Goal: Task Accomplishment & Management: Manage account settings

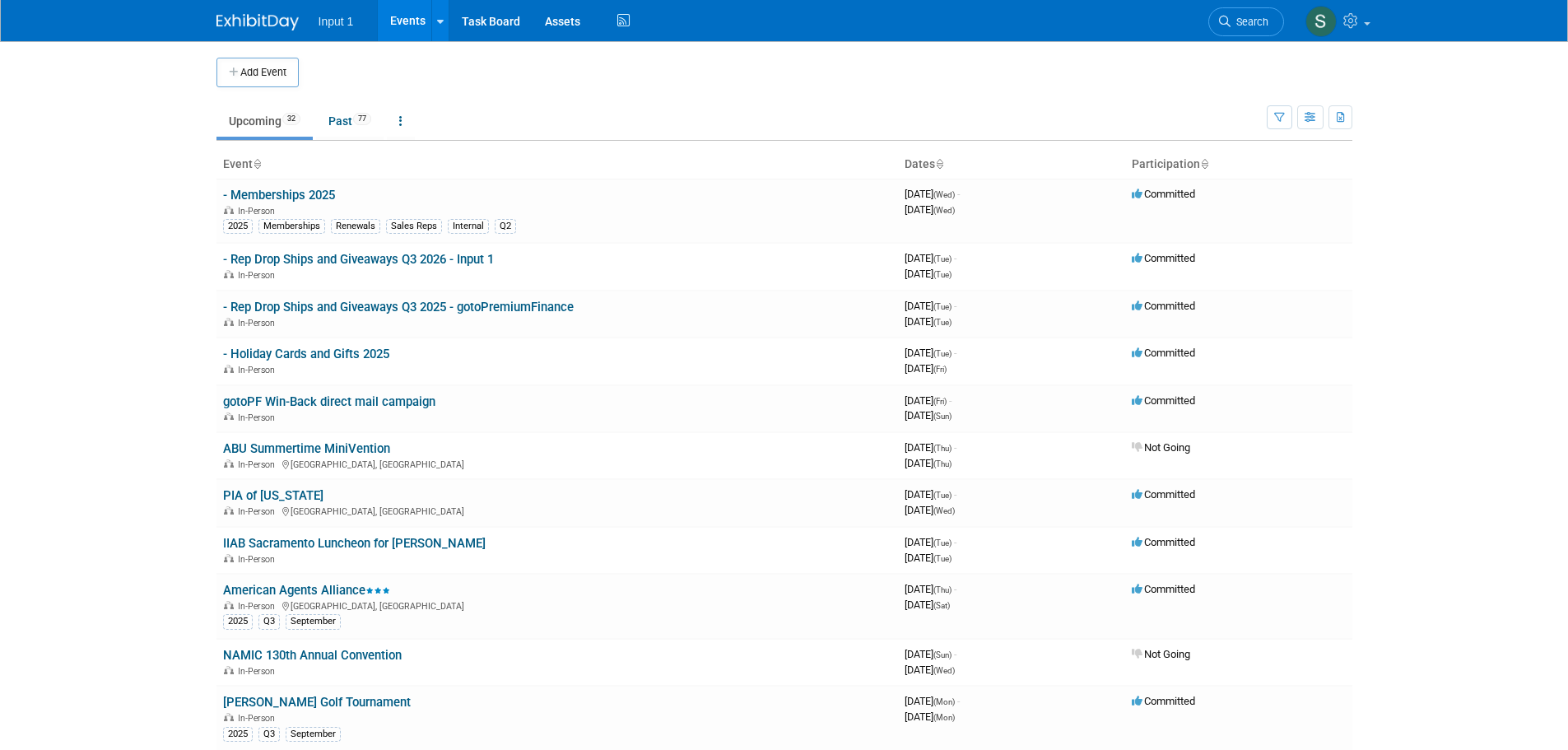
click at [396, 305] on link "- Rep Drop Ships and Giveaways Q3 2025 - gotoPremiumFinance" at bounding box center [398, 307] width 351 height 15
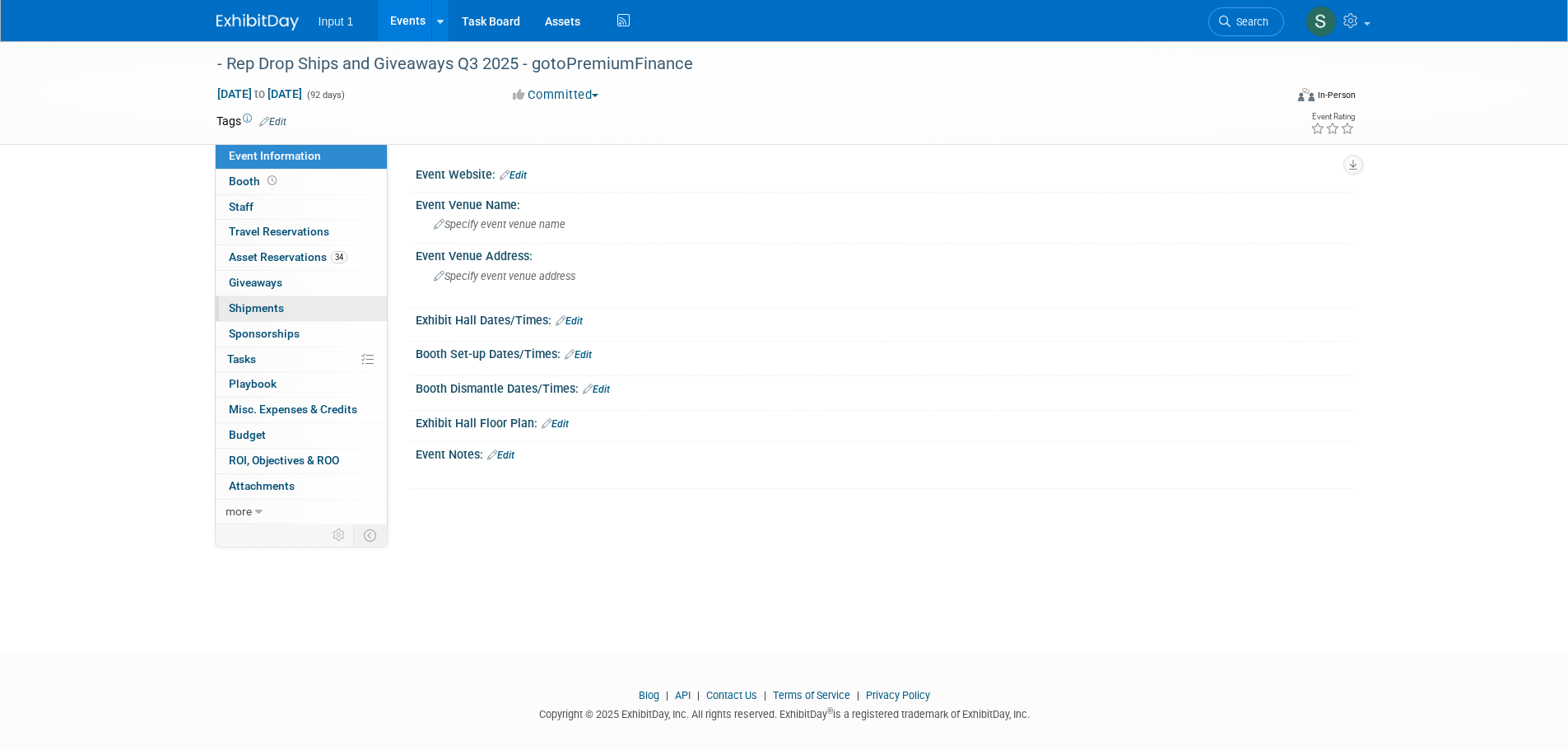
click at [259, 310] on span "Shipments 0" at bounding box center [256, 308] width 56 height 14
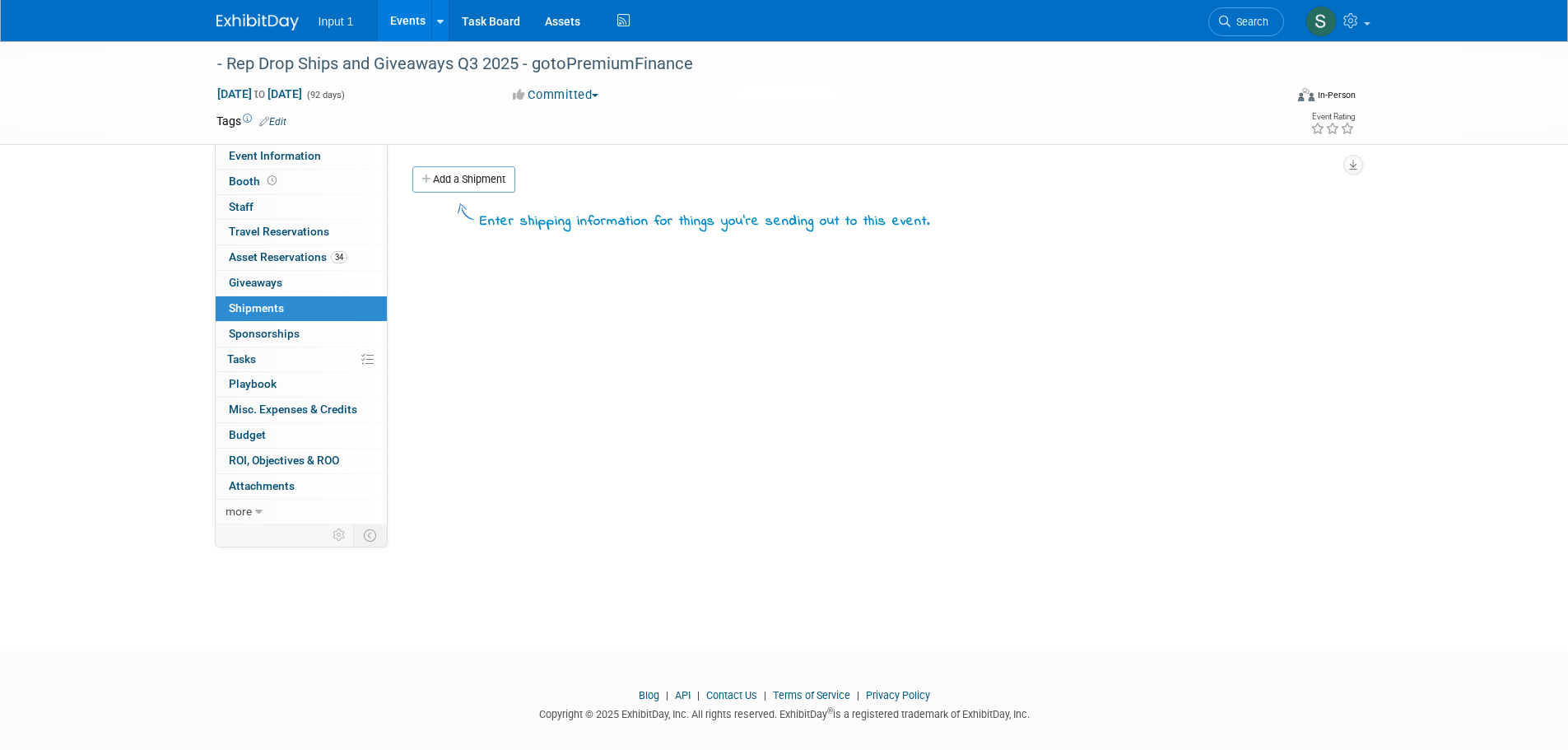
drag, startPoint x: 446, startPoint y: 173, endPoint x: 470, endPoint y: 198, distance: 34.7
click at [447, 173] on link "Add a Shipment" at bounding box center [464, 179] width 103 height 26
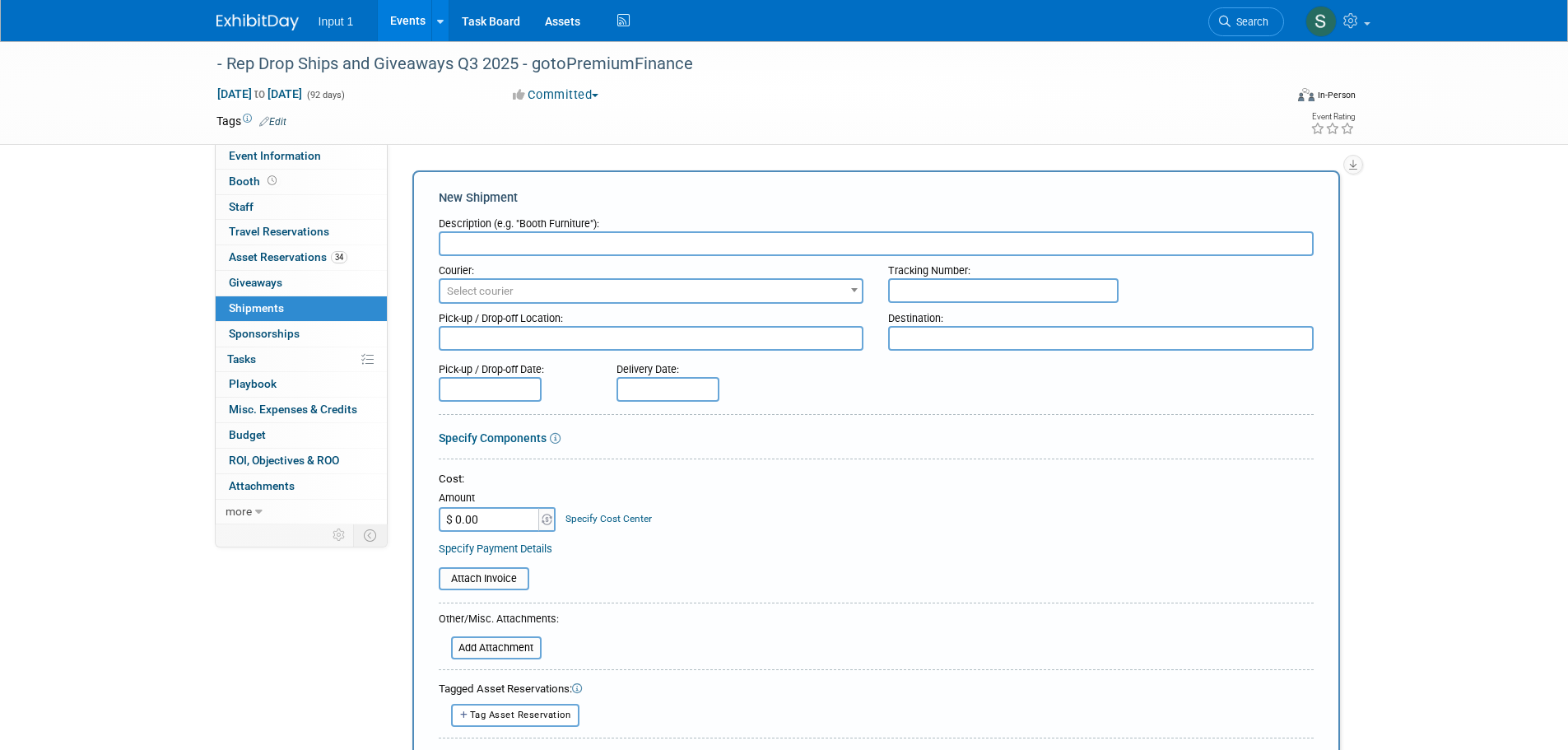
click at [483, 247] on input "text" at bounding box center [876, 243] width 875 height 24
type input "s"
type input "Ship padfolio to Sydney Kuhrt"
click at [625, 294] on span "Select courier" at bounding box center [652, 291] width 423 height 23
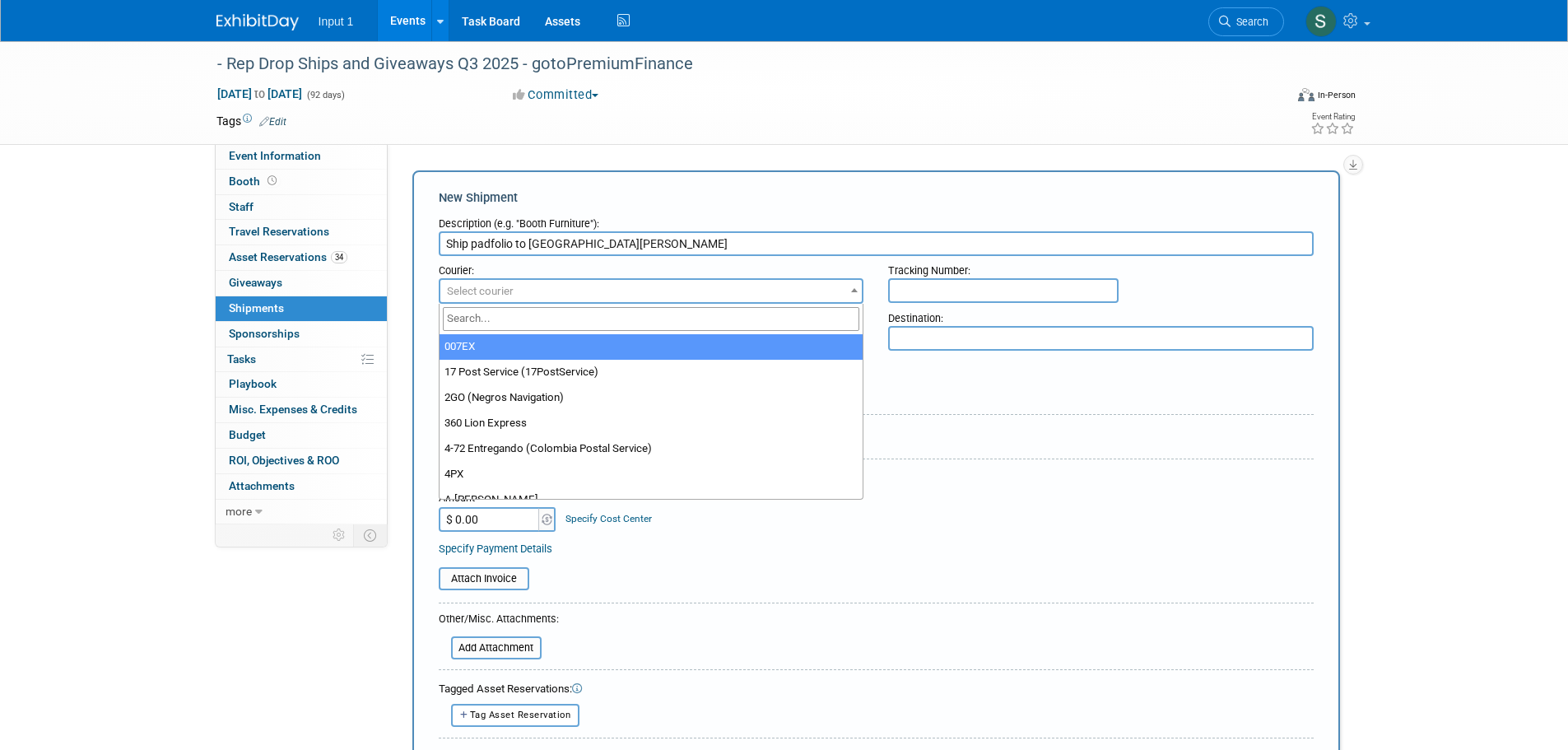
click at [563, 325] on input "search" at bounding box center [652, 319] width 418 height 24
type input "ups"
select select "508"
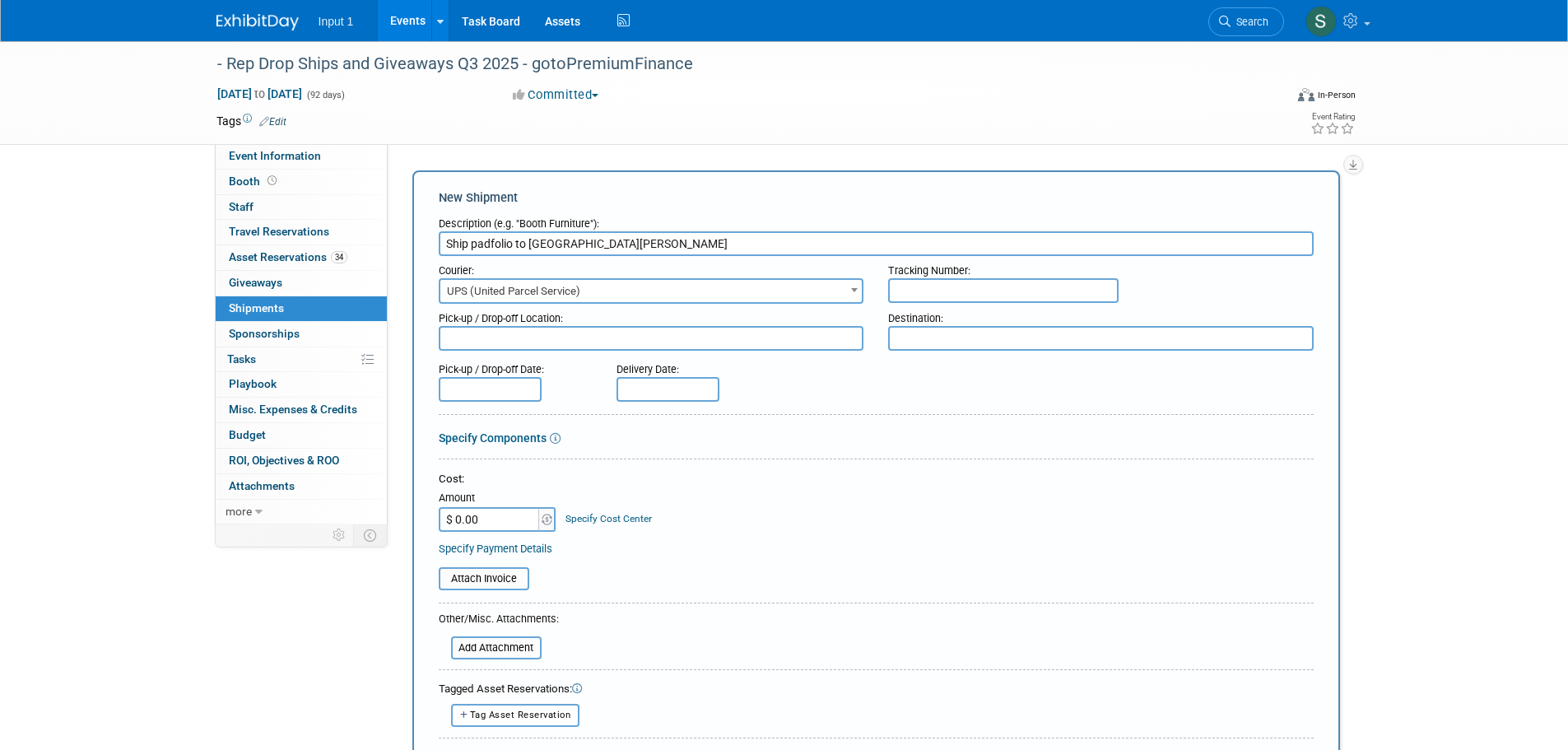
click at [935, 297] on input "text" at bounding box center [1003, 290] width 231 height 24
paste input "1ZV852B50312128489"
type input "1ZV852B50312128489"
click at [554, 333] on textarea at bounding box center [651, 338] width 426 height 24
type textarea "I"
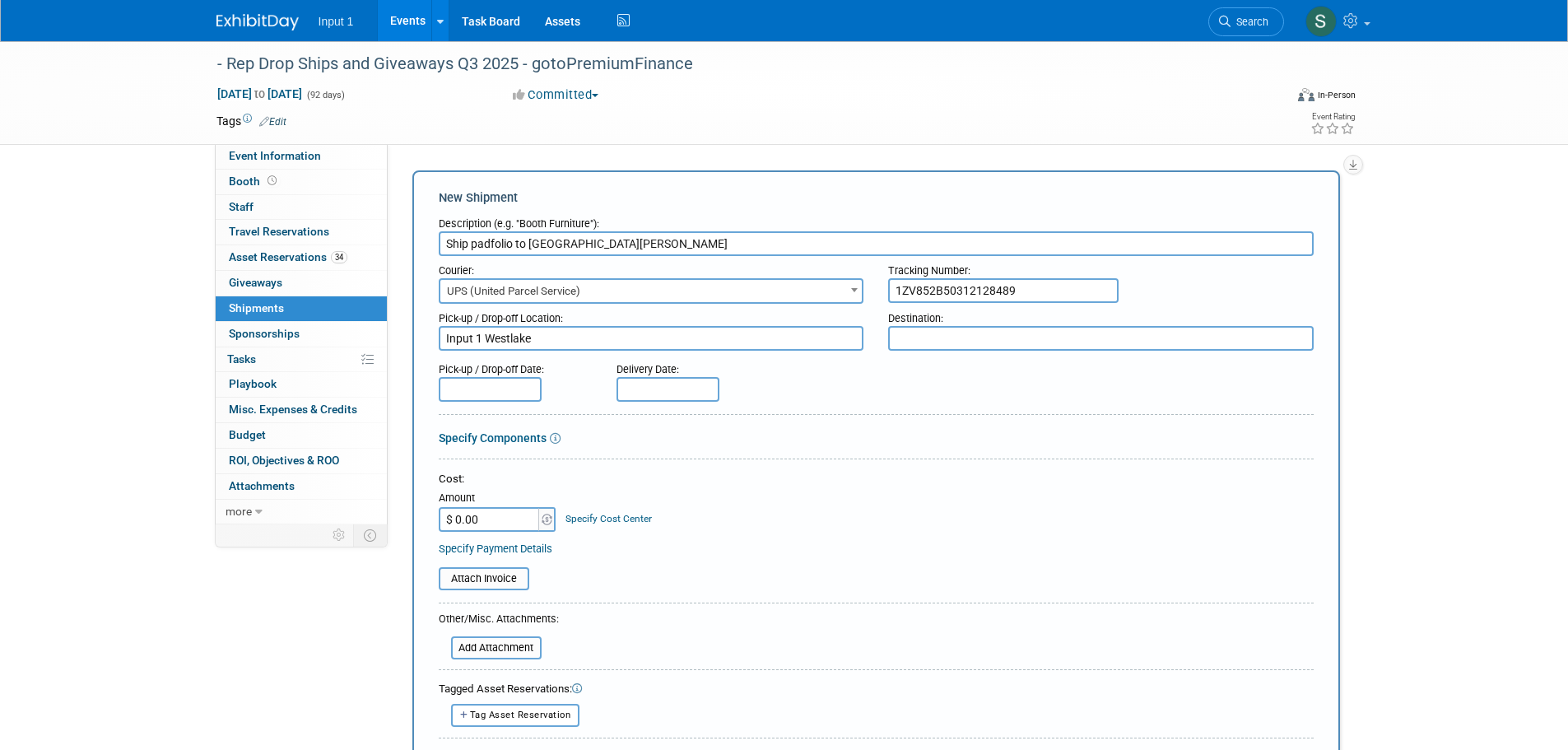
type textarea "Input 1 Westlake"
type textarea "Sydney Home"
click at [477, 386] on input "text" at bounding box center [490, 389] width 103 height 24
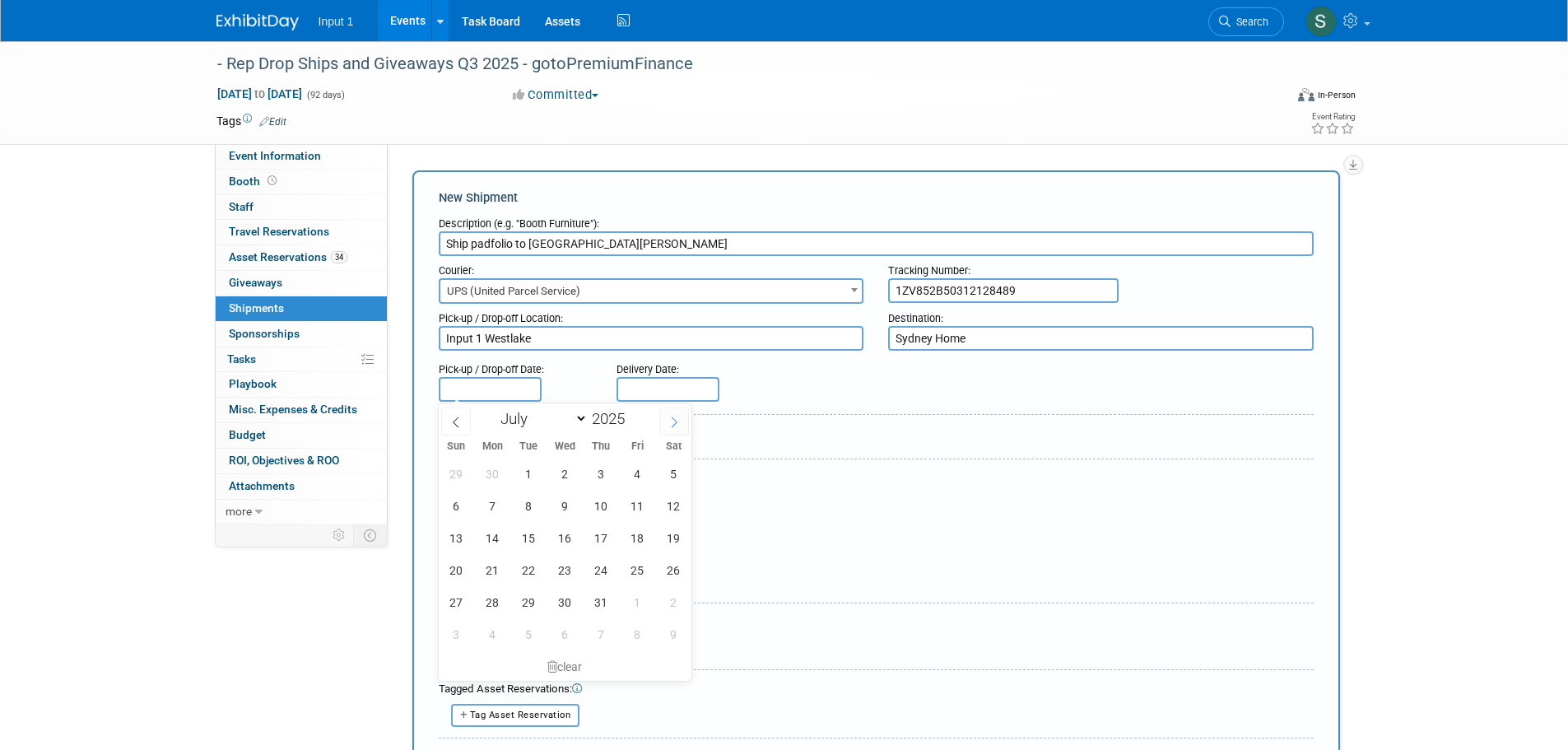
click at [675, 417] on icon at bounding box center [674, 423] width 12 height 12
select select "7"
click at [568, 574] on span "20" at bounding box center [565, 570] width 32 height 32
type input "Aug 20, 2025"
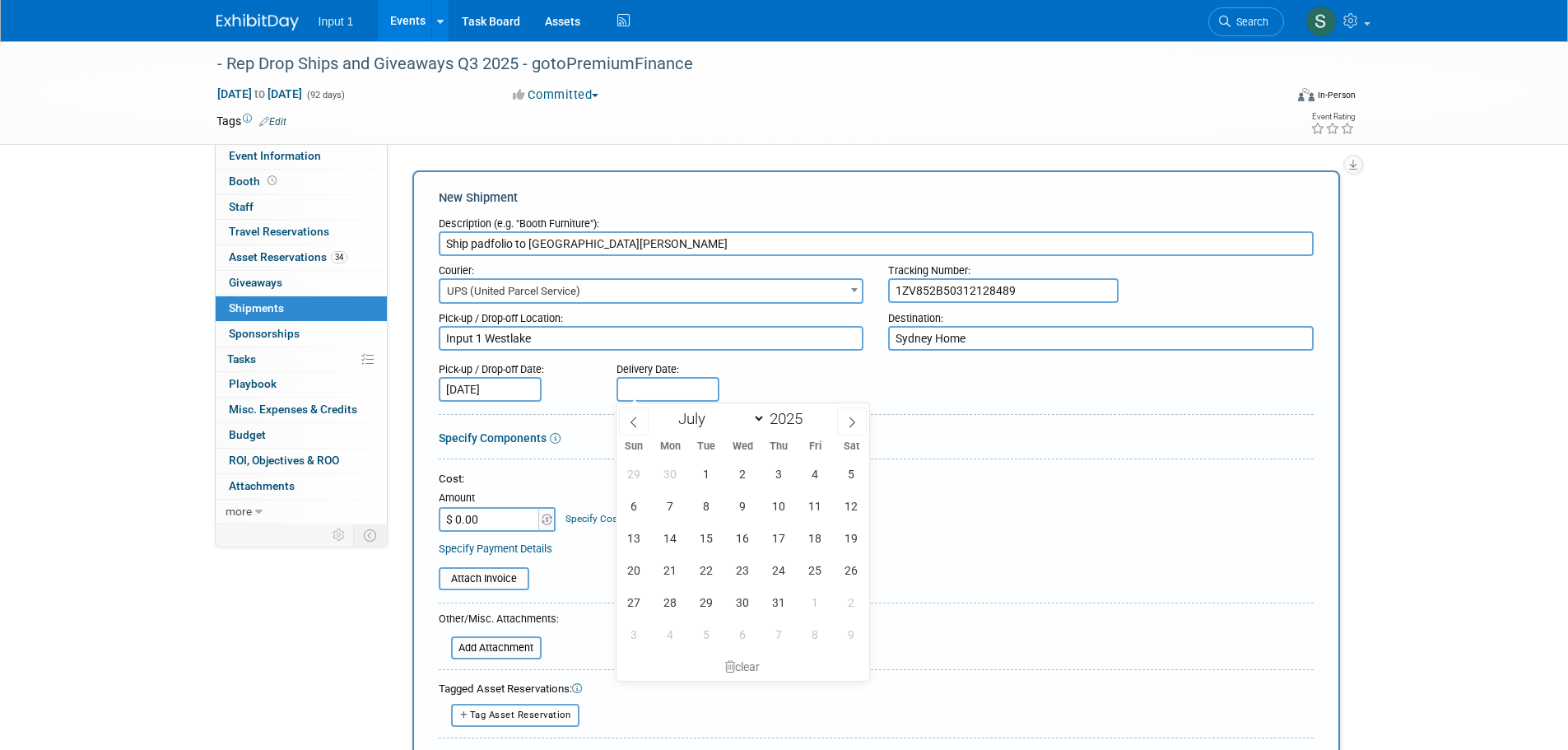
click at [671, 388] on input "text" at bounding box center [668, 389] width 103 height 24
click at [853, 423] on icon at bounding box center [852, 423] width 12 height 12
select select "7"
click at [856, 574] on span "23" at bounding box center [851, 570] width 32 height 32
type input "[DATE]"
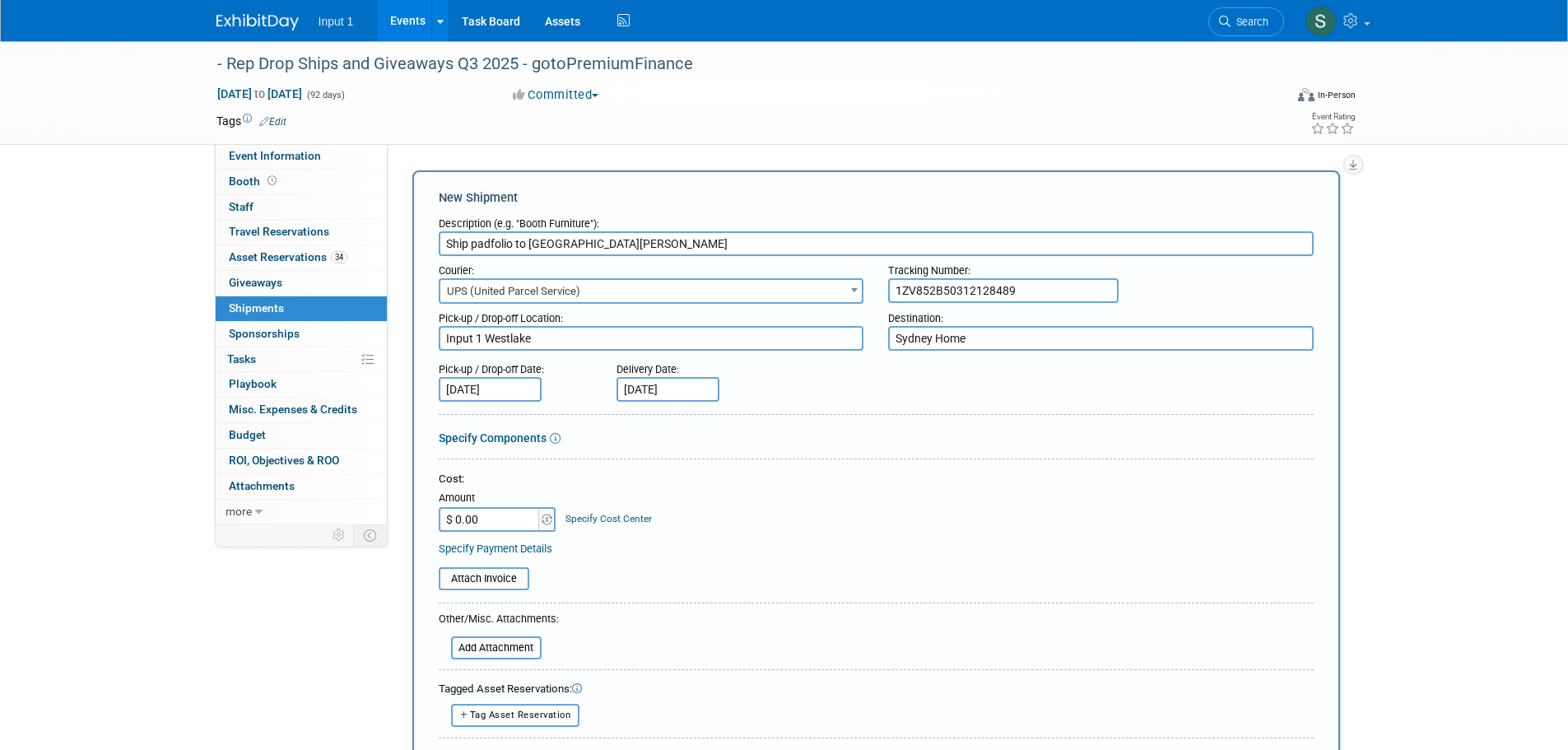
click at [844, 464] on div at bounding box center [876, 463] width 875 height 8
click at [503, 517] on input "$ 0.00" at bounding box center [490, 519] width 103 height 24
type input "$ 18.05"
click at [476, 578] on input "file" at bounding box center [429, 579] width 196 height 19
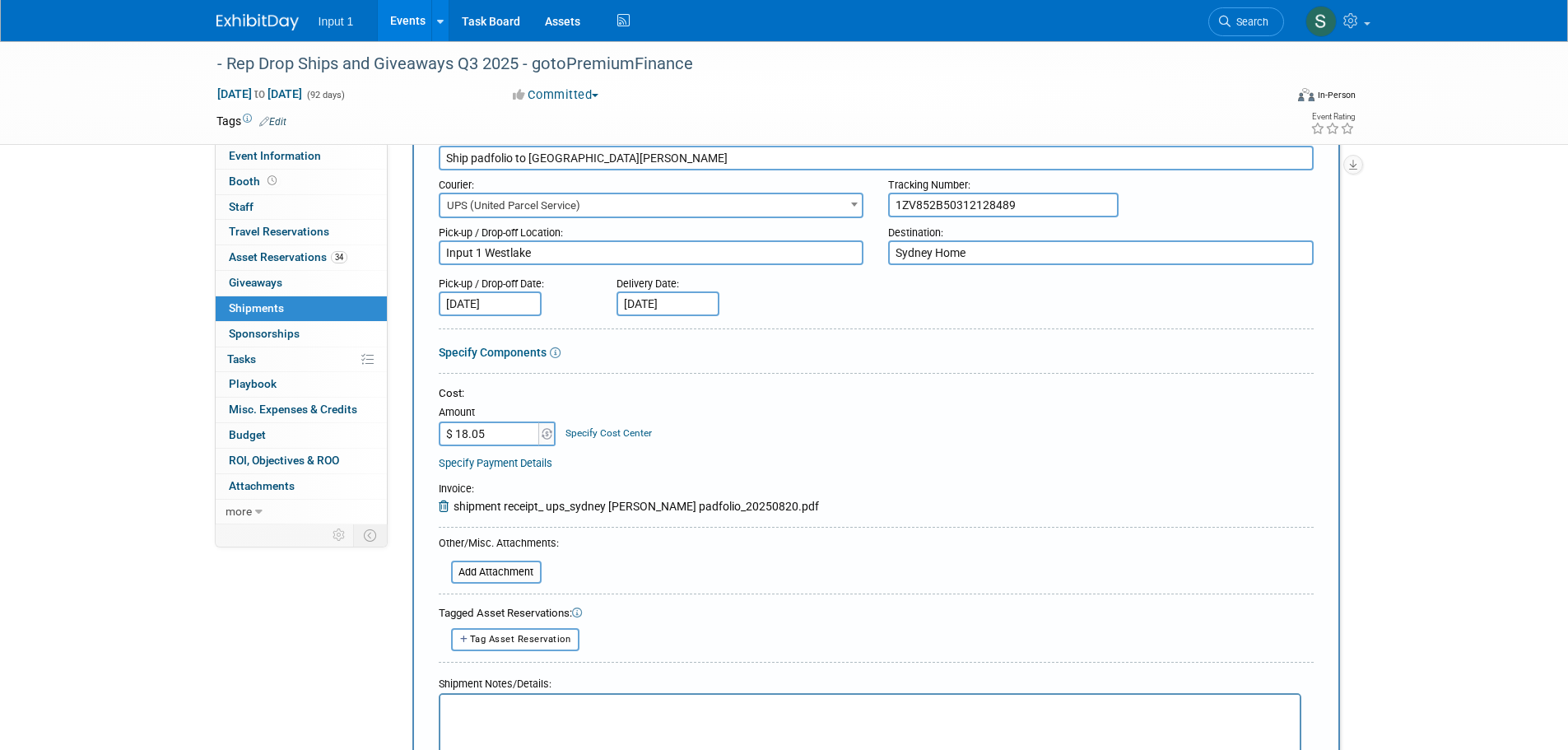
scroll to position [329, 0]
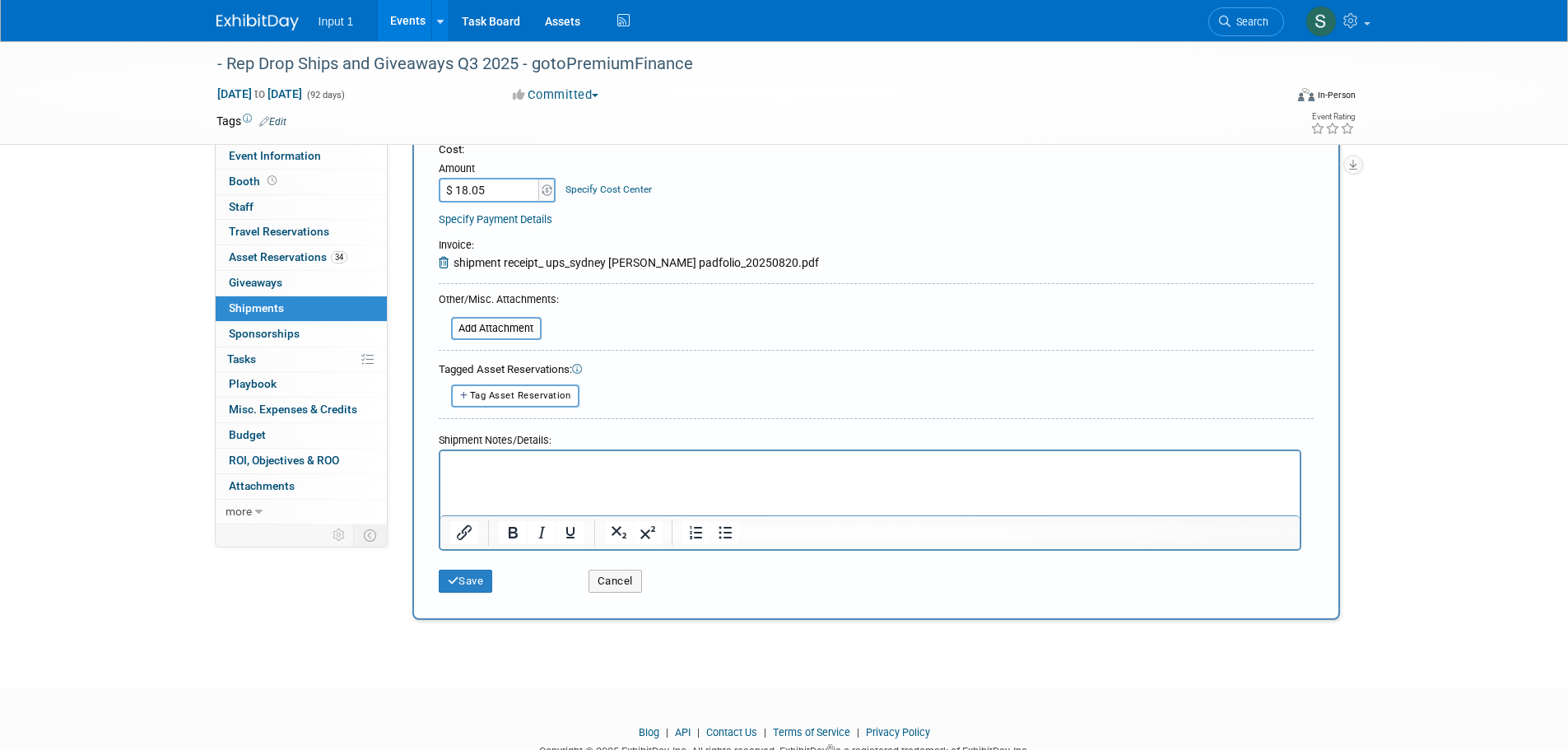
click at [487, 473] on html at bounding box center [869, 462] width 859 height 23
click at [470, 578] on button "Save" at bounding box center [466, 581] width 55 height 23
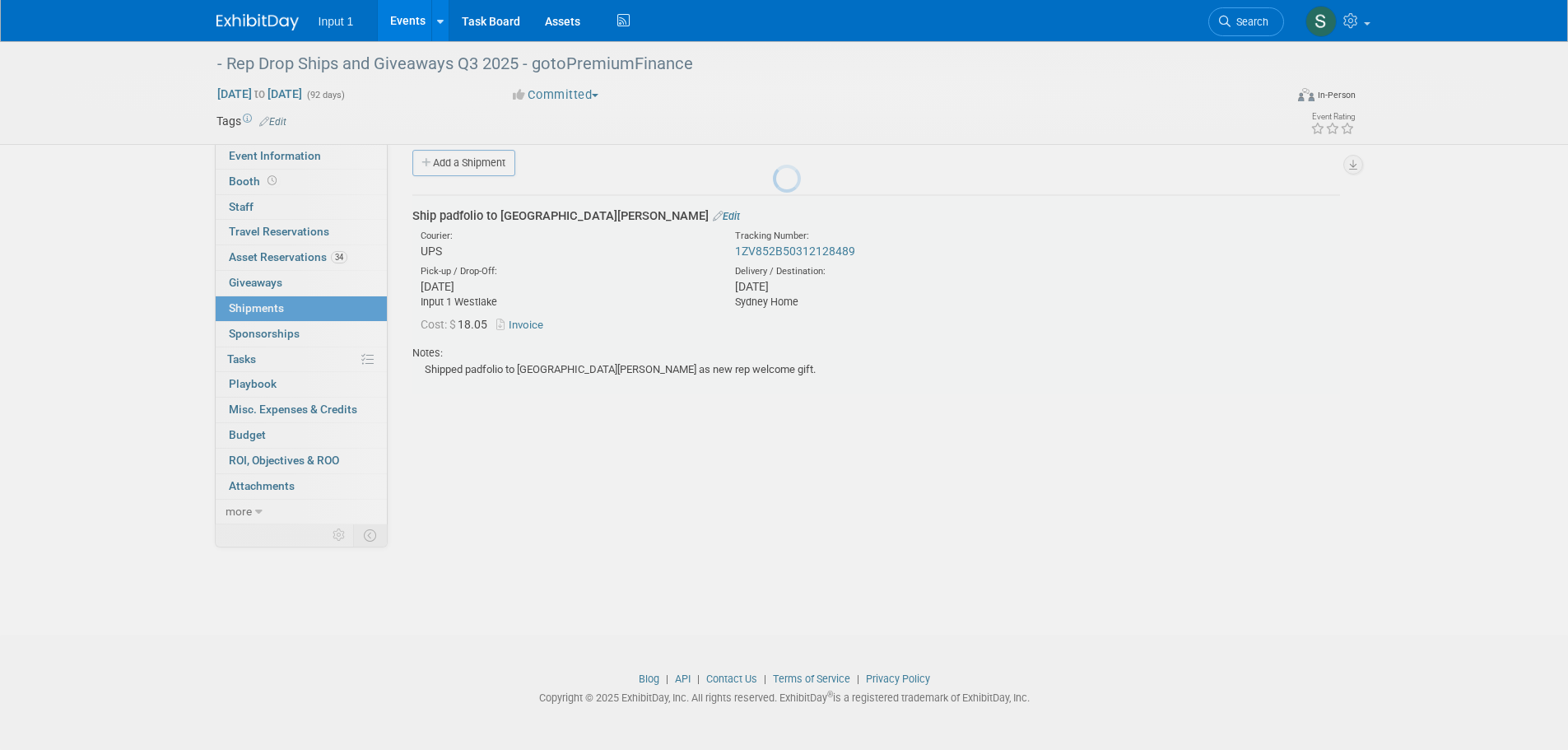
scroll to position [17, 0]
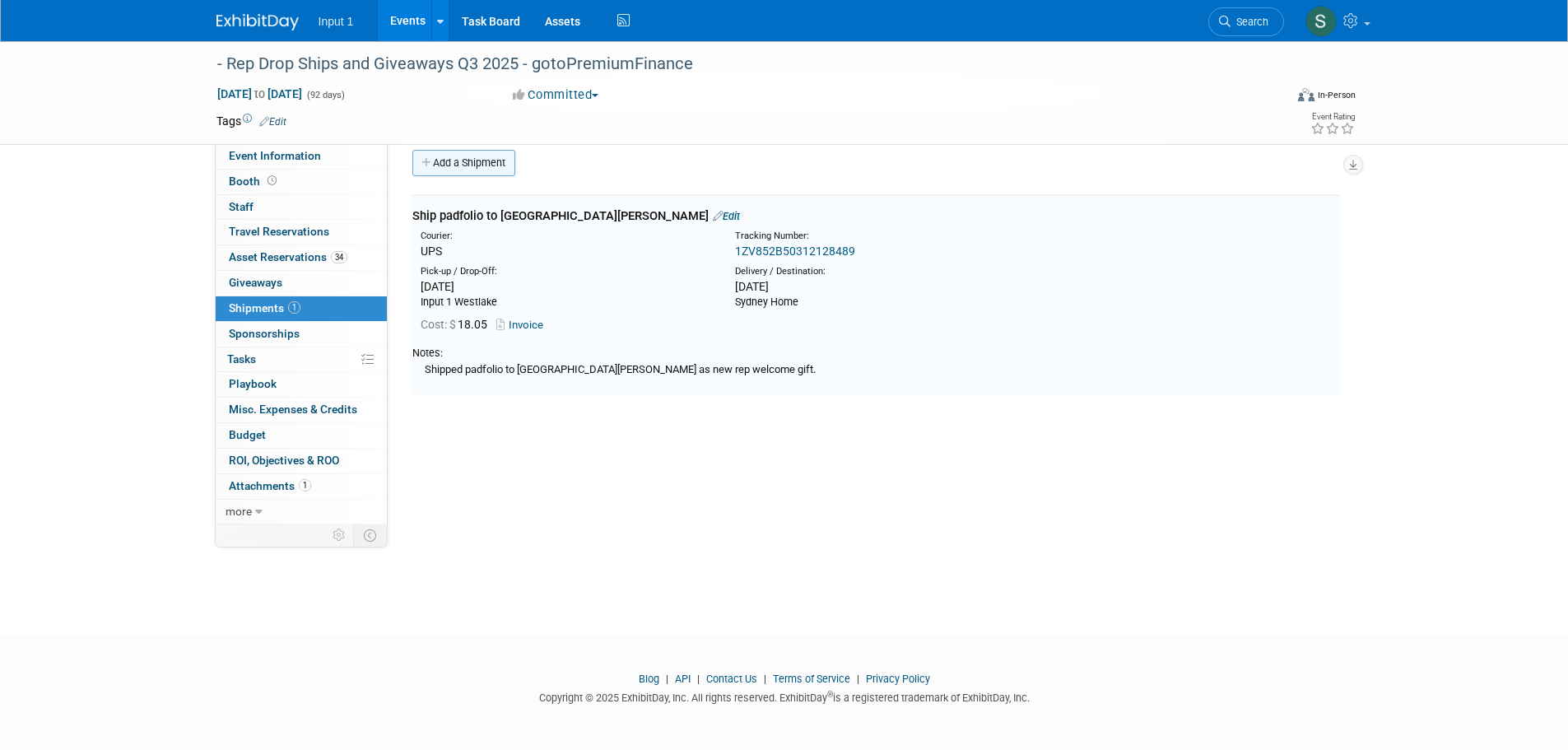
click at [455, 163] on link "Add a Shipment" at bounding box center [464, 163] width 103 height 26
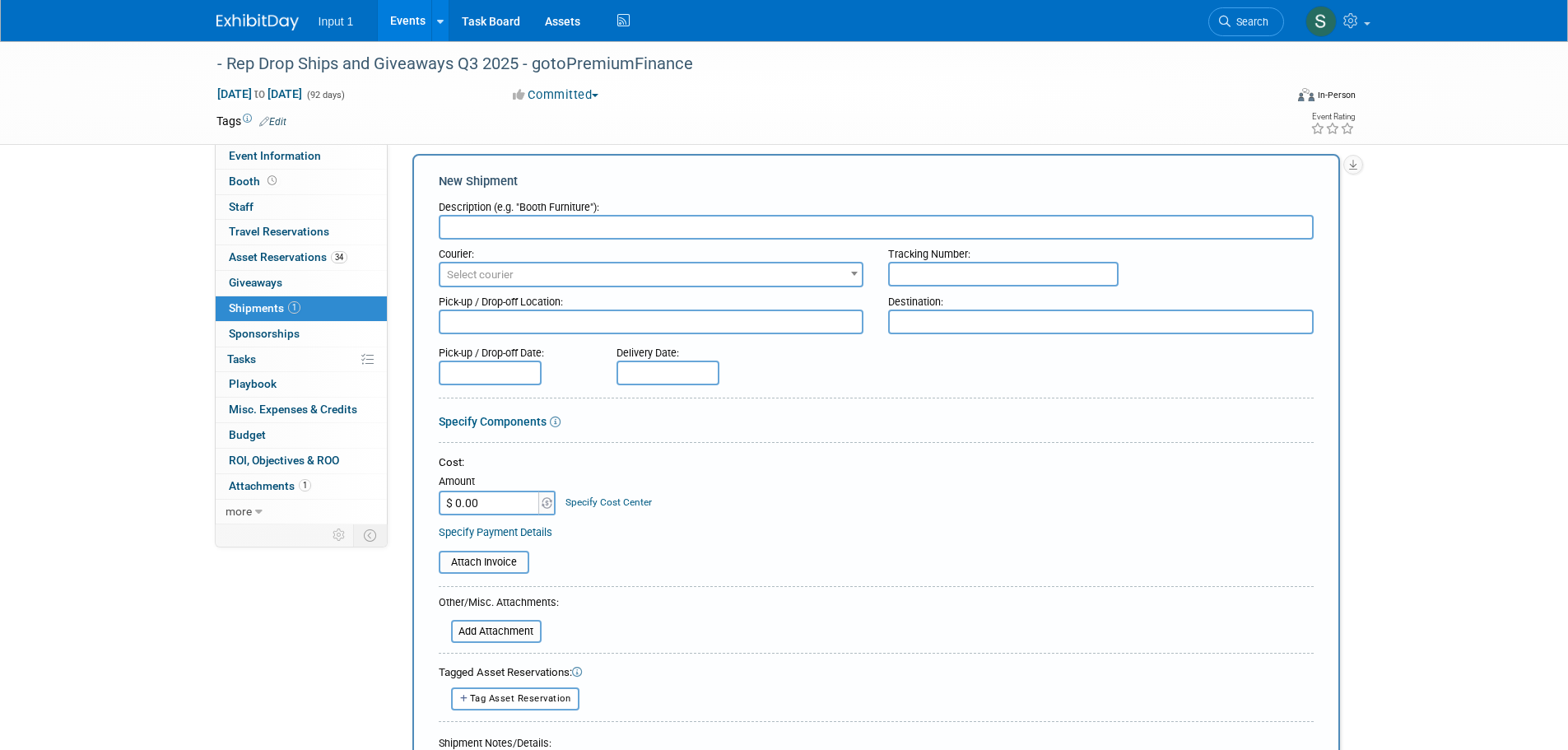
scroll to position [0, 0]
click at [499, 233] on input "text" at bounding box center [876, 227] width 875 height 24
type input "s"
click at [483, 231] on input "text" at bounding box center [876, 227] width 875 height 24
type input "Ship padfolio to Alex Beck"
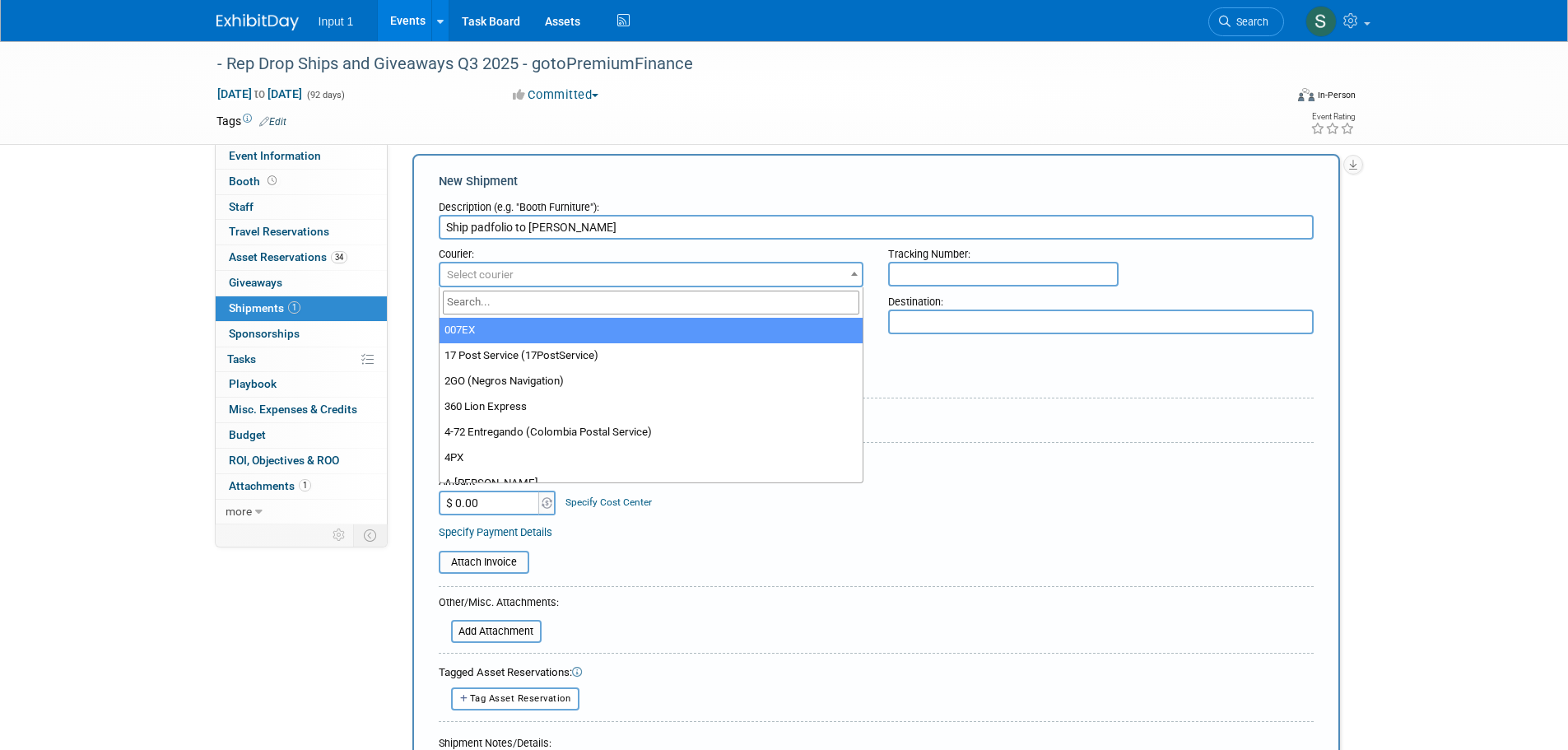
click at [476, 264] on span "Select courier" at bounding box center [652, 275] width 423 height 23
type input "ups"
drag, startPoint x: 510, startPoint y: 332, endPoint x: 534, endPoint y: 253, distance: 82.6
select select "508"
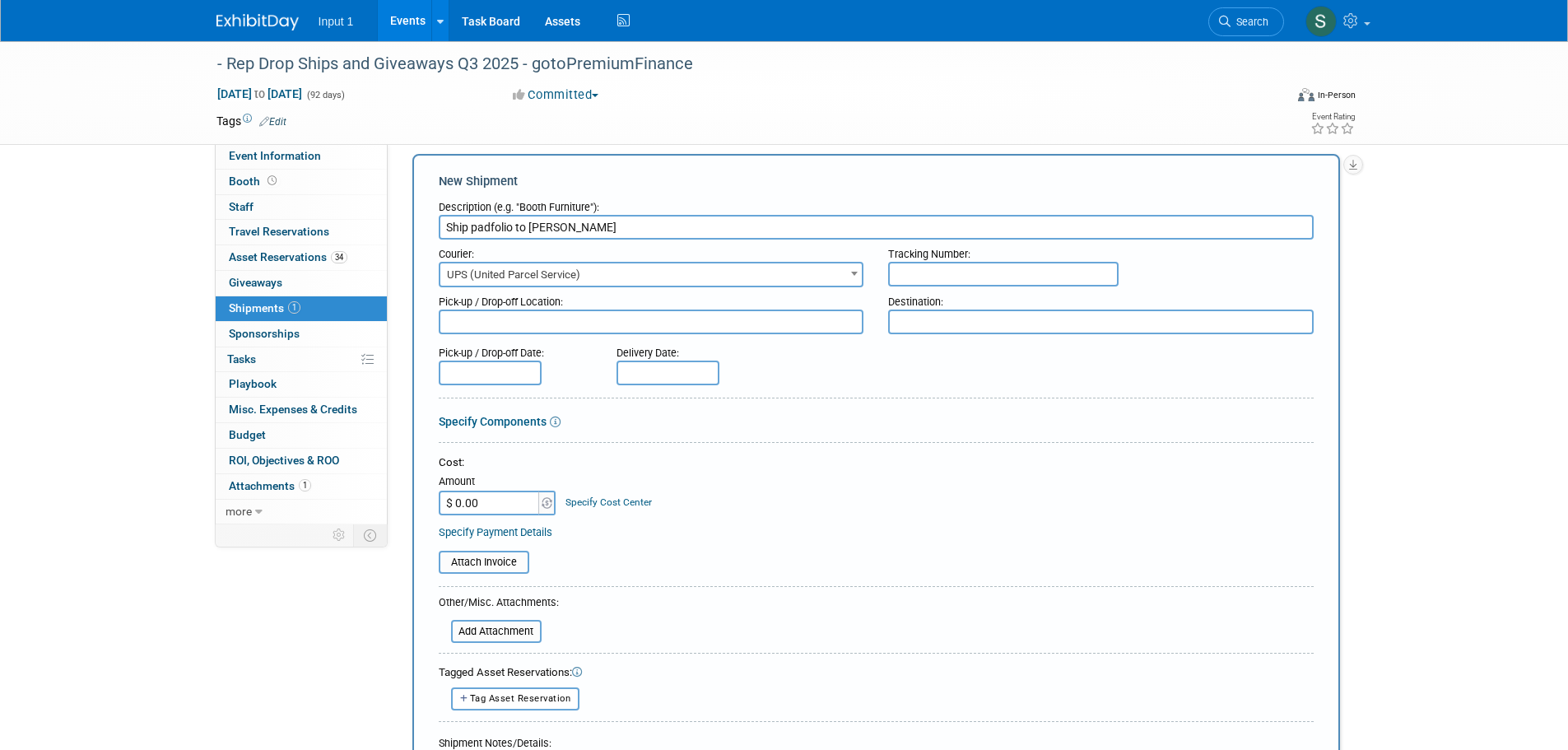
click at [928, 280] on input "text" at bounding box center [1003, 274] width 231 height 24
paste input "1ZV852B50323124462"
type input "1ZV852B50323124462"
click at [477, 322] on textarea at bounding box center [651, 321] width 426 height 24
type textarea "Input 1 Westlake"
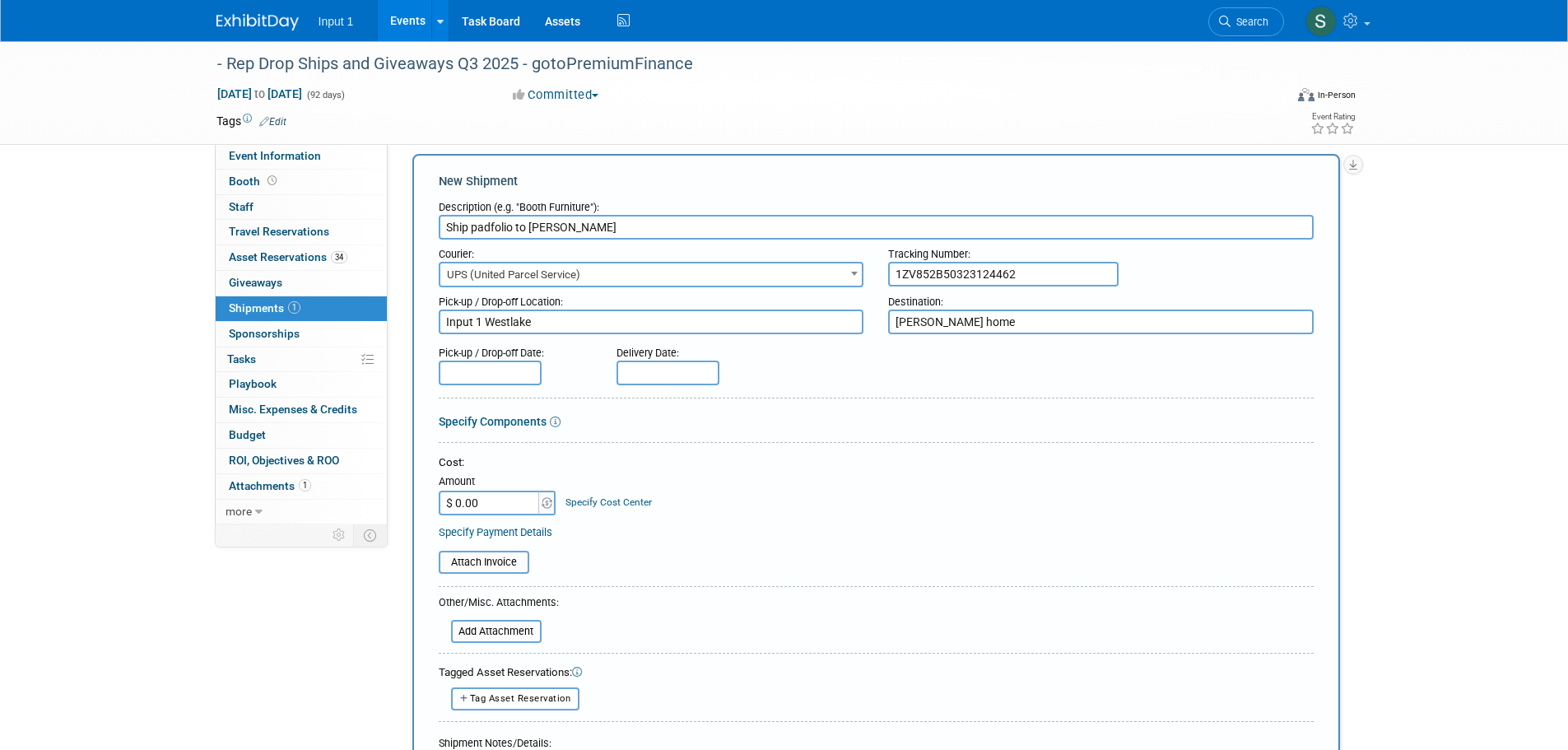
type textarea "Alex Beck home"
click at [494, 375] on input "text" at bounding box center [490, 372] width 103 height 24
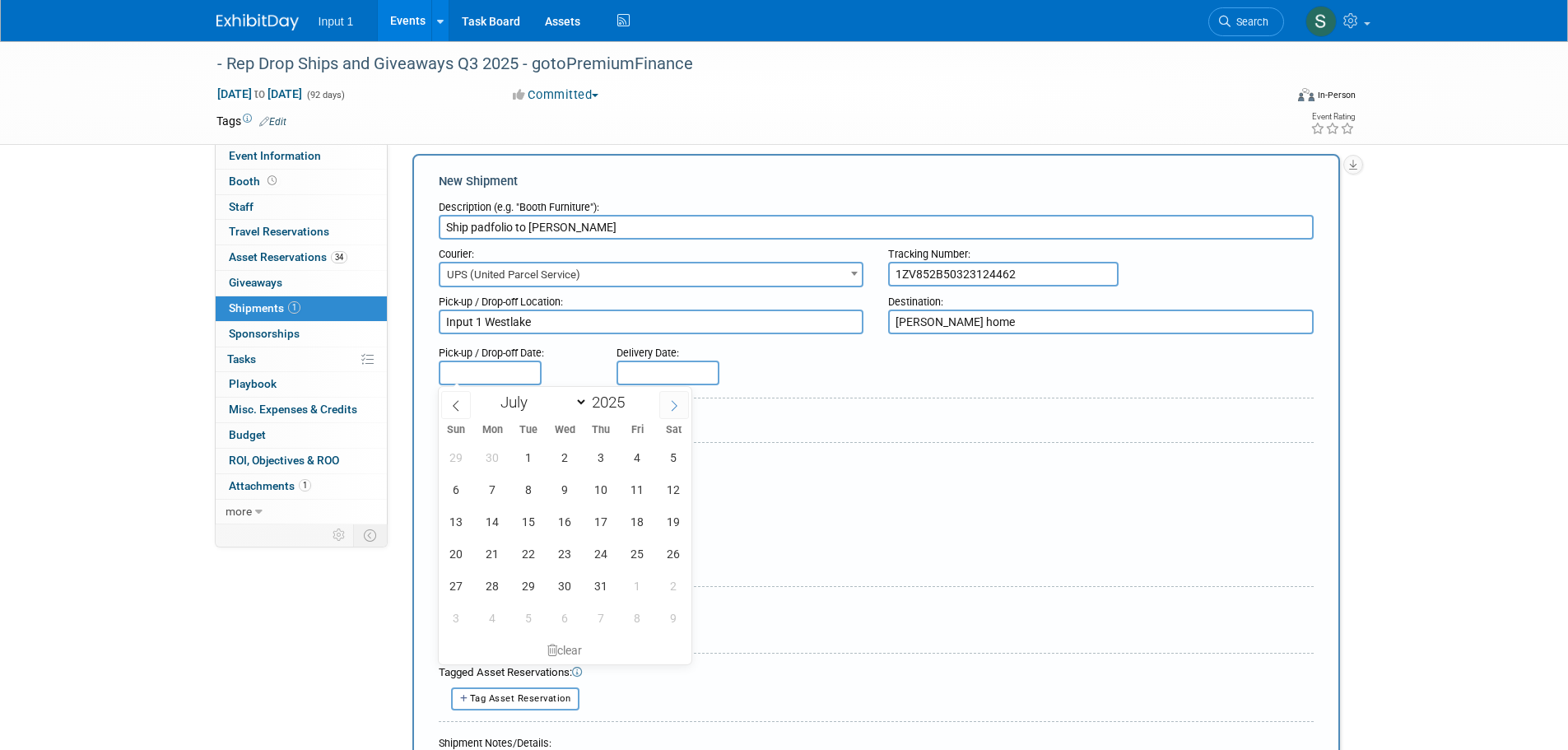
click at [667, 408] on span at bounding box center [674, 404] width 29 height 28
select select "7"
click at [568, 558] on span "20" at bounding box center [565, 553] width 32 height 32
type input "Aug 20, 2025"
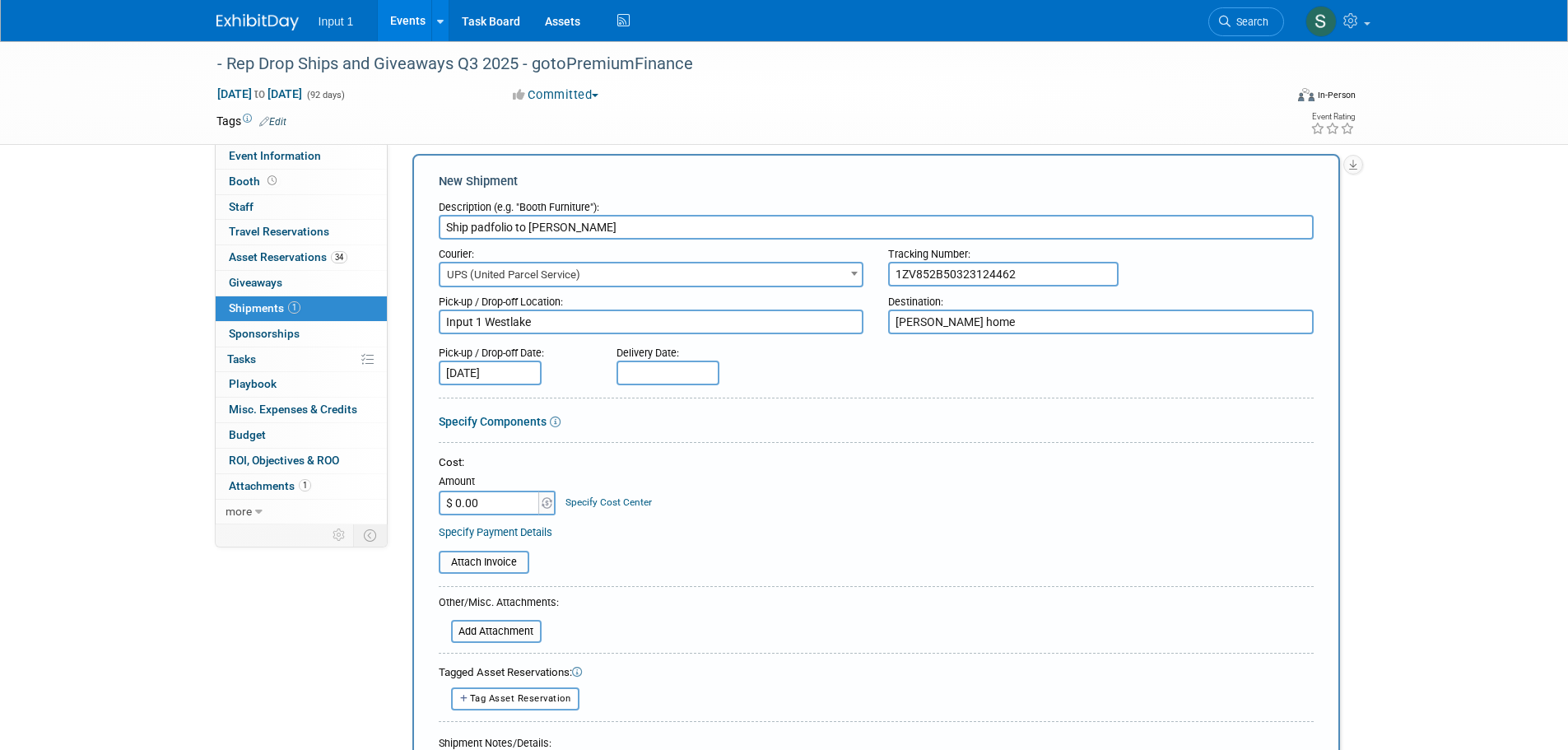
click at [652, 367] on input "text" at bounding box center [668, 372] width 103 height 24
click at [845, 407] on span at bounding box center [852, 404] width 29 height 28
select select "7"
click at [703, 580] on span "26" at bounding box center [706, 585] width 32 height 32
type input "Aug 26, 2025"
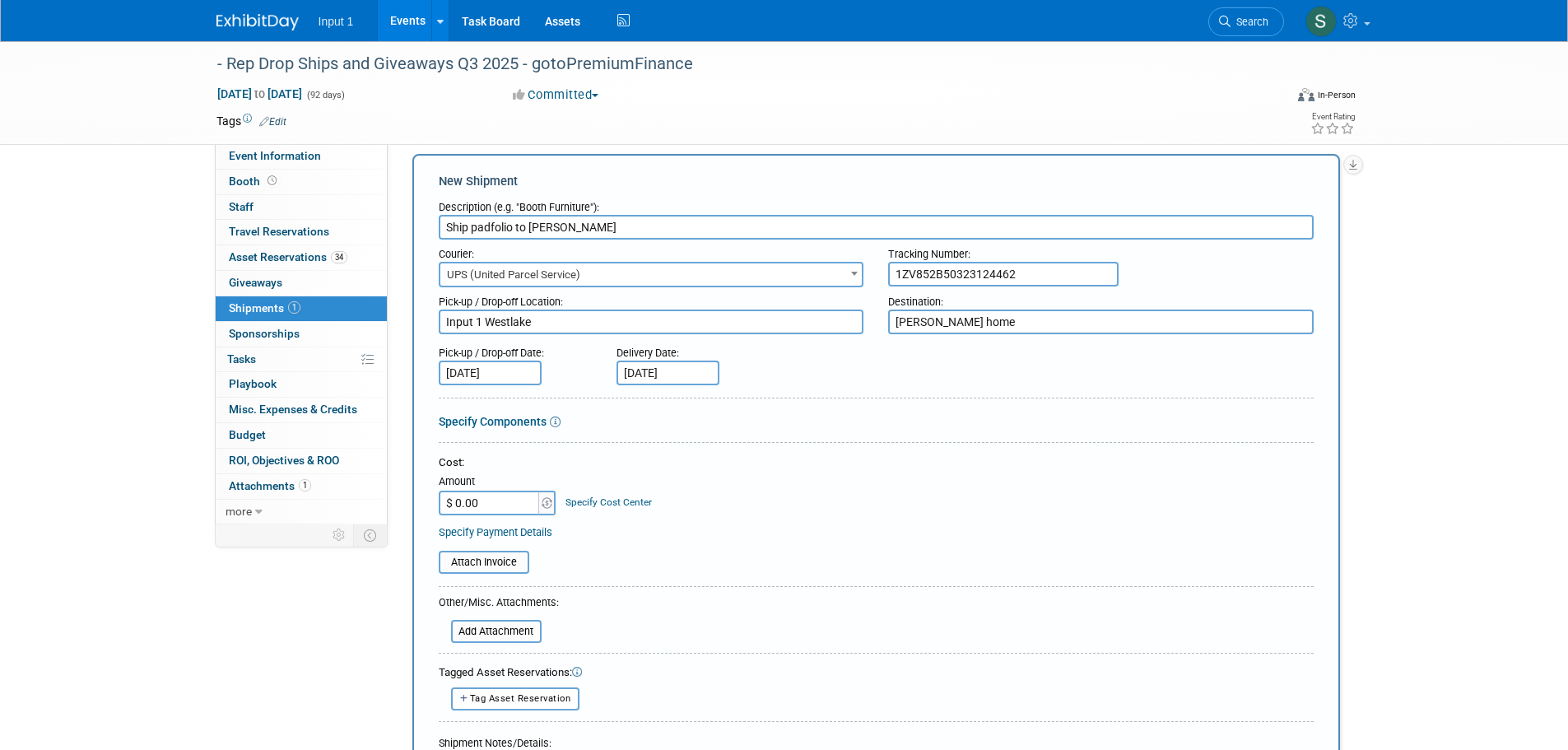
click at [485, 498] on input "$ 0.00" at bounding box center [490, 503] width 103 height 24
type input "$ 18.05"
click at [476, 560] on input "file" at bounding box center [429, 562] width 196 height 19
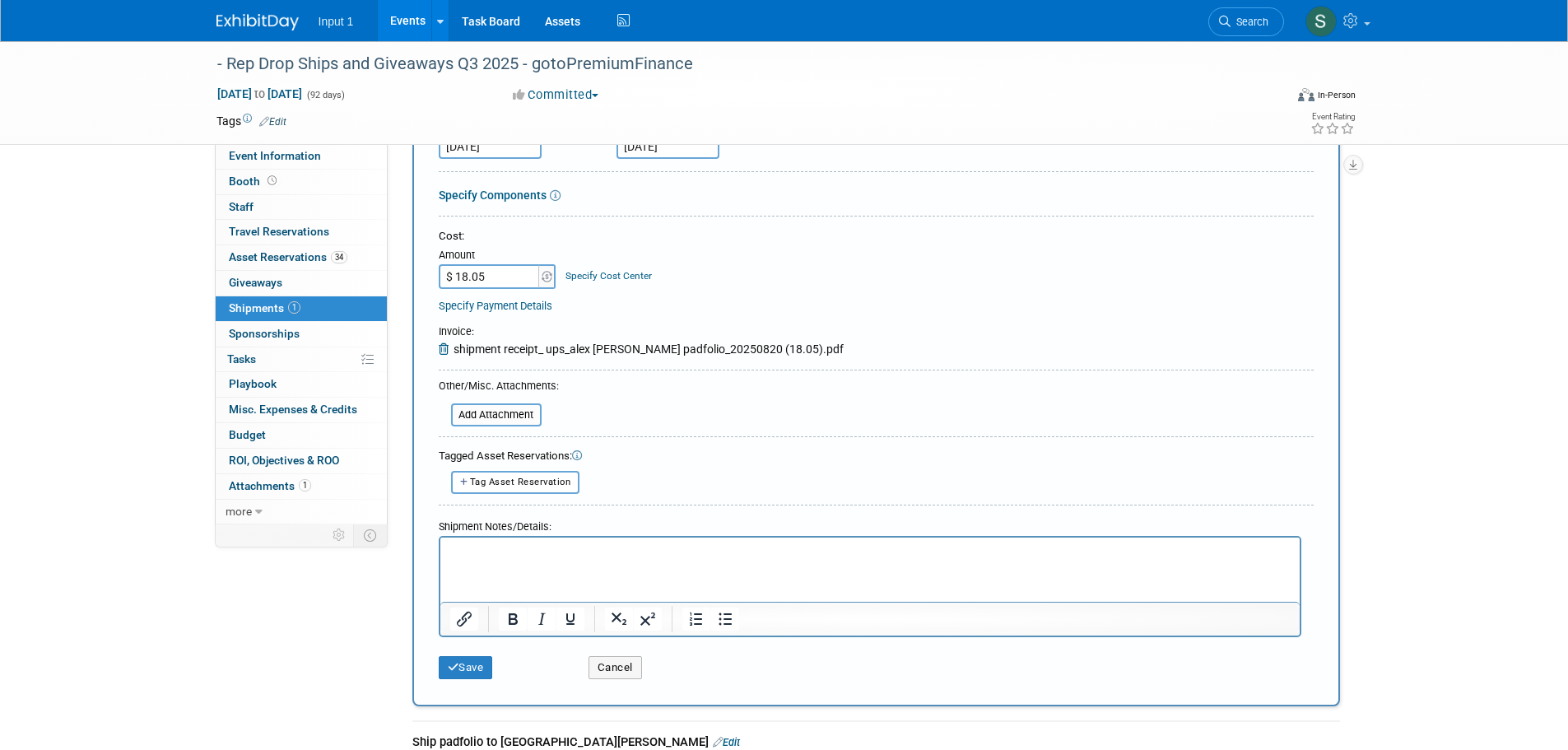
scroll to position [346, 0]
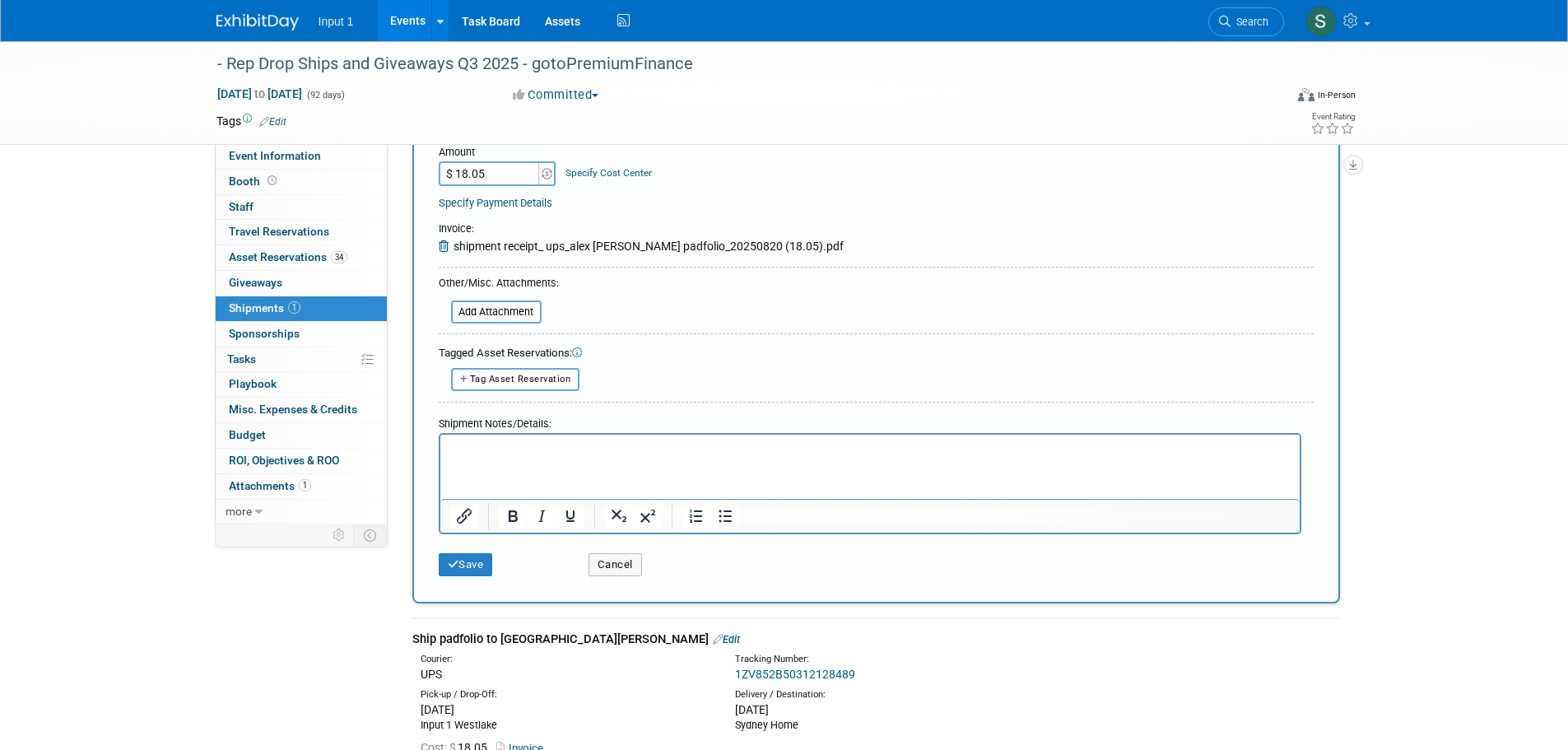
click at [513, 457] on html at bounding box center [869, 445] width 859 height 23
click at [485, 381] on span "Tag Asset Reservation" at bounding box center [521, 379] width 101 height 11
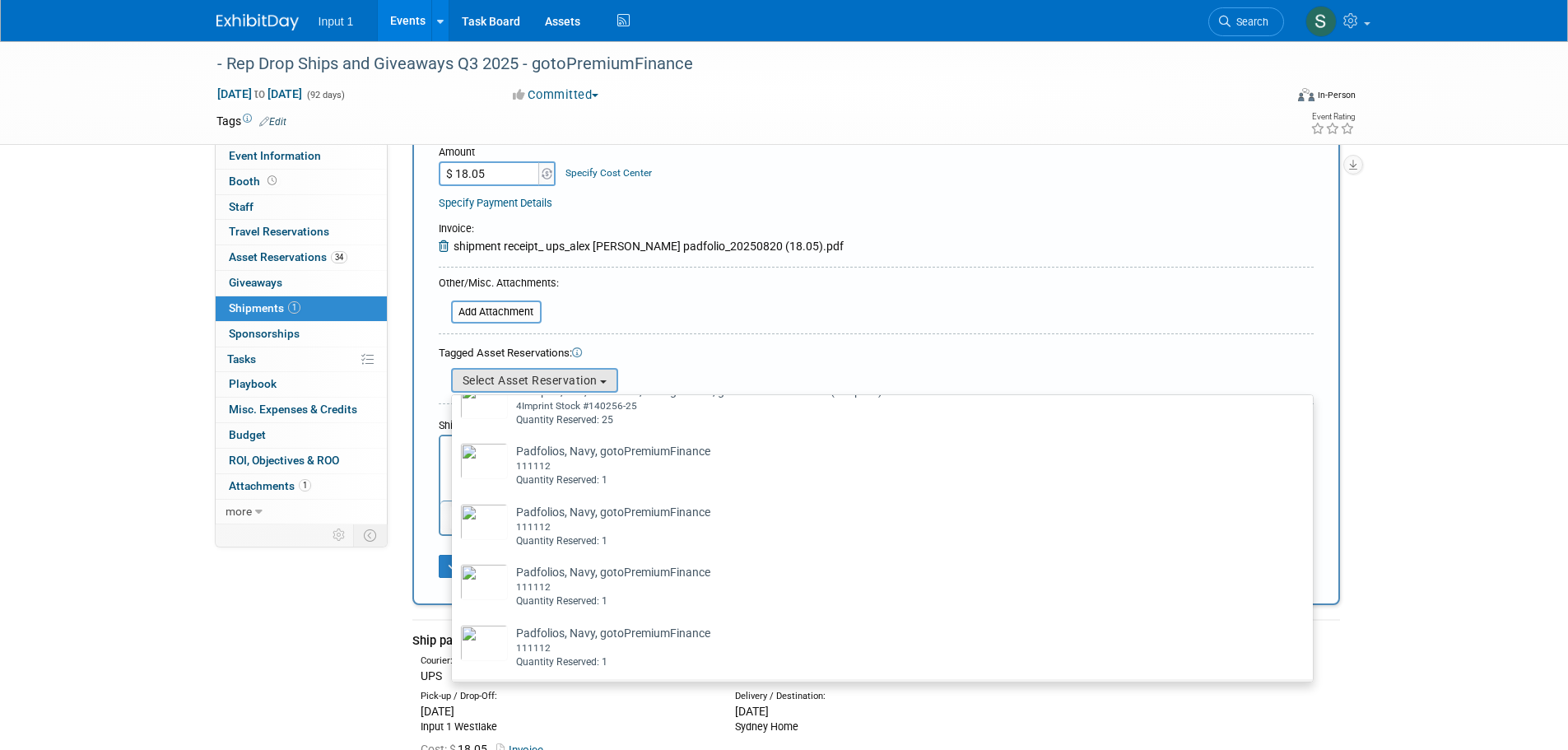
scroll to position [1359, 0]
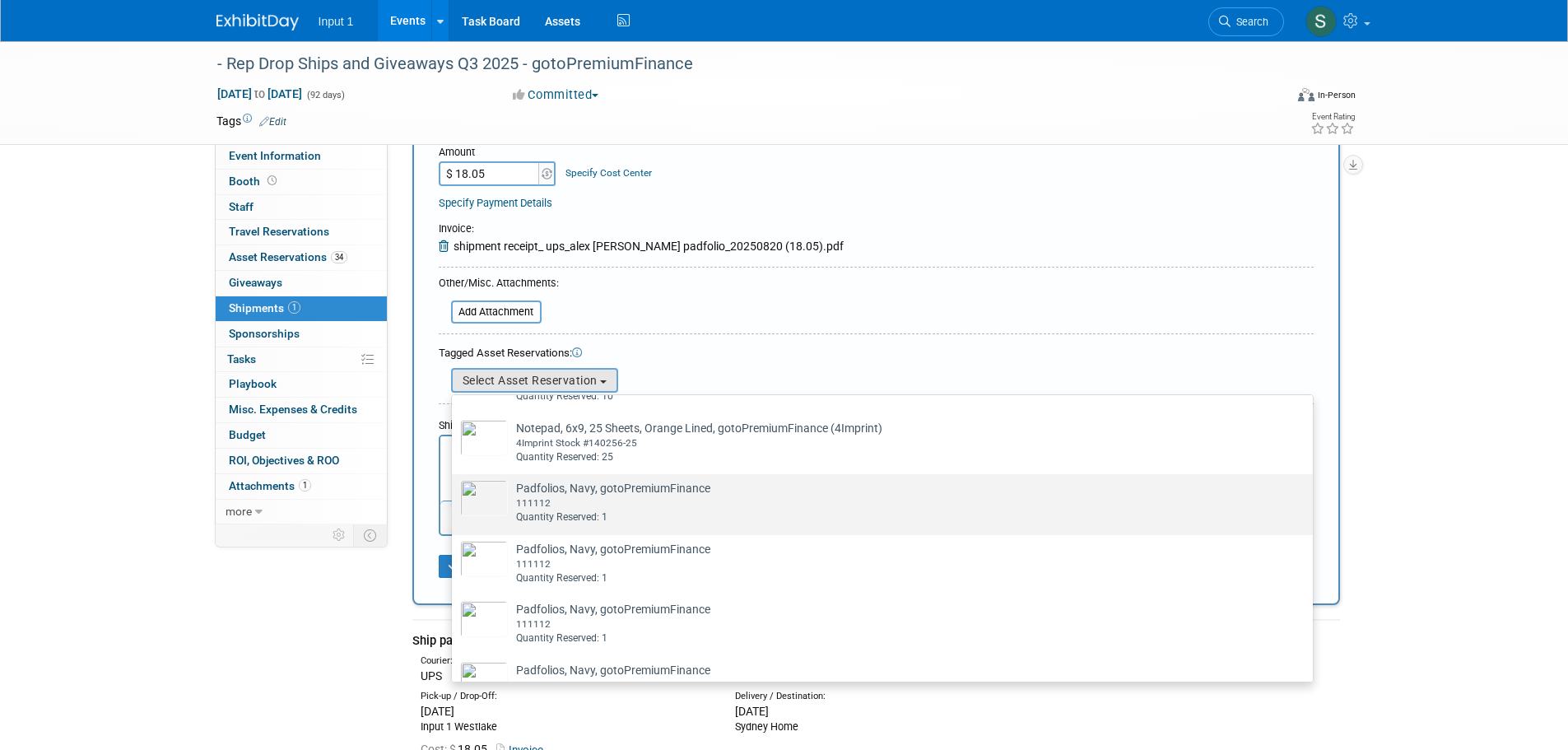
click at [616, 511] on td "Padfolios, Navy, gotoPremiumFinance Already tagged in this shipment 111112 Quan…" at bounding box center [893, 503] width 772 height 45
click at [455, 494] on input "Padfolios, Navy, gotoPremiumFinance Already tagged in this shipment 111112 Quan…" at bounding box center [449, 488] width 11 height 11
select select "2_11583284"
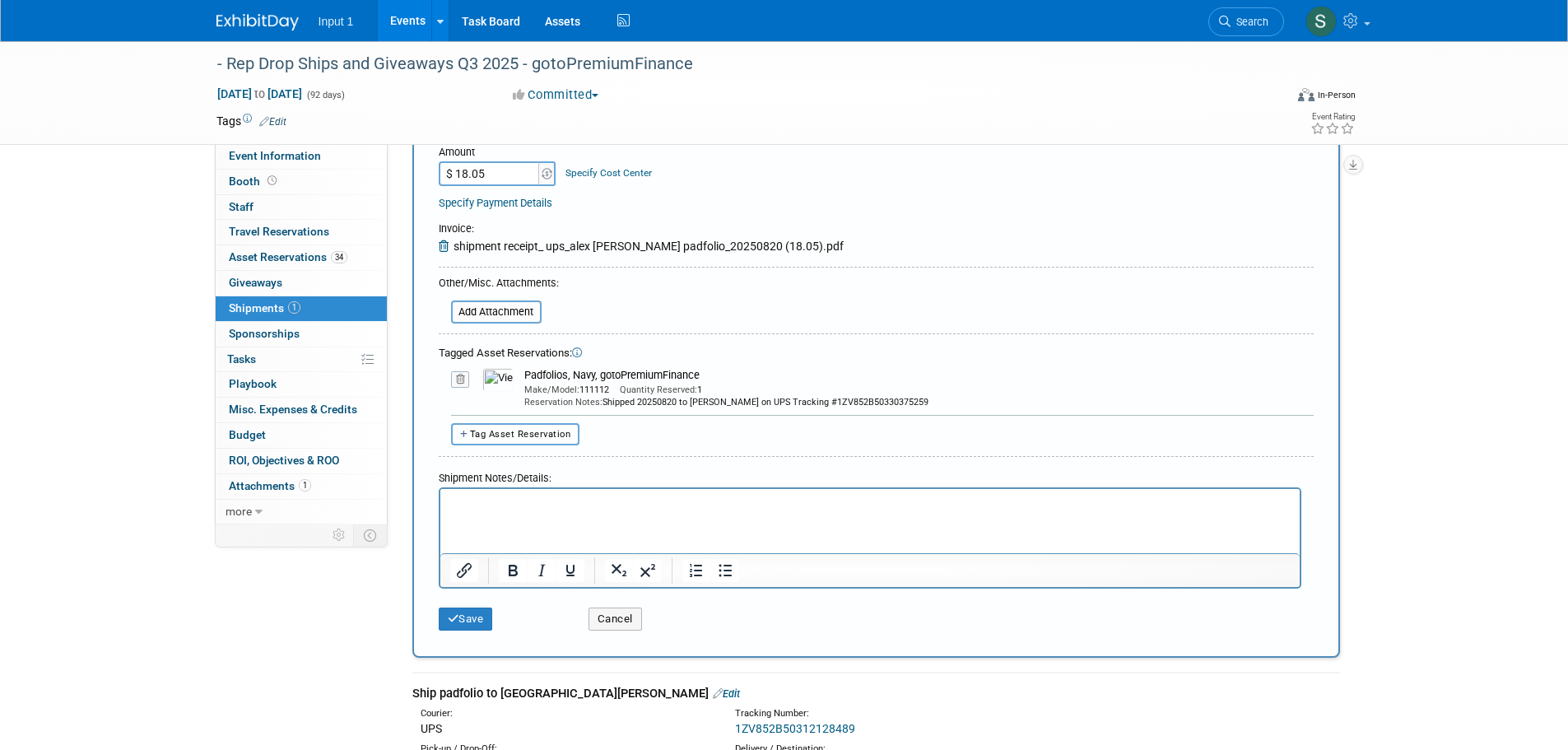
click at [508, 435] on span "Tag Asset Reservation" at bounding box center [521, 433] width 101 height 11
select select
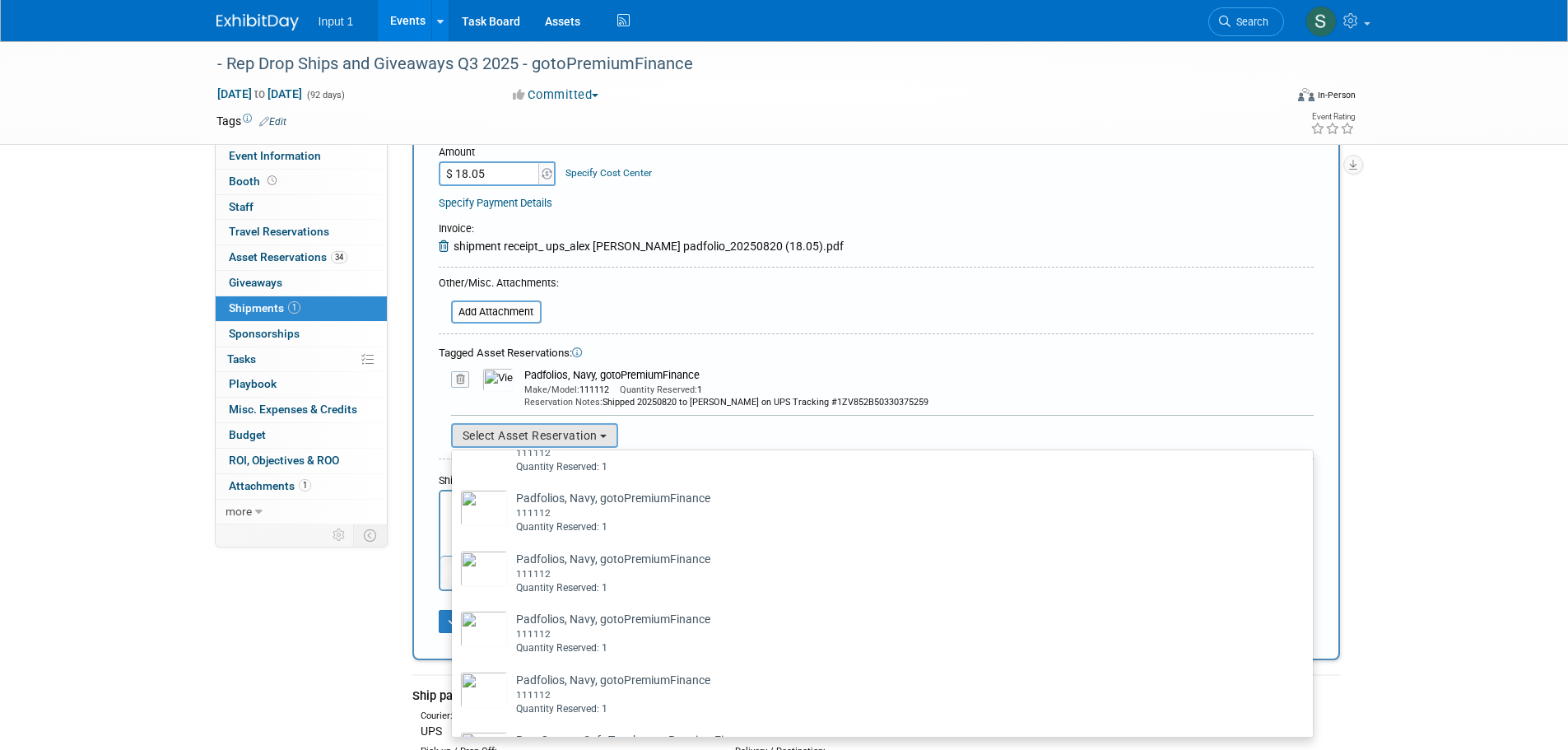
scroll to position [1564, 0]
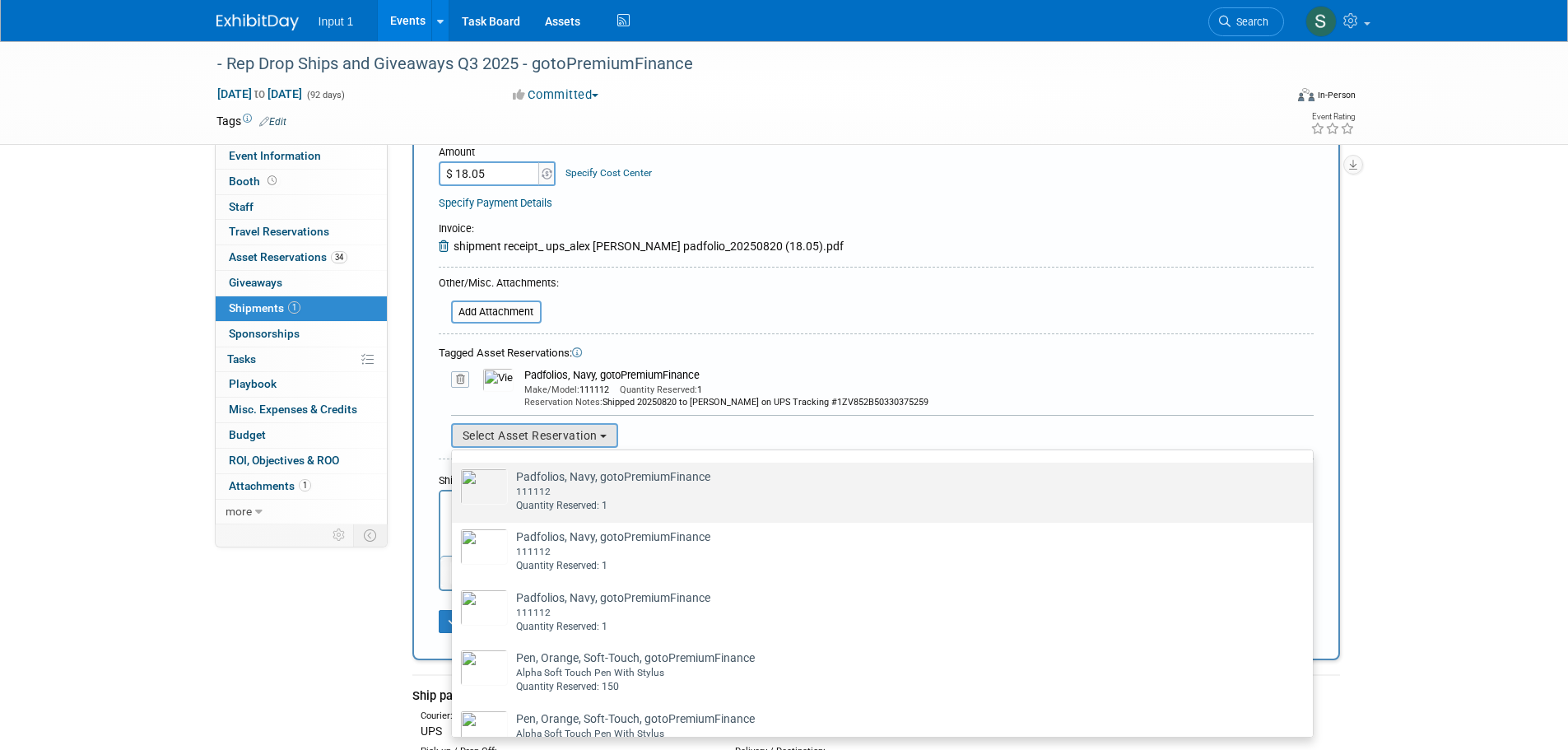
click at [553, 499] on div "111112" at bounding box center [898, 492] width 764 height 14
click at [455, 482] on input "Padfolios, Navy, gotoPremiumFinance Already tagged in this shipment 111112 Quan…" at bounding box center [449, 476] width 11 height 11
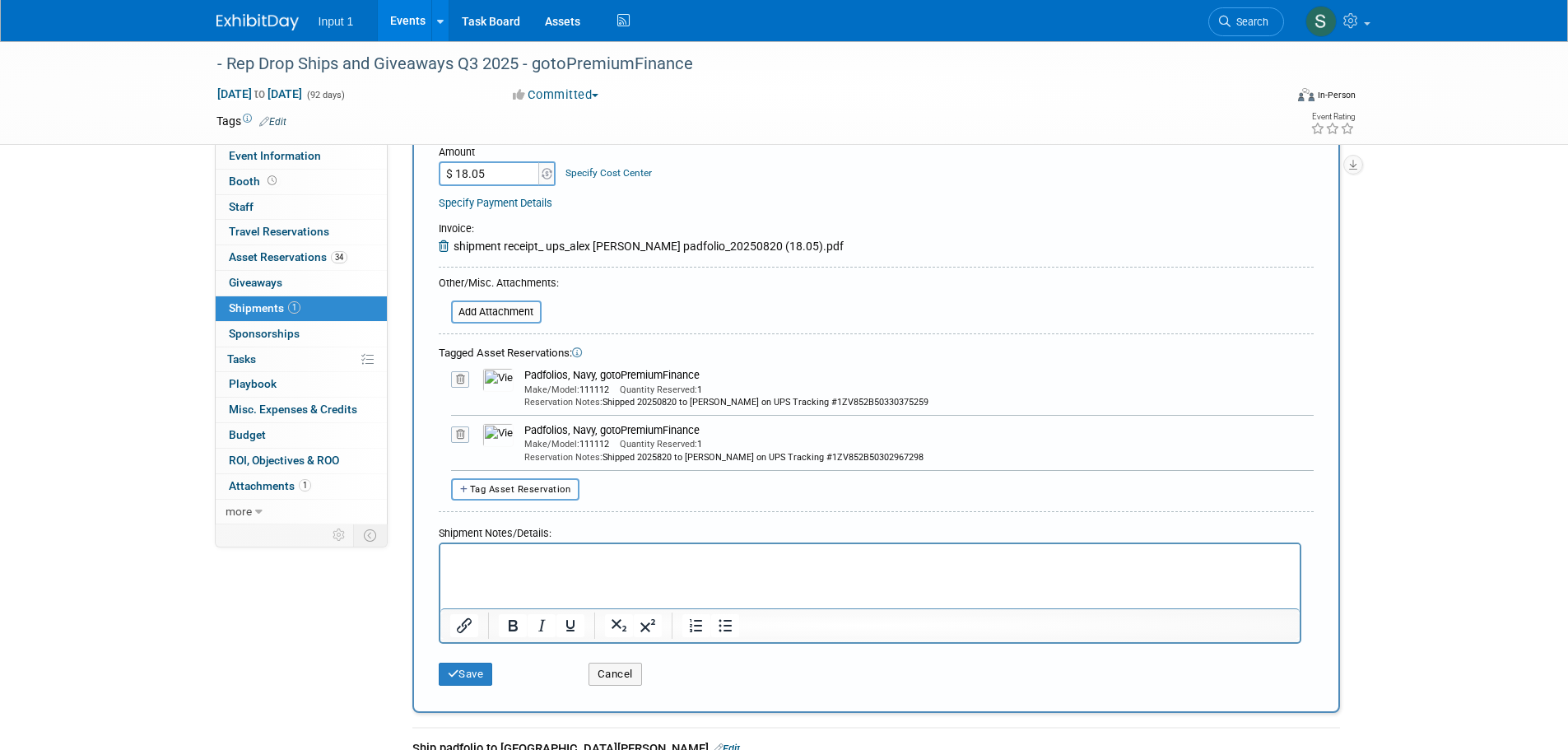
click at [492, 492] on span "Tag Asset Reservation" at bounding box center [521, 489] width 101 height 11
select select
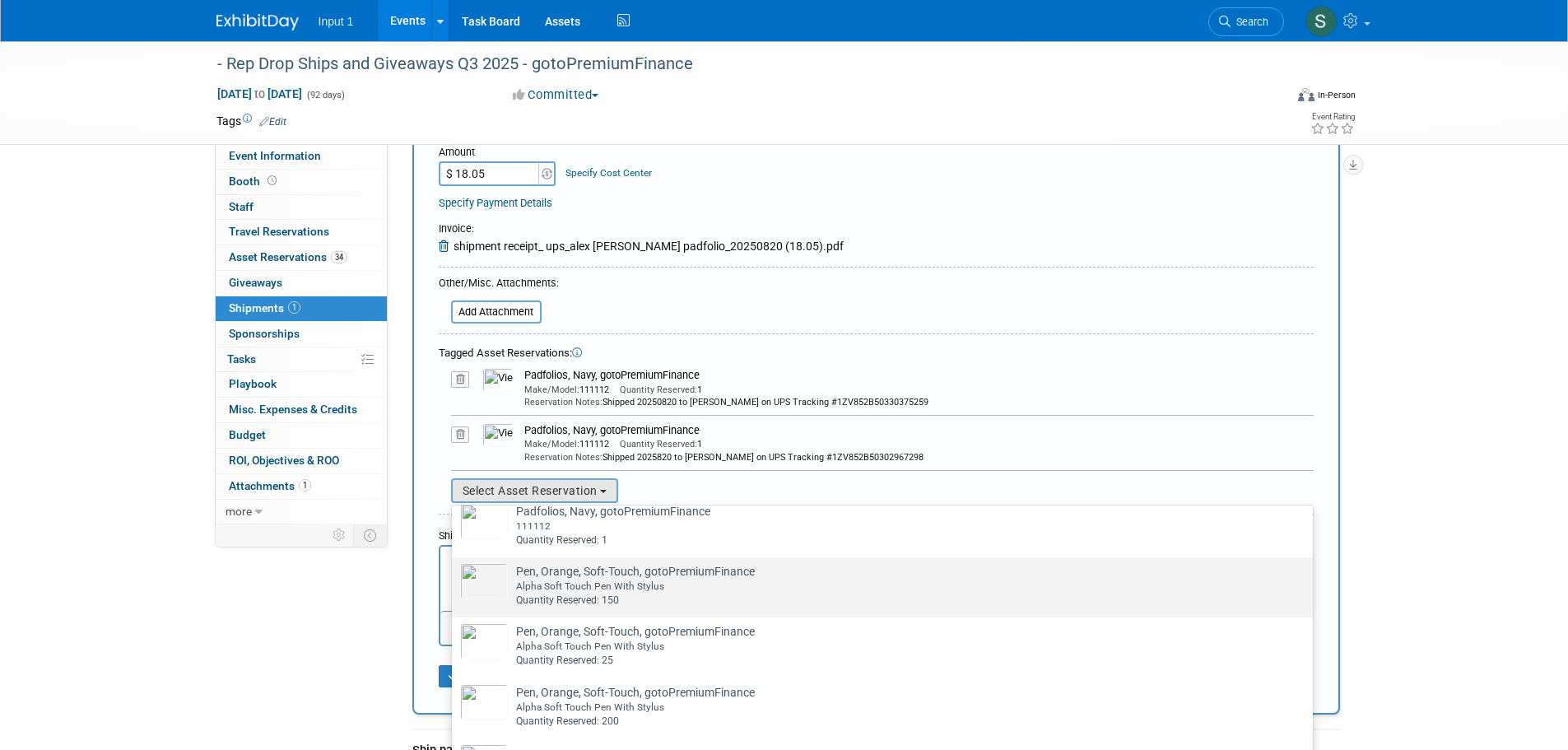
scroll to position [1725, 0]
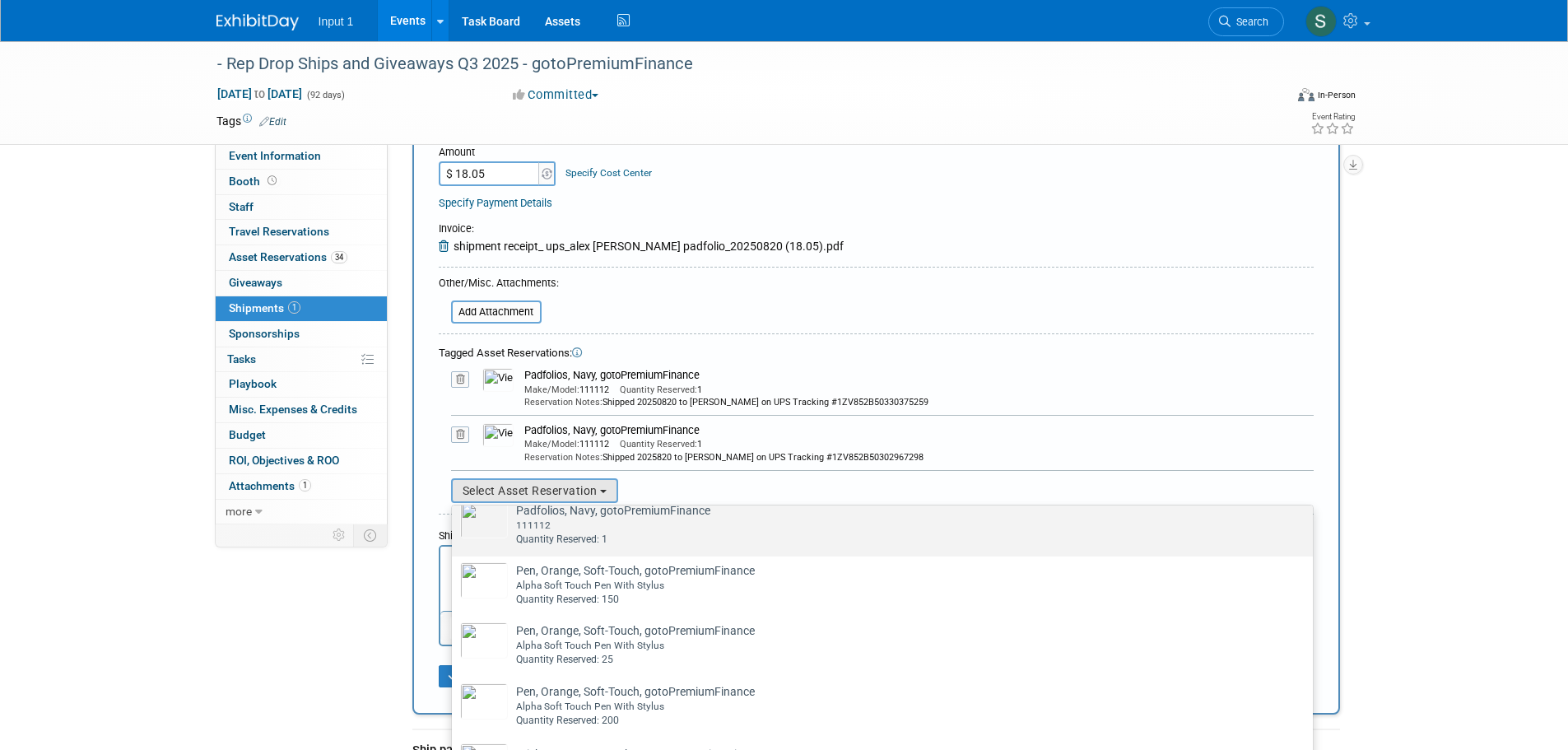
click at [555, 533] on div "111112" at bounding box center [898, 525] width 764 height 14
click at [455, 516] on input "Padfolios, Navy, gotoPremiumFinance Already tagged in this shipment 111112 Quan…" at bounding box center [449, 510] width 11 height 11
select select "2_11583288"
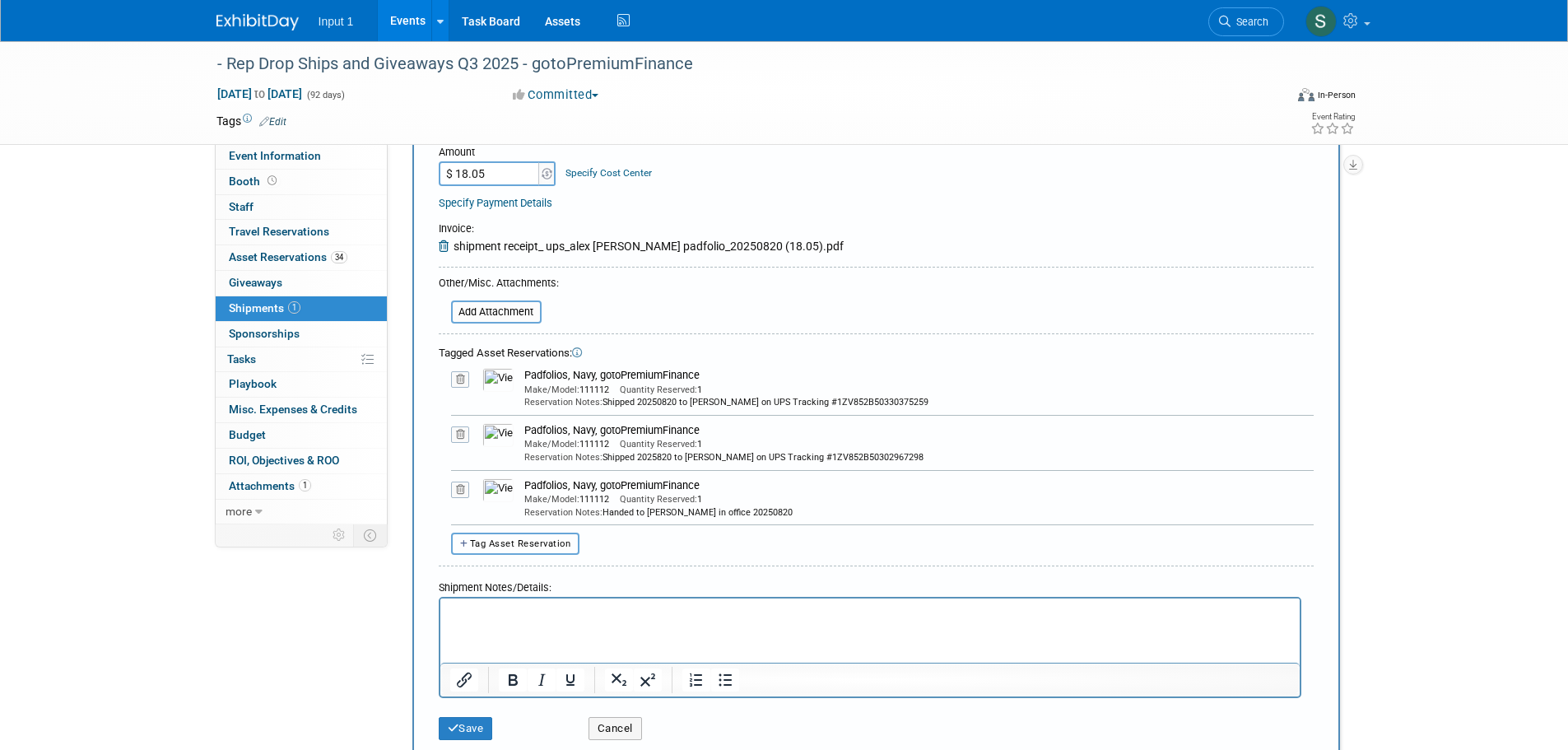
click at [541, 539] on span "Tag Asset Reservation" at bounding box center [521, 544] width 101 height 11
select select
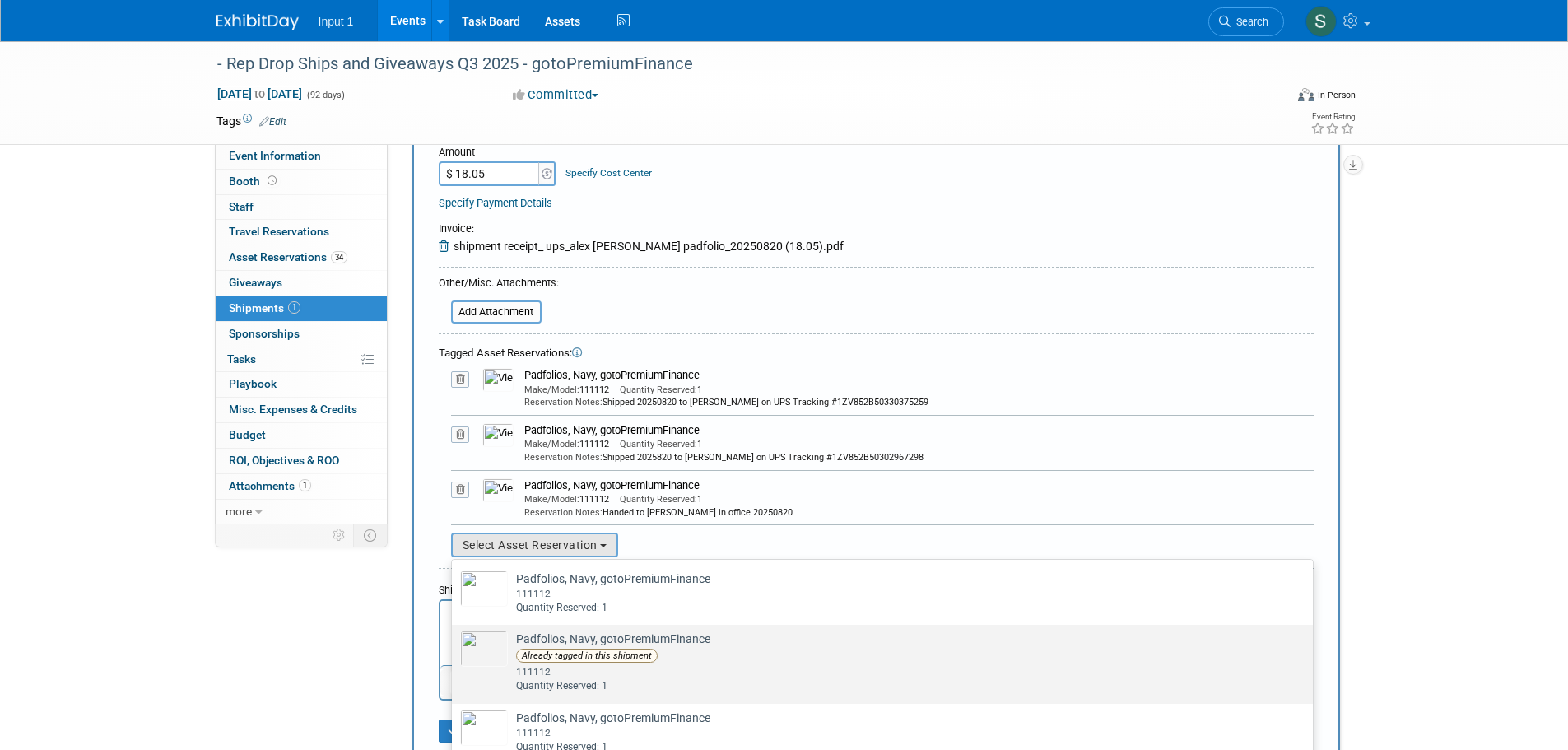
scroll to position [1481, 0]
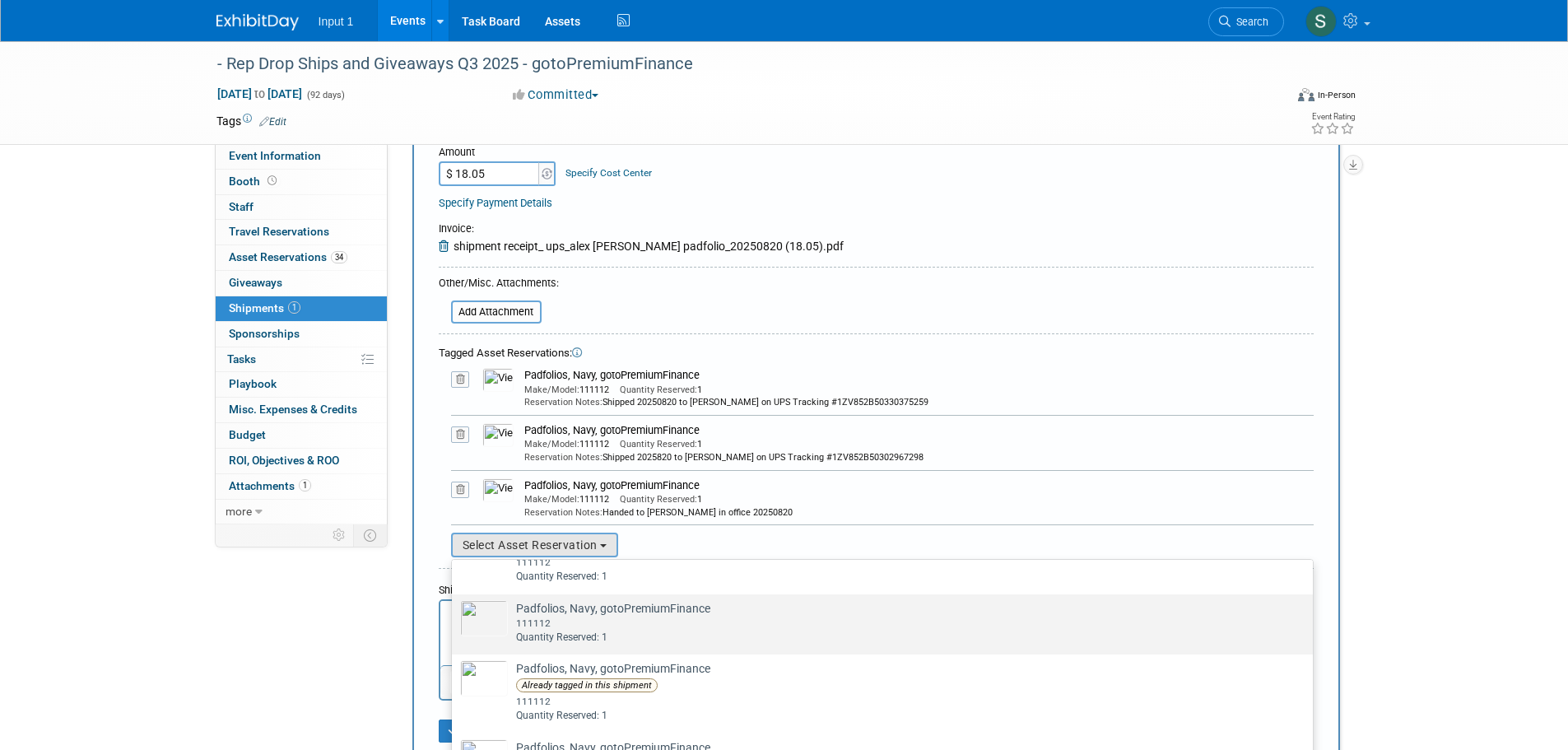
click at [565, 619] on label "Padfolios, Navy, gotoPremiumFinance Already tagged in this shipment 111112 Quan…" at bounding box center [877, 624] width 837 height 54
click at [455, 615] on input "Padfolios, Navy, gotoPremiumFinance Already tagged in this shipment 111112 Quan…" at bounding box center [449, 609] width 11 height 11
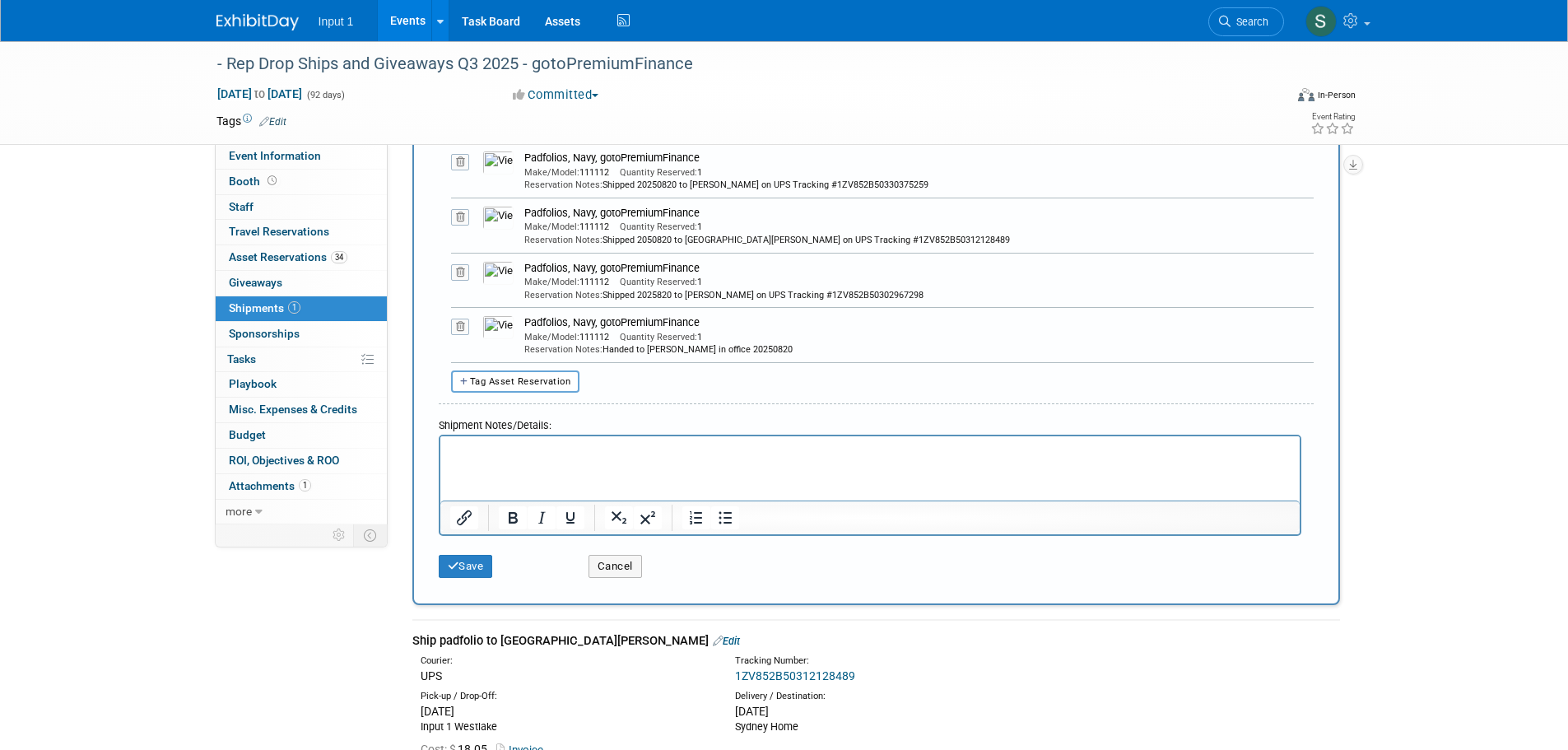
scroll to position [398, 0]
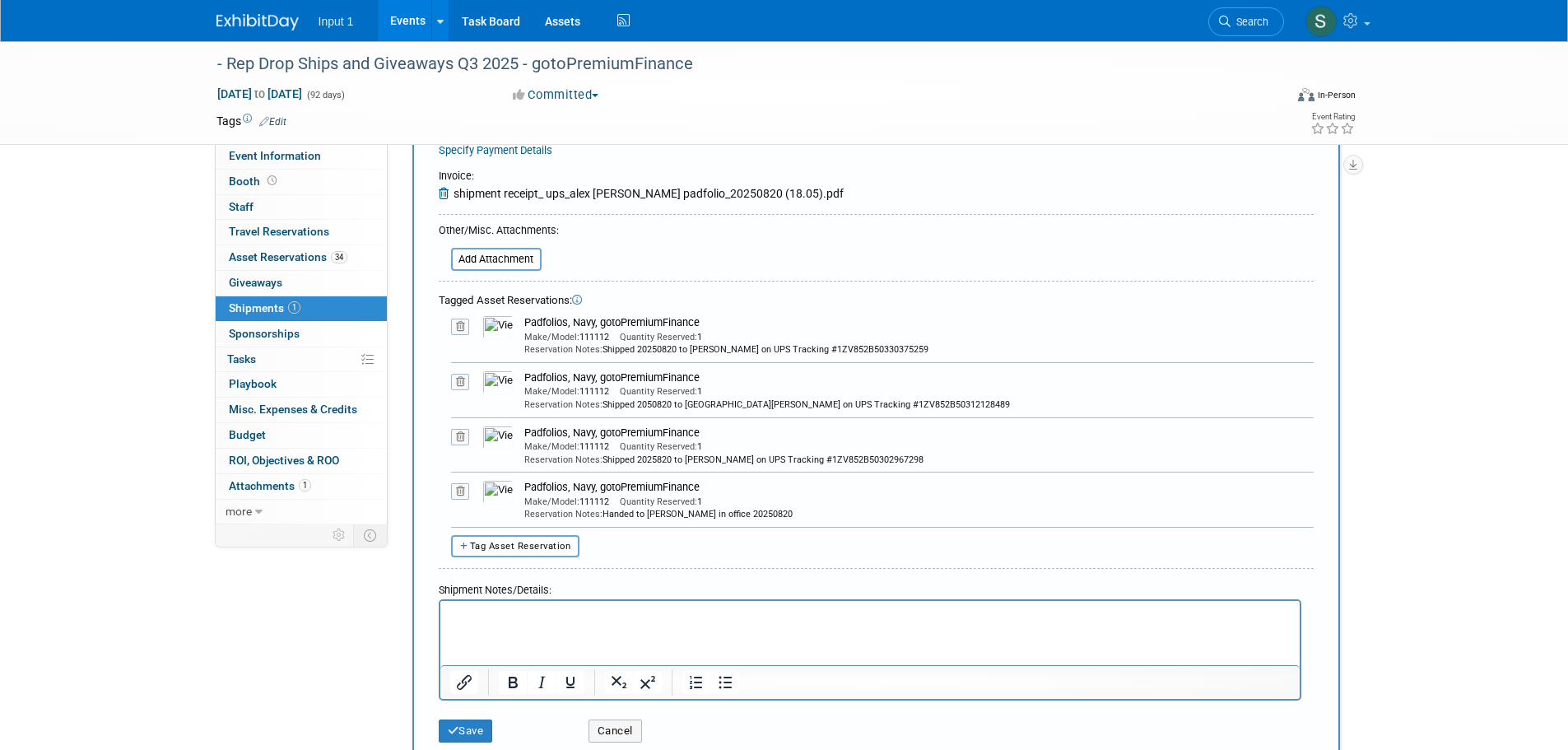
click at [534, 550] on span "Tag Asset Reservation" at bounding box center [521, 545] width 101 height 11
select select
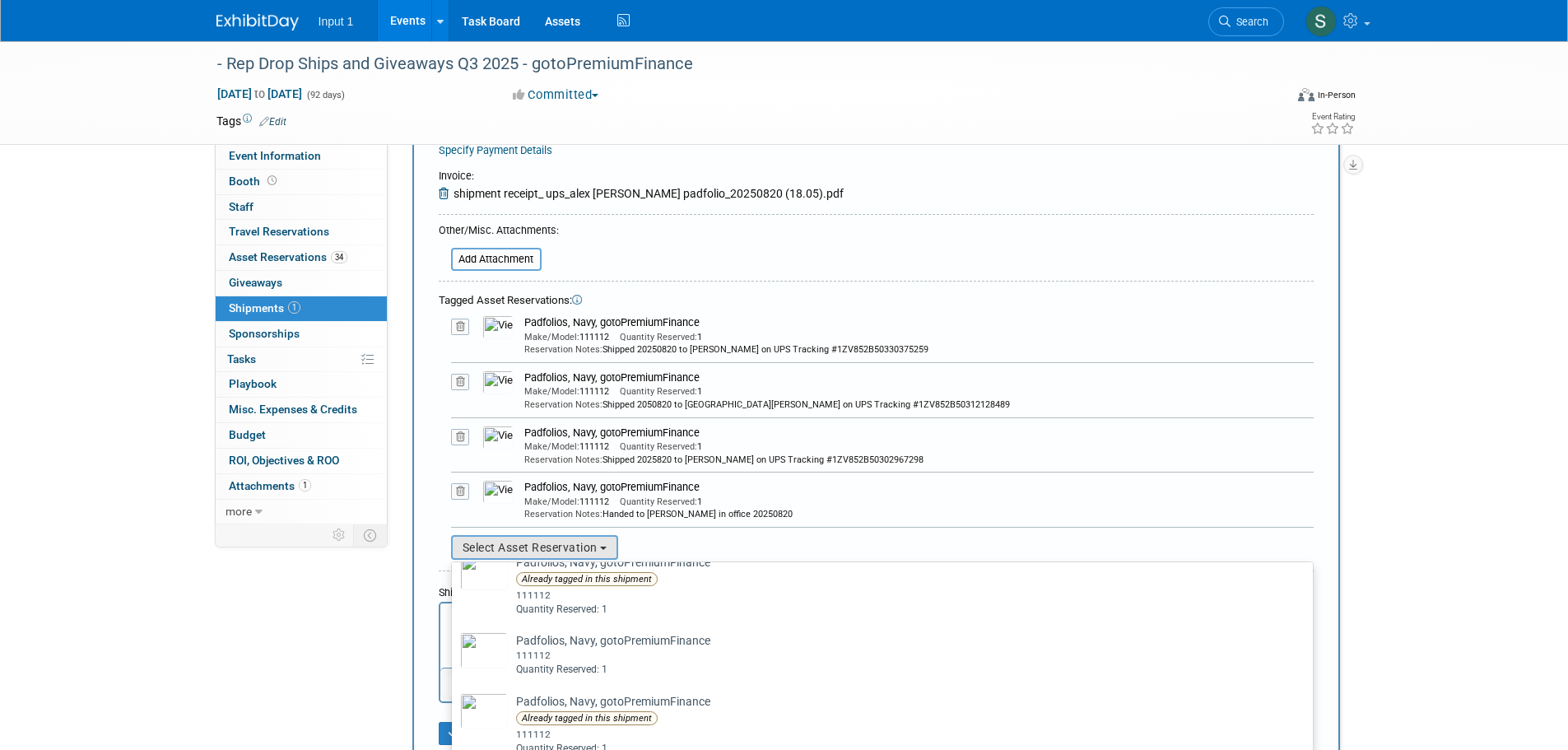
scroll to position [1646, 0]
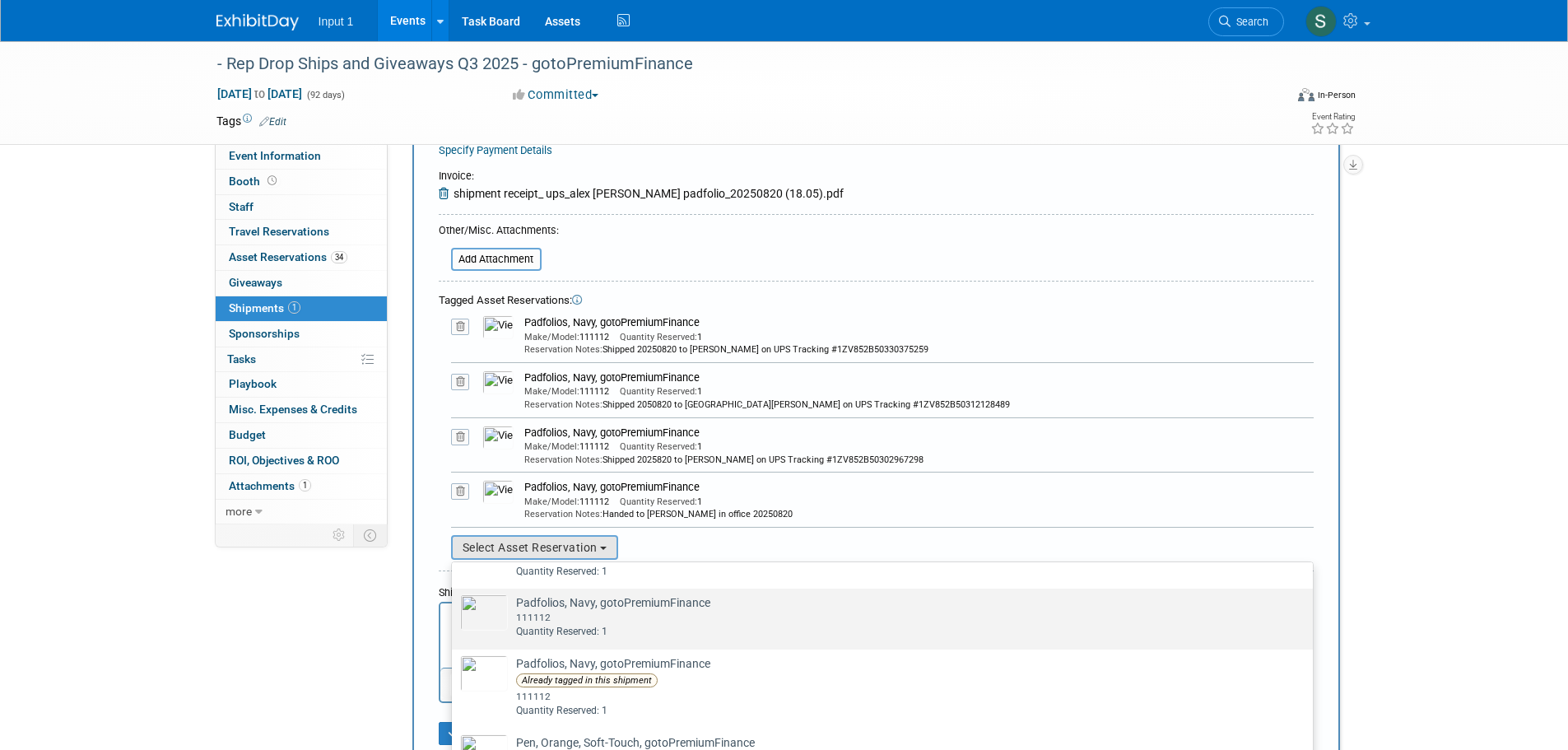
click at [598, 625] on div "111112" at bounding box center [898, 618] width 764 height 14
click at [455, 609] on input "Padfolios, Navy, gotoPremiumFinance Already tagged in this shipment 111112 Quan…" at bounding box center [449, 603] width 11 height 11
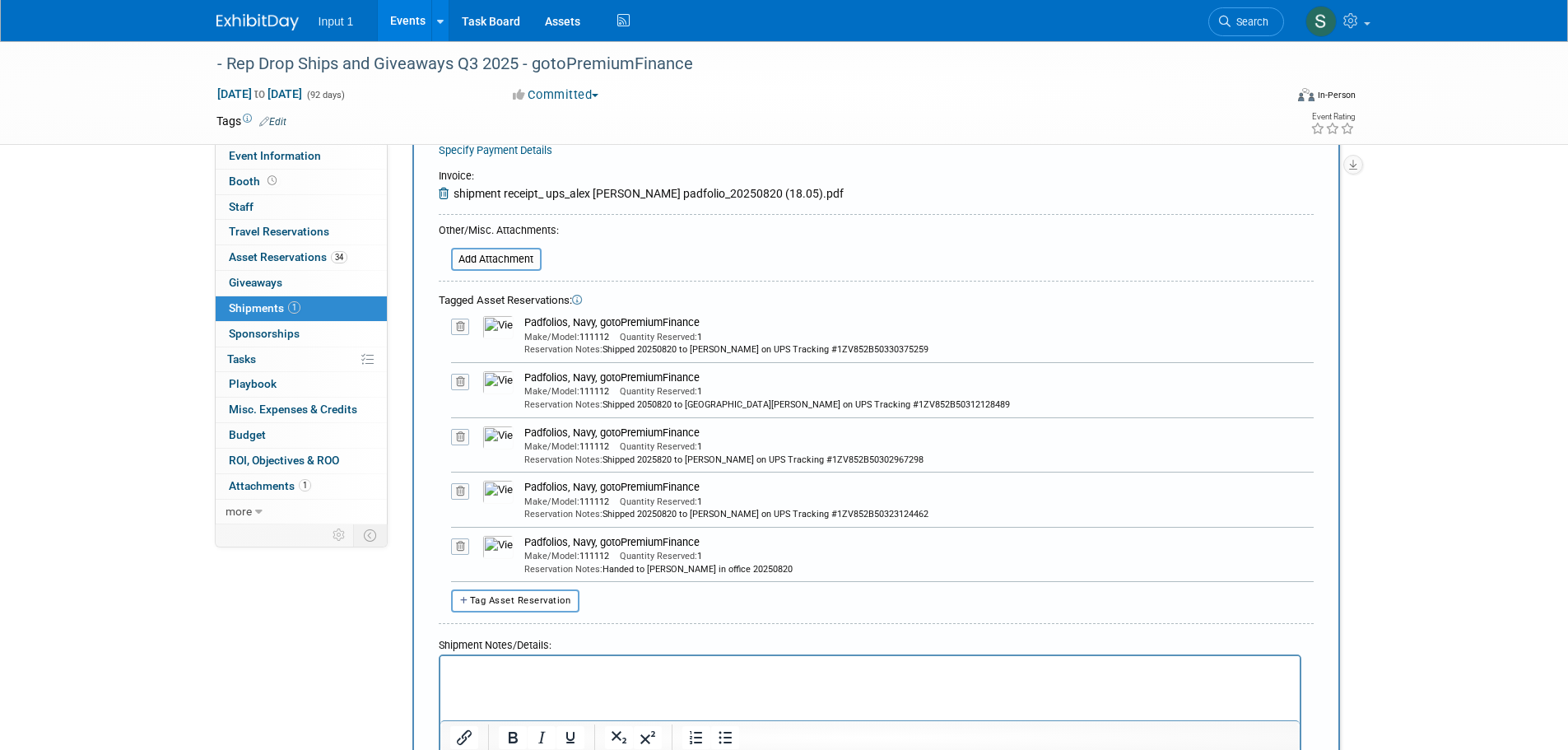
click at [460, 435] on icon at bounding box center [460, 436] width 19 height 17
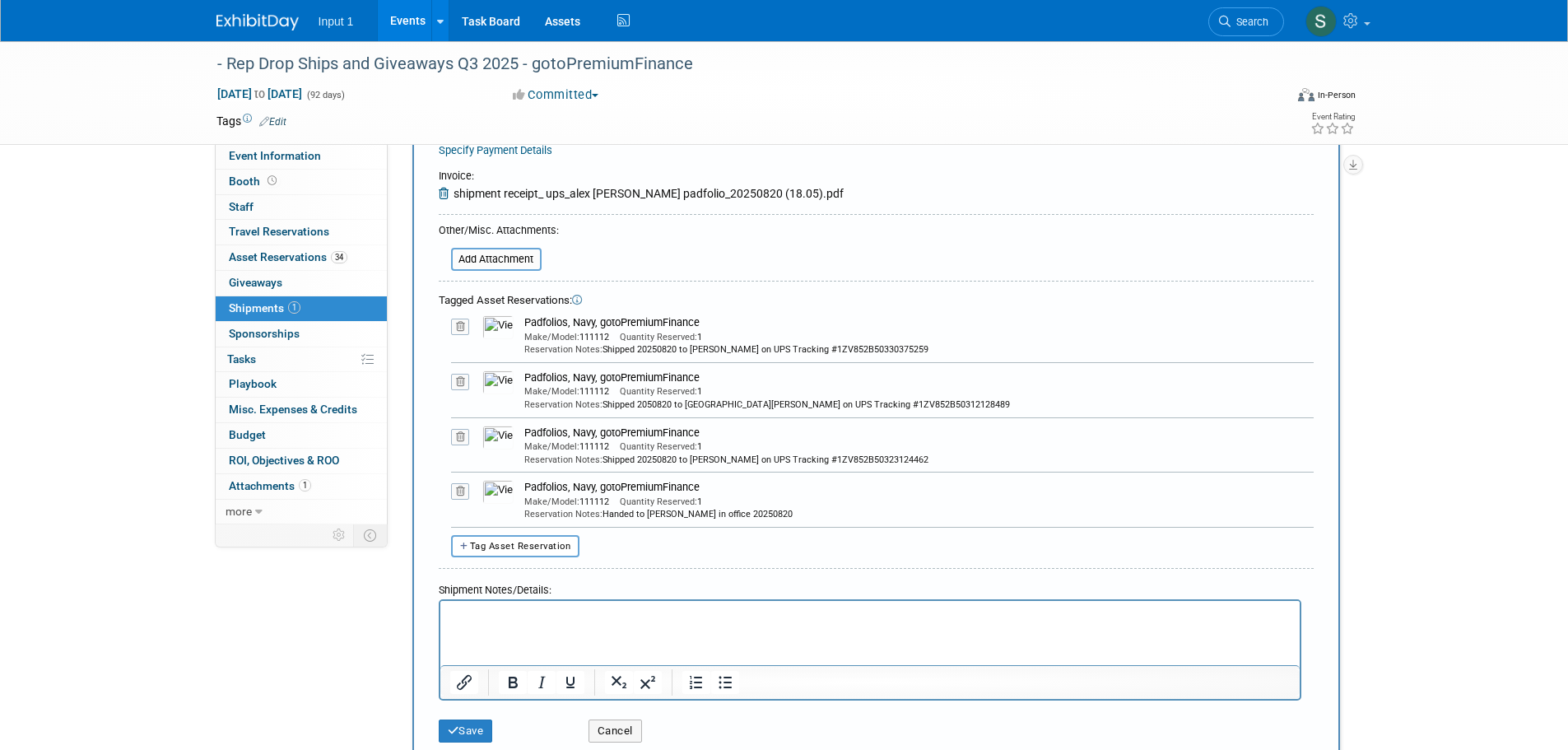
drag, startPoint x: 462, startPoint y: 382, endPoint x: 462, endPoint y: 370, distance: 12.0
click at [462, 381] on icon at bounding box center [460, 382] width 19 height 17
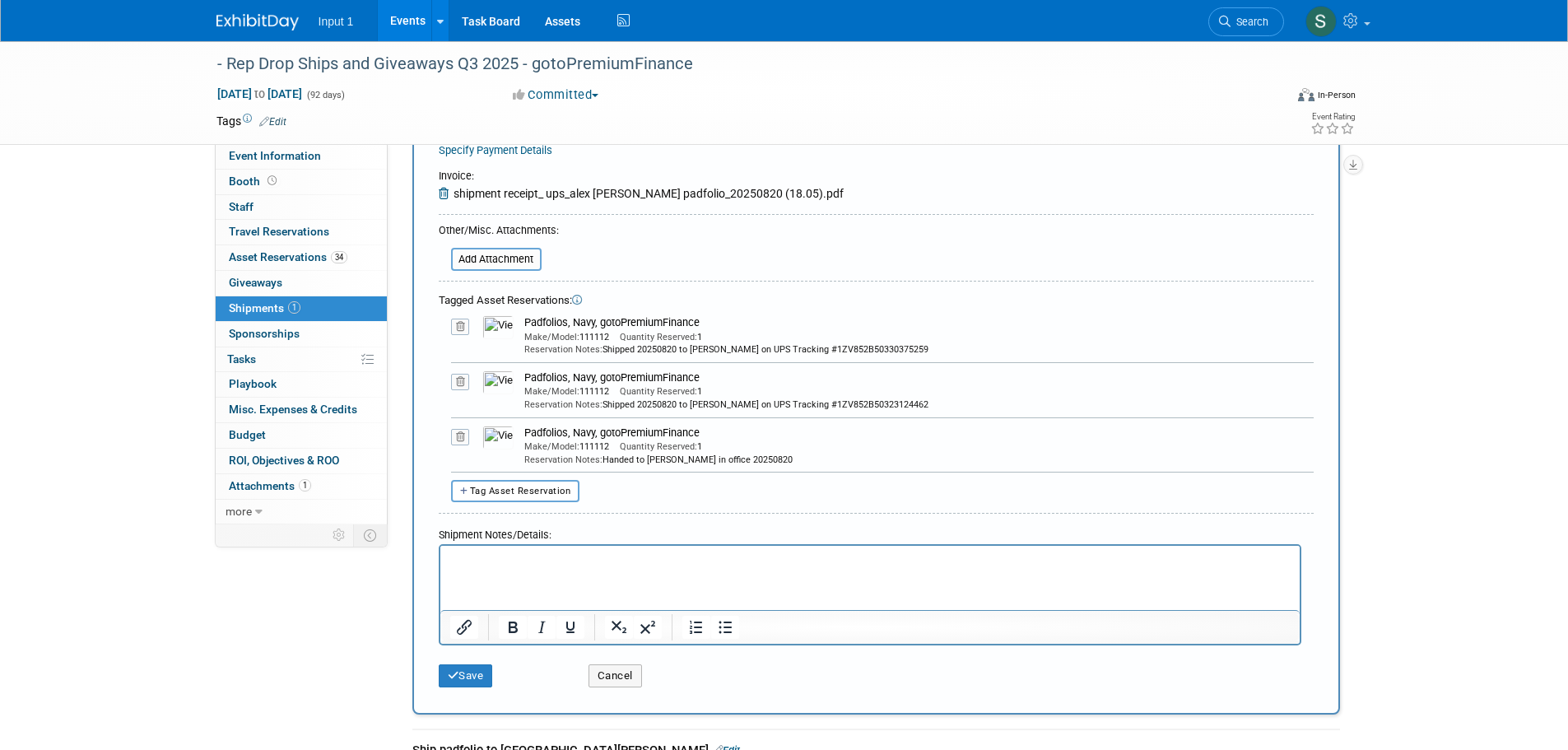
click at [465, 328] on icon at bounding box center [460, 326] width 19 height 17
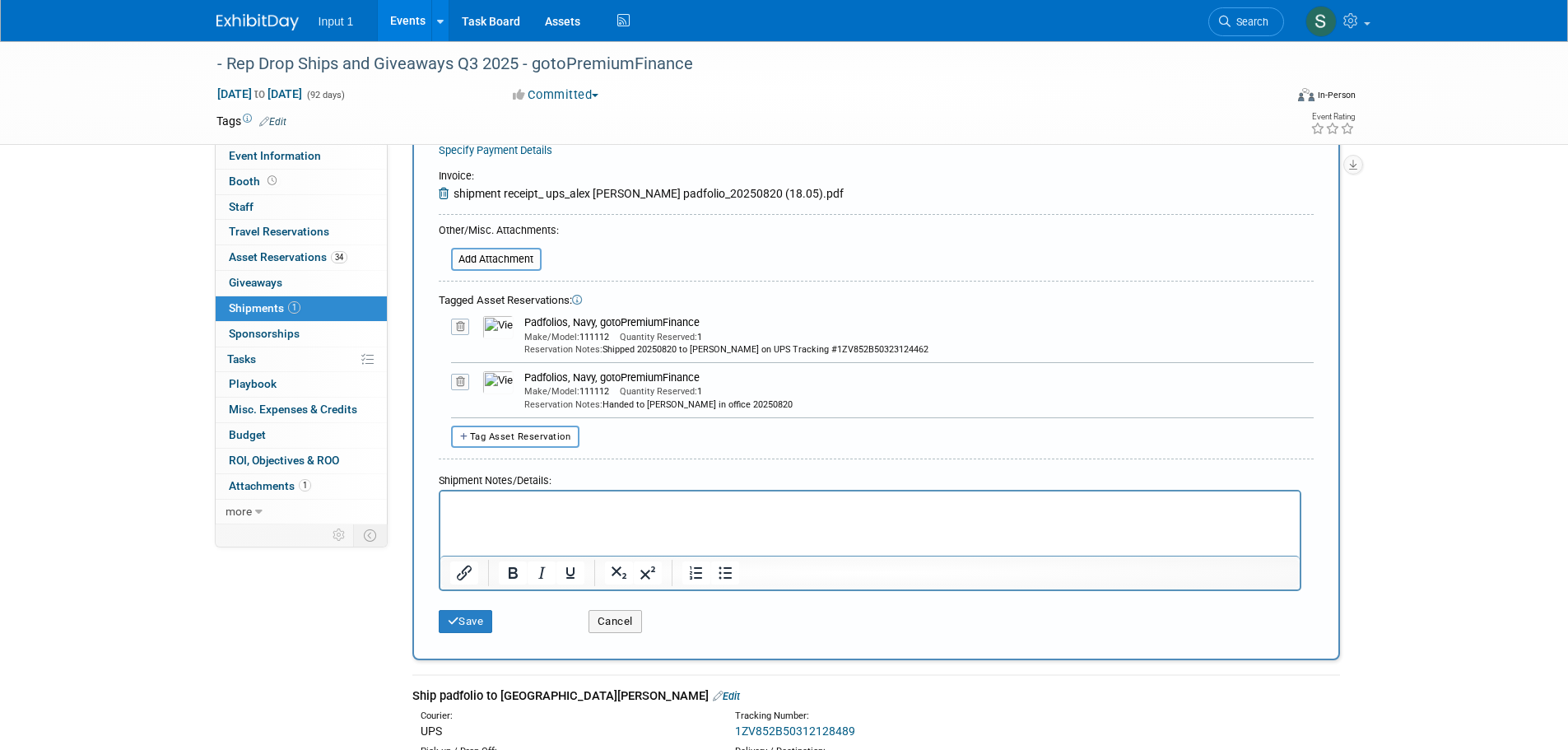
click at [458, 385] on icon at bounding box center [460, 382] width 19 height 17
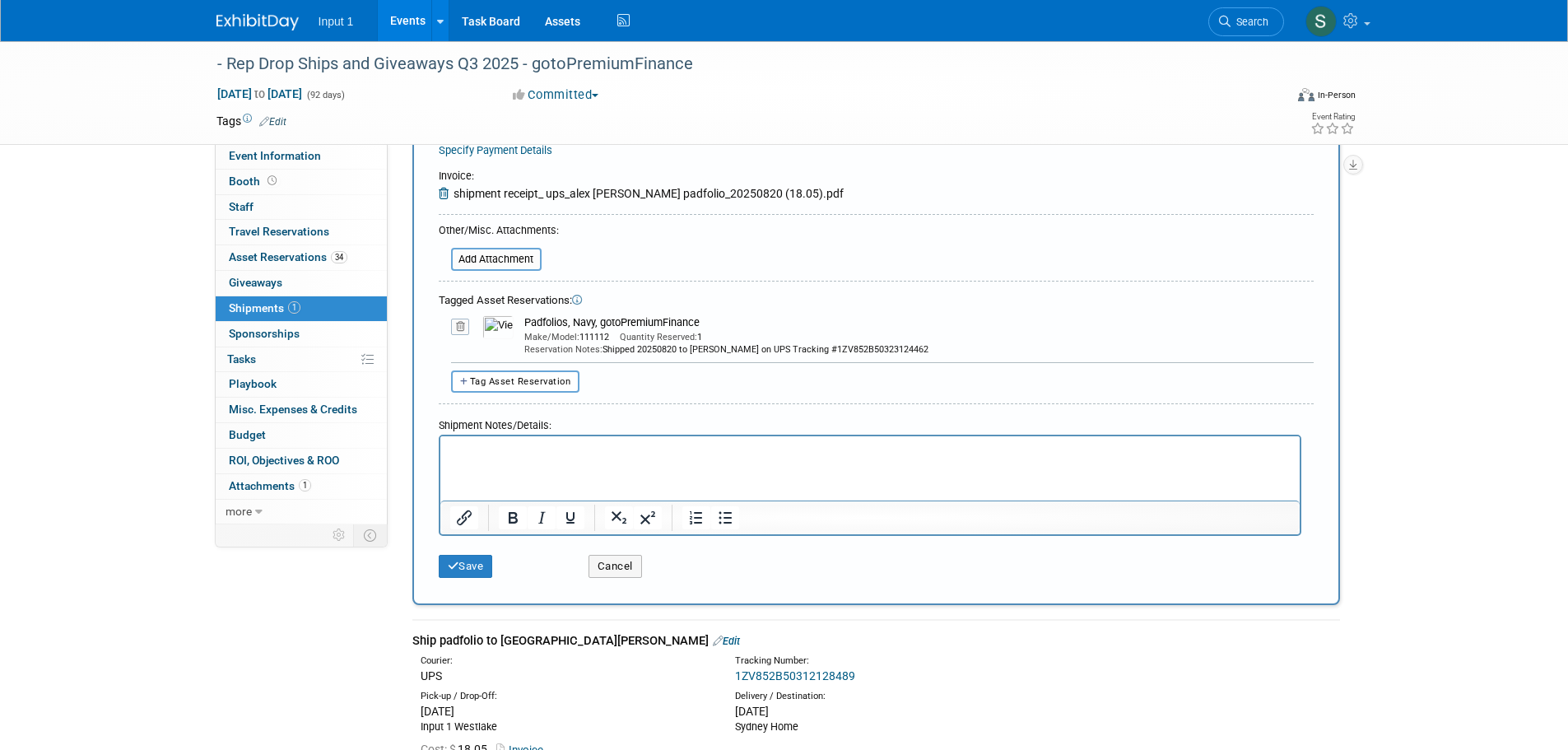
click at [540, 460] on html at bounding box center [869, 448] width 859 height 23
click at [472, 569] on button "Save" at bounding box center [466, 567] width 55 height 23
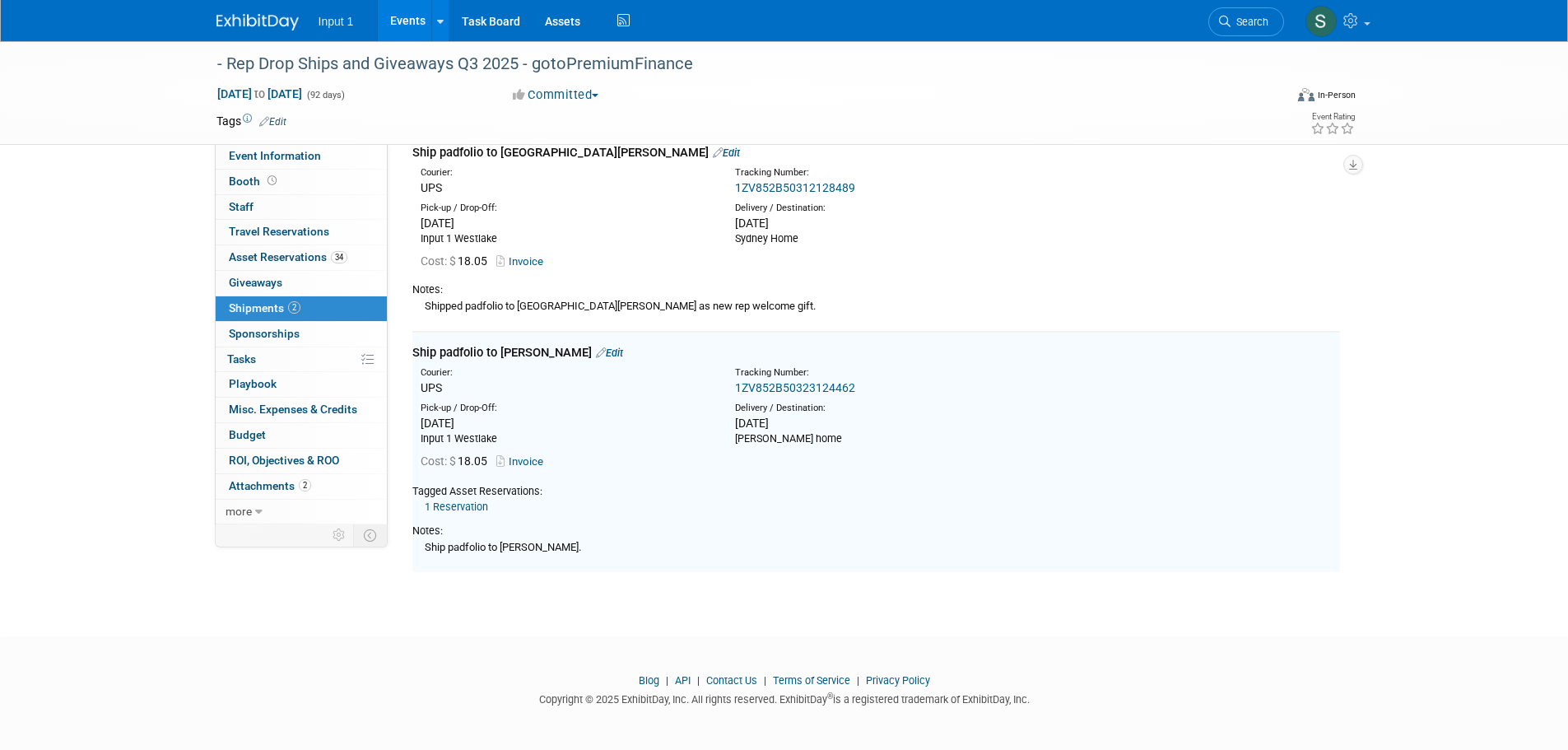
scroll to position [0, 0]
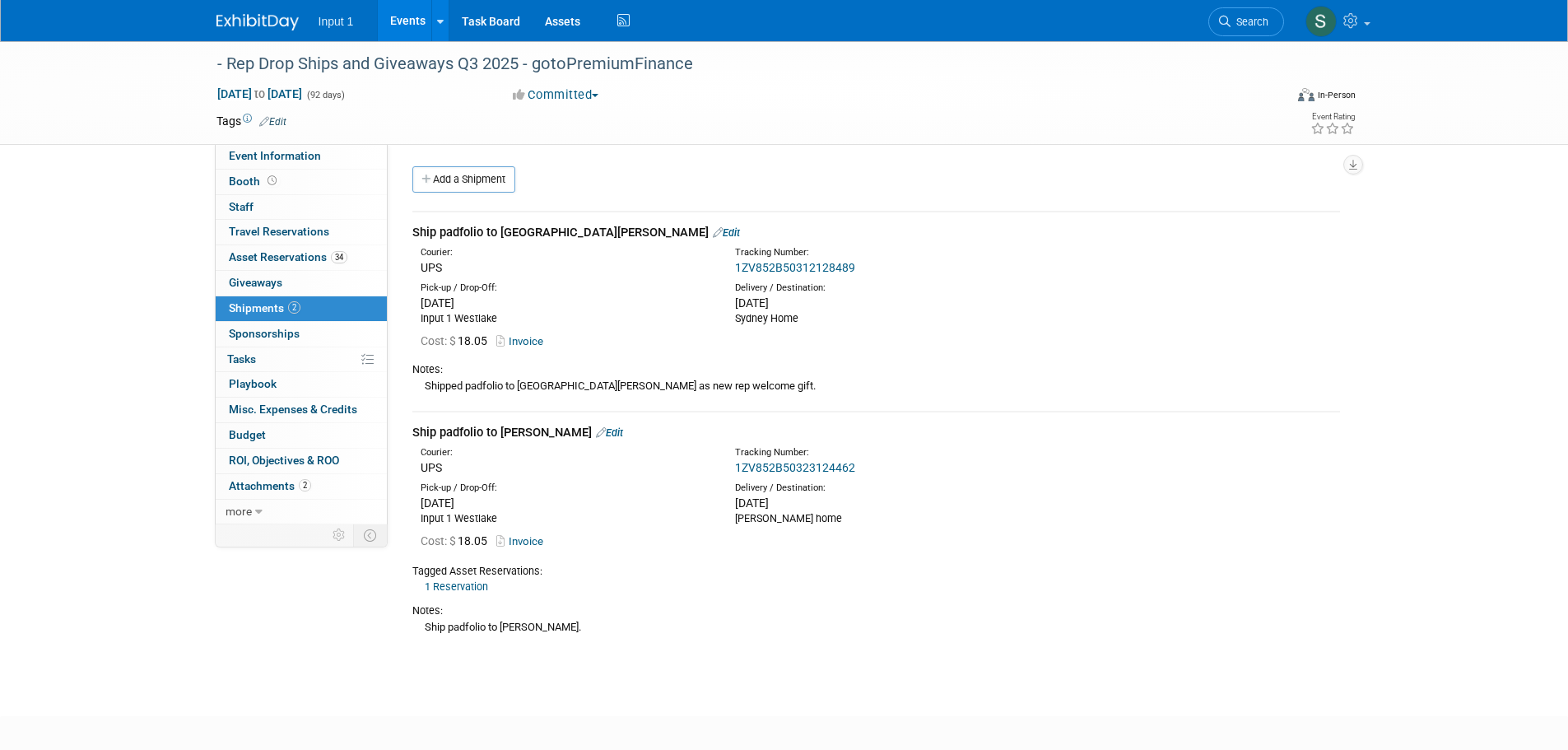
click at [598, 226] on div "Ship padfolio to Sydney Kuhrt Edit" at bounding box center [876, 233] width 928 height 18
click at [713, 232] on link "Edit" at bounding box center [727, 232] width 27 height 13
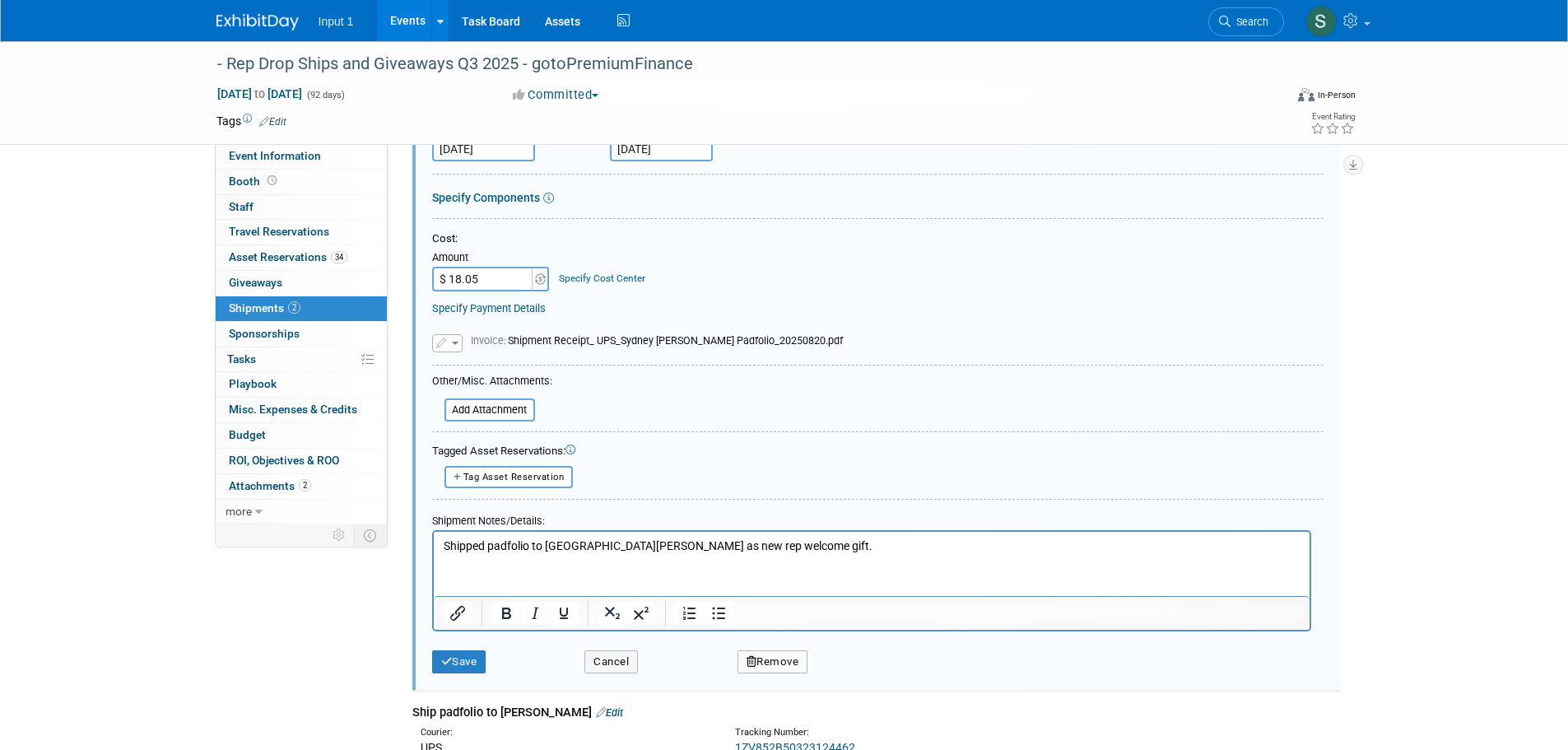
scroll to position [354, 0]
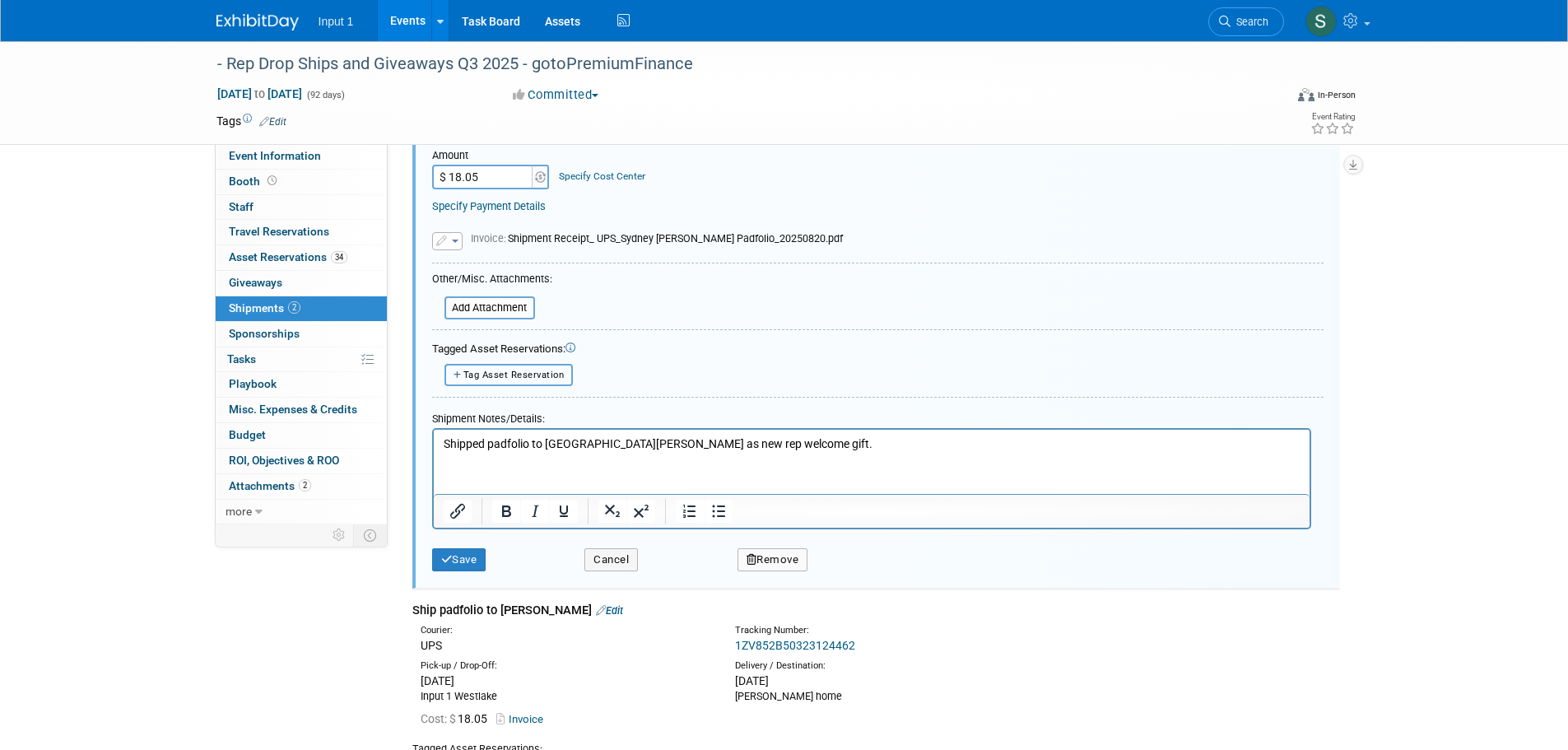
click at [491, 374] on span "Tag Asset Reservation" at bounding box center [514, 374] width 101 height 11
select select
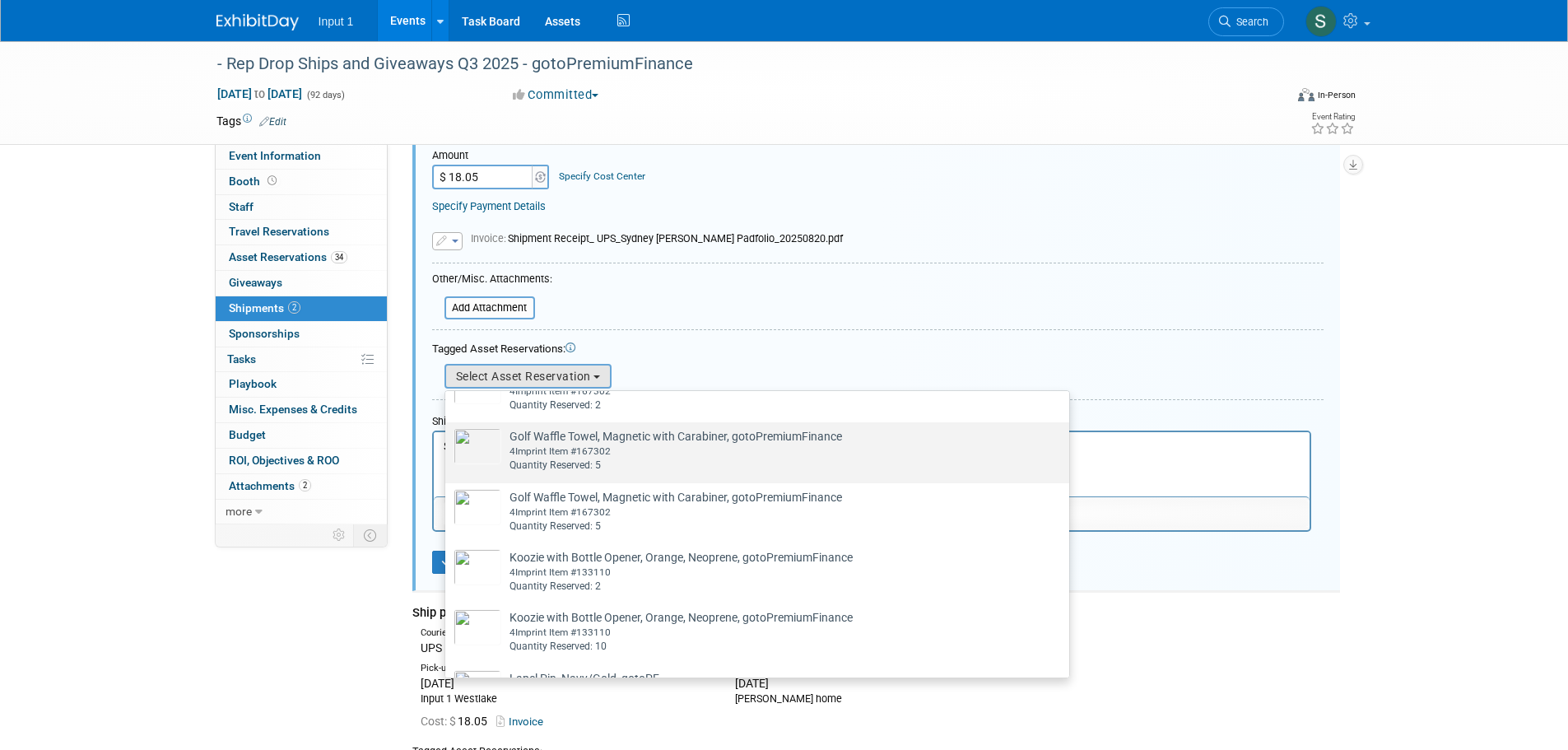
scroll to position [658, 0]
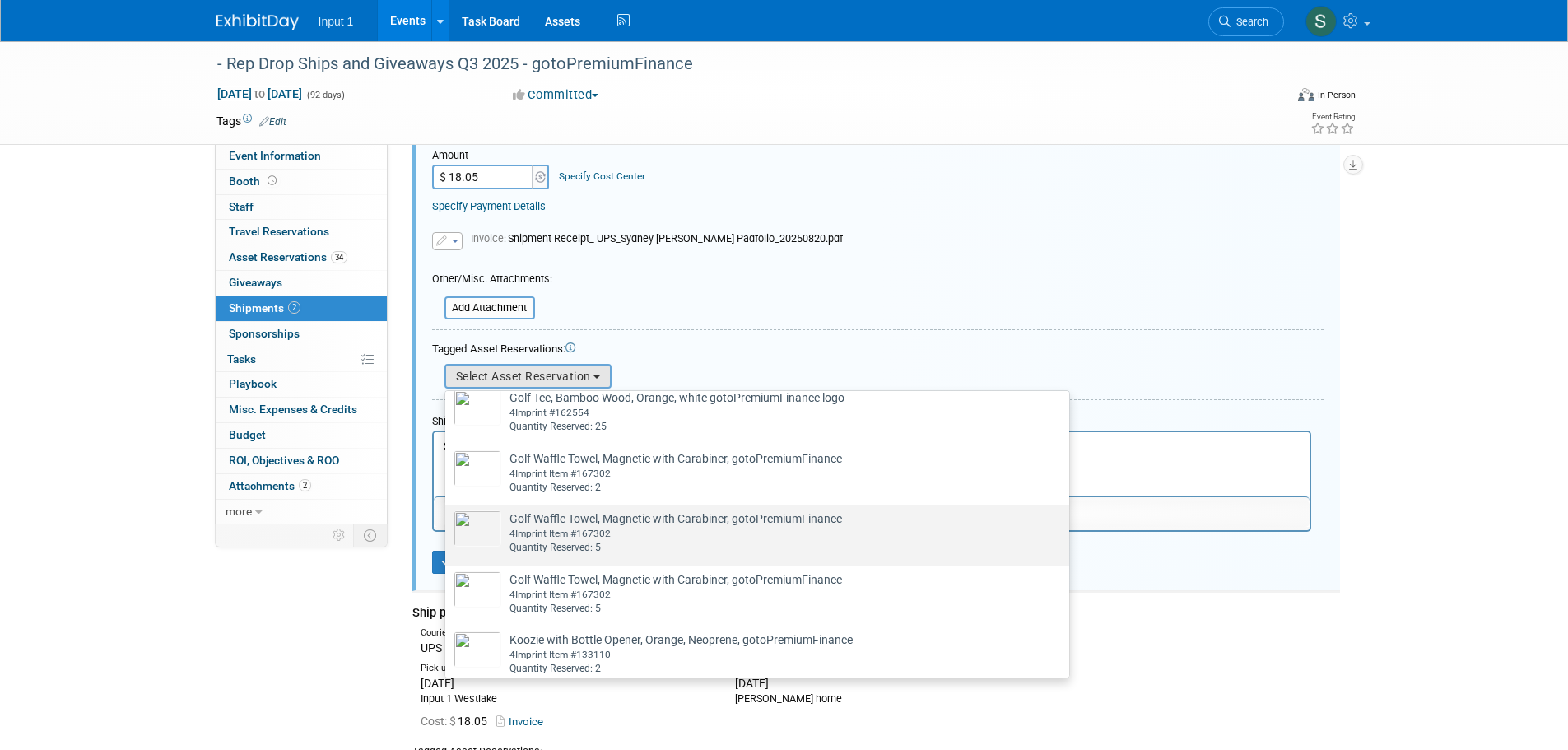
click at [569, 538] on div "4Imprint Item #167302" at bounding box center [675, 534] width 332 height 14
click at [448, 524] on input "Golf Waffle Towel, Magnetic with Carabiner, gotoPremiumFinance Already tagged i…" at bounding box center [442, 518] width 11 height 11
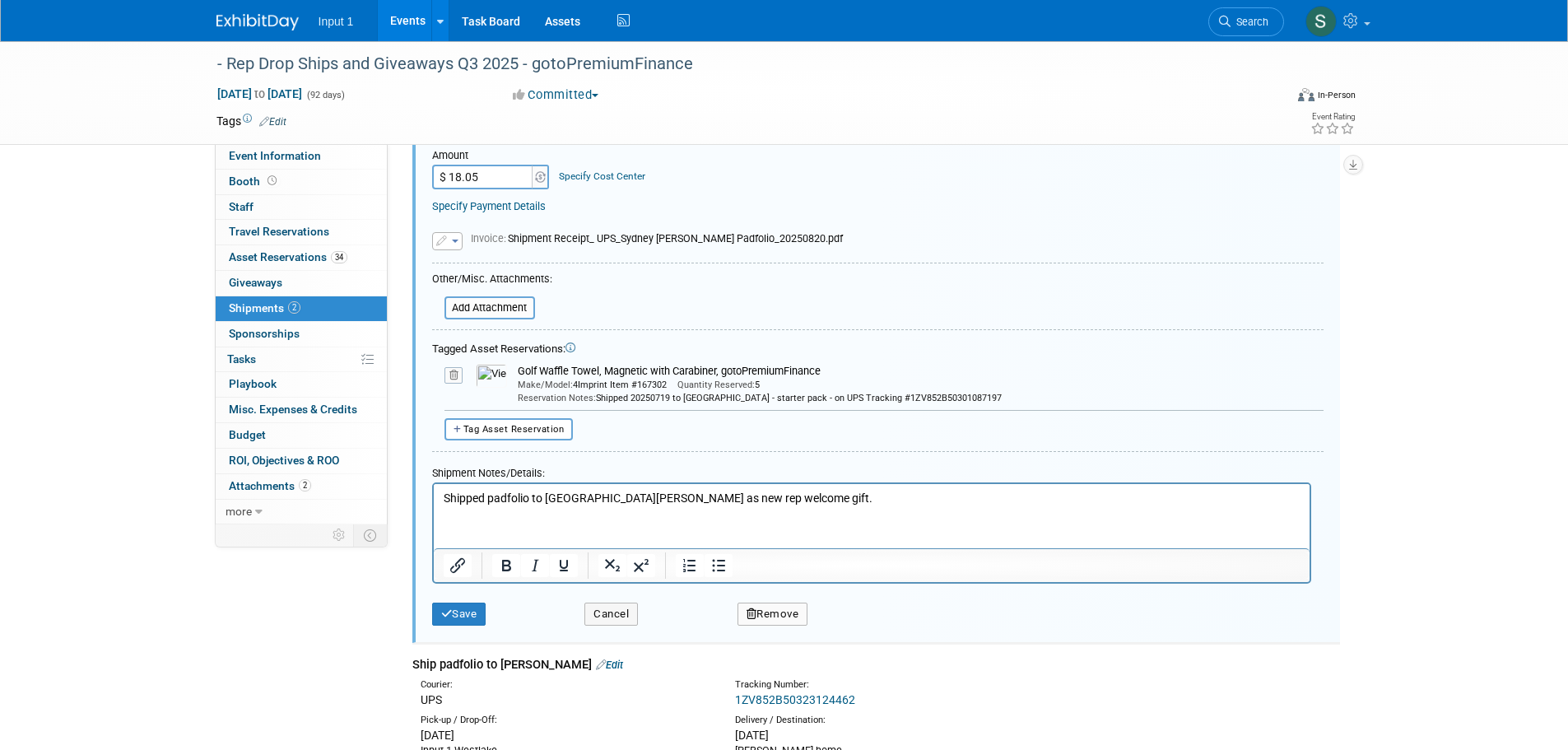
click at [454, 372] on icon at bounding box center [453, 375] width 19 height 17
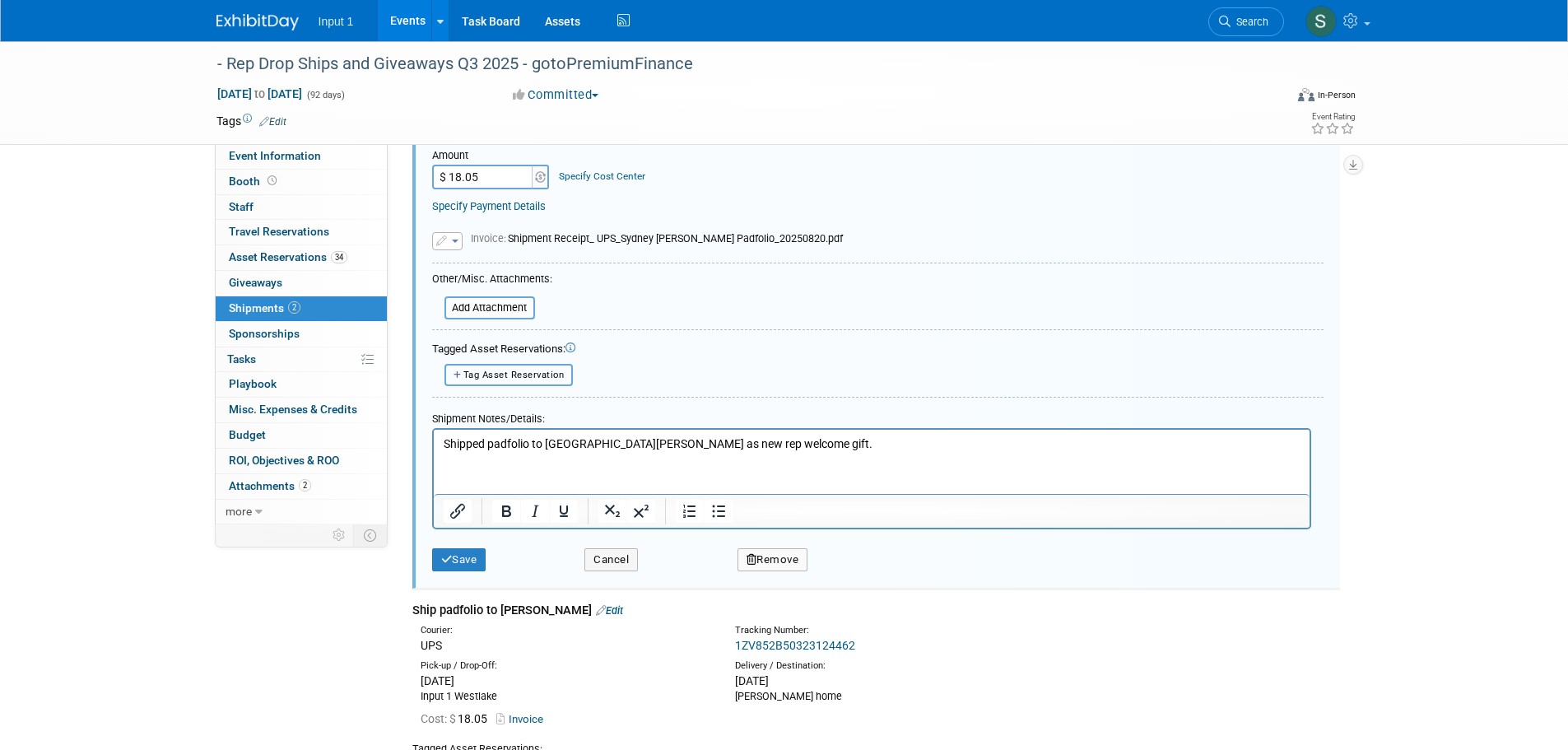
click at [479, 380] on button "Tag Asset Reservation" at bounding box center [508, 375] width 130 height 22
select select
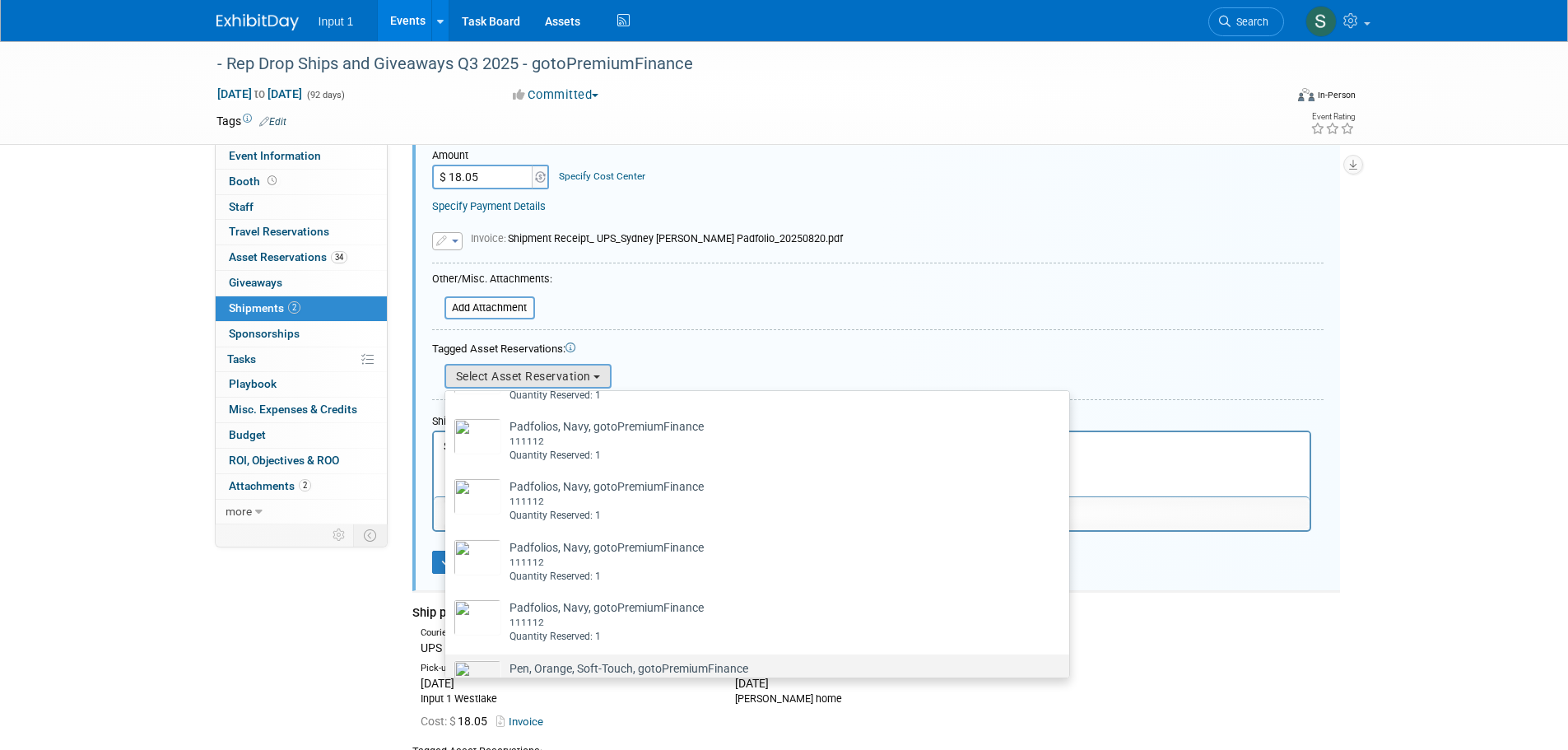
scroll to position [1441, 0]
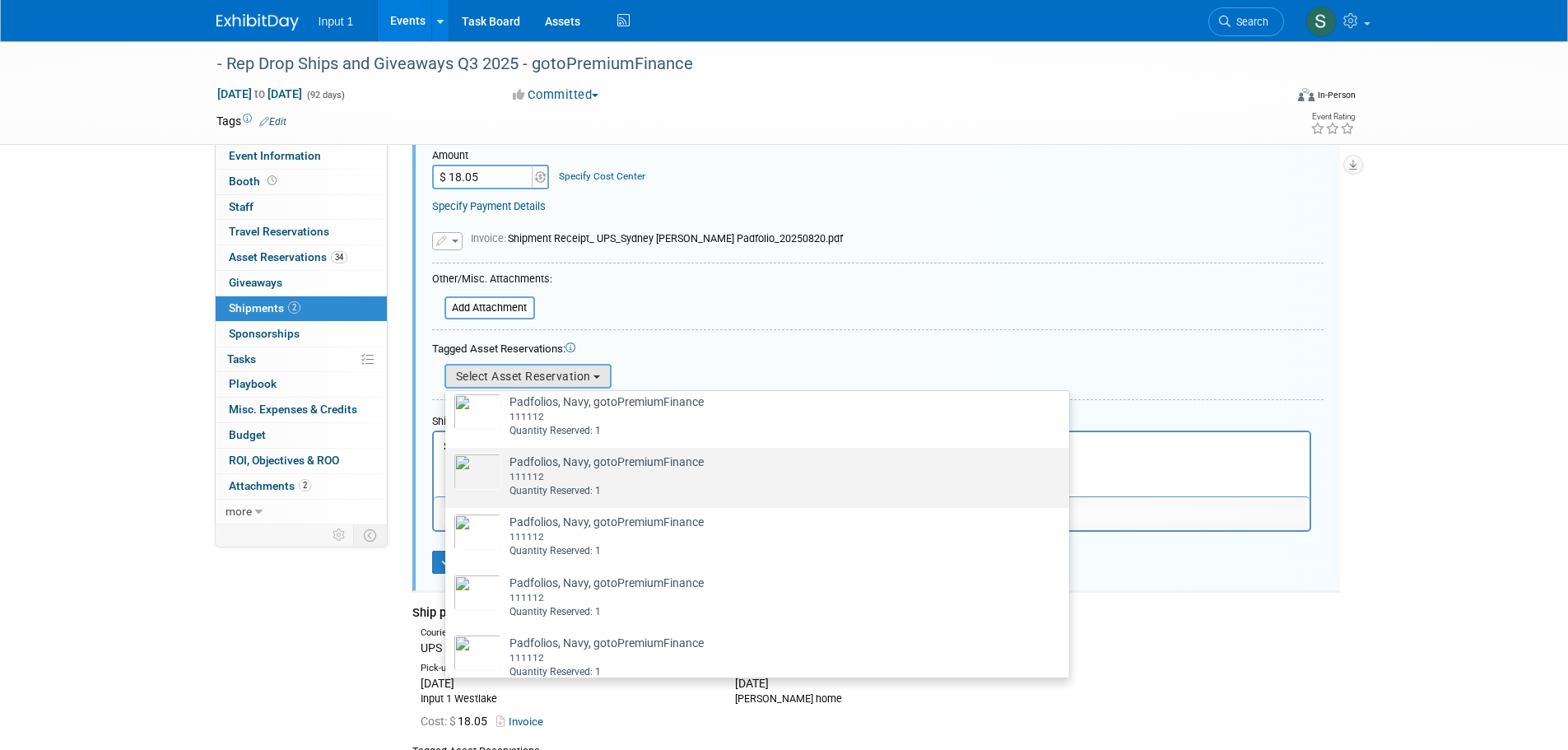
click at [567, 481] on td "Padfolios, Navy, gotoPremiumFinance Already tagged in this shipment 111112 Quan…" at bounding box center [603, 476] width 203 height 45
click at [448, 468] on input "Padfolios, Navy, gotoPremiumFinance Already tagged in this shipment 111112 Quan…" at bounding box center [442, 462] width 11 height 11
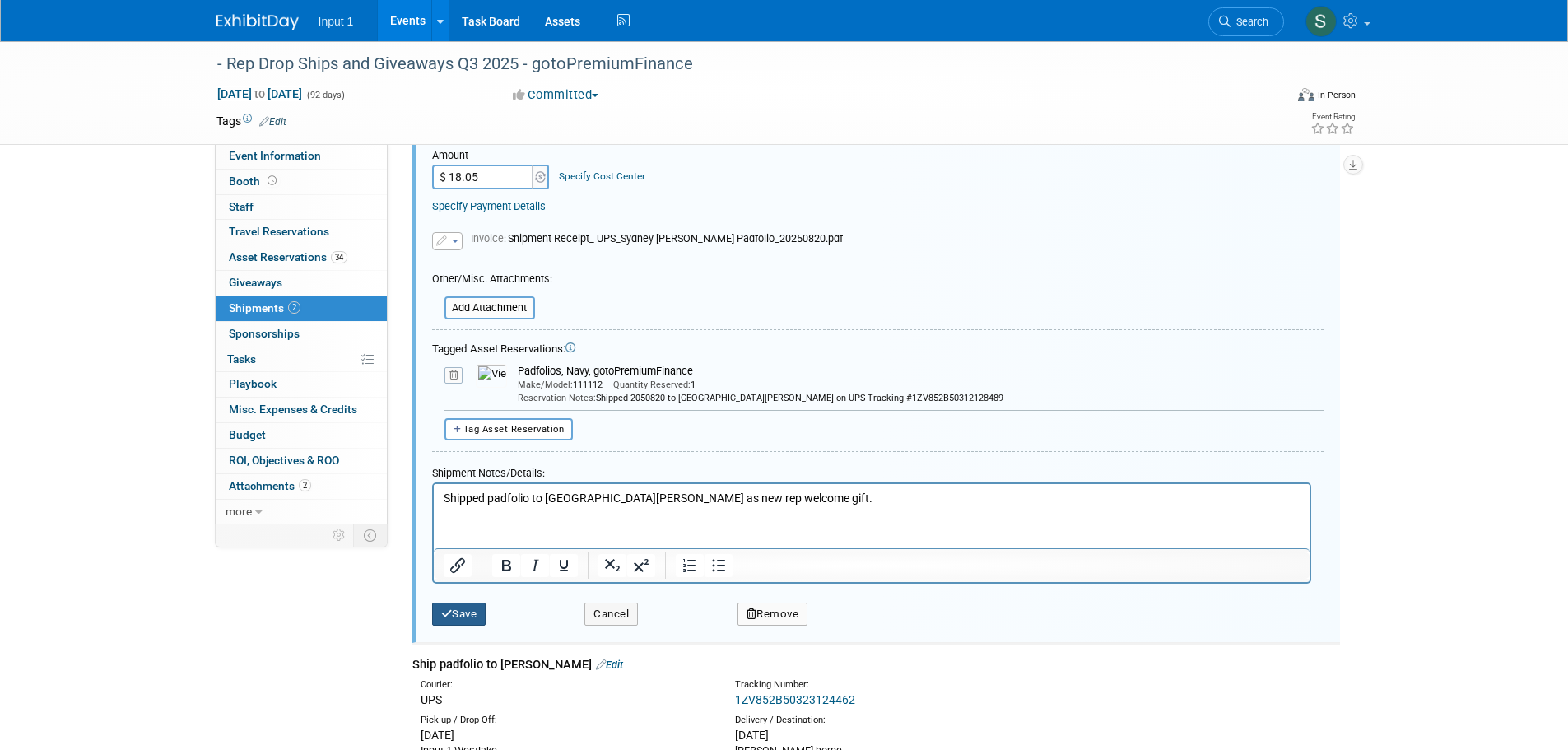
click at [457, 620] on button "Save" at bounding box center [460, 615] width 55 height 23
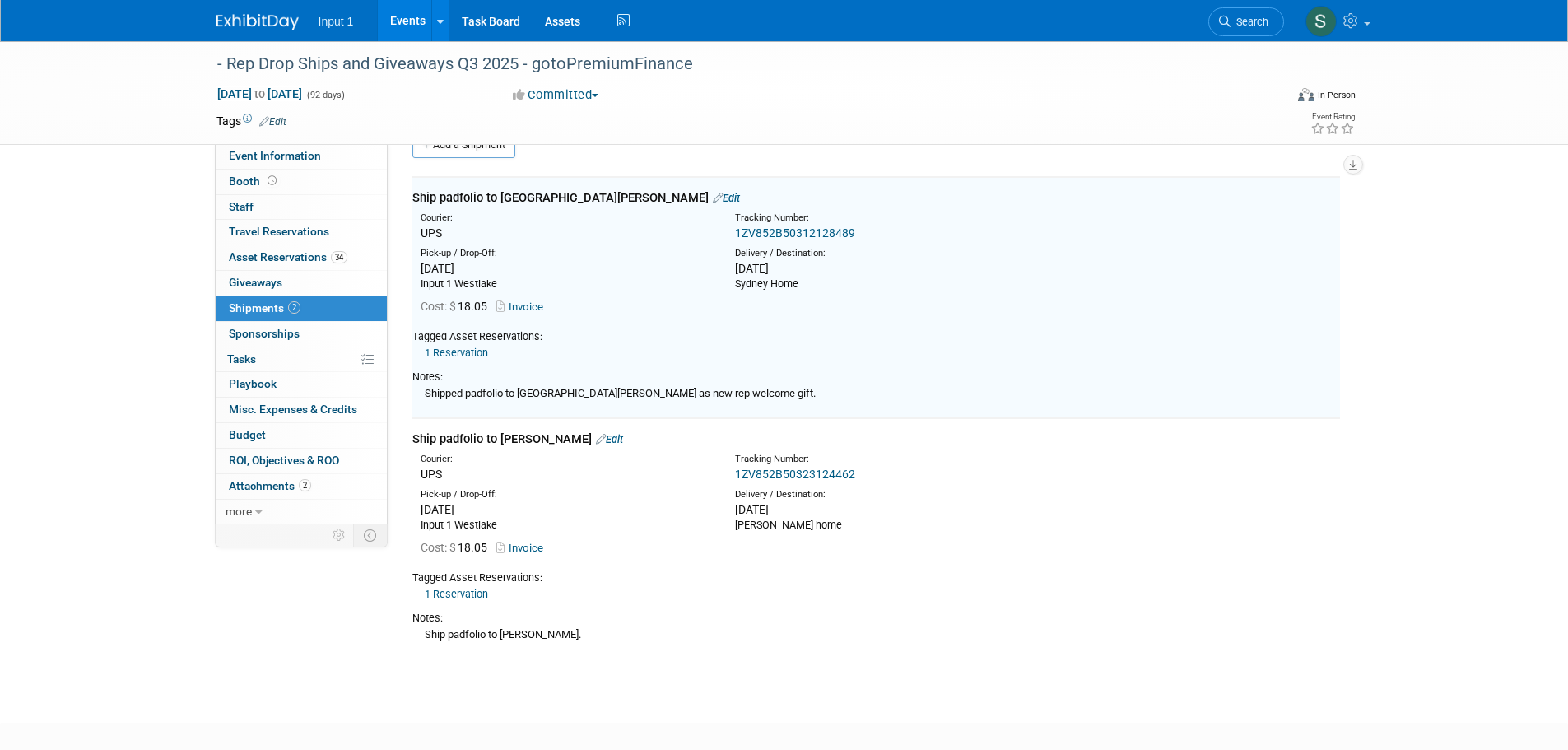
scroll to position [24, 0]
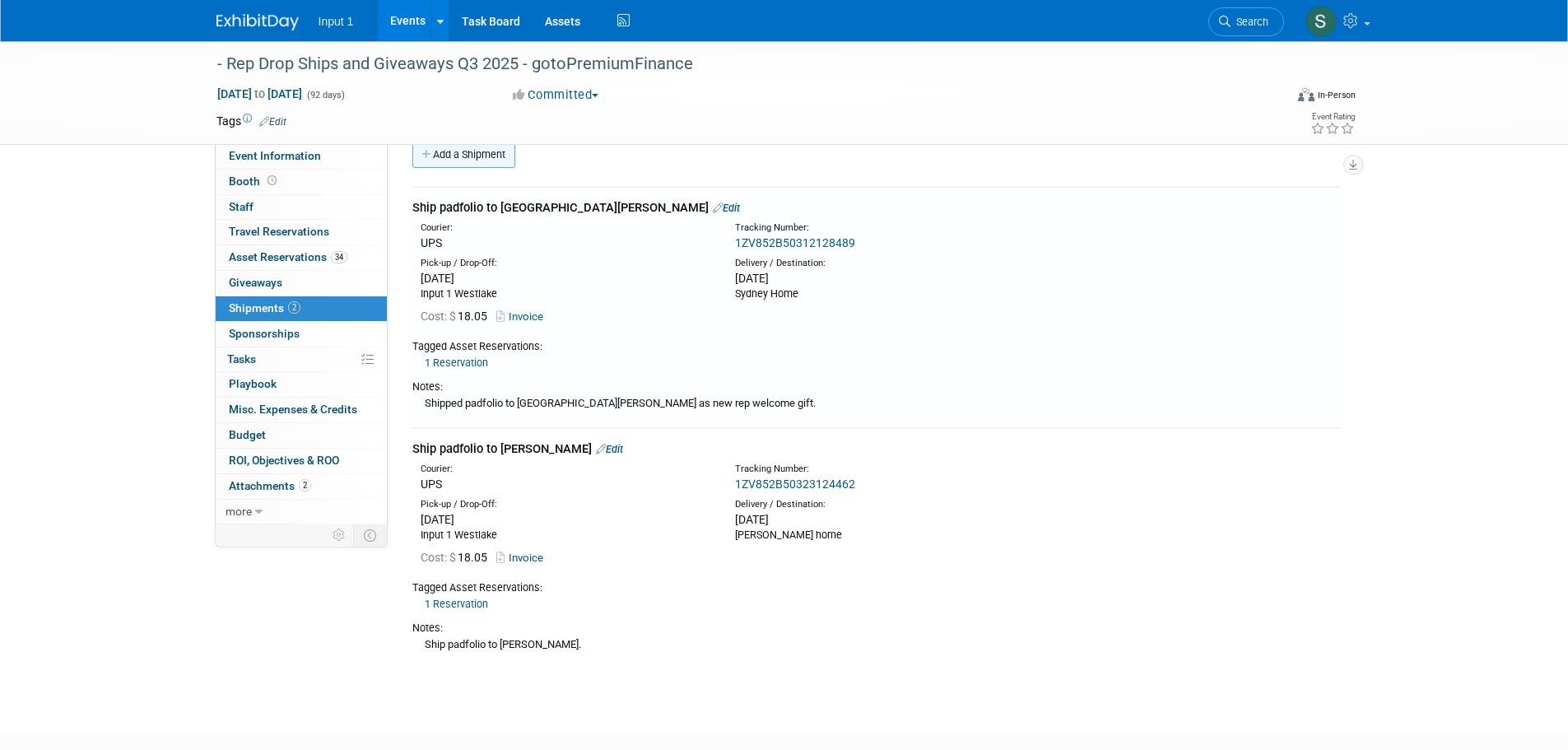
click at [469, 154] on link "Add a Shipment" at bounding box center [464, 154] width 103 height 26
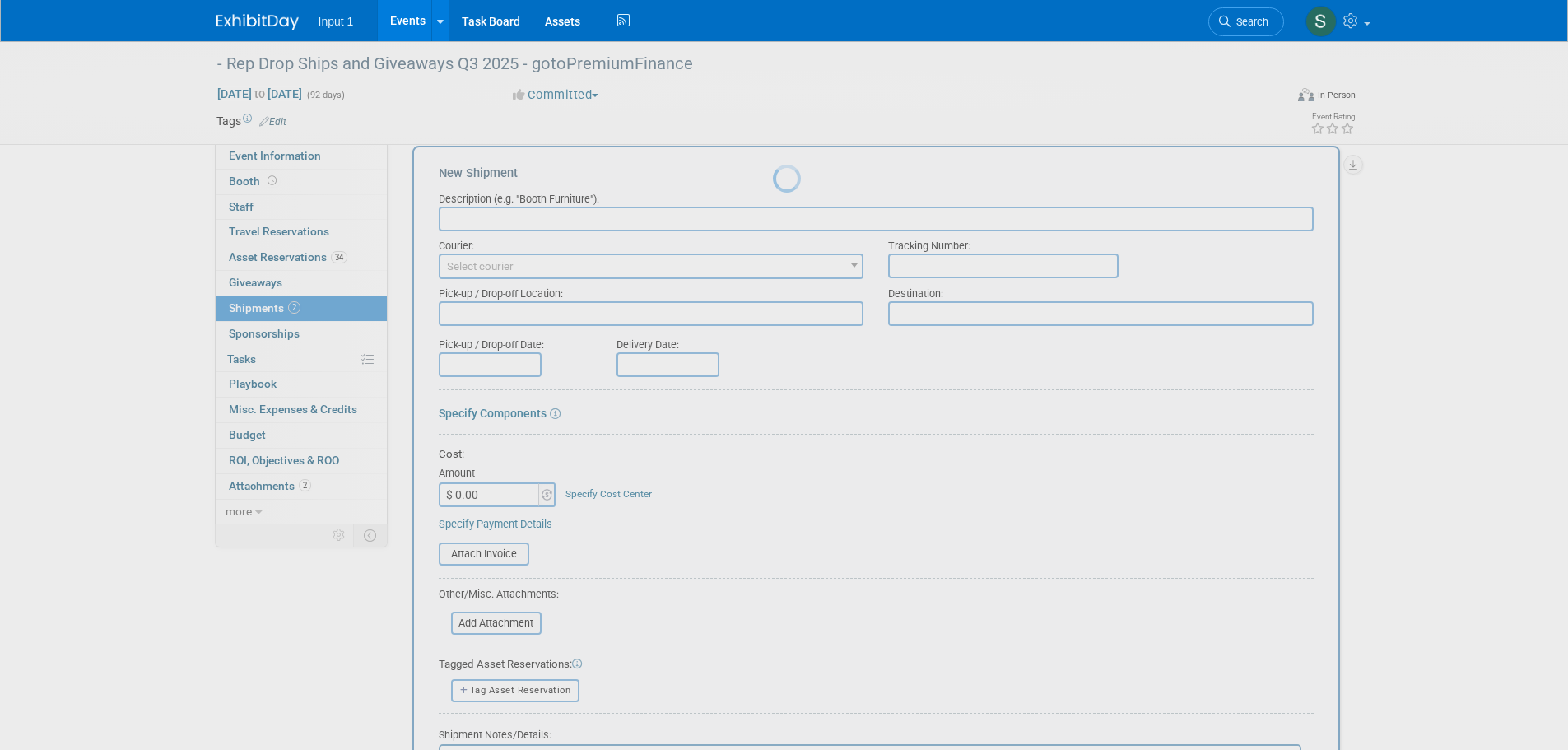
scroll to position [0, 0]
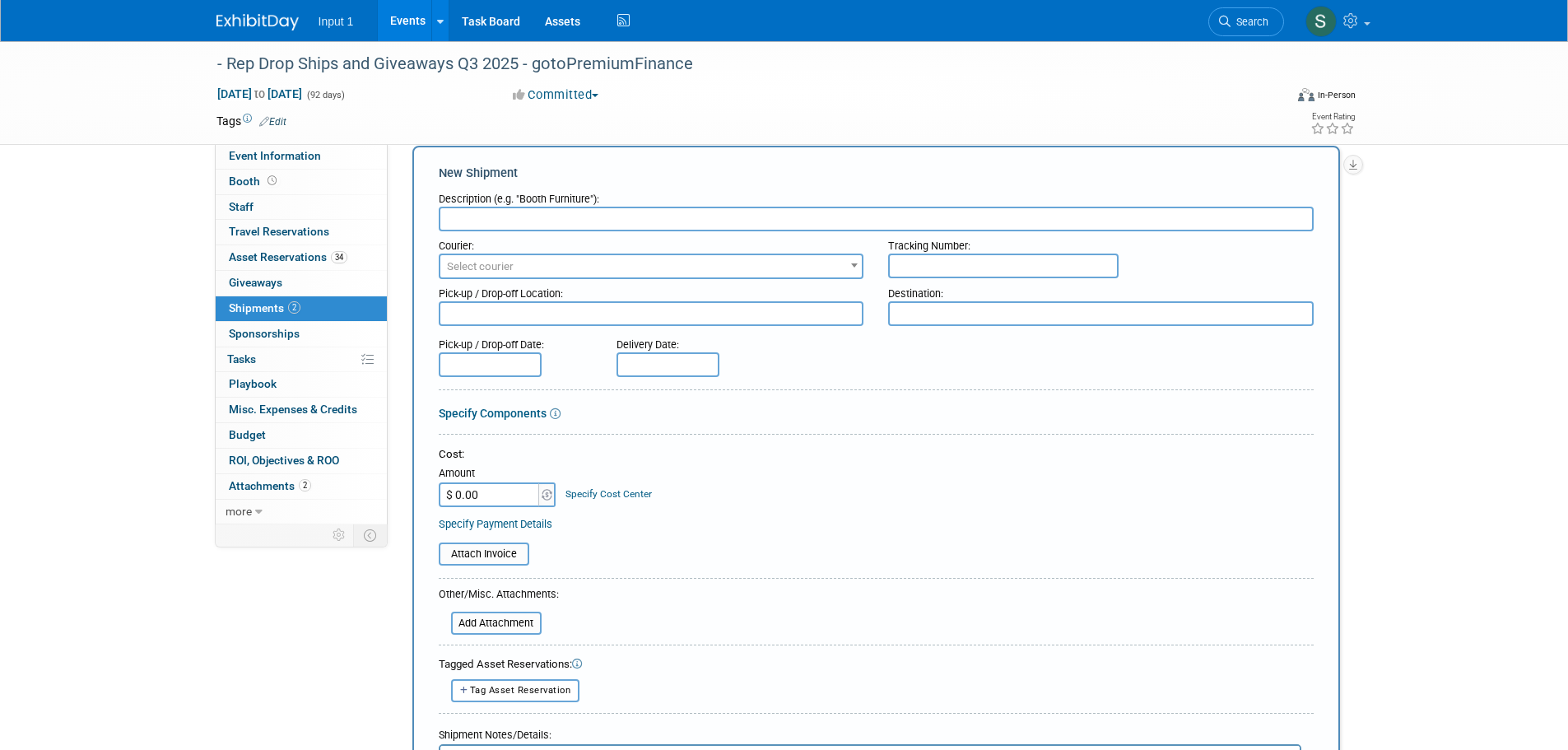
drag, startPoint x: 1187, startPoint y: 690, endPoint x: 1177, endPoint y: 679, distance: 14.9
click at [1187, 690] on div "Tag Asset Reservation" at bounding box center [876, 690] width 875 height 22
click at [469, 217] on input "text" at bounding box center [876, 218] width 875 height 24
type input "Ship padfolio to Alex Beagles"
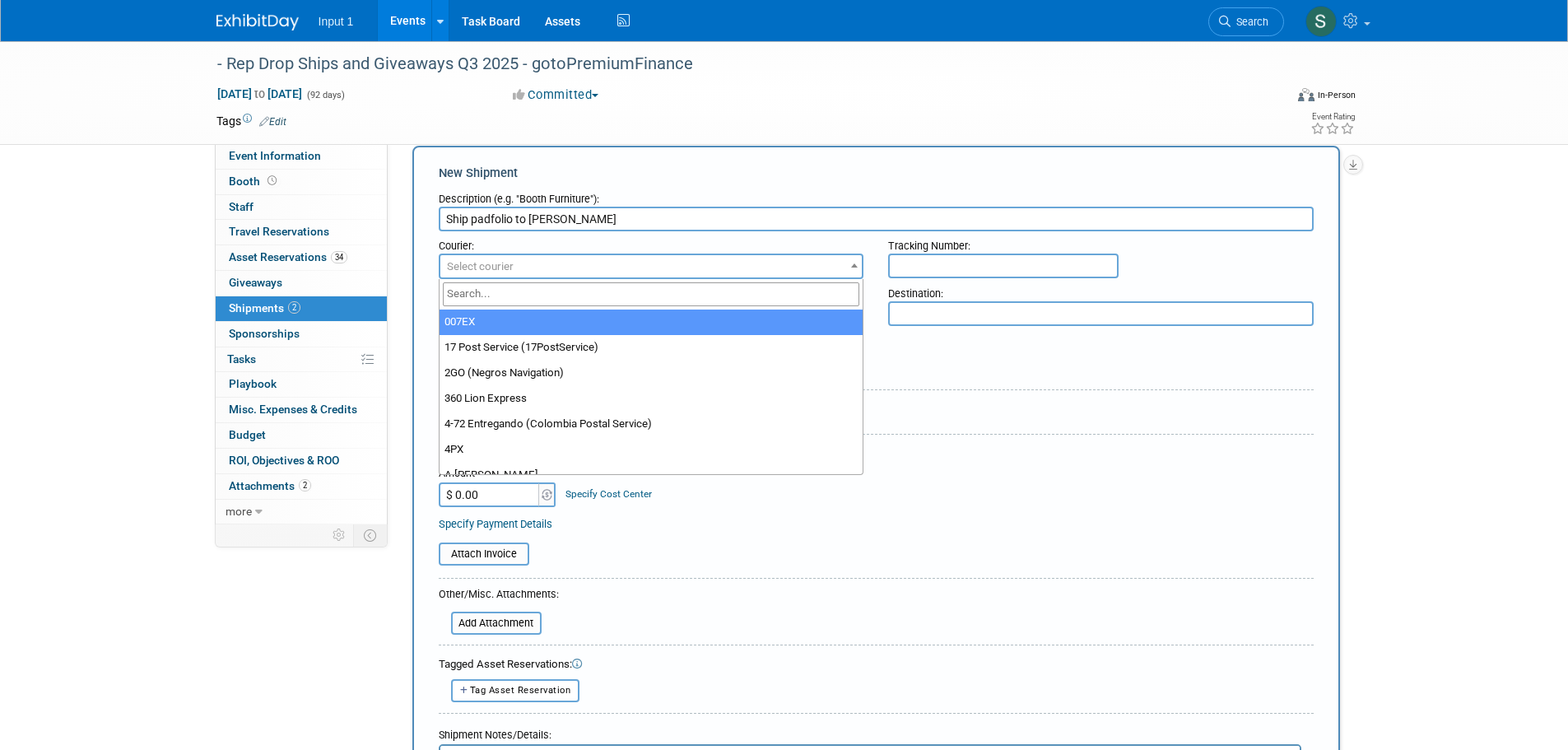
click at [557, 268] on span "Select courier" at bounding box center [652, 267] width 423 height 23
type input "ups"
drag, startPoint x: 503, startPoint y: 323, endPoint x: 940, endPoint y: 311, distance: 437.2
select select "508"
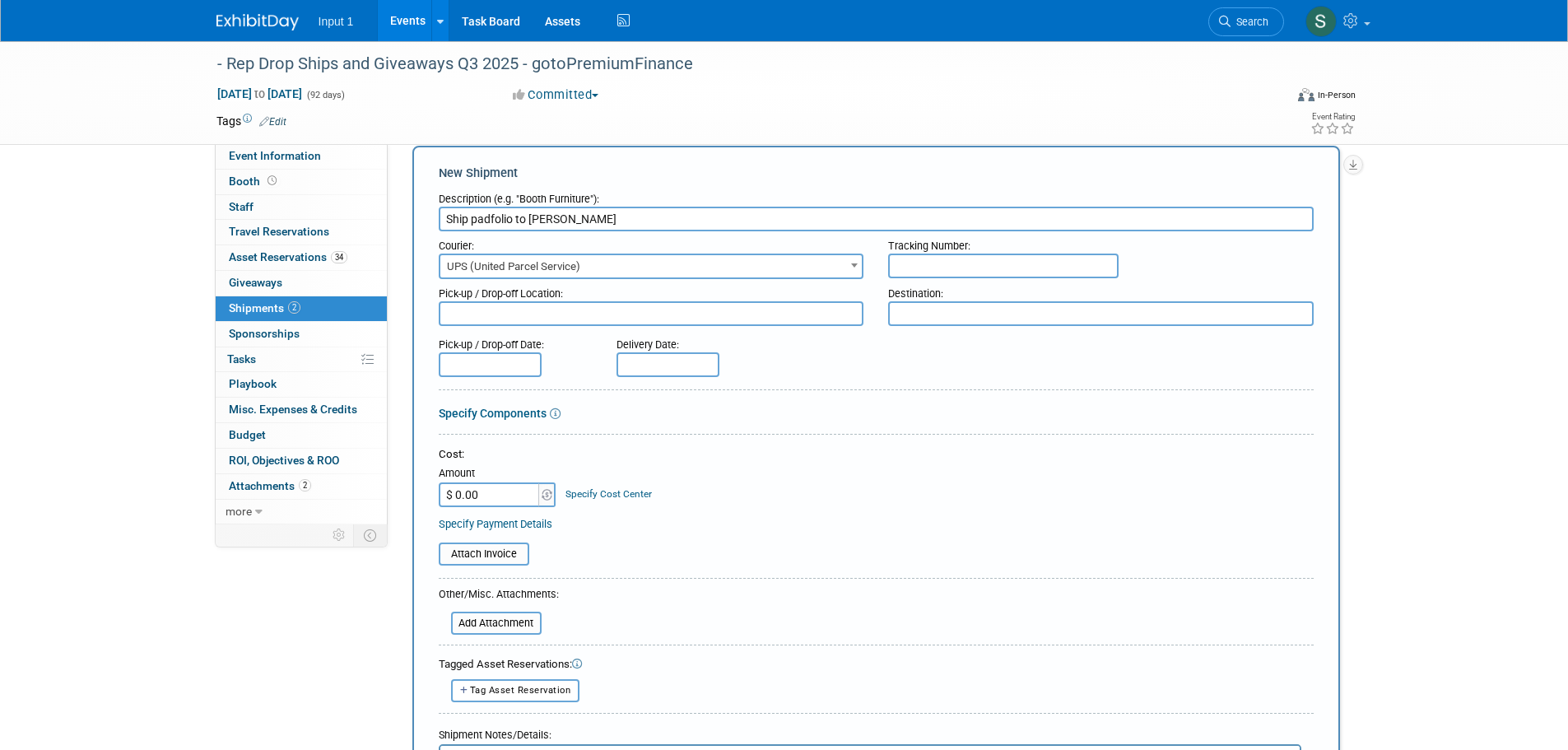
click at [935, 270] on input "text" at bounding box center [1003, 265] width 231 height 24
paste input "1ZV852B50330375259"
type input "1ZV852B50330375259"
click at [596, 324] on textarea at bounding box center [651, 313] width 426 height 24
type textarea "Input 1 Westlake"
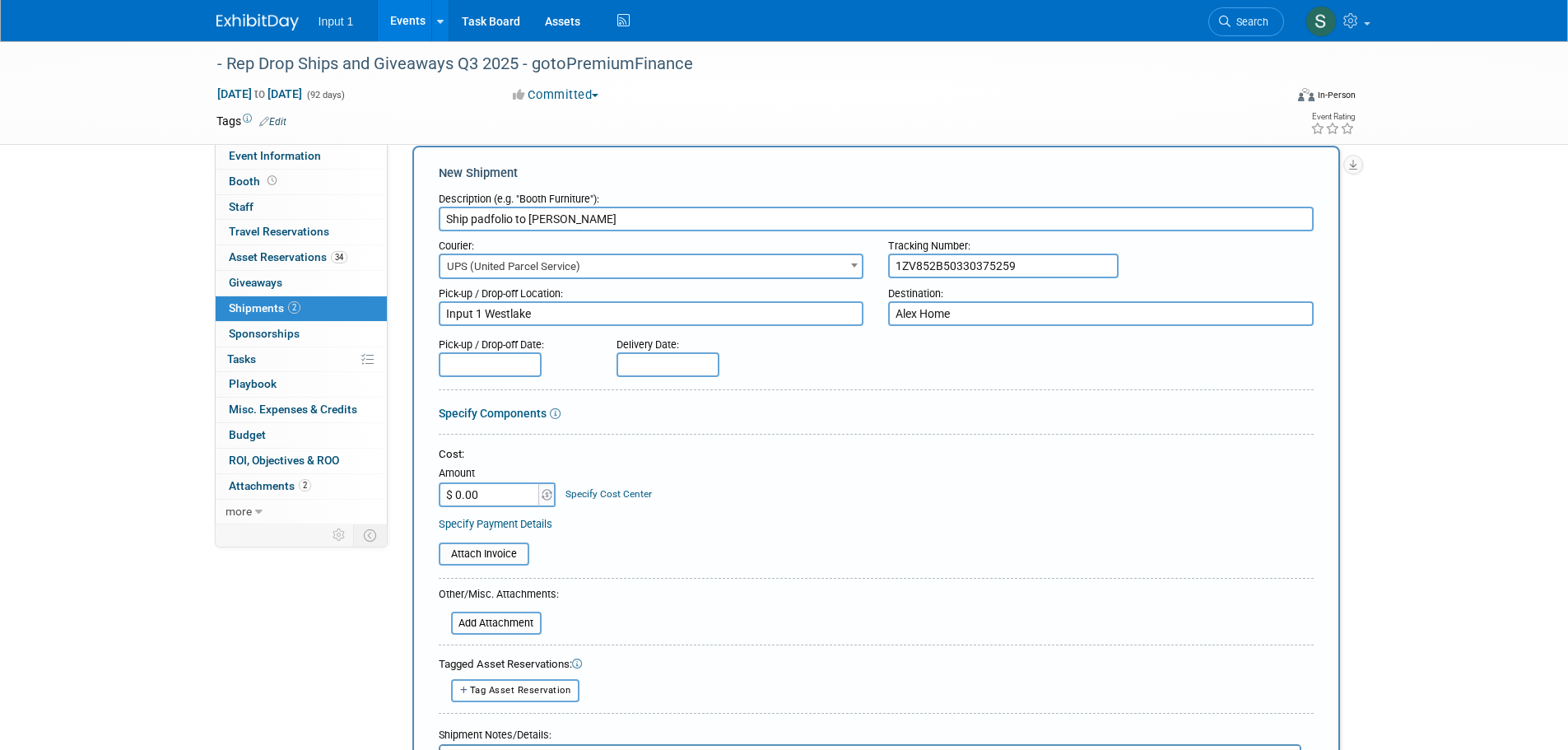
type textarea "Alex Home"
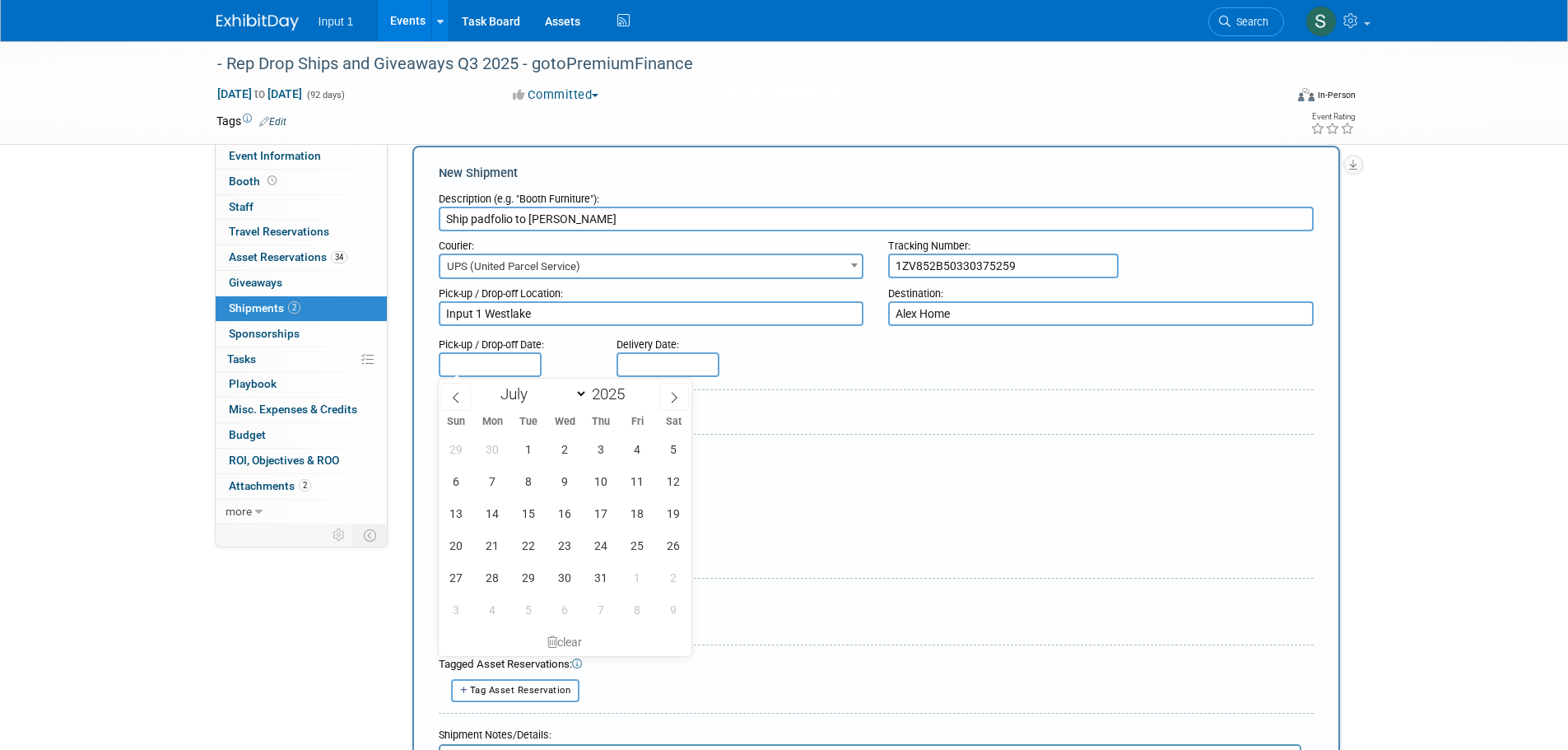
click at [513, 367] on input "text" at bounding box center [490, 364] width 103 height 24
click at [669, 398] on icon at bounding box center [674, 397] width 12 height 12
select select "7"
click at [565, 547] on span "20" at bounding box center [565, 544] width 32 height 32
type input "Aug 20, 2025"
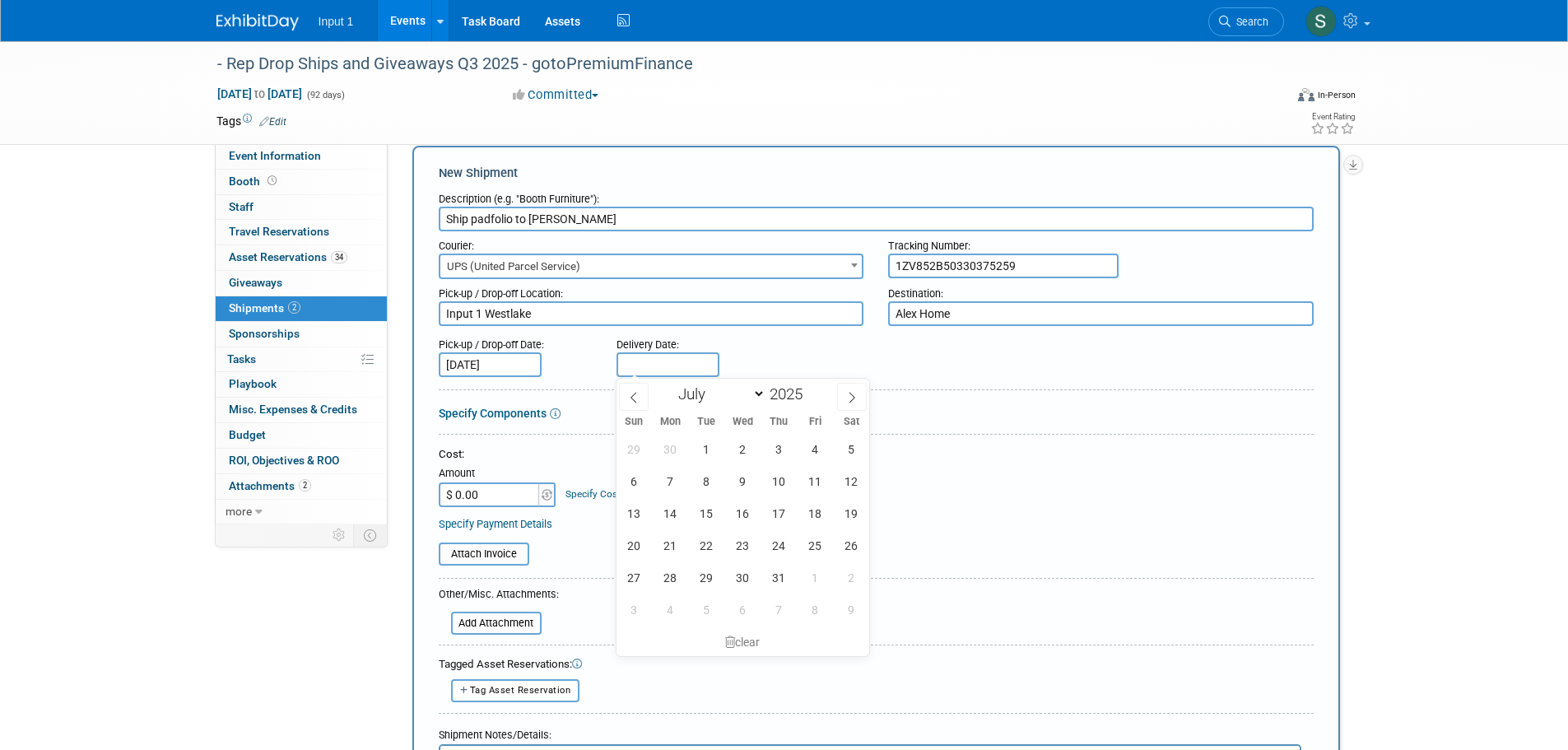
click at [678, 361] on input "text" at bounding box center [668, 364] width 103 height 24
click at [853, 398] on icon at bounding box center [852, 396] width 6 height 11
select select "7"
click at [851, 547] on span "23" at bounding box center [851, 544] width 32 height 32
type input "Aug 23, 2025"
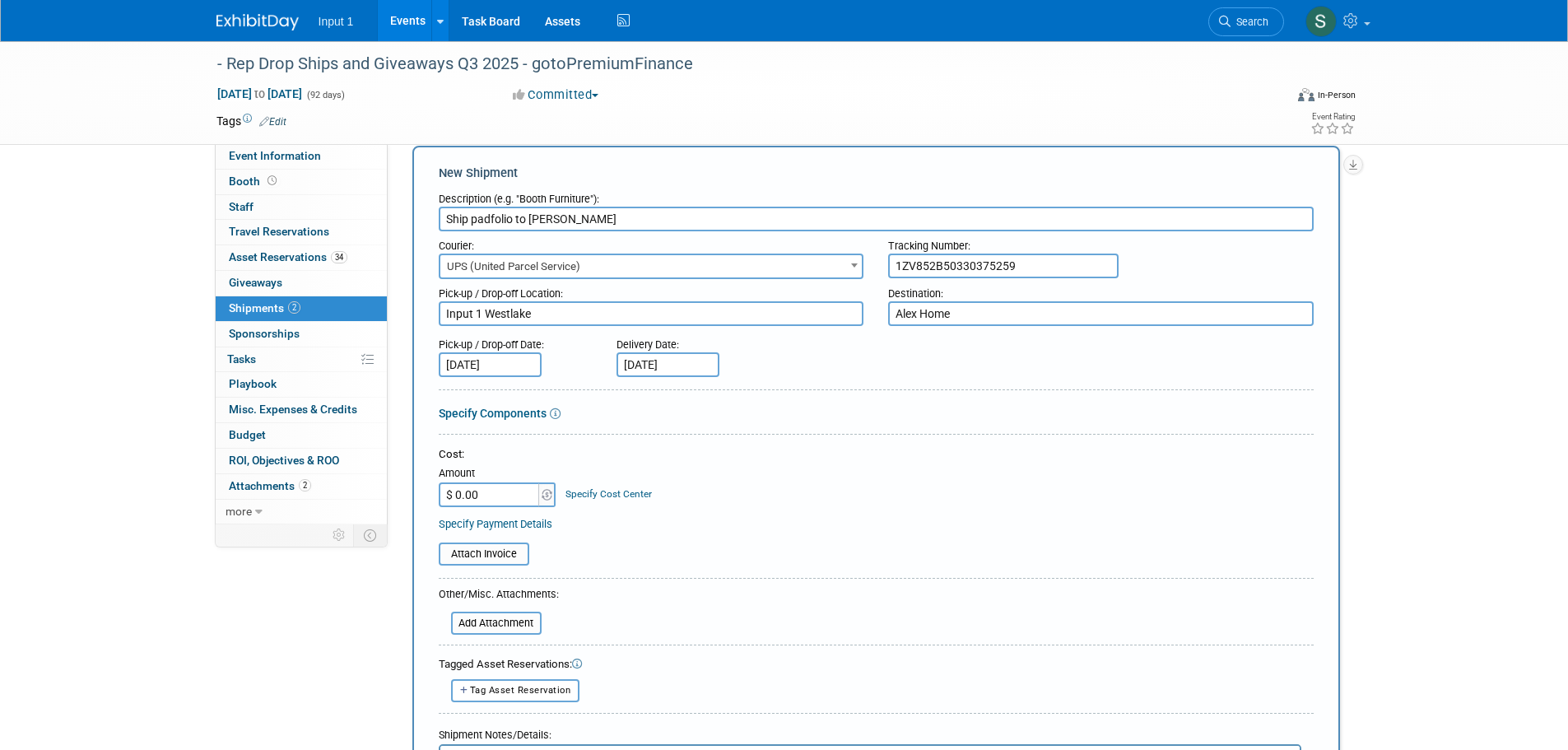
click at [492, 499] on input "$ 0.00" at bounding box center [490, 494] width 103 height 24
type input "$ 18.05"
click at [473, 557] on input "file" at bounding box center [429, 554] width 196 height 19
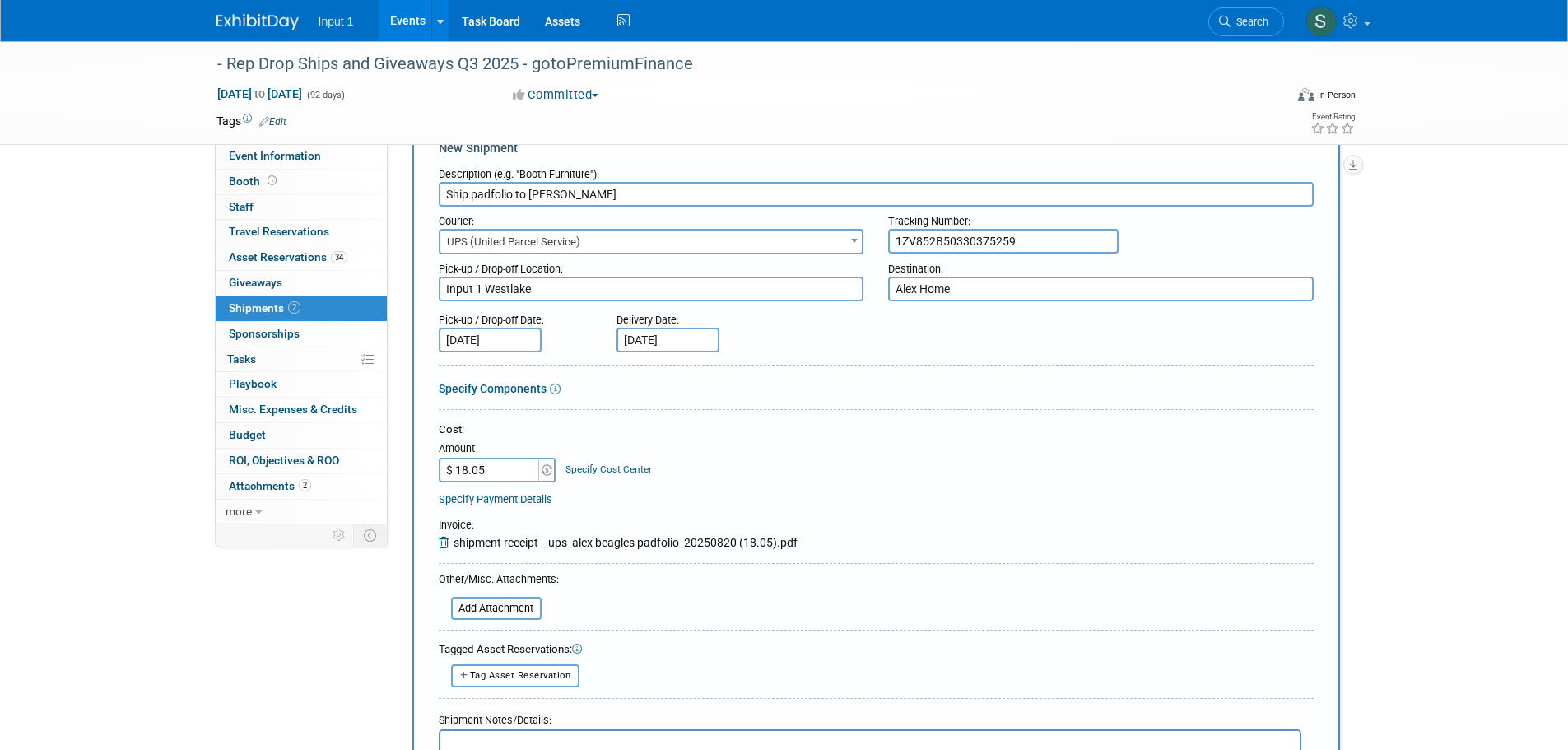
scroll to position [354, 0]
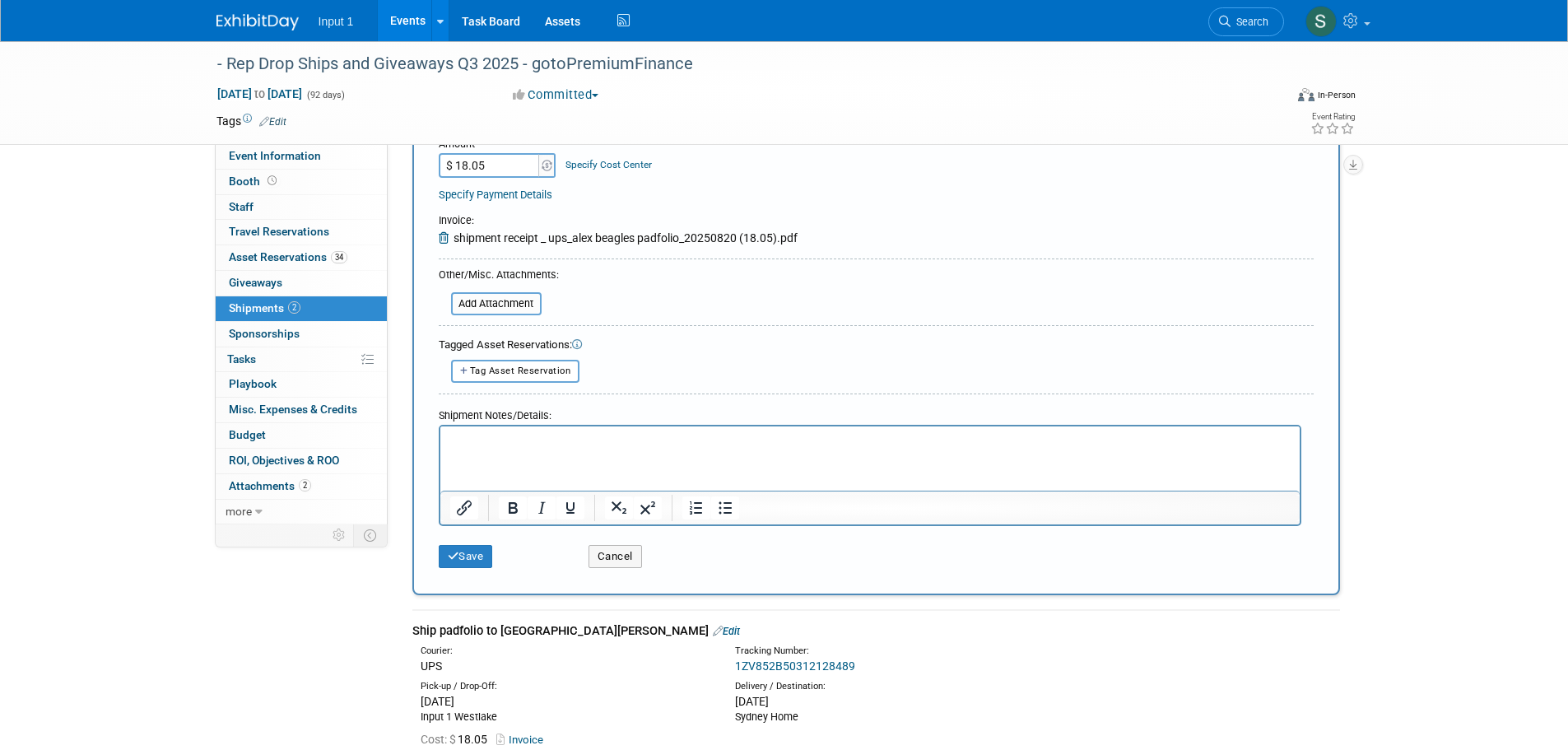
click at [476, 444] on p "Rich Text Area. Press ALT-0 for help." at bounding box center [869, 440] width 840 height 17
click at [480, 561] on button "Save" at bounding box center [466, 557] width 55 height 23
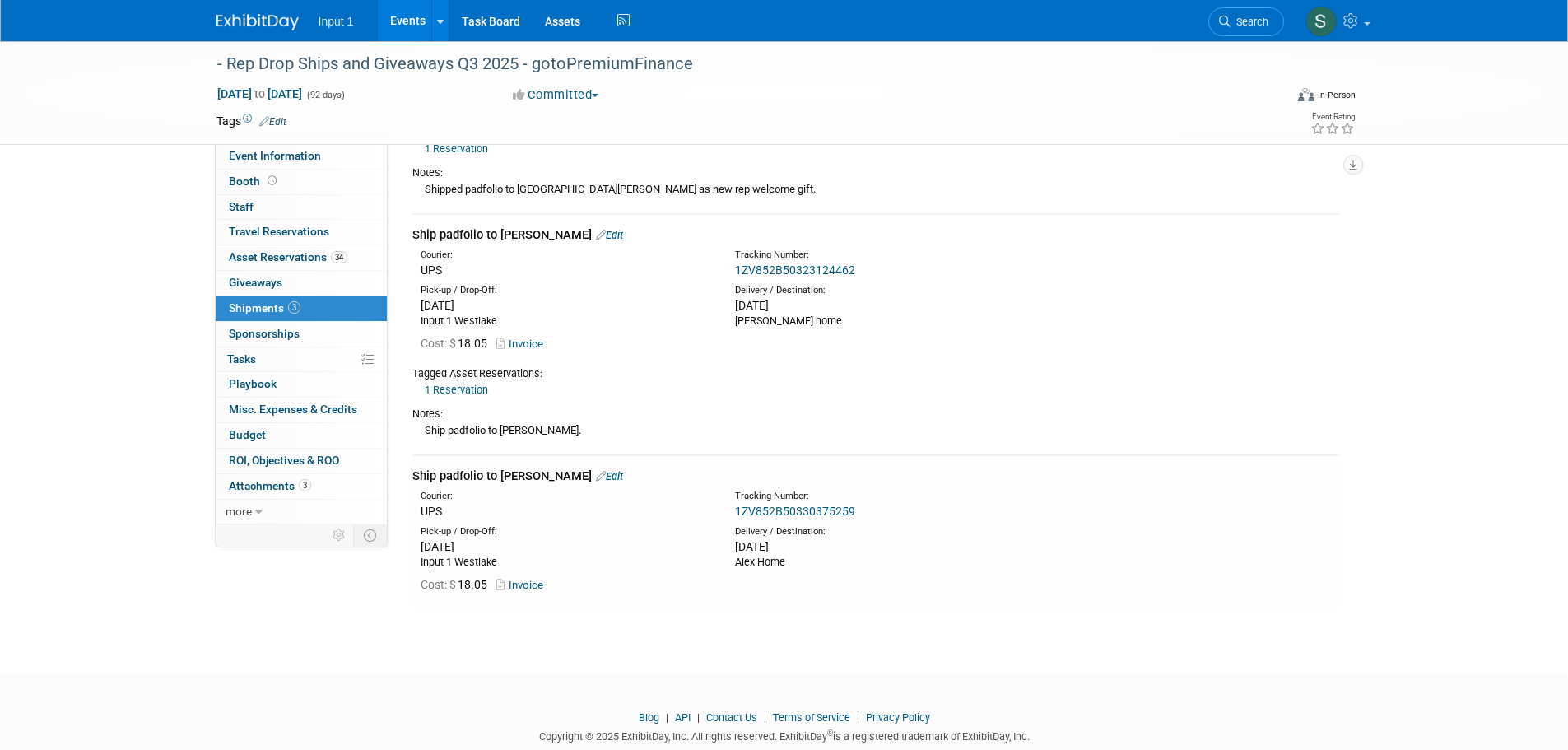
scroll to position [247, 0]
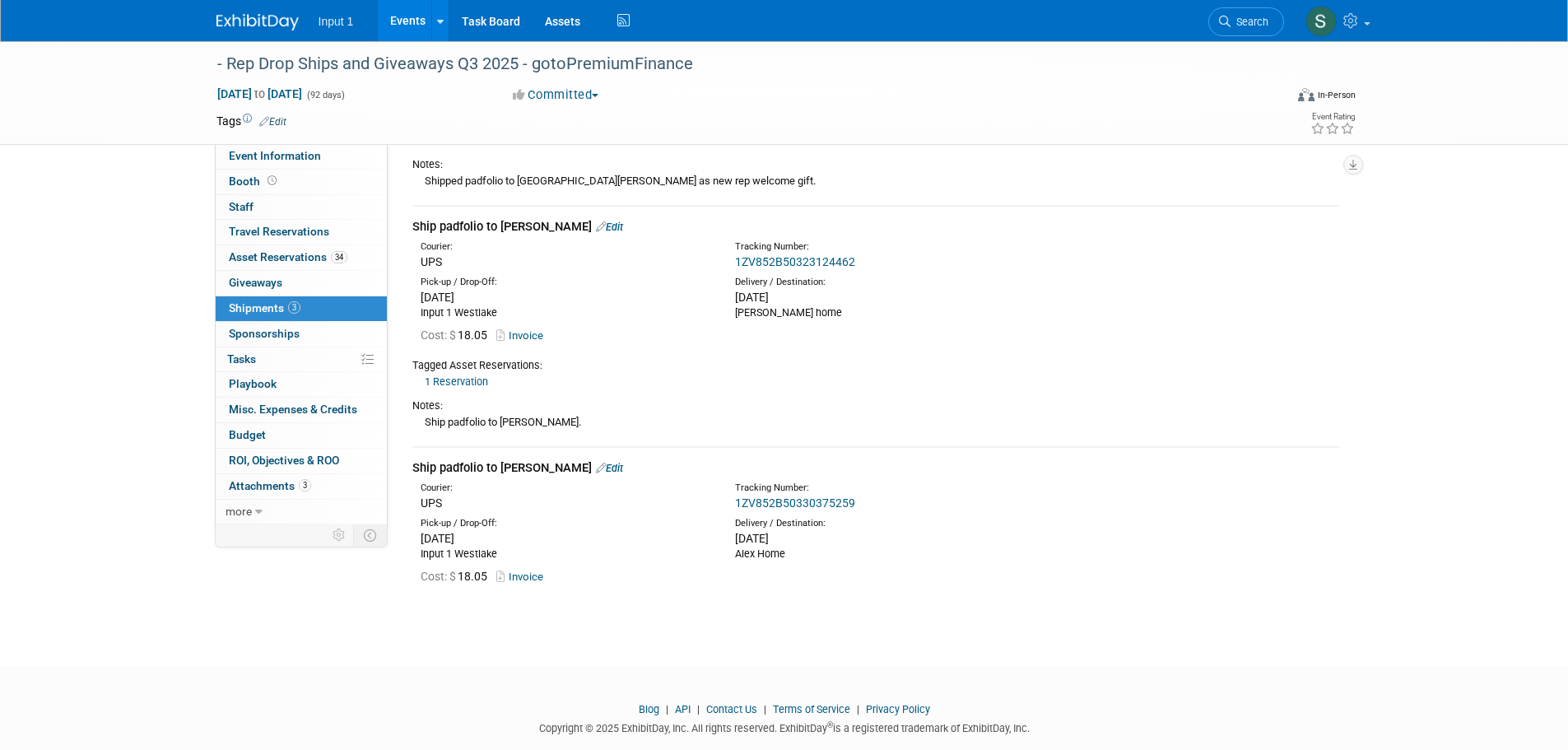
click at [597, 469] on link "Edit" at bounding box center [610, 468] width 27 height 13
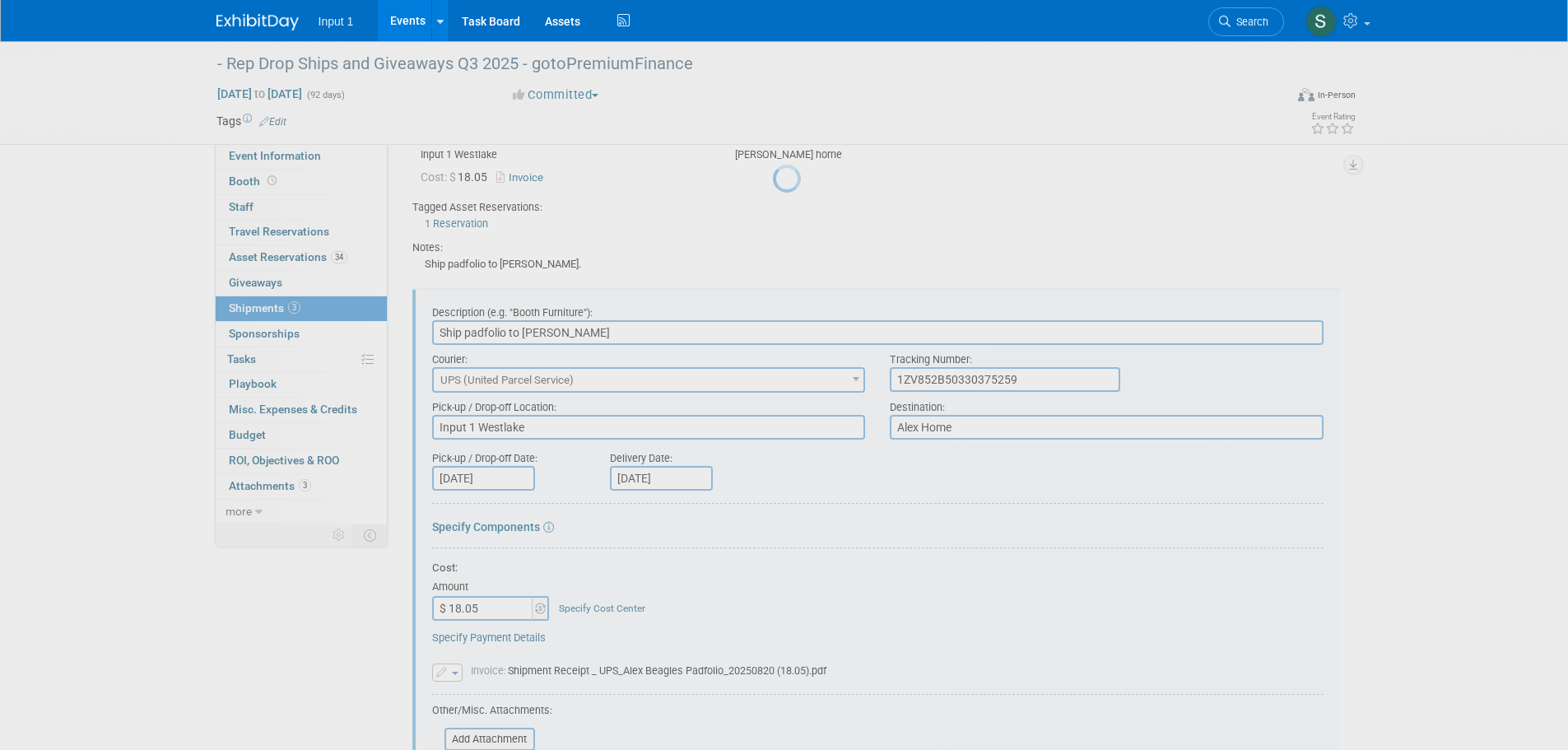
scroll to position [506, 0]
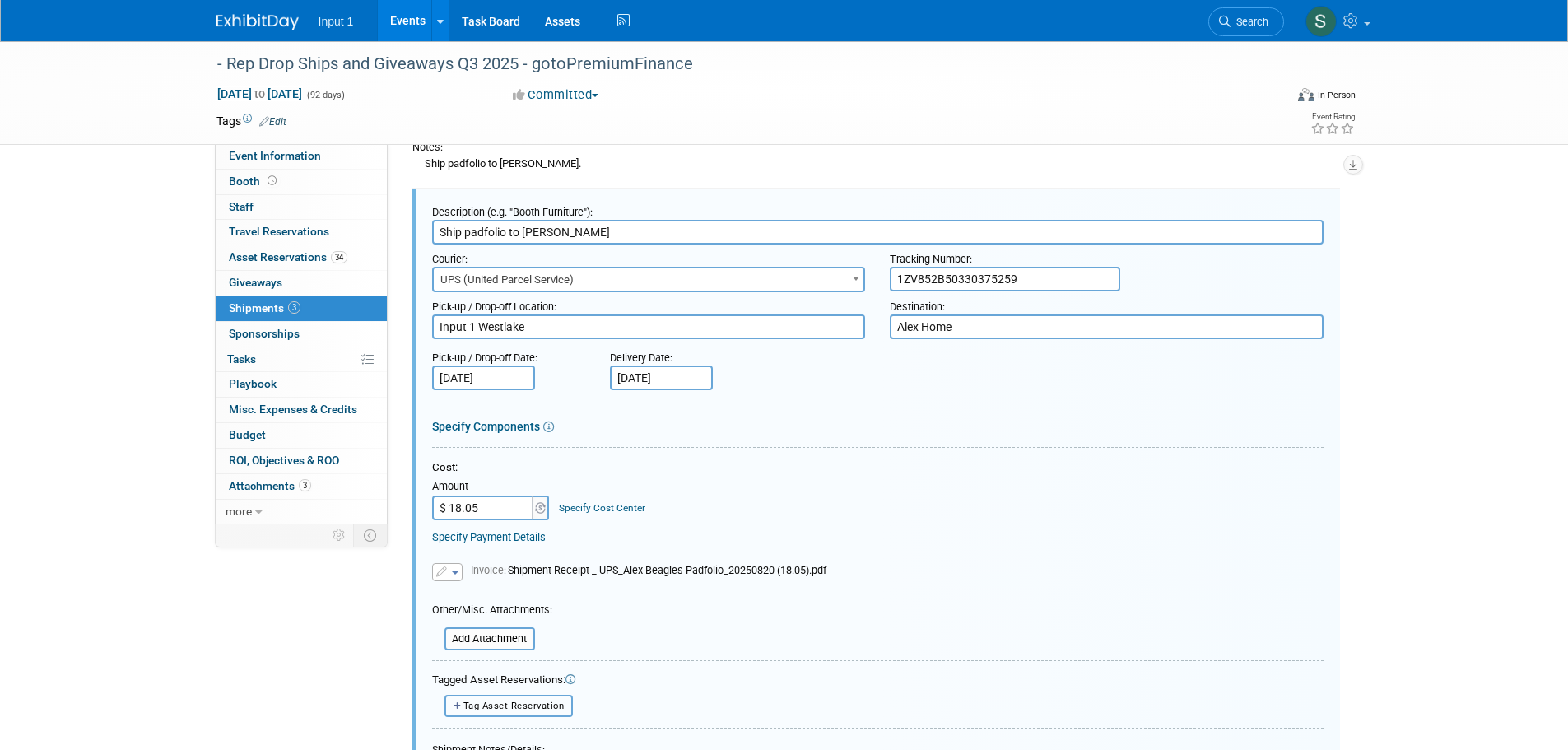
click at [507, 703] on span "Tag Asset Reservation" at bounding box center [514, 705] width 101 height 11
select select
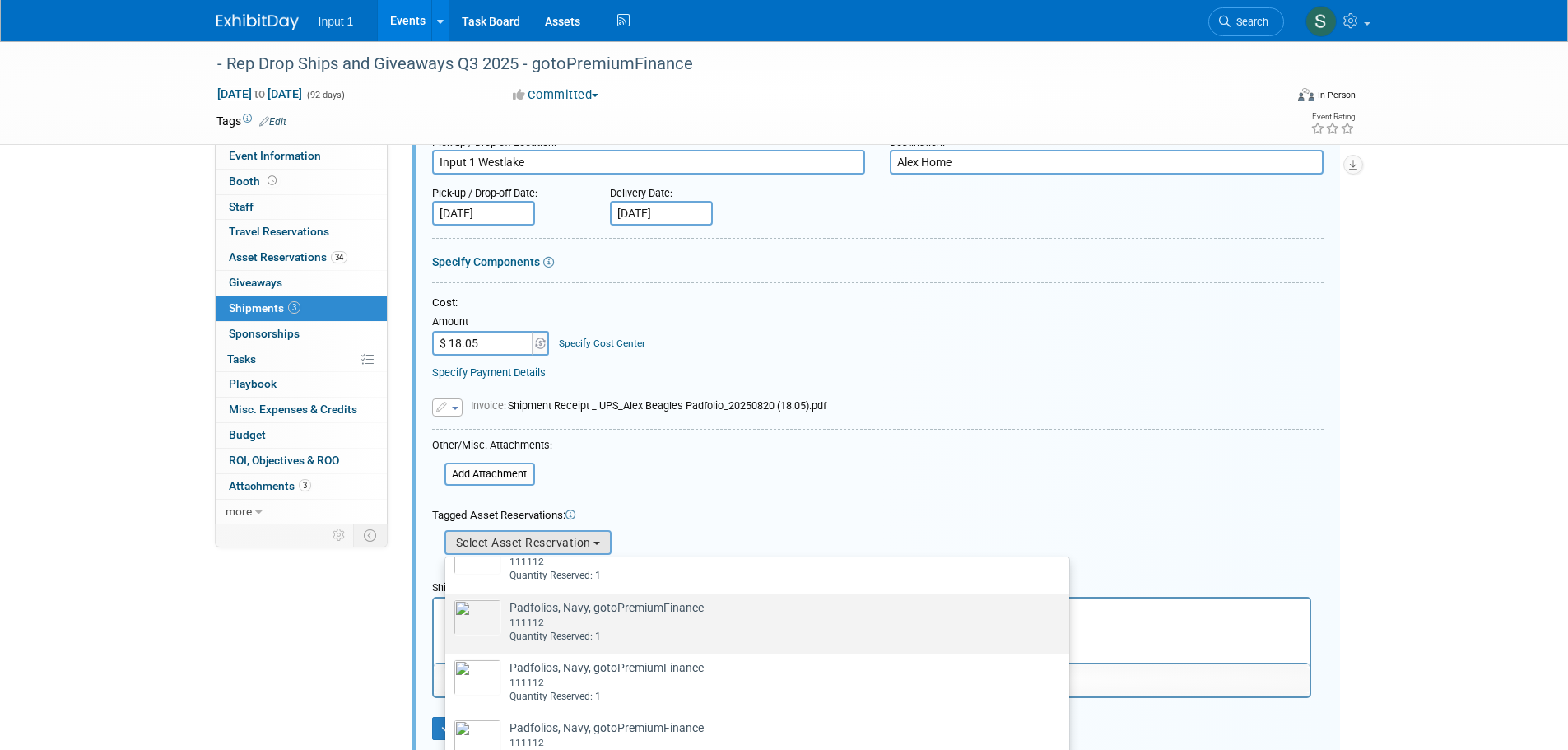
scroll to position [1481, 0]
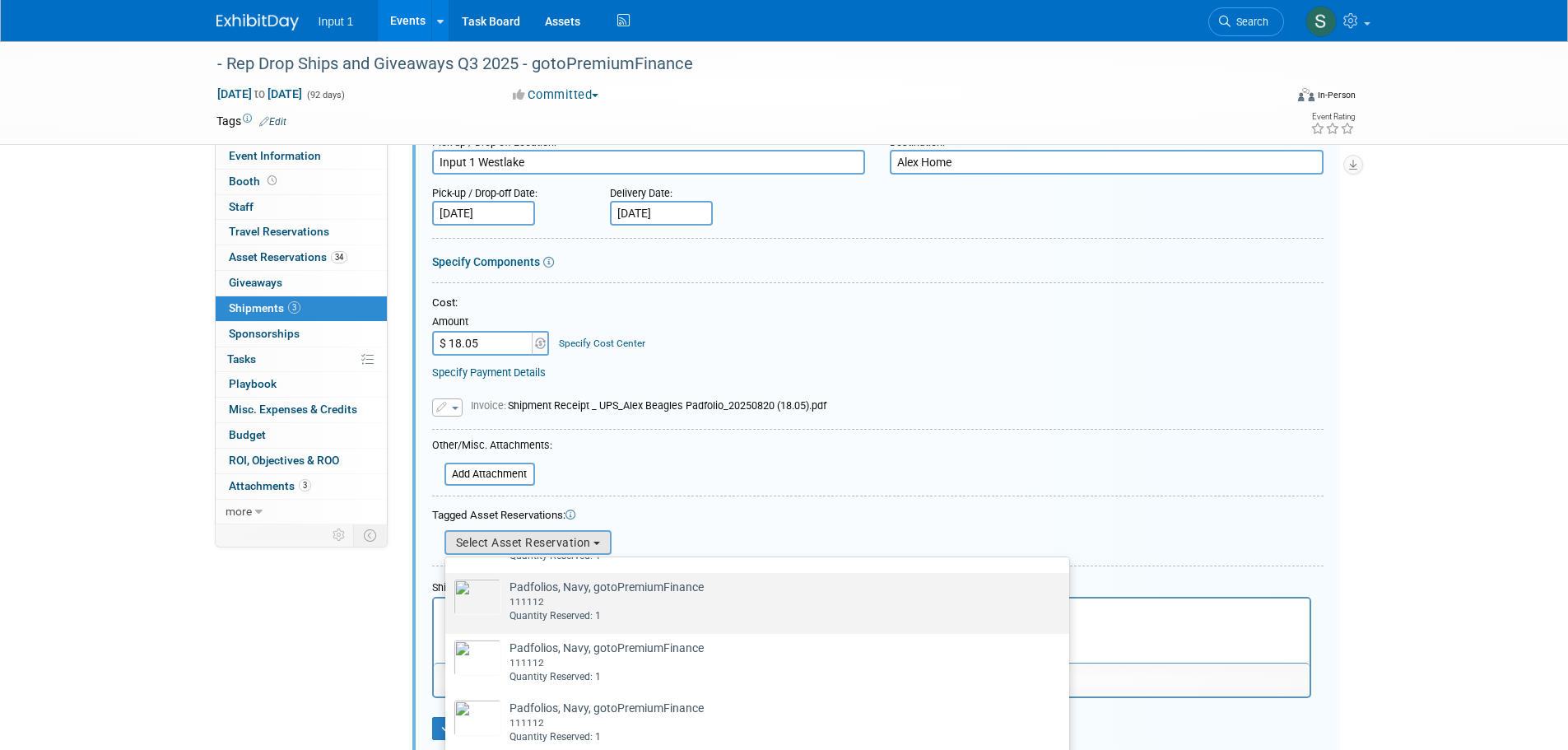
click at [541, 609] on div "111112" at bounding box center [606, 602] width 194 height 14
click at [448, 593] on input "Padfolios, Navy, gotoPremiumFinance Already tagged in this shipment 111112 Quan…" at bounding box center [442, 587] width 11 height 11
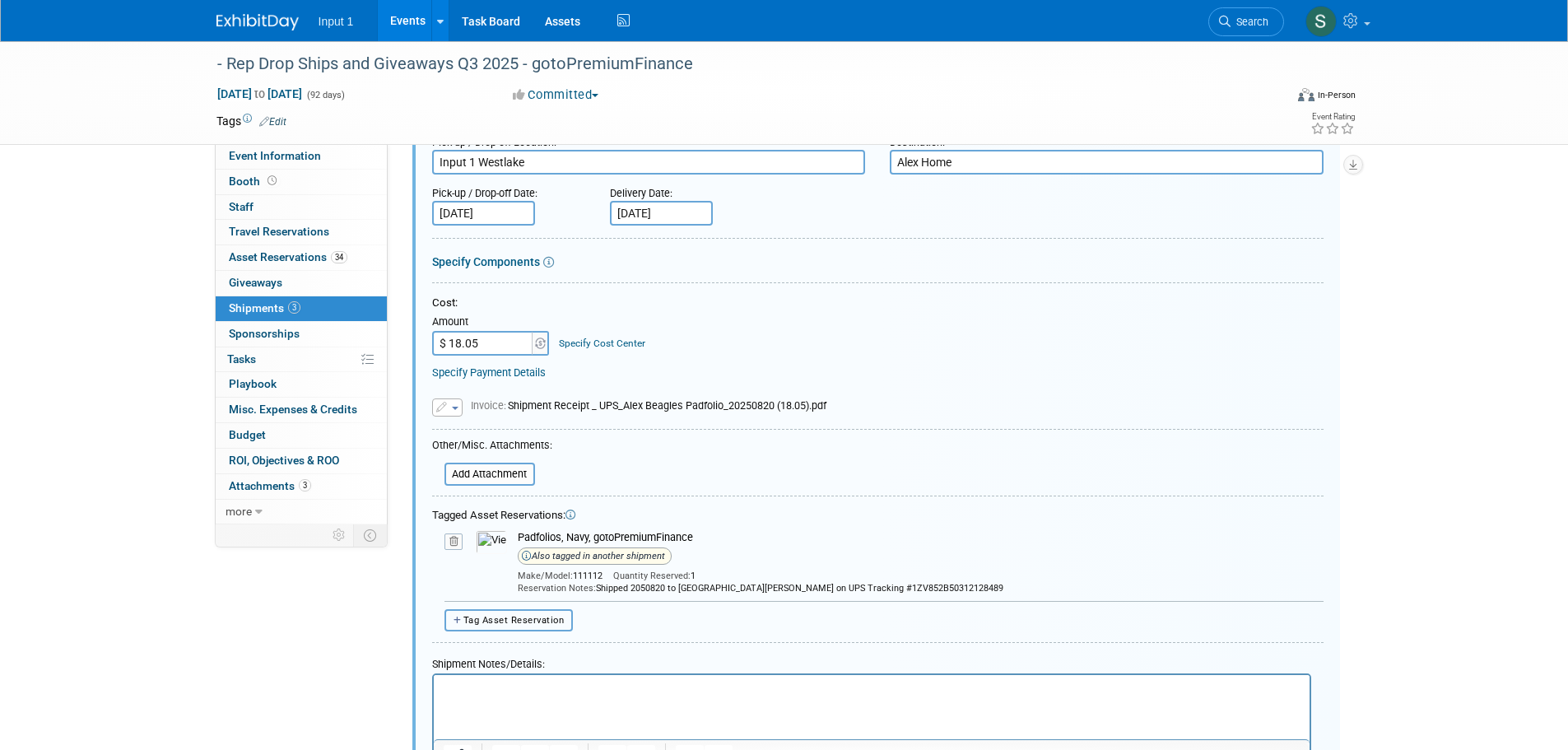
click at [487, 625] on button "Tag Asset Reservation" at bounding box center [508, 619] width 130 height 22
select select
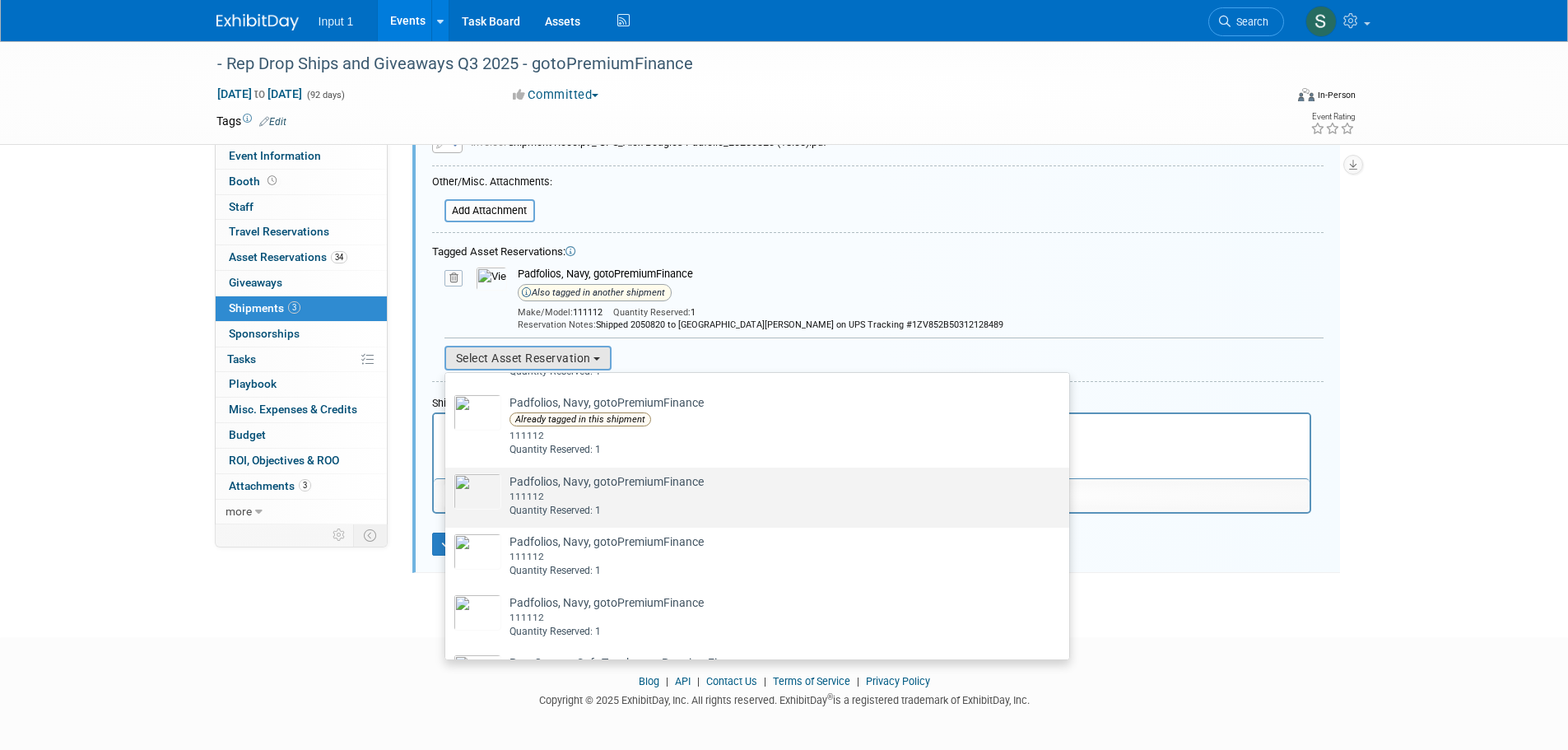
click at [541, 504] on div "111112" at bounding box center [606, 497] width 194 height 14
click at [448, 487] on input "Padfolios, Navy, gotoPremiumFinance Already tagged in this shipment 111112 Quan…" at bounding box center [442, 481] width 11 height 11
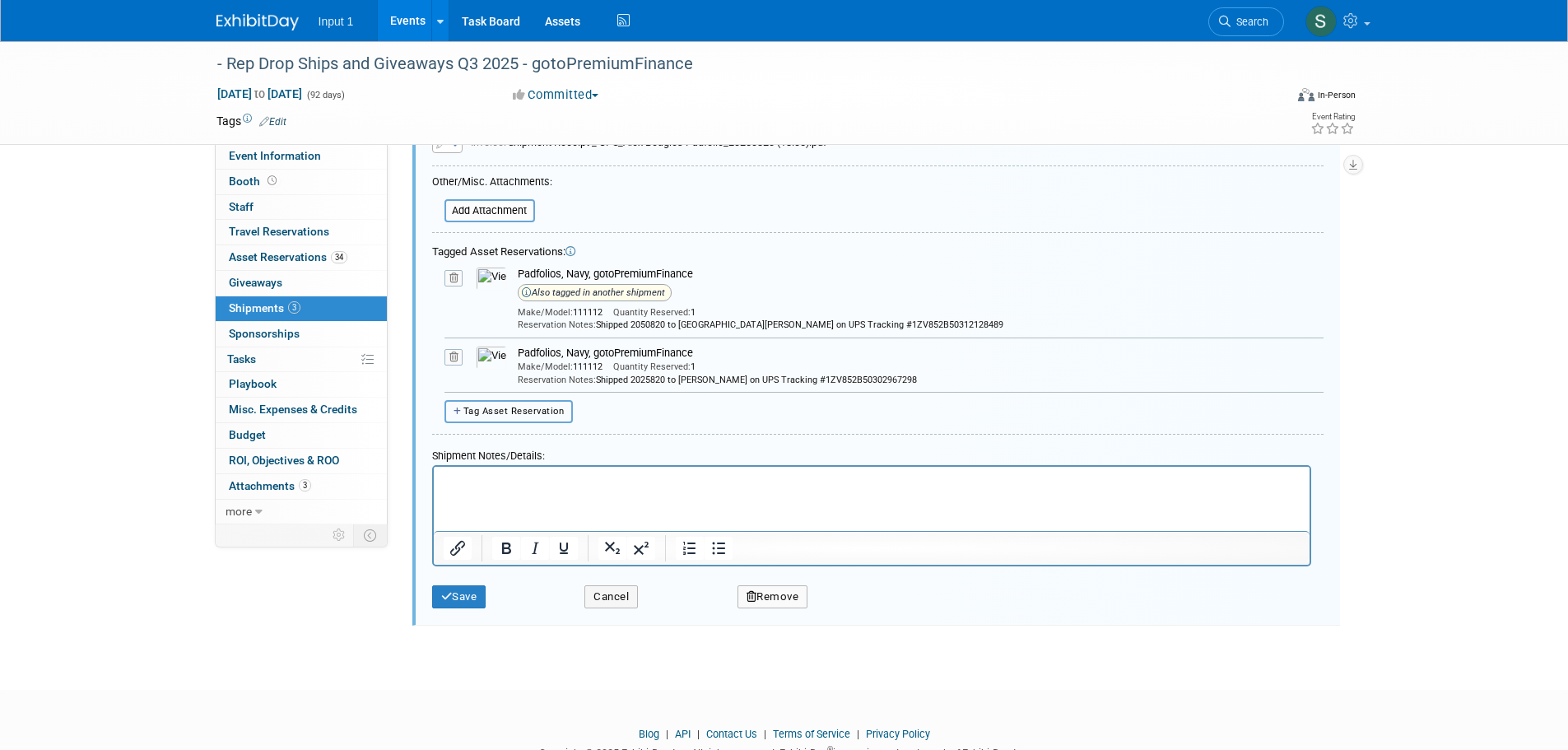
click at [505, 406] on span "Tag Asset Reservation" at bounding box center [514, 411] width 101 height 11
select select
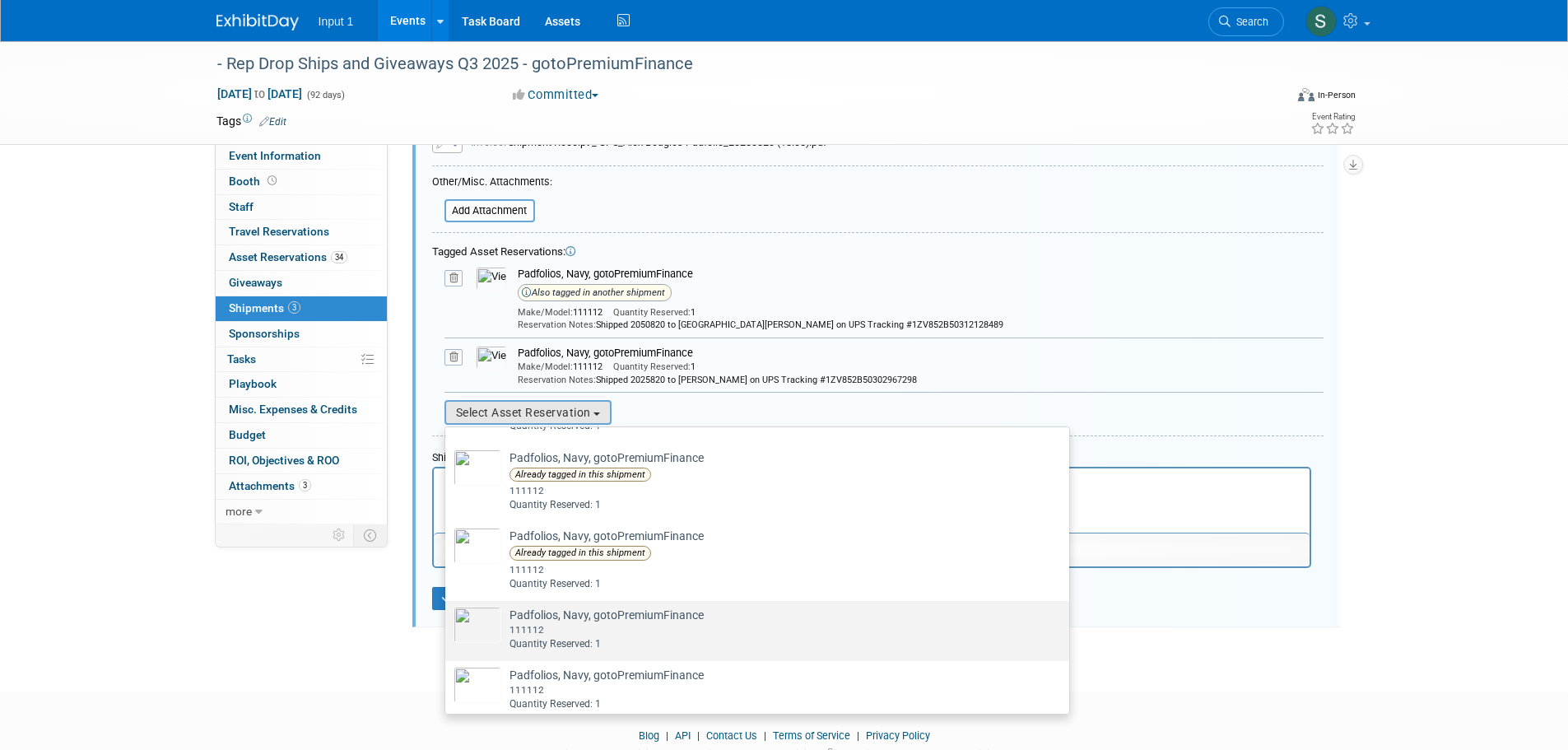
click at [556, 631] on td "Padfolios, Navy, gotoPremiumFinance Already tagged in this shipment 111112 Quan…" at bounding box center [603, 629] width 203 height 45
click at [448, 620] on input "Padfolios, Navy, gotoPremiumFinance Already tagged in this shipment 111112 Quan…" at bounding box center [442, 615] width 11 height 11
select select "2_11583287"
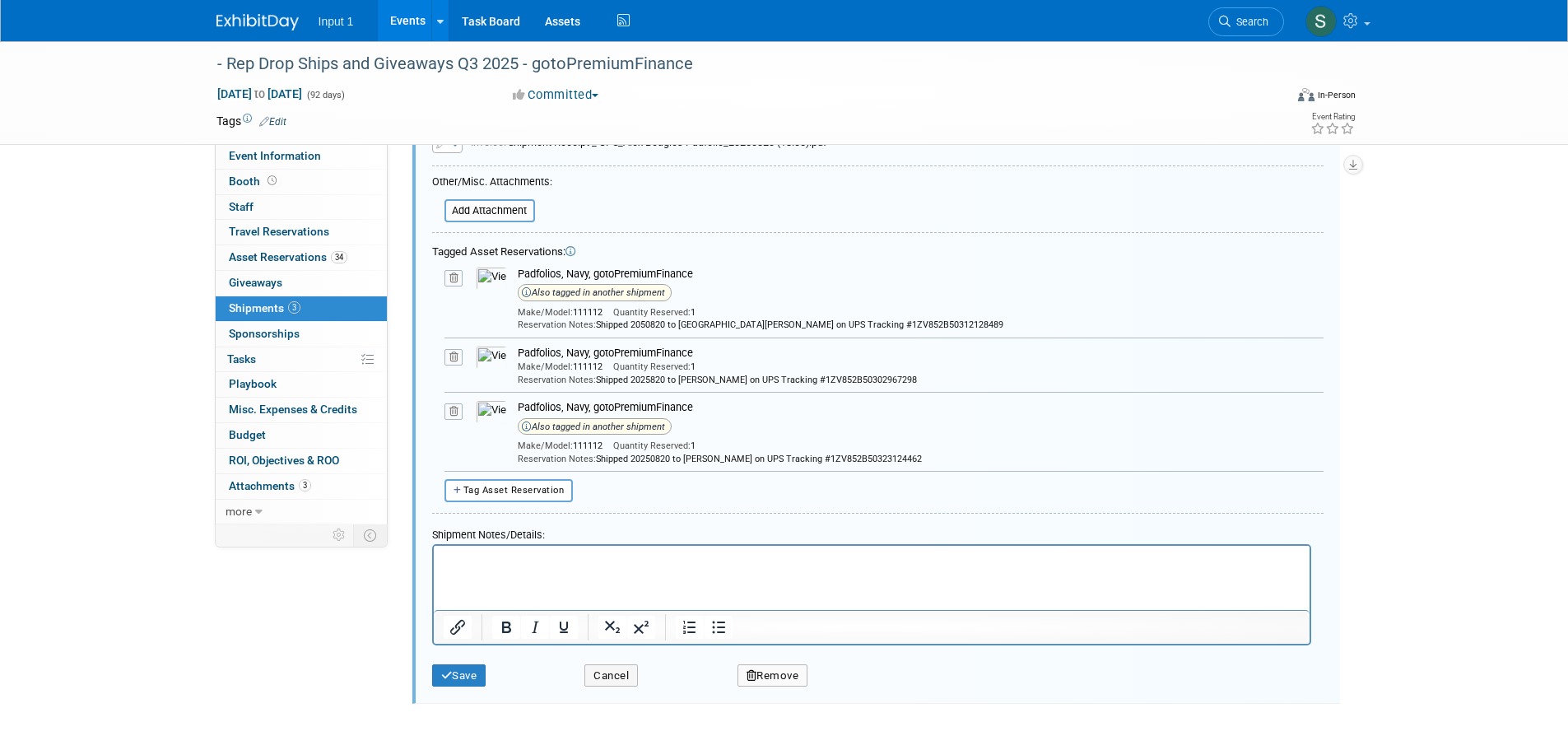
click at [515, 475] on div "Tagged Asset Reservations: 10049746-10721077-33746e59-ab06-4a5c-ac0b-e0cead3a06…" at bounding box center [877, 372] width 891 height 265
click at [516, 485] on span "Tag Asset Reservation" at bounding box center [514, 490] width 101 height 11
select select
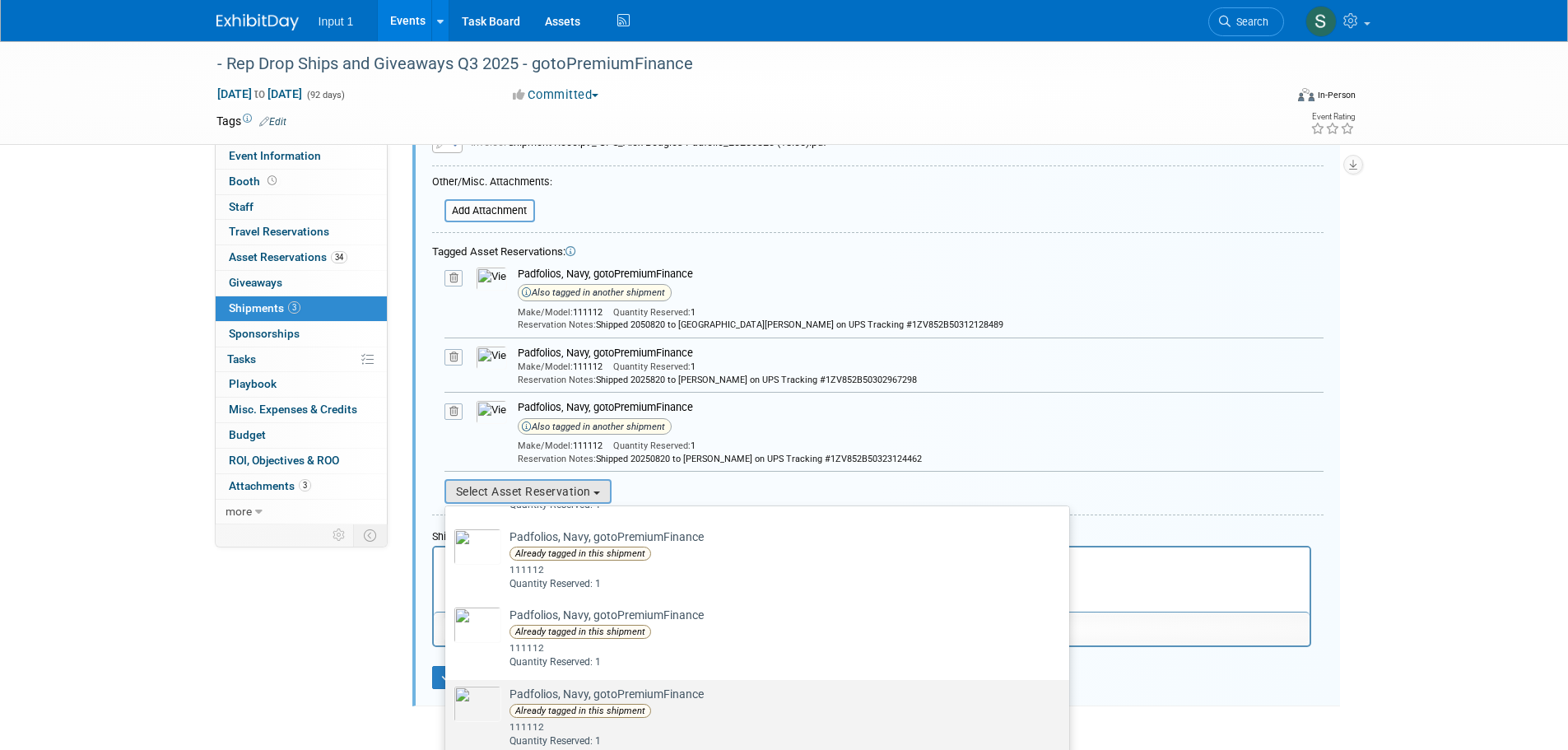
scroll to position [1400, 0]
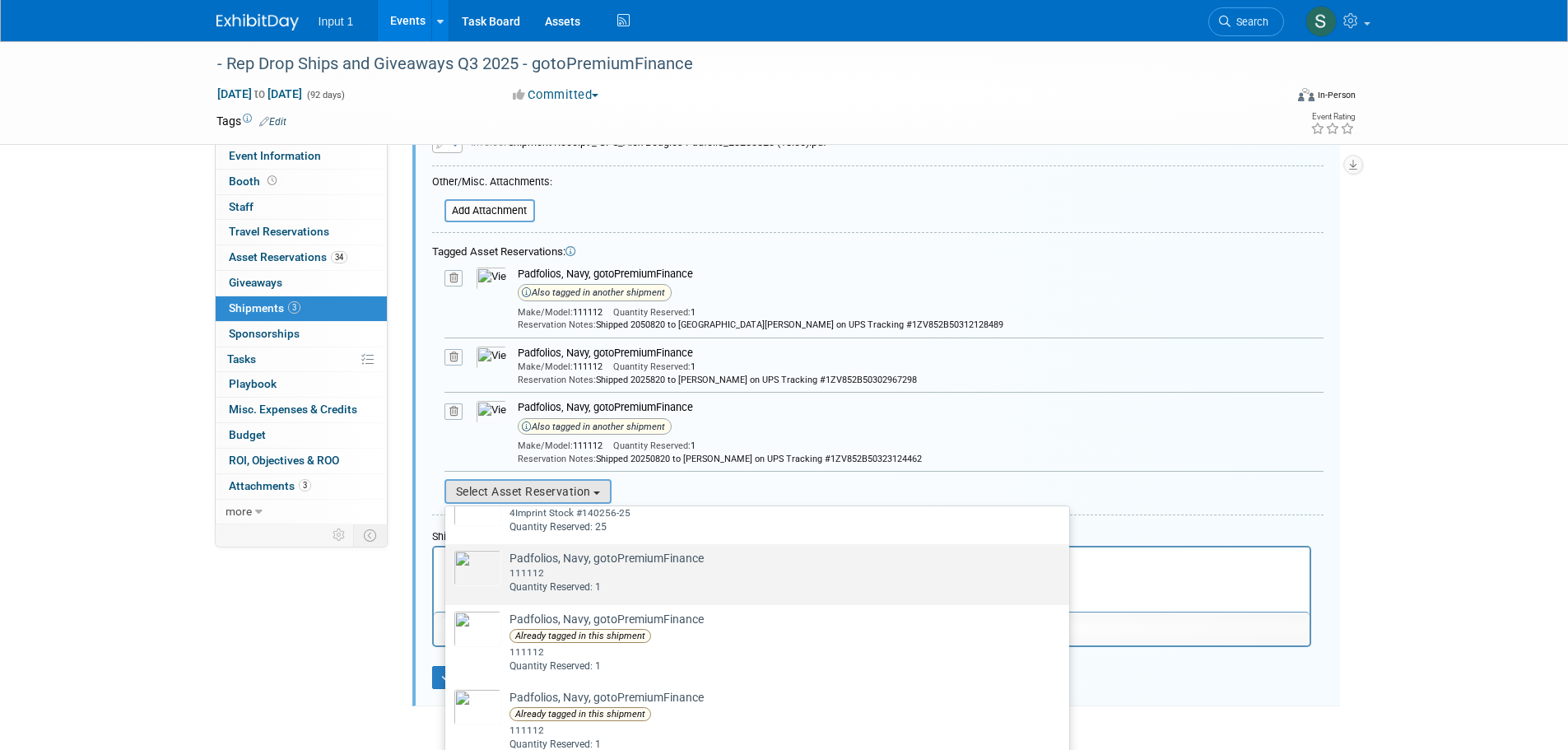
click at [579, 581] on td "Padfolios, Navy, gotoPremiumFinance Already tagged in this shipment 111112 Quan…" at bounding box center [603, 573] width 203 height 45
click at [448, 564] on input "Padfolios, Navy, gotoPremiumFinance Already tagged in this shipment 111112 Quan…" at bounding box center [442, 558] width 11 height 11
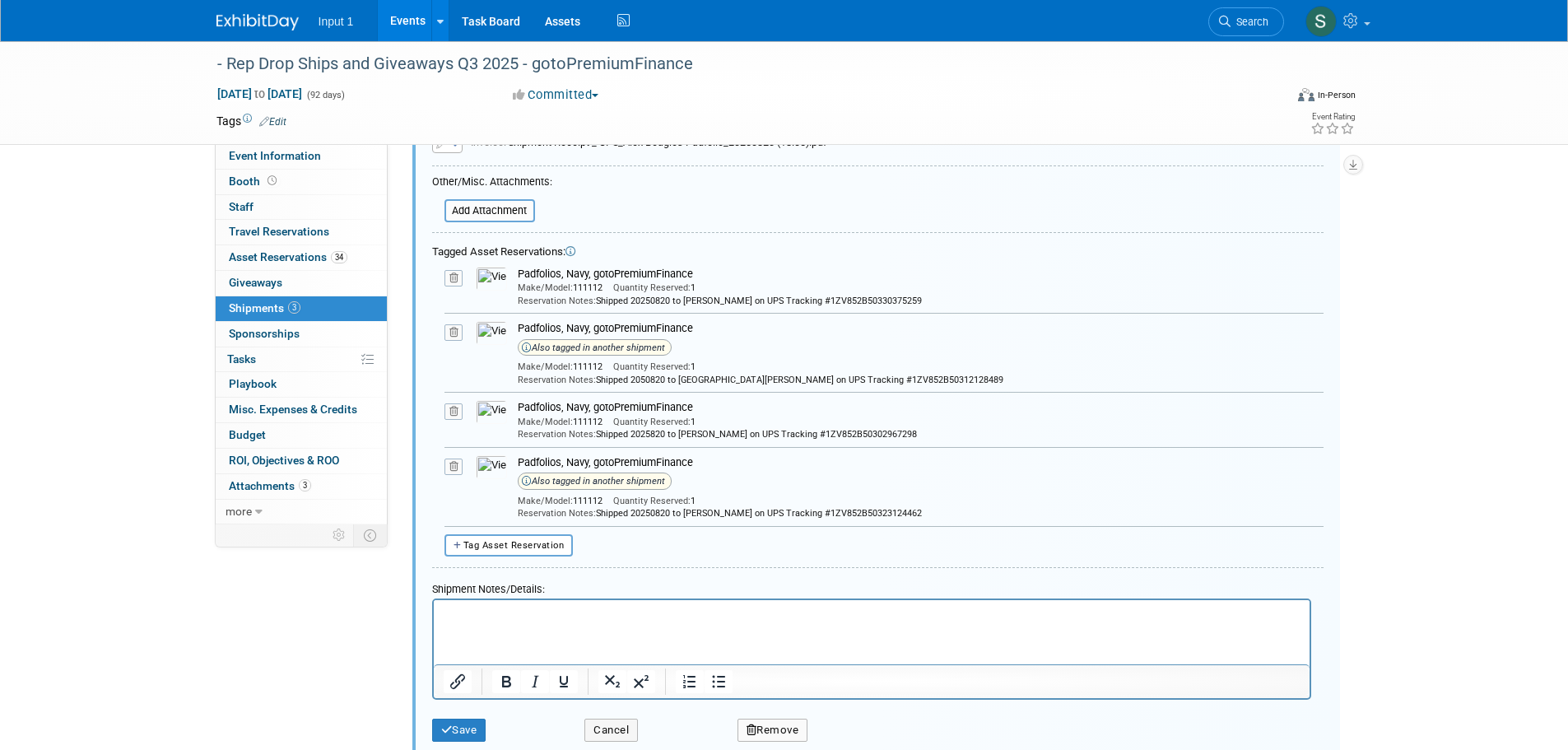
click at [460, 331] on icon at bounding box center [453, 332] width 19 height 17
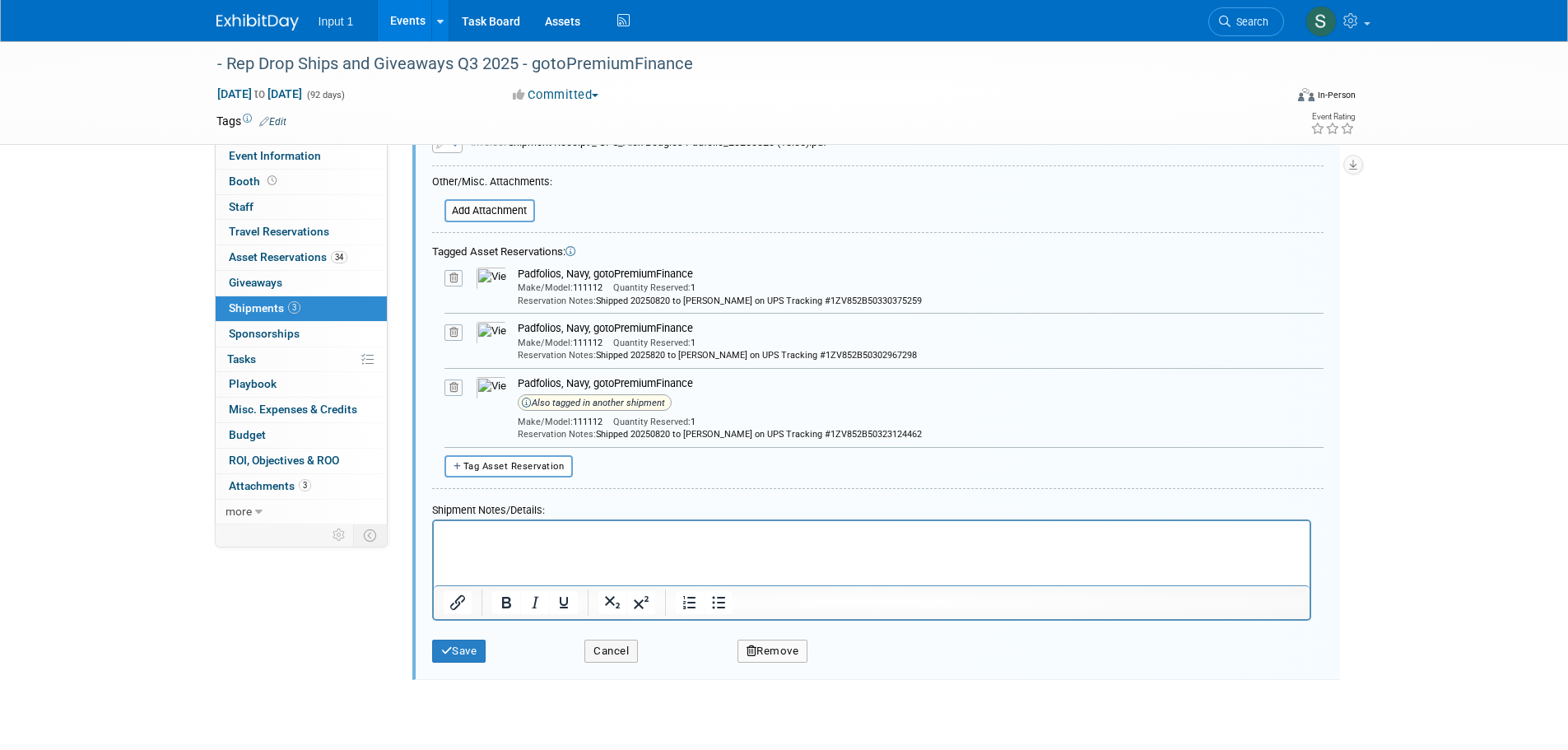
click at [452, 331] on icon at bounding box center [453, 332] width 19 height 17
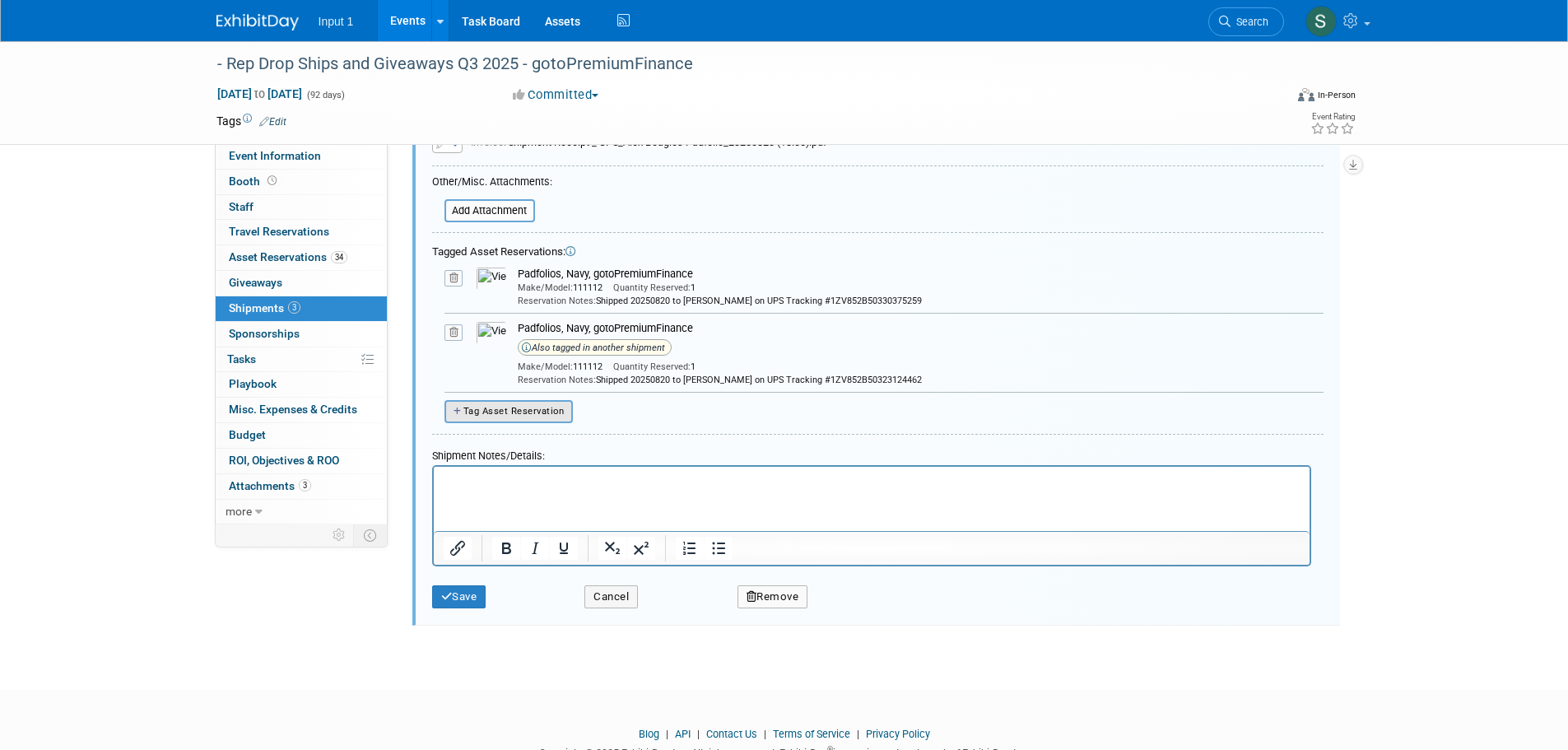
drag, startPoint x: 454, startPoint y: 332, endPoint x: 460, endPoint y: 359, distance: 27.7
click at [455, 332] on icon at bounding box center [453, 332] width 19 height 17
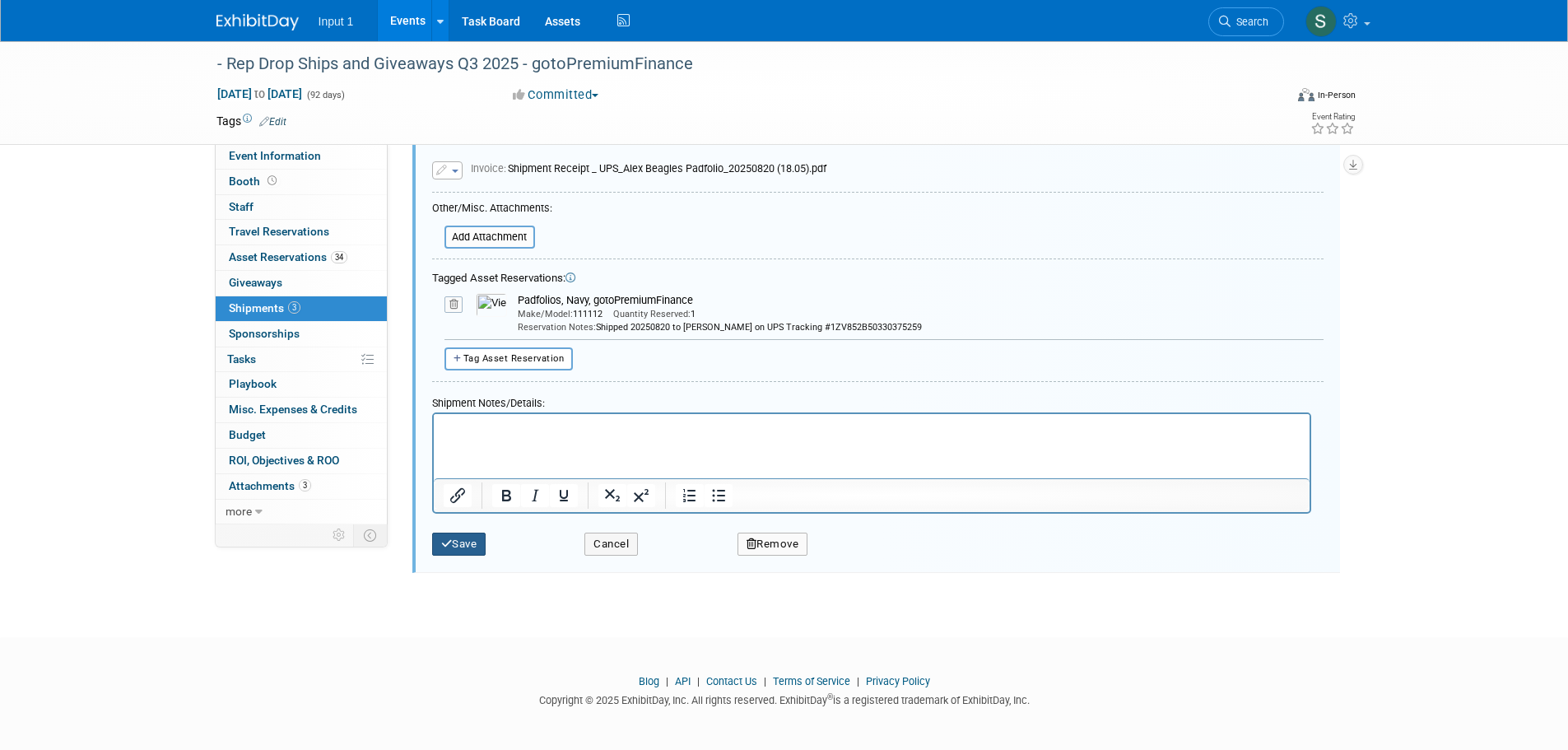
click at [476, 543] on button "Save" at bounding box center [460, 544] width 55 height 23
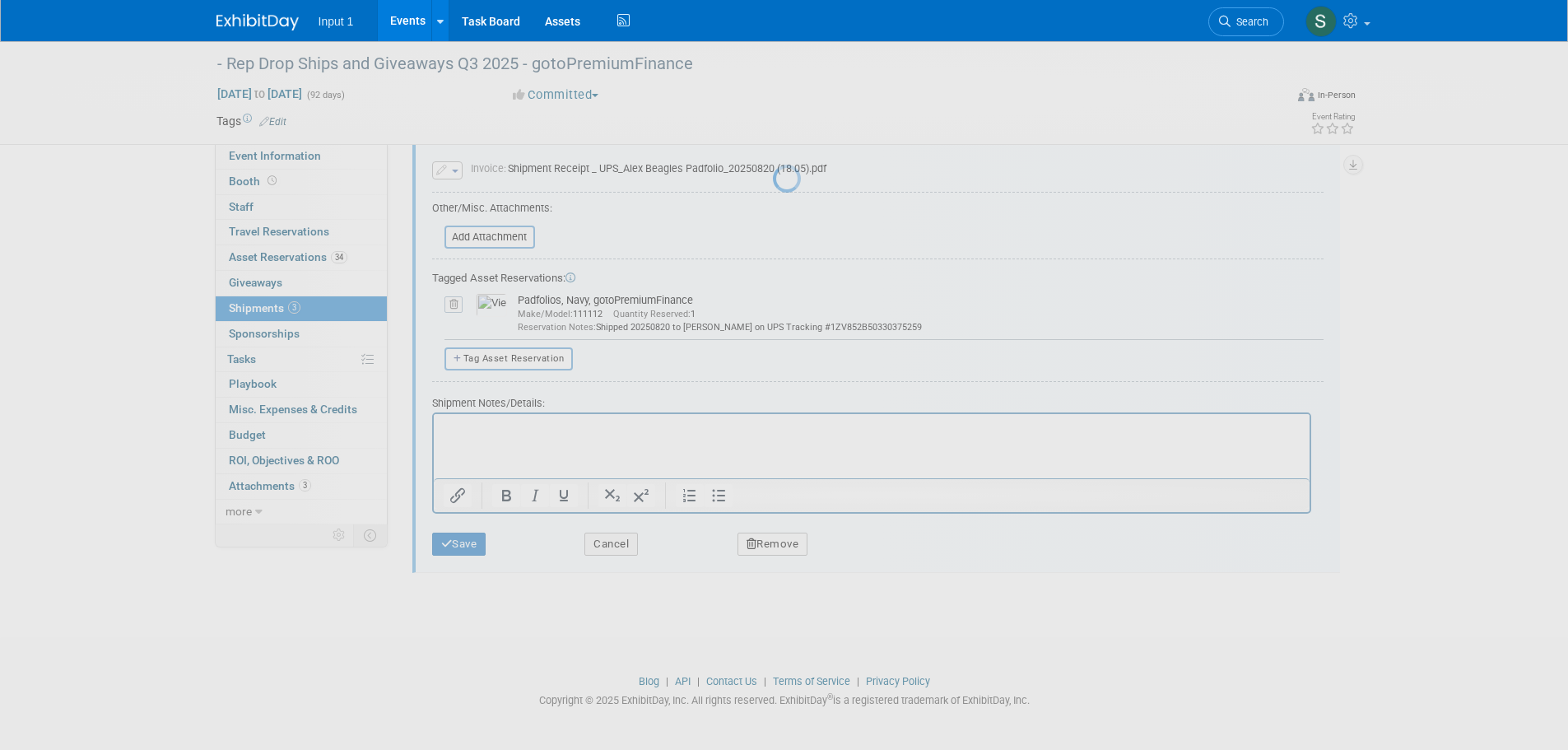
scroll to position [317, 0]
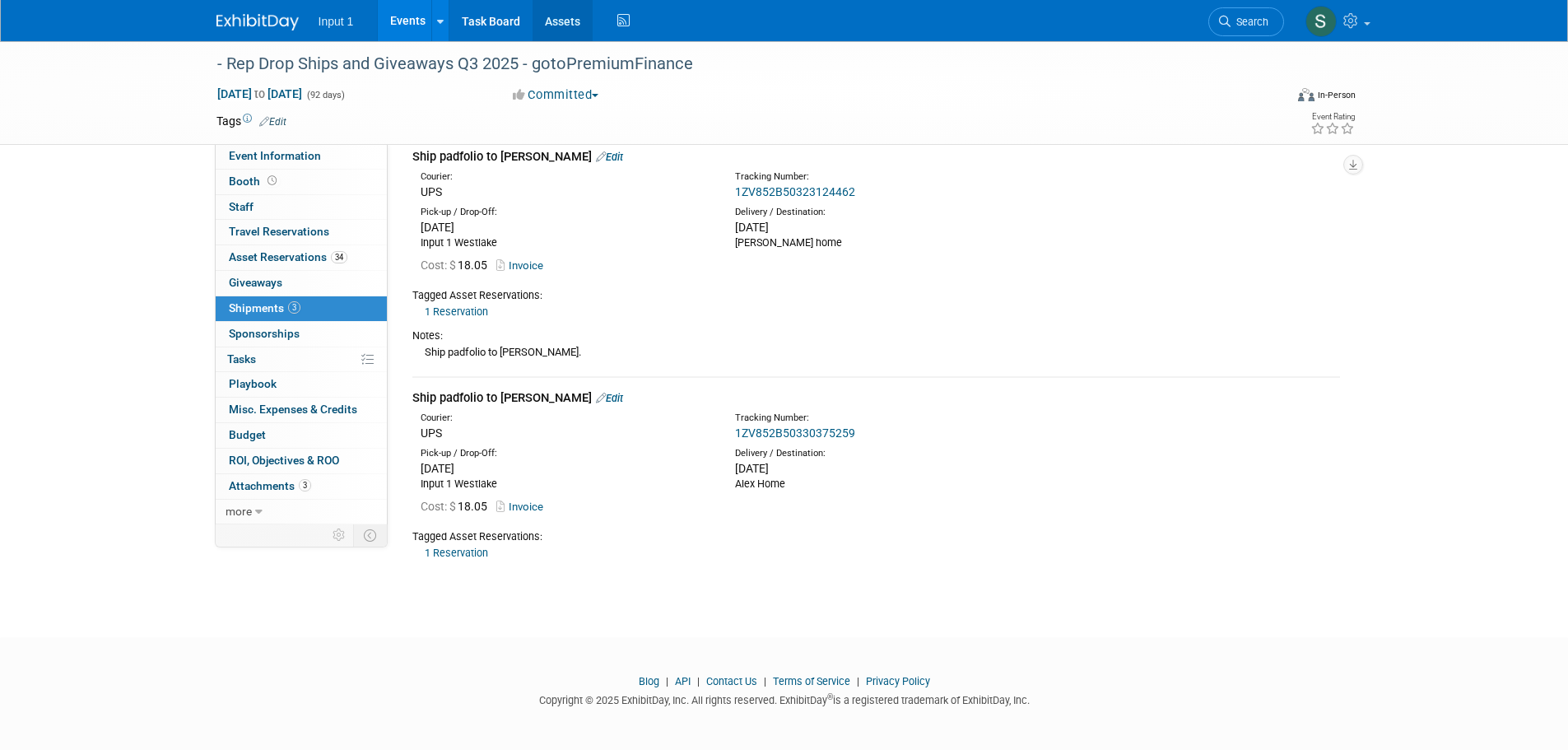
click at [562, 21] on link "Assets" at bounding box center [563, 20] width 60 height 41
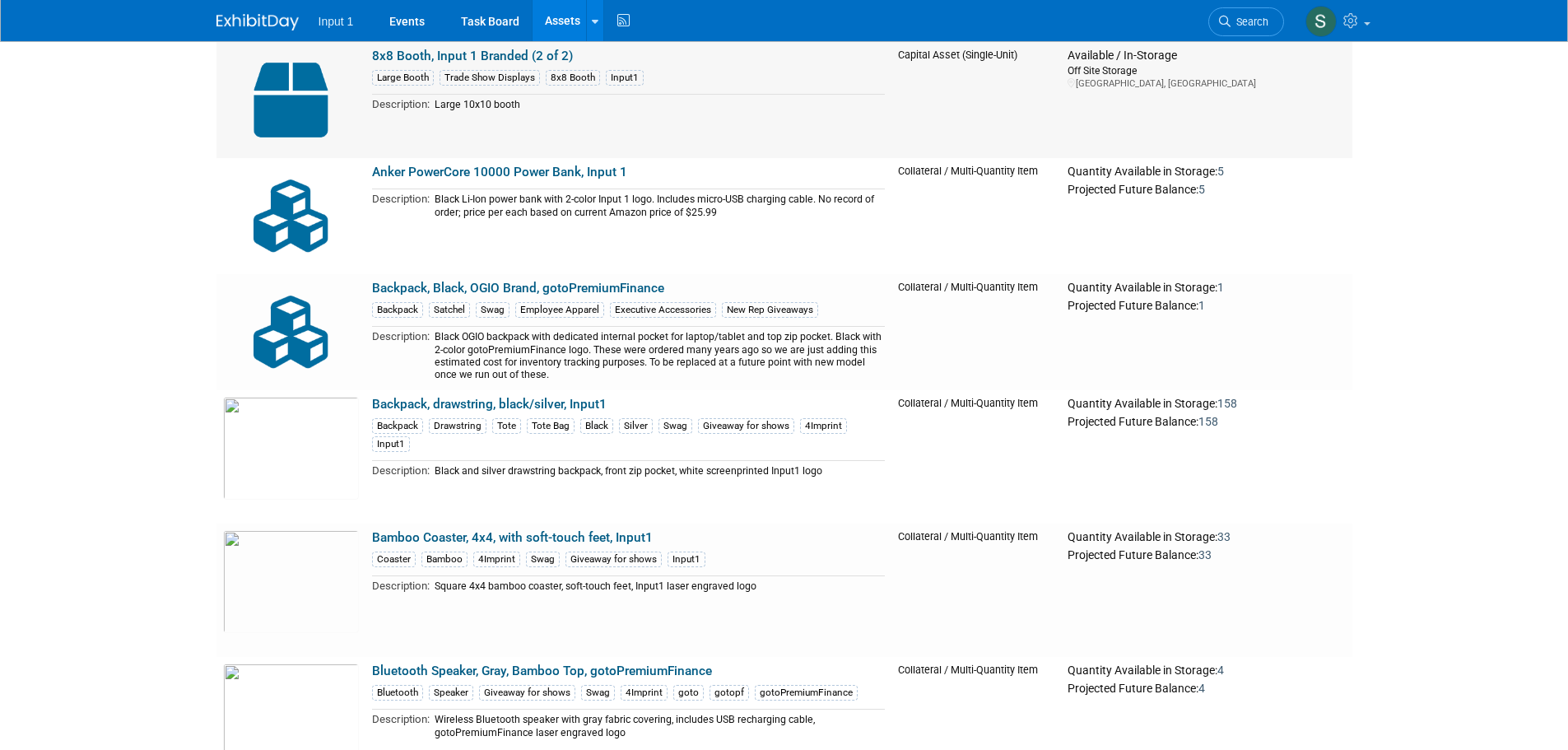
scroll to position [2964, 0]
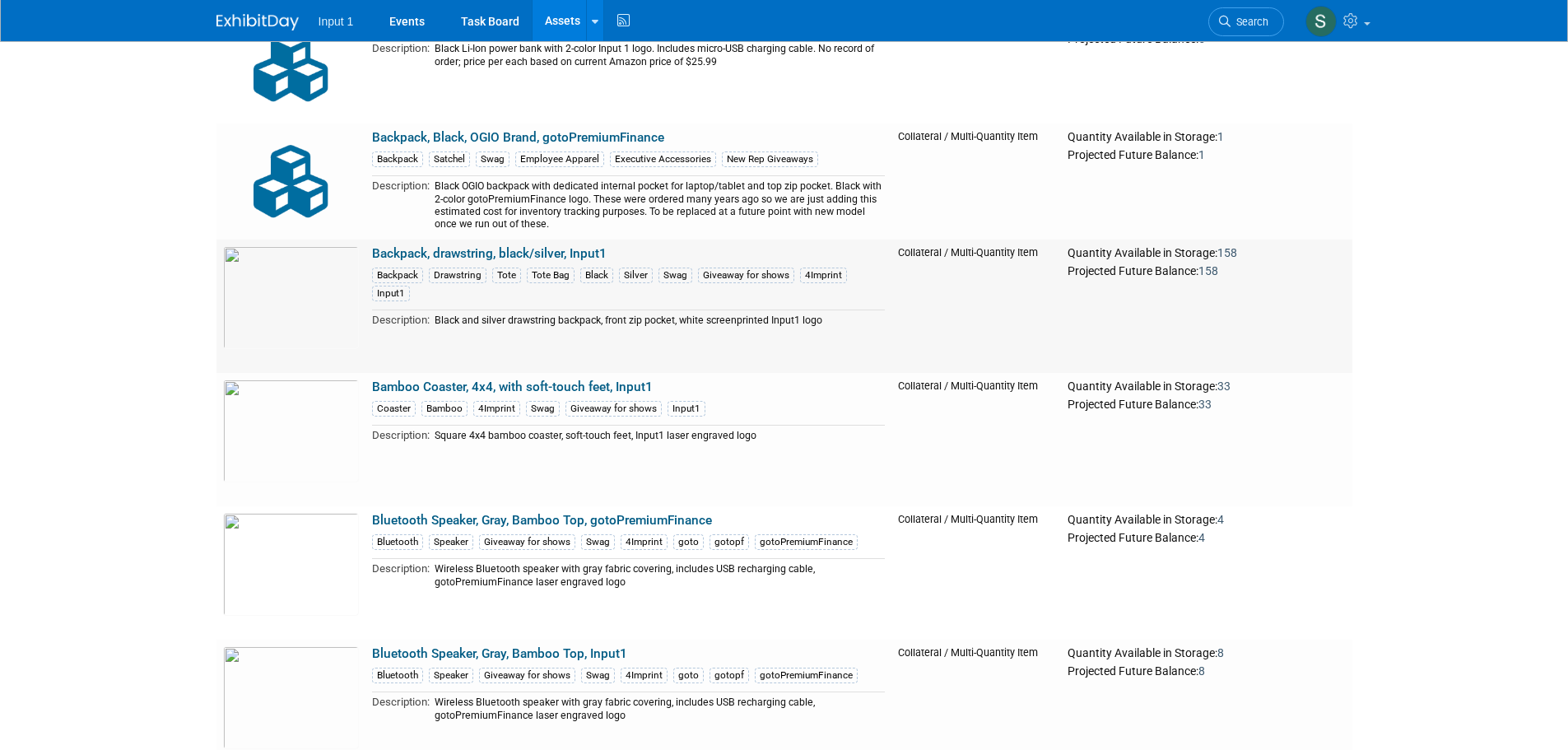
click at [556, 247] on link "Backpack, drawstring, black/silver, Input1" at bounding box center [489, 253] width 235 height 15
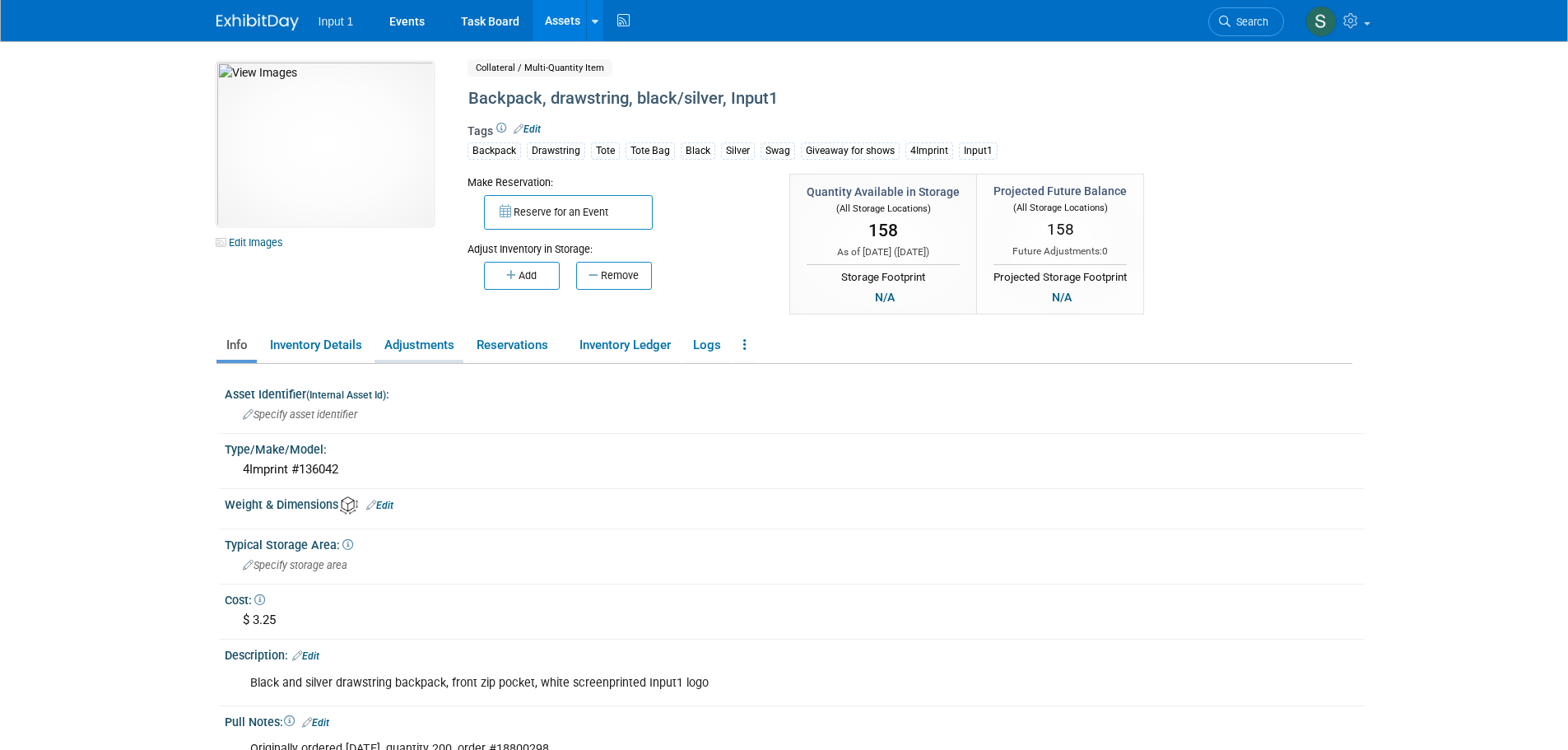
click at [431, 344] on link "Adjustments" at bounding box center [419, 346] width 89 height 29
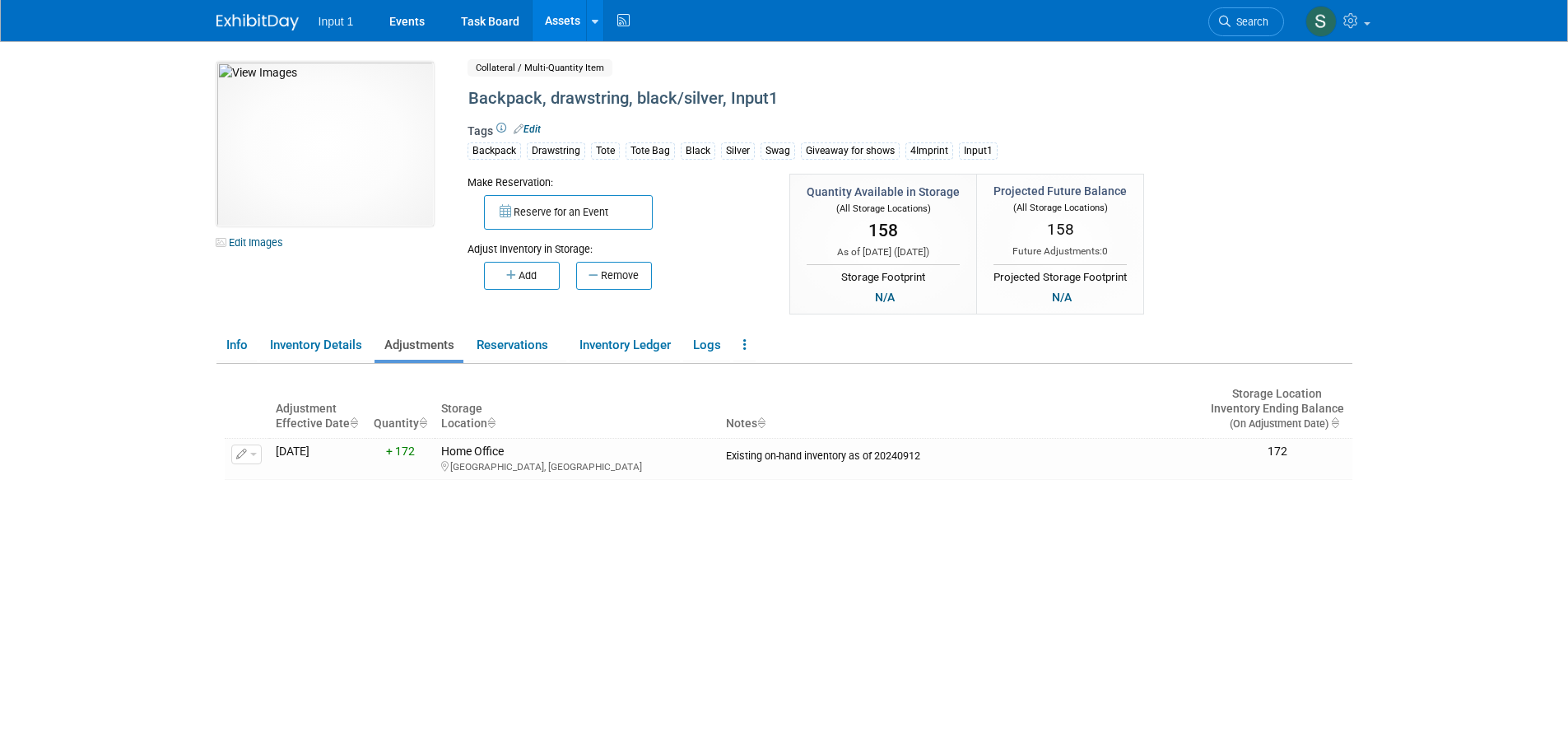
scroll to position [83, 0]
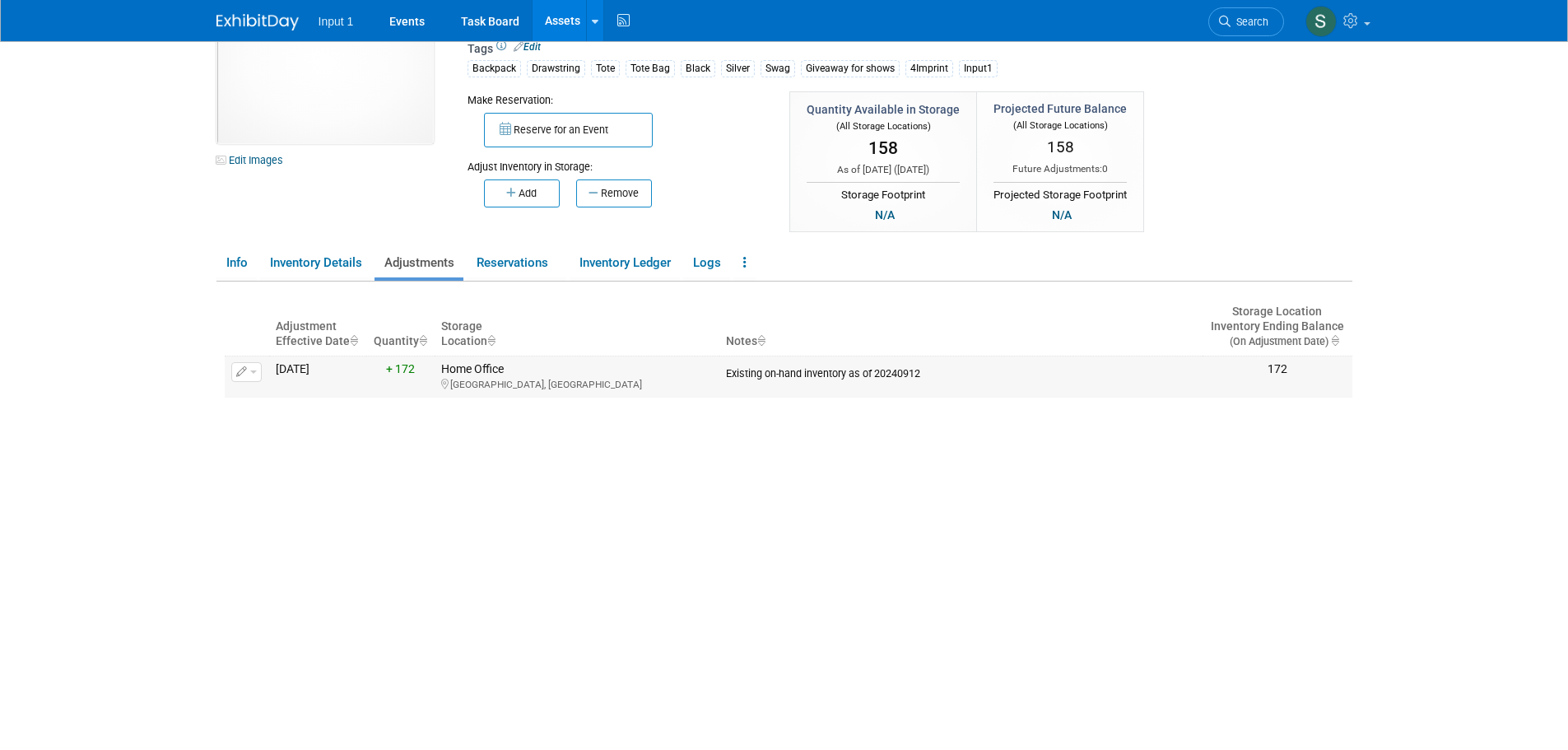
click at [257, 378] on button "button" at bounding box center [245, 372] width 30 height 19
click at [615, 297] on div "Adjustment Effective Date Quantity Storage Location Notes Storage Location Inve…" at bounding box center [789, 492] width 1128 height 421
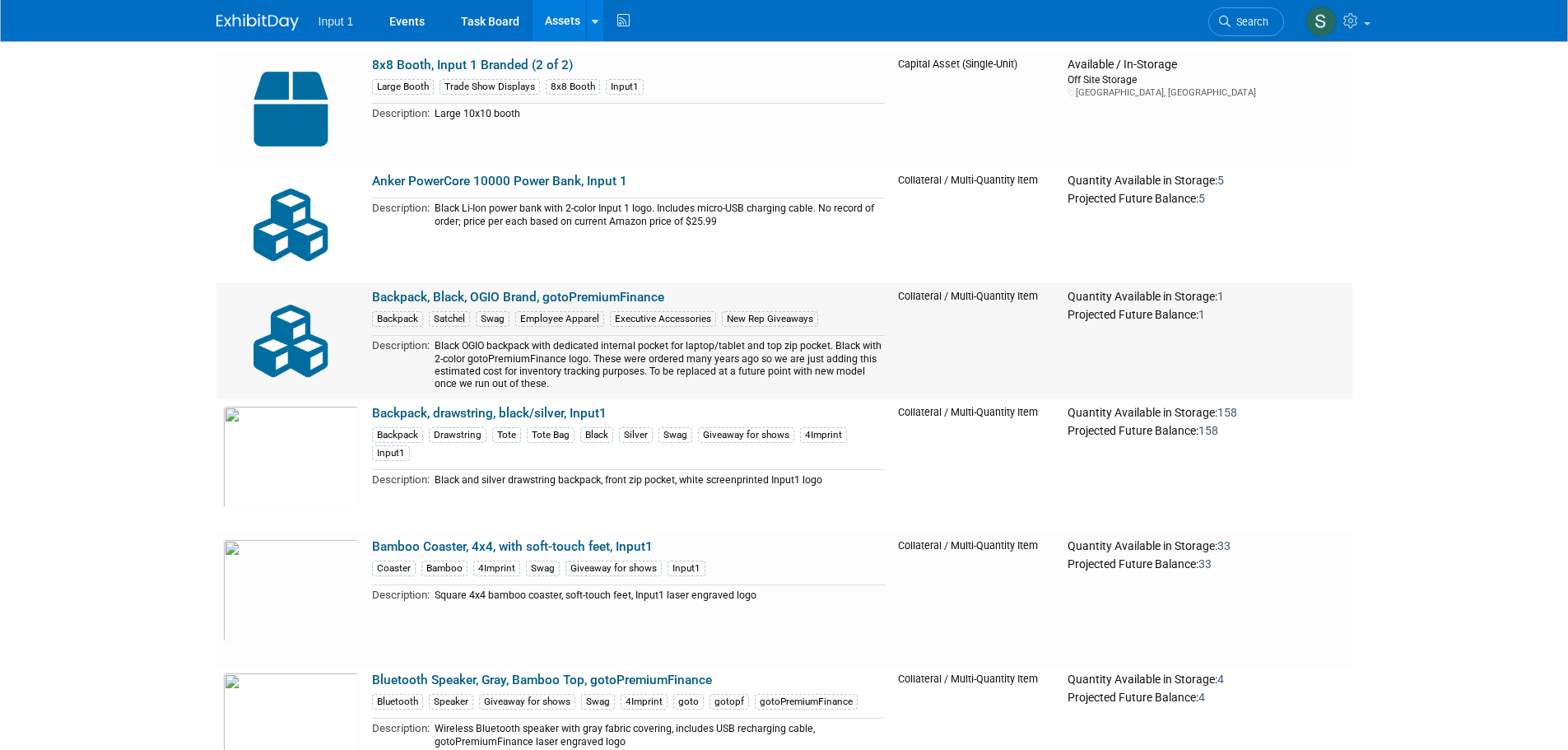
scroll to position [2799, 0]
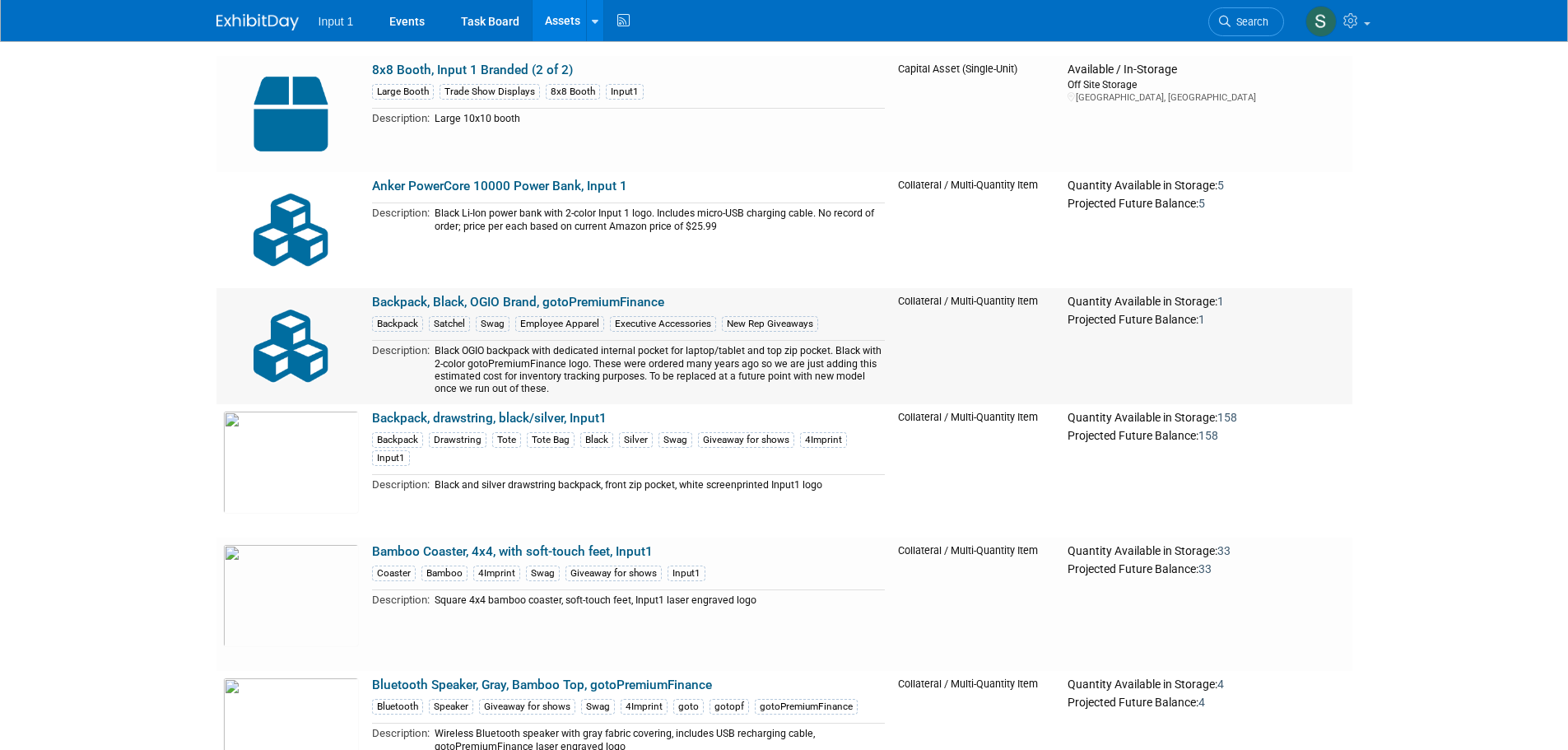
click at [496, 300] on link "Backpack, Black, OGIO Brand, gotoPremiumFinance" at bounding box center [518, 302] width 292 height 15
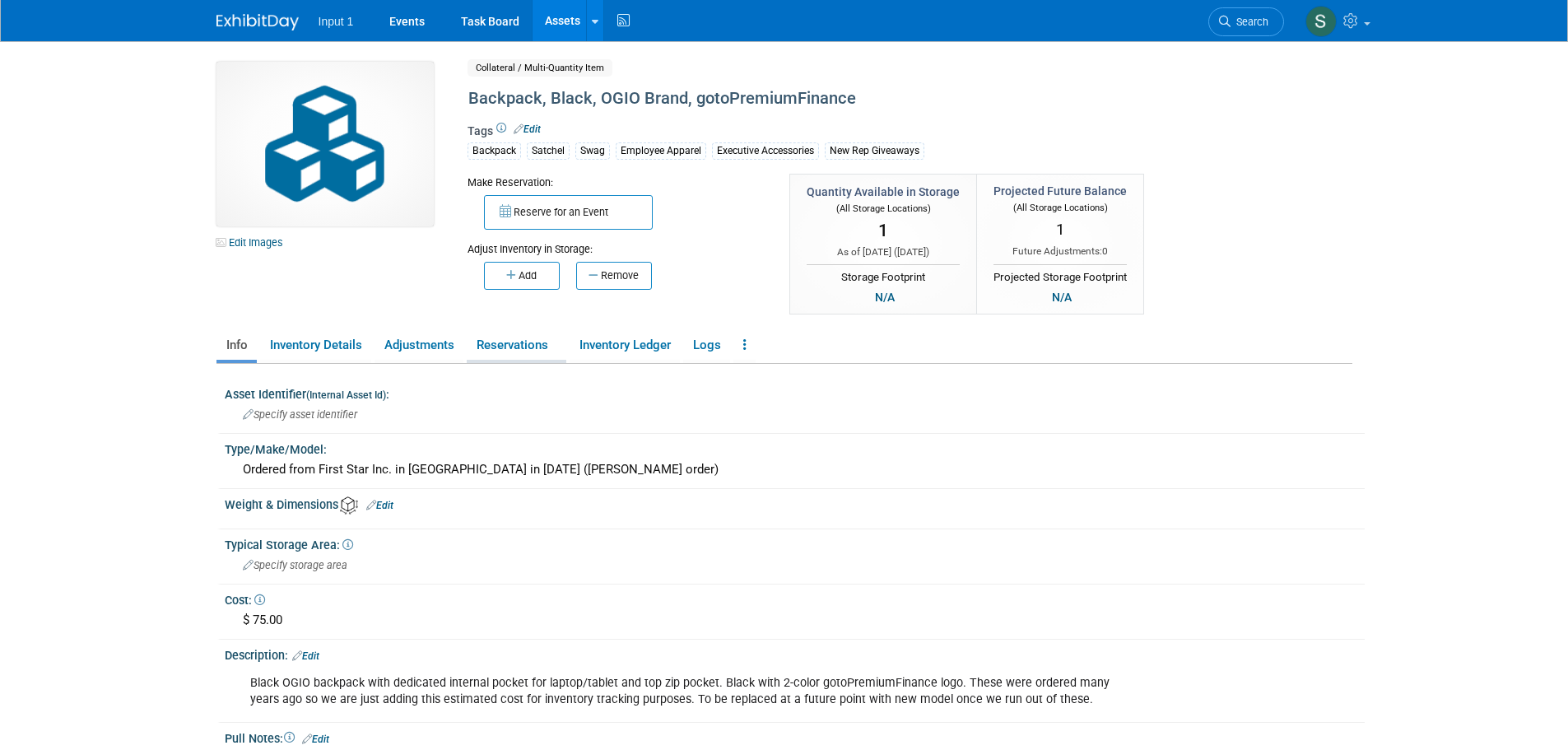
click at [495, 343] on link "Reservations" at bounding box center [516, 346] width 99 height 29
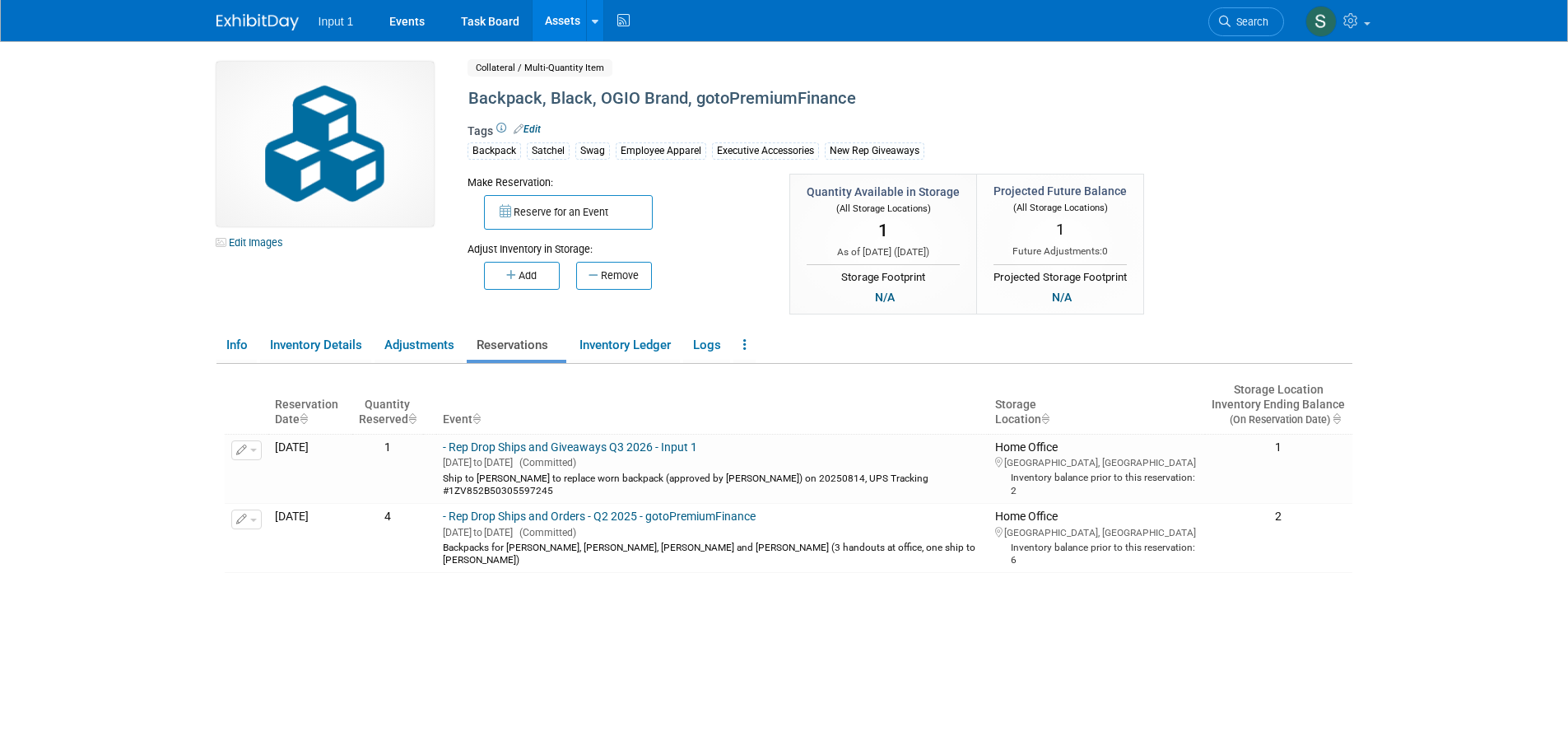
click at [863, 657] on div "Insufficient inventory available for upcoming reservations in at least one stor…" at bounding box center [789, 586] width 1128 height 421
click at [750, 625] on div "Insufficient inventory available for upcoming reservations in at least one stor…" at bounding box center [789, 586] width 1128 height 421
click at [655, 656] on div "Insufficient inventory available for upcoming reservations in at least one stor…" at bounding box center [789, 586] width 1128 height 421
click at [423, 346] on link "Adjustments" at bounding box center [419, 346] width 89 height 29
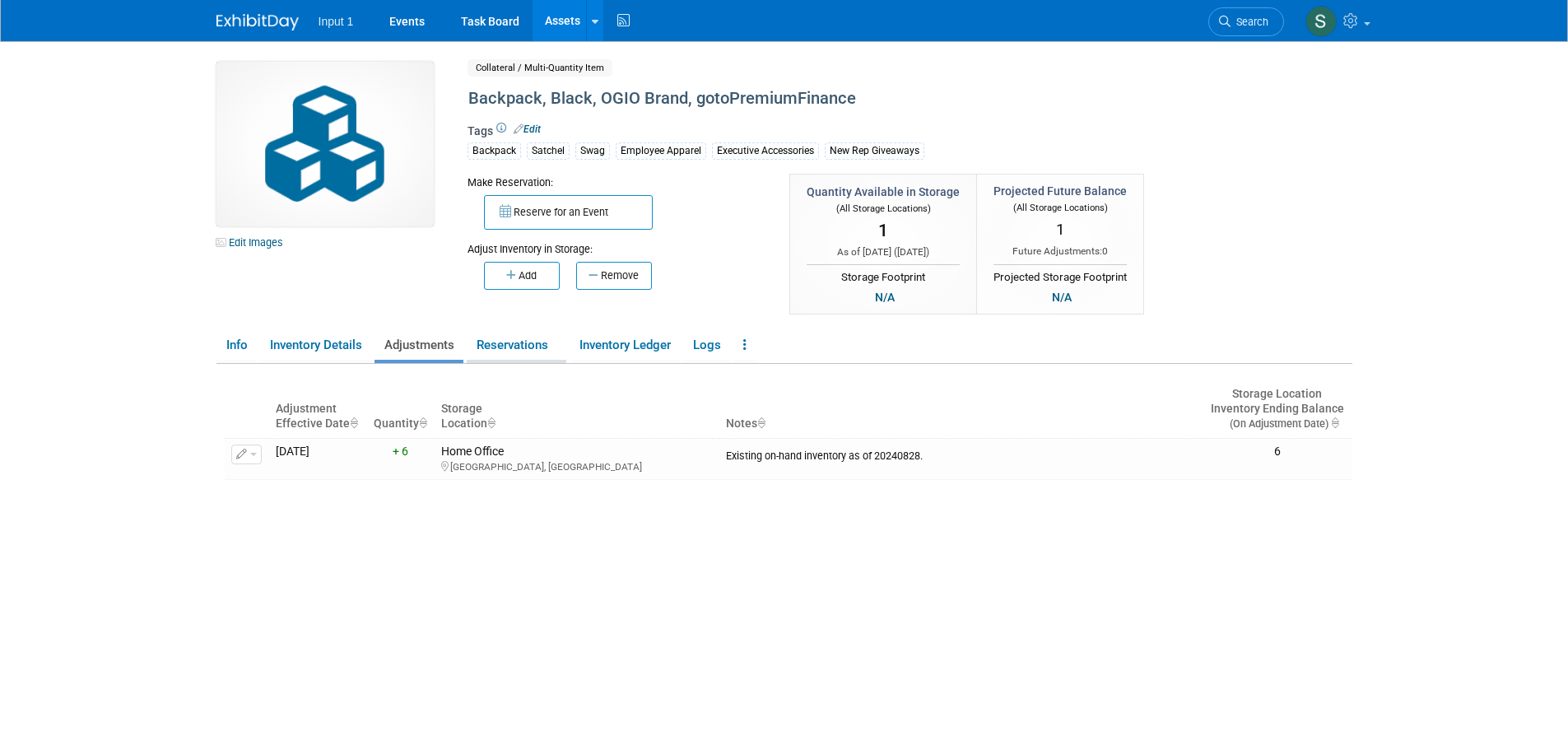
click at [503, 347] on link "Reservations" at bounding box center [516, 346] width 99 height 29
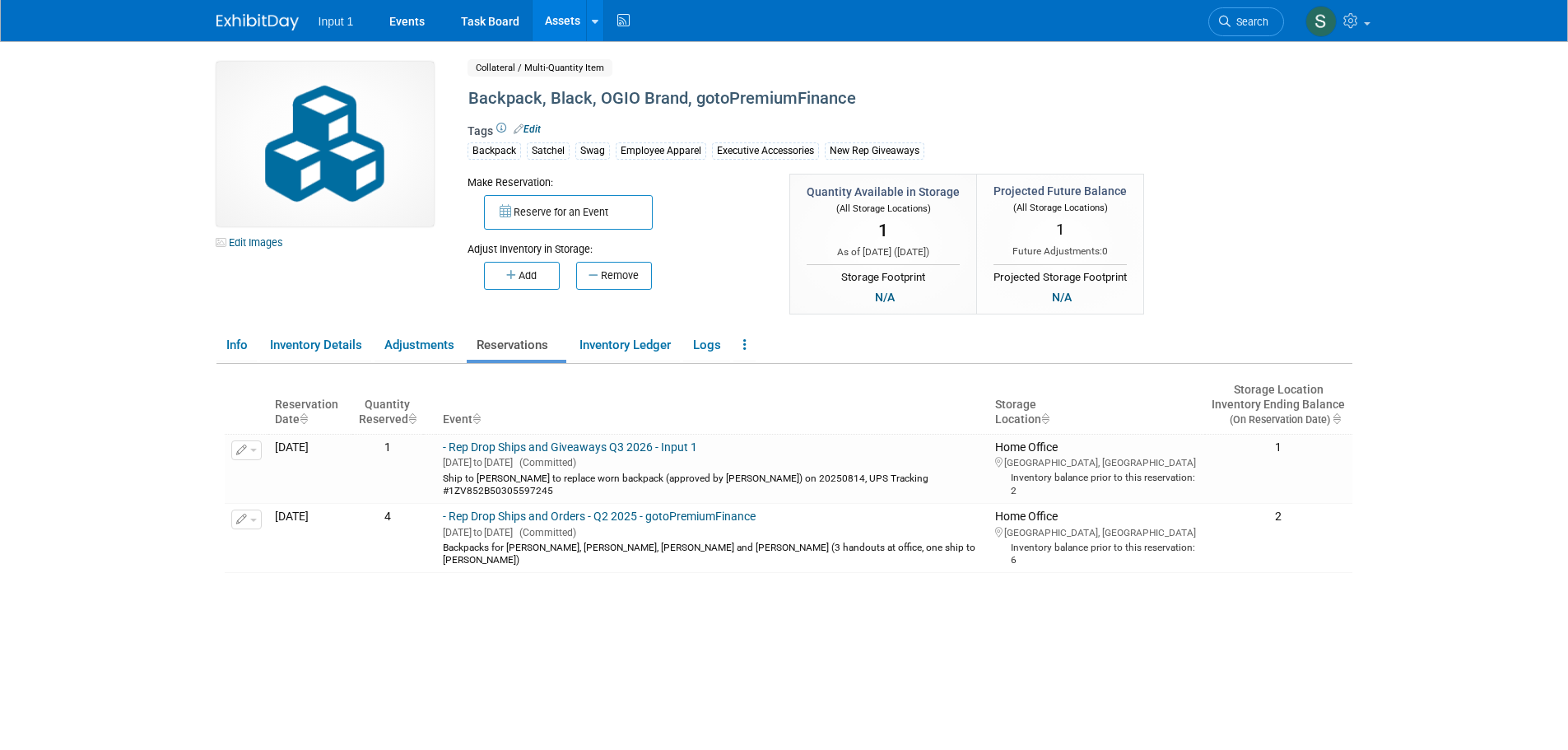
click at [596, 604] on div "Insufficient inventory available for upcoming reservations in at least one stor…" at bounding box center [789, 586] width 1128 height 421
click at [252, 520] on span "button" at bounding box center [253, 519] width 7 height 3
click at [268, 545] on button "Change Reservation" at bounding box center [310, 545] width 139 height 22
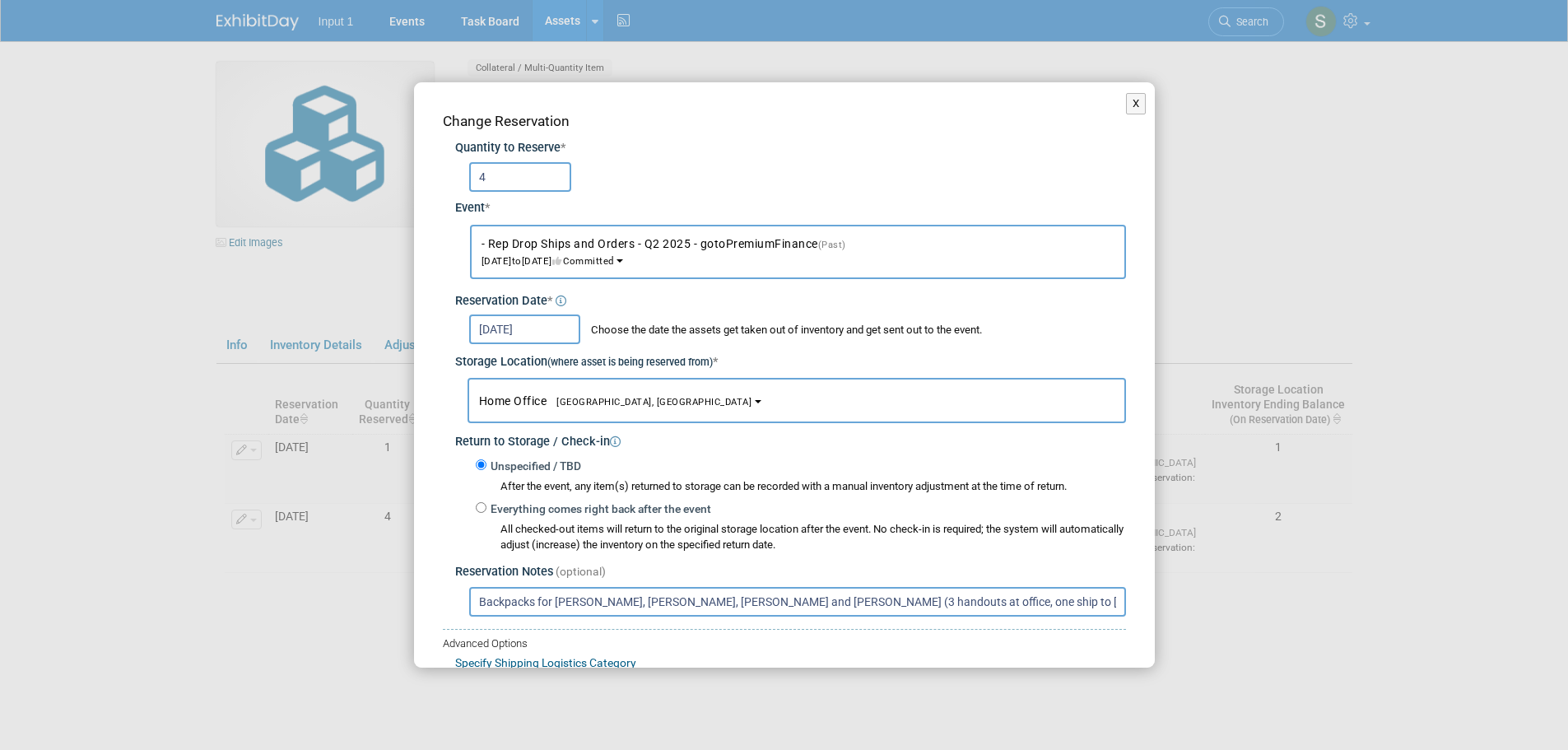
click at [1099, 464] on div "Unspecified / TBD After the event, any item(s) returned to storage can be recor…" at bounding box center [802, 475] width 651 height 39
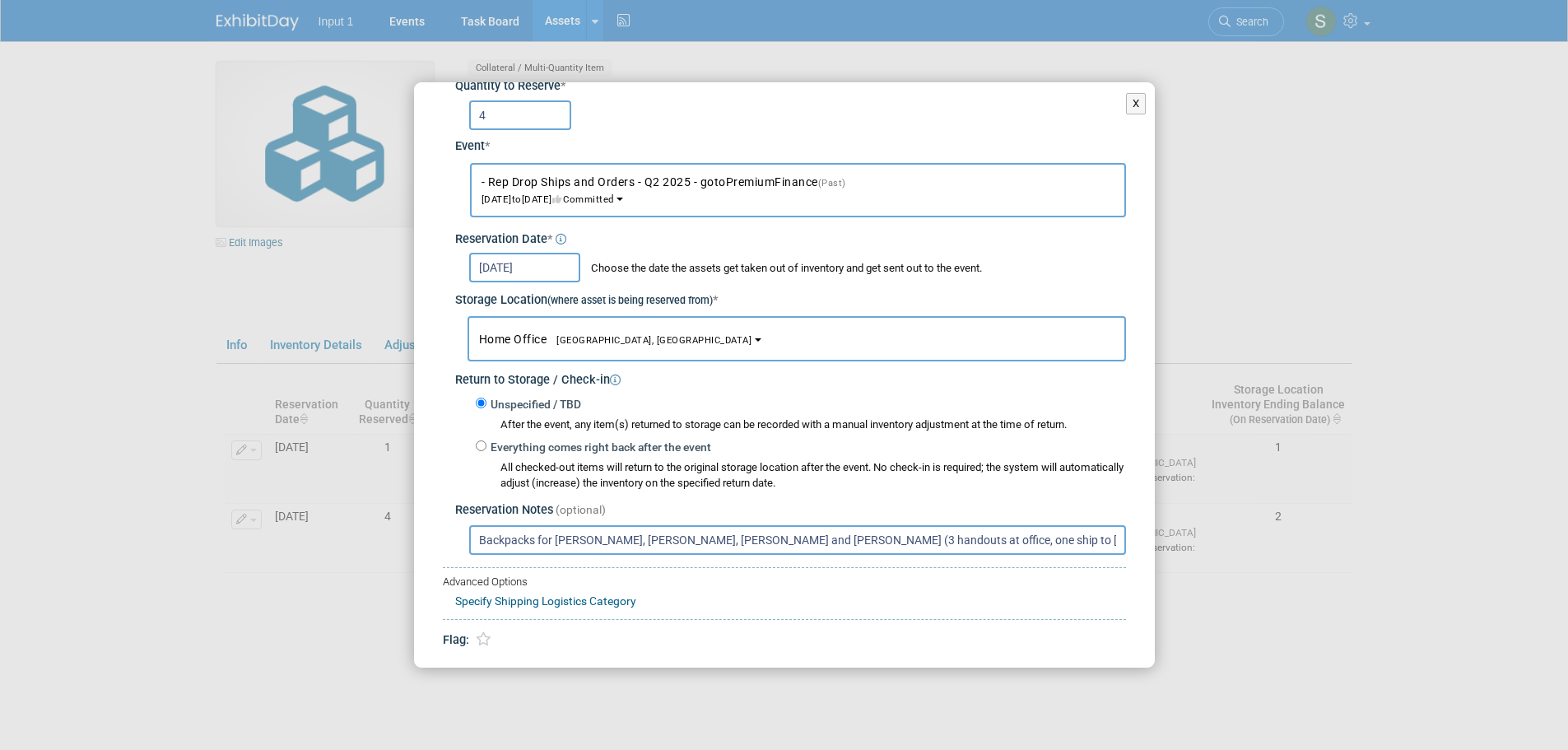
scroll to position [121, 0]
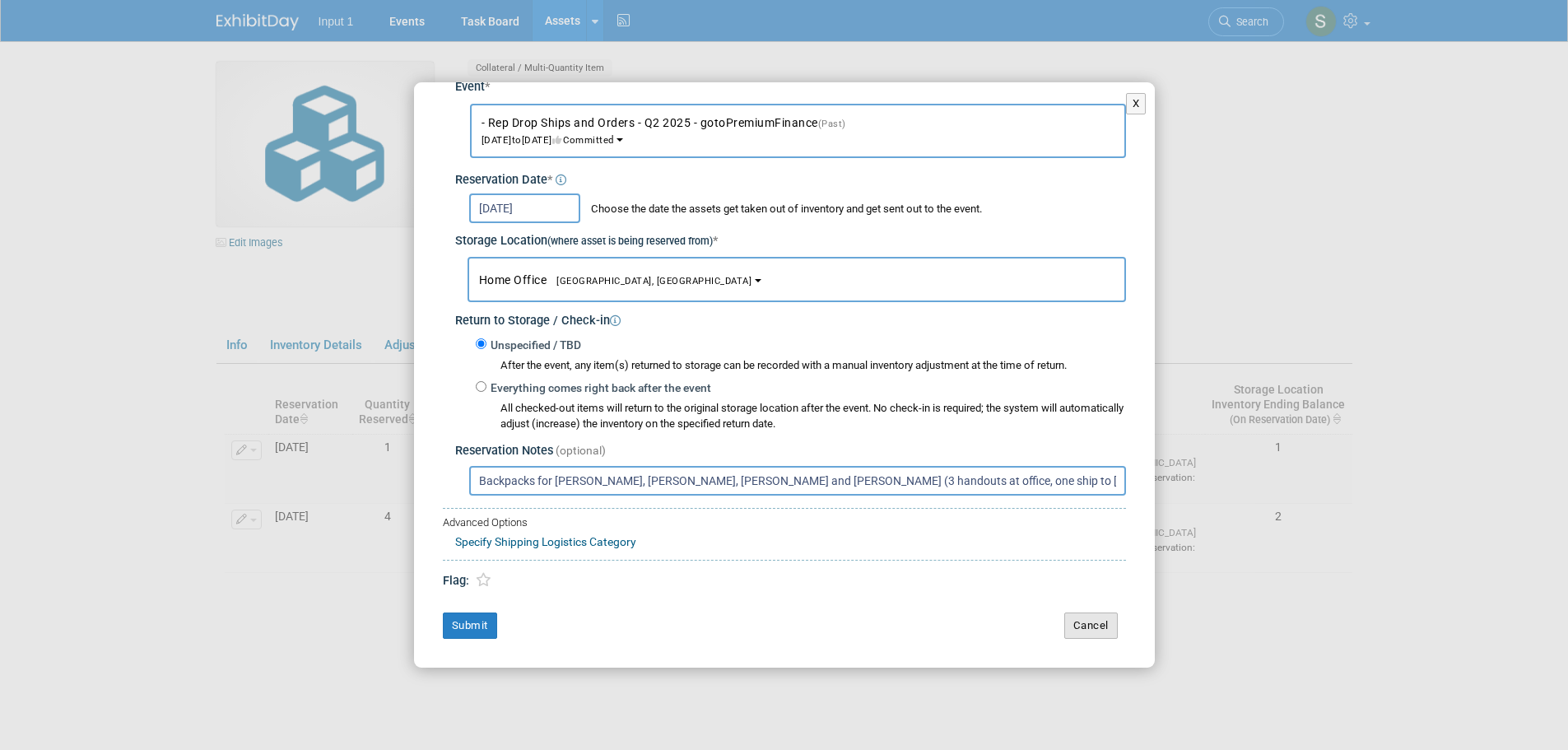
click at [1072, 628] on button "Cancel" at bounding box center [1091, 625] width 54 height 26
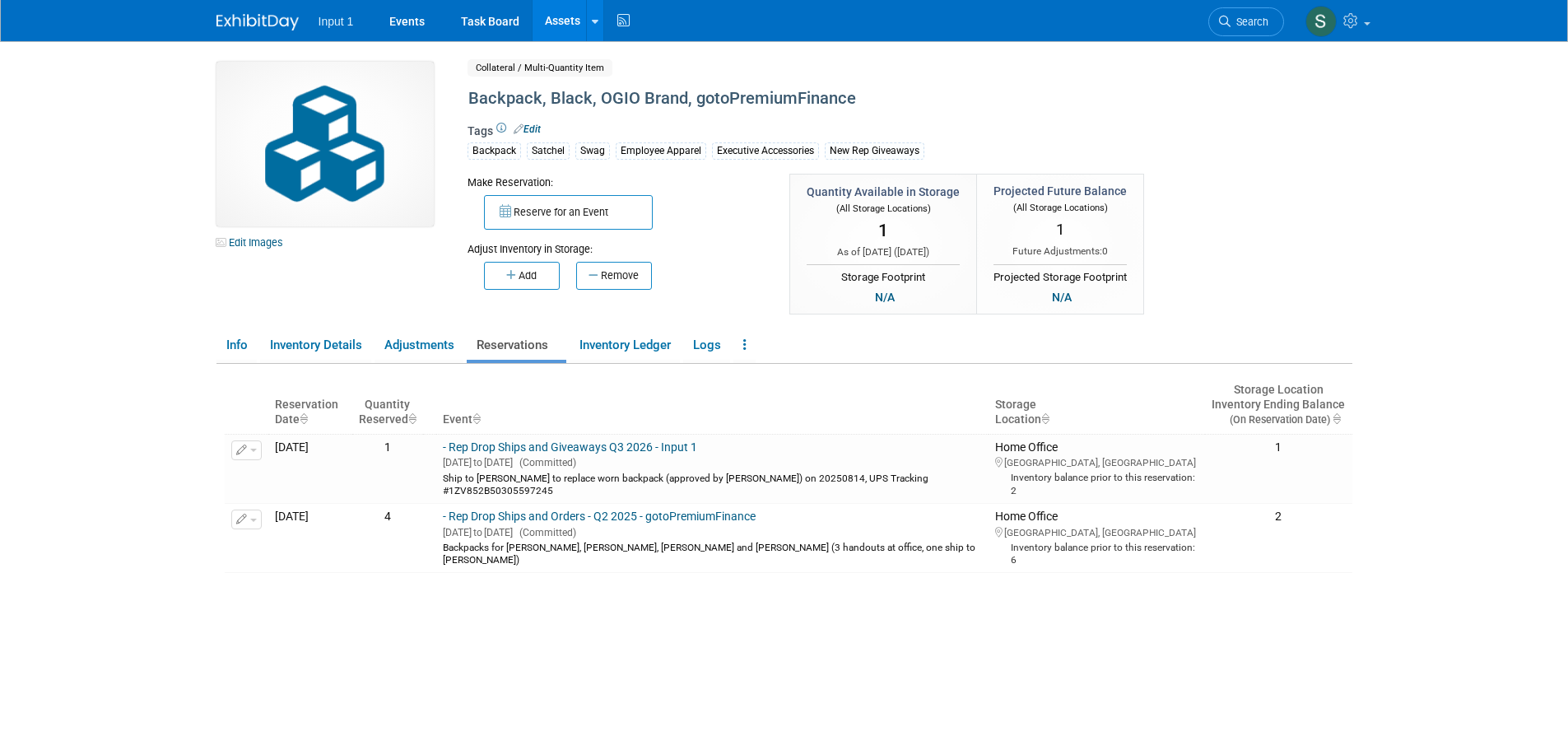
click at [715, 678] on div "Insufficient inventory available for upcoming reservations in at least one stor…" at bounding box center [789, 586] width 1128 height 421
click at [726, 680] on div "Insufficient inventory available for upcoming reservations in at least one stor…" at bounding box center [789, 586] width 1128 height 421
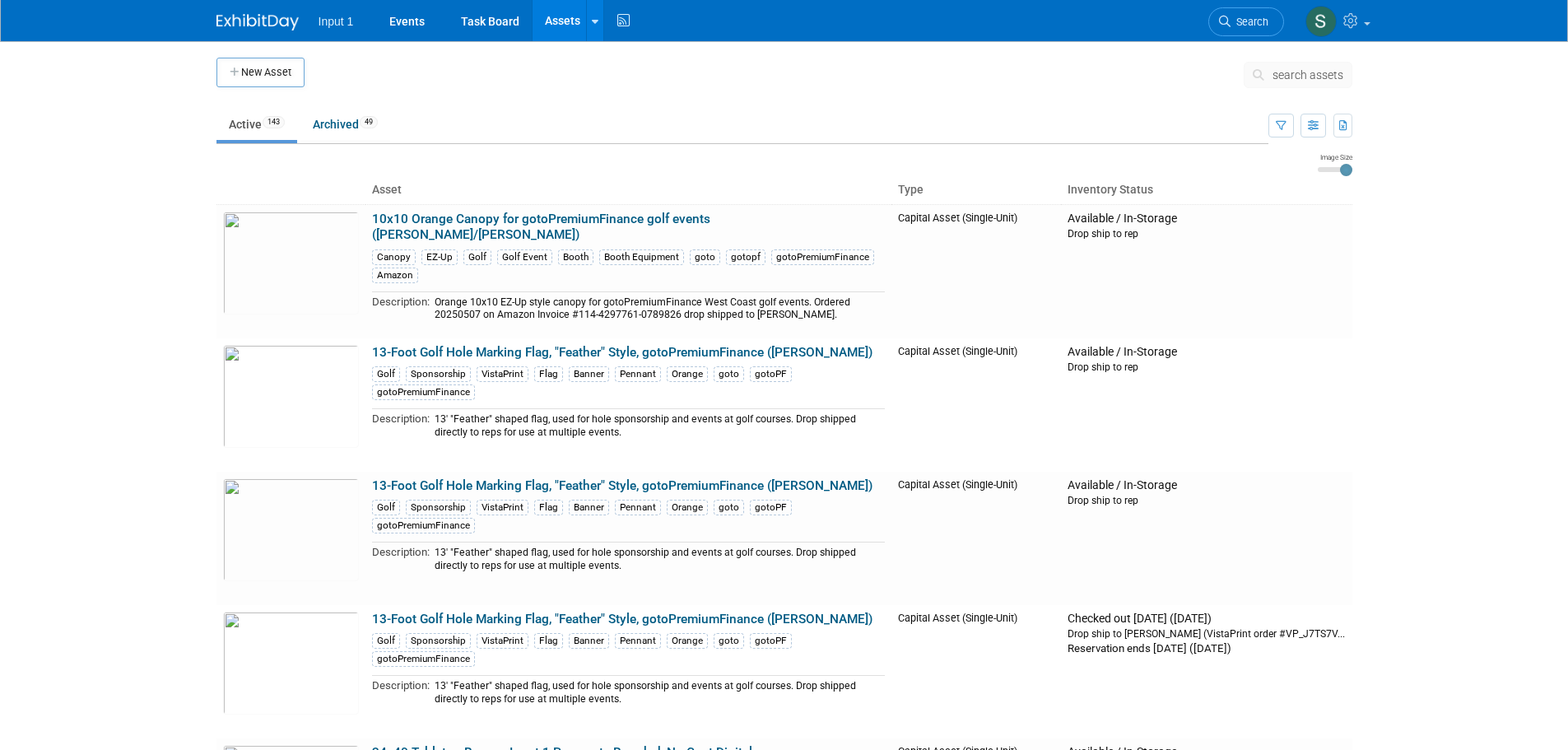
click at [1288, 73] on span "search assets" at bounding box center [1308, 75] width 71 height 14
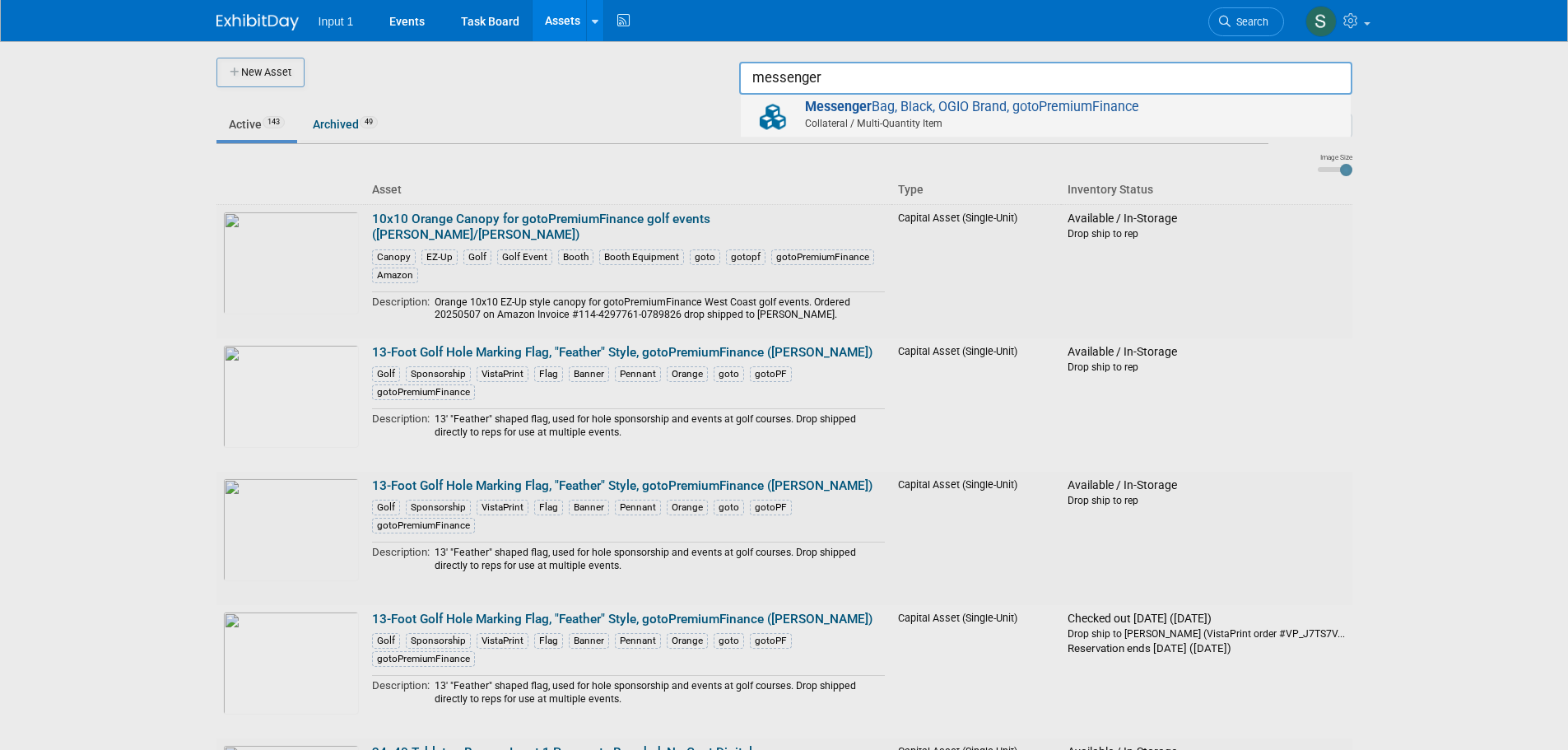
click at [1094, 111] on span "Messenger Bag, Black, OGIO Brand, gotoPremiumFinance Collateral / Multi-Quantit…" at bounding box center [1045, 115] width 593 height 34
type input "Messenger Bag, Black, OGIO Brand, gotoPremiumFinance"
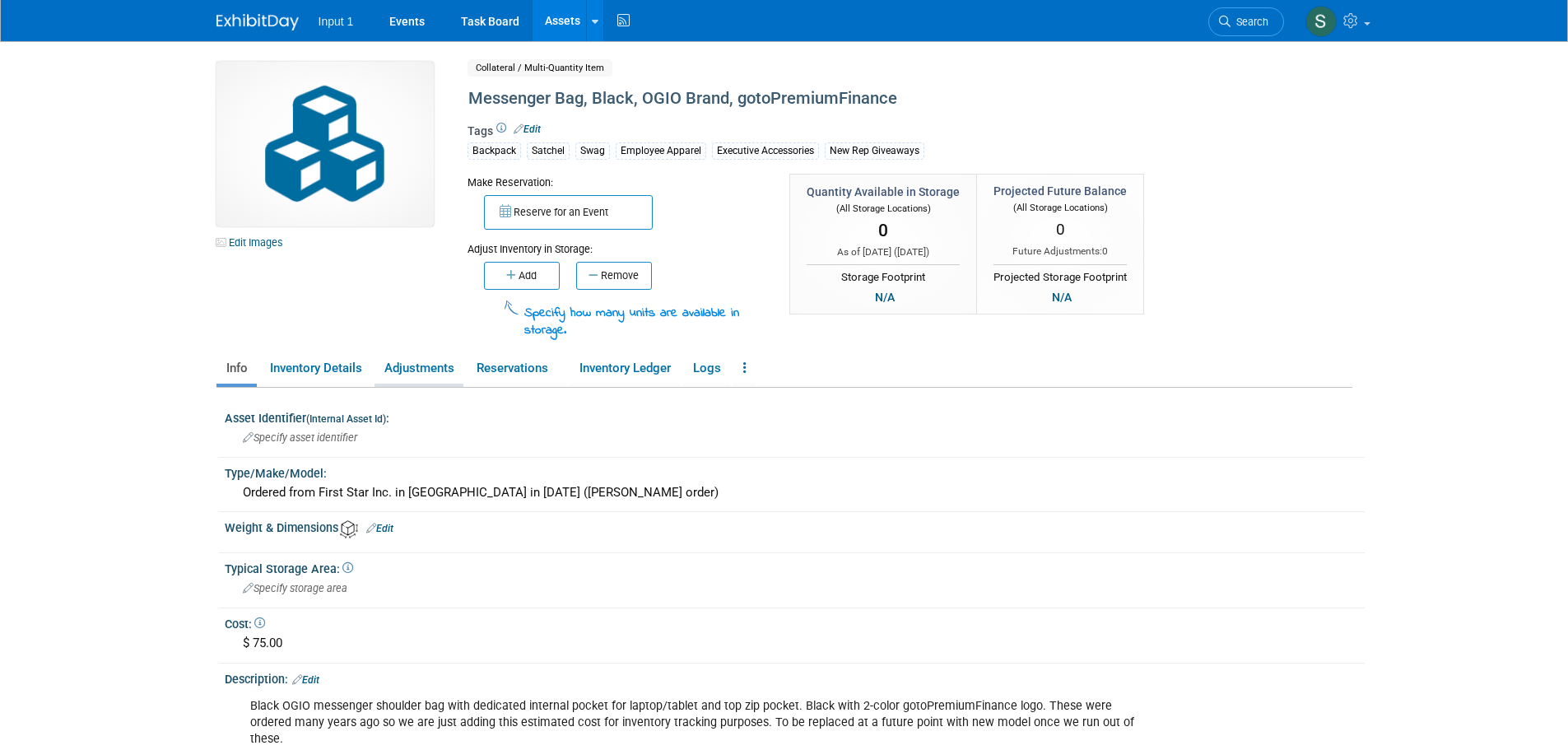
click at [421, 371] on link "Adjustments" at bounding box center [419, 368] width 89 height 29
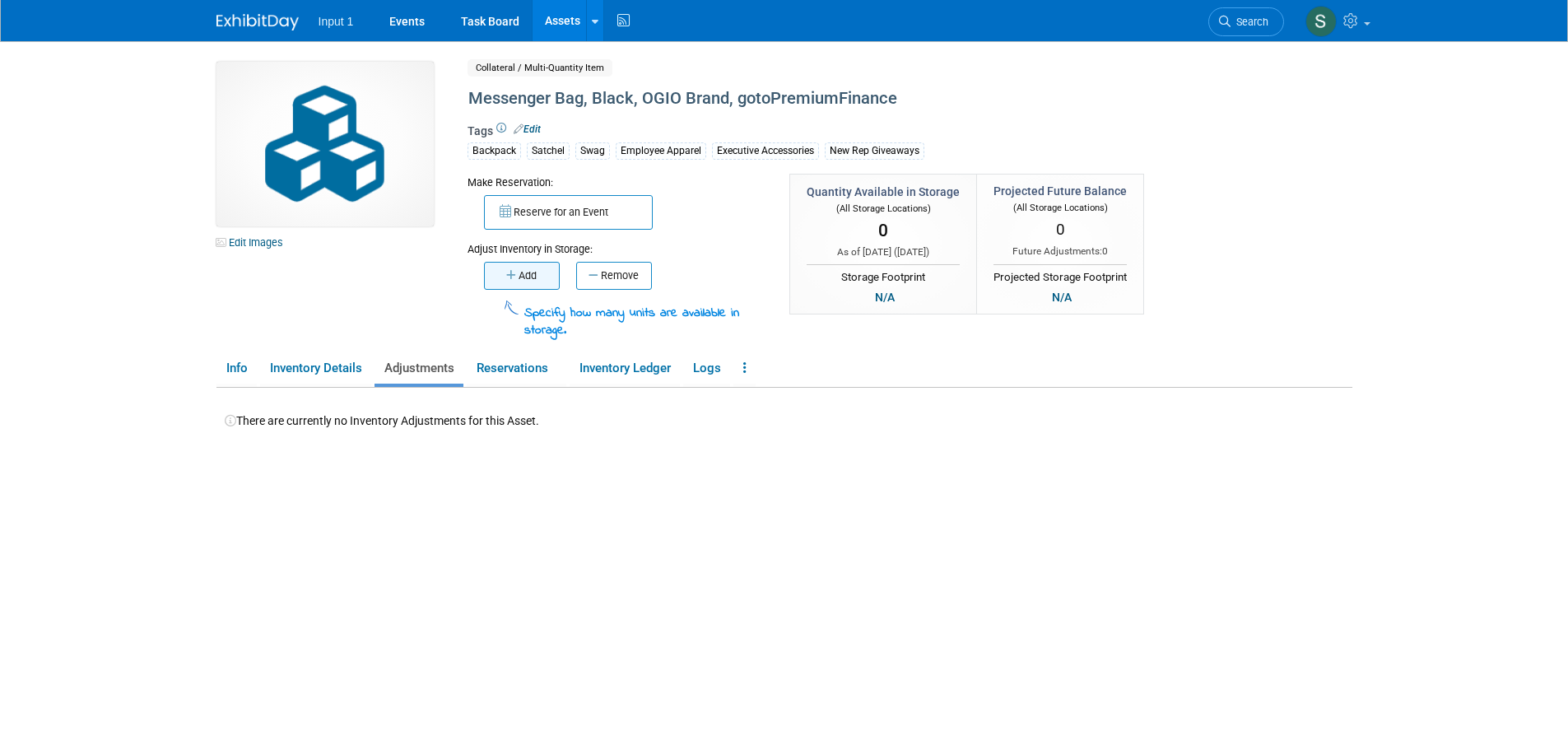
click at [513, 279] on icon "button" at bounding box center [512, 275] width 13 height 11
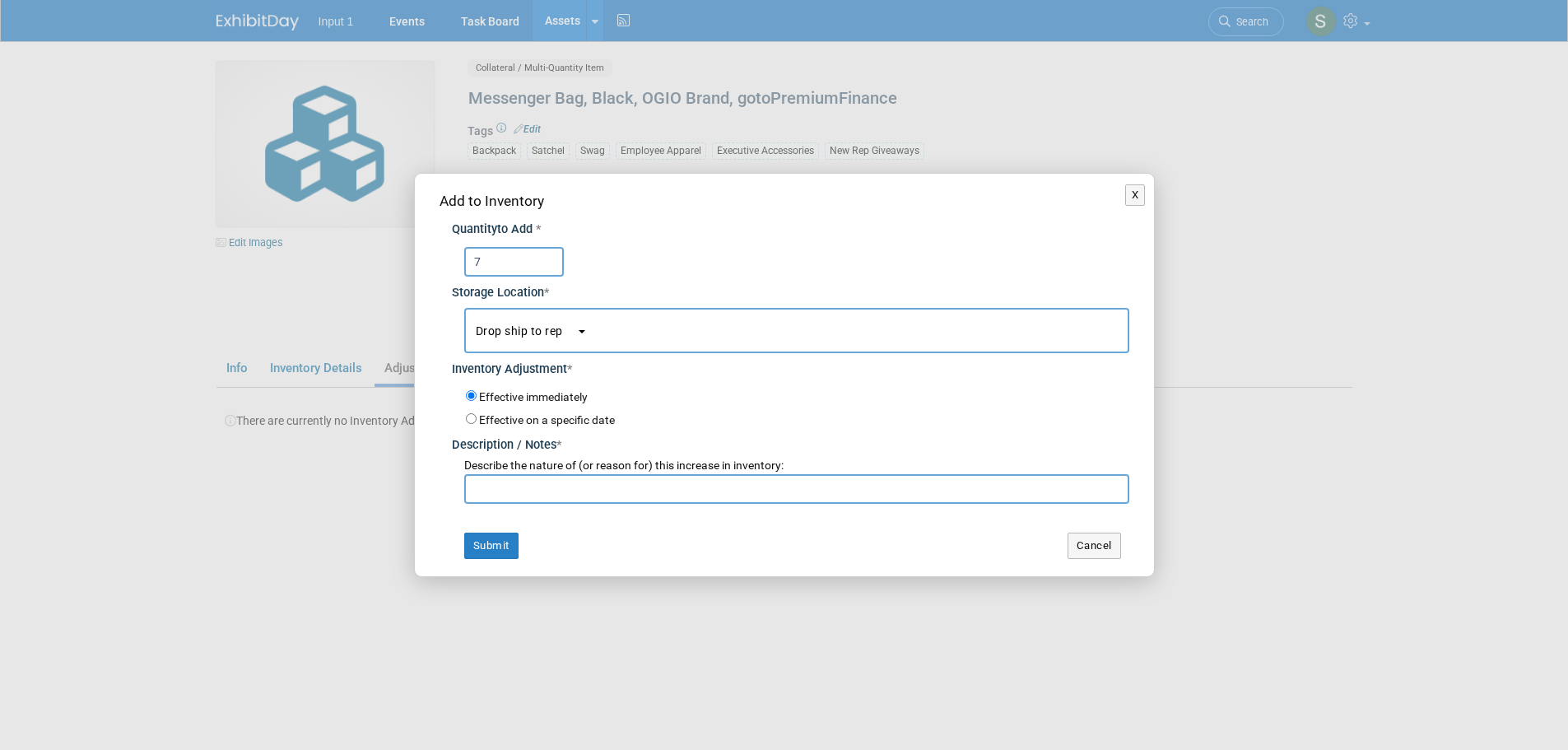
type input "7"
click at [606, 310] on button "Drop ship to rep" at bounding box center [797, 330] width 665 height 45
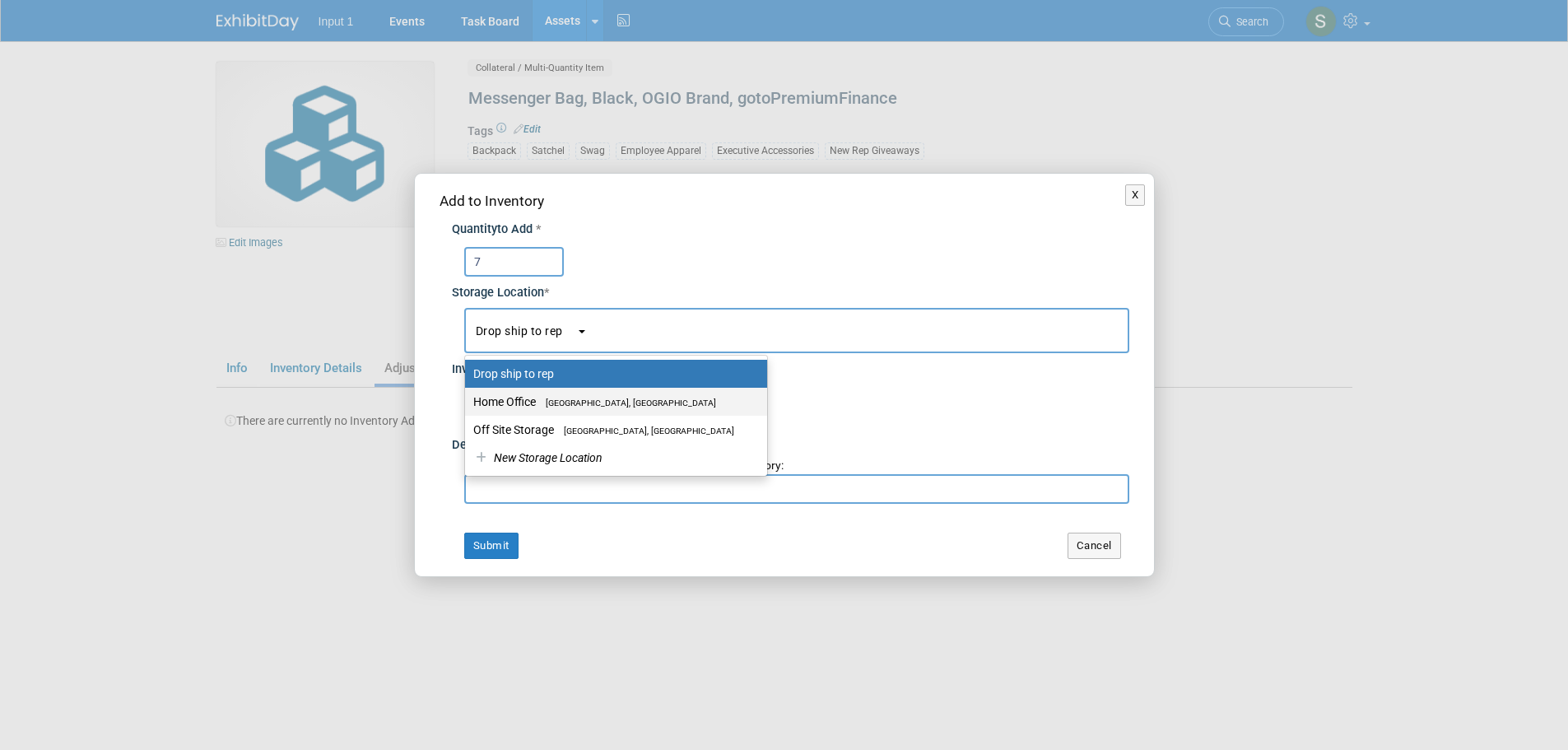
click at [555, 396] on label "Home Office [GEOGRAPHIC_DATA], [GEOGRAPHIC_DATA]" at bounding box center [612, 401] width 278 height 21
click at [467, 396] on input "Home Office [GEOGRAPHIC_DATA], [GEOGRAPHIC_DATA]" at bounding box center [462, 401] width 11 height 11
select select "11223761"
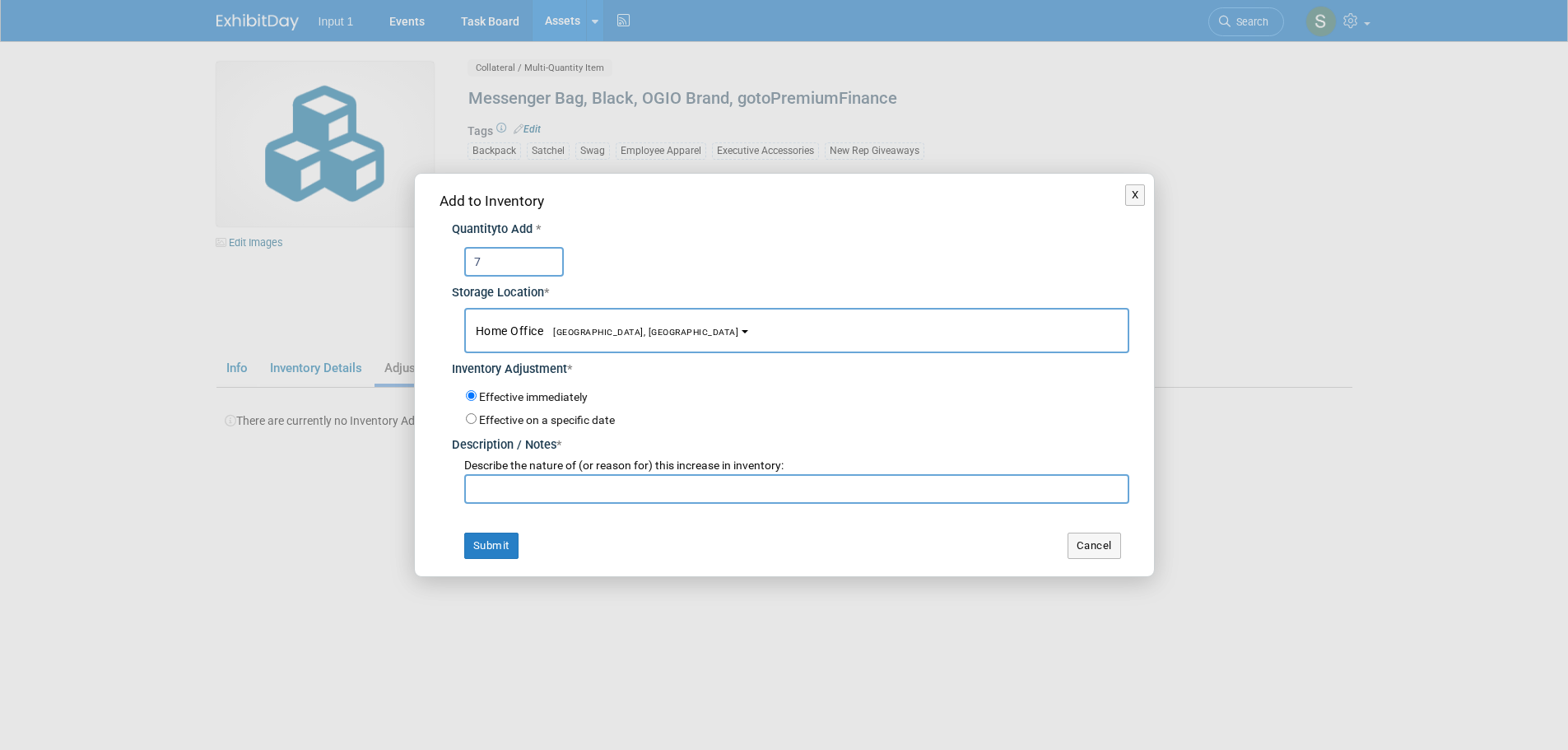
click at [523, 488] on input "text" at bounding box center [797, 489] width 665 height 29
type input "Quantity on hand as of 20240901"
click at [486, 549] on button "Submit" at bounding box center [492, 545] width 55 height 26
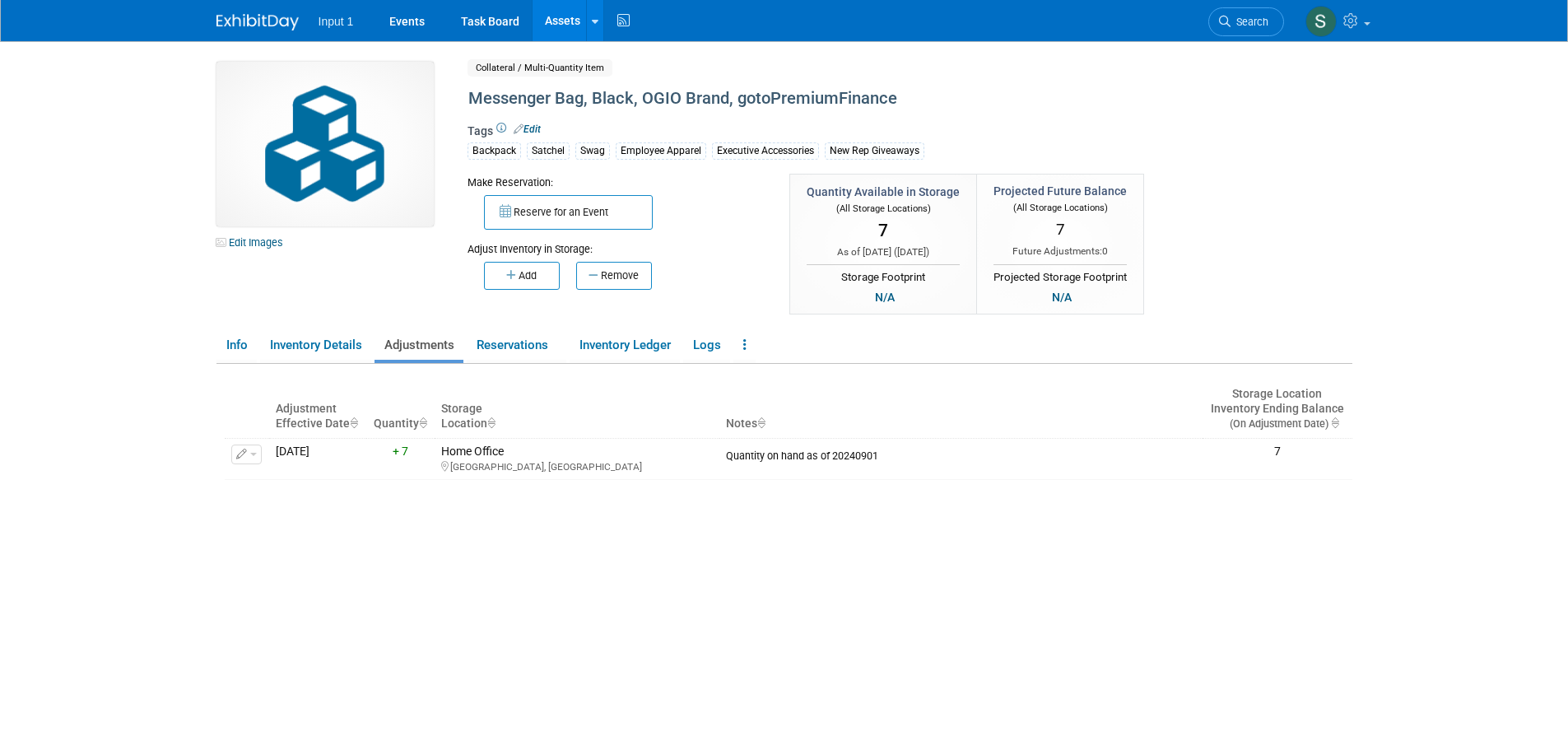
click at [1492, 557] on body "Input 1 Events Task Board Assets New Asset Search Assets" at bounding box center [784, 375] width 1568 height 750
click at [566, 20] on link "Assets" at bounding box center [563, 20] width 60 height 41
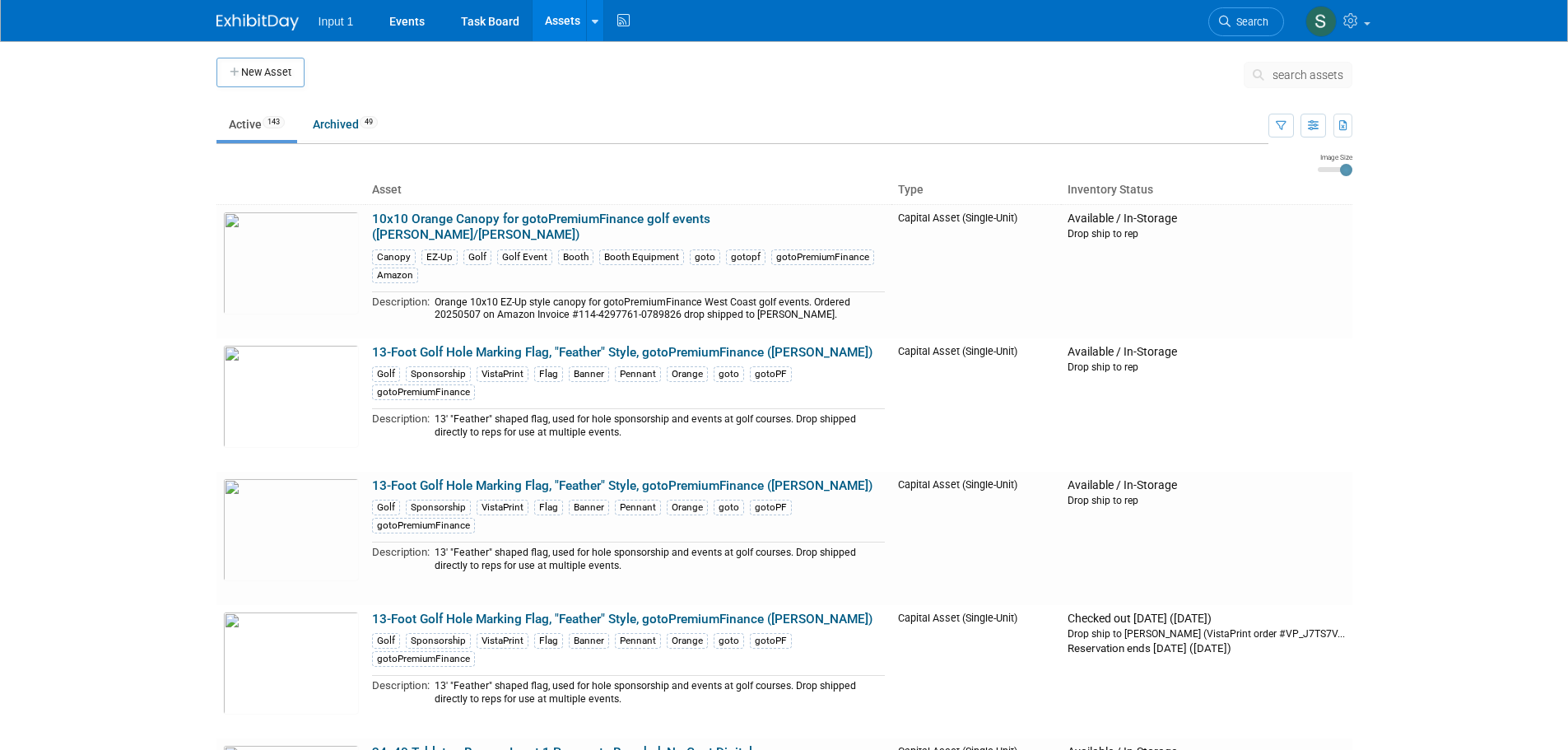
click at [1274, 72] on span "search assets" at bounding box center [1308, 75] width 71 height 14
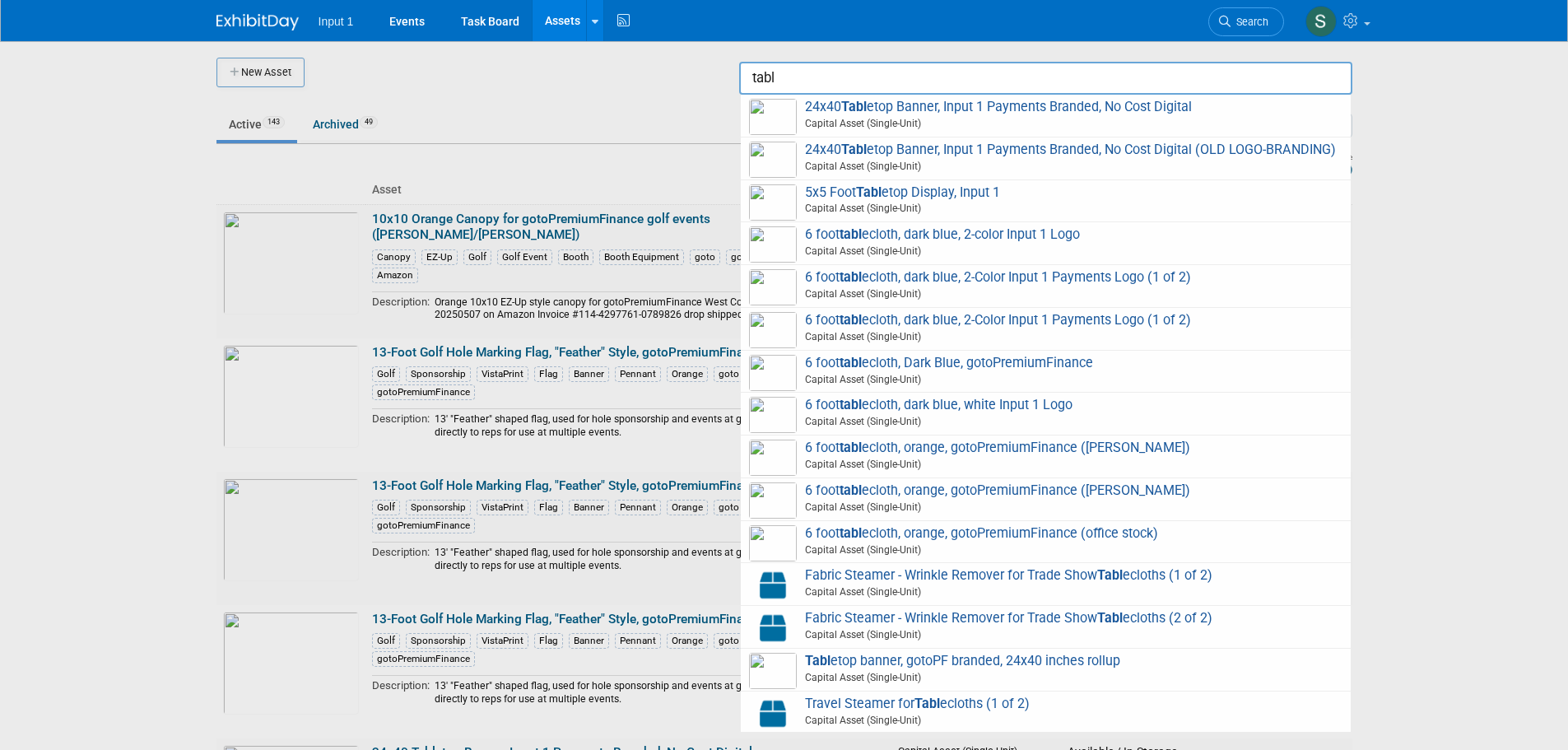
type input "table"
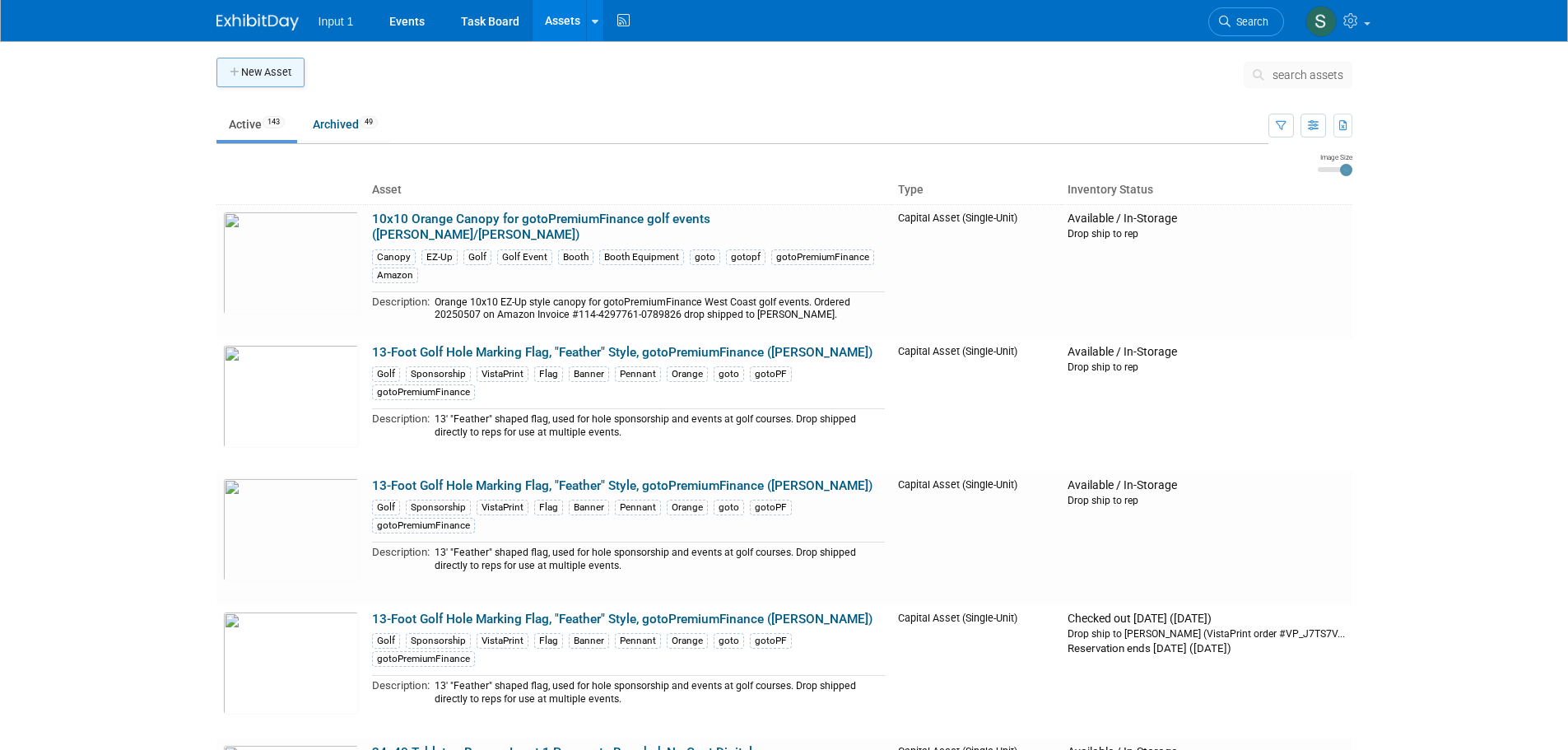
click at [251, 69] on button "New Asset" at bounding box center [260, 72] width 88 height 29
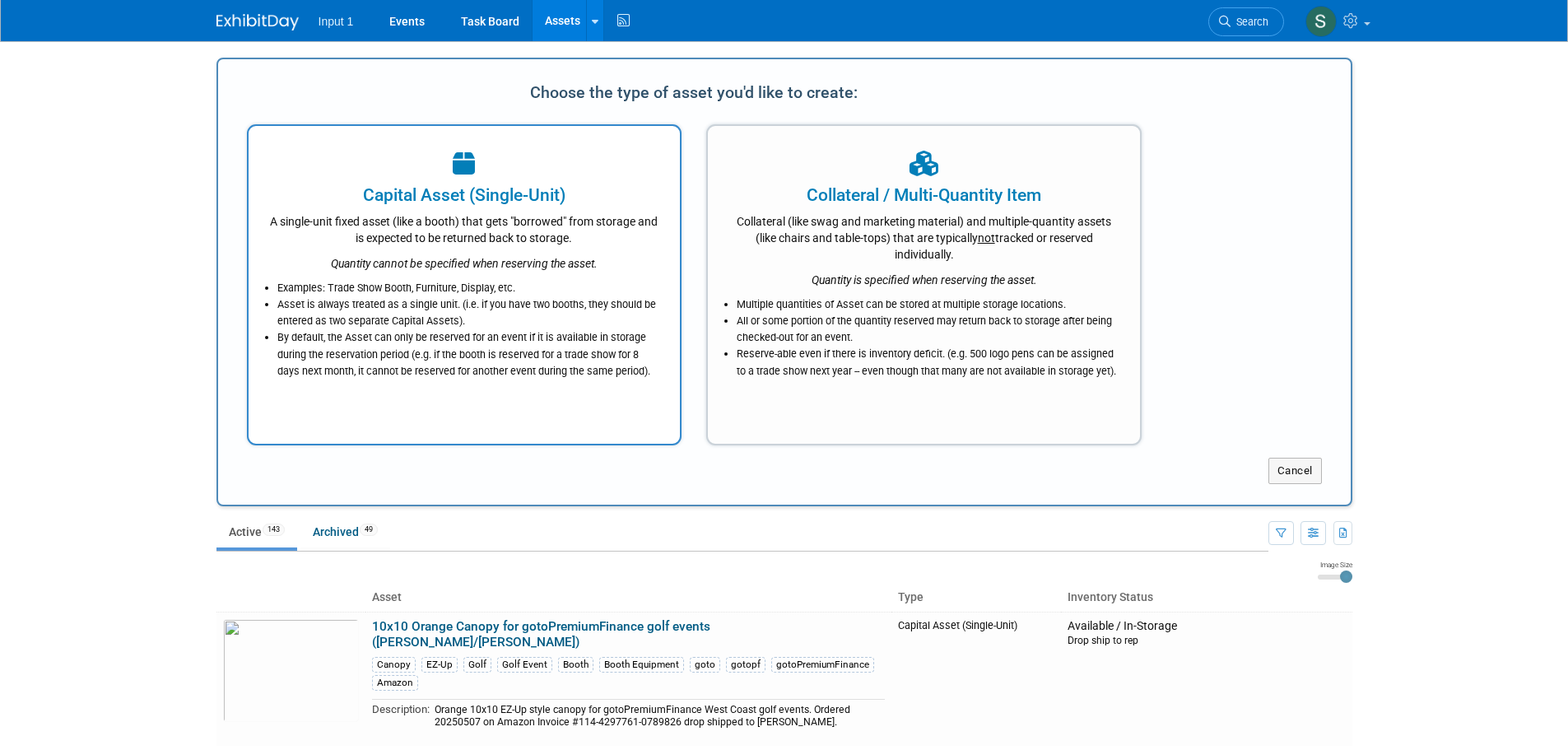
click at [467, 206] on div "Capital Asset (Single-Unit)" at bounding box center [464, 195] width 391 height 24
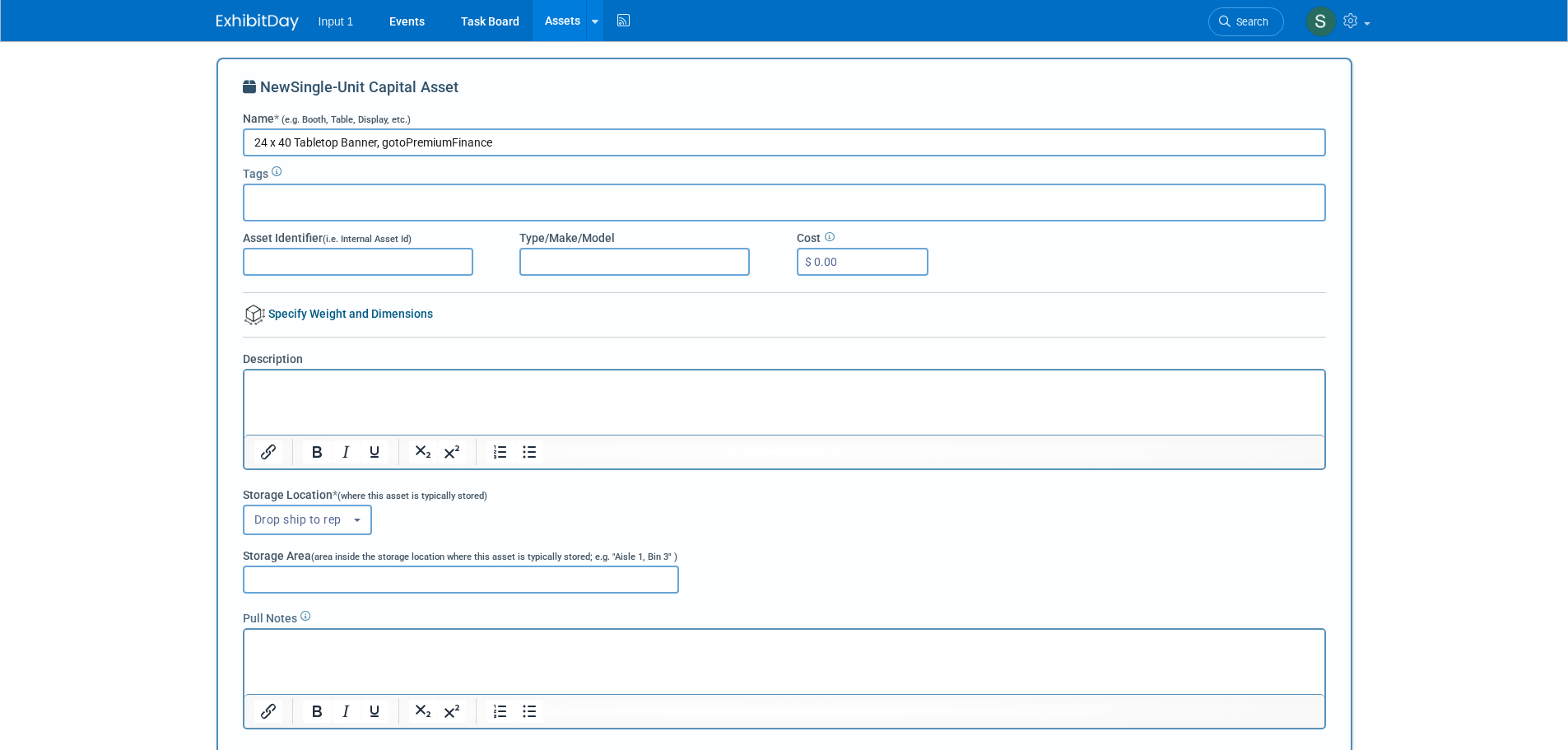
type input "24 x 40 Tabletop Banner, gotoPremiumFinance"
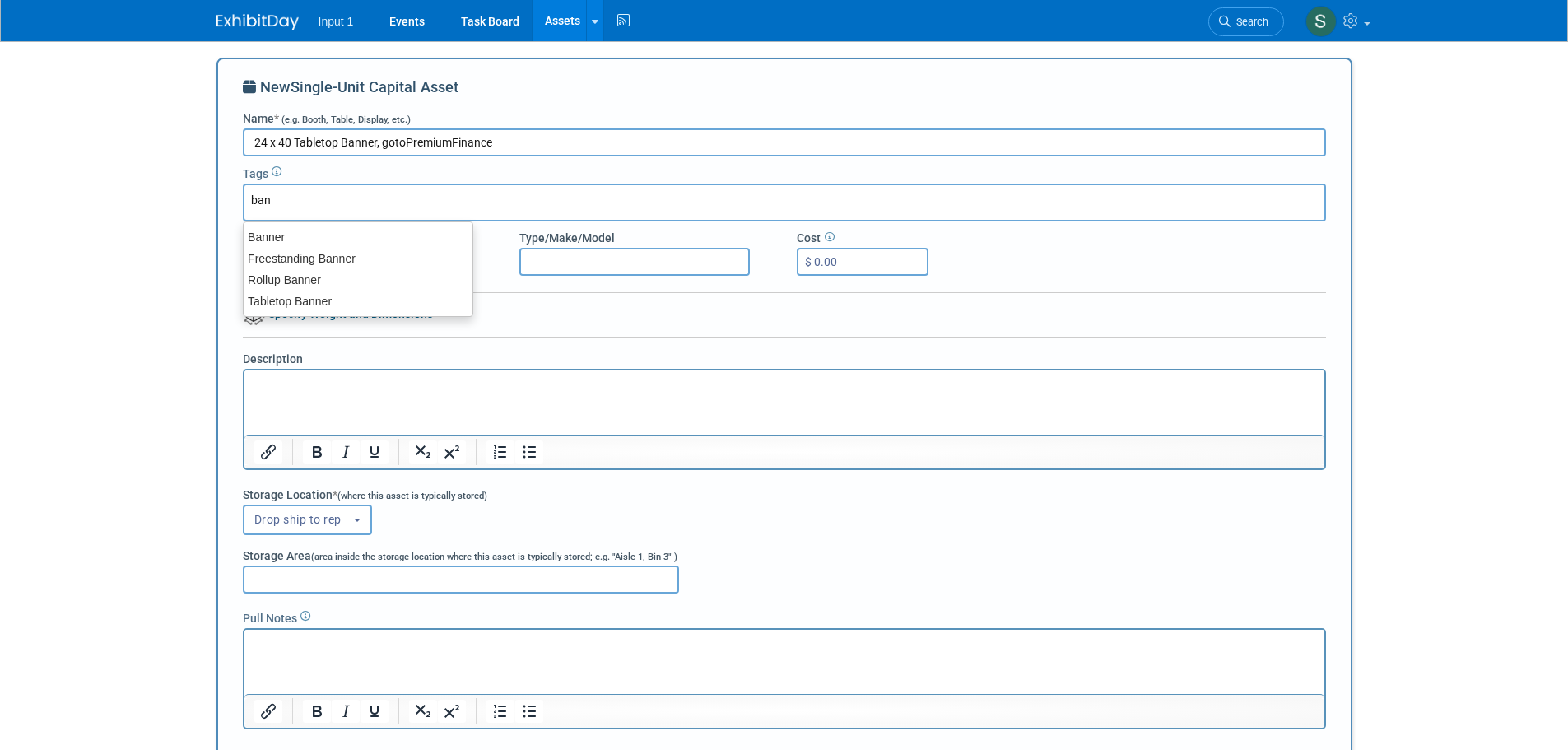
type input "bann"
click at [278, 242] on div "Banner" at bounding box center [357, 238] width 231 height 23
type input "Banner"
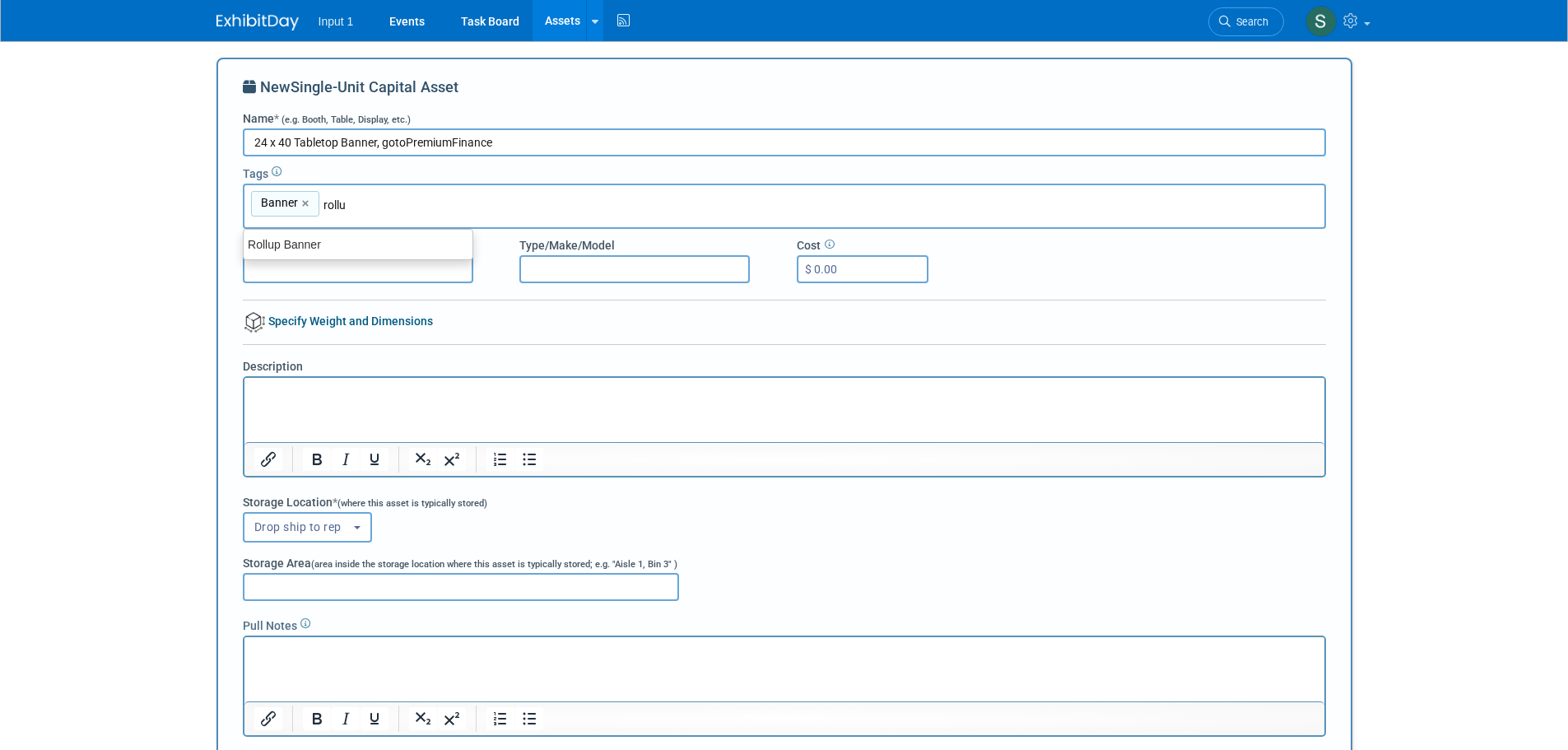
type input "rollup"
click at [335, 250] on div "Rollup Banner" at bounding box center [357, 244] width 231 height 23
type input "Banner, Rollup Banner"
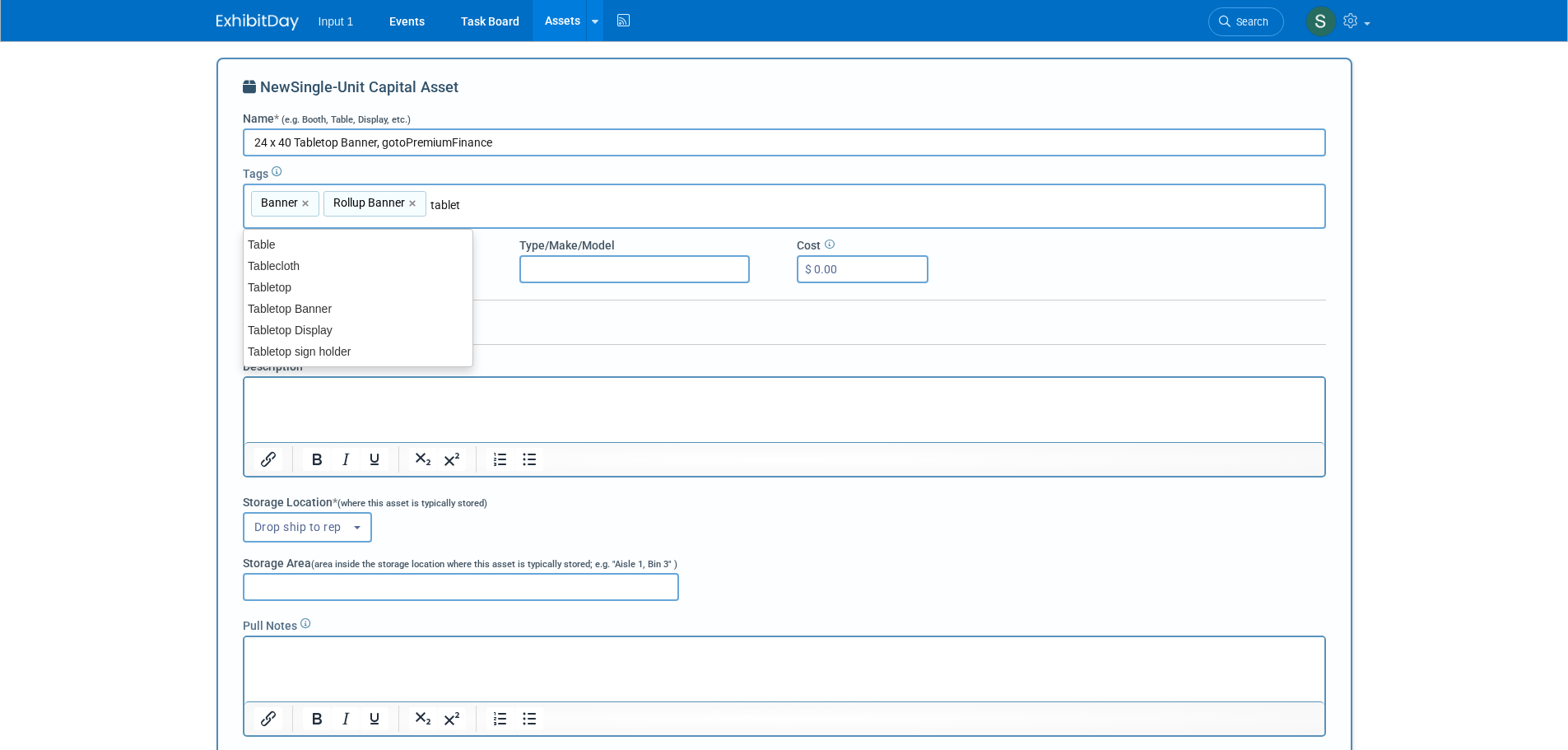
type input "tableto"
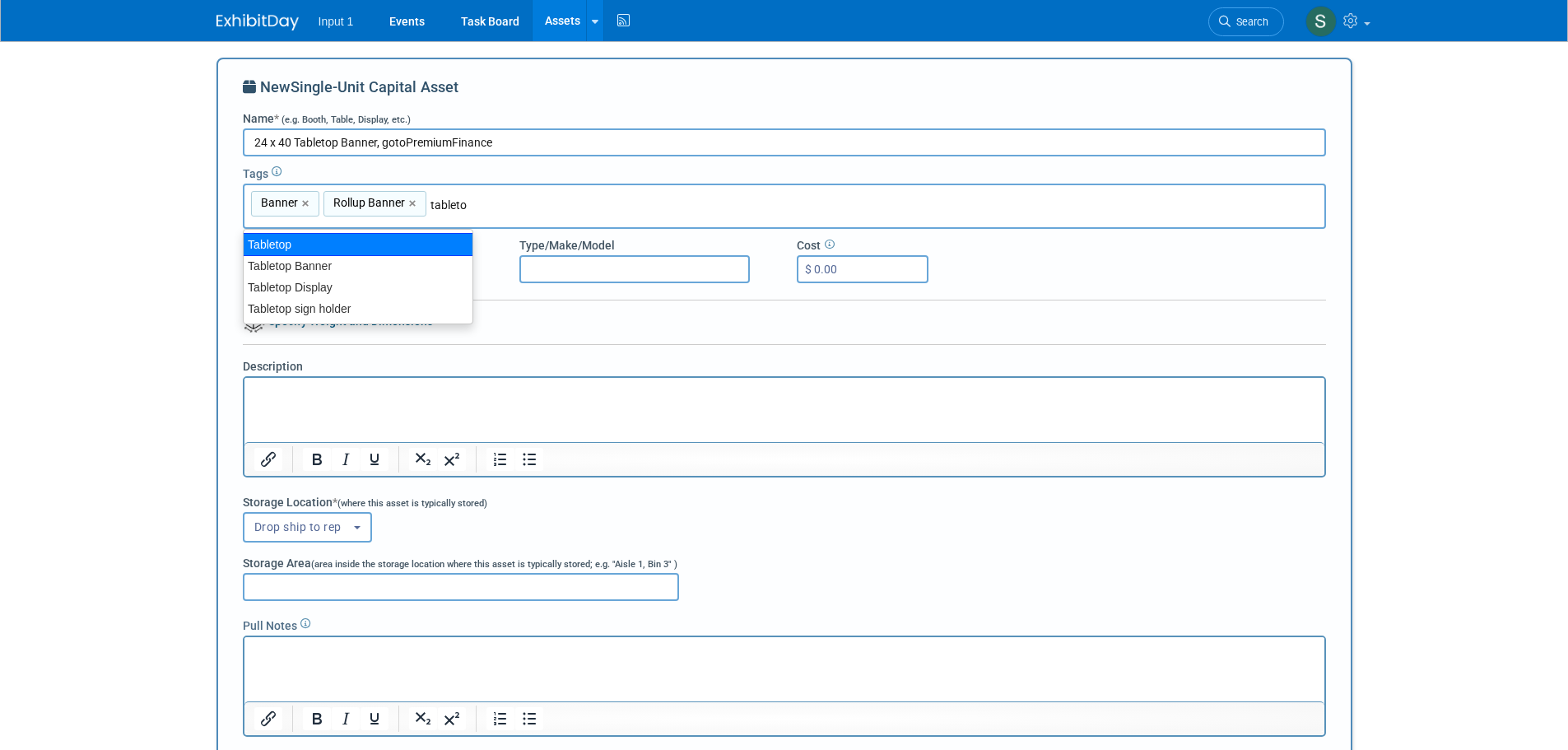
click at [280, 239] on div "Tabletop" at bounding box center [357, 244] width 231 height 23
type input "Banner, Rollup Banner, Tabletop"
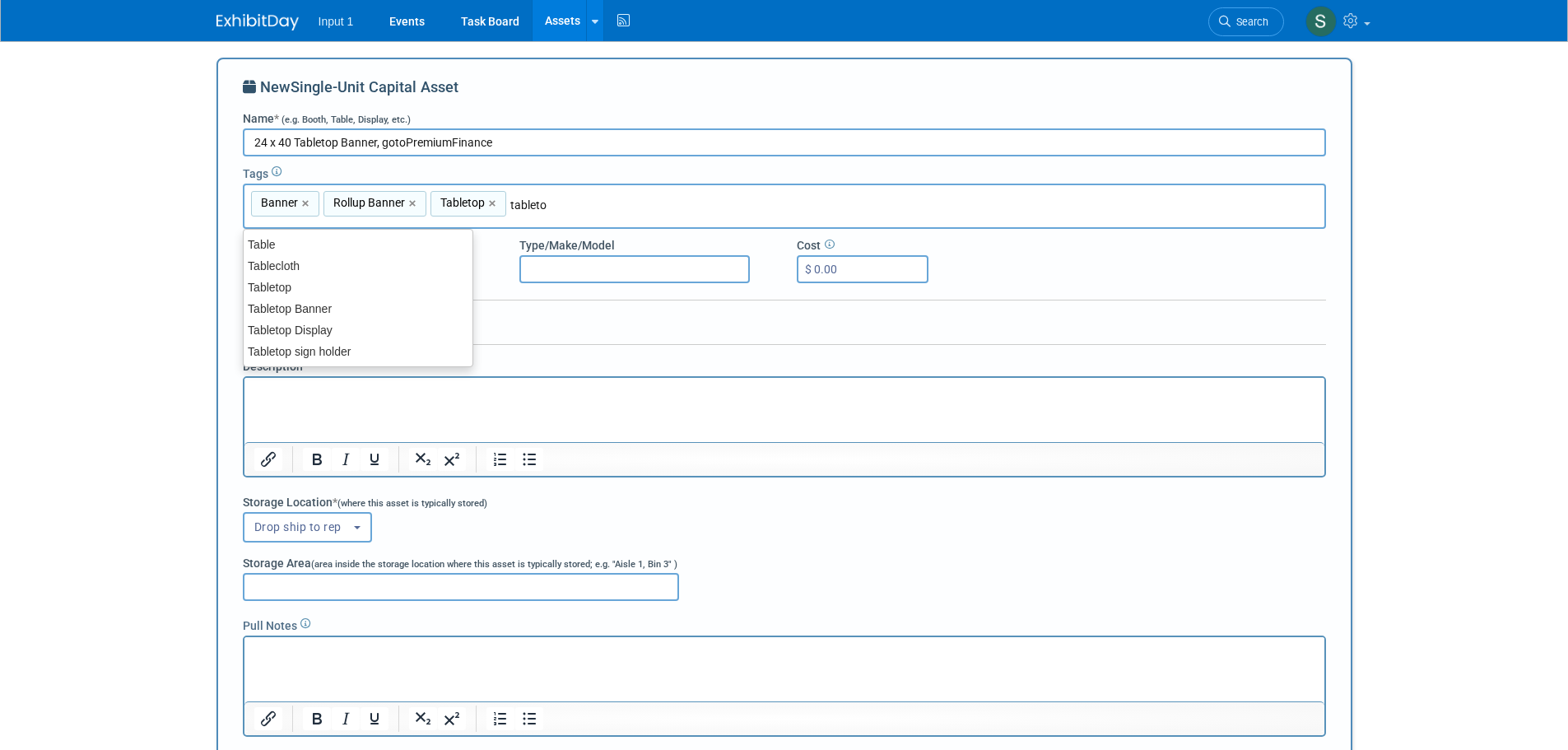
type input "tabletop"
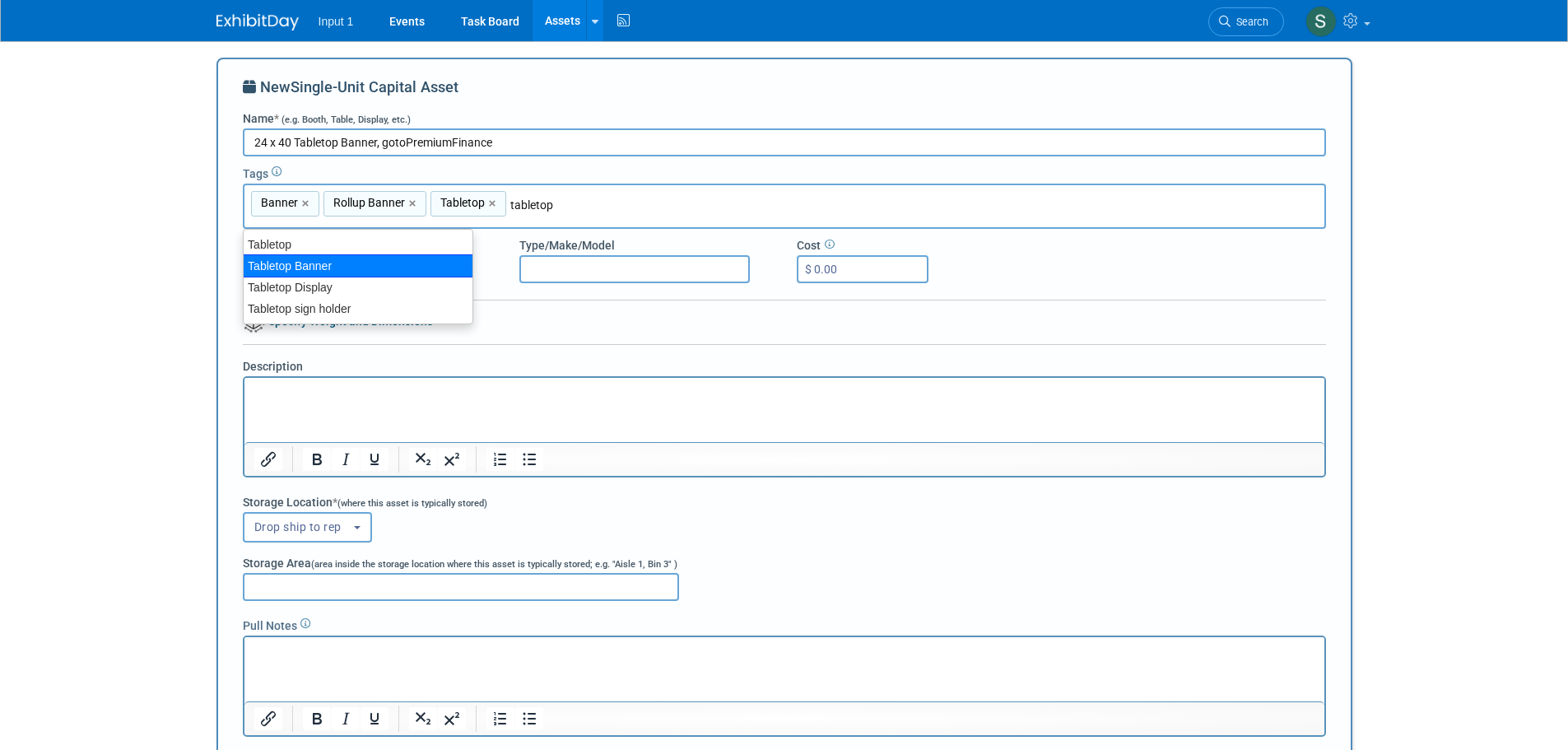
click at [338, 262] on div "Tabletop Banner" at bounding box center [357, 266] width 231 height 23
type input "Banner, Rollup Banner, Tabletop, Tabletop Banner"
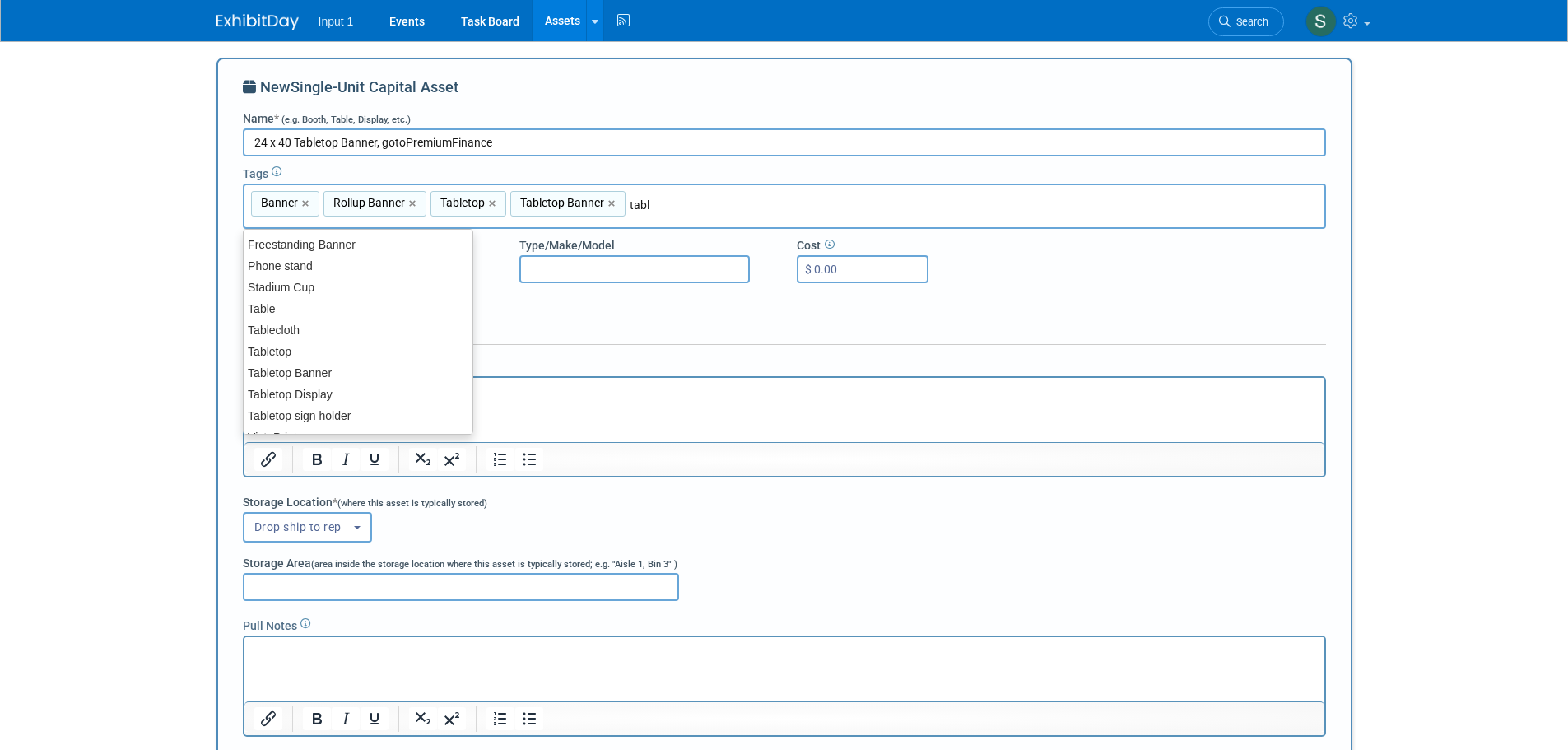
type input "table"
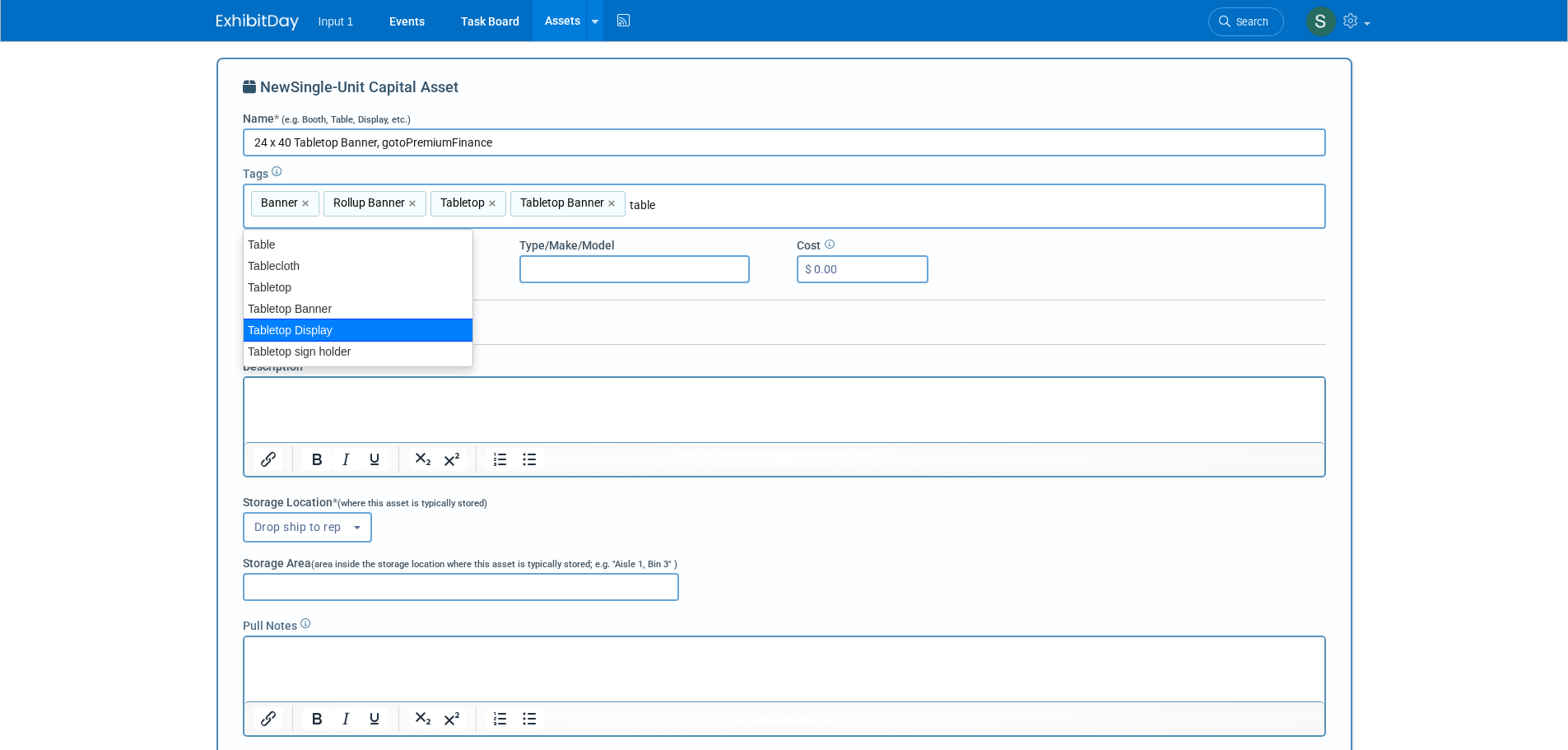
click at [256, 328] on div "Tabletop Display" at bounding box center [357, 330] width 231 height 23
type input "Banner, Rollup Banner, Tabletop, Tabletop Banner, Tabletop Display"
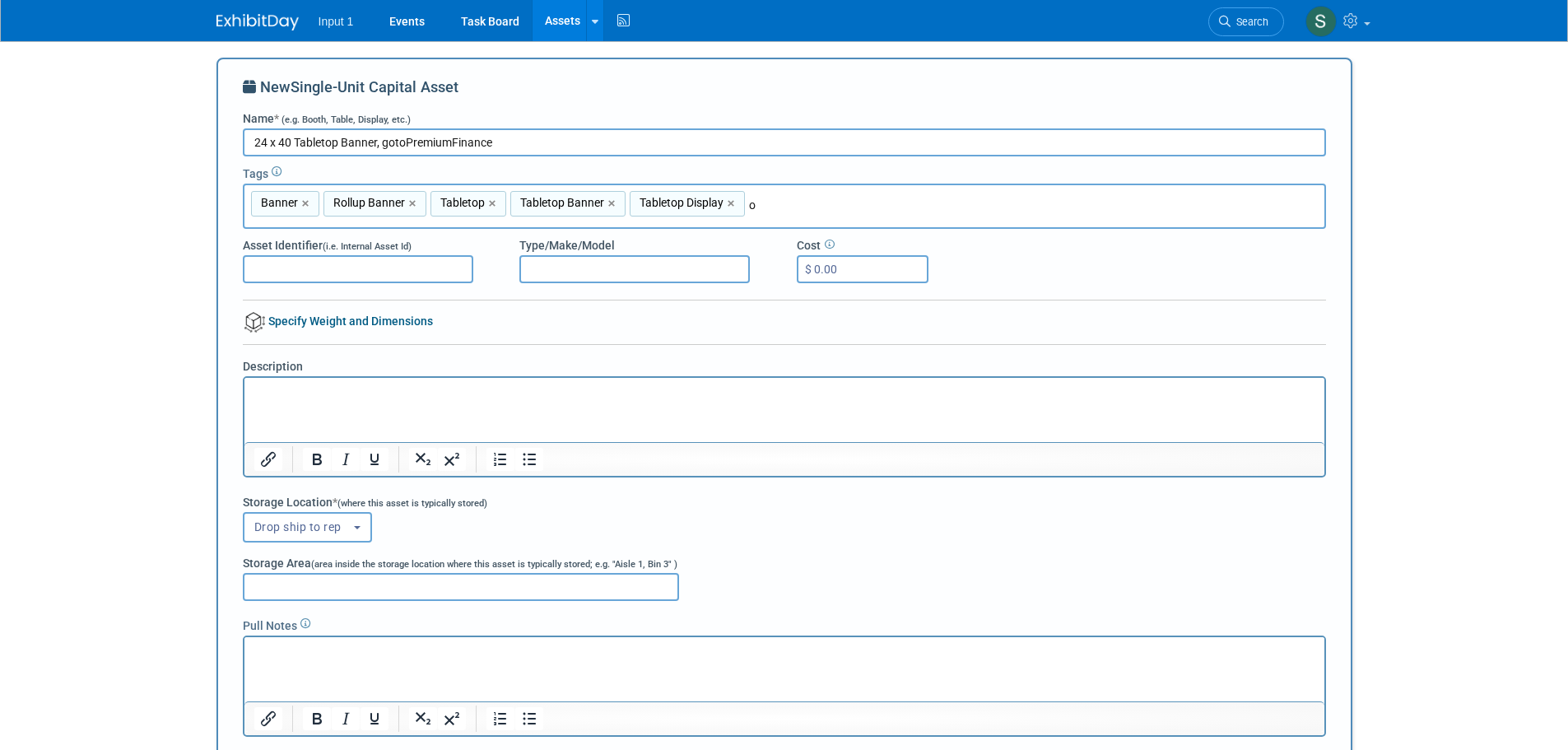
type input "or"
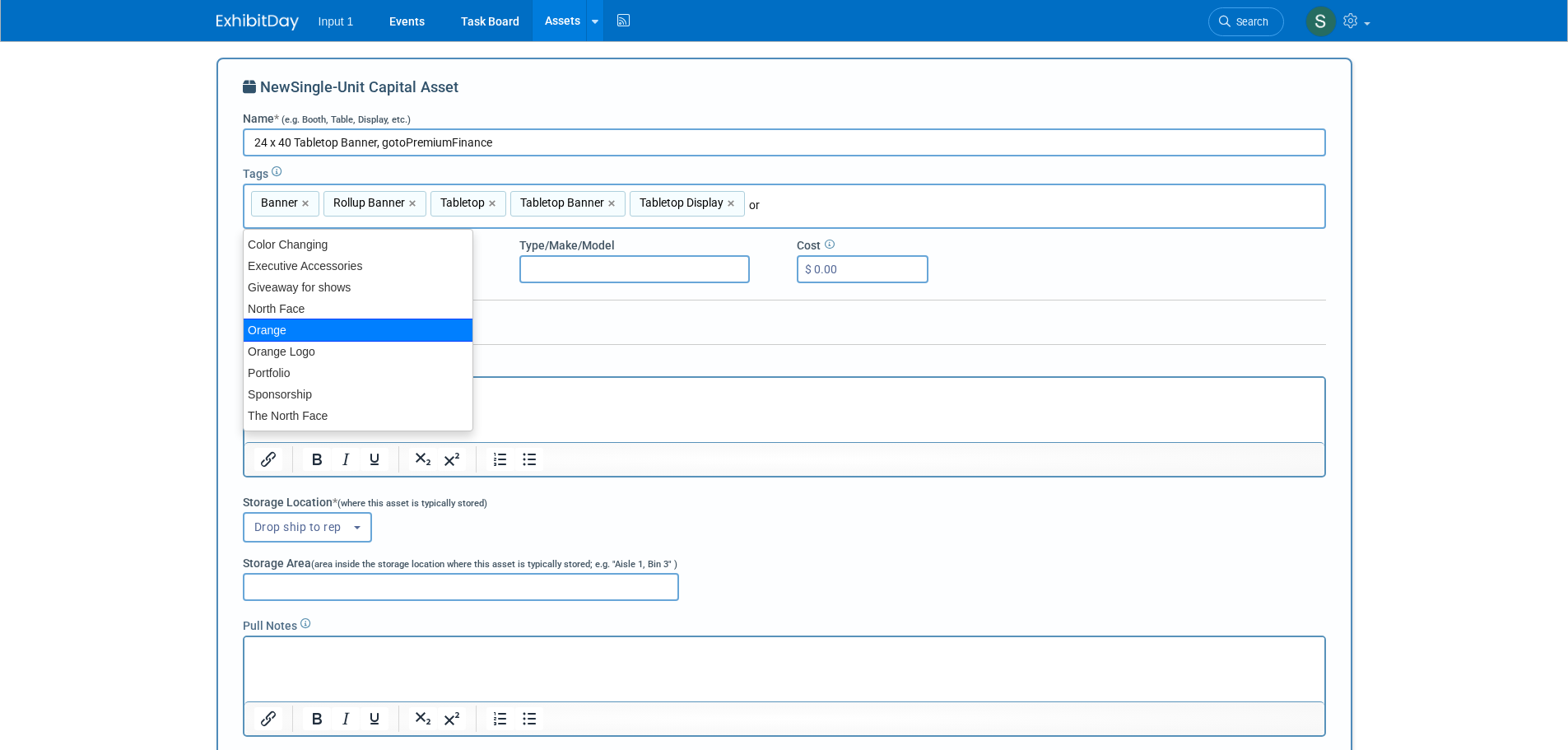
click at [249, 327] on div "Orange" at bounding box center [357, 330] width 231 height 23
type input "Banner, Rollup Banner, Tabletop, Tabletop Banner, Tabletop Display, Orange"
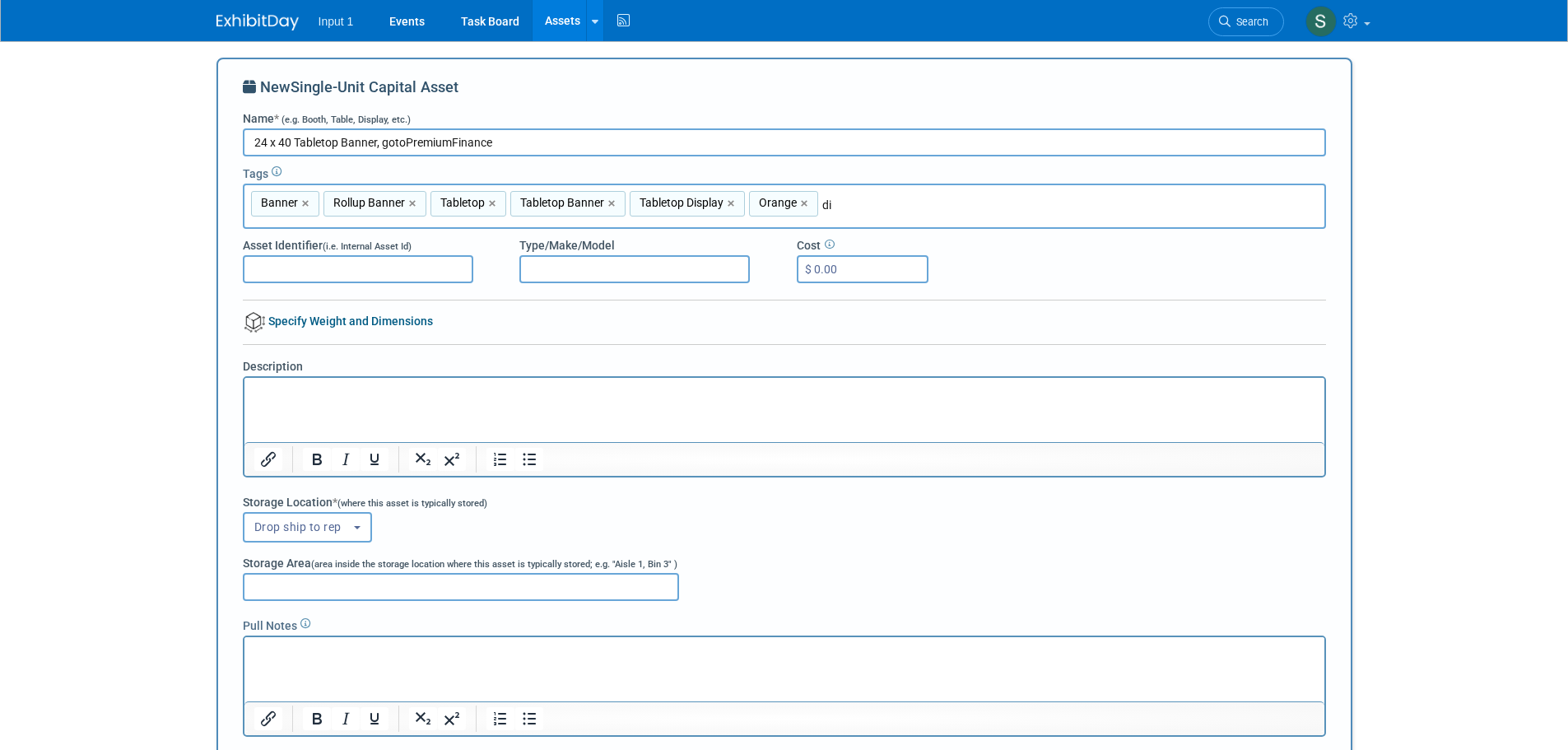
type input "dis"
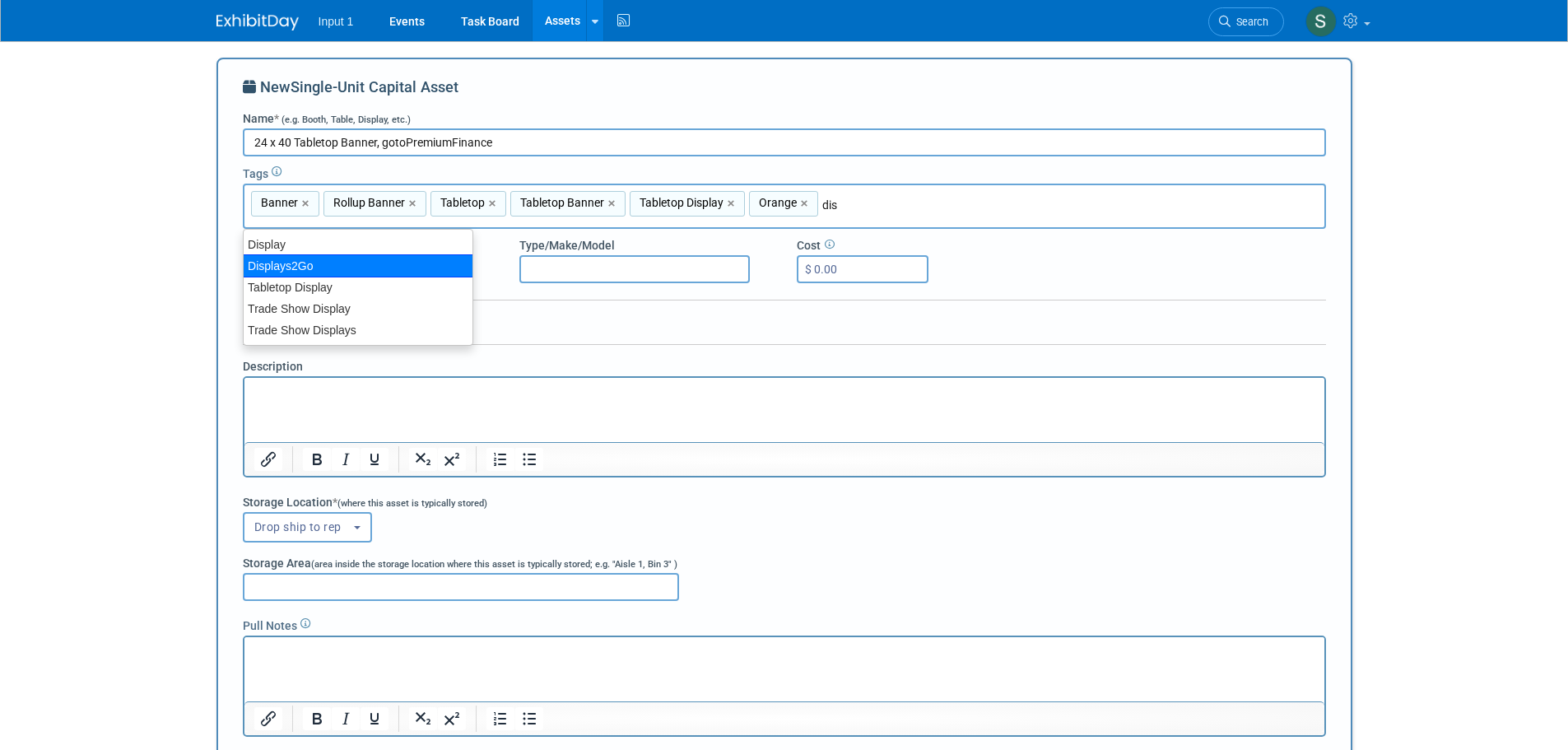
click at [339, 269] on div "Displays2Go" at bounding box center [357, 266] width 231 height 23
type input "Banner, Rollup Banner, Tabletop, Tabletop Banner, Tabletop Display, Orange, Dis…"
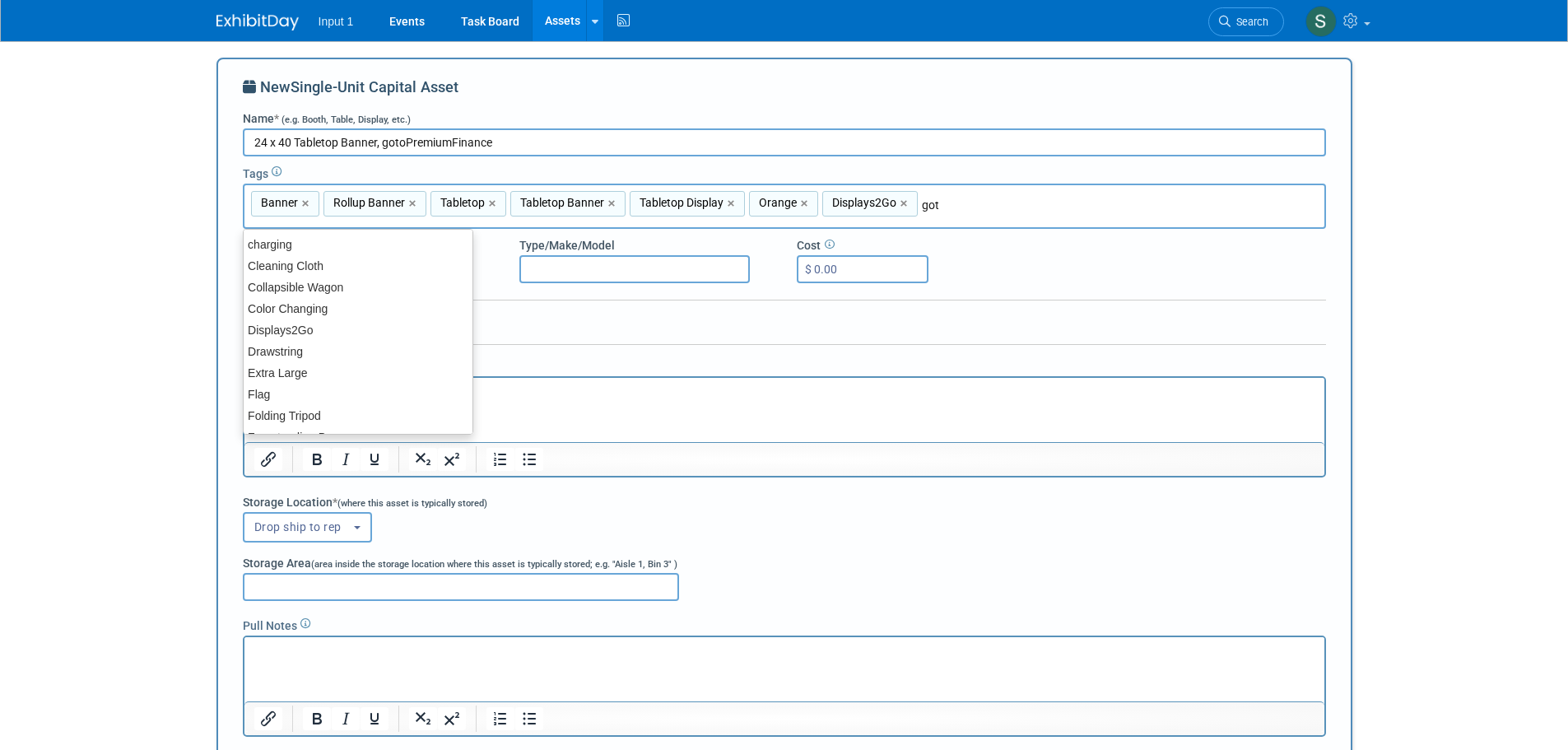
type input "goto"
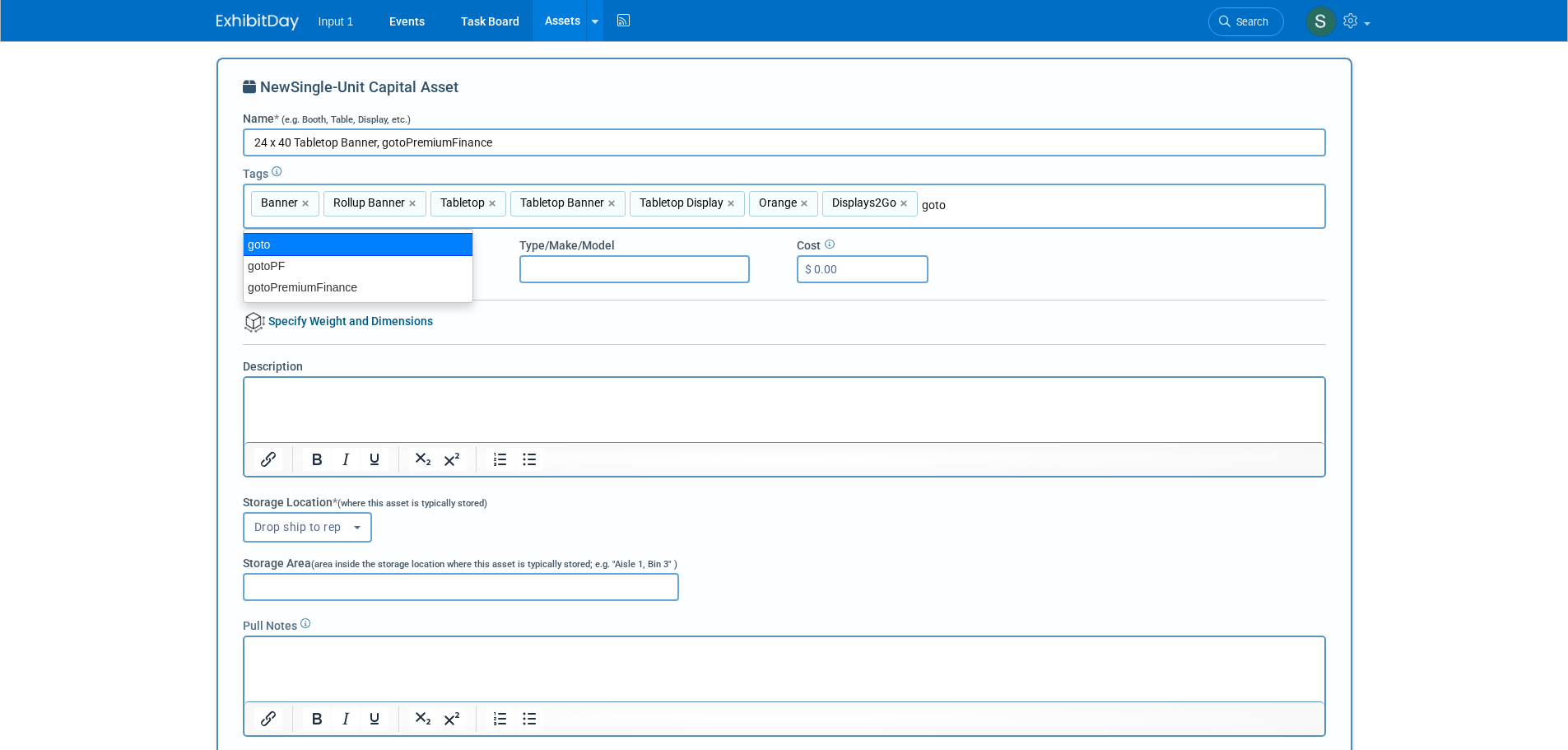
click at [334, 242] on div "goto" at bounding box center [357, 244] width 231 height 23
type input "Banner, Rollup Banner, Tabletop, Tabletop Banner, Tabletop Display, Orange, Dis…"
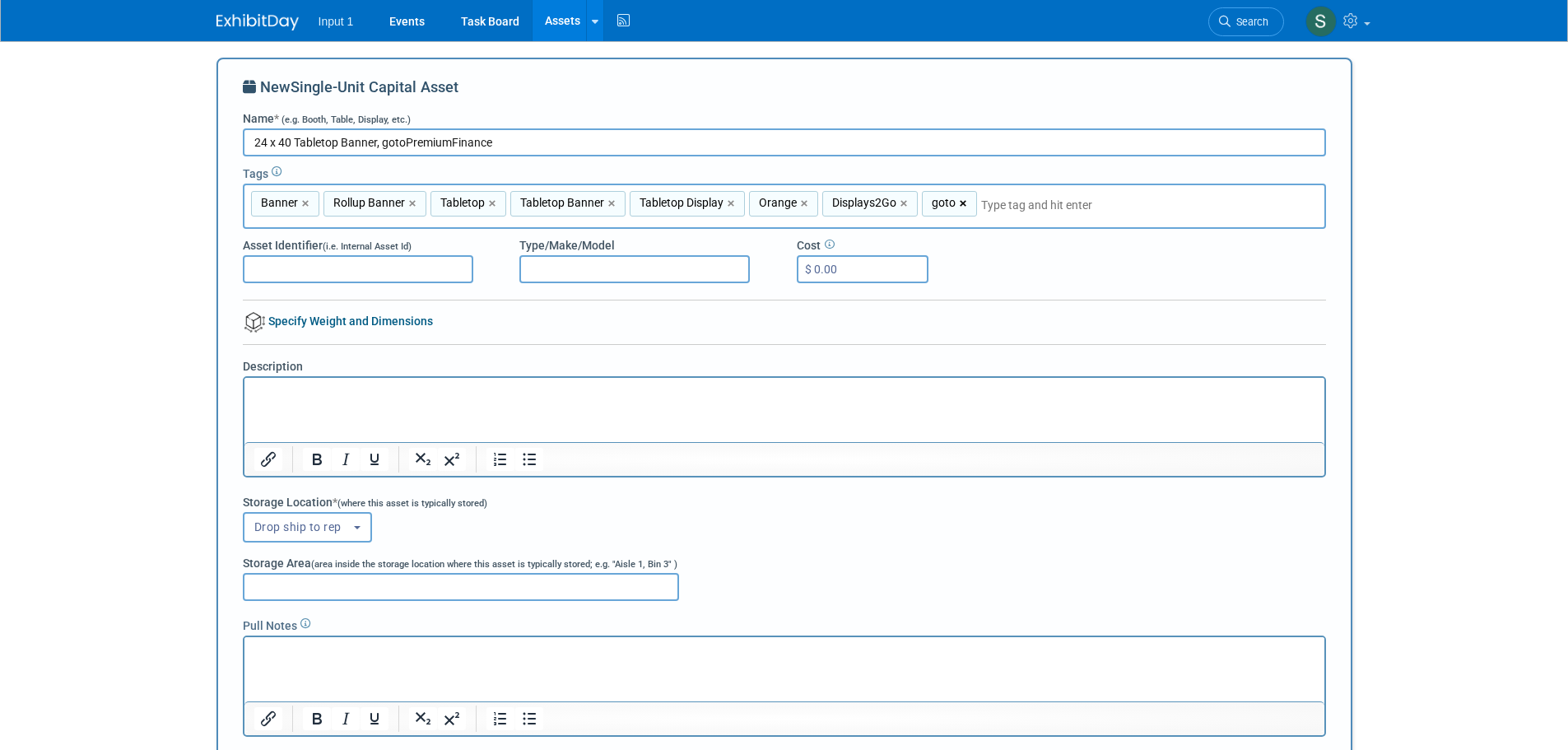
click at [960, 202] on link "×" at bounding box center [964, 203] width 11 height 19
type input "Banner, Rollup Banner, Tabletop, Tabletop Banner, Tabletop Display, Orange, Dis…"
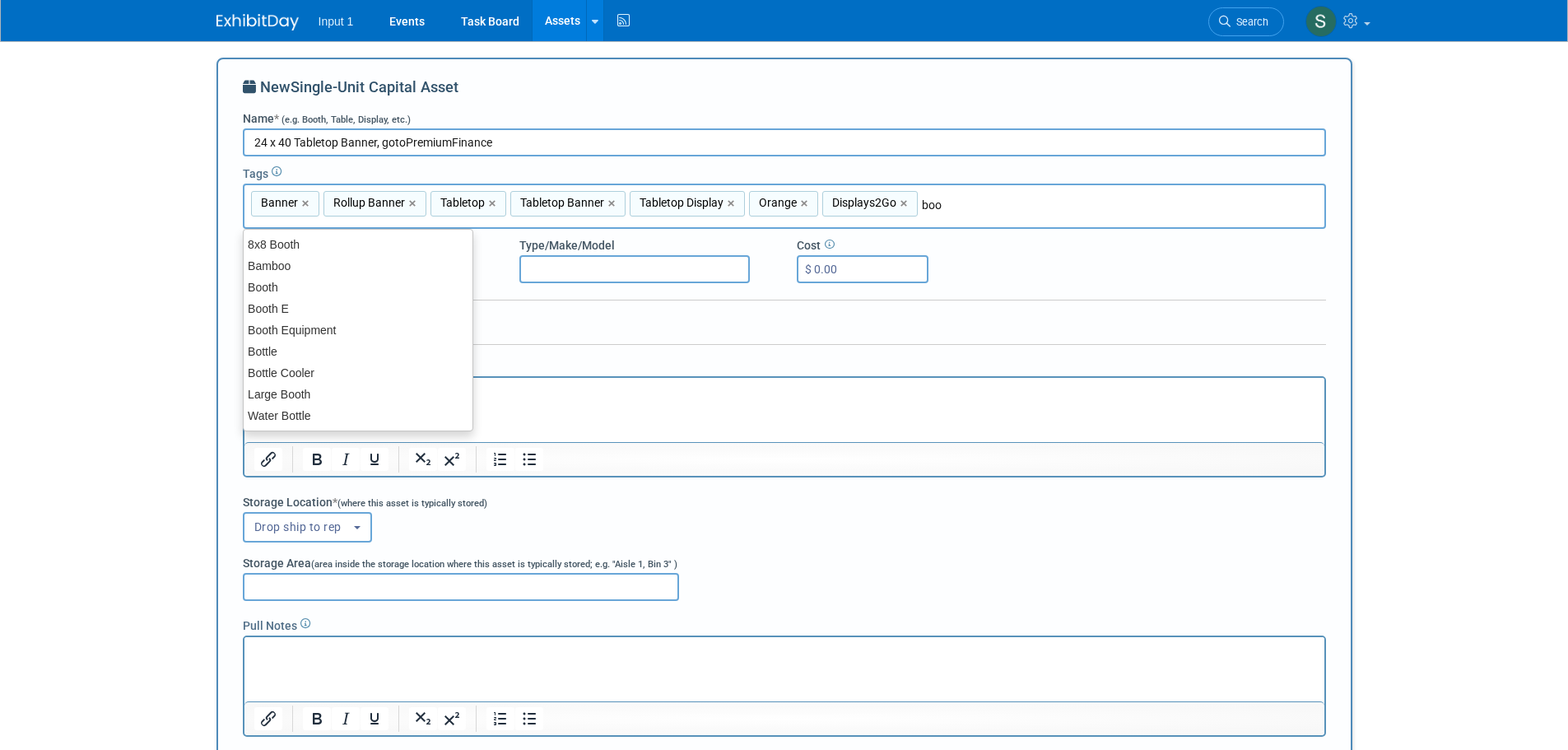
type input "boot"
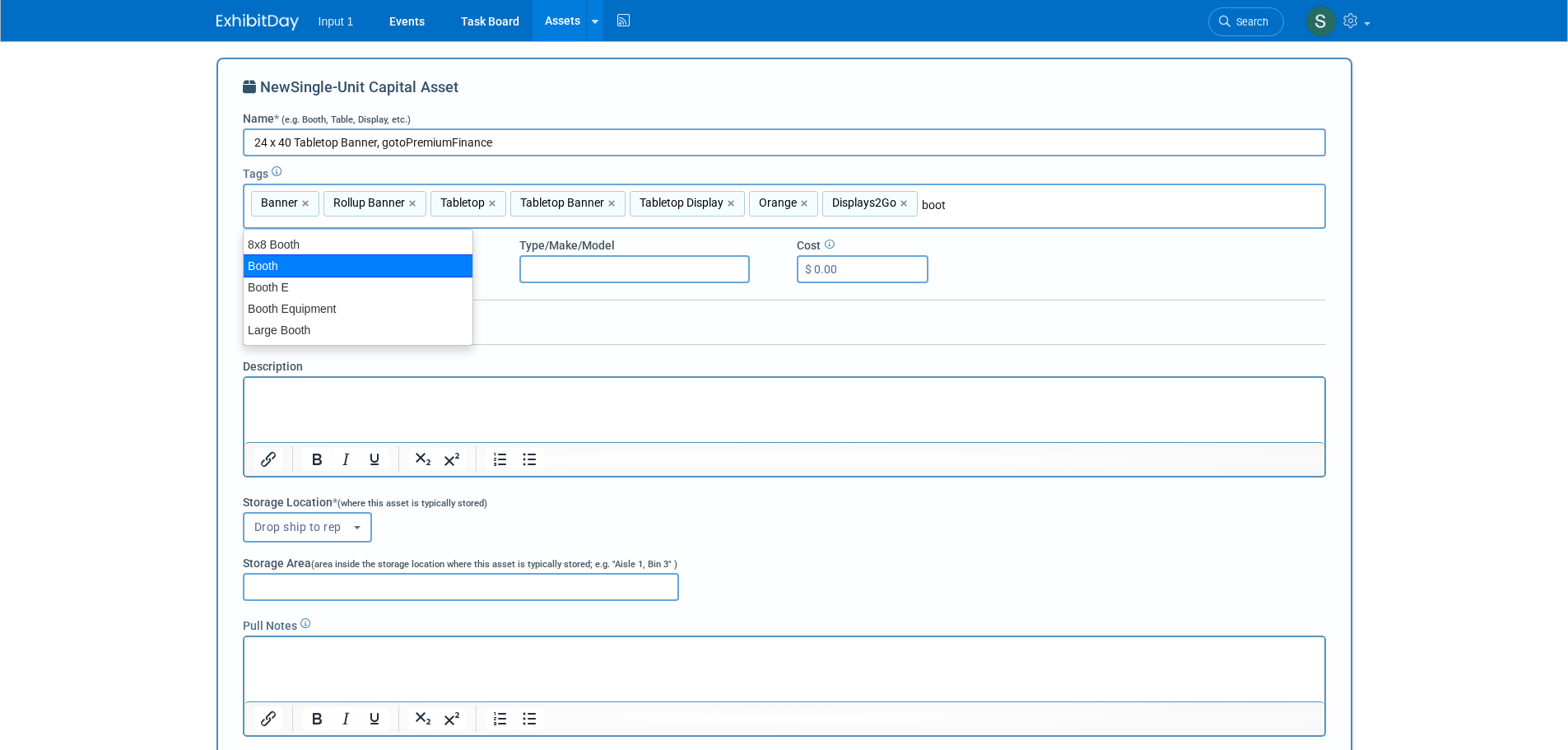
click at [266, 269] on div "Booth" at bounding box center [357, 266] width 231 height 23
type input "Banner, Rollup Banner, Tabletop, Tabletop Banner, Tabletop Display, Orange, Dis…"
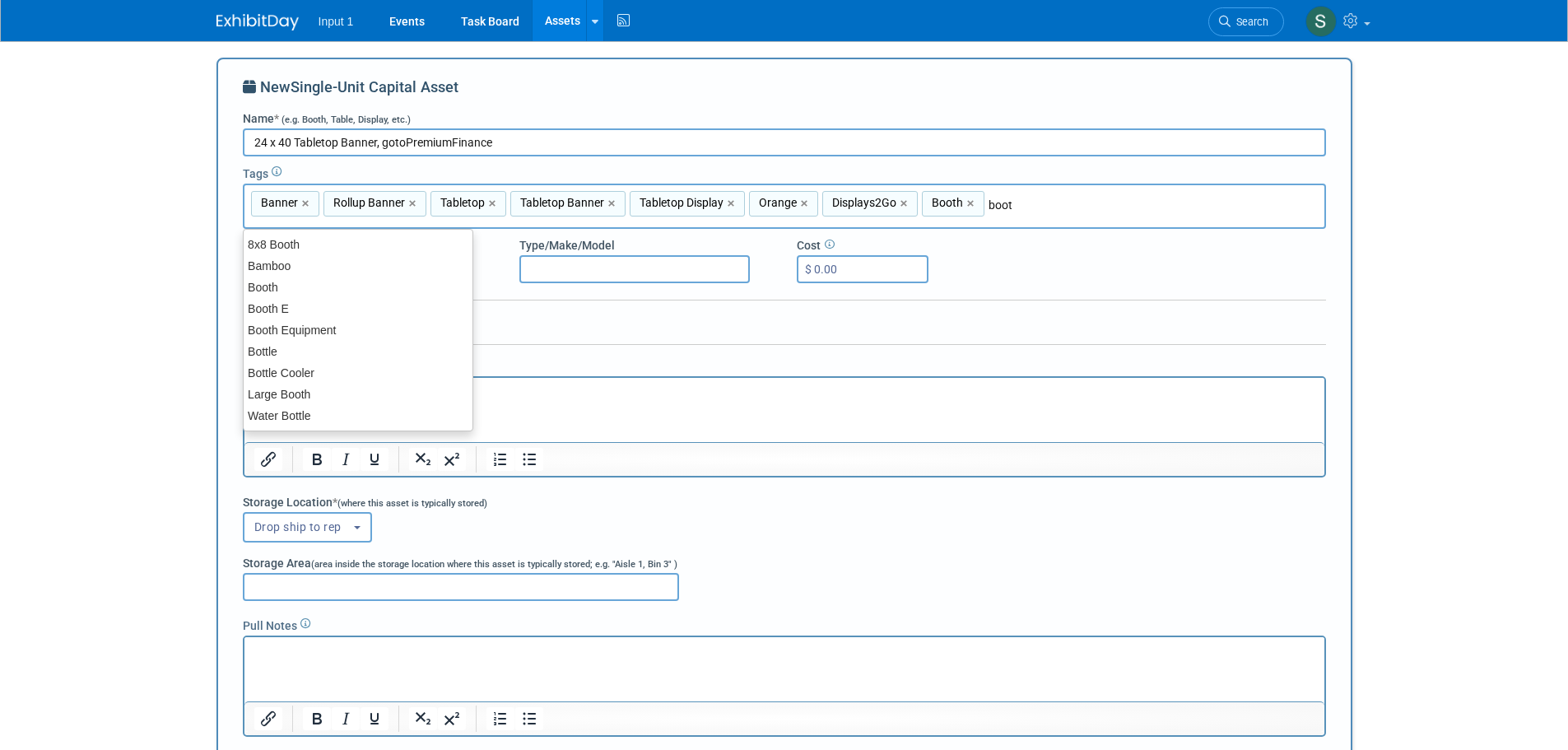
type input "booth"
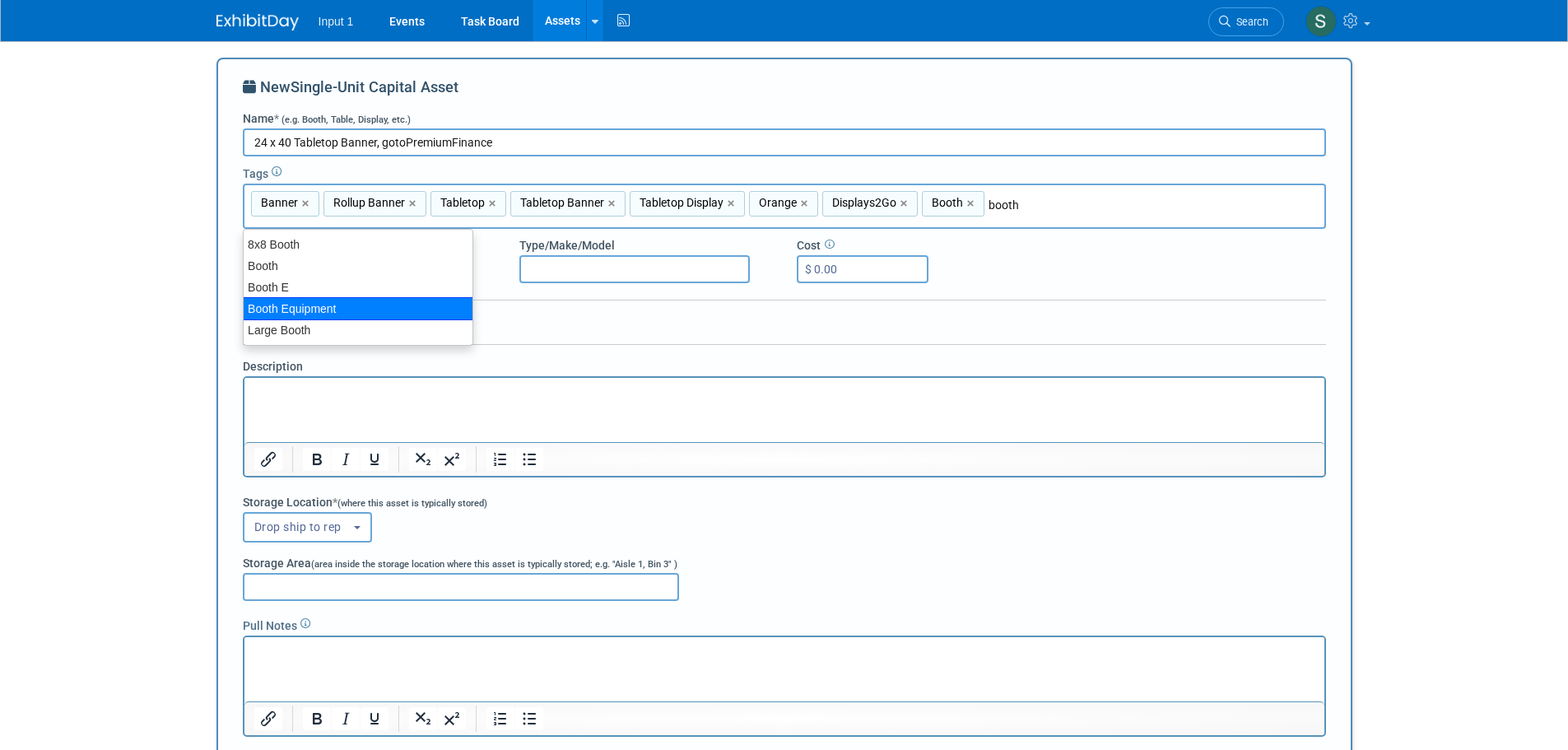
click at [279, 305] on div "Booth Equipment" at bounding box center [357, 309] width 231 height 23
type input "Banner, Rollup Banner, Tabletop, Tabletop Banner, Tabletop Display, Orange, Dis…"
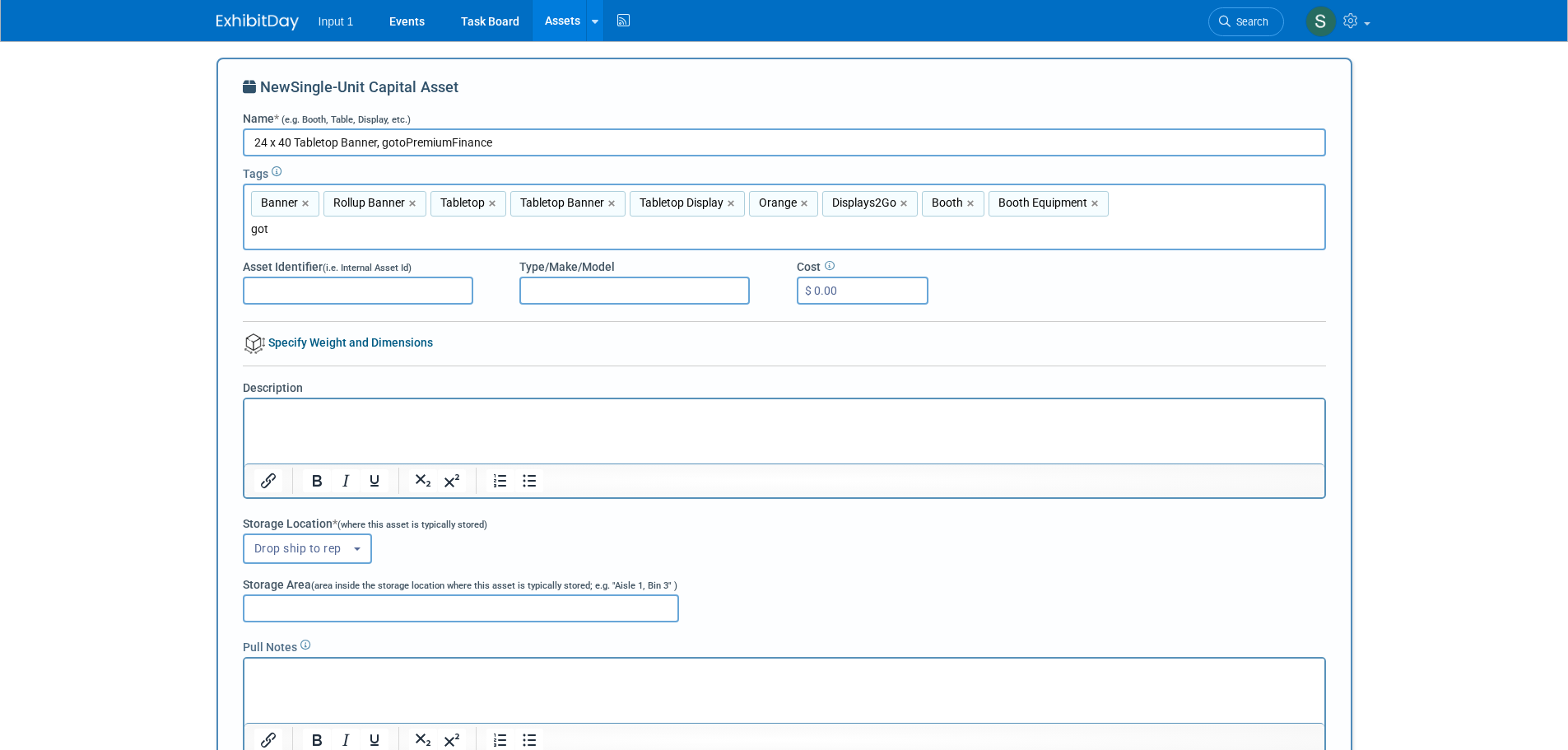
type input "goto"
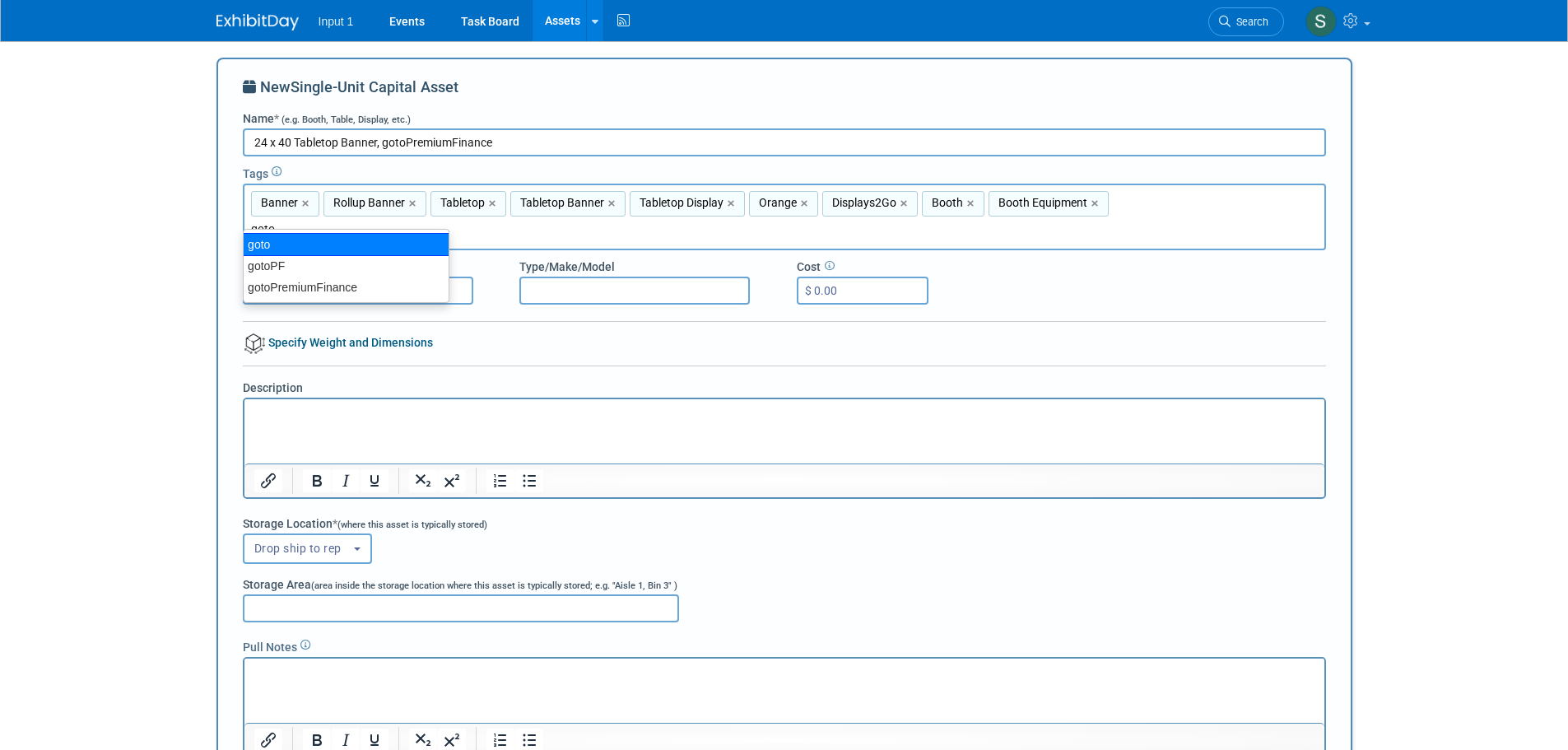
click at [252, 247] on div "goto" at bounding box center [346, 244] width 206 height 23
type input "Banner, Rollup Banner, Tabletop, Tabletop Banner, Tabletop Display, Orange, Dis…"
type input "gotop"
click at [291, 245] on div "gotoPF" at bounding box center [317, 244] width 148 height 23
type input "Banner, Rollup Banner, Tabletop, Tabletop Banner, Tabletop Display, Orange, Dis…"
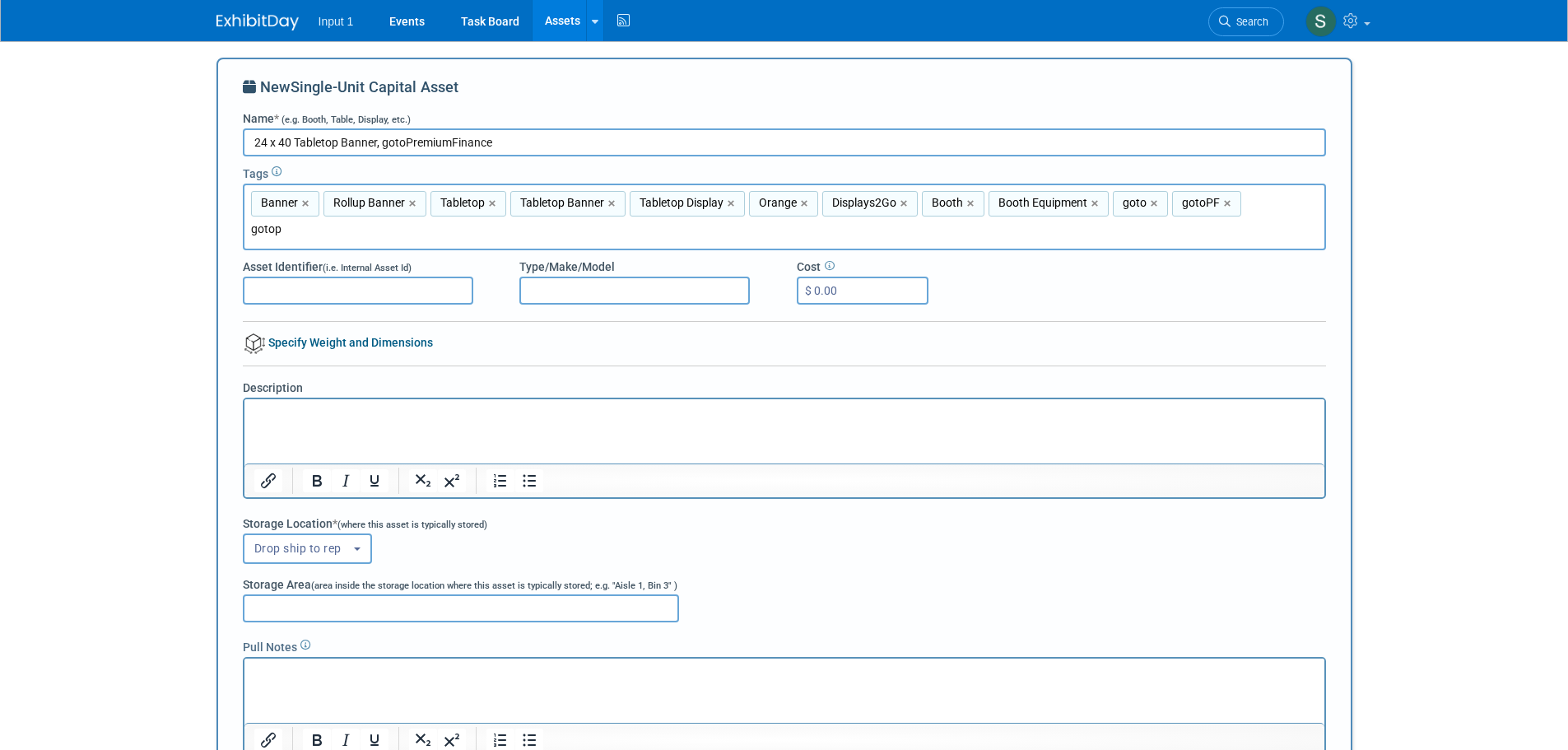
drag, startPoint x: 295, startPoint y: 236, endPoint x: 222, endPoint y: 231, distance: 73.2
click at [222, 231] on div "New Single-Unit Capital Asset Name * (e.g. Booth, Table, Display, etc.) 24 x 40…" at bounding box center [784, 440] width 1136 height 767
type input "t"
type input "gotopre"
click at [314, 268] on div "gotoPremiumFinance" at bounding box center [357, 266] width 231 height 23
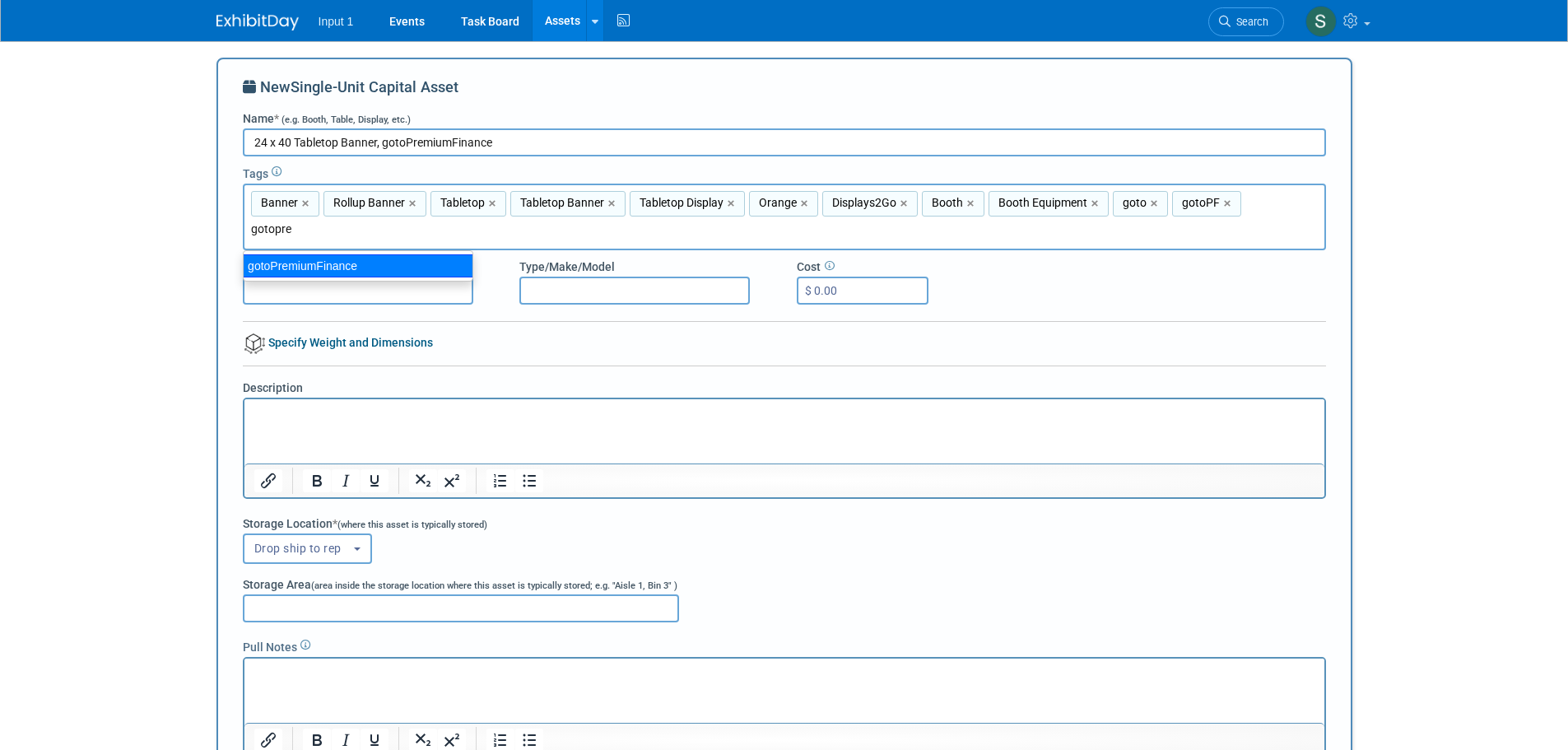
type input "Banner, Rollup Banner, Tabletop, Tabletop Banner, Tabletop Display, Orange, Dis…"
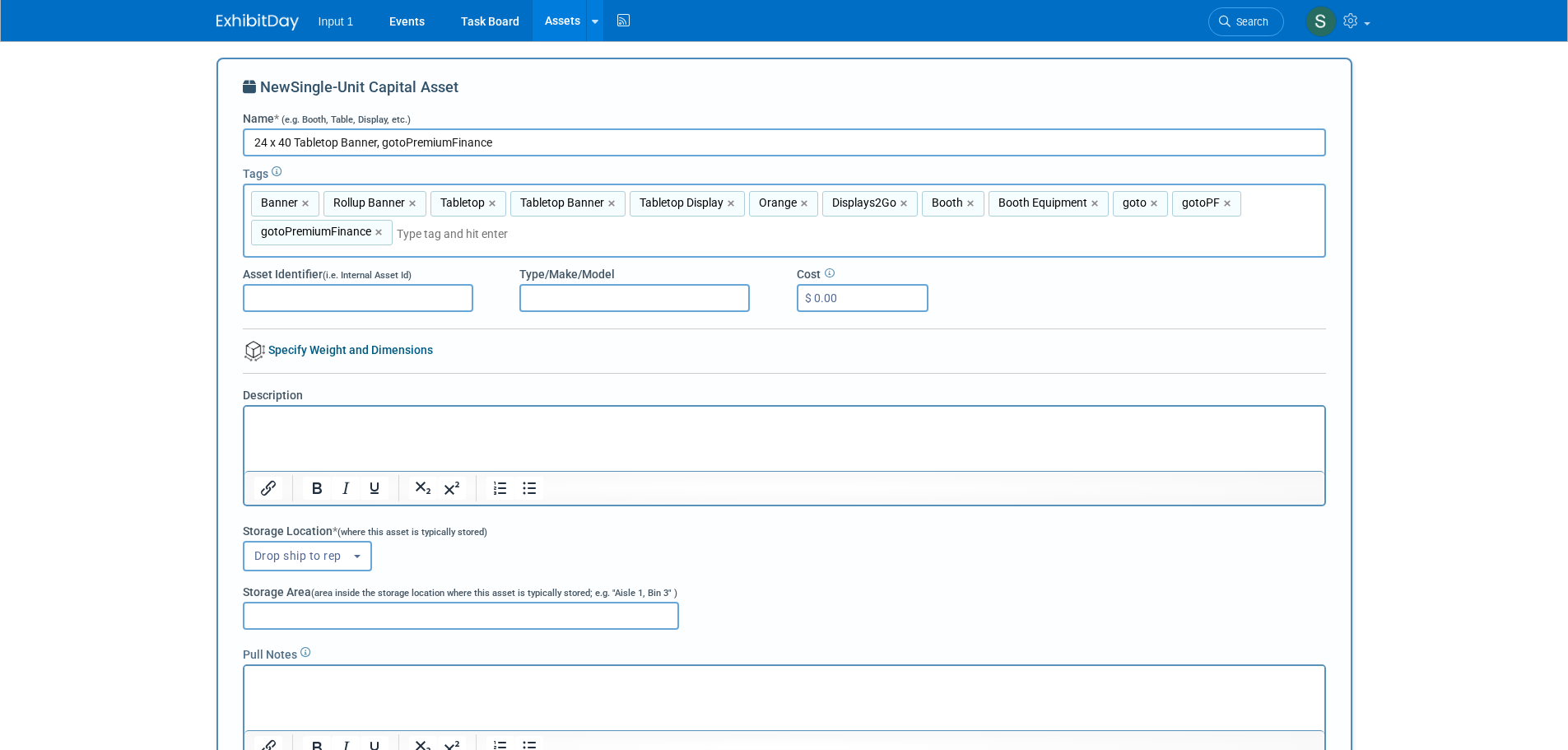
click at [353, 304] on input "Asset Identifier (i.e. Internal Asset Id)" at bounding box center [357, 298] width 231 height 28
click at [558, 301] on input "Type/Make/Model" at bounding box center [634, 298] width 231 height 28
type input "Displays2Go"
click at [857, 301] on input "$ 0.00" at bounding box center [862, 298] width 131 height 28
paste input "100.74"
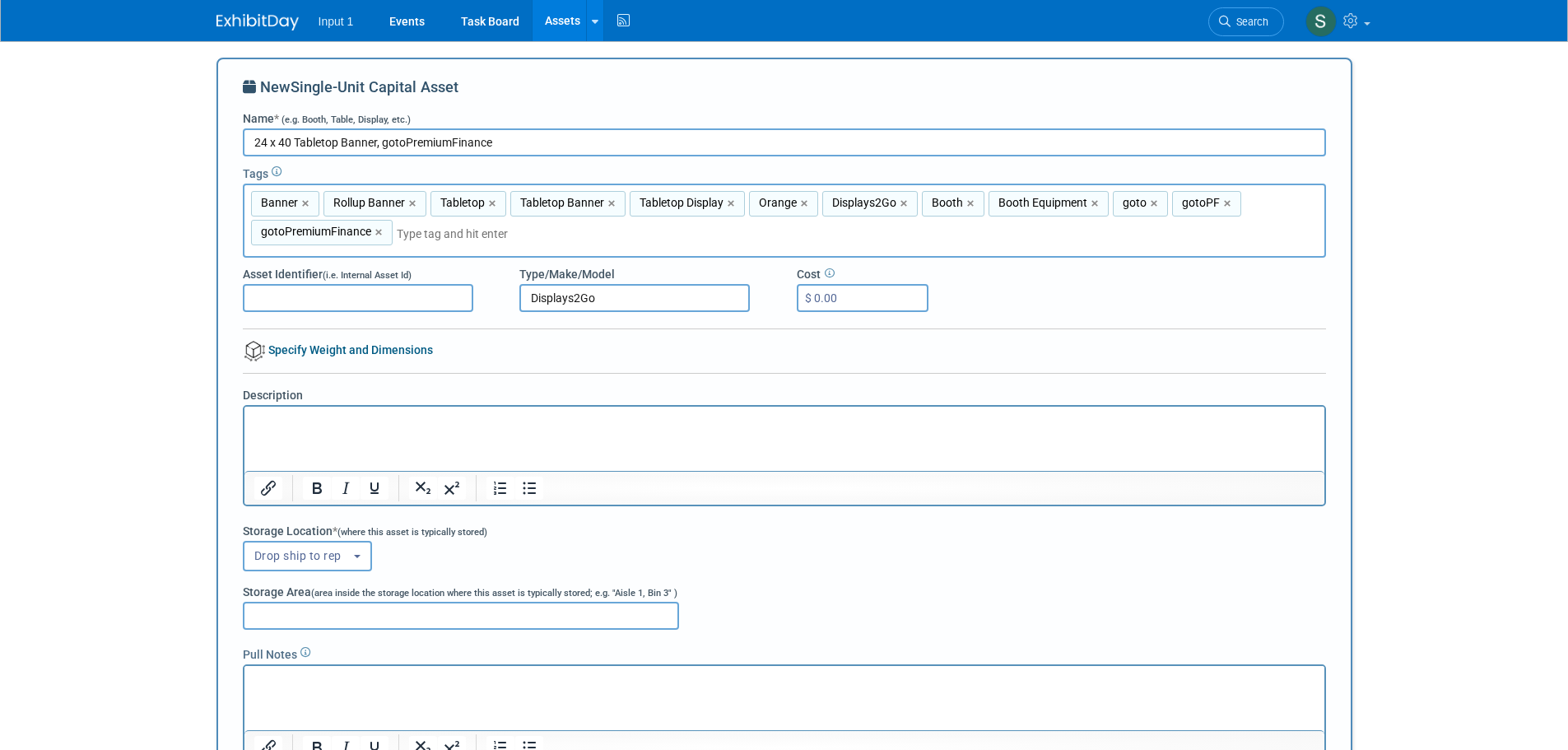
type input "$ 100.74"
click at [380, 429] on html at bounding box center [783, 418] width 1080 height 23
paste body "Rich Text Area. Press ALT-0 for help."
drag, startPoint x: 325, startPoint y: 420, endPoint x: 542, endPoint y: 806, distance: 442.8
click at [243, 420] on html "TTRET2440G Tabletop Banner Stand w/ Custom 24” x 40” Graphic, Retractable - Sil…" at bounding box center [783, 418] width 1080 height 23
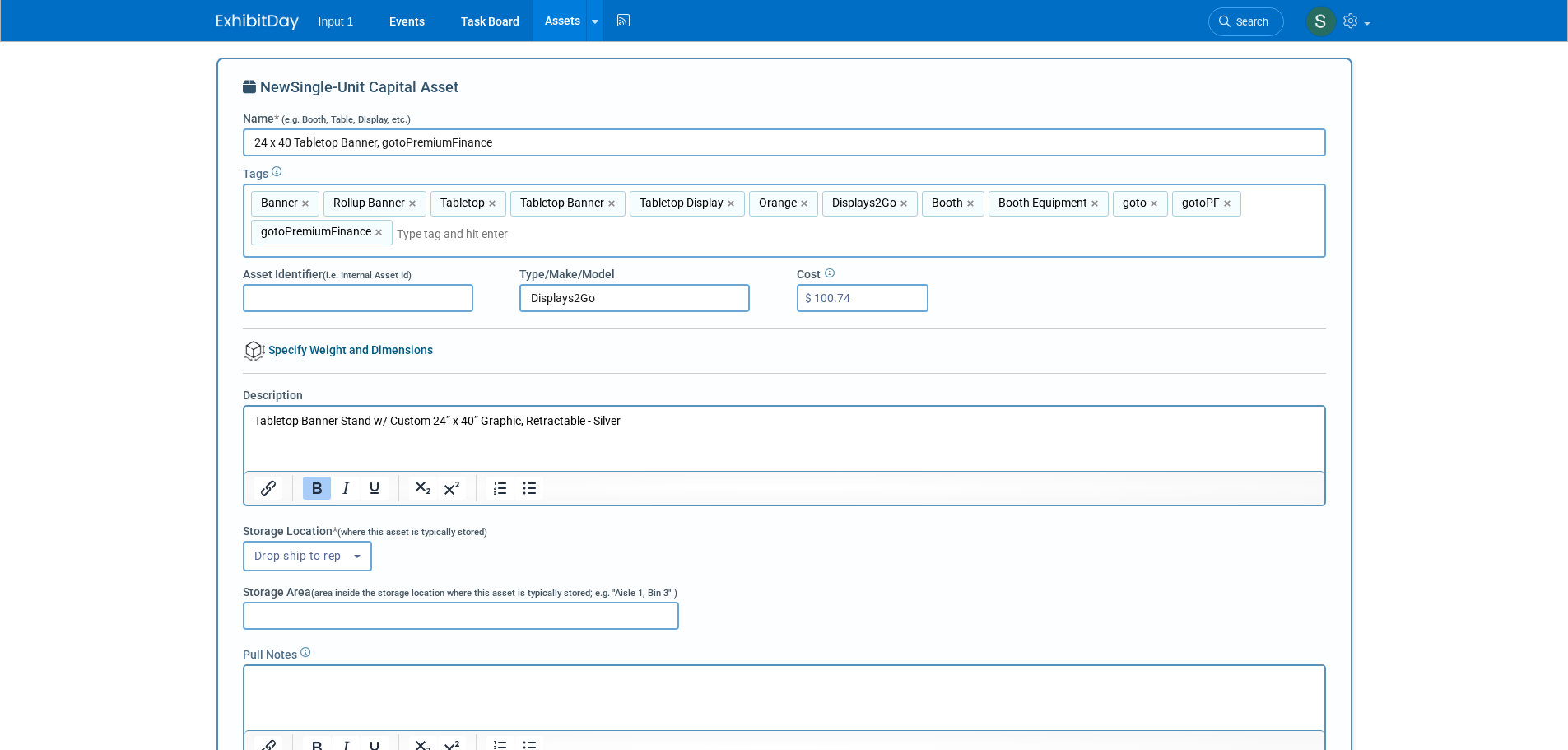
click at [654, 294] on input "Displays2Go" at bounding box center [634, 298] width 231 height 28
type input "Displays2Go #TTRET2440G"
click at [685, 428] on p "﻿ Tabletop Banner Stand w/ Custom 24” x 40” Graphic, Retractable - Silver" at bounding box center [783, 420] width 1061 height 17
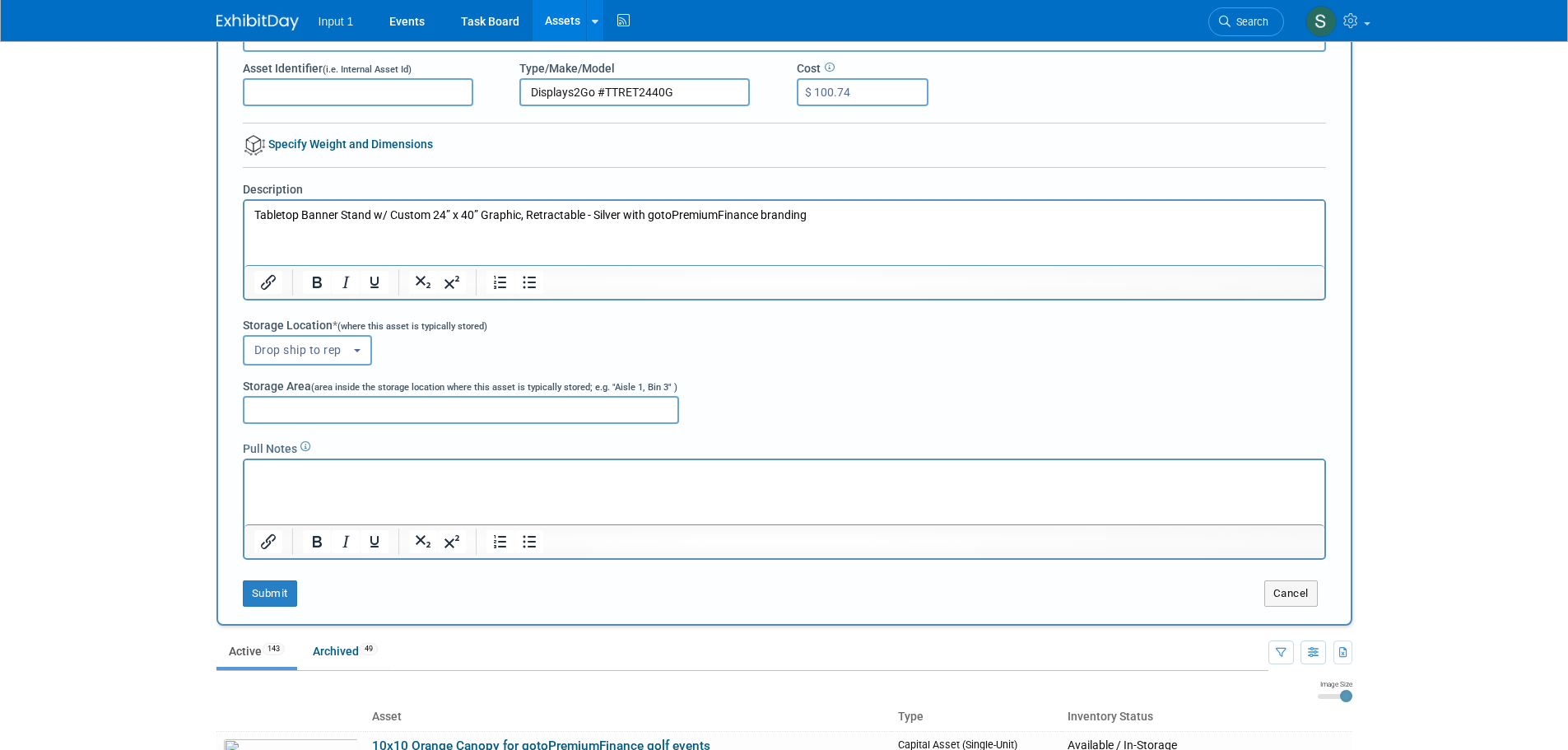
scroll to position [247, 0]
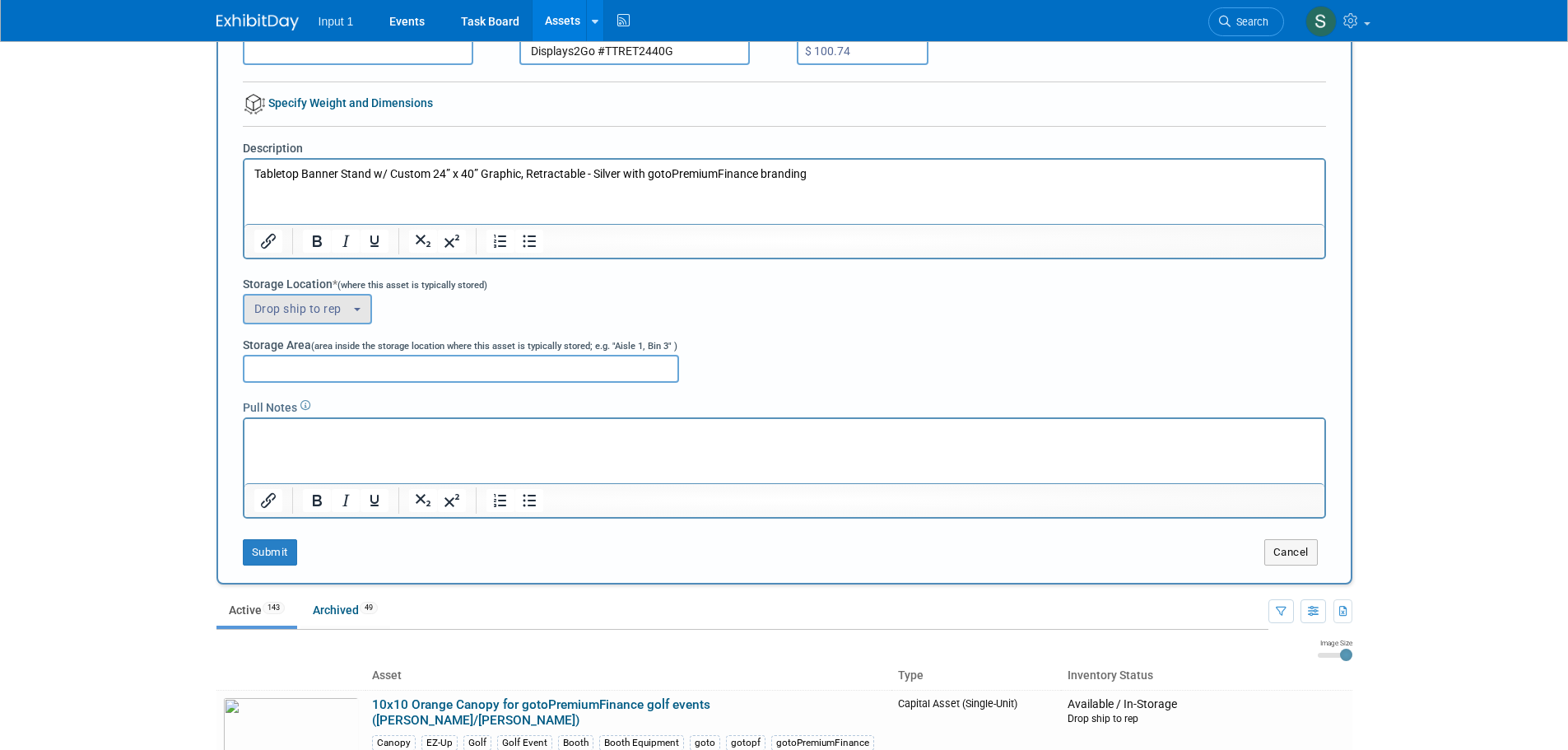
click at [290, 322] on button "Drop ship to rep" at bounding box center [308, 309] width 131 height 30
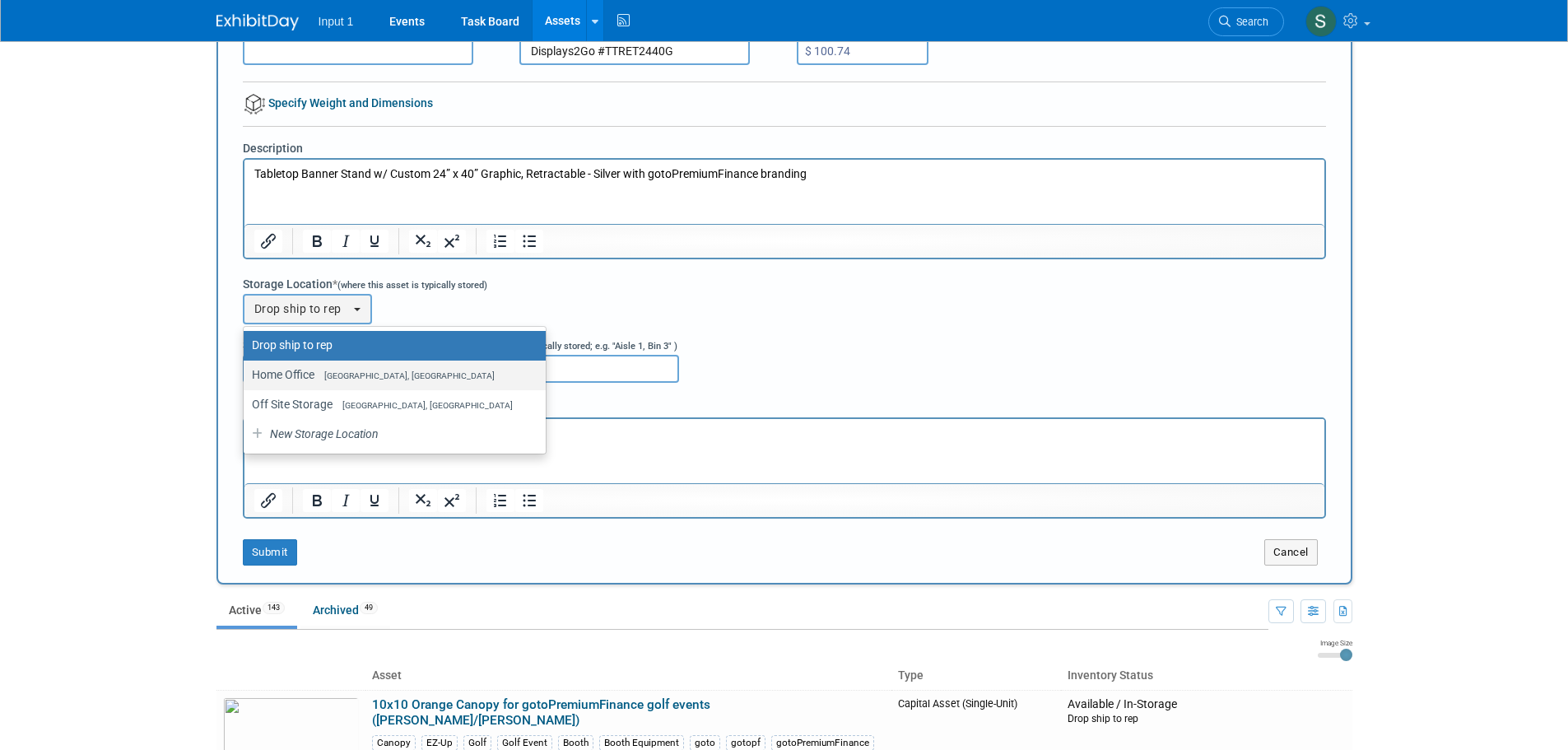
click at [289, 371] on label "Home Office [GEOGRAPHIC_DATA], [GEOGRAPHIC_DATA]" at bounding box center [391, 375] width 278 height 21
click at [246, 371] on input "Home Office [GEOGRAPHIC_DATA], [GEOGRAPHIC_DATA]" at bounding box center [241, 374] width 11 height 11
select select "11223761"
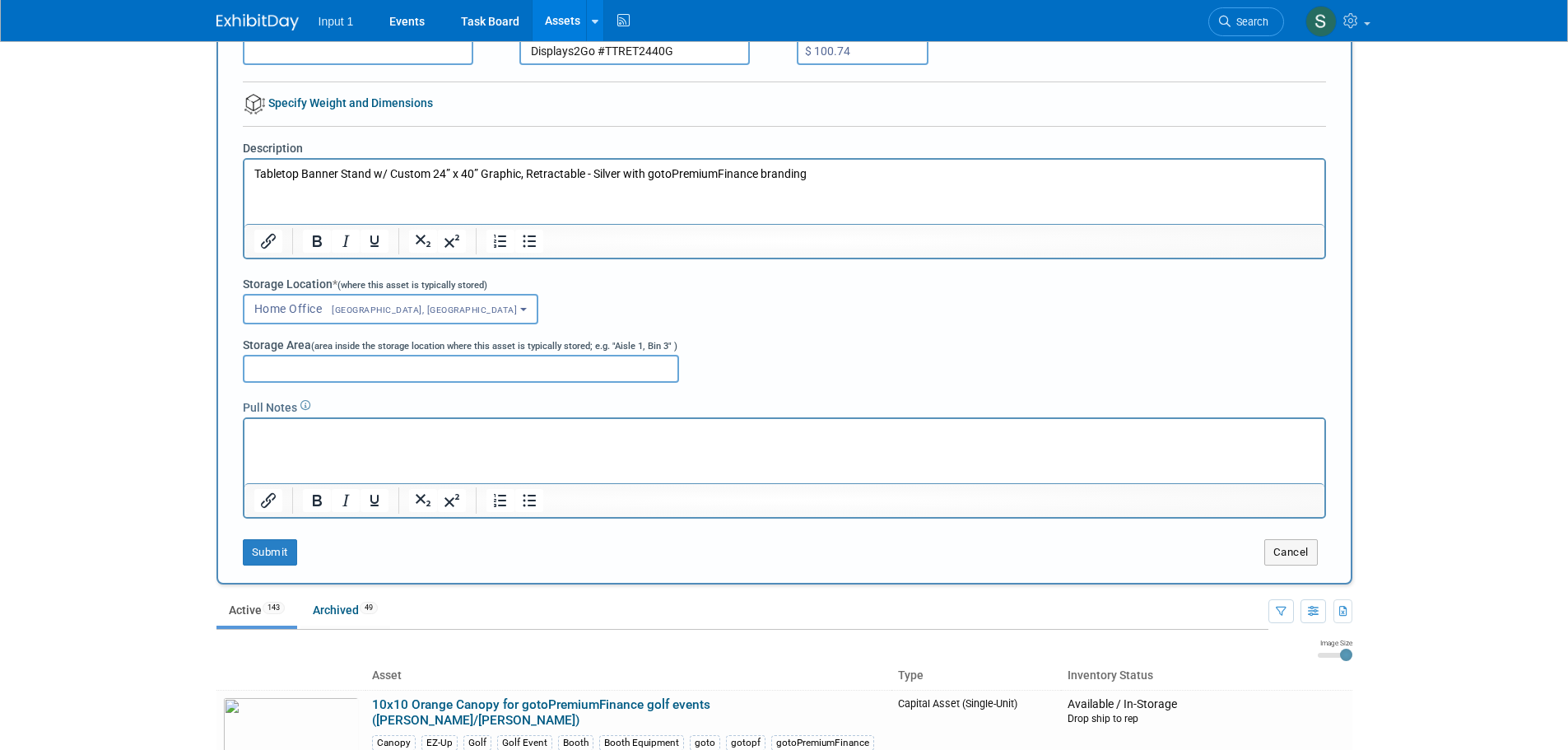
click at [304, 377] on input "Storage Area (area inside the storage location where this asset is typically st…" at bounding box center [461, 368] width 436 height 28
click at [284, 441] on html at bounding box center [783, 430] width 1080 height 23
click at [754, 433] on p "Ordered and placed into stock prior to 20250708 - this entry is to add this to …" at bounding box center [783, 432] width 1061 height 17
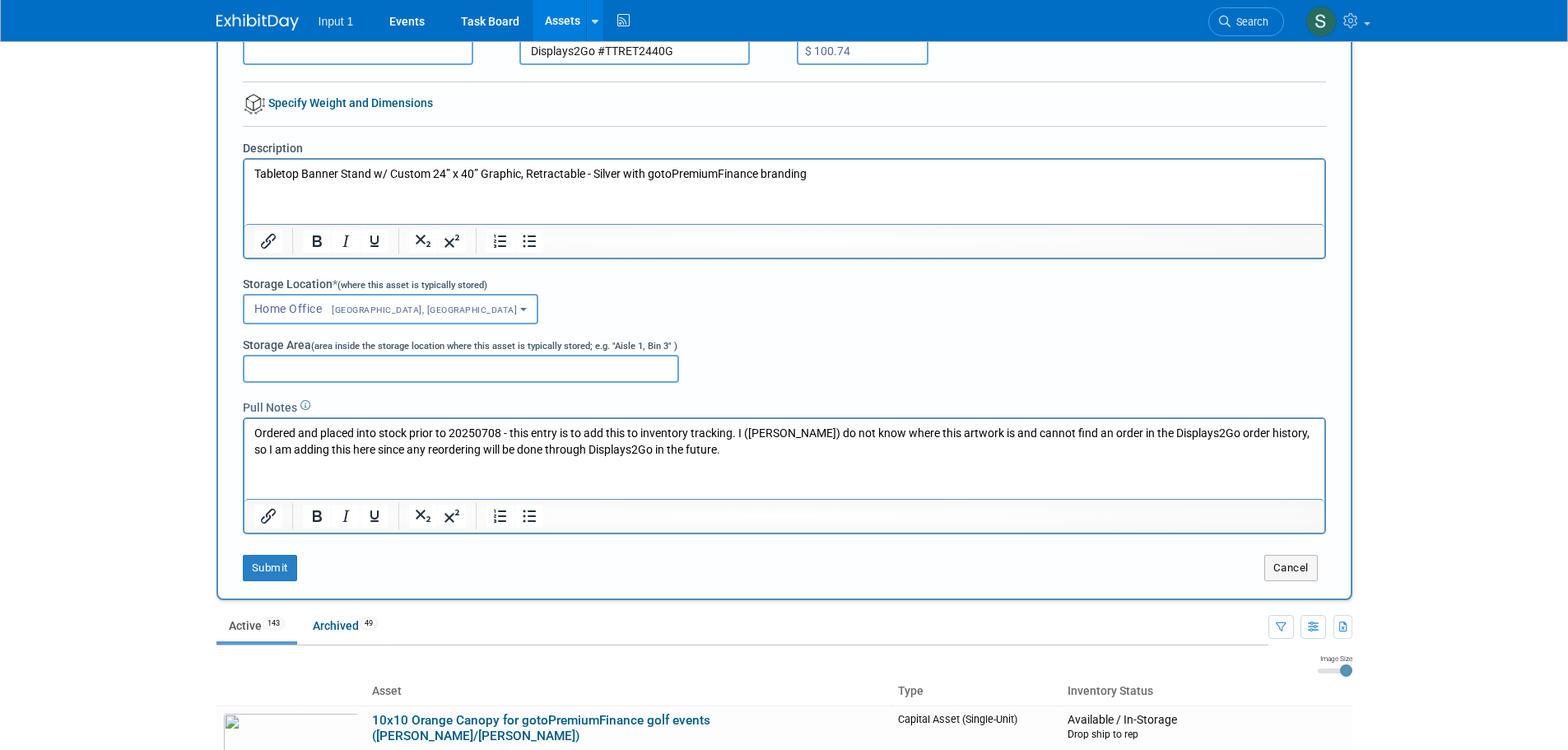
click at [338, 454] on p "Ordered and placed into stock prior to 20250708 - this entry is to add this to …" at bounding box center [783, 440] width 1061 height 32
click at [259, 570] on button "Submit" at bounding box center [270, 568] width 55 height 26
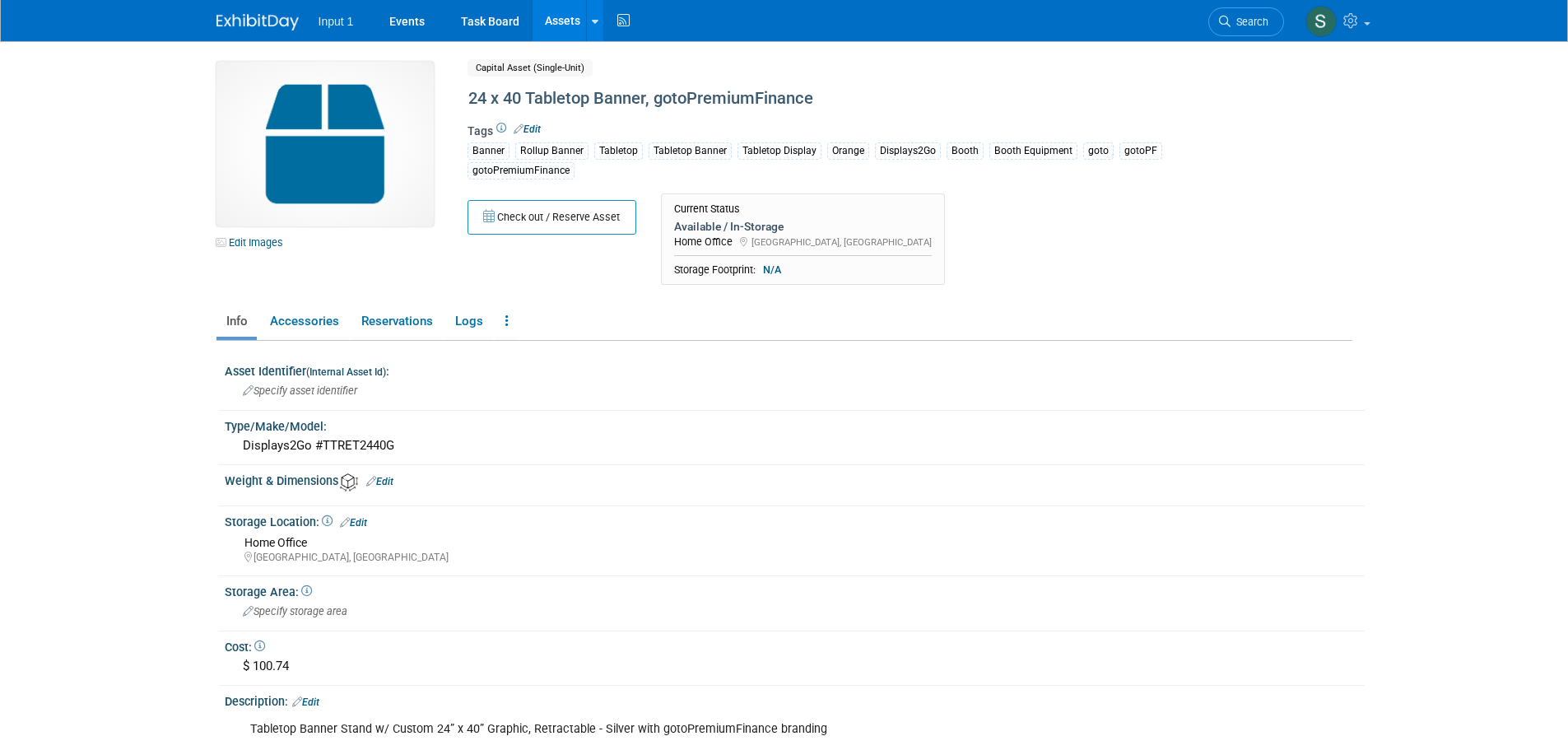
click at [916, 244] on div "Check out / Reserve Asset Current Status Available / In-Storage Home Office Cur…" at bounding box center [841, 244] width 773 height 100
click at [420, 320] on link "Reservations" at bounding box center [396, 321] width 91 height 29
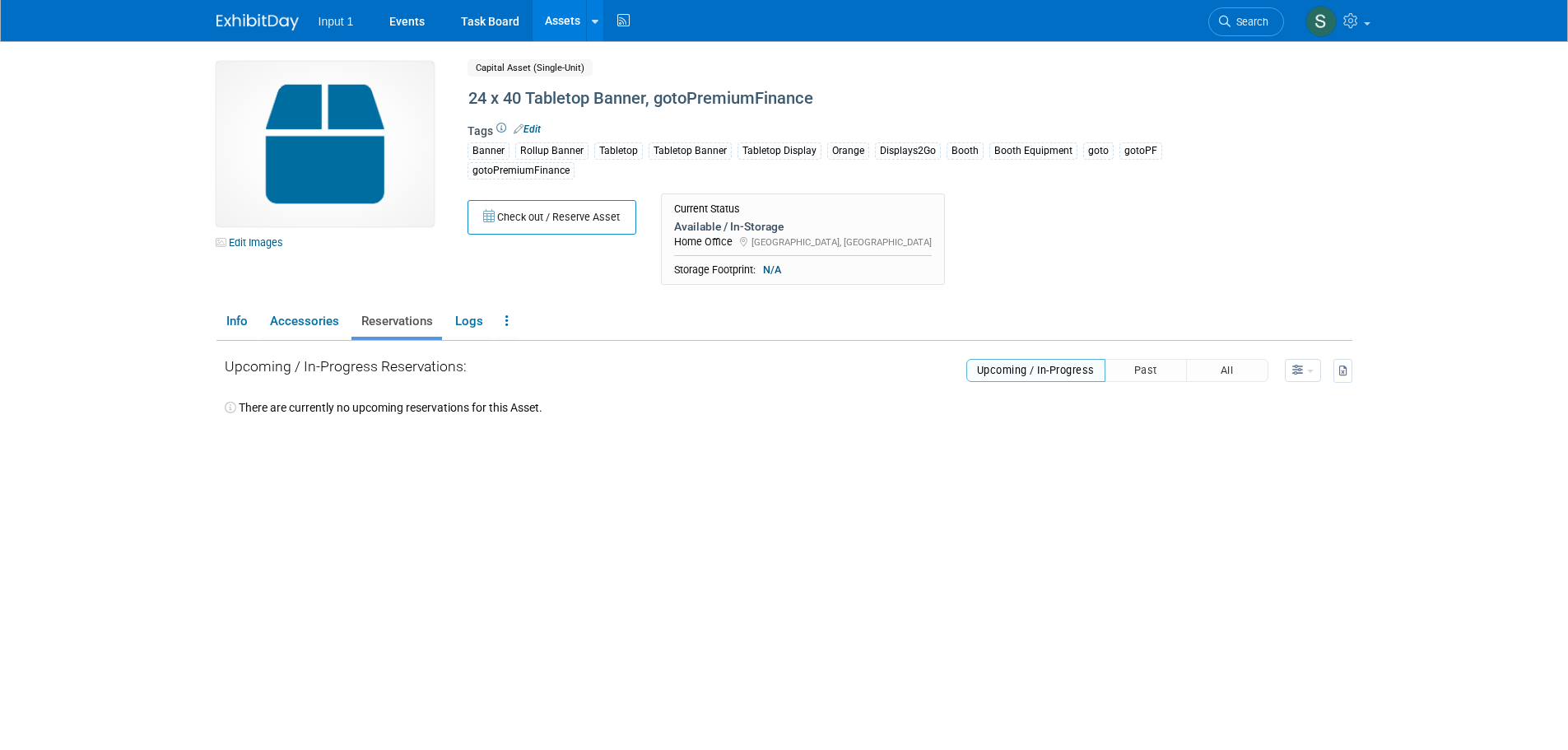
click at [1196, 415] on div "There are currently no upcoming reservations for this Asset." at bounding box center [789, 399] width 1128 height 33
click at [981, 172] on div "Banner Rollup Banner Tabletop Tabletop Banner Tabletop Display Orange Displays2…" at bounding box center [841, 160] width 749 height 40
click at [927, 229] on div "Check out / Reserve Asset Current Status Available / In-Storage Home Office Cur…" at bounding box center [841, 244] width 773 height 100
click at [524, 215] on button "Check out / Reserve Asset" at bounding box center [551, 216] width 168 height 34
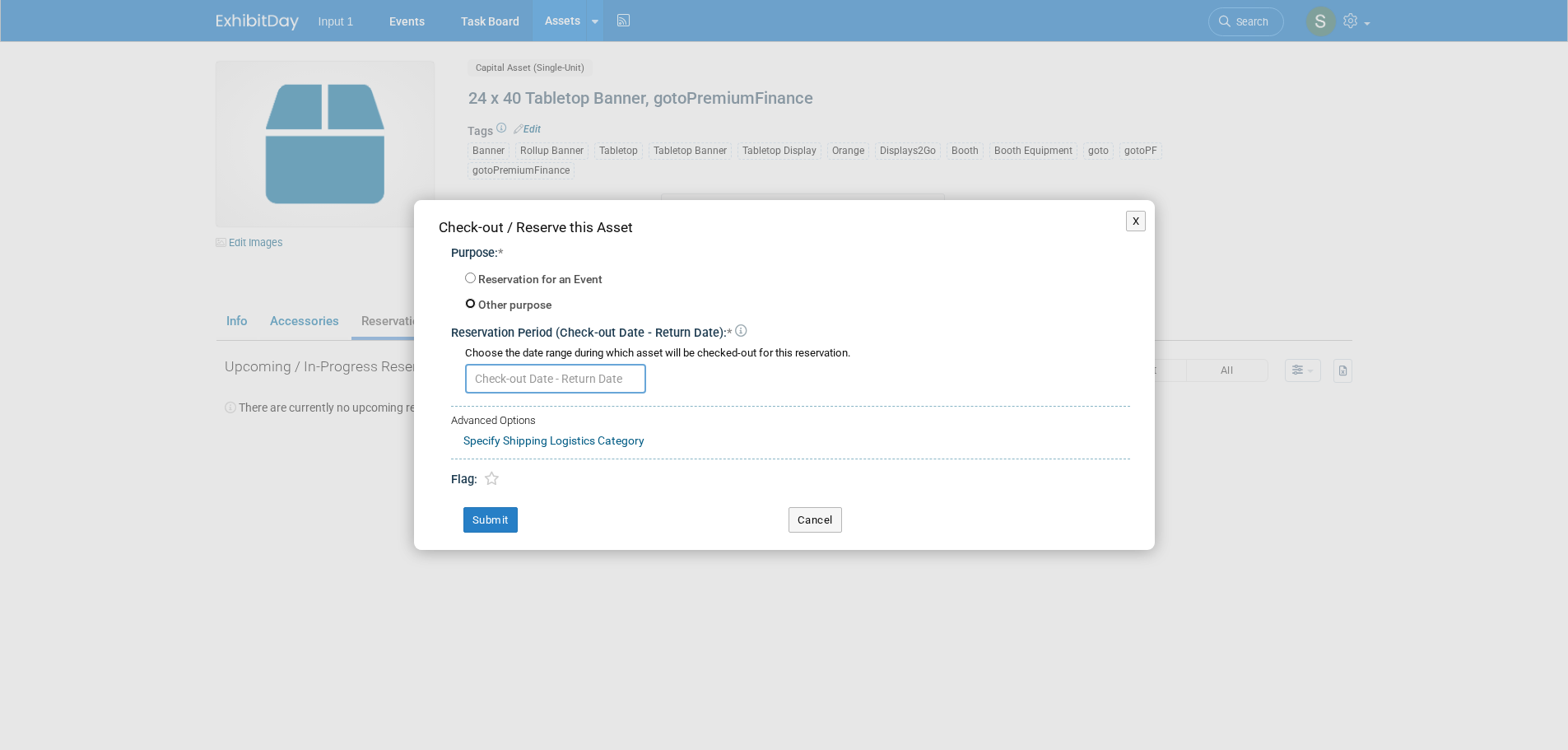
click at [467, 302] on input "Other purpose" at bounding box center [470, 303] width 11 height 11
radio input "true"
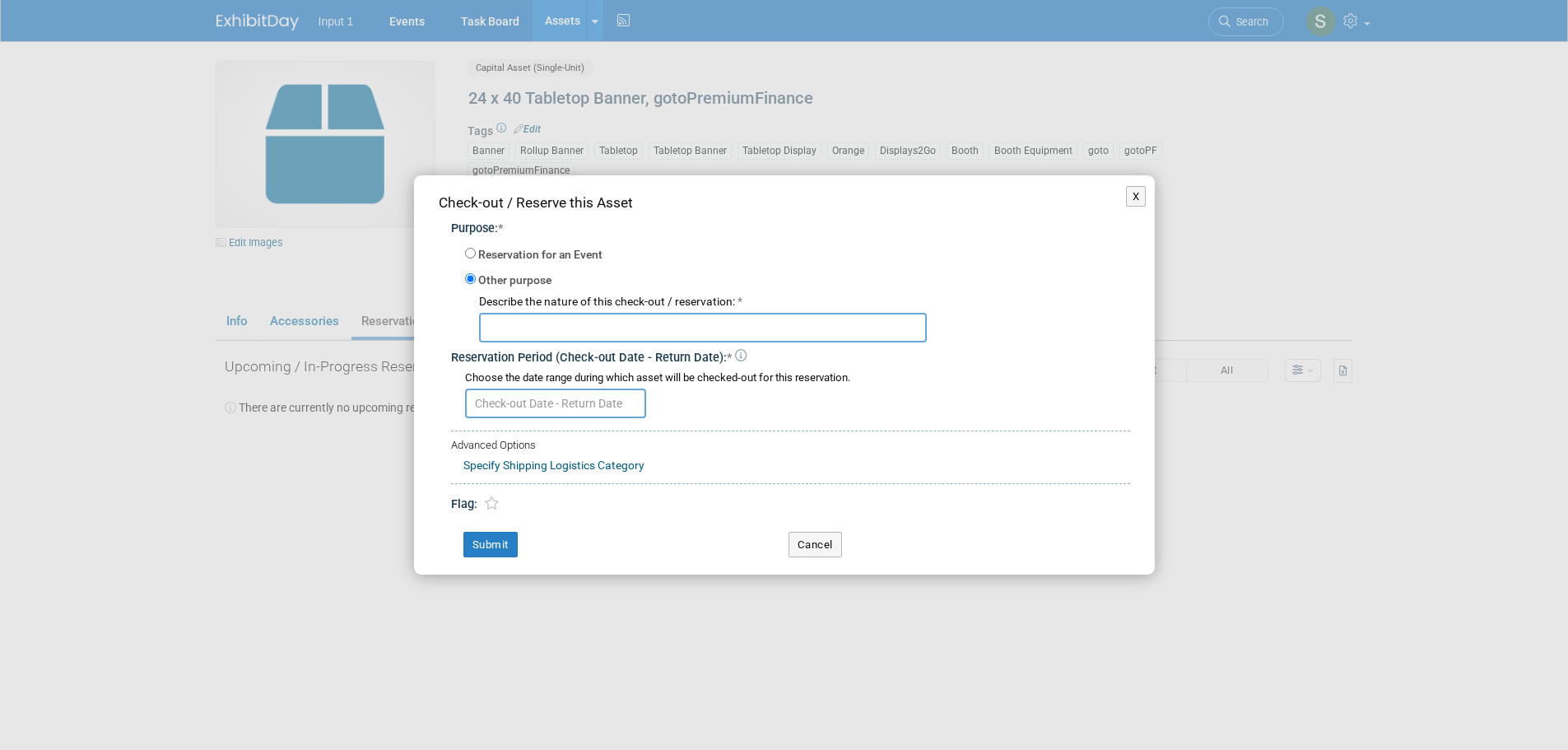
click at [519, 332] on input "text" at bounding box center [703, 327] width 448 height 29
type input "L"
type input "Ship to Lori Chadwick for stock and future events"
click at [587, 401] on input "text" at bounding box center [556, 403] width 181 height 29
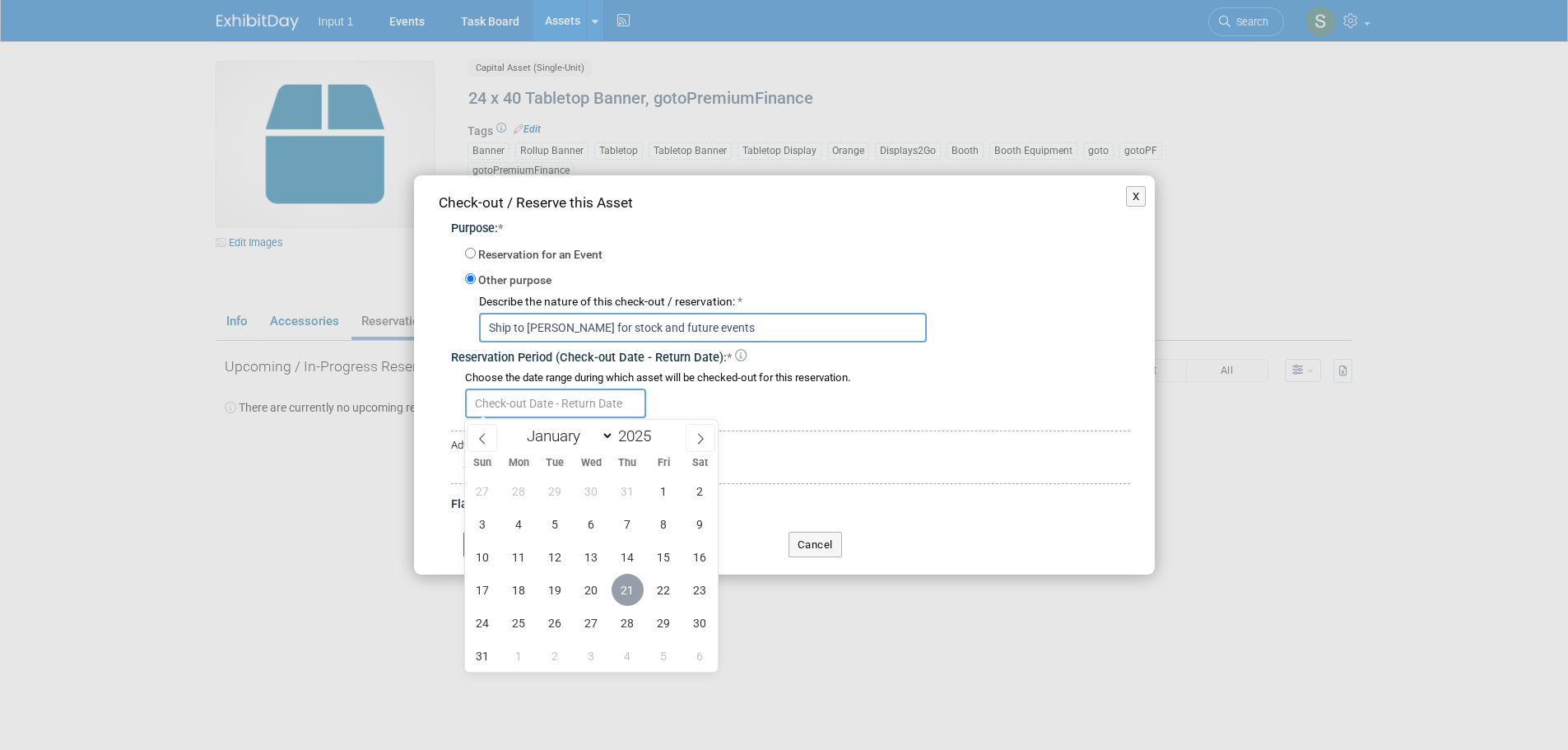
click at [630, 589] on span "21" at bounding box center [627, 589] width 32 height 32
type input "Aug 21, 2025"
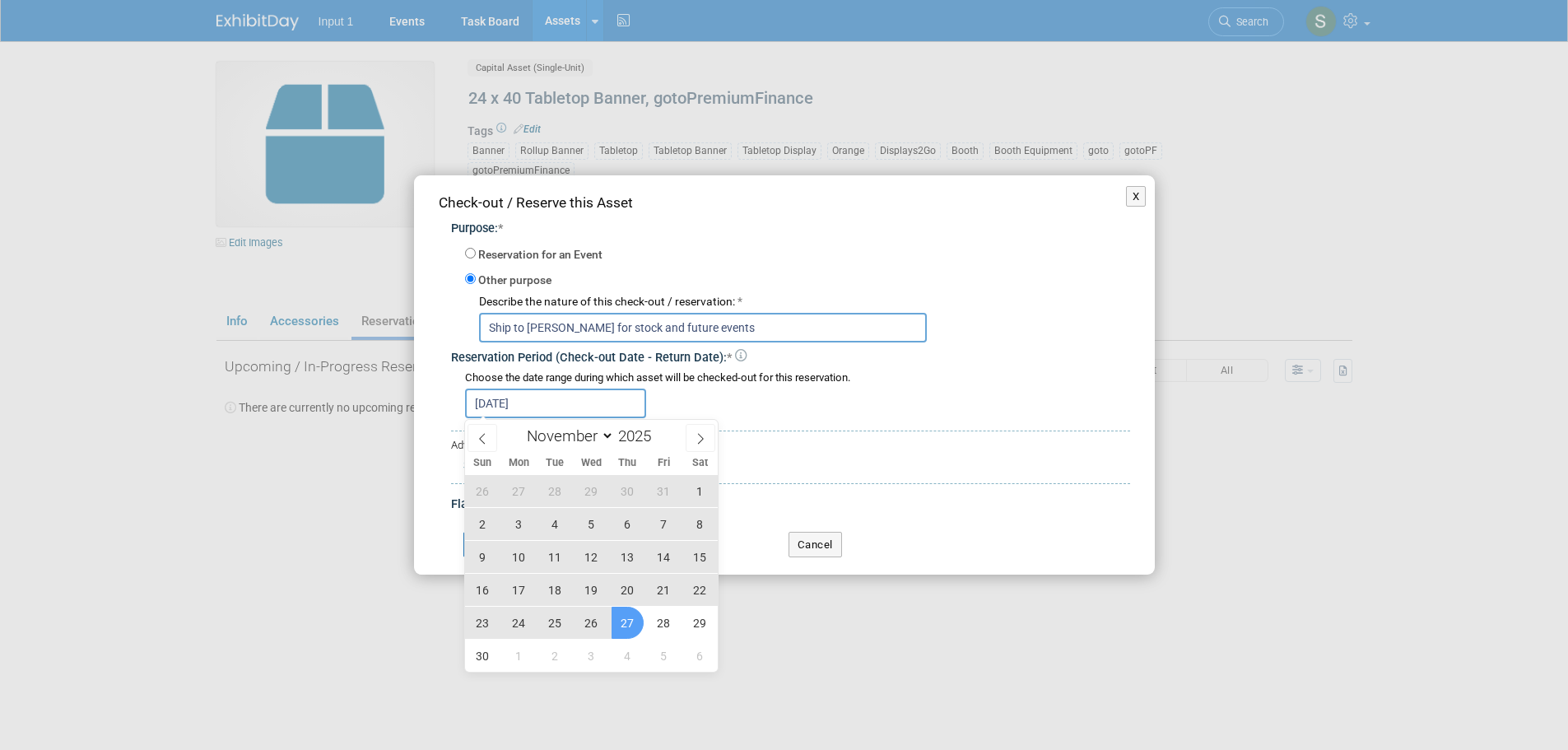
select select "11"
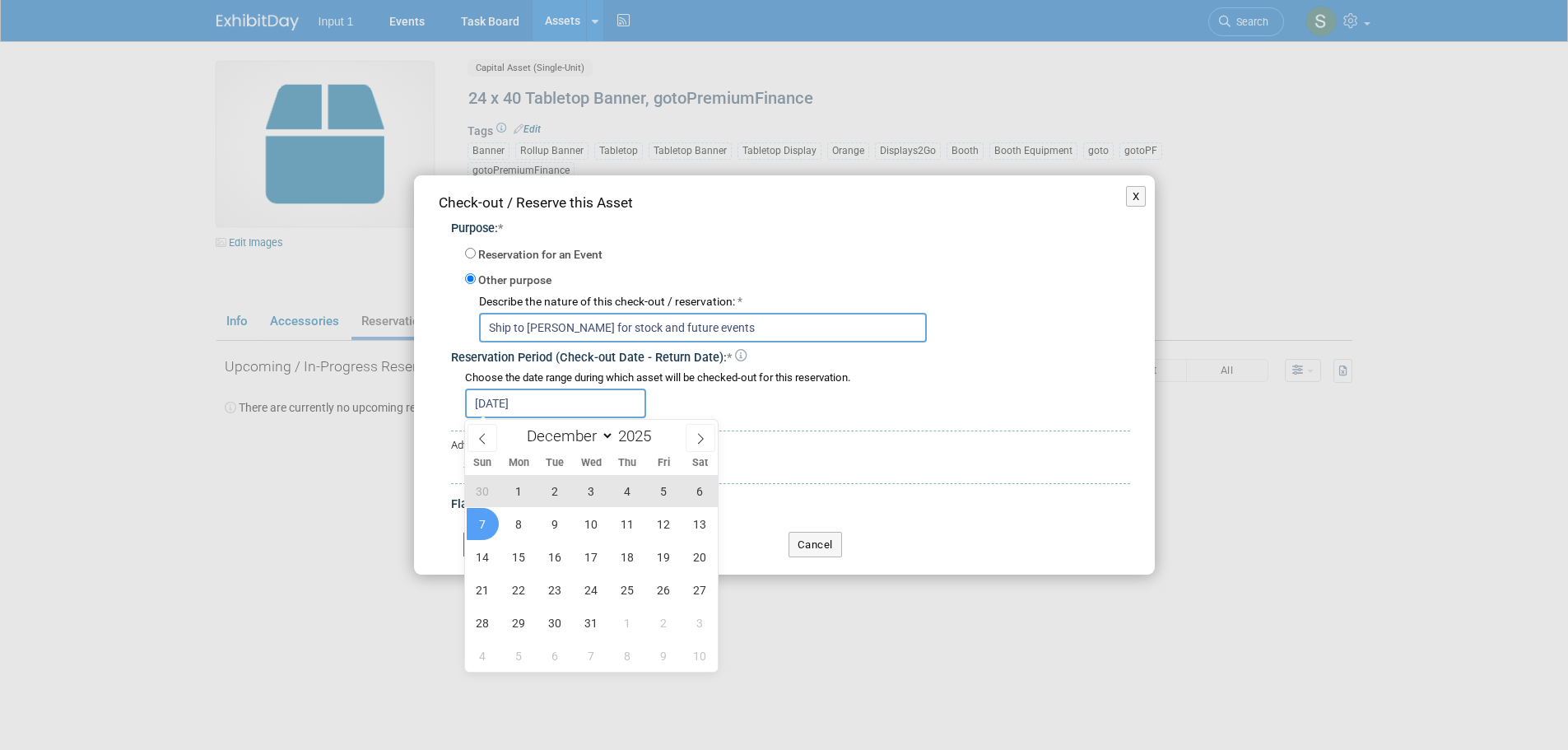
type input "2026"
select select "0"
type input "2025"
select select "11"
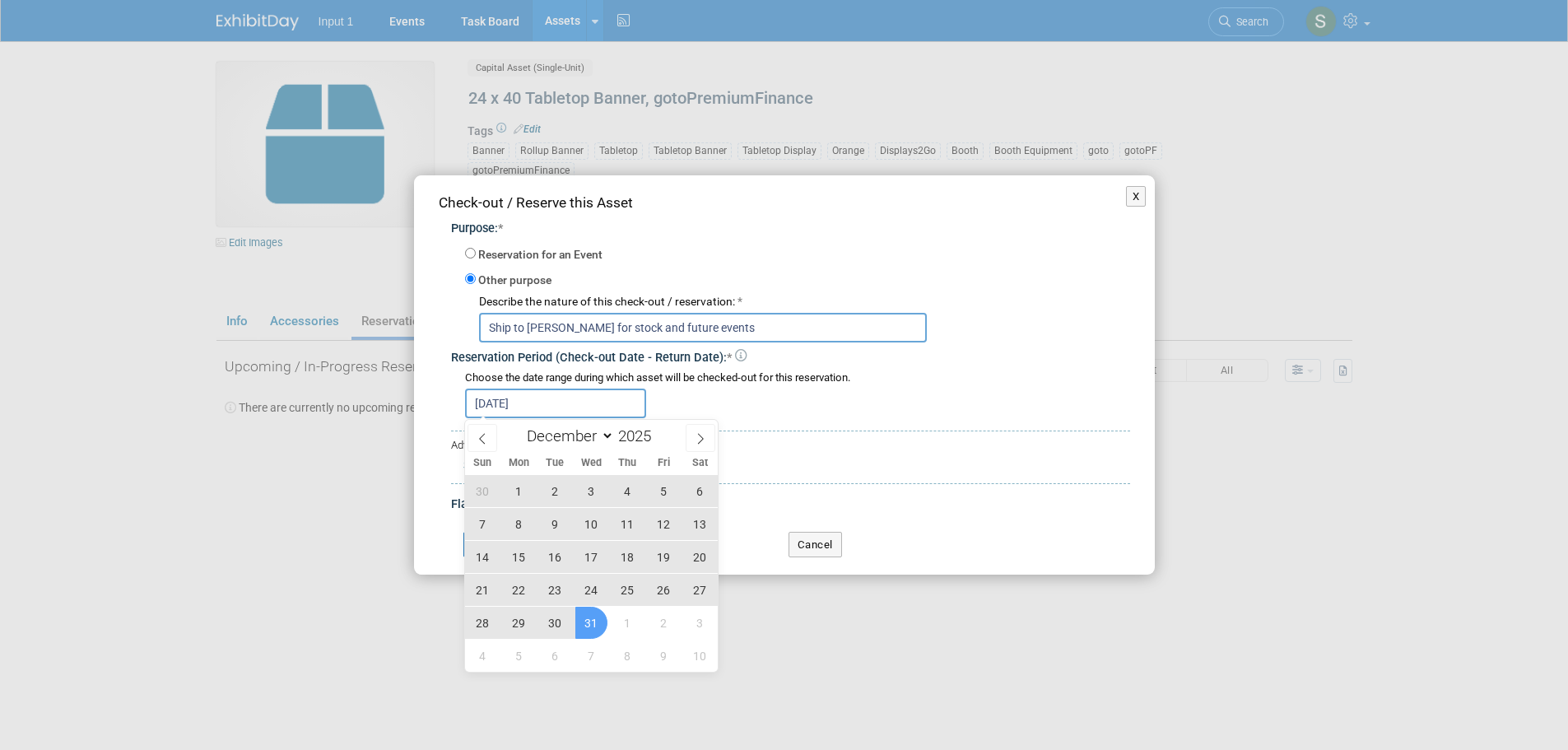
type input "Aug 21, 2025 to Dec 31, 2025"
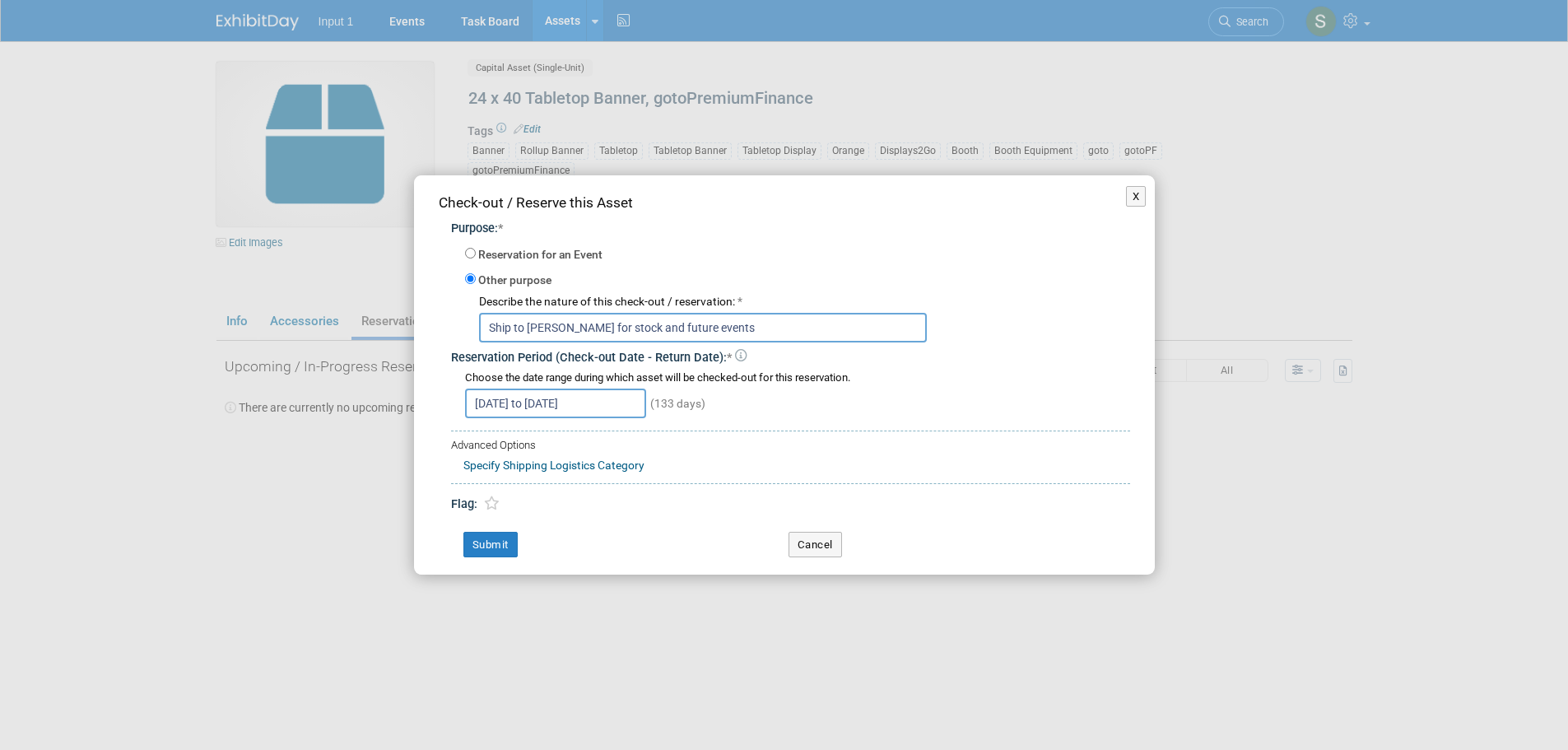
click at [477, 558] on div "Check-out / Reserve this Asset Purpose: * Reservation for an Event -- SELECT EV…" at bounding box center [784, 375] width 741 height 400
click at [484, 545] on button "Submit" at bounding box center [491, 544] width 55 height 26
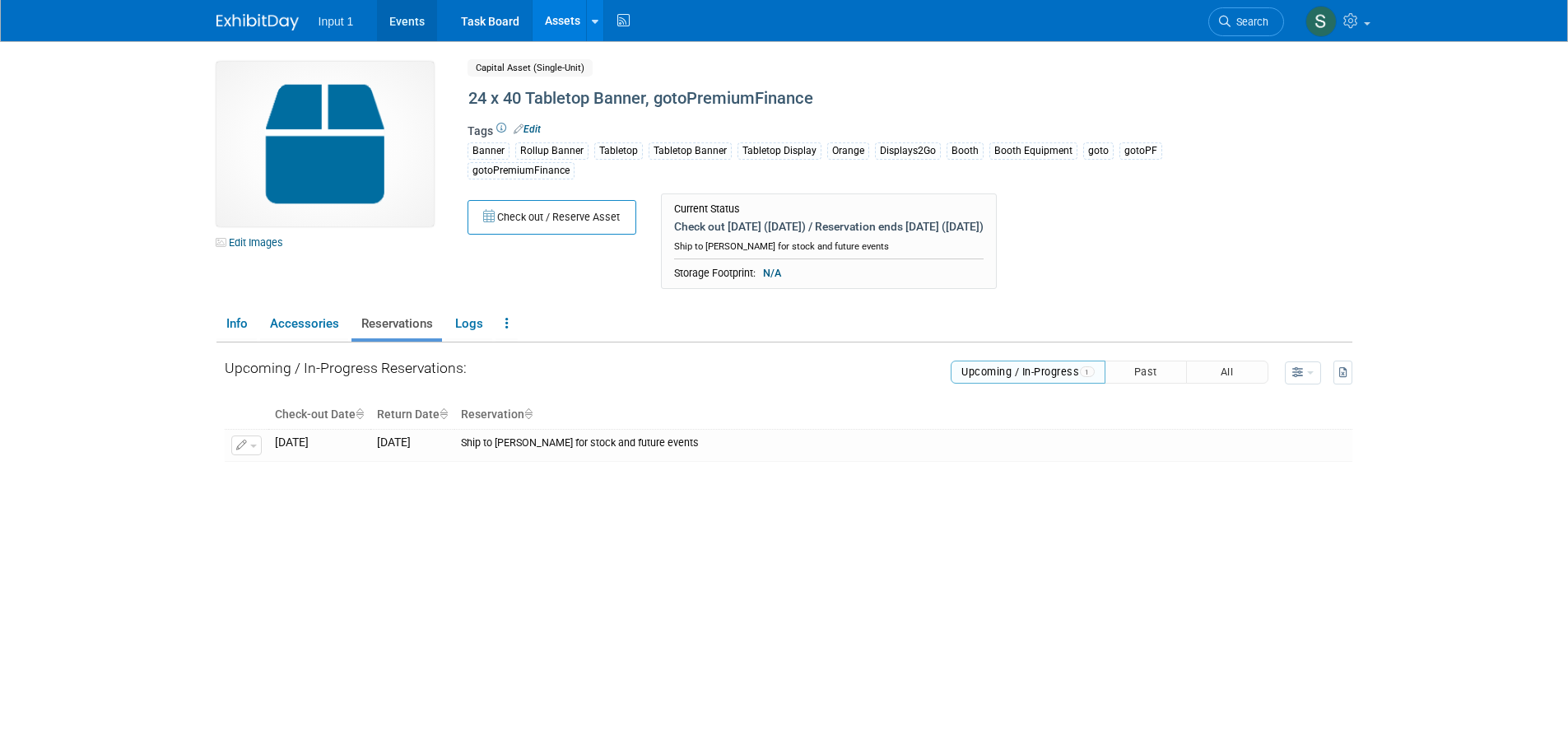
click at [410, 21] on link "Events" at bounding box center [407, 20] width 60 height 41
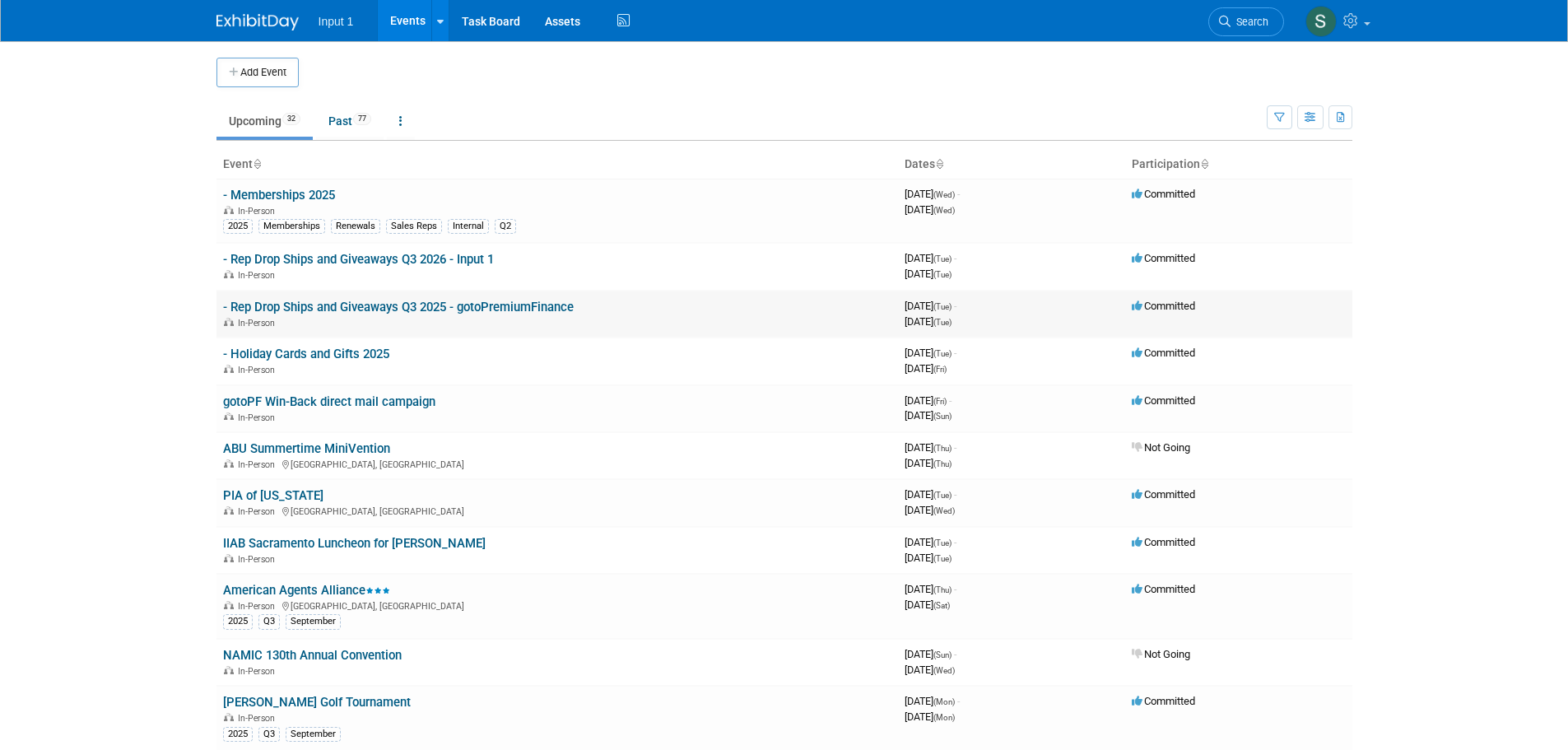
click at [353, 307] on link "- Rep Drop Ships and Giveaways Q3 2025 - gotoPremiumFinance" at bounding box center [398, 307] width 351 height 15
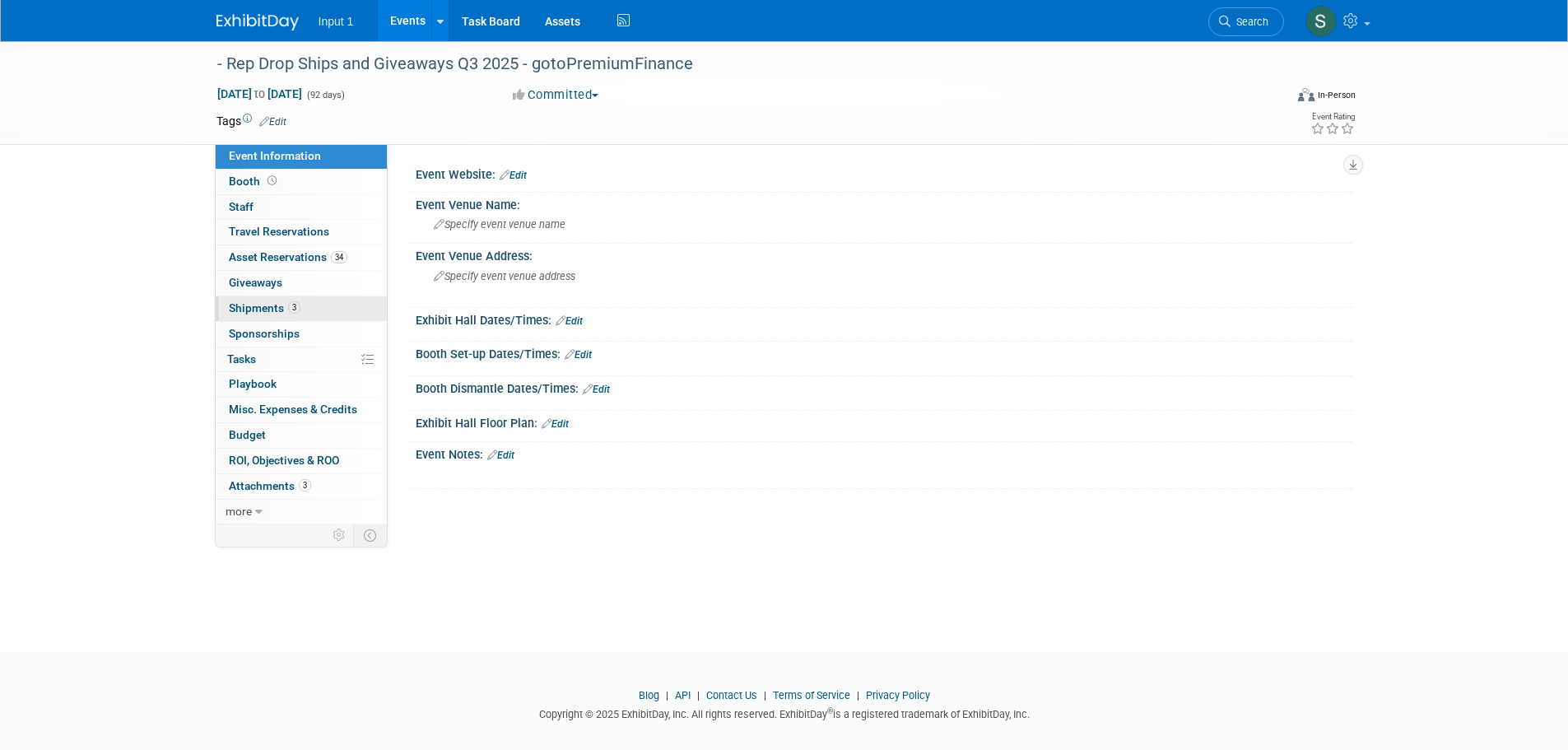
click at [263, 312] on span "Shipments 3" at bounding box center [265, 308] width 72 height 14
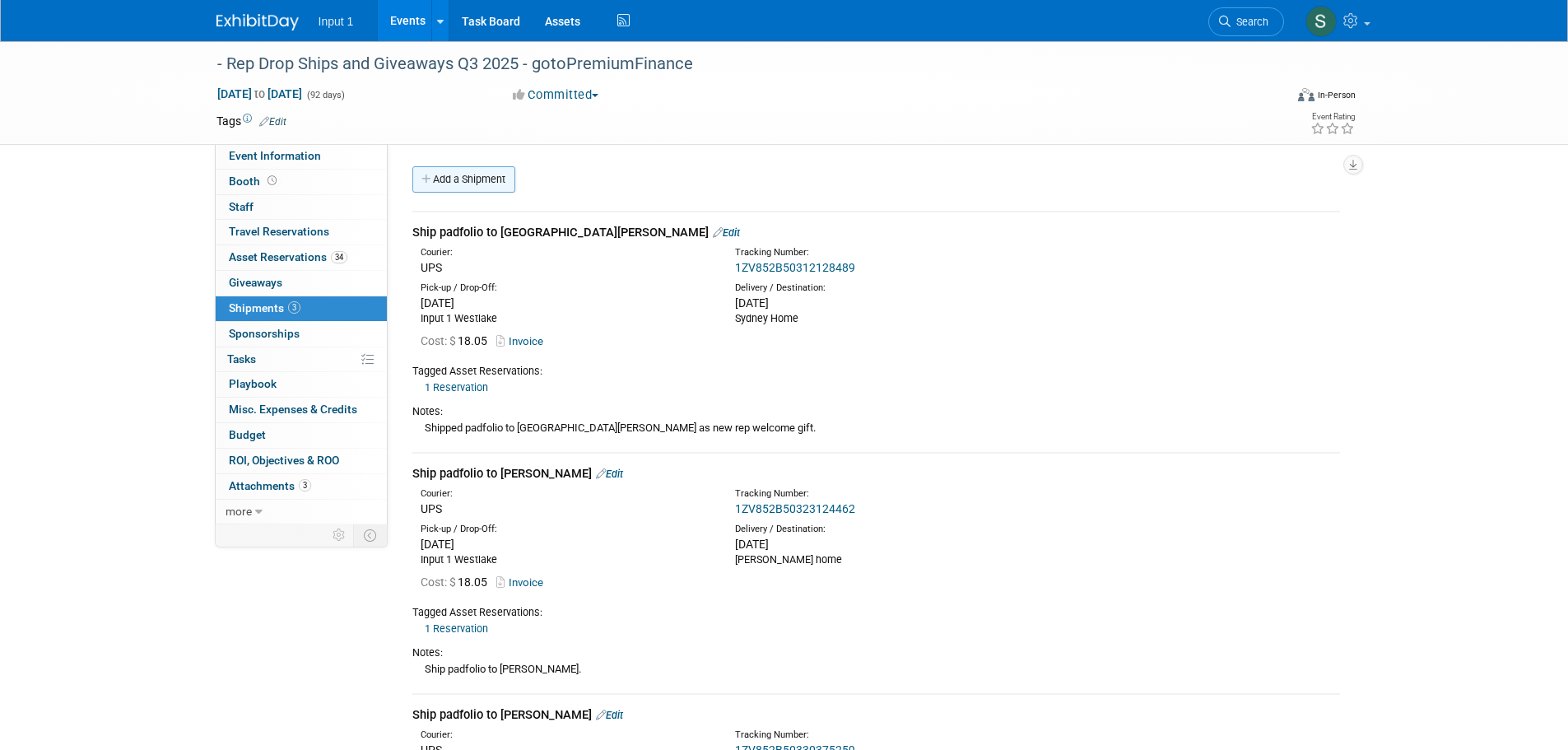
click at [477, 186] on link "Add a Shipment" at bounding box center [464, 179] width 103 height 26
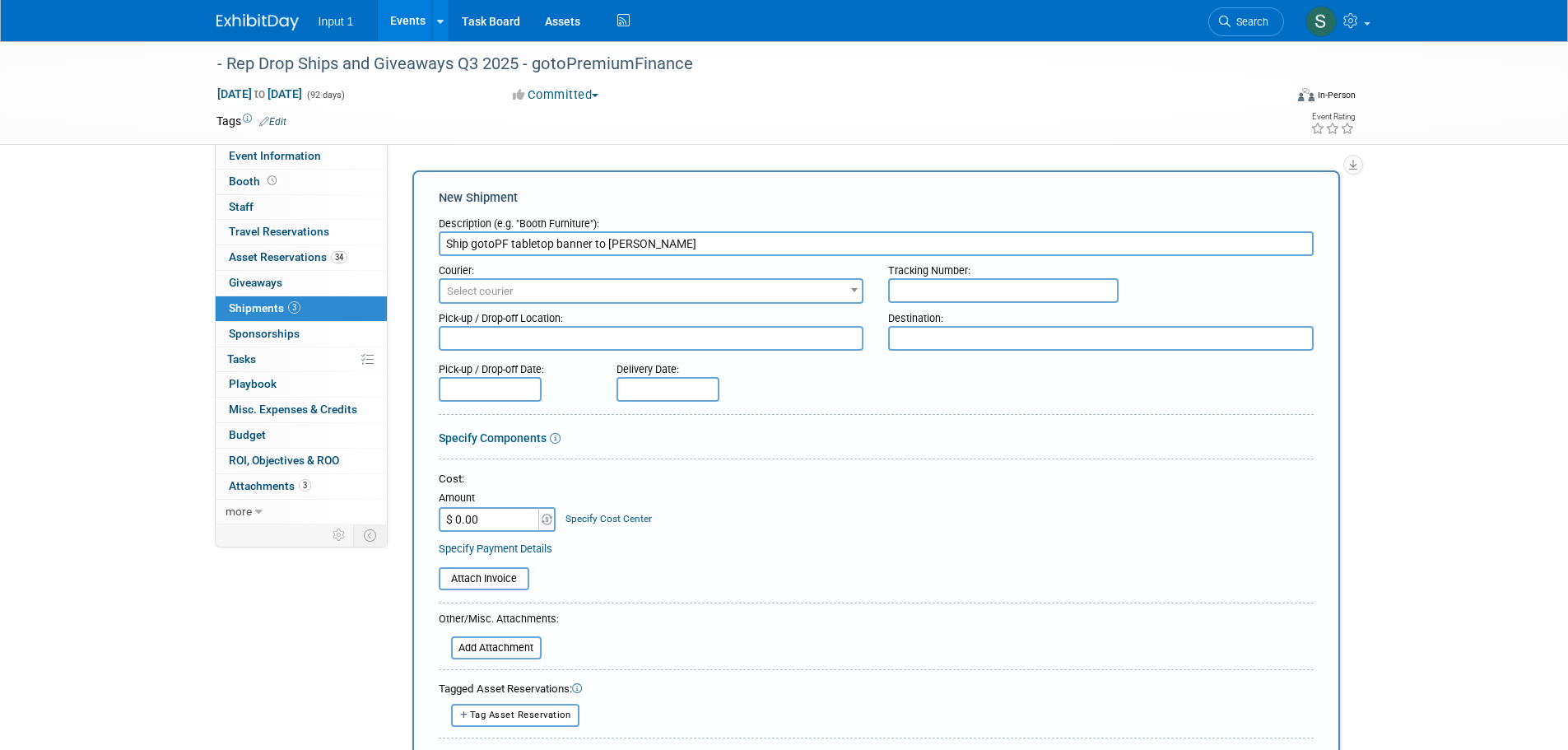
type input "Ship gotoPF tabletop banner to [PERSON_NAME]"
click at [529, 296] on span "Select courier" at bounding box center [652, 291] width 423 height 23
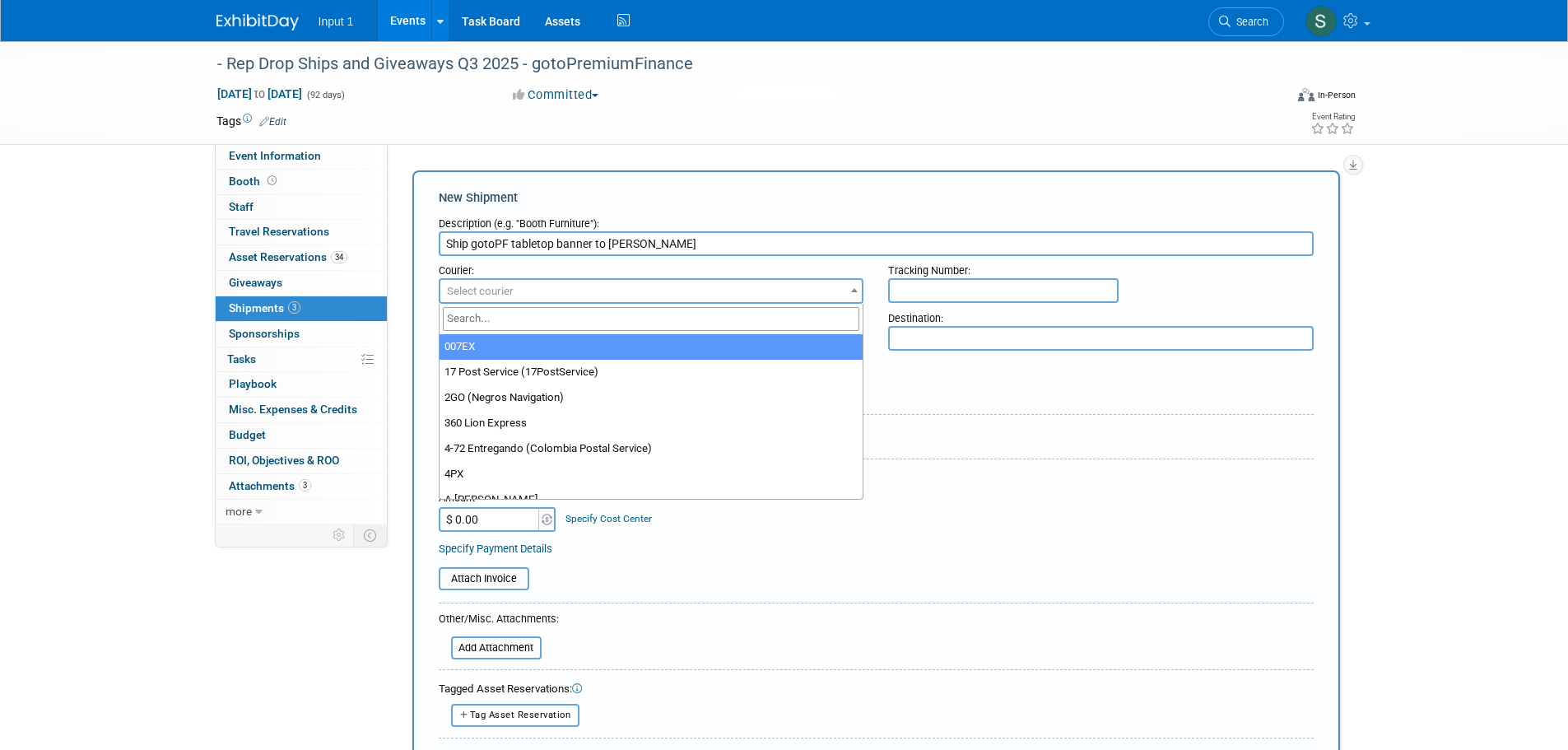
click at [503, 323] on input "search" at bounding box center [652, 319] width 418 height 24
type input "ups"
select select "508"
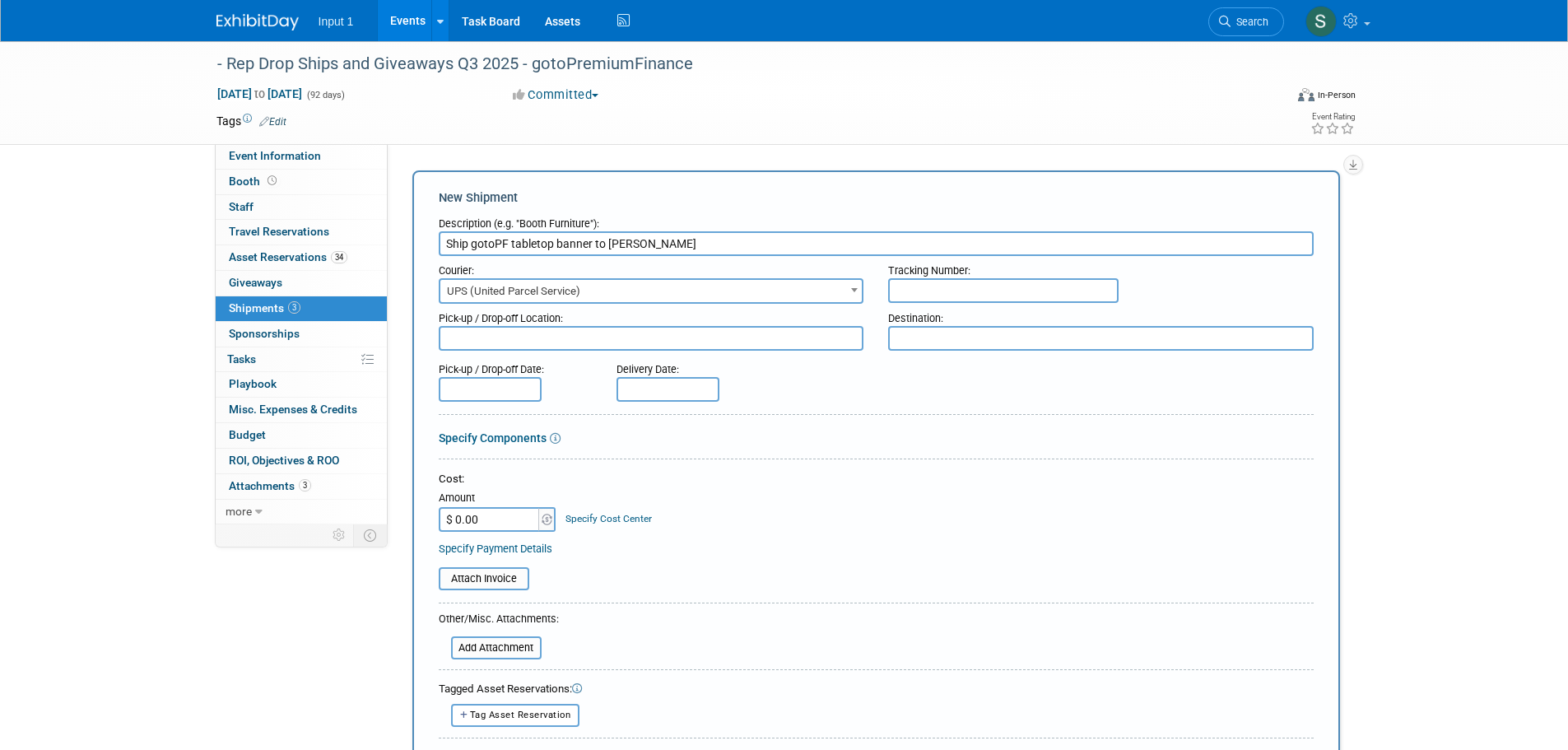
click at [927, 289] on input "text" at bounding box center [1003, 290] width 231 height 24
paste input "1ZV852B50314988074"
type input "1ZV852B50314988074"
click at [451, 343] on textarea at bounding box center [651, 338] width 426 height 24
type textarea "Input 1 Westlake"
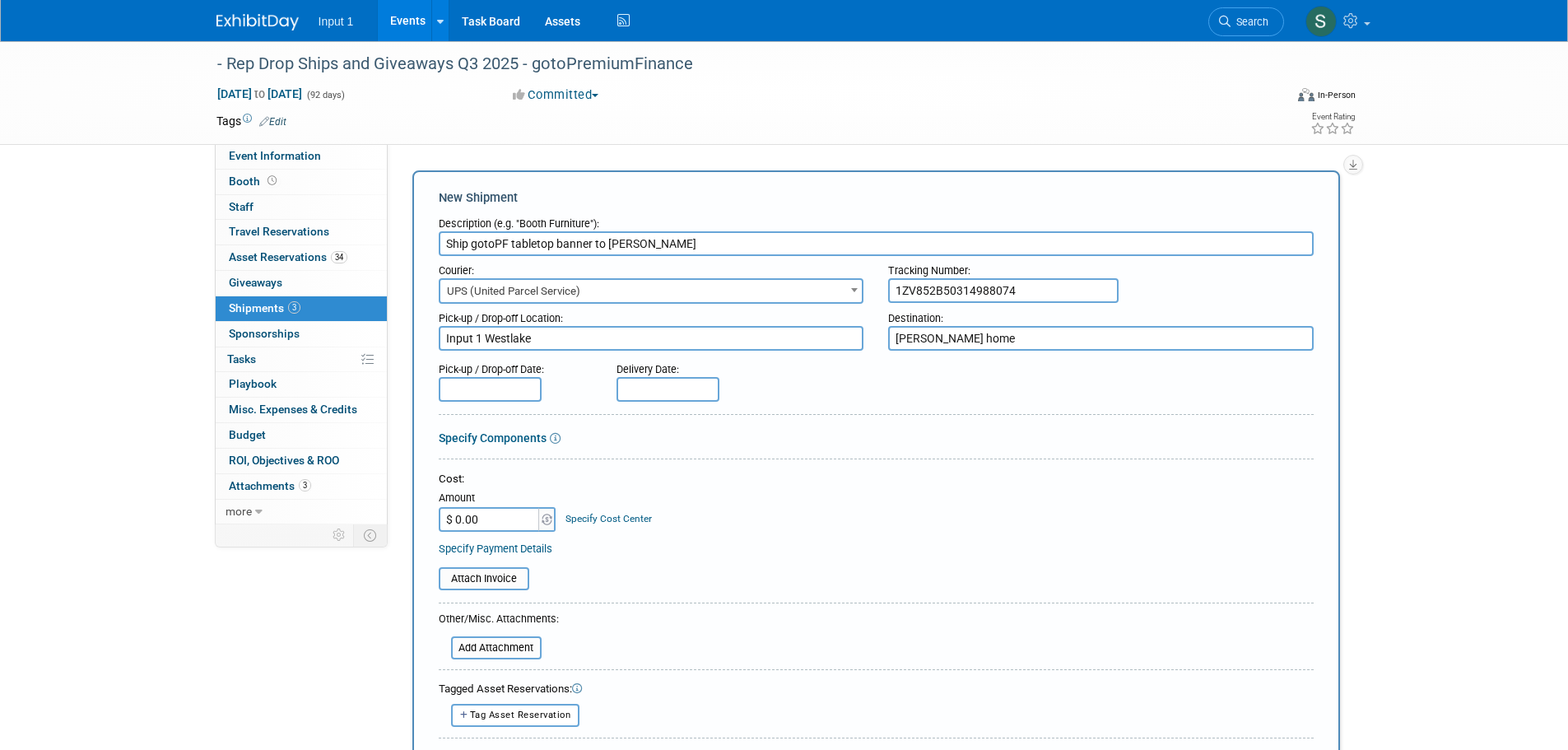
type textarea "[PERSON_NAME] home"
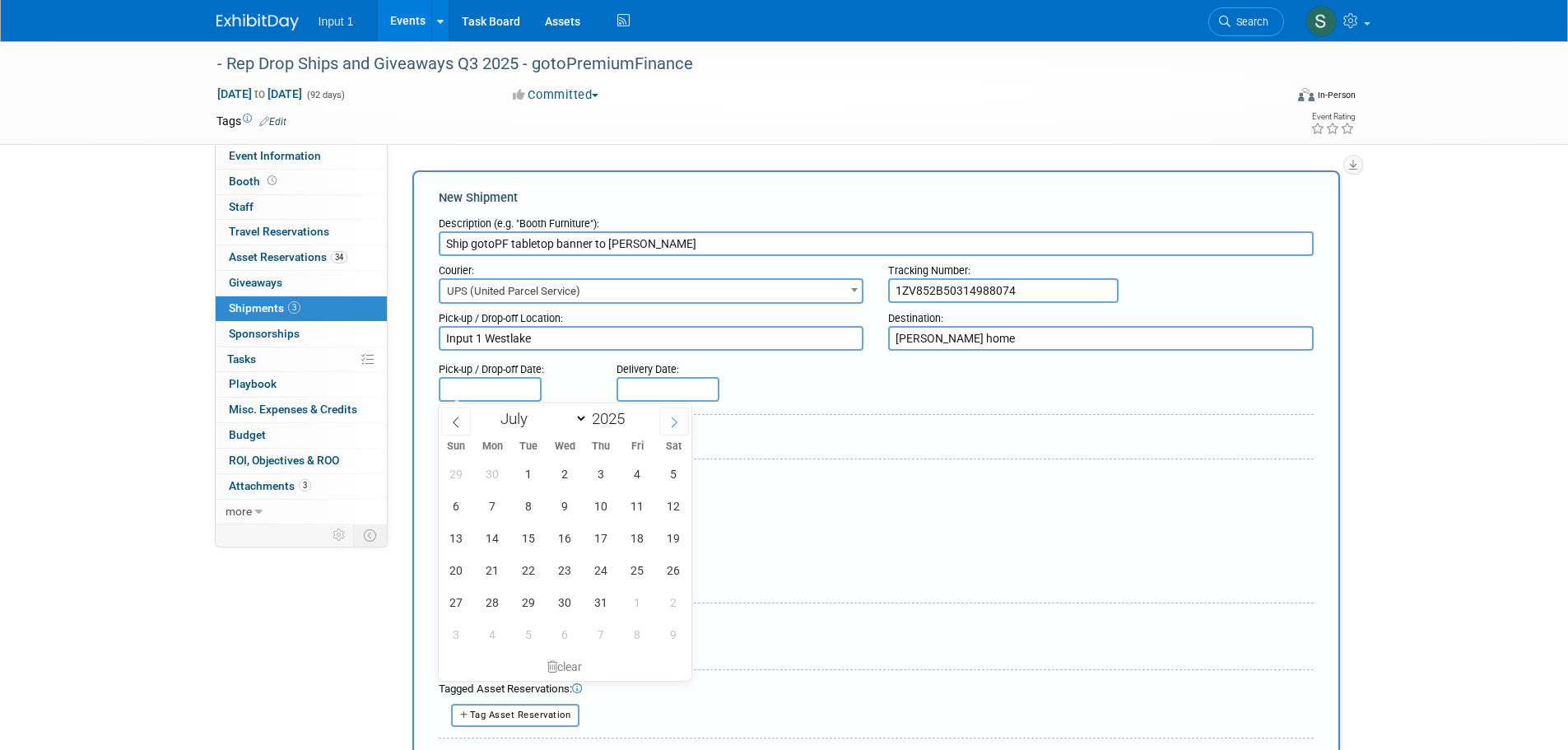
click at [682, 420] on span at bounding box center [674, 421] width 29 height 28
select select "7"
click at [569, 572] on span "20" at bounding box center [565, 570] width 32 height 32
type input "[DATE]"
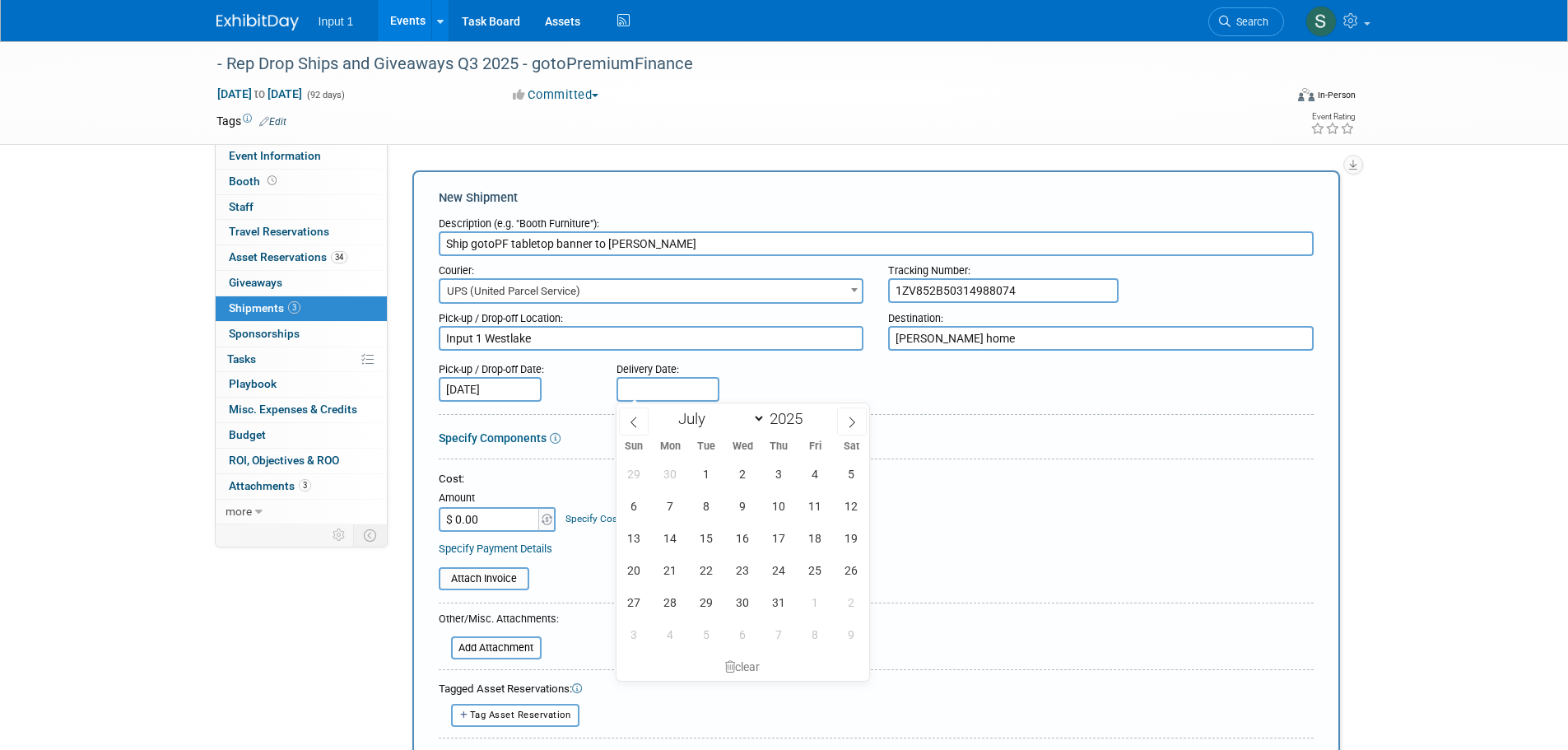
click at [650, 388] on input "text" at bounding box center [668, 389] width 103 height 24
click at [848, 423] on icon at bounding box center [852, 423] width 12 height 12
select select "7"
click at [845, 575] on span "23" at bounding box center [851, 570] width 32 height 32
type input "Aug 23, 2025"
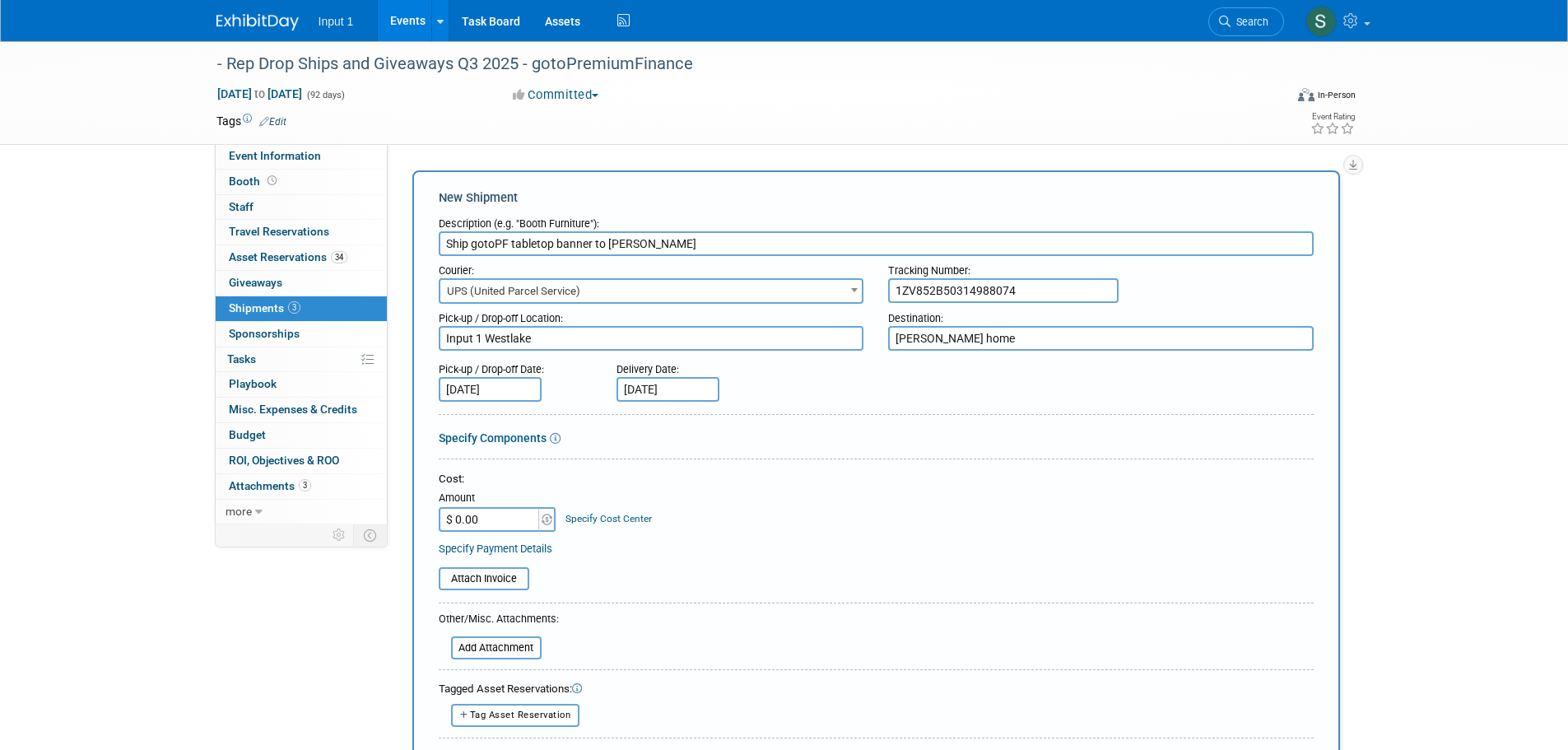
click at [510, 518] on input "$ 0.00" at bounding box center [490, 519] width 103 height 24
type input "$ 25.81"
click at [481, 580] on input "file" at bounding box center [429, 579] width 196 height 19
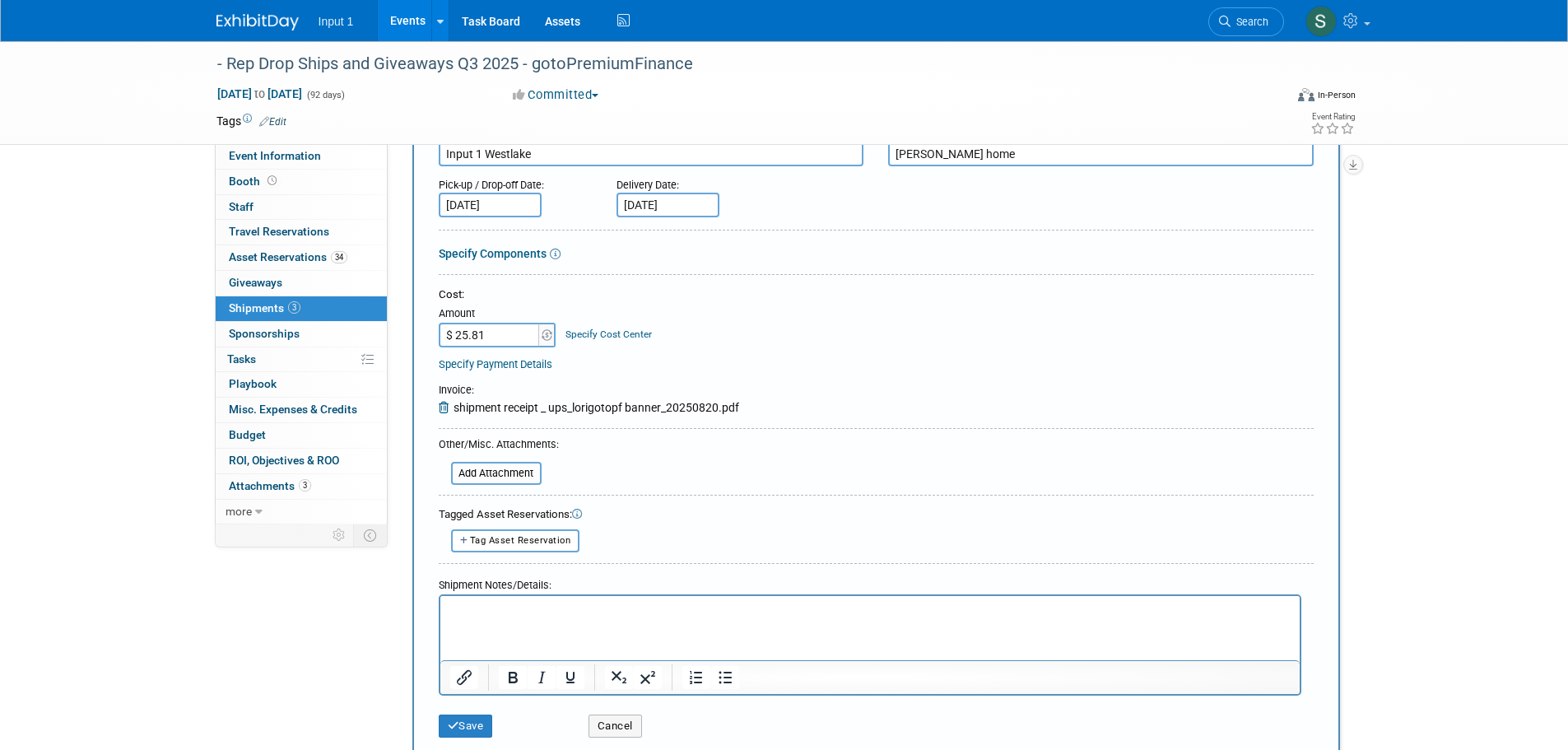
scroll to position [247, 0]
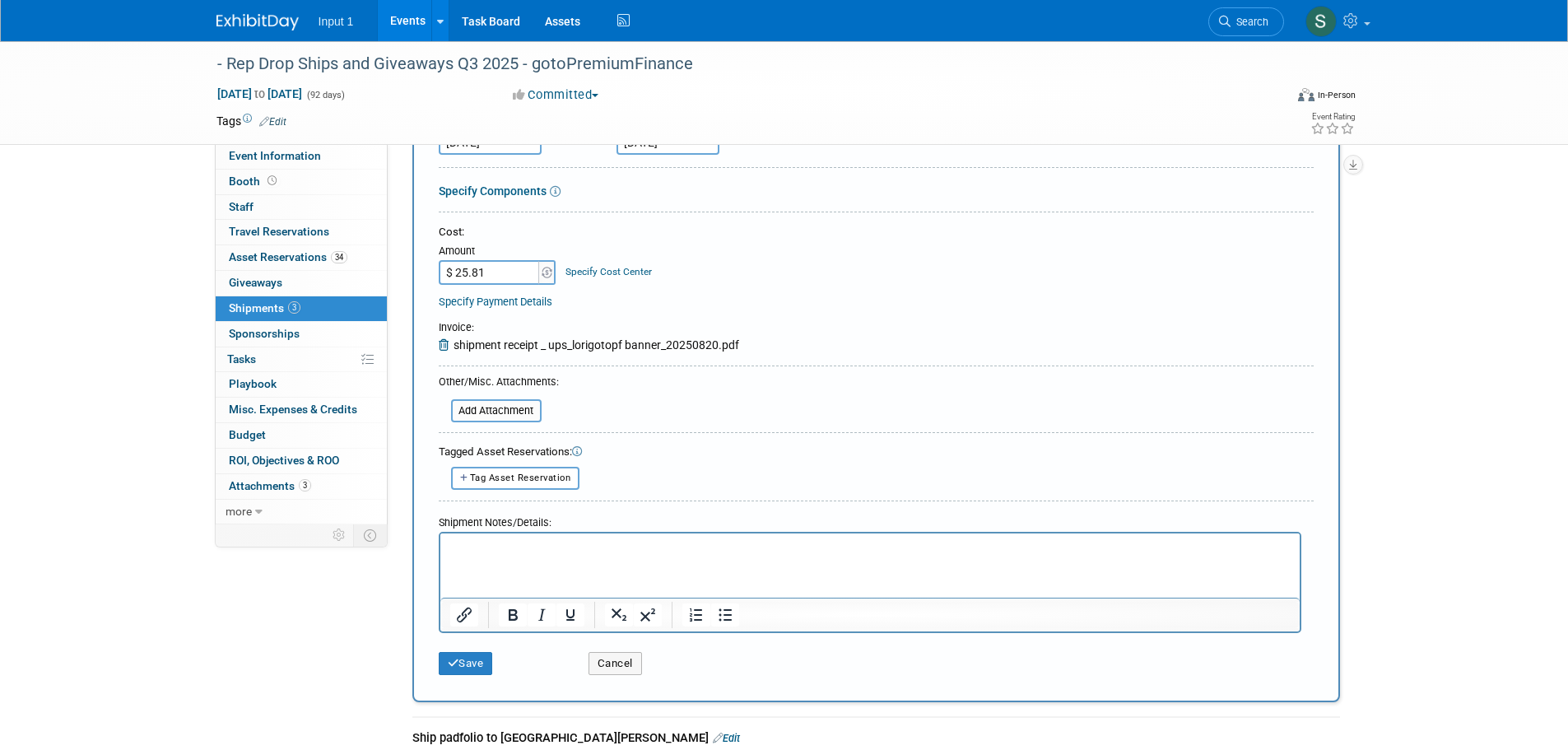
click at [501, 556] on html at bounding box center [869, 544] width 859 height 23
click at [908, 349] on table "Attach Invoice Invoice: shipment receipt _ ups_lorigotopf banner_20250820.pdf" at bounding box center [876, 337] width 875 height 33
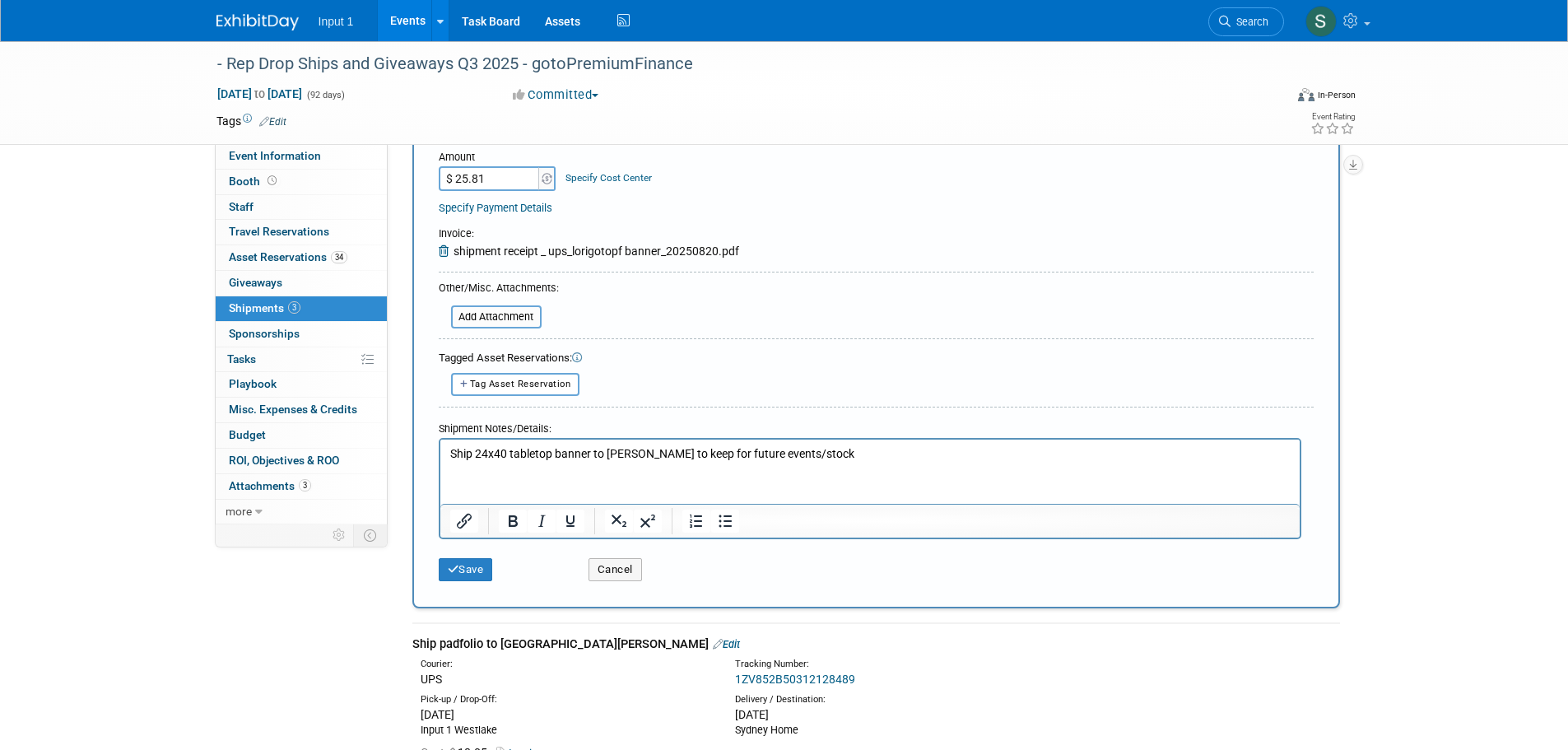
scroll to position [412, 0]
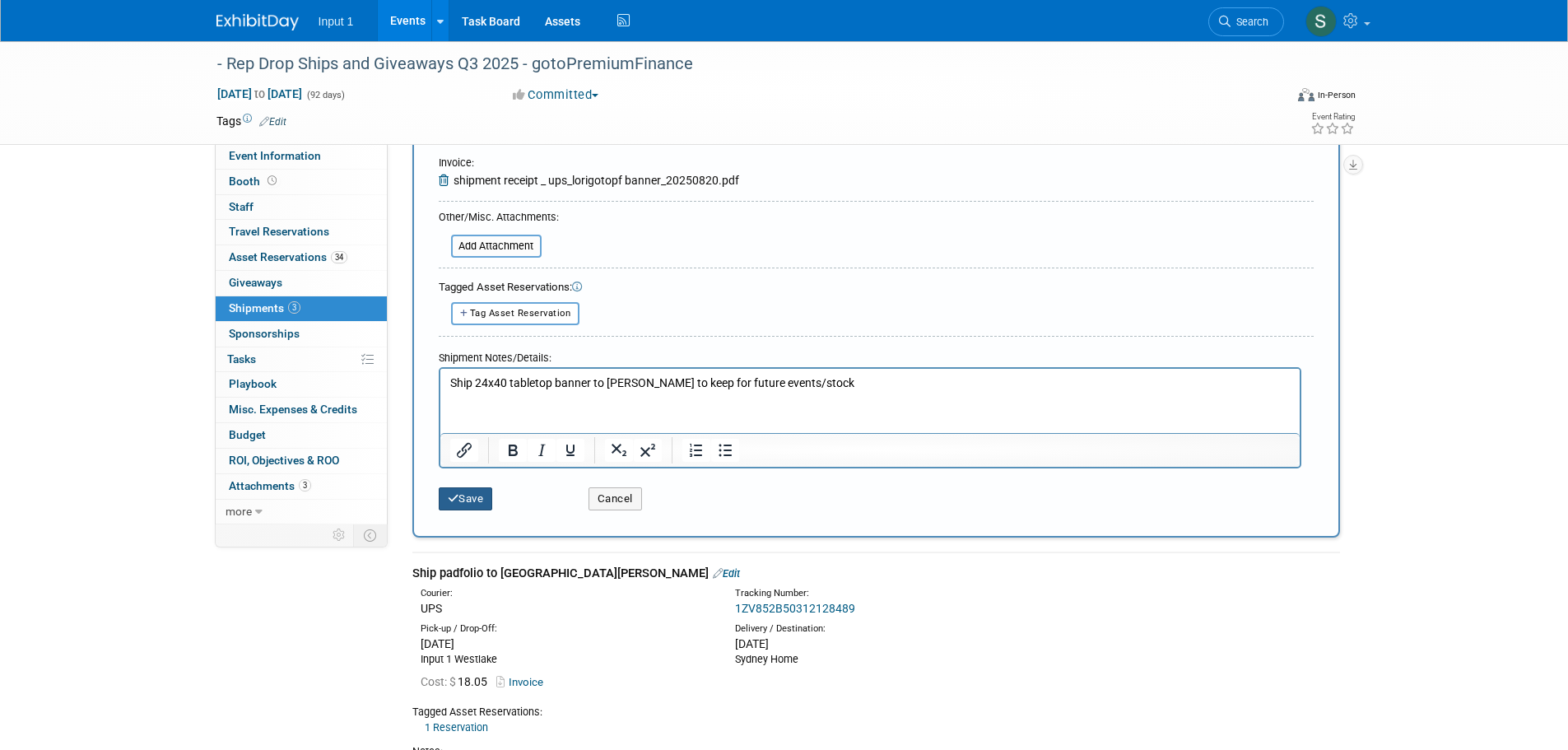
click at [470, 497] on button "Save" at bounding box center [466, 499] width 55 height 23
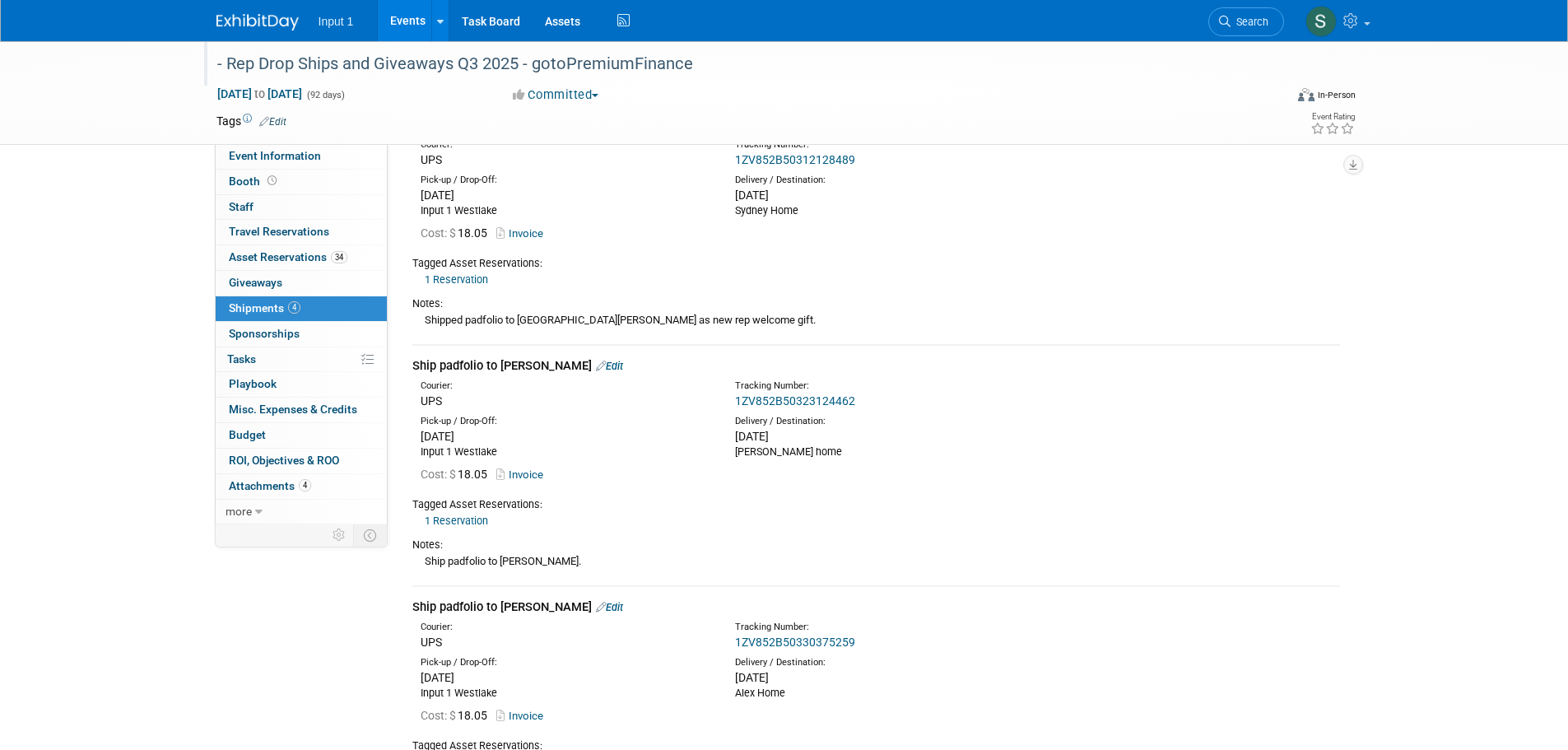
scroll to position [0, 0]
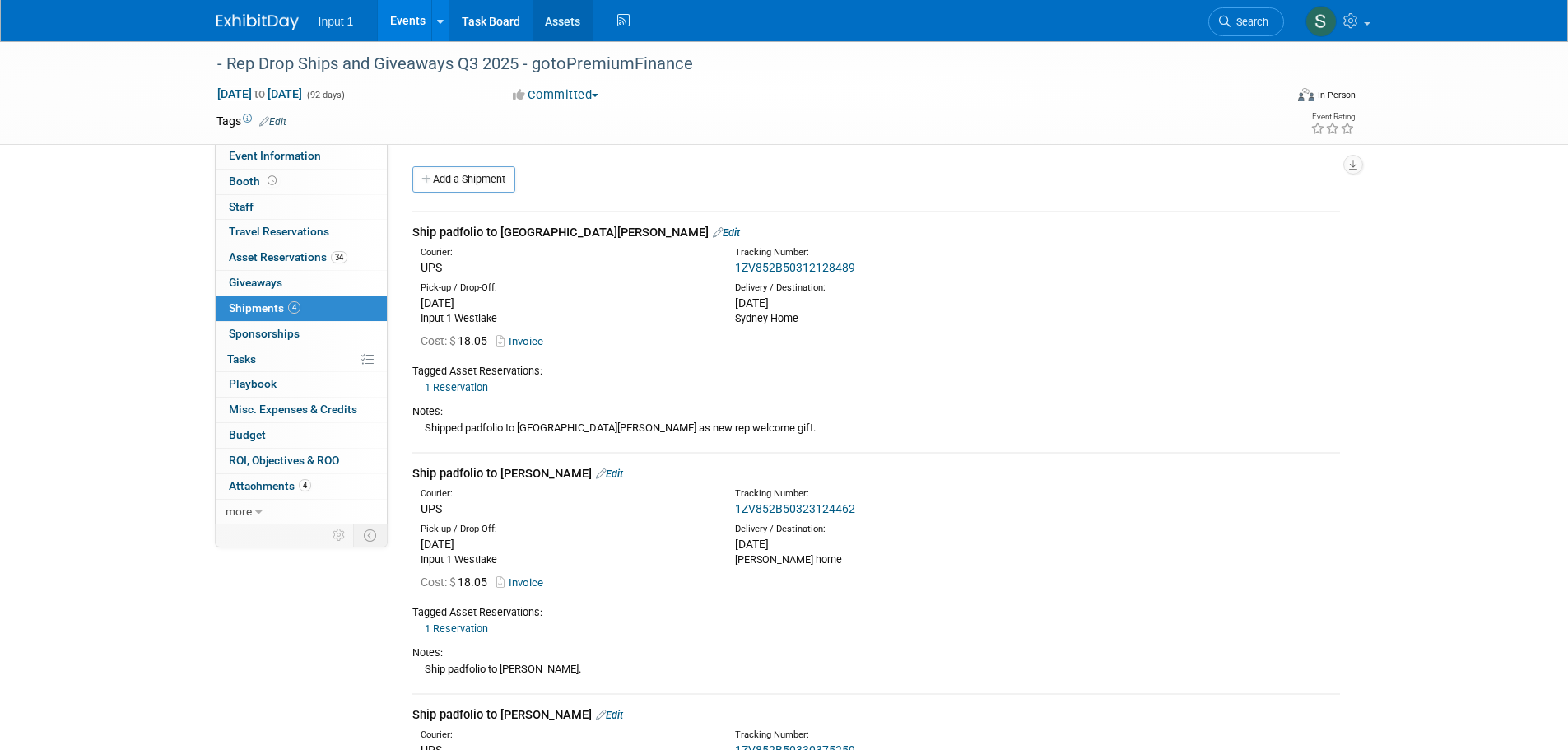
click at [560, 24] on link "Assets" at bounding box center [563, 20] width 60 height 41
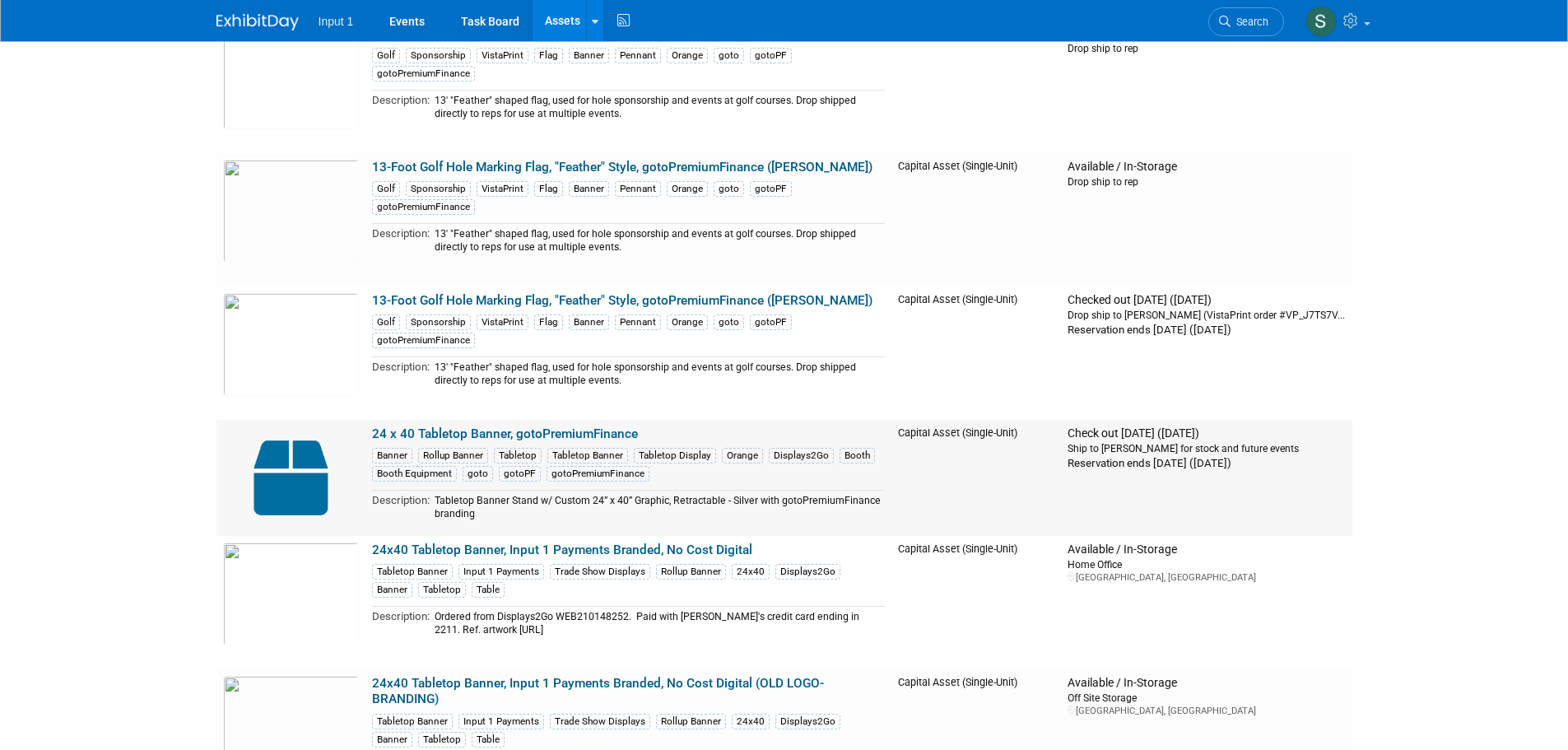
scroll to position [658, 0]
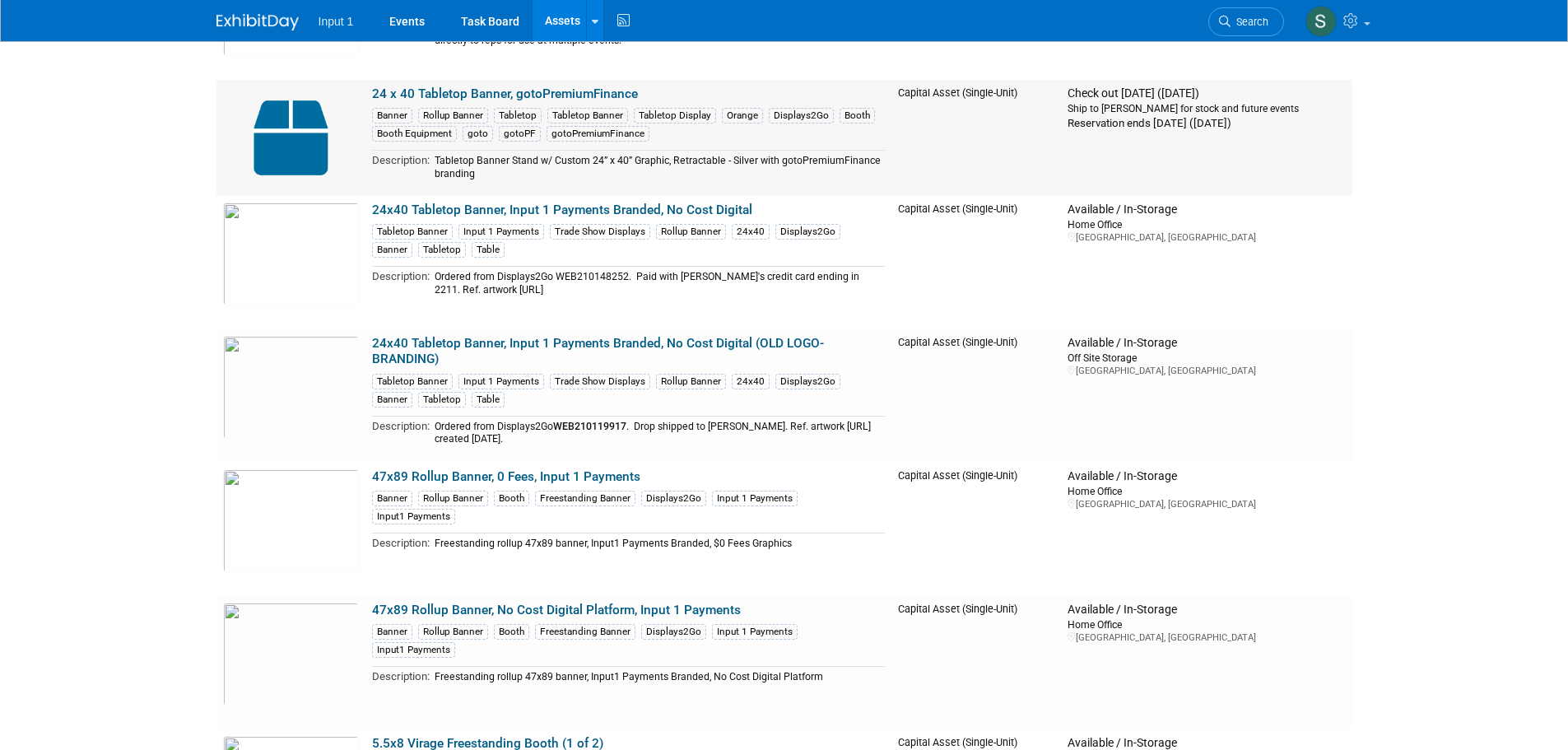
click at [478, 88] on link "24 x 40 Tabletop Banner, gotoPremiumFinance" at bounding box center [504, 94] width 266 height 15
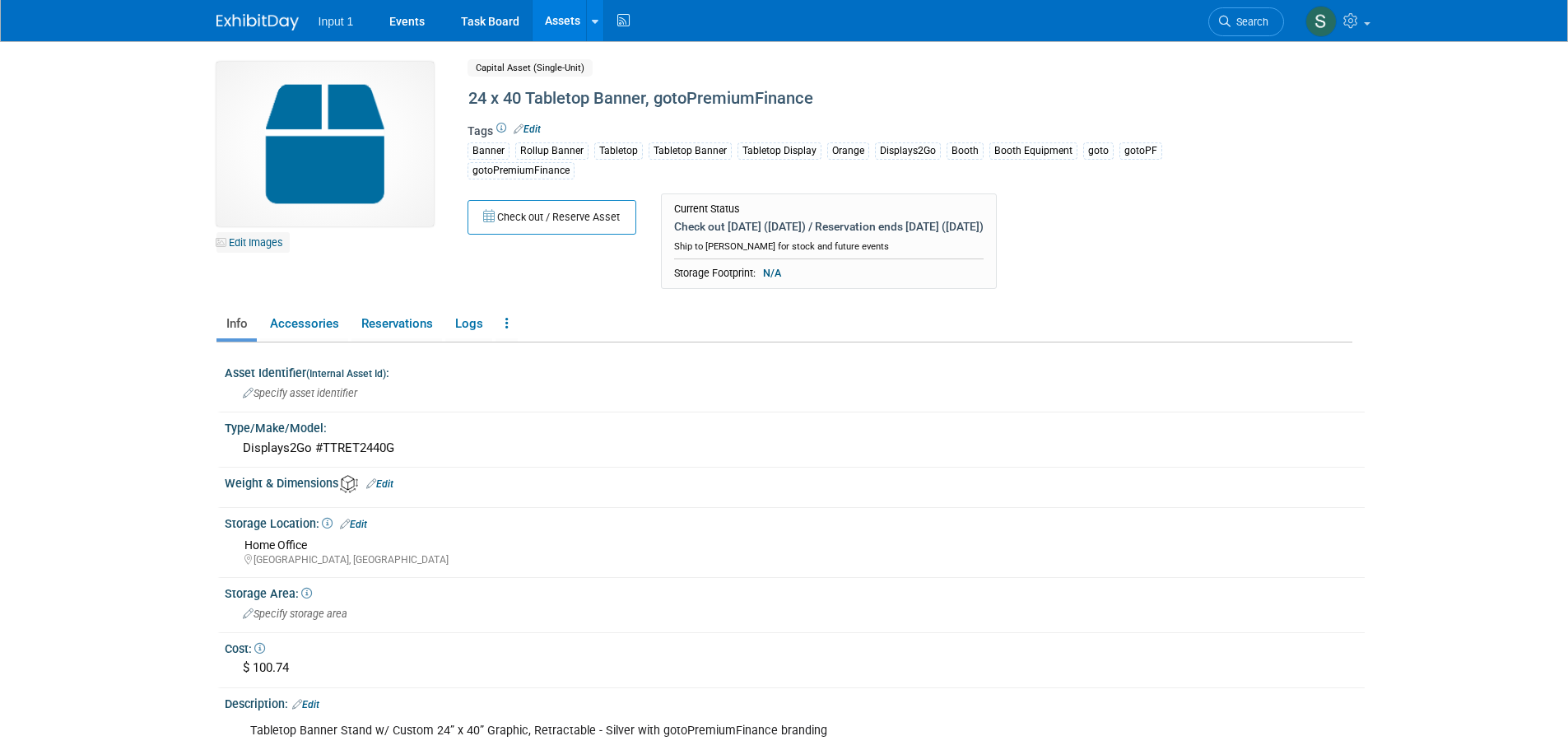
click at [248, 243] on link "Edit Images" at bounding box center [252, 242] width 73 height 20
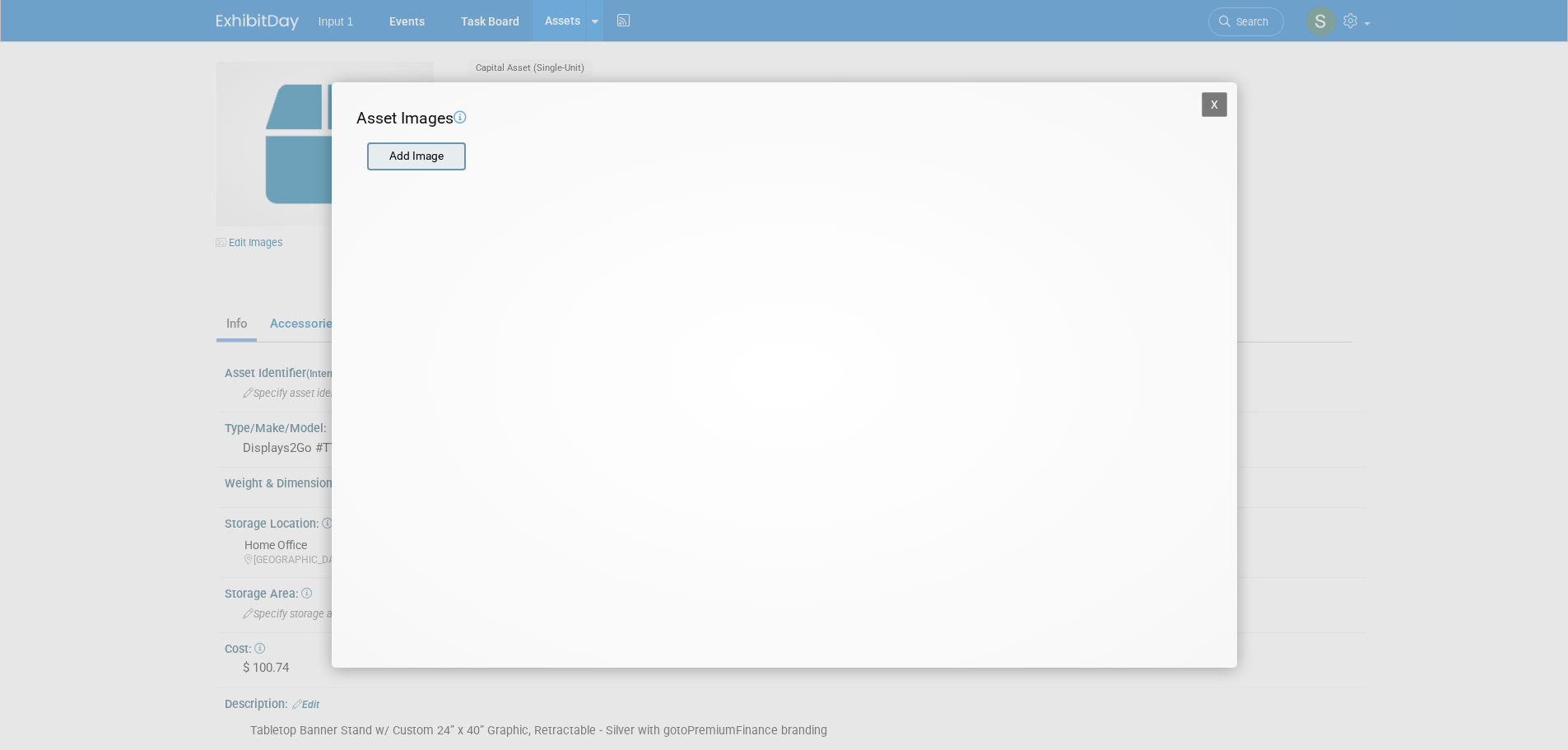
click at [422, 154] on input "file" at bounding box center [366, 156] width 196 height 24
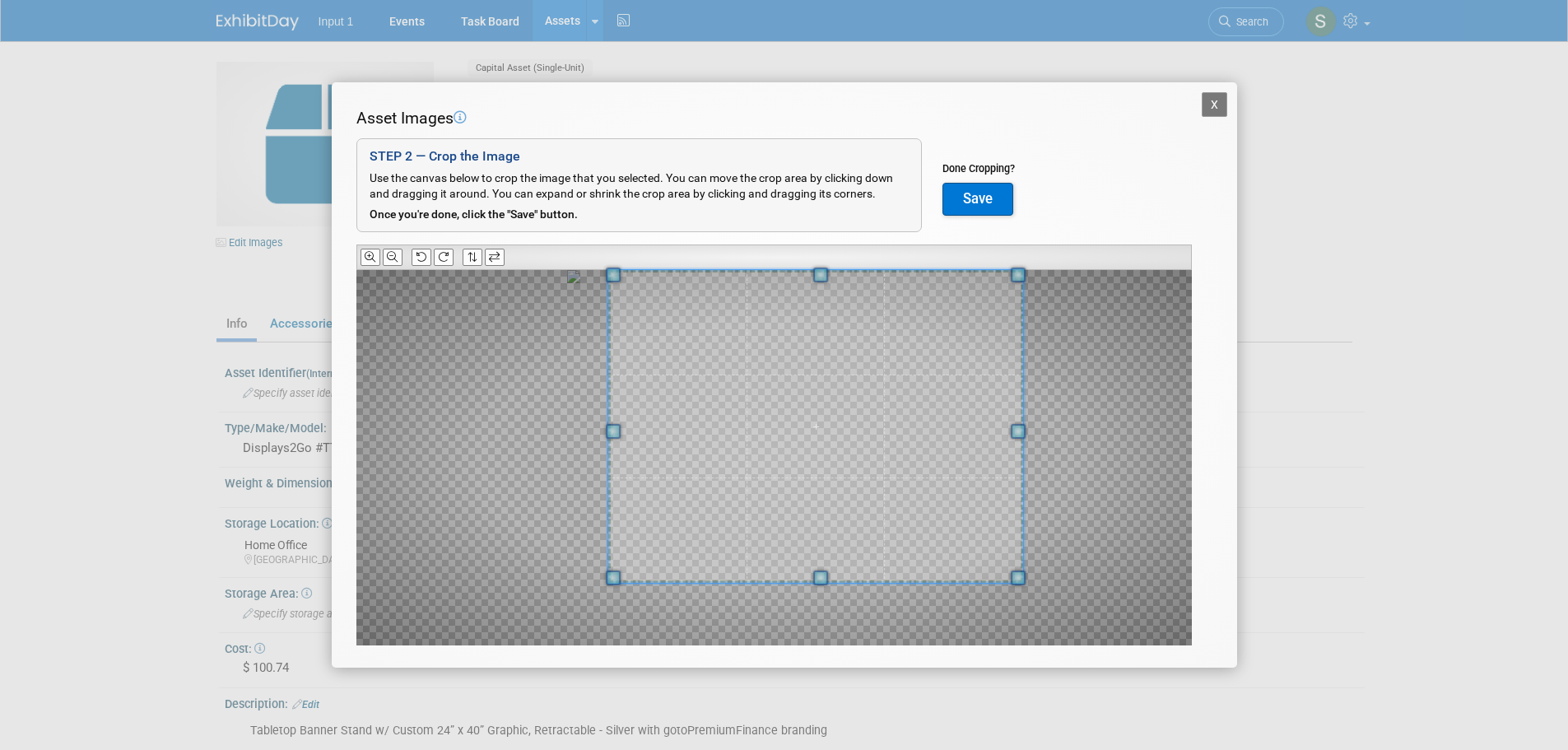
click at [1004, 267] on div "Asset Images Add Image STEP 2 — Crop the Image Use the canvas below to crop the…" at bounding box center [784, 402] width 856 height 590
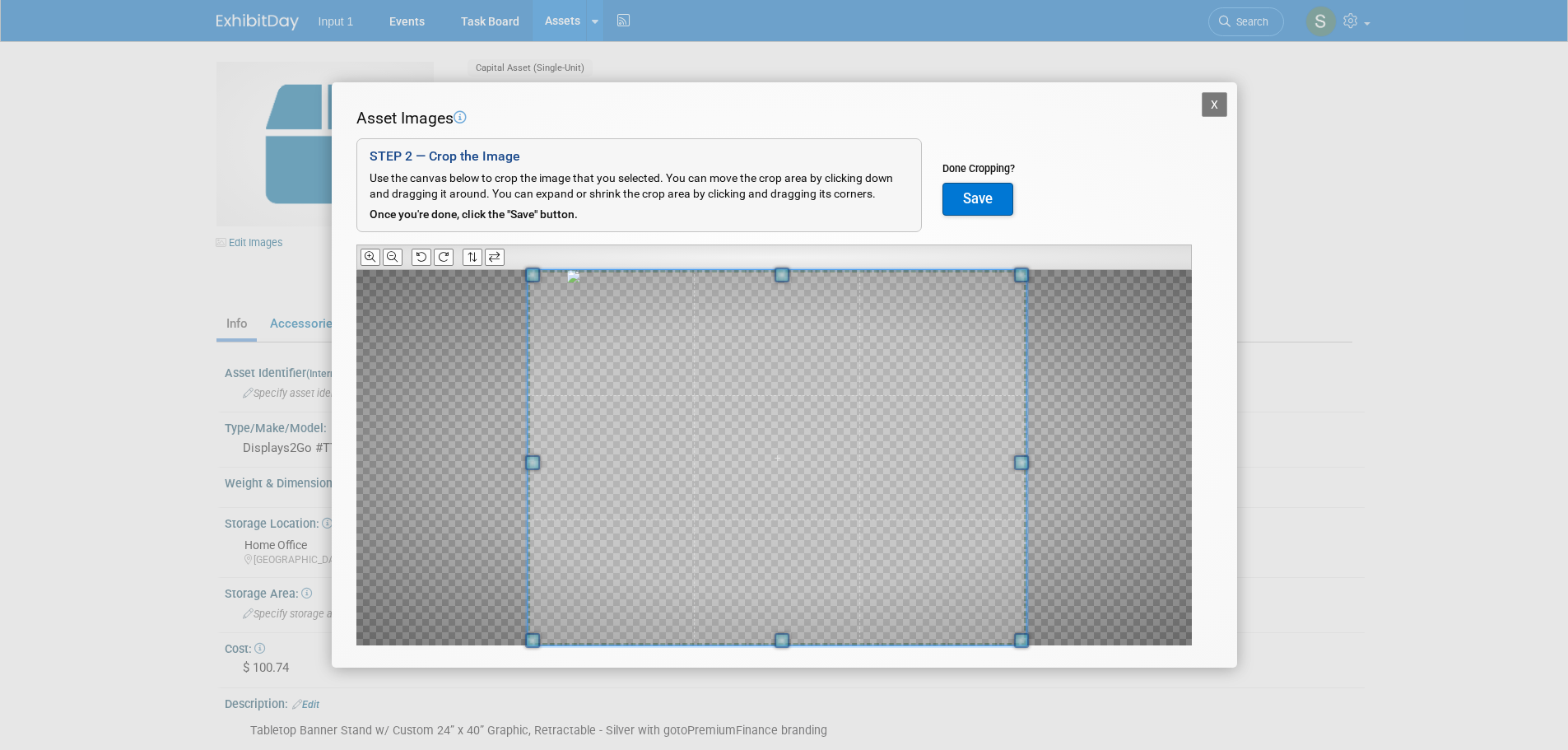
click at [523, 643] on div at bounding box center [774, 457] width 836 height 375
click at [983, 196] on button "Save" at bounding box center [978, 200] width 71 height 33
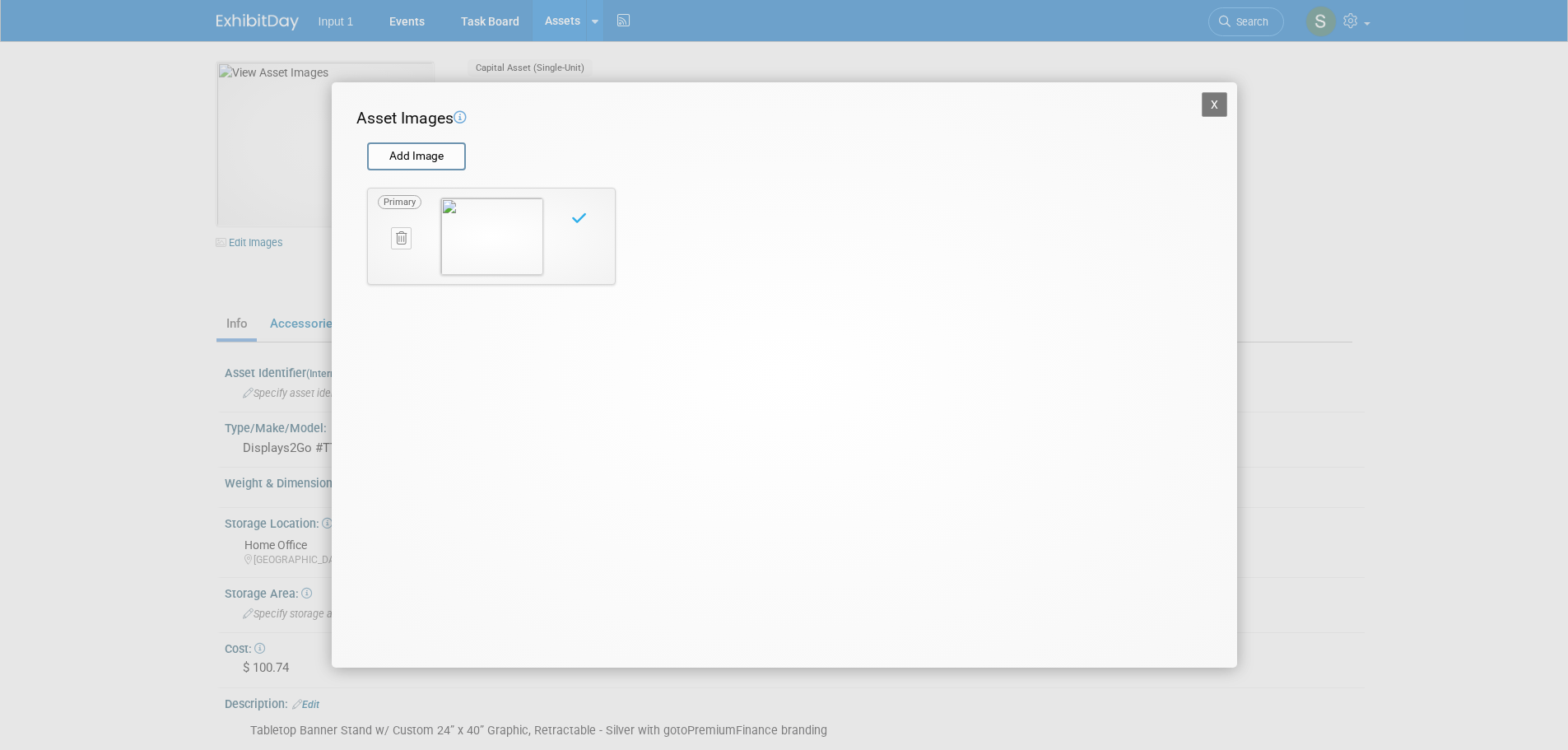
click at [1221, 101] on button "X" at bounding box center [1214, 104] width 26 height 24
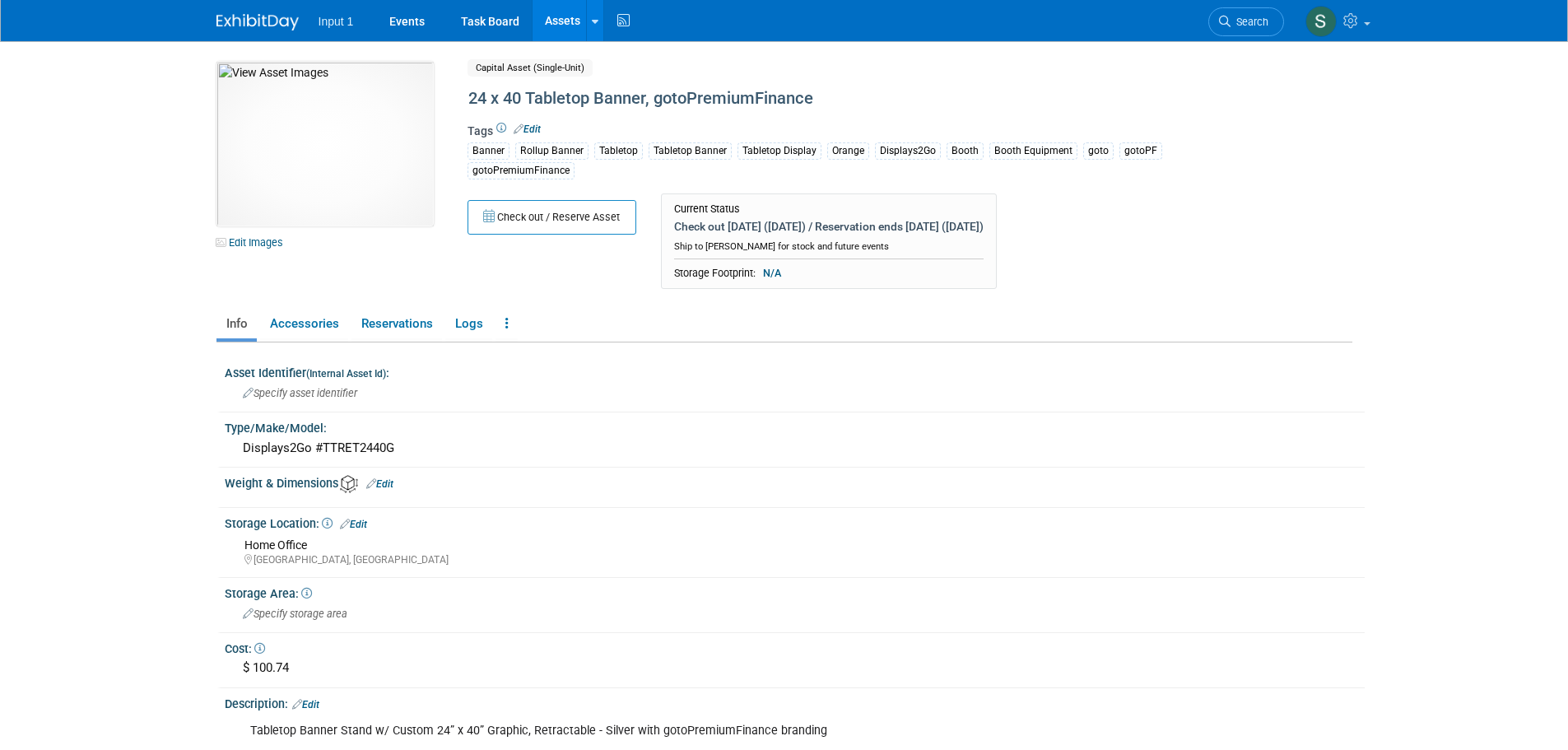
click at [1130, 258] on div "Check out / Reserve Asset Current Status Check out today (Aug 21) / Reservation…" at bounding box center [841, 244] width 773 height 102
click at [409, 15] on link "Events" at bounding box center [407, 20] width 60 height 41
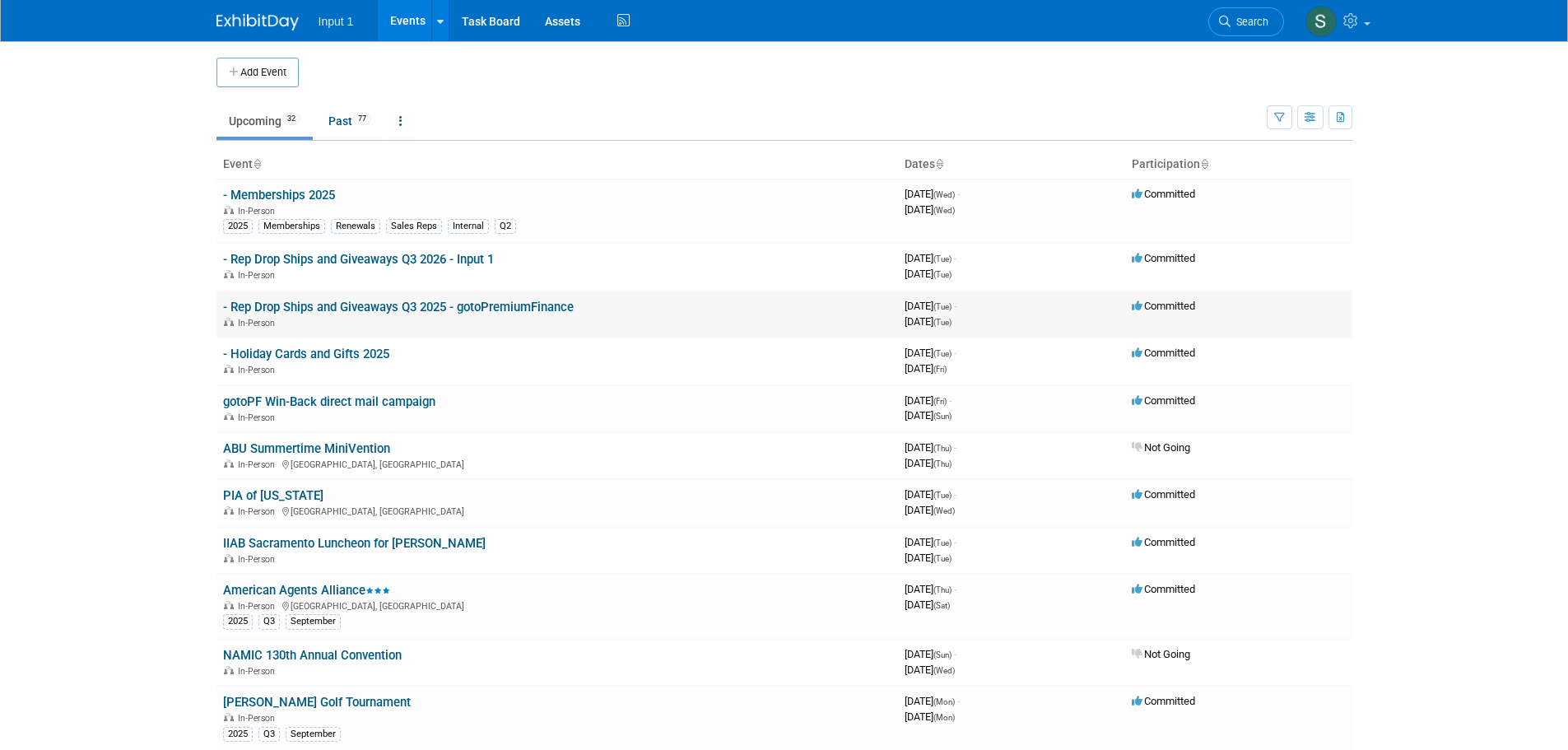
click at [426, 313] on link "- Rep Drop Ships and Giveaways Q3 2025 - gotoPremiumFinance" at bounding box center [398, 307] width 351 height 15
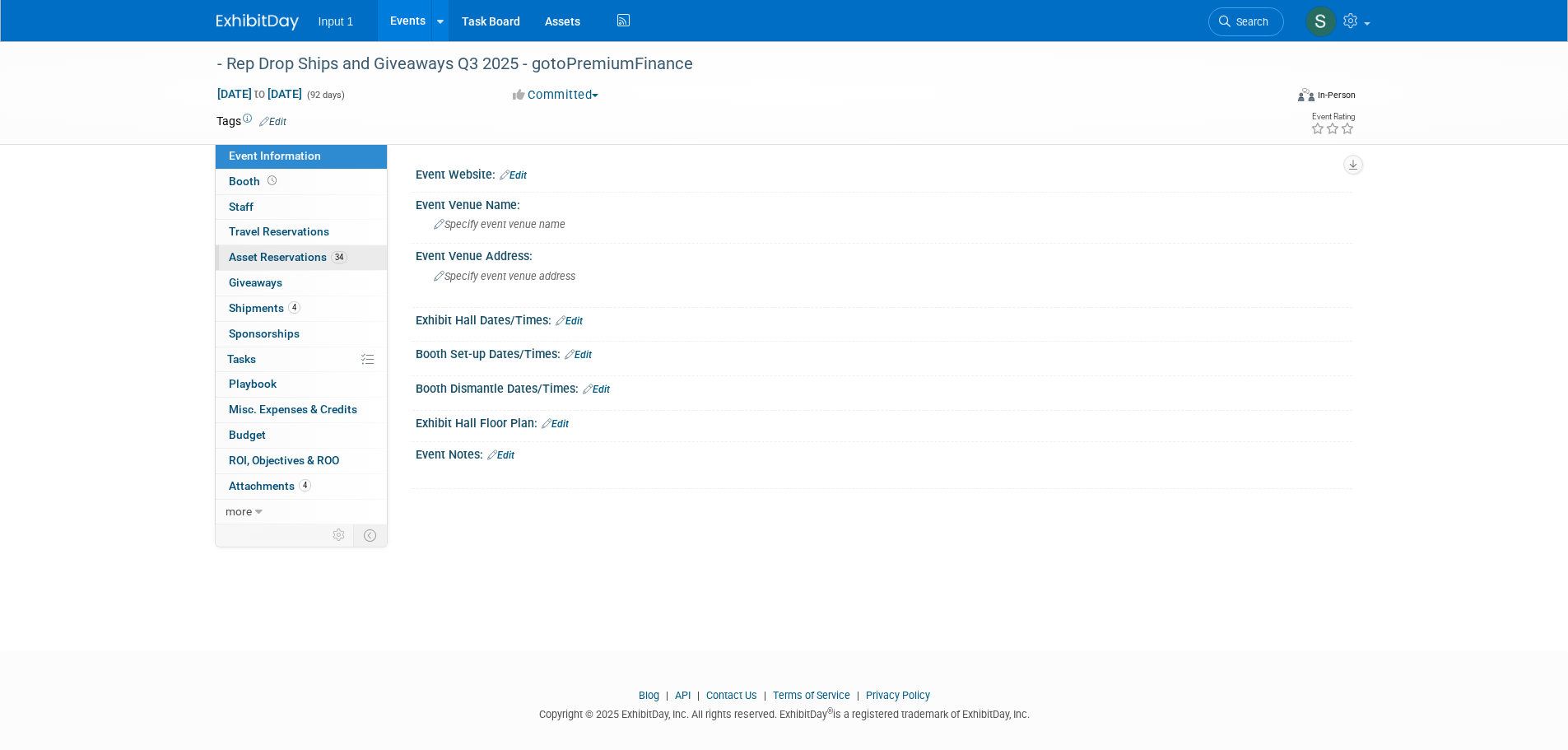
click at [272, 250] on span "Asset Reservations 34" at bounding box center [288, 257] width 119 height 14
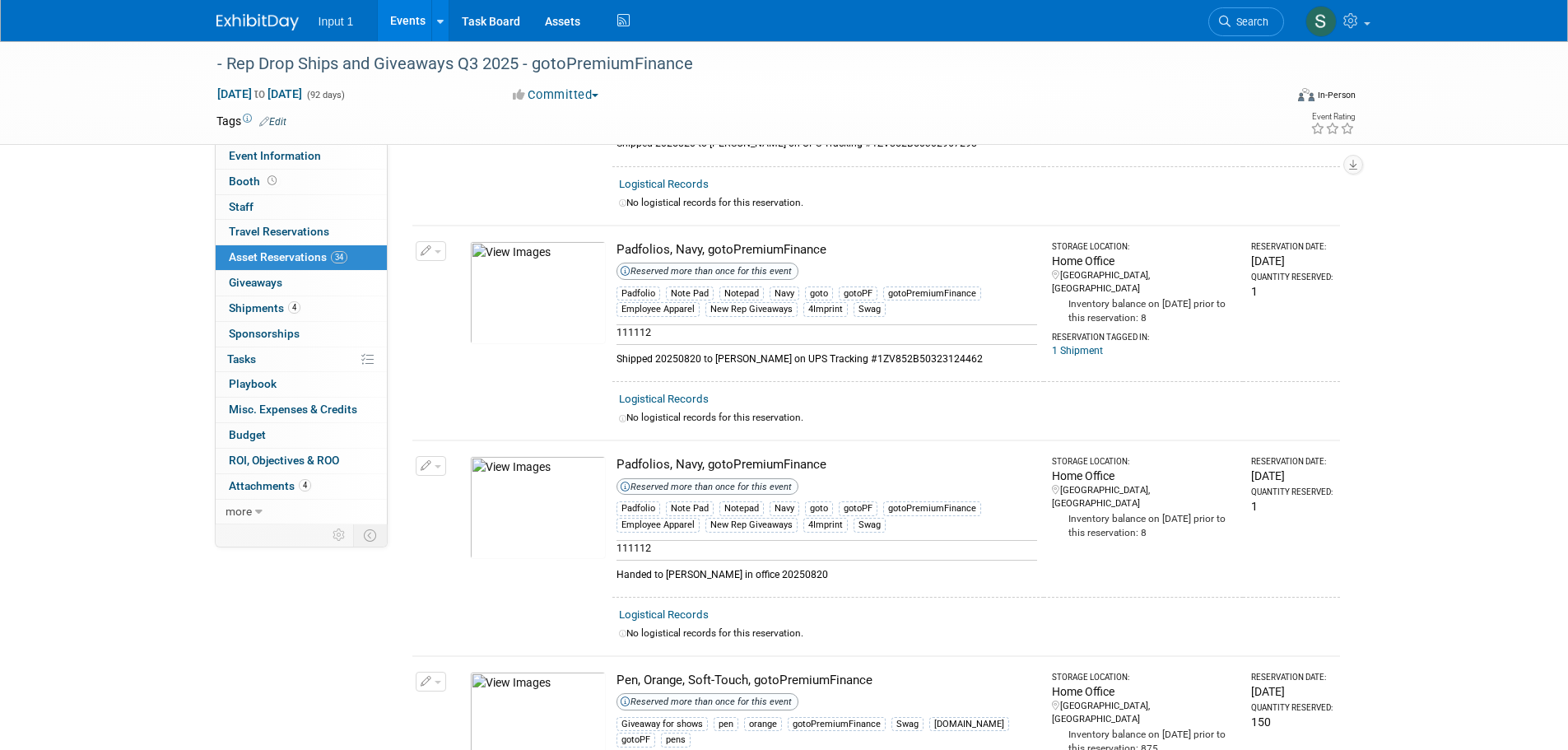
scroll to position [5849, 0]
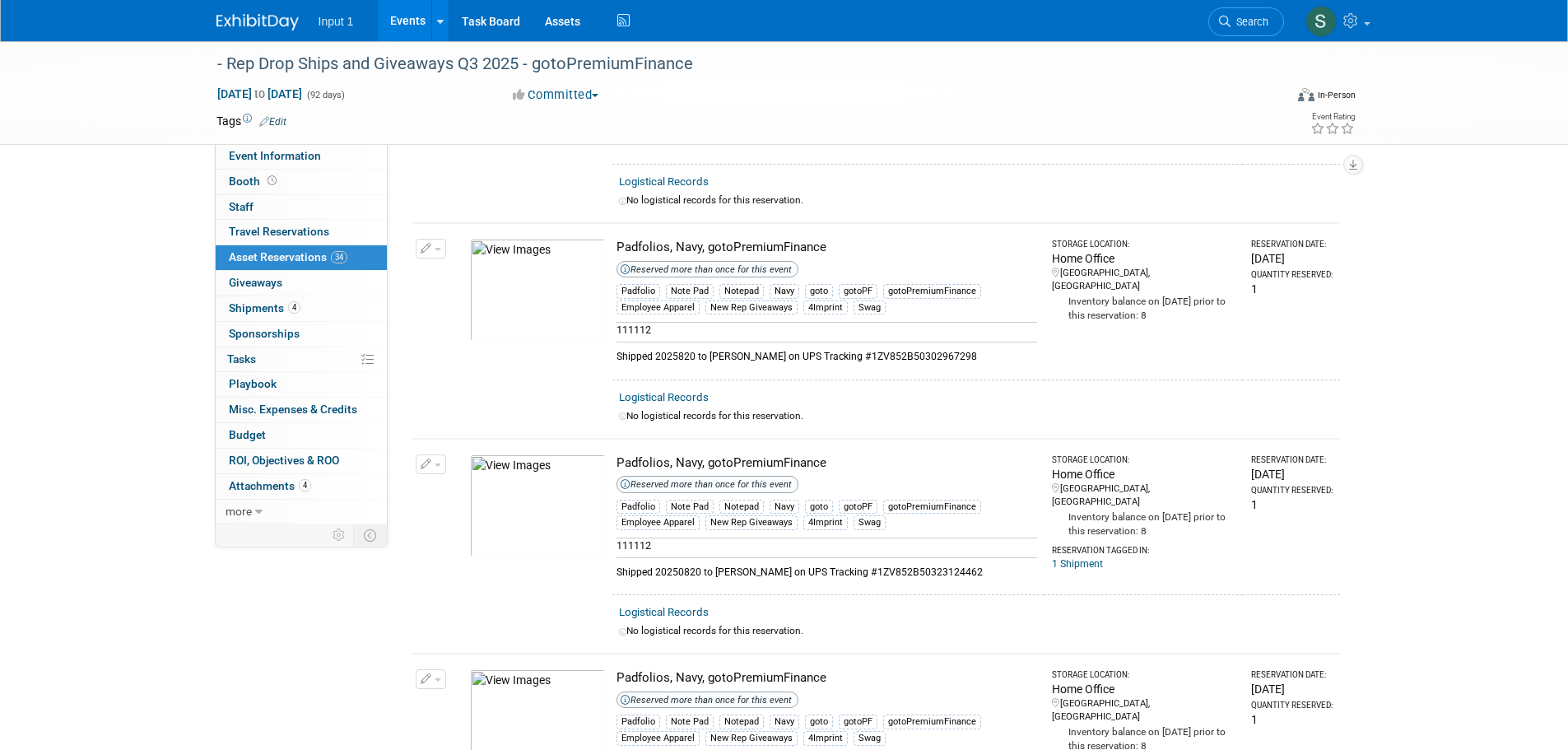
click at [561, 19] on link "Assets" at bounding box center [563, 20] width 60 height 41
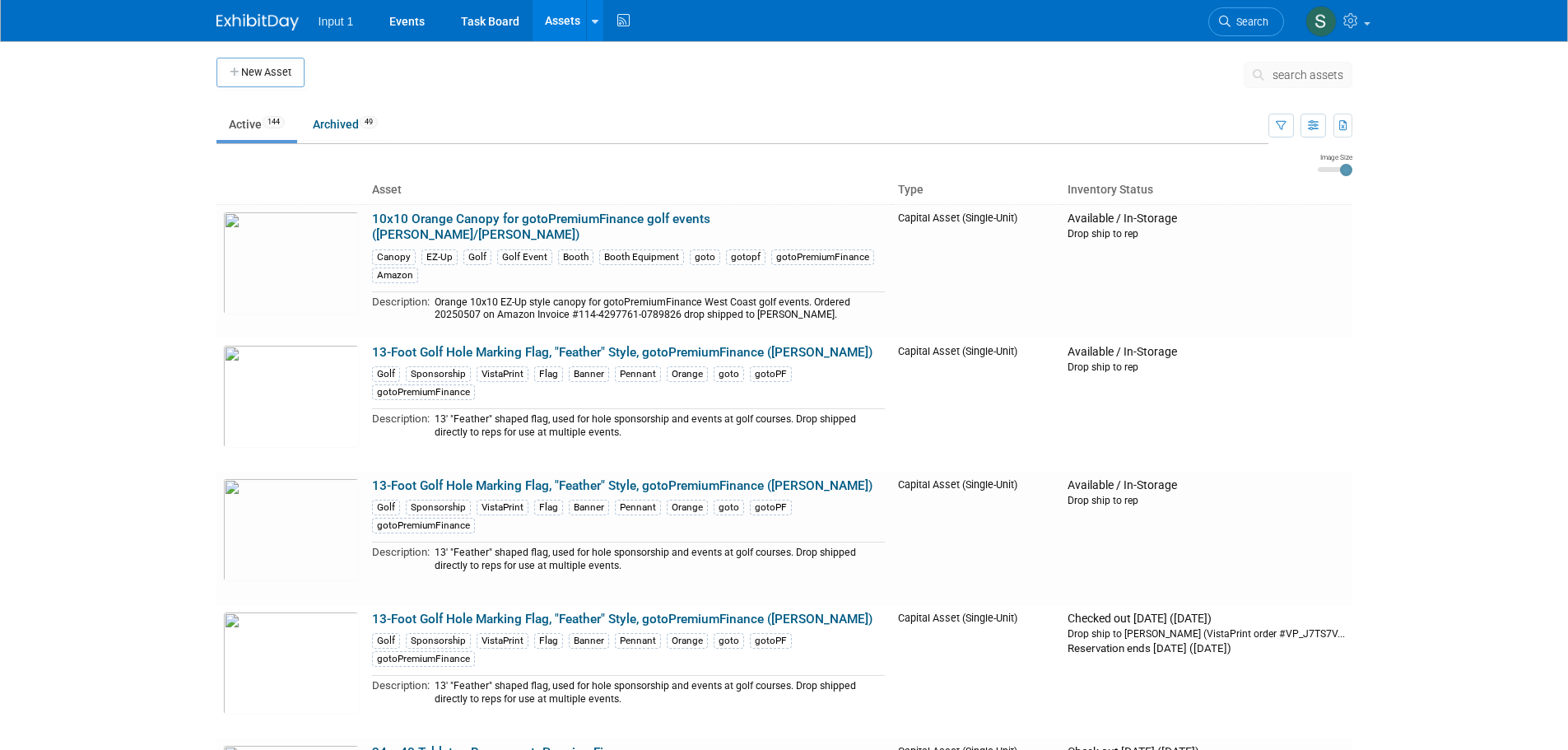
click at [1312, 79] on span "search assets" at bounding box center [1308, 75] width 71 height 14
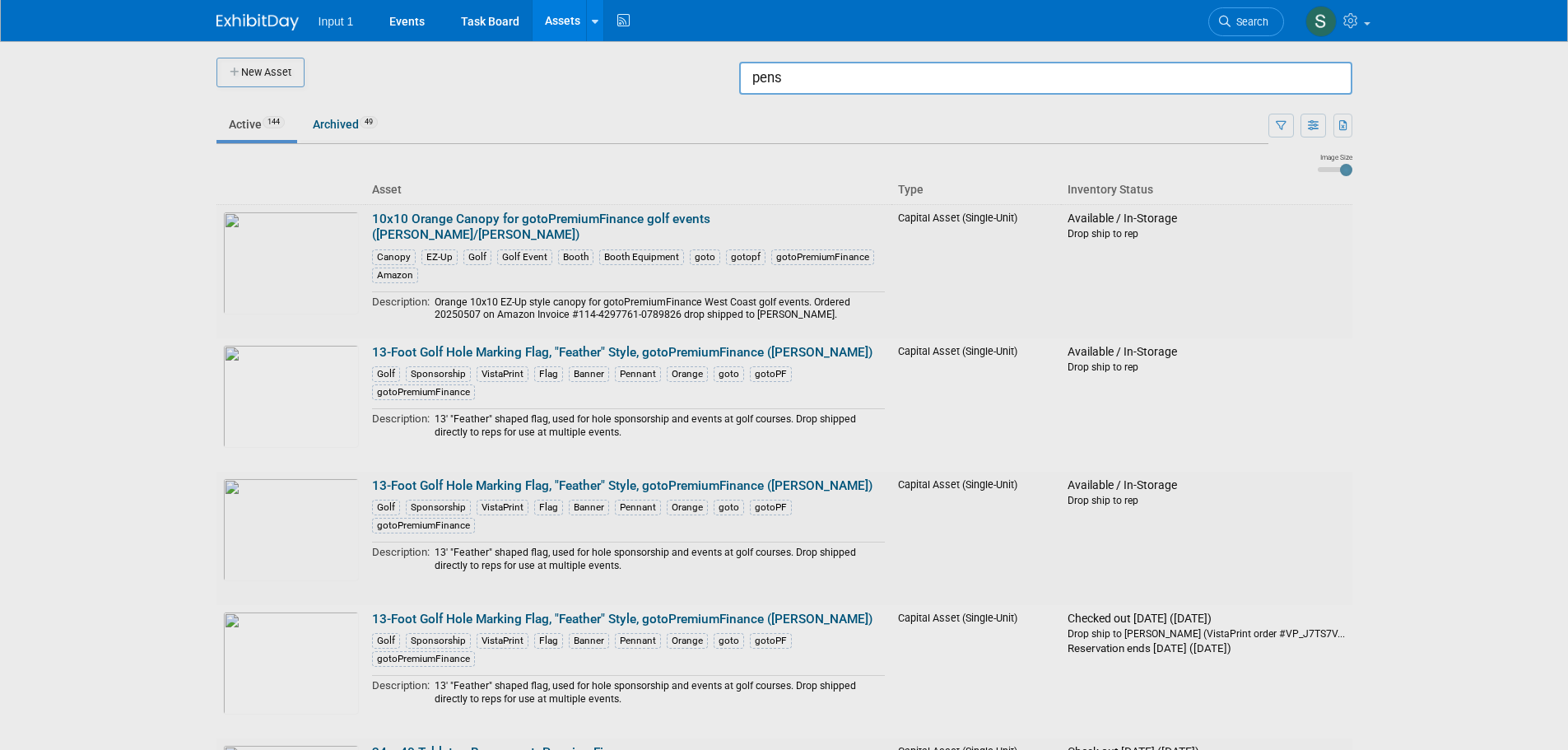
click at [971, 87] on input "pens" at bounding box center [1046, 78] width 614 height 33
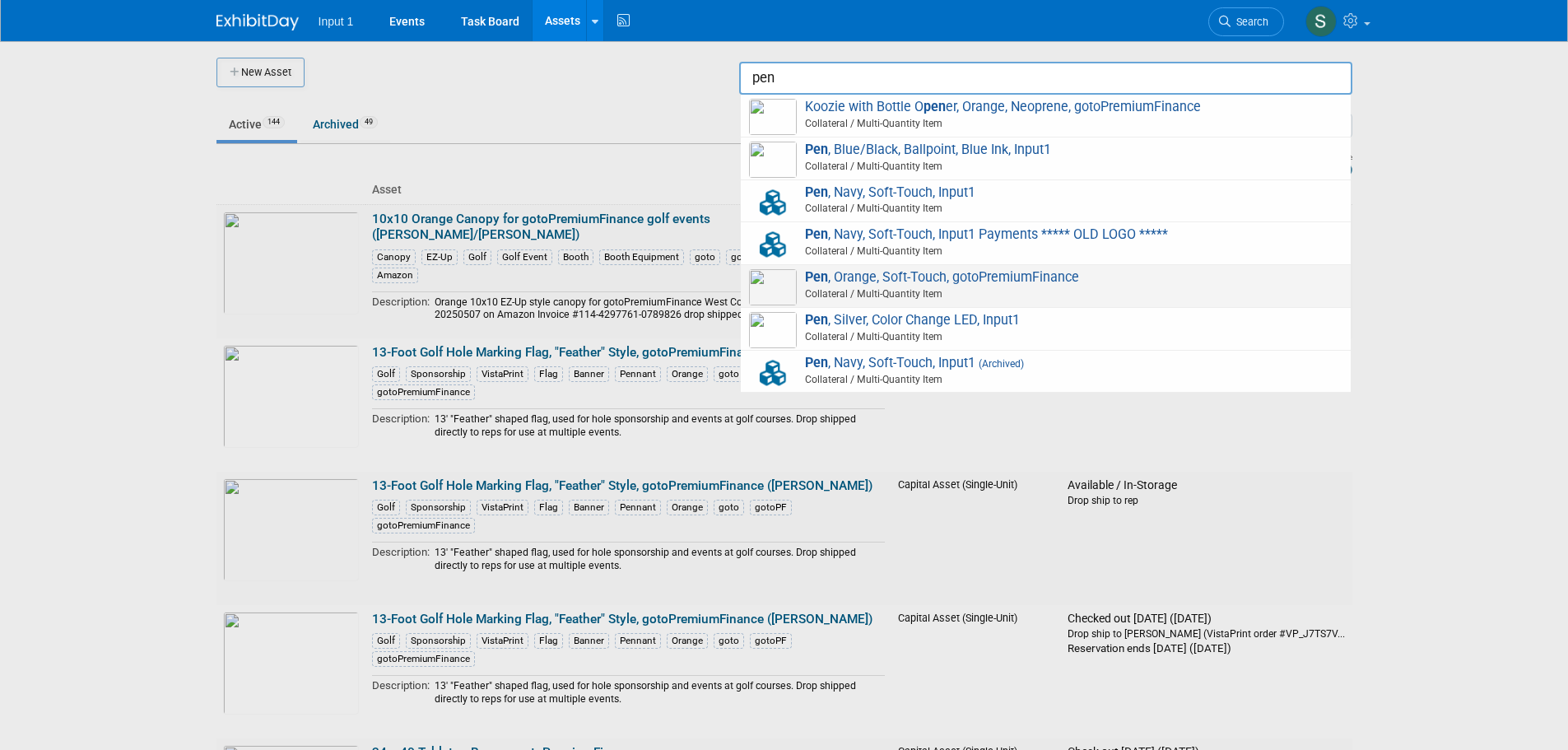
click at [969, 293] on span "Collateral / Multi-Quantity Item" at bounding box center [1048, 293] width 588 height 15
type input "Pen, Orange, Soft-Touch, gotoPremiumFinance"
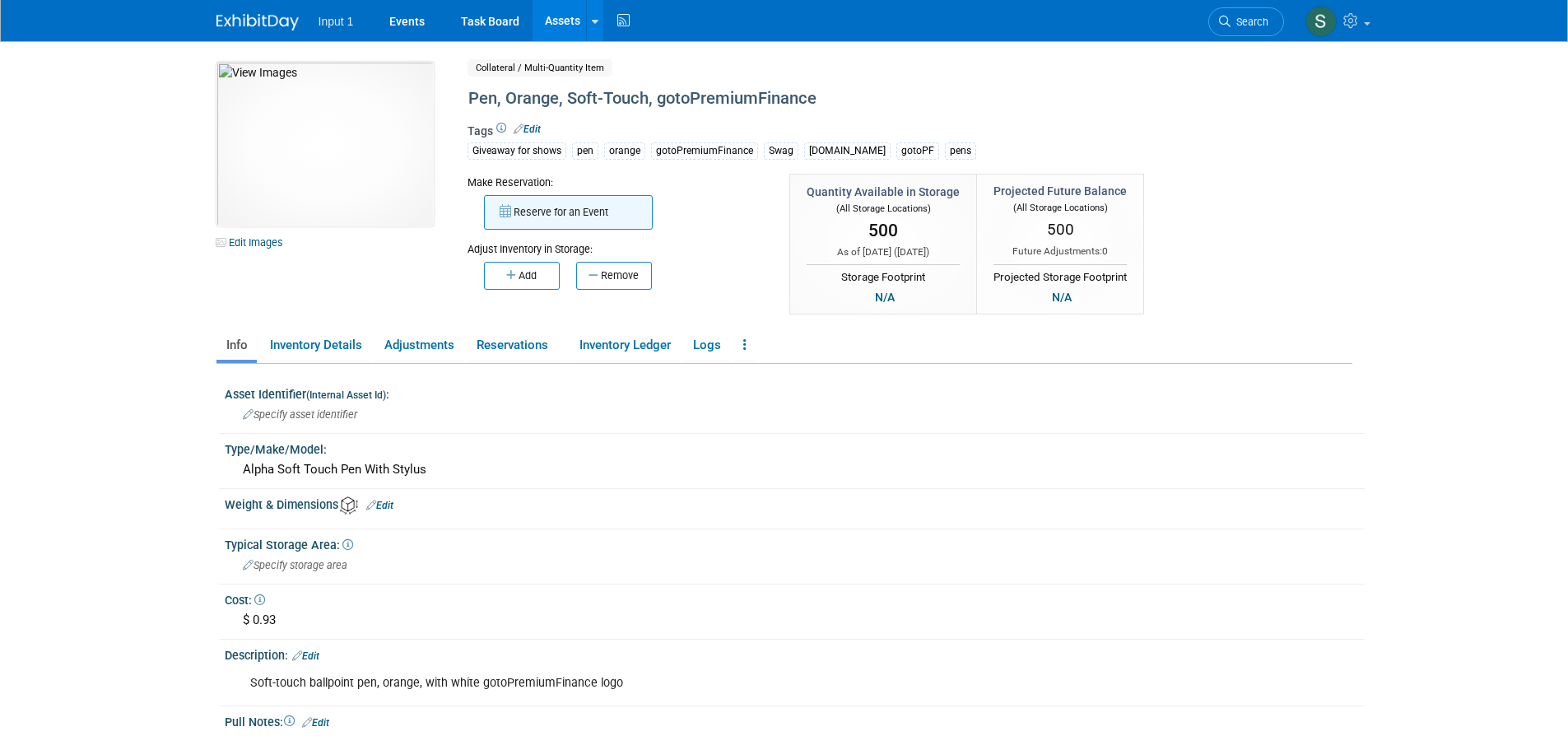
click at [554, 215] on button "Reserve for an Event" at bounding box center [568, 211] width 168 height 34
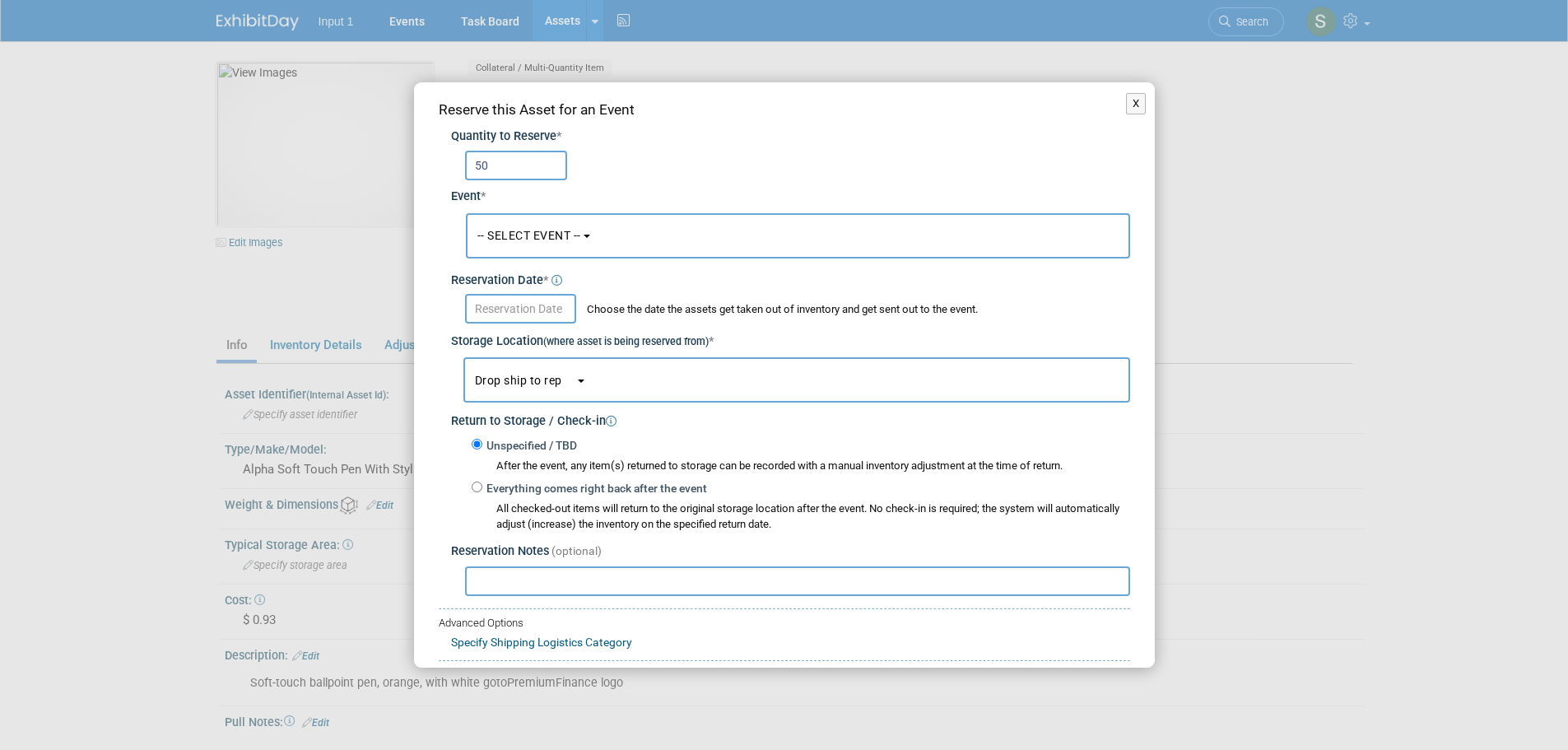
type input "50"
click at [566, 242] on span "-- SELECT EVENT --" at bounding box center [529, 236] width 103 height 14
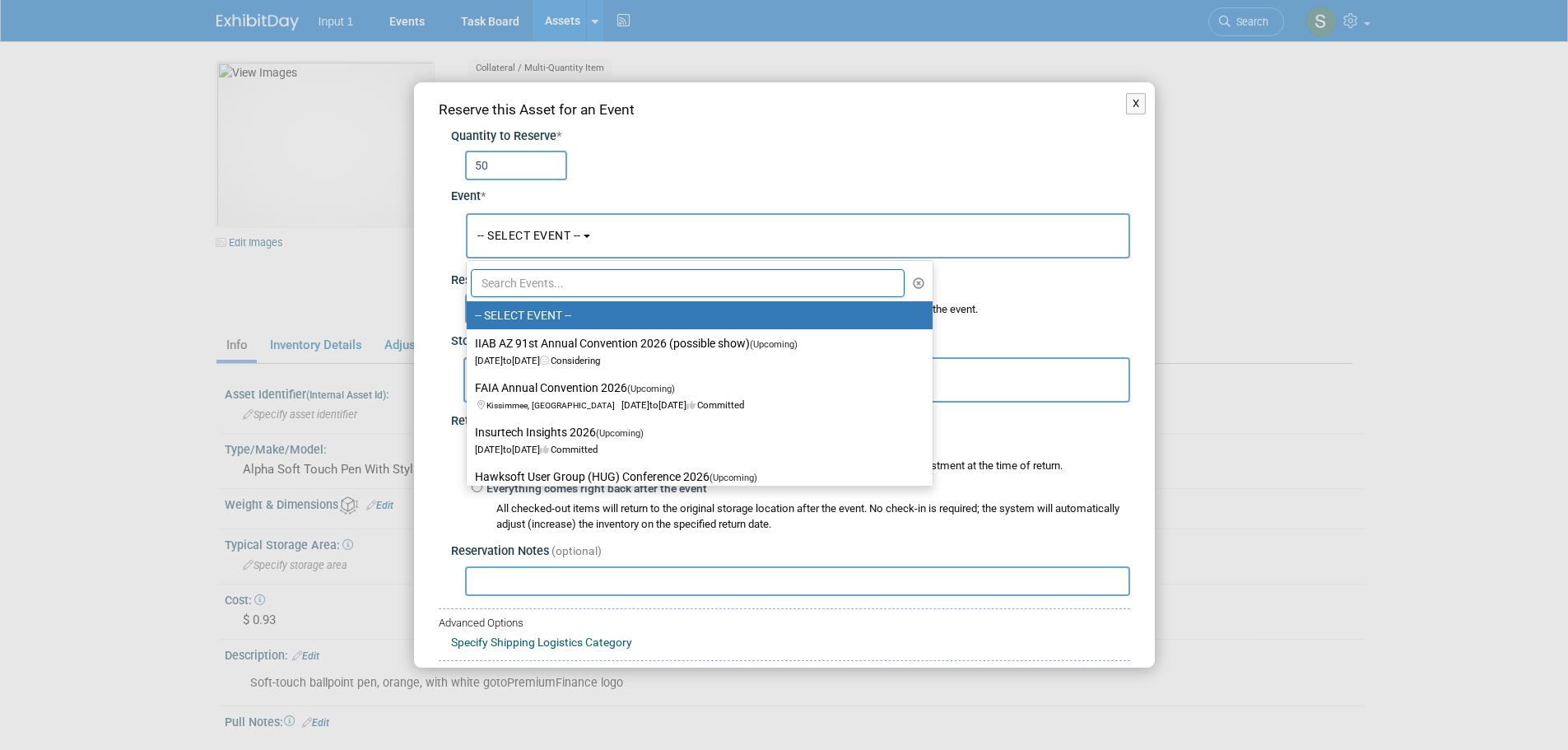
click at [549, 291] on input "text" at bounding box center [688, 282] width 434 height 28
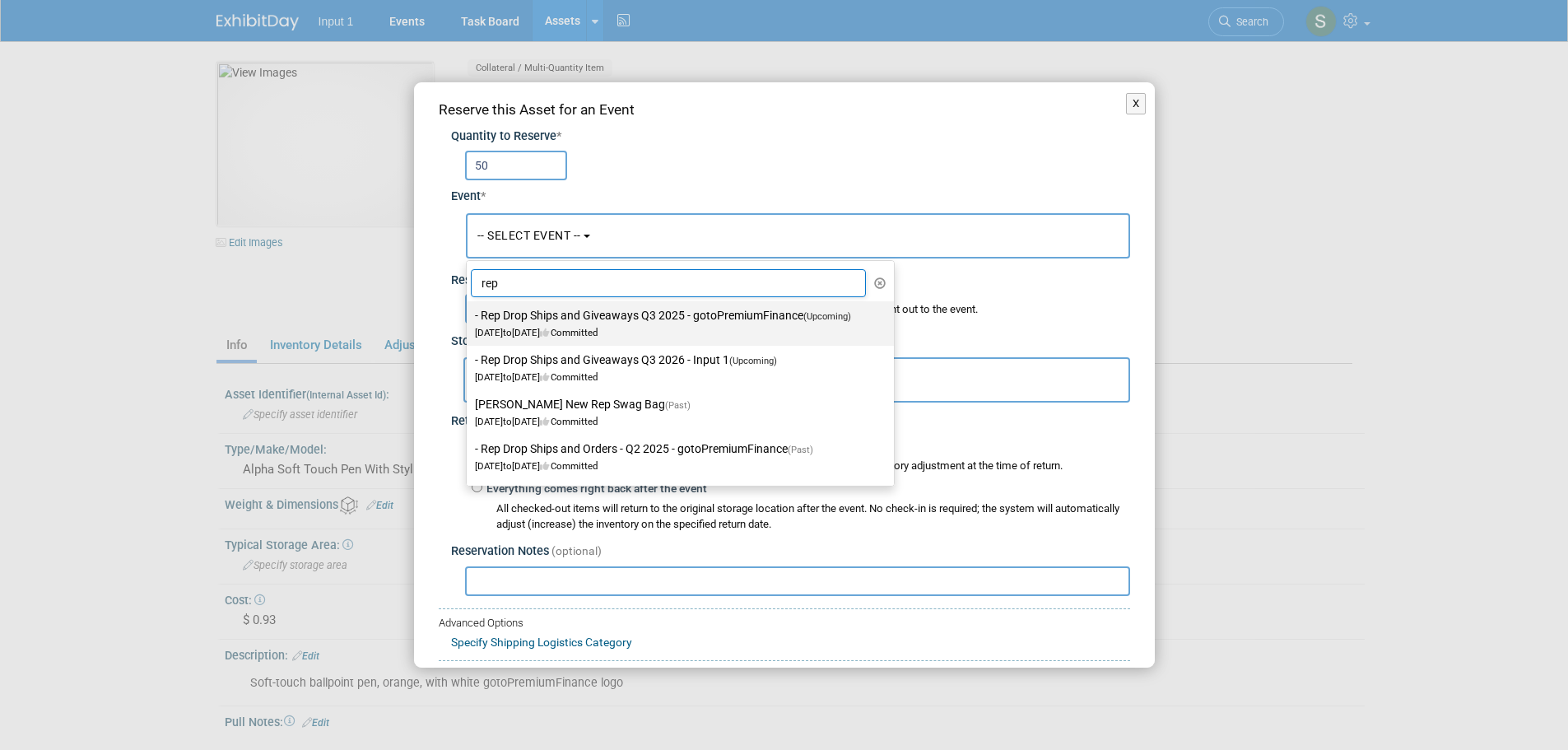
type input "rep"
click at [686, 324] on label "- Rep Drop Ships and Giveaways Q3 2025 - gotoPremiumFinance (Upcoming) Jul 1, 2…" at bounding box center [676, 323] width 402 height 38
click at [469, 321] on input "- Rep Drop Ships and Giveaways Q3 2025 - gotoPremiumFinance (Upcoming) Jul 1, 2…" at bounding box center [464, 316] width 11 height 11
select select "11146711"
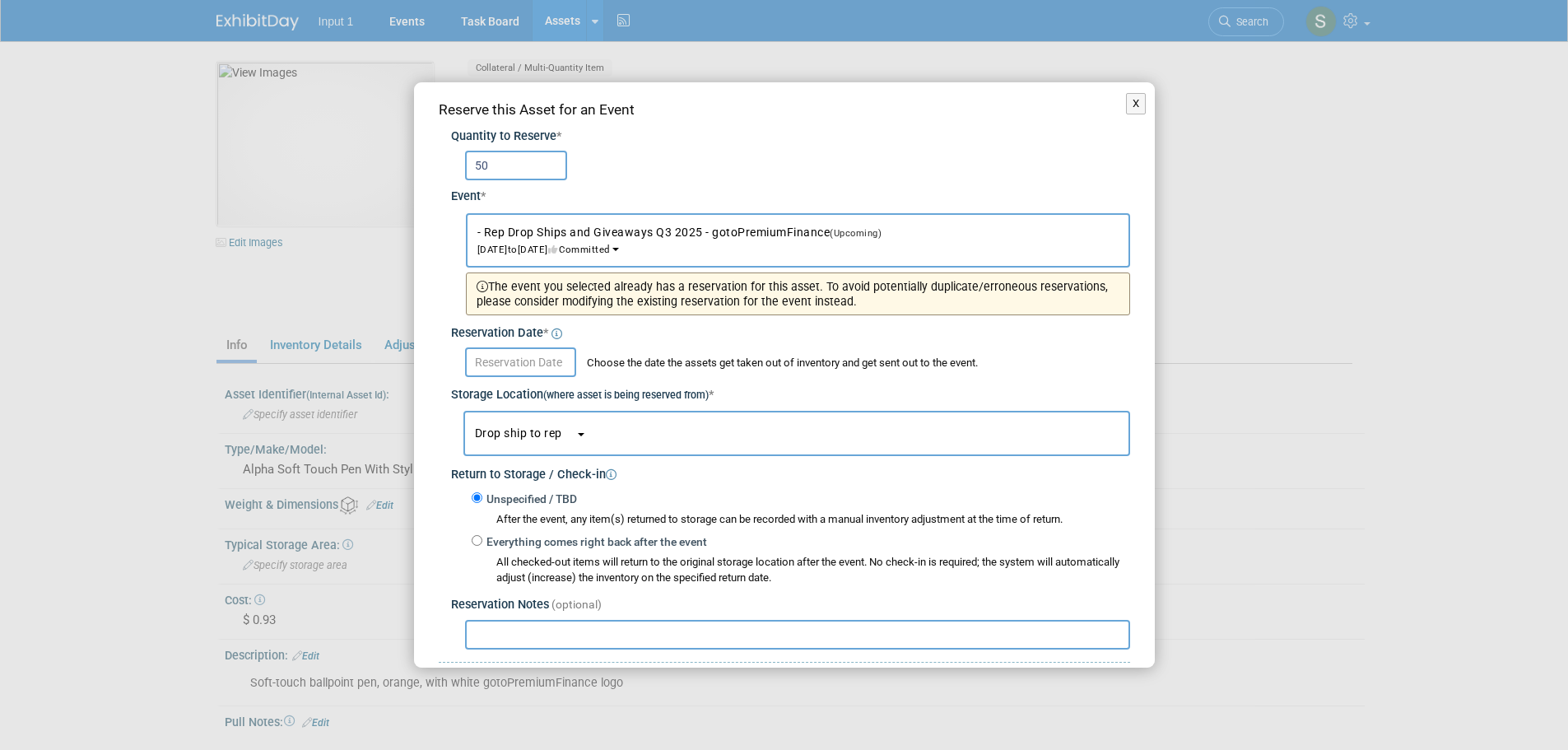
click at [515, 356] on input "text" at bounding box center [521, 362] width 111 height 29
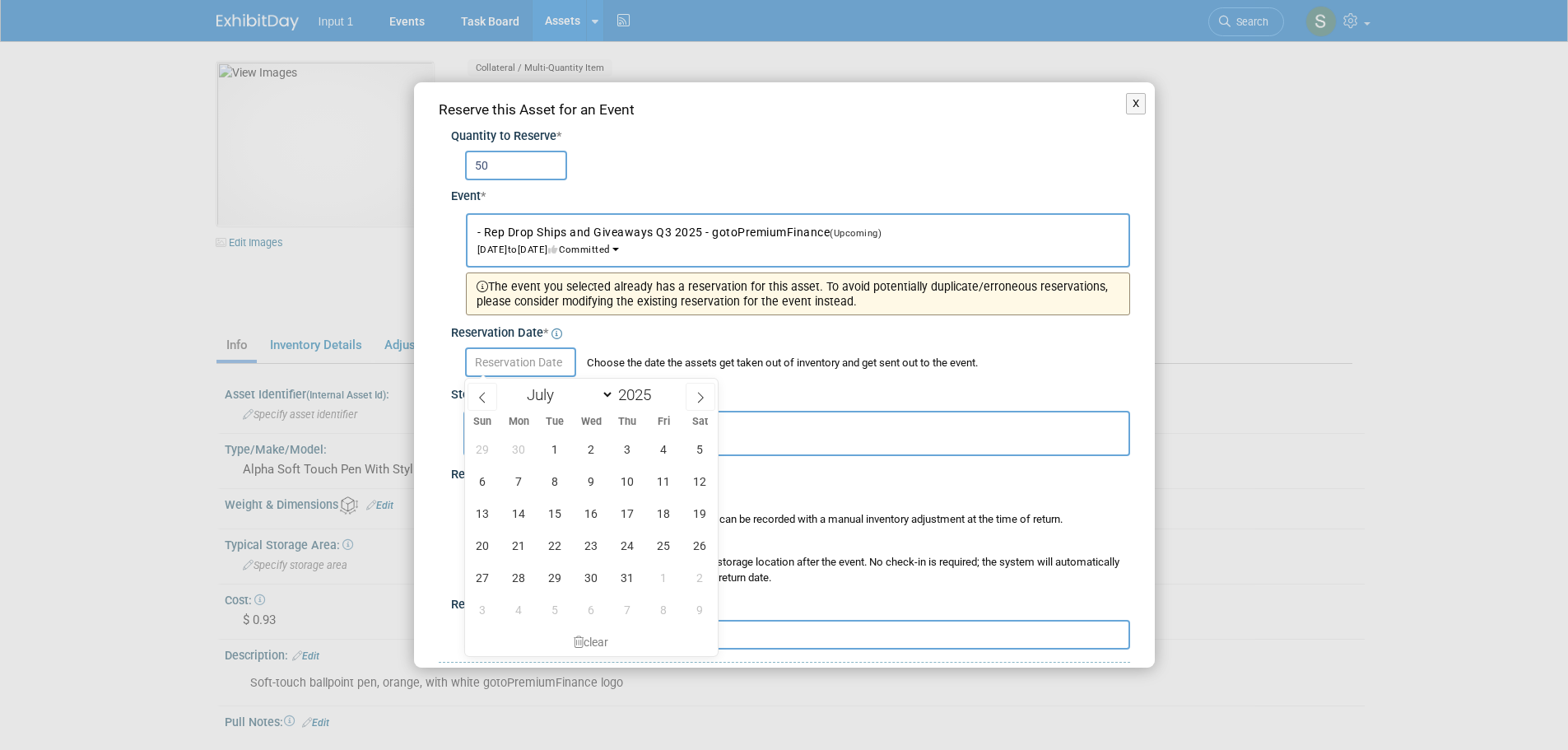
click at [678, 391] on div "January February March April May June July August September October November De…" at bounding box center [591, 393] width 190 height 28
click at [704, 389] on span at bounding box center [700, 396] width 29 height 28
select select "7"
click at [592, 549] on span "20" at bounding box center [591, 544] width 32 height 32
type input "[DATE]"
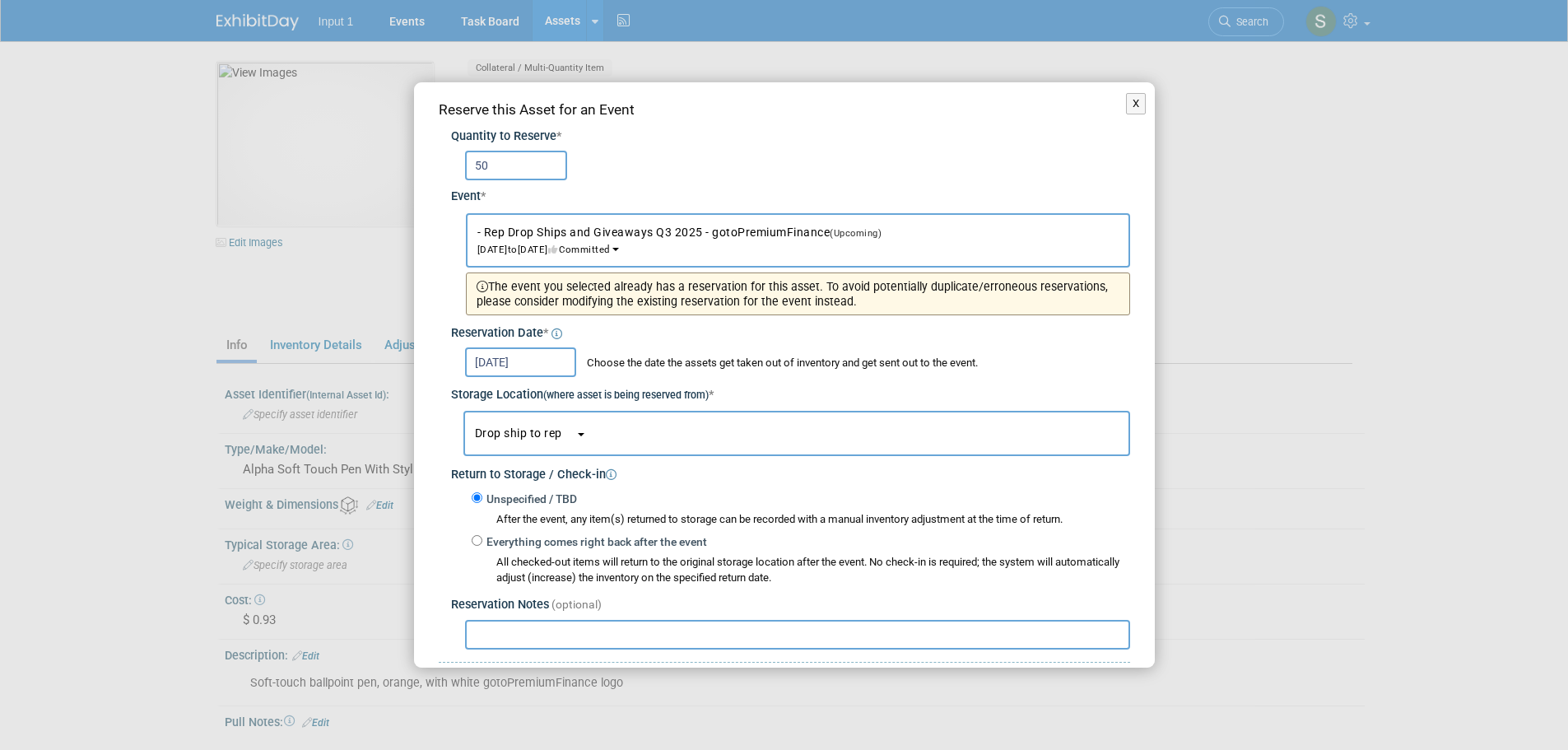
click at [529, 428] on span "Drop ship to rep" at bounding box center [525, 433] width 100 height 14
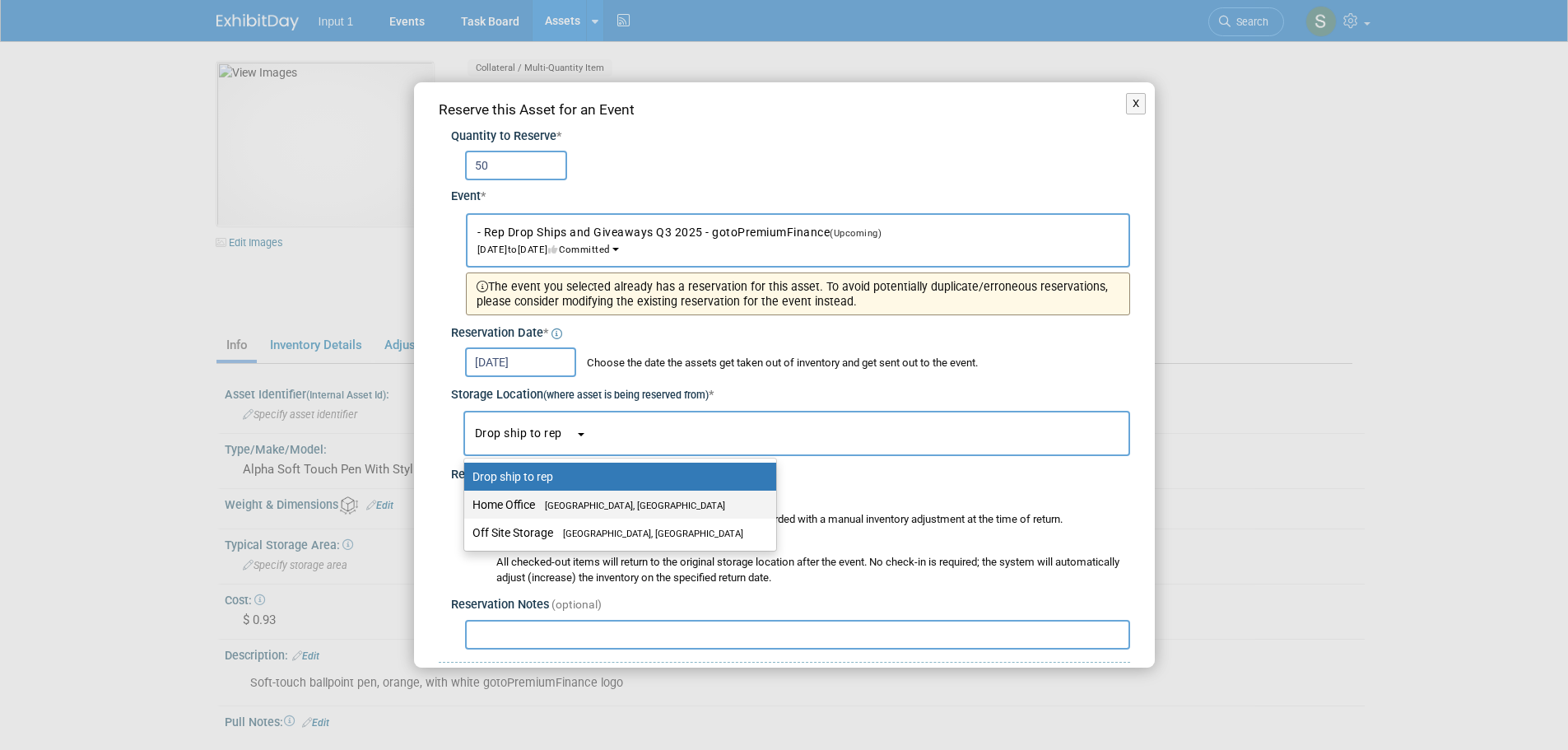
click at [516, 511] on label "Home Office [GEOGRAPHIC_DATA], [GEOGRAPHIC_DATA]" at bounding box center [616, 505] width 287 height 21
click at [467, 510] on input "Home Office [GEOGRAPHIC_DATA], [GEOGRAPHIC_DATA]" at bounding box center [461, 505] width 11 height 11
select select "11223761"
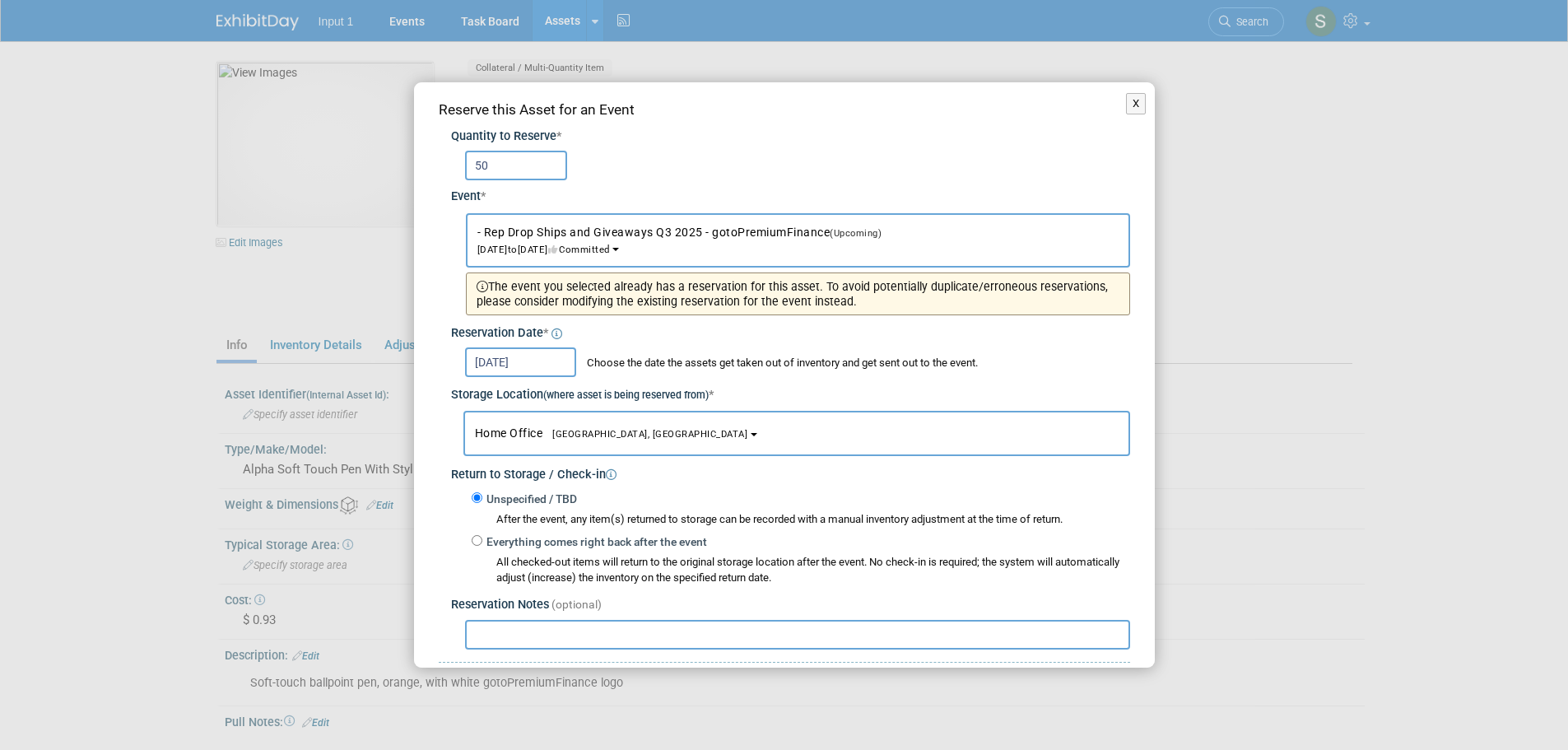
click at [507, 639] on input "text" at bounding box center [798, 634] width 665 height 29
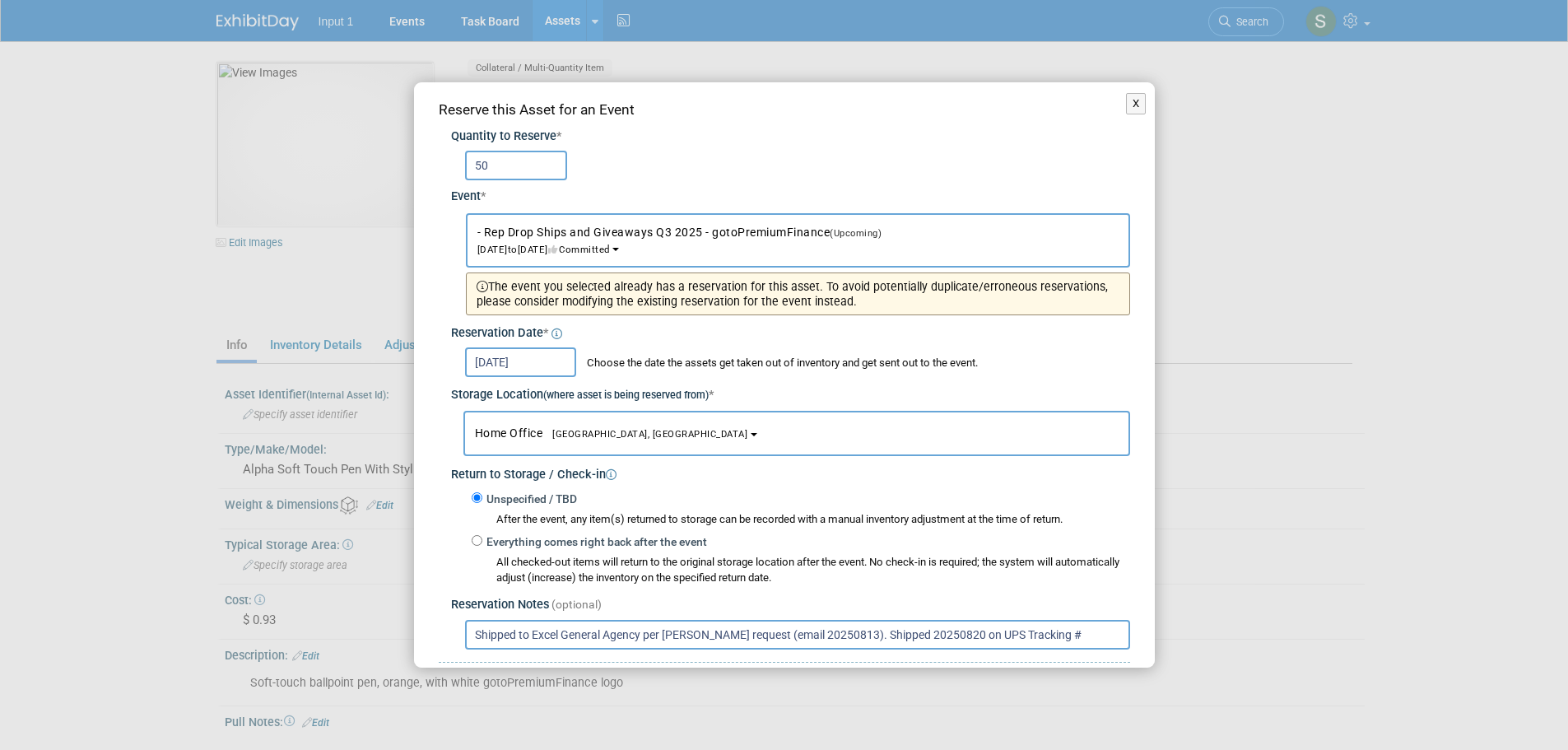
paste input "1ZV852B50314170063"
type input "Shipped to Excel General Agency per [PERSON_NAME] request (email 20250813). Shi…"
click at [971, 350] on div "Aug 20, 2025 Choose the date the assets get taken out of inventory and get sent…" at bounding box center [798, 362] width 665 height 29
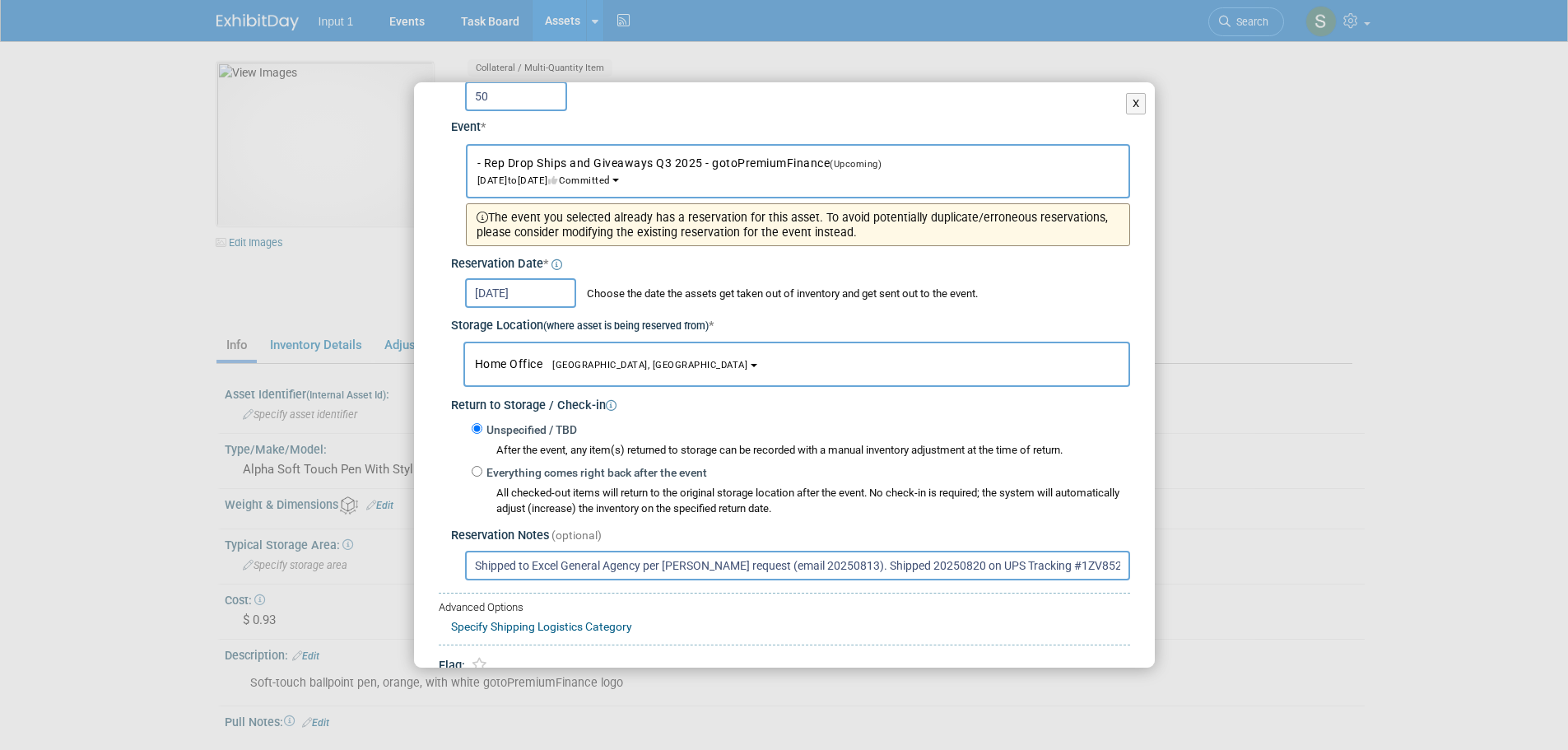
scroll to position [142, 0]
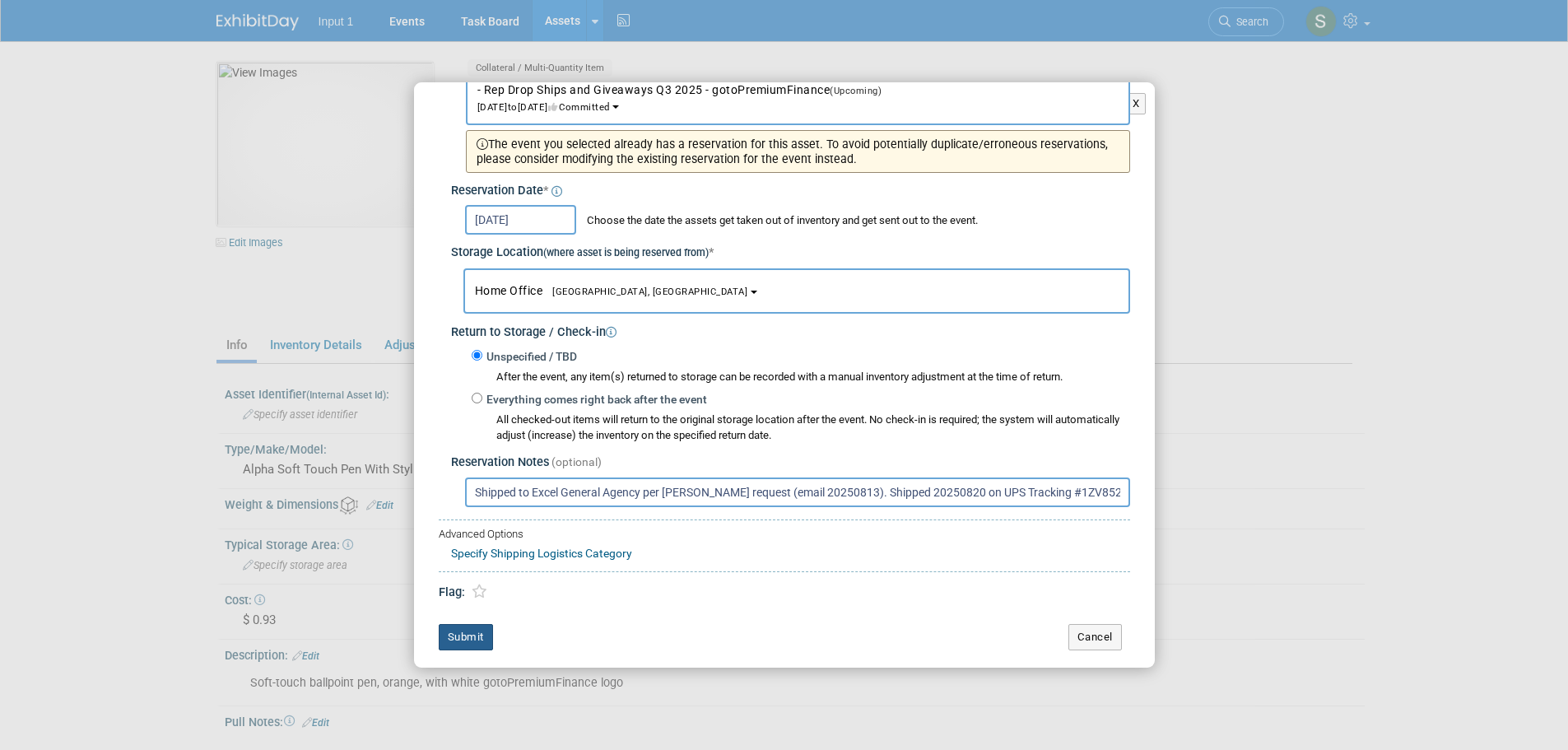
click at [468, 637] on button "Submit" at bounding box center [466, 637] width 55 height 26
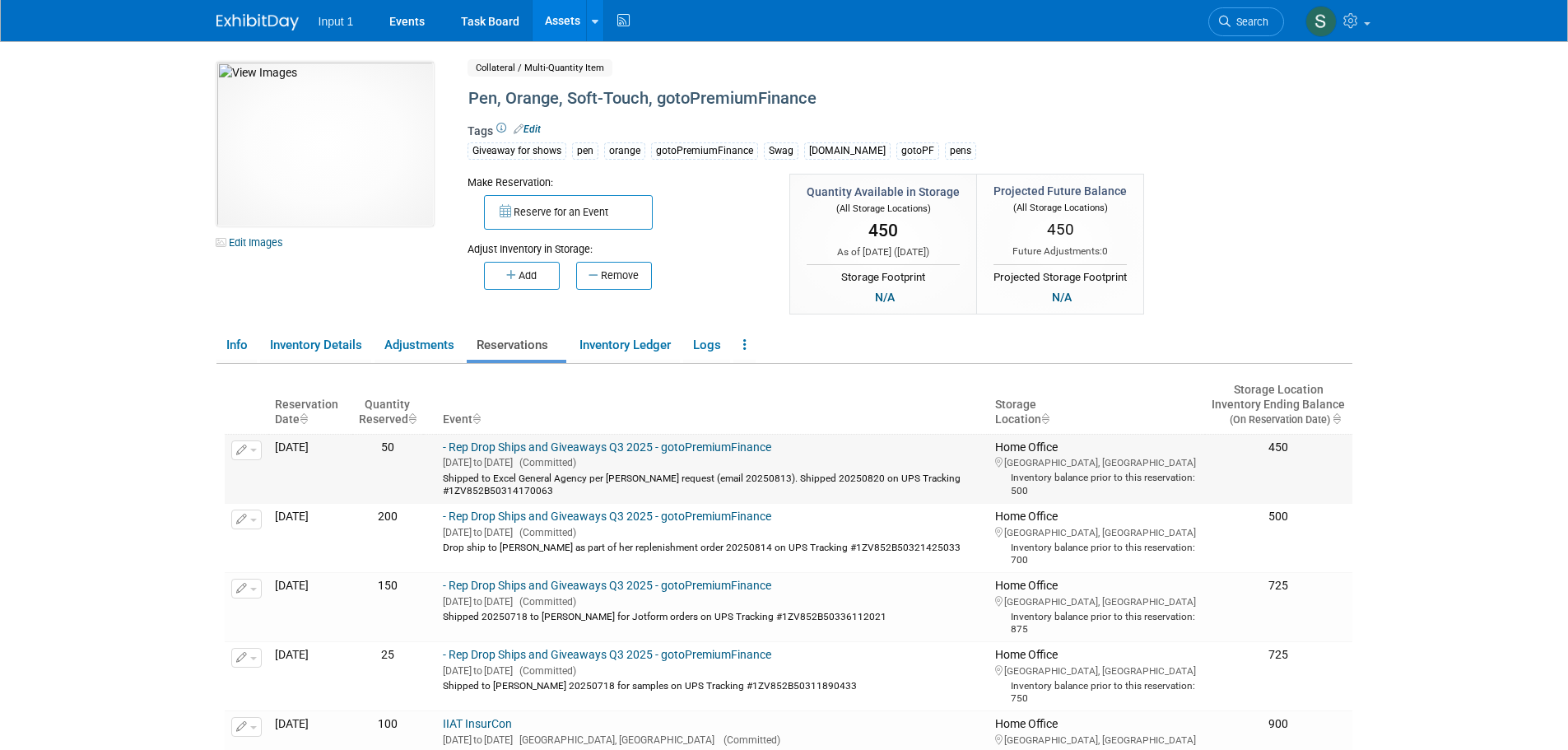
drag, startPoint x: 585, startPoint y: 492, endPoint x: 471, endPoint y: 483, distance: 114.4
click at [471, 483] on td "- Rep Drop Ships and Giveaways Q3 2025 - gotoPremiumFinance Jul 1, 2025 to Sep …" at bounding box center [712, 468] width 552 height 69
copy div "Shipped to Excel General Agency per [PERSON_NAME] request (email 20250813). Shi…"
click at [553, 23] on link "Assets" at bounding box center [563, 20] width 60 height 41
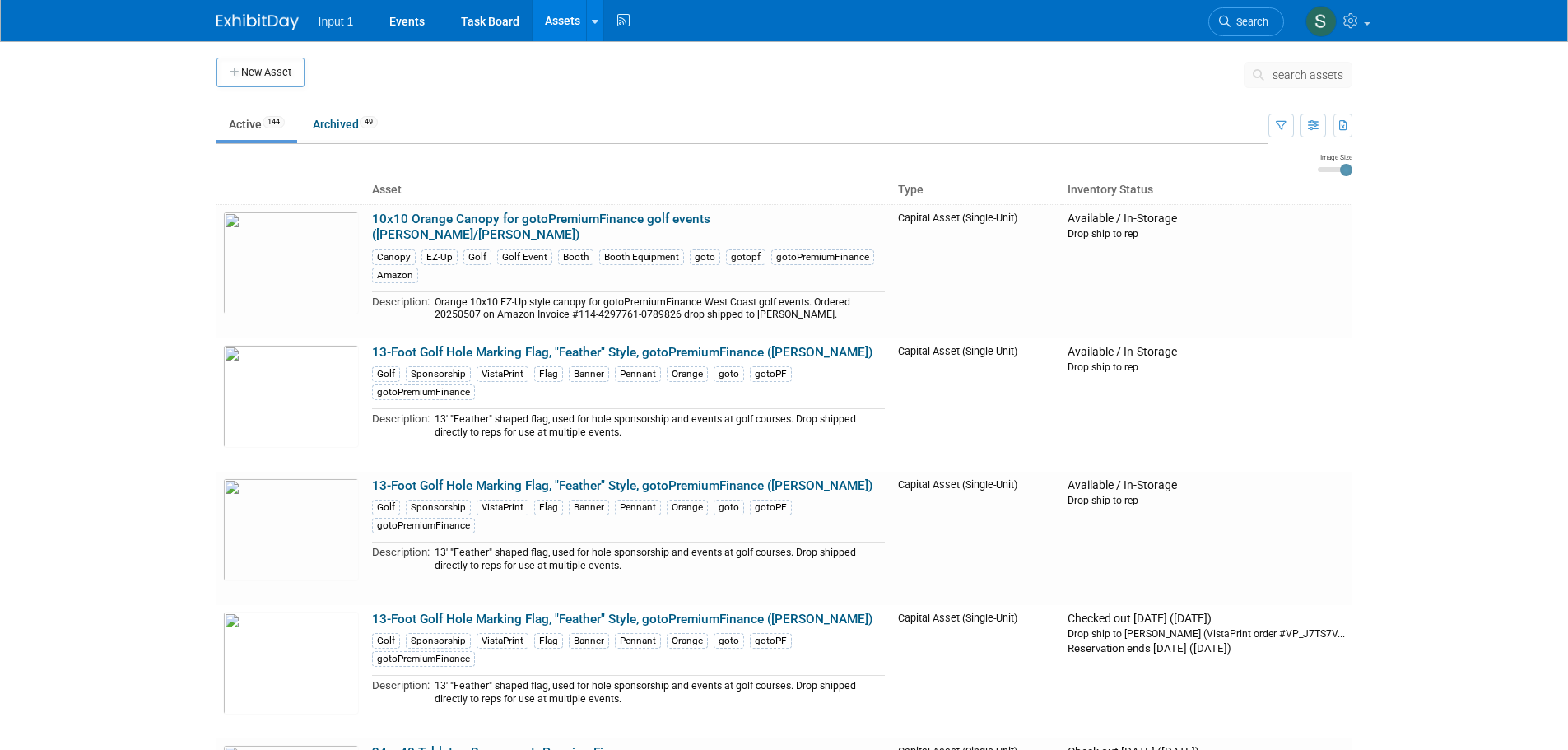
click at [1287, 75] on span "search assets" at bounding box center [1308, 75] width 71 height 14
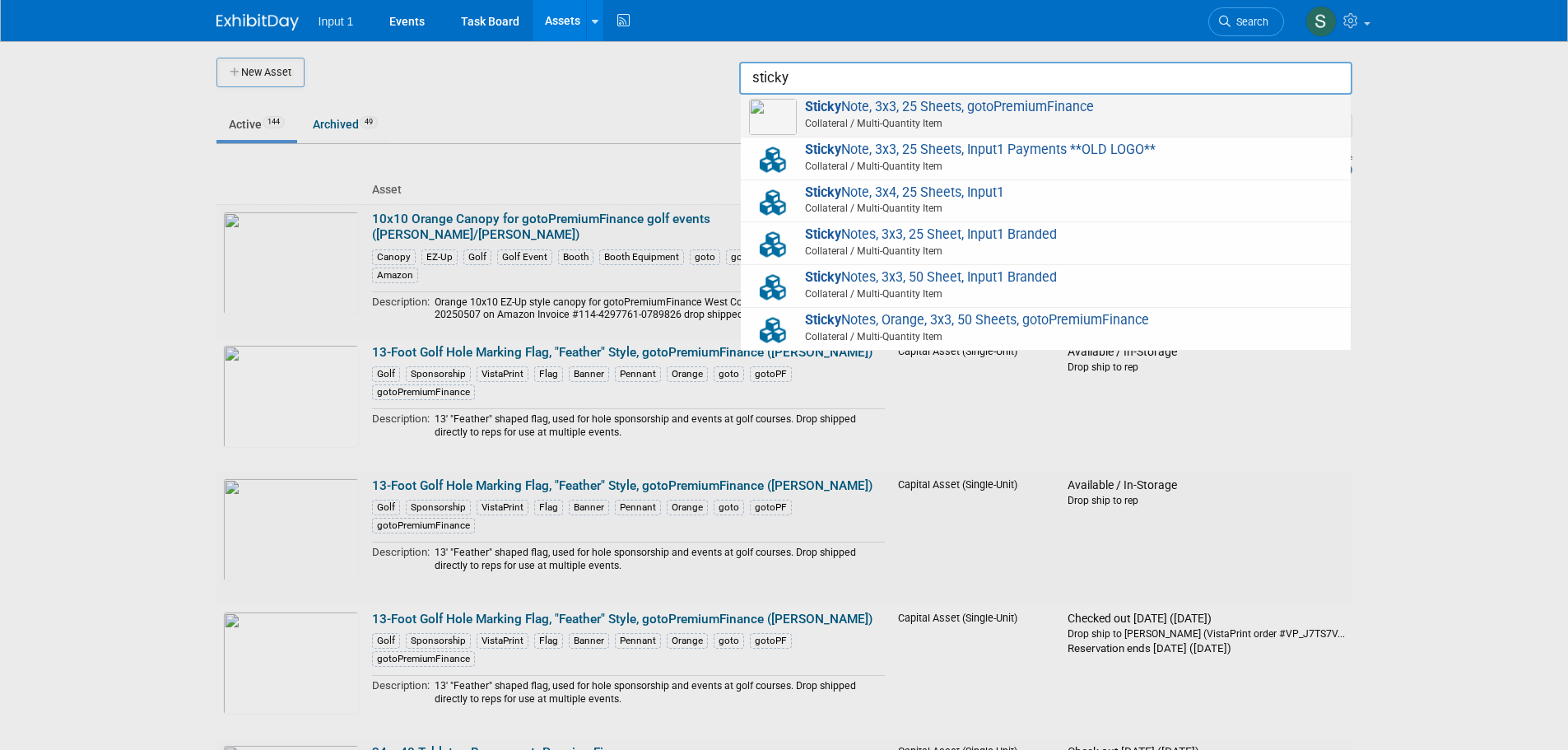
click at [999, 120] on span "Collateral / Multi-Quantity Item" at bounding box center [1048, 123] width 588 height 15
type input "Sticky Note, 3x3, 25 Sheets, gotoPremiumFinance"
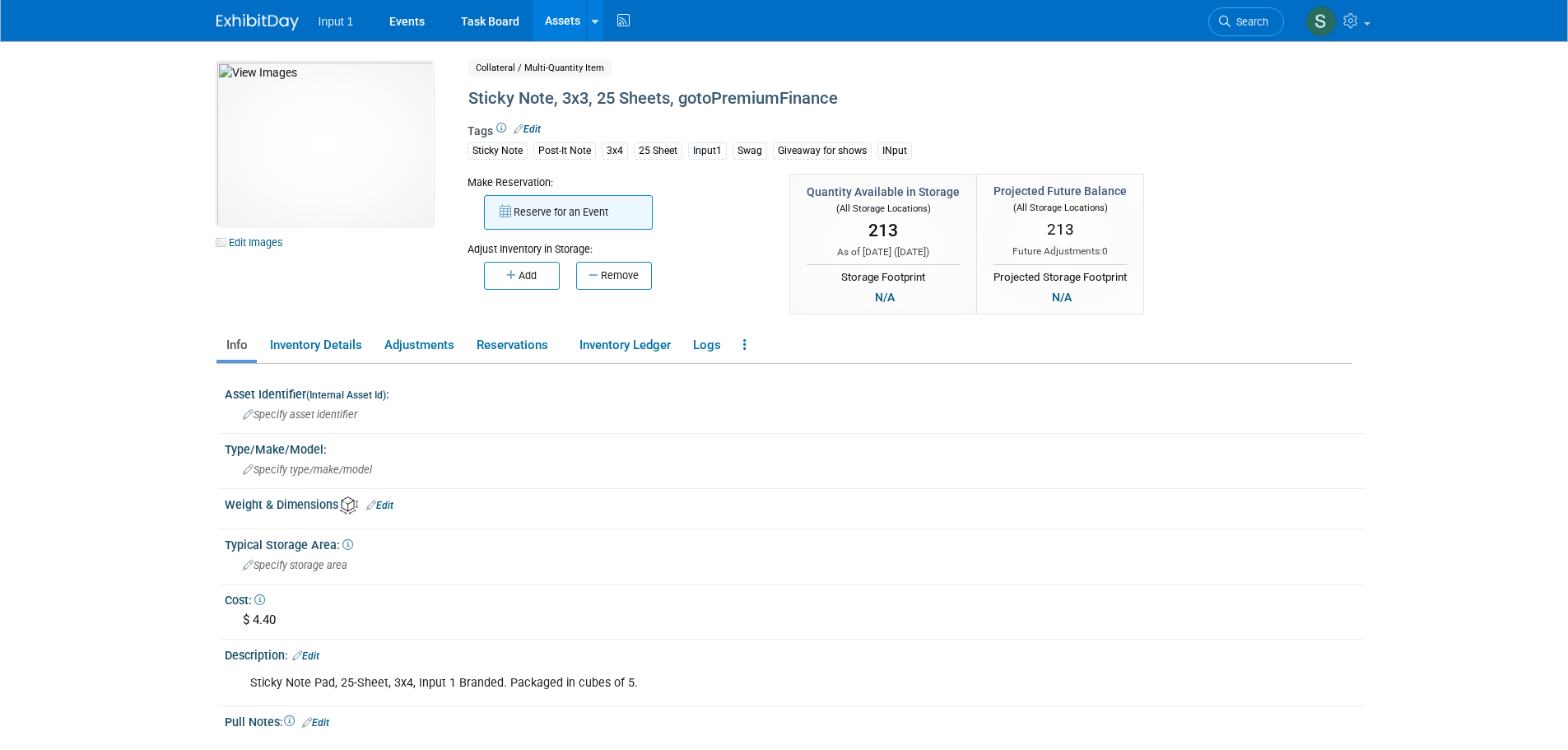
click at [553, 219] on button "Reserve for an Event" at bounding box center [568, 211] width 168 height 34
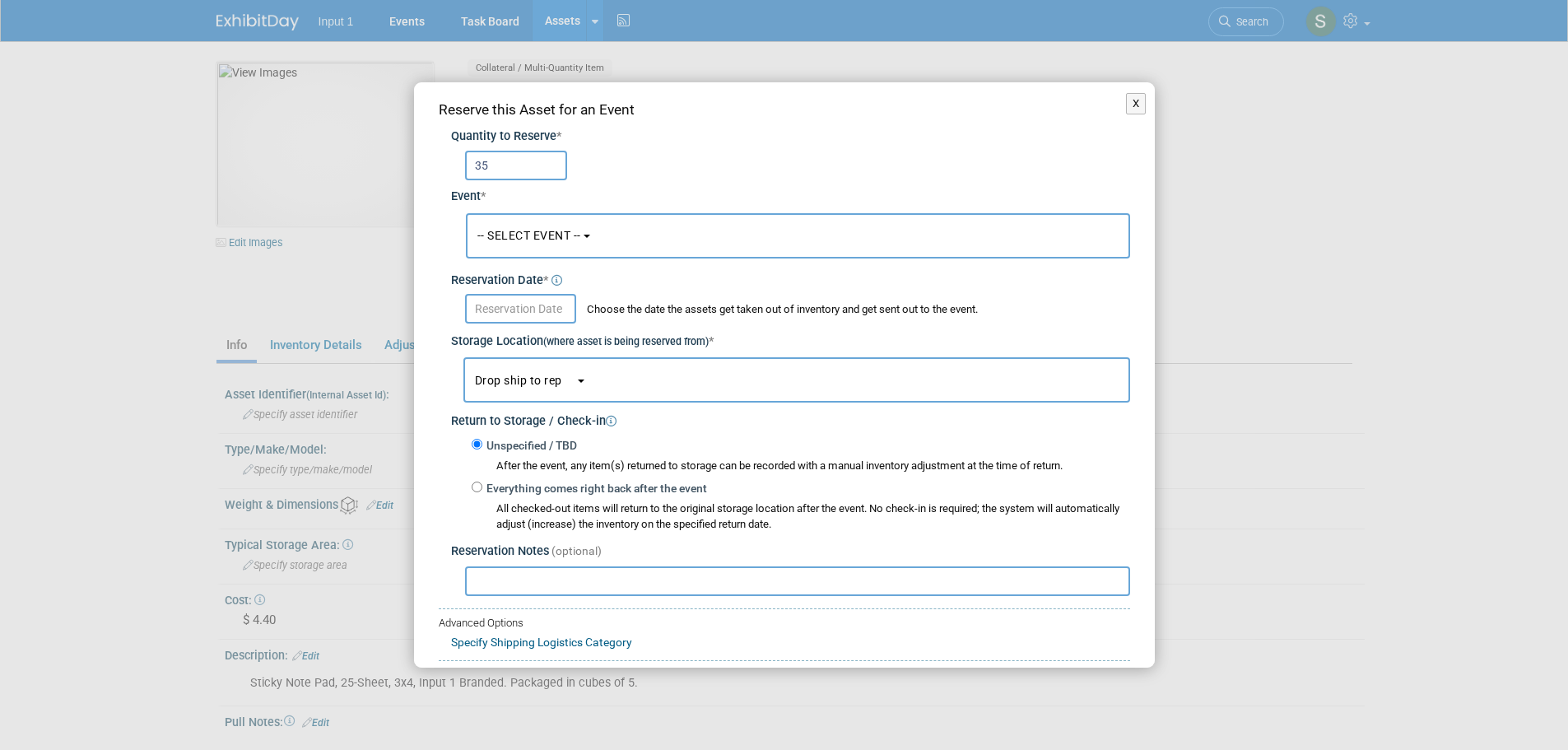
type input "3"
type input "35"
click at [579, 237] on span "-- SELECT EVENT --" at bounding box center [529, 236] width 103 height 14
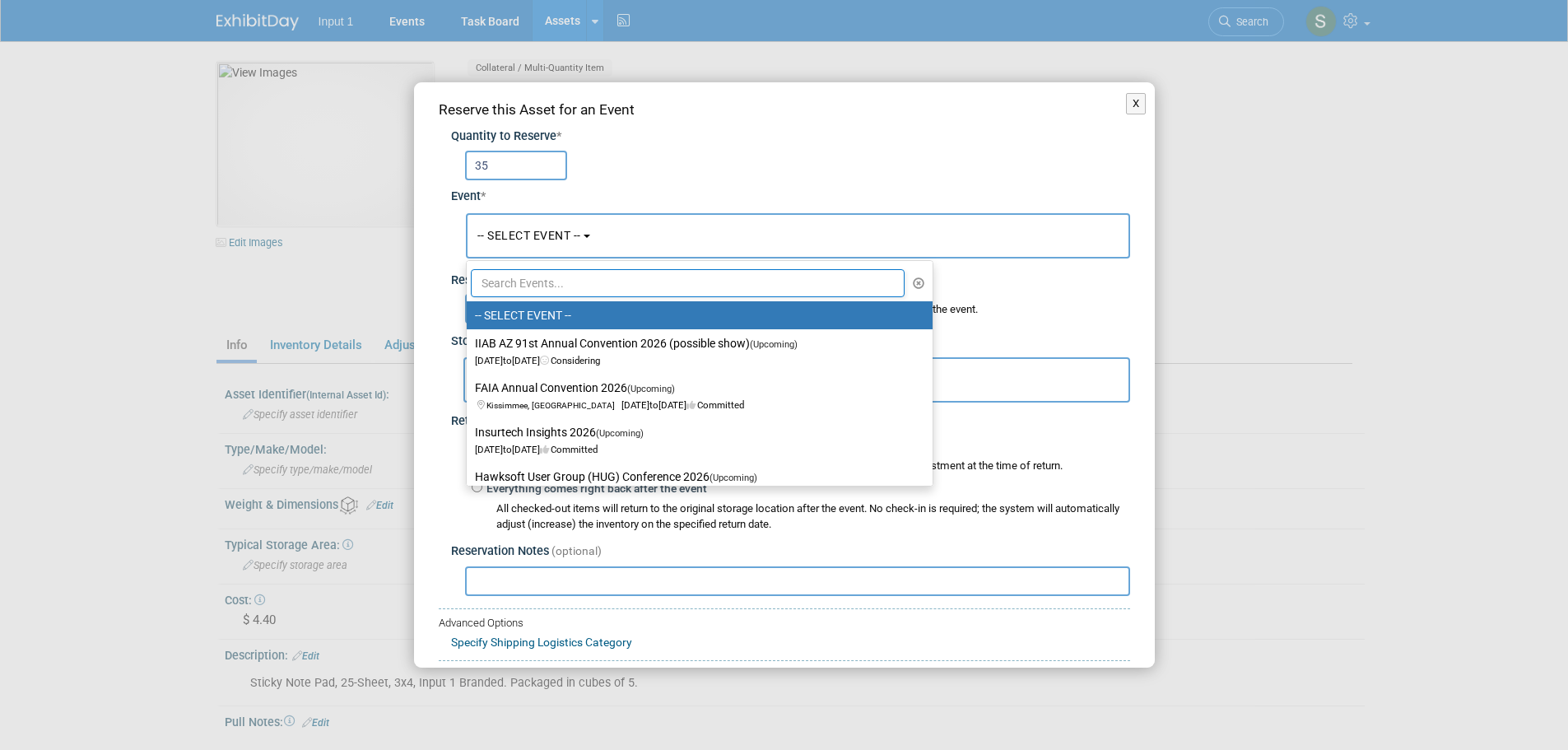
click at [545, 280] on input "text" at bounding box center [688, 282] width 434 height 28
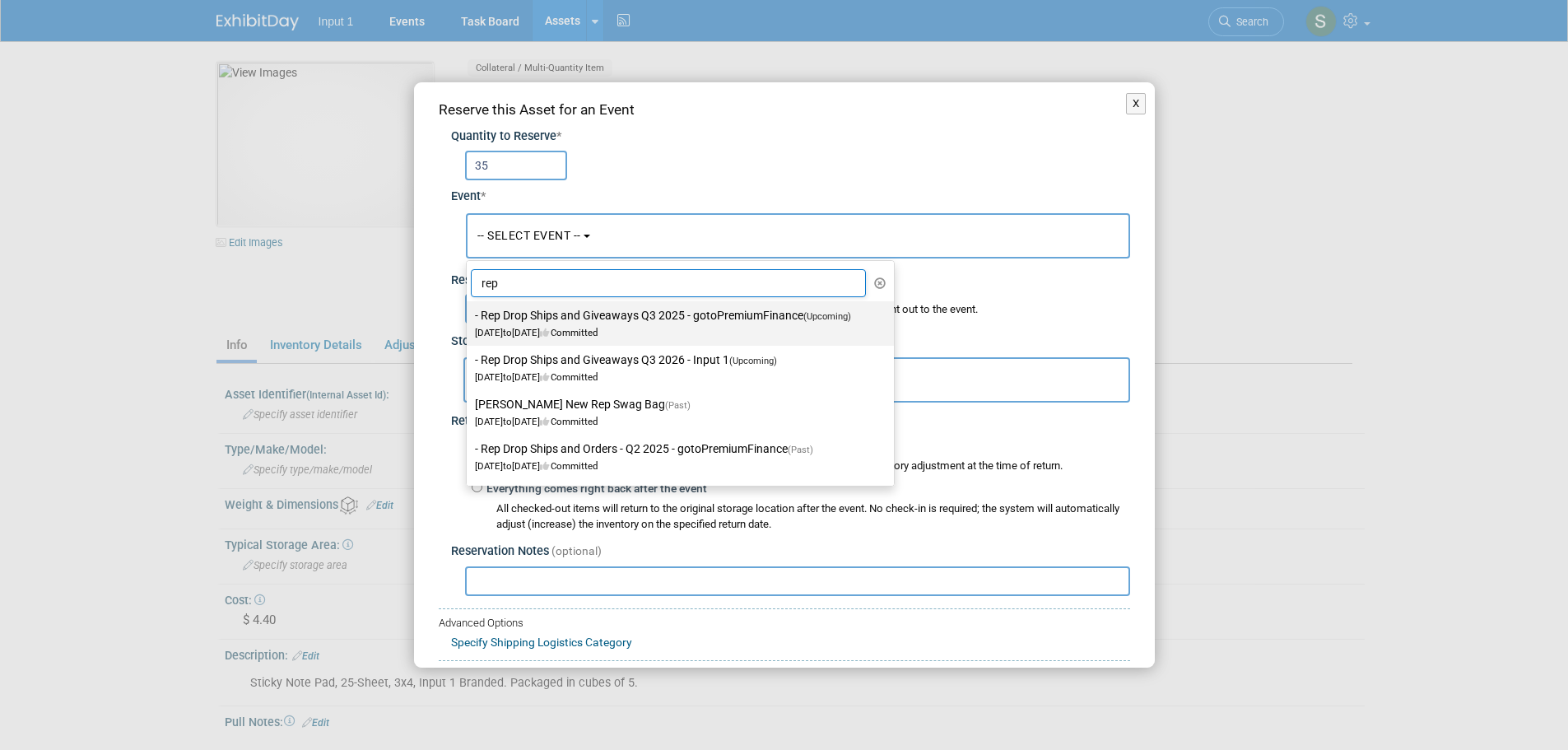
type input "rep"
click at [644, 324] on label "- Rep Drop Ships and Giveaways Q3 2025 - gotoPremiumFinance (Upcoming) [DATE] t…" at bounding box center [676, 323] width 402 height 38
click at [469, 321] on input "- Rep Drop Ships and Giveaways Q3 2025 - gotoPremiumFinance (Upcoming) [DATE] t…" at bounding box center [464, 316] width 11 height 11
select select "11146711"
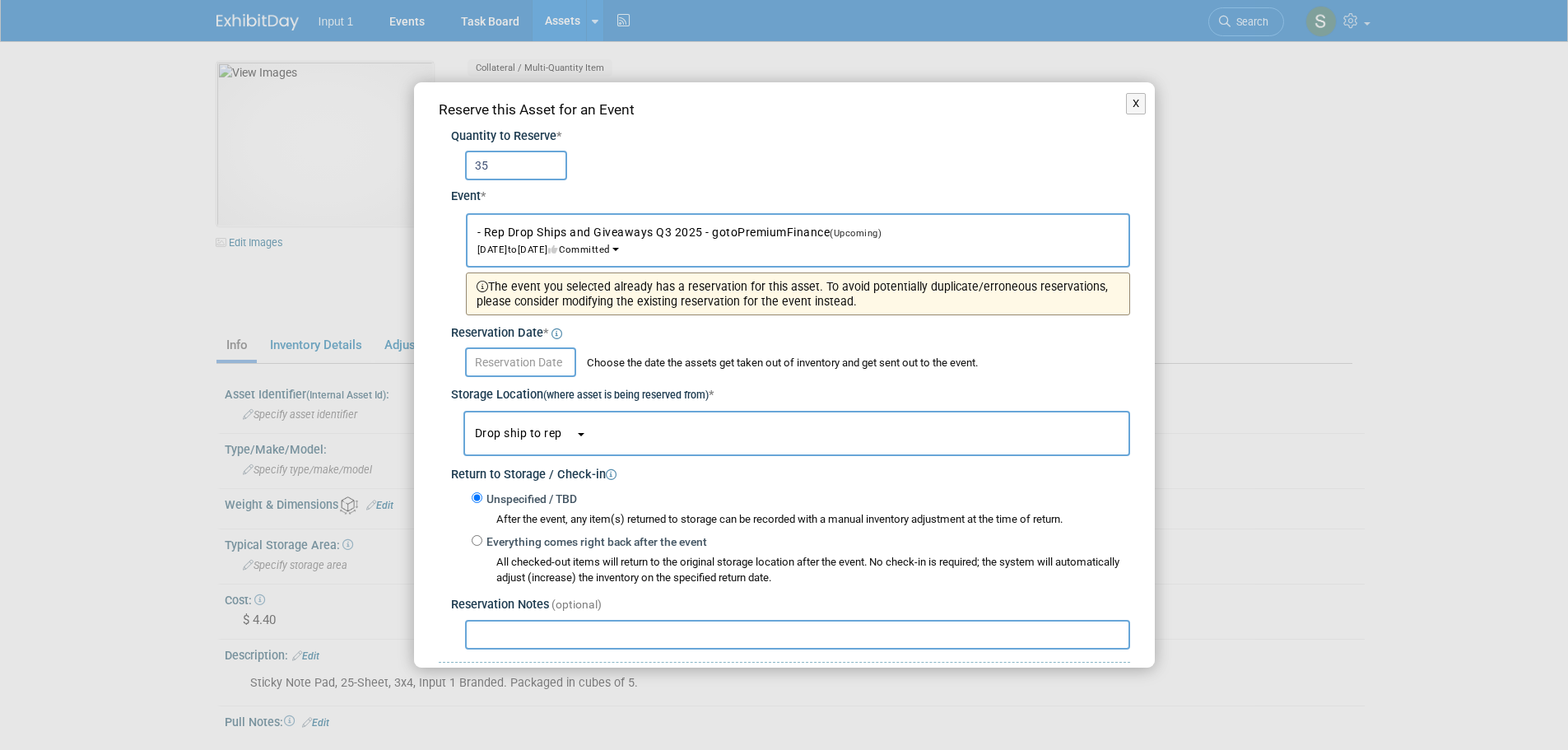
click at [523, 367] on input "text" at bounding box center [521, 362] width 111 height 29
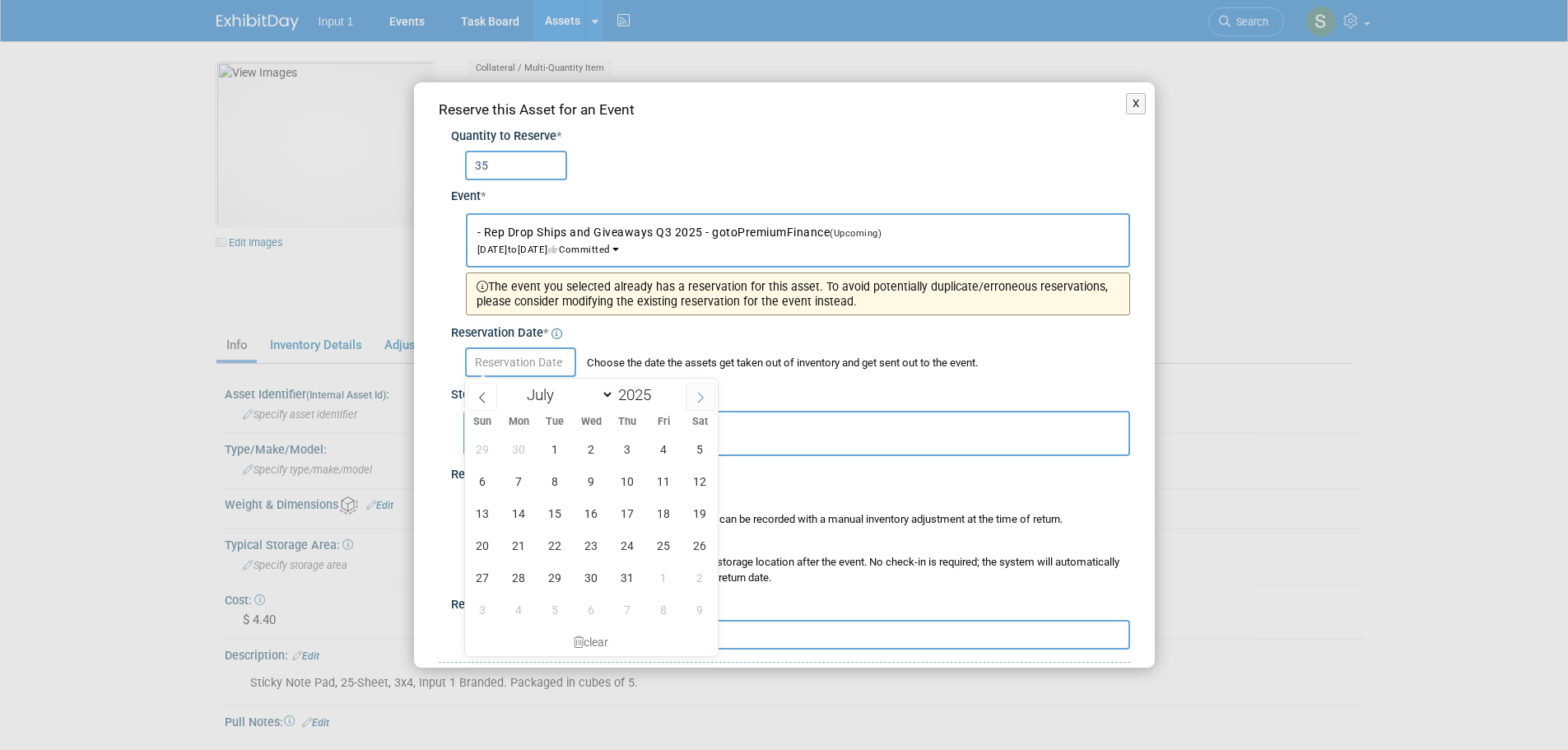
click at [699, 402] on icon at bounding box center [700, 397] width 12 height 12
select select "7"
click at [592, 545] on span "20" at bounding box center [591, 544] width 32 height 32
type input "[DATE]"
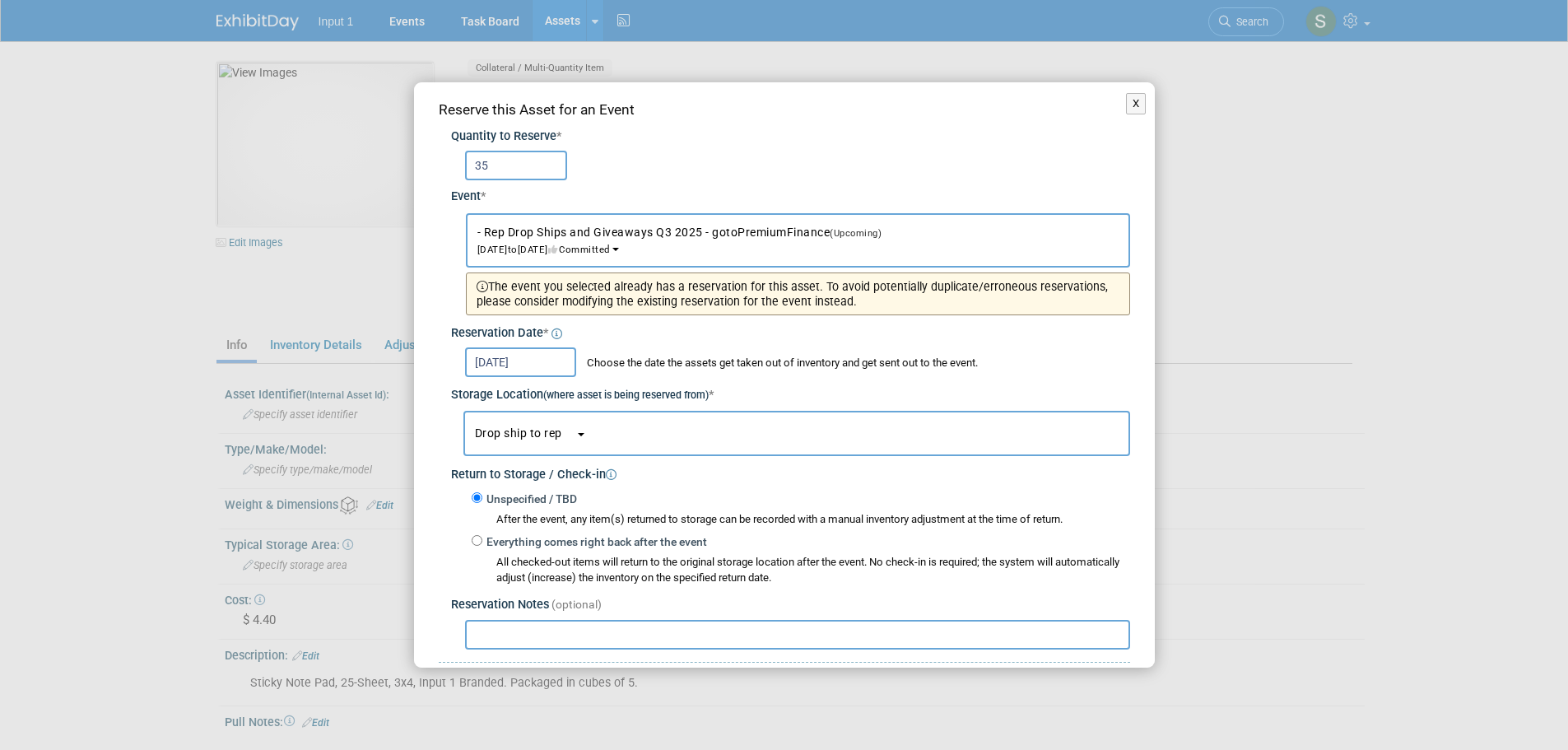
click at [579, 438] on button "Drop ship to rep" at bounding box center [797, 433] width 667 height 45
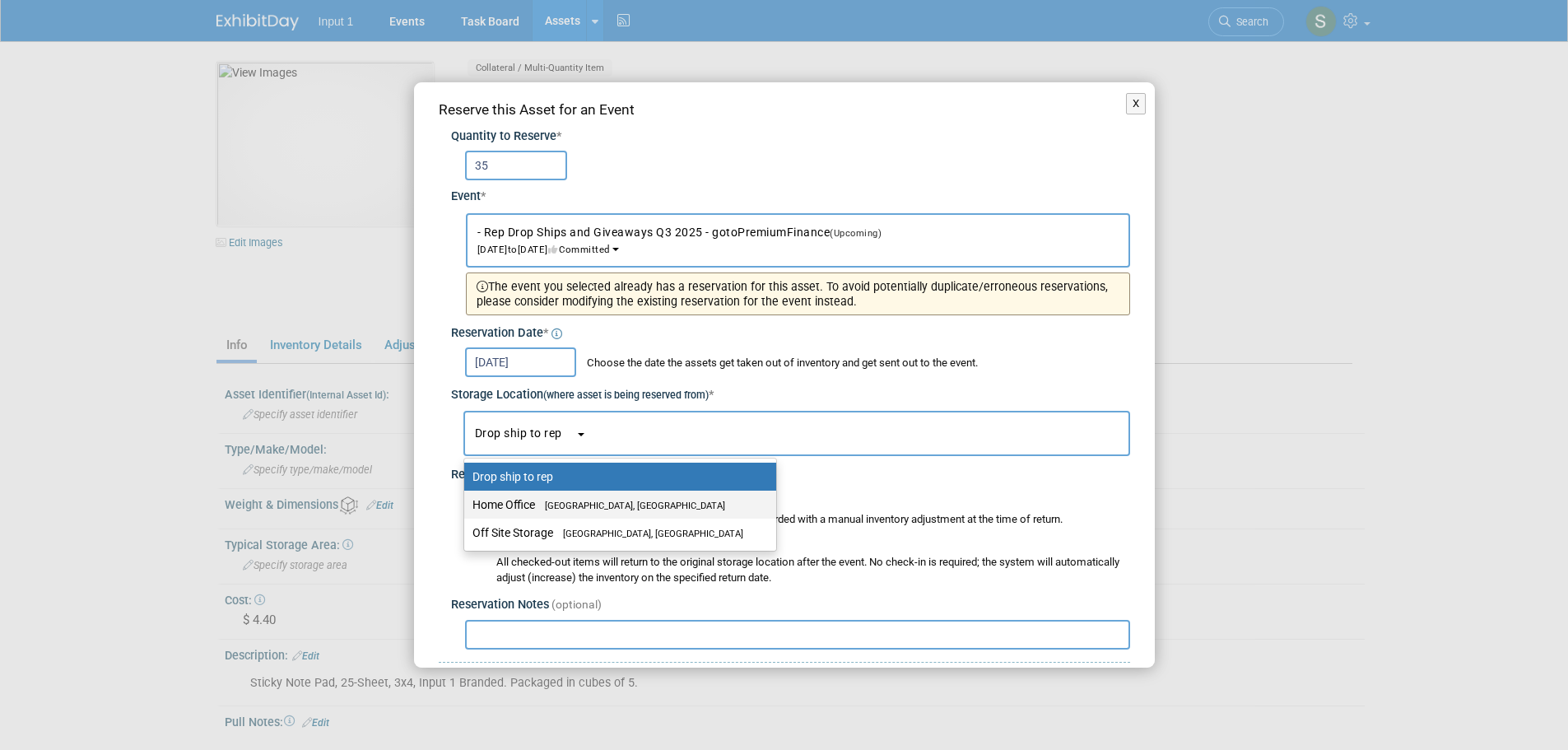
click at [556, 502] on span "[GEOGRAPHIC_DATA], [GEOGRAPHIC_DATA]" at bounding box center [629, 506] width 190 height 11
click at [467, 502] on input "Home Office [GEOGRAPHIC_DATA], [GEOGRAPHIC_DATA]" at bounding box center [461, 505] width 11 height 11
select select "11223761"
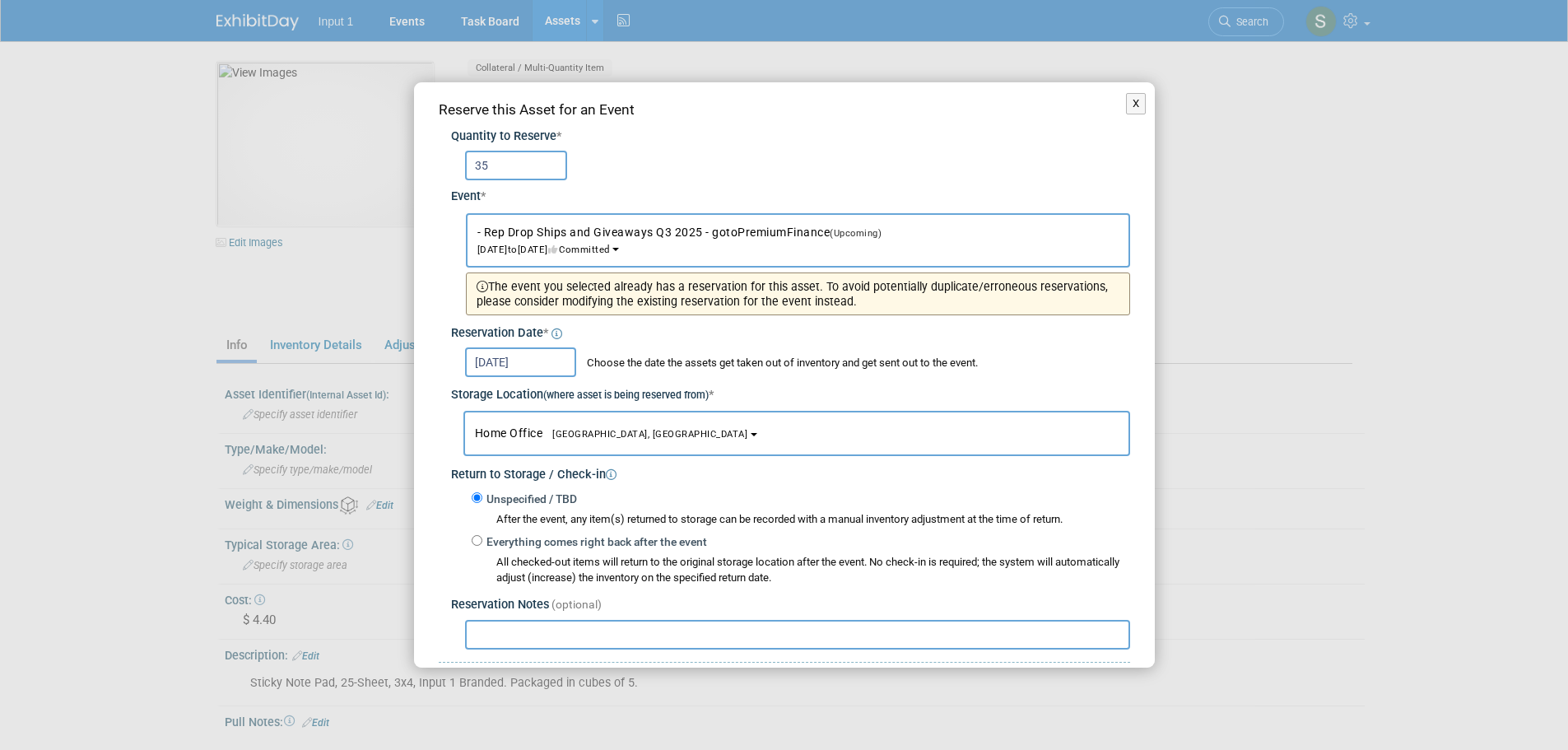
click at [523, 622] on input "text" at bounding box center [798, 634] width 665 height 29
paste input "Shipped to Excel General Agency per [PERSON_NAME] request (email 20250813). Shi…"
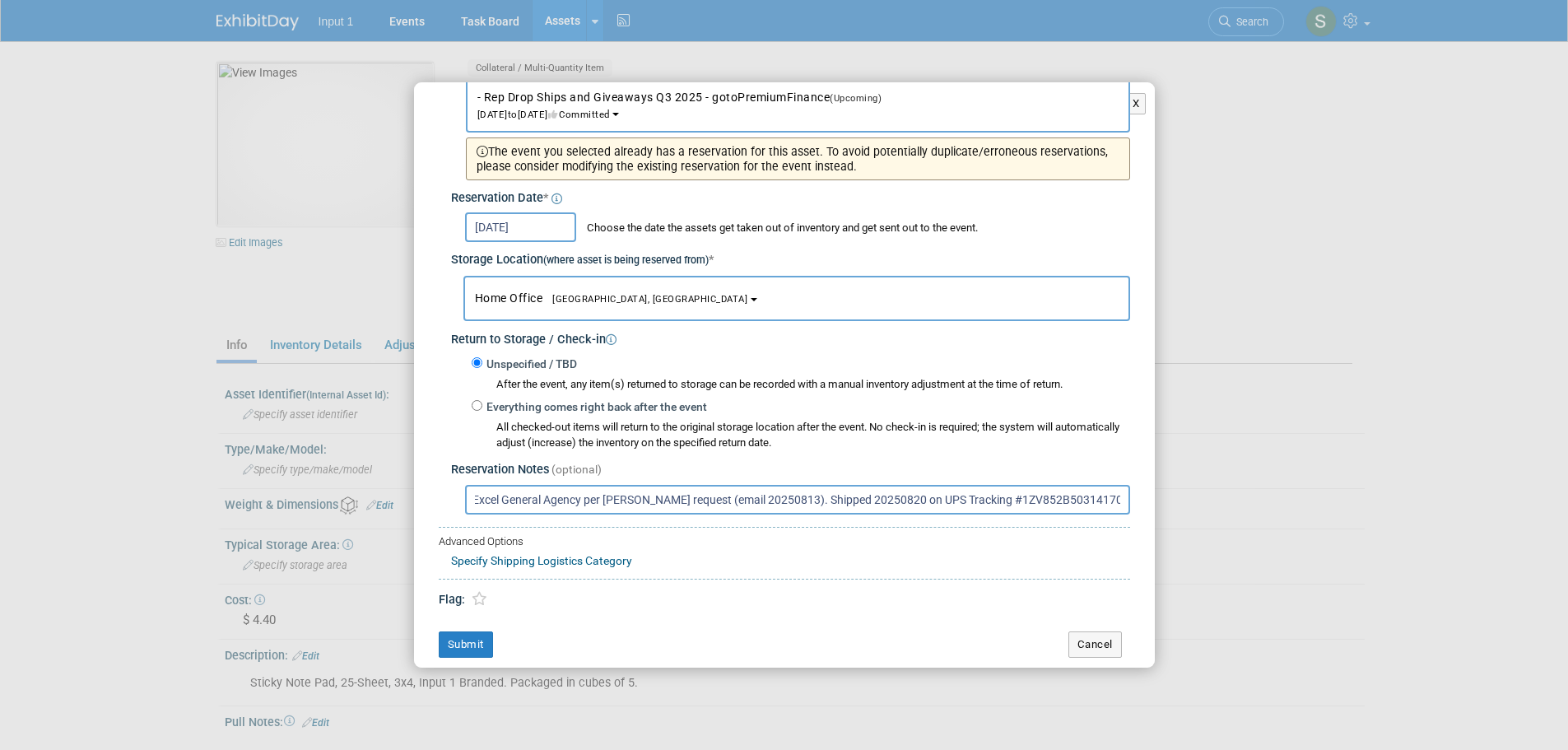
scroll to position [142, 0]
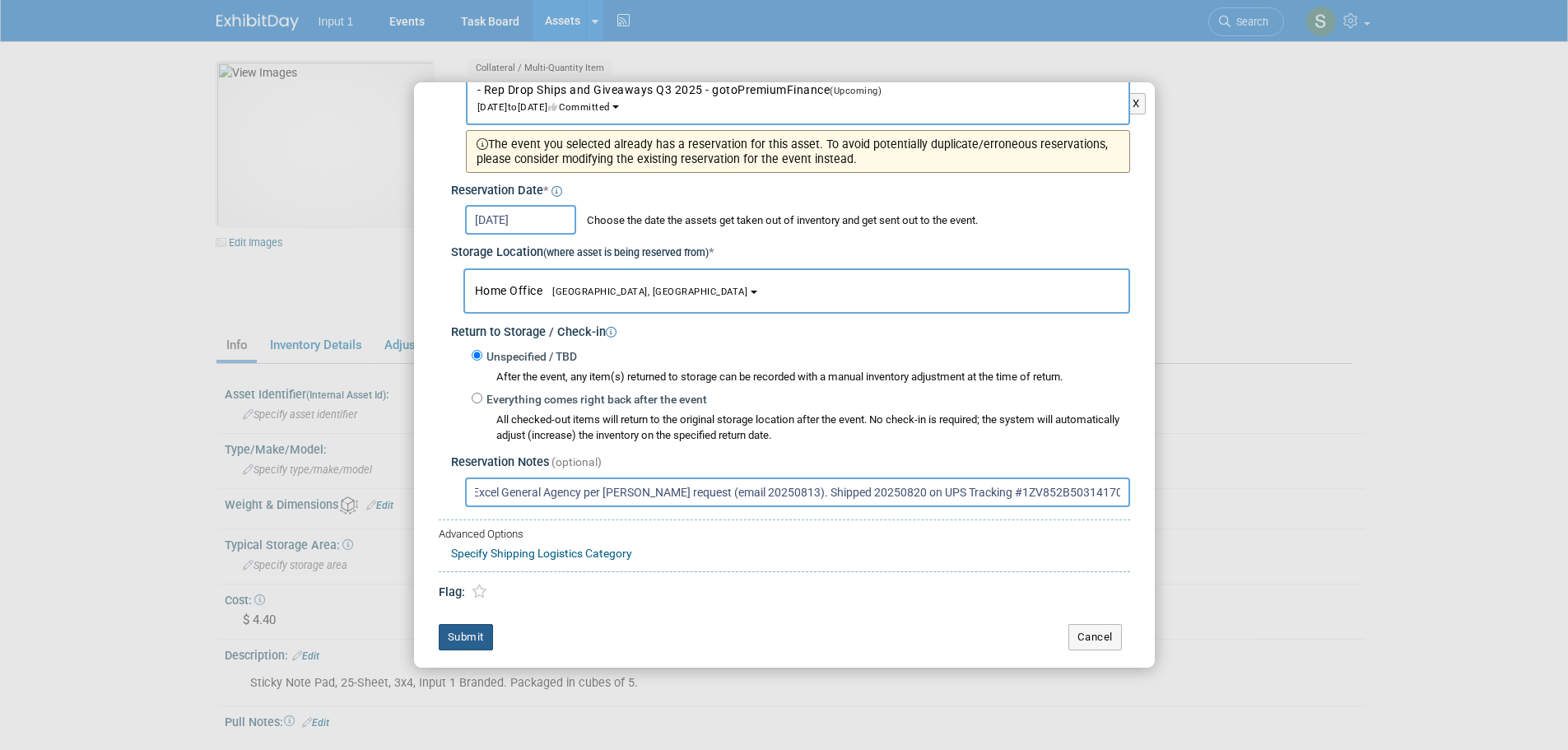
type input "Shipped to Excel General Agency per [PERSON_NAME] request (email 20250813). Shi…"
click at [468, 630] on button "Submit" at bounding box center [466, 637] width 55 height 26
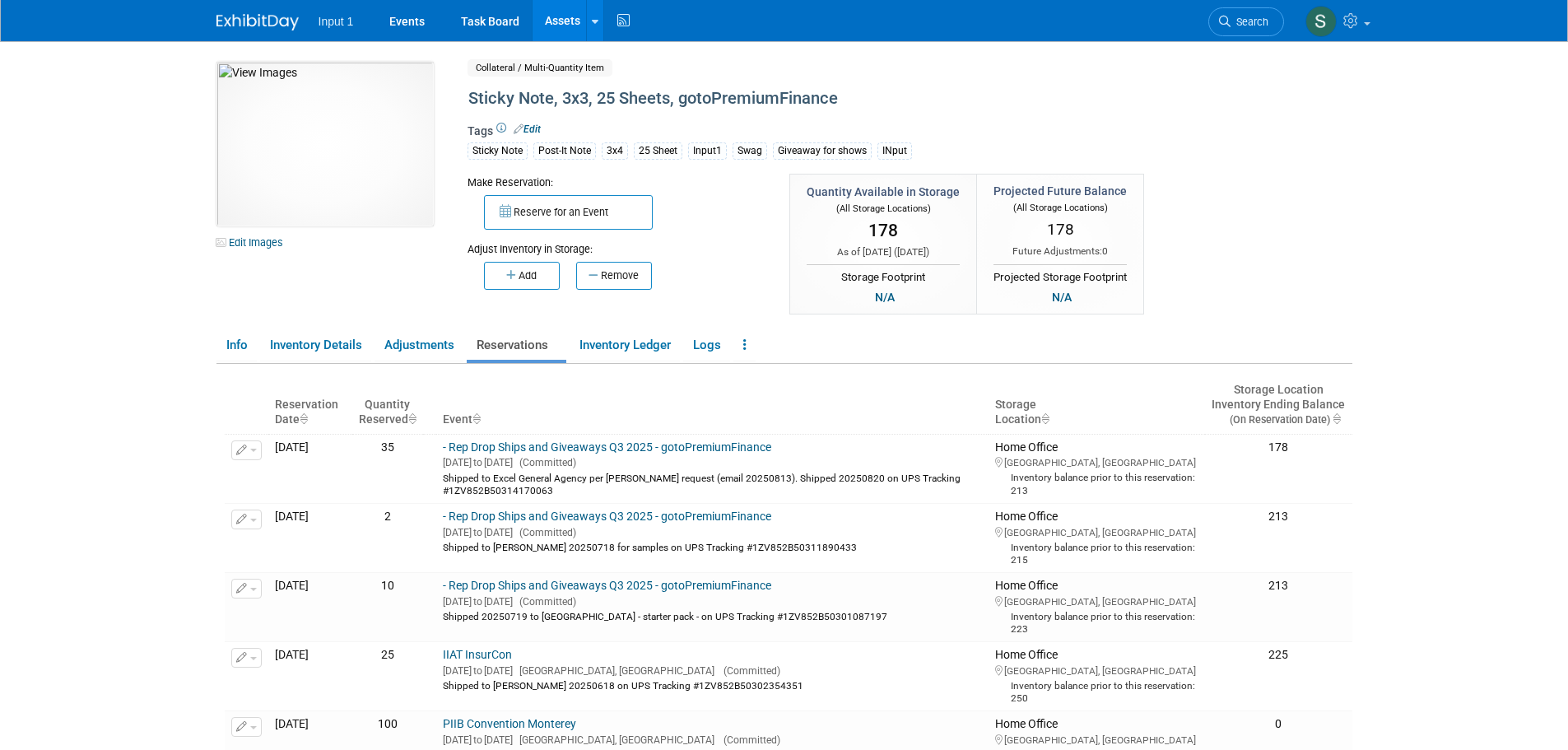
click at [561, 28] on link "Assets" at bounding box center [563, 20] width 60 height 41
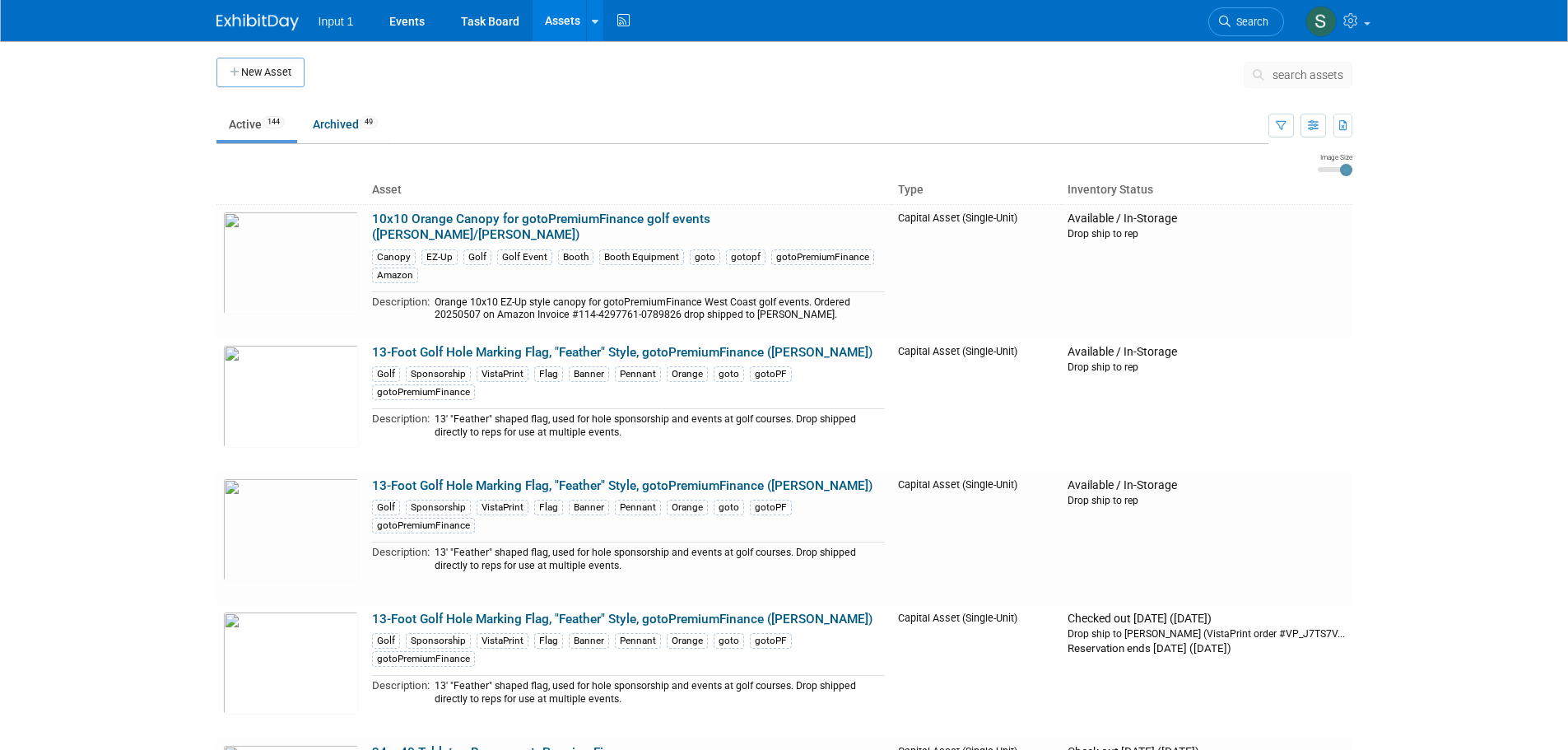
click at [1282, 75] on span "search assets" at bounding box center [1308, 75] width 71 height 14
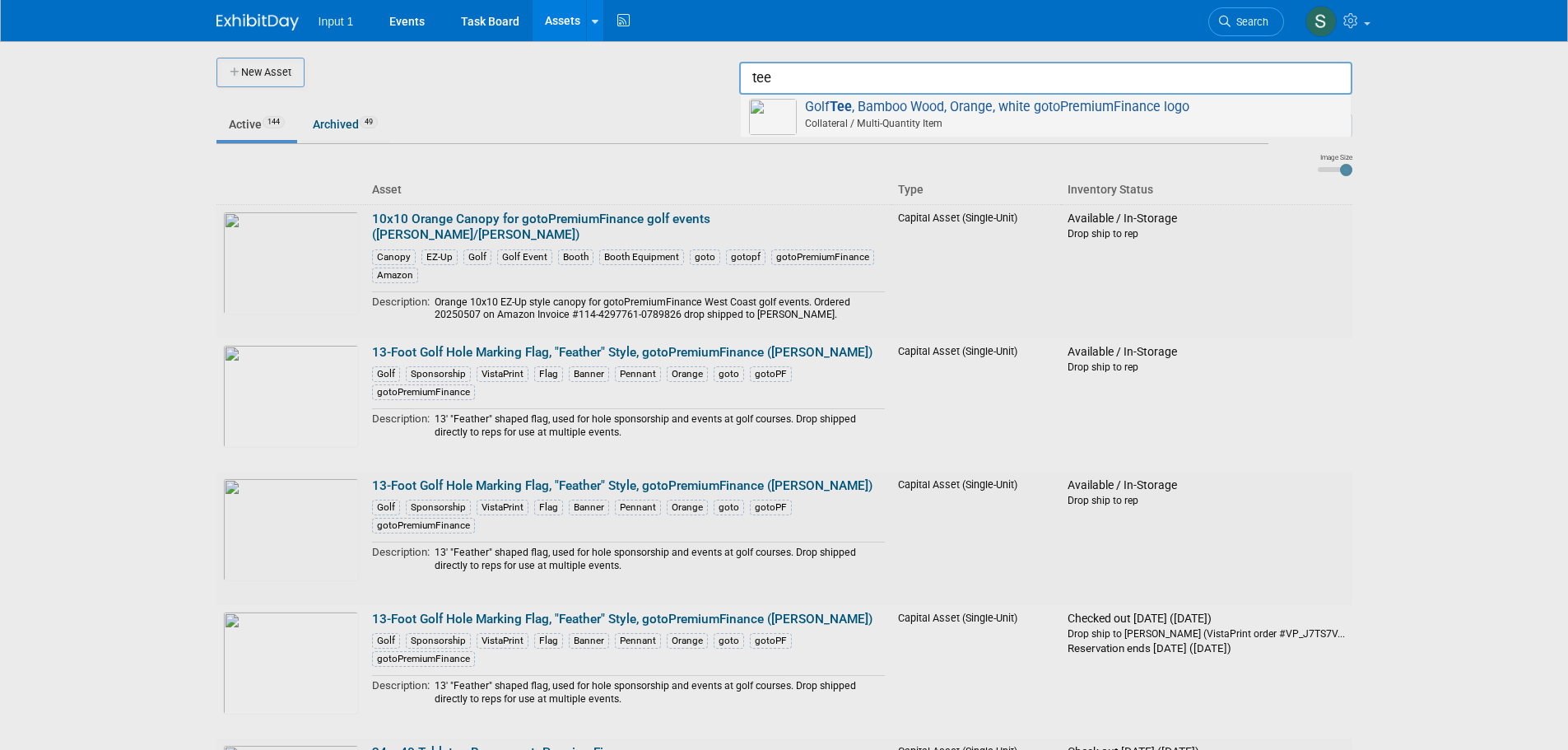
click at [942, 126] on span "Collateral / Multi-Quantity Item" at bounding box center [1048, 123] width 588 height 15
type input "Golf Tee, Bamboo Wood, Orange, white gotoPremiumFinance logo"
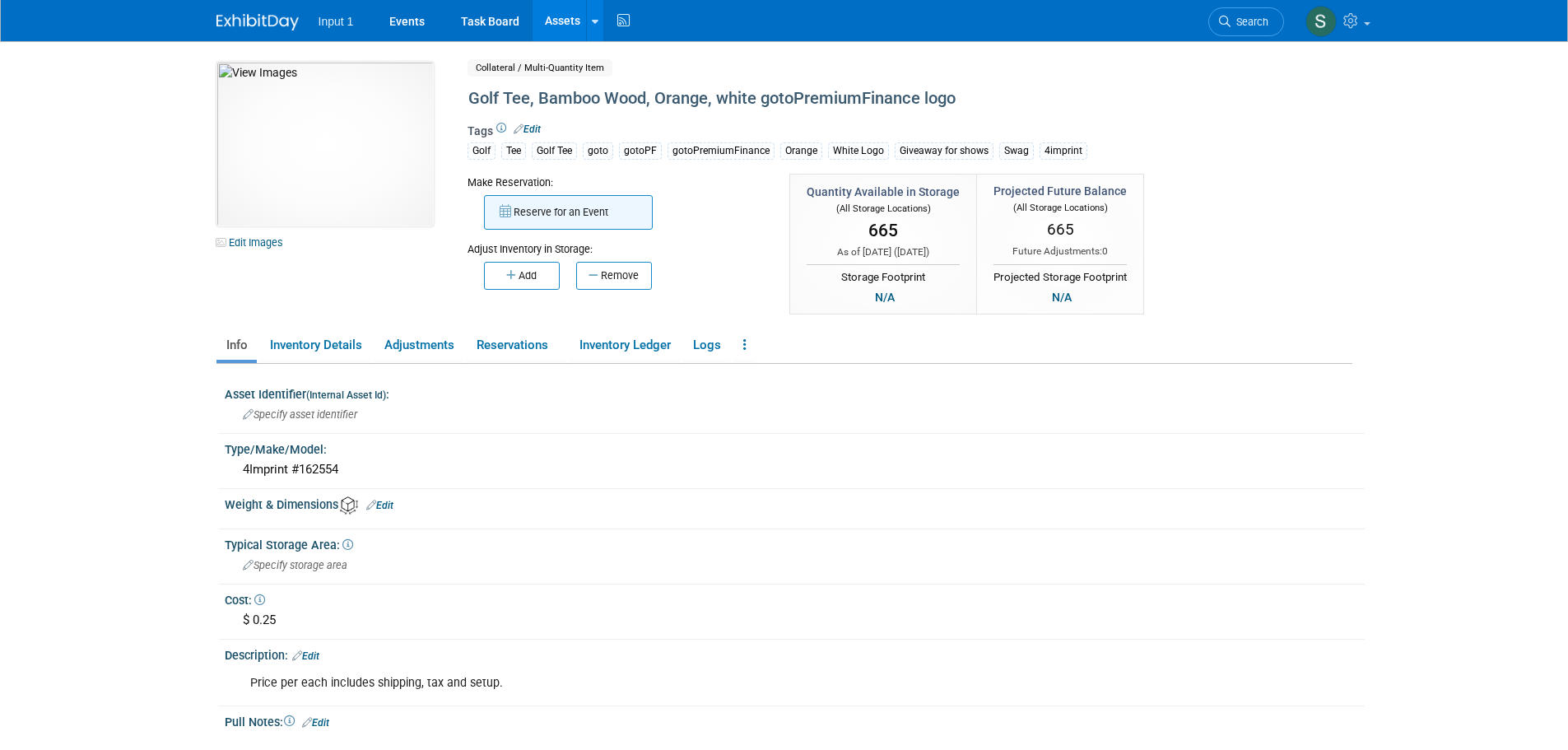
click at [564, 221] on button "Reserve for an Event" at bounding box center [568, 211] width 168 height 34
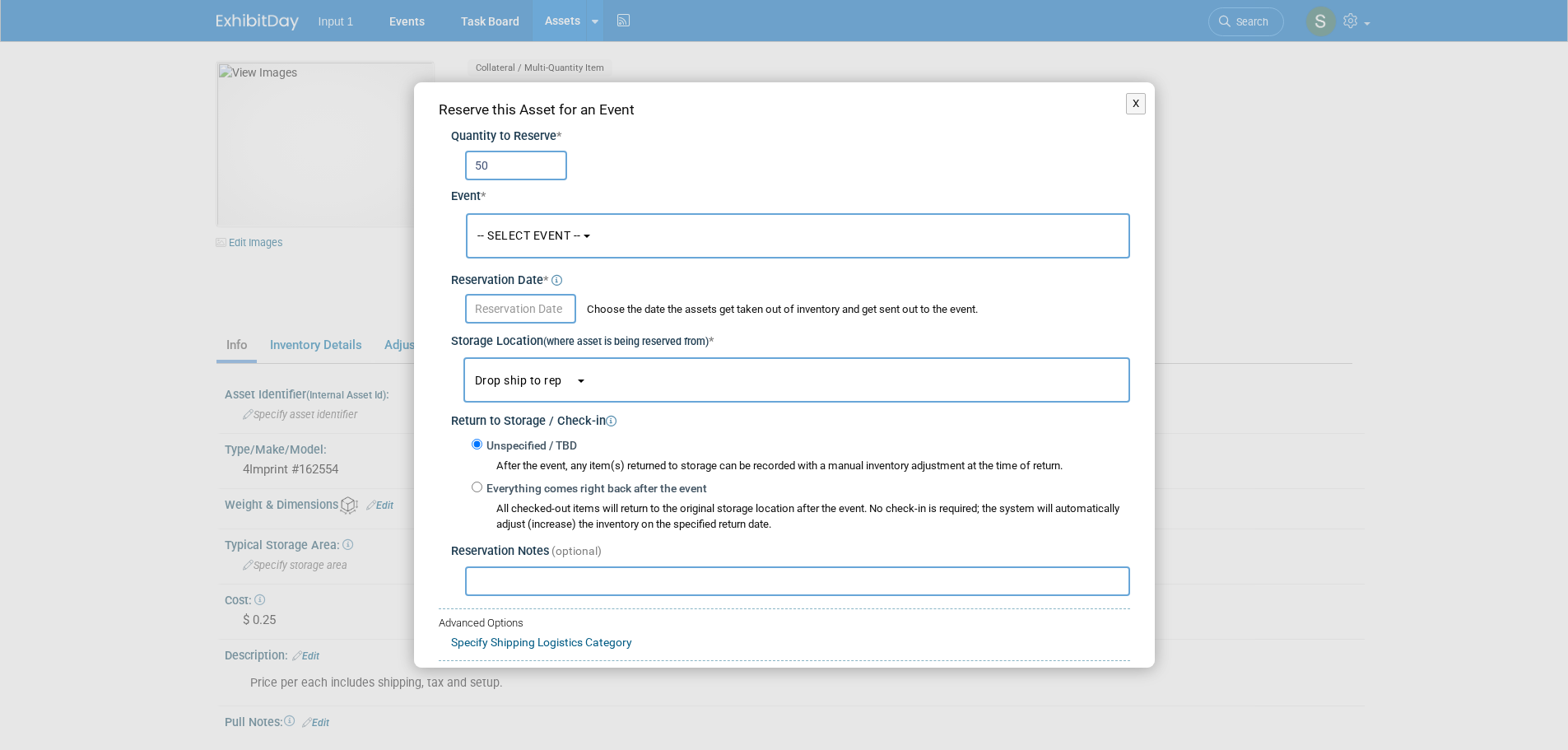
type input "50"
click at [588, 254] on button "-- SELECT EVENT --" at bounding box center [798, 236] width 664 height 45
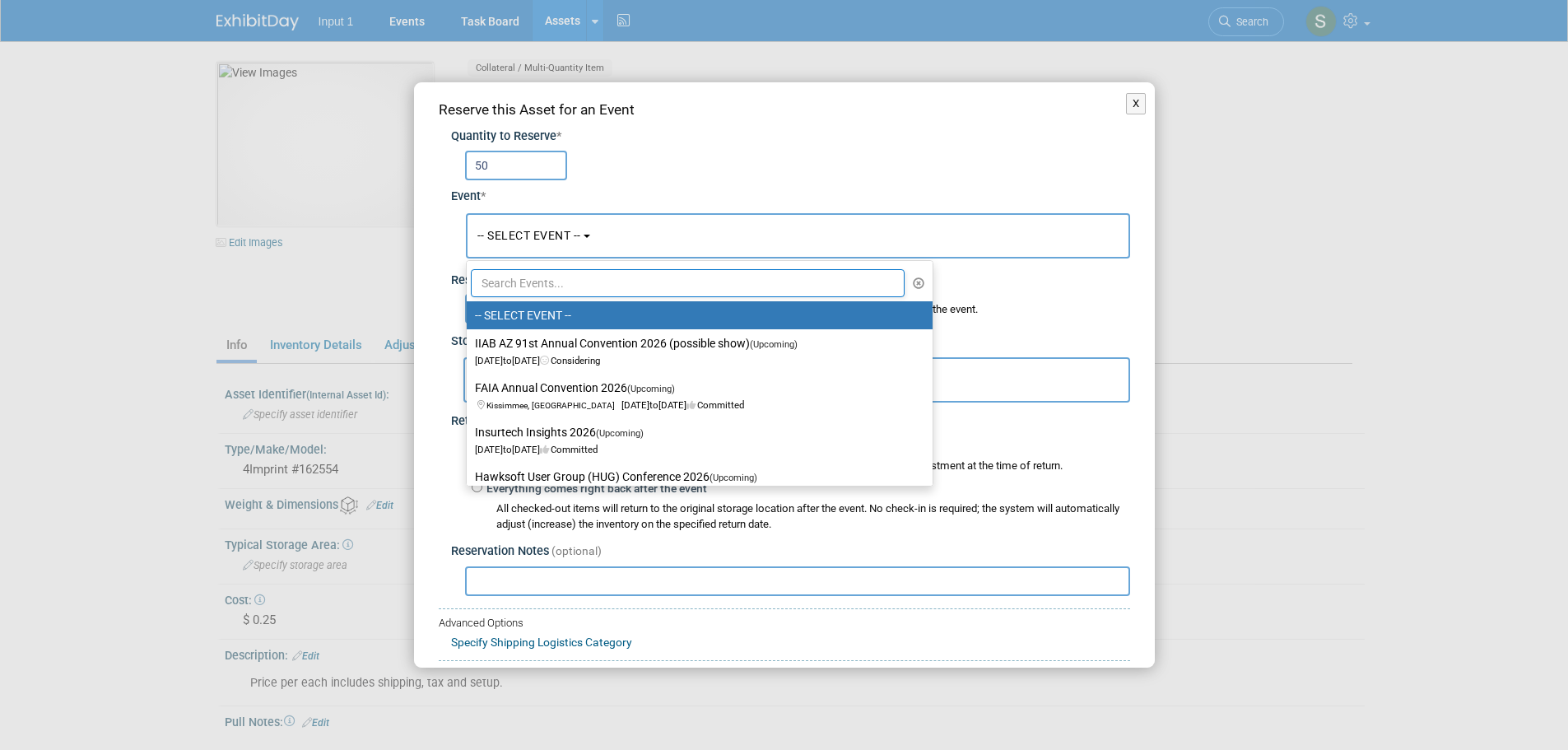
click at [534, 284] on input "text" at bounding box center [688, 282] width 434 height 28
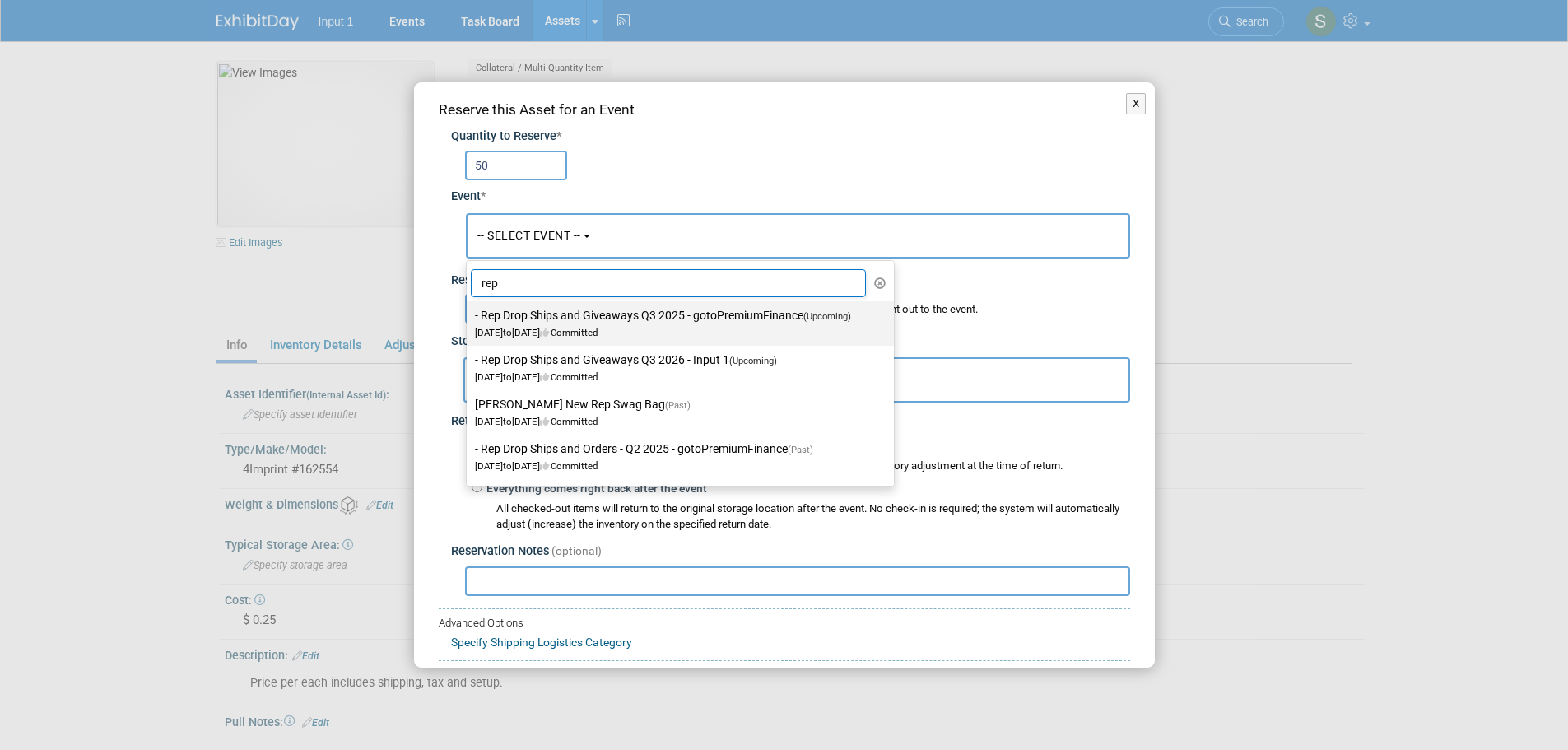
type input "rep"
click at [537, 308] on label "- Rep Drop Ships and Giveaways Q3 2025 - gotoPremiumFinance (Upcoming) [DATE] t…" at bounding box center [676, 323] width 402 height 38
click at [469, 311] on input "- Rep Drop Ships and Giveaways Q3 2025 - gotoPremiumFinance (Upcoming) [DATE] t…" at bounding box center [464, 316] width 11 height 11
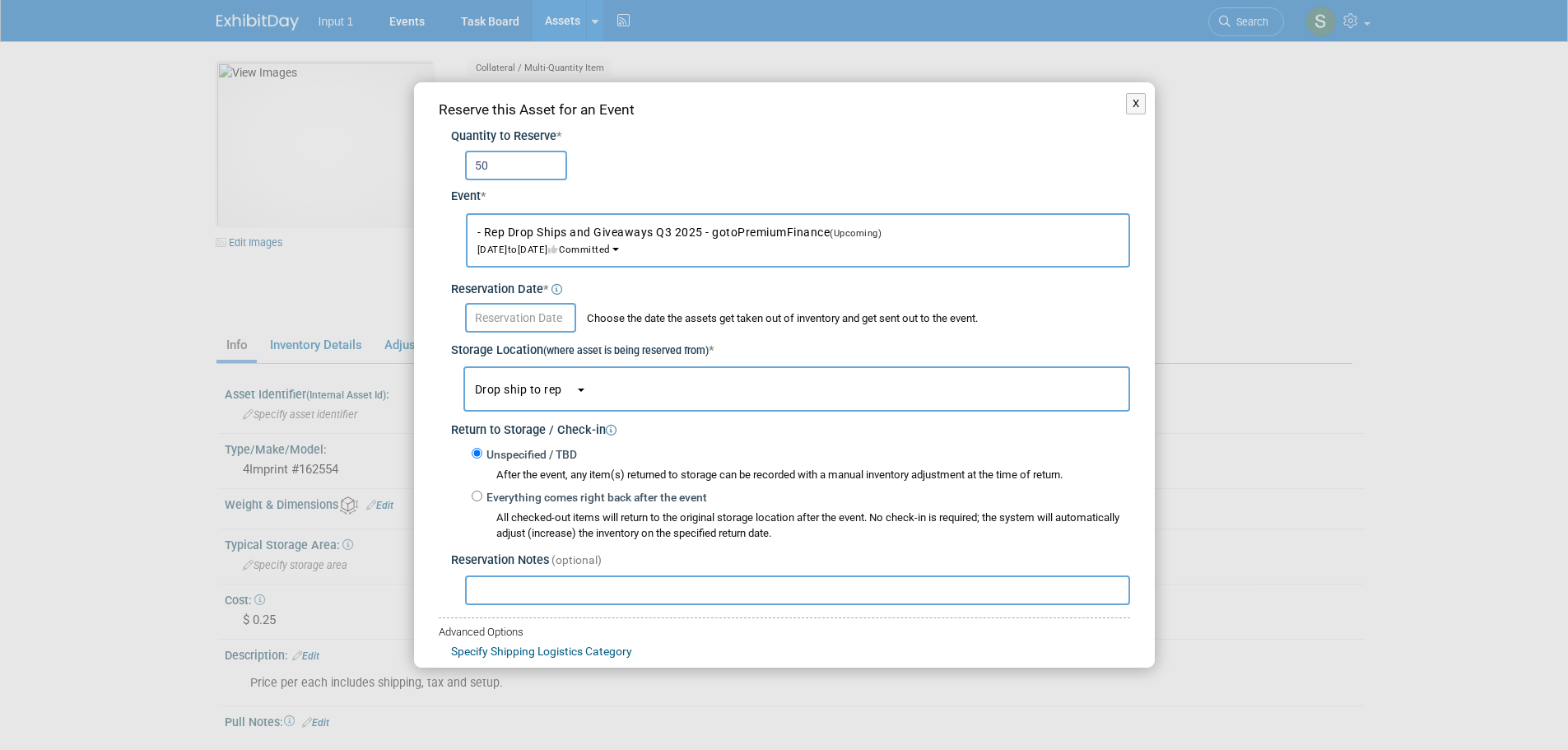
select select "11146711"
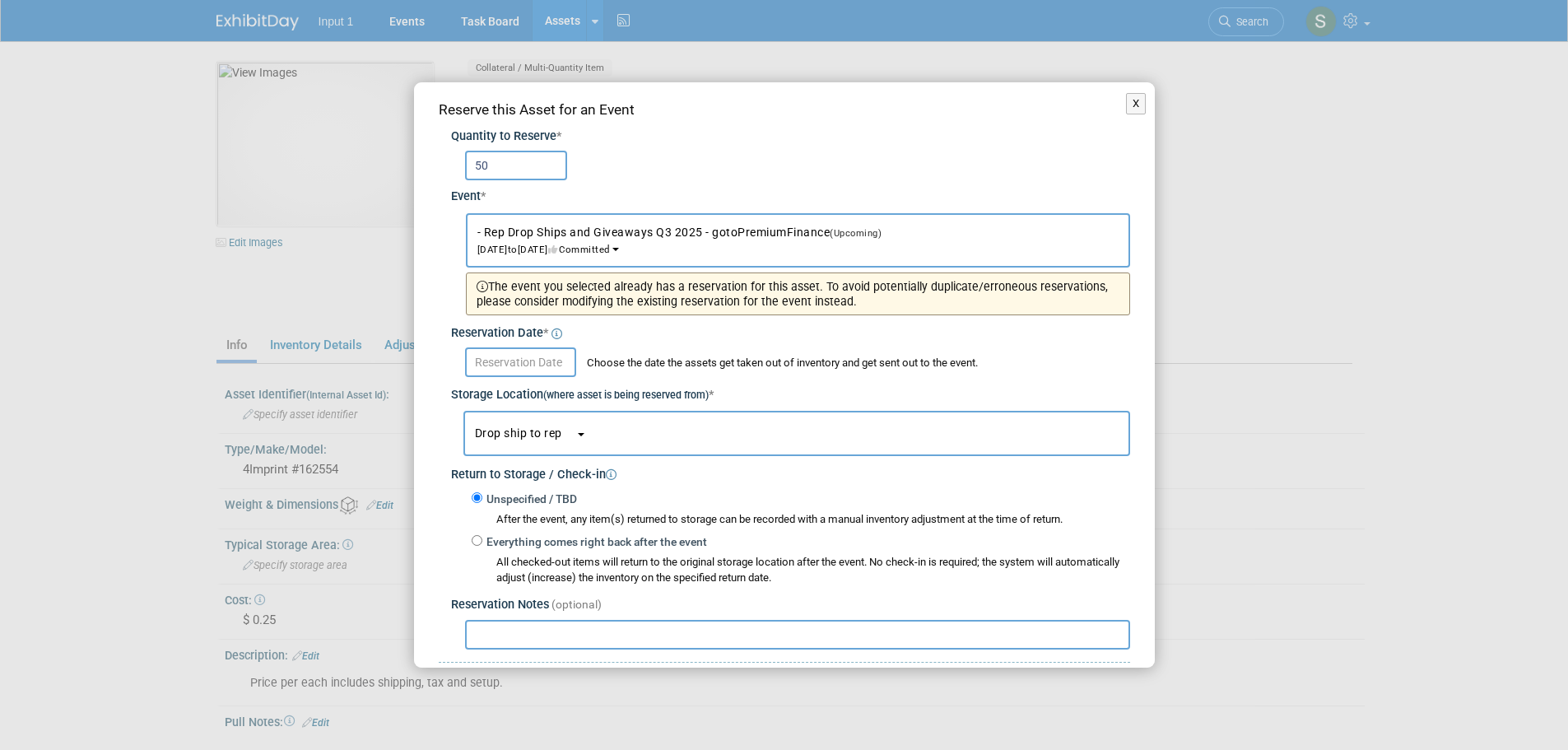
click at [517, 364] on input "text" at bounding box center [521, 362] width 111 height 29
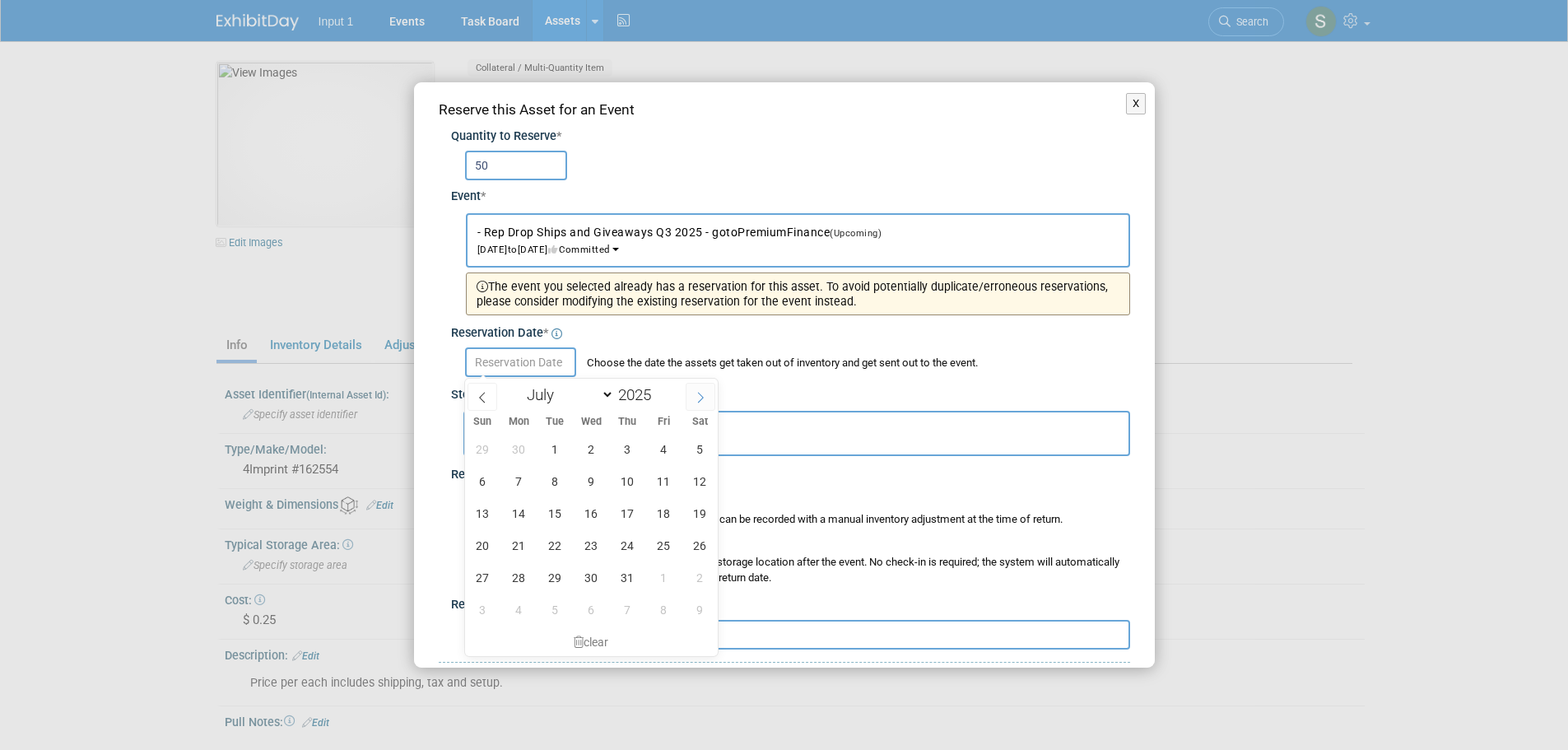
click at [714, 392] on span at bounding box center [700, 396] width 29 height 28
select select "7"
click at [580, 546] on span "20" at bounding box center [591, 544] width 32 height 32
type input "[DATE]"
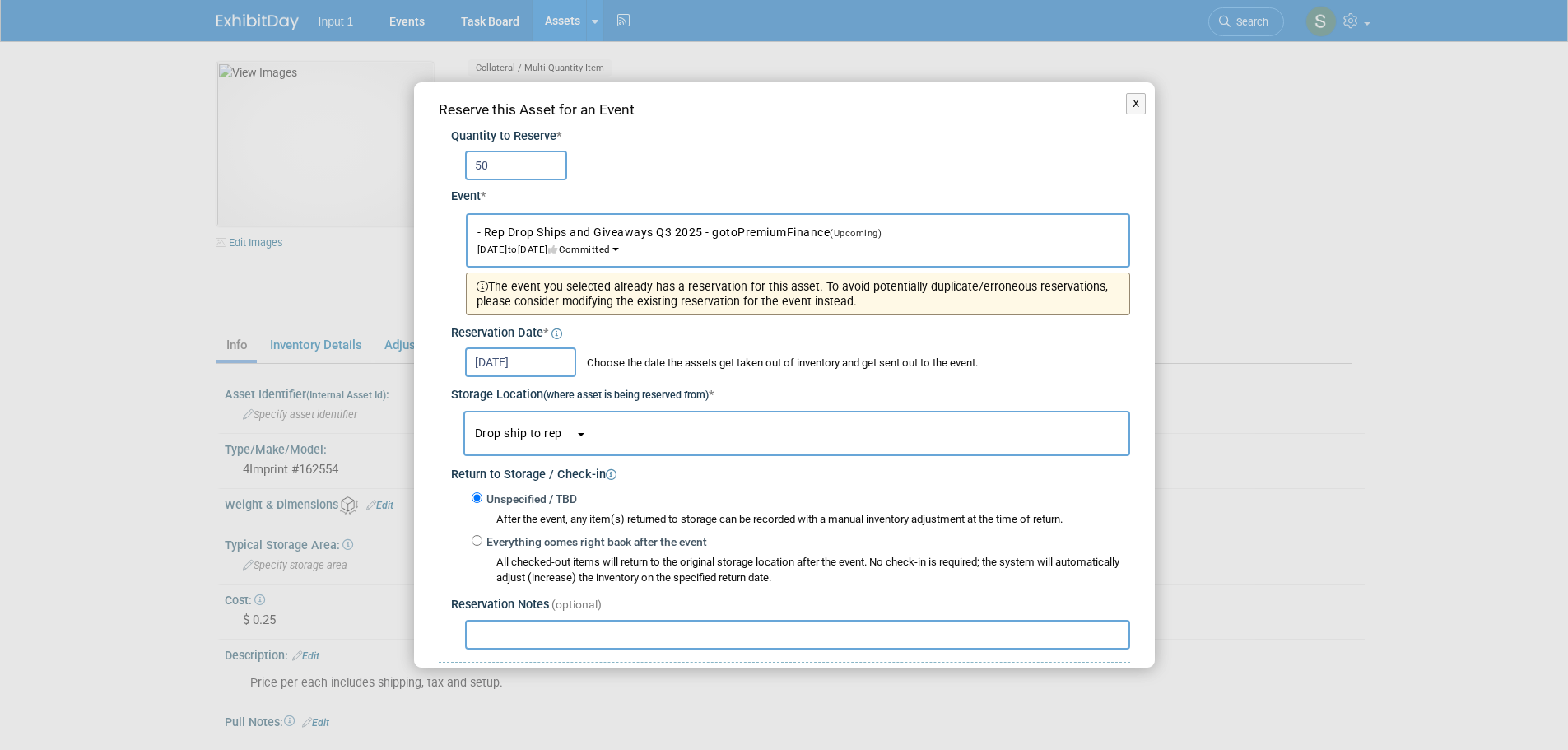
click at [593, 634] on input "text" at bounding box center [798, 634] width 665 height 29
paste input "Shipped to Excel General Agency per [PERSON_NAME] request (email 20250813). Shi…"
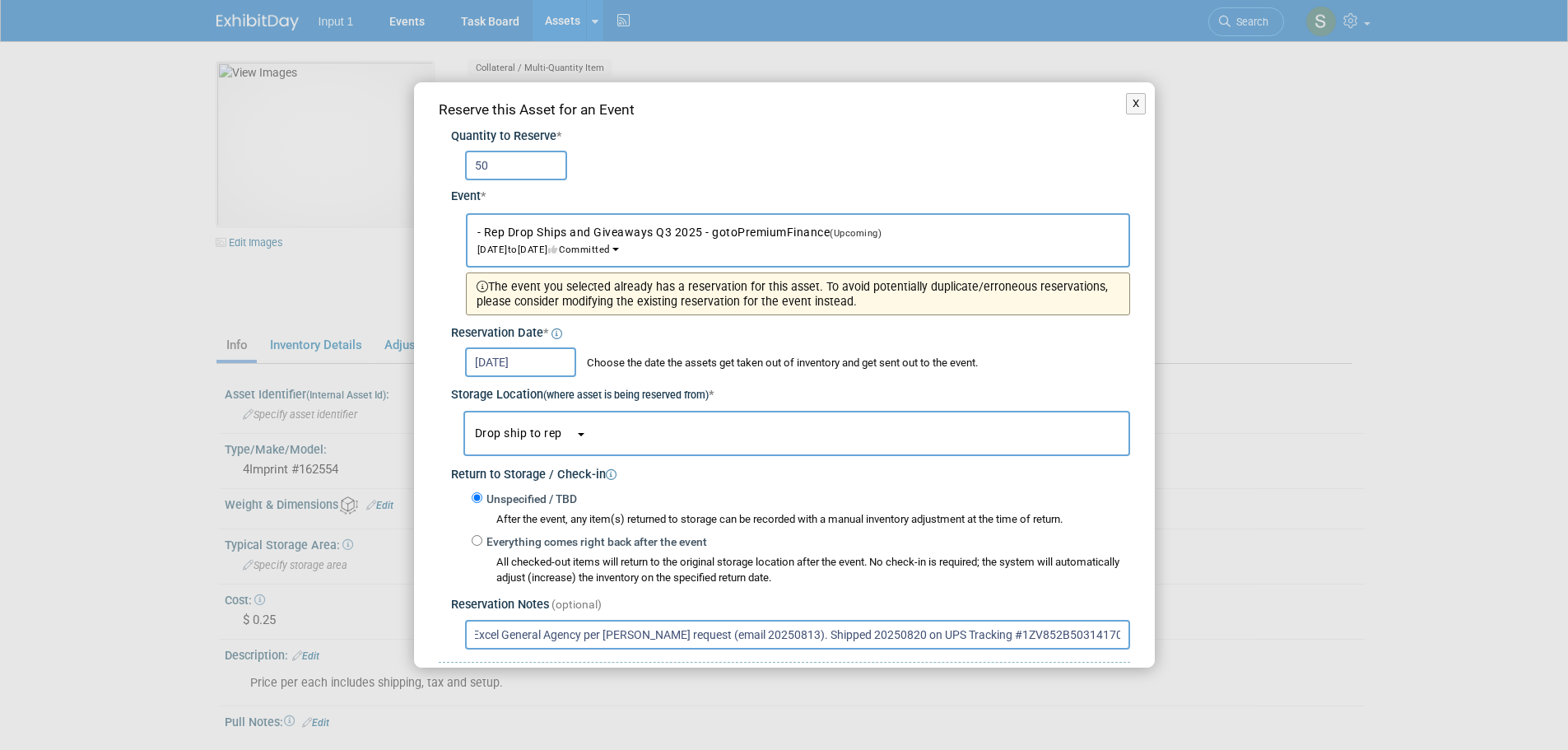
scroll to position [142, 0]
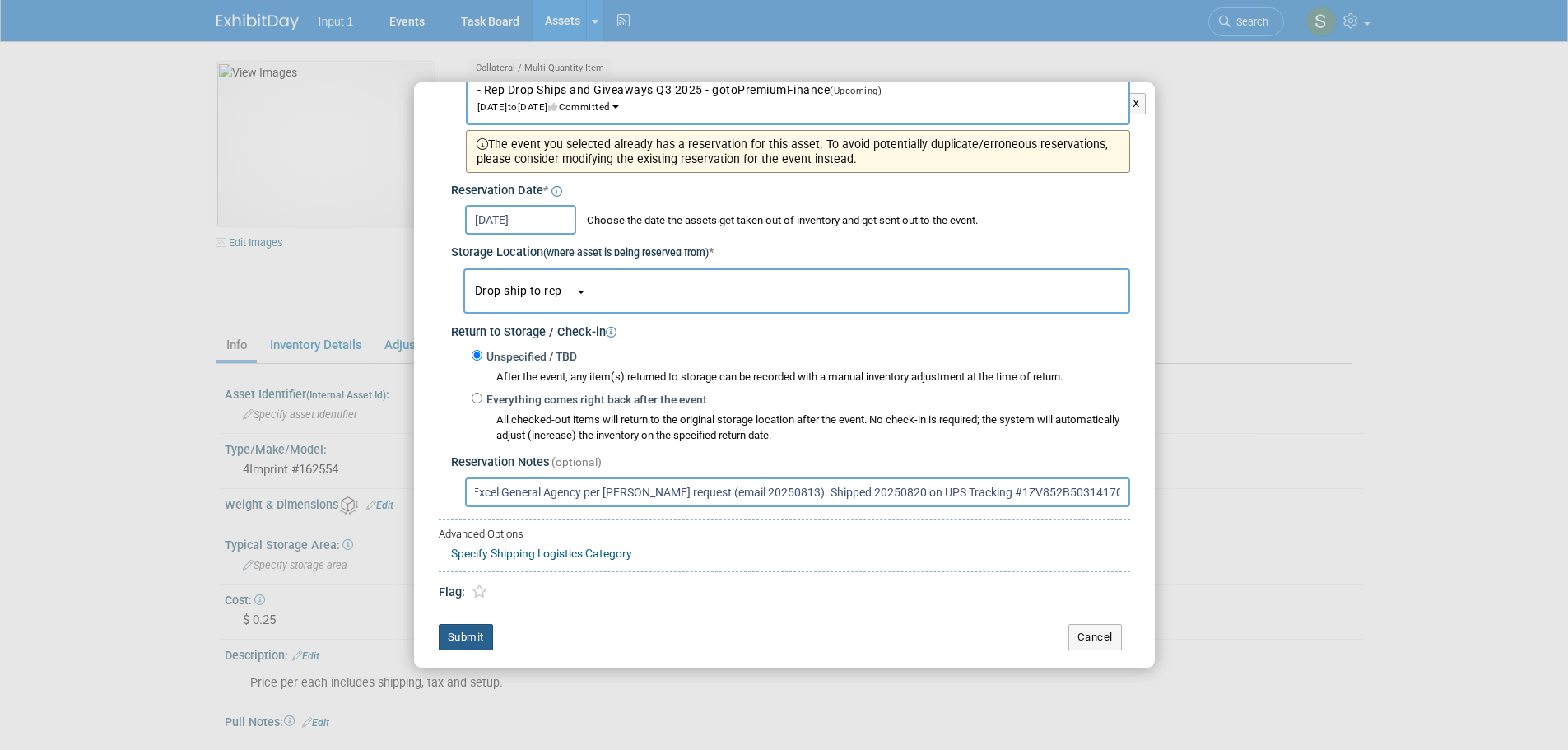
type input "Shipped to Excel General Agency per [PERSON_NAME] request (email 20250813). Shi…"
click at [455, 637] on button "Submit" at bounding box center [466, 637] width 55 height 26
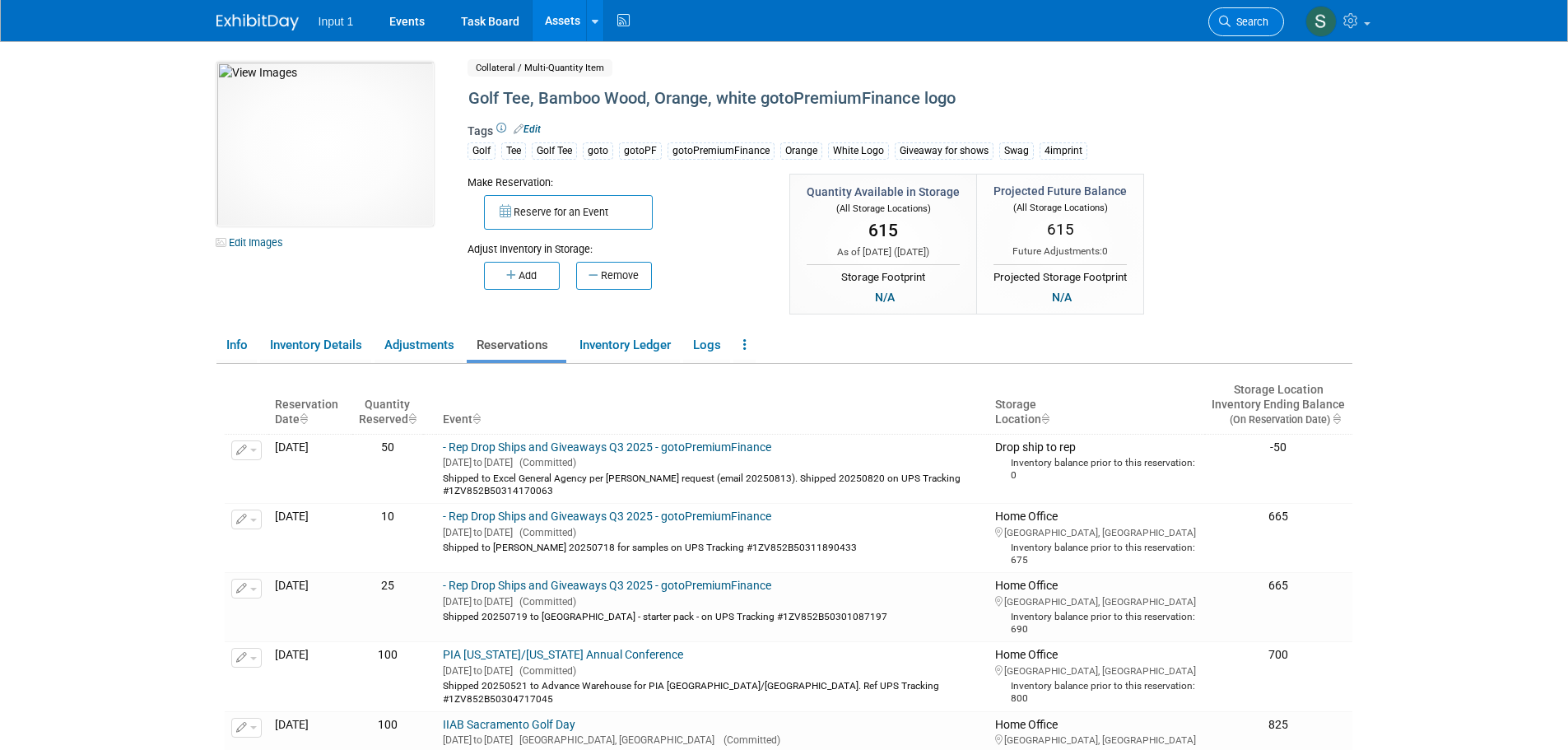
click at [1252, 25] on span "Search" at bounding box center [1250, 21] width 38 height 13
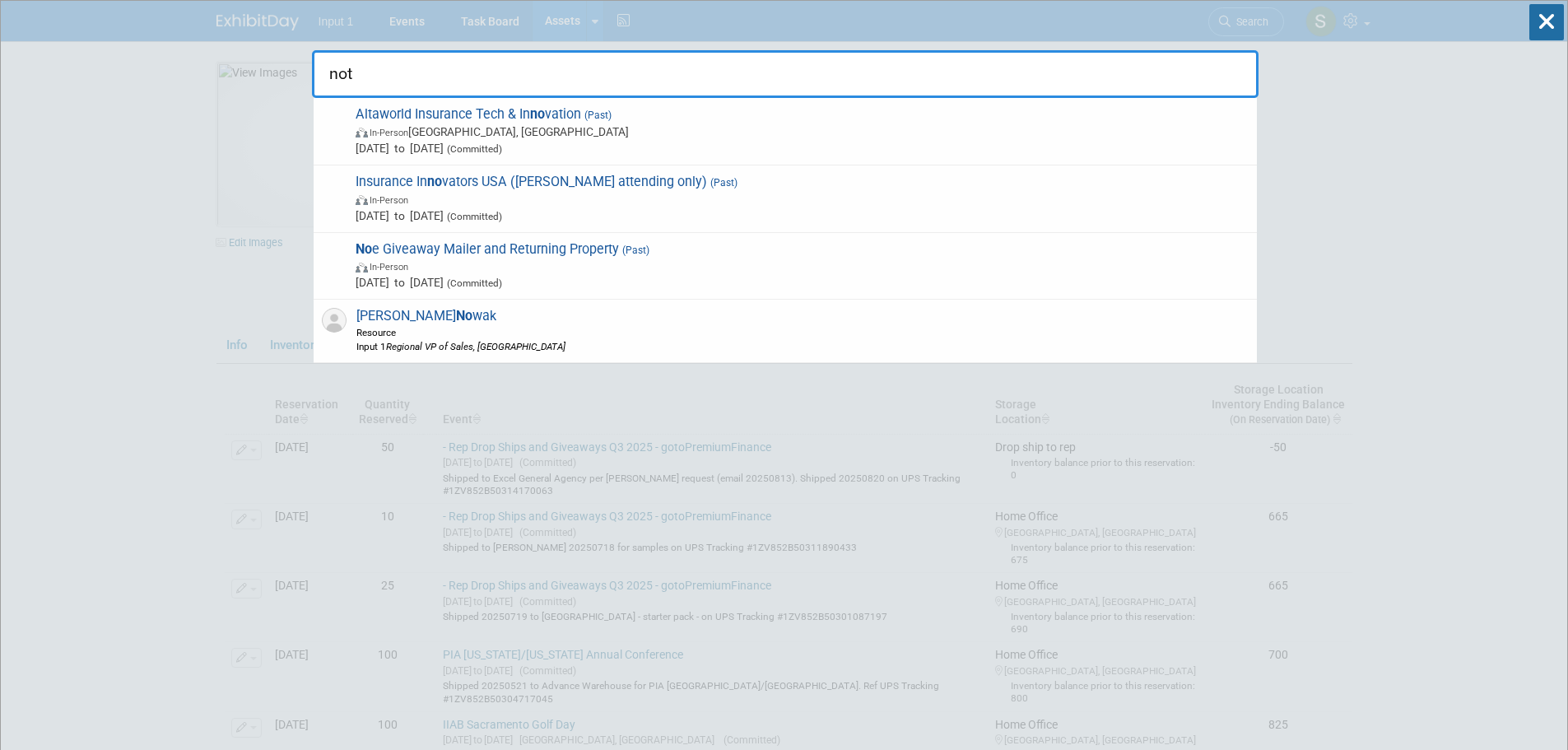
type input "note"
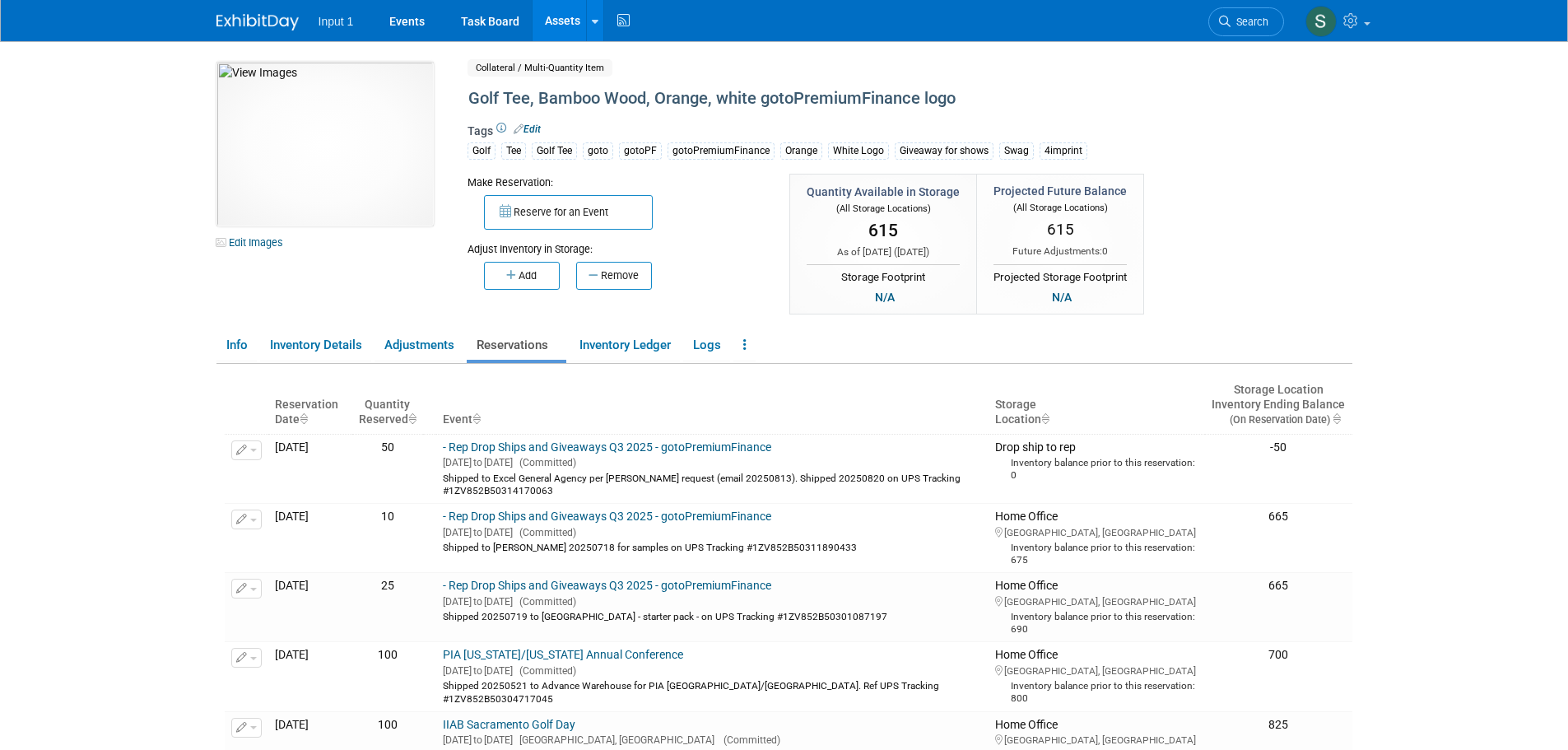
click at [546, 23] on link "Assets" at bounding box center [563, 20] width 60 height 41
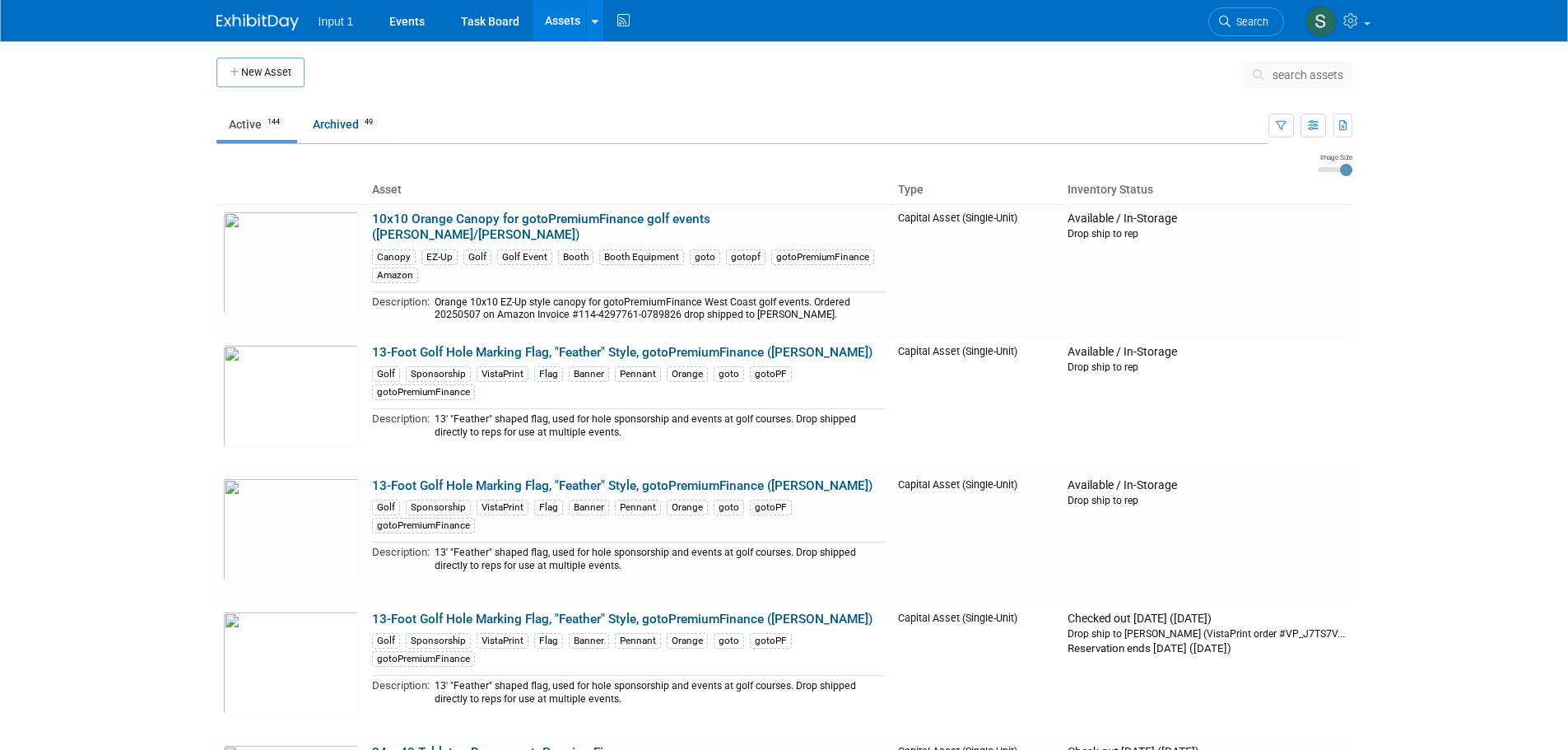
click at [1295, 80] on span "search assets" at bounding box center [1308, 75] width 71 height 14
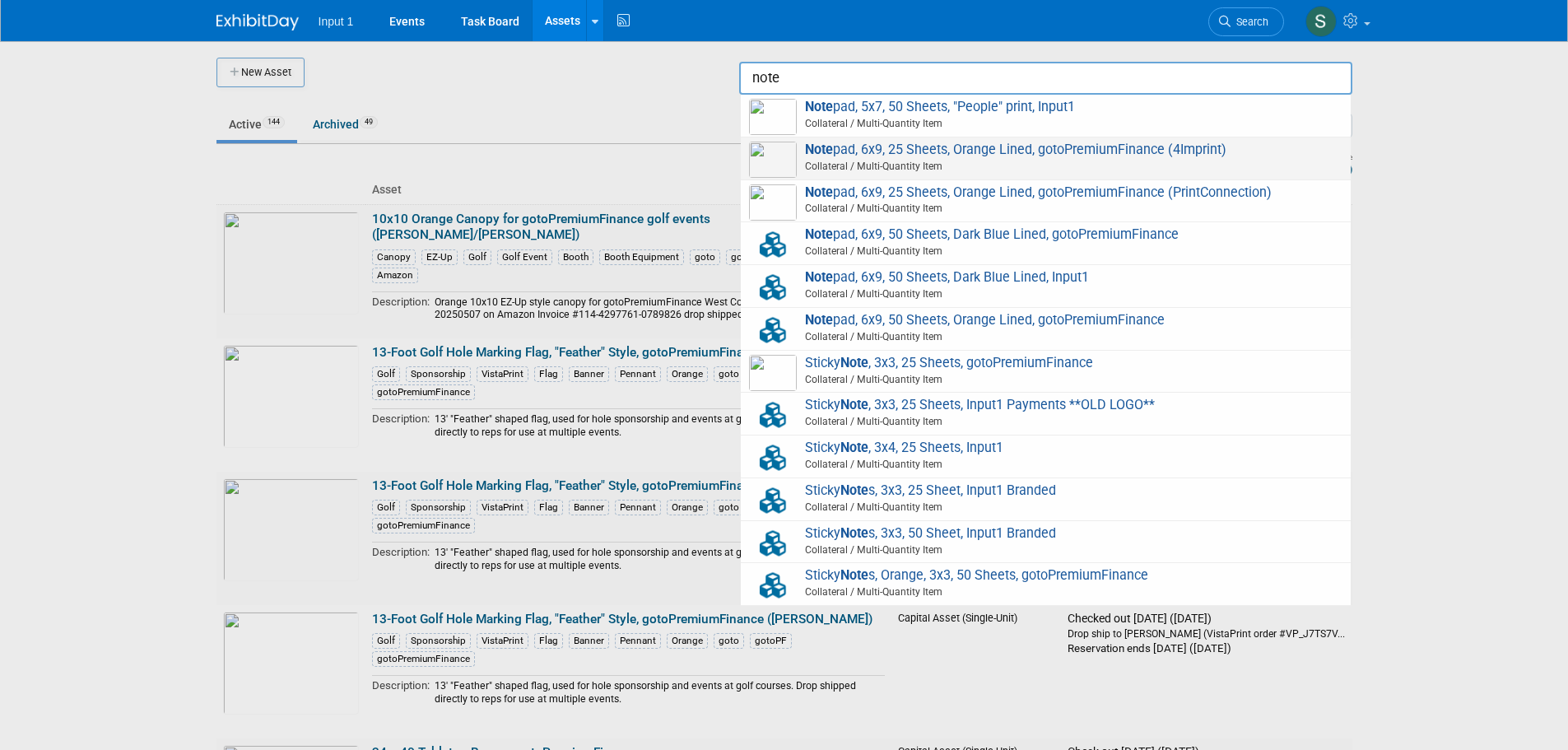
click at [1089, 163] on span "Collateral / Multi-Quantity Item" at bounding box center [1048, 166] width 588 height 15
type input "Notepad, 6x9, 25 Sheets, Orange Lined, gotoPremiumFinance (4Imprint)"
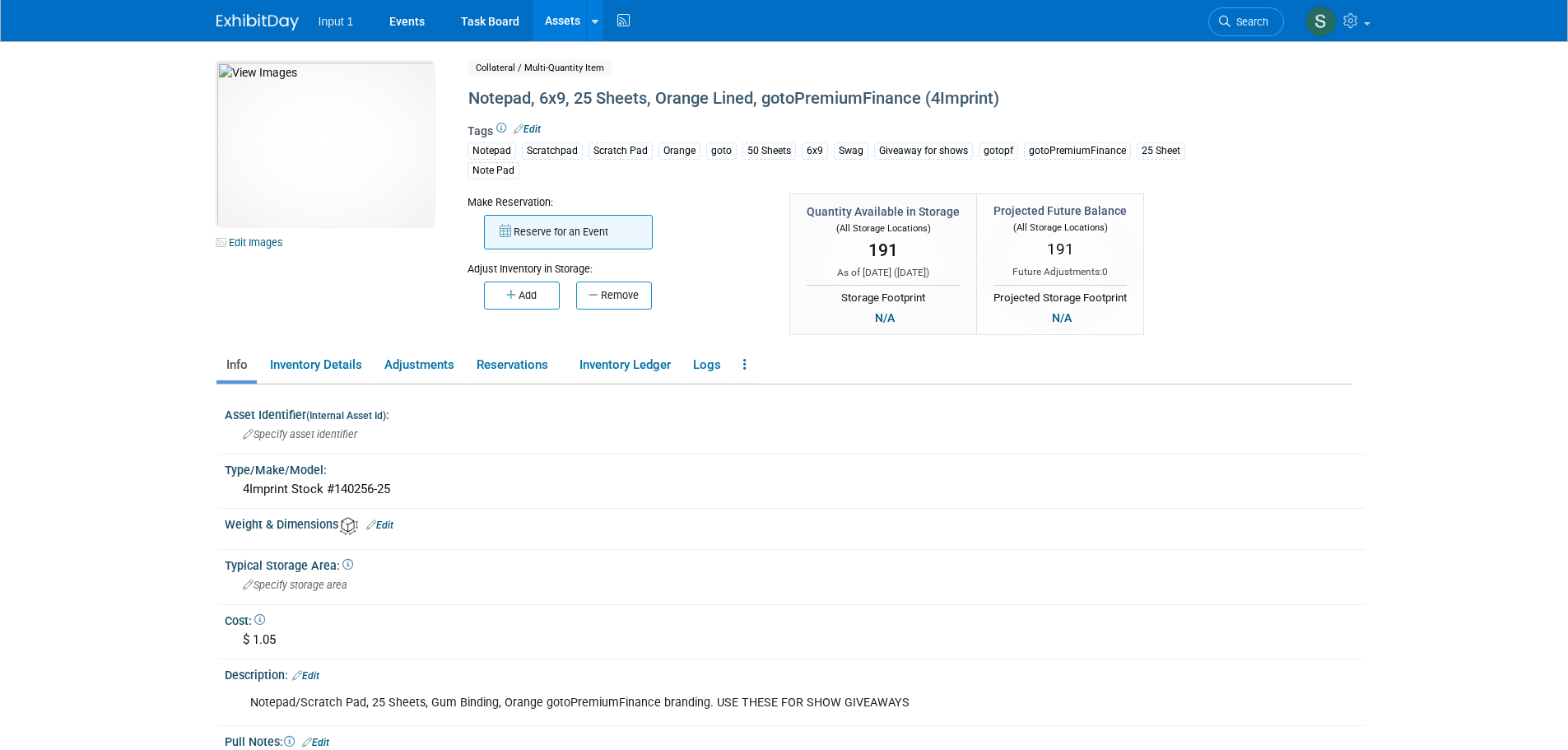
click at [527, 228] on button "Reserve for an Event" at bounding box center [568, 232] width 168 height 34
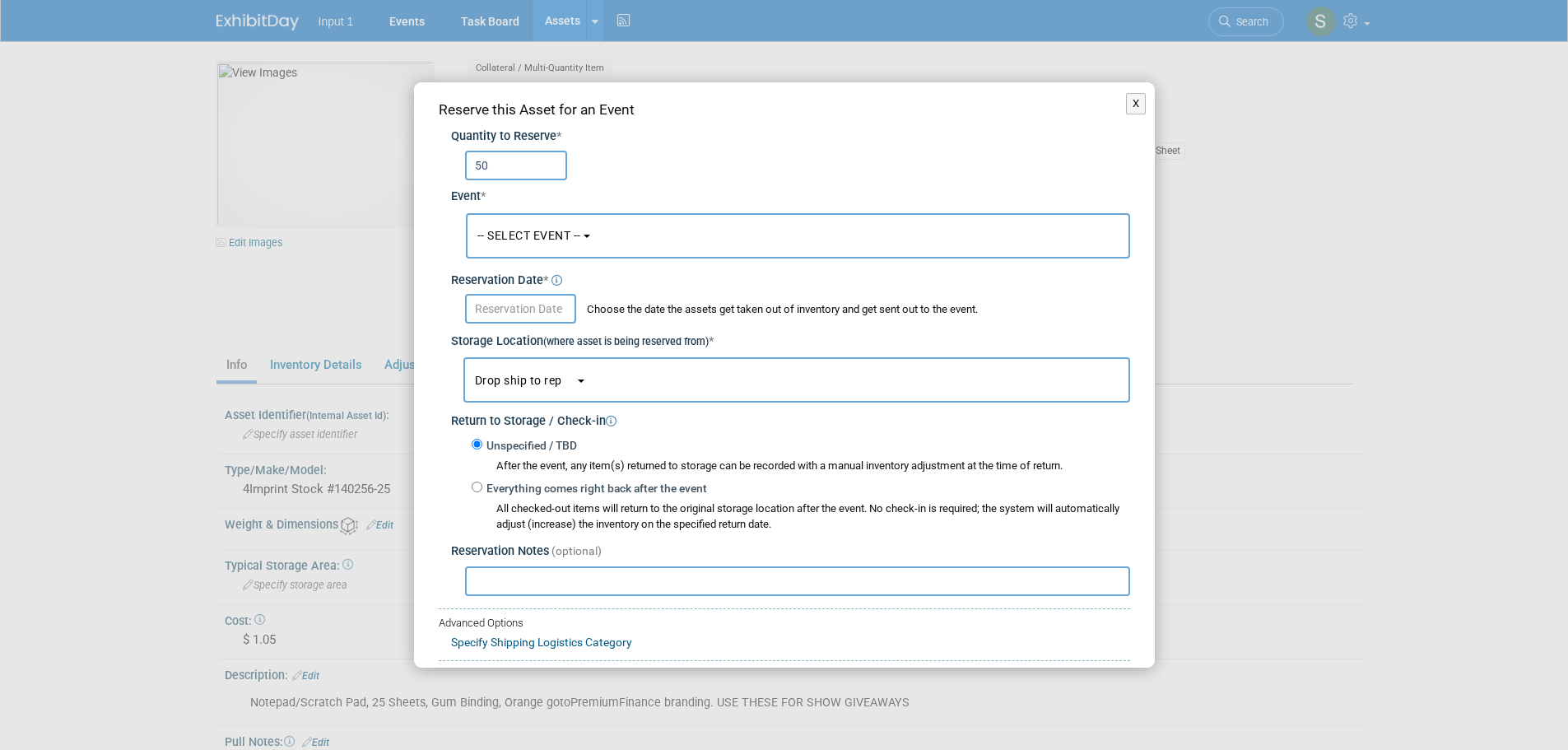
type input "50"
click at [561, 227] on button "-- SELECT EVENT --" at bounding box center [798, 236] width 664 height 45
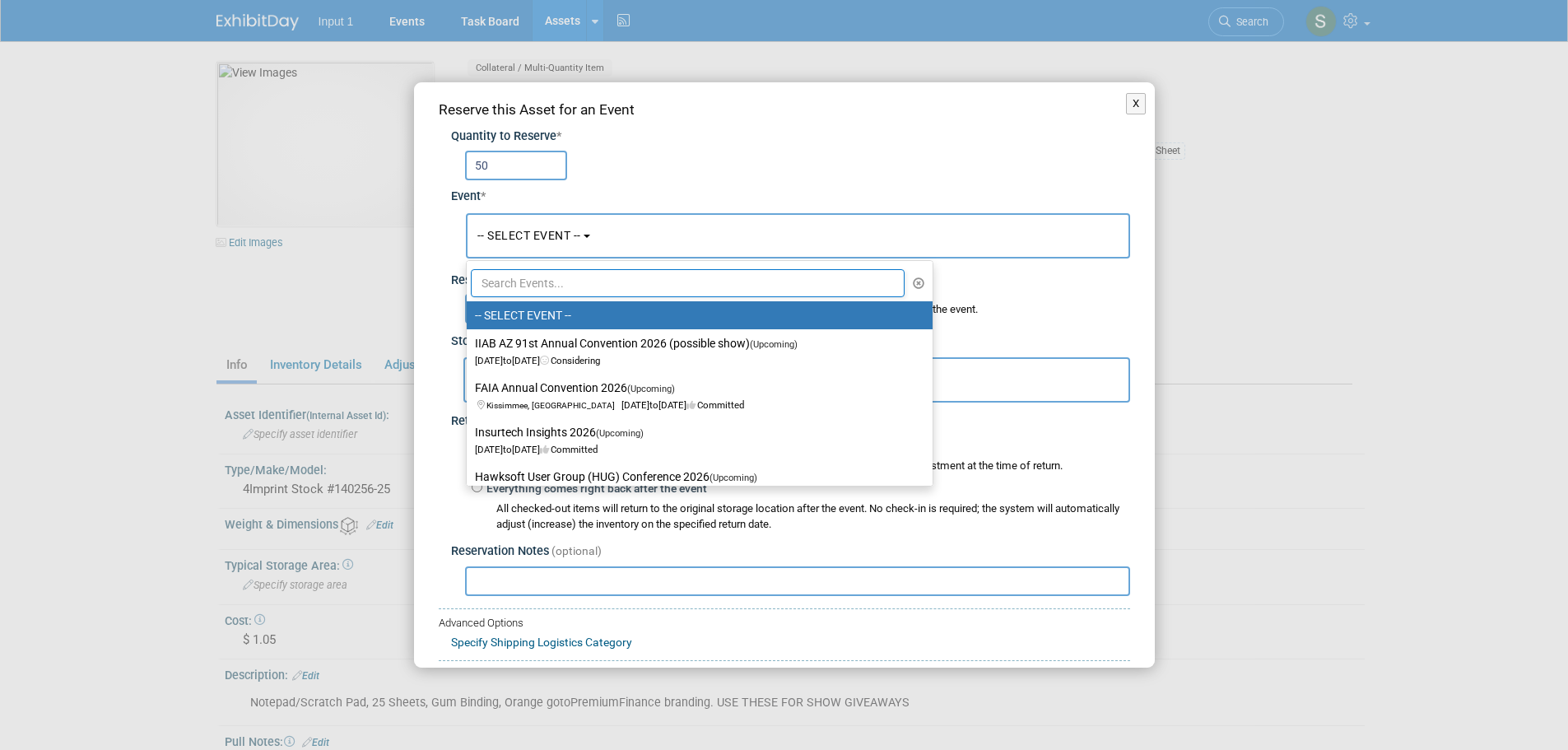
click at [542, 286] on input "text" at bounding box center [688, 282] width 434 height 28
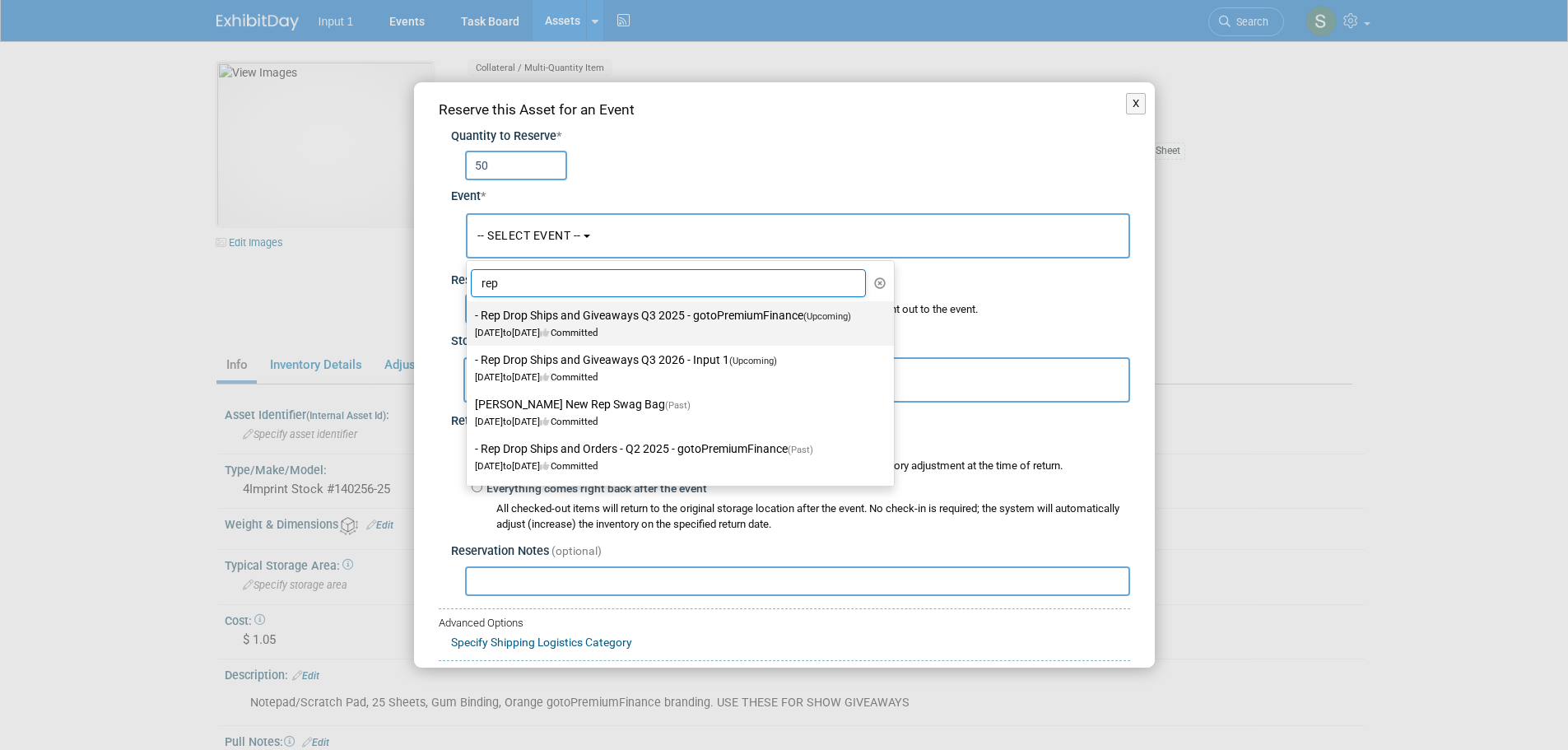
type input "rep"
click at [570, 321] on label "- Rep Drop Ships and Giveaways Q3 2025 - gotoPremiumFinance (Upcoming) [DATE] t…" at bounding box center [676, 323] width 402 height 38
click at [469, 321] on input "- Rep Drop Ships and Giveaways Q3 2025 - gotoPremiumFinance (Upcoming) Jul 1, 2…" at bounding box center [464, 316] width 11 height 11
select select "11146711"
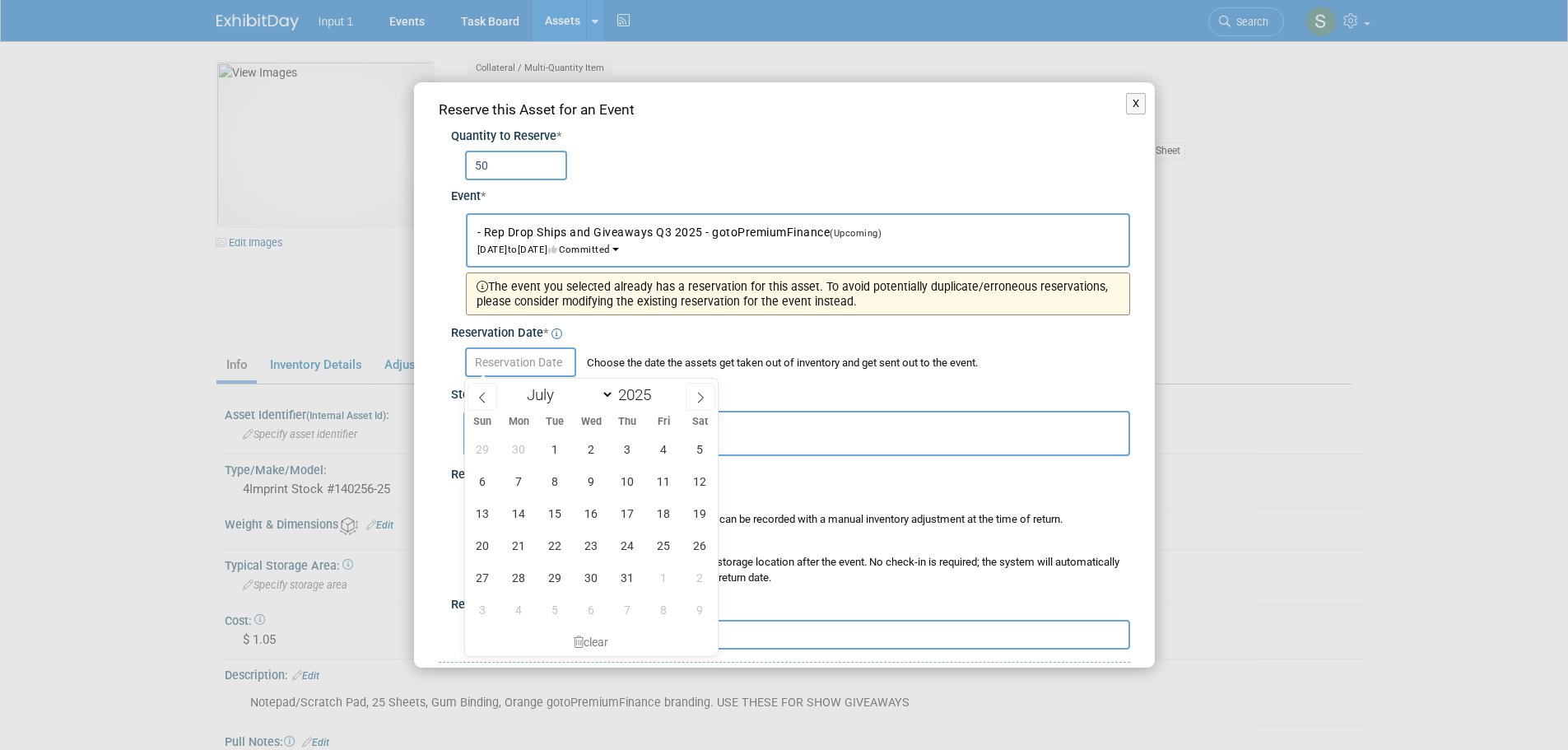
click at [530, 363] on input "text" at bounding box center [521, 362] width 111 height 29
click at [700, 399] on icon at bounding box center [700, 397] width 12 height 12
select select "7"
click at [601, 553] on span "20" at bounding box center [591, 544] width 32 height 32
type input "[DATE]"
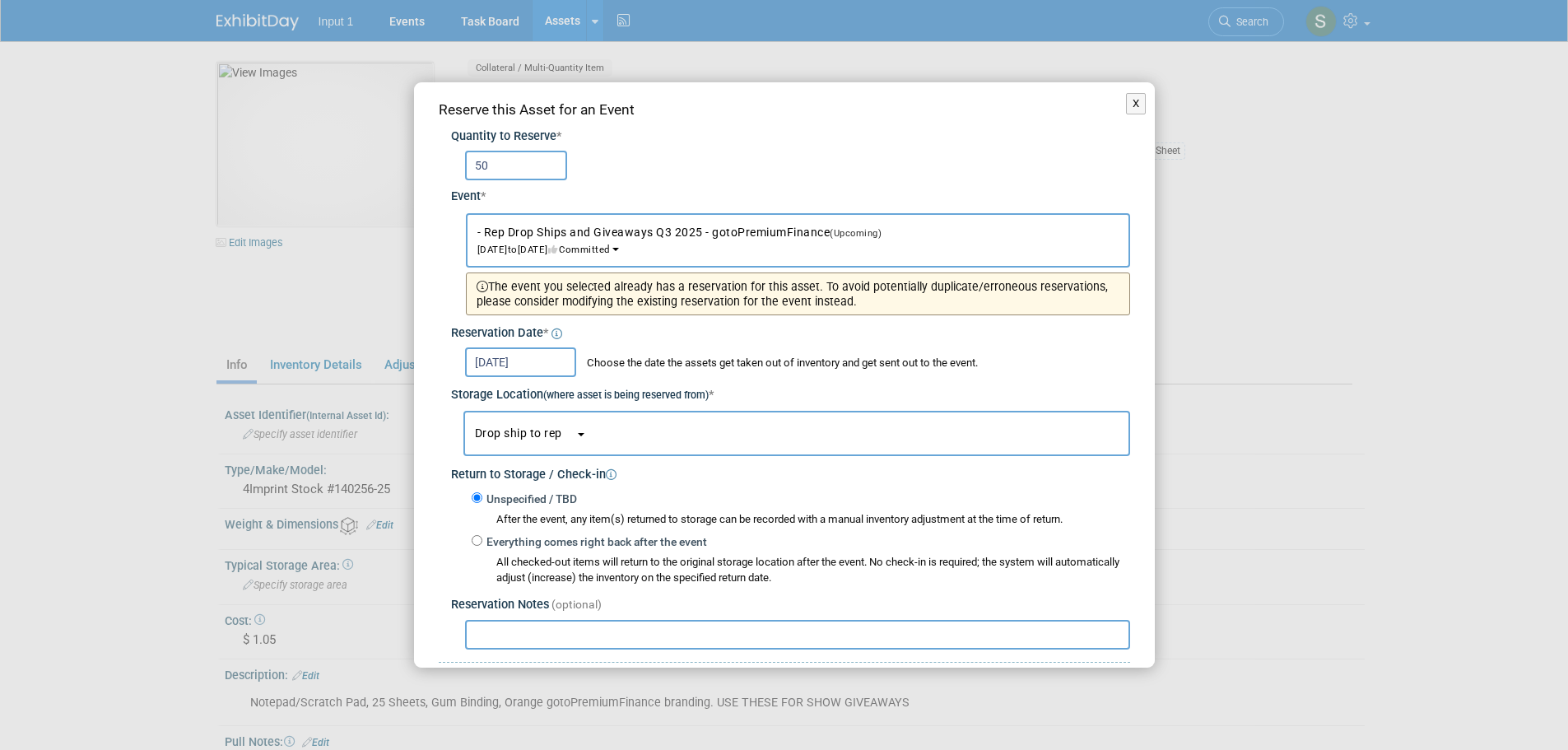
click at [550, 442] on button "Drop ship to rep" at bounding box center [797, 433] width 667 height 45
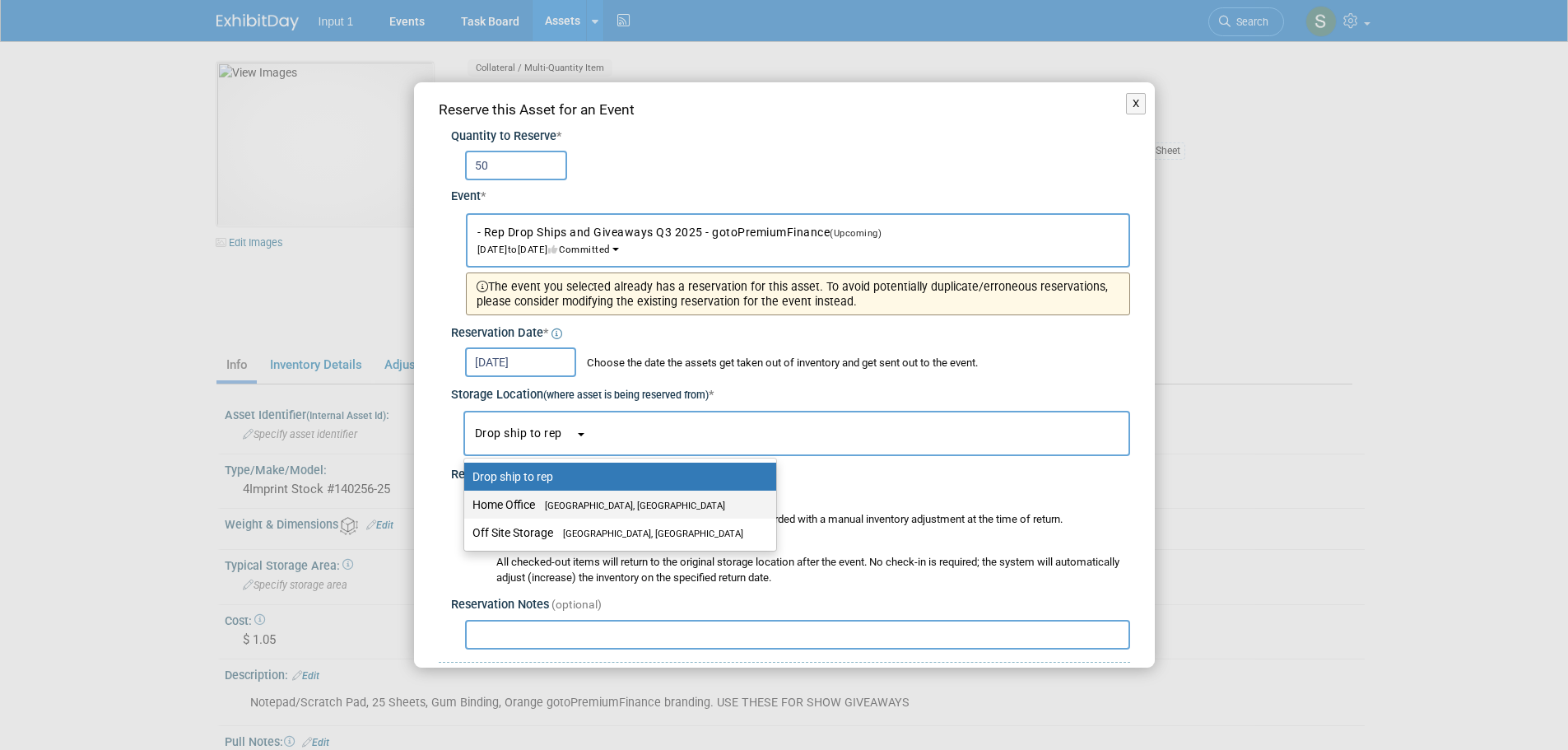
click at [540, 501] on span "[GEOGRAPHIC_DATA], [GEOGRAPHIC_DATA]" at bounding box center [629, 506] width 190 height 11
click at [467, 500] on input "Home Office Westlake Village, CA" at bounding box center [461, 505] width 11 height 11
select select "11223761"
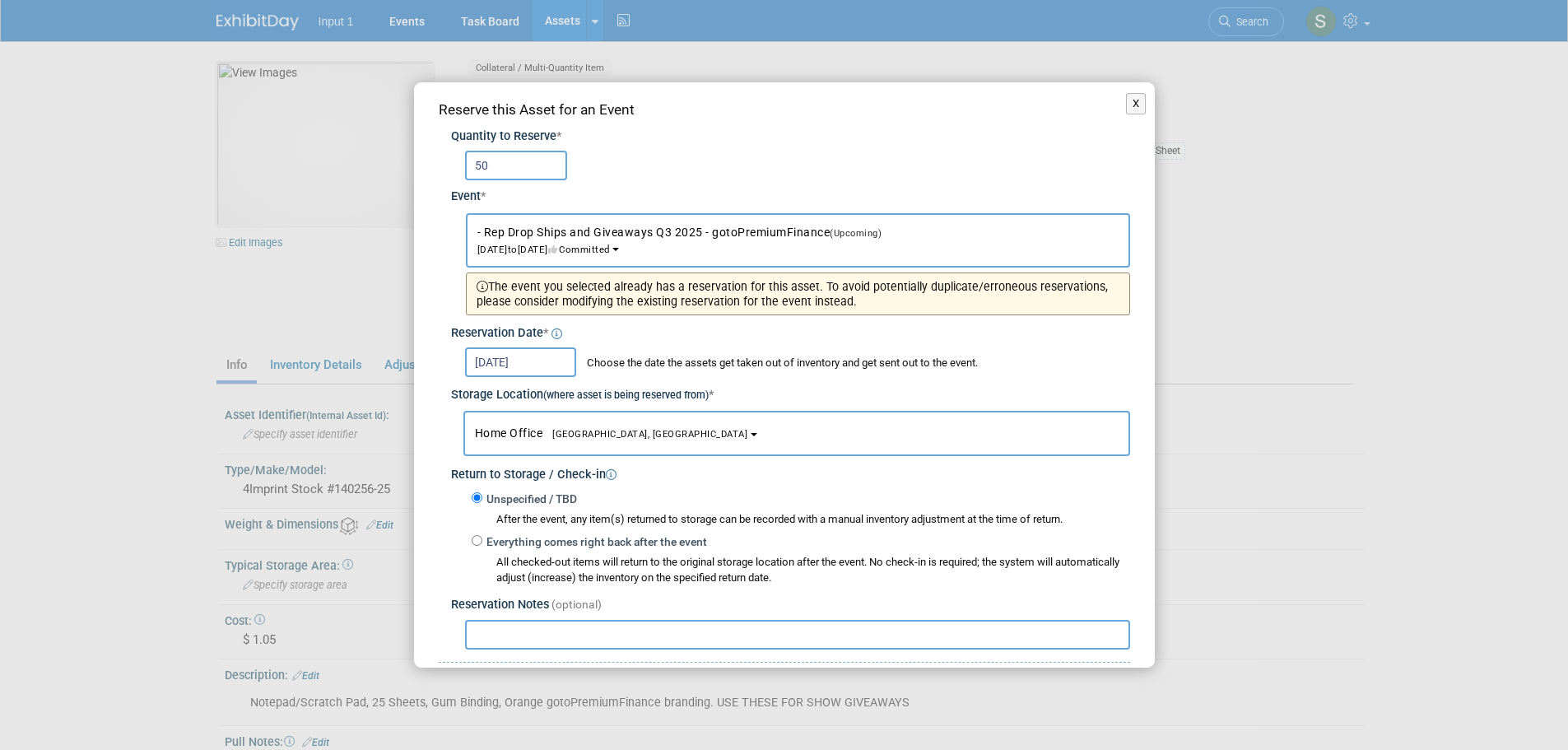
click at [514, 635] on input "text" at bounding box center [798, 634] width 665 height 29
paste input "Shipped to Excel General Agency per Alex Beck request (email 20250813). Shipped…"
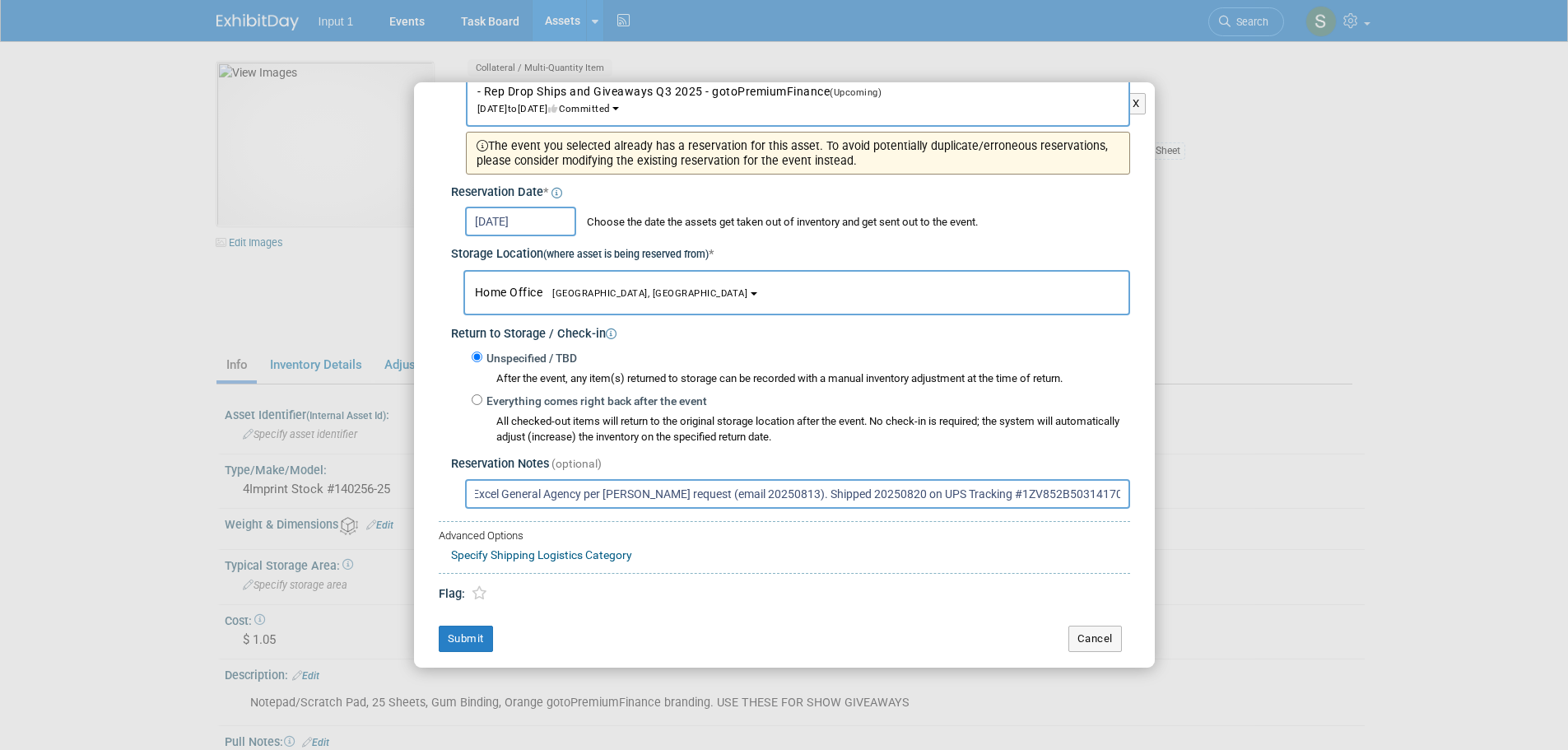
scroll to position [142, 0]
type input "Shipped to Excel General Agency per Alex Beck request (email 20250813). Shipped…"
click at [467, 637] on button "Submit" at bounding box center [466, 637] width 55 height 26
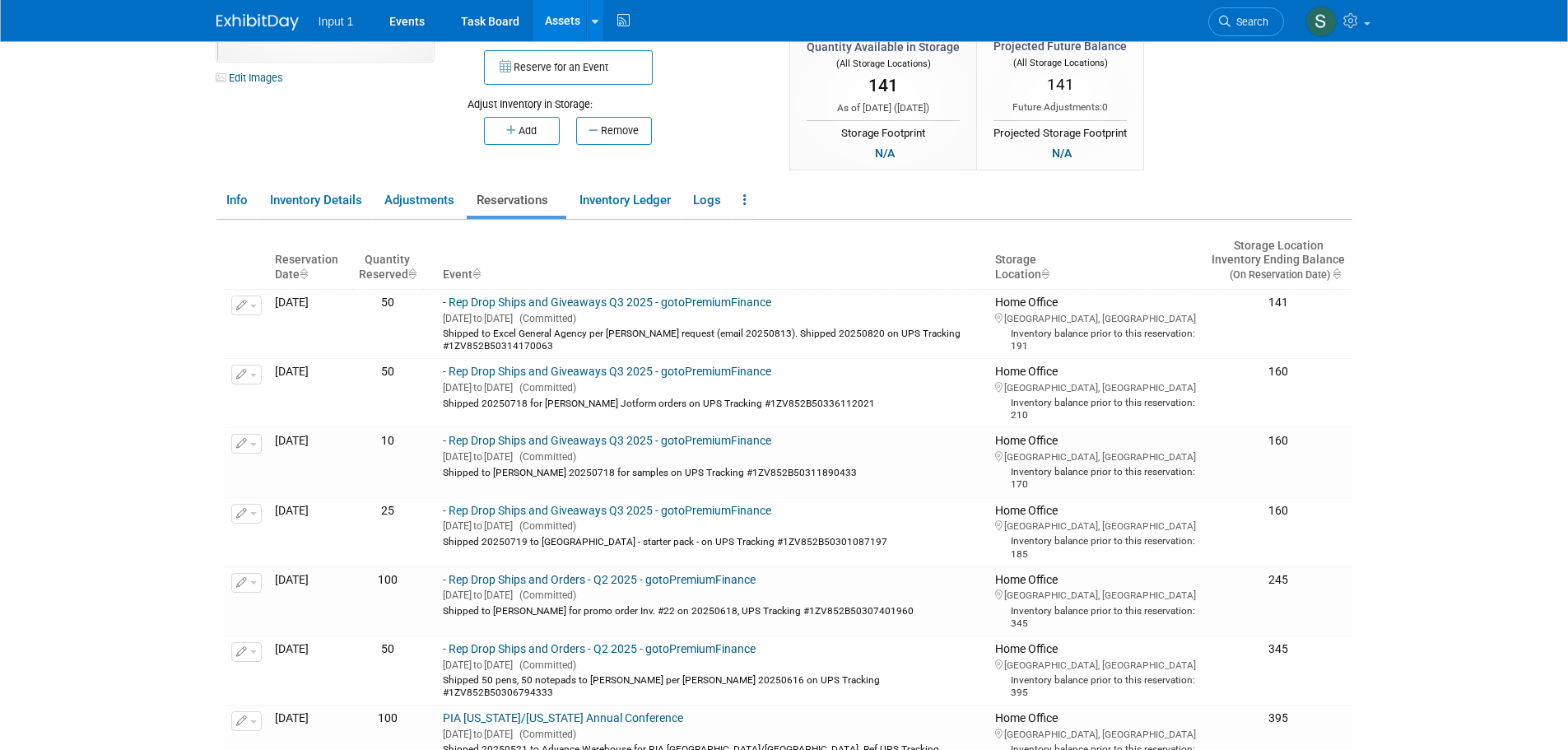
scroll to position [0, 0]
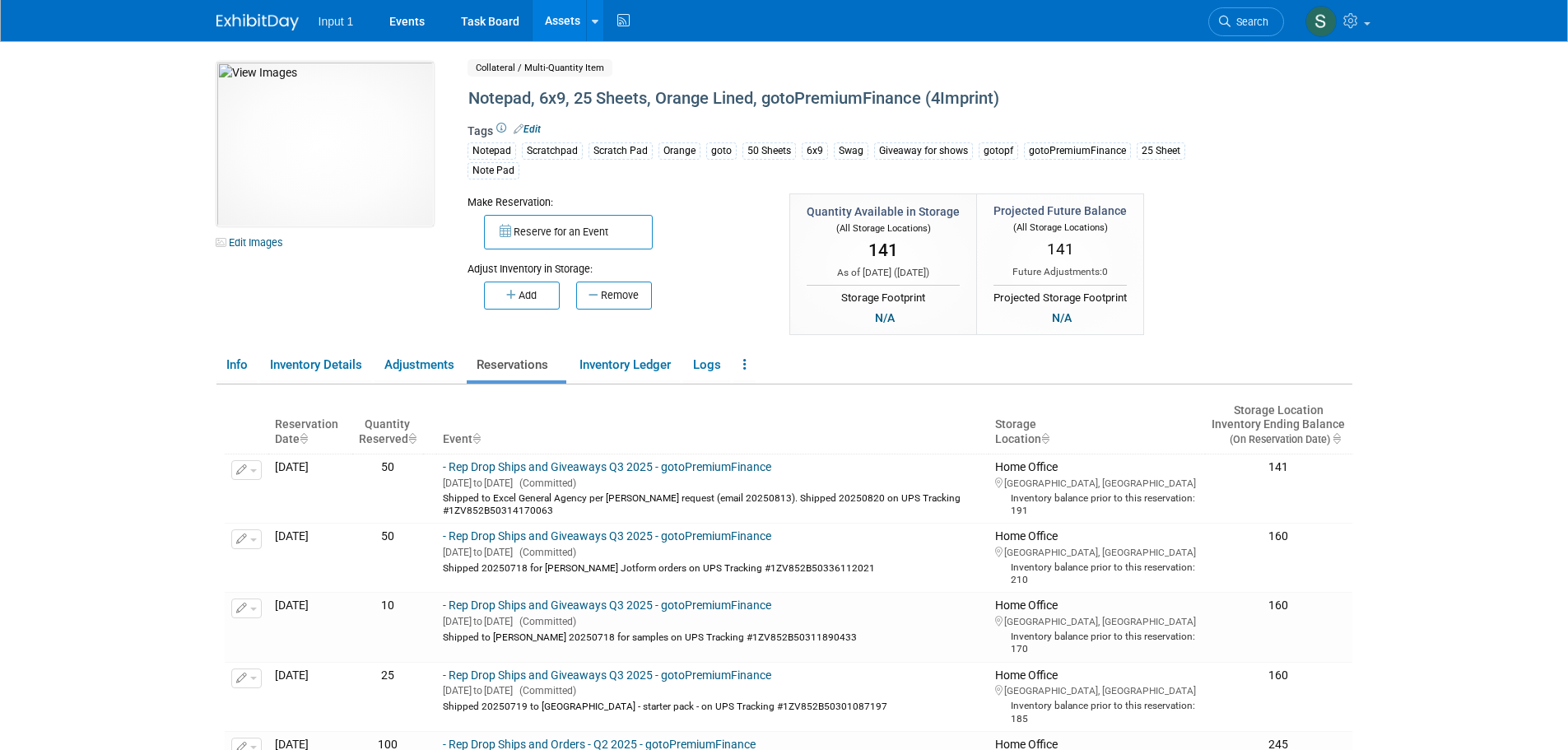
click at [563, 24] on link "Assets" at bounding box center [563, 20] width 60 height 41
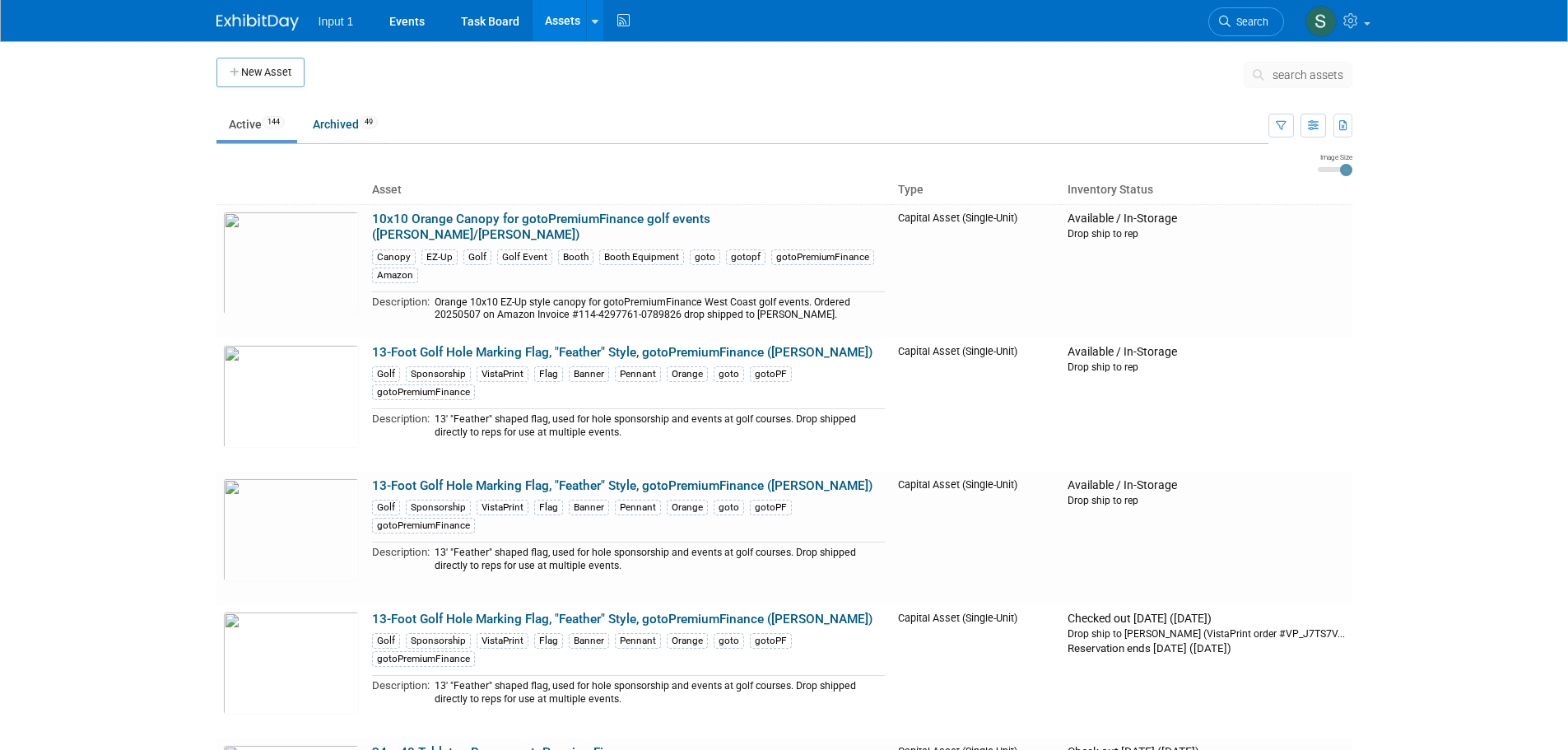
click at [1297, 70] on span "search assets" at bounding box center [1308, 75] width 71 height 14
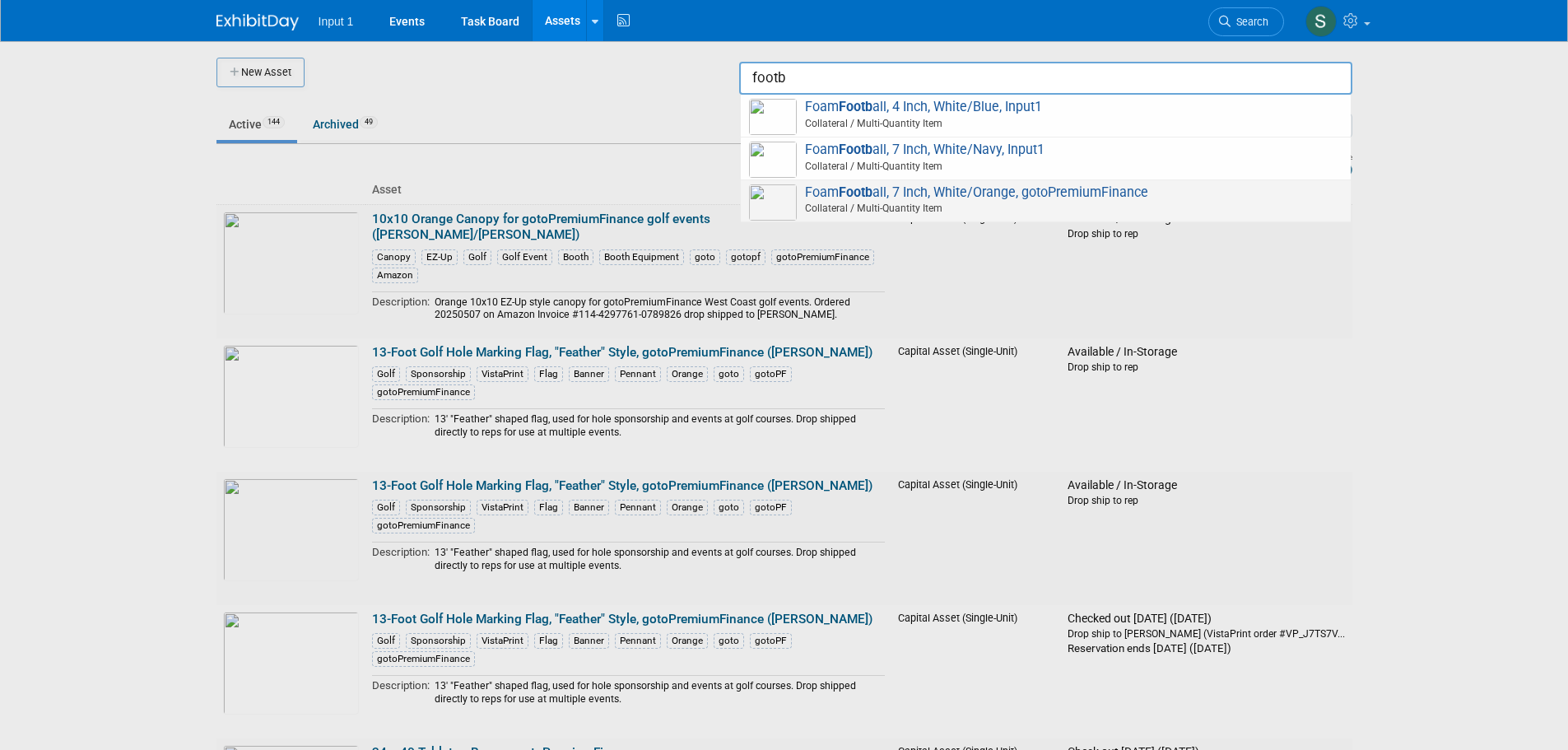
click at [987, 206] on span "Collateral / Multi-Quantity Item" at bounding box center [1048, 207] width 588 height 15
type input "Foam Football, 7 Inch, White/Orange, gotoPremiumFinance"
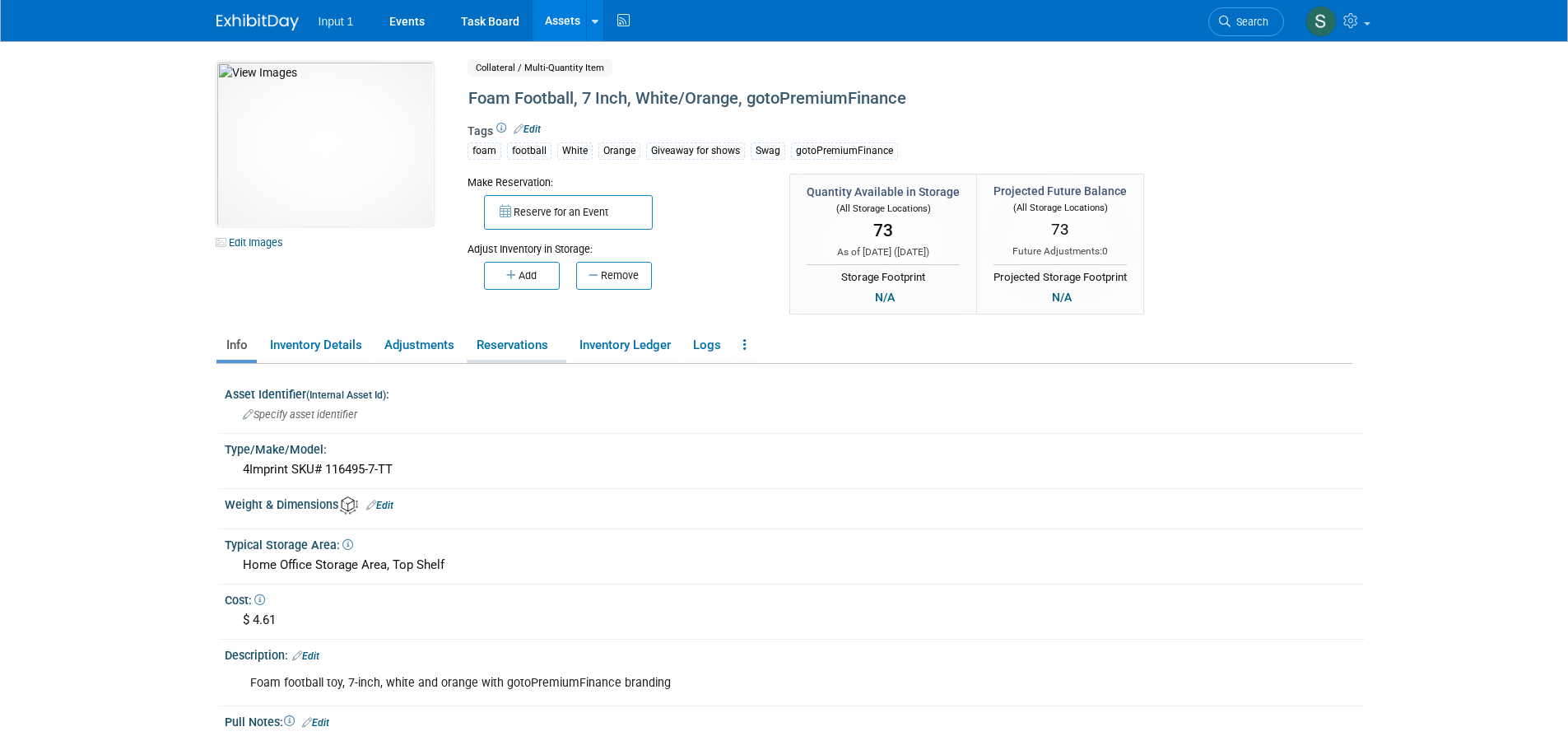
click at [513, 344] on link "Reservations" at bounding box center [516, 346] width 99 height 29
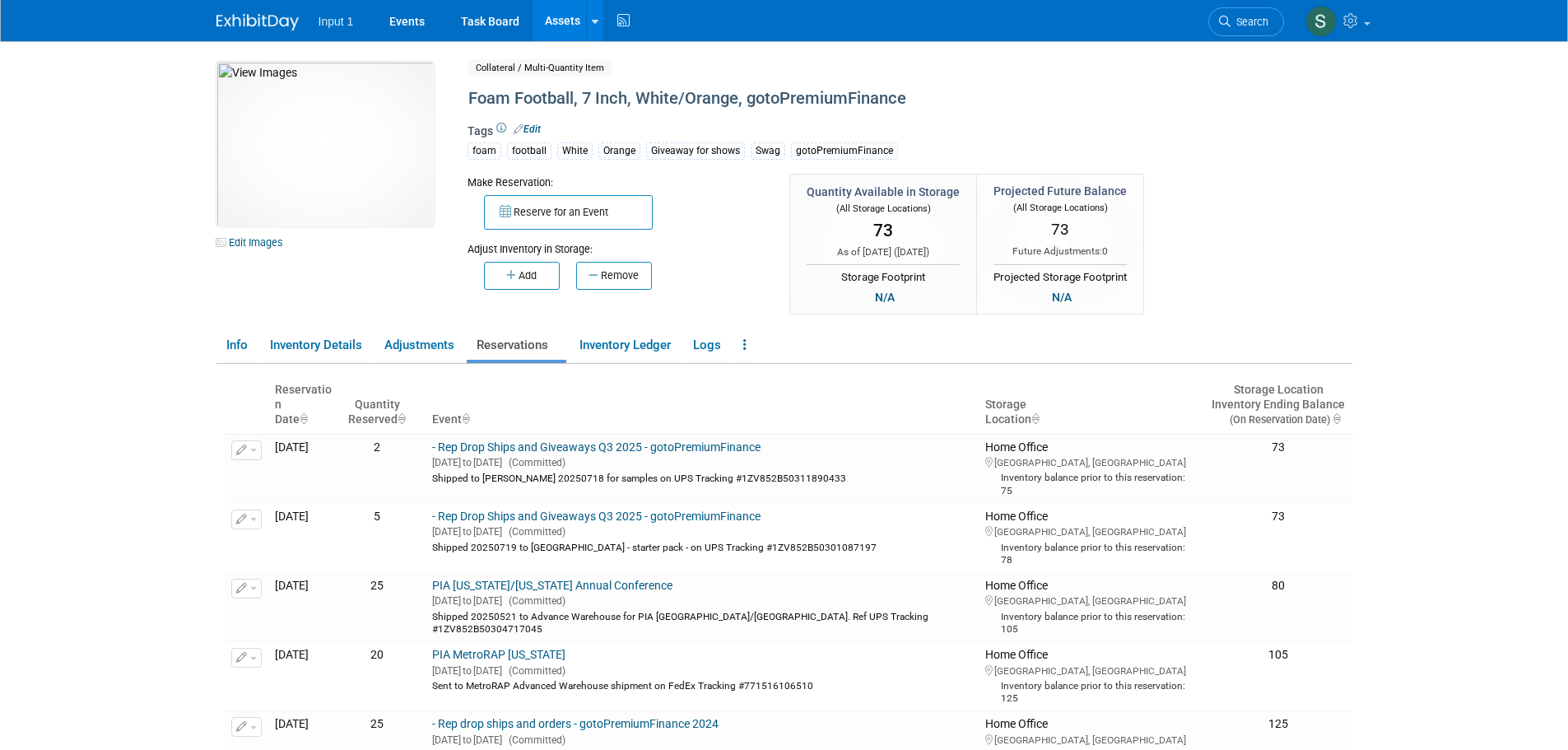
click at [1347, 269] on div "10049746-10720863-24926a8c-cf49-46bf-b507-ea940c66f03b.jpg Edit Images Collater…" at bounding box center [785, 189] width 1161 height 256
click at [561, 17] on link "Assets" at bounding box center [563, 20] width 60 height 41
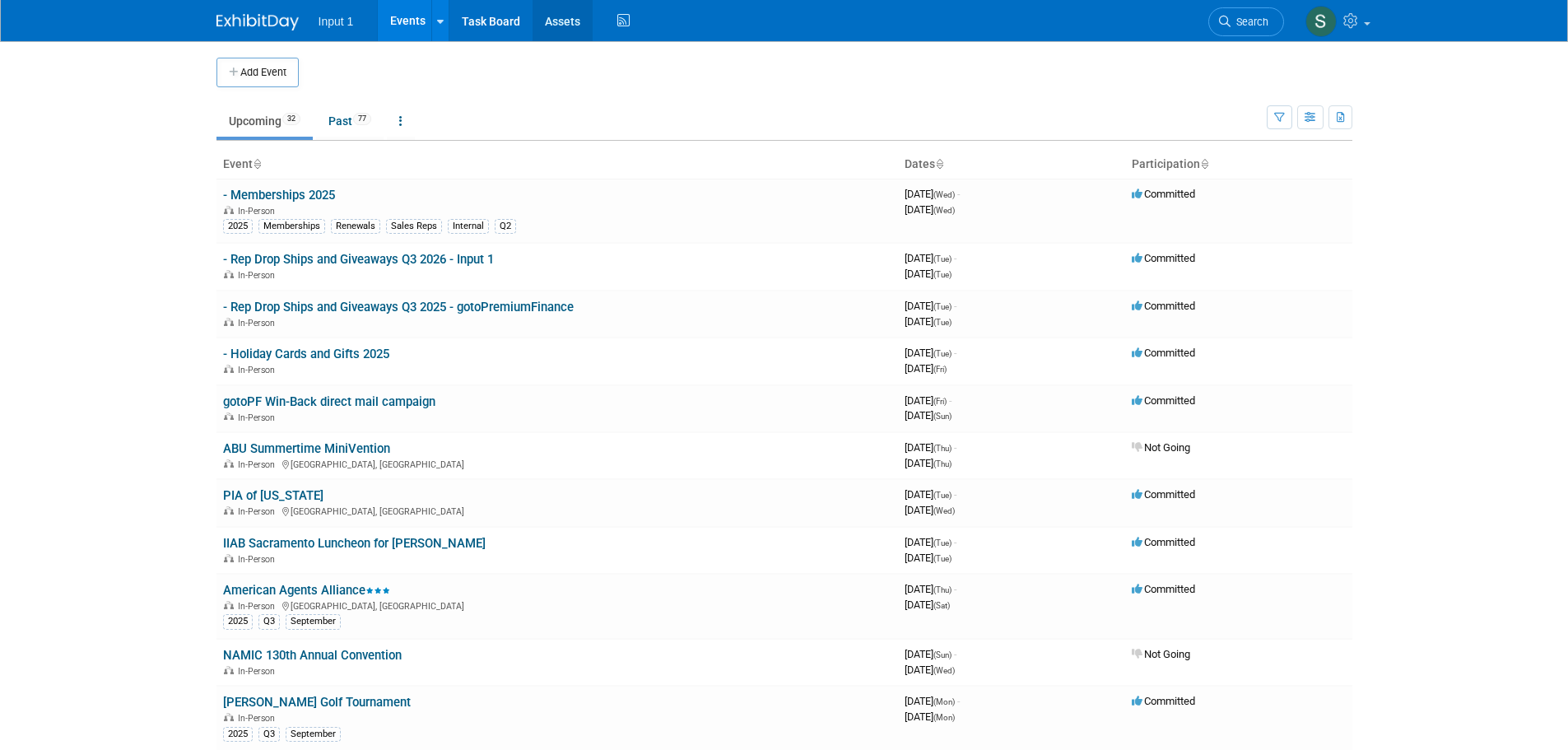
click at [559, 16] on link "Assets" at bounding box center [563, 20] width 60 height 41
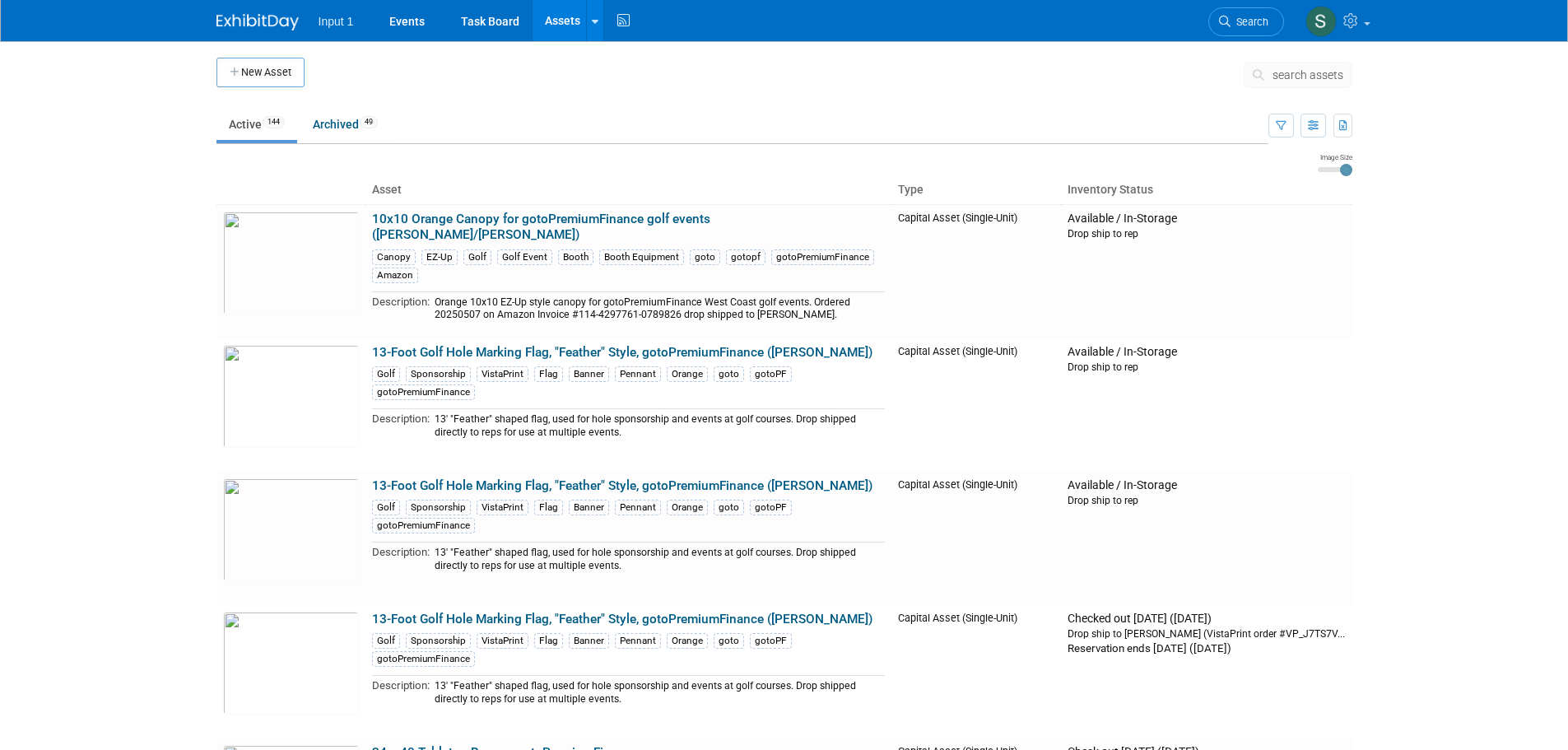
click at [1287, 72] on span "search assets" at bounding box center [1308, 75] width 71 height 14
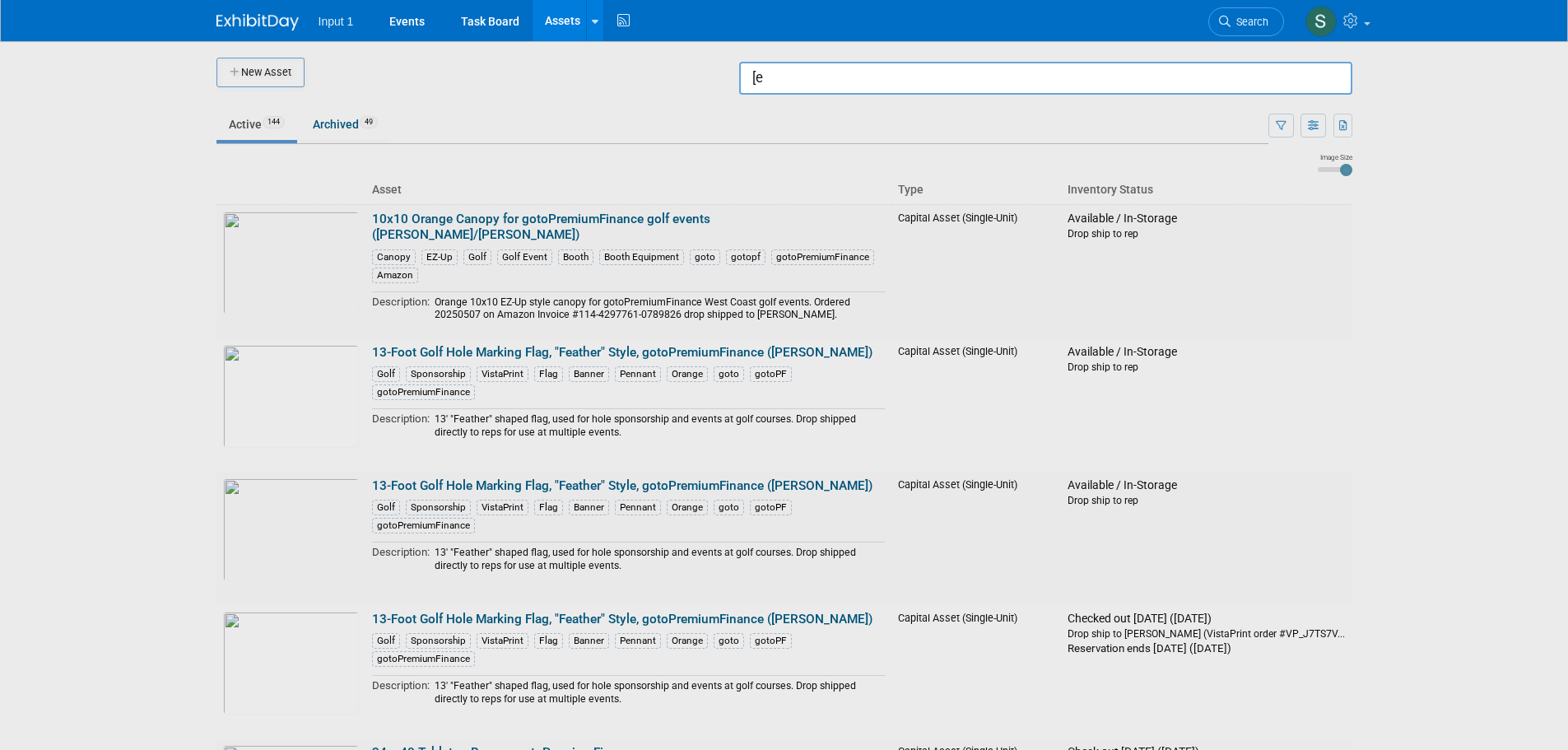
type input "["
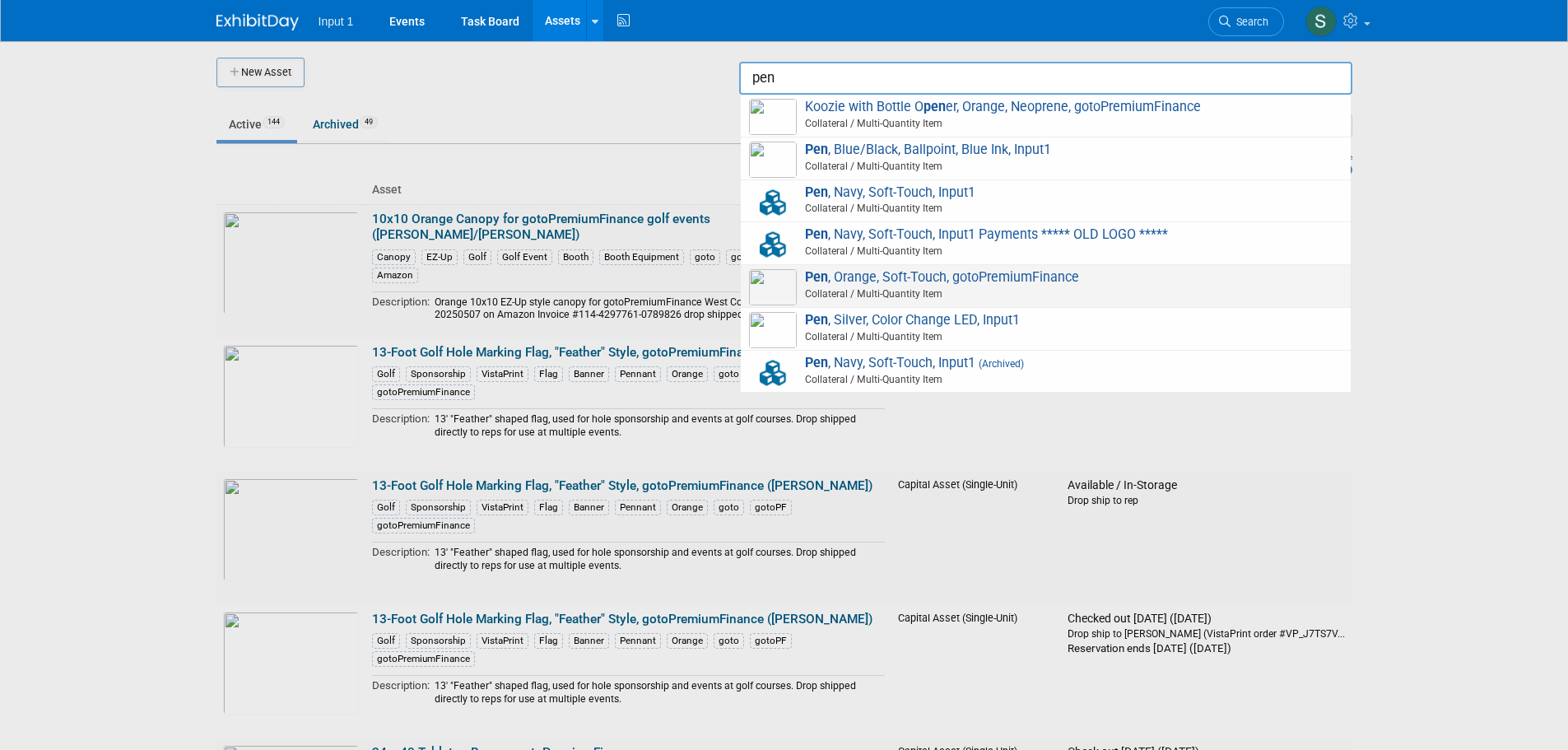
click at [921, 284] on span "Pen , Orange, Soft-Touch, gotoPremiumFinance Collateral / Multi-Quantity Item" at bounding box center [1045, 285] width 593 height 34
type input "Pen, Orange, Soft-Touch, gotoPremiumFinance"
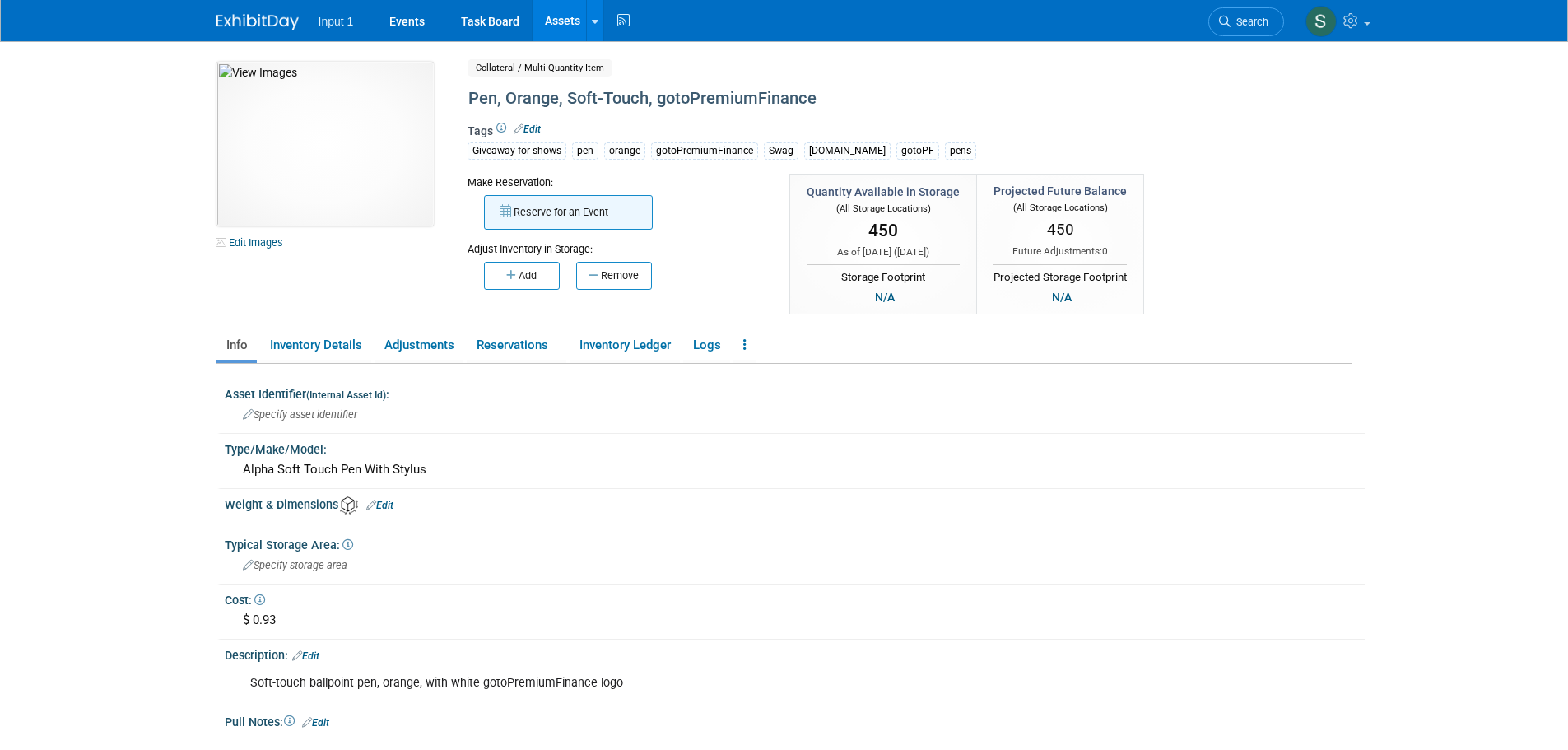
click at [562, 220] on button "Reserve for an Event" at bounding box center [568, 211] width 168 height 34
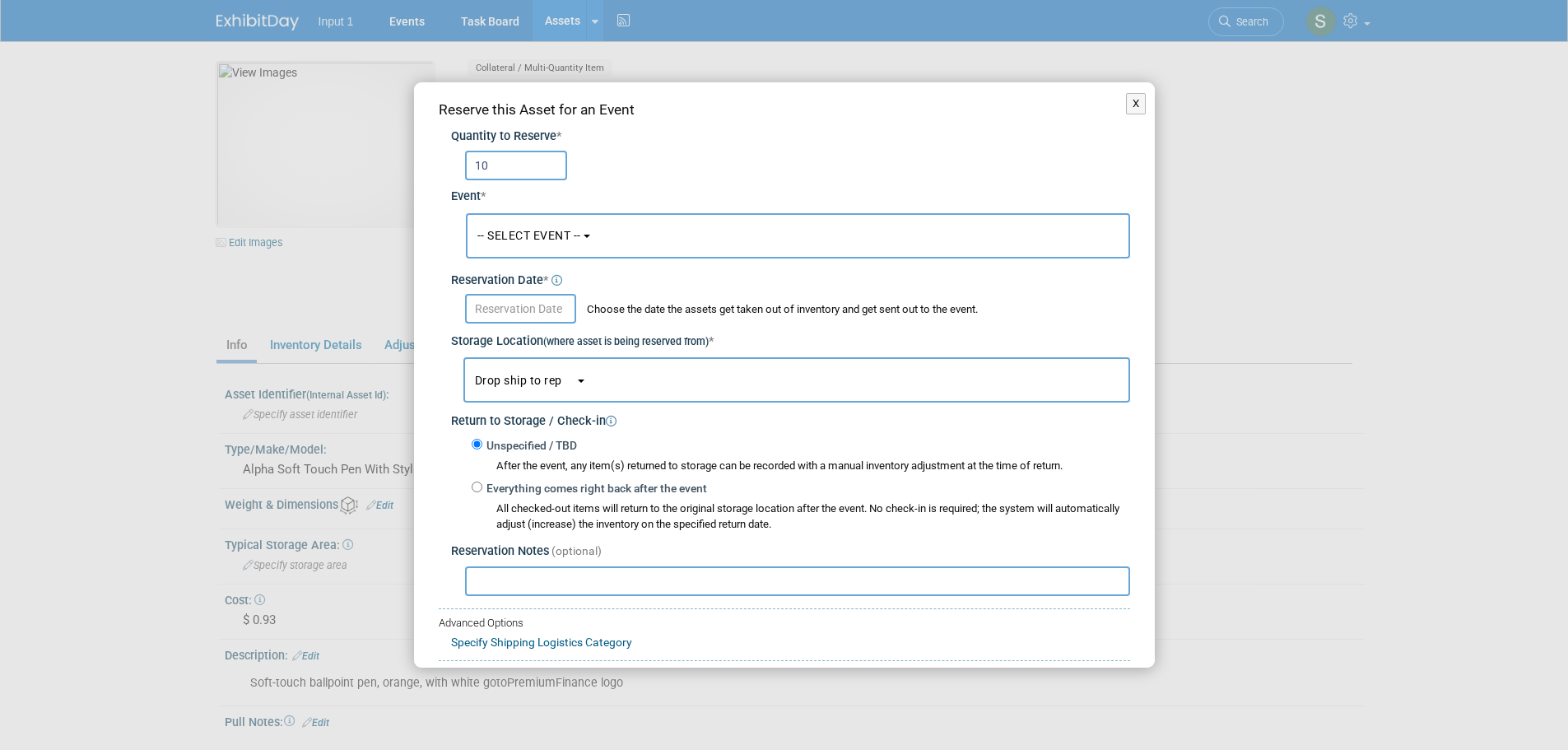
type input "10"
click at [526, 244] on button "-- SELECT EVENT --" at bounding box center [798, 236] width 664 height 45
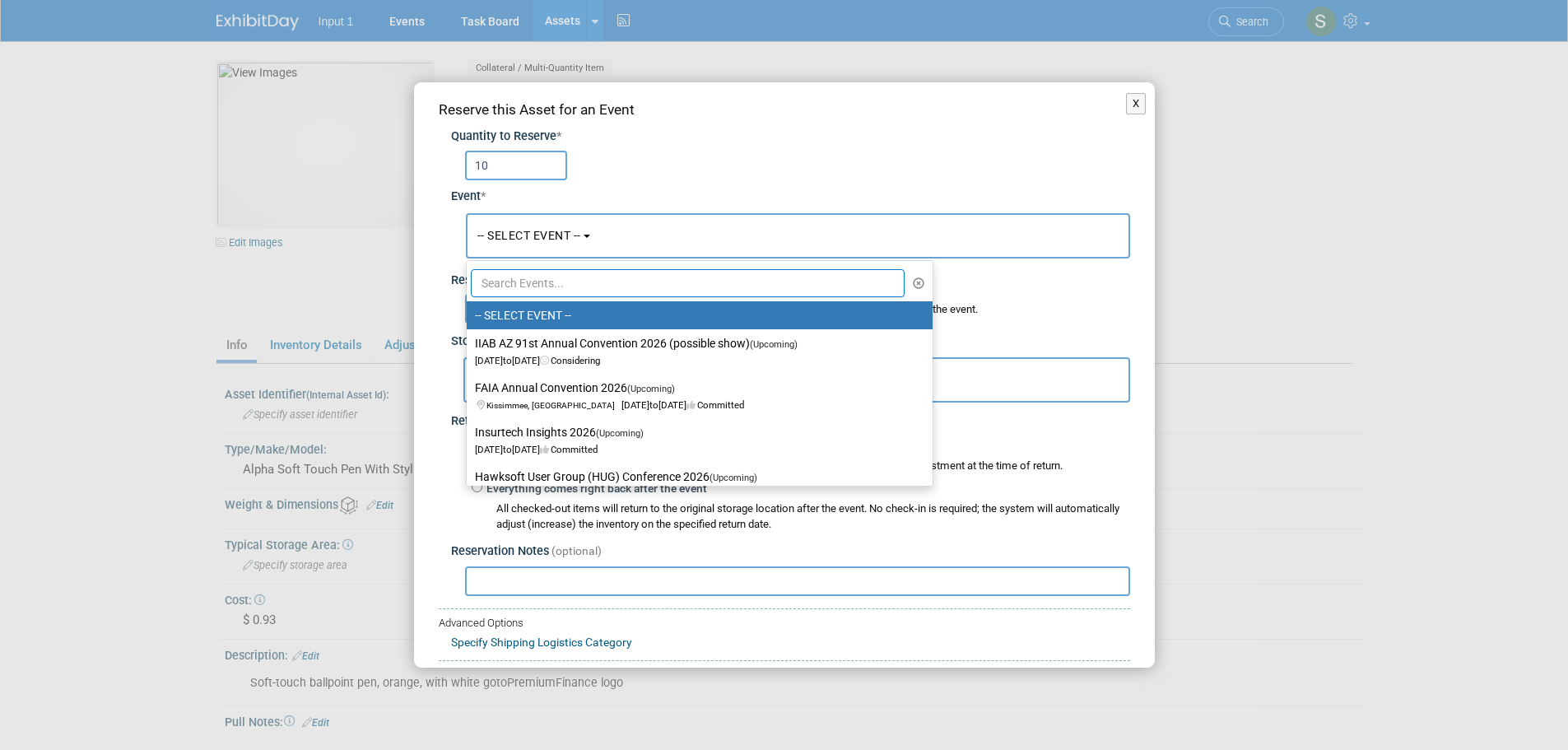
click at [524, 288] on input "text" at bounding box center [688, 282] width 434 height 28
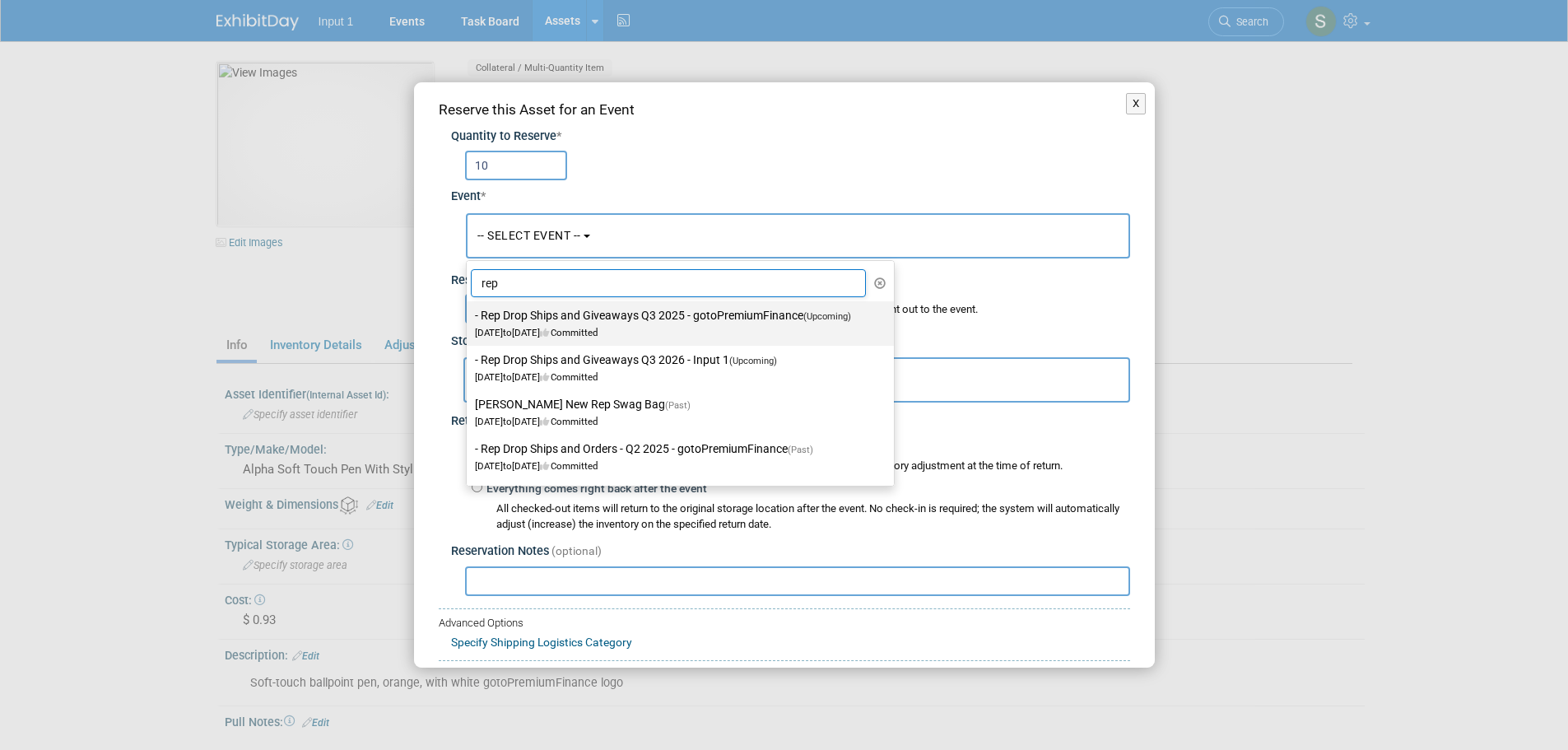
type input "rep"
click at [570, 334] on span "[DATE] to [DATE] Committed" at bounding box center [668, 324] width 386 height 28
click at [469, 321] on input "- Rep Drop Ships and Giveaways Q3 2025 - gotoPremiumFinance (Upcoming) [DATE] t…" at bounding box center [464, 316] width 11 height 11
select select "11146711"
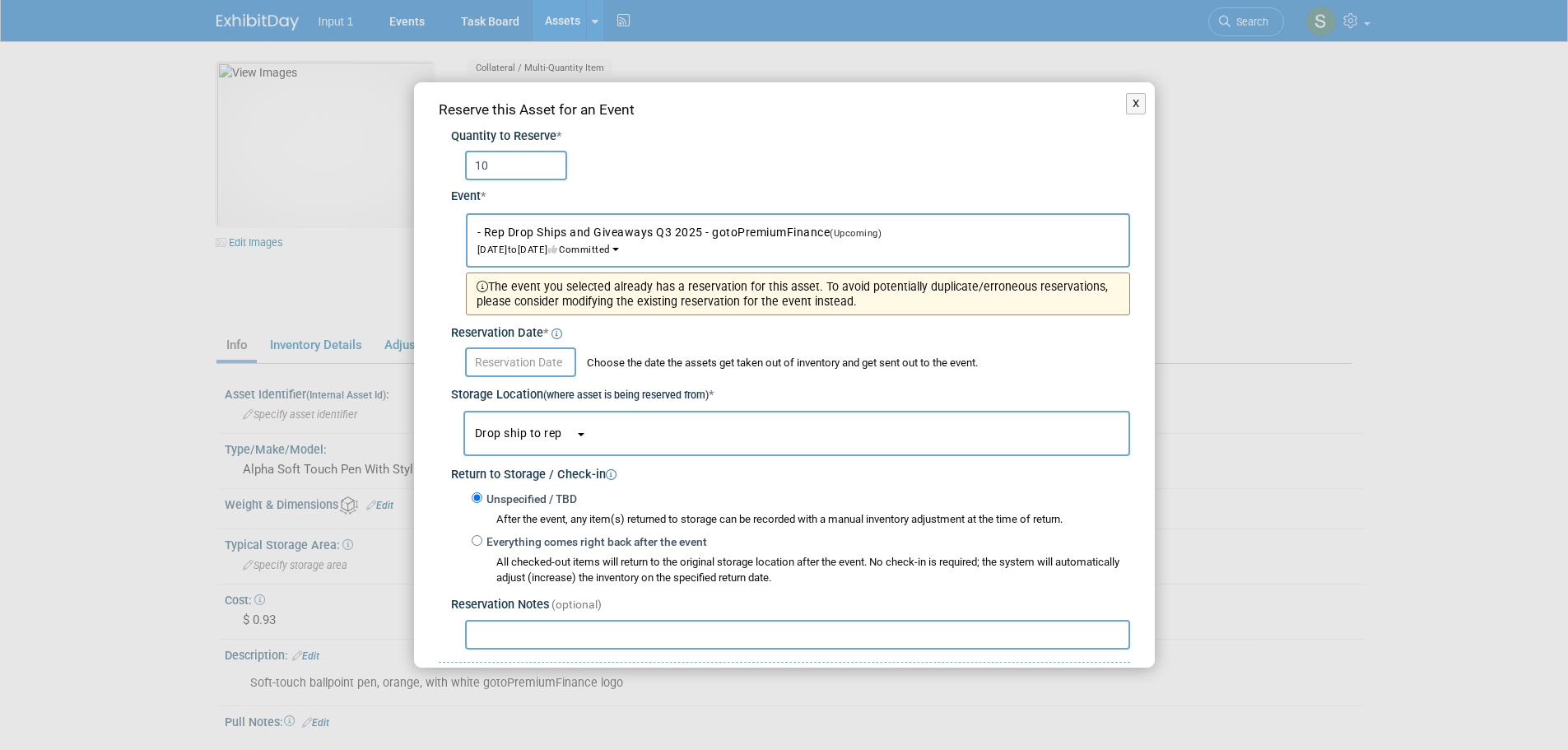
click at [513, 369] on input "text" at bounding box center [521, 362] width 111 height 29
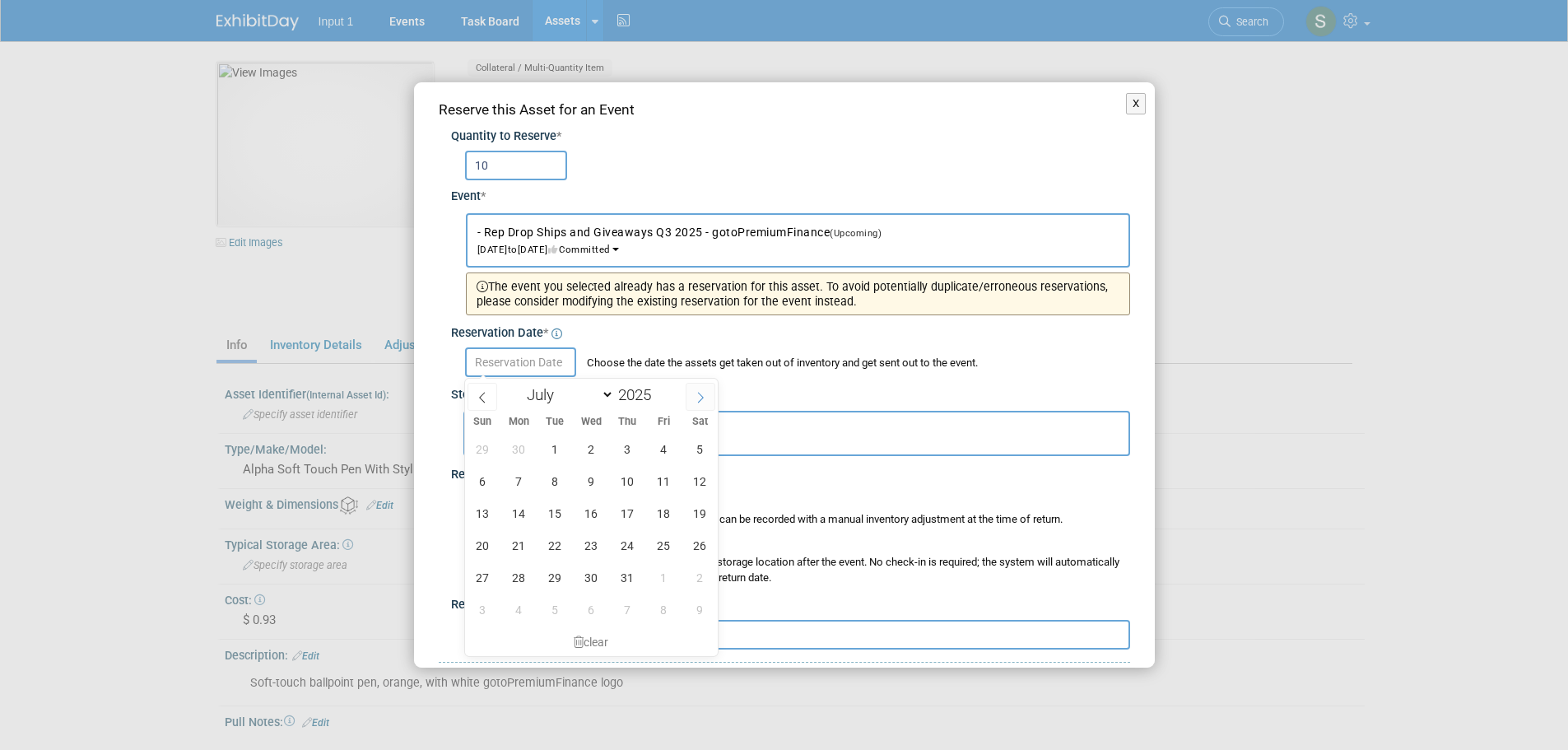
click at [695, 395] on icon at bounding box center [700, 397] width 12 height 12
select select "7"
click at [597, 545] on span "20" at bounding box center [591, 544] width 32 height 32
type input "[DATE]"
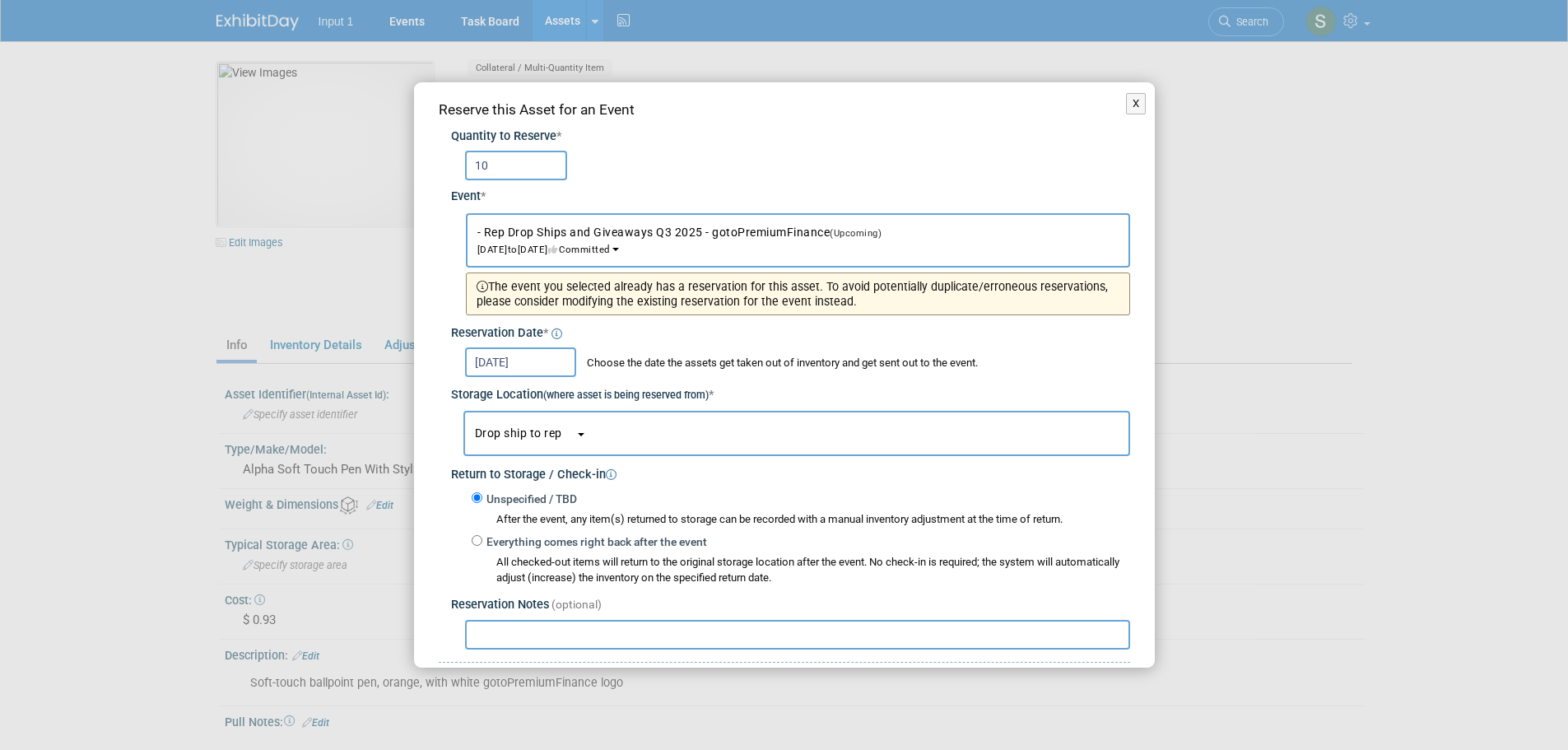
click at [522, 431] on span "Drop ship to rep" at bounding box center [525, 433] width 100 height 14
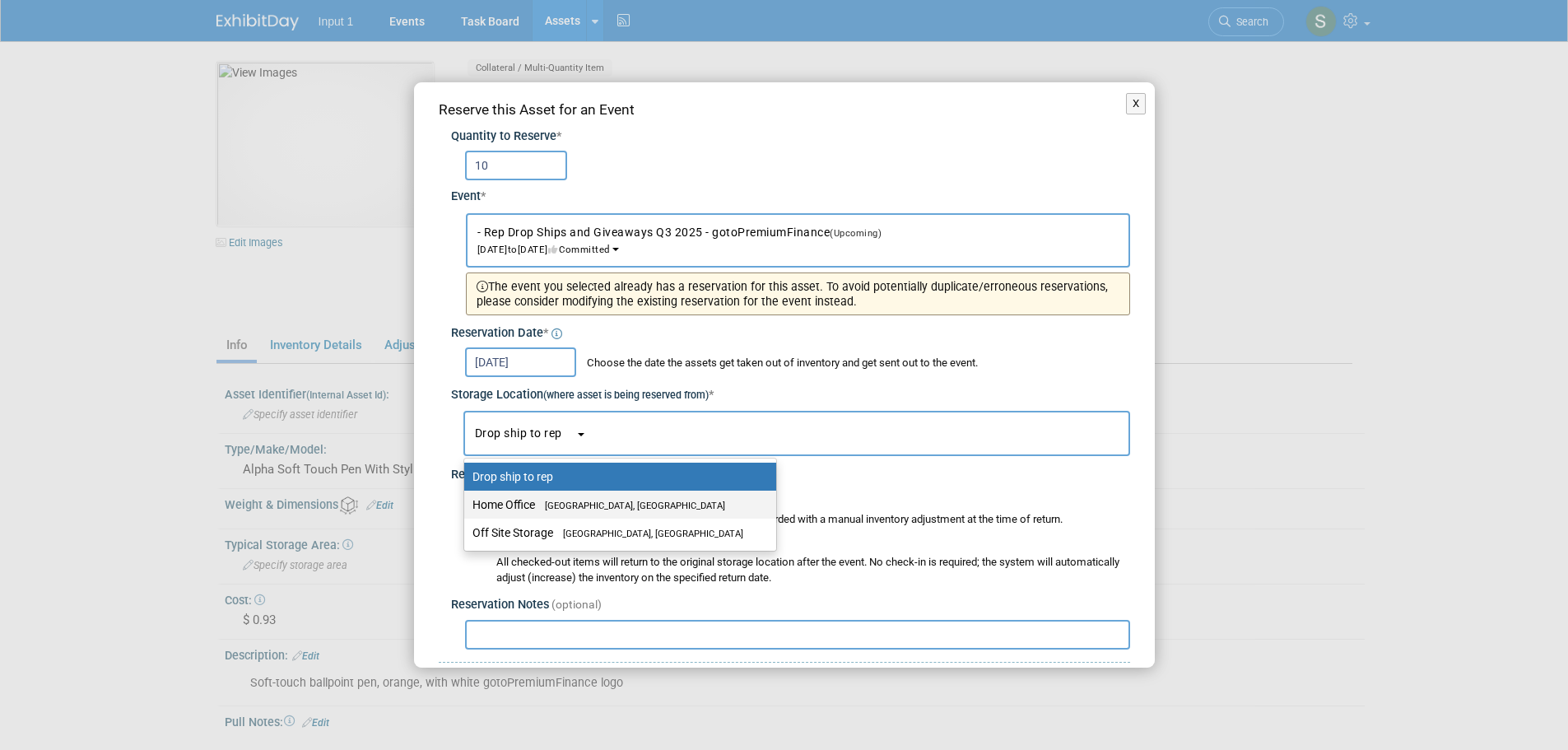
click at [528, 505] on label "Home Office [GEOGRAPHIC_DATA], [GEOGRAPHIC_DATA]" at bounding box center [616, 505] width 287 height 21
click at [467, 505] on input "Home Office [GEOGRAPHIC_DATA], [GEOGRAPHIC_DATA]" at bounding box center [461, 505] width 11 height 11
select select "11223761"
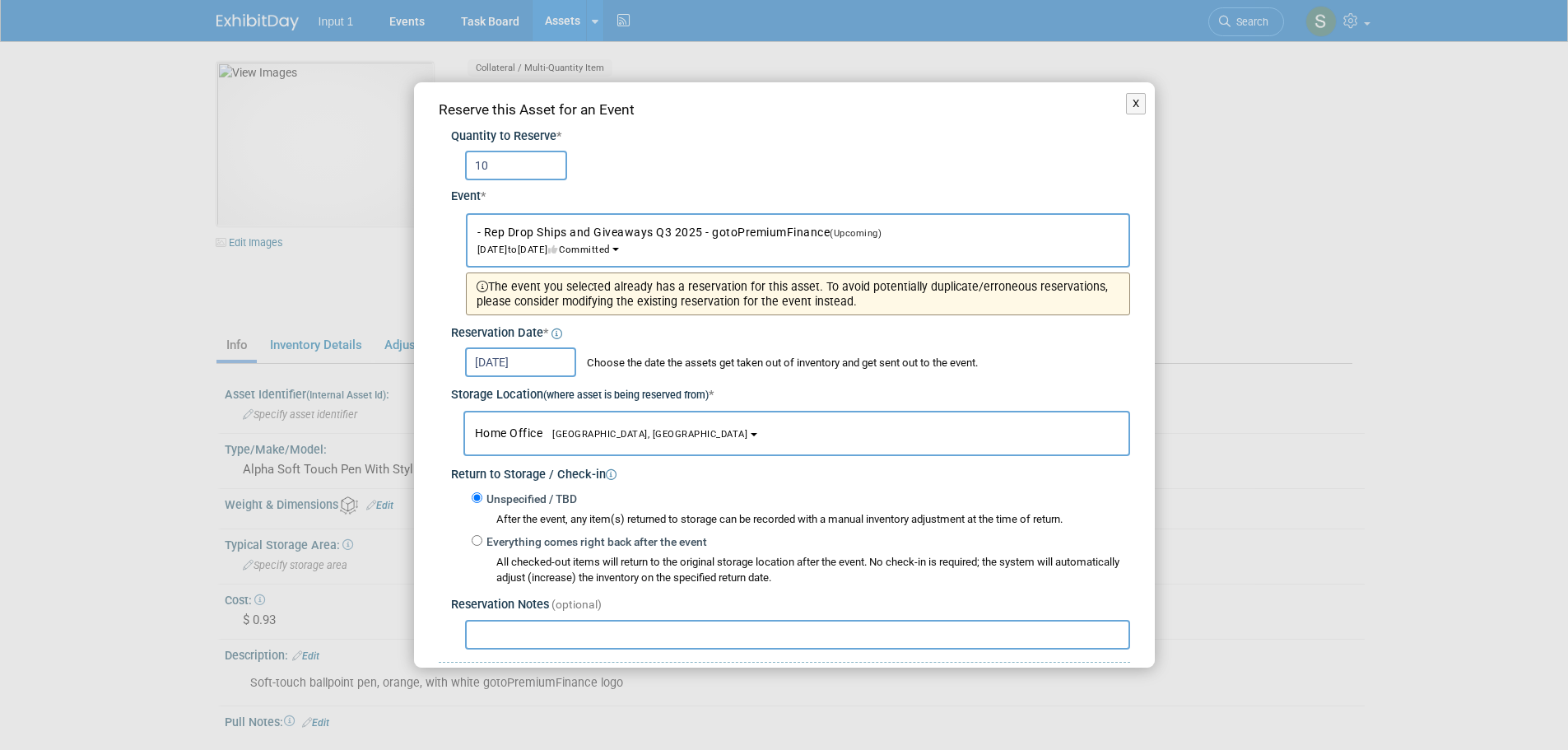
click at [540, 635] on input "text" at bounding box center [798, 634] width 665 height 29
click at [841, 637] on input "Sent to [PERSON_NAME] for starter kit on 20250820, UPS Tracking #" at bounding box center [798, 634] width 665 height 29
paste input "1ZV852B50302967298"
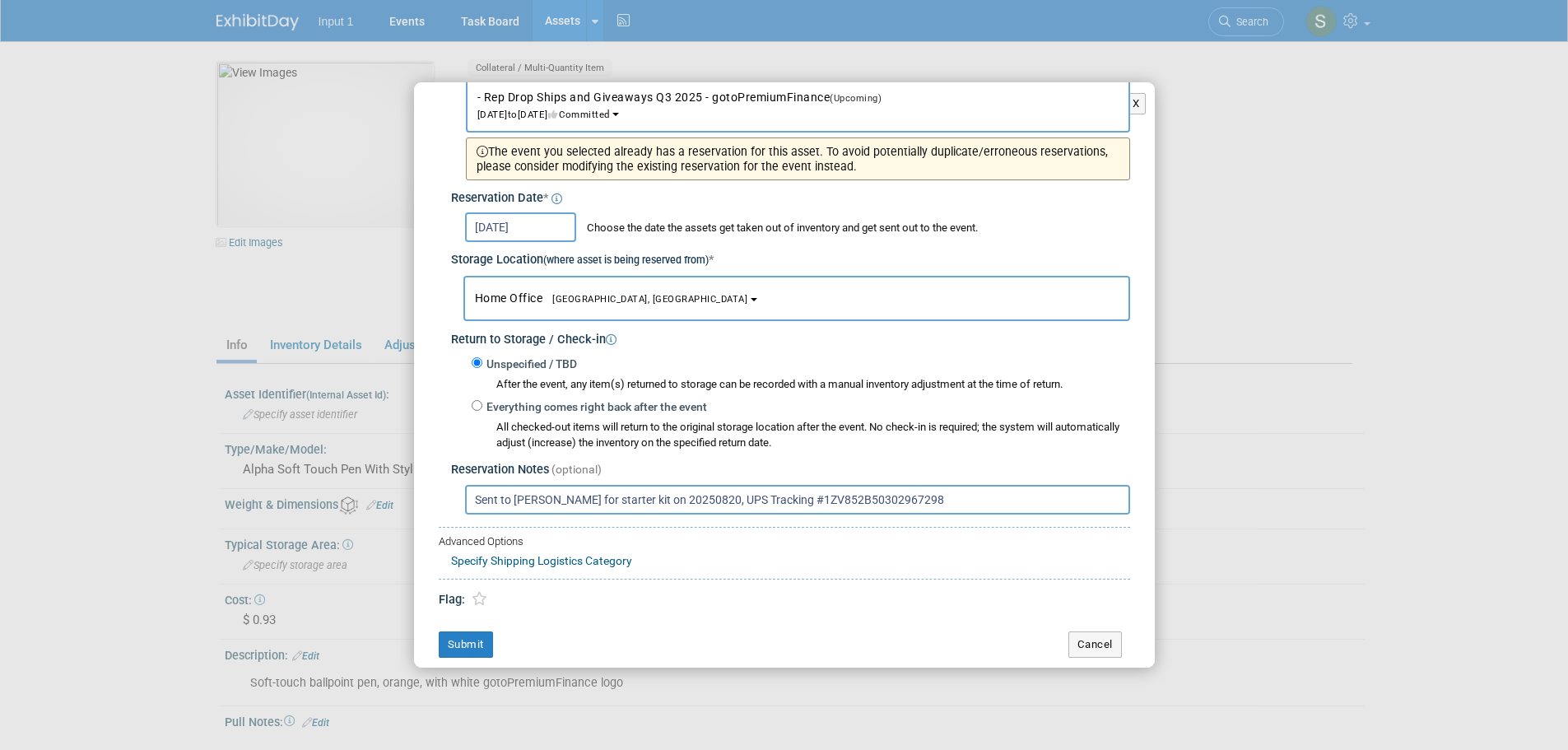
scroll to position [142, 0]
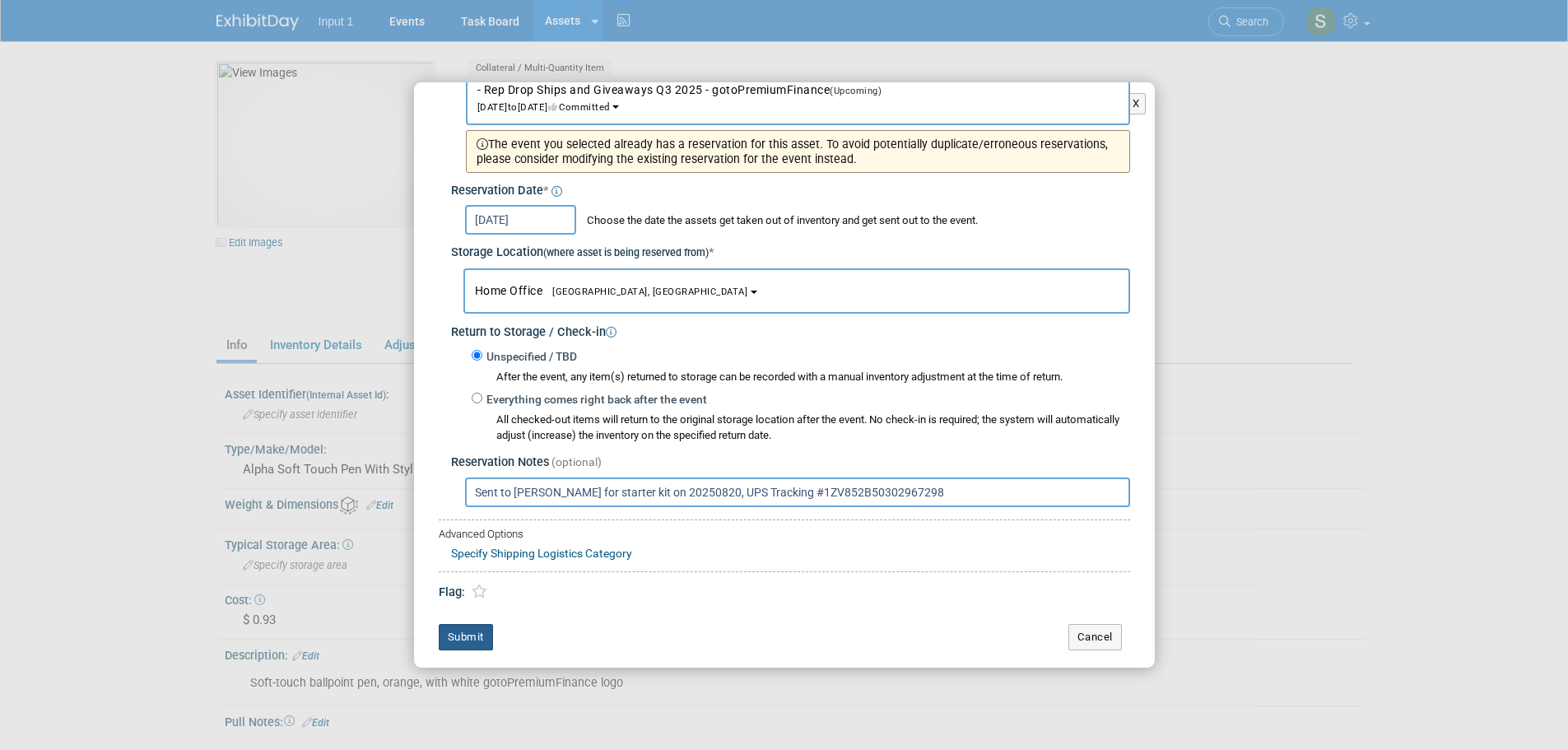
type input "Sent to [PERSON_NAME] for starter kit on 20250820, UPS Tracking #1ZV852B5030296…"
drag, startPoint x: 473, startPoint y: 635, endPoint x: 480, endPoint y: 629, distance: 9.2
click at [473, 635] on button "Submit" at bounding box center [466, 637] width 55 height 26
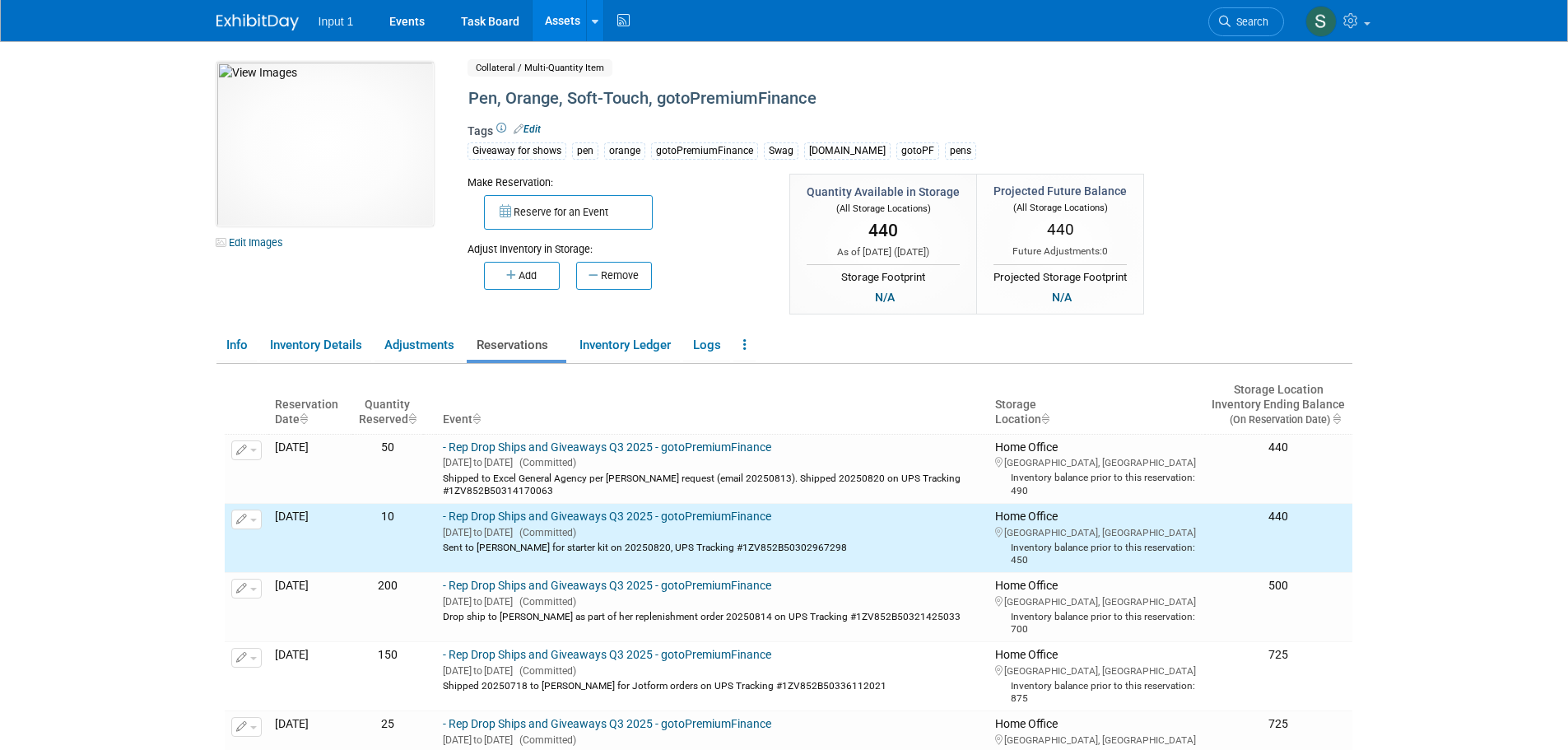
click at [1222, 280] on div "Make Reservation: Reserve for an Event Adjust Inventory in Storage:" at bounding box center [841, 245] width 773 height 144
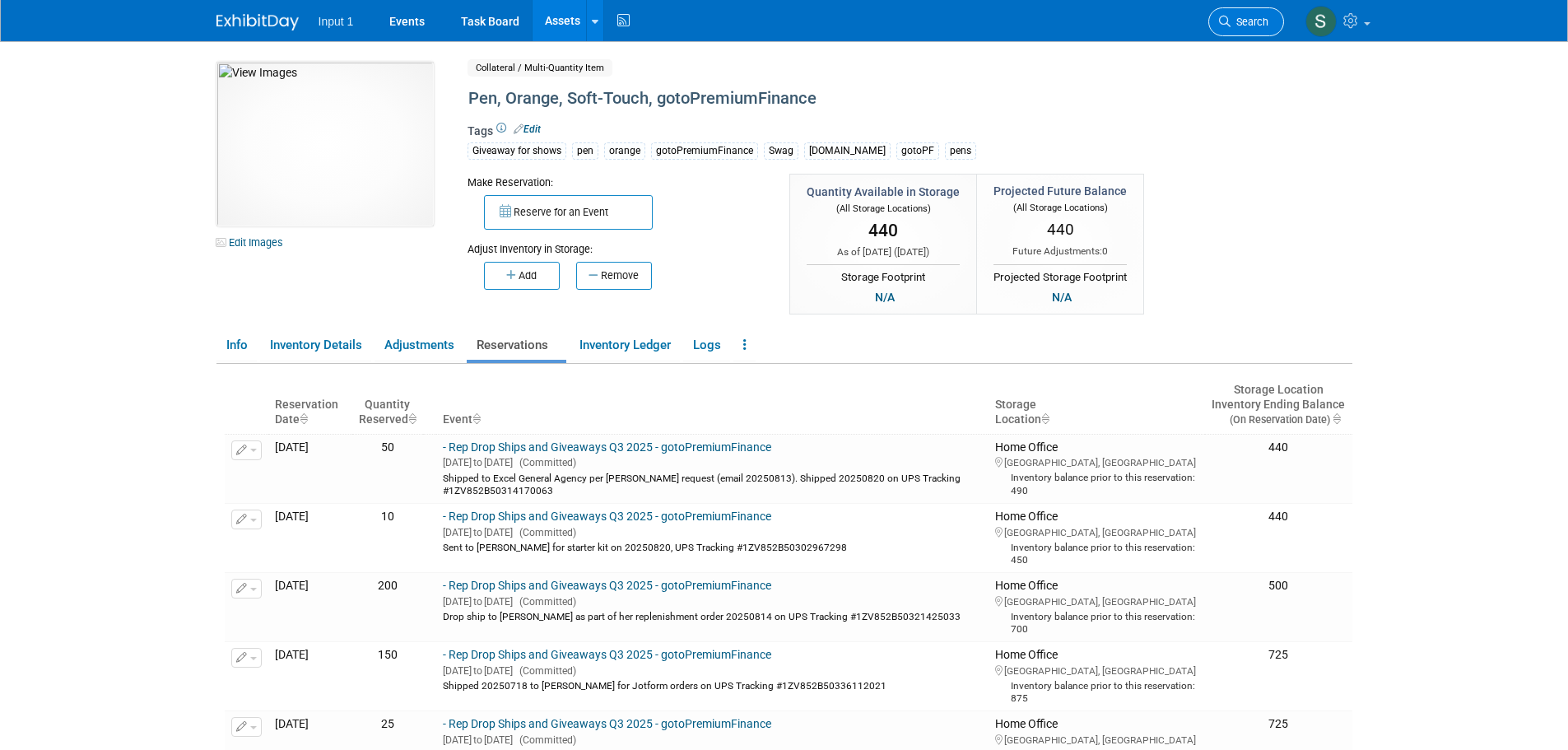
click at [1253, 19] on span "Search" at bounding box center [1250, 21] width 38 height 13
click at [572, 22] on link "Assets" at bounding box center [563, 20] width 60 height 41
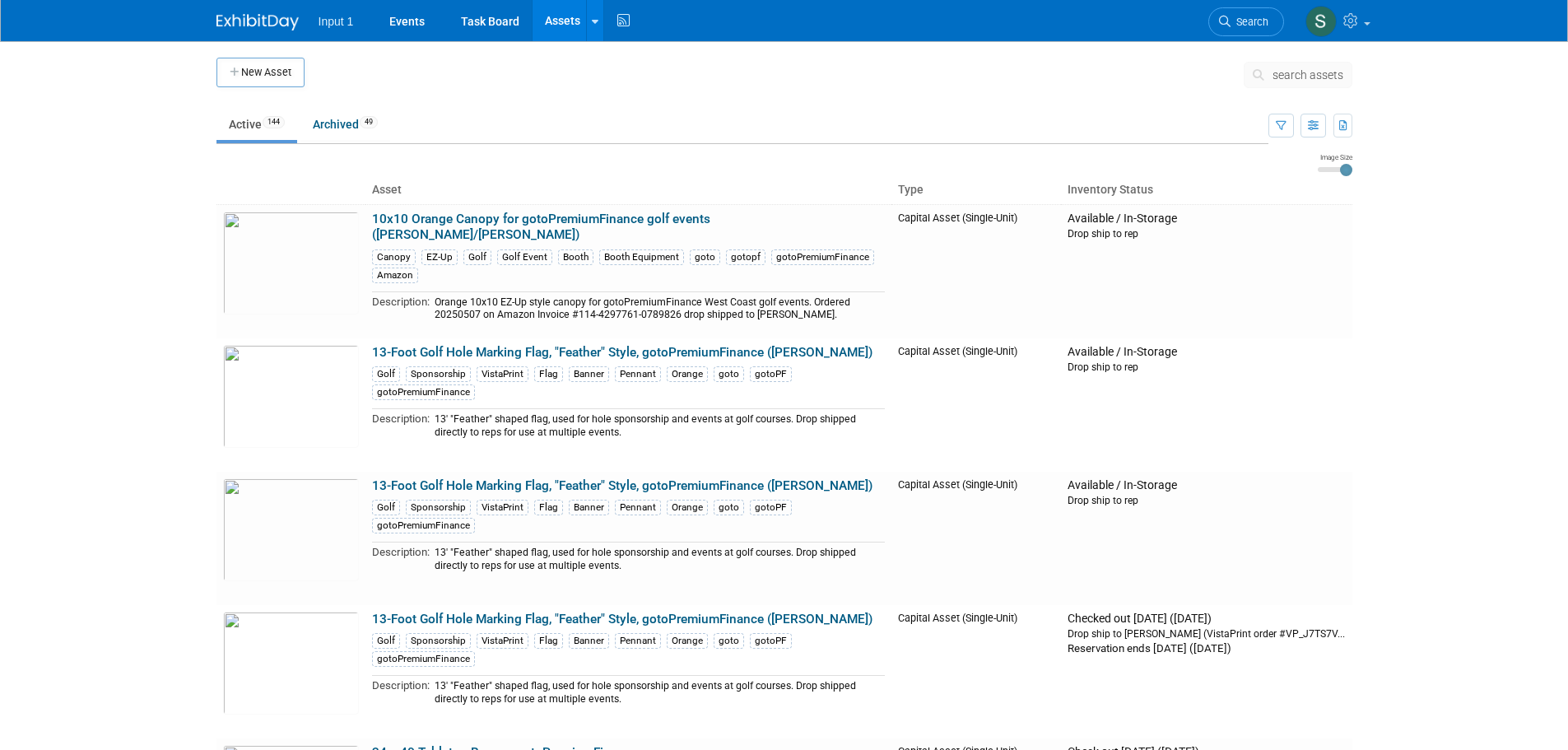
click at [1289, 74] on span "search assets" at bounding box center [1308, 75] width 71 height 14
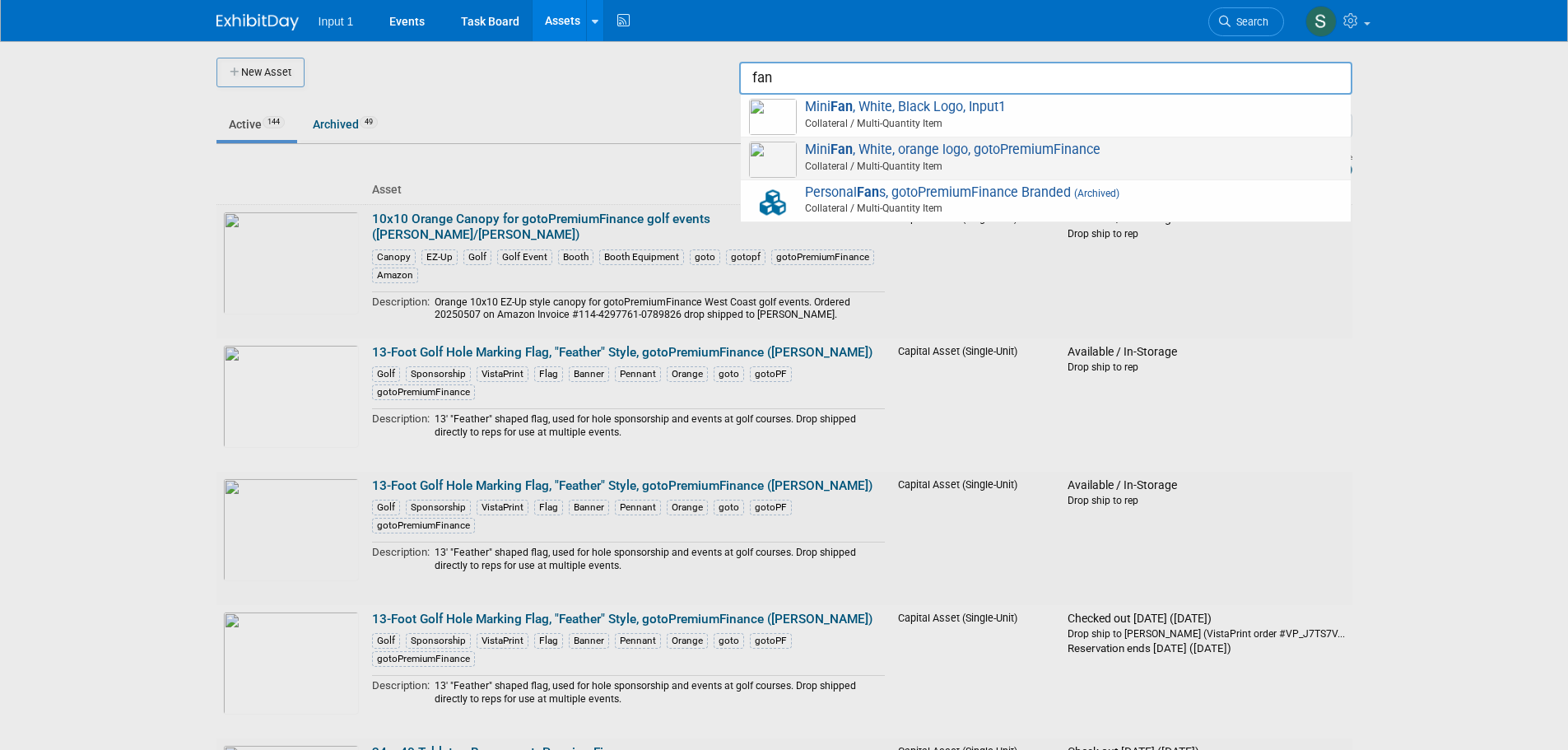
click at [882, 158] on span "Mini Fan , White, orange logo, gotoPremiumFinance Collateral / Multi-Quantity I…" at bounding box center [1045, 158] width 593 height 34
type input "Mini Fan, White, orange logo, gotoPremiumFinance"
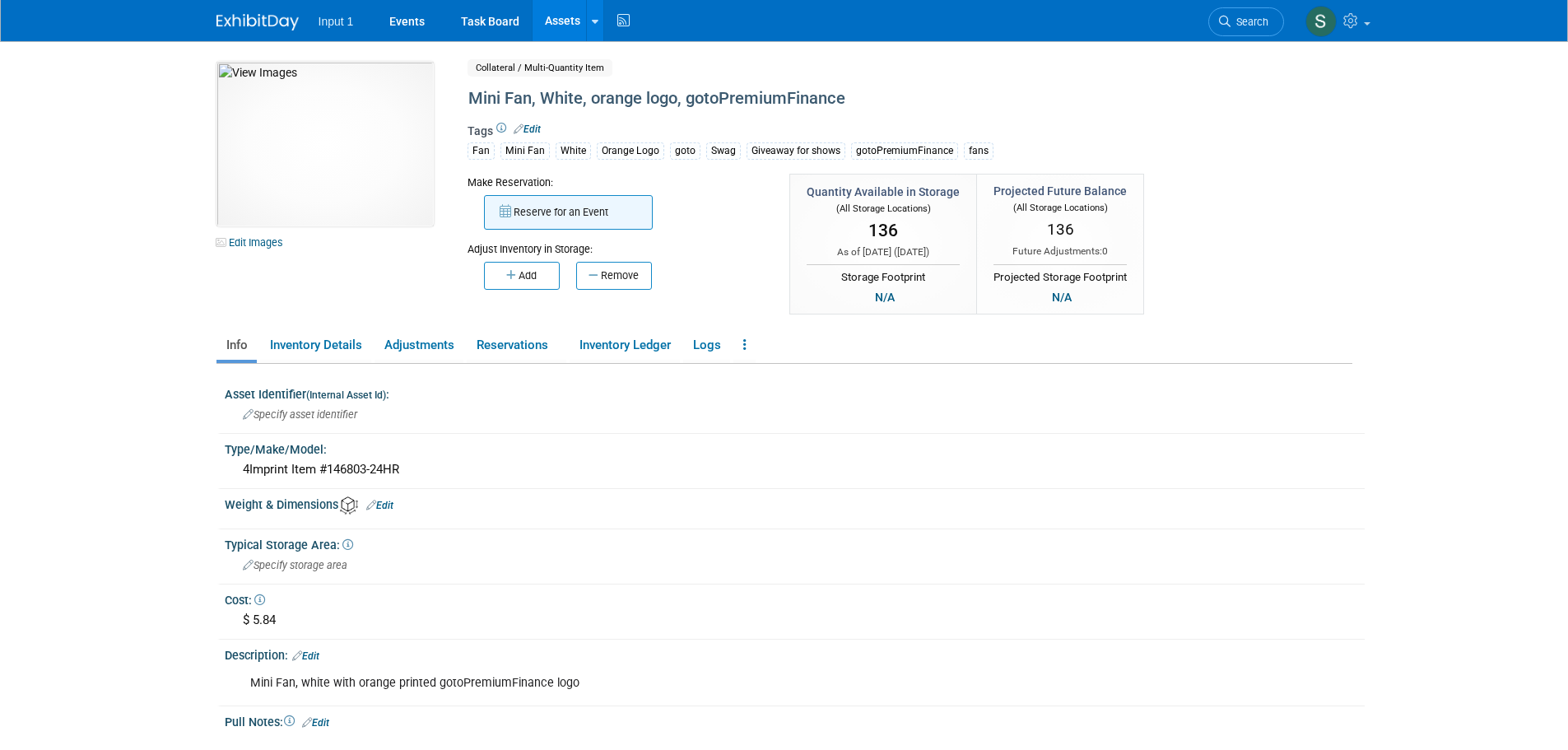
click at [554, 214] on button "Reserve for an Event" at bounding box center [568, 211] width 168 height 34
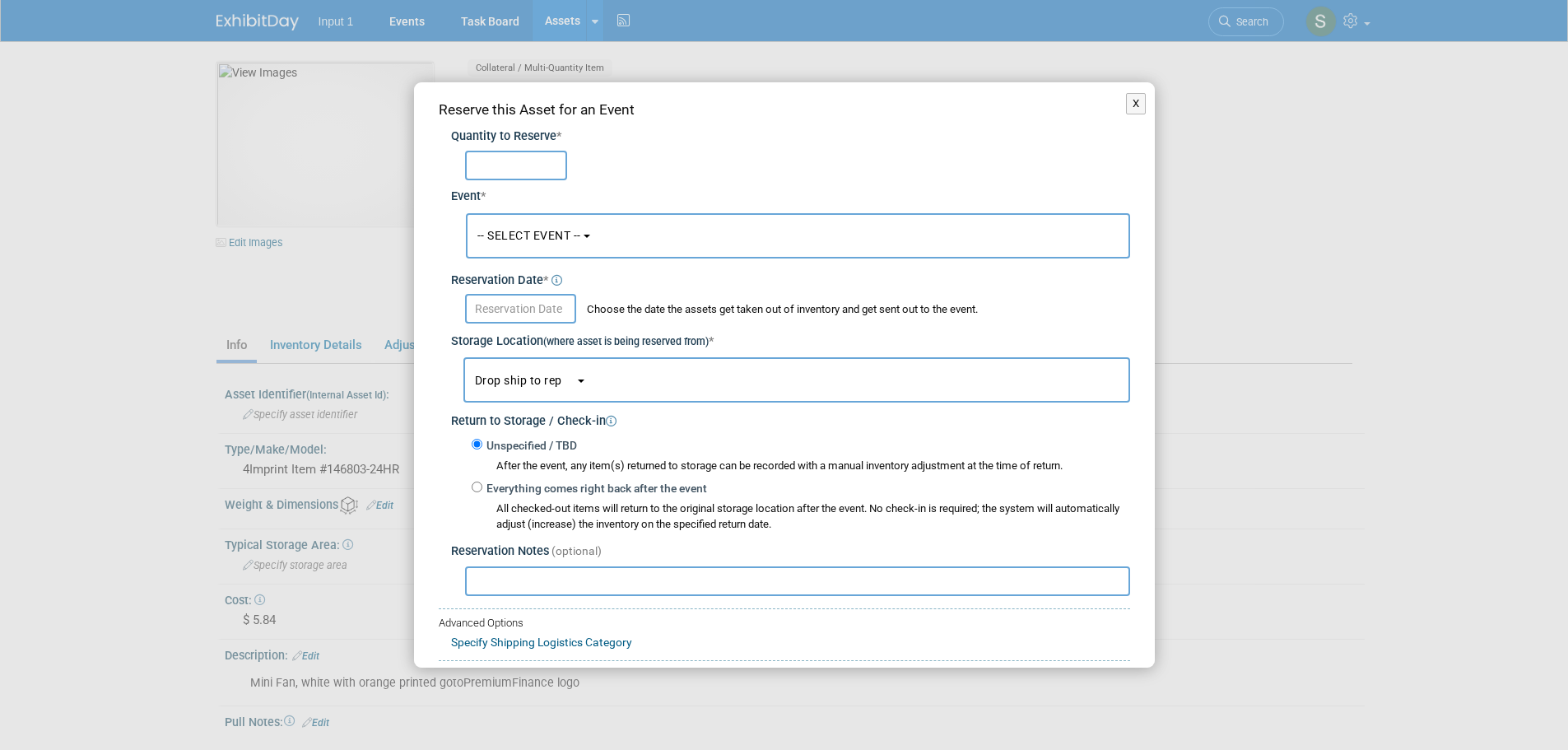
type input "9"
type input "3"
click at [560, 263] on div "Reservation Date *" at bounding box center [790, 277] width 679 height 27
click at [552, 239] on span "-- SELECT EVENT --" at bounding box center [529, 236] width 103 height 14
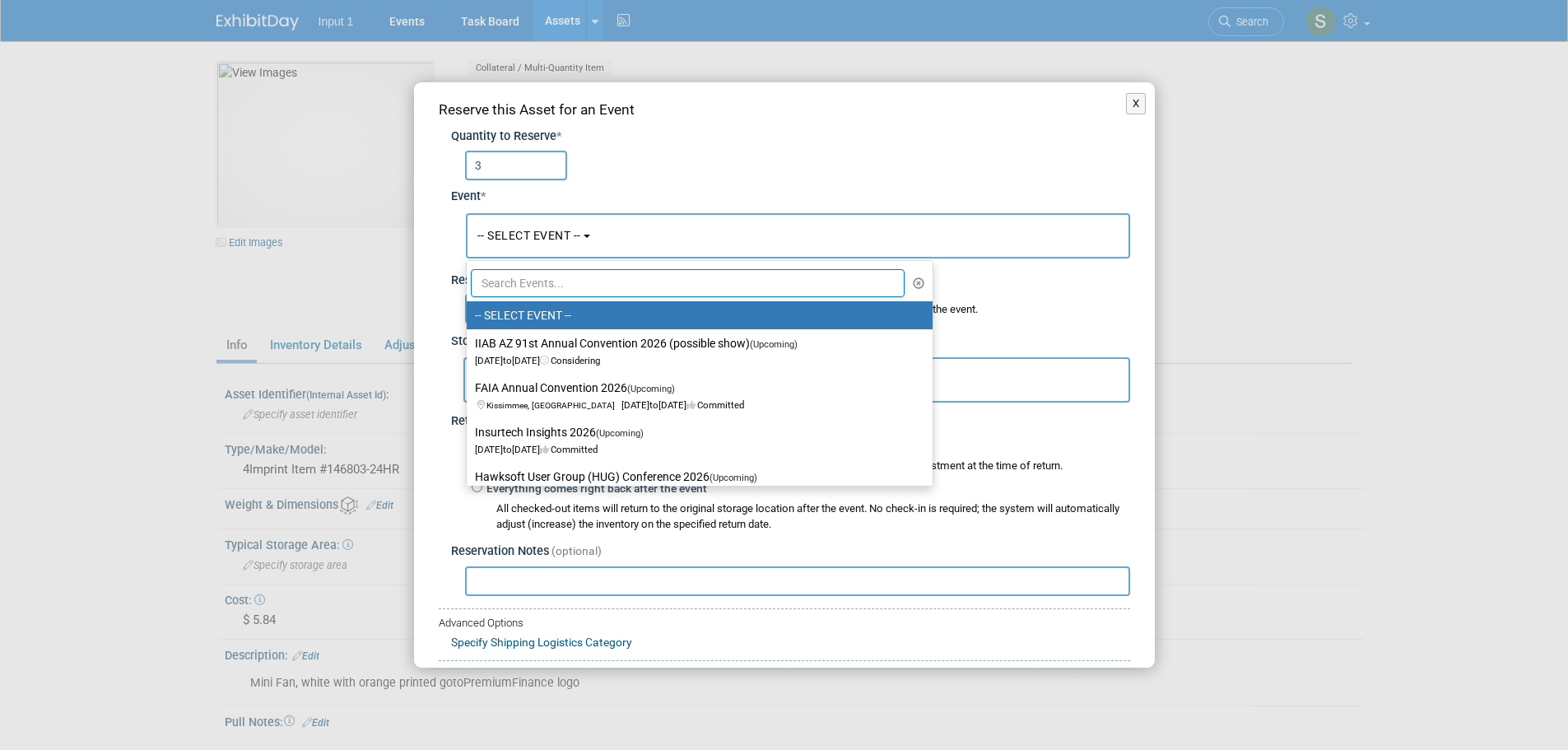
click at [545, 280] on input "text" at bounding box center [688, 282] width 434 height 28
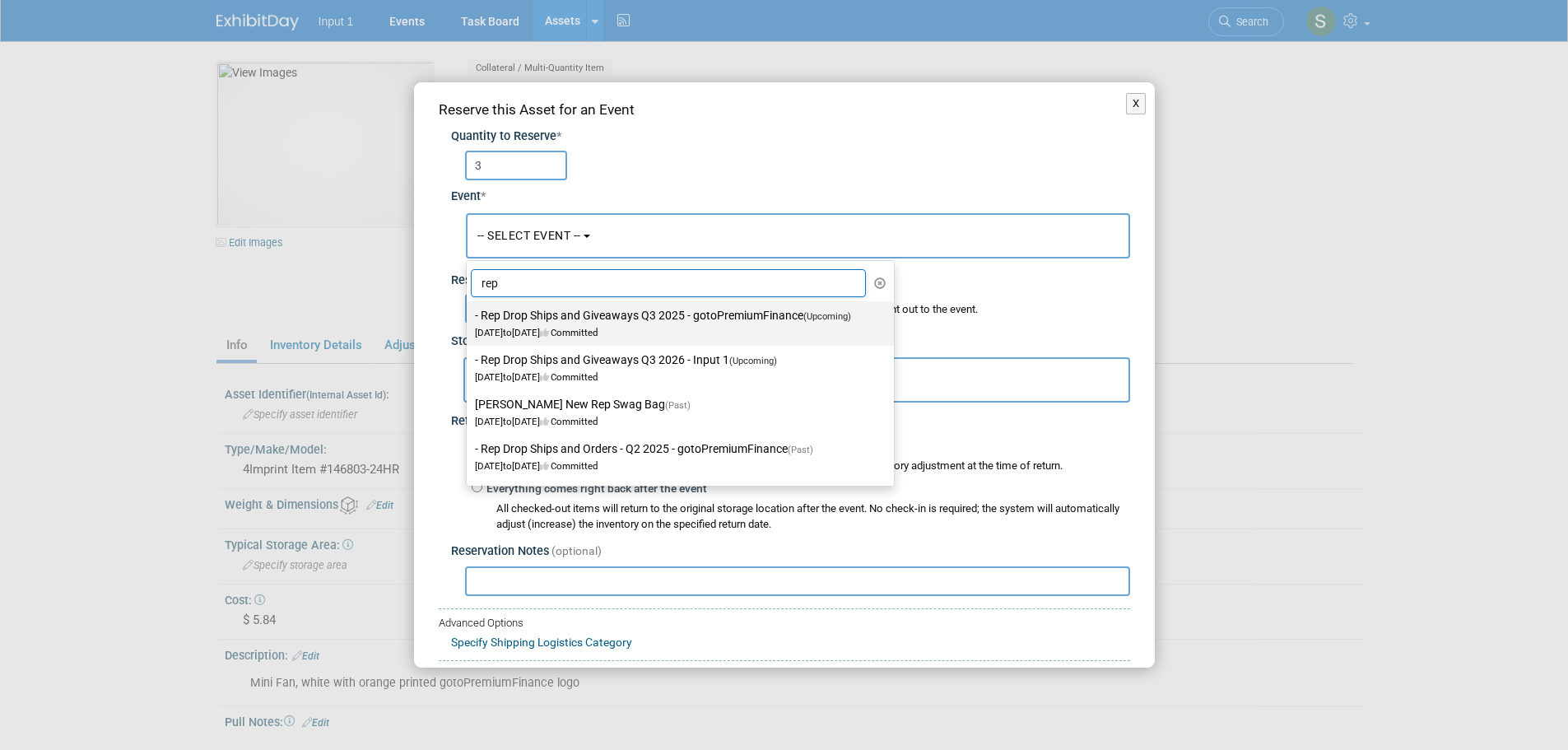
type input "rep"
click at [564, 325] on label "- Rep Drop Ships and Giveaways Q3 2025 - gotoPremiumFinance (Upcoming) Jul 1, 2…" at bounding box center [676, 323] width 402 height 38
click at [469, 321] on input "- Rep Drop Ships and Giveaways Q3 2025 - gotoPremiumFinance (Upcoming) Jul 1, 2…" at bounding box center [464, 316] width 11 height 11
select select "11146711"
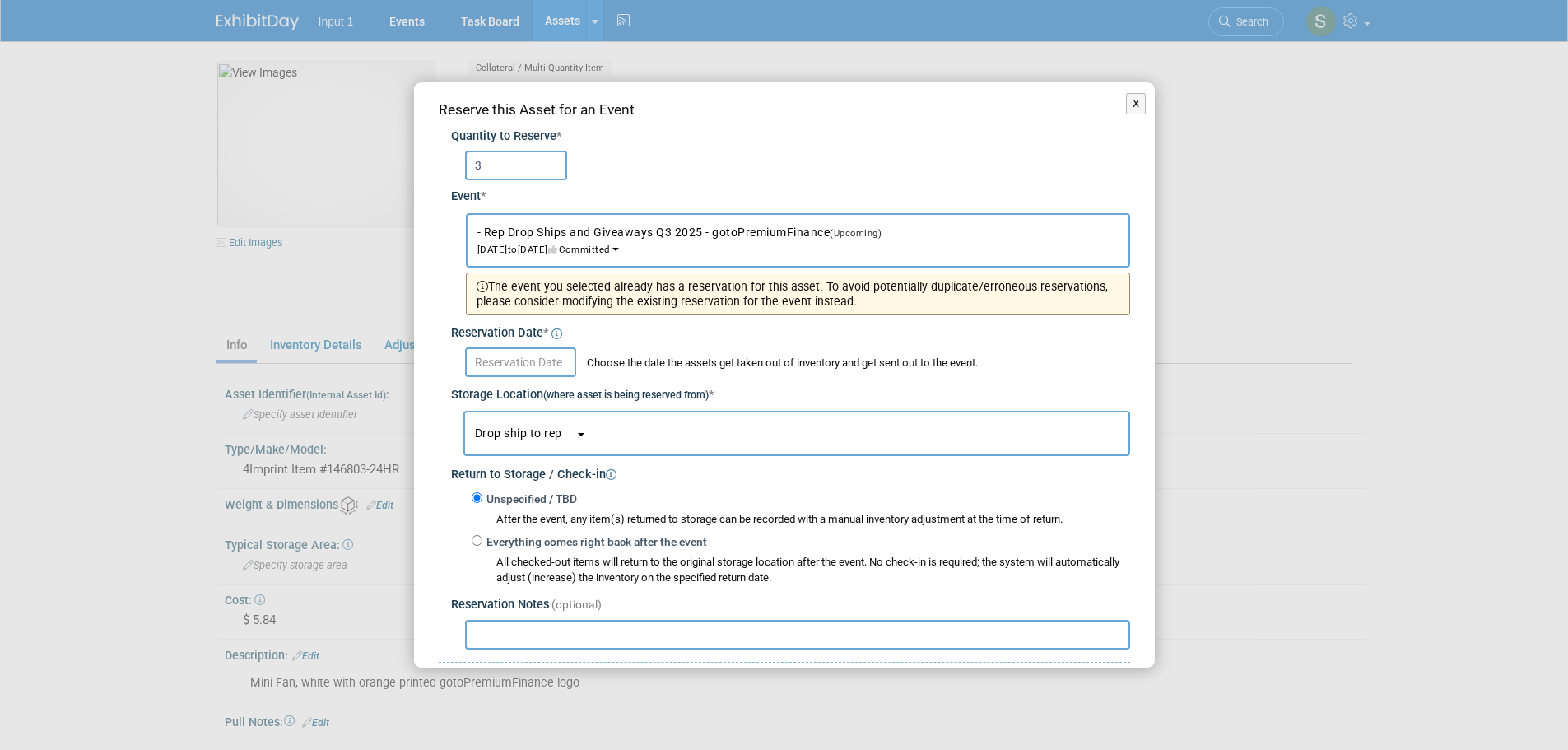
click at [533, 368] on input "text" at bounding box center [521, 362] width 111 height 29
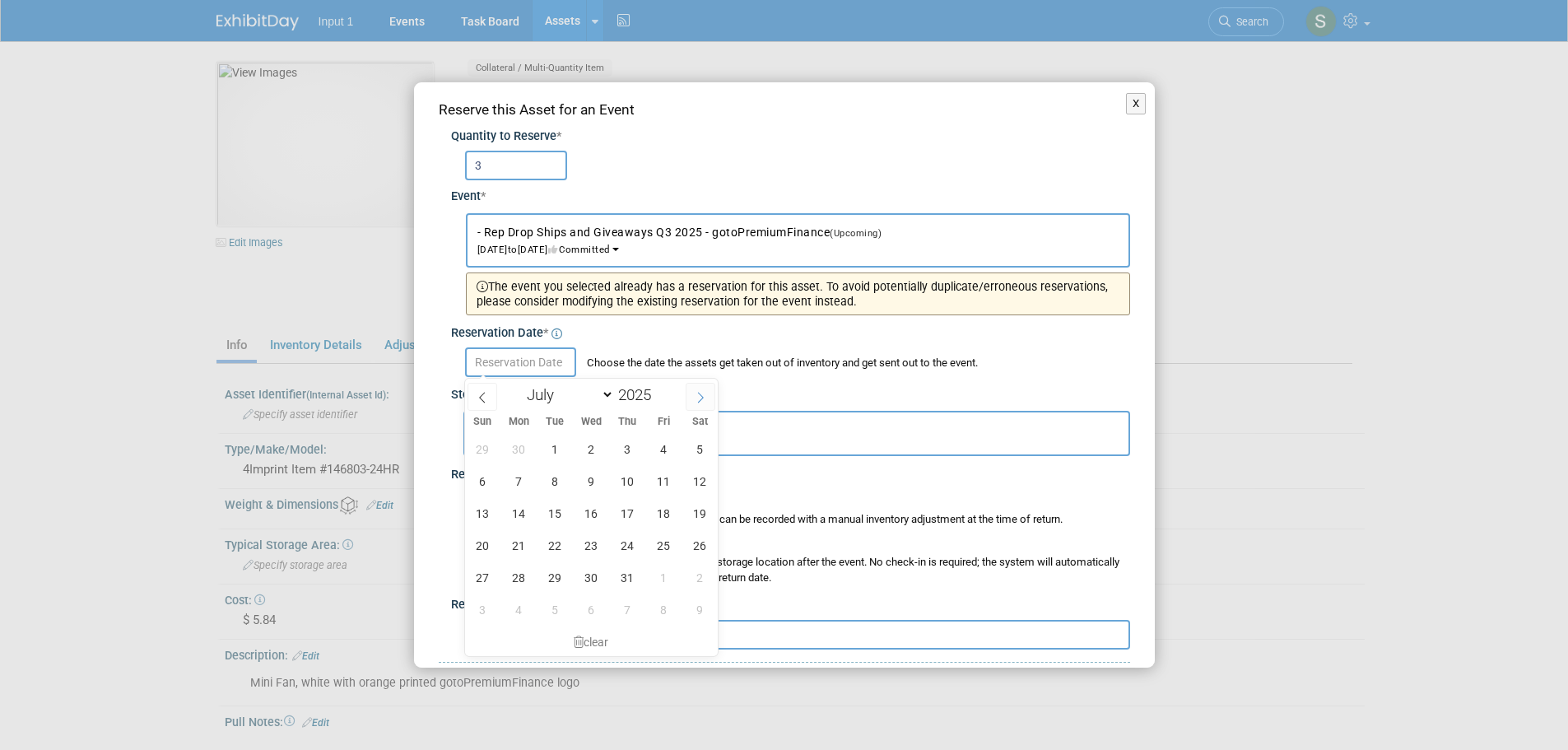
click at [699, 394] on icon at bounding box center [700, 397] width 12 height 12
select select "7"
click at [583, 545] on span "20" at bounding box center [591, 544] width 32 height 32
type input "[DATE]"
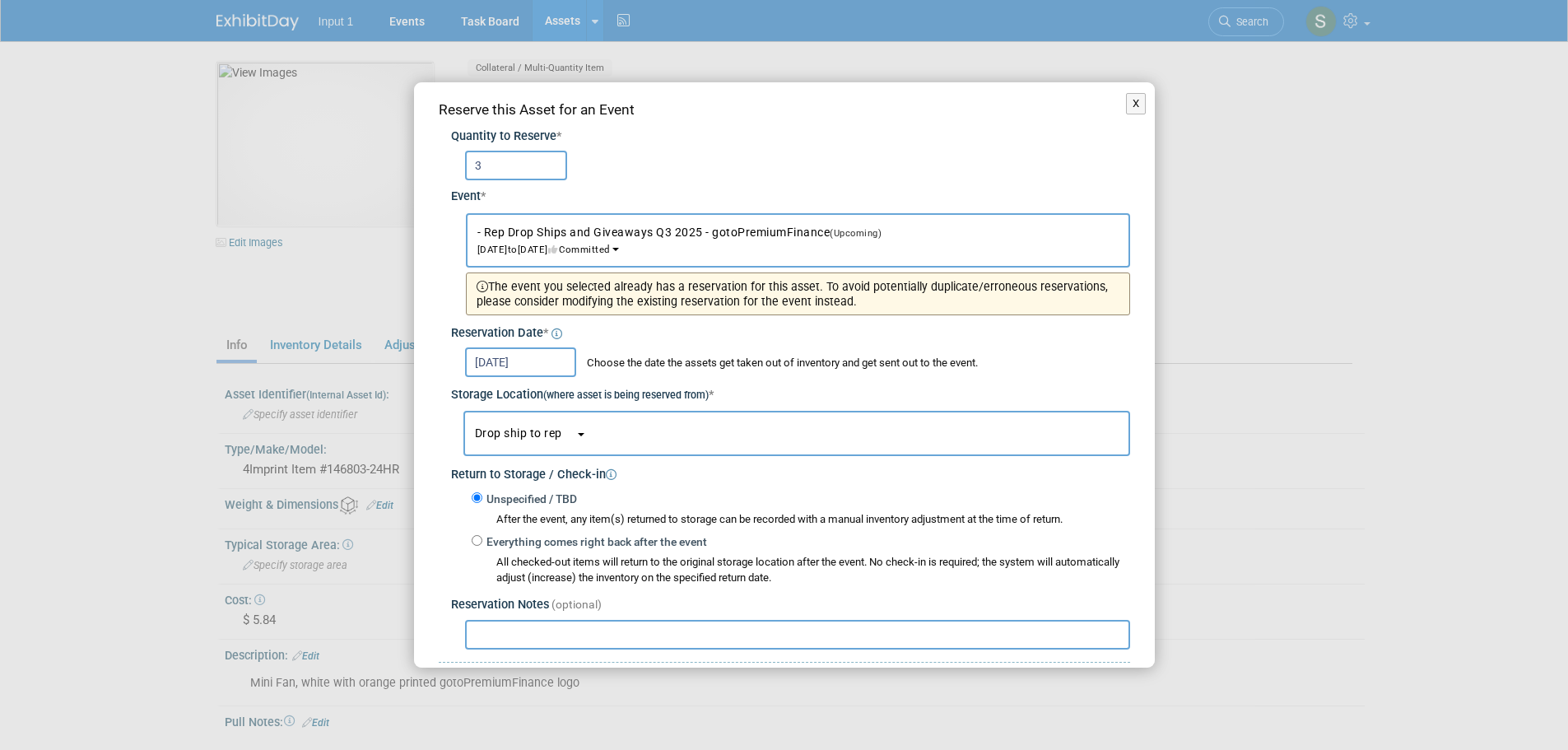
click at [552, 437] on span "Drop ship to rep" at bounding box center [525, 433] width 100 height 14
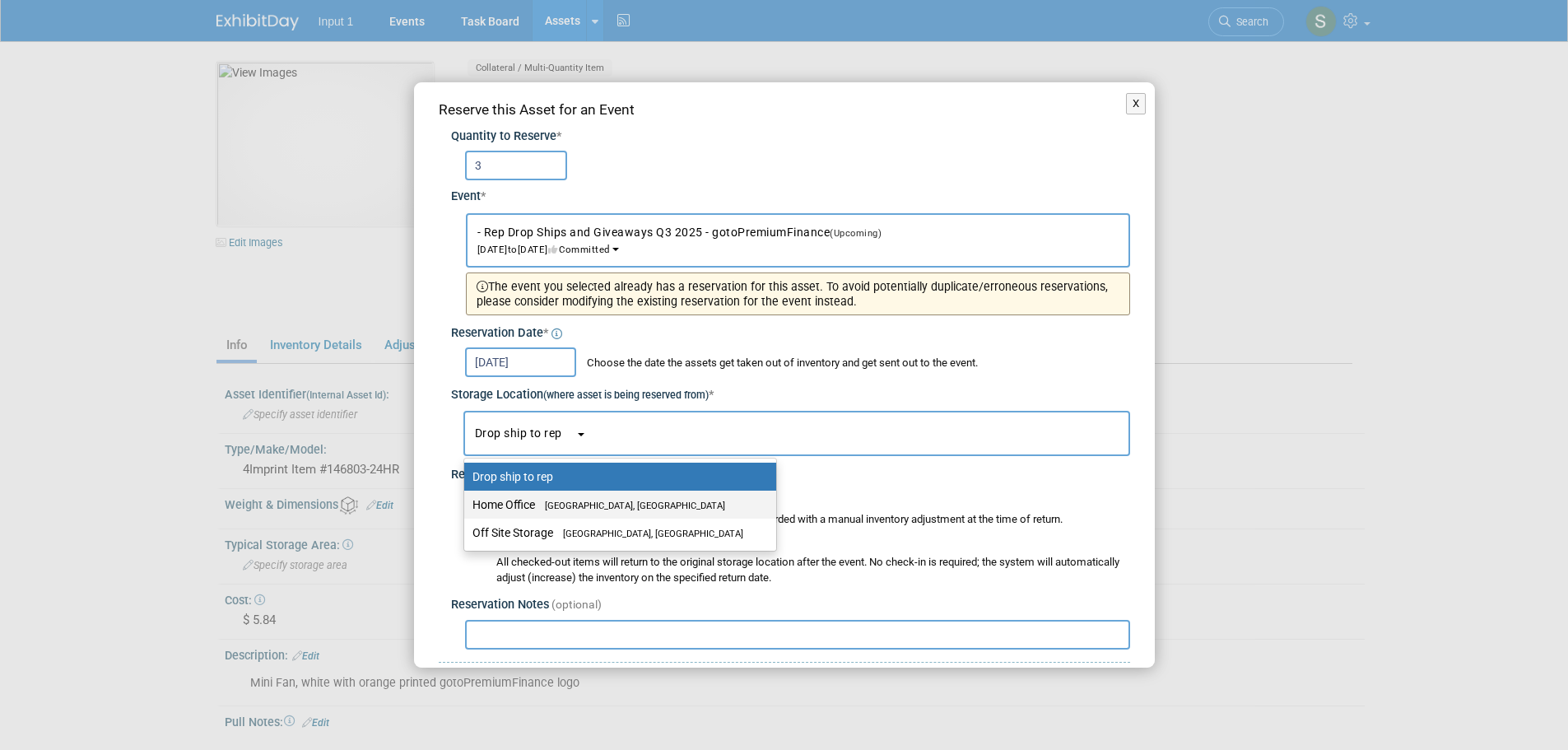
click at [536, 497] on label "Home Office Westlake Village, CA" at bounding box center [616, 505] width 287 height 21
click at [467, 500] on input "Home Office Westlake Village, CA" at bounding box center [461, 505] width 11 height 11
select select "11223761"
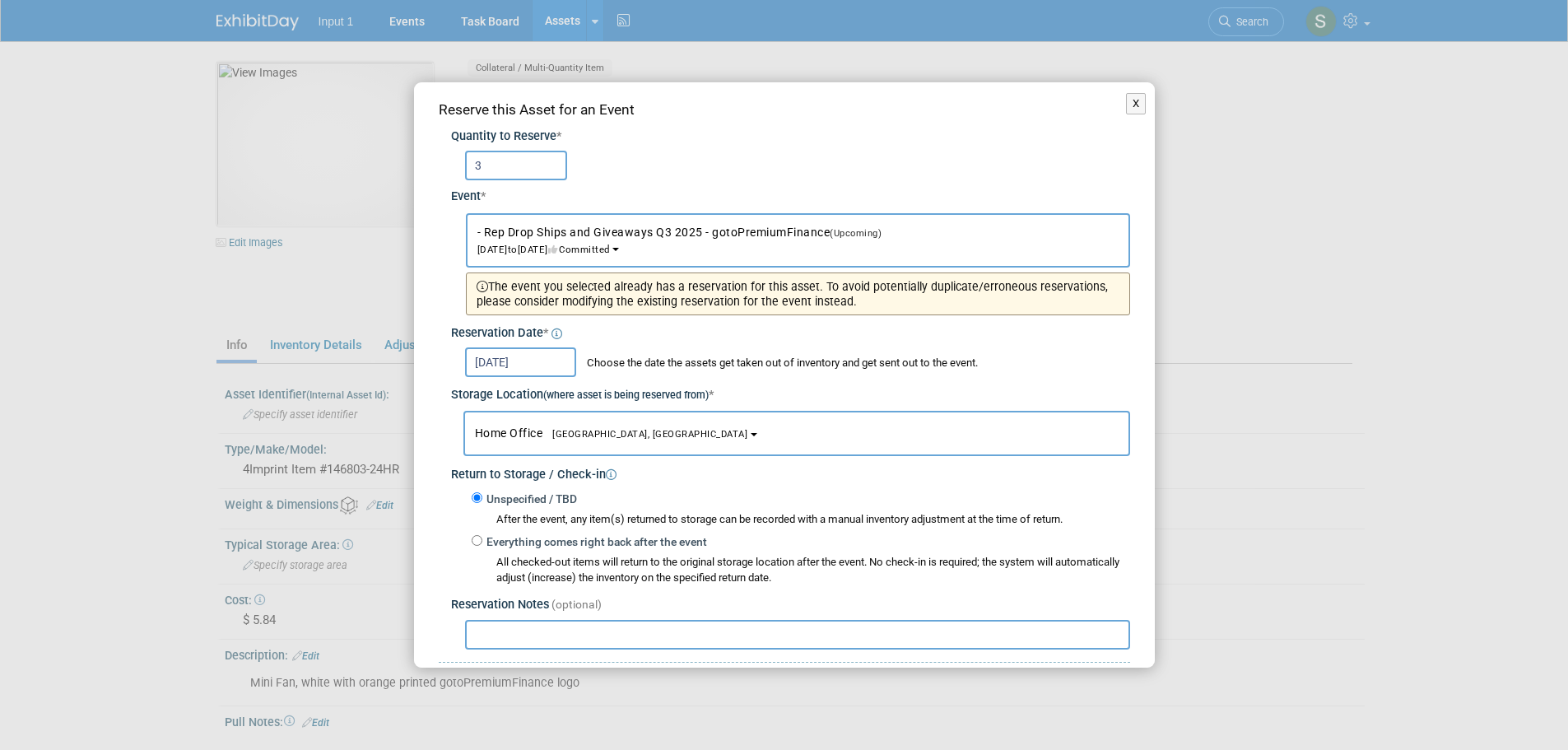
click at [533, 637] on input "text" at bounding box center [798, 634] width 665 height 29
paste input "1ZV852B50302967298"
click at [471, 634] on input "1ZV852B50302967298" at bounding box center [798, 634] width 665 height 29
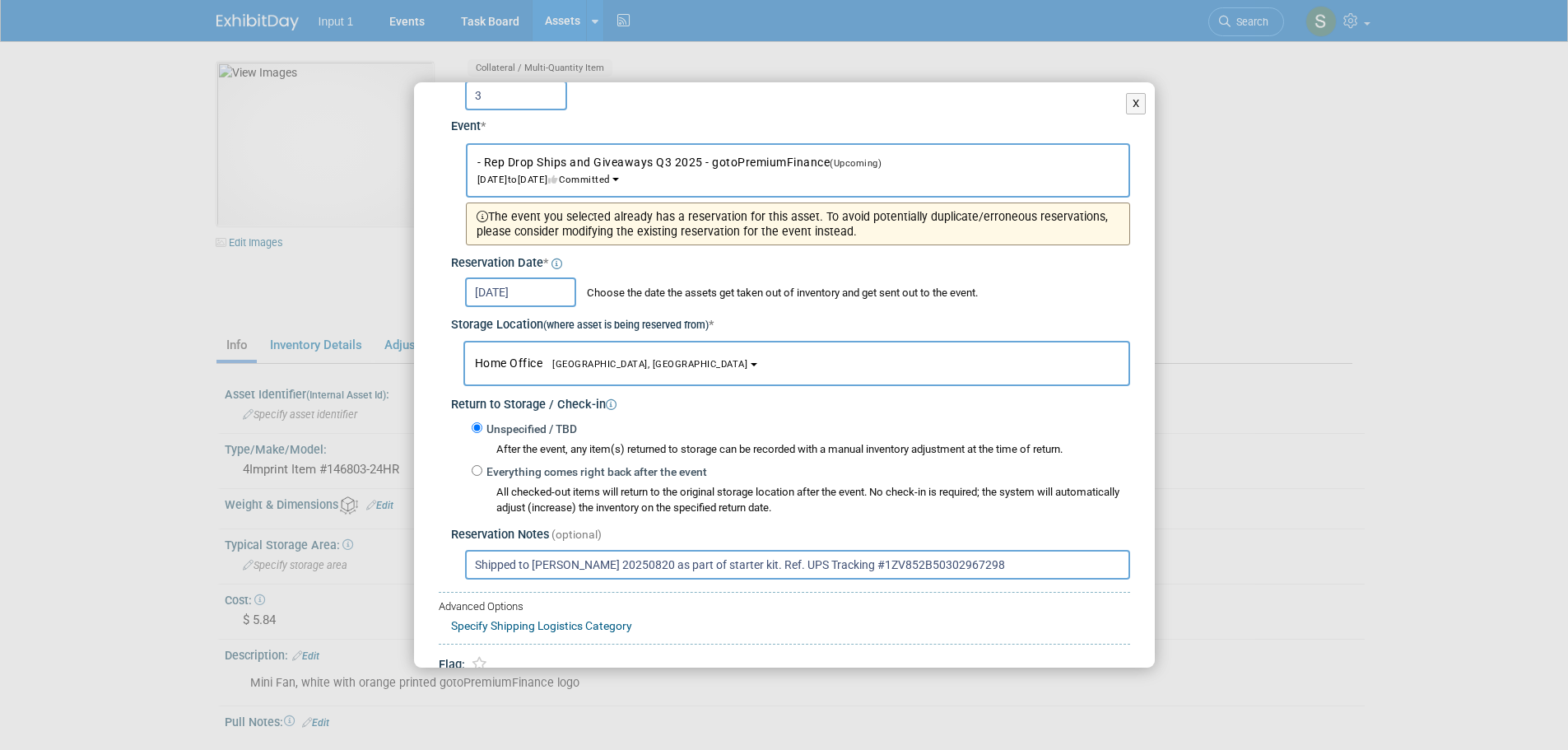
scroll to position [142, 0]
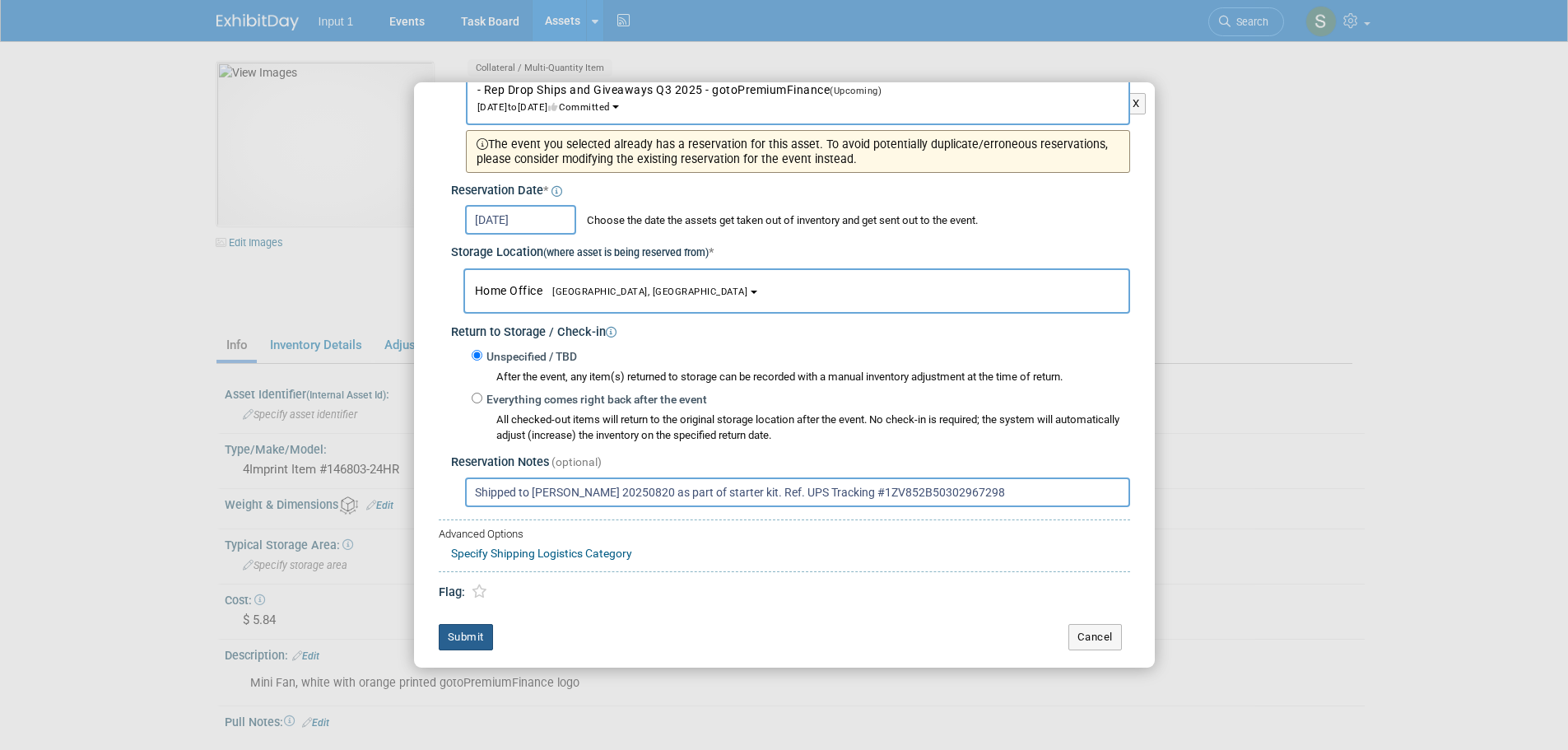
type input "Shipped to Troy Ellis 20250820 as part of starter kit. Ref. UPS Tracking #1ZV85…"
click at [465, 633] on button "Submit" at bounding box center [466, 637] width 55 height 26
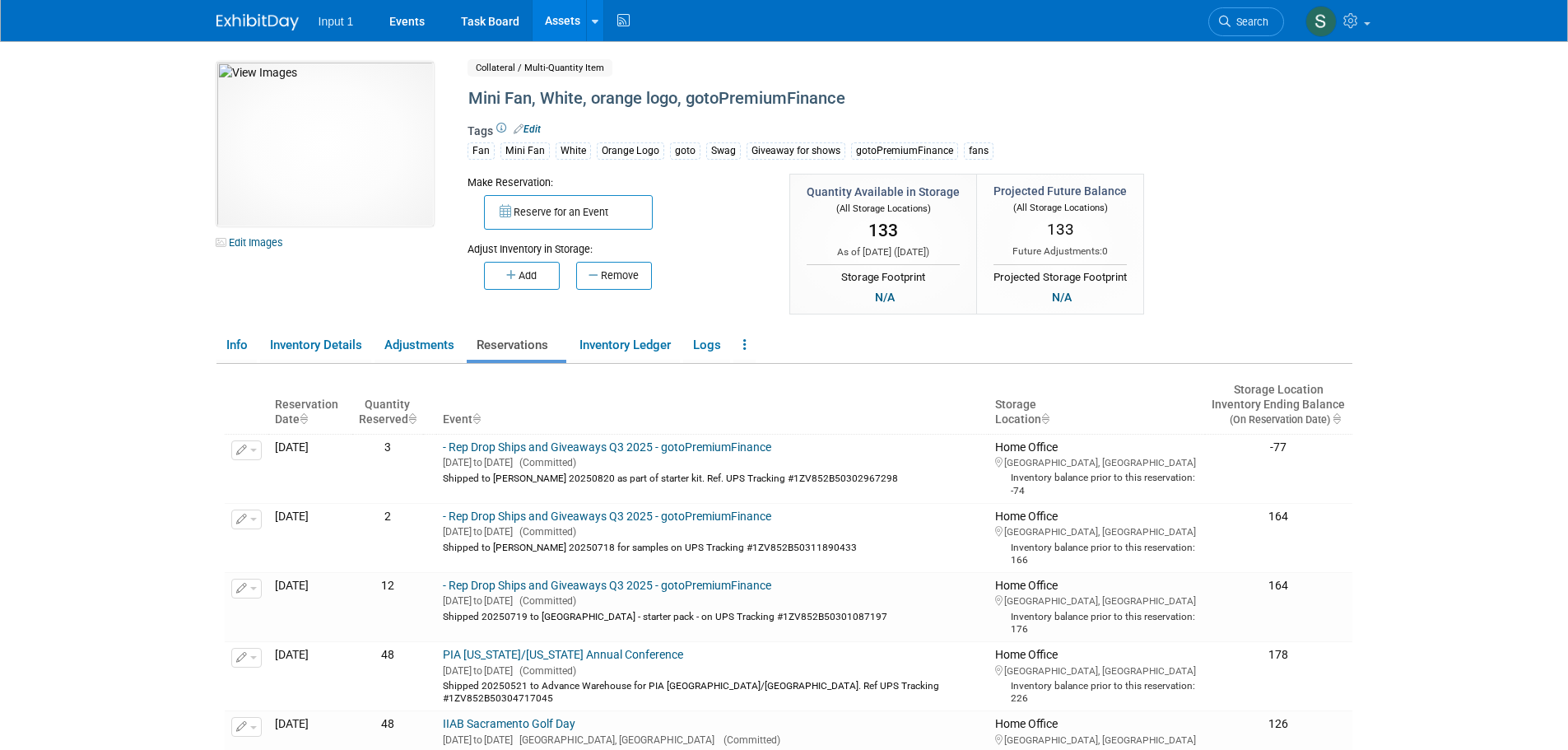
drag, startPoint x: 556, startPoint y: 14, endPoint x: 663, endPoint y: 45, distance: 111.4
click at [556, 14] on link "Assets" at bounding box center [563, 20] width 60 height 41
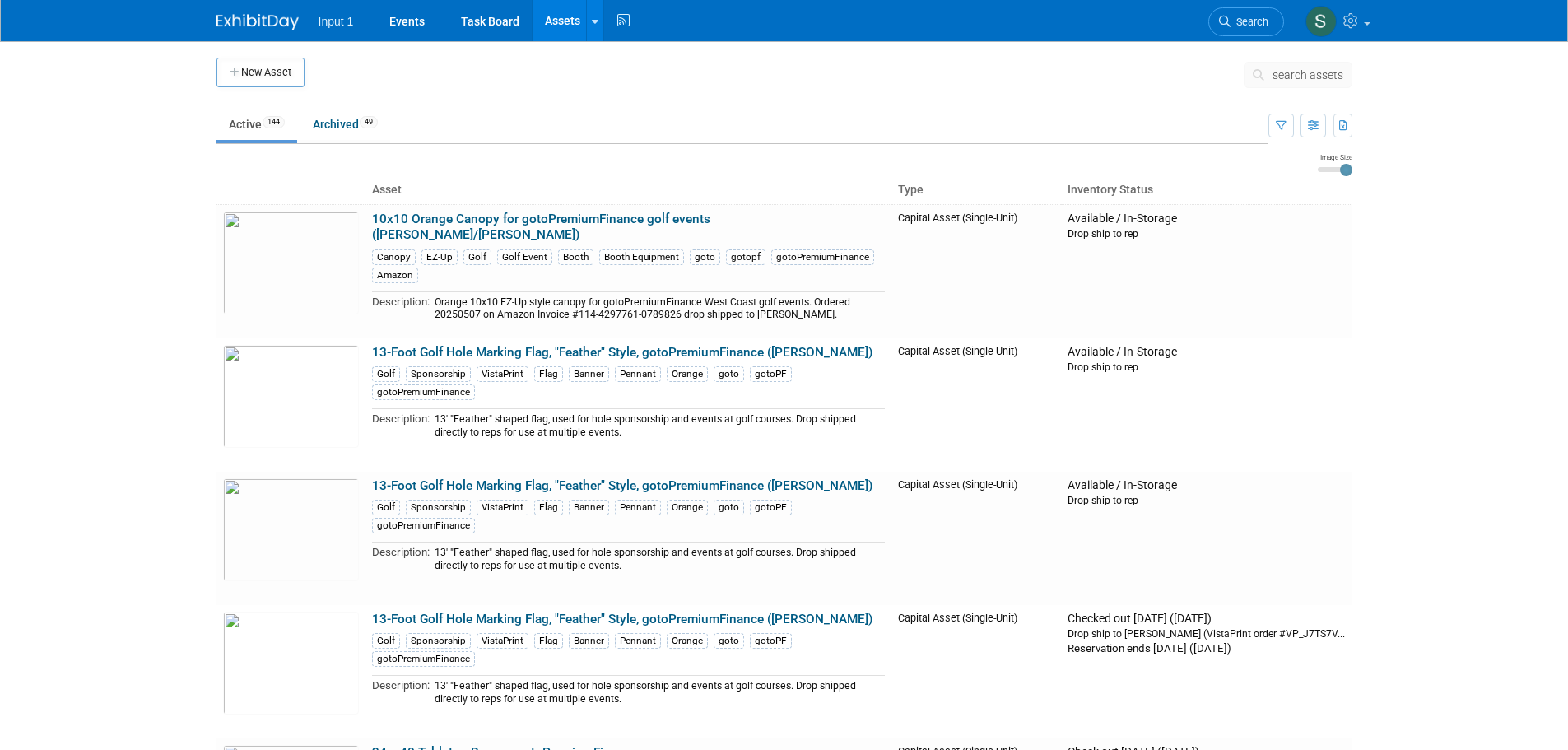
click at [1277, 72] on span "search assets" at bounding box center [1308, 75] width 71 height 14
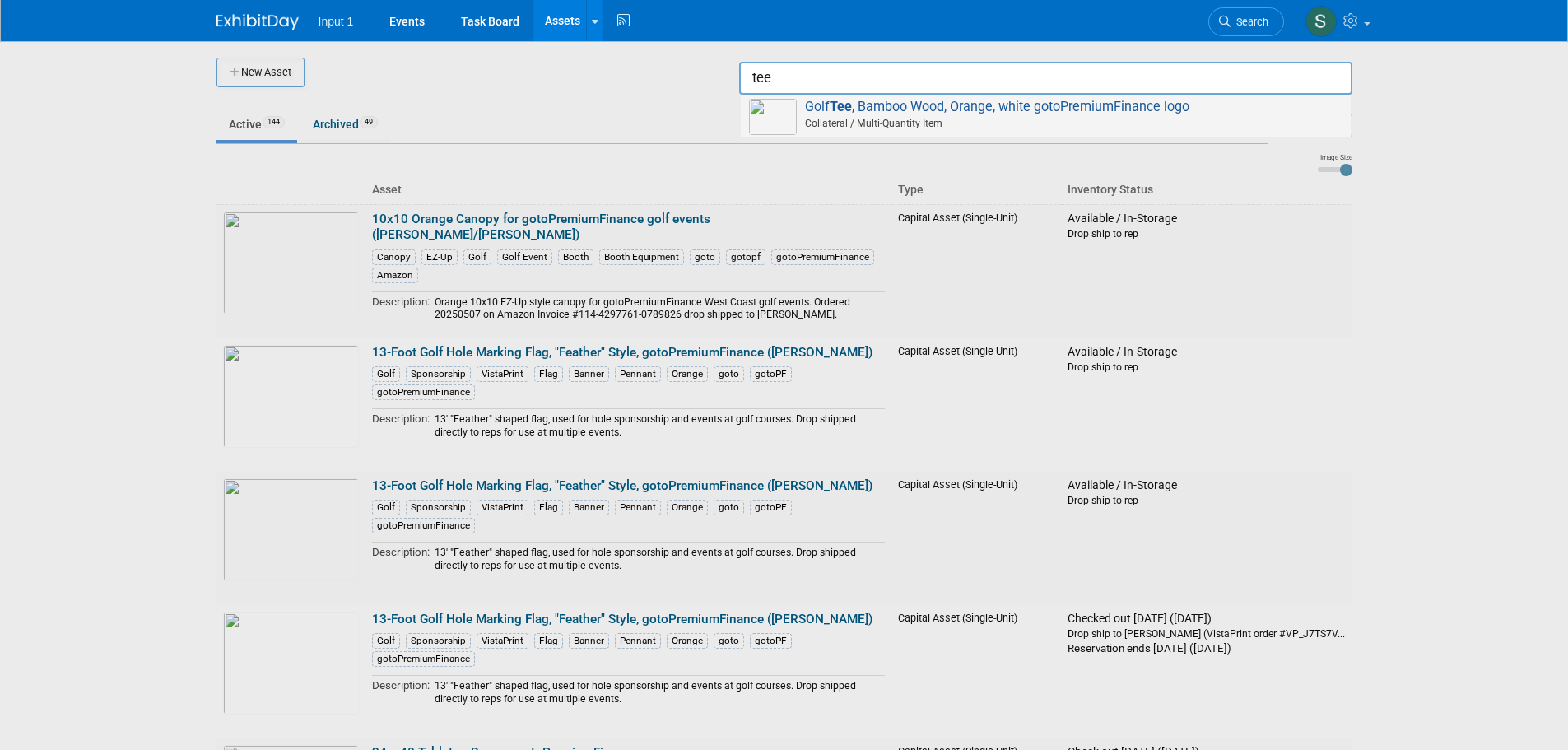
click at [896, 108] on span "Golf Tee , Bamboo Wood, Orange, white gotoPremiumFinance logo Collateral / Mult…" at bounding box center [1045, 115] width 593 height 34
type input "Golf Tee, Bamboo Wood, Orange, white gotoPremiumFinance logo"
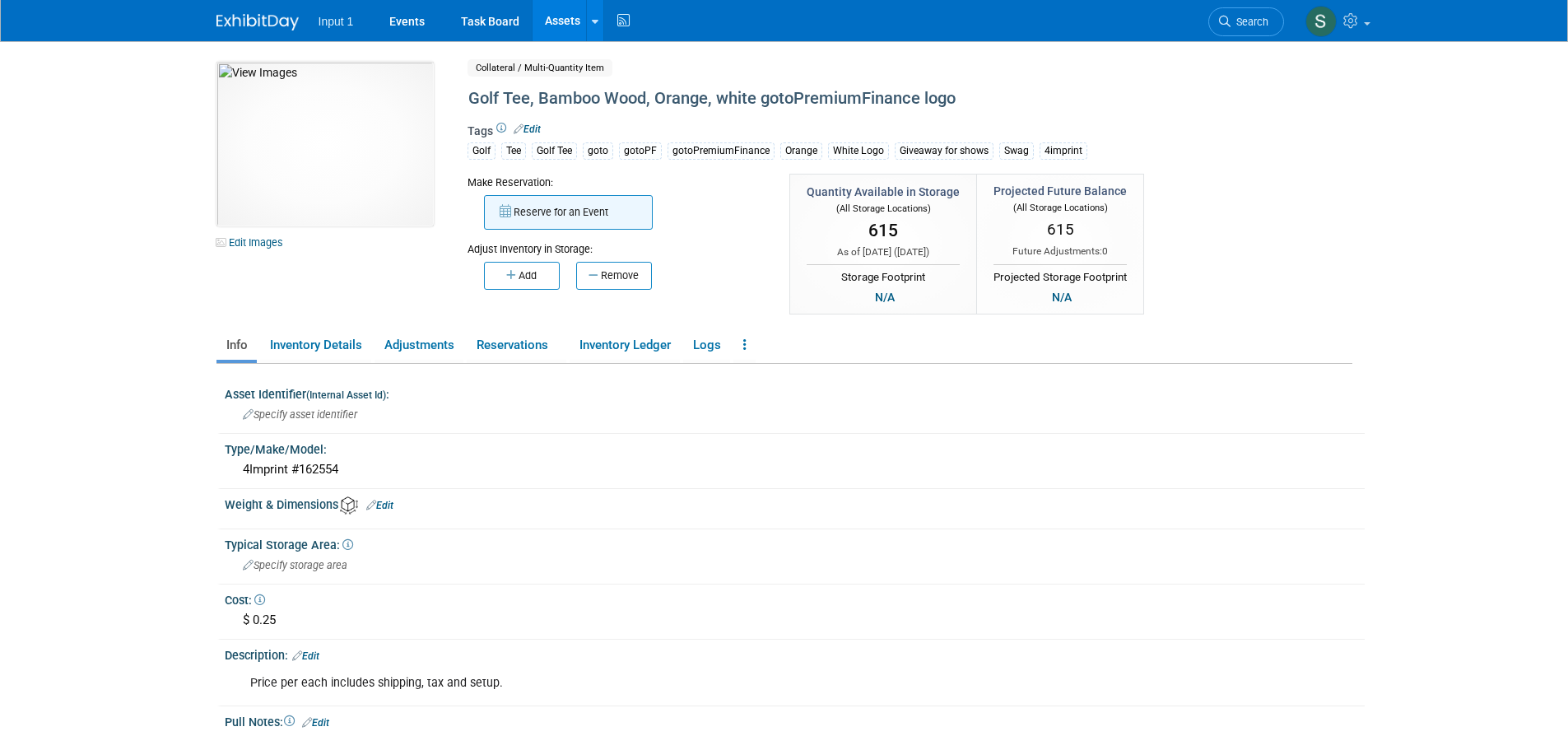
click at [563, 215] on button "Reserve for an Event" at bounding box center [568, 211] width 168 height 34
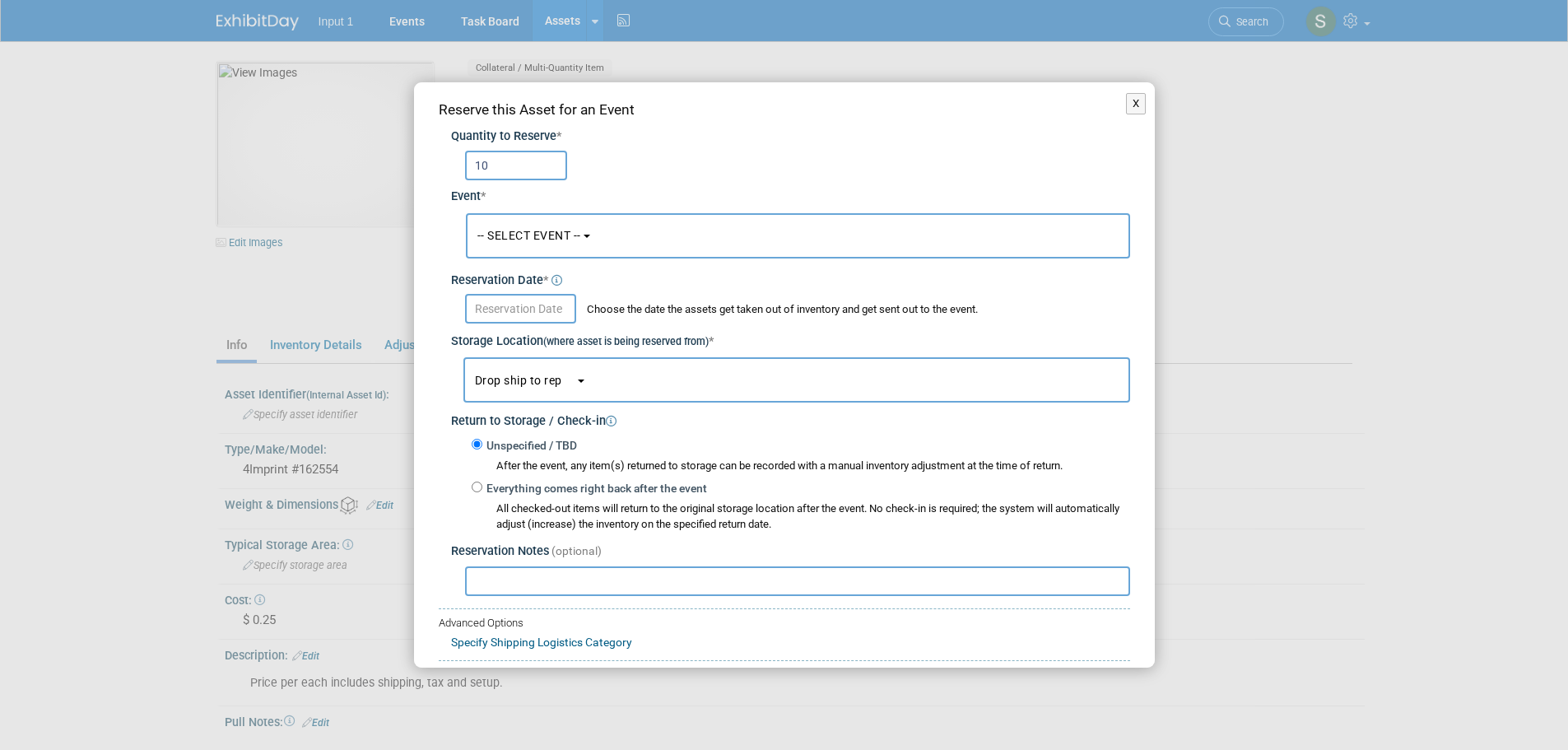
type input "10"
click at [561, 233] on span "-- SELECT EVENT --" at bounding box center [529, 236] width 103 height 14
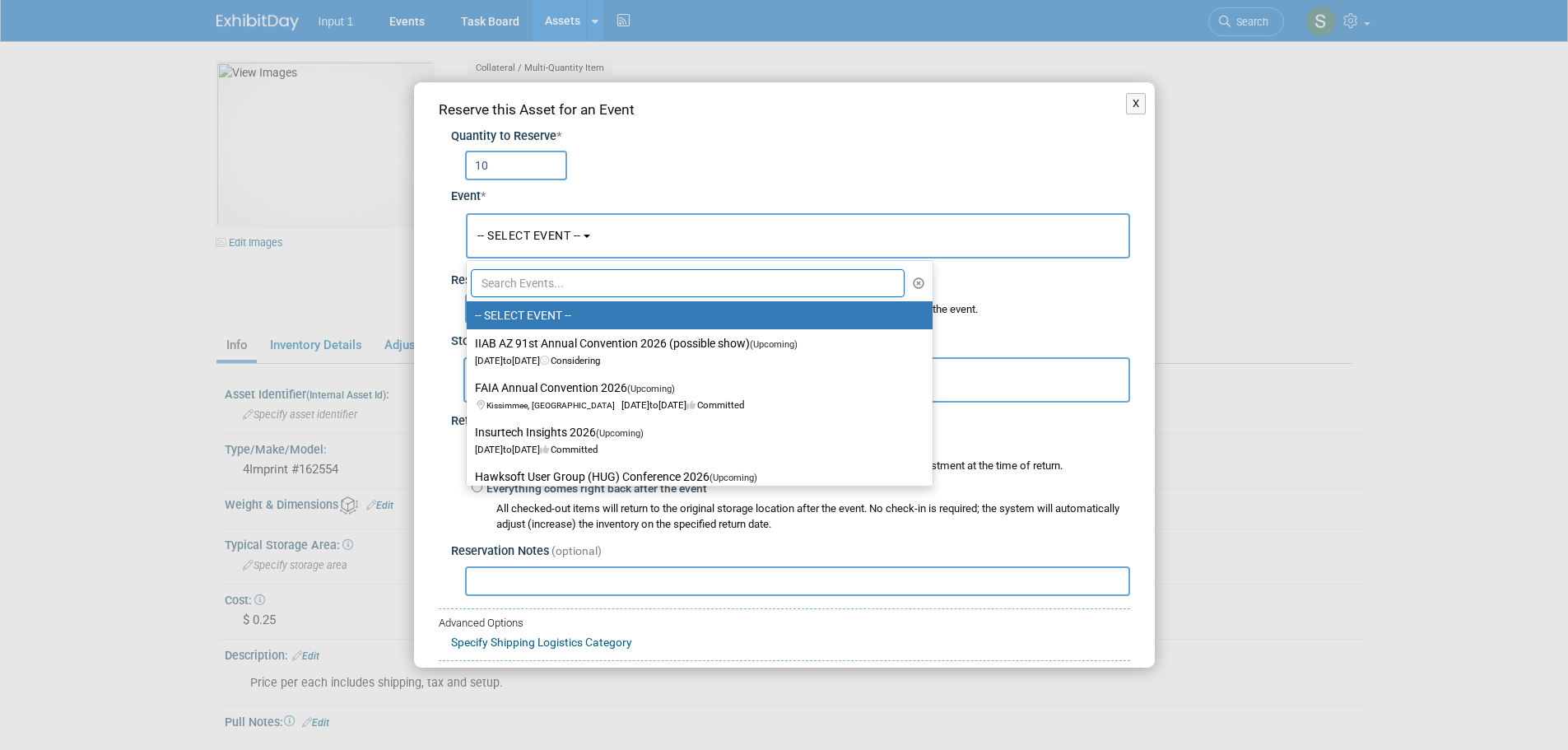
click at [561, 281] on input "text" at bounding box center [688, 282] width 434 height 28
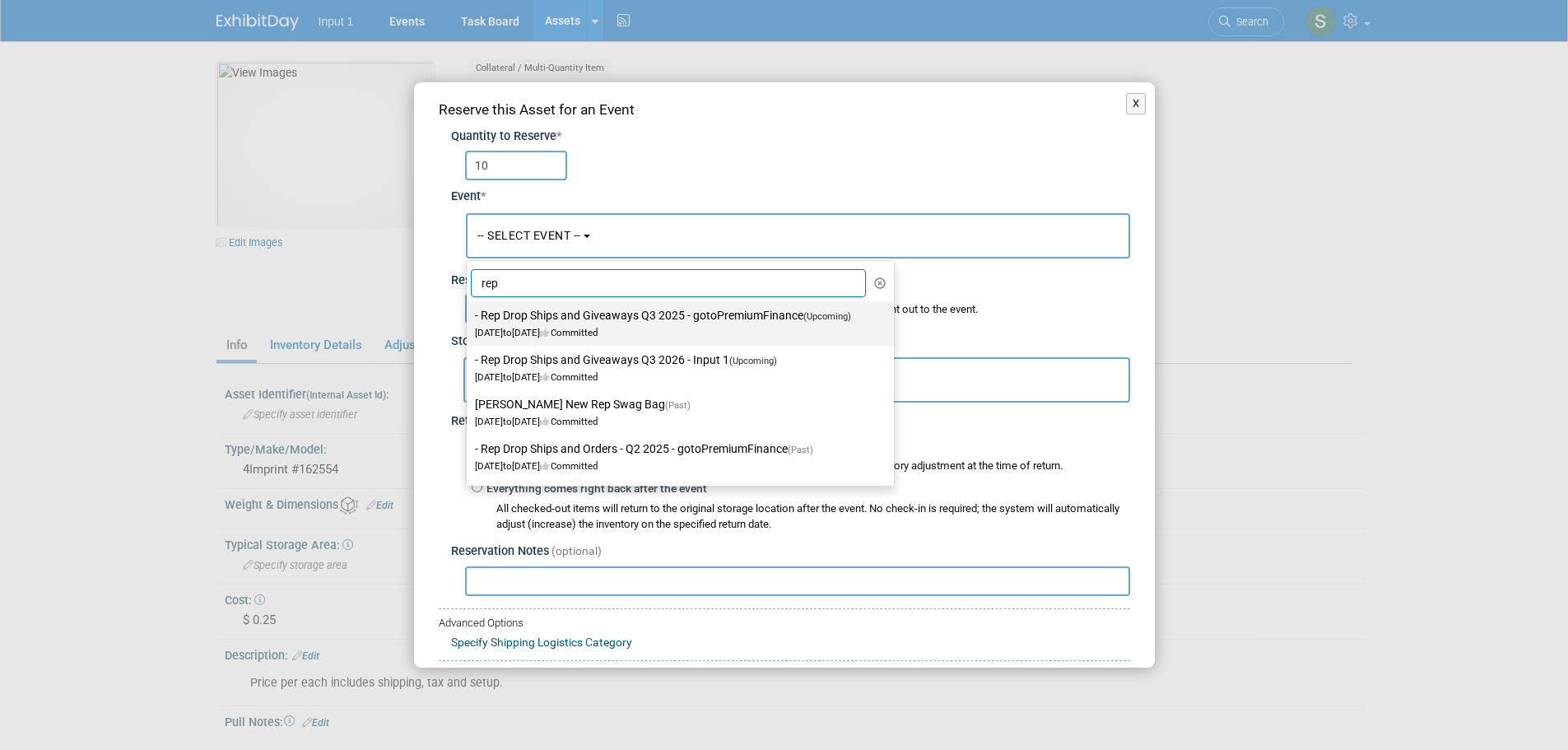
type input "rep"
click at [572, 320] on label "- Rep Drop Ships and Giveaways Q3 2025 - gotoPremiumFinance (Upcoming) Jul 1, 2…" at bounding box center [676, 323] width 402 height 38
click at [469, 320] on input "- Rep Drop Ships and Giveaways Q3 2025 - gotoPremiumFinance (Upcoming) Jul 1, 2…" at bounding box center [464, 316] width 11 height 11
select select "11146711"
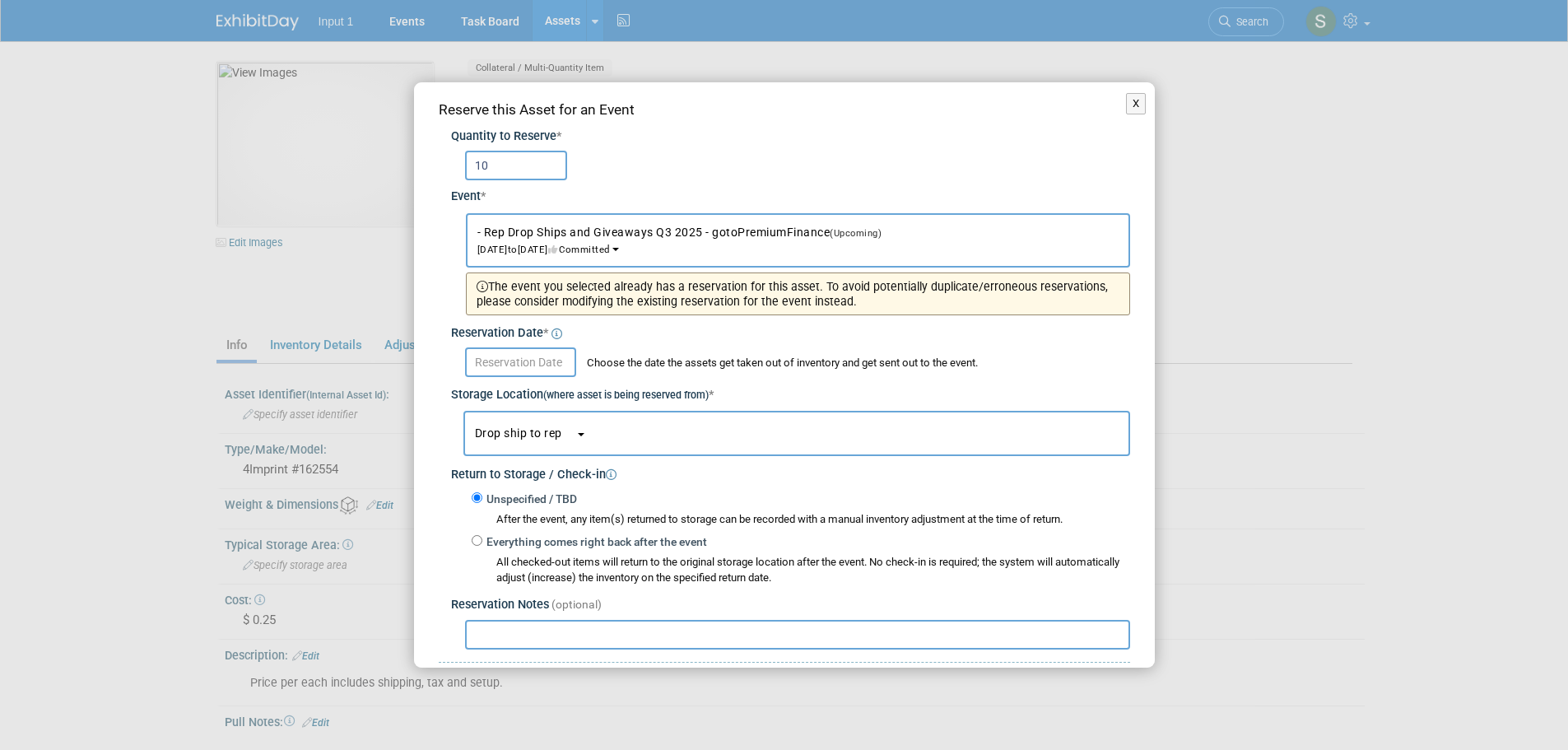
click at [530, 363] on input "text" at bounding box center [521, 362] width 111 height 29
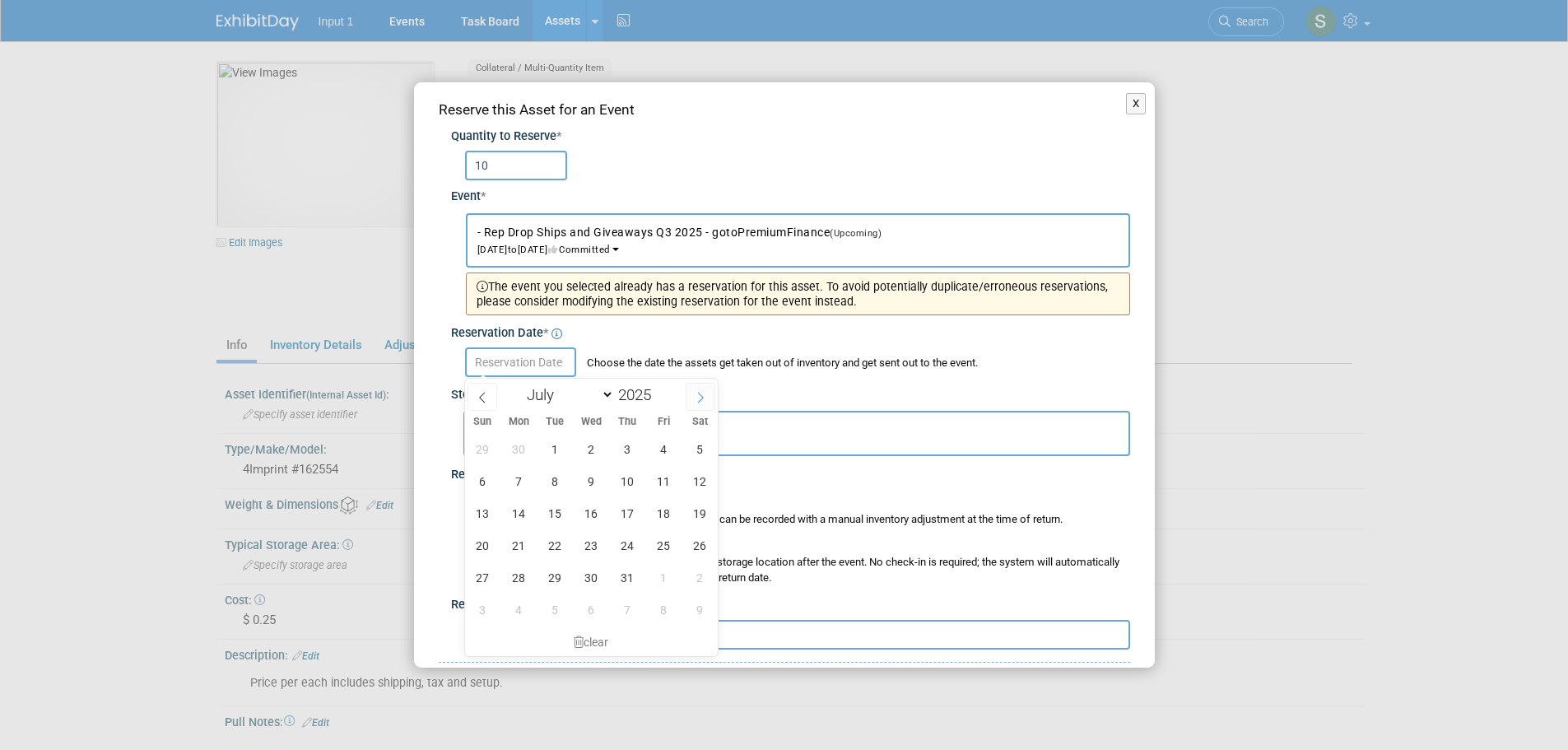
click at [704, 394] on icon at bounding box center [700, 397] width 12 height 12
select select "7"
click at [590, 544] on span "20" at bounding box center [591, 544] width 32 height 32
type input "Aug 20, 2025"
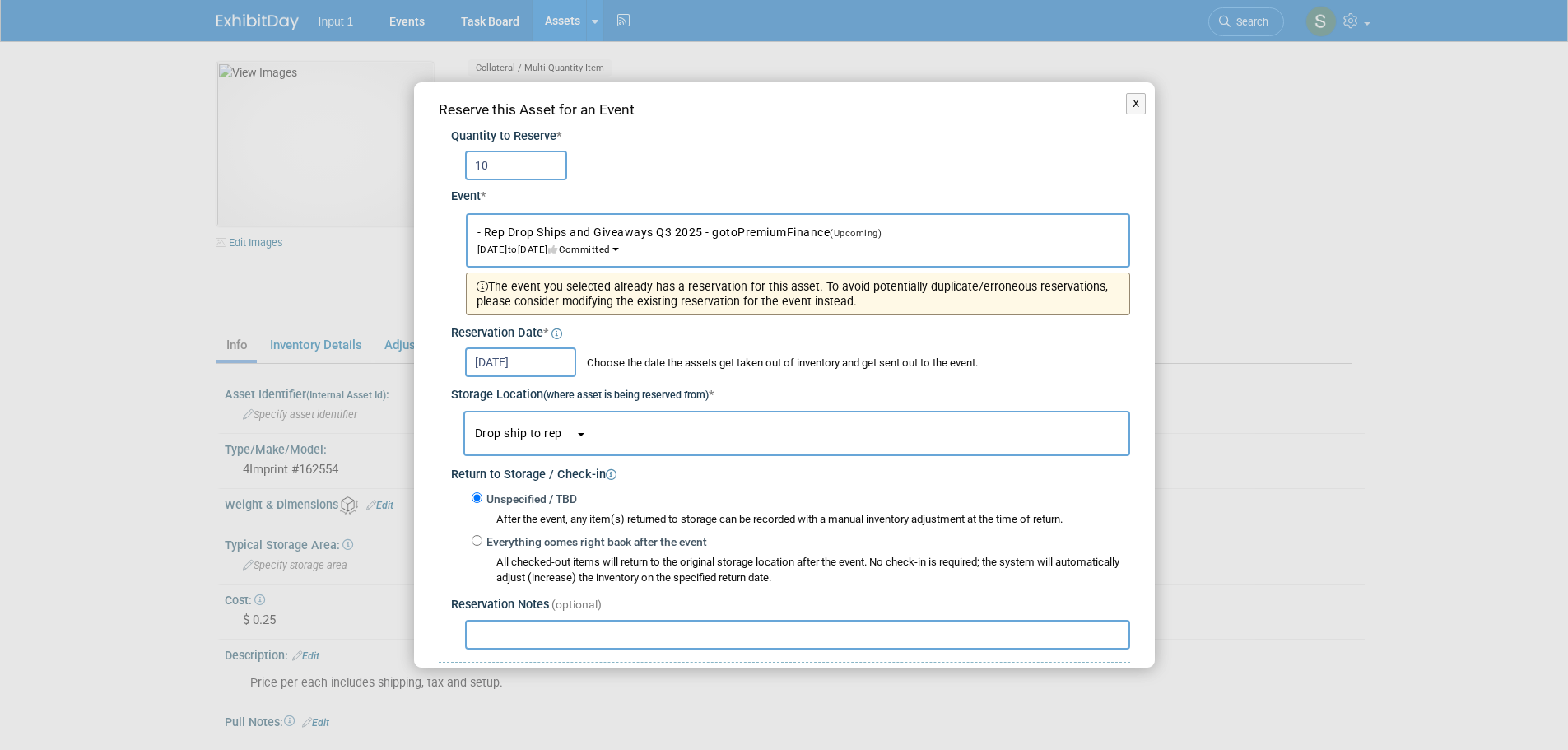
click at [533, 638] on input "text" at bounding box center [798, 634] width 665 height 29
paste input "Shipped to Troy Ellis 20250820 as part of starter kit. Ref. UPS Tracking #1ZV85…"
type input "Shipped to Troy Ellis 20250820 as part of starter kit. Ref. UPS Tracking #1ZV85…"
click at [492, 435] on span "Drop ship to rep" at bounding box center [525, 433] width 100 height 14
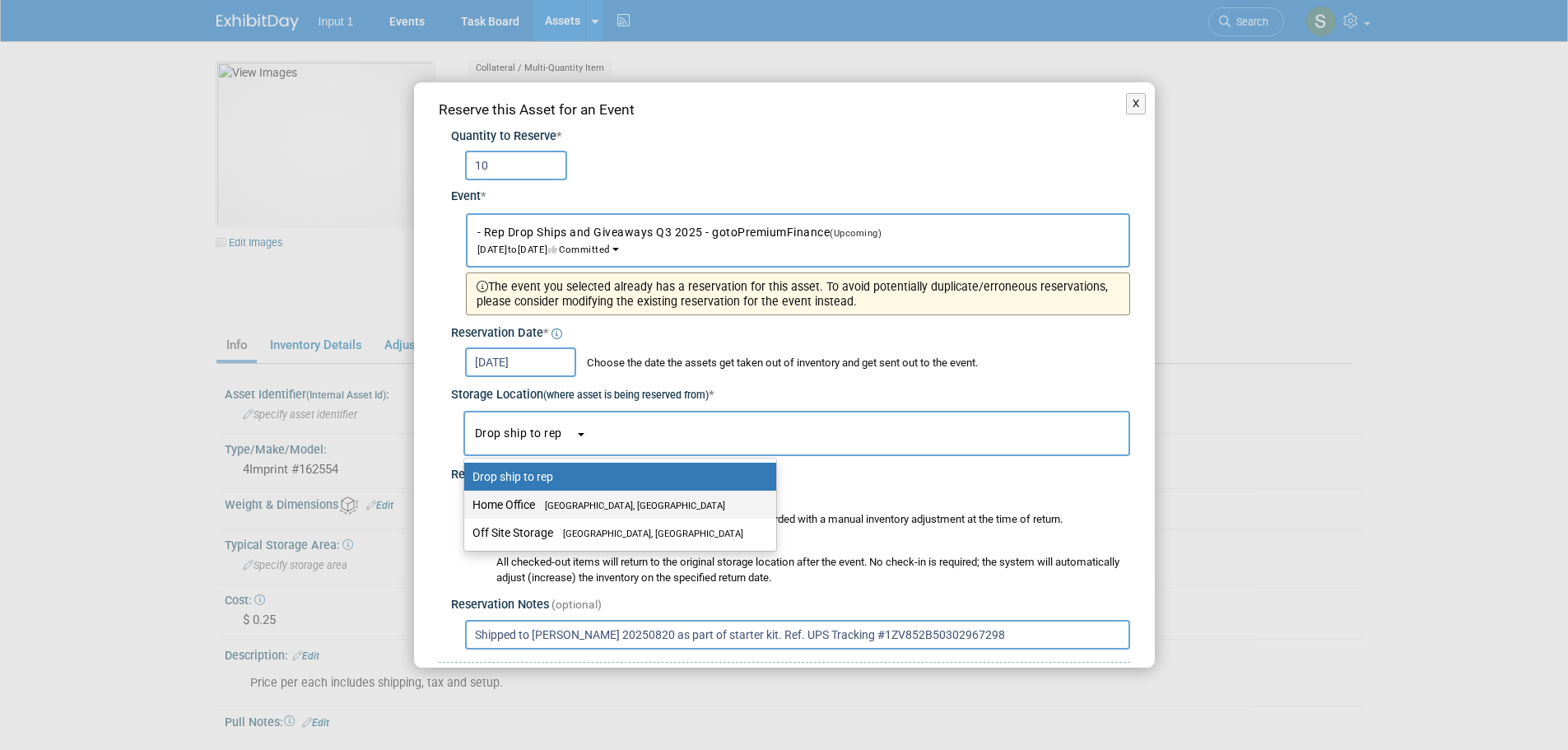
click at [503, 501] on label "Home Office Westlake Village, CA" at bounding box center [616, 505] width 287 height 21
click at [467, 501] on input "Home Office Westlake Village, CA" at bounding box center [461, 505] width 11 height 11
select select "11223761"
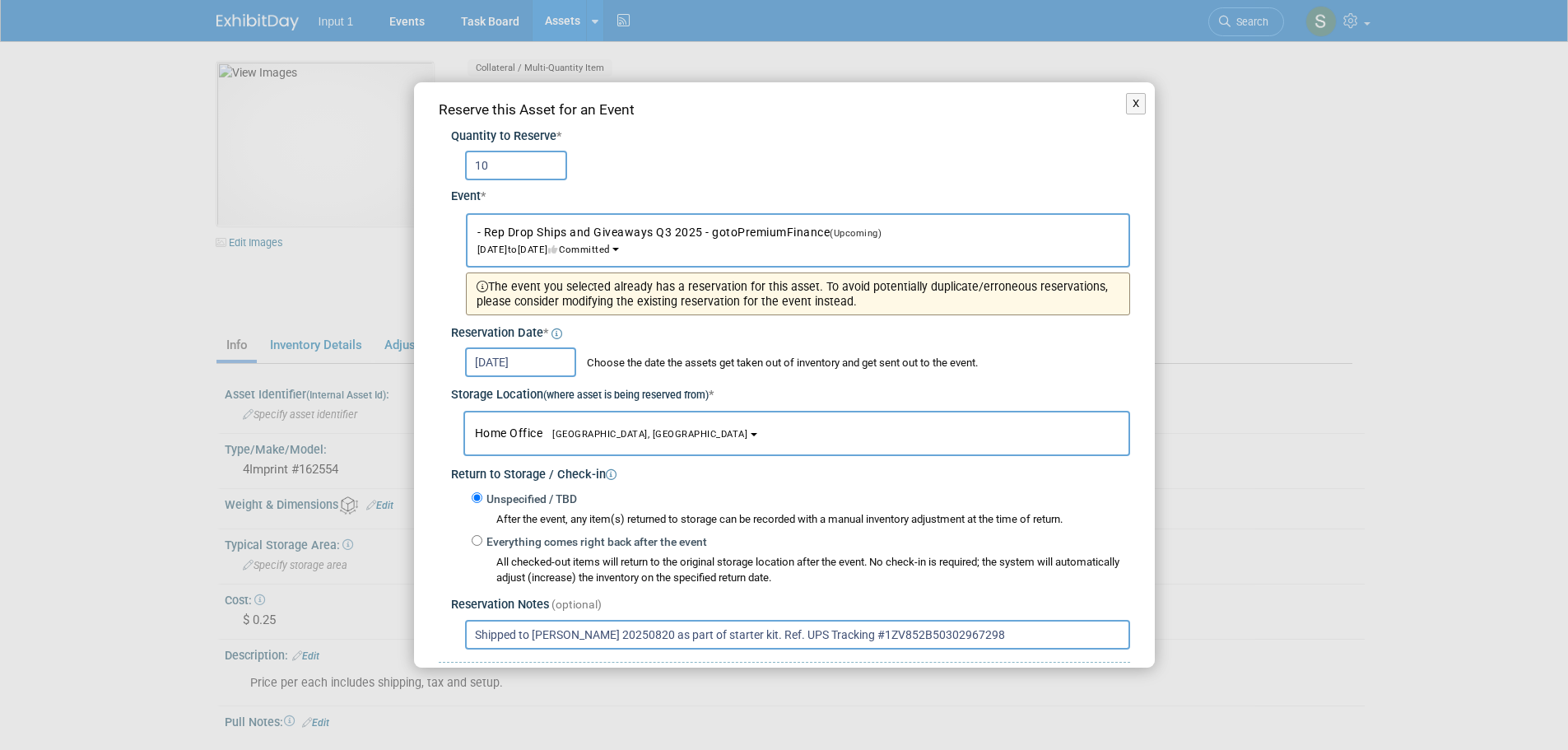
click at [1102, 379] on div "Storage Location (where asset is being reserved from) *" at bounding box center [790, 391] width 679 height 27
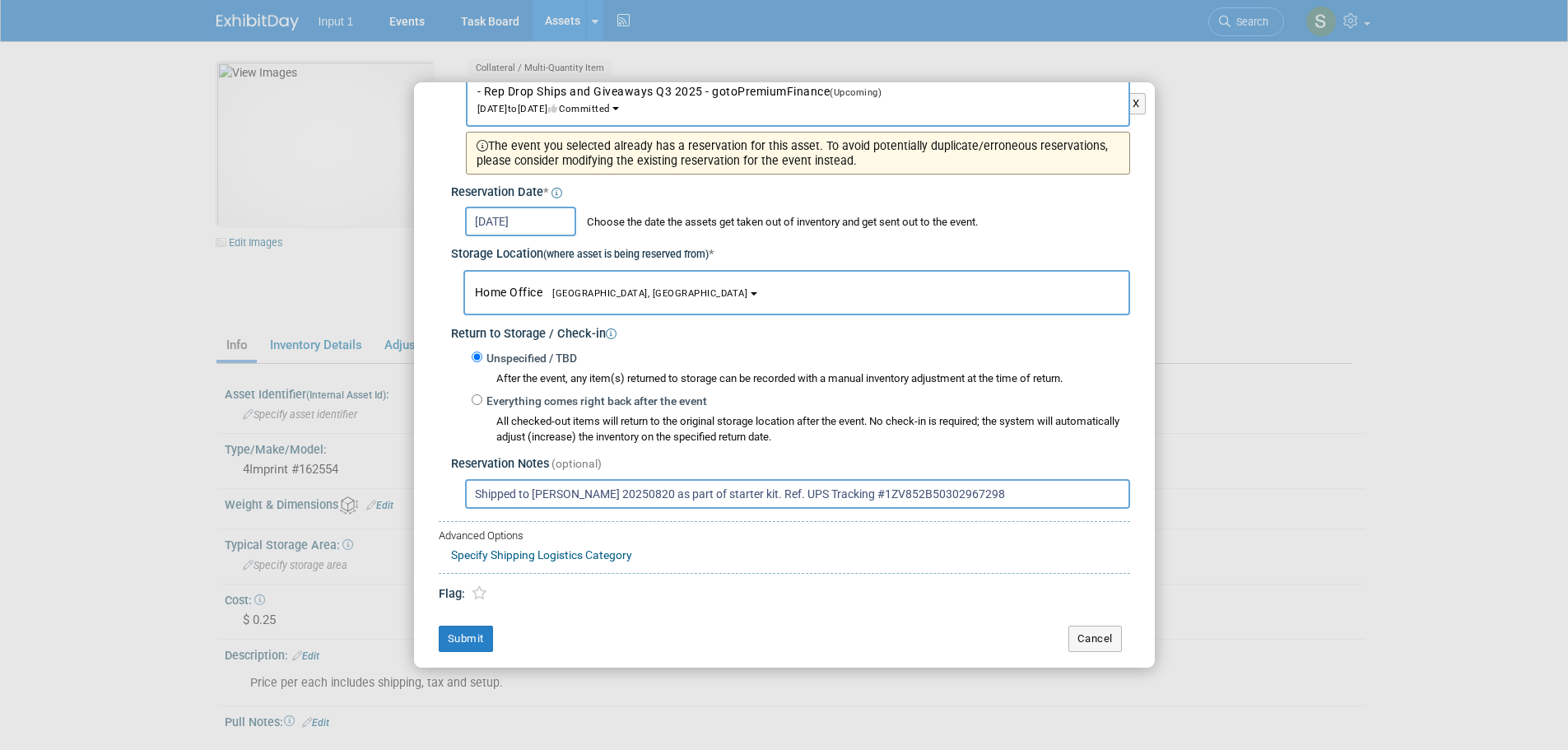
scroll to position [142, 0]
click at [474, 634] on button "Submit" at bounding box center [466, 637] width 55 height 26
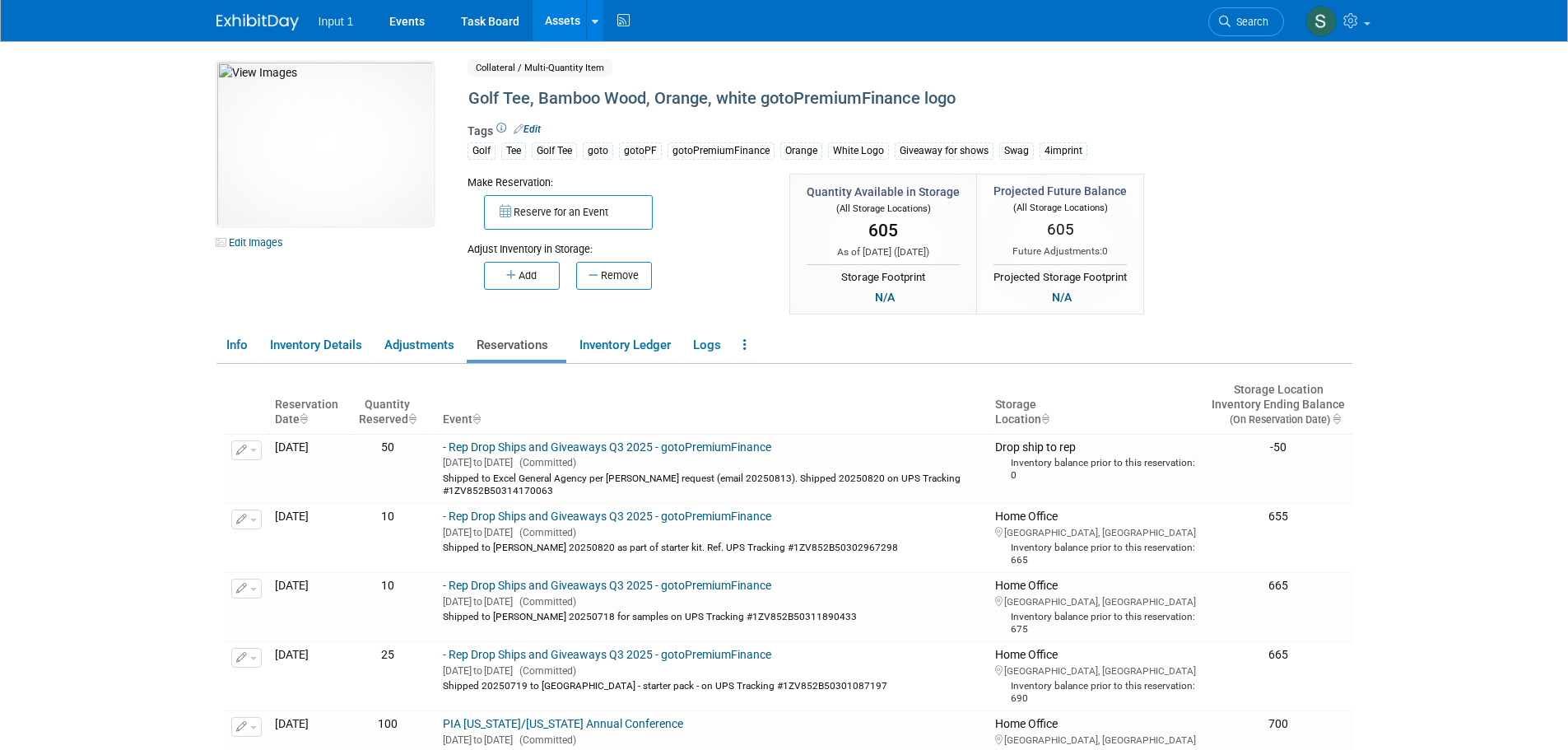
click at [559, 20] on link "Assets" at bounding box center [563, 20] width 60 height 41
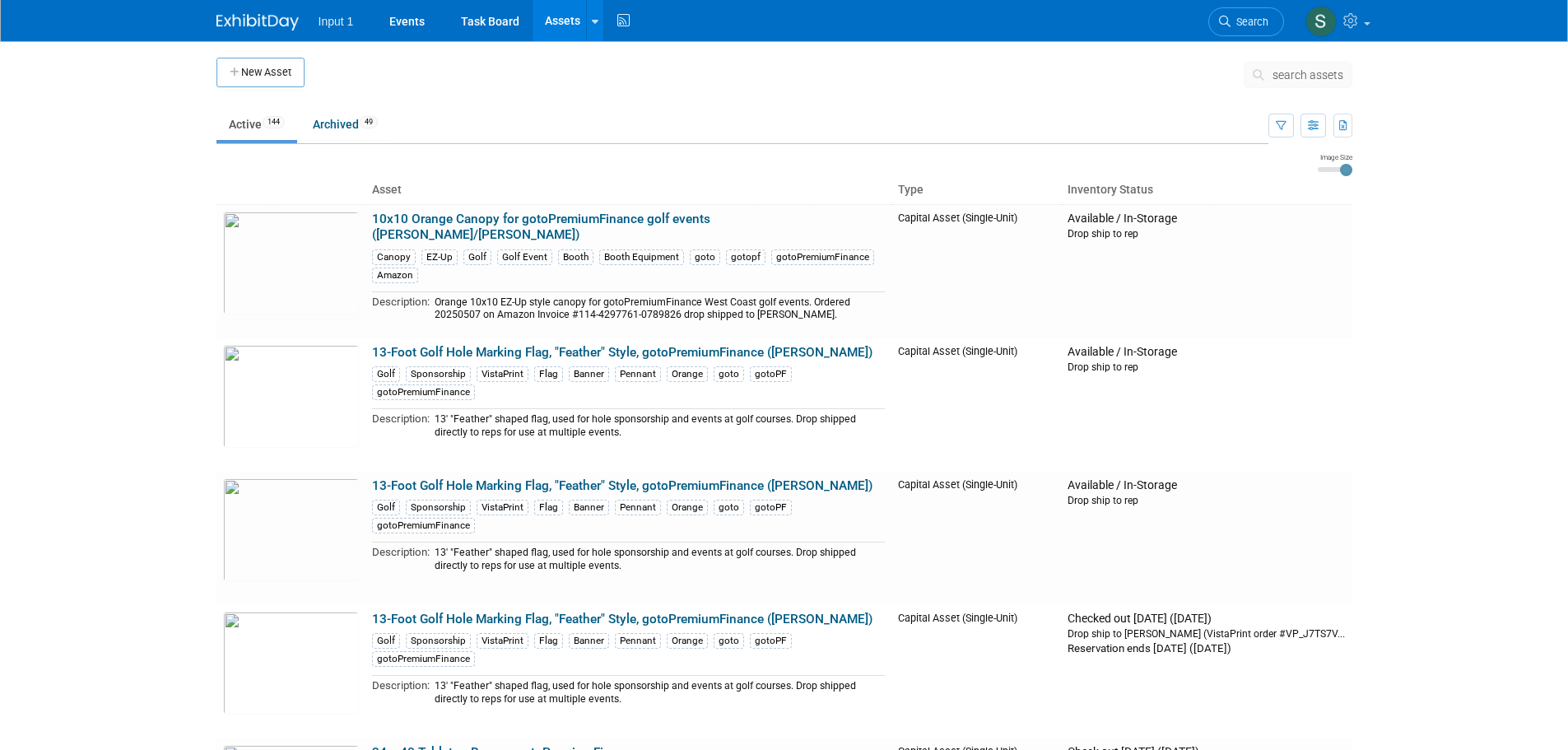
click at [1276, 75] on span "search assets" at bounding box center [1308, 75] width 71 height 14
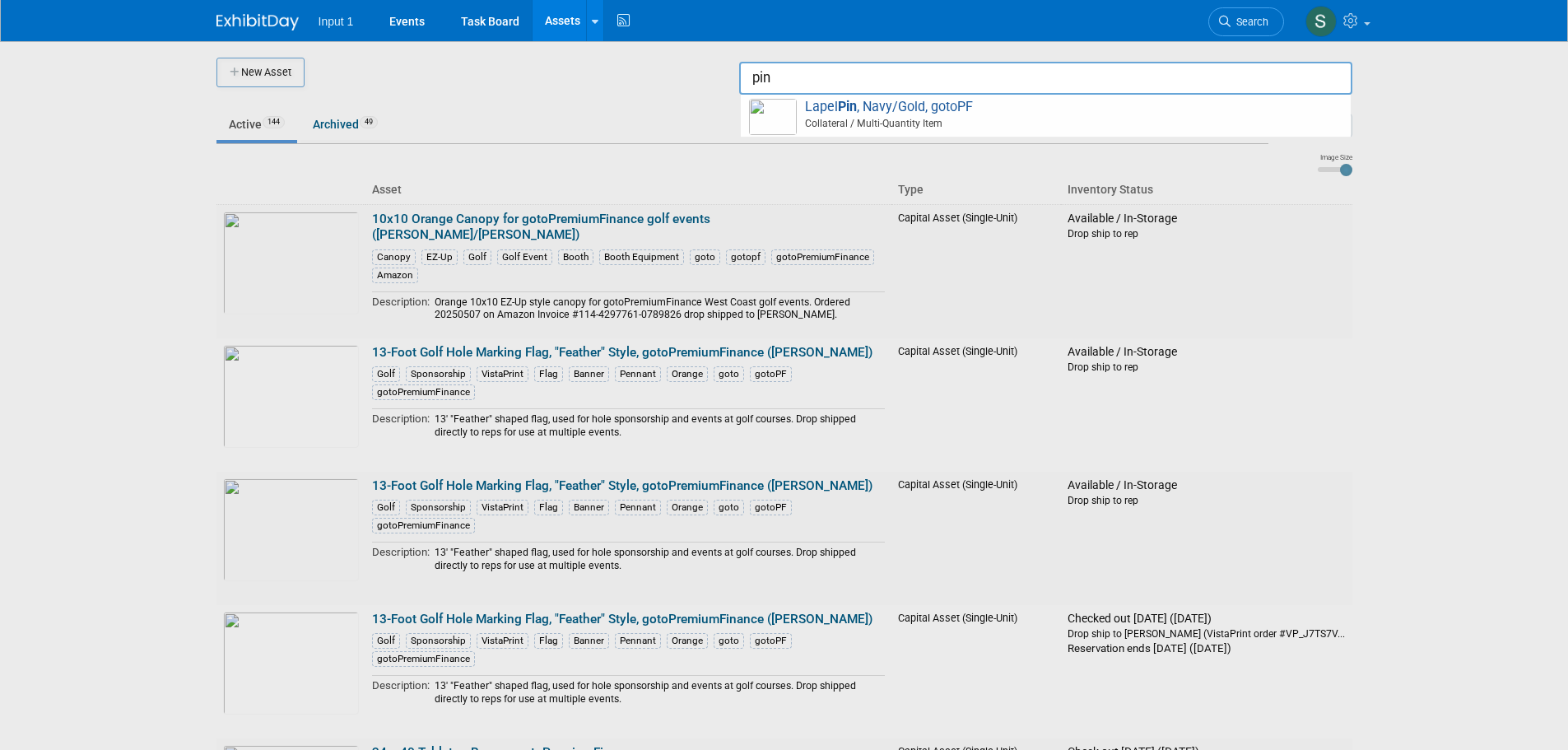
click at [885, 125] on span "Collateral / Multi-Quantity Item" at bounding box center [1048, 123] width 588 height 15
type input "Lapel Pin, Navy/Gold, gotoPF"
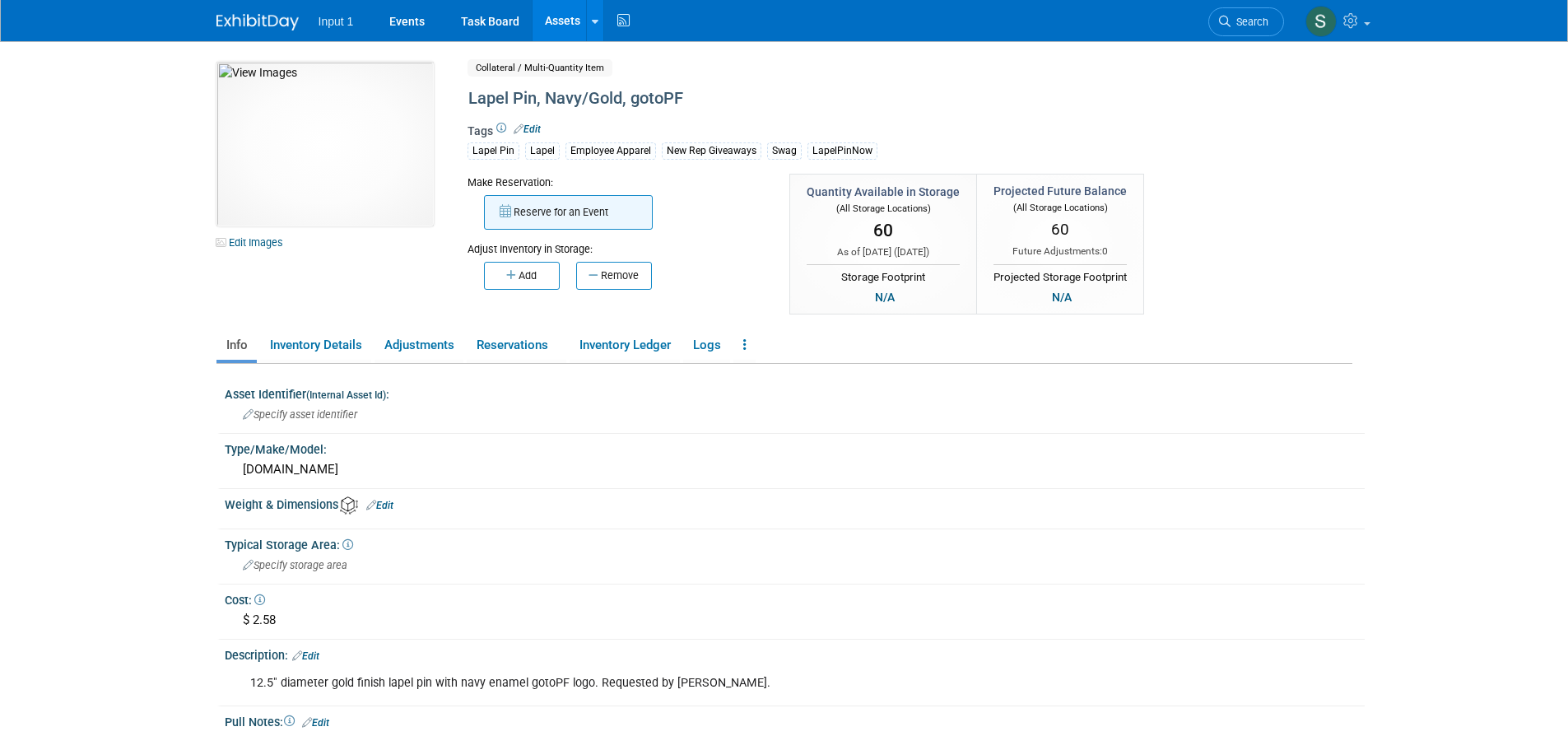
click at [577, 213] on button "Reserve for an Event" at bounding box center [568, 211] width 168 height 34
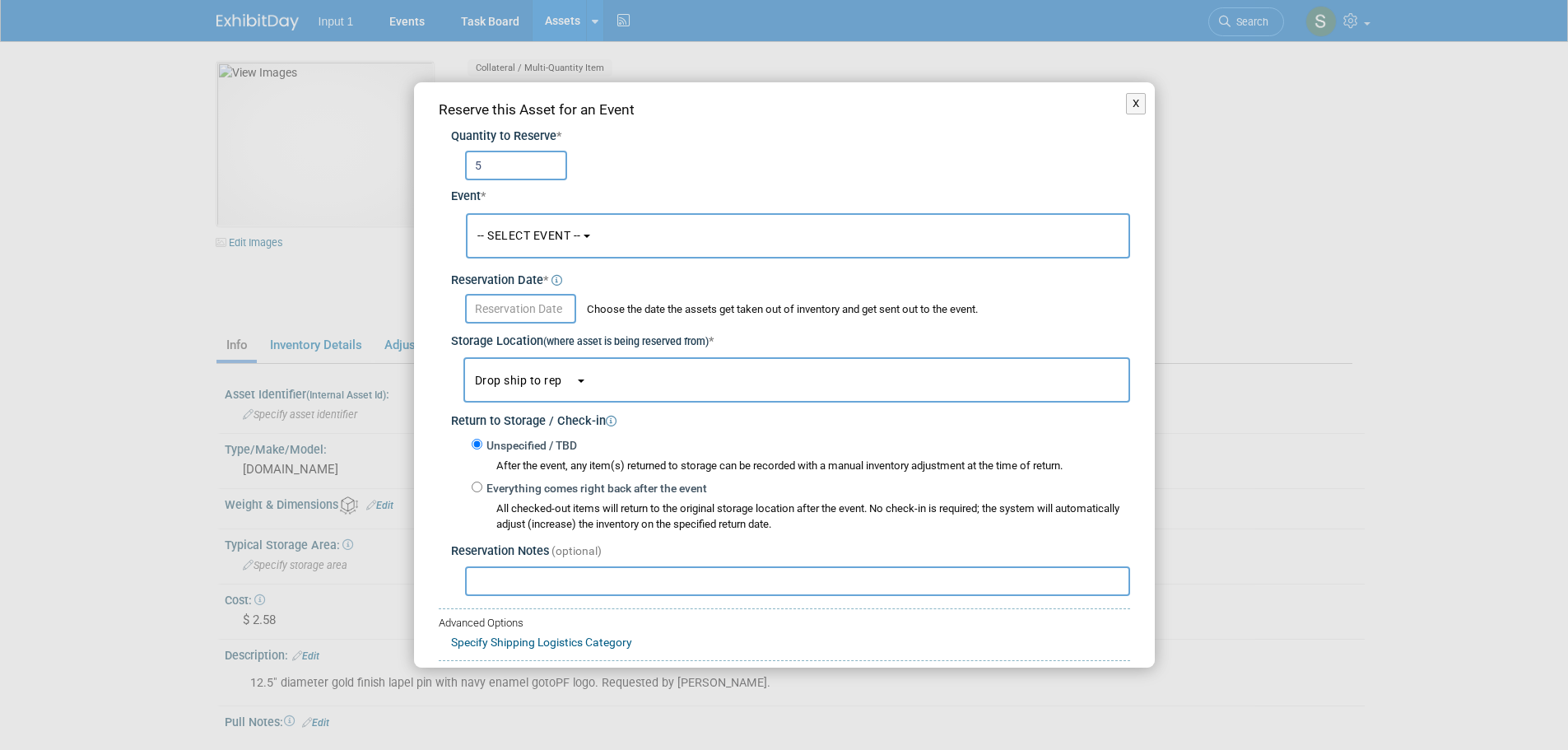
type input "5"
click at [597, 245] on button "-- SELECT EVENT --" at bounding box center [798, 236] width 664 height 45
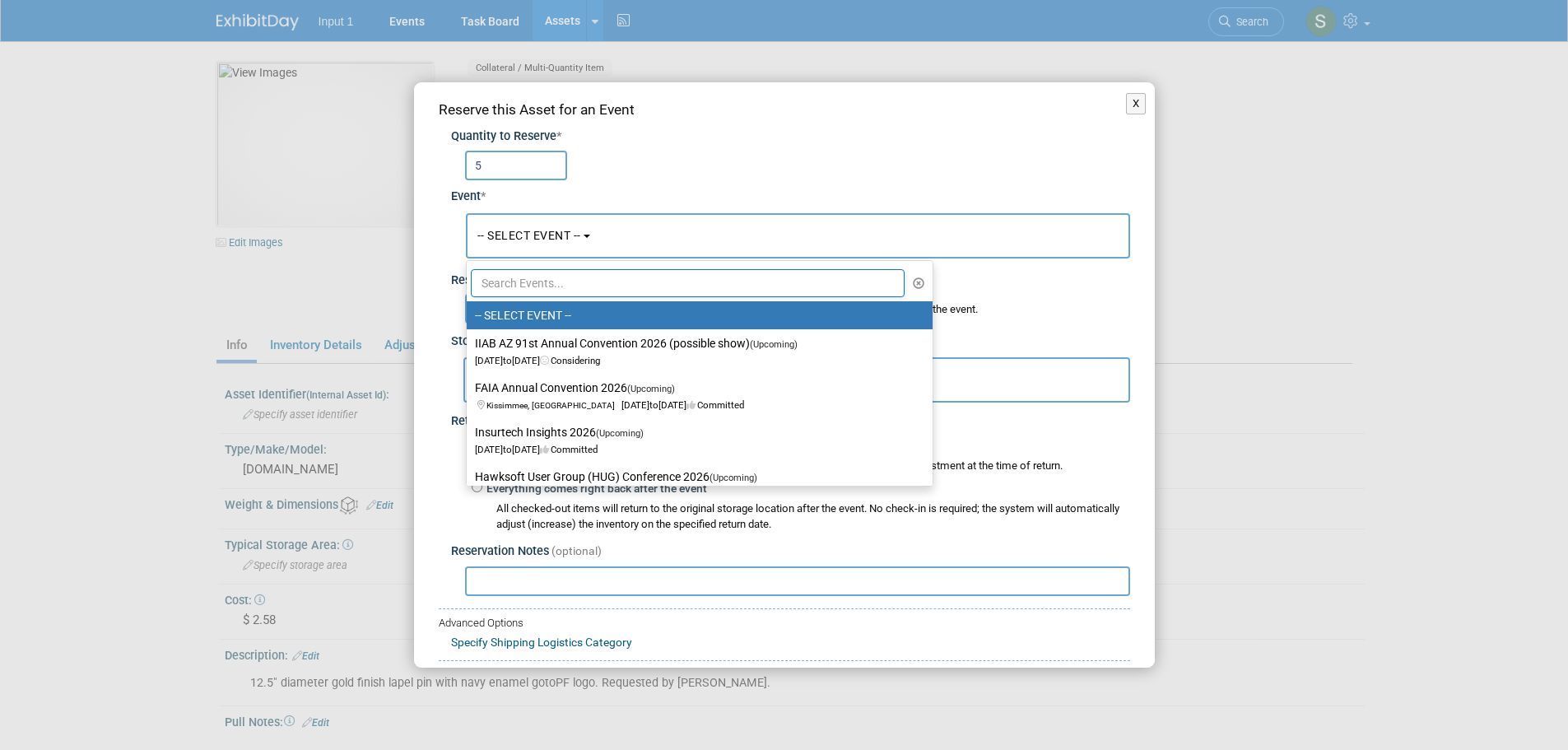
click at [560, 284] on input "text" at bounding box center [688, 282] width 434 height 28
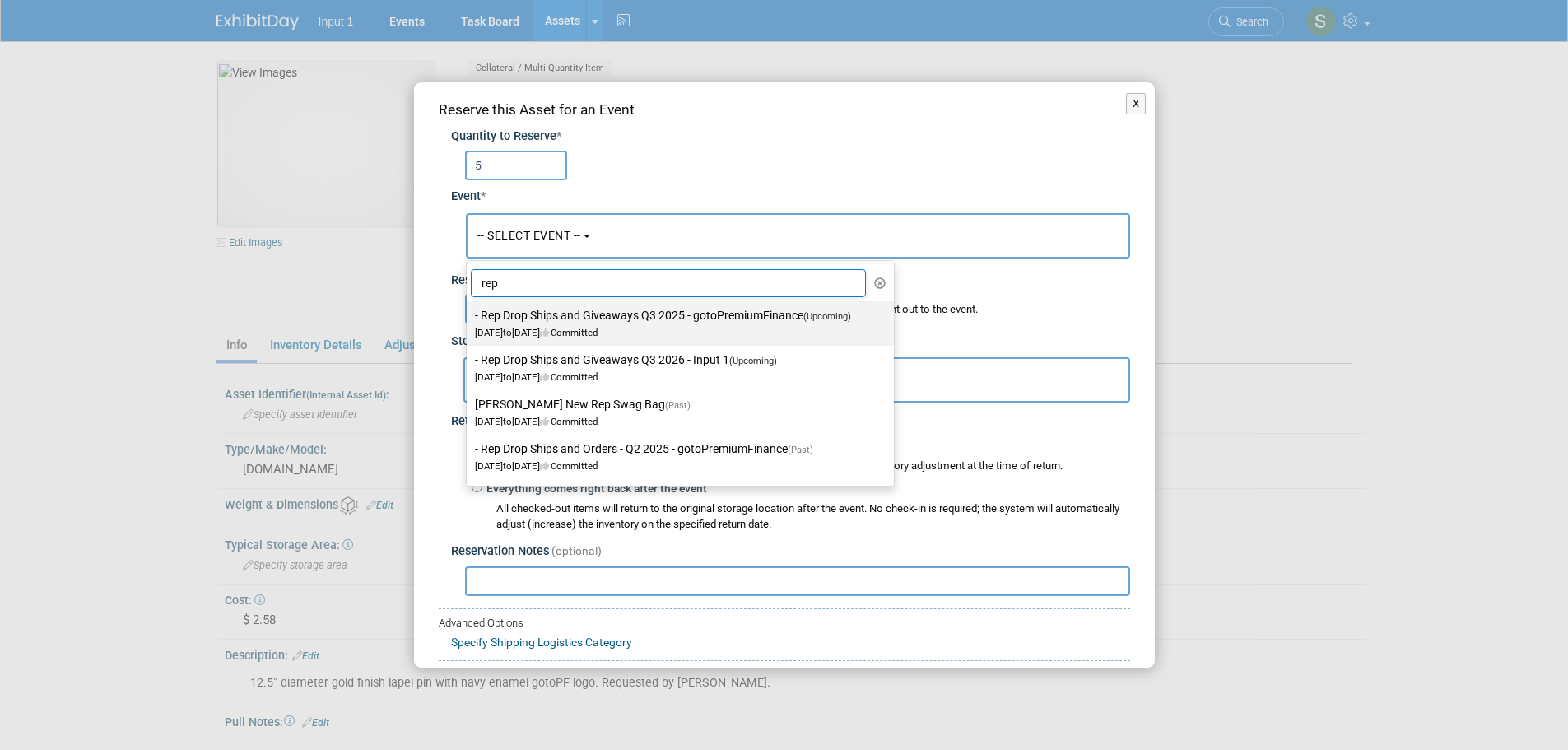
type input "rep"
click at [593, 321] on label "- Rep Drop Ships and Giveaways Q3 2025 - gotoPremiumFinance (Upcoming) [DATE] t…" at bounding box center [676, 323] width 402 height 38
click at [469, 321] on input "- Rep Drop Ships and Giveaways Q3 2025 - gotoPremiumFinance (Upcoming) [DATE] t…" at bounding box center [464, 316] width 11 height 11
select select "11146711"
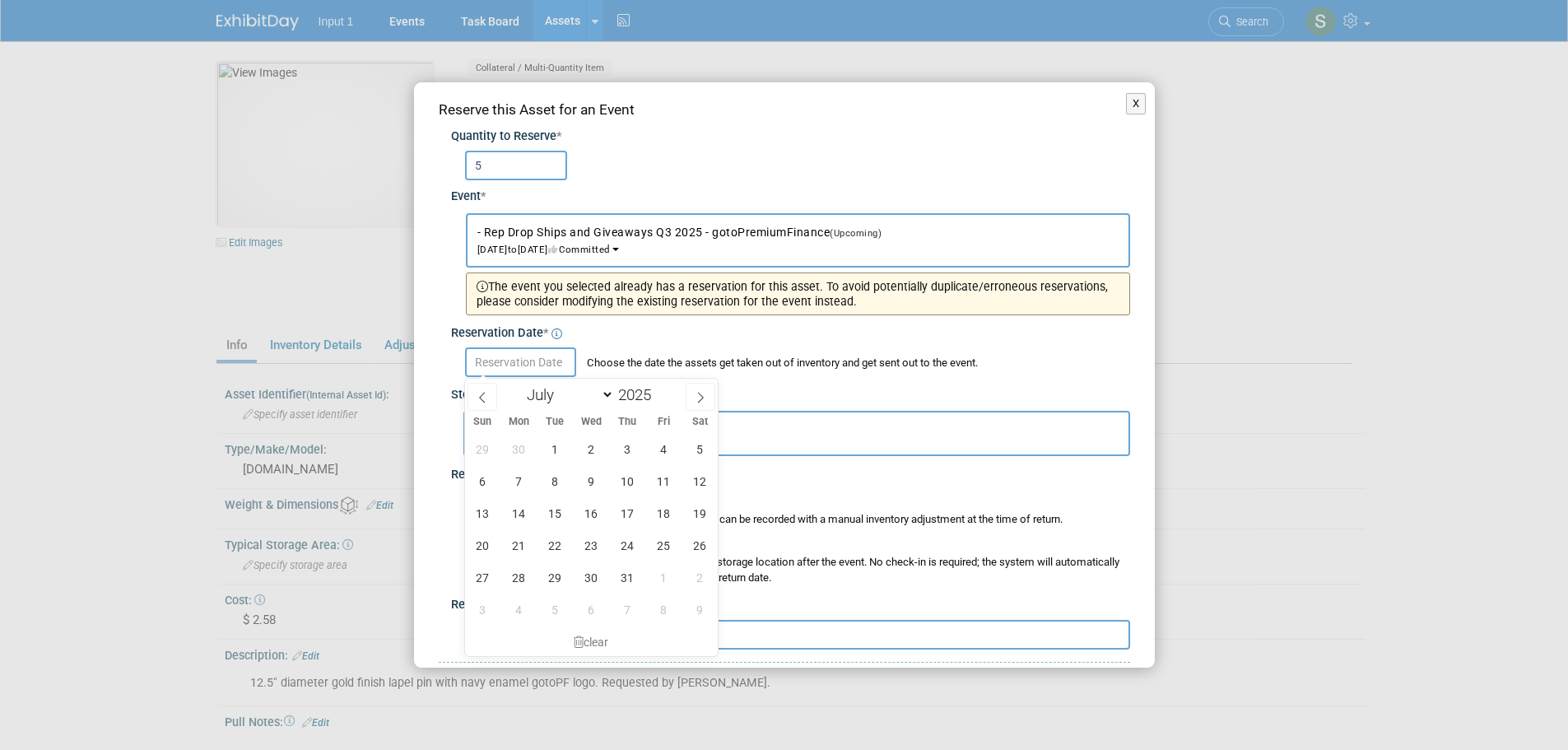
click at [518, 367] on input "text" at bounding box center [521, 362] width 111 height 29
click at [699, 398] on icon at bounding box center [700, 397] width 12 height 12
select select "7"
drag, startPoint x: 598, startPoint y: 547, endPoint x: 588, endPoint y: 545, distance: 10.2
click at [595, 547] on span "20" at bounding box center [591, 544] width 32 height 32
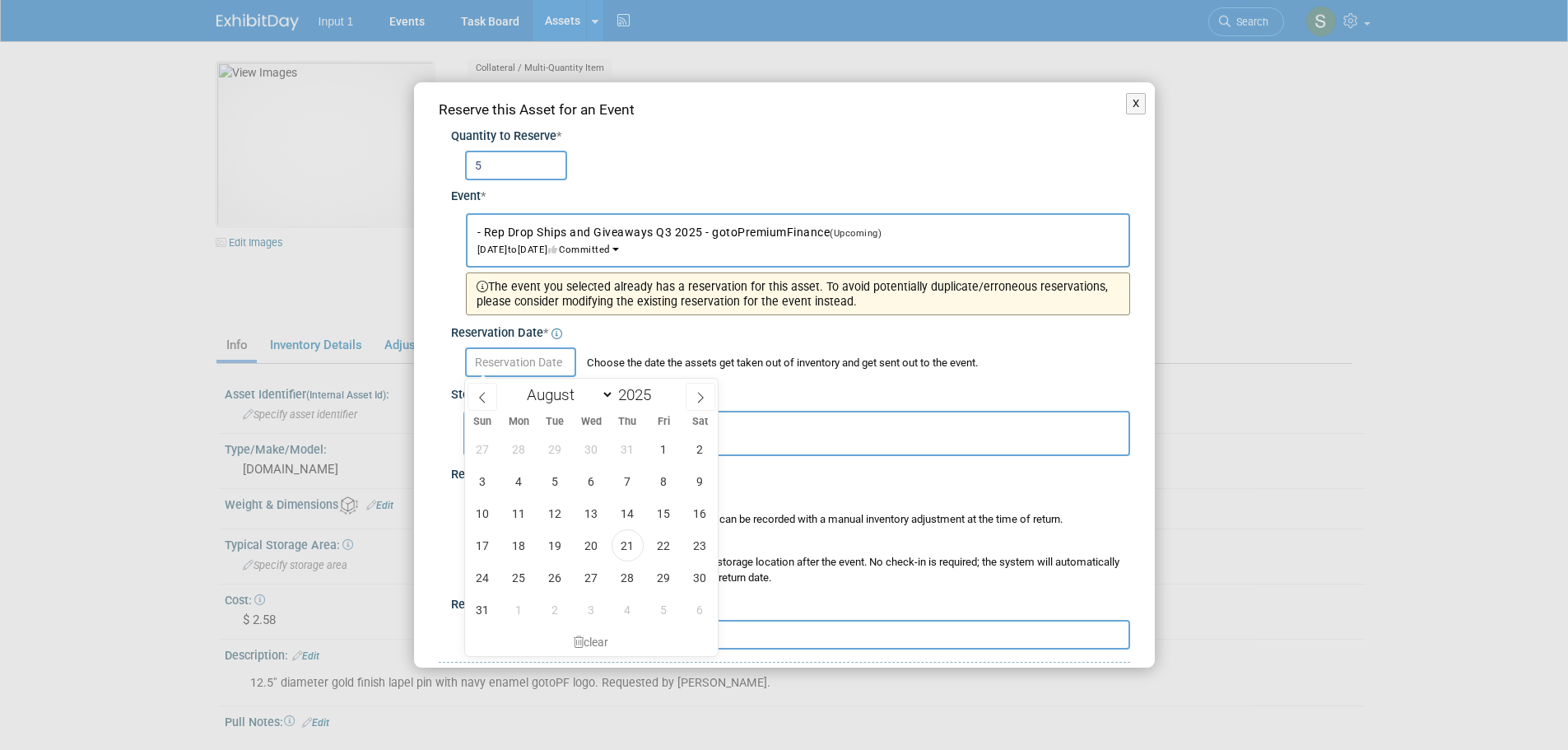
type input "Aug 20, 2025"
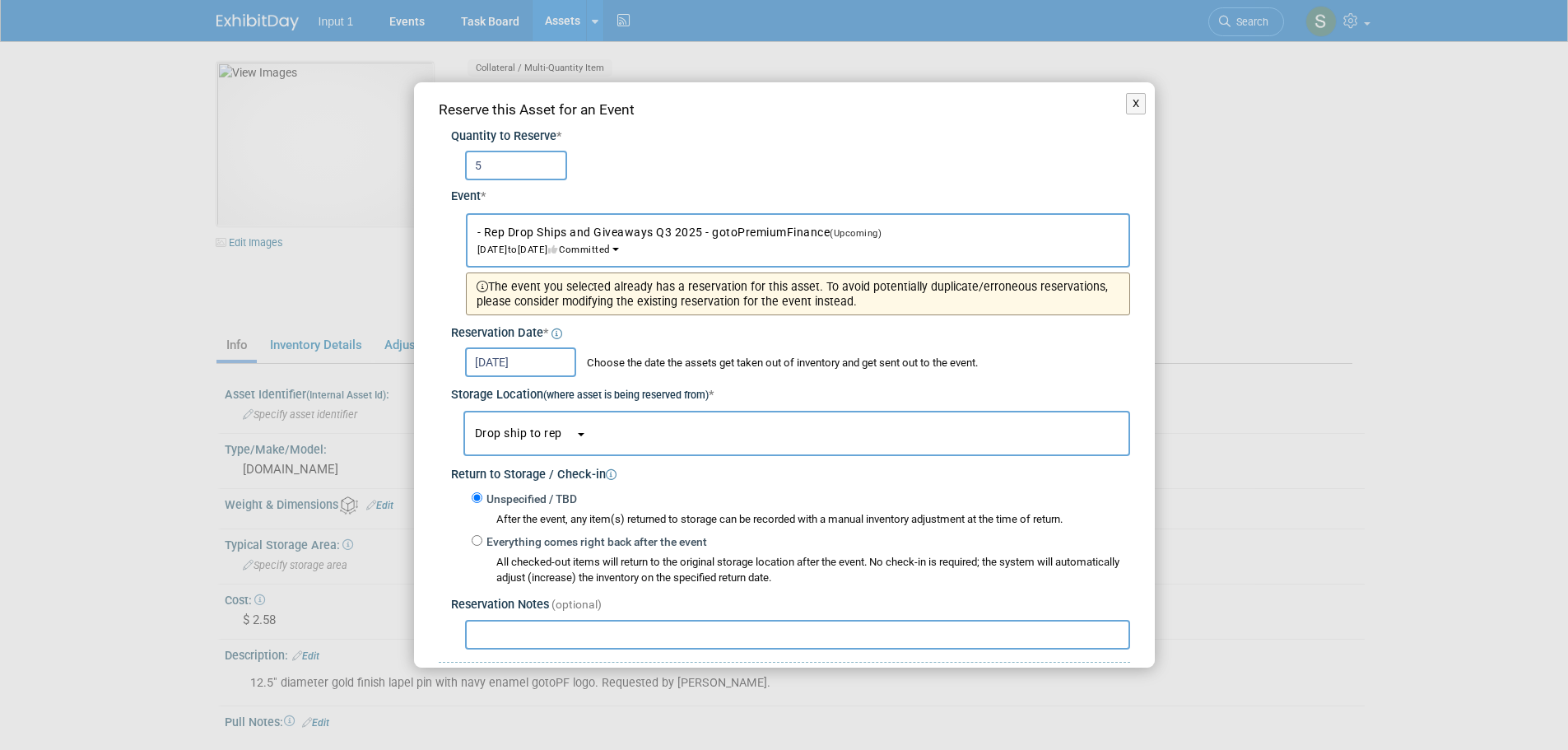
click at [507, 439] on button "Drop ship to rep" at bounding box center [797, 433] width 667 height 45
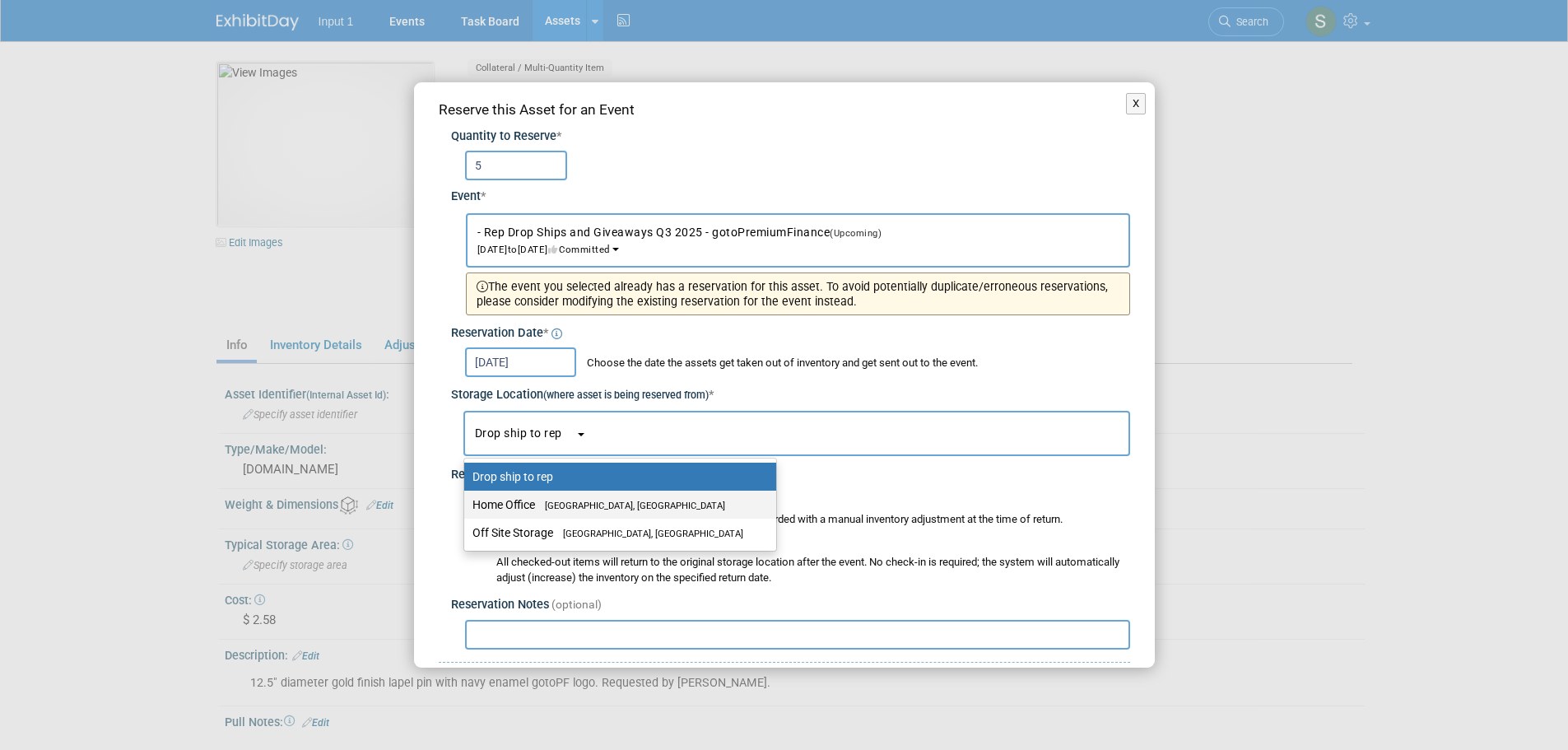
click at [503, 507] on label "Home Office Westlake Village, CA" at bounding box center [616, 505] width 287 height 21
click at [467, 507] on input "Home Office Westlake Village, CA" at bounding box center [461, 505] width 11 height 11
select select "11223761"
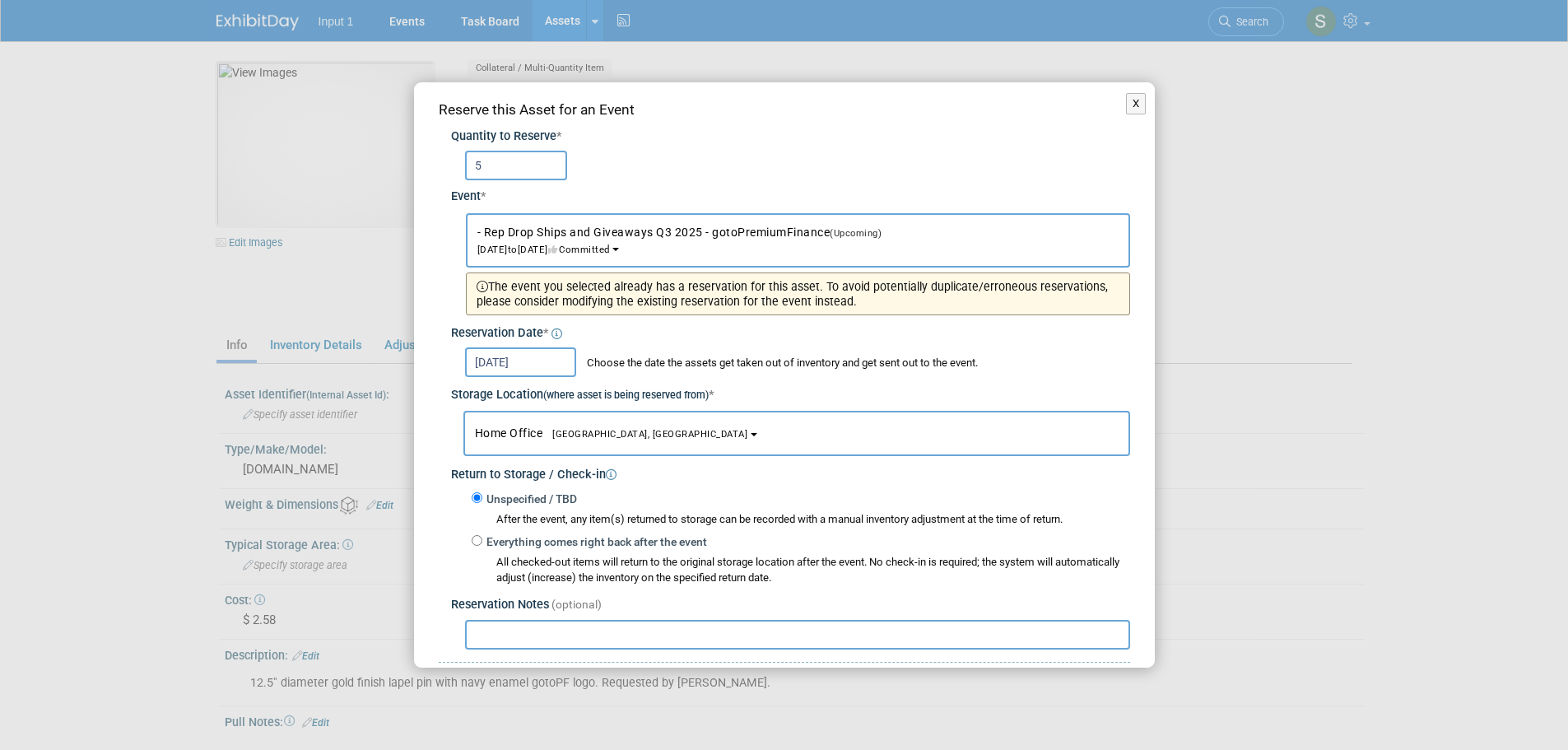
click at [523, 637] on input "text" at bounding box center [798, 634] width 665 height 29
paste input "Shipped to Troy Ellis 20250820 as part of starter kit. Ref. UPS Tracking #1ZV85…"
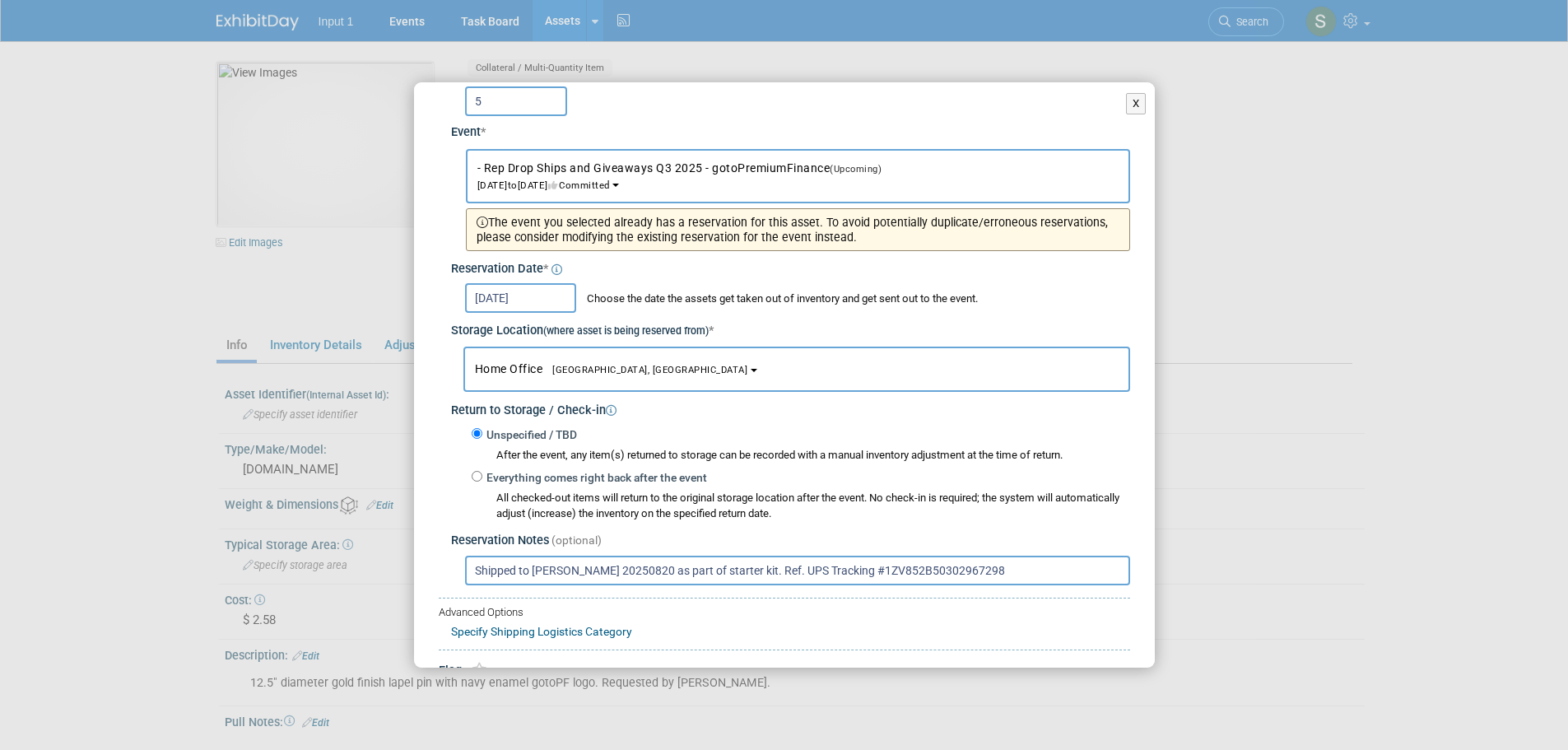
scroll to position [142, 0]
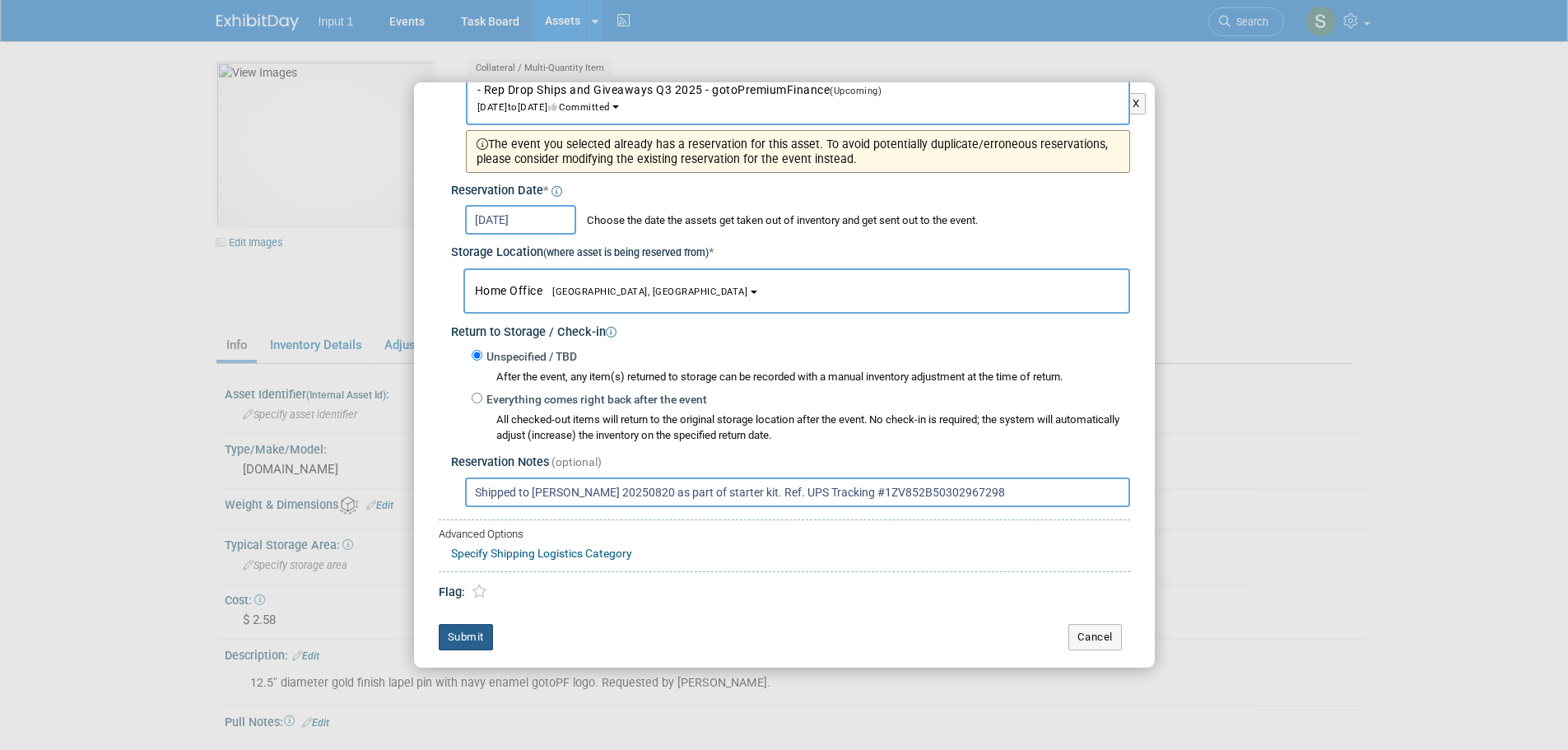
type input "Shipped to Troy Ellis 20250820 as part of starter kit. Ref. UPS Tracking #1ZV85…"
click at [470, 634] on button "Submit" at bounding box center [466, 637] width 55 height 26
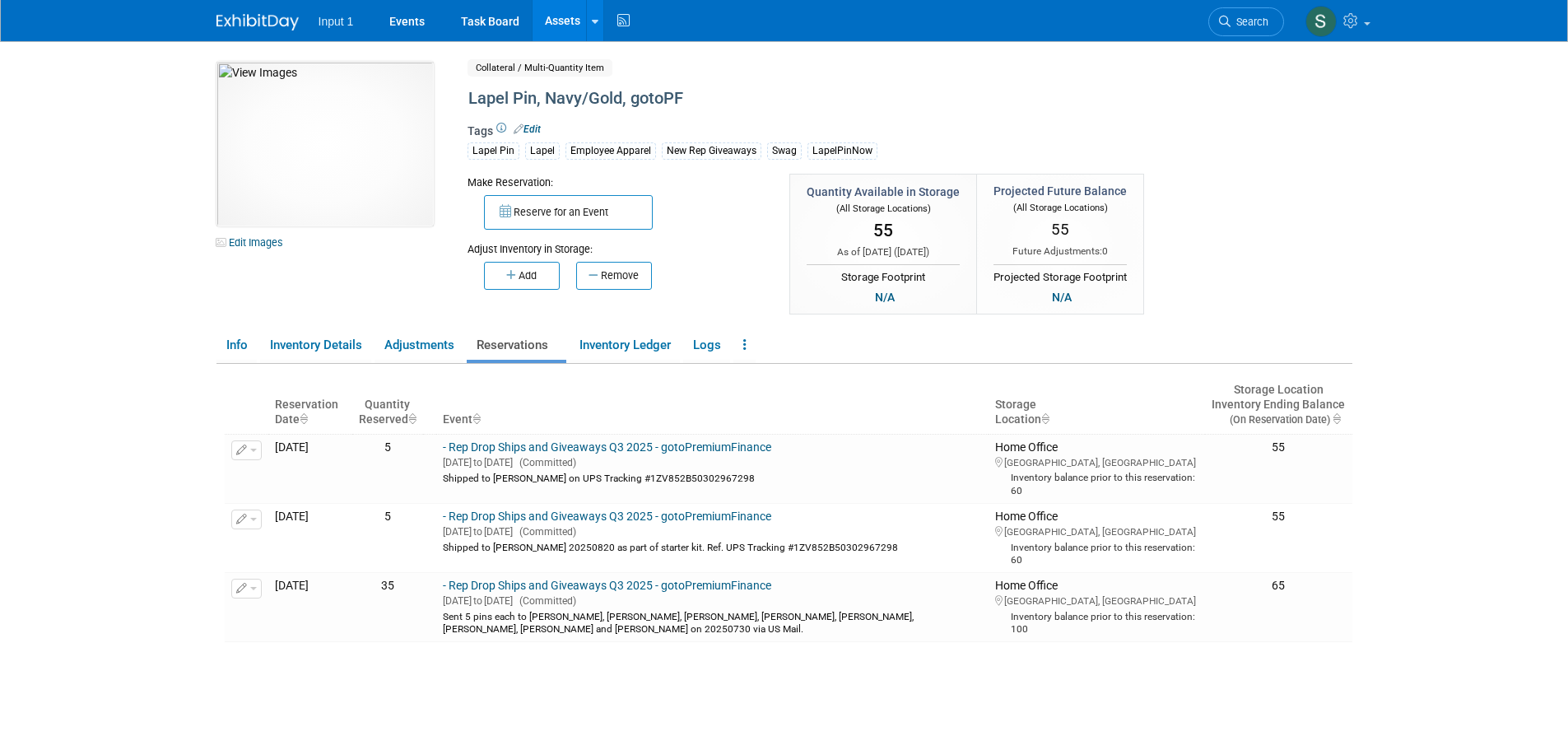
click at [568, 17] on link "Assets" at bounding box center [563, 20] width 60 height 41
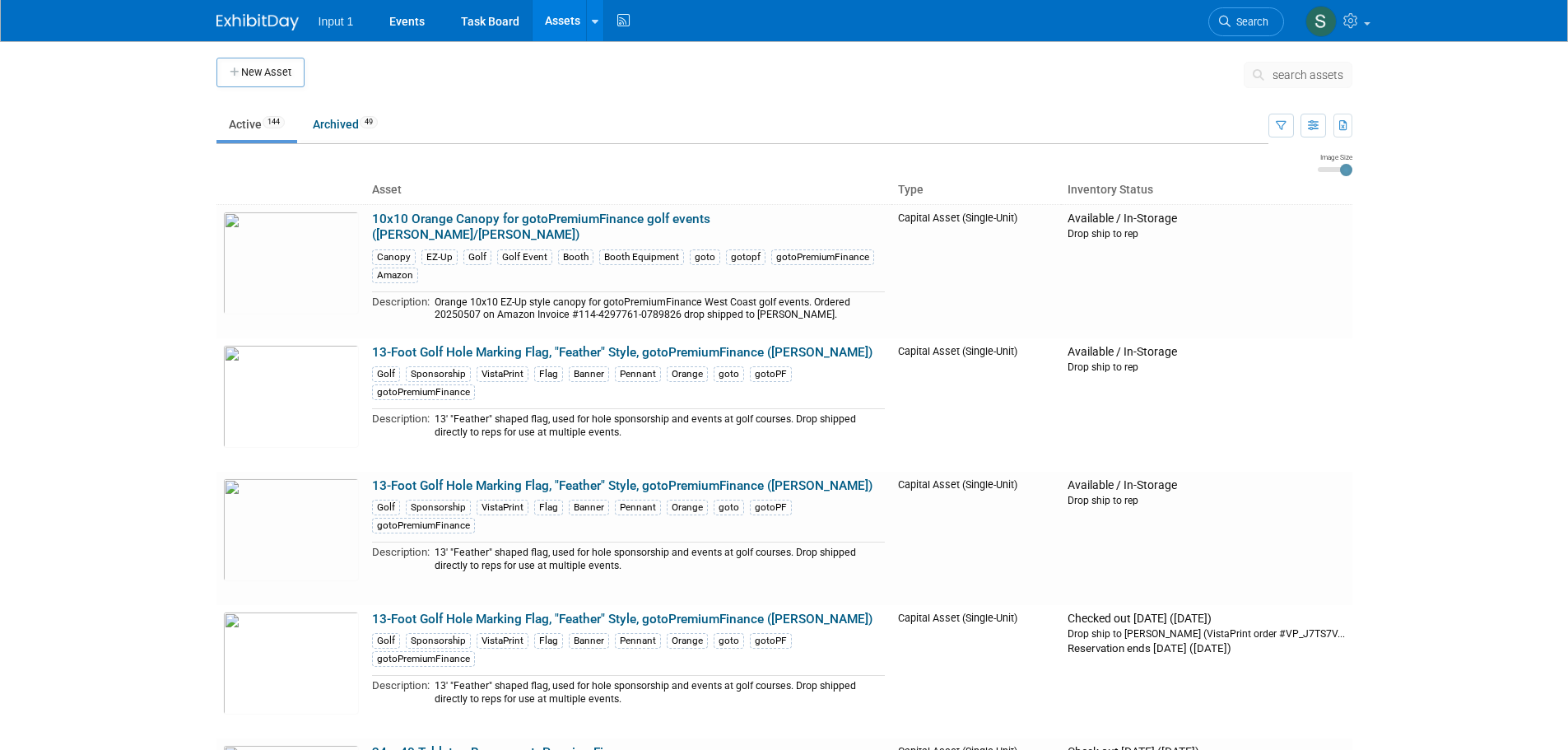
click at [1288, 74] on span "search assets" at bounding box center [1308, 75] width 71 height 14
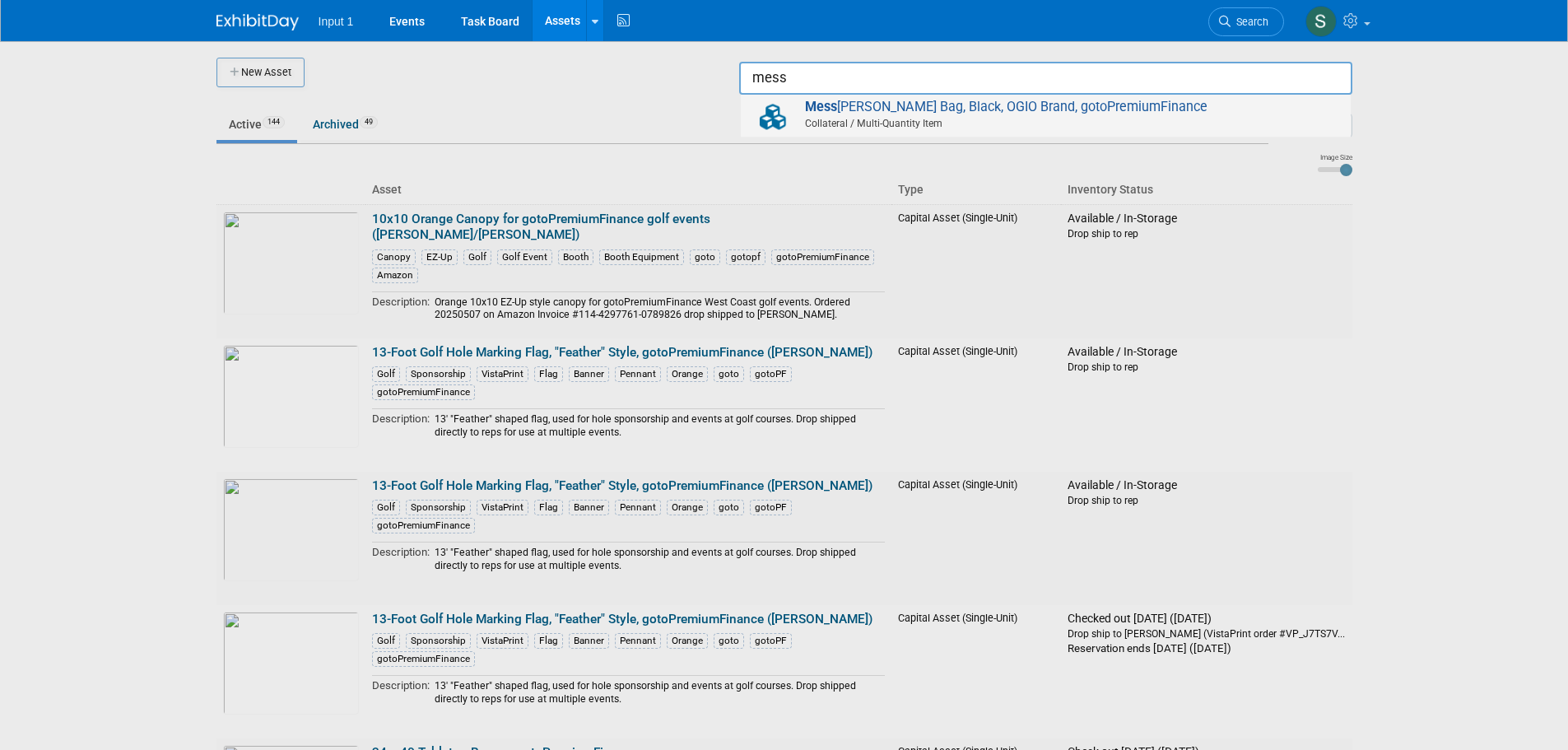
click at [1044, 117] on span "Collateral / Multi-Quantity Item" at bounding box center [1048, 123] width 588 height 15
type input "Messenger Bag, Black, OGIO Brand, gotoPremiumFinance"
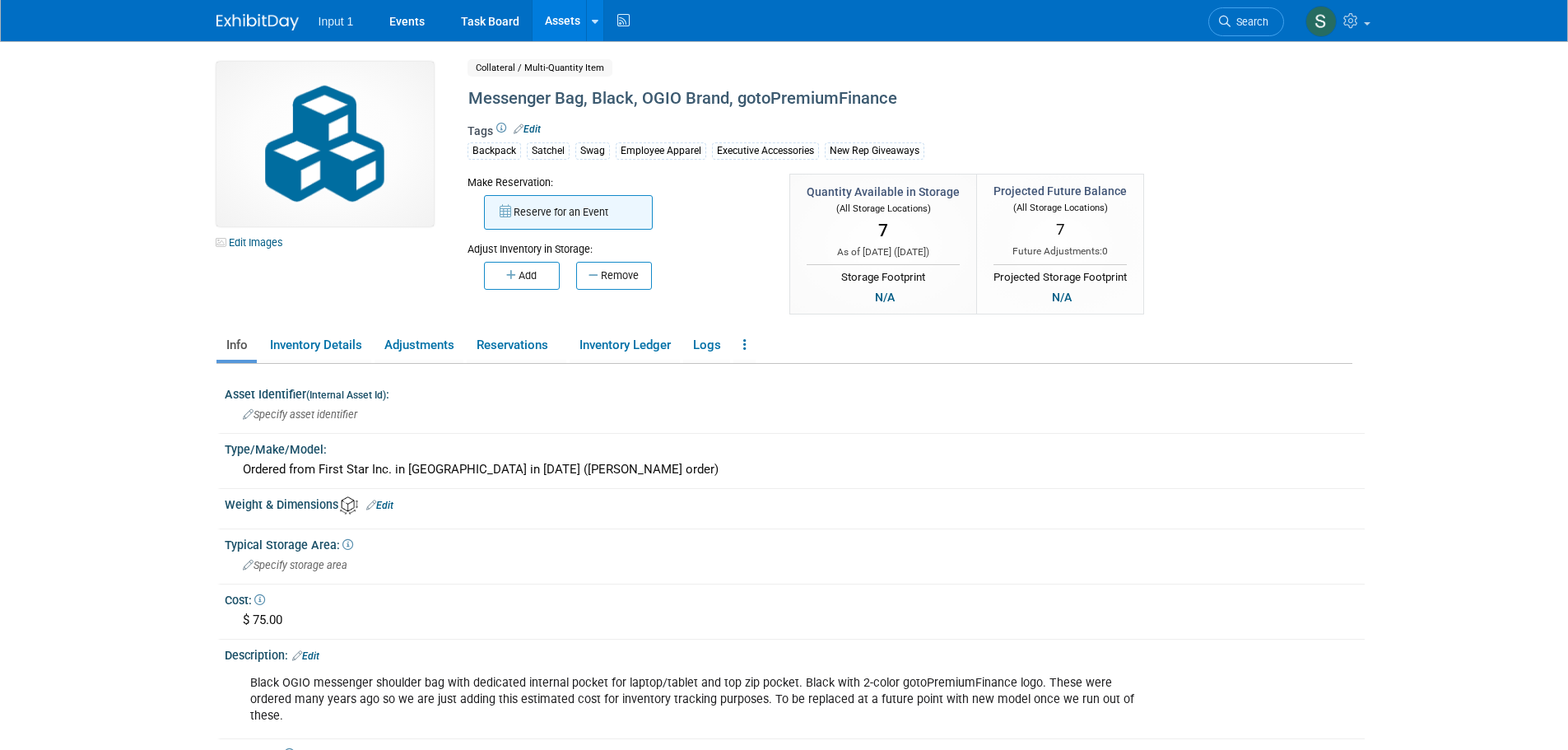
click at [609, 215] on button "Reserve for an Event" at bounding box center [568, 211] width 168 height 34
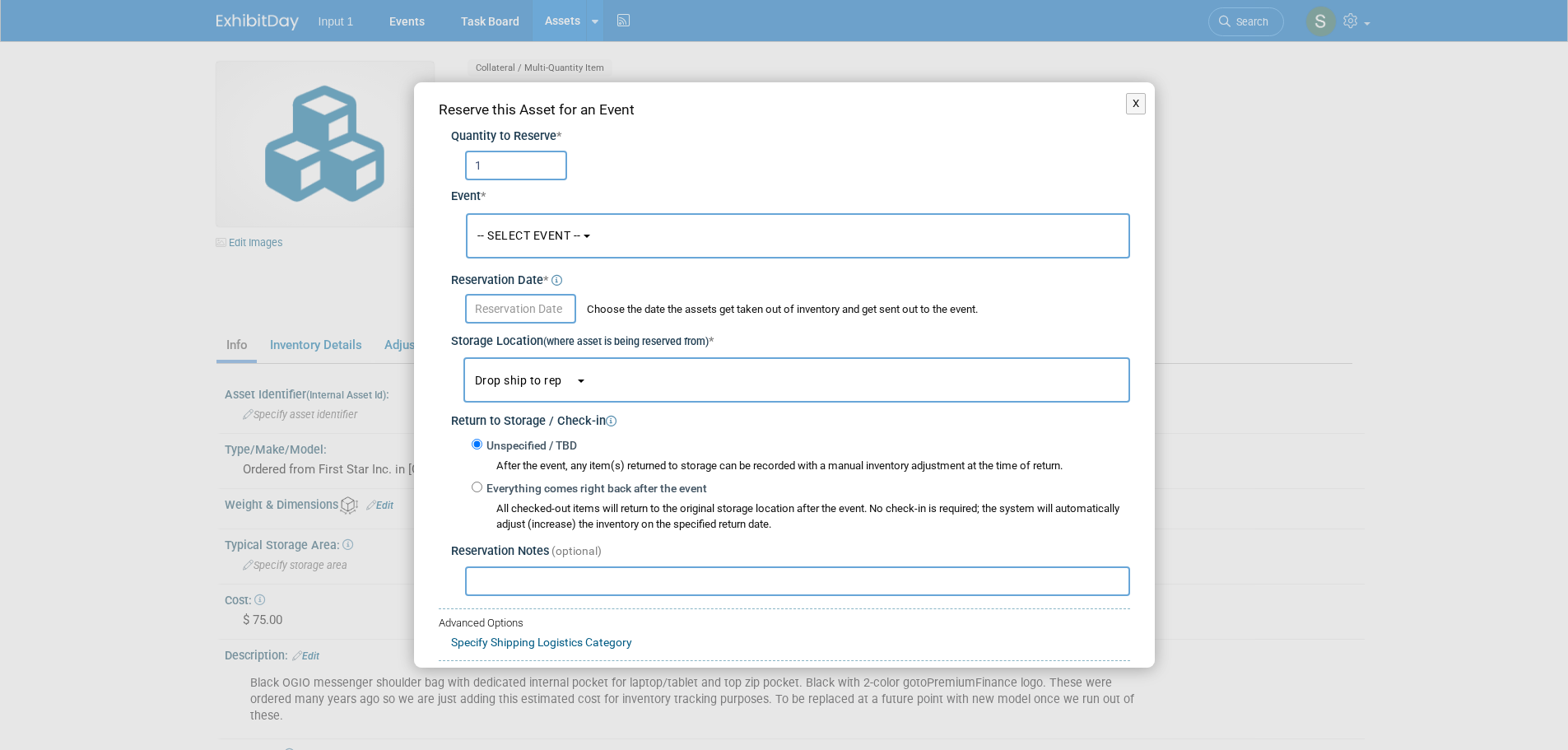
type input "1"
click at [553, 231] on span "-- SELECT EVENT --" at bounding box center [529, 236] width 103 height 14
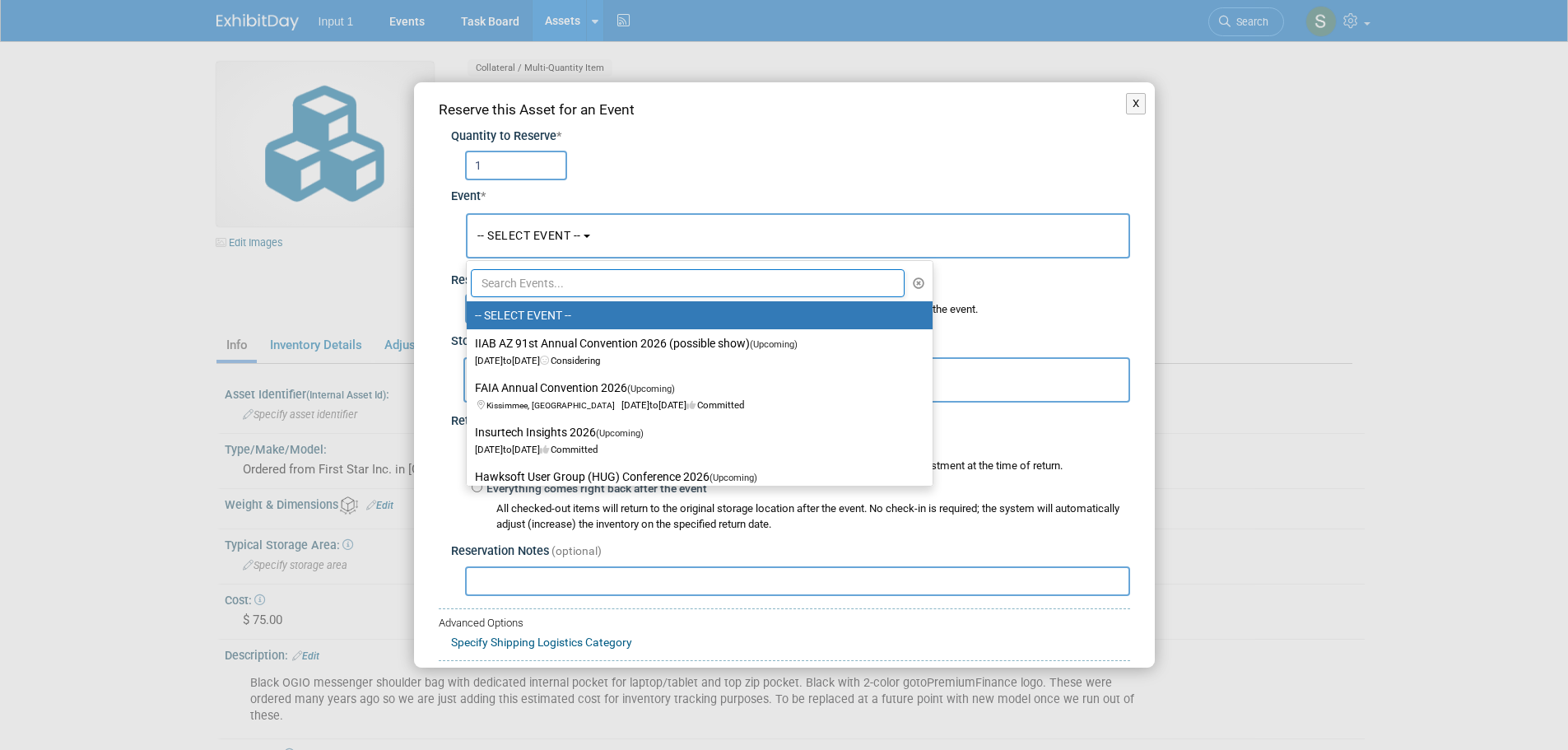
click at [544, 272] on input "text" at bounding box center [688, 282] width 434 height 28
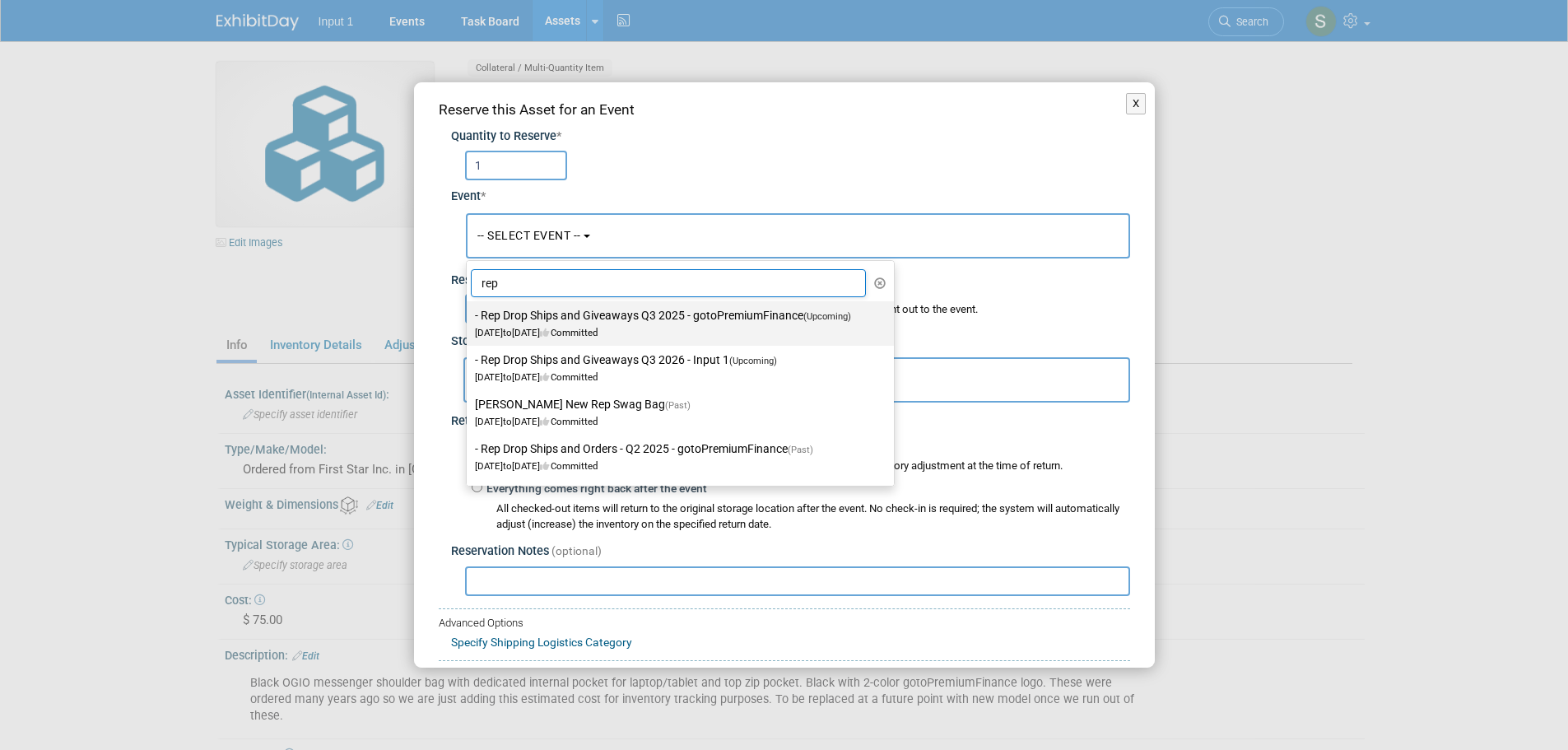
type input "rep"
click at [577, 313] on label "- Rep Drop Ships and Giveaways Q3 2025 - gotoPremiumFinance (Upcoming) Jul 1, 2…" at bounding box center [676, 323] width 402 height 38
click at [469, 313] on input "- Rep Drop Ships and Giveaways Q3 2025 - gotoPremiumFinance (Upcoming) Jul 1, 2…" at bounding box center [464, 316] width 11 height 11
select select "11146711"
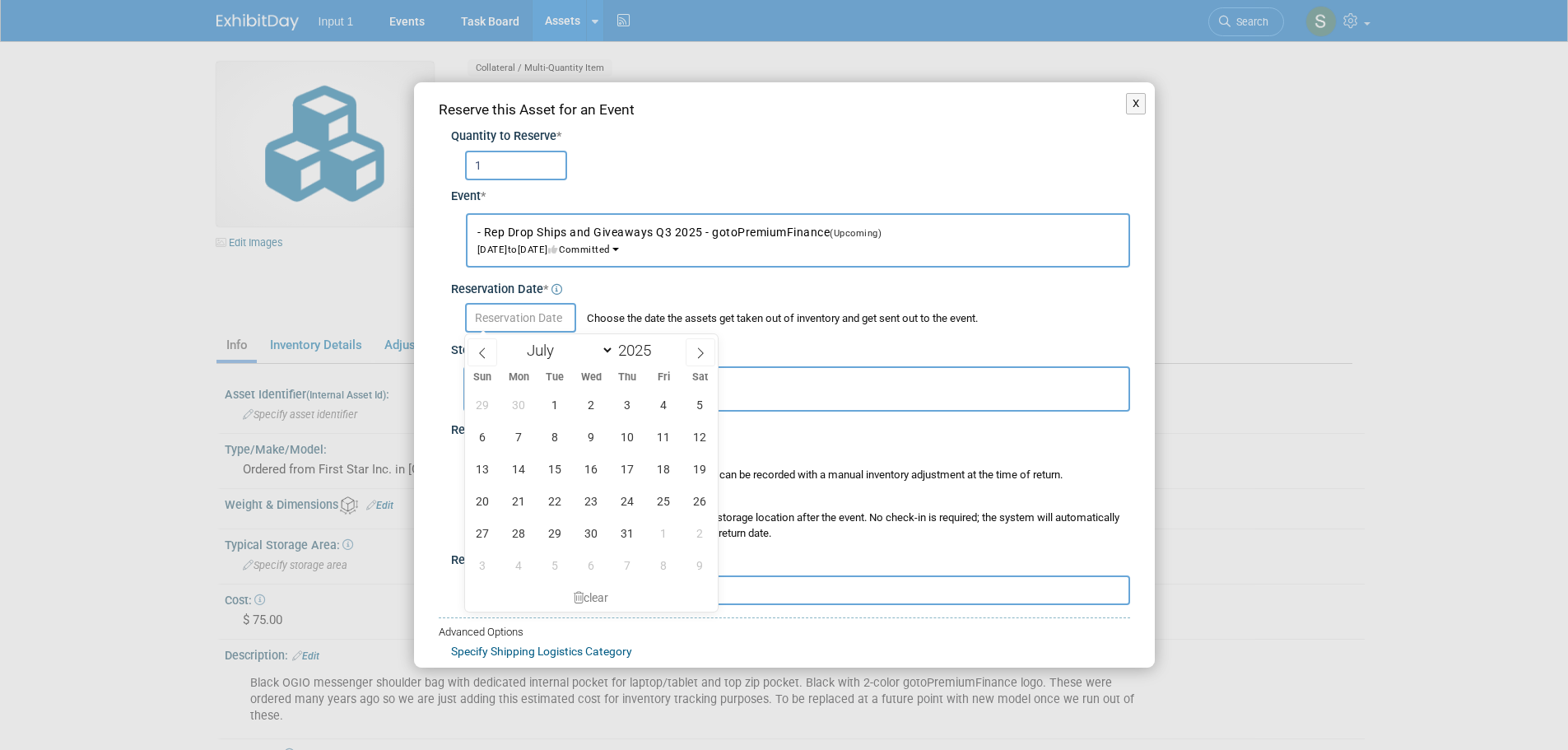
click at [507, 317] on input "text" at bounding box center [521, 318] width 111 height 29
click at [702, 354] on icon at bounding box center [700, 354] width 12 height 12
select select "7"
click at [592, 502] on span "20" at bounding box center [591, 501] width 32 height 32
type input "[DATE]"
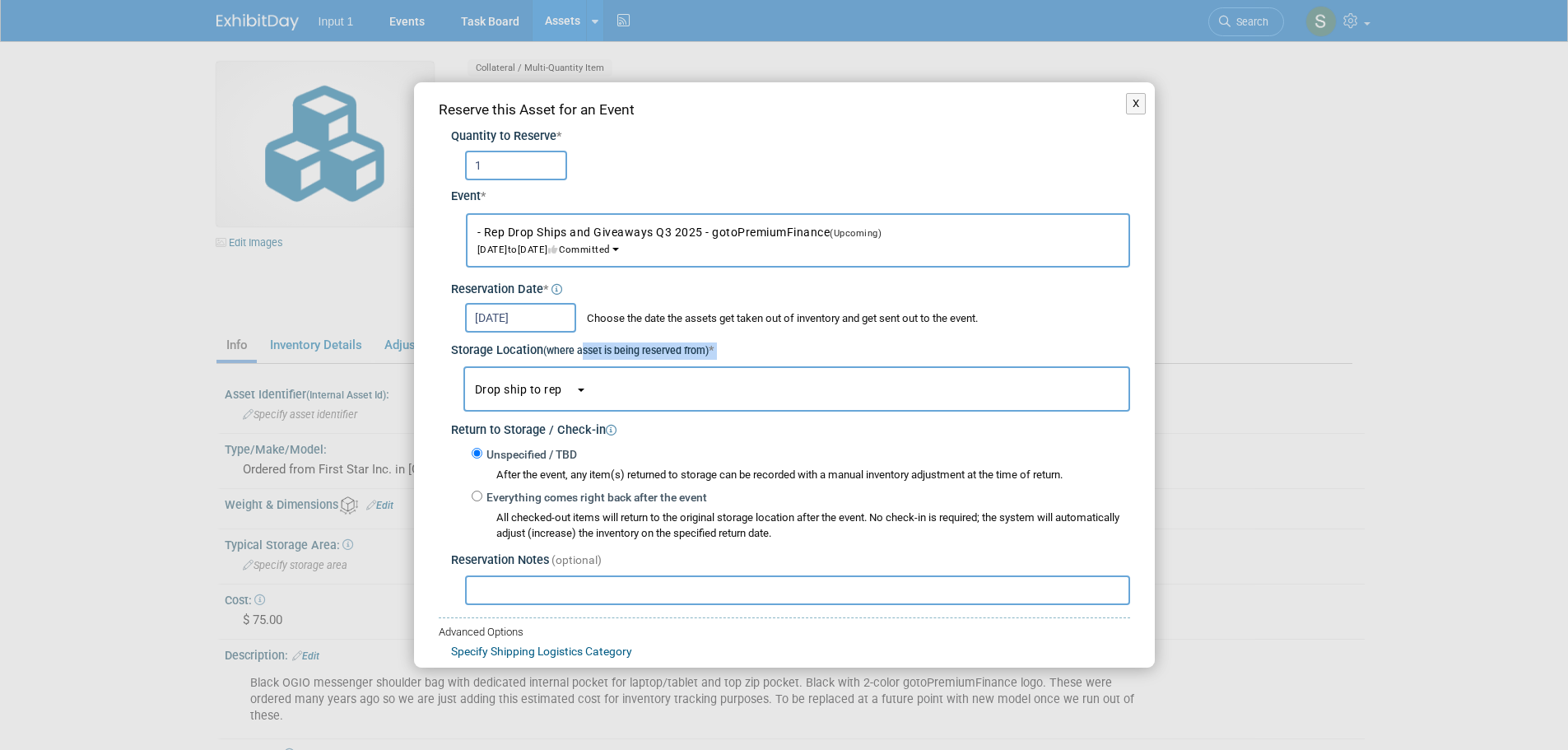
drag, startPoint x: 583, startPoint y: 357, endPoint x: 572, endPoint y: 388, distance: 32.9
click at [579, 372] on div "Quantity to Reserve * 1 Event * -- SELECT EVENT --" at bounding box center [784, 362] width 691 height 485
drag, startPoint x: 571, startPoint y: 393, endPoint x: 567, endPoint y: 405, distance: 12.6
click at [568, 391] on span "button" at bounding box center [569, 391] width 14 height 11
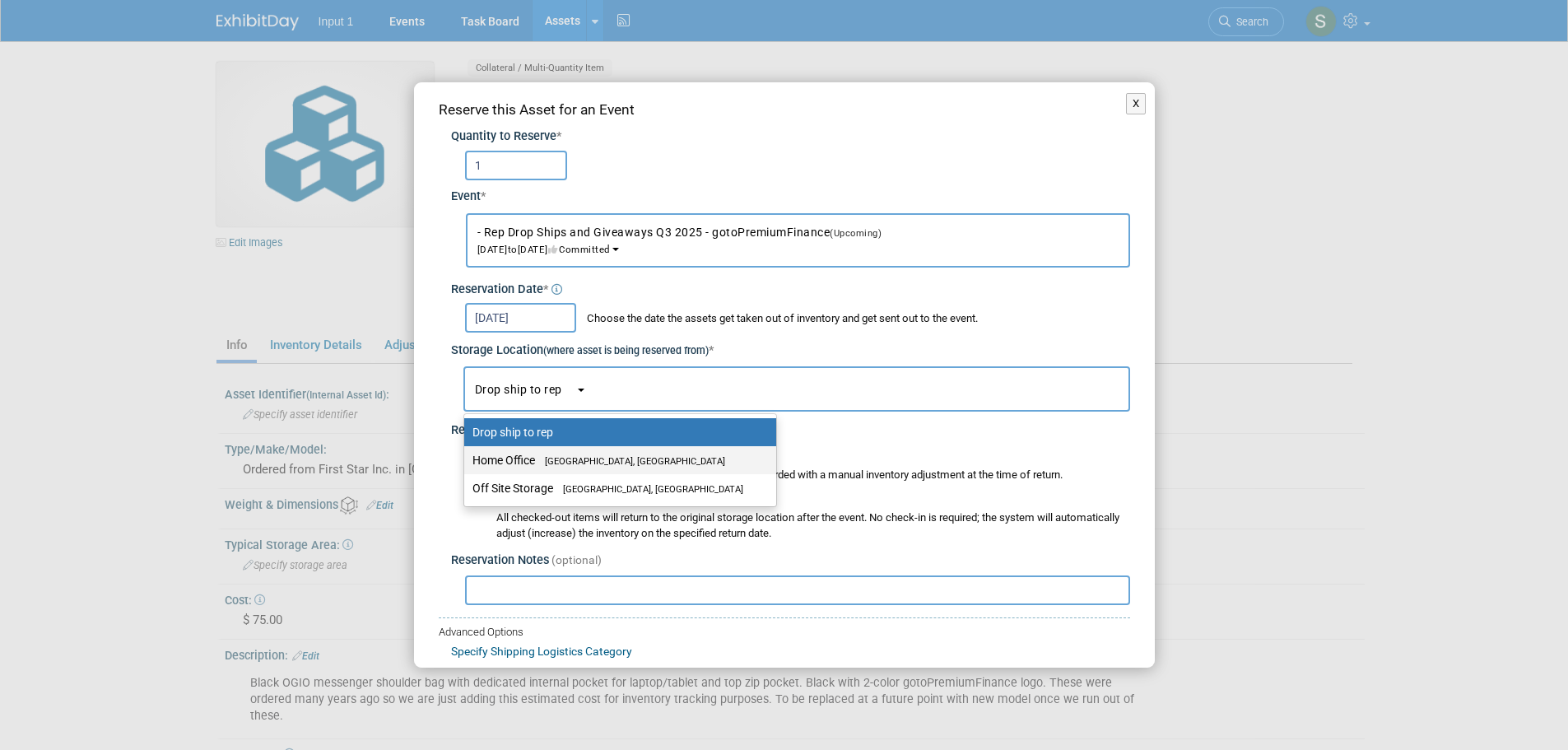
click at [551, 459] on span "[GEOGRAPHIC_DATA], [GEOGRAPHIC_DATA]" at bounding box center [629, 461] width 190 height 11
click at [467, 459] on input "Home Office [GEOGRAPHIC_DATA], [GEOGRAPHIC_DATA]" at bounding box center [461, 460] width 11 height 11
select select "11223761"
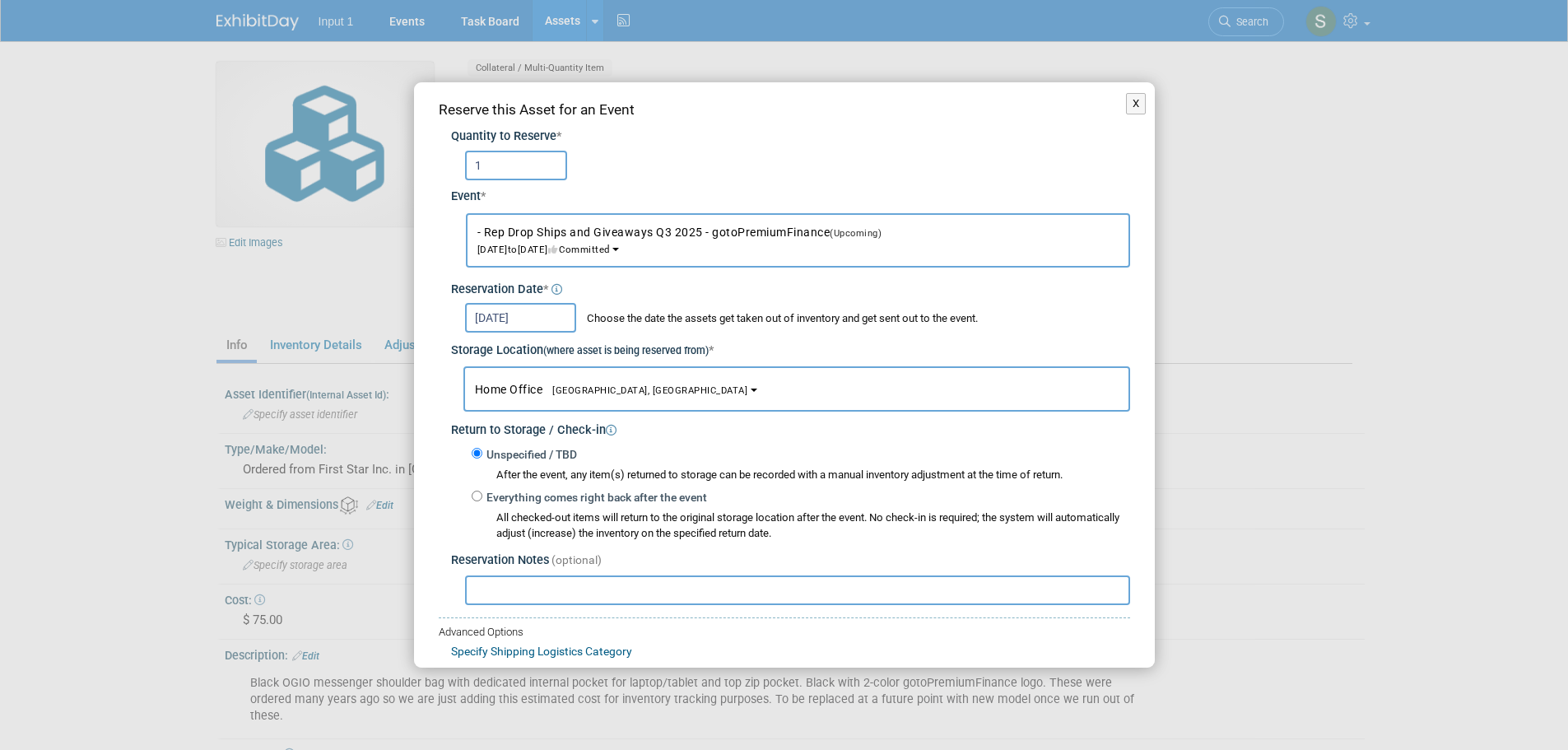
click at [531, 590] on input "text" at bounding box center [798, 590] width 665 height 29
paste input "Shipped to [PERSON_NAME] 20250820 as part of starter kit. Ref. UPS Tracking #1Z…"
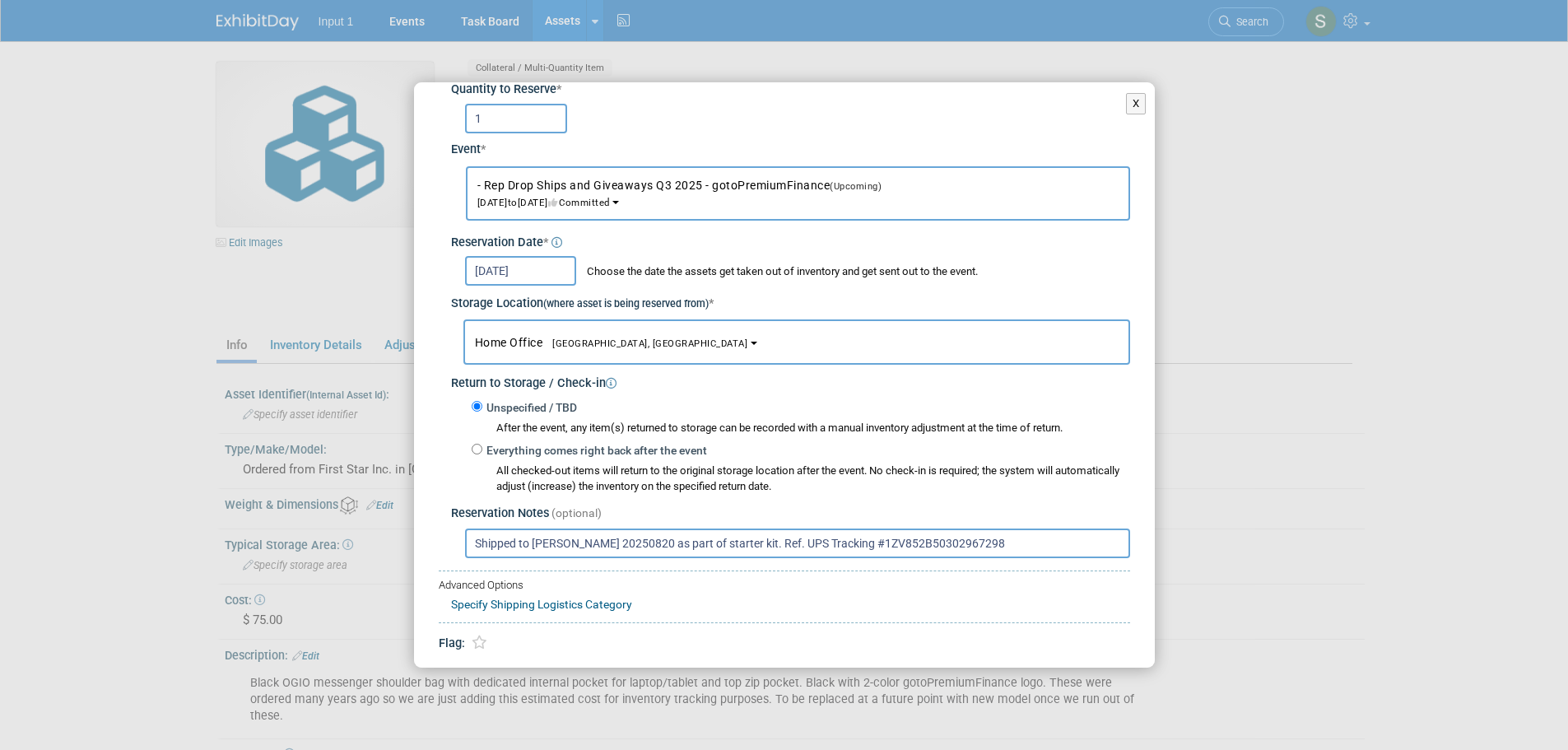
scroll to position [98, 0]
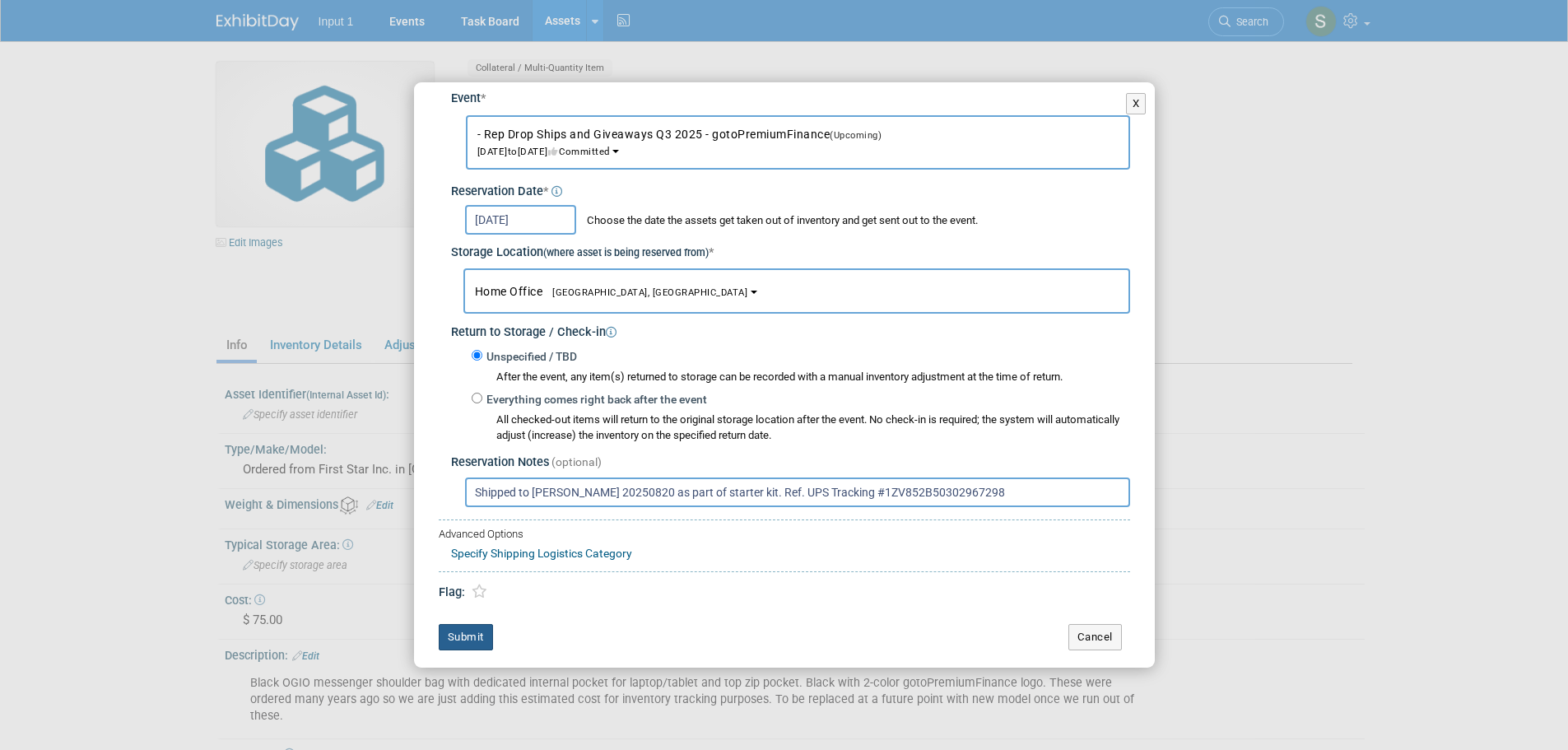
type input "Shipped to [PERSON_NAME] 20250820 as part of starter kit. Ref. UPS Tracking #1Z…"
drag, startPoint x: 469, startPoint y: 643, endPoint x: 477, endPoint y: 626, distance: 18.8
click at [469, 641] on button "Submit" at bounding box center [466, 637] width 55 height 26
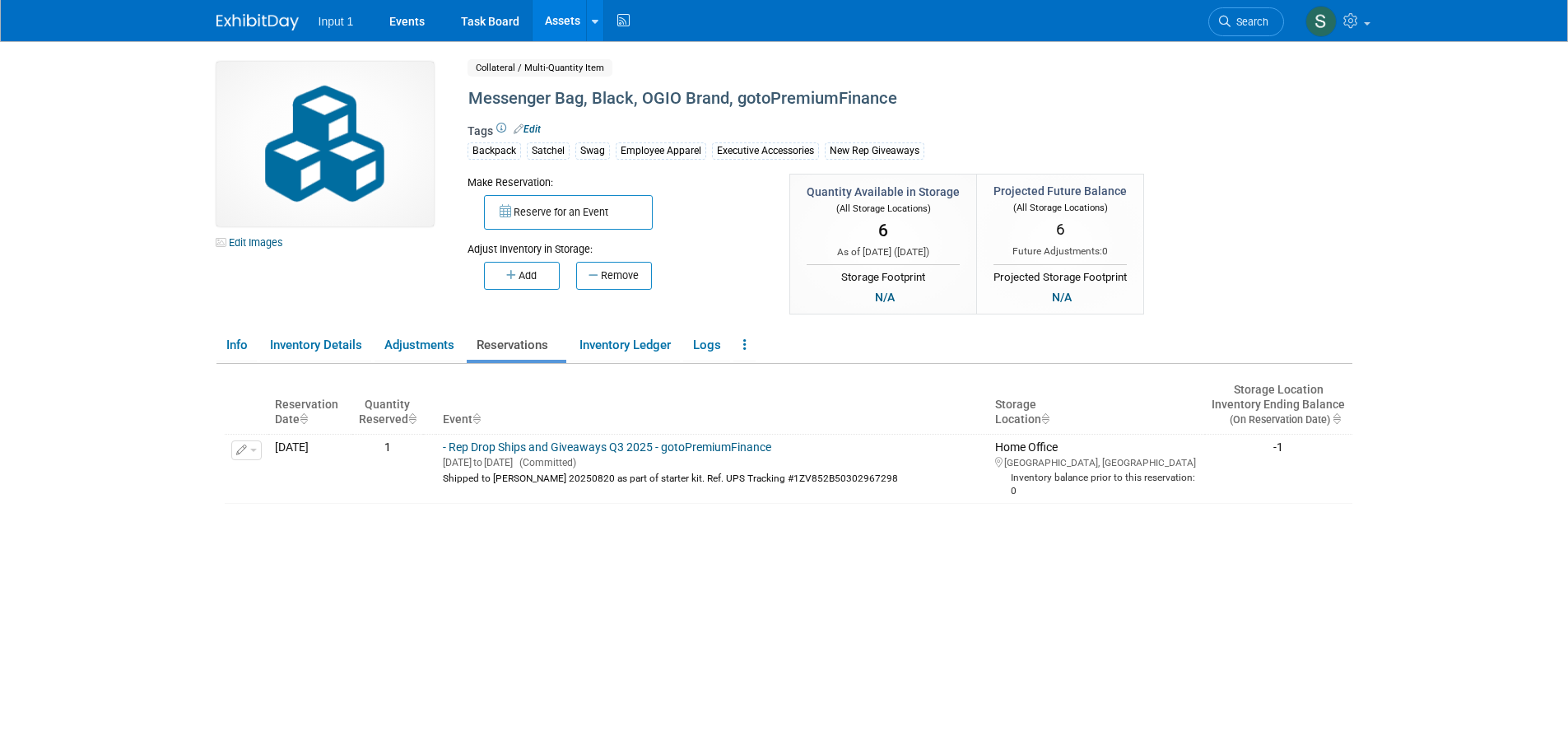
click at [561, 22] on link "Assets" at bounding box center [563, 20] width 60 height 41
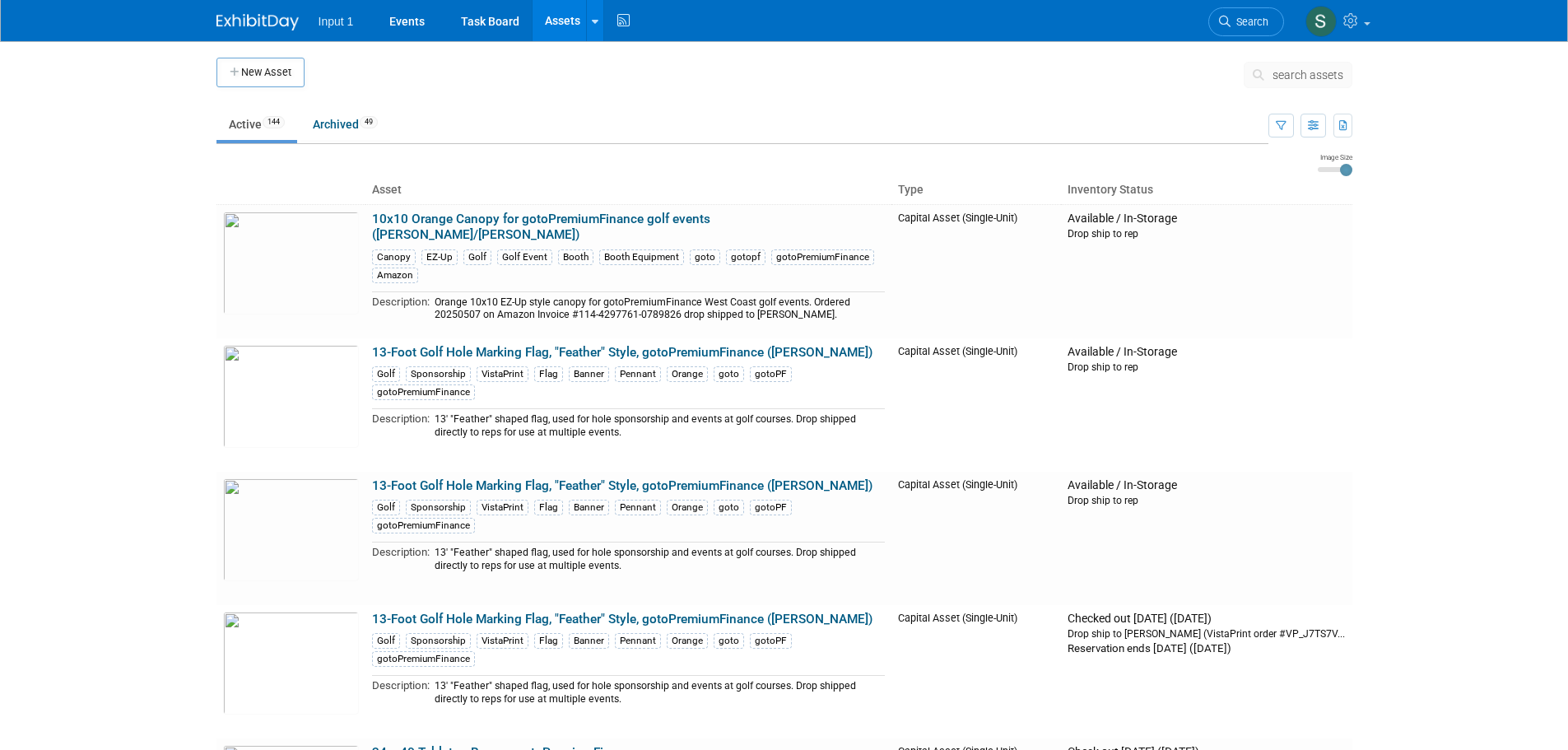
click at [1291, 72] on span "search assets" at bounding box center [1308, 75] width 71 height 14
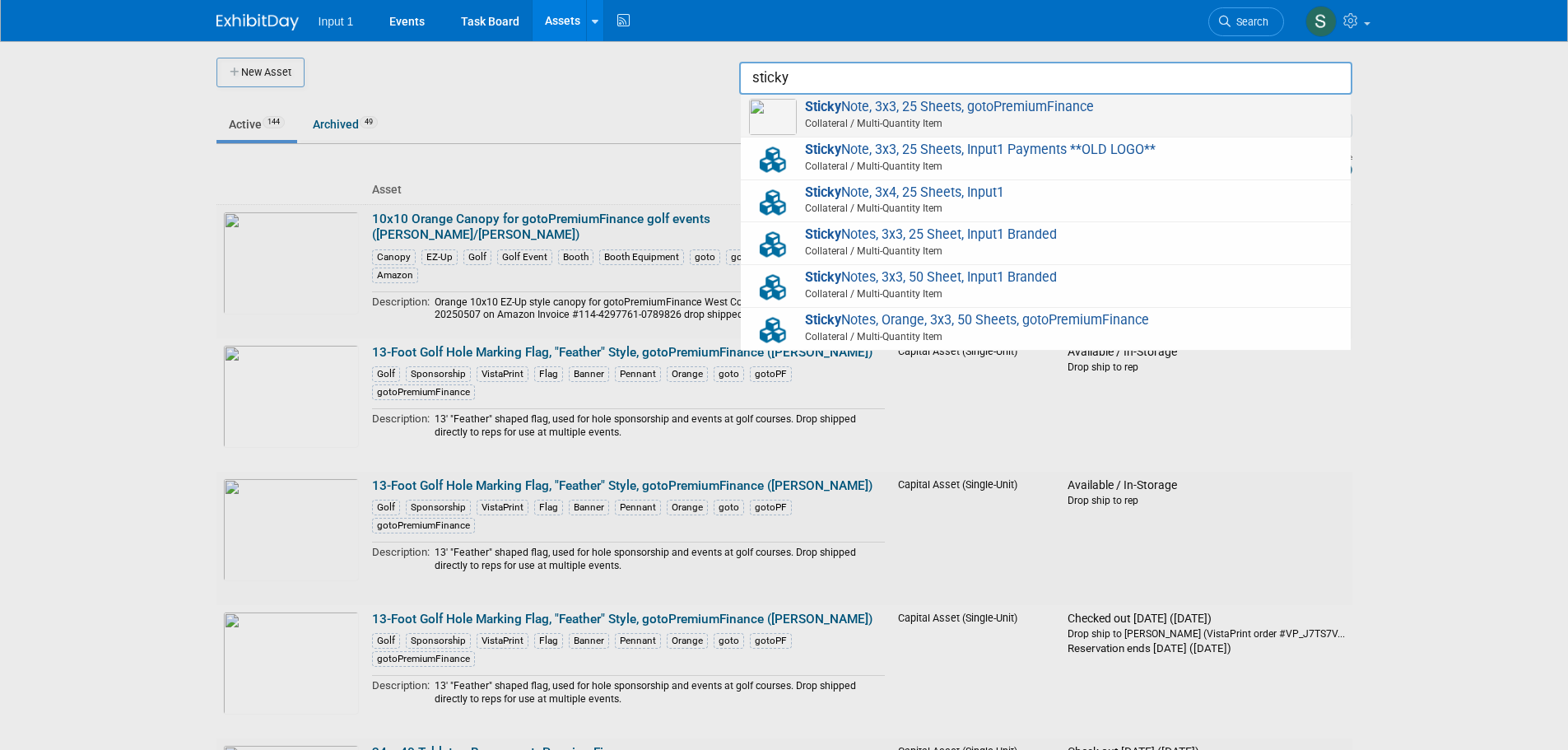
click at [985, 119] on span "Collateral / Multi-Quantity Item" at bounding box center [1048, 123] width 588 height 15
type input "Sticky Note, 3x3, 25 Sheets, gotoPremiumFinance"
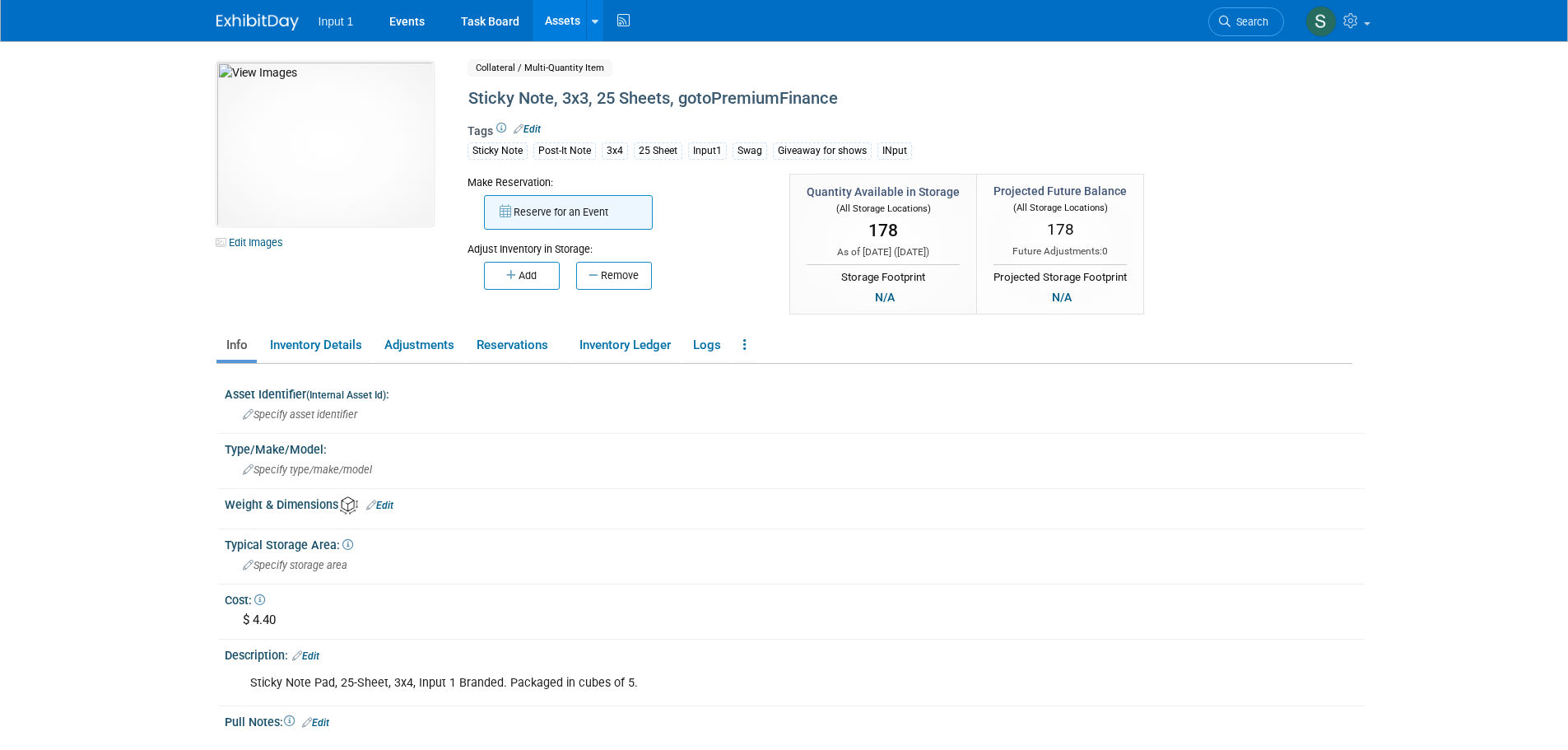
click at [591, 216] on button "Reserve for an Event" at bounding box center [568, 211] width 168 height 34
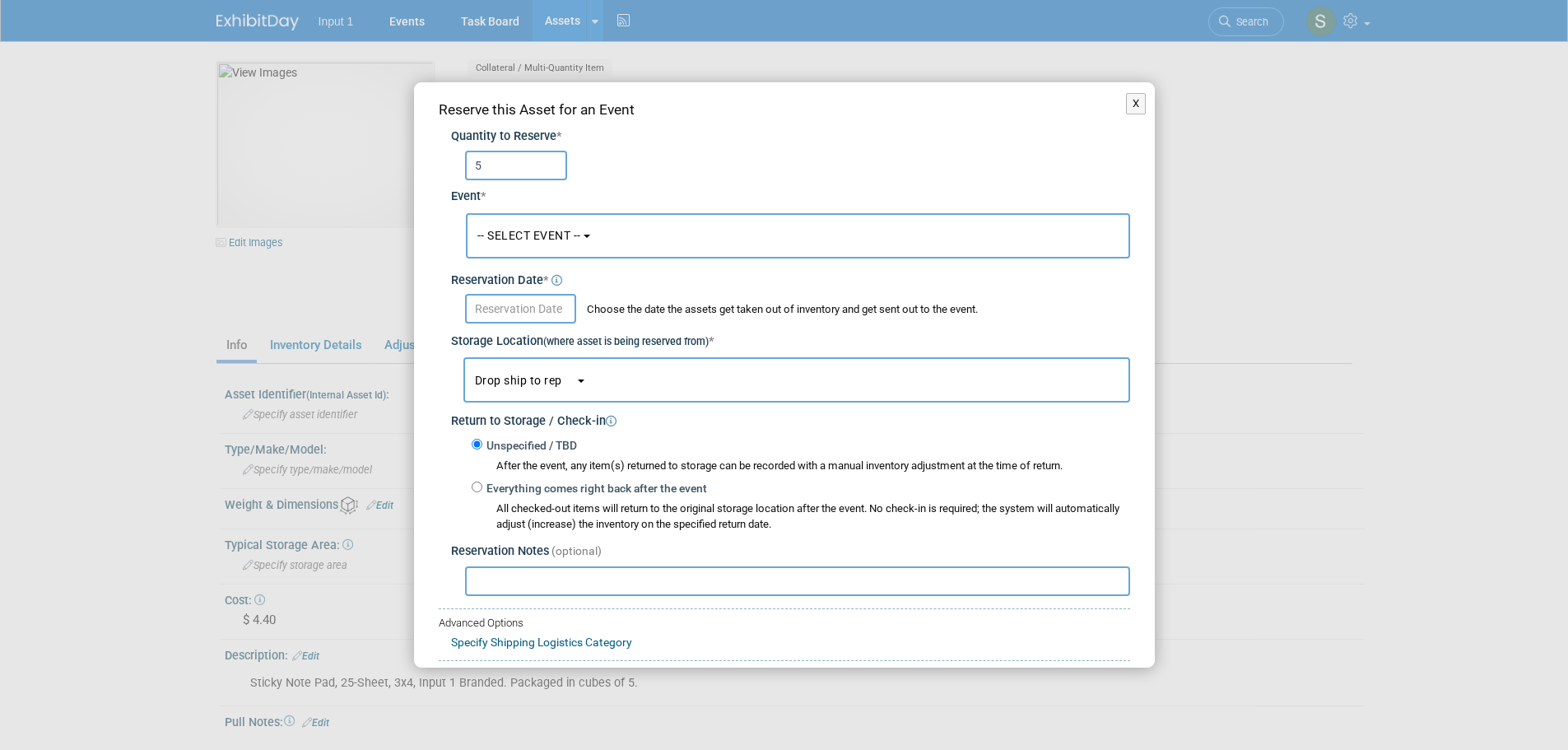
type input "5"
click at [578, 239] on span "-- SELECT EVENT --" at bounding box center [529, 236] width 103 height 14
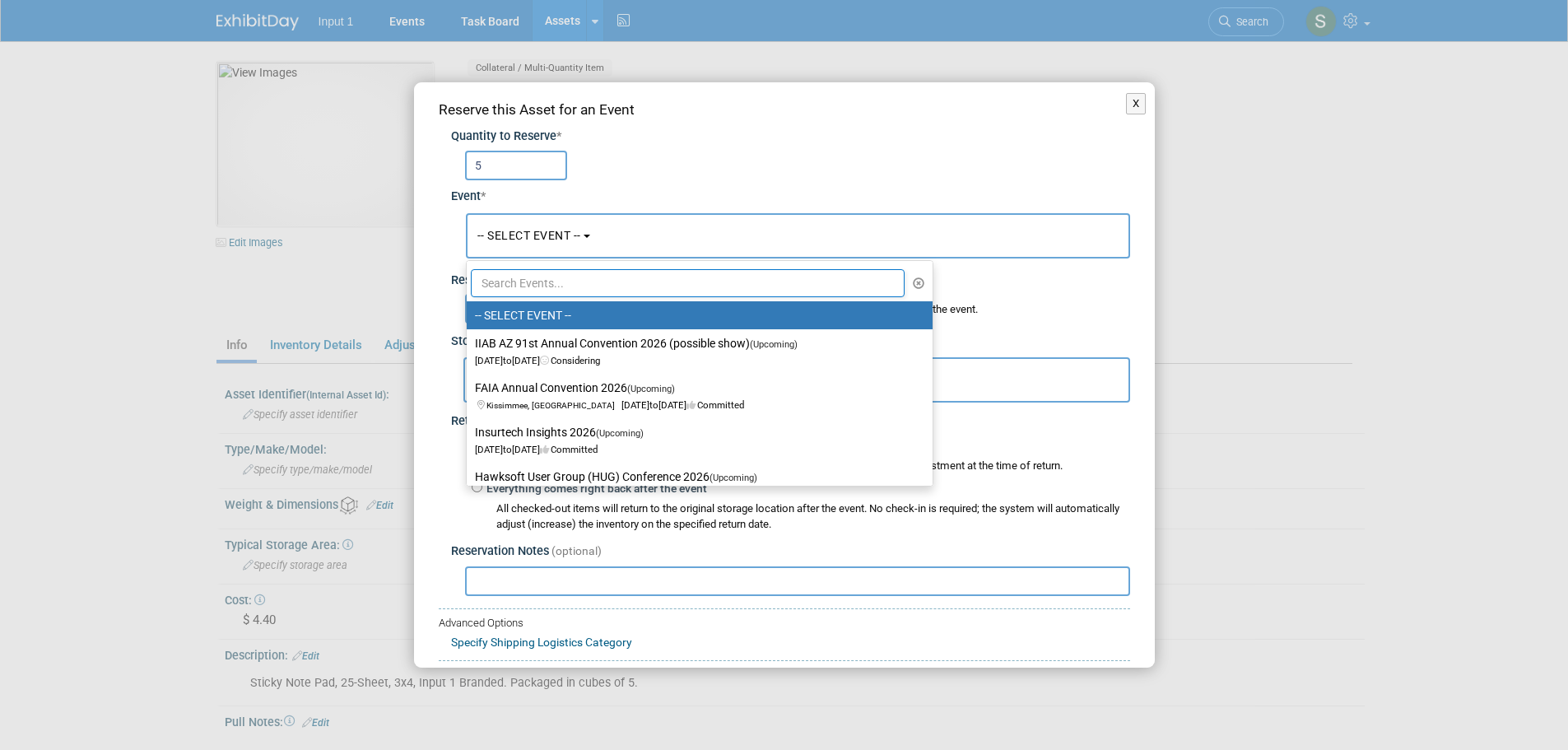
click at [569, 288] on input "text" at bounding box center [688, 282] width 434 height 28
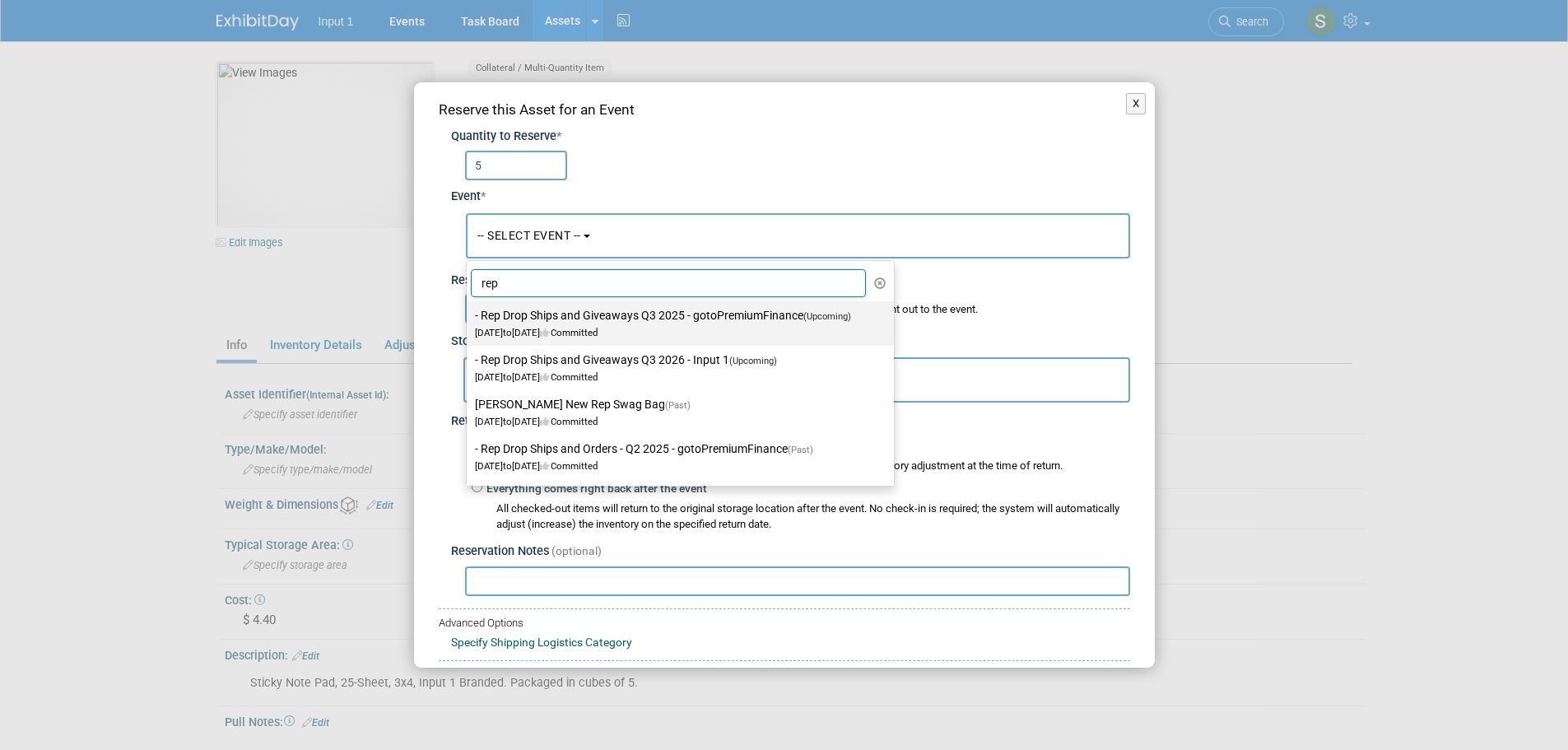
type input "rep"
click at [566, 320] on label "- Rep Drop Ships and Giveaways Q3 2025 - gotoPremiumFinance (Upcoming) [DATE] t…" at bounding box center [676, 323] width 402 height 38
click at [469, 320] on input "- Rep Drop Ships and Giveaways Q3 2025 - gotoPremiumFinance (Upcoming) Jul 1, 2…" at bounding box center [464, 316] width 11 height 11
select select "11146711"
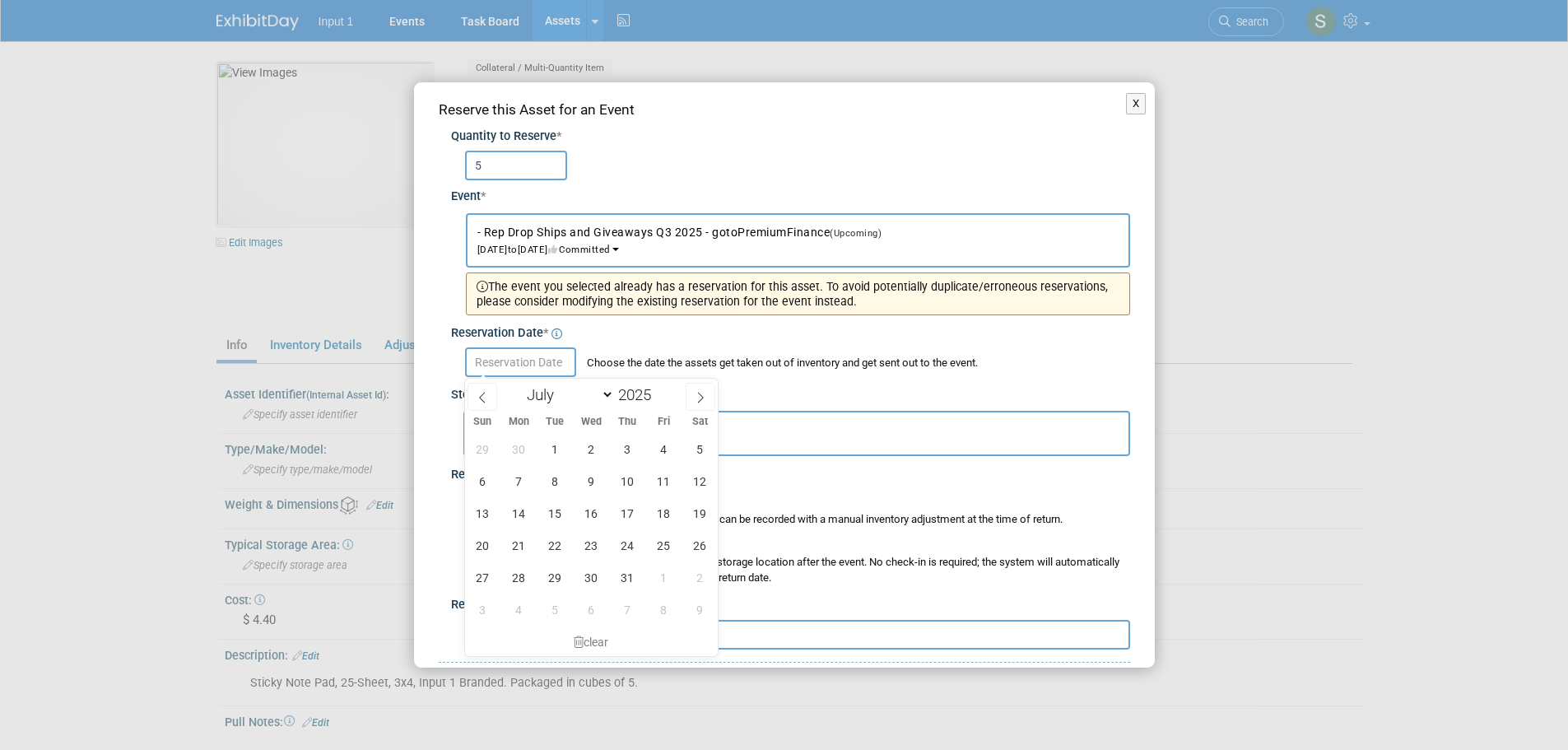
click at [535, 360] on input "text" at bounding box center [521, 362] width 111 height 29
click at [699, 392] on icon at bounding box center [700, 397] width 12 height 12
select select "7"
click at [582, 539] on span "20" at bounding box center [591, 544] width 32 height 32
type input "[DATE]"
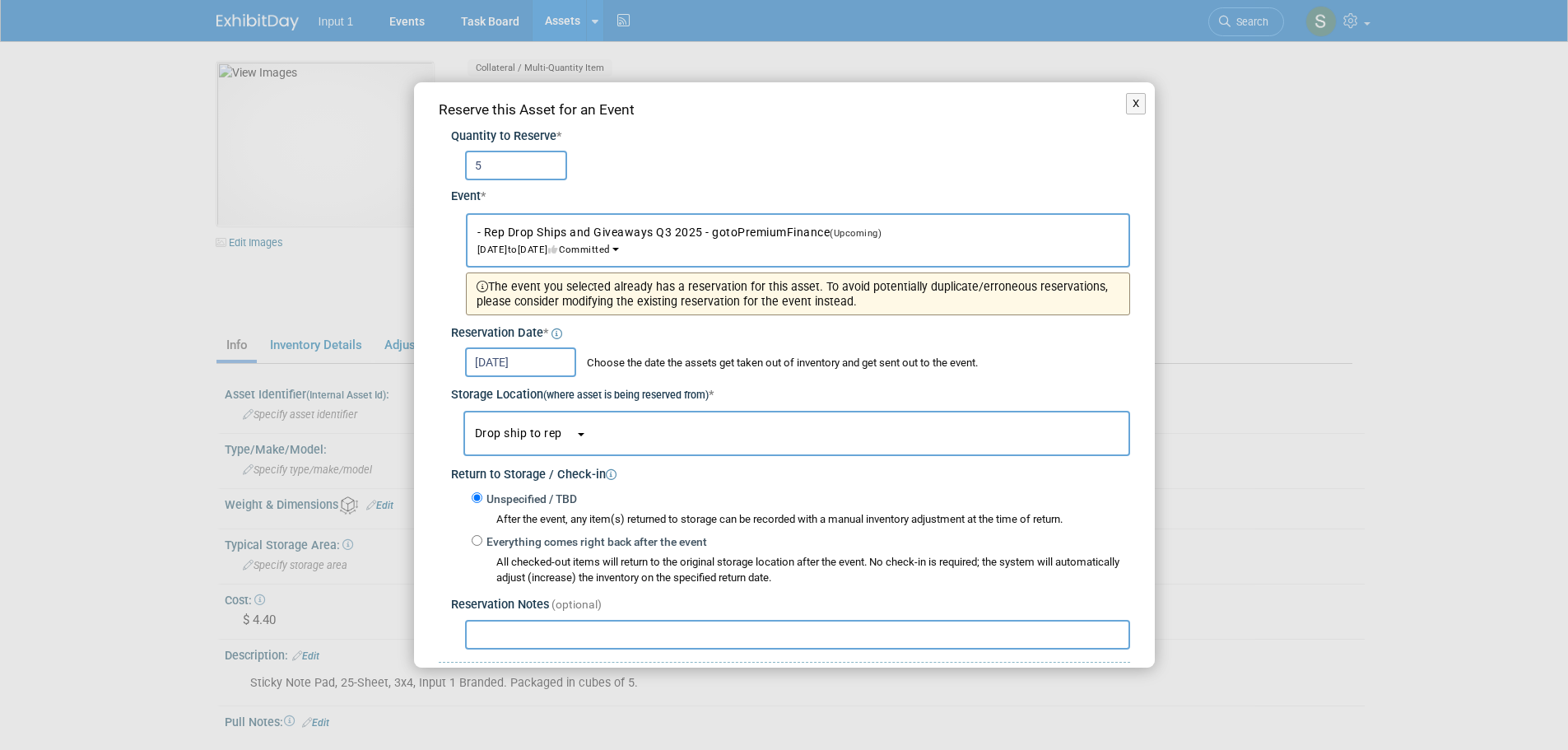
click at [524, 435] on span "Drop ship to rep" at bounding box center [525, 433] width 100 height 14
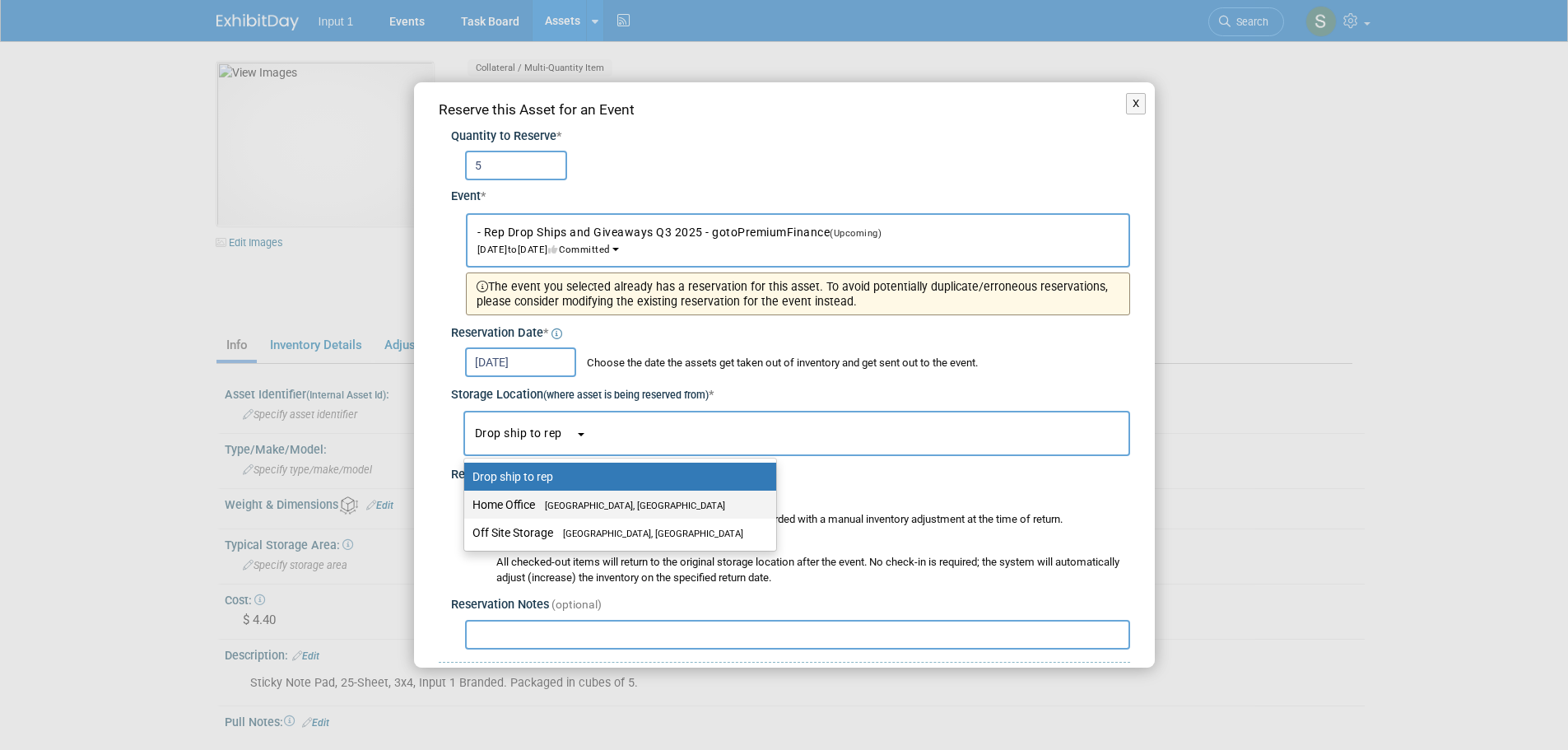
click at [524, 501] on label "Home Office [GEOGRAPHIC_DATA], [GEOGRAPHIC_DATA]" at bounding box center [616, 505] width 287 height 21
click at [467, 501] on input "Home Office [GEOGRAPHIC_DATA], [GEOGRAPHIC_DATA]" at bounding box center [461, 505] width 11 height 11
select select "11223761"
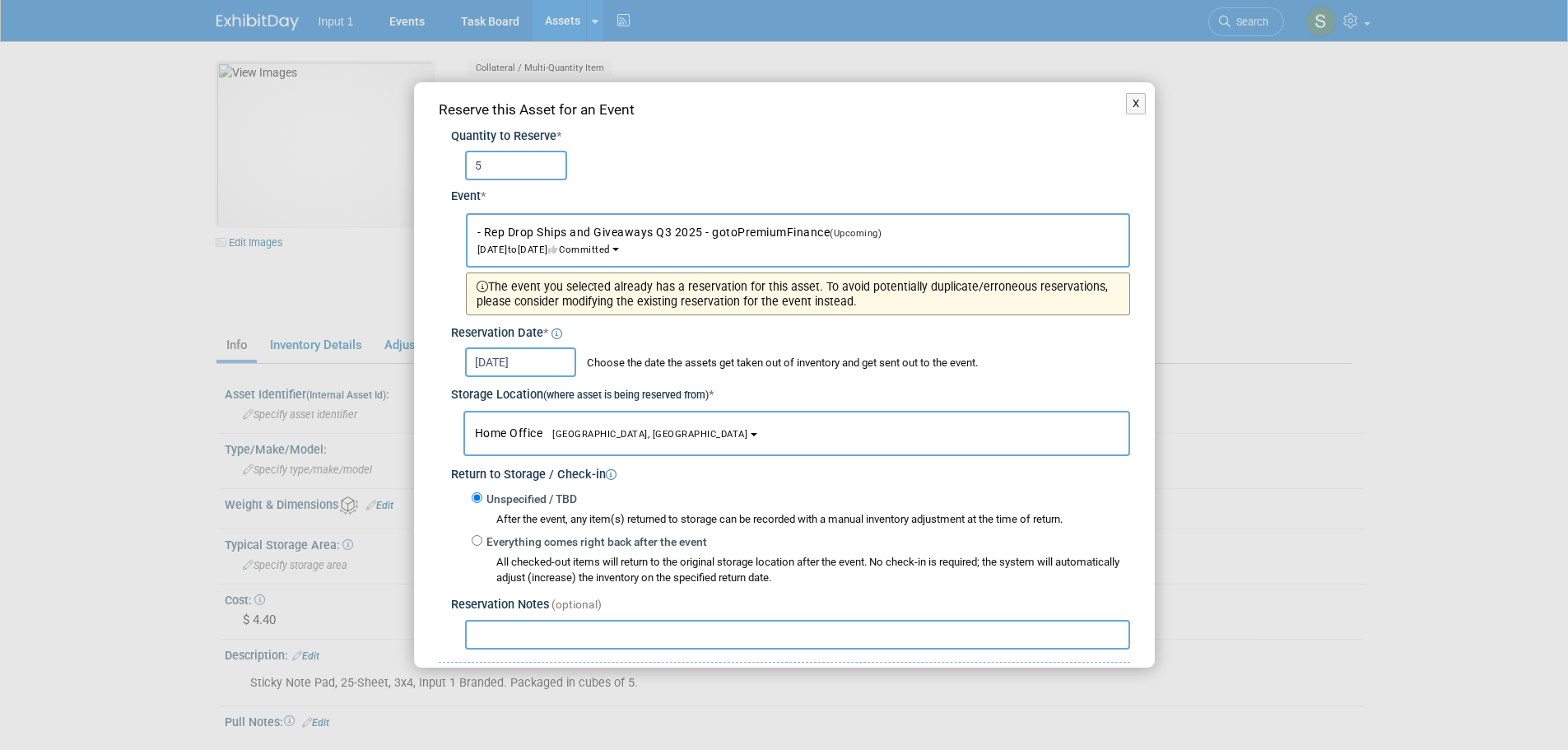
click at [516, 639] on input "text" at bounding box center [798, 634] width 665 height 29
paste input "Shipped to [PERSON_NAME] 20250820 as part of starter kit. Ref. UPS Tracking #1Z…"
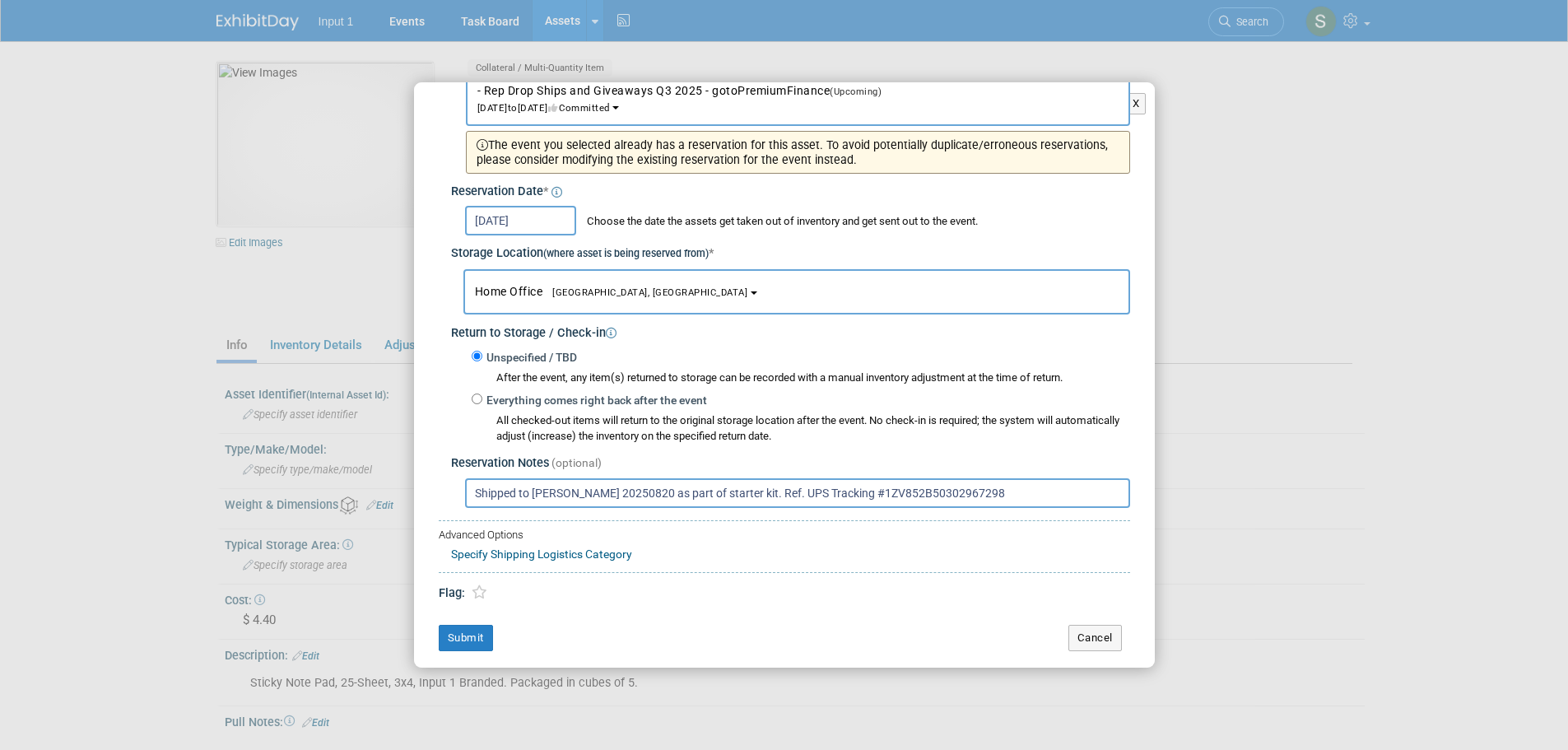
scroll to position [142, 0]
type input "Shipped to [PERSON_NAME] 20250820 as part of starter kit. Ref. UPS Tracking #1Z…"
click at [449, 635] on button "Submit" at bounding box center [466, 637] width 55 height 26
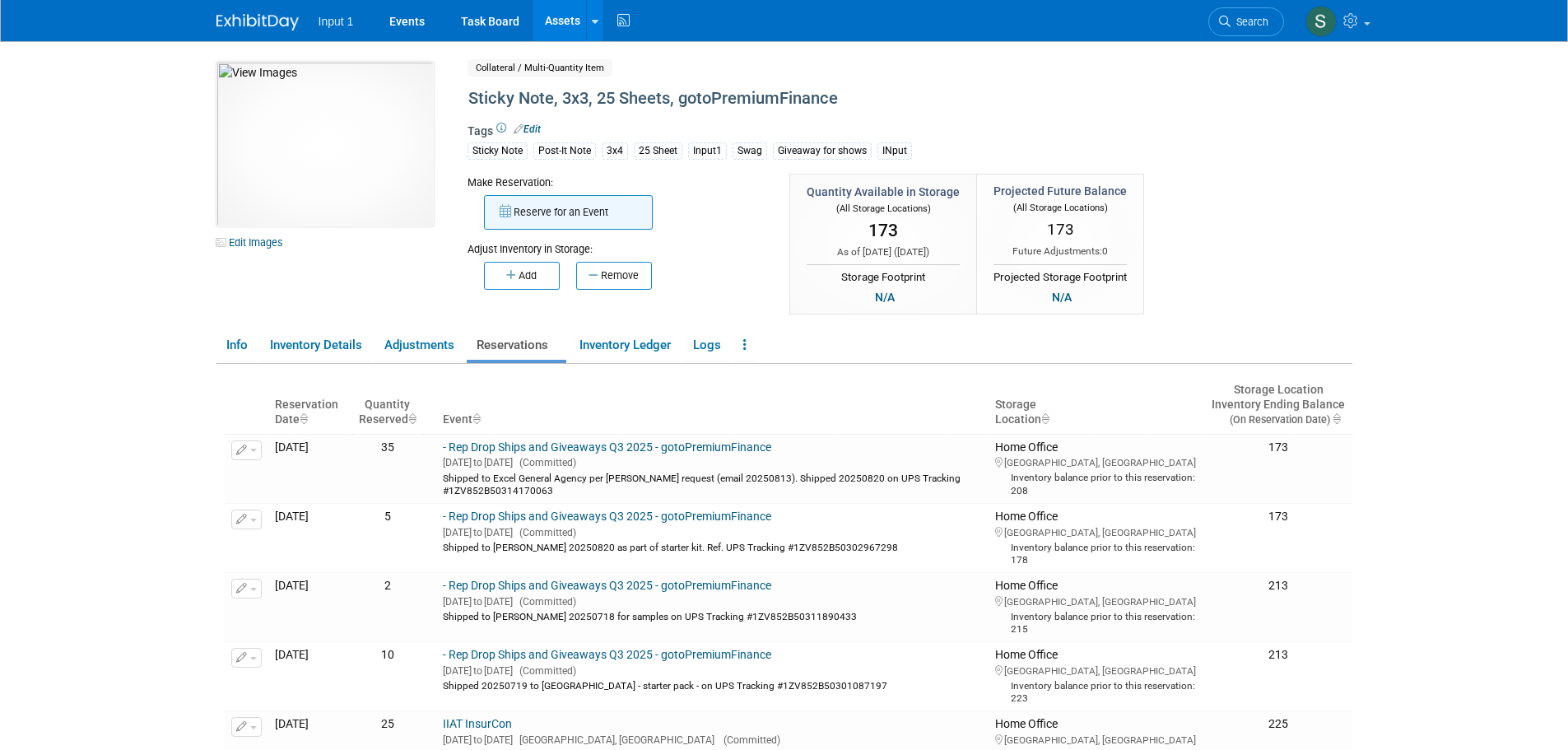
click at [579, 216] on button "Reserve for an Event" at bounding box center [568, 211] width 168 height 34
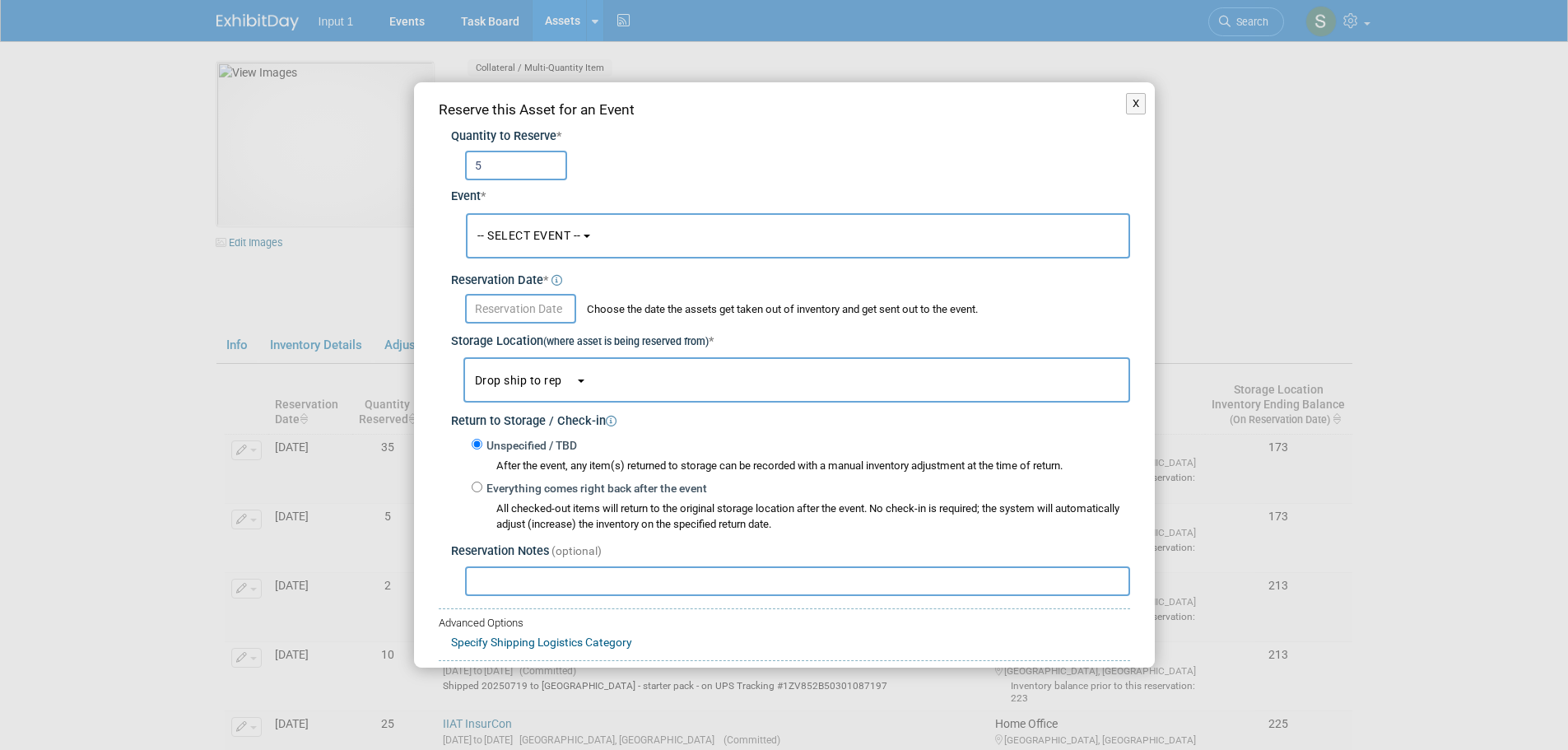
type input "5"
drag, startPoint x: 518, startPoint y: 238, endPoint x: 521, endPoint y: 289, distance: 51.1
click at [518, 238] on span "-- SELECT EVENT --" at bounding box center [529, 236] width 103 height 14
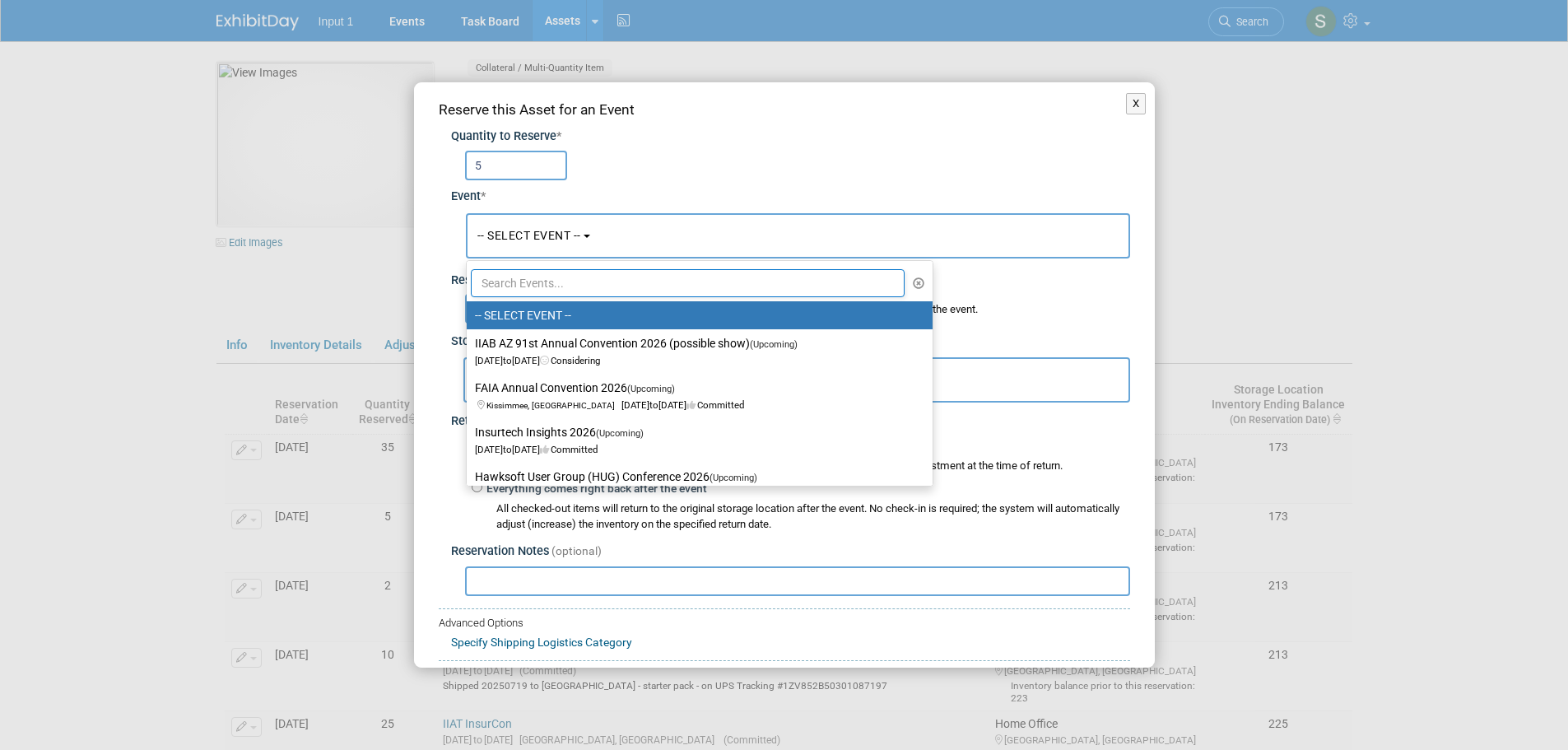
click at [511, 287] on input "text" at bounding box center [688, 282] width 434 height 28
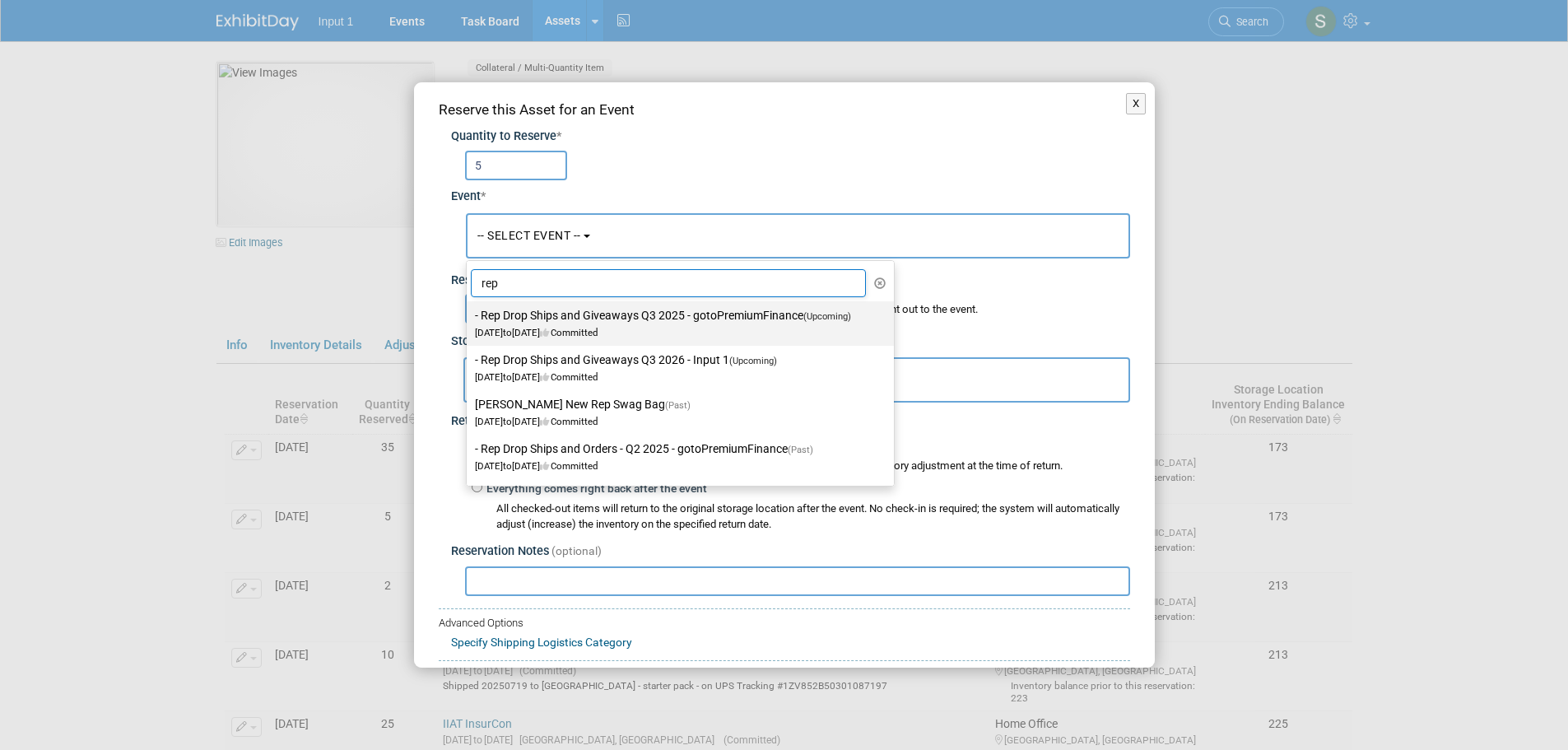
type input "rep"
click at [509, 319] on label "- Rep Drop Ships and Giveaways Q3 2025 - gotoPremiumFinance (Upcoming) Jul 1, 2…" at bounding box center [676, 323] width 402 height 38
click at [469, 319] on input "- Rep Drop Ships and Giveaways Q3 2025 - gotoPremiumFinance (Upcoming) Jul 1, 2…" at bounding box center [464, 316] width 11 height 11
select select "11146711"
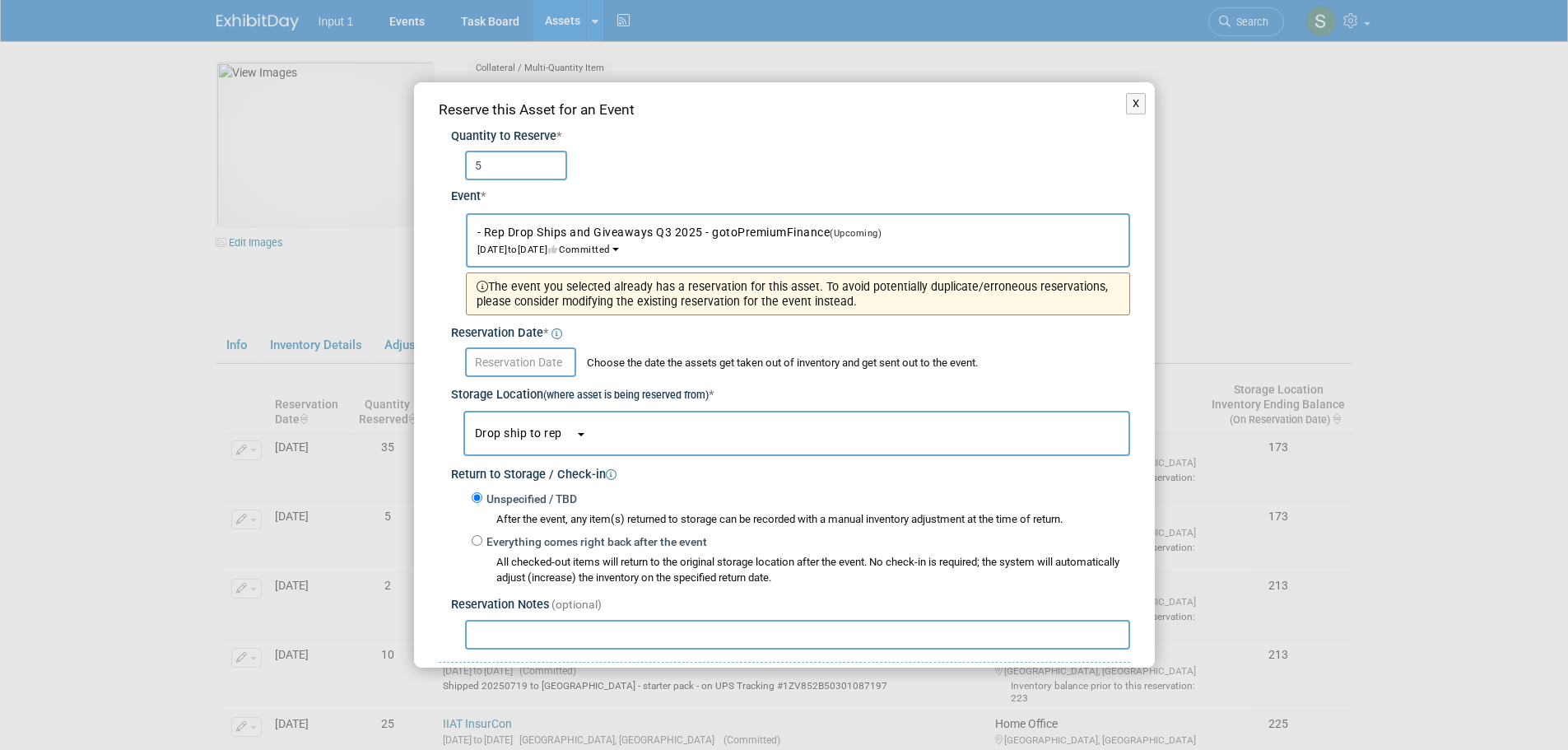
click at [499, 359] on input "text" at bounding box center [521, 362] width 111 height 29
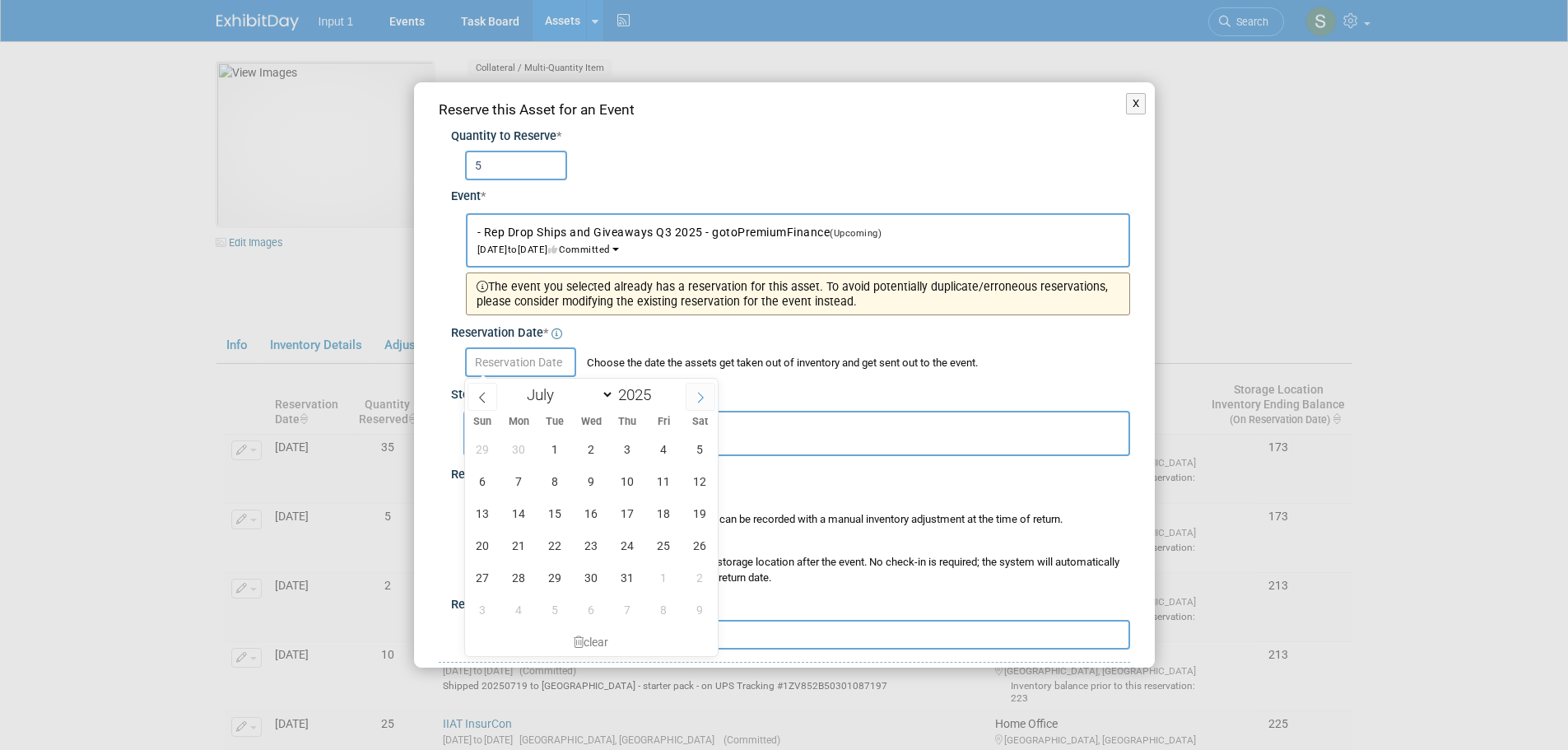
click at [696, 392] on icon at bounding box center [700, 397] width 12 height 12
select select "7"
click at [599, 541] on span "20" at bounding box center [591, 544] width 32 height 32
type input "Aug 20, 2025"
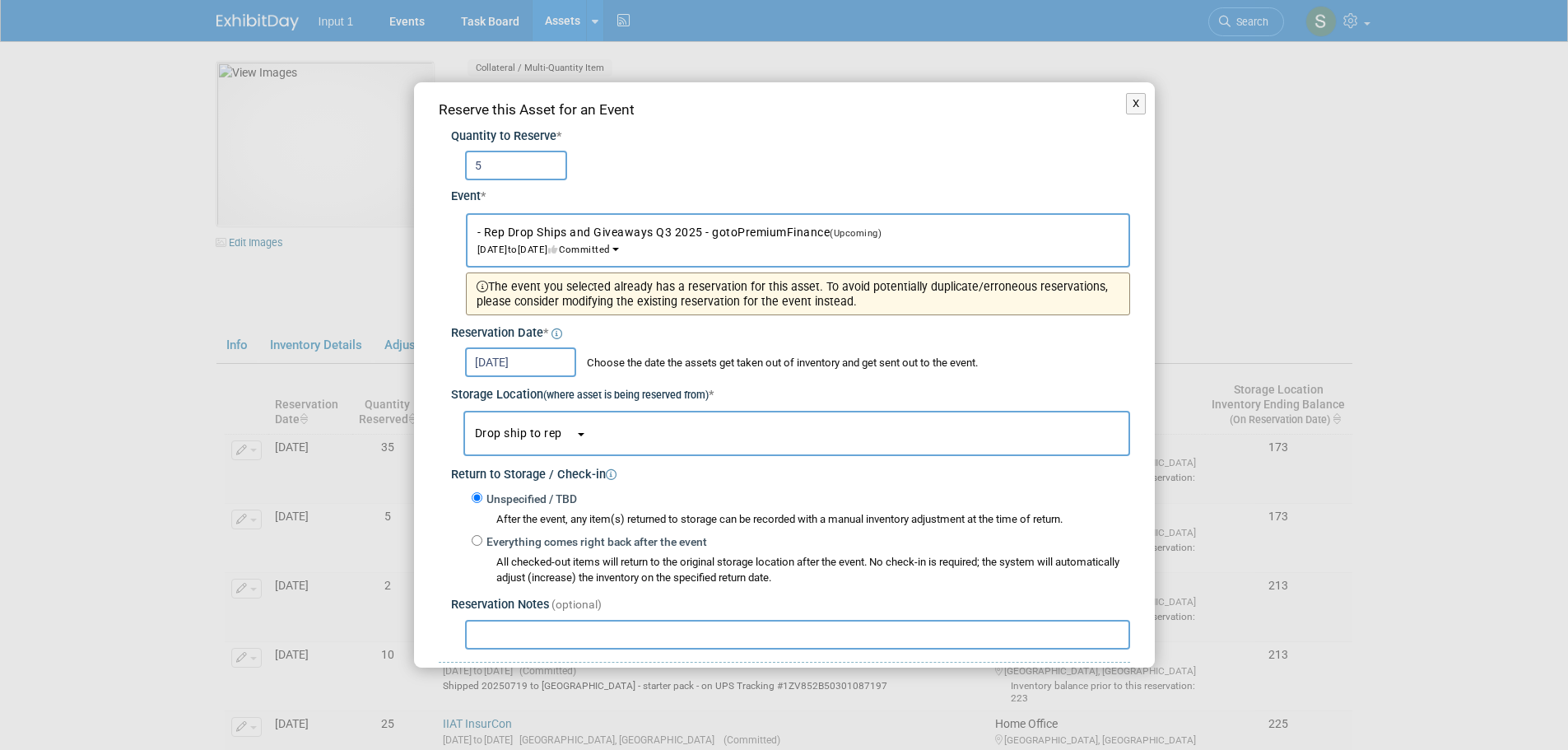
click at [540, 626] on input "text" at bounding box center [798, 634] width 665 height 29
click at [507, 431] on span "Drop ship to rep" at bounding box center [525, 433] width 100 height 14
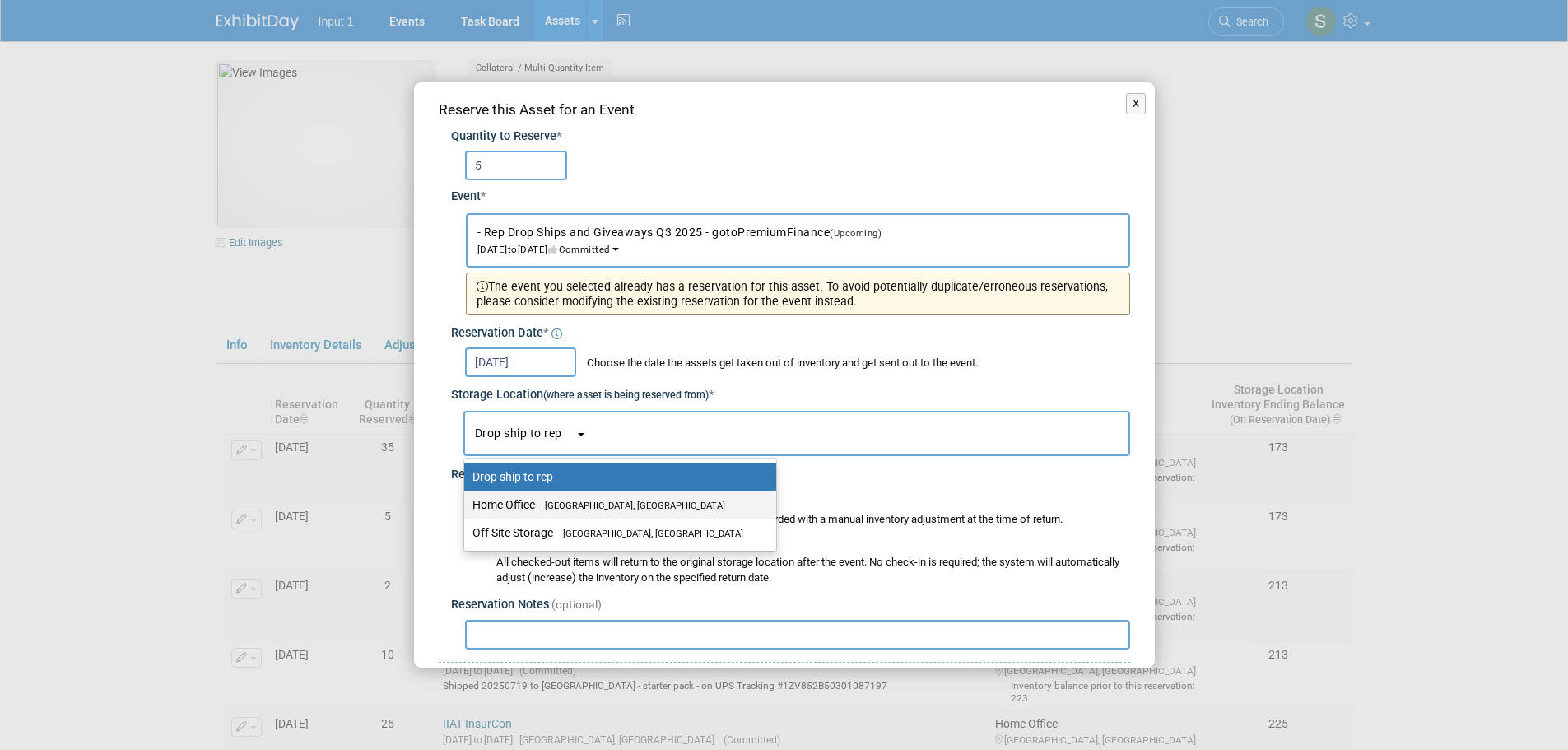
click at [524, 507] on label "Home Office Westlake Village, CA" at bounding box center [616, 505] width 287 height 21
click at [467, 507] on input "Home Office Westlake Village, CA" at bounding box center [461, 505] width 11 height 11
select select "11223761"
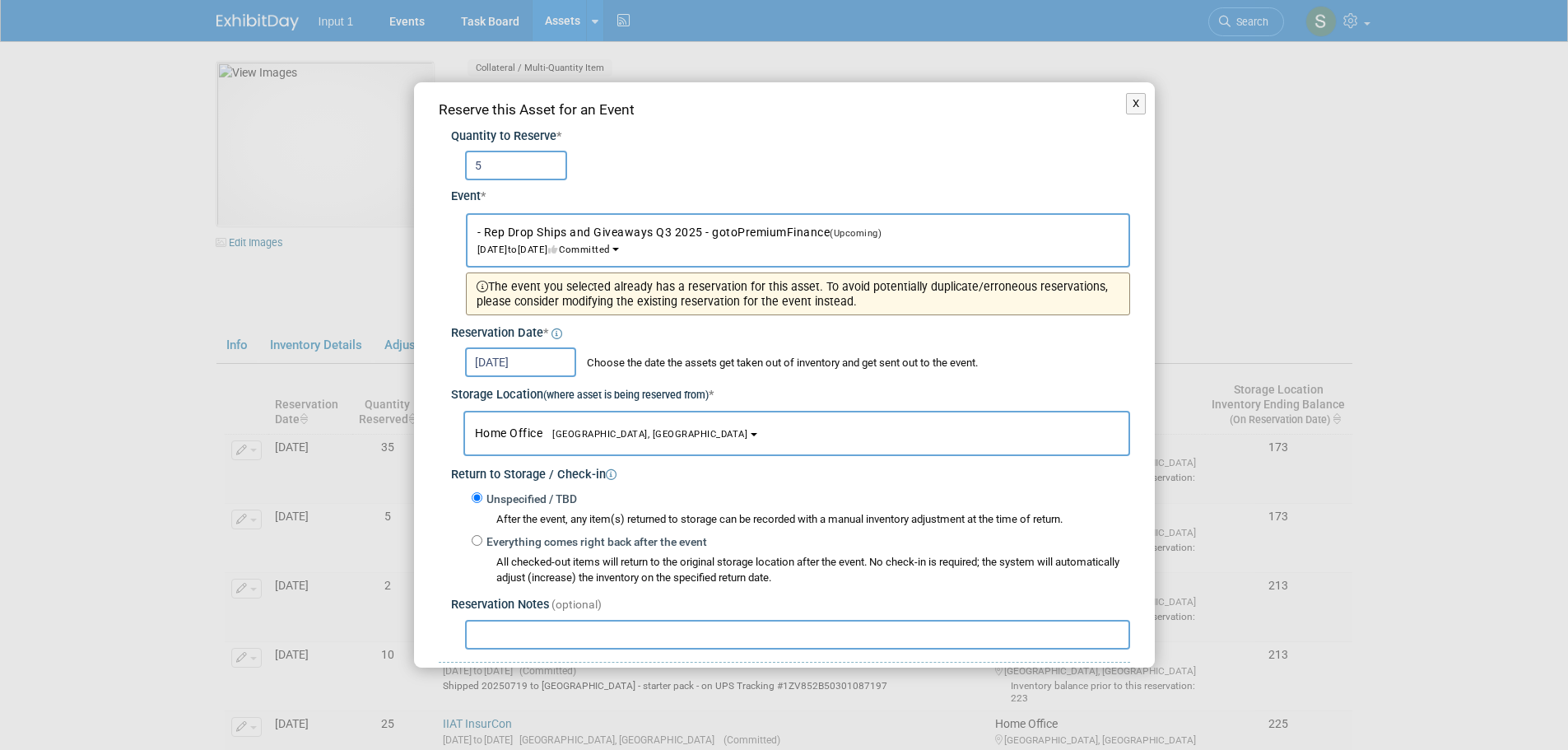
click at [503, 645] on input "text" at bounding box center [798, 634] width 665 height 29
paste input "Shipped to Troy Ellis 20250820 as part of starter kit. Ref. UPS Tracking #1ZV85…"
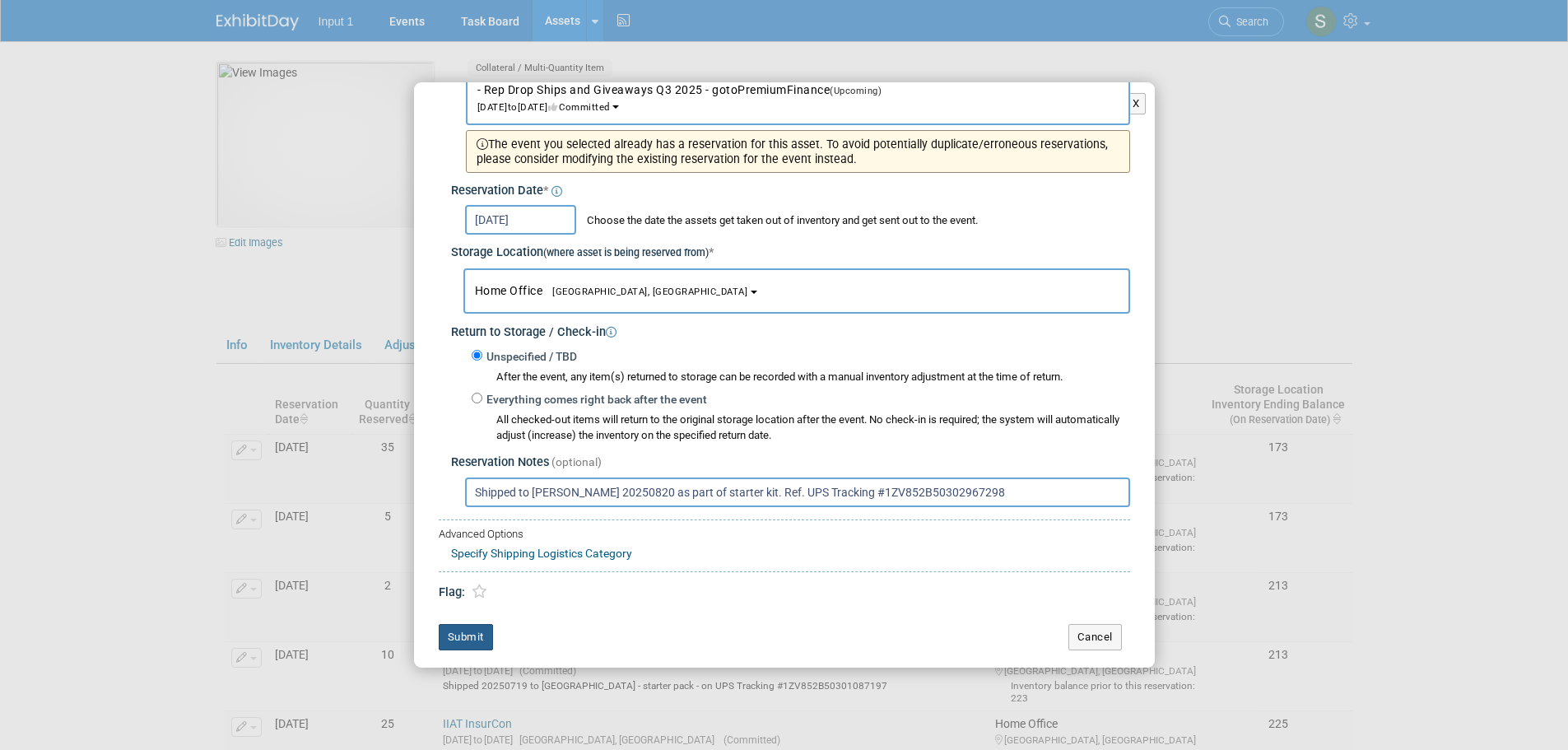
type input "Shipped to Troy Ellis 20250820 as part of starter kit. Ref. UPS Tracking #1ZV85…"
drag, startPoint x: 480, startPoint y: 639, endPoint x: 482, endPoint y: 625, distance: 14.1
click at [479, 639] on button "Submit" at bounding box center [466, 637] width 55 height 26
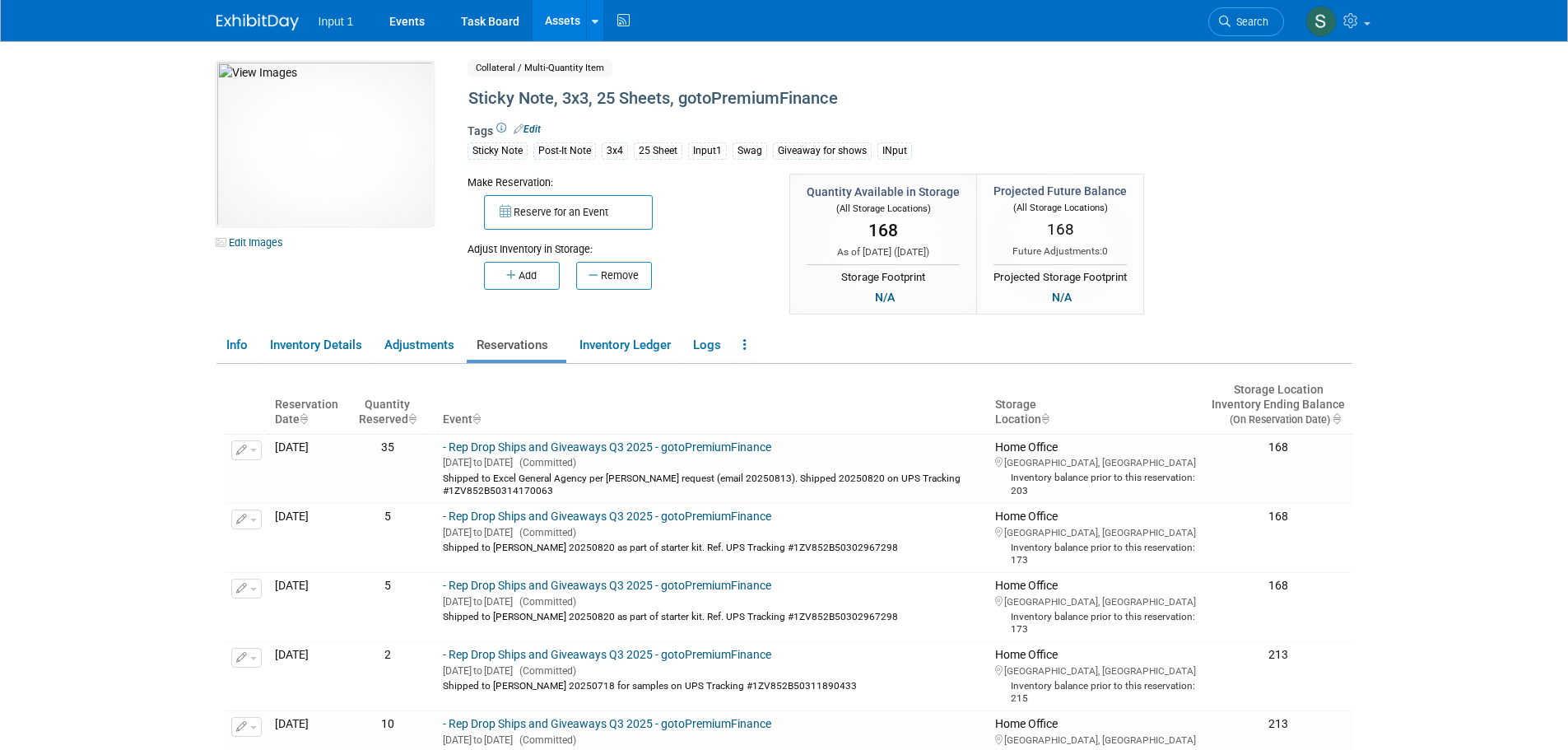
click at [1228, 226] on div "Make Reservation: Reserve for an Event Adjust Inventory in Storage:" at bounding box center [841, 245] width 773 height 144
click at [255, 448] on button "button" at bounding box center [245, 450] width 30 height 19
click at [257, 475] on icon "button" at bounding box center [254, 476] width 14 height 12
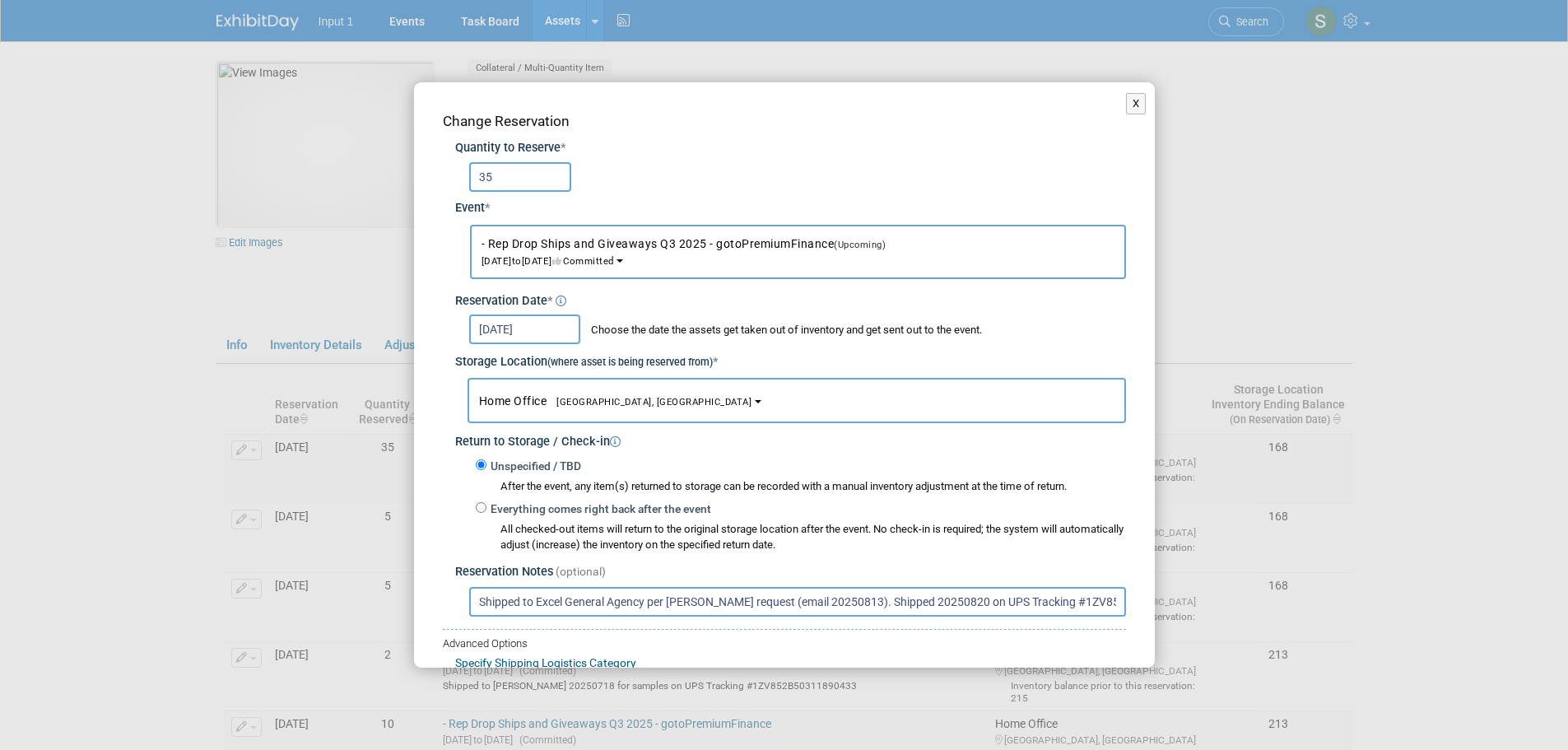
click at [1238, 281] on div "X Change Reservation Quantity to Reserve * 35 Event *" at bounding box center [784, 375] width 1568 height 750
click at [1225, 281] on div "X Change Reservation Quantity to Reserve * 35 Event *" at bounding box center [784, 375] width 1568 height 750
click at [1129, 103] on button "X" at bounding box center [1136, 104] width 20 height 21
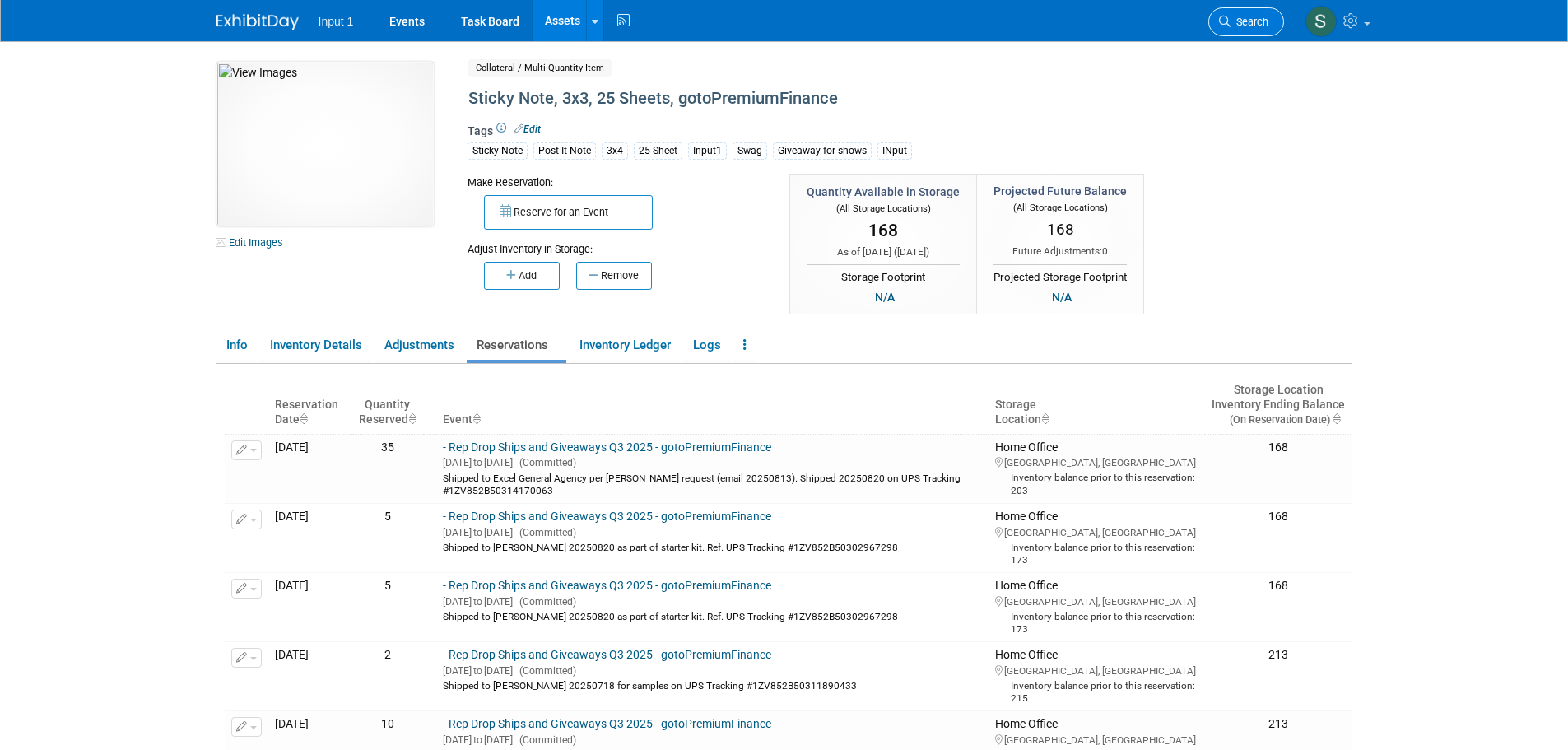
click at [1254, 29] on link "Search" at bounding box center [1247, 22] width 76 height 29
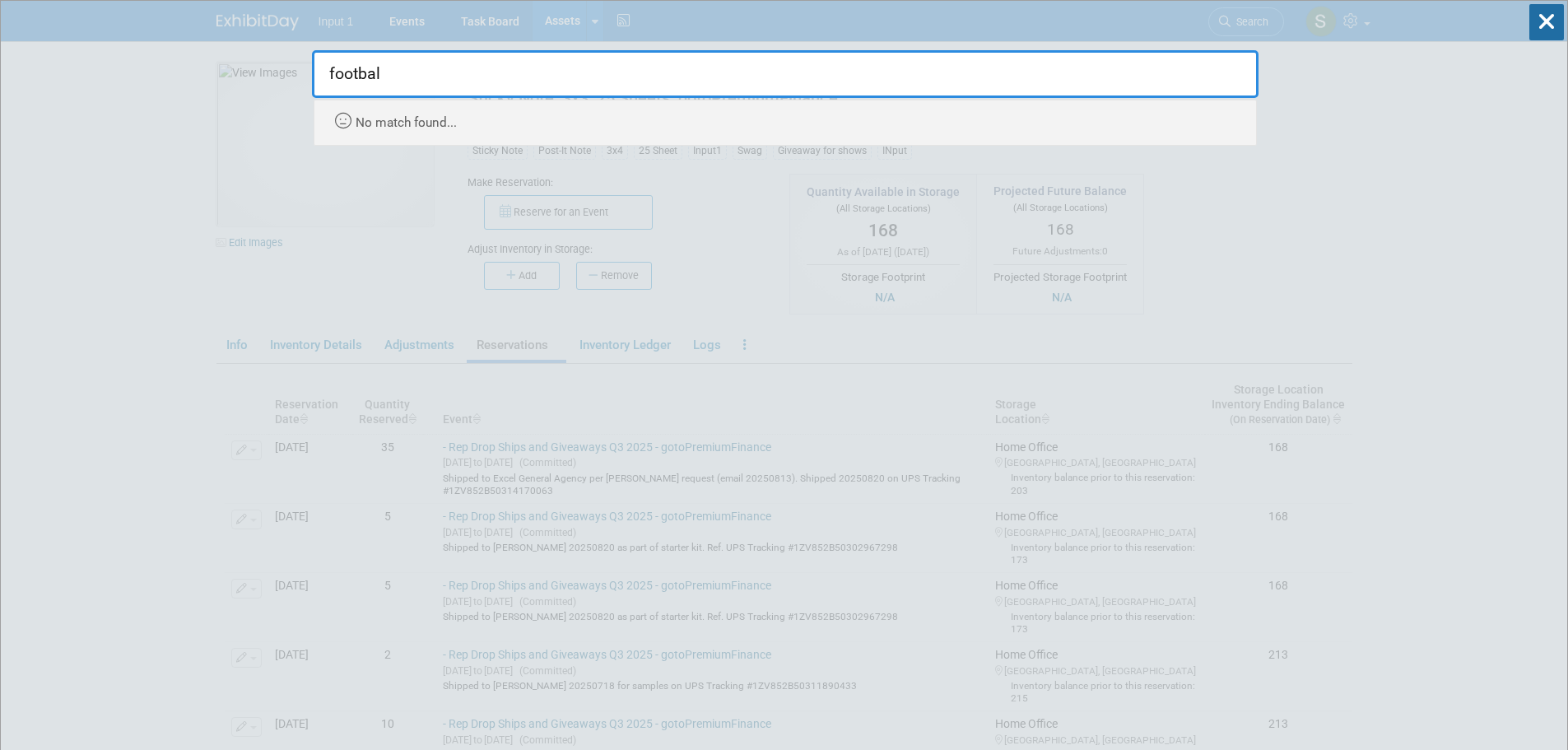
type input "football"
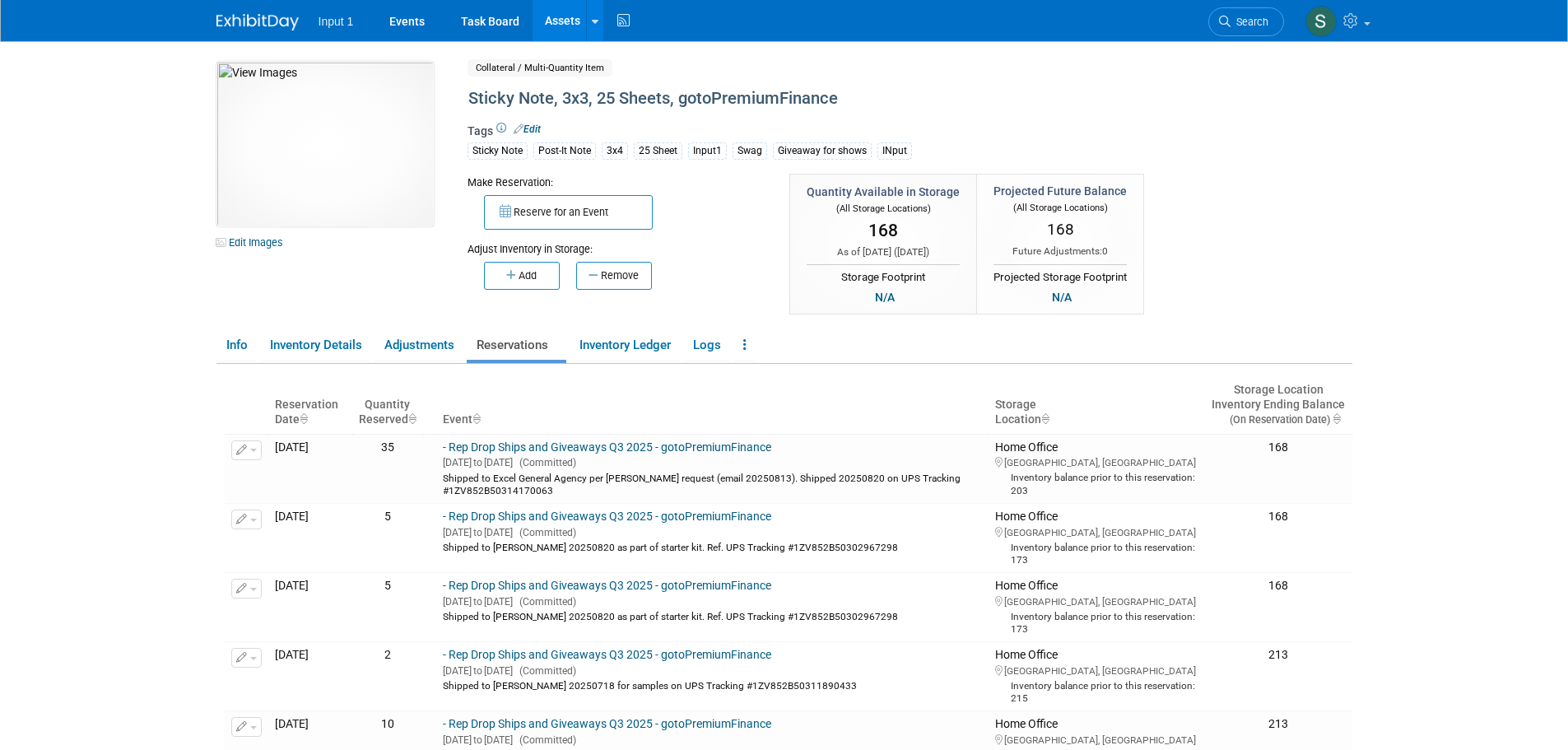
click at [558, 19] on link "Assets" at bounding box center [563, 20] width 60 height 41
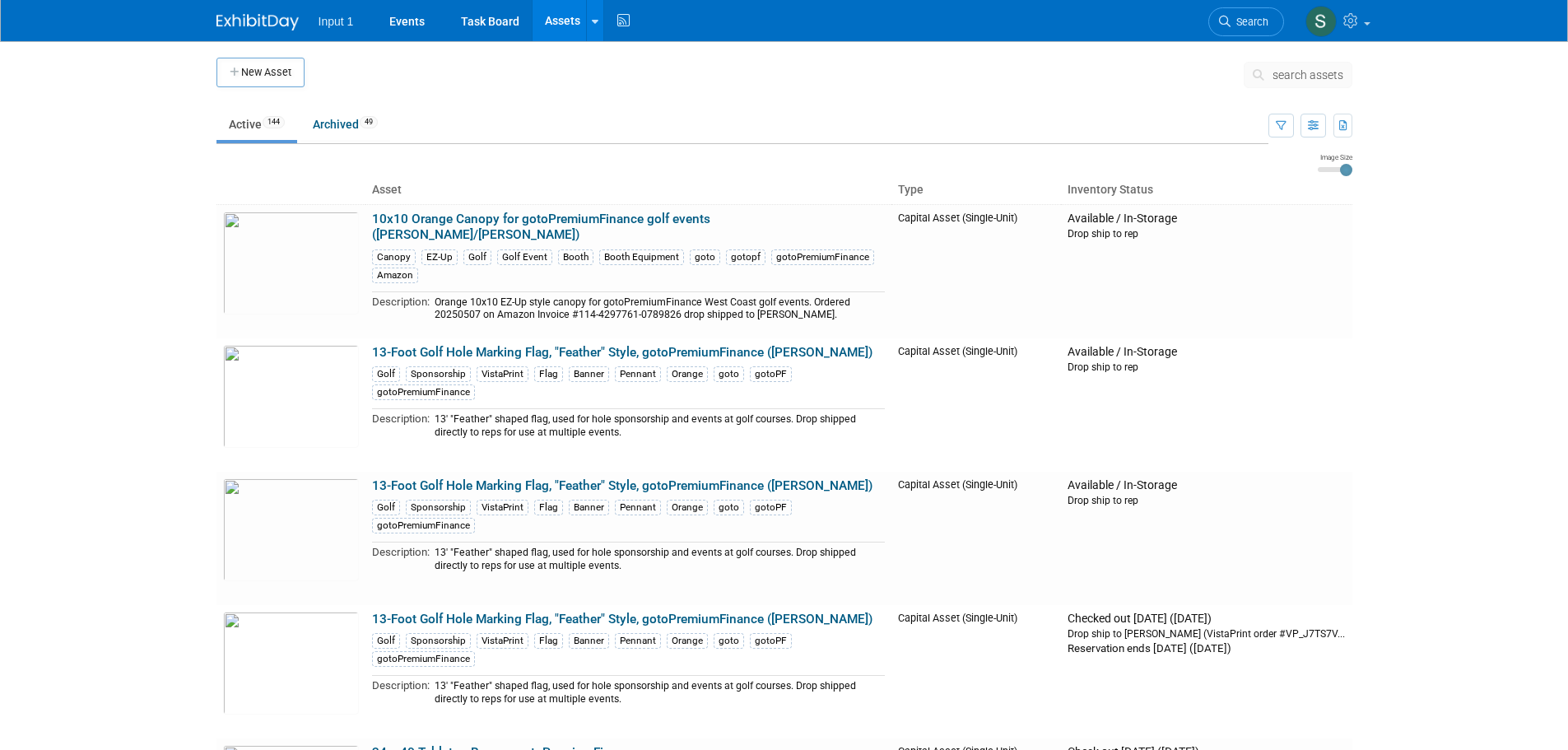
click at [1273, 77] on span "search assets" at bounding box center [1308, 75] width 71 height 14
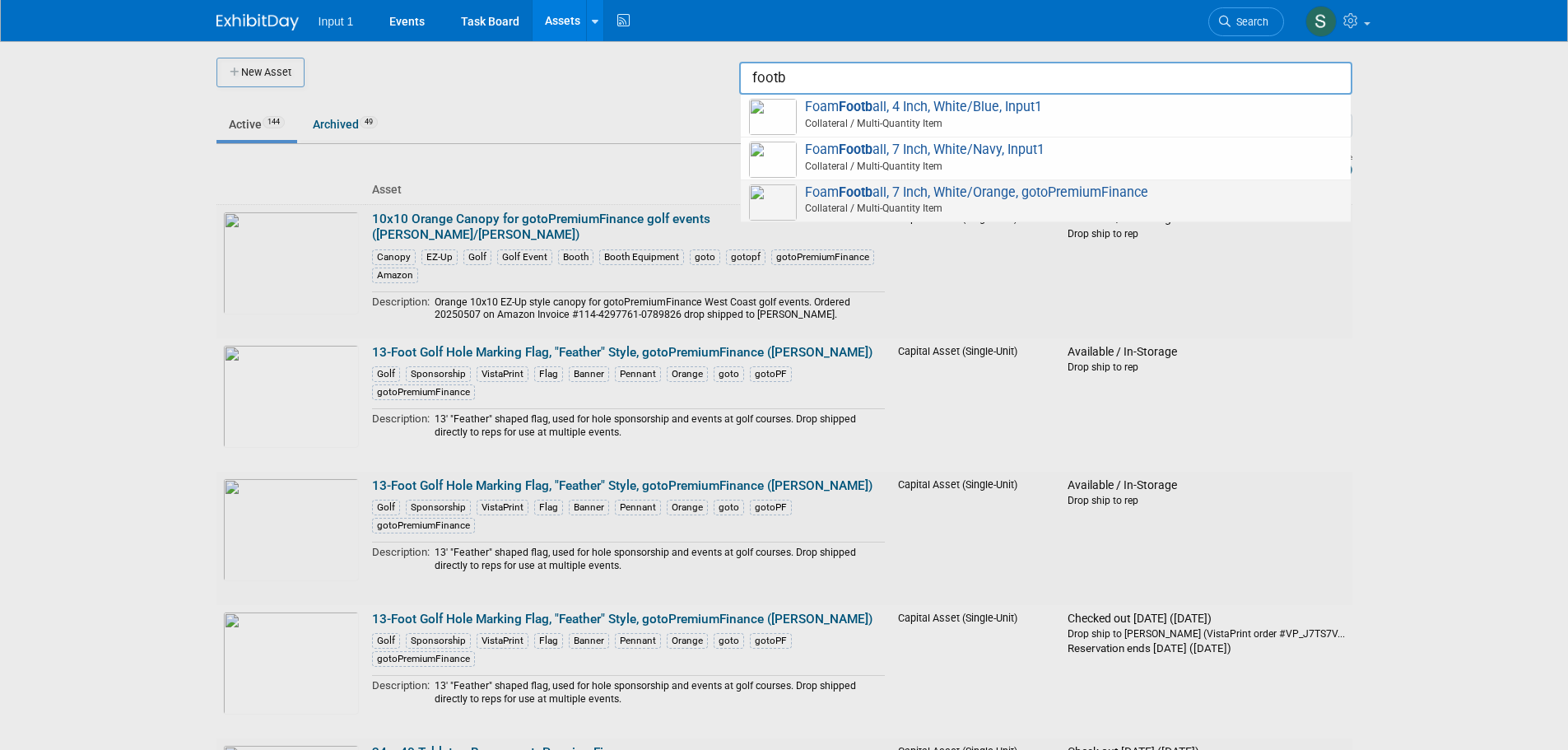
click at [949, 203] on span "Collateral / Multi-Quantity Item" at bounding box center [1048, 207] width 588 height 15
type input "Foam Football, 7 Inch, White/Orange, gotoPremiumFinance"
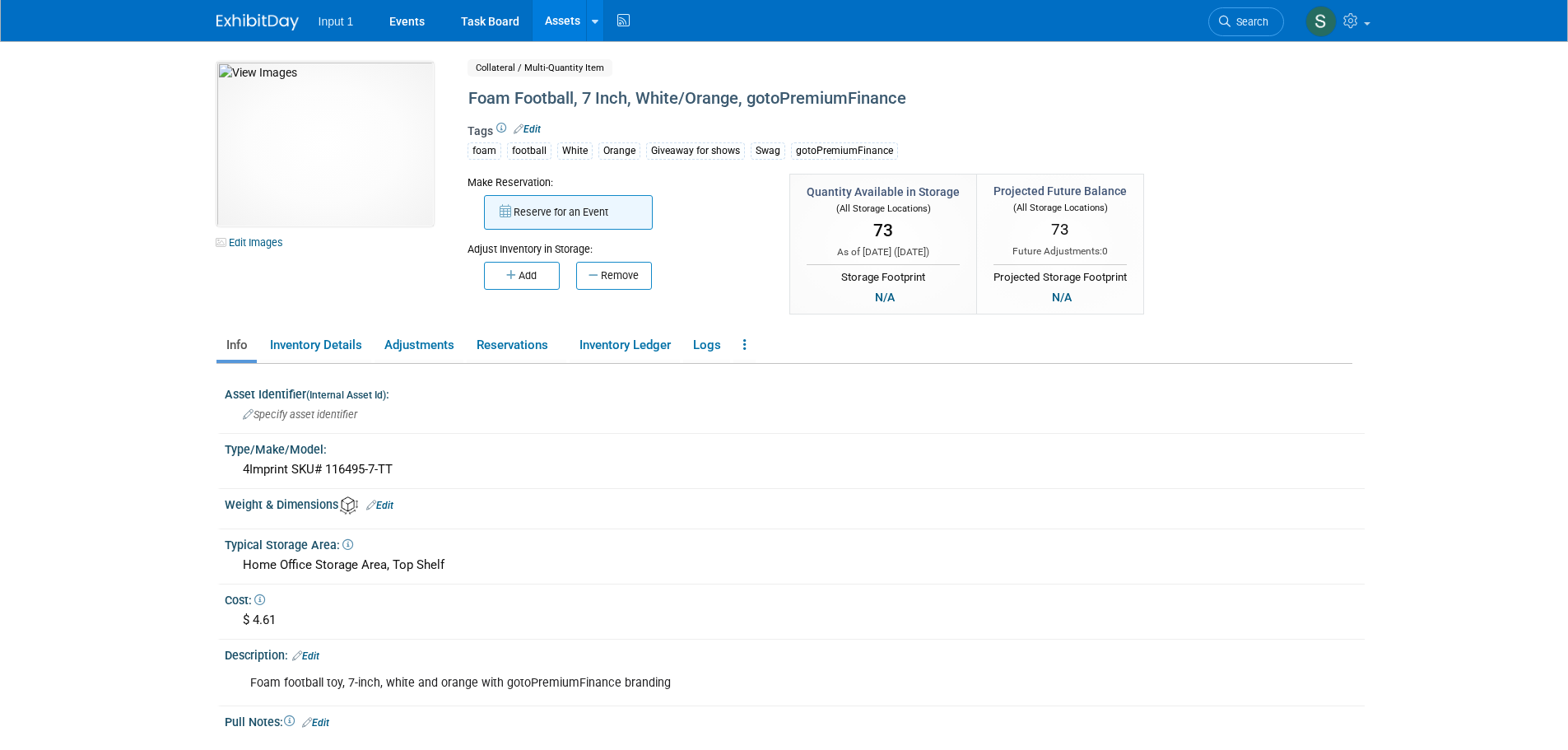
click at [577, 214] on button "Reserve for an Event" at bounding box center [568, 211] width 168 height 34
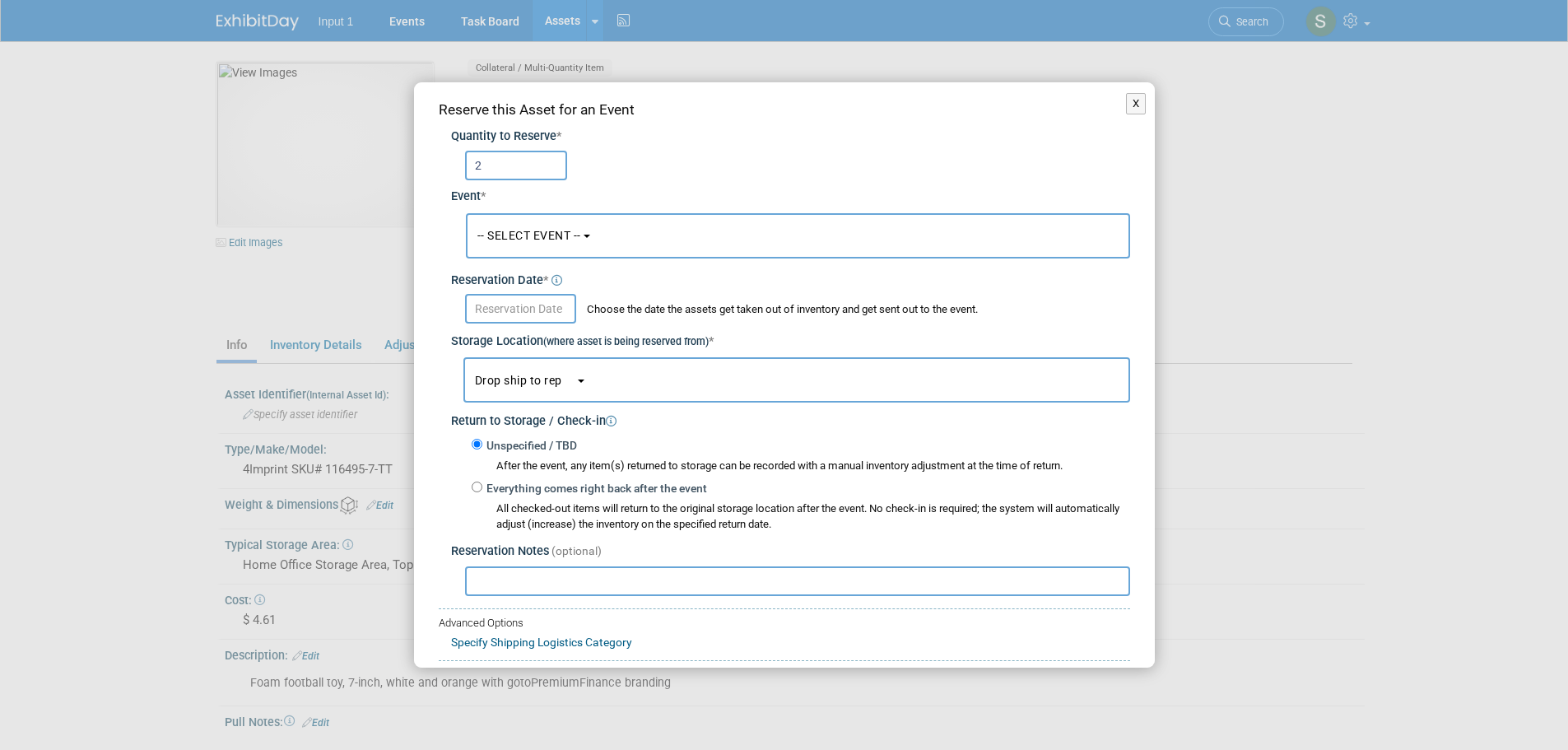
type input "2"
click at [533, 233] on span "-- SELECT EVENT --" at bounding box center [529, 236] width 103 height 14
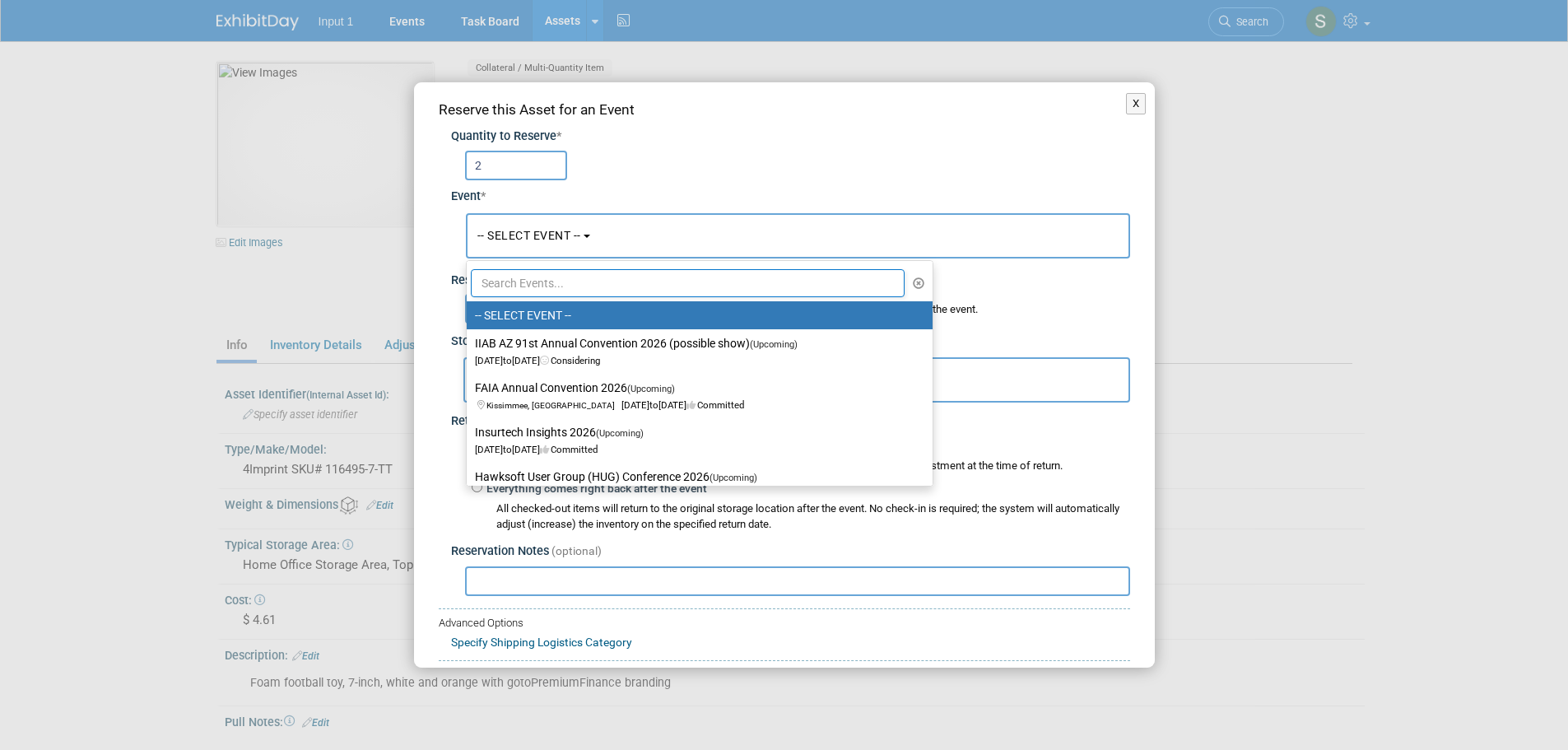
click at [532, 283] on input "text" at bounding box center [688, 282] width 434 height 28
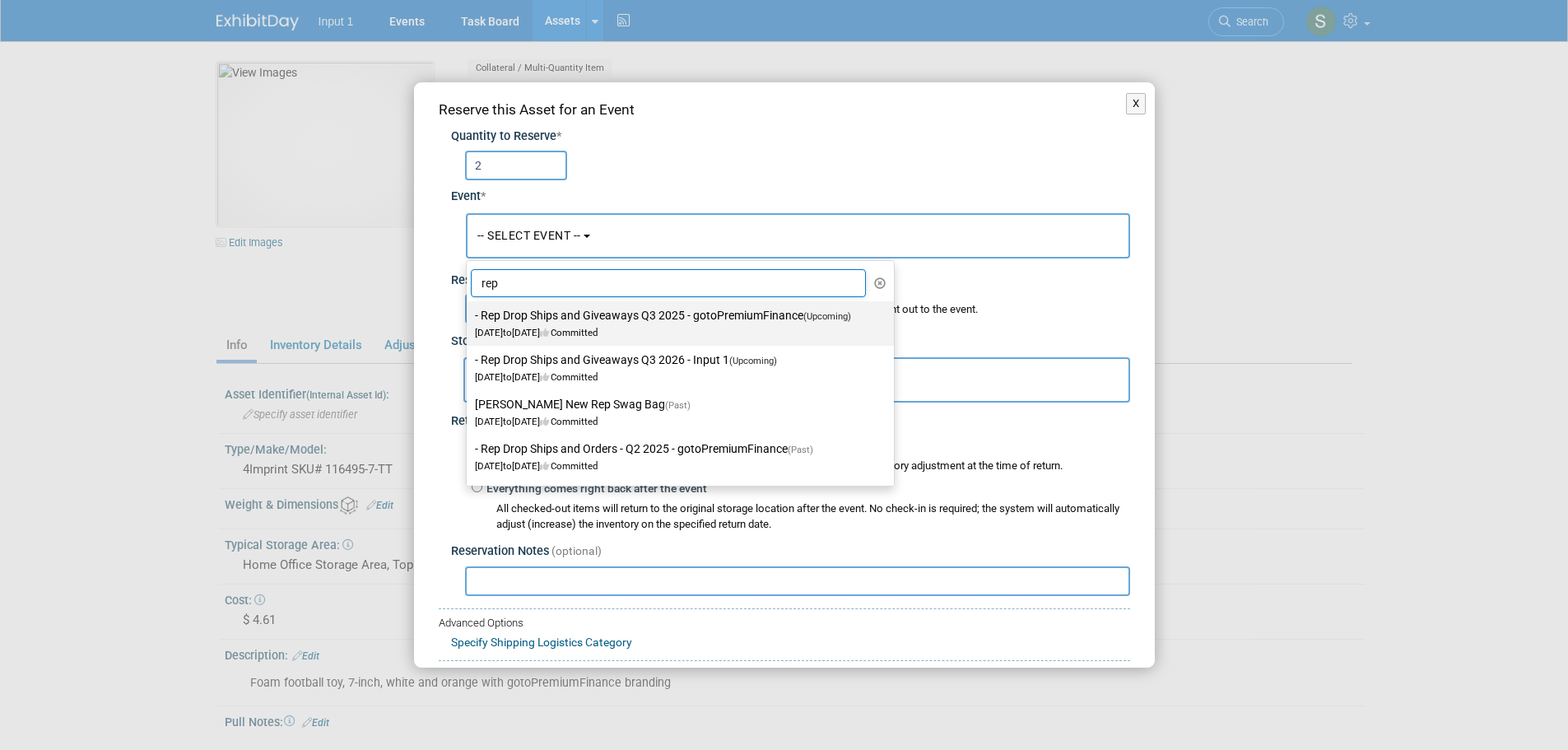
type input "rep"
click at [548, 332] on span "[DATE] to [DATE] Committed" at bounding box center [668, 324] width 386 height 28
click at [469, 321] on input "- Rep Drop Ships and Giveaways Q3 2025 - gotoPremiumFinance (Upcoming) [DATE] t…" at bounding box center [464, 316] width 11 height 11
select select "11146711"
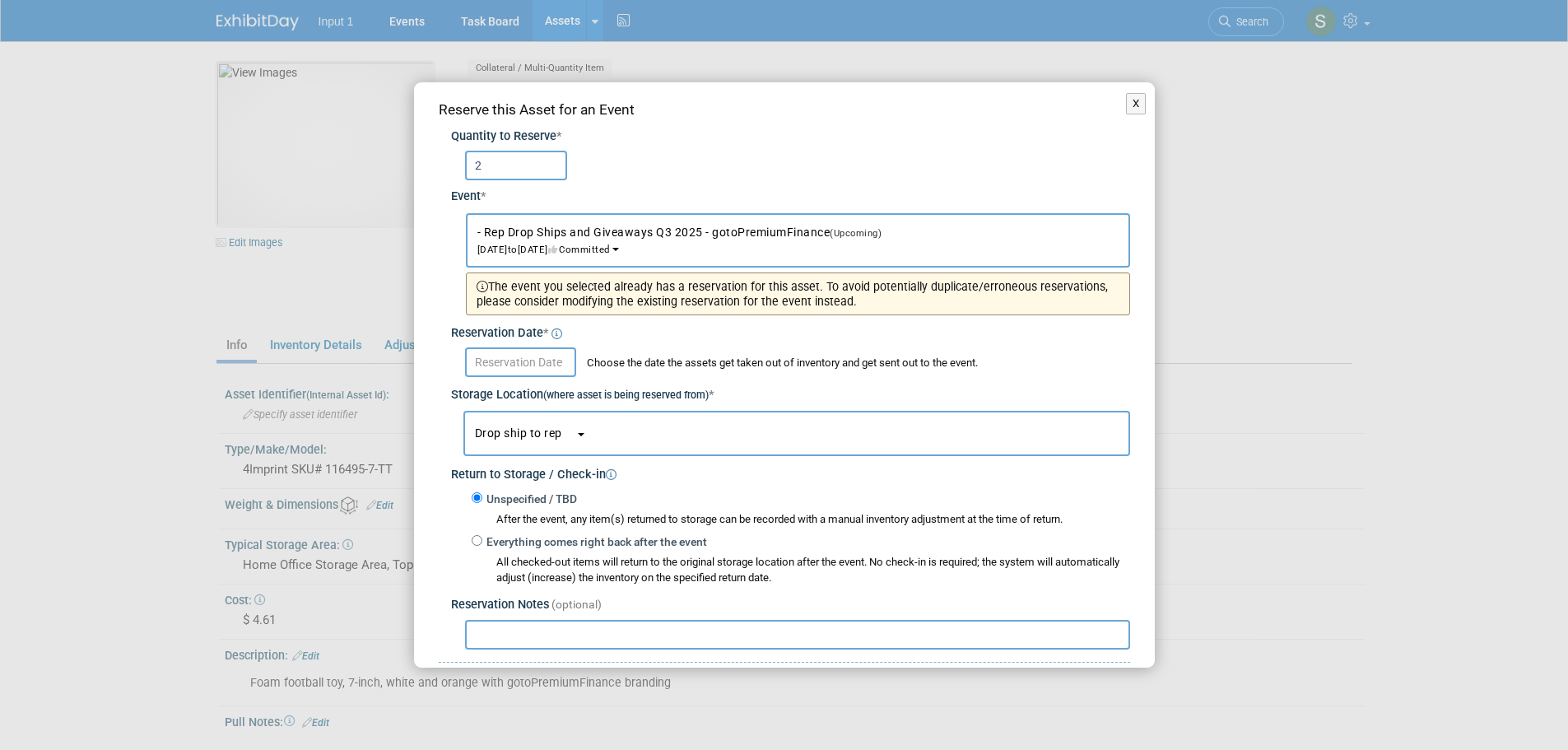
click at [520, 369] on input "text" at bounding box center [521, 362] width 111 height 29
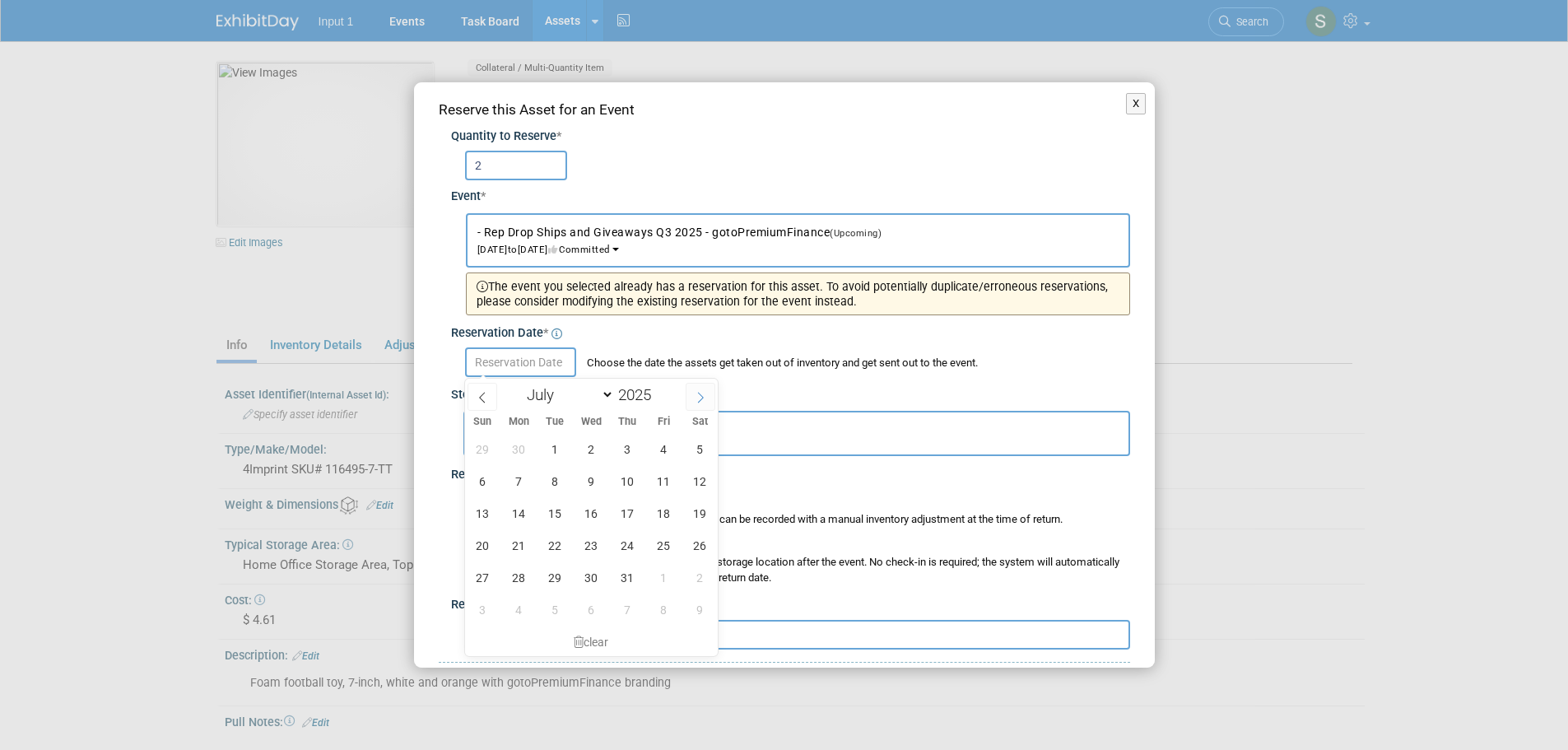
click at [705, 397] on icon at bounding box center [700, 397] width 12 height 12
select select "7"
click at [592, 545] on span "20" at bounding box center [591, 544] width 32 height 32
type input "[DATE]"
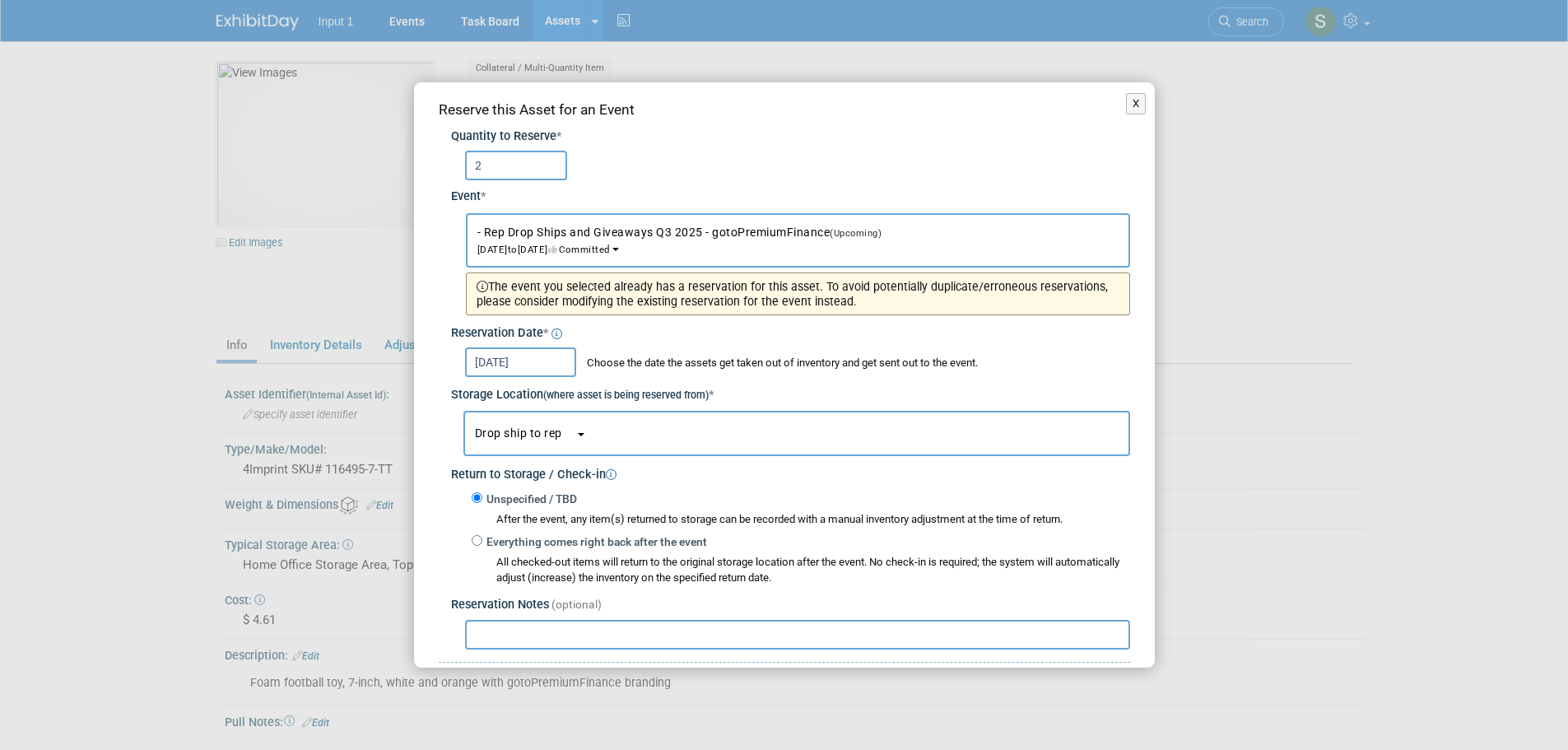
click at [562, 436] on span "button" at bounding box center [569, 433] width 14 height 11
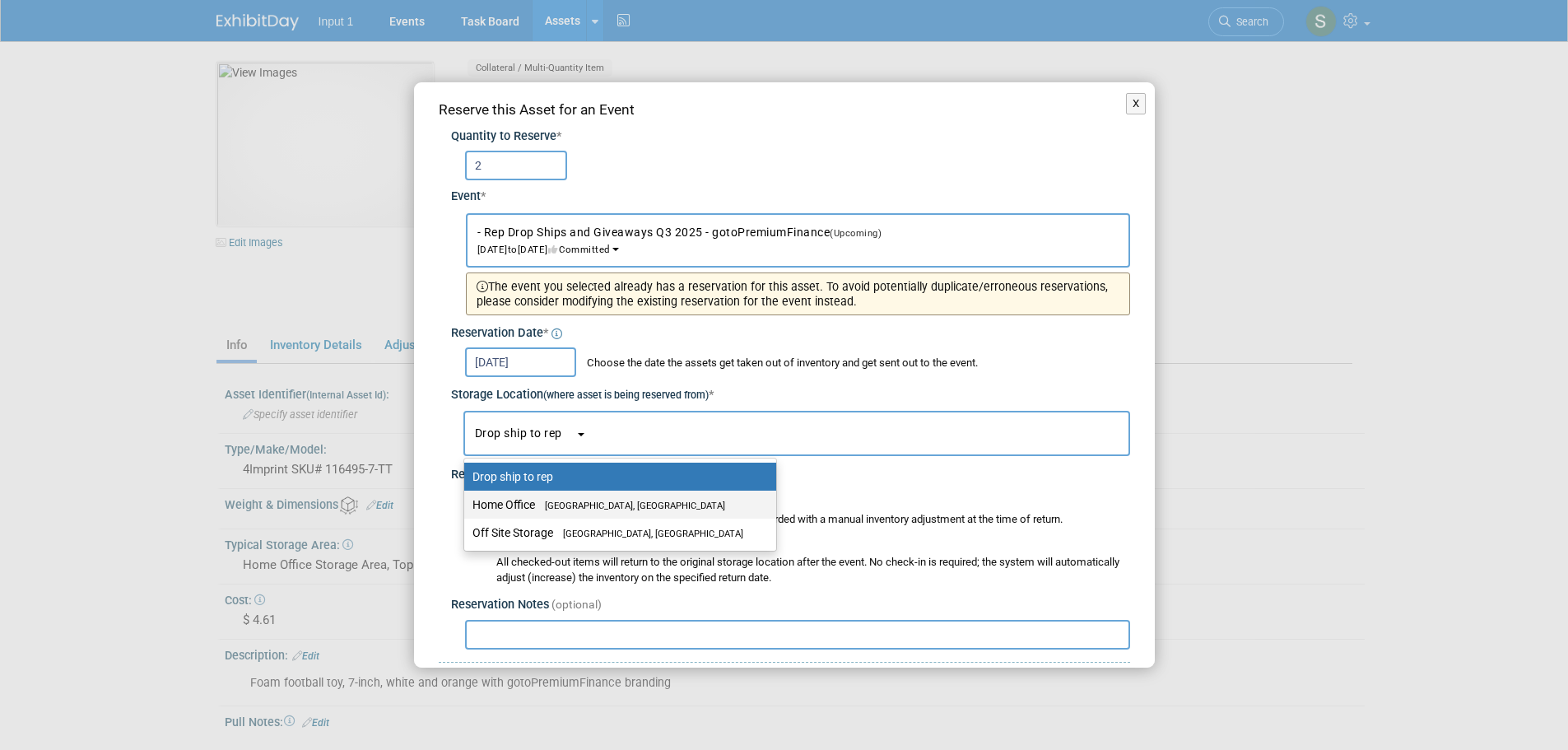
click at [558, 503] on span "[GEOGRAPHIC_DATA], [GEOGRAPHIC_DATA]" at bounding box center [629, 506] width 190 height 11
click at [467, 503] on input "Home Office [GEOGRAPHIC_DATA], [GEOGRAPHIC_DATA]" at bounding box center [461, 505] width 11 height 11
select select "11223761"
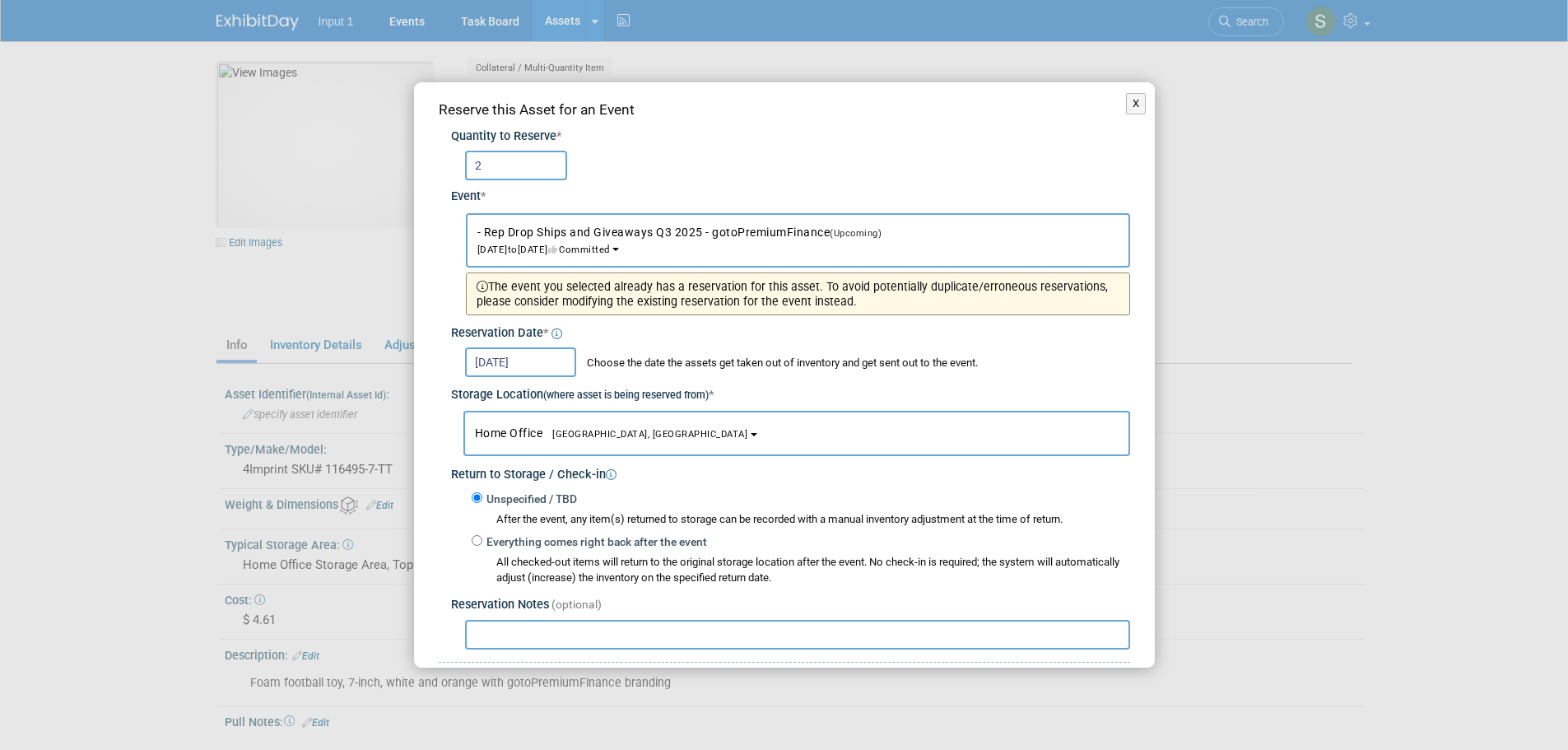
click at [534, 643] on input "text" at bounding box center [798, 634] width 665 height 29
paste input "Shipped to [PERSON_NAME] 20250820 as part of starter kit. Ref. UPS Tracking #1Z…"
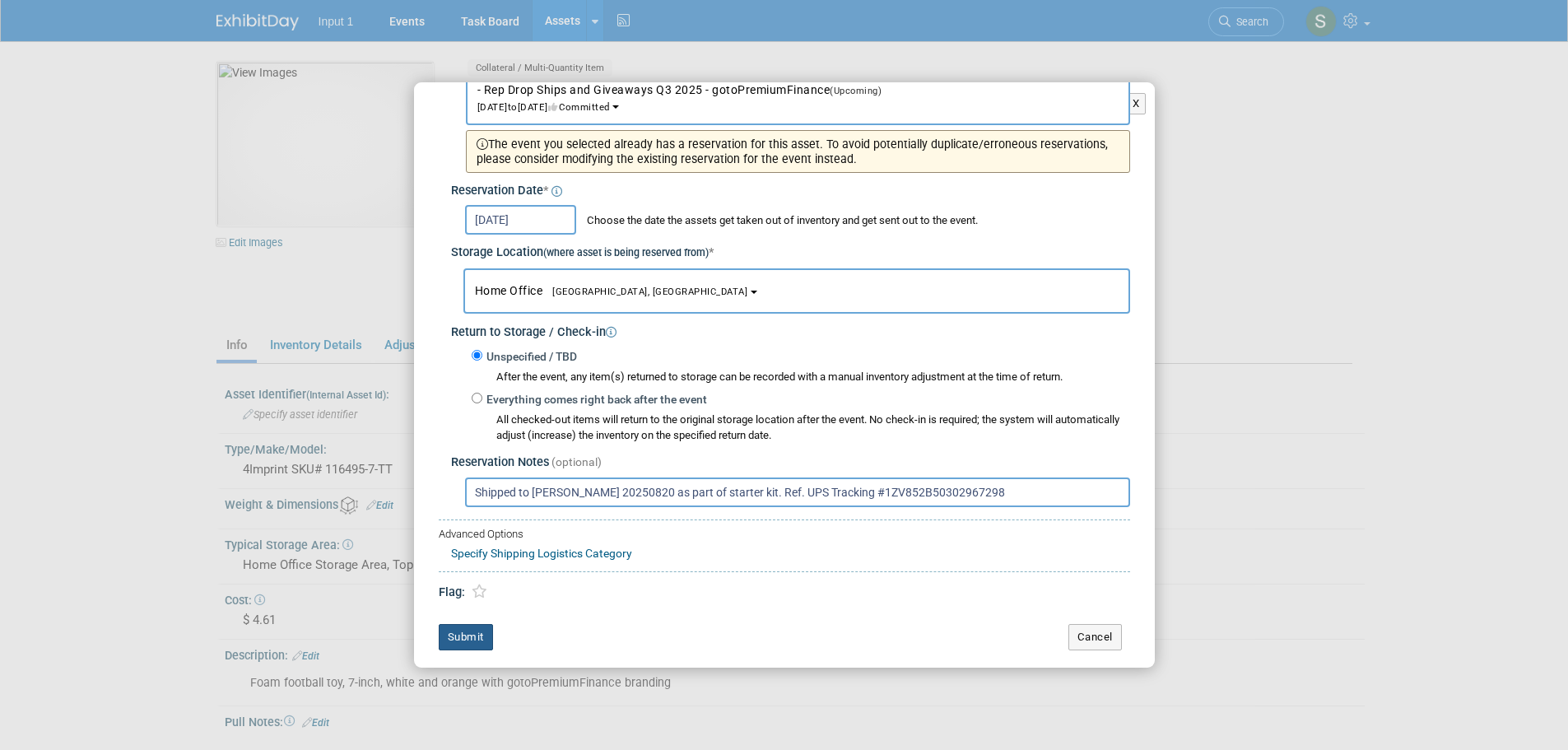
type input "Shipped to [PERSON_NAME] 20250820 as part of starter kit. Ref. UPS Tracking #1Z…"
click at [462, 638] on button "Submit" at bounding box center [466, 637] width 55 height 26
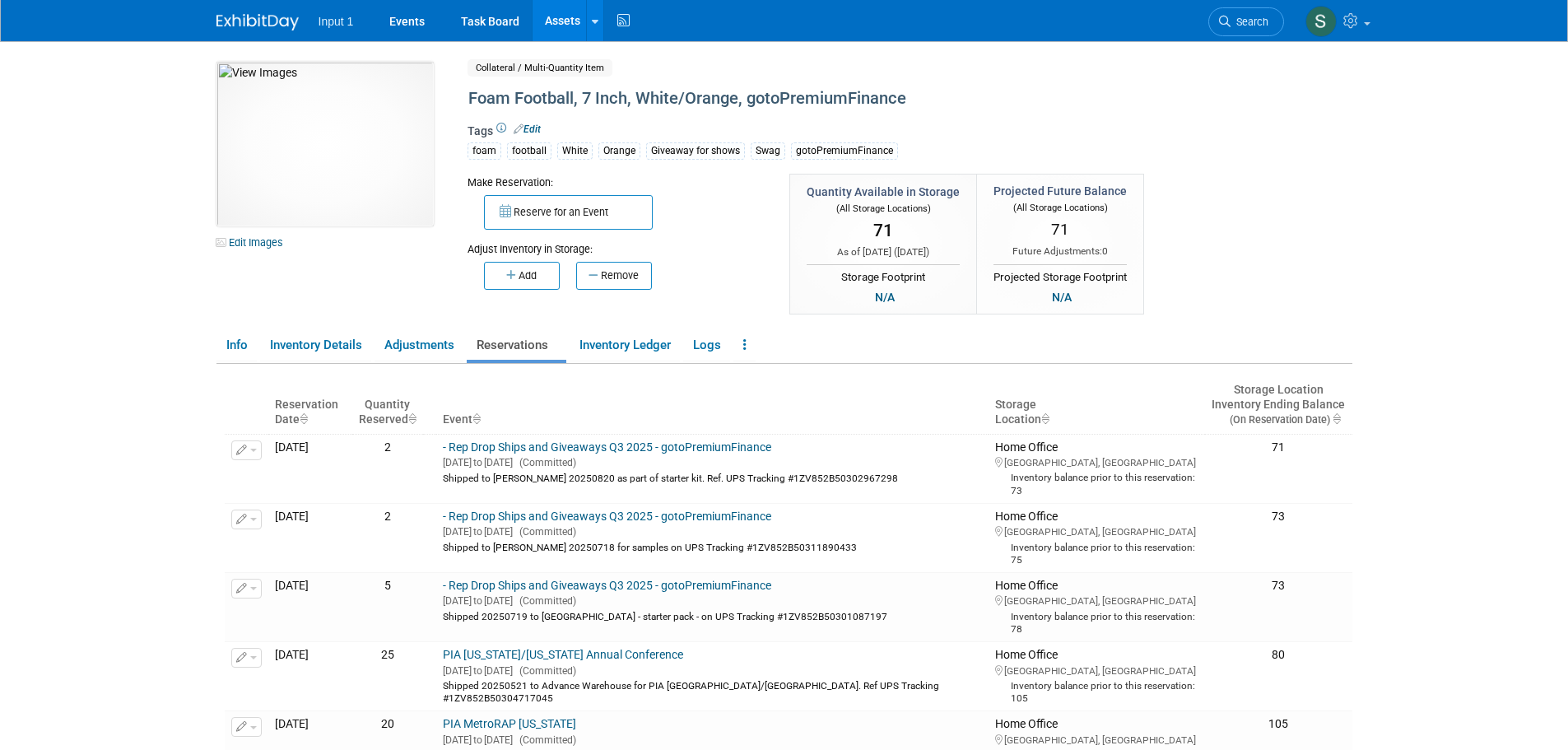
click at [566, 28] on link "Assets" at bounding box center [563, 20] width 60 height 41
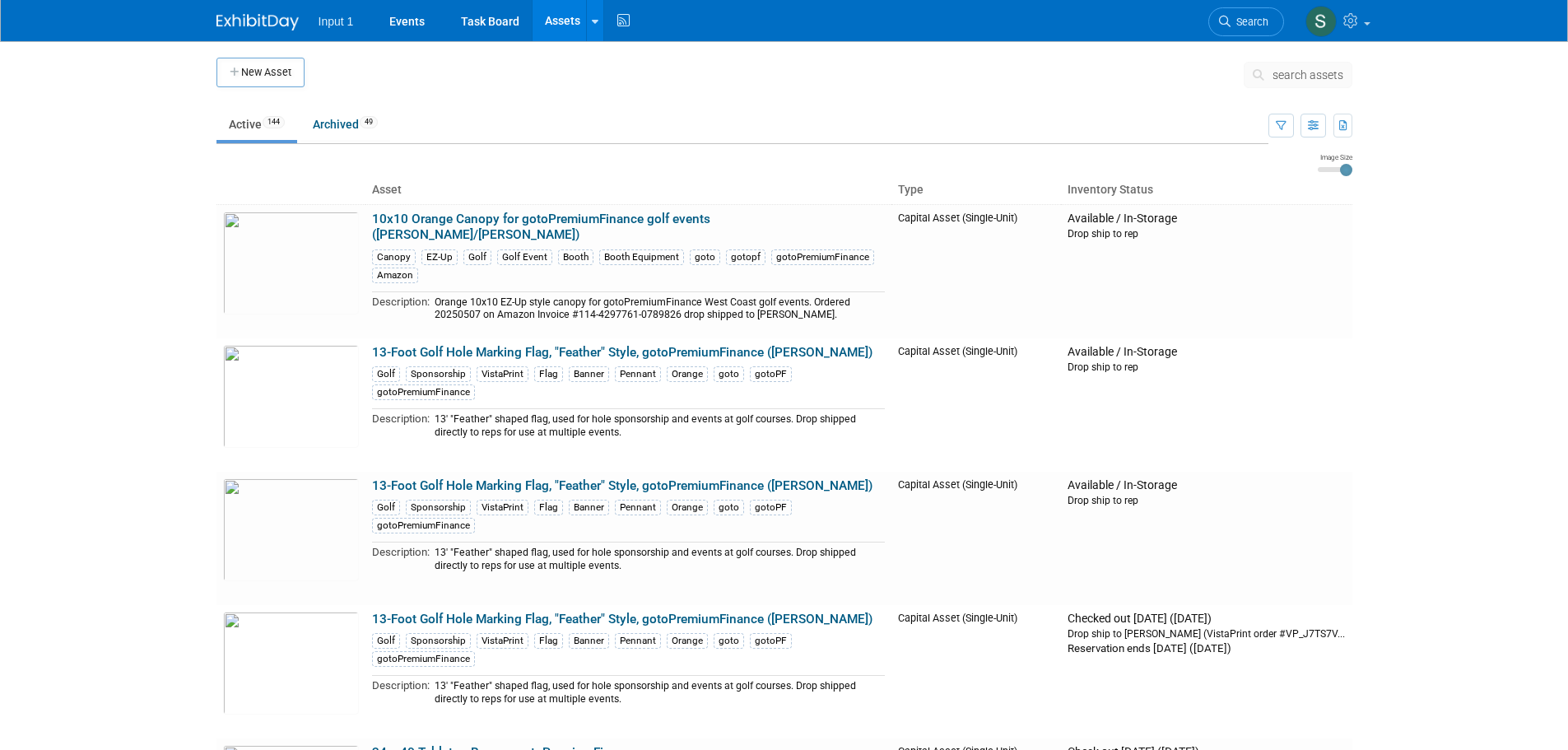
click at [1283, 77] on span "search assets" at bounding box center [1308, 75] width 71 height 14
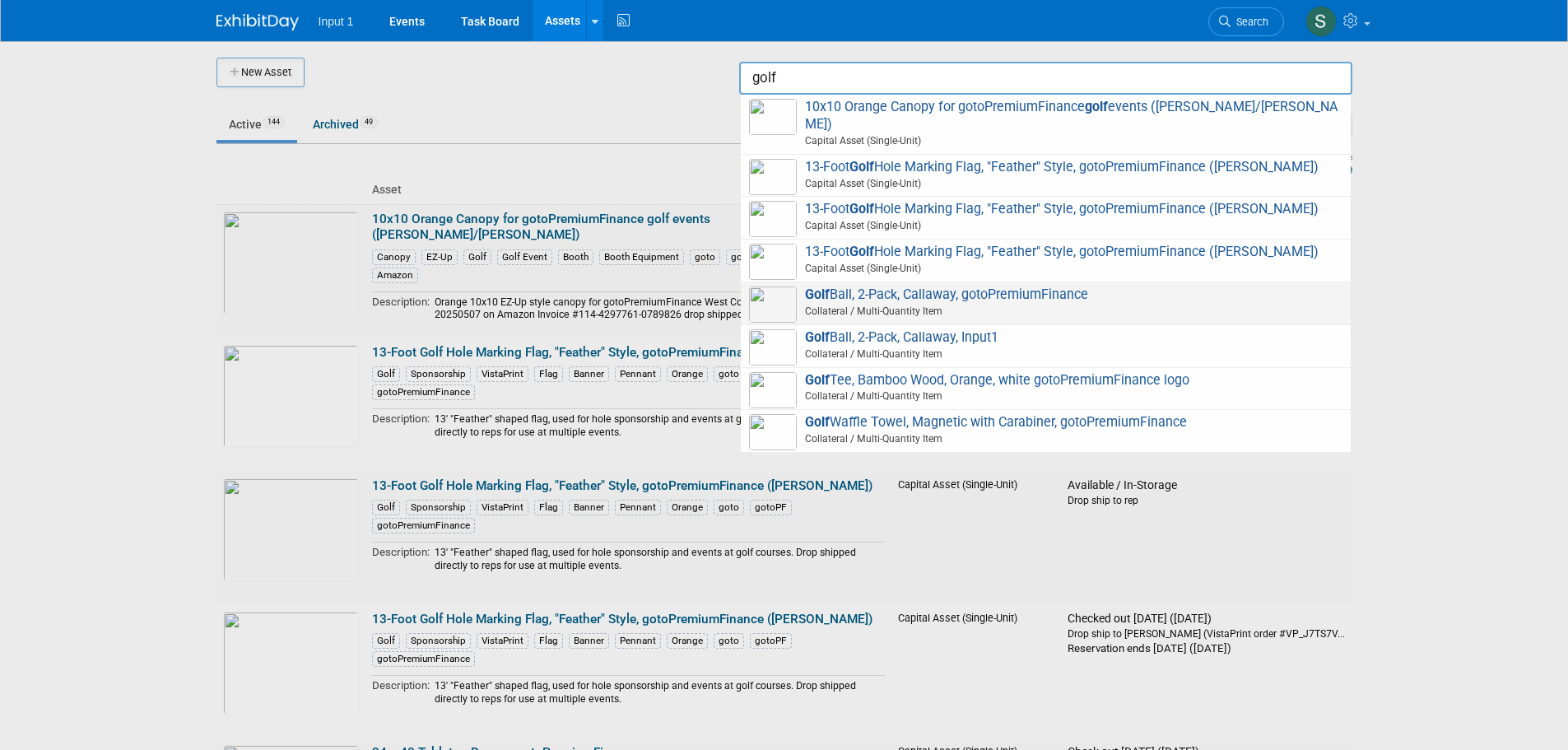
click at [992, 286] on span "Golf Ball, 2-Pack, Callaway, gotoPremiumFinance Collateral / Multi-Quantity Item" at bounding box center [1045, 303] width 593 height 34
type input "Golf Ball, 2-Pack, Callaway, gotoPremiumFinance"
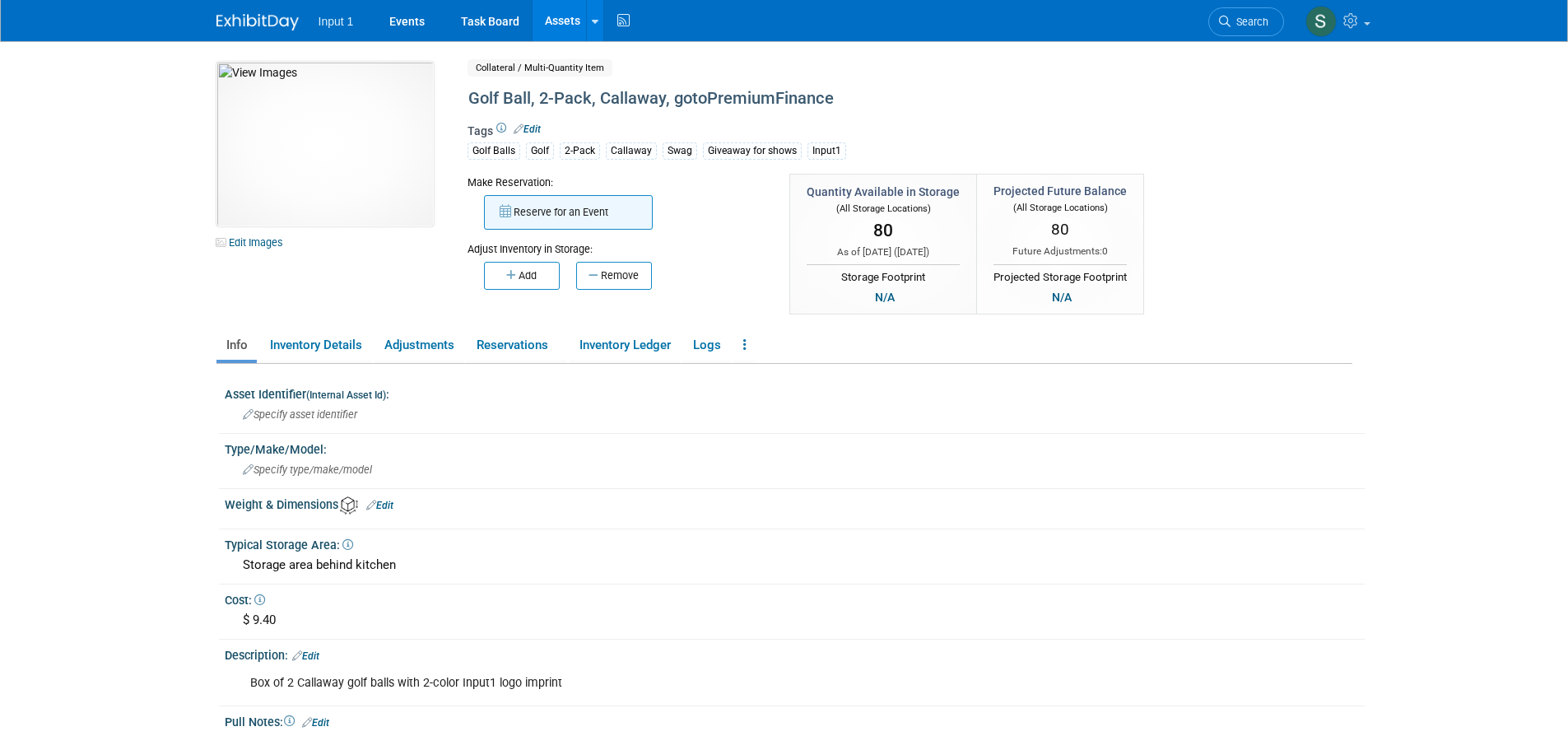
click at [557, 217] on button "Reserve for an Event" at bounding box center [568, 211] width 168 height 34
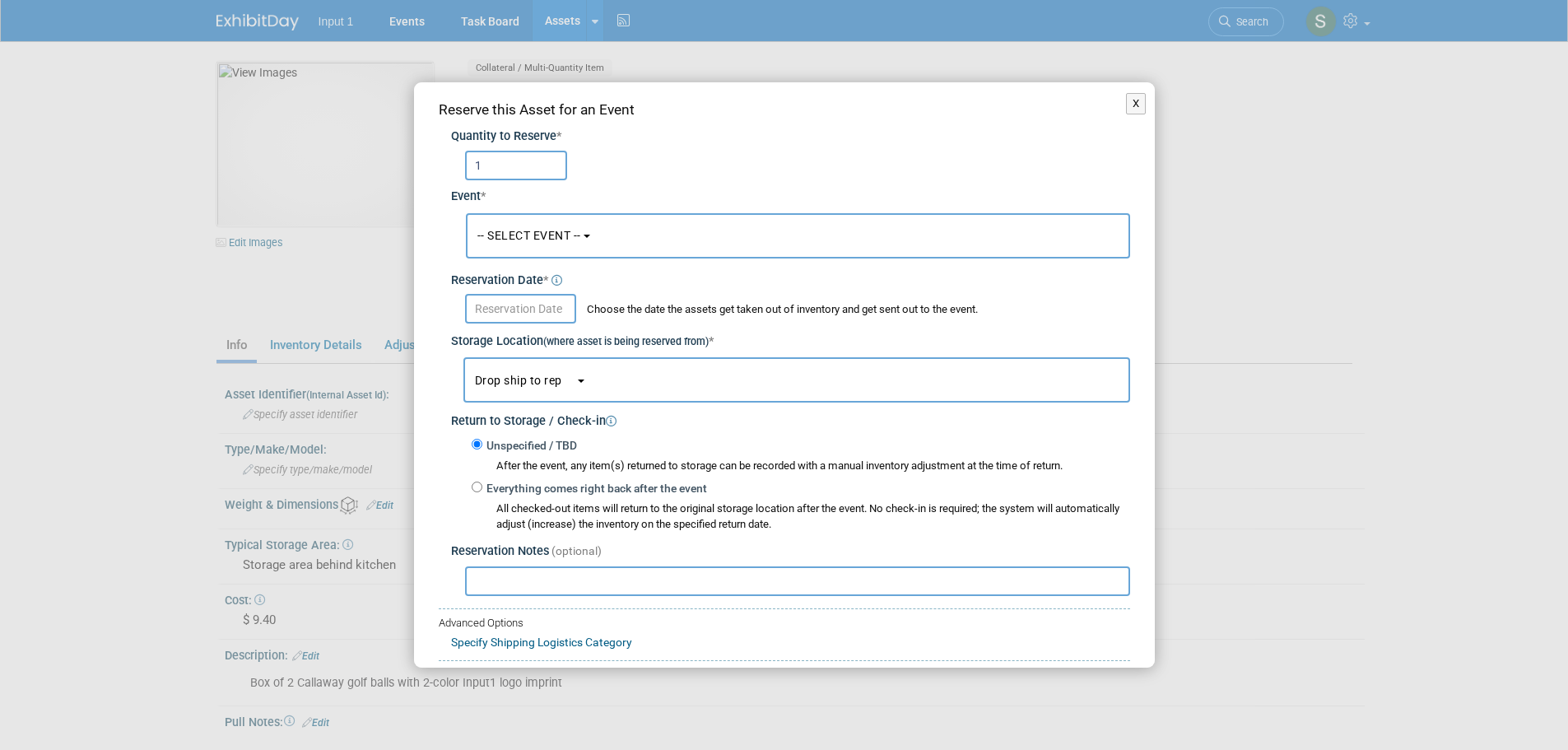
type input "1"
click at [567, 239] on span "-- SELECT EVENT --" at bounding box center [529, 236] width 103 height 14
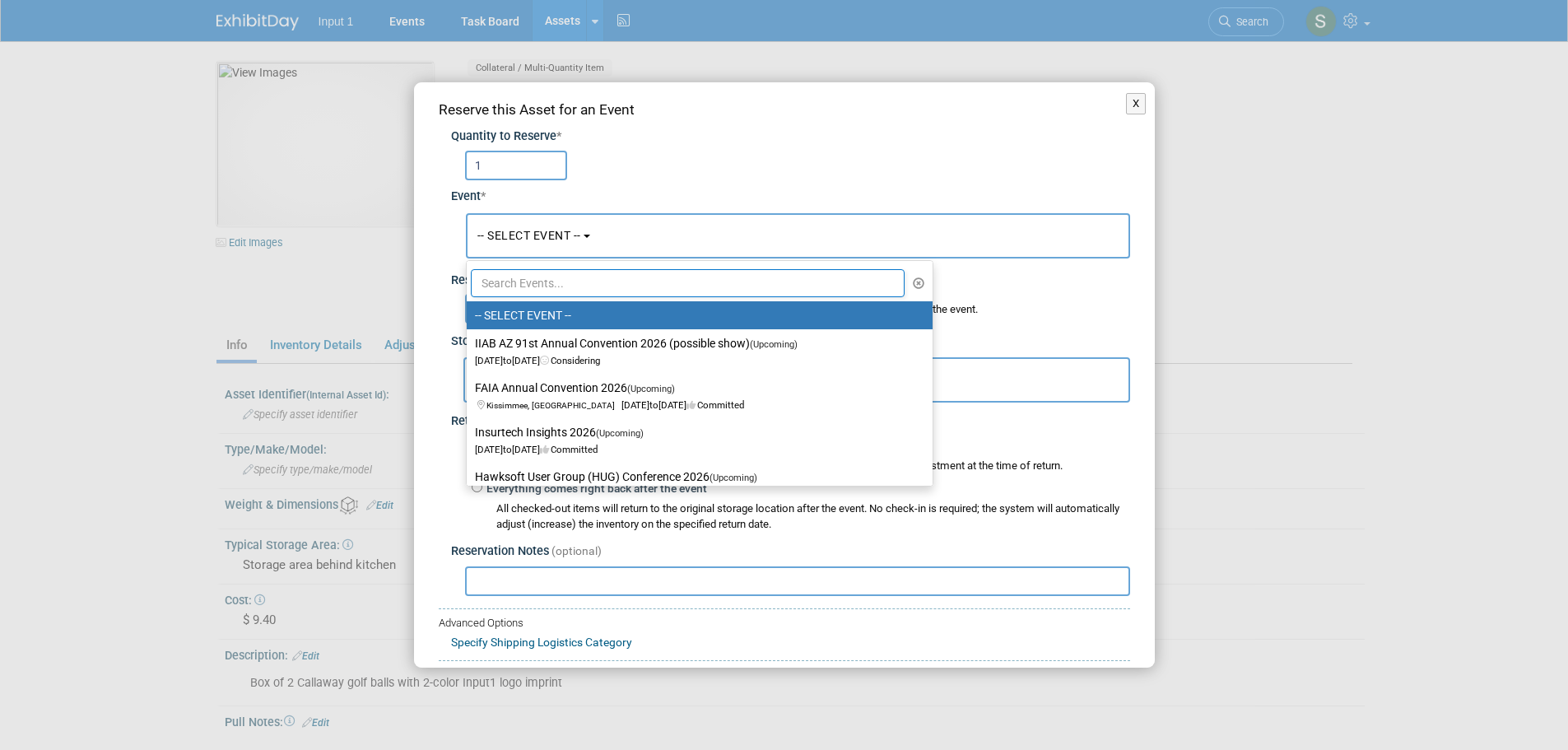
click at [585, 281] on input "text" at bounding box center [688, 282] width 434 height 28
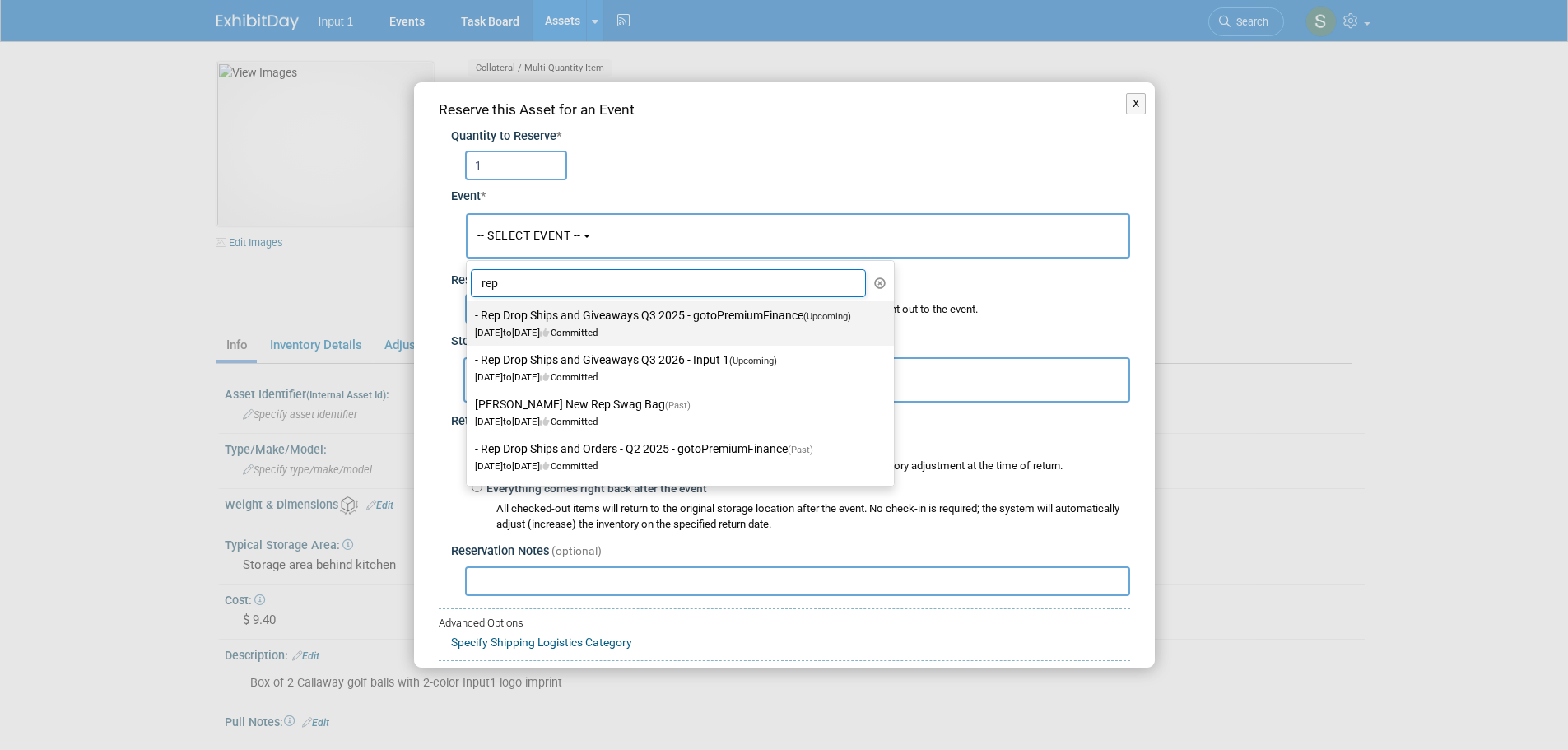
type input "rep"
click at [656, 318] on label "- Rep Drop Ships and Giveaways Q3 2025 - gotoPremiumFinance (Upcoming) [DATE] t…" at bounding box center [676, 323] width 402 height 38
click at [469, 318] on input "- Rep Drop Ships and Giveaways Q3 2025 - gotoPremiumFinance (Upcoming) [DATE] t…" at bounding box center [464, 316] width 11 height 11
select select "11146711"
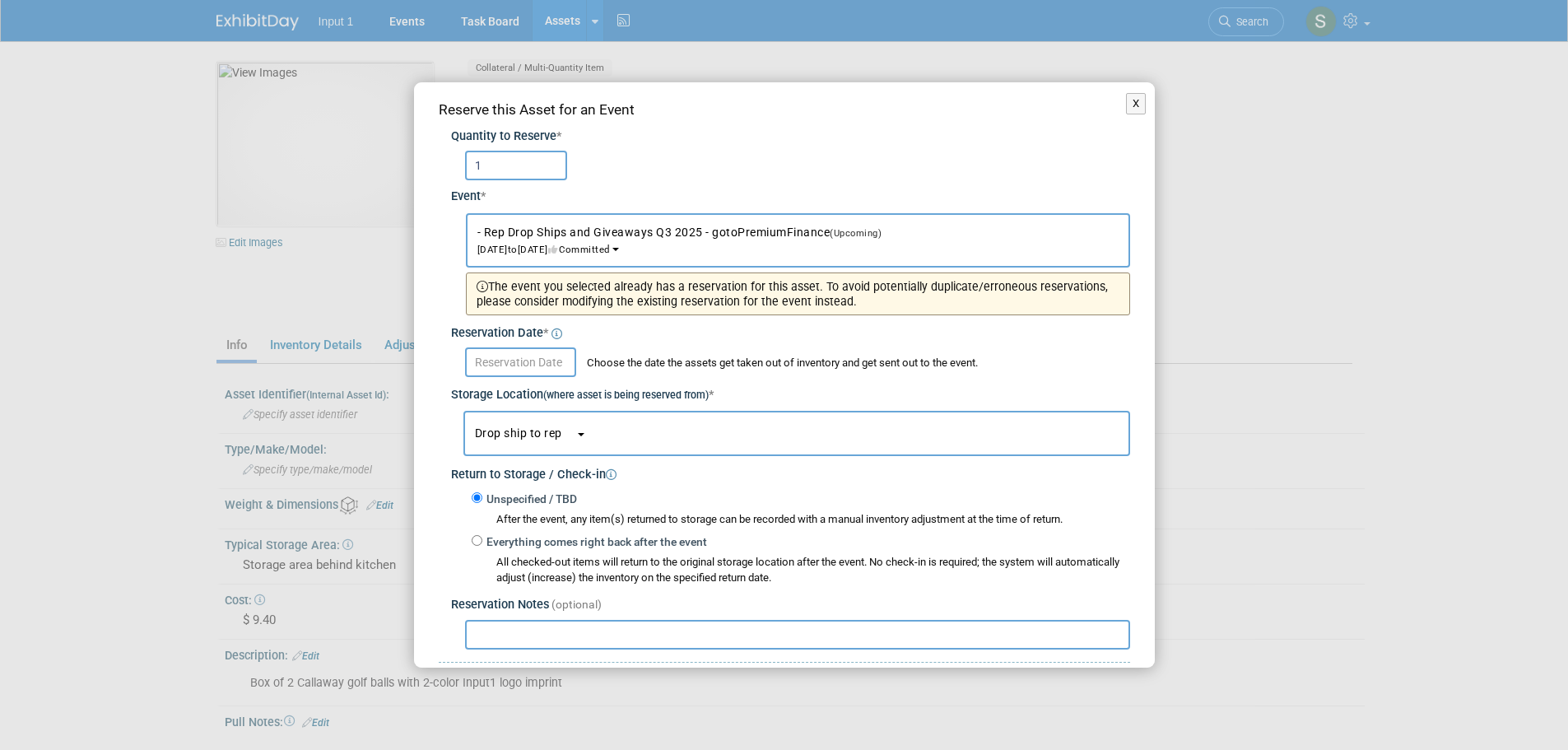
click at [517, 364] on input "text" at bounding box center [521, 362] width 111 height 29
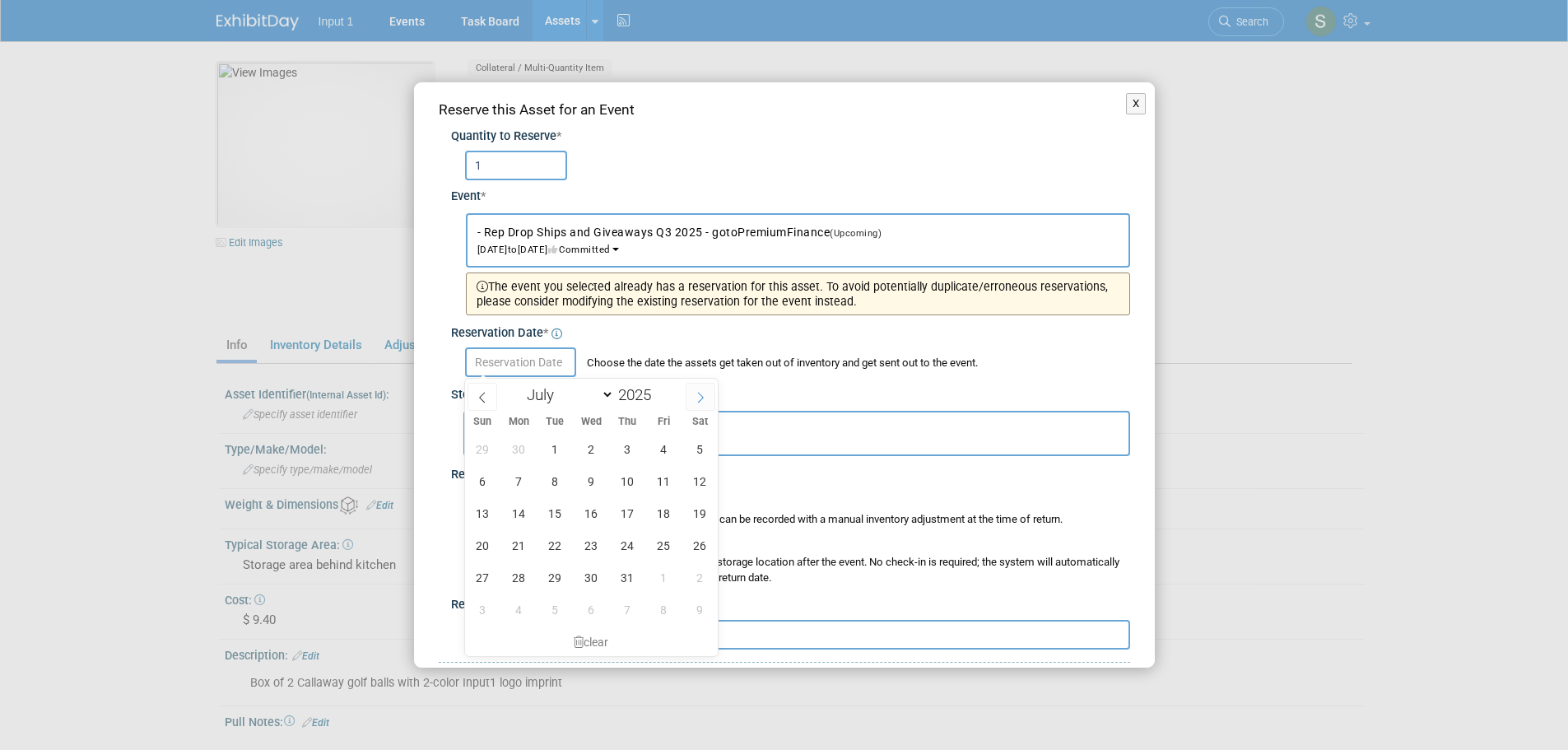
click at [695, 395] on icon at bounding box center [700, 397] width 12 height 12
select select "7"
click at [587, 542] on span "20" at bounding box center [591, 544] width 32 height 32
type input "[DATE]"
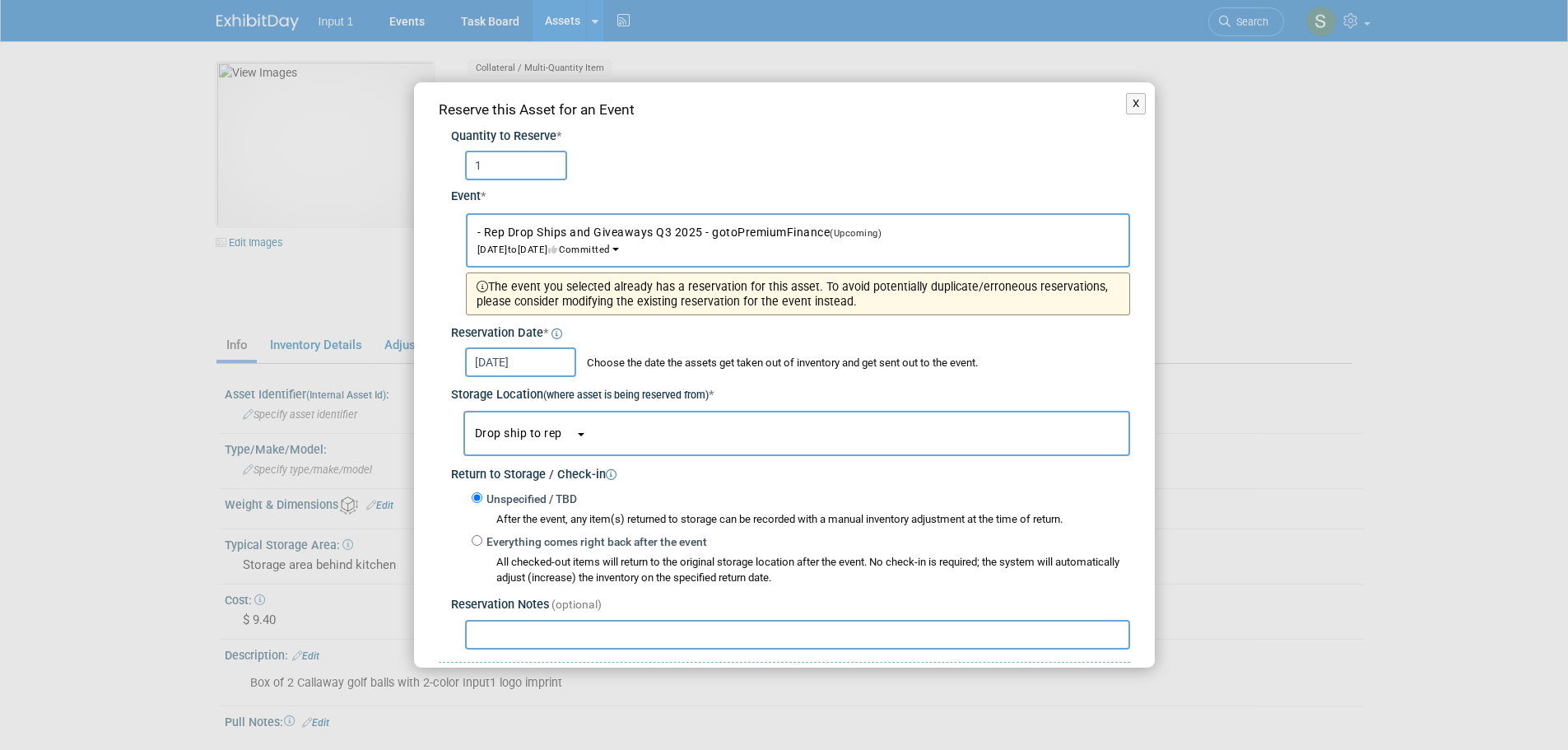
click at [538, 437] on span "Drop ship to rep" at bounding box center [525, 433] width 100 height 14
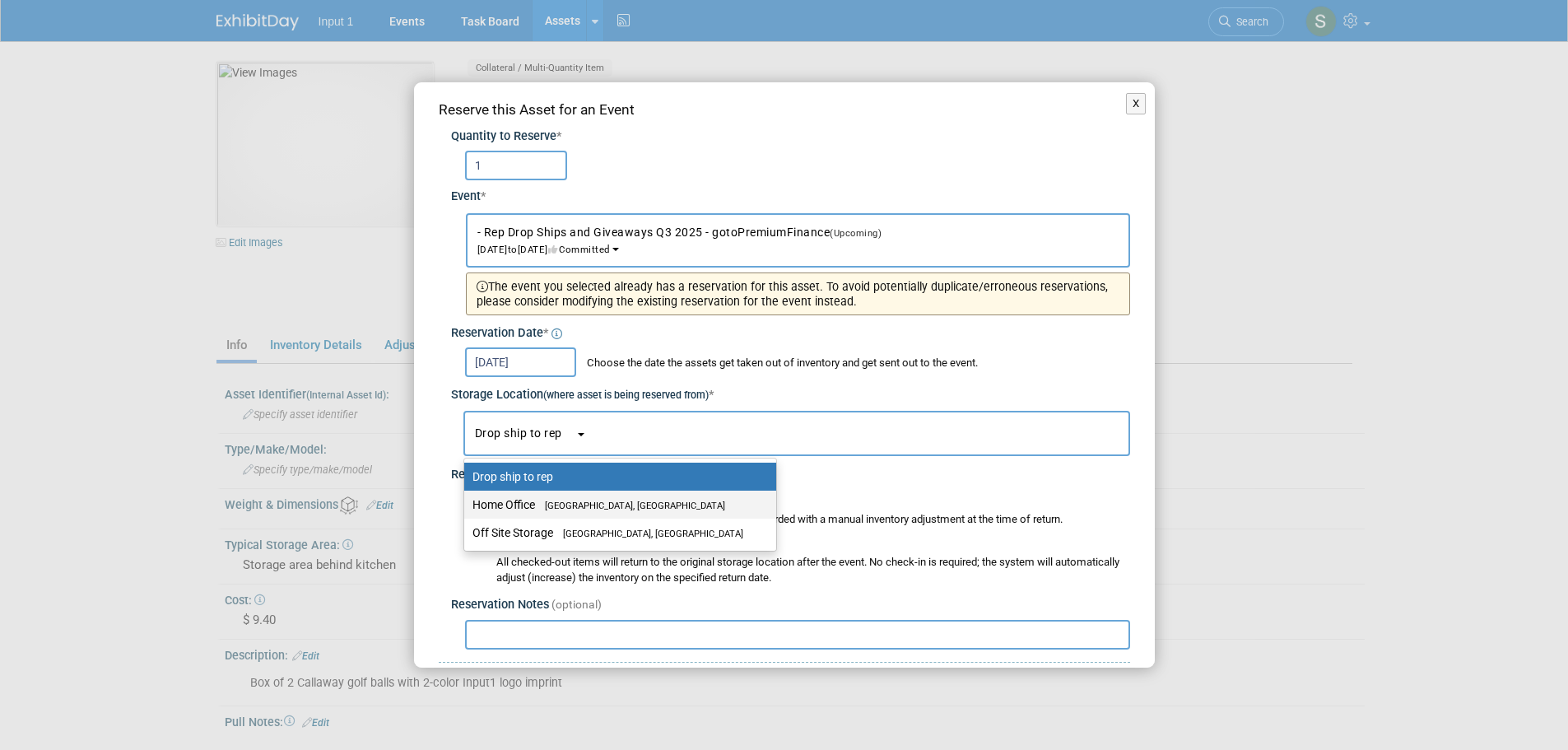
click at [532, 508] on label "Home Office [GEOGRAPHIC_DATA], [GEOGRAPHIC_DATA]" at bounding box center [616, 505] width 287 height 21
click at [467, 508] on input "Home Office [GEOGRAPHIC_DATA], [GEOGRAPHIC_DATA]" at bounding box center [461, 505] width 11 height 11
select select "11223761"
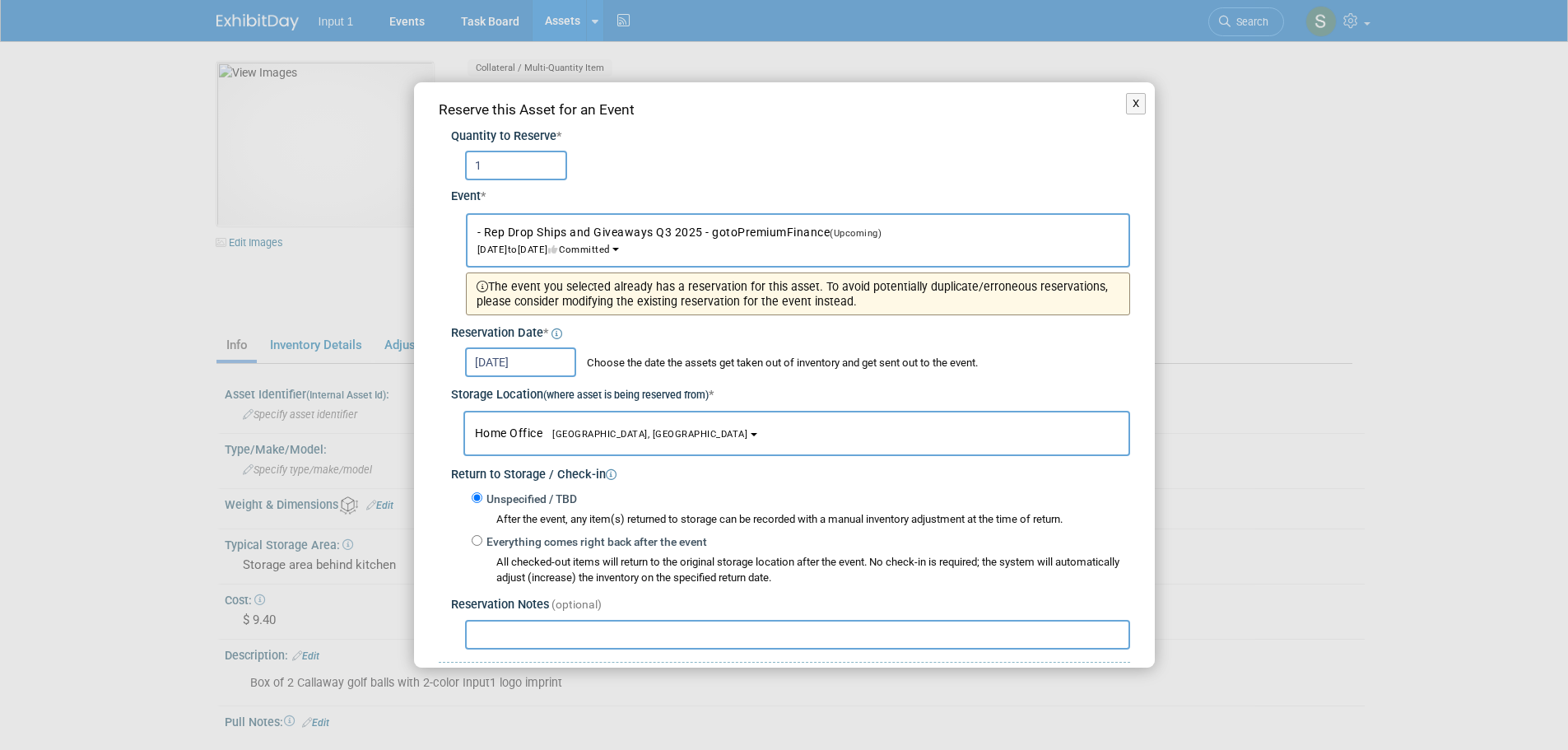
click at [702, 646] on input "text" at bounding box center [798, 634] width 665 height 29
paste input "Shipped to [PERSON_NAME] 20250820 as part of starter kit. Ref. UPS Tracking #1Z…"
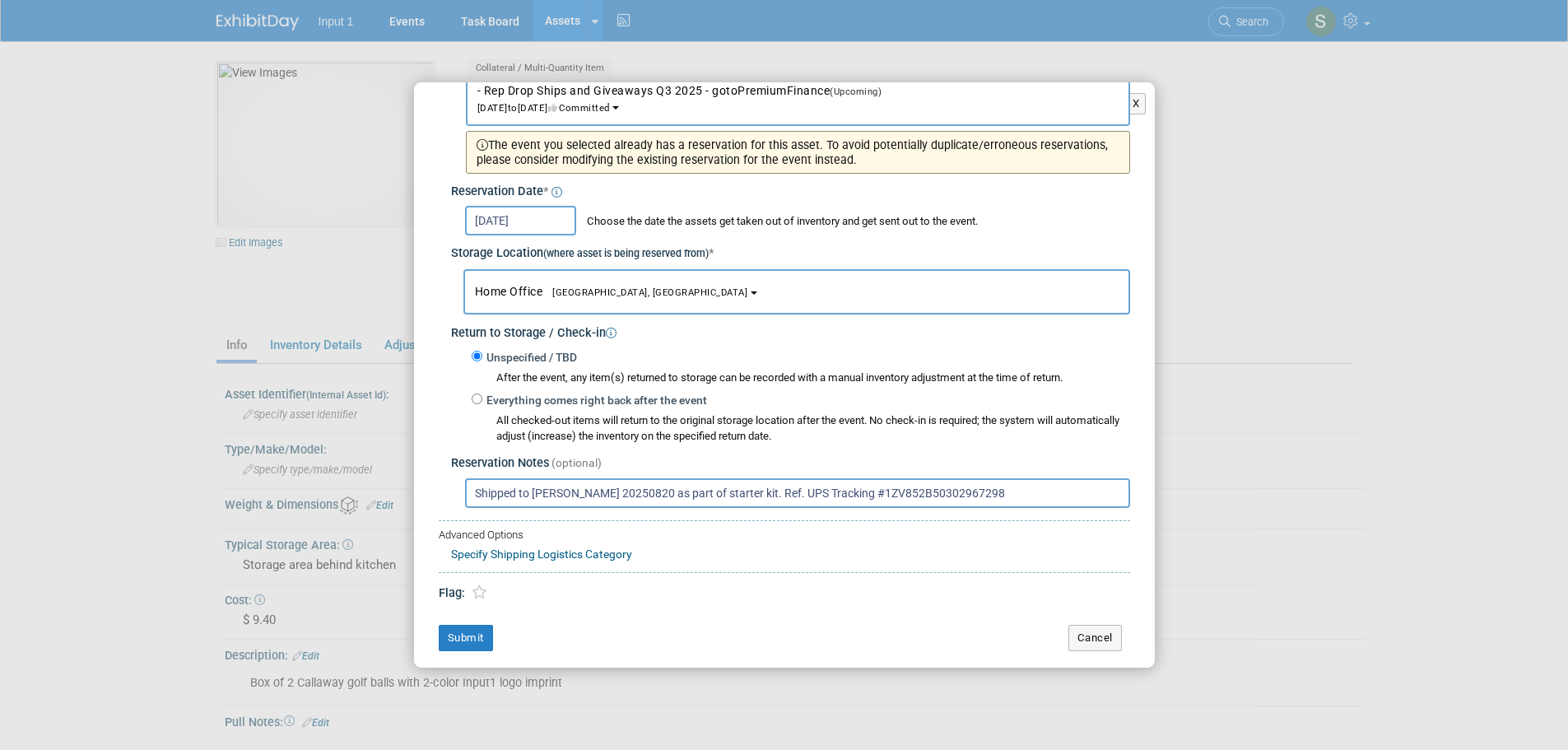
scroll to position [142, 0]
type input "Shipped to [PERSON_NAME] 20250820 as part of starter kit. Ref. UPS Tracking #1Z…"
click at [455, 637] on button "Submit" at bounding box center [466, 637] width 55 height 26
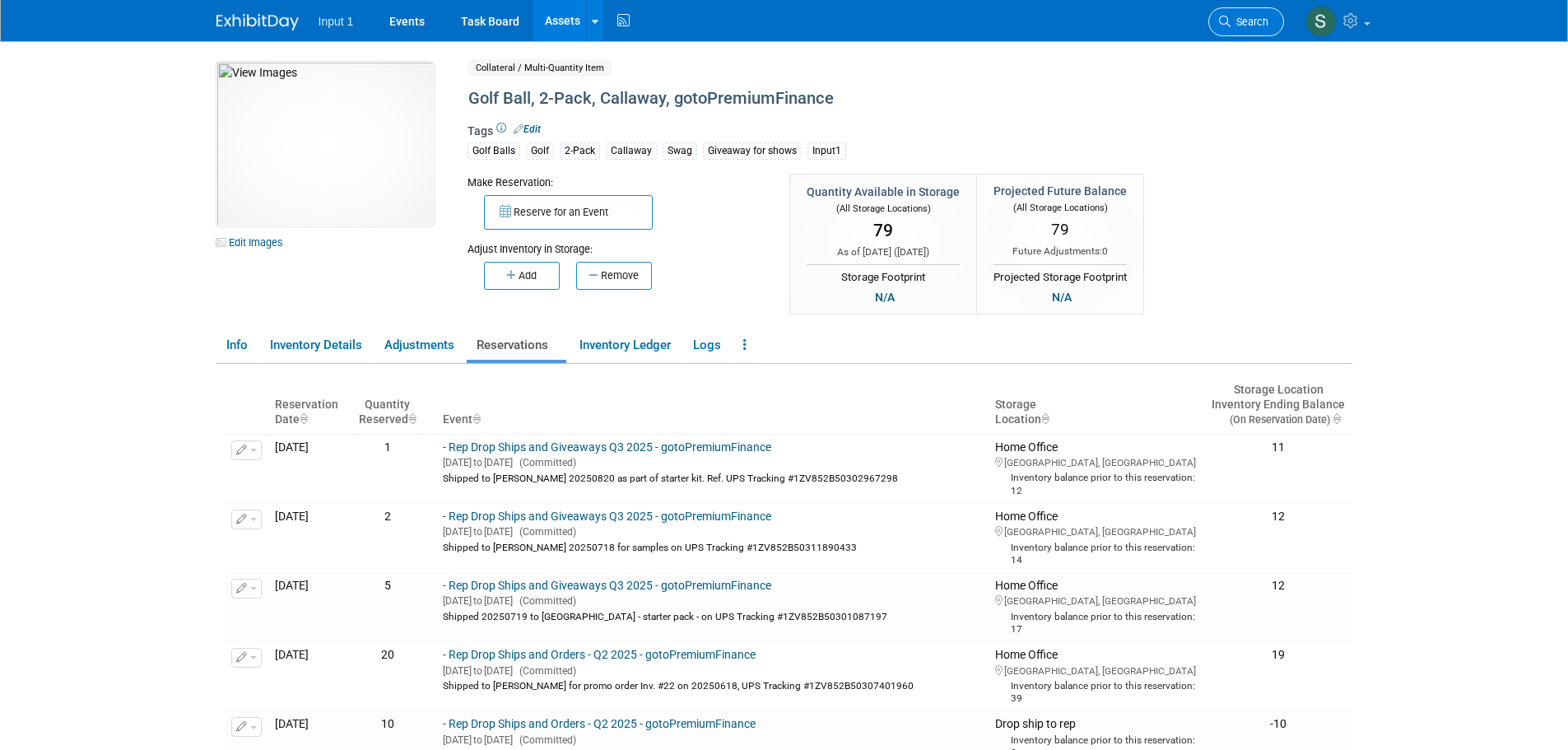
click at [1247, 14] on link "Search" at bounding box center [1247, 22] width 76 height 29
click at [565, 19] on link "Assets" at bounding box center [563, 20] width 60 height 41
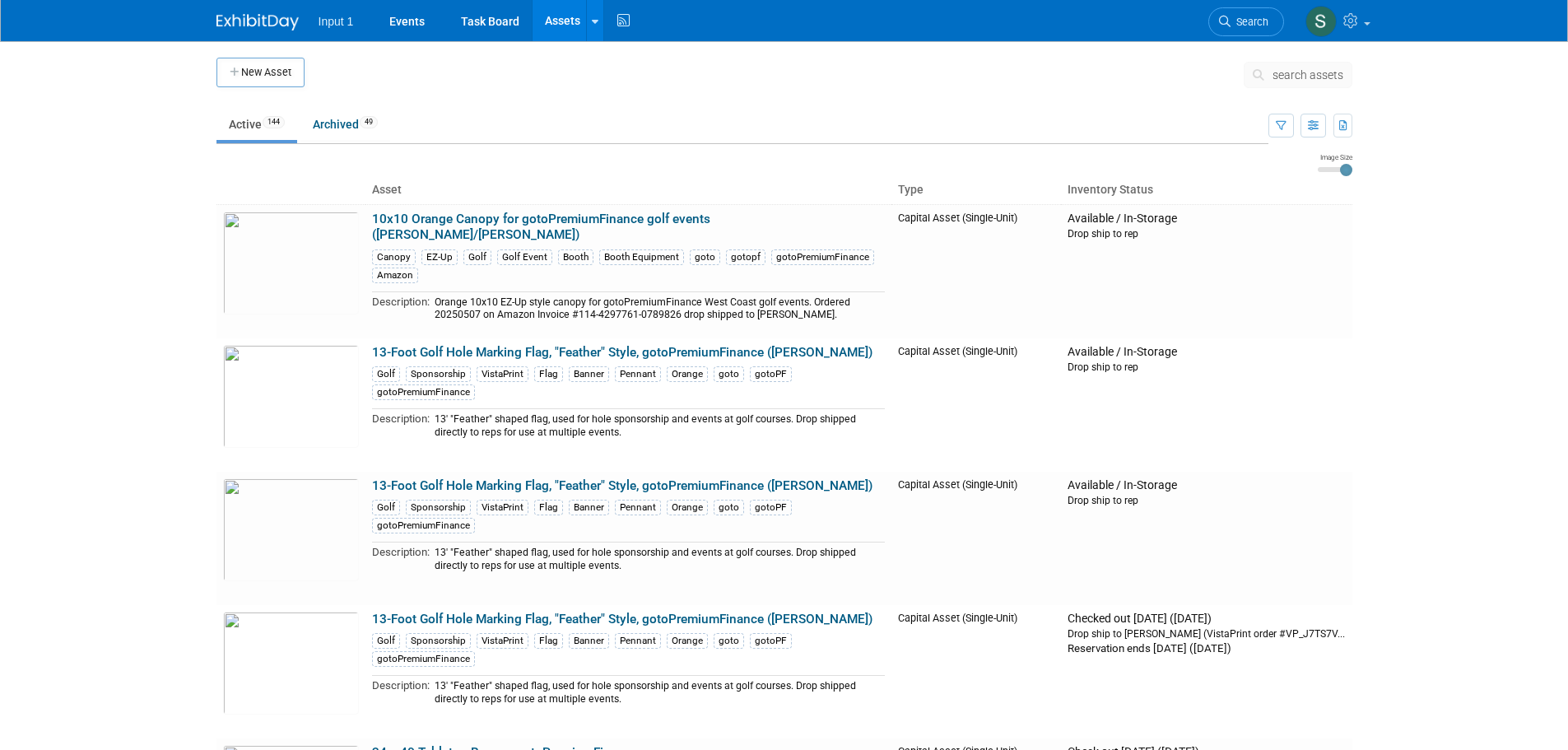
click at [1298, 81] on span "search assets" at bounding box center [1308, 75] width 71 height 14
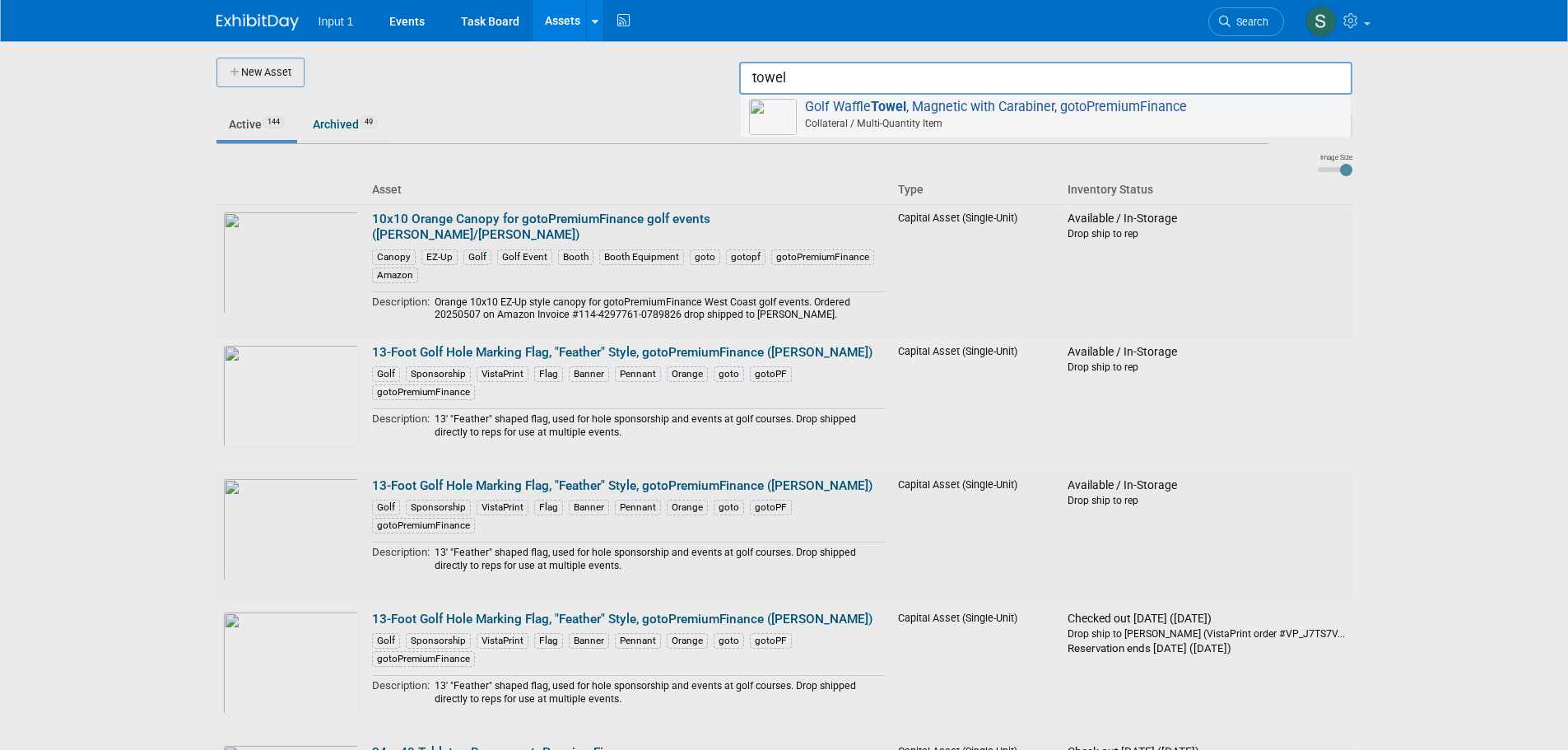
click at [928, 110] on span "Golf Waffle Towel , Magnetic with Carabiner, gotoPremiumFinance Collateral / Mu…" at bounding box center [1045, 115] width 593 height 34
type input "Golf Waffle Towel, Magnetic with Carabiner, gotoPremiumFinance"
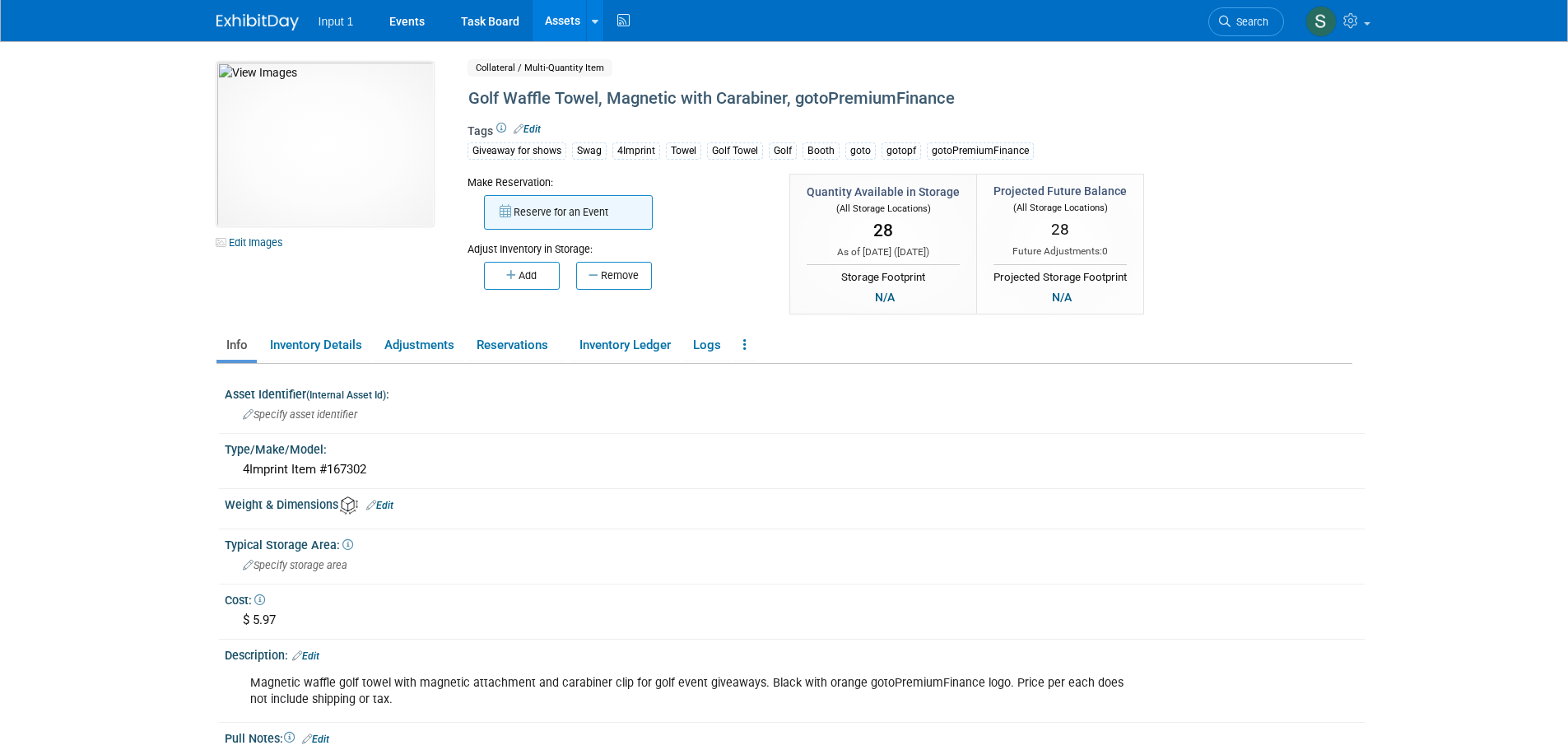
click at [603, 215] on button "Reserve for an Event" at bounding box center [568, 211] width 168 height 34
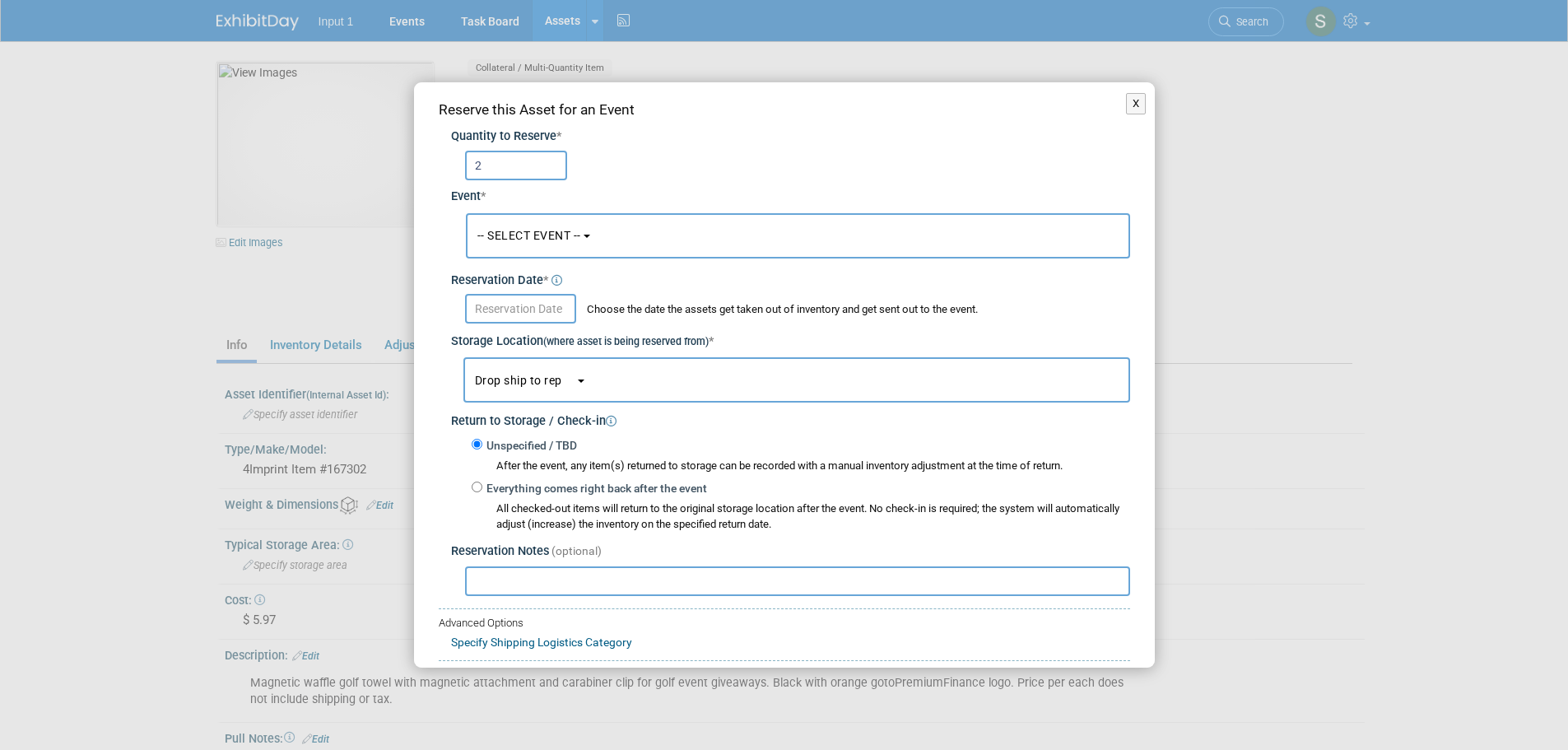
type input "2"
click at [587, 233] on button "-- SELECT EVENT --" at bounding box center [798, 236] width 664 height 45
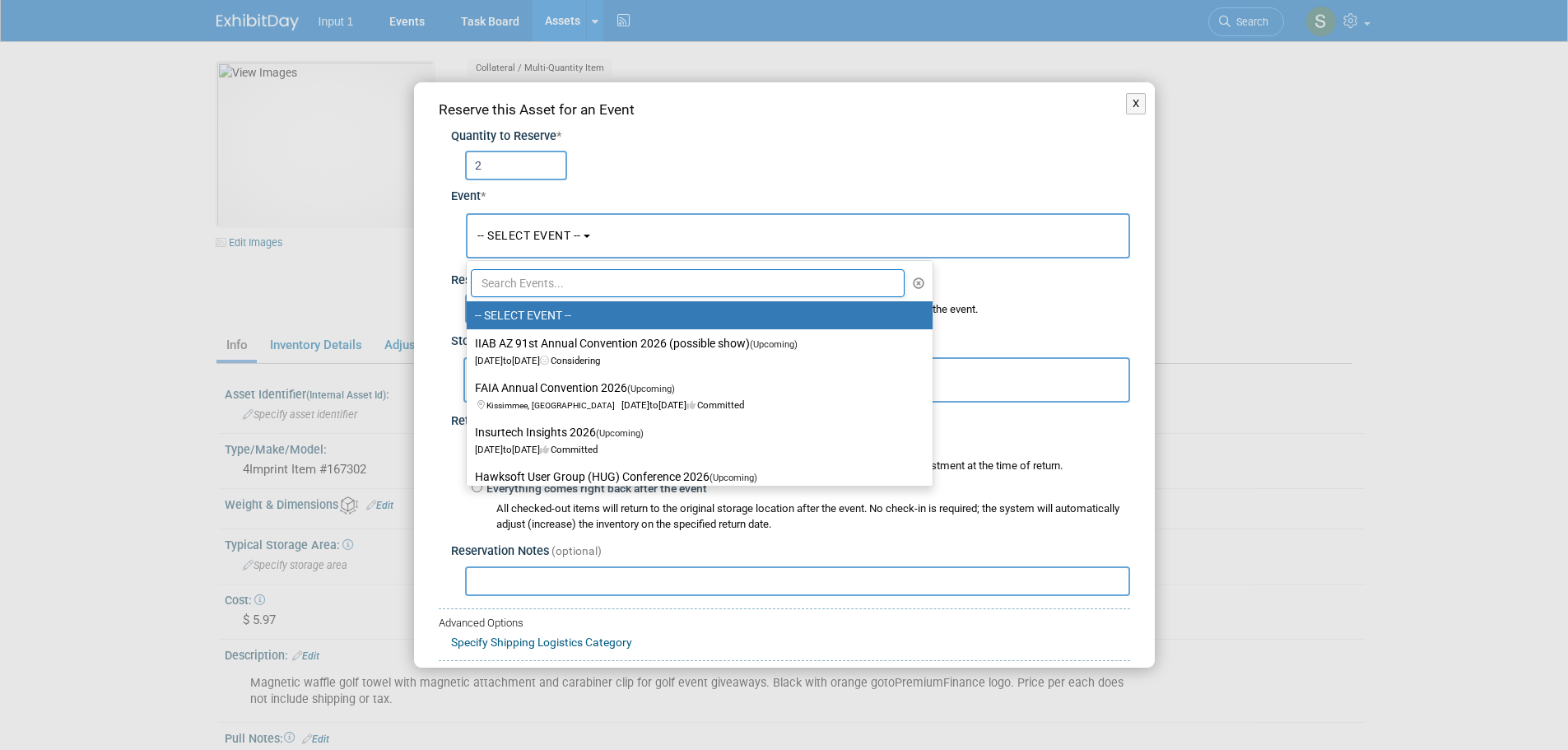
click at [555, 284] on input "text" at bounding box center [688, 282] width 434 height 28
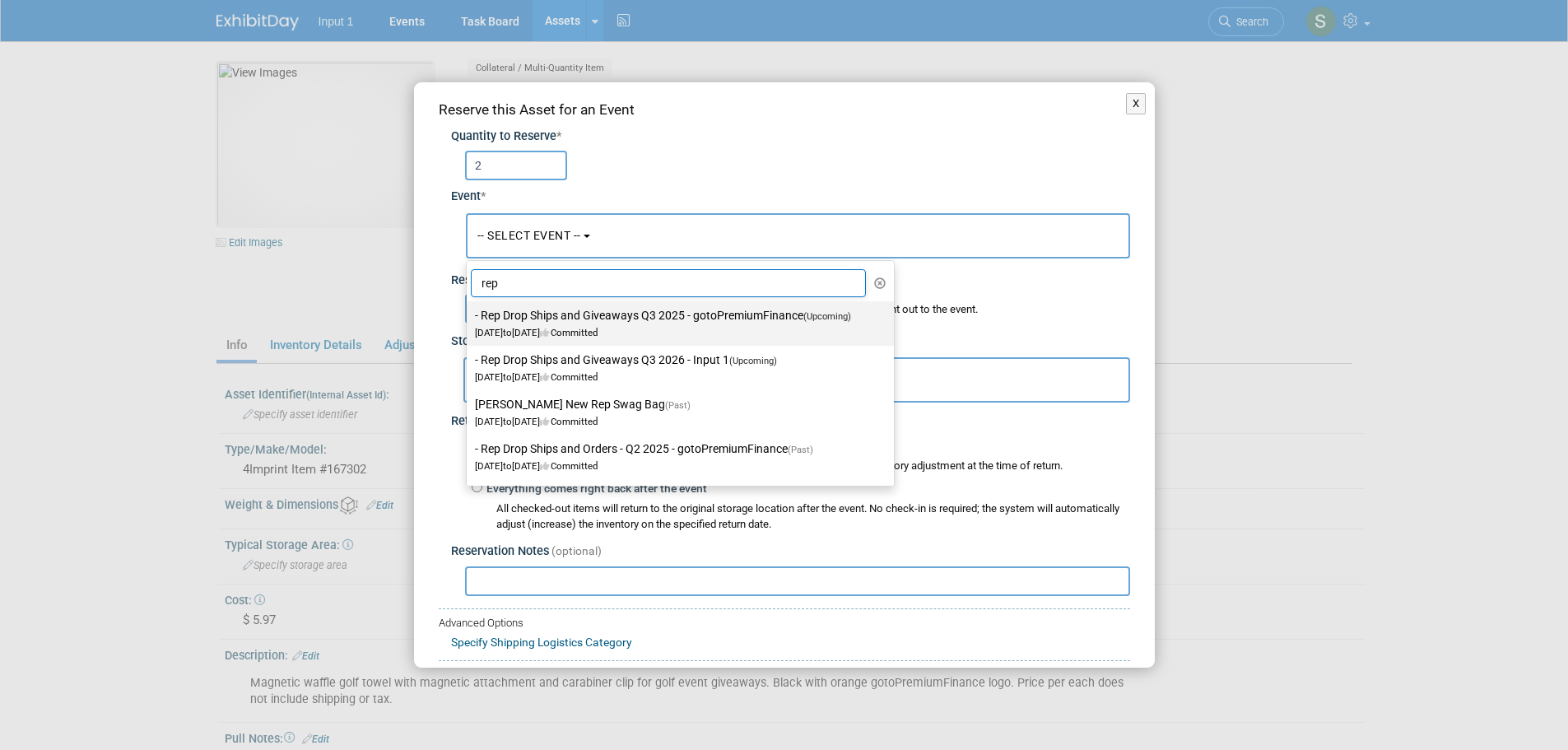
type input "rep"
click at [539, 321] on label "- Rep Drop Ships and Giveaways Q3 2025 - gotoPremiumFinance (Upcoming) [DATE] t…" at bounding box center [676, 323] width 402 height 38
click at [469, 321] on input "- Rep Drop Ships and Giveaways Q3 2025 - gotoPremiumFinance (Upcoming) [DATE] t…" at bounding box center [464, 316] width 11 height 11
select select "11146711"
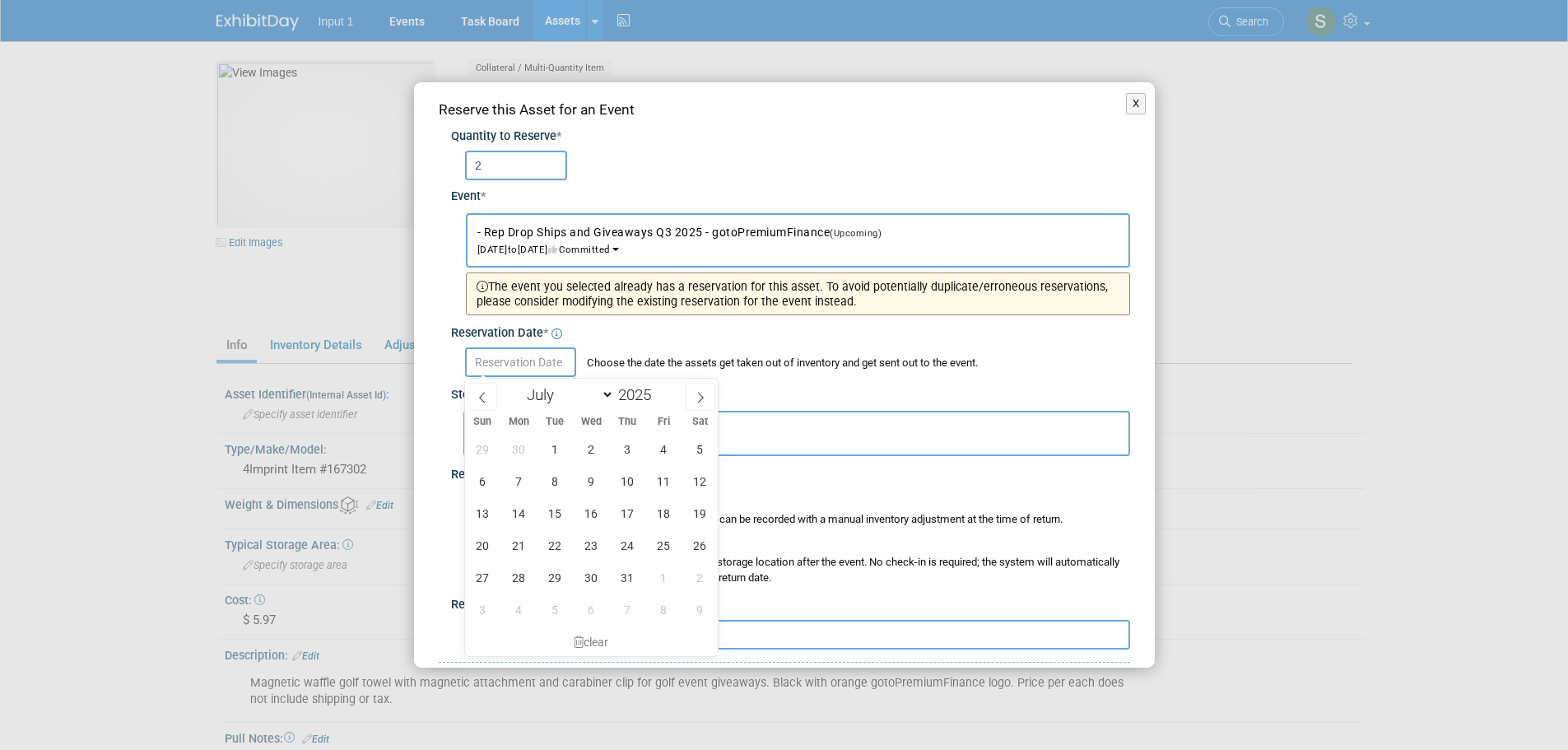
click at [507, 361] on input "text" at bounding box center [521, 362] width 111 height 29
click at [694, 394] on icon at bounding box center [700, 397] width 12 height 12
select select "7"
click at [590, 546] on span "20" at bounding box center [591, 544] width 32 height 32
type input "[DATE]"
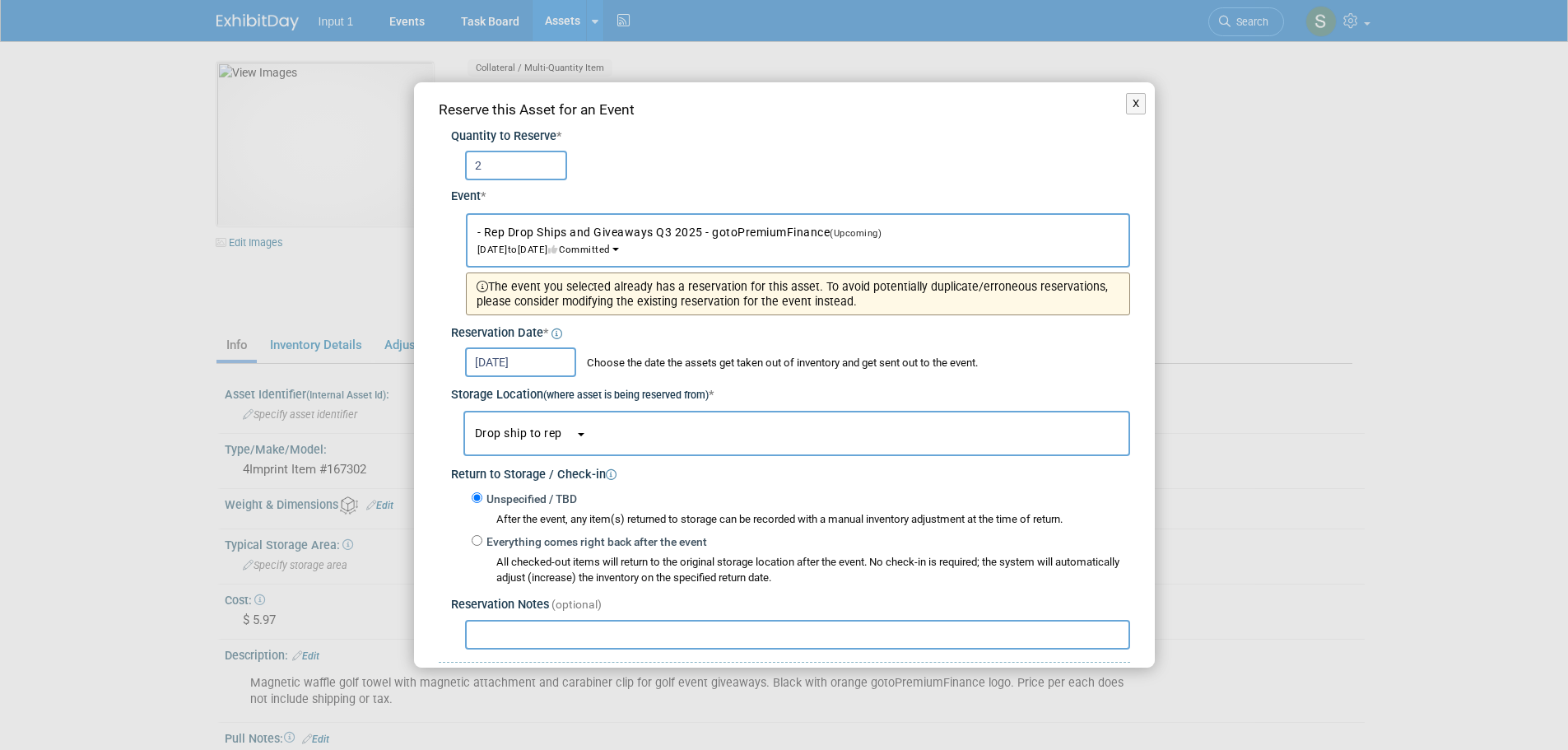
click at [546, 636] on input "text" at bounding box center [798, 634] width 665 height 29
paste input "Shipped to [PERSON_NAME] 20250820 as part of starter kit. Ref. UPS Tracking #1Z…"
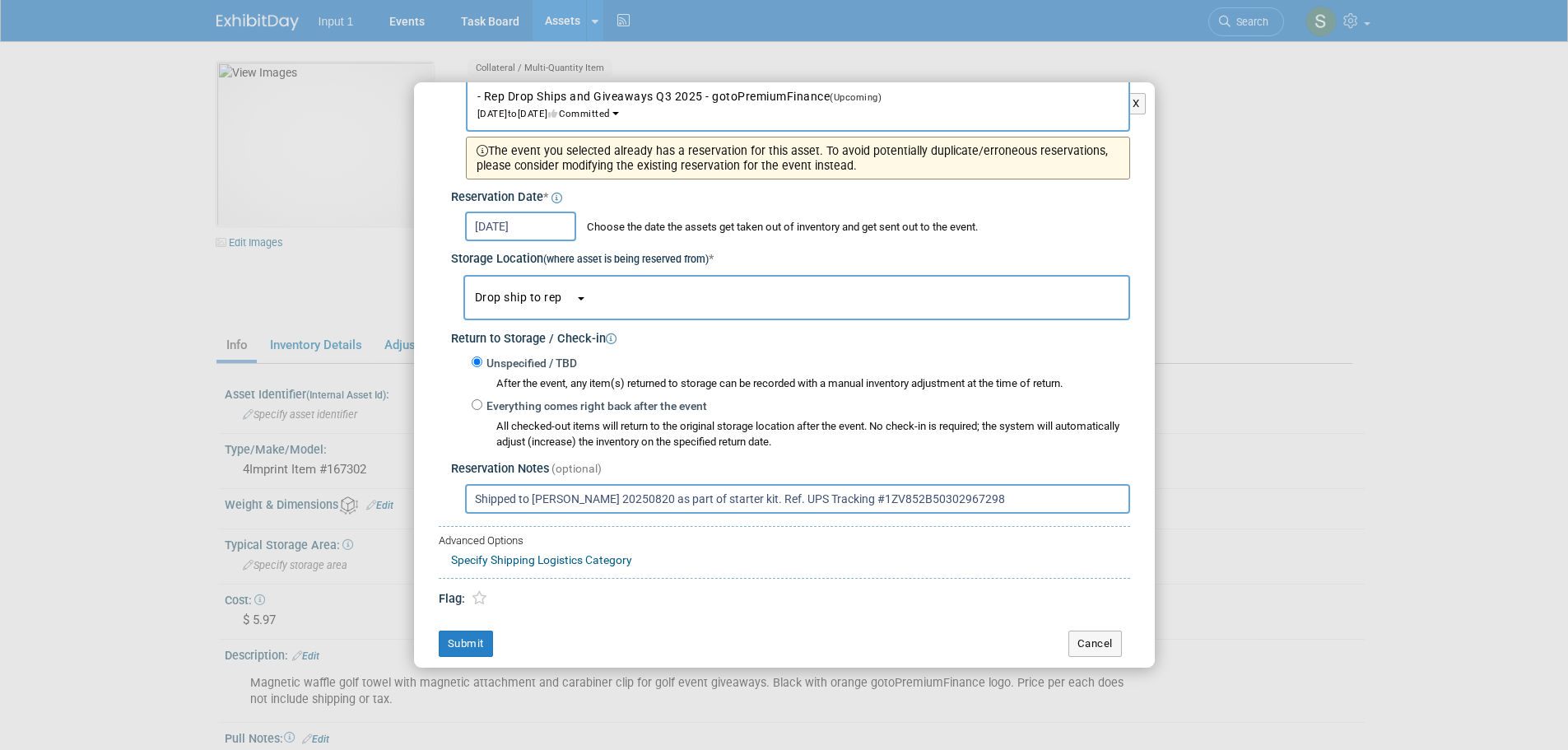
scroll to position [142, 0]
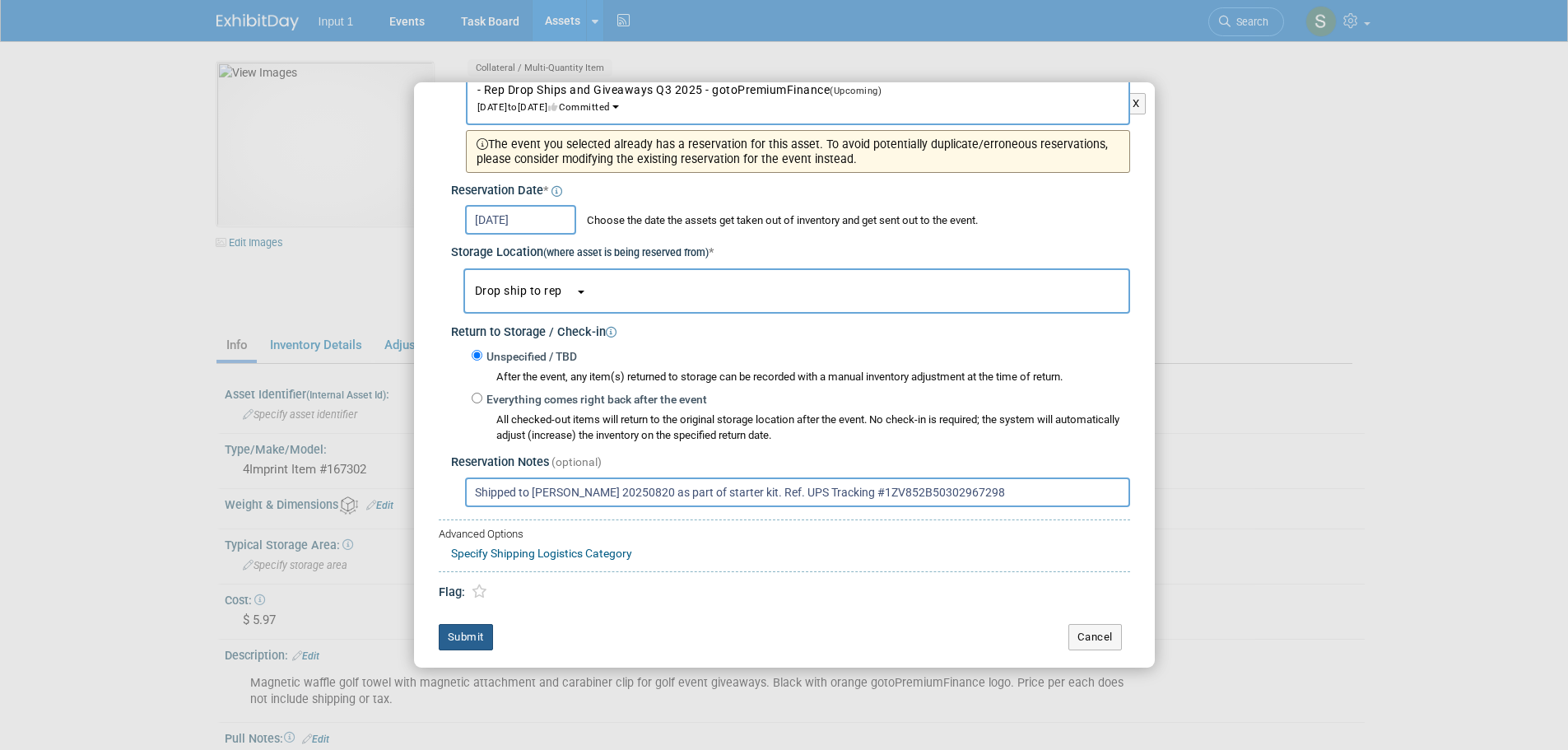
type input "Shipped to [PERSON_NAME] 20250820 as part of starter kit. Ref. UPS Tracking #1Z…"
click at [457, 641] on button "Submit" at bounding box center [466, 637] width 55 height 26
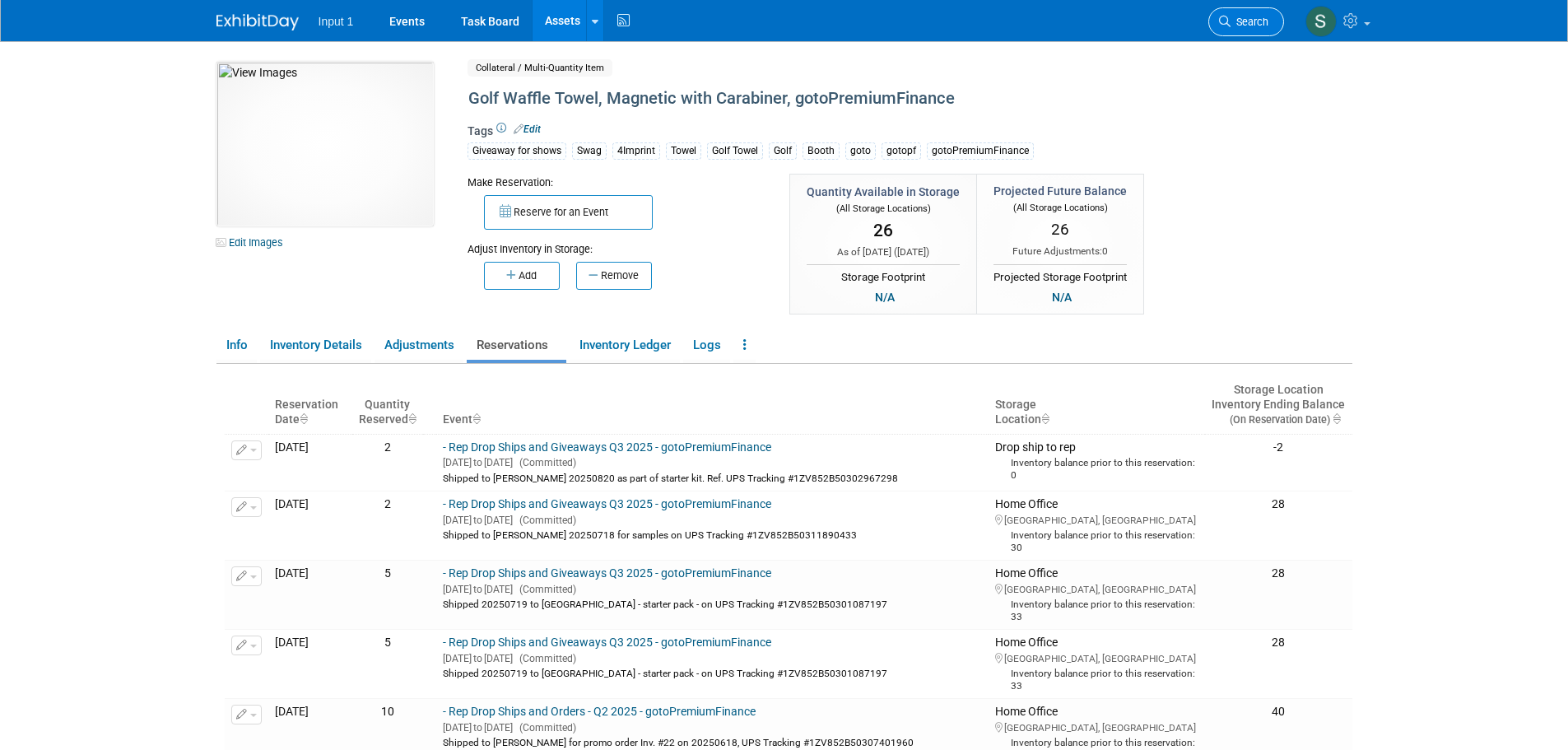
click at [1250, 24] on span "Search" at bounding box center [1250, 21] width 38 height 13
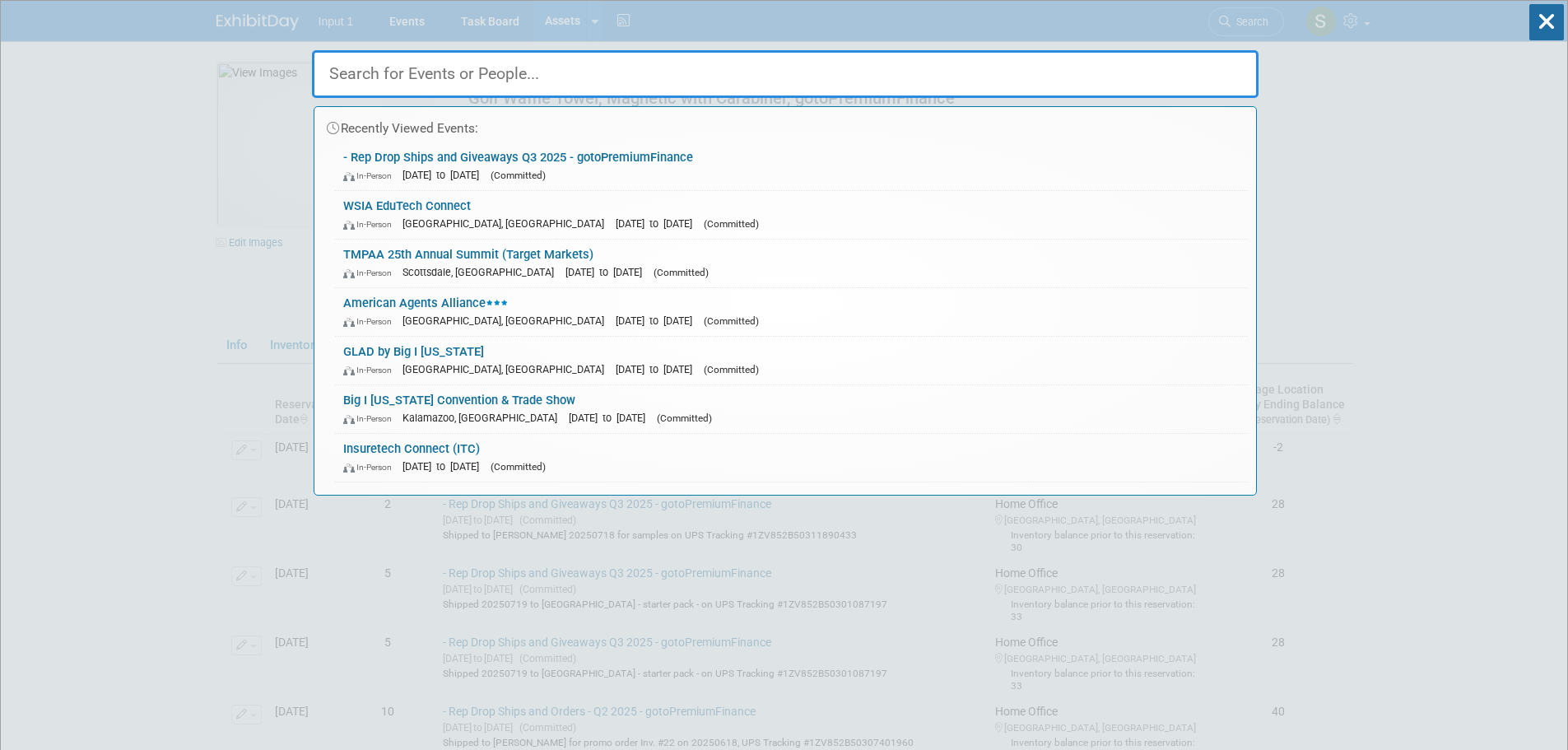
click at [449, 80] on input "text" at bounding box center [785, 74] width 947 height 48
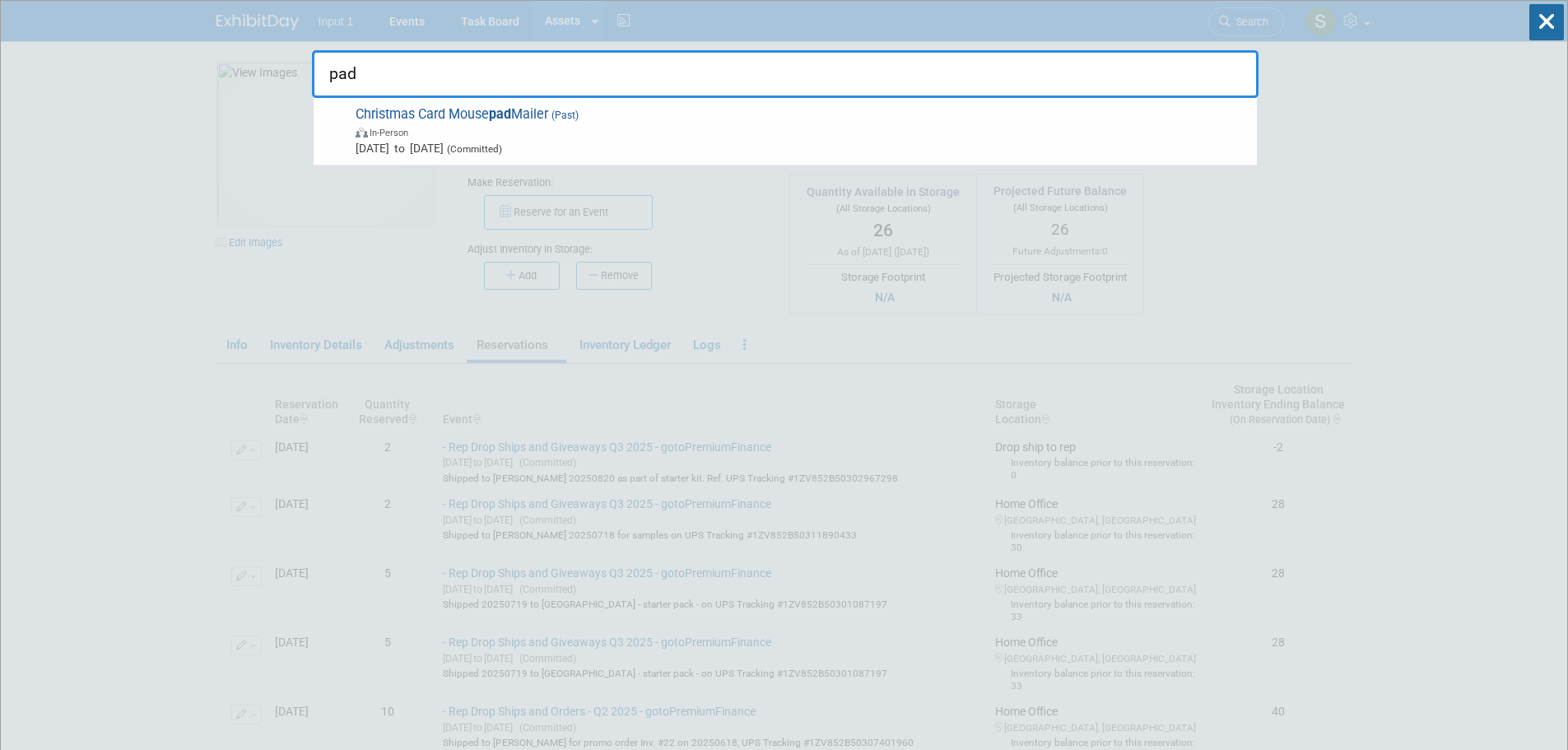
type input "padf"
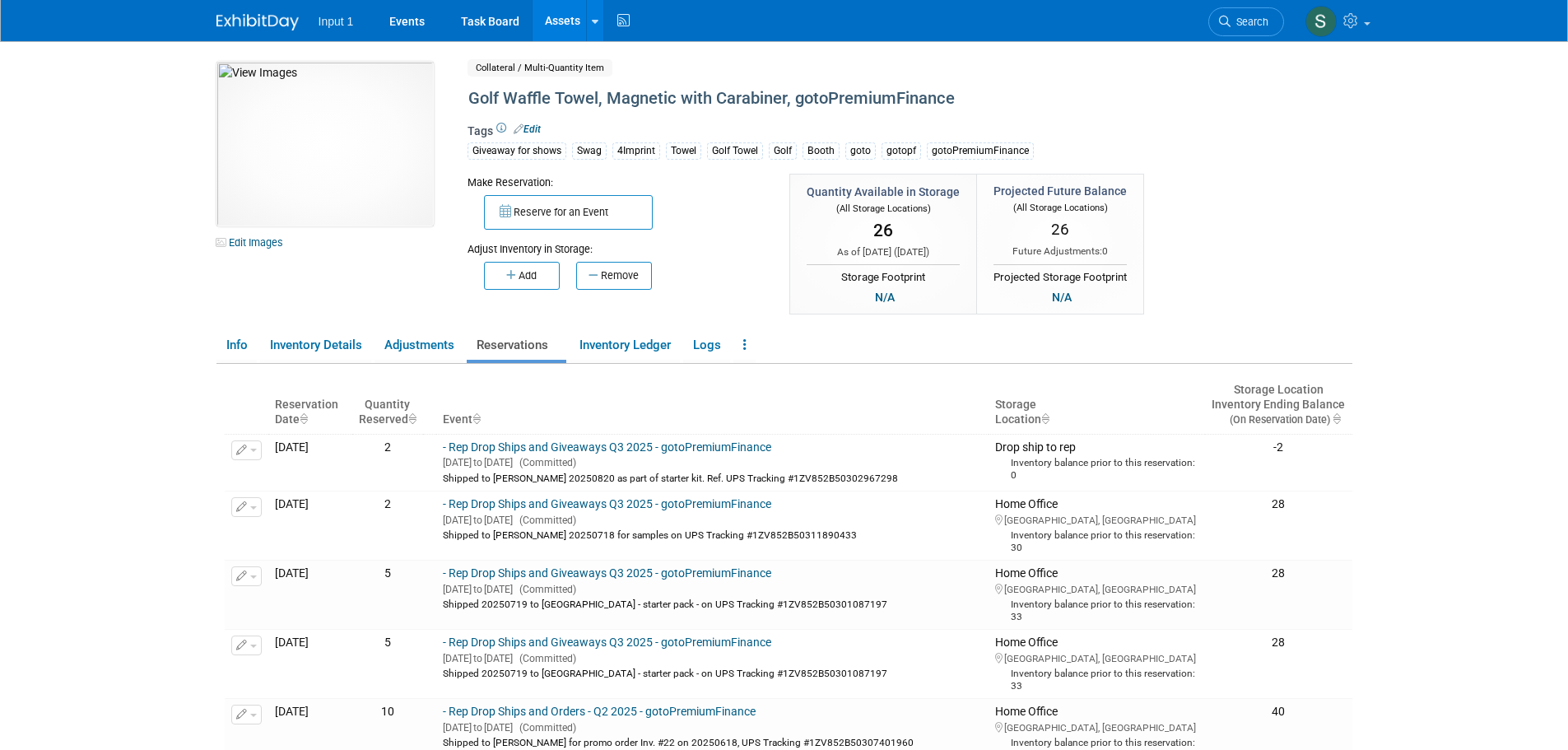
click at [548, 19] on link "Assets" at bounding box center [563, 20] width 60 height 41
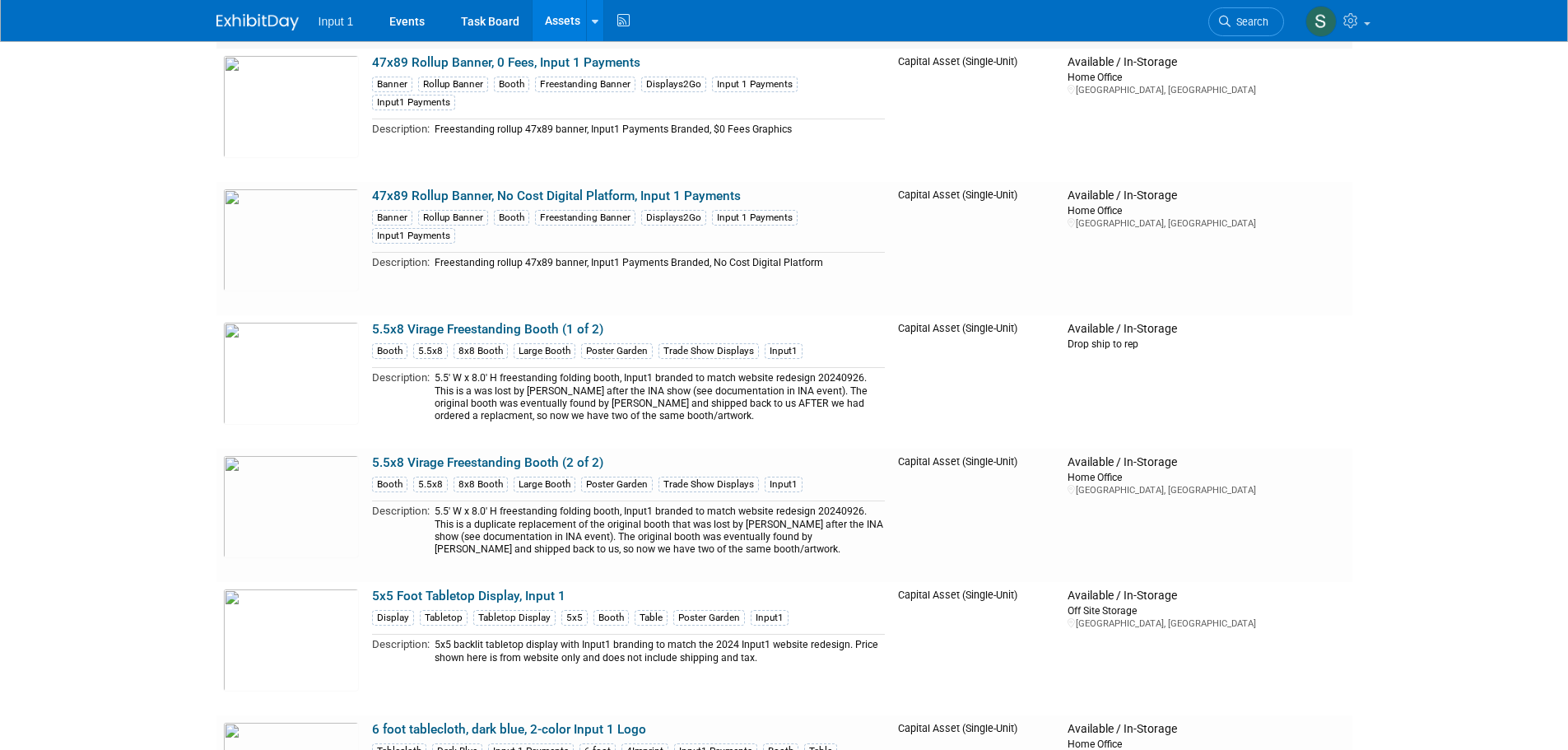
scroll to position [906, 0]
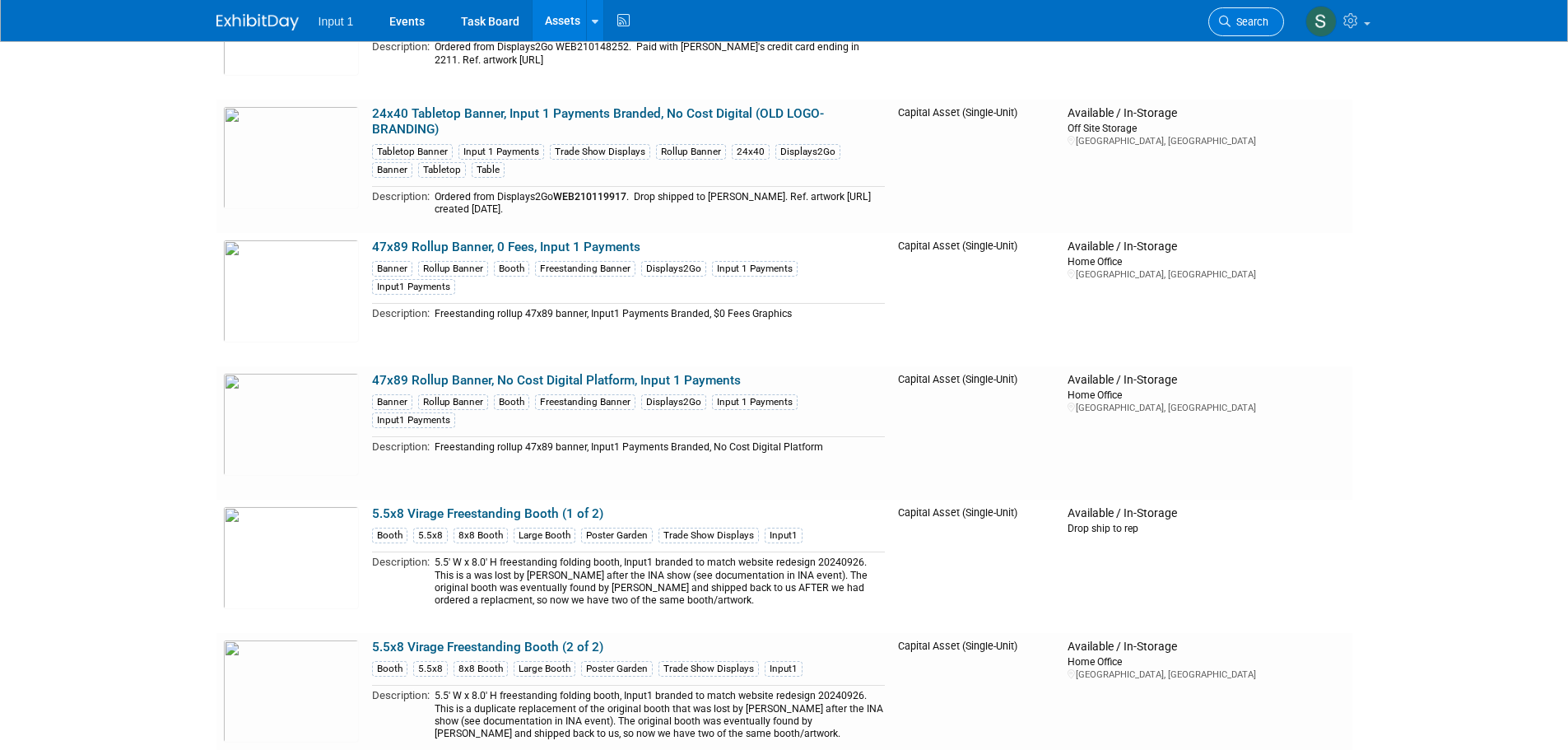
click at [1257, 29] on link "Search" at bounding box center [1247, 22] width 76 height 29
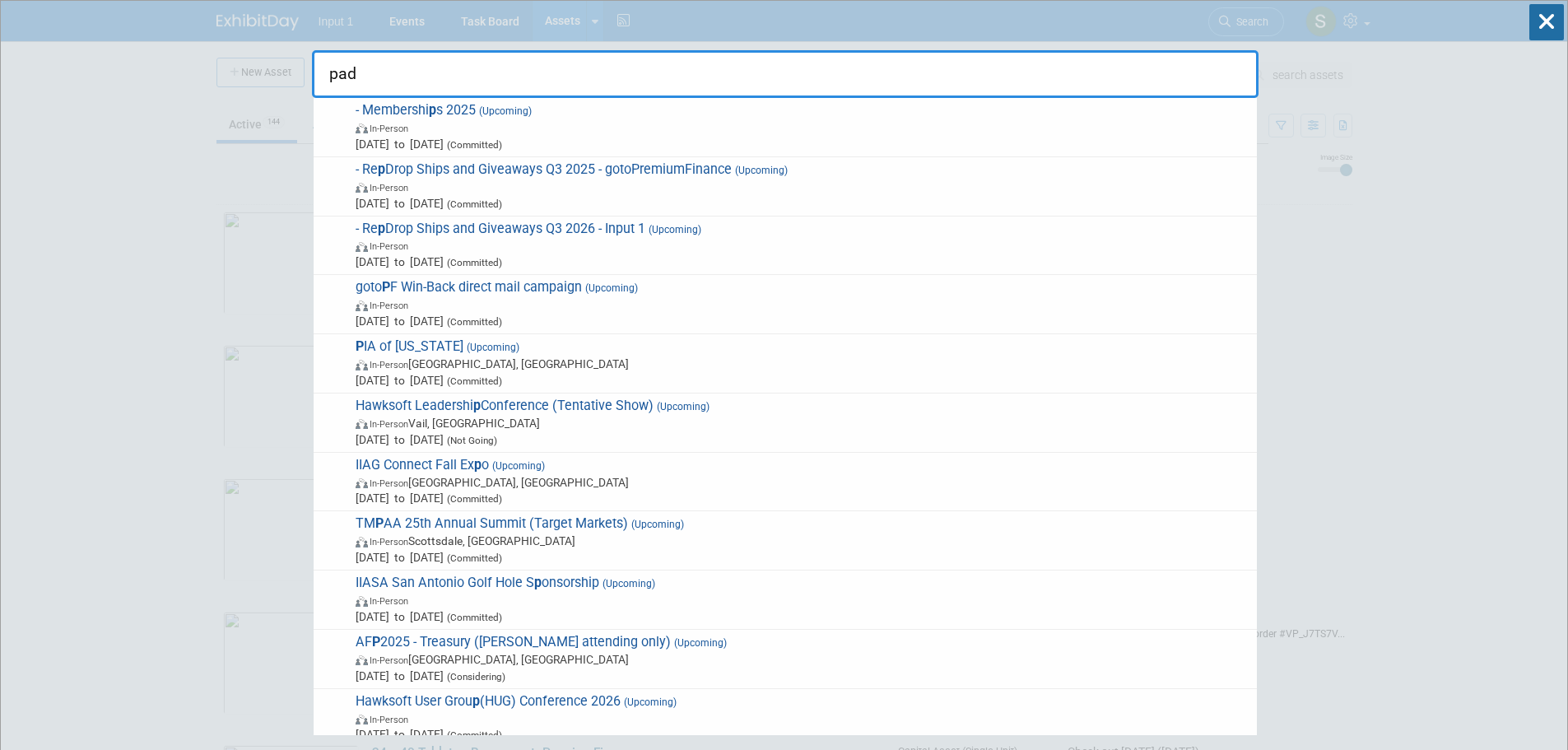
type input "padf"
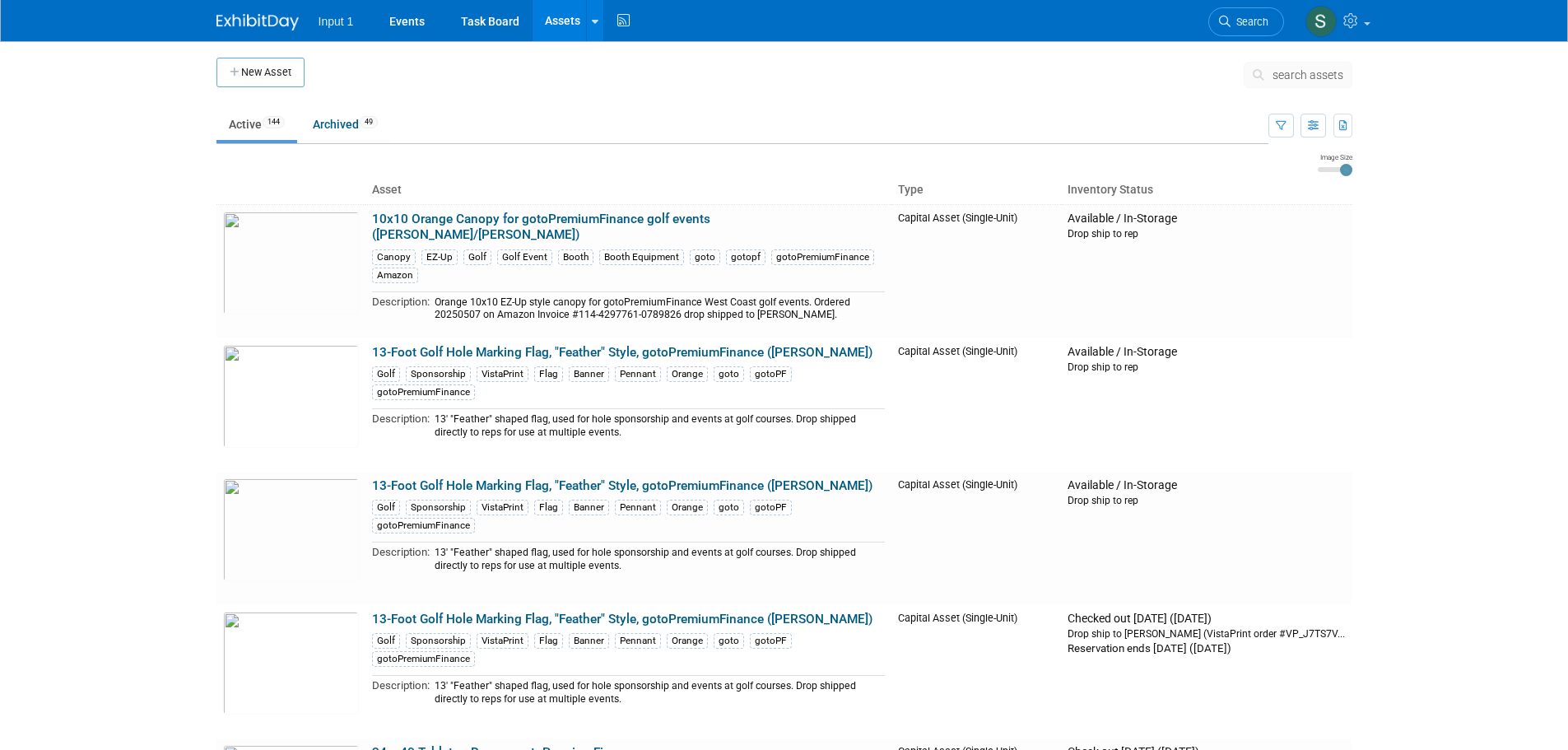
click at [1285, 70] on span "search assets" at bounding box center [1308, 75] width 71 height 14
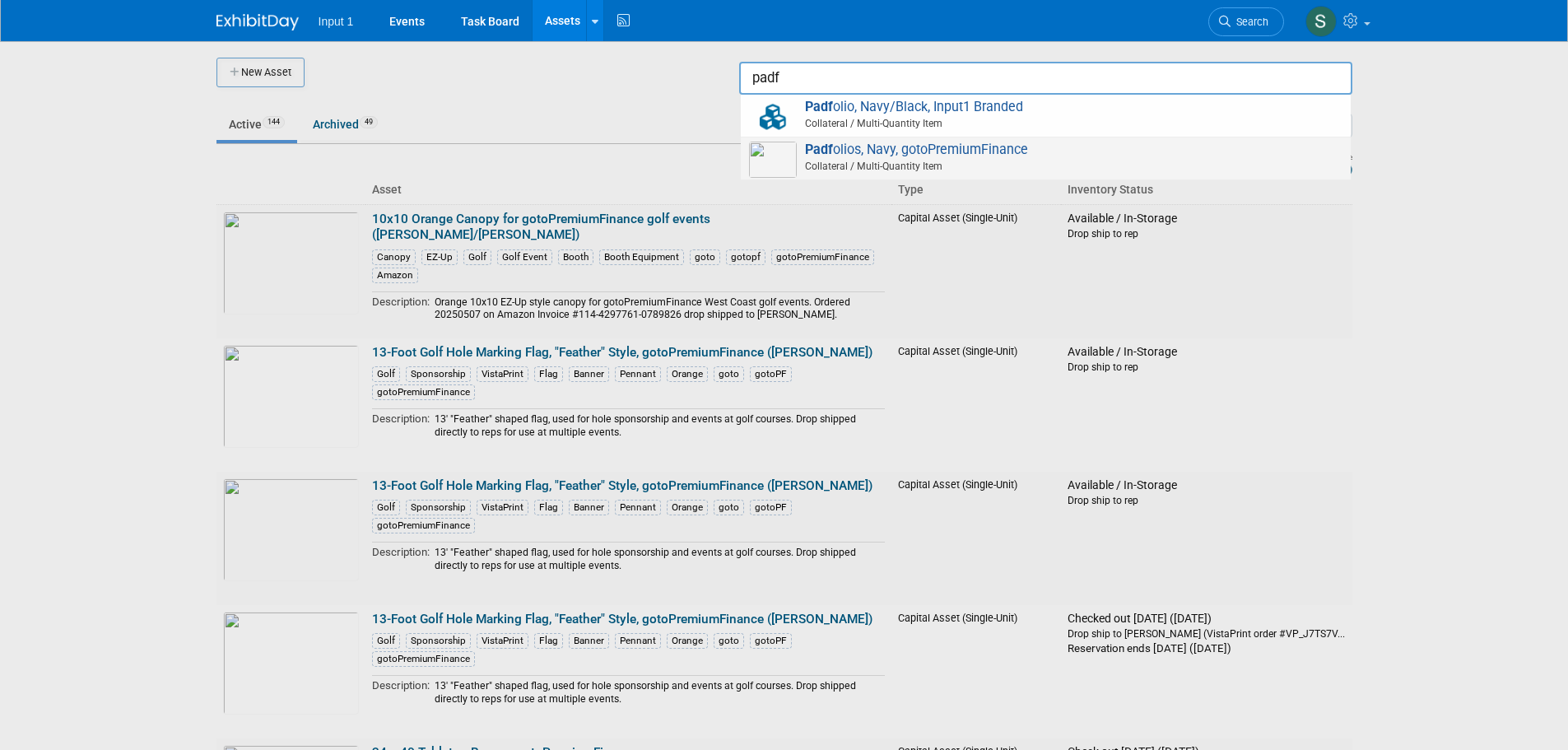
click at [856, 154] on span "Padf olios, Navy, gotoPremiumFinance Collateral / Multi-Quantity Item" at bounding box center [1045, 158] width 593 height 34
type input "Padfolios, Navy, gotoPremiumFinance"
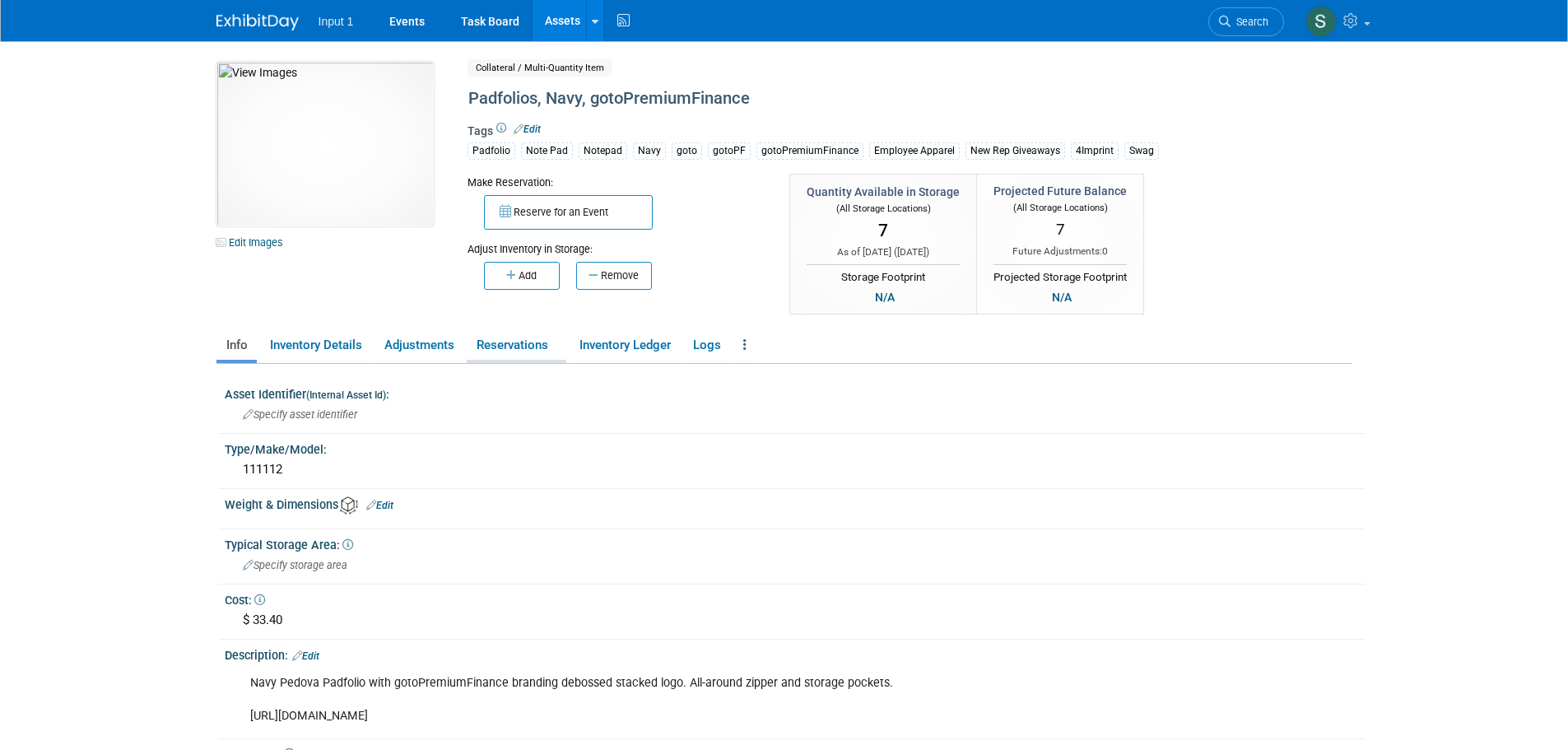
click at [502, 352] on link "Reservations" at bounding box center [516, 346] width 99 height 29
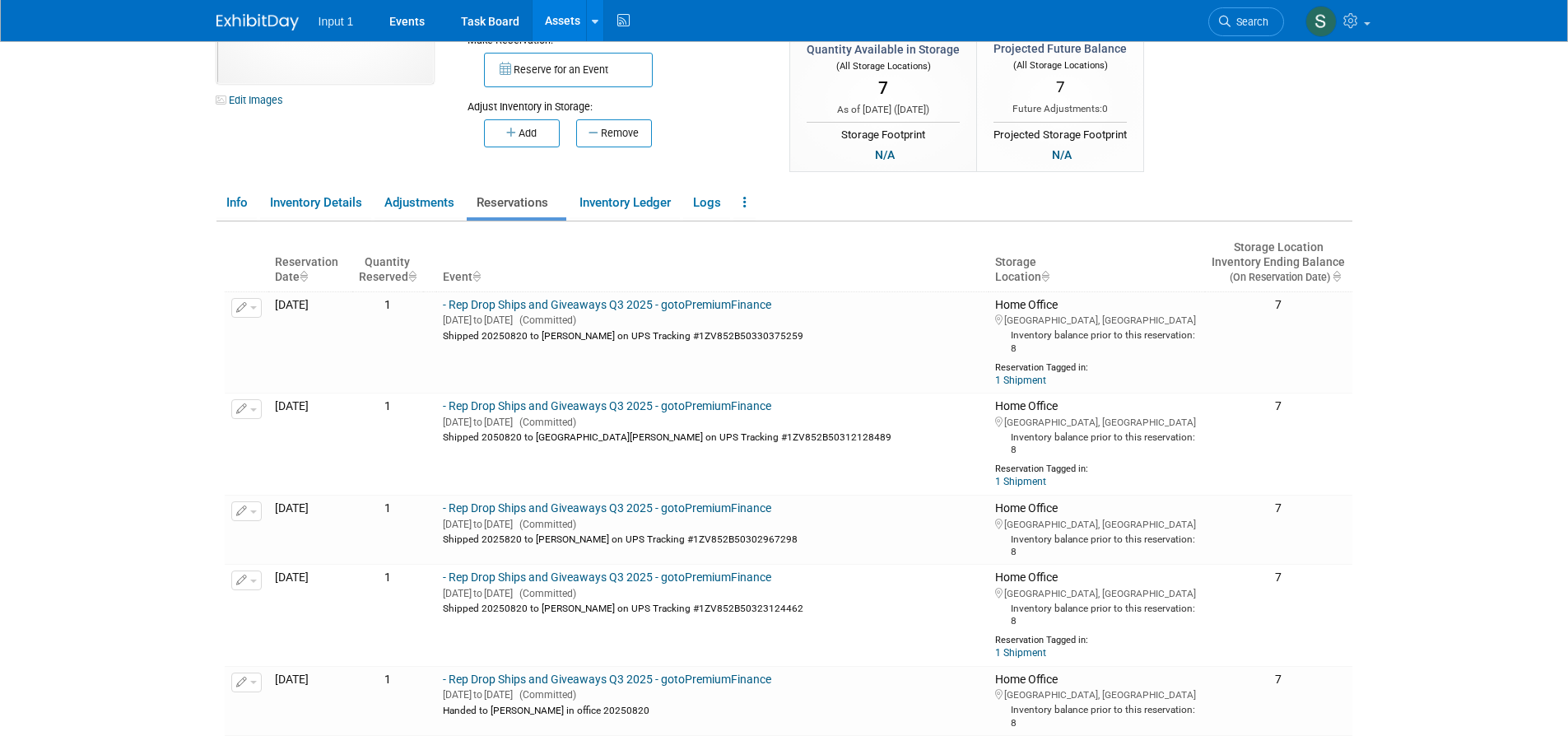
scroll to position [247, 0]
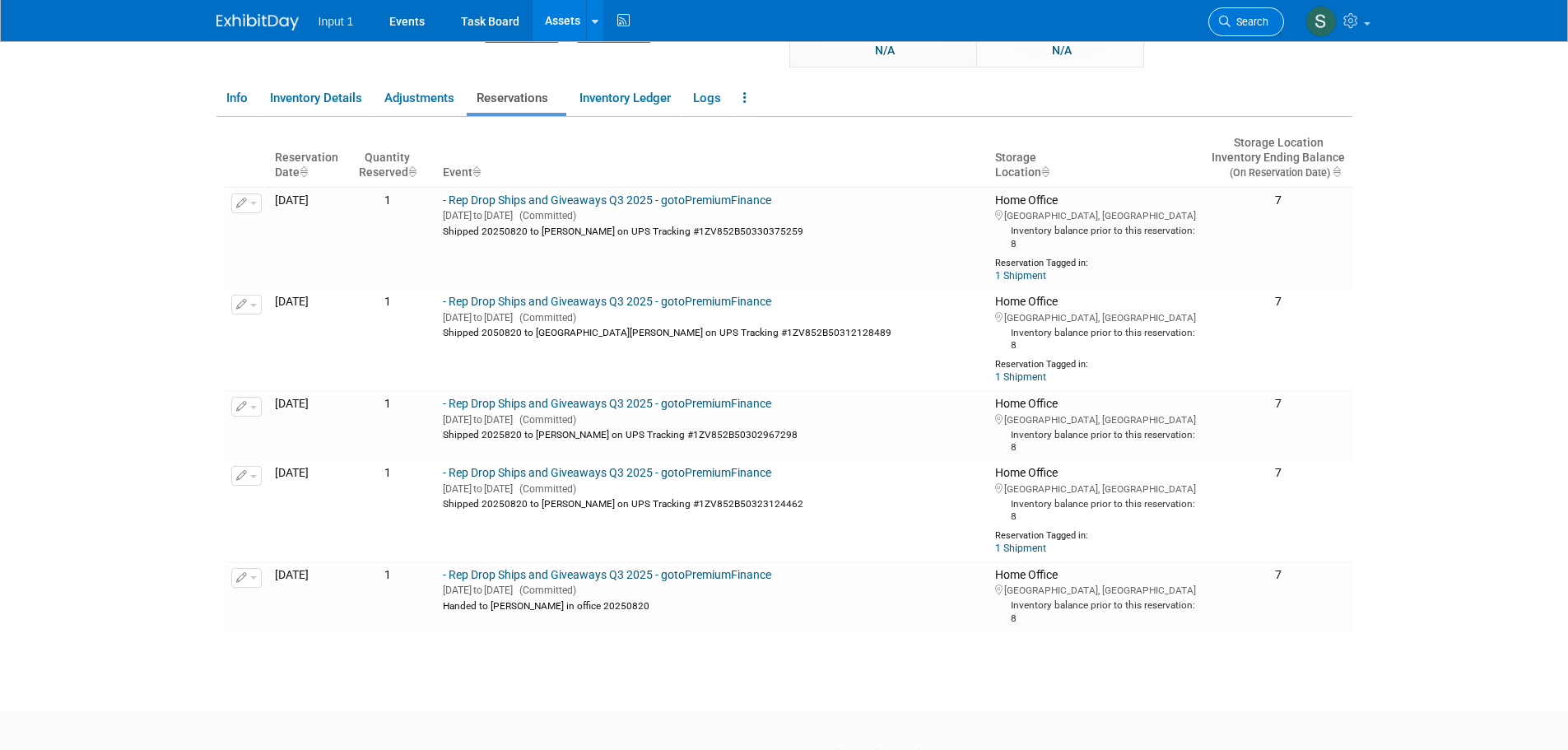
click at [1234, 24] on span "Search" at bounding box center [1250, 21] width 38 height 13
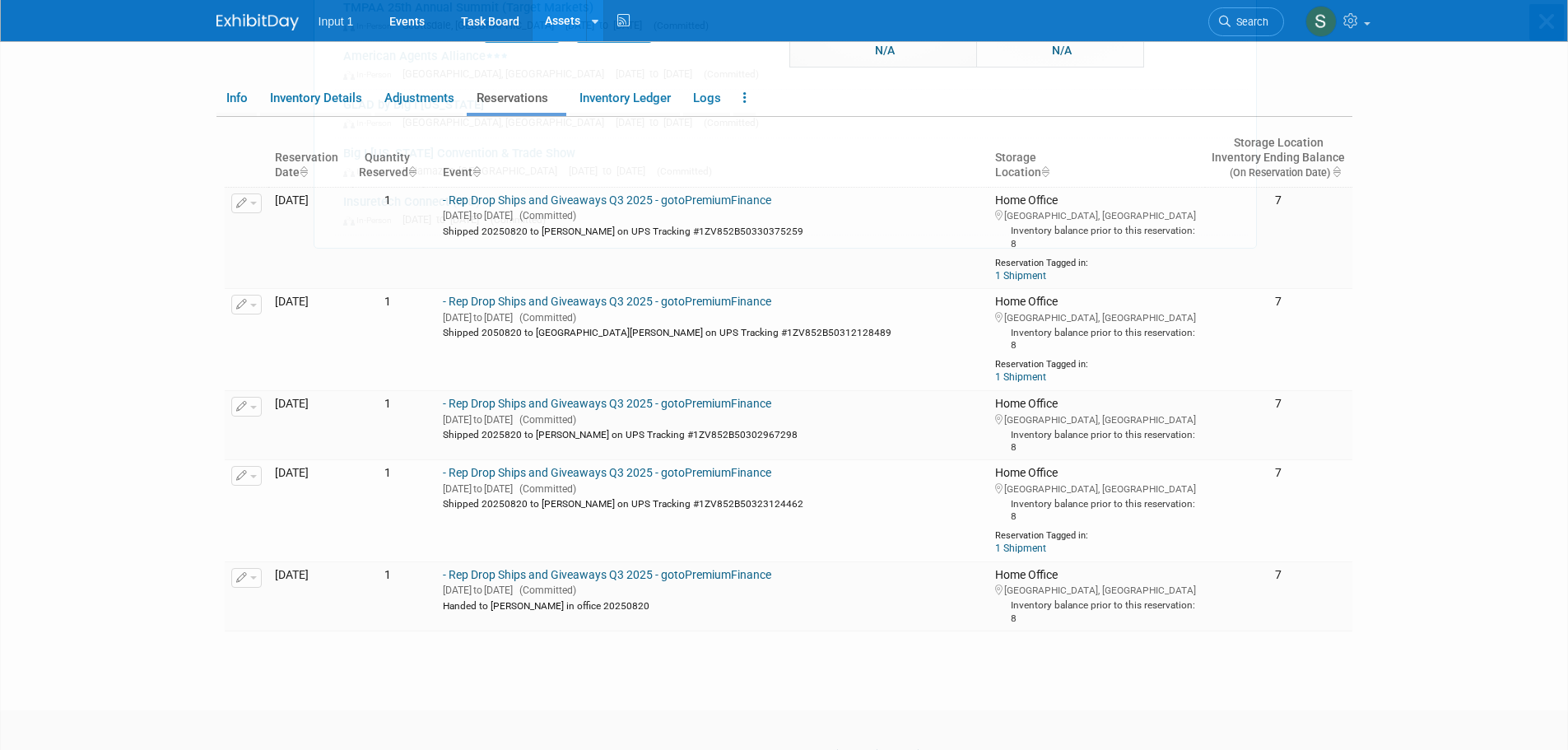
scroll to position [0, 0]
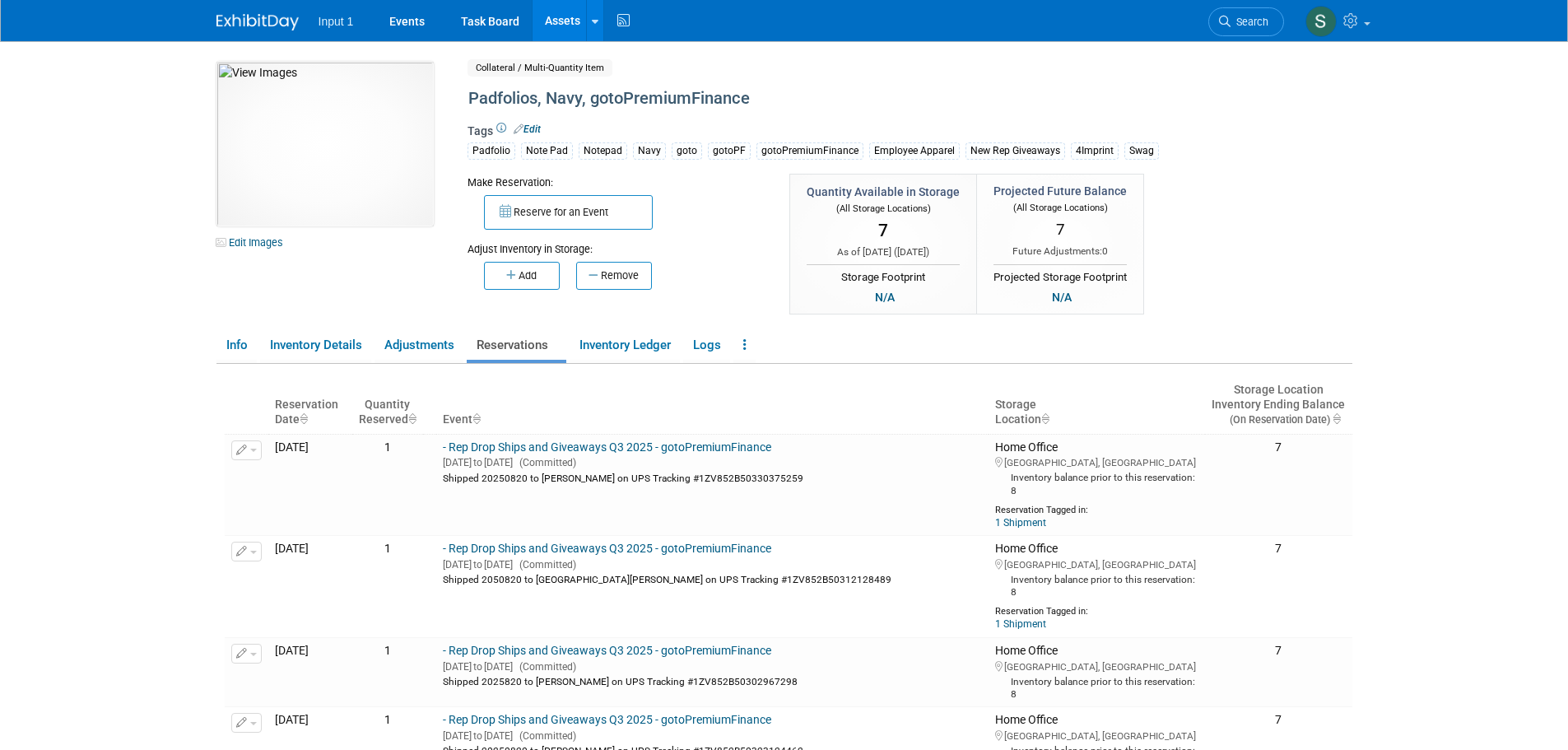
click at [566, 19] on link "Assets" at bounding box center [563, 20] width 60 height 41
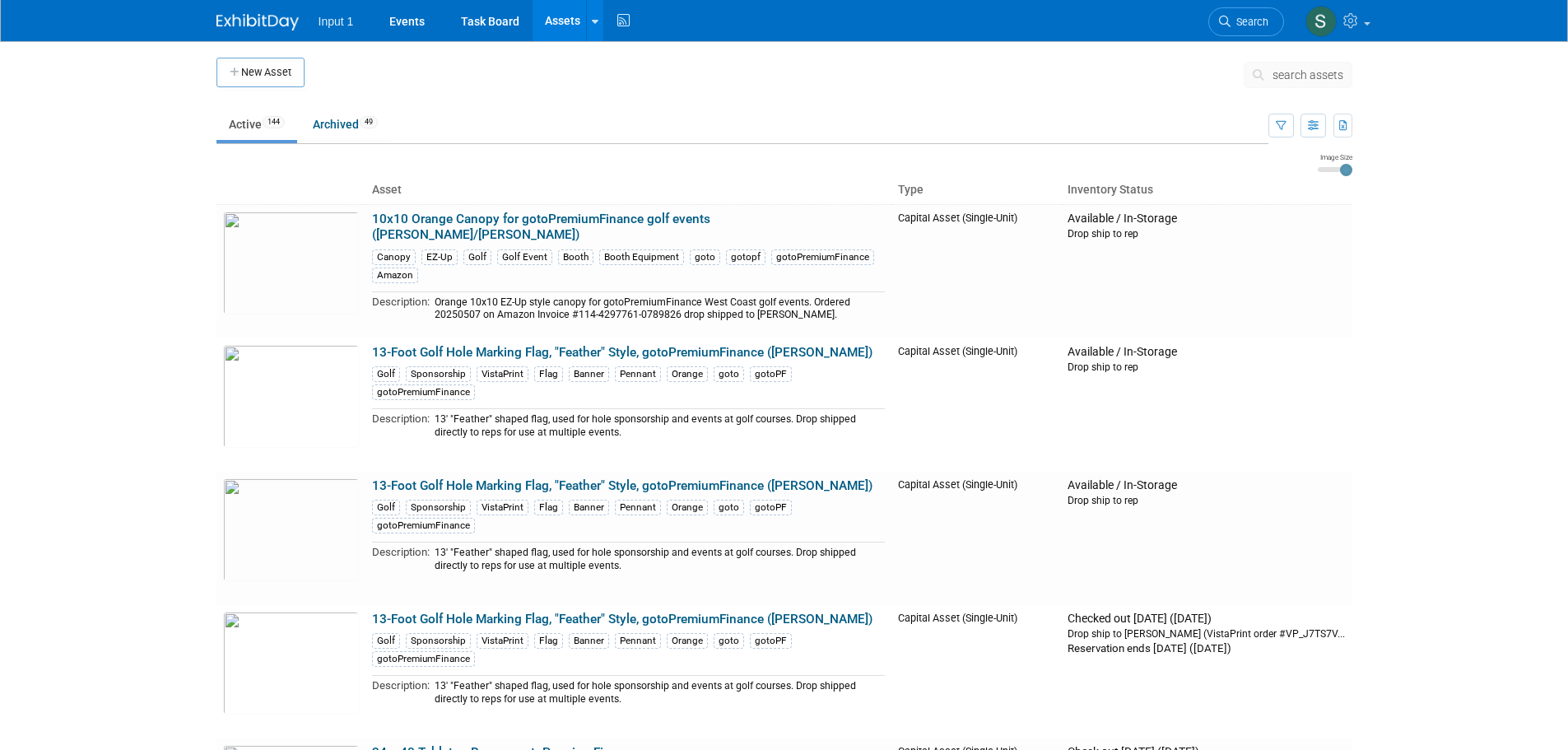
click at [1284, 83] on button "search assets" at bounding box center [1298, 74] width 109 height 26
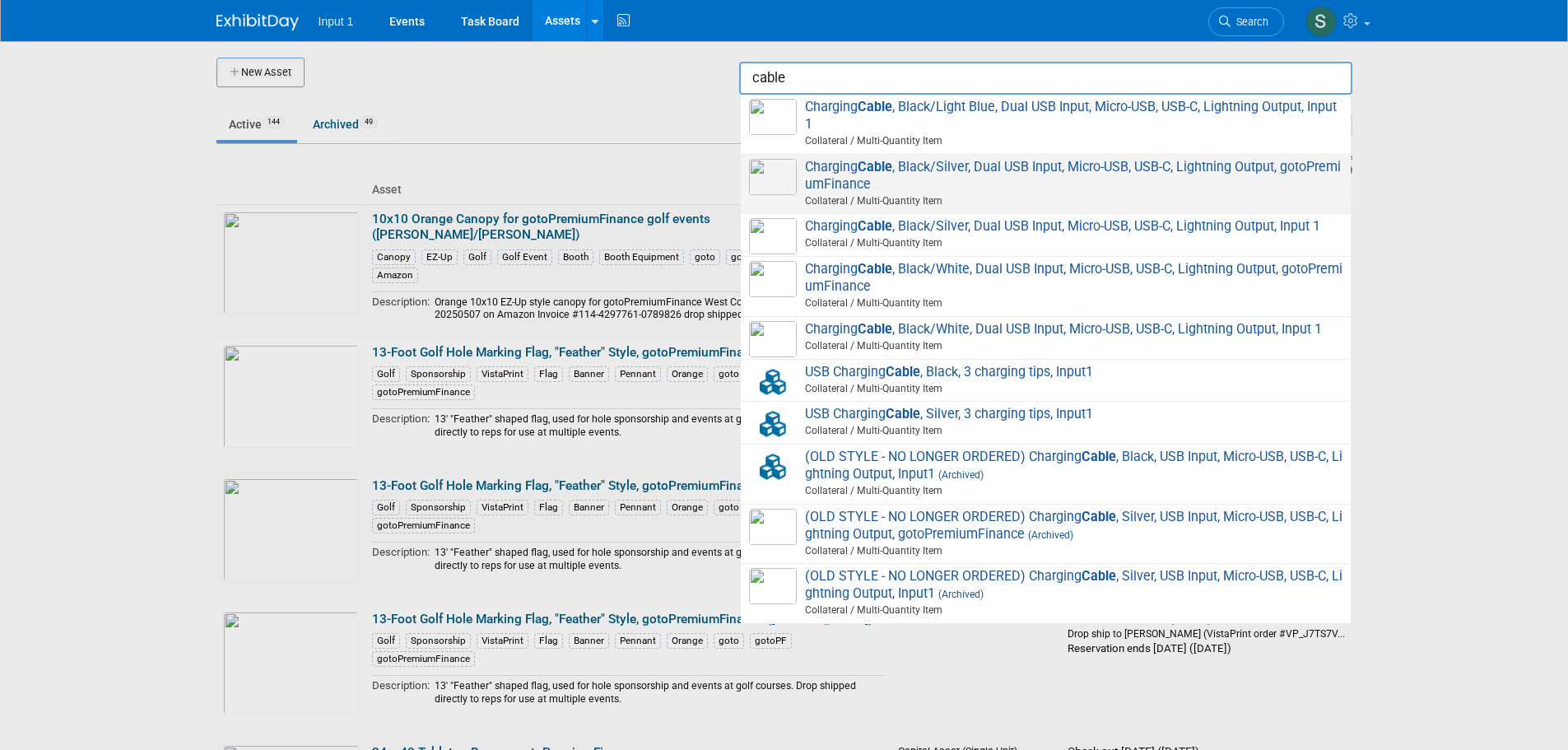
click at [1014, 175] on span "Charging Cable , Black/Silver, Dual USB Input, Micro-USB, USB-C, Lightning Outp…" at bounding box center [1045, 184] width 593 height 51
type input "Charging Cable, Black/Silver, Dual USB Input, Micro-USB, USB-C, Lightning Outpu…"
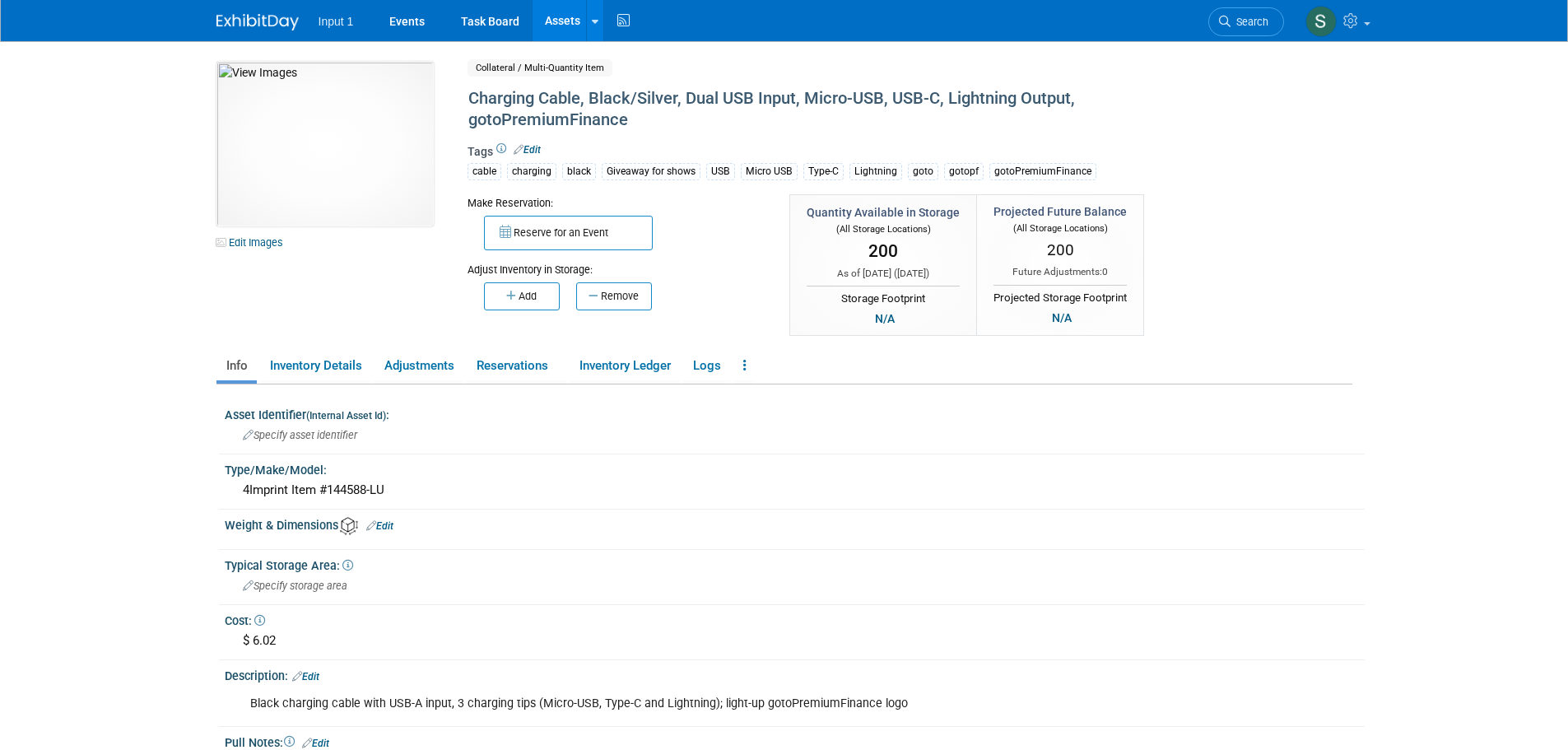
click at [1257, 257] on div "10049746-10721077-33746e59-ab06-4a5c-ac0b-e0cead3a06a7.jpg Edit Images Collater…" at bounding box center [785, 200] width 1161 height 277
click at [516, 357] on link "Reservations" at bounding box center [516, 366] width 99 height 29
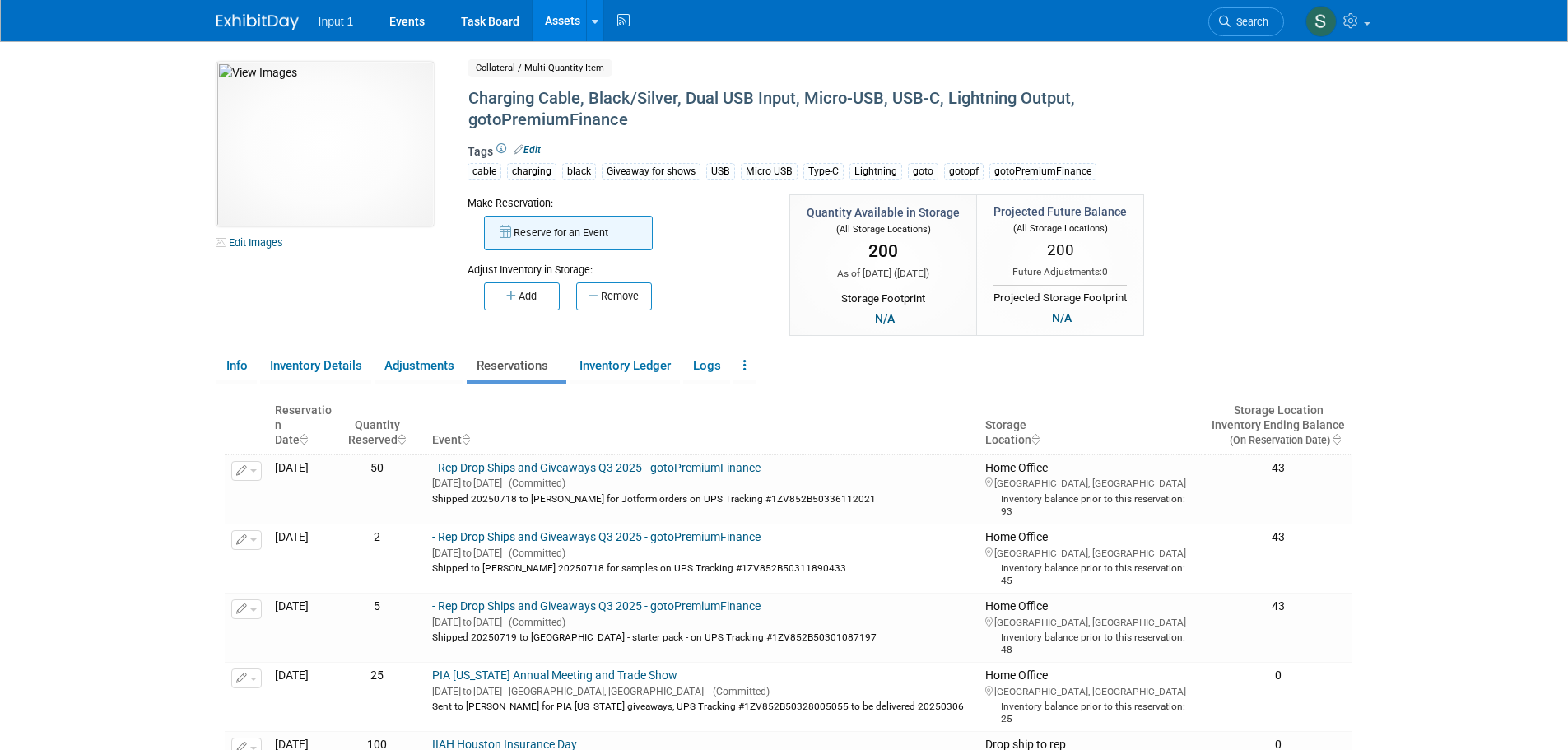
click at [537, 233] on button "Reserve for an Event" at bounding box center [568, 232] width 168 height 34
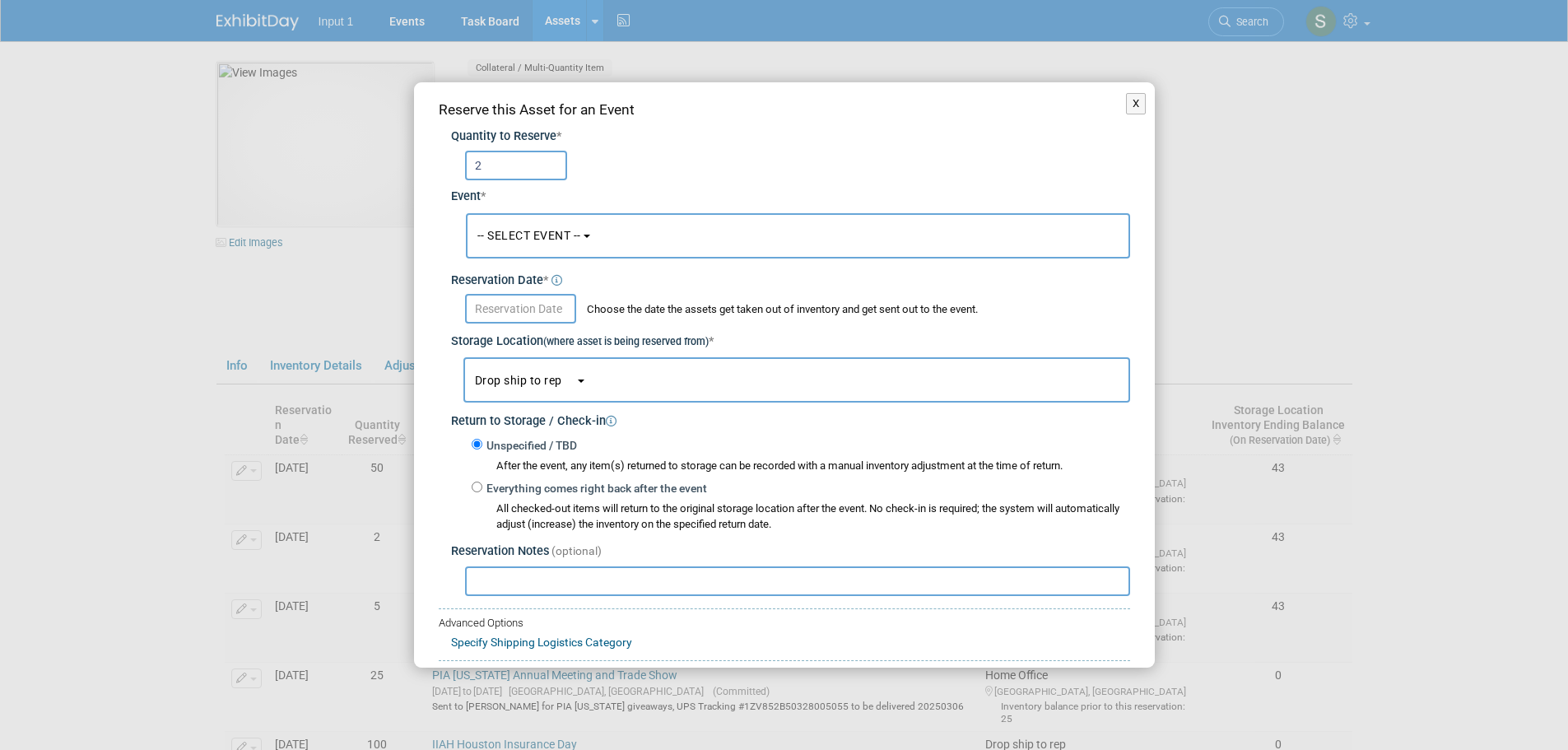
type input "2"
click at [550, 229] on span "-- SELECT EVENT --" at bounding box center [529, 236] width 103 height 14
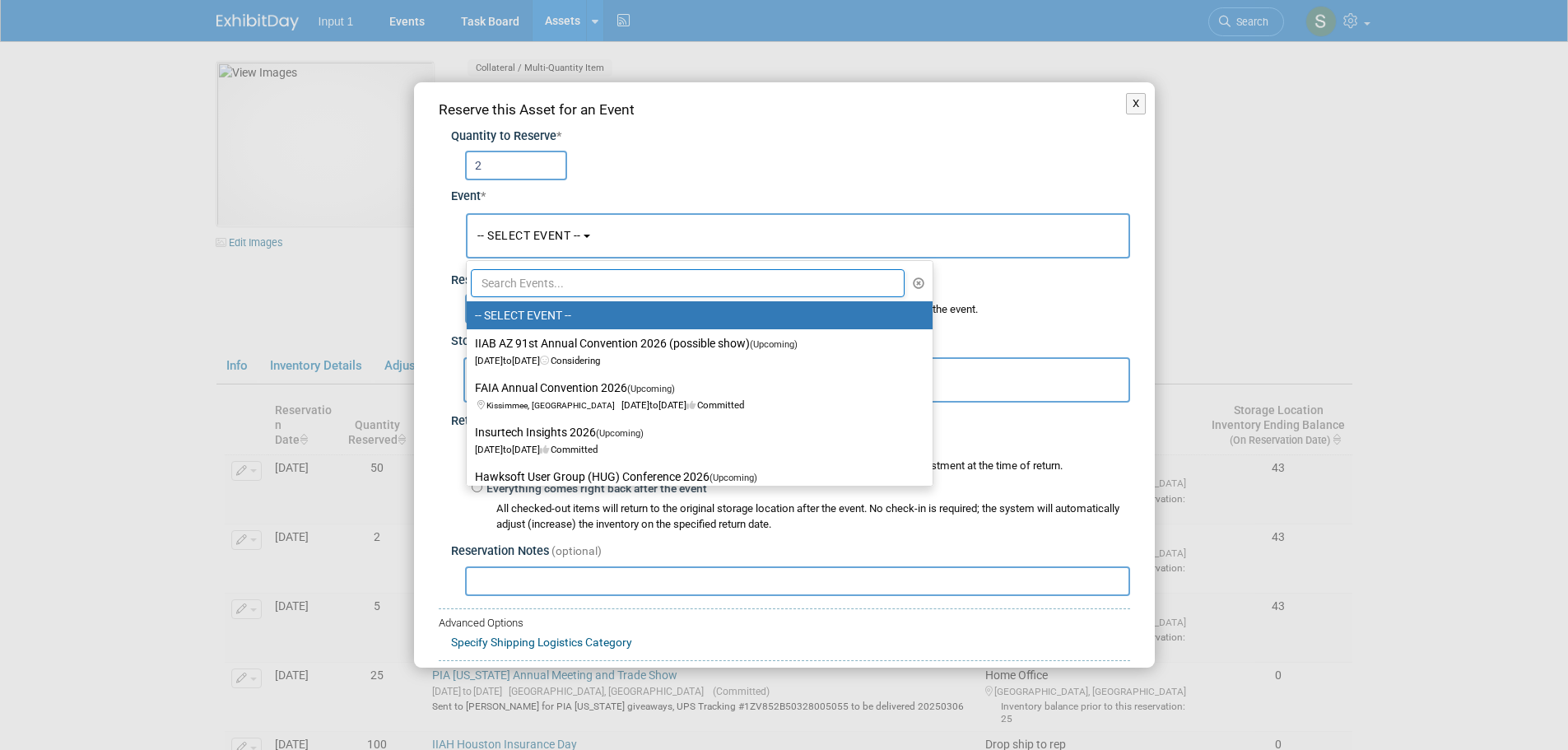
click at [544, 290] on input "text" at bounding box center [688, 282] width 434 height 28
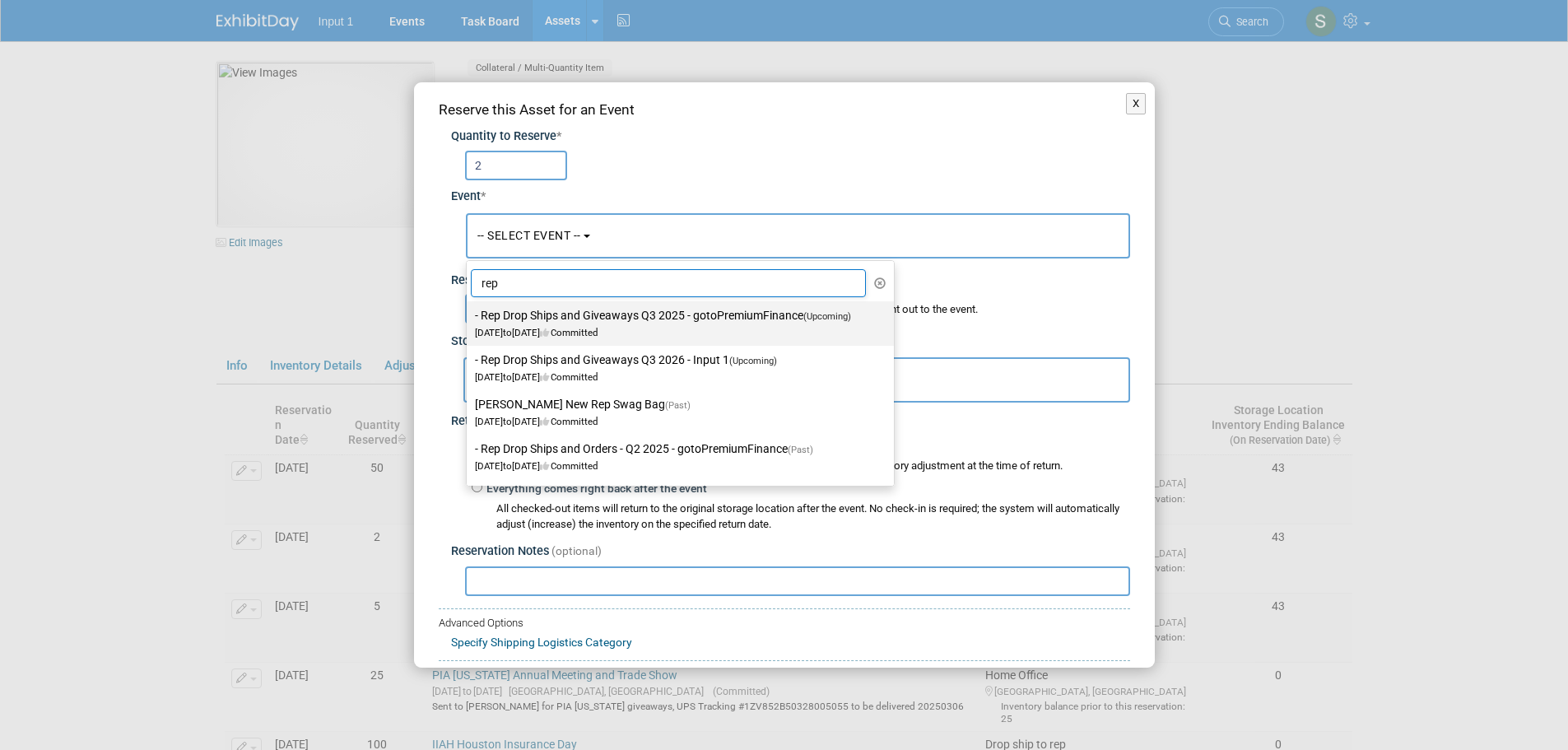
type input "rep"
click at [573, 314] on label "- Rep Drop Ships and Giveaways Q3 2025 - gotoPremiumFinance (Upcoming) [DATE] t…" at bounding box center [676, 323] width 402 height 38
click at [469, 314] on input "- Rep Drop Ships and Giveaways Q3 2025 - gotoPremiumFinance (Upcoming) [DATE] t…" at bounding box center [464, 316] width 11 height 11
select select "11146711"
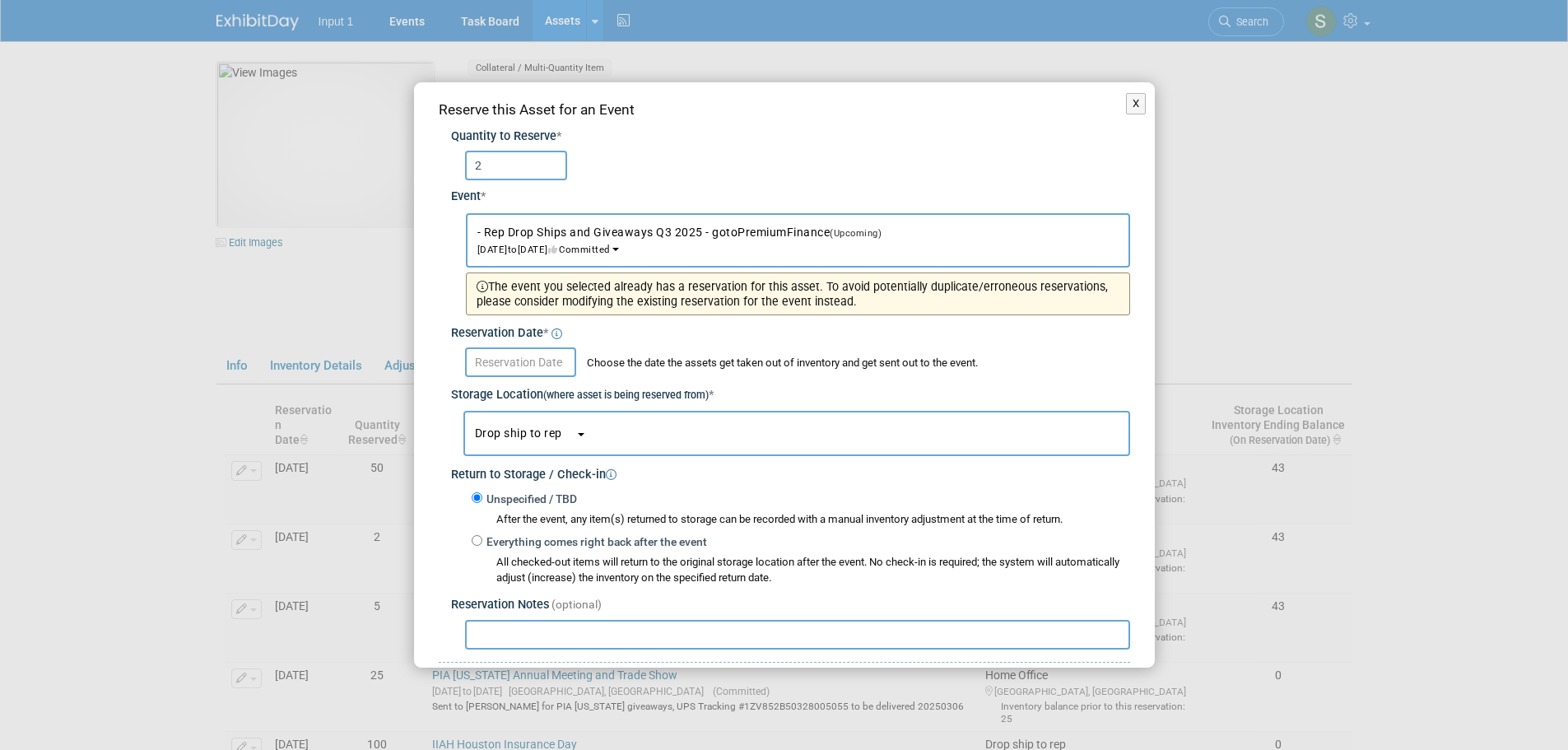
click at [528, 359] on input "text" at bounding box center [521, 362] width 111 height 29
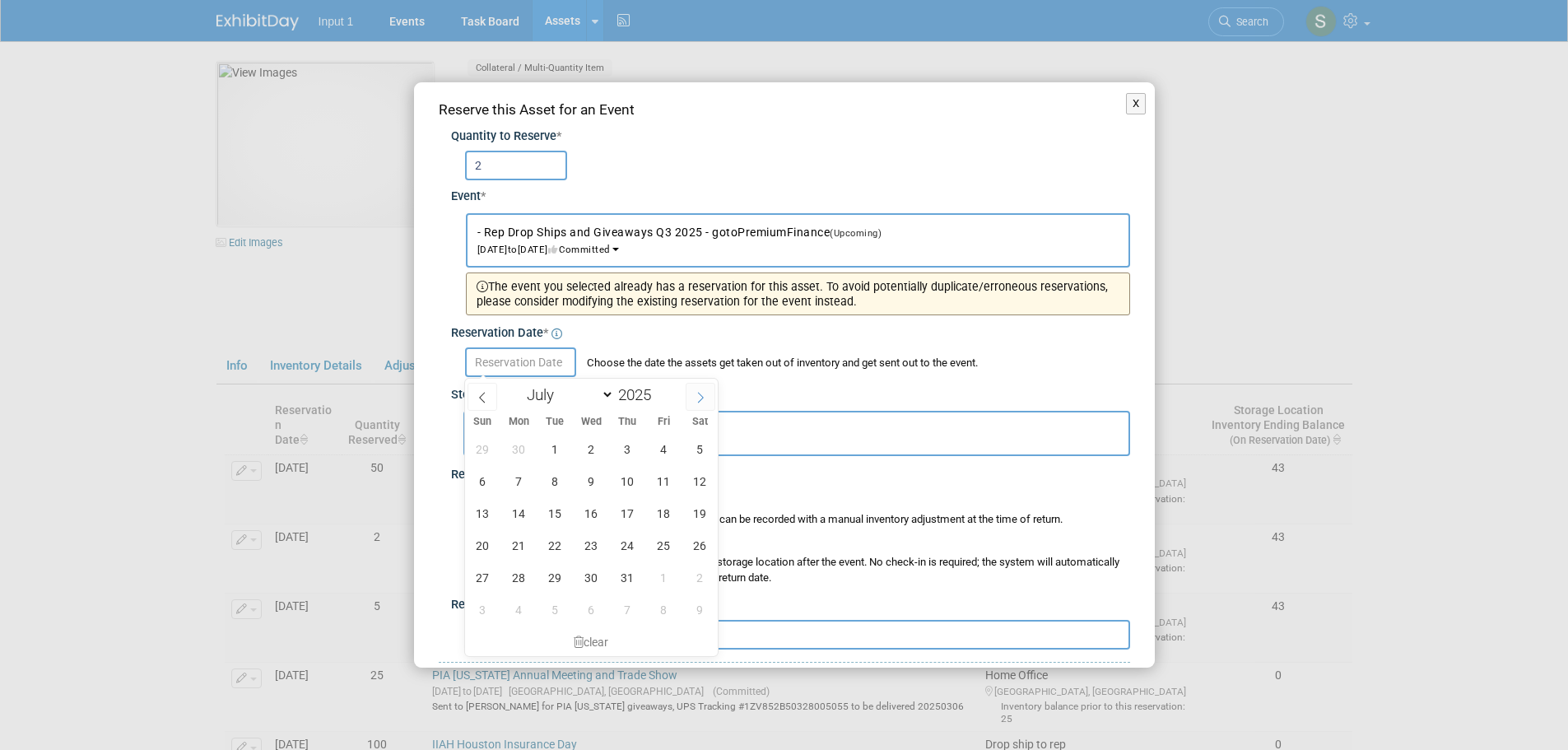
click at [704, 393] on icon at bounding box center [700, 397] width 12 height 12
select select "7"
click at [595, 539] on span "20" at bounding box center [591, 544] width 32 height 32
type input "[DATE]"
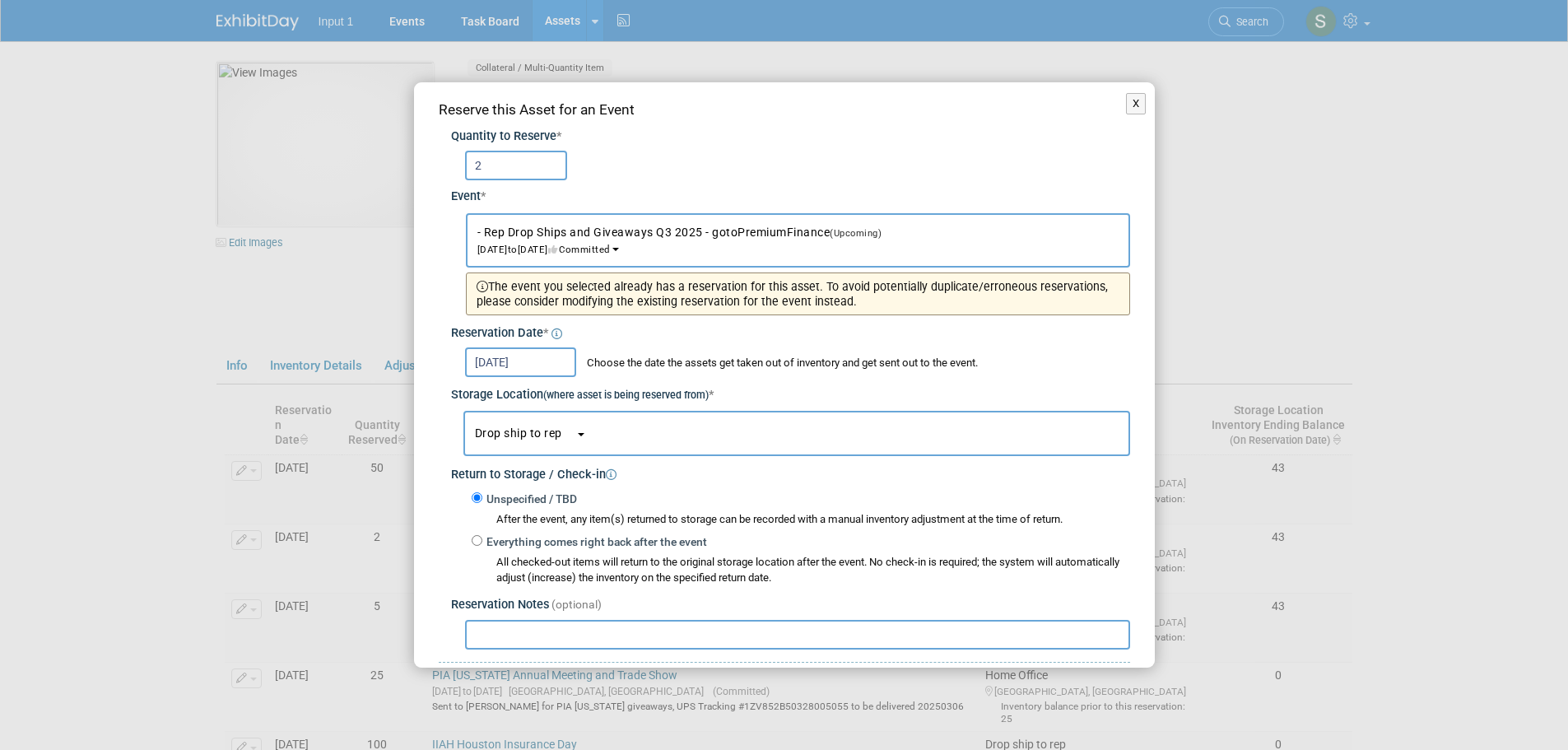
click at [607, 637] on input "text" at bounding box center [798, 634] width 665 height 29
paste input "Shipped to [PERSON_NAME] 20250820 as part of starter kit. Ref. UPS Tracking #1Z…"
type input "Shipped to [PERSON_NAME] 20250820 as part of starter kit. Ref. UPS Tracking #1Z…"
click at [583, 437] on button "Drop ship to rep" at bounding box center [797, 433] width 667 height 45
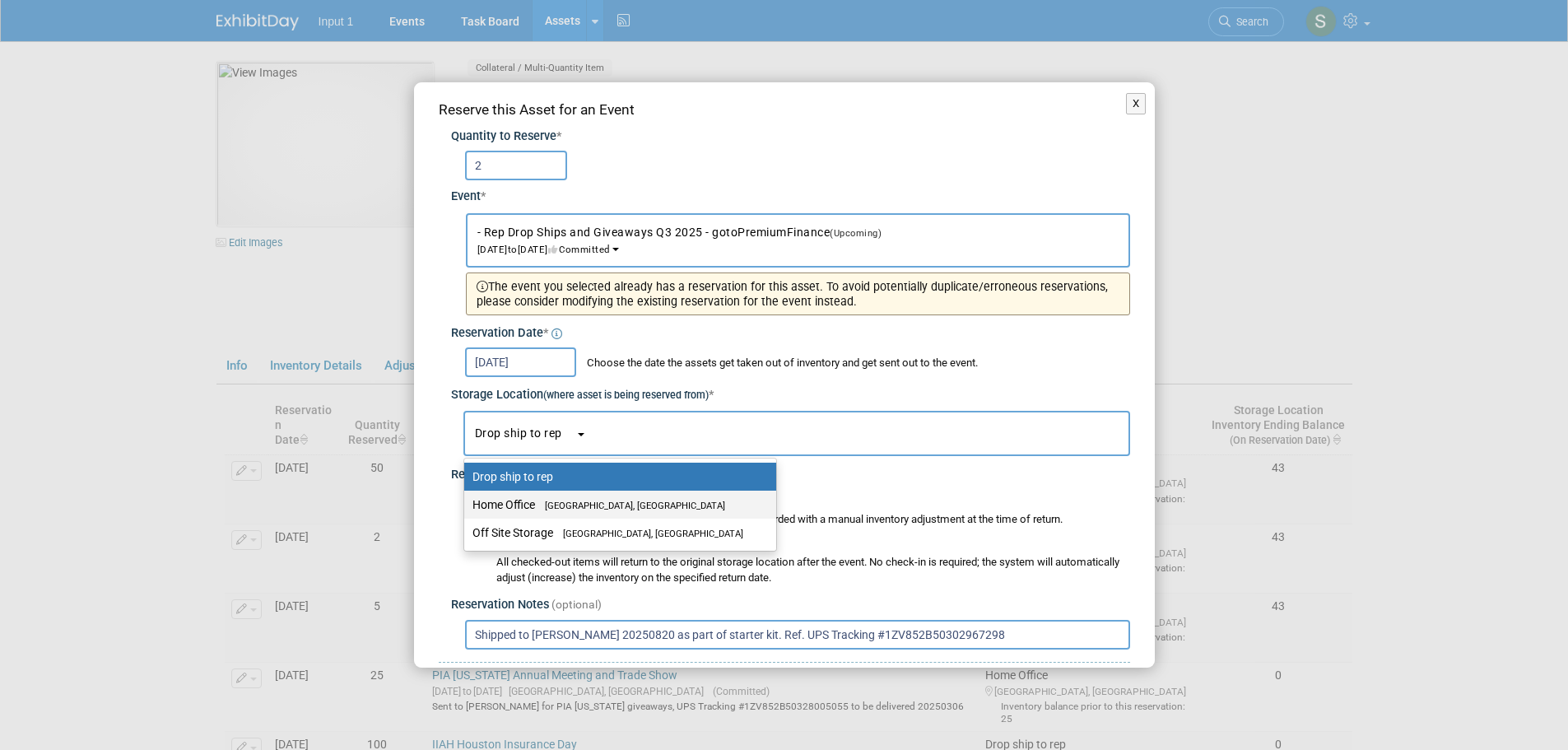
click at [558, 501] on span "[GEOGRAPHIC_DATA], [GEOGRAPHIC_DATA]" at bounding box center [629, 506] width 190 height 11
click at [467, 500] on input "Home Office [GEOGRAPHIC_DATA], [GEOGRAPHIC_DATA]" at bounding box center [461, 505] width 11 height 11
select select "11223761"
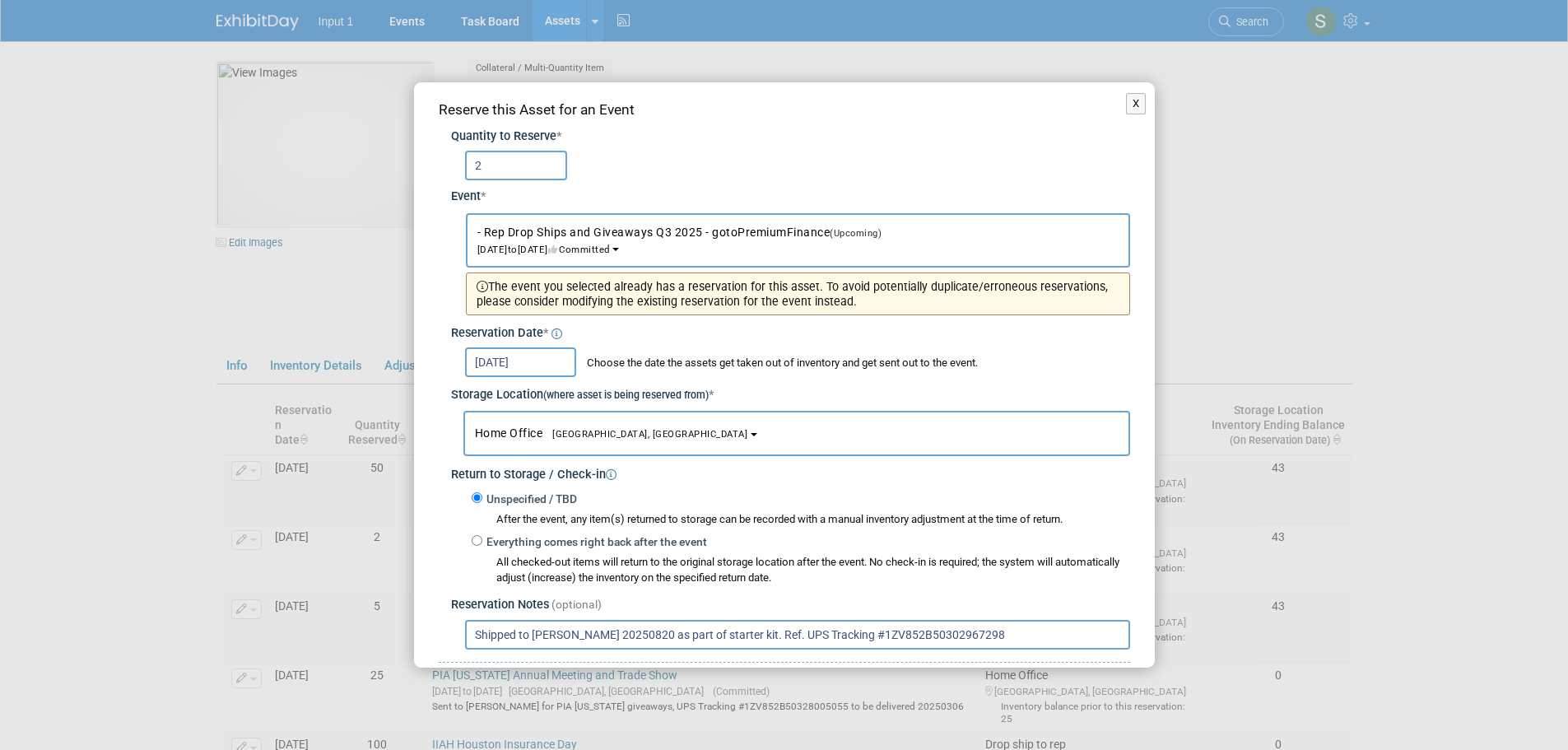
scroll to position [142, 0]
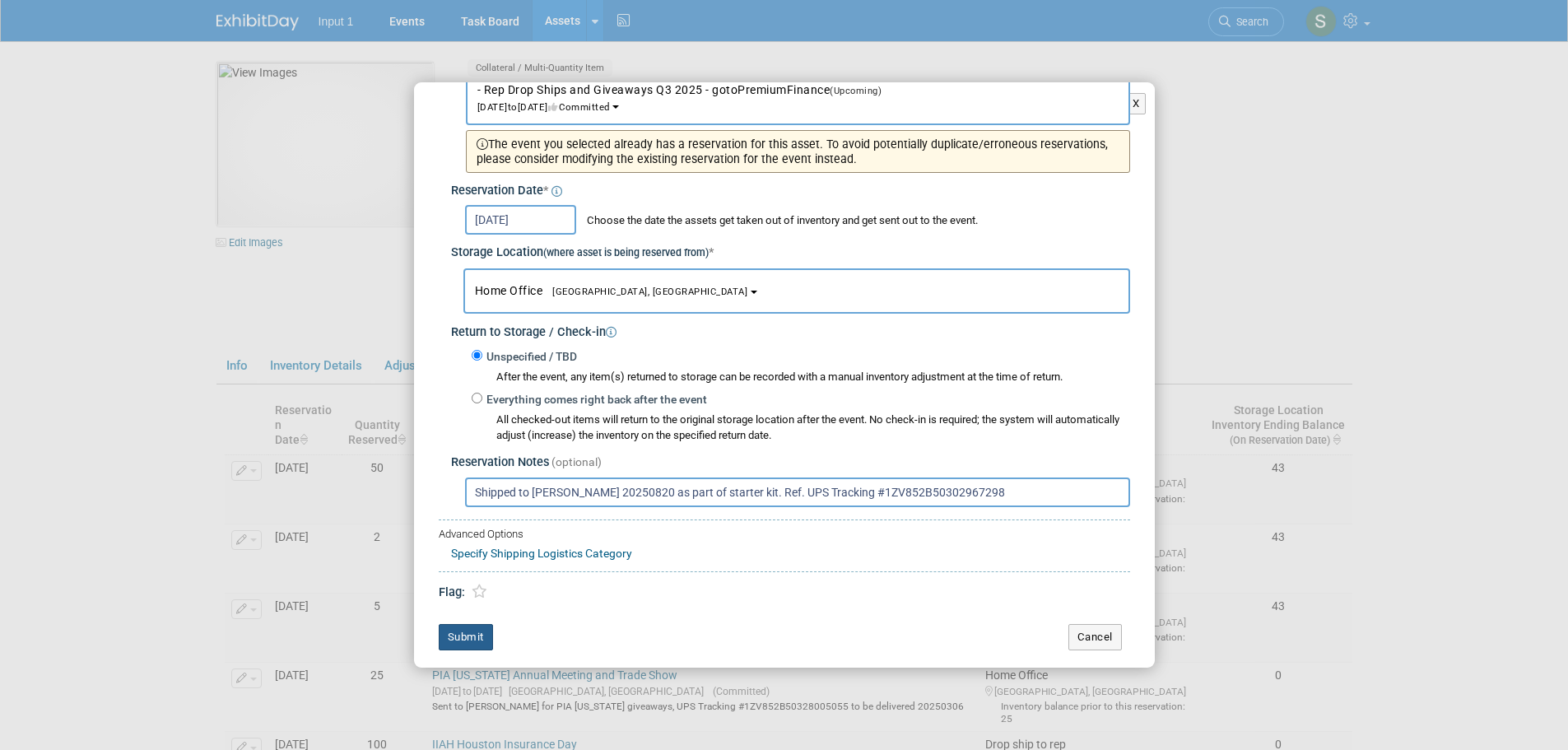
drag, startPoint x: 480, startPoint y: 641, endPoint x: 518, endPoint y: 620, distance: 43.4
click at [480, 641] on button "Submit" at bounding box center [466, 637] width 55 height 26
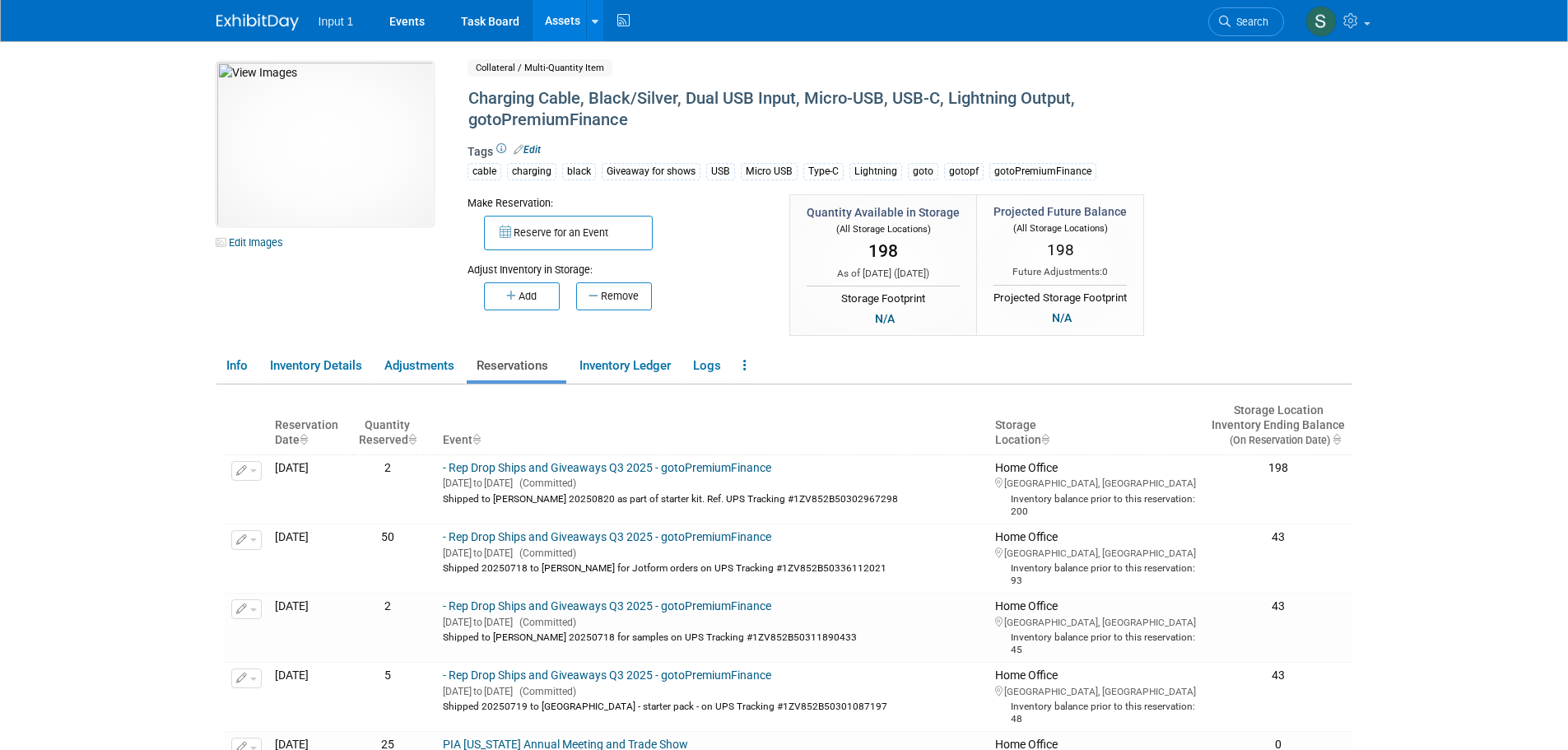
click at [563, 14] on link "Assets" at bounding box center [563, 20] width 60 height 41
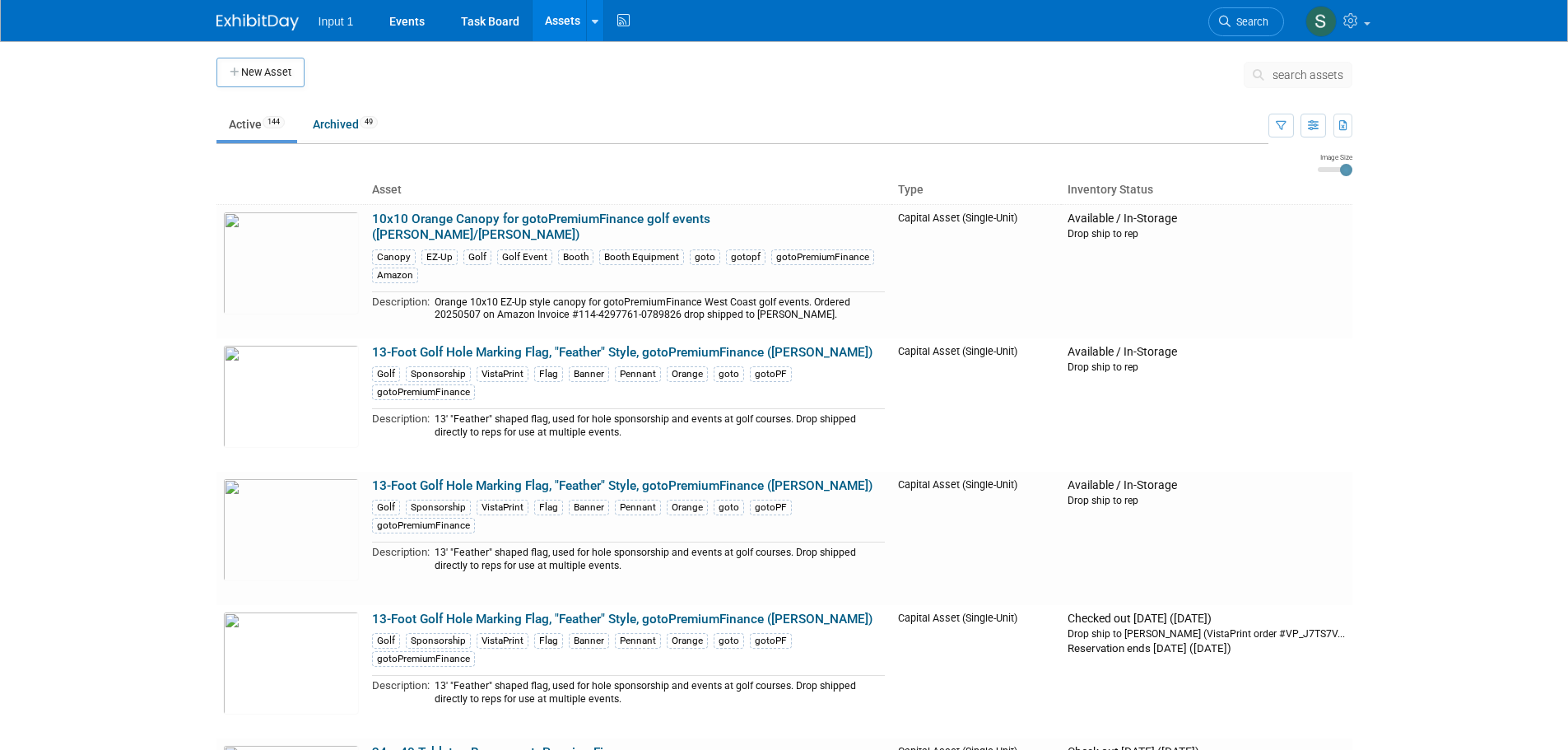
click at [1291, 72] on span "search assets" at bounding box center [1308, 75] width 71 height 14
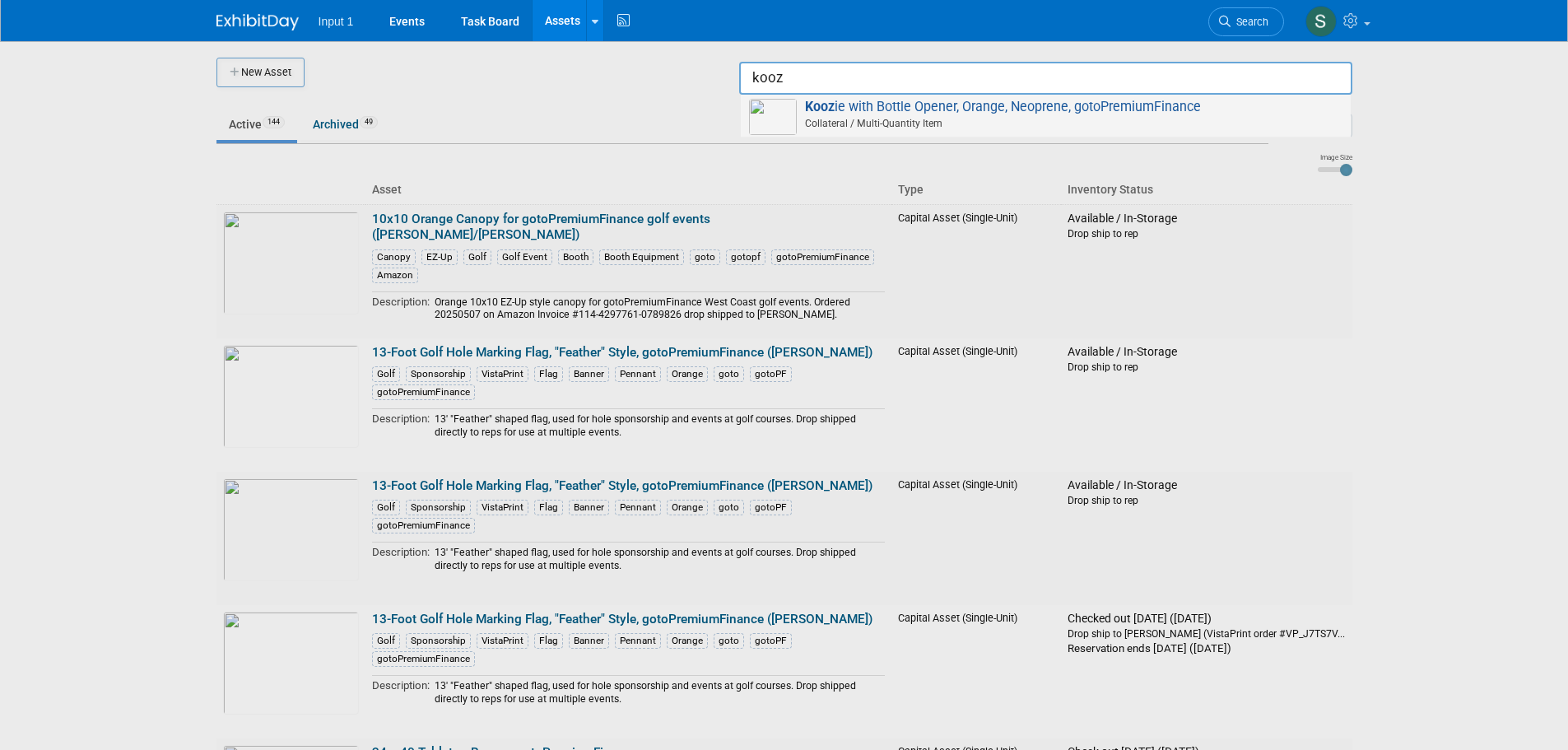
click at [961, 123] on span "Collateral / Multi-Quantity Item" at bounding box center [1048, 123] width 588 height 15
type input "Koozie with Bottle Opener, Orange, Neoprene, gotoPremiumFinance"
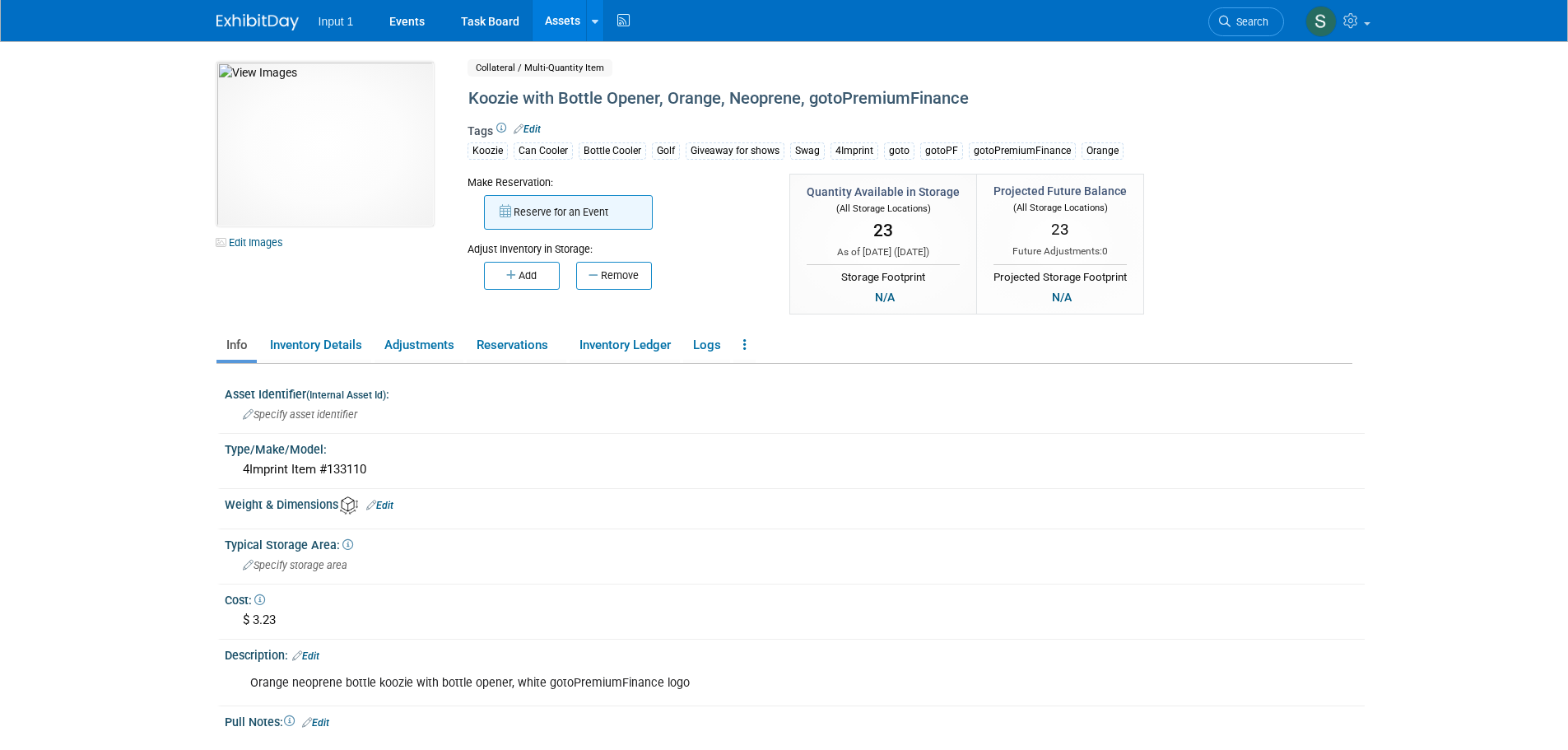
click at [553, 208] on button "Reserve for an Event" at bounding box center [568, 211] width 168 height 34
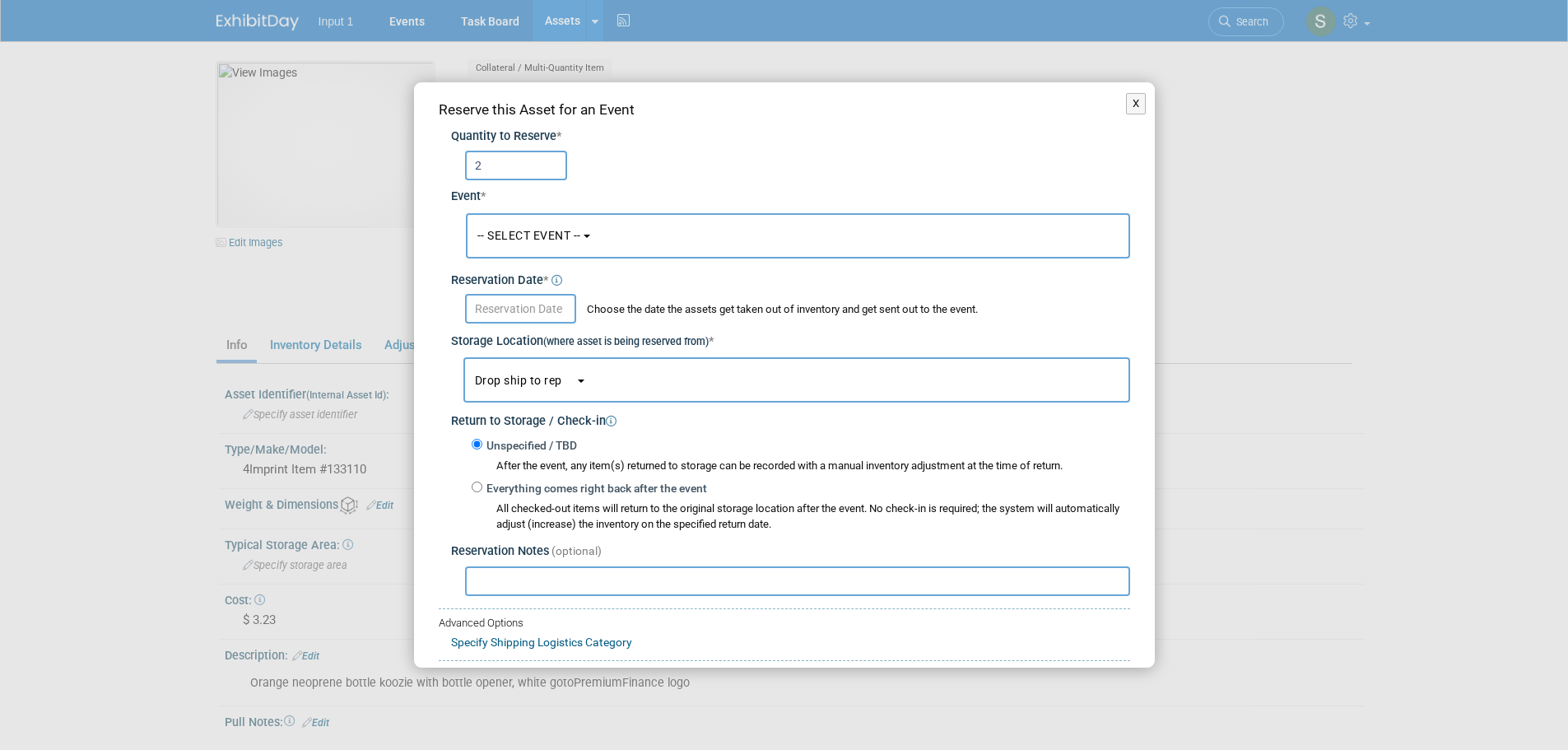
type input "2"
click at [543, 234] on span "-- SELECT EVENT --" at bounding box center [529, 236] width 103 height 14
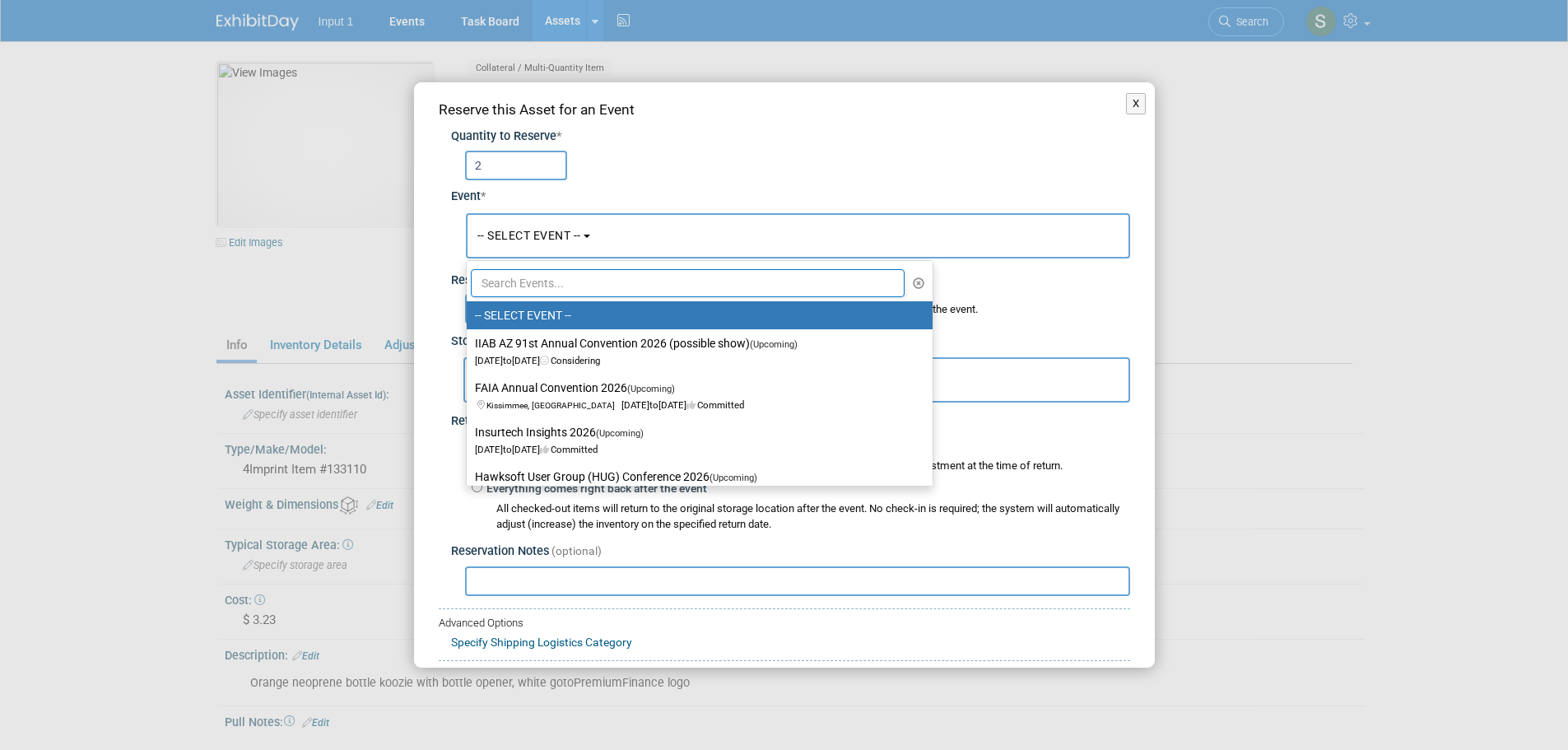
drag, startPoint x: 542, startPoint y: 286, endPoint x: 574, endPoint y: 296, distance: 33.5
click at [541, 286] on input "text" at bounding box center [688, 282] width 434 height 28
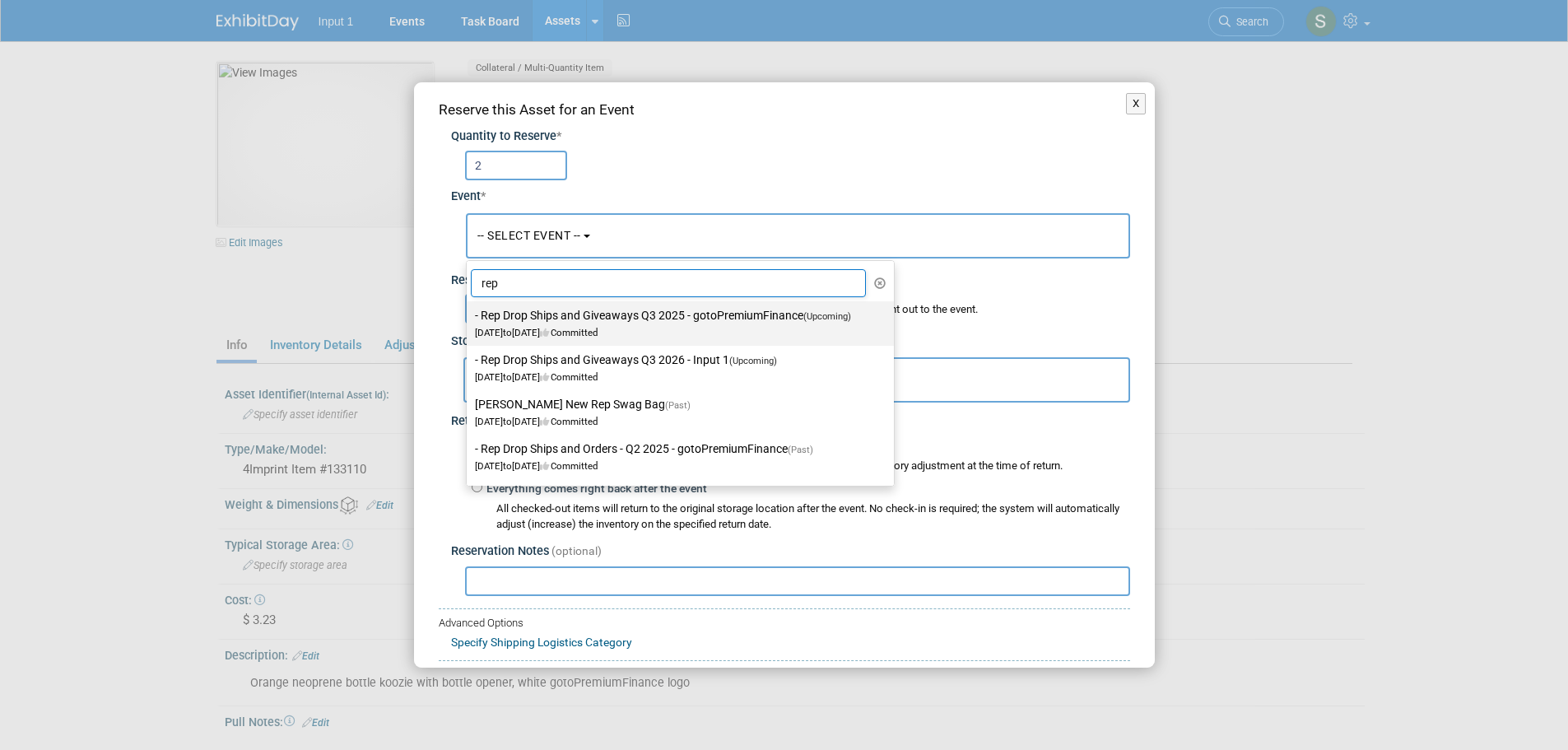
type input "rep"
click at [558, 330] on span "[DATE] to [DATE] Committed" at bounding box center [668, 324] width 386 height 28
click at [469, 321] on input "- Rep Drop Ships and Giveaways Q3 2025 - gotoPremiumFinance (Upcoming) [DATE] t…" at bounding box center [464, 316] width 11 height 11
select select "11146711"
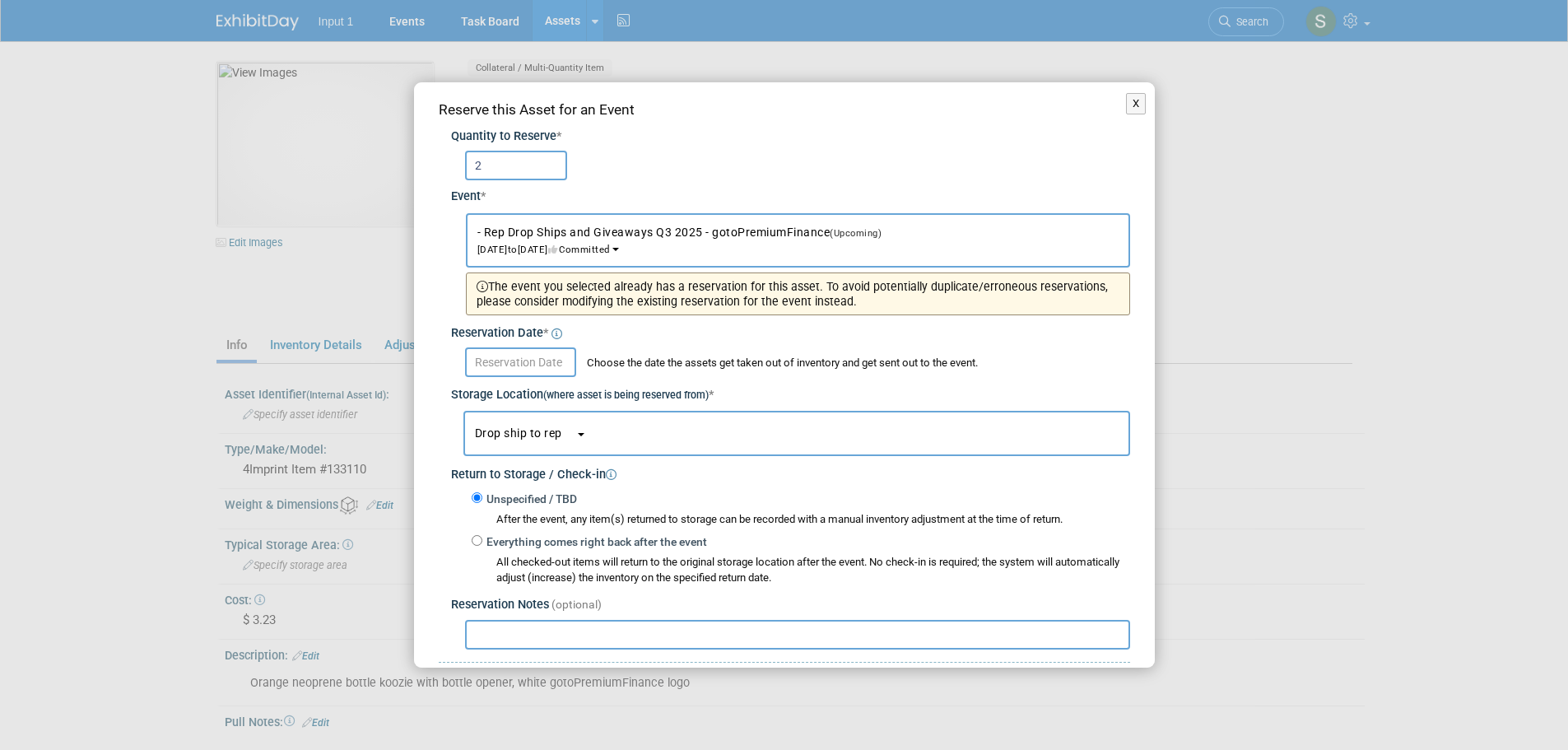
click at [500, 358] on input "text" at bounding box center [521, 362] width 111 height 29
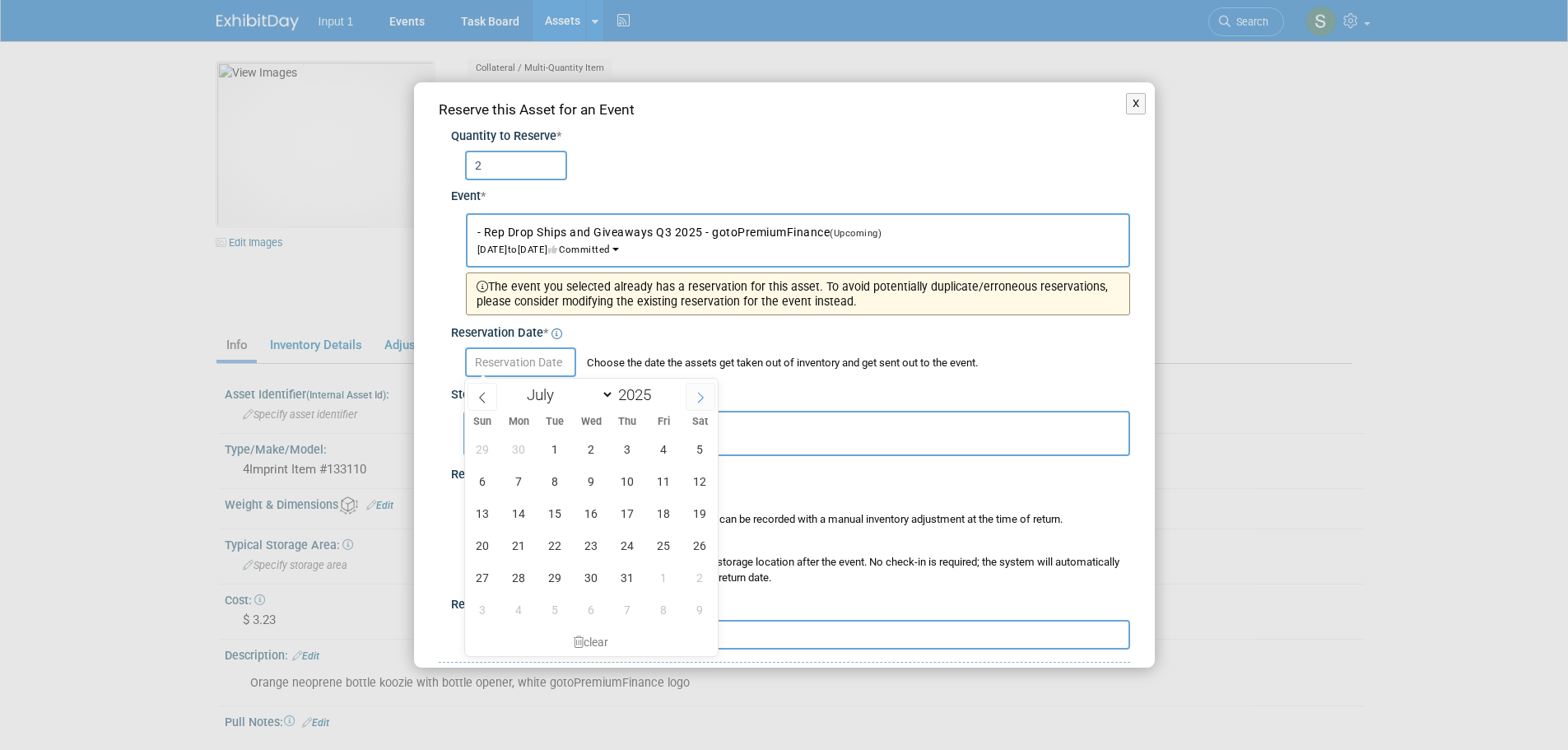
click at [698, 392] on icon at bounding box center [700, 397] width 12 height 12
select select "7"
click at [593, 549] on span "20" at bounding box center [591, 544] width 32 height 32
type input "[DATE]"
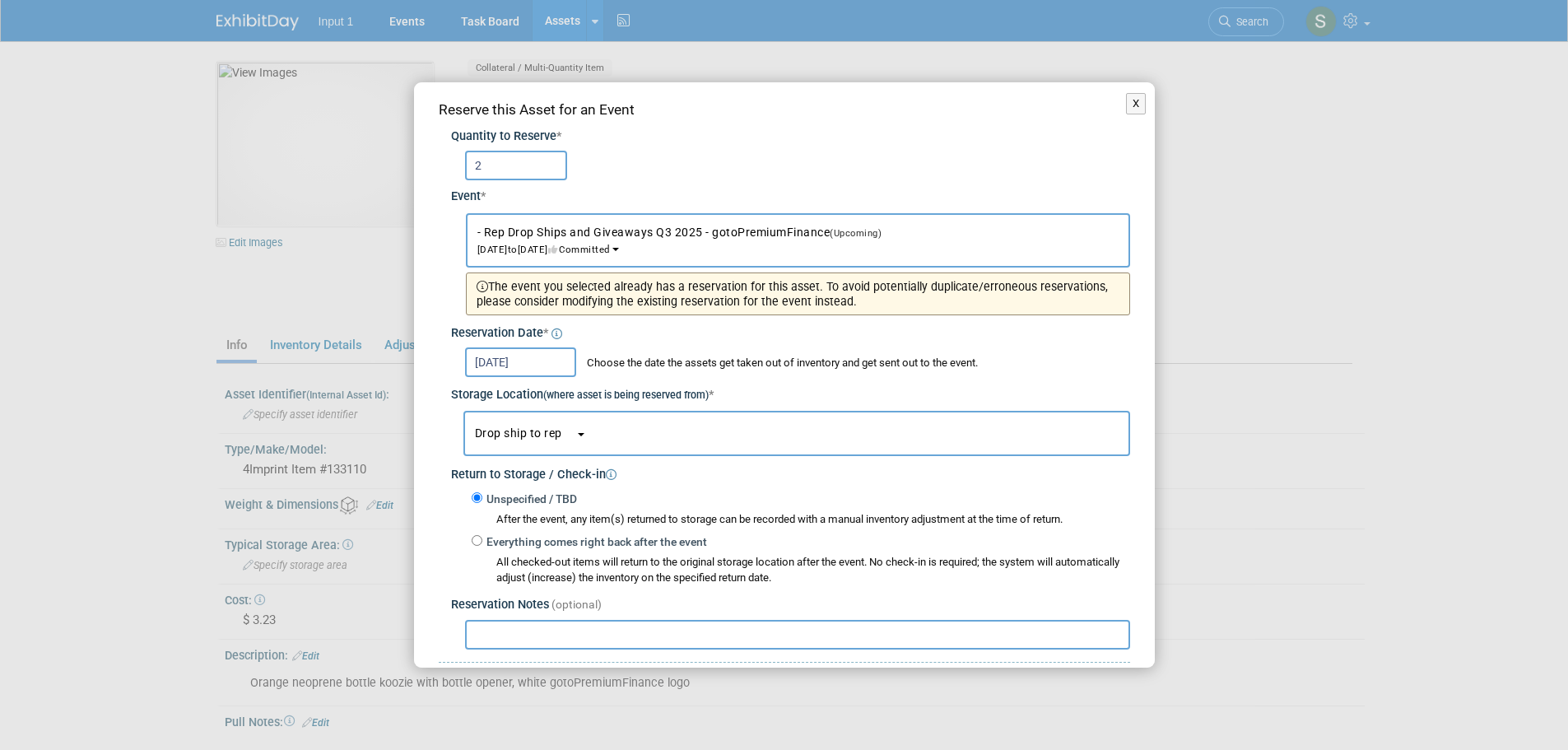
click at [525, 434] on span "Drop ship to rep" at bounding box center [525, 433] width 100 height 14
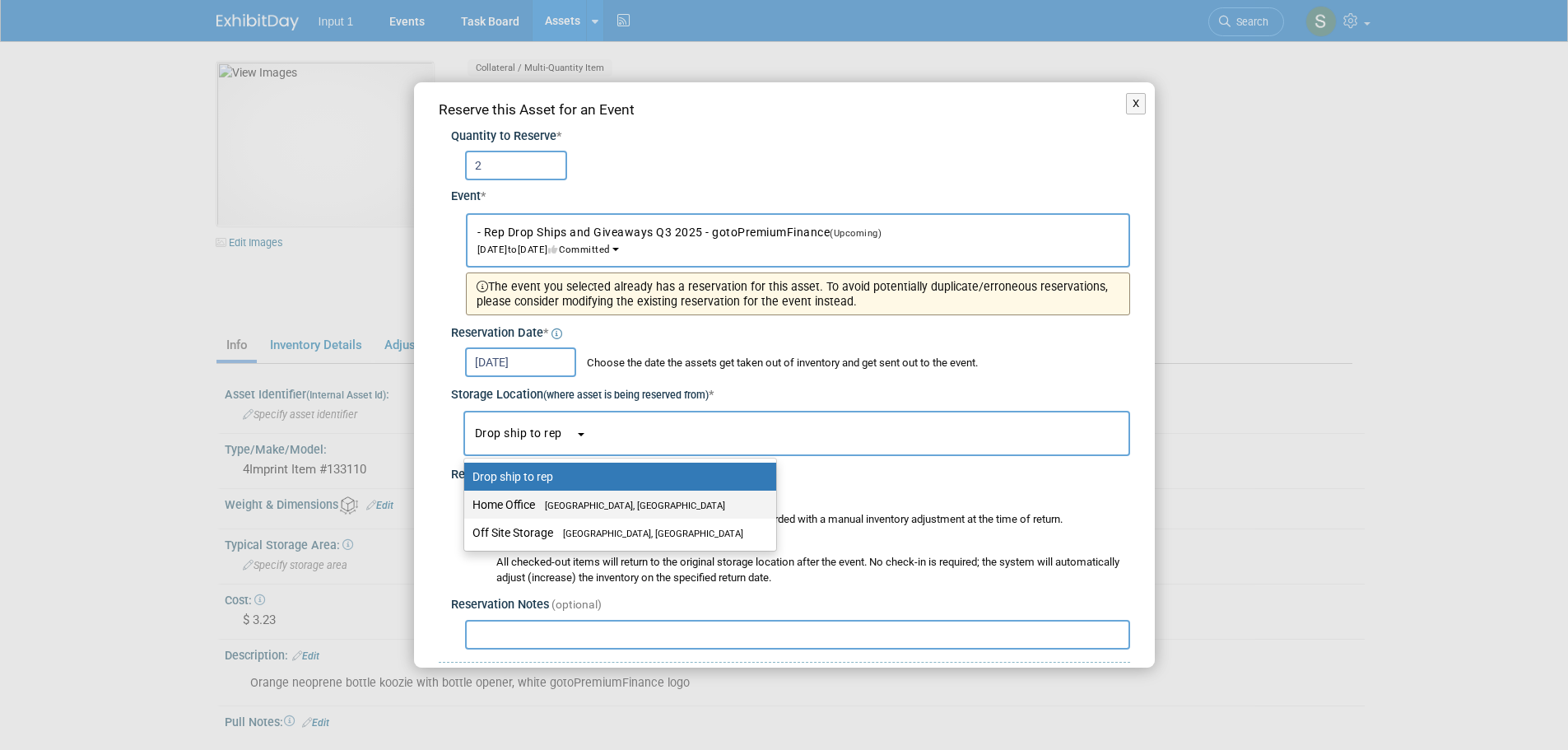
click at [522, 500] on label "Home Office [GEOGRAPHIC_DATA], [GEOGRAPHIC_DATA]" at bounding box center [616, 505] width 287 height 21
click at [467, 500] on input "Home Office [GEOGRAPHIC_DATA], [GEOGRAPHIC_DATA]" at bounding box center [461, 505] width 11 height 11
select select "11223761"
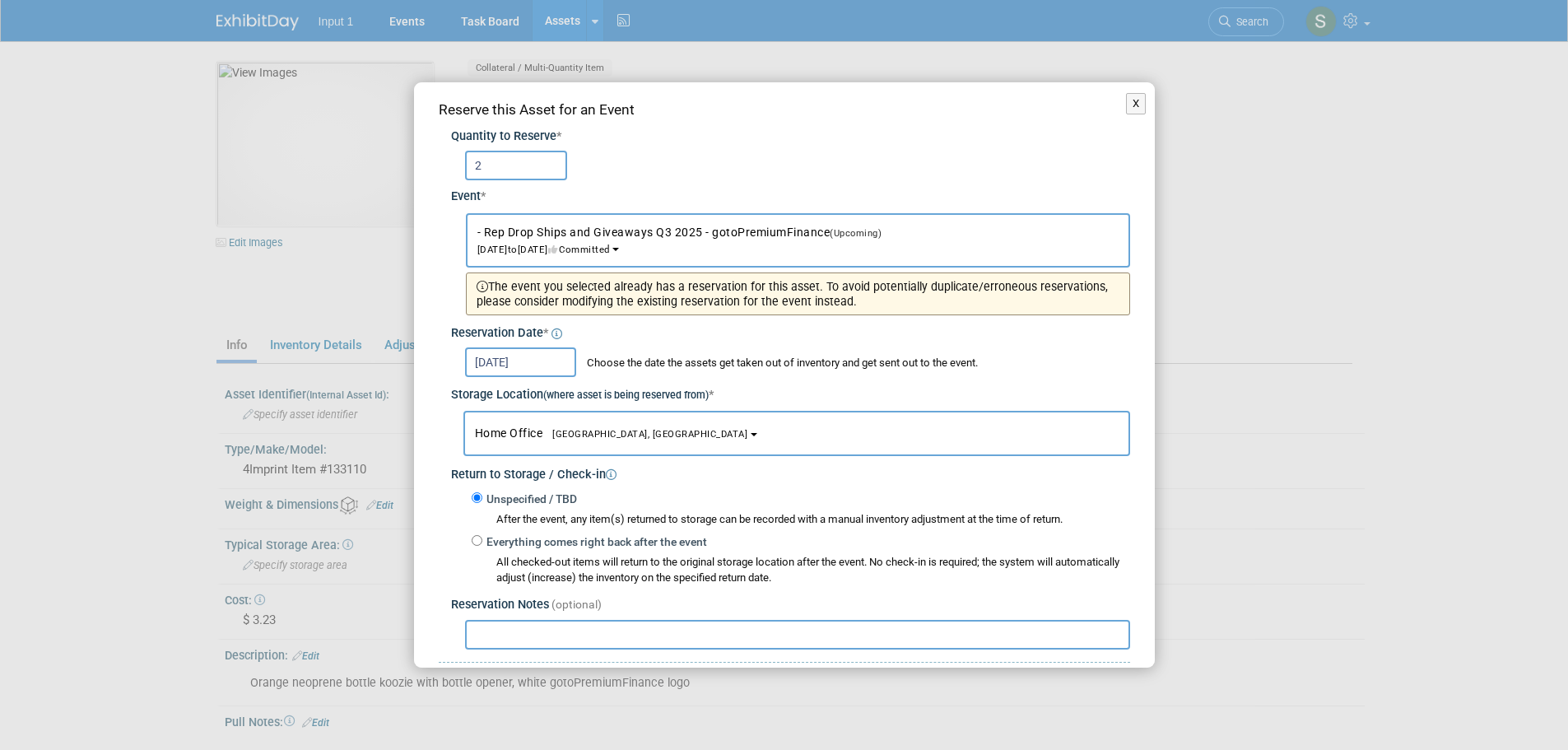
click at [528, 639] on input "text" at bounding box center [798, 634] width 665 height 29
paste input "Shipped to [PERSON_NAME] 20250820 as part of starter kit. Ref. UPS Tracking #1Z…"
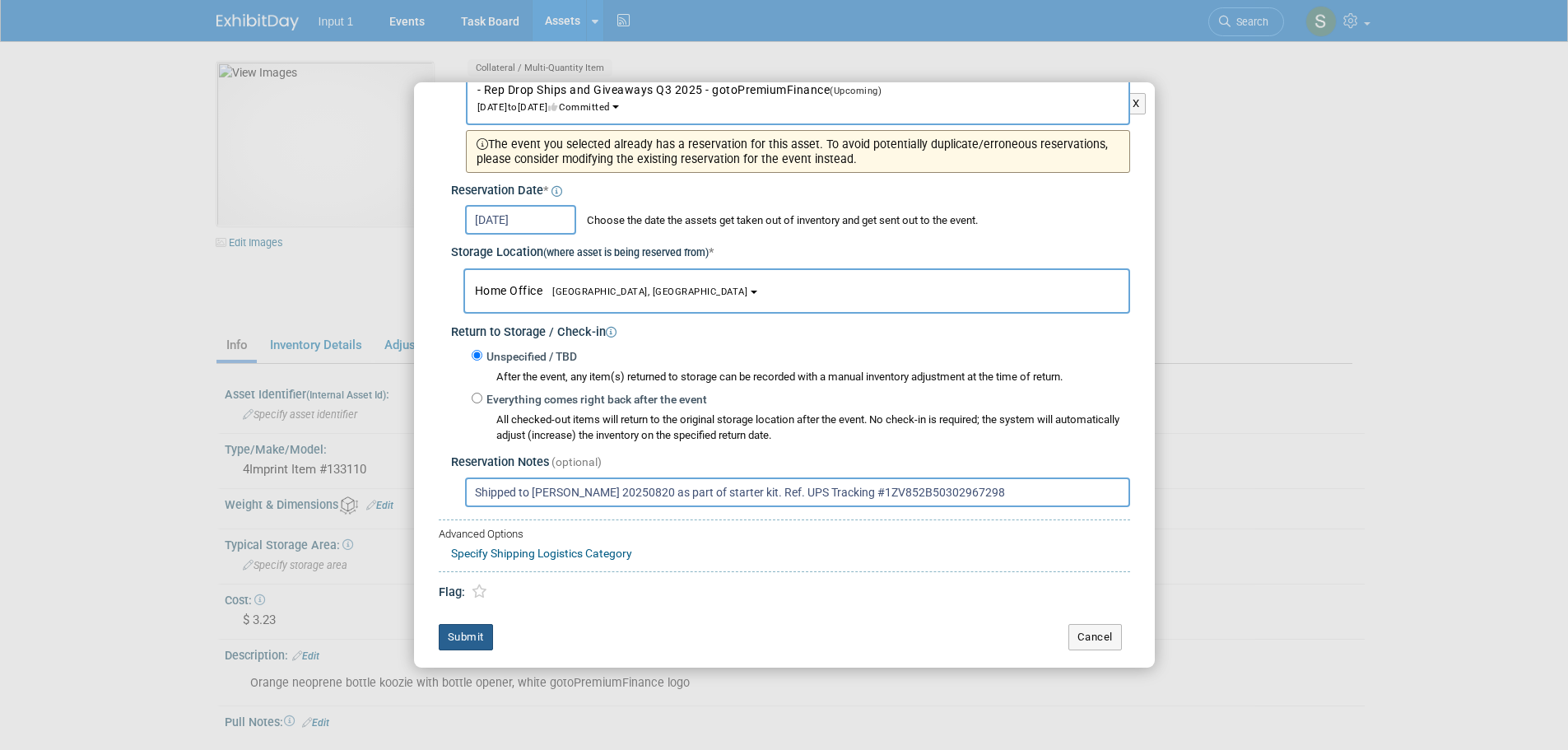
type input "Shipped to [PERSON_NAME] 20250820 as part of starter kit. Ref. UPS Tracking #1Z…"
click at [476, 639] on button "Submit" at bounding box center [466, 637] width 55 height 26
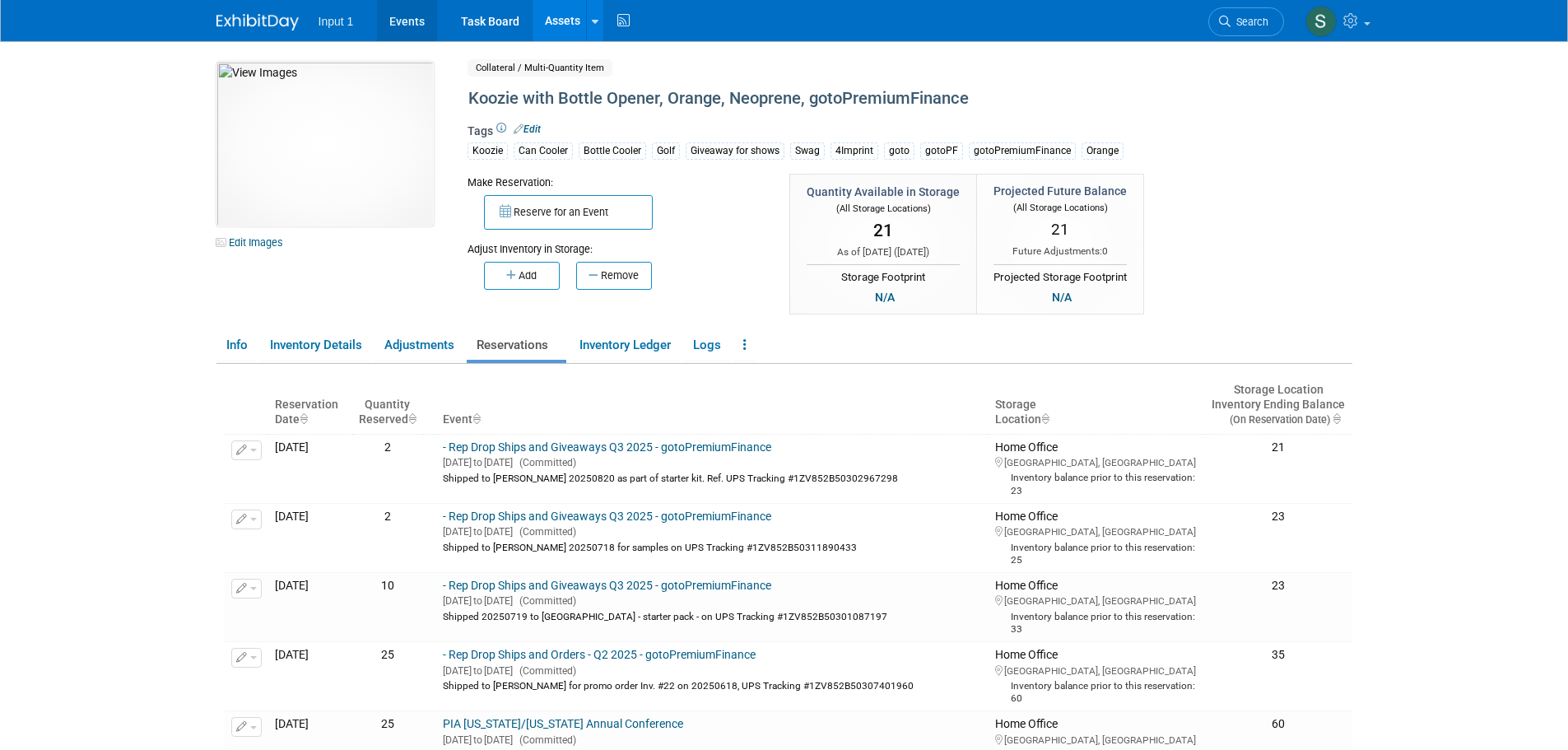
click at [413, 27] on link "Events" at bounding box center [407, 20] width 60 height 41
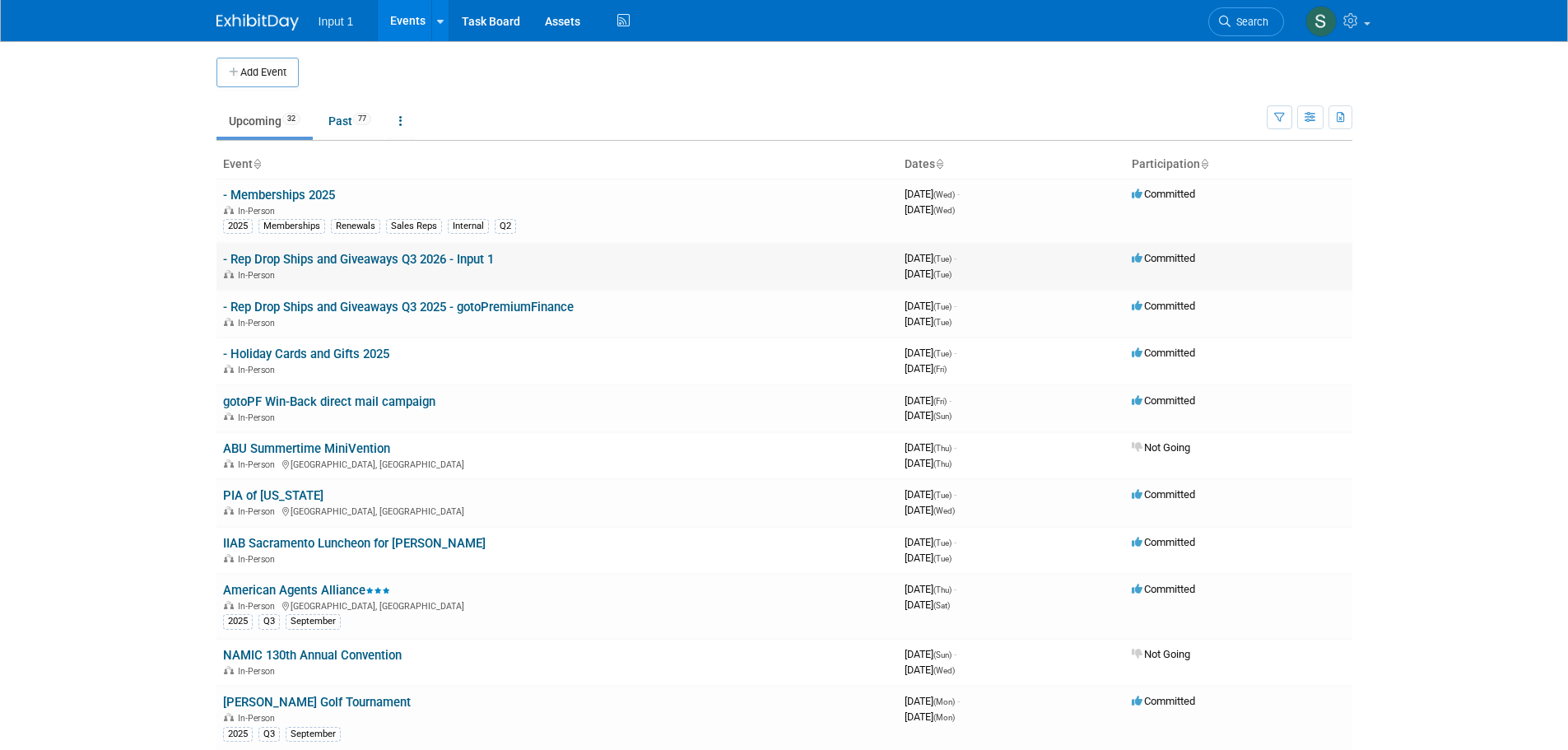
click at [367, 256] on link "- Rep Drop Ships and Giveaways Q3 2026 - Input 1" at bounding box center [358, 259] width 271 height 15
click at [435, 268] on td "- Rep Drop Ships and Giveaways Q3 2026 - Input 1 In-Person" at bounding box center [557, 266] width 682 height 47
click at [438, 258] on link "- Rep Drop Ships and Giveaways Q3 2026 - Input 1" at bounding box center [358, 259] width 271 height 15
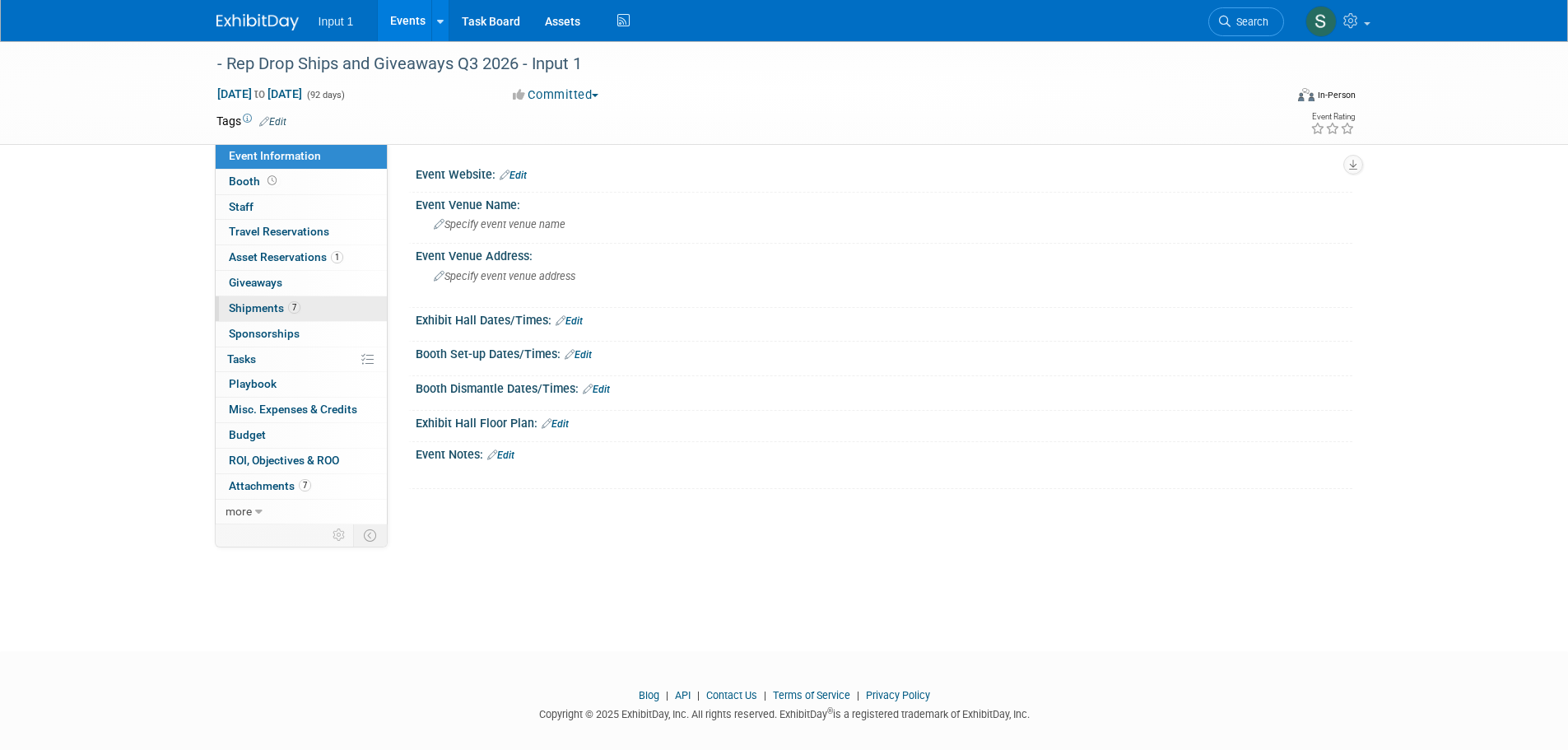
click at [265, 312] on span "Shipments 7" at bounding box center [265, 308] width 72 height 14
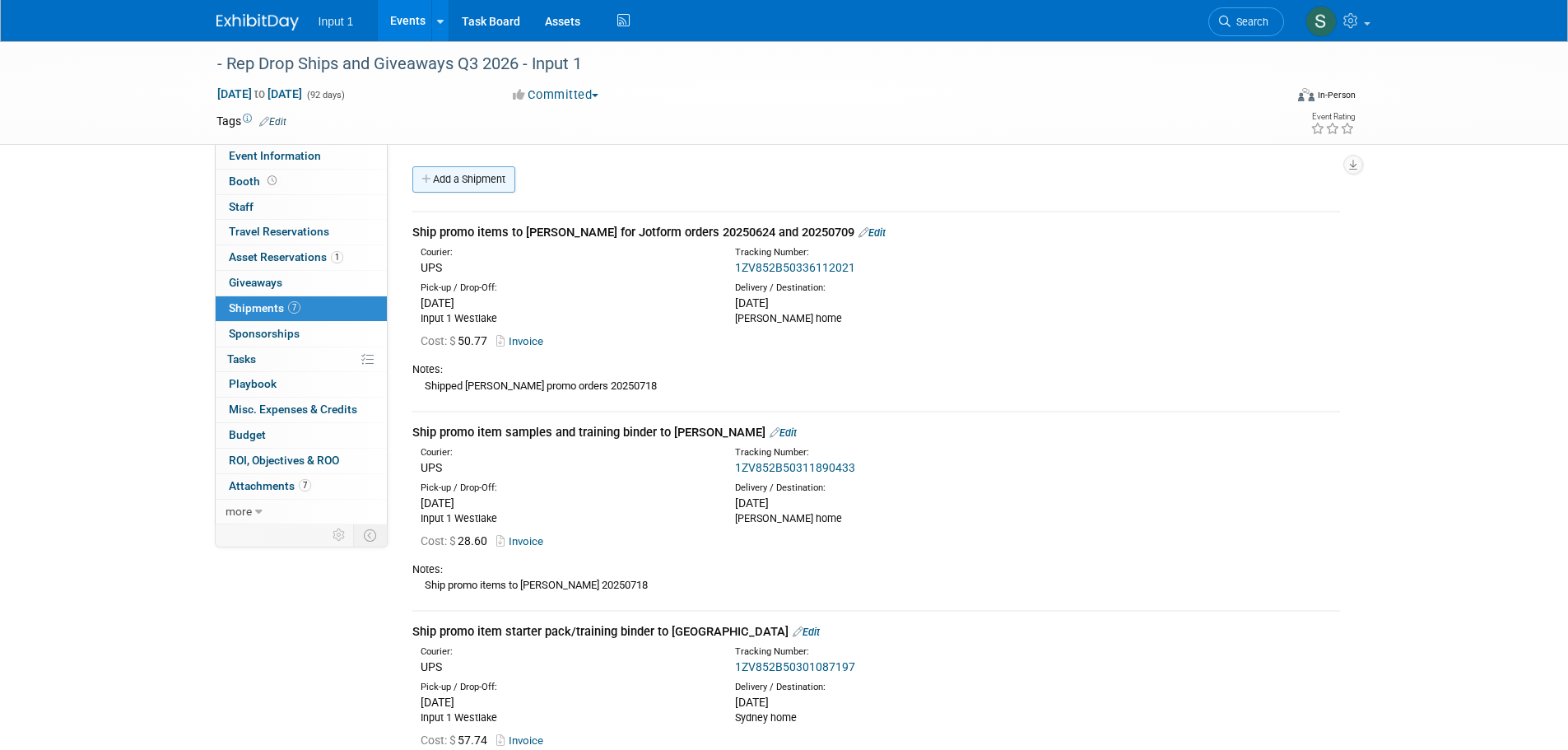
click at [465, 181] on link "Add a Shipment" at bounding box center [464, 179] width 103 height 26
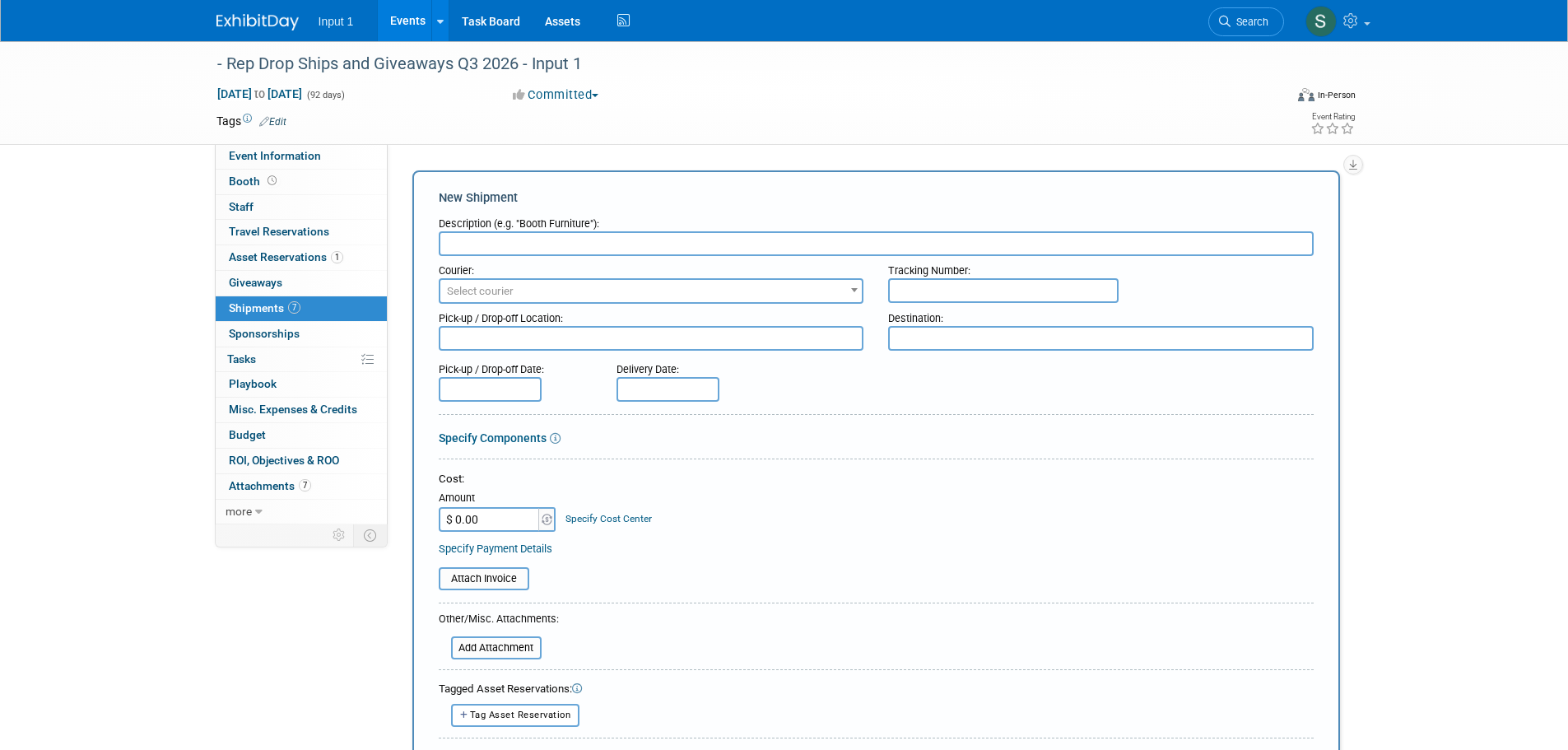
type input "s"
type input "Ship starter kit to [PERSON_NAME]"
click at [540, 282] on span "Select courier" at bounding box center [652, 291] width 423 height 23
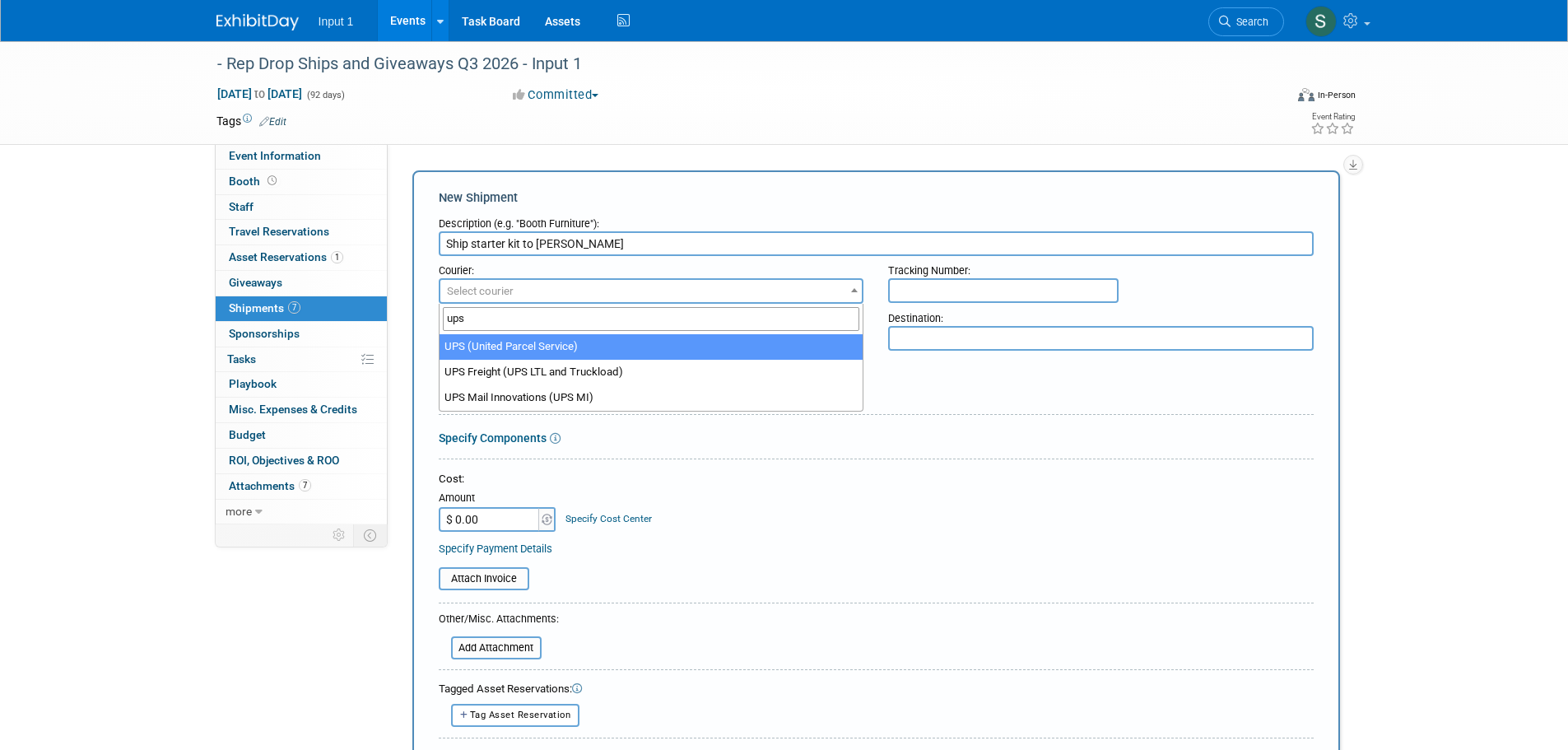
type input "ups"
select select "508"
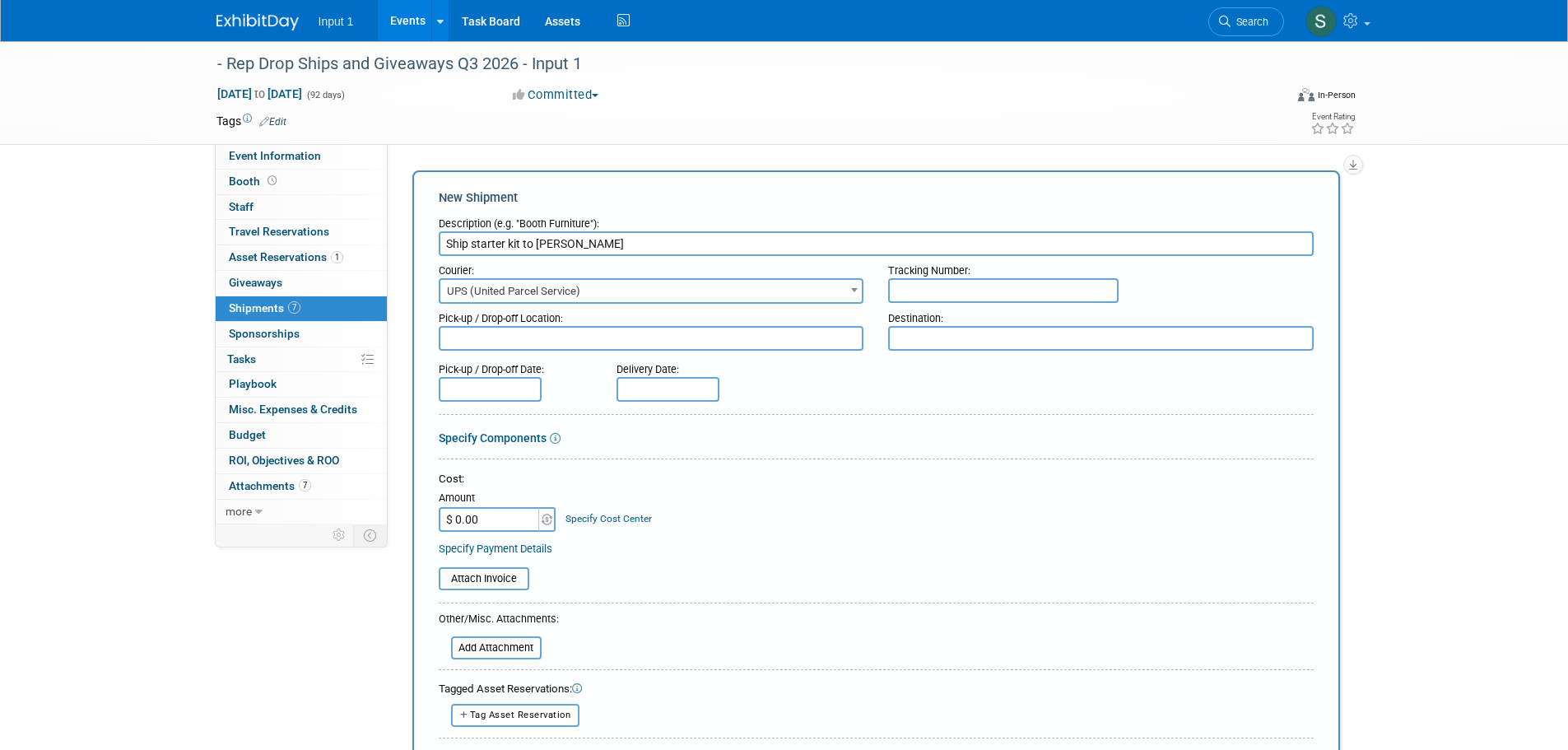
click at [928, 282] on input "text" at bounding box center [1003, 290] width 231 height 24
paste input "1ZV852B50302967298"
type input "1ZV852B50302967298"
click at [550, 352] on div at bounding box center [876, 353] width 875 height 4
click at [546, 322] on div "Pick-up / Drop-off Location:" at bounding box center [651, 315] width 426 height 22
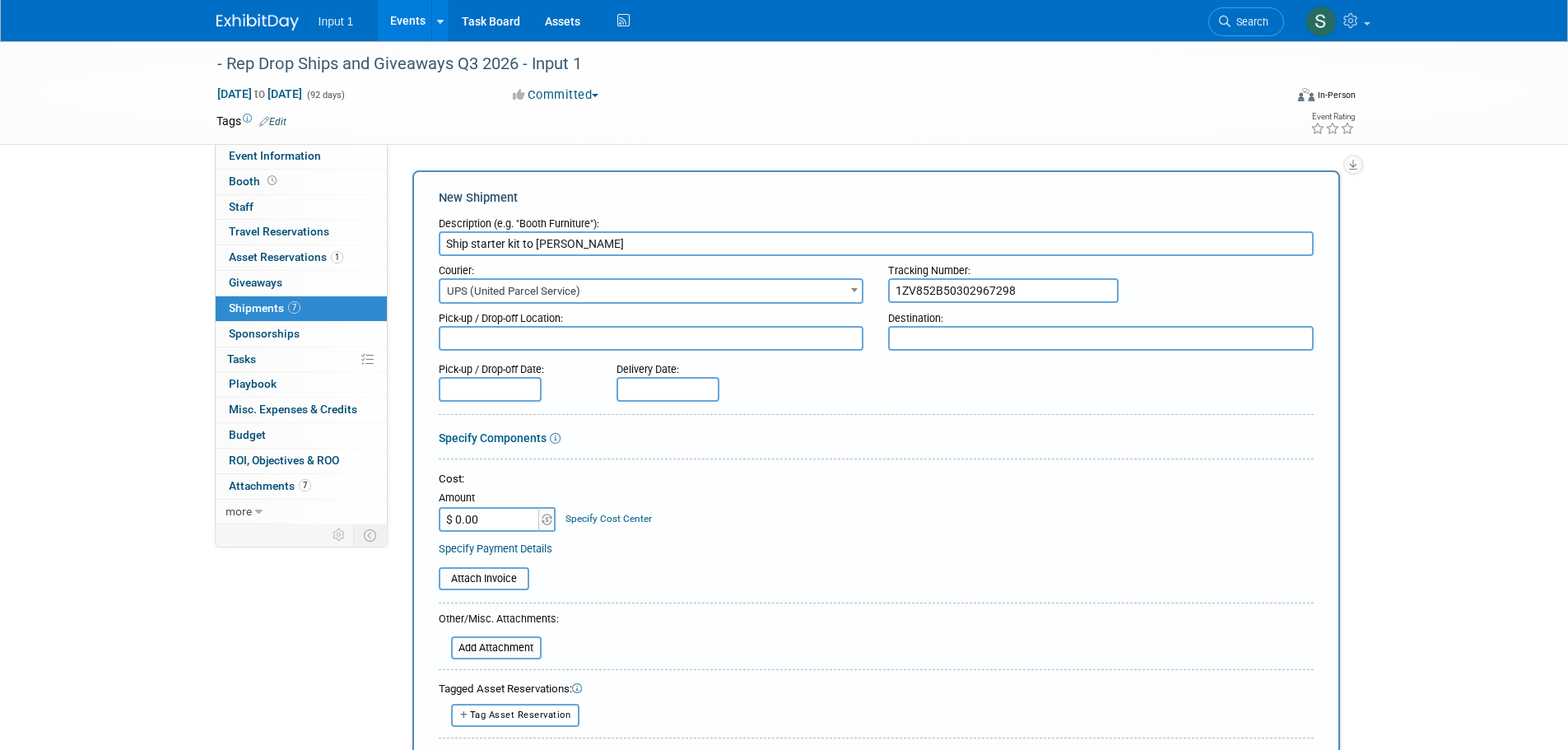
click at [549, 334] on textarea at bounding box center [651, 338] width 426 height 24
type textarea "Input 1 Westlake"
type textarea "Troy home"
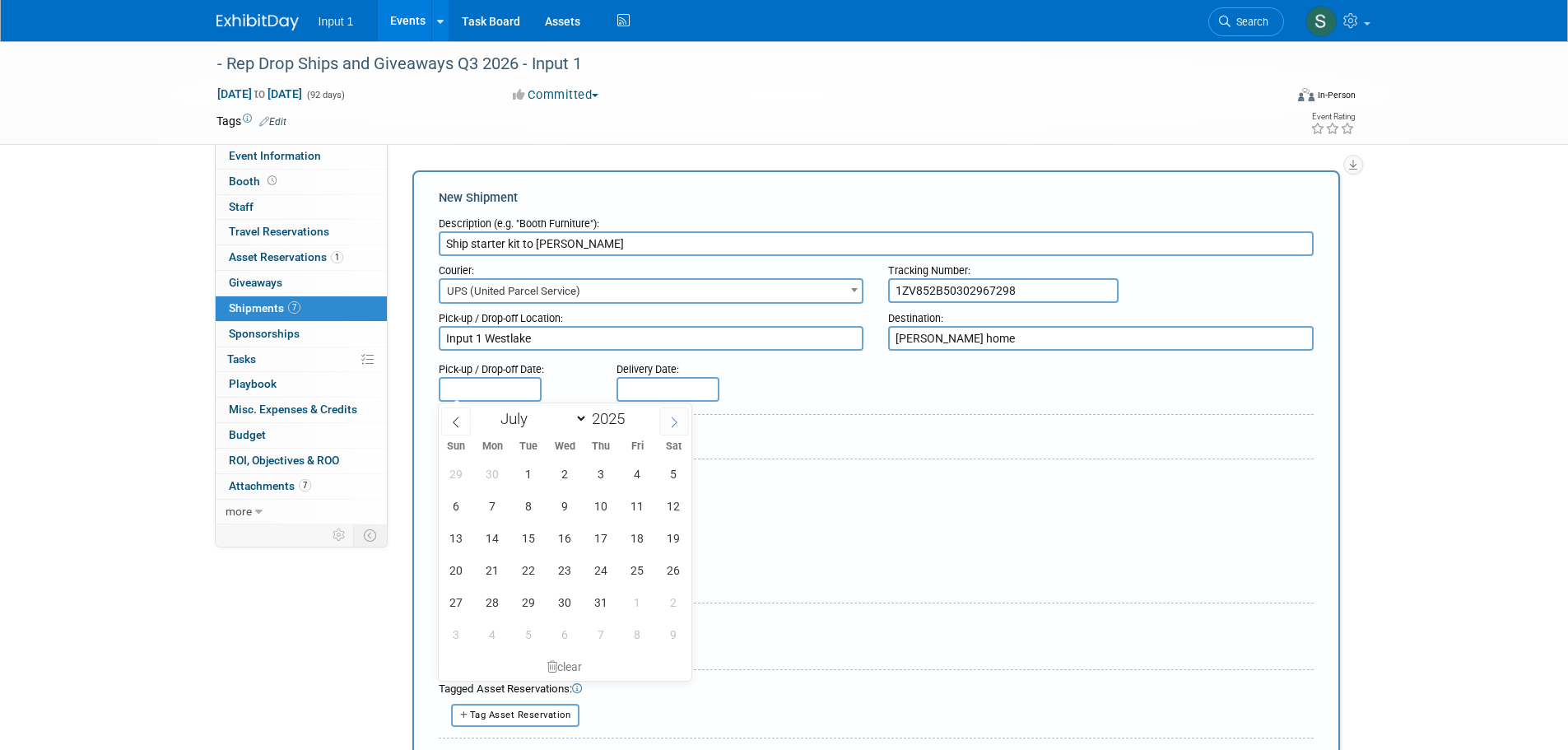
click at [671, 423] on icon at bounding box center [674, 423] width 12 height 12
select select "7"
click at [574, 566] on span "20" at bounding box center [565, 570] width 32 height 32
type input "Aug 20, 2025"
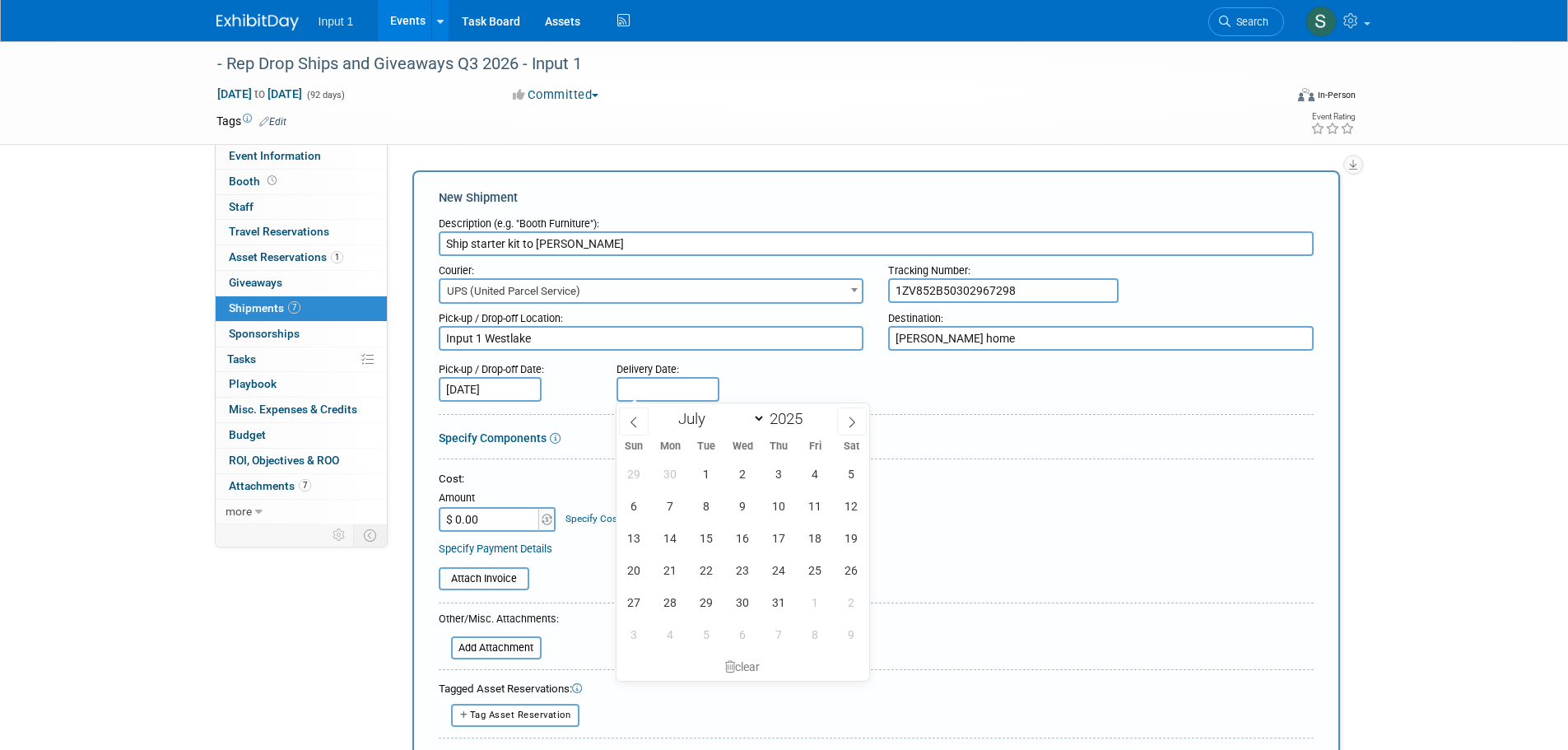
click at [683, 391] on input "text" at bounding box center [668, 389] width 103 height 24
click at [854, 424] on icon at bounding box center [852, 423] width 12 height 12
select select "7"
click at [704, 598] on span "26" at bounding box center [706, 602] width 32 height 32
type input "Aug 26, 2025"
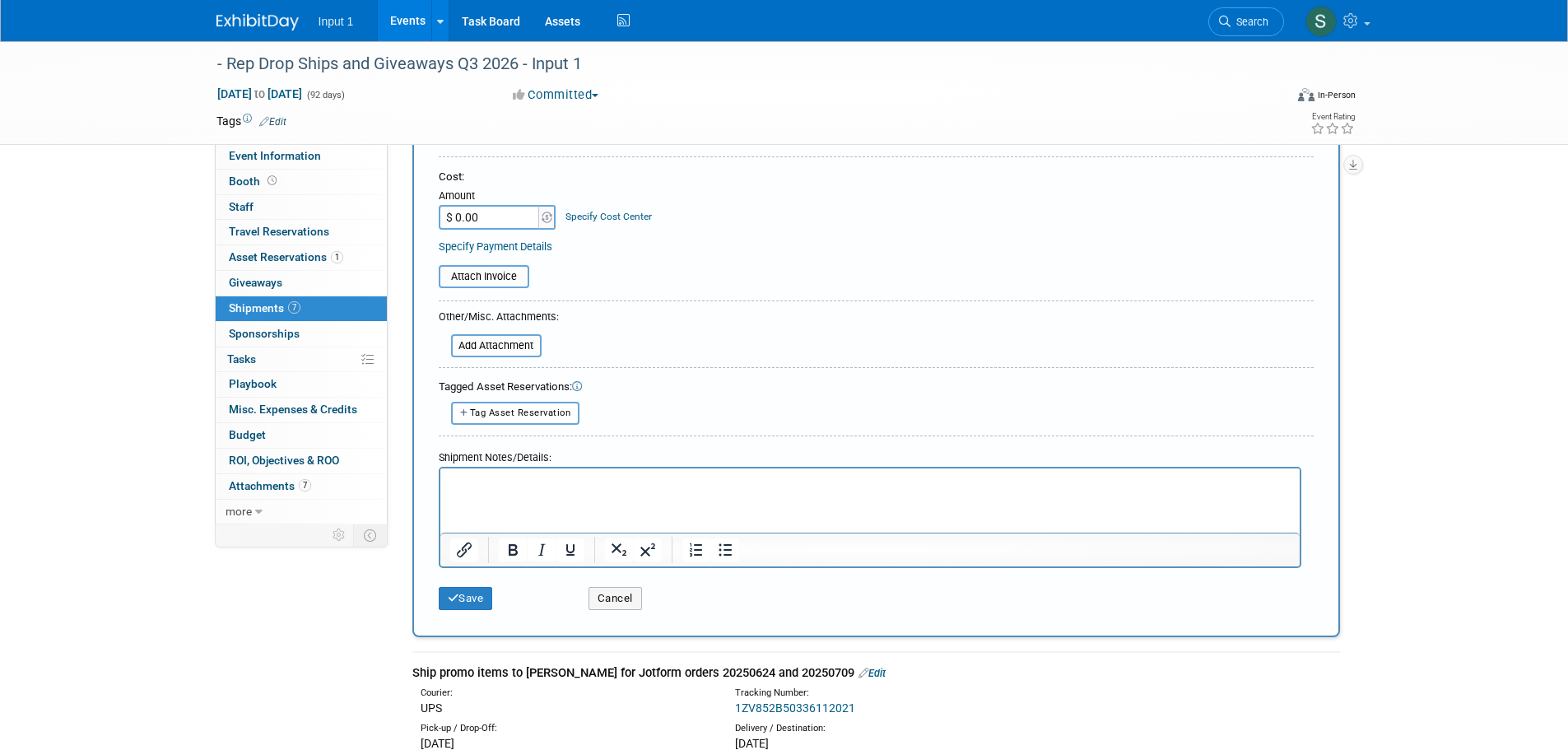
scroll to position [329, 0]
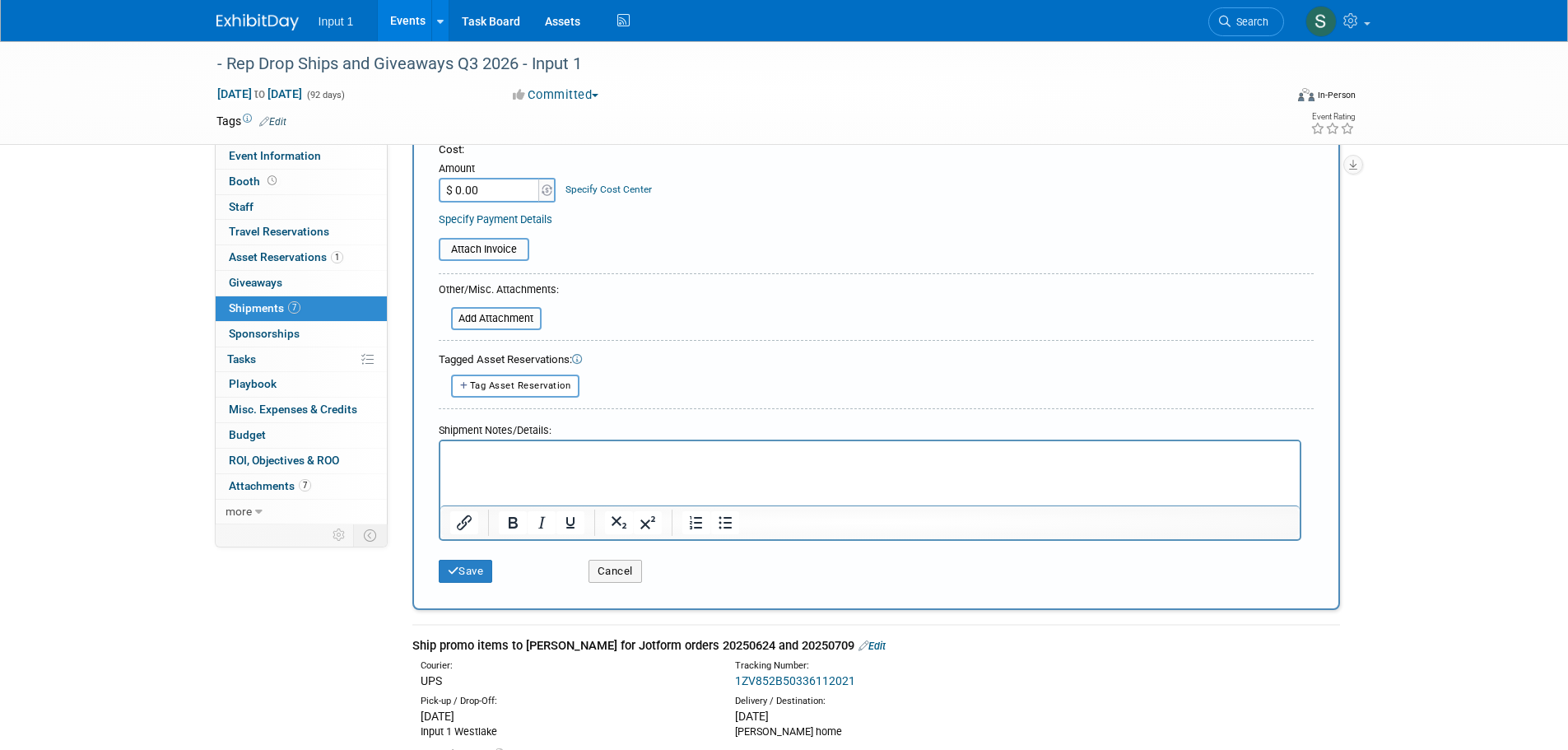
click at [511, 199] on input "$ 0.00" at bounding box center [490, 190] width 103 height 24
type input "$ 34.46"
click at [529, 386] on span "Tag Asset Reservation" at bounding box center [521, 385] width 101 height 11
select select
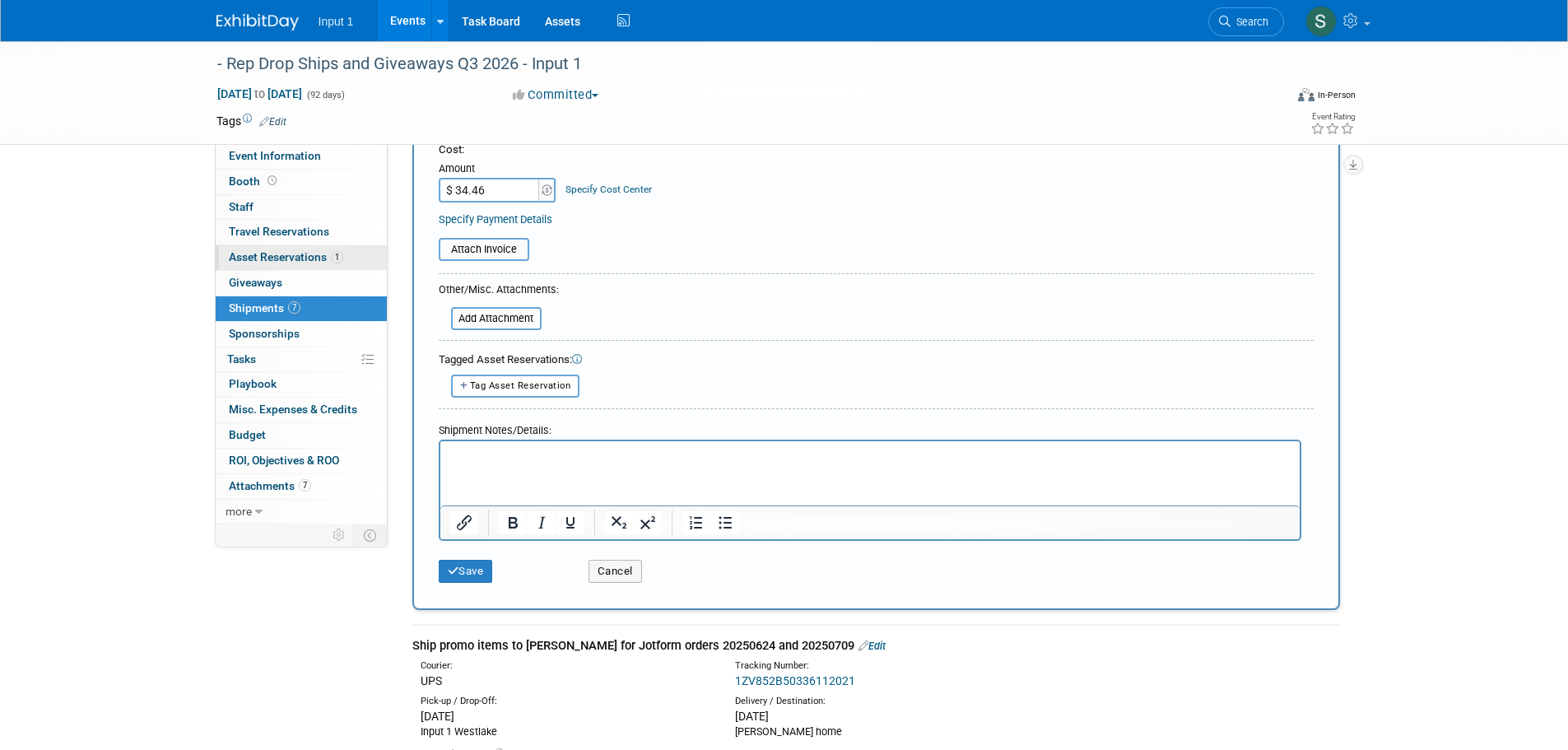
click at [298, 261] on span "Asset Reservations 1" at bounding box center [285, 257] width 114 height 14
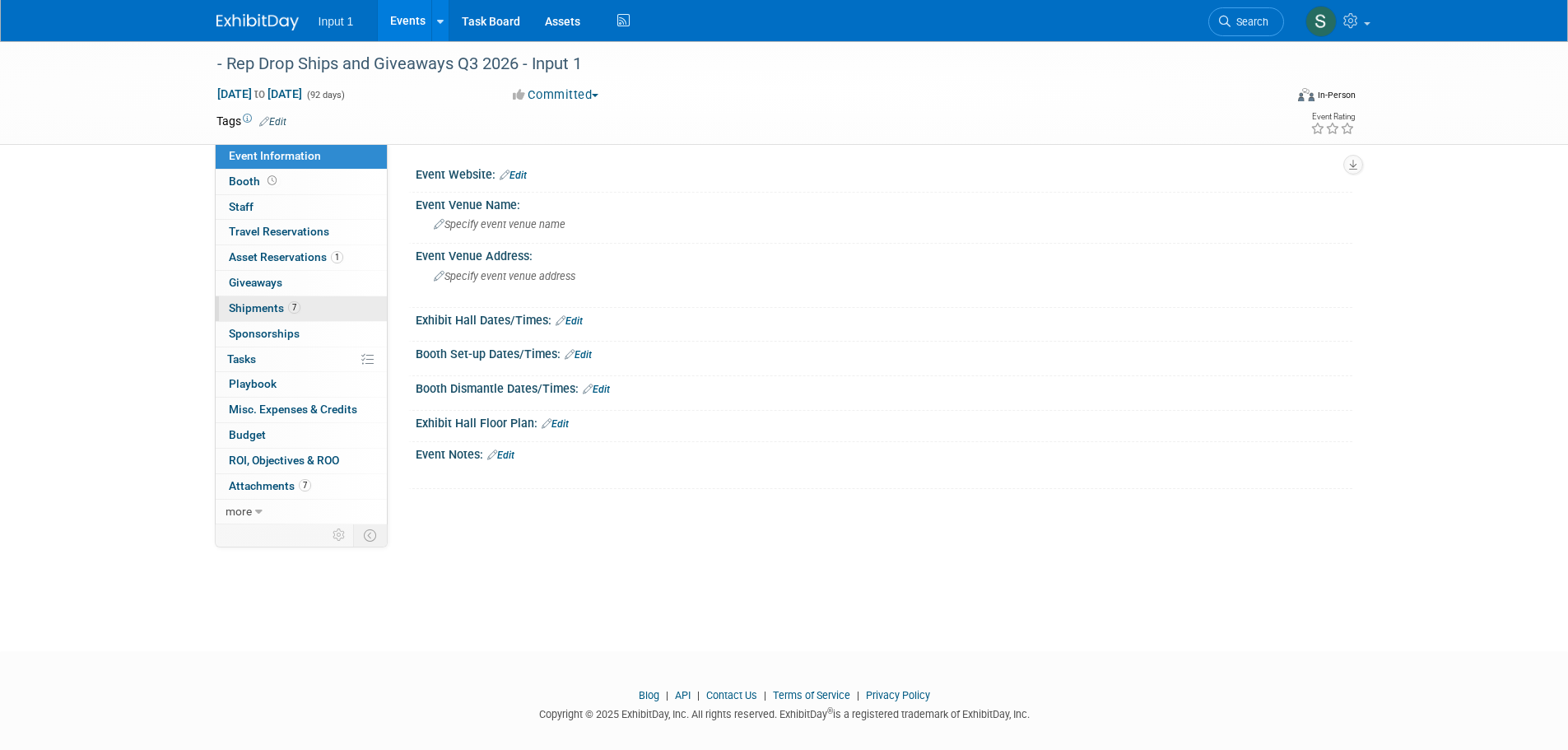
click at [264, 313] on span "Shipments 7" at bounding box center [265, 308] width 72 height 14
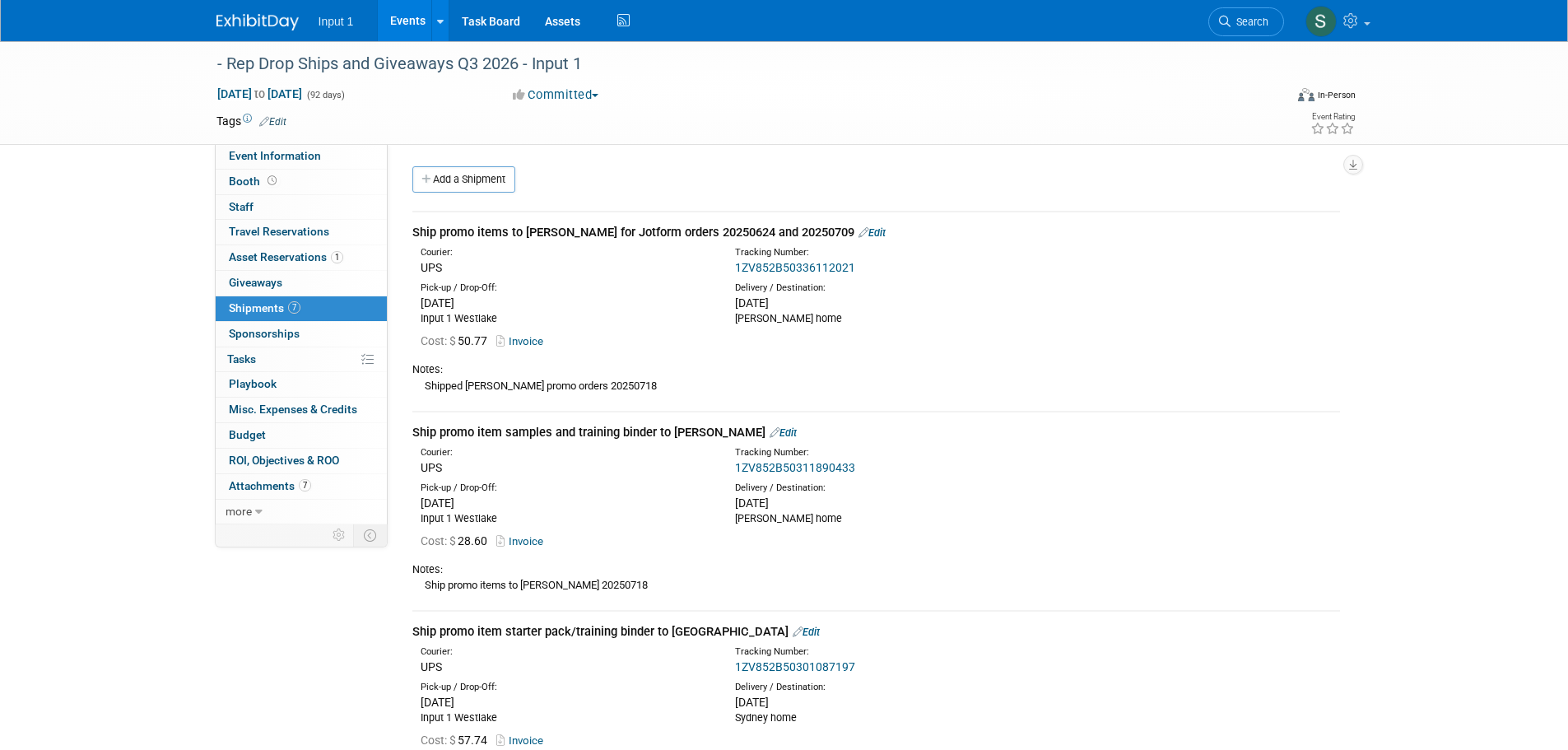
click at [1114, 291] on div "Pick-up / Drop-Off: [DATE] Input 1 [GEOGRAPHIC_DATA]" at bounding box center [877, 301] width 952 height 50
click at [859, 228] on link "Edit" at bounding box center [873, 232] width 27 height 13
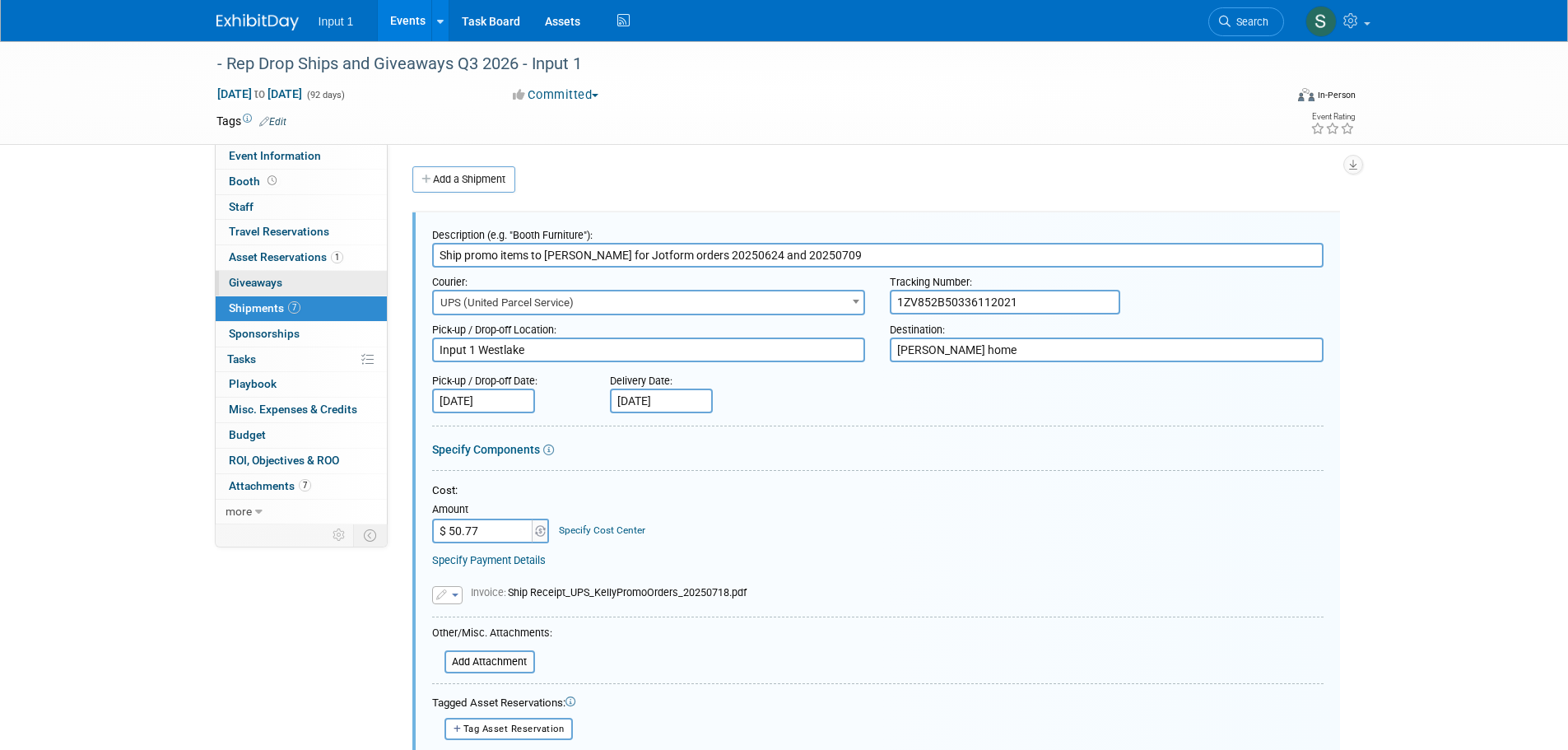
drag, startPoint x: 854, startPoint y: 252, endPoint x: 320, endPoint y: 280, distance: 534.7
click at [773, 170] on div "Add a Shipment" at bounding box center [879, 181] width 944 height 30
drag, startPoint x: 456, startPoint y: 274, endPoint x: 362, endPoint y: 274, distance: 94.0
drag, startPoint x: 362, startPoint y: 274, endPoint x: 714, endPoint y: 197, distance: 360.3
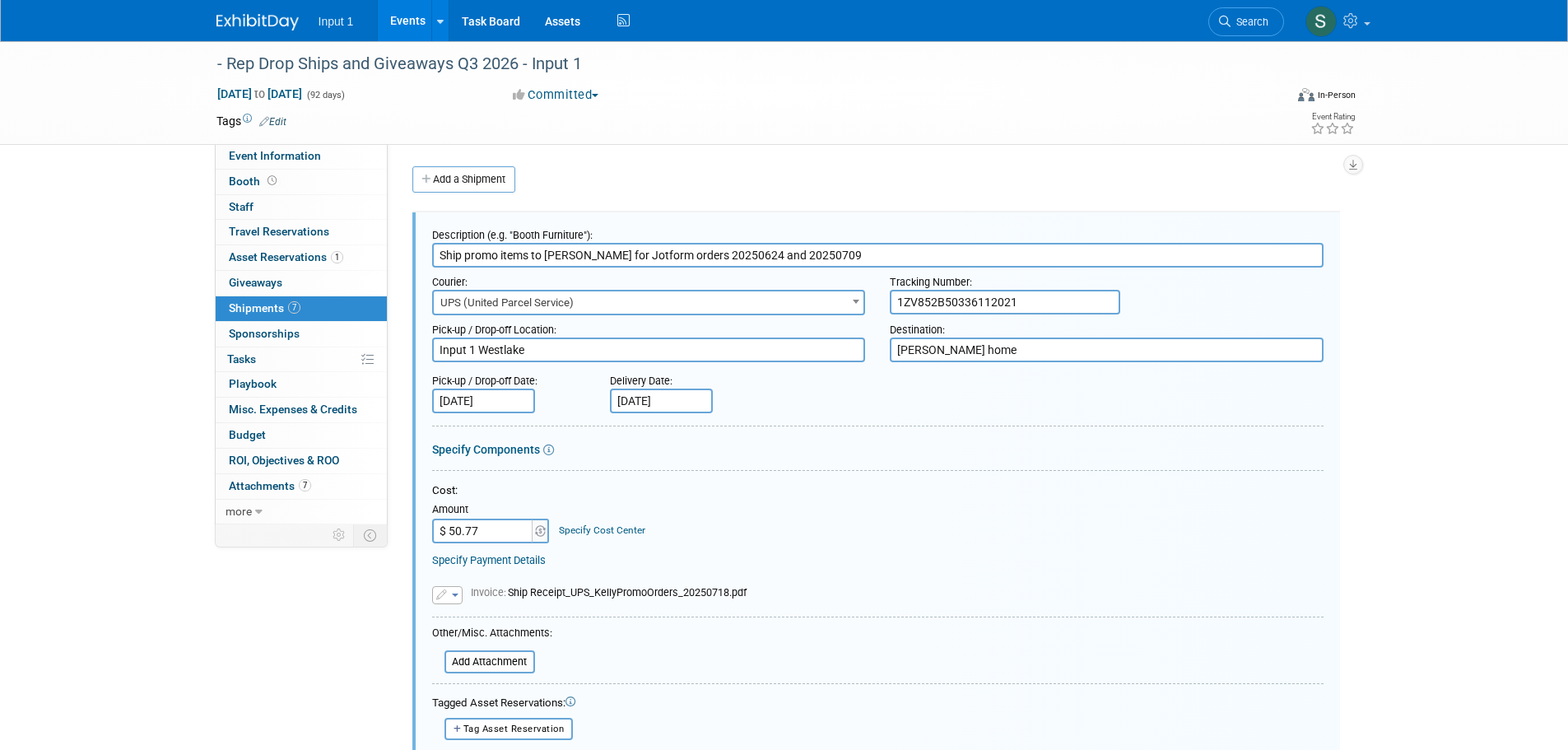
drag, startPoint x: 664, startPoint y: 268, endPoint x: 351, endPoint y: 264, distance: 313.0
click at [728, 192] on div "Add a Shipment" at bounding box center [879, 181] width 944 height 30
click at [1355, 168] on icon "button" at bounding box center [1353, 165] width 8 height 11
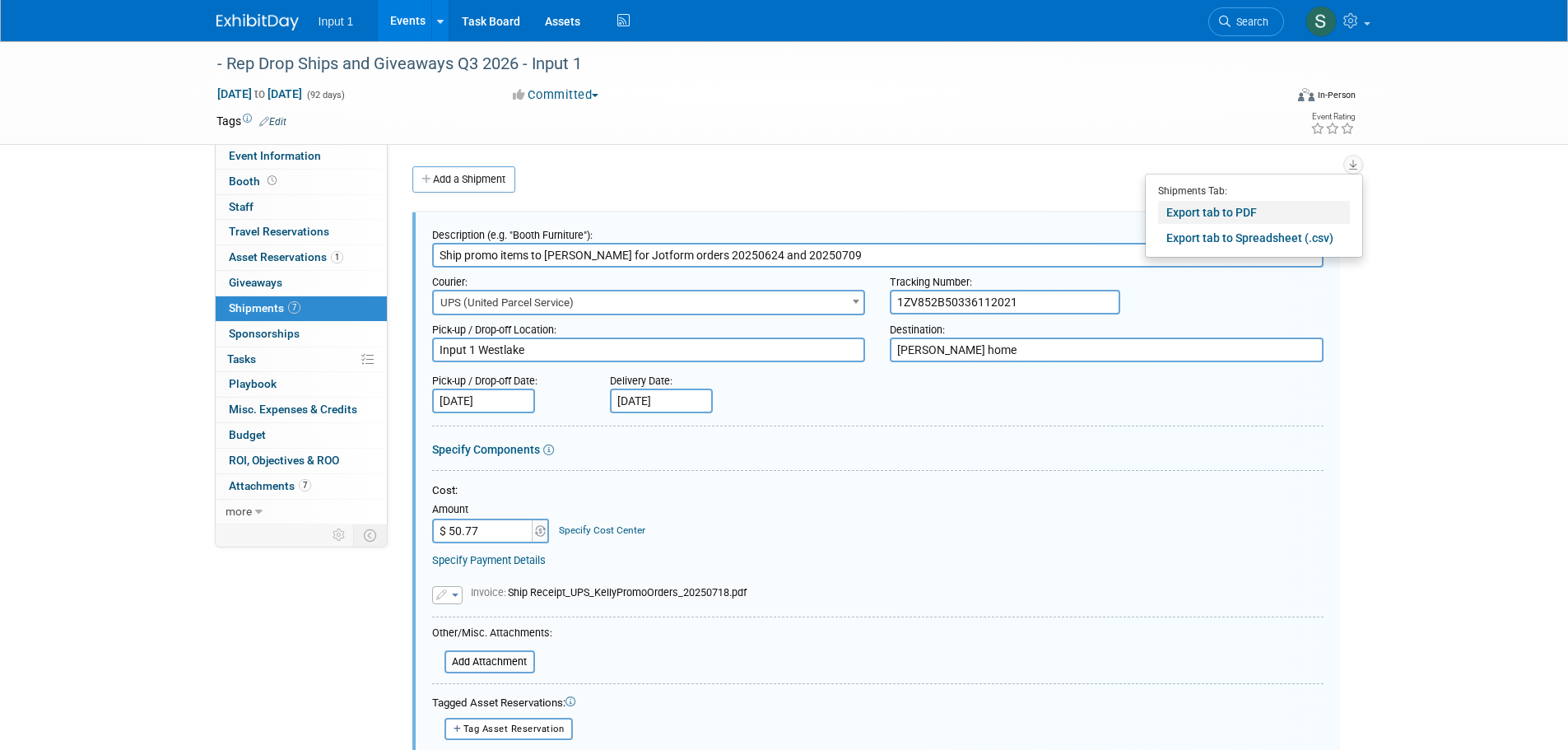
click at [1199, 215] on link "Export tab to PDF" at bounding box center [1253, 212] width 192 height 23
click at [412, 25] on link "Events" at bounding box center [408, 20] width 60 height 41
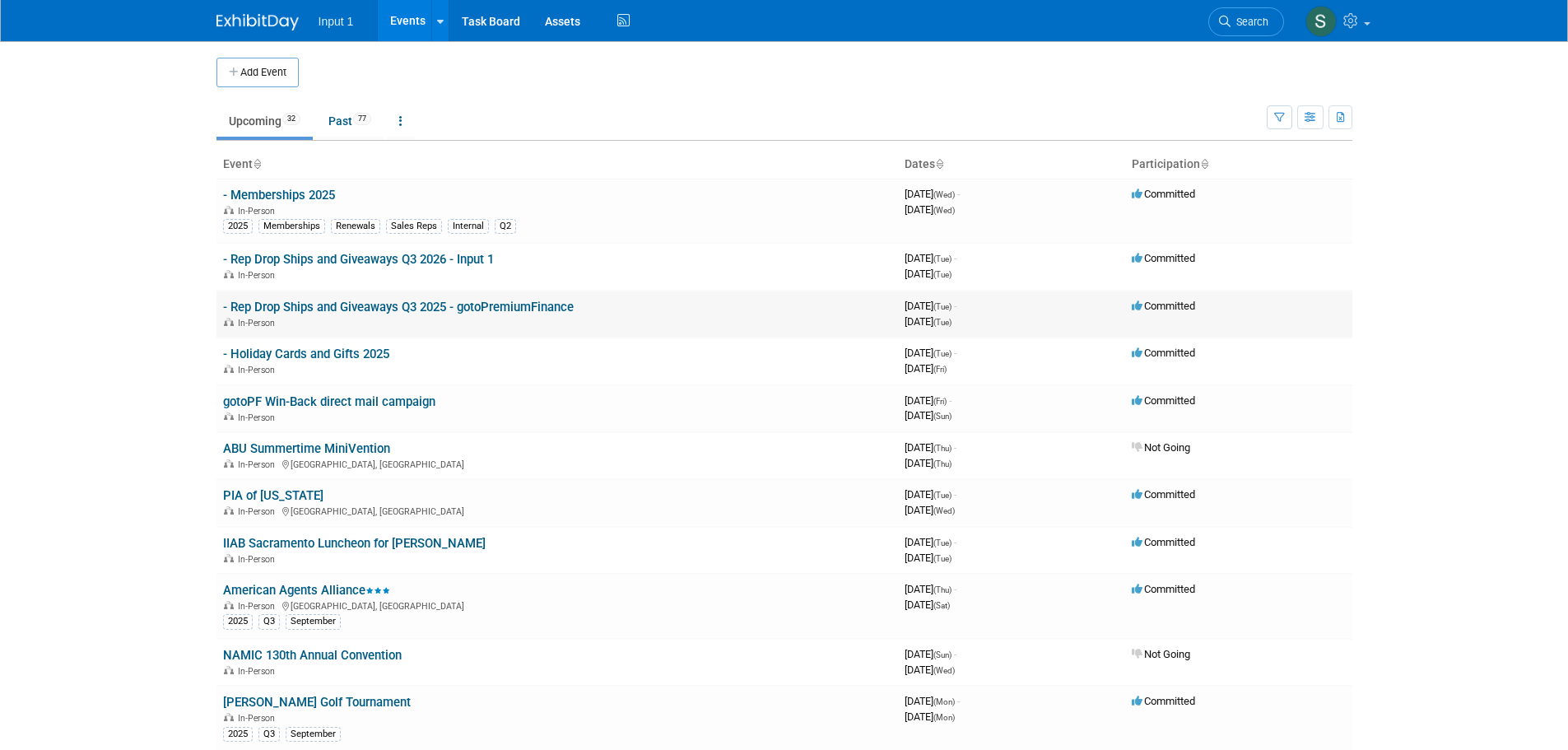
click at [467, 307] on link "- Rep Drop Ships and Giveaways Q3 2025 - gotoPremiumFinance" at bounding box center [398, 307] width 351 height 15
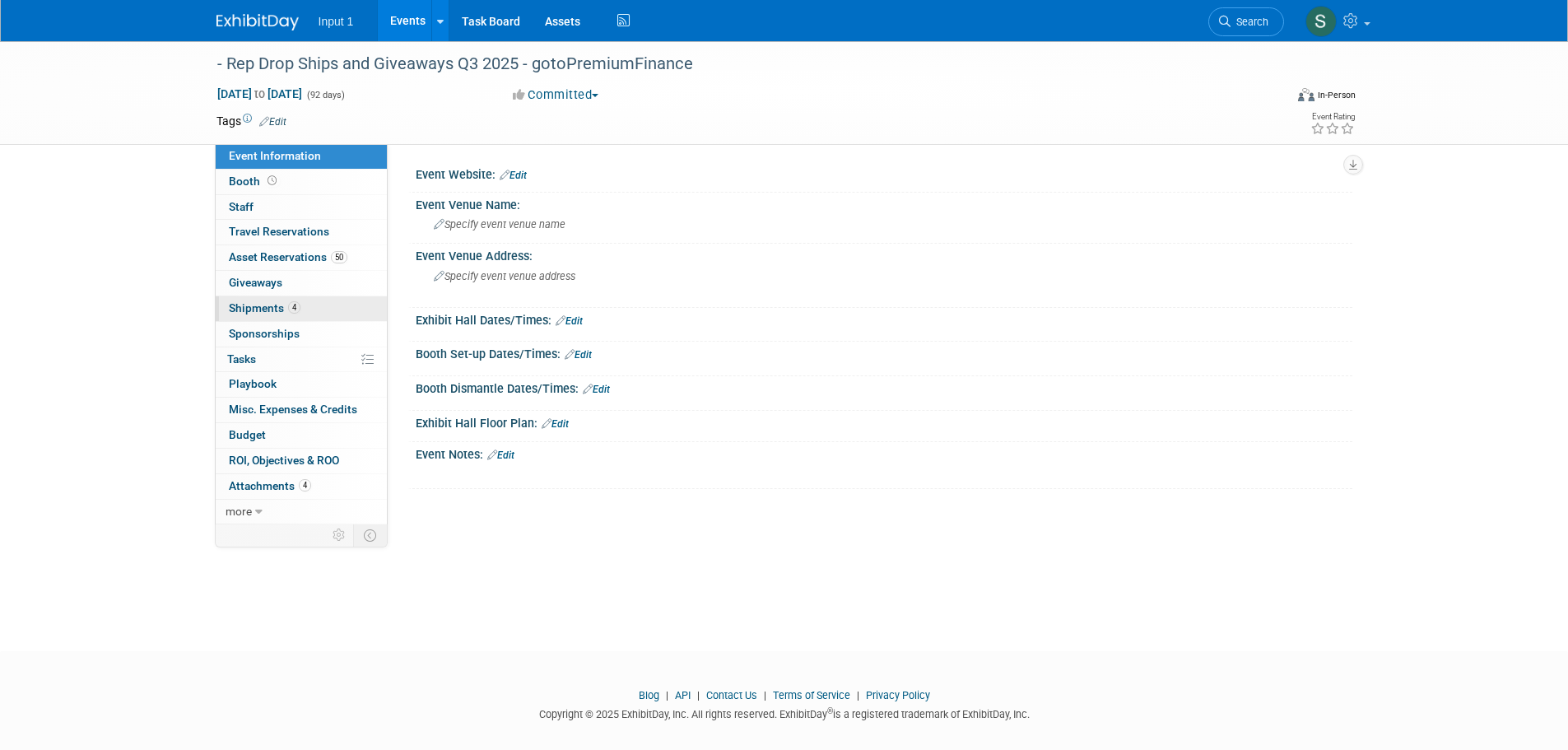
click at [266, 307] on span "Shipments 4" at bounding box center [265, 308] width 72 height 14
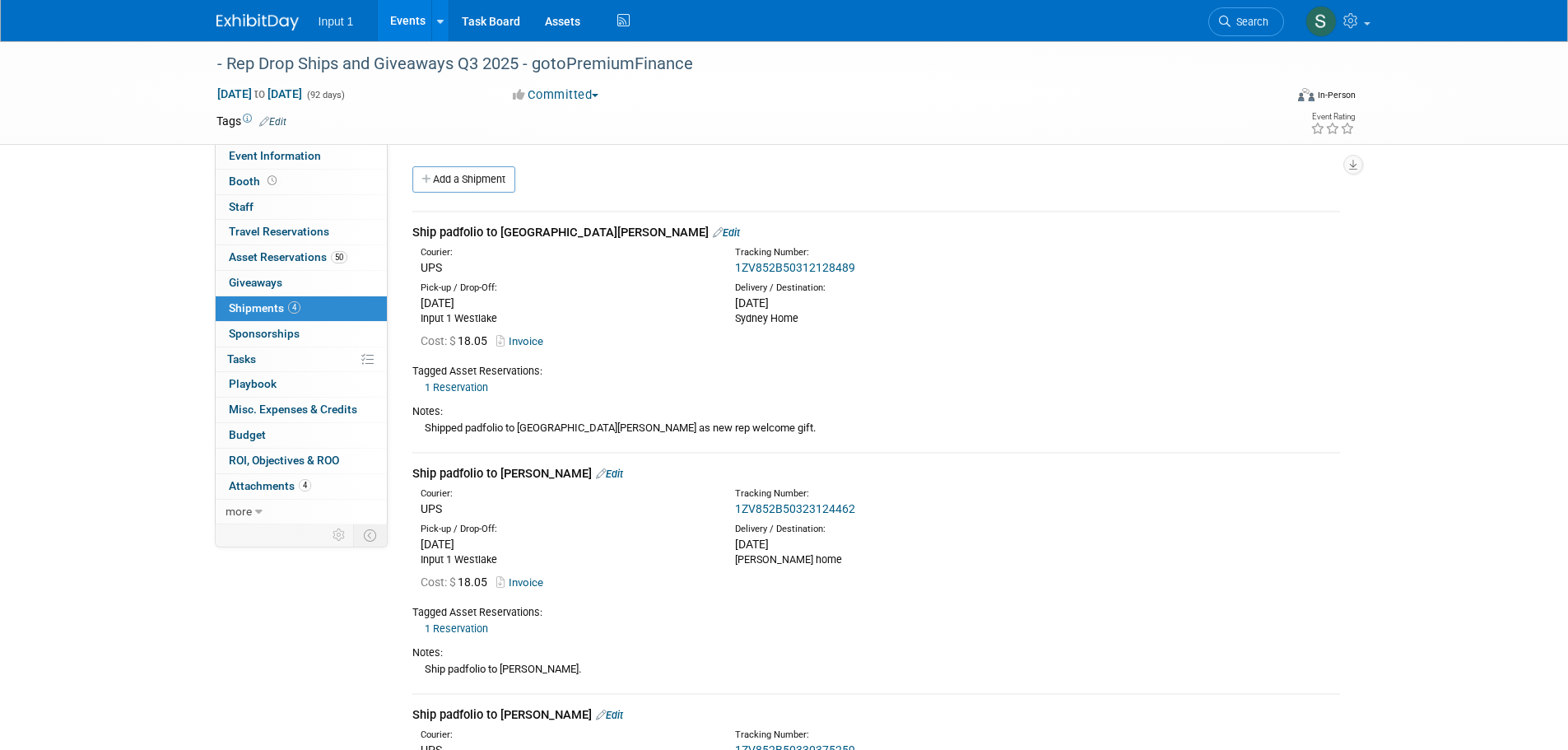
click at [957, 279] on div "Pick-up / Drop-Off: [DATE] Input 1 [GEOGRAPHIC_DATA]" at bounding box center [877, 301] width 952 height 50
click at [469, 183] on link "Add a Shipment" at bounding box center [464, 179] width 103 height 26
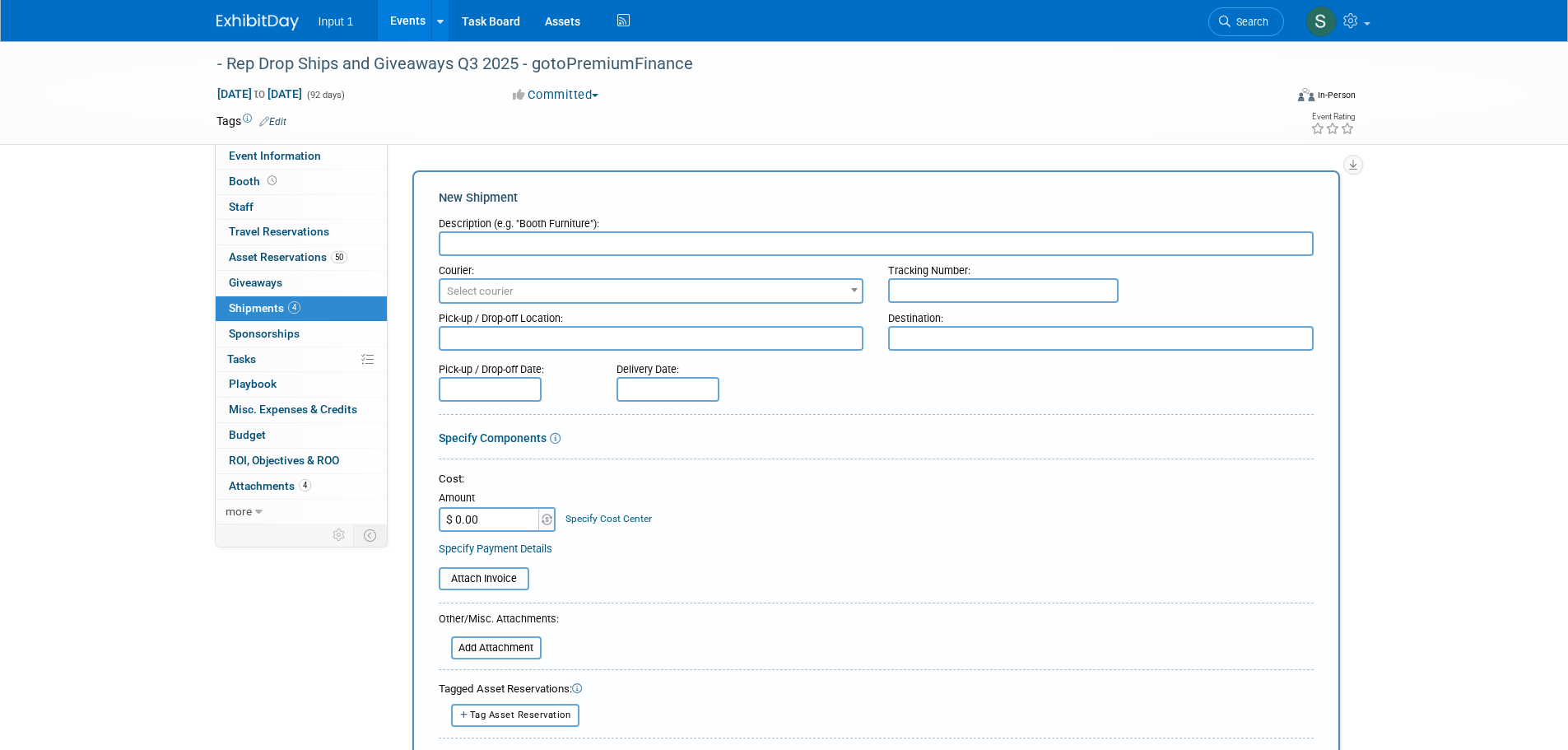
click at [561, 248] on input "text" at bounding box center [876, 243] width 875 height 24
type input "Ship starter kit to Troy Ellils"
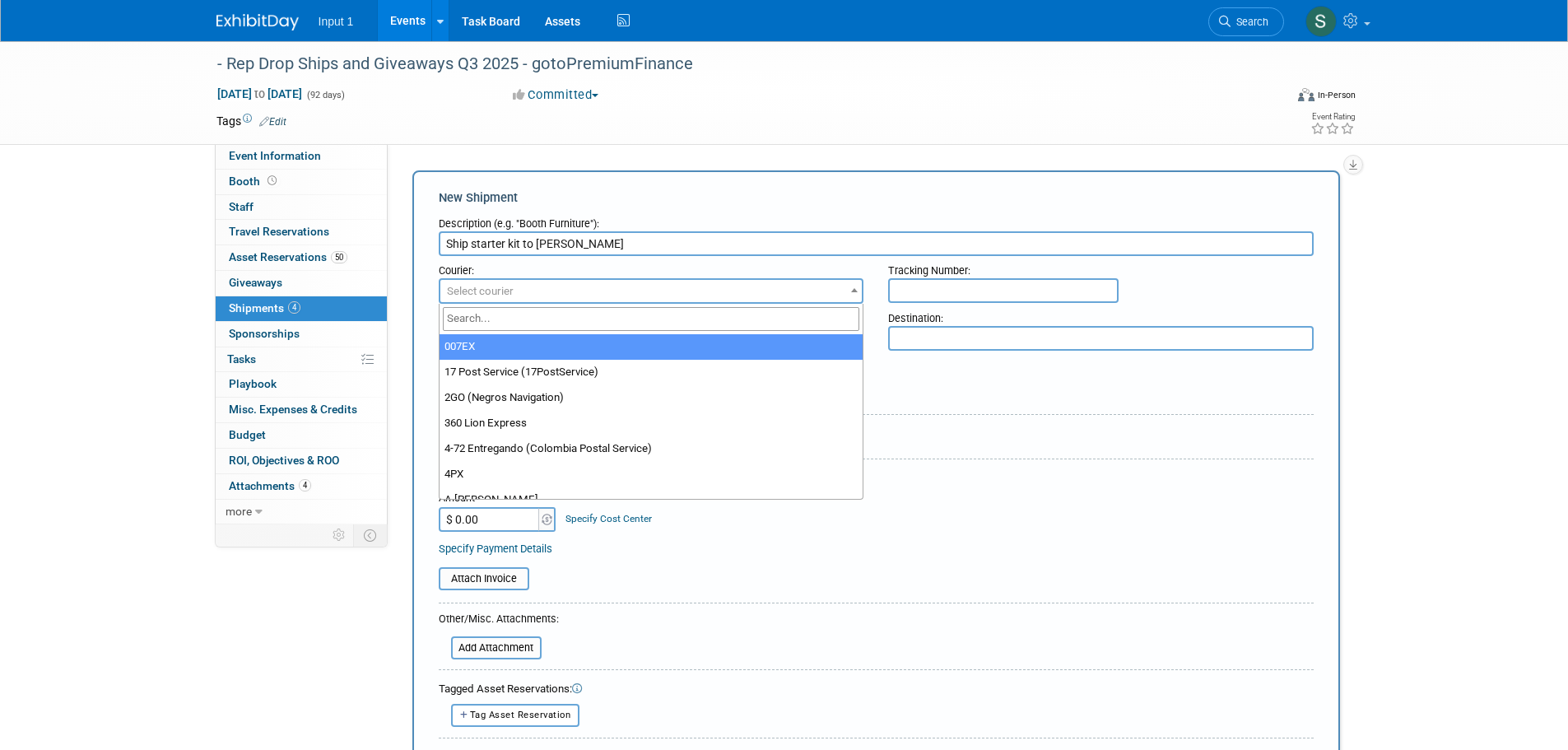
click at [526, 299] on span "Select courier" at bounding box center [652, 291] width 423 height 23
click at [497, 320] on input "search" at bounding box center [652, 319] width 418 height 24
type input "ups"
select select "508"
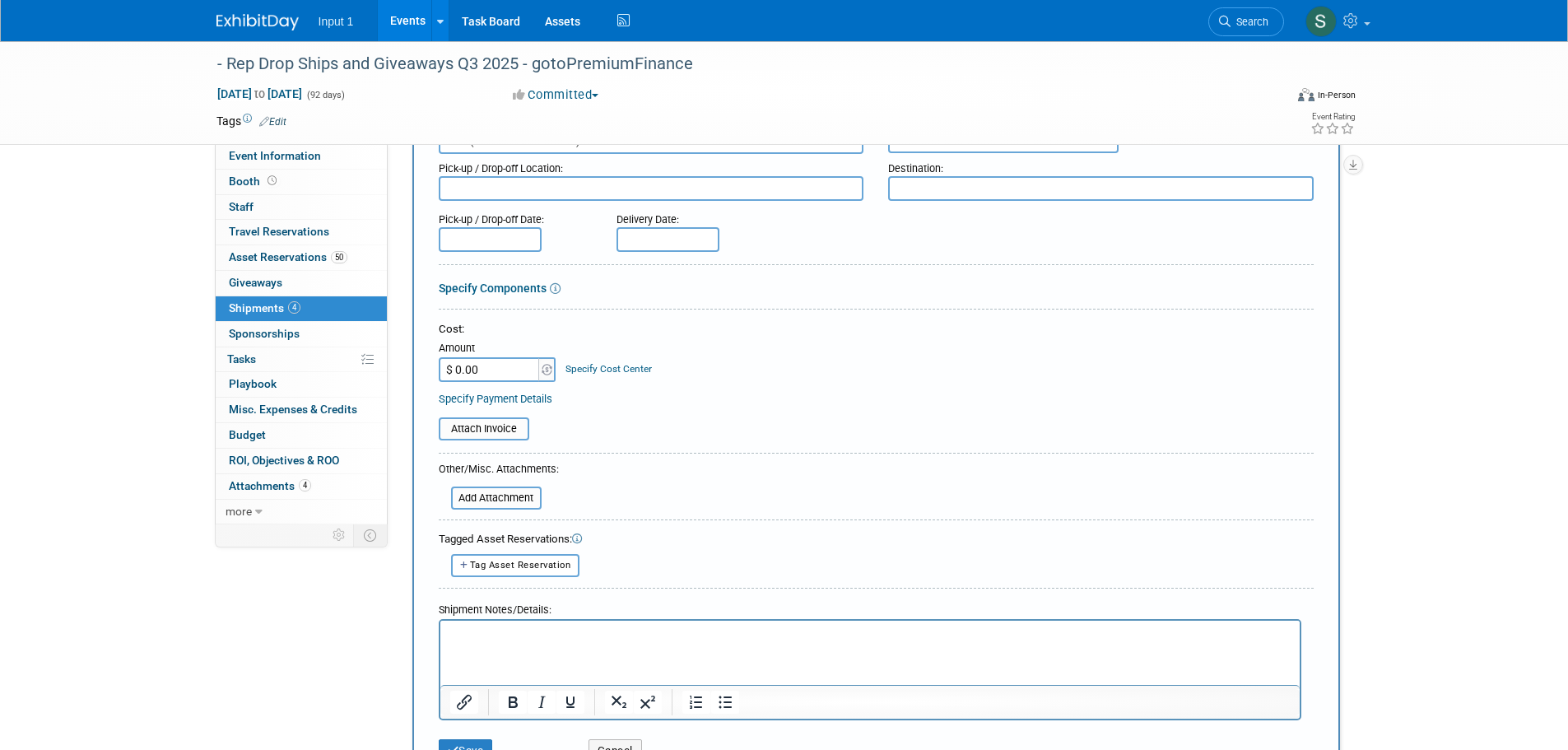
scroll to position [165, 0]
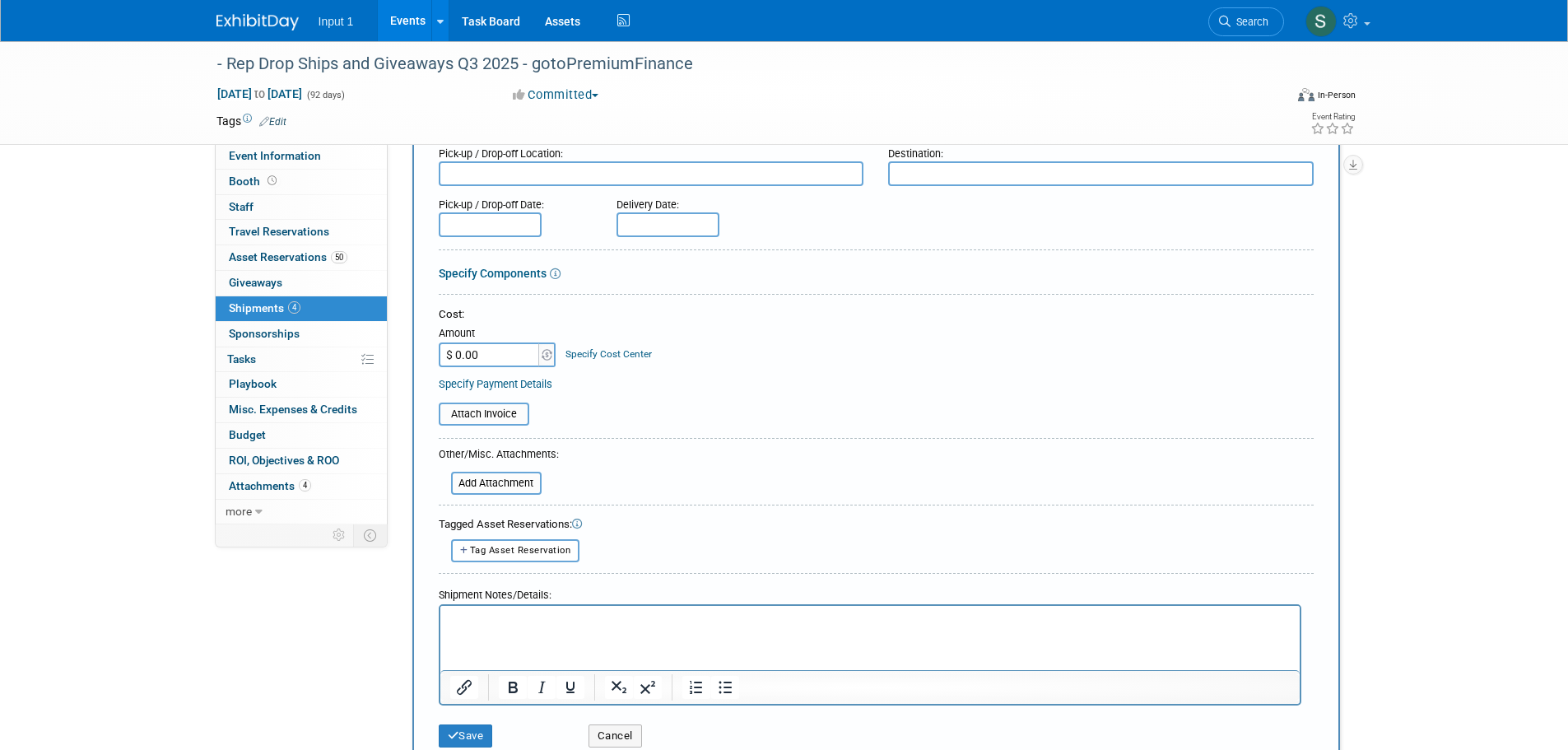
click at [544, 628] on html at bounding box center [869, 617] width 859 height 23
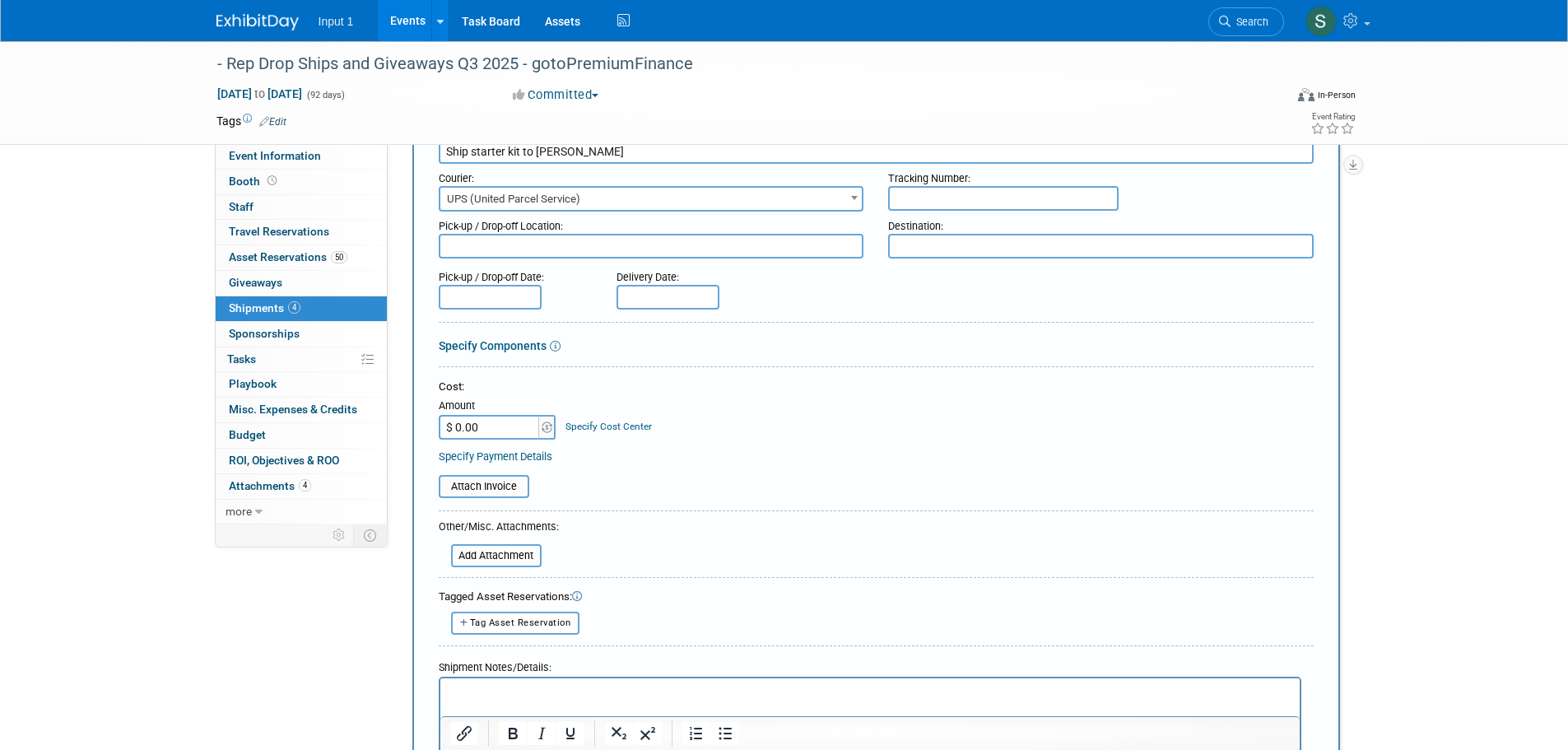
scroll to position [0, 0]
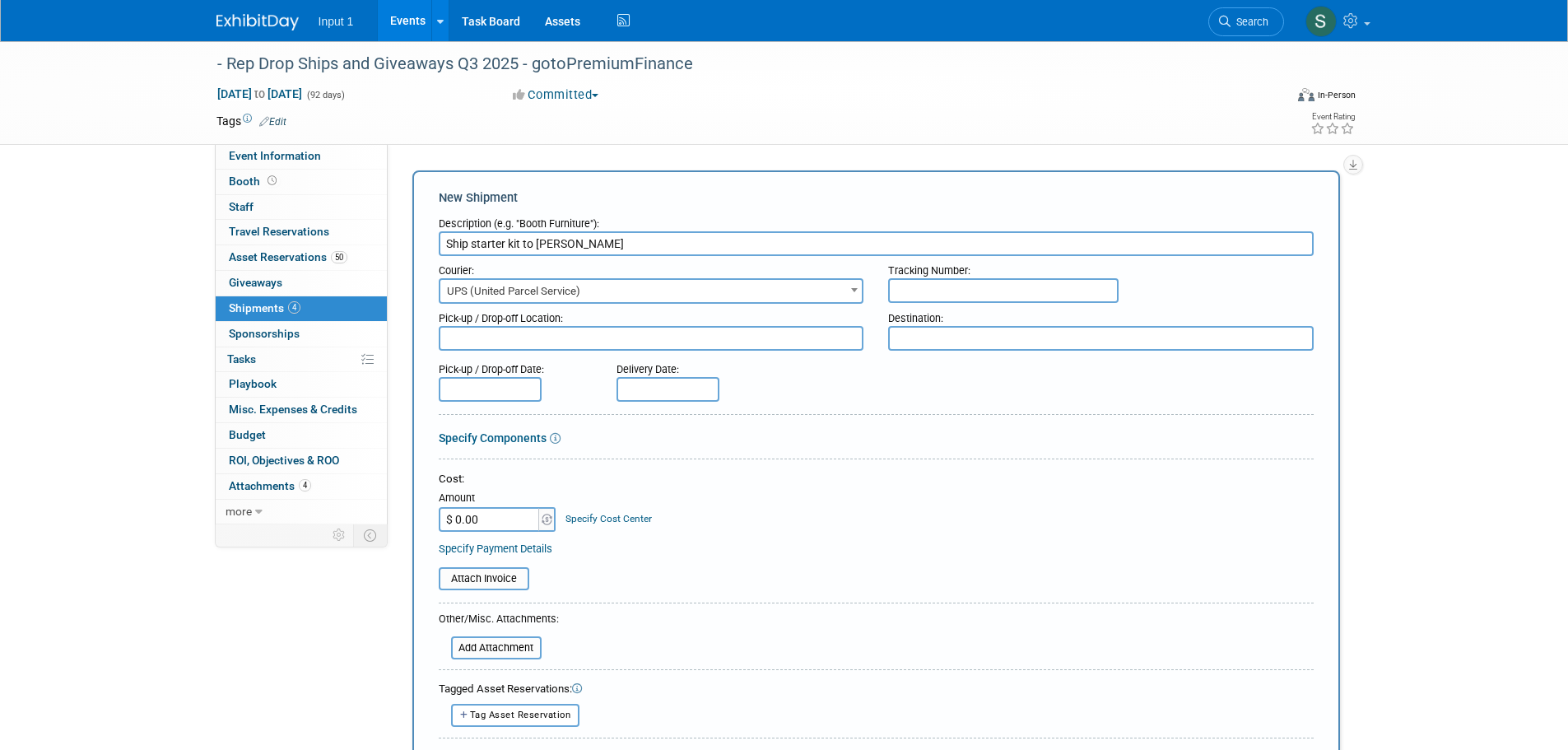
click at [922, 291] on input "text" at bounding box center [1003, 290] width 231 height 24
type input "1ZV852B50302967298"
click at [535, 341] on textarea at bounding box center [651, 338] width 426 height 24
type textarea "Input 1 Westlake"
type textarea "Troy home"
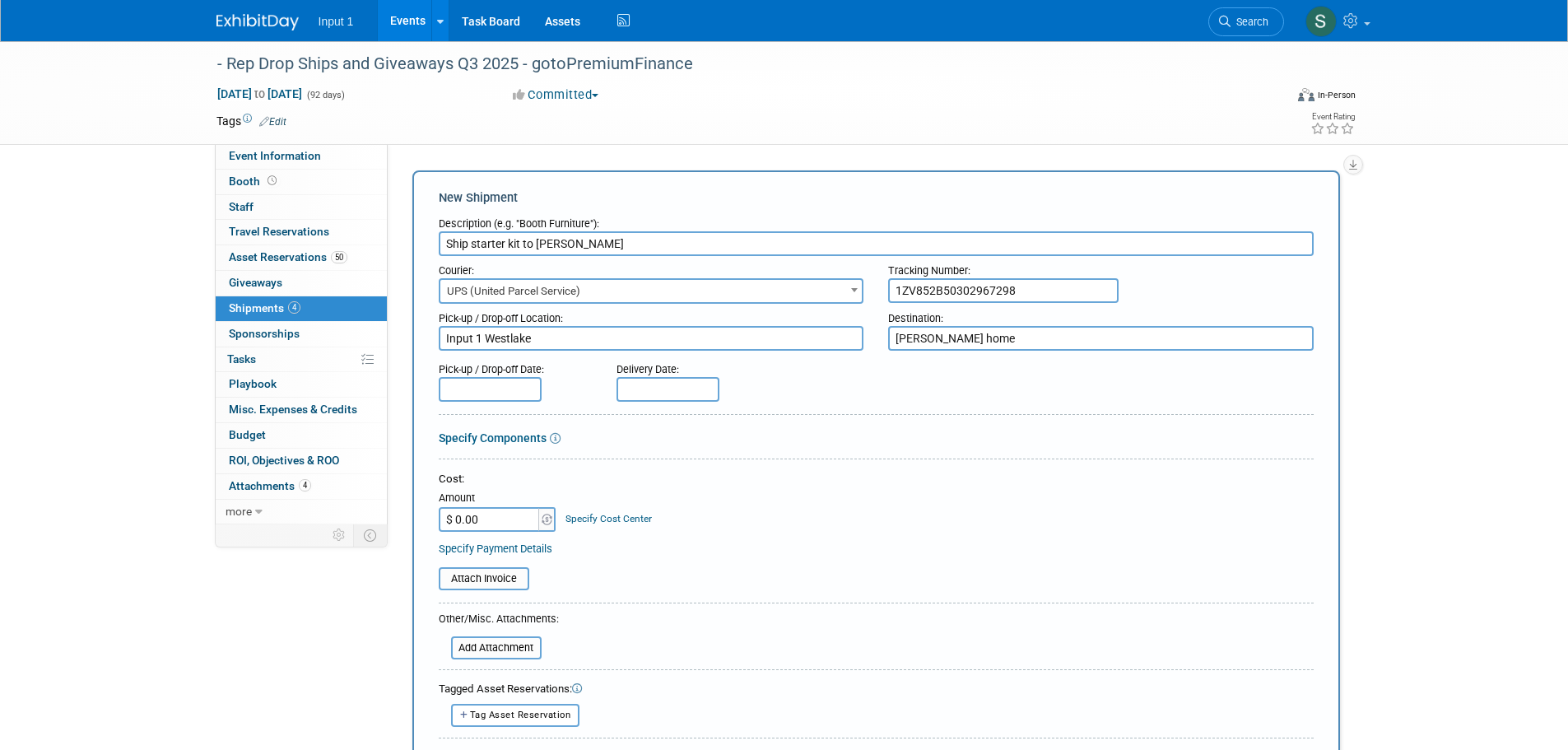
click at [501, 393] on input "text" at bounding box center [490, 389] width 103 height 24
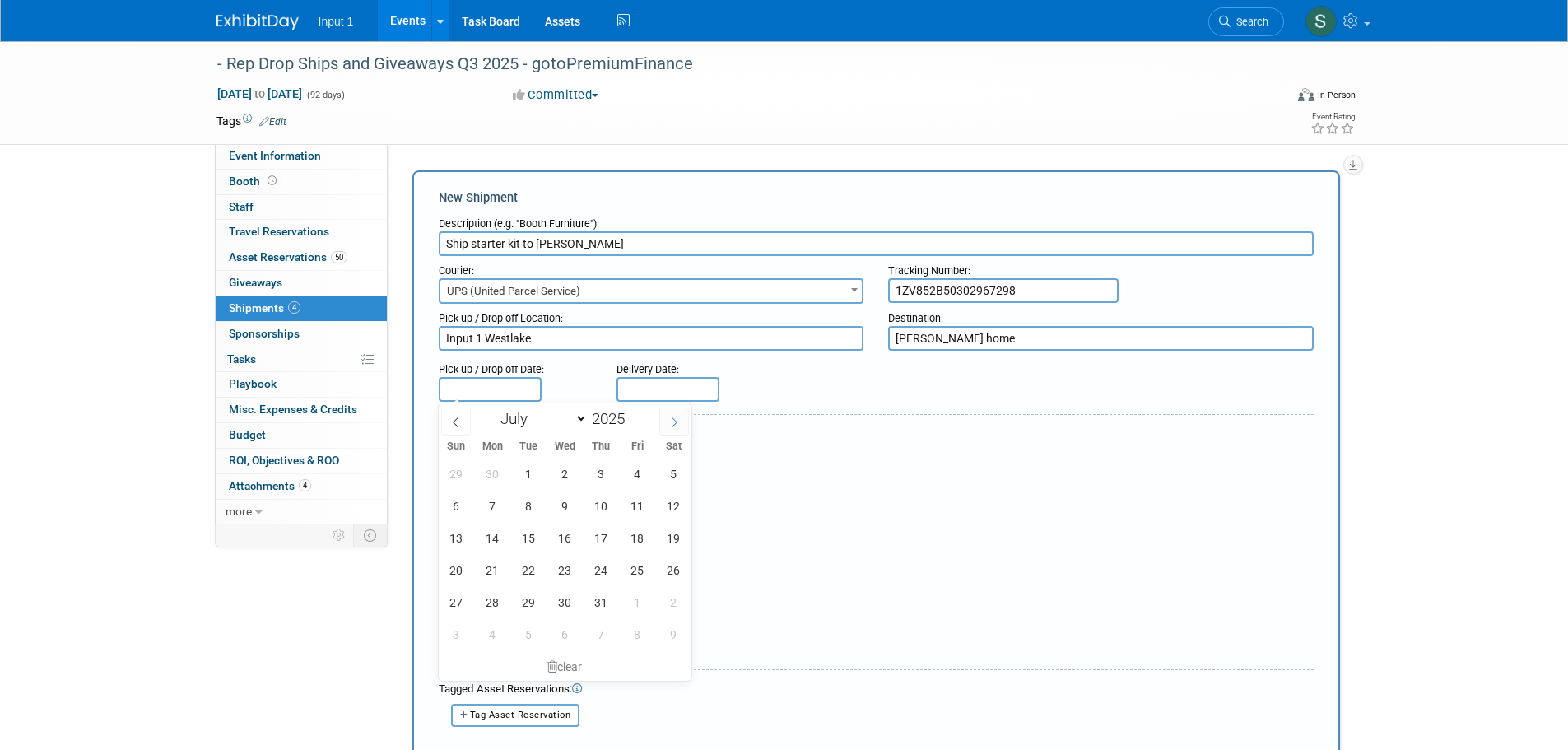
click at [674, 420] on icon at bounding box center [674, 423] width 12 height 12
select select "7"
click at [575, 569] on span "20" at bounding box center [565, 570] width 32 height 32
type input "[DATE]"
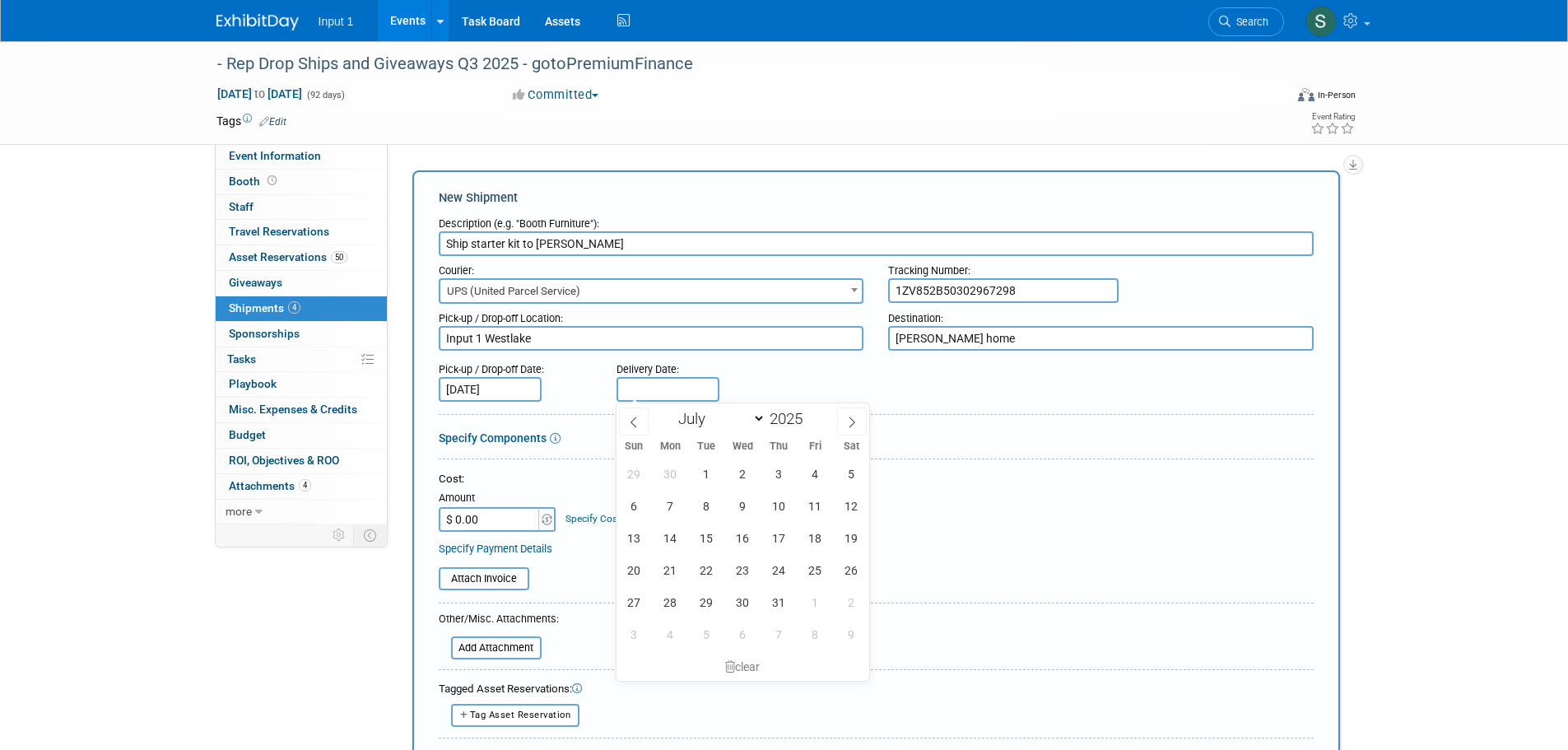
click at [641, 388] on input "text" at bounding box center [668, 389] width 103 height 24
click at [852, 427] on icon at bounding box center [852, 423] width 12 height 12
select select "7"
click at [714, 600] on span "26" at bounding box center [706, 602] width 32 height 32
type input "Aug 26, 2025"
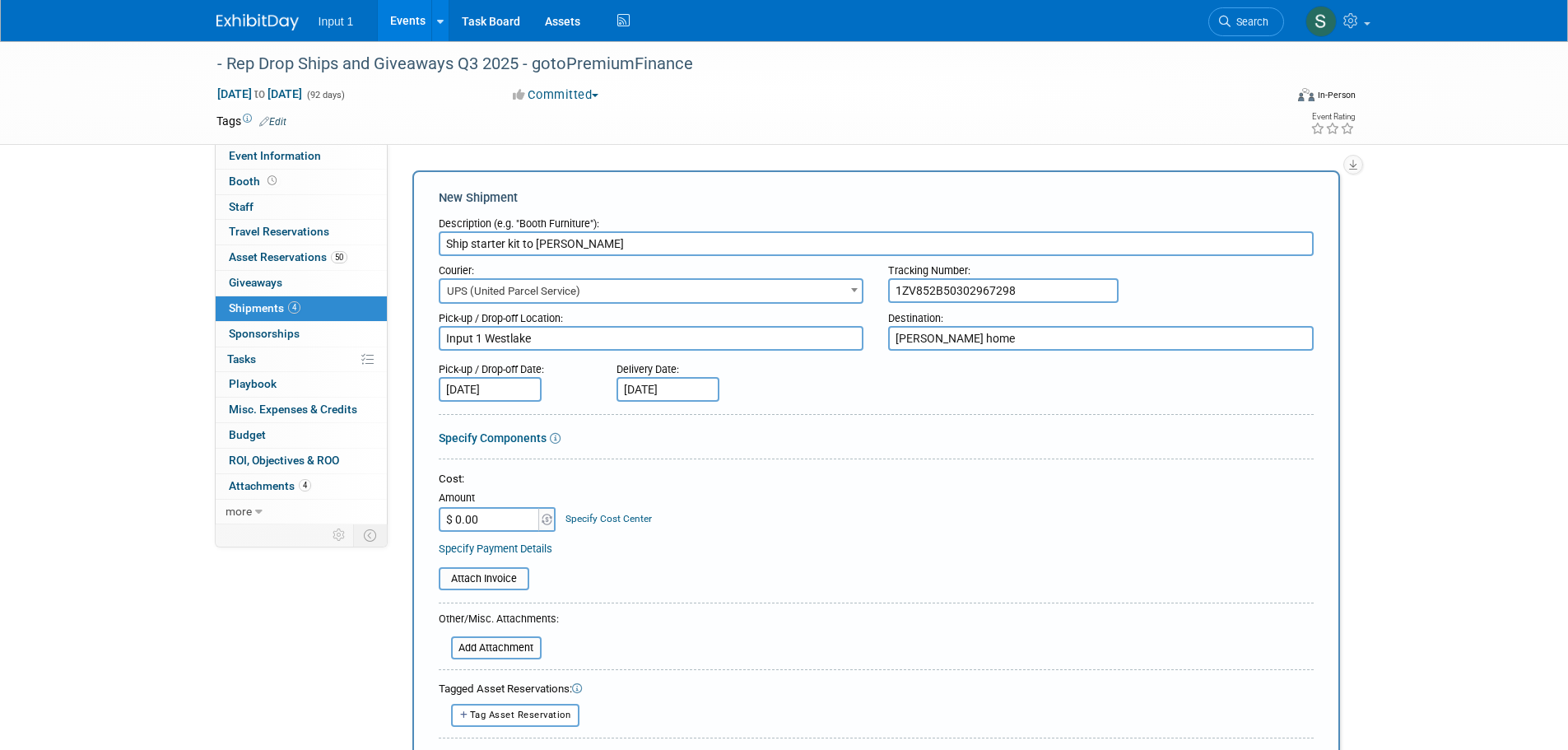
click at [470, 524] on input "$ 0.00" at bounding box center [490, 519] width 103 height 24
type input "$ 34.46"
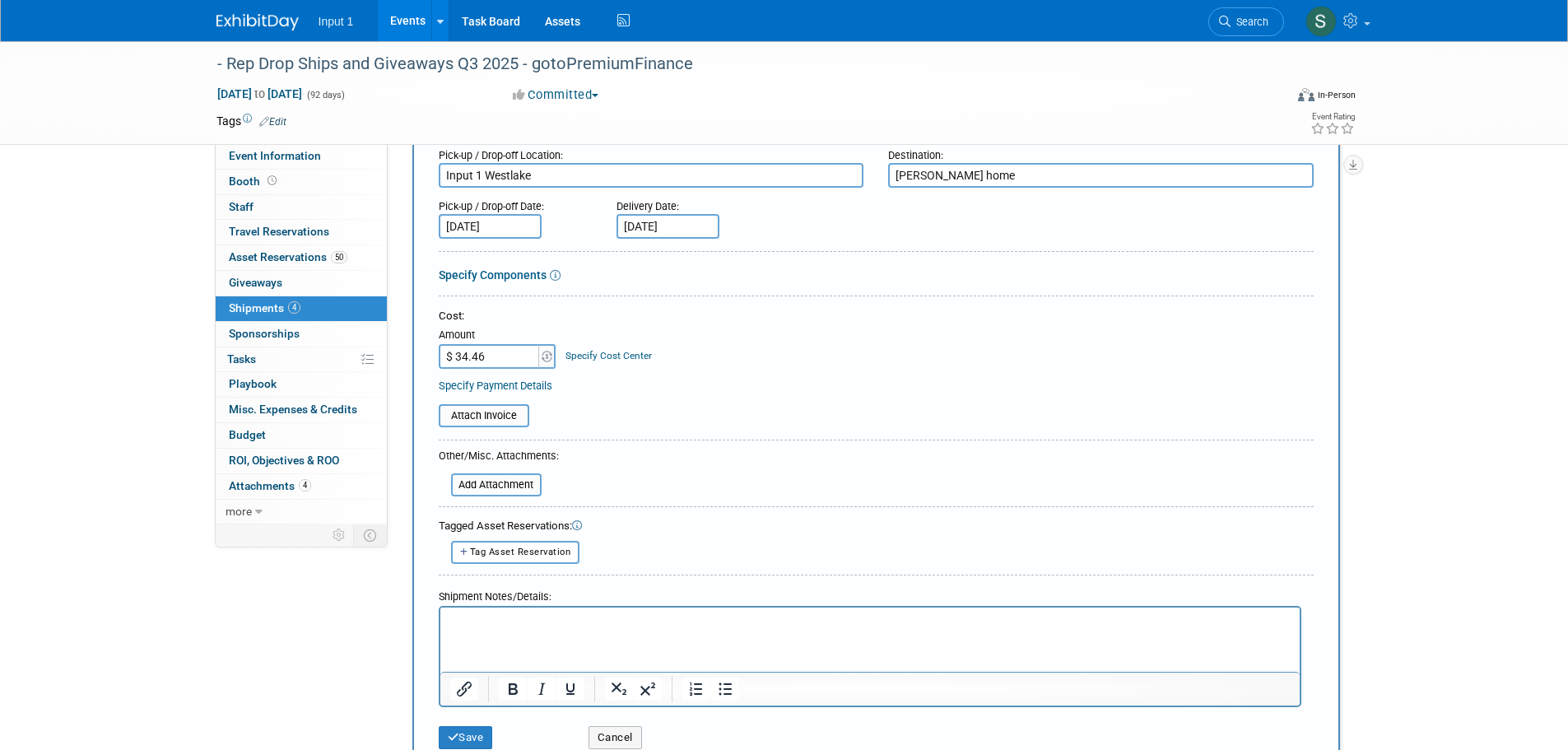
scroll to position [165, 0]
click at [493, 556] on button "Tag Asset Reservation" at bounding box center [515, 550] width 130 height 22
select select
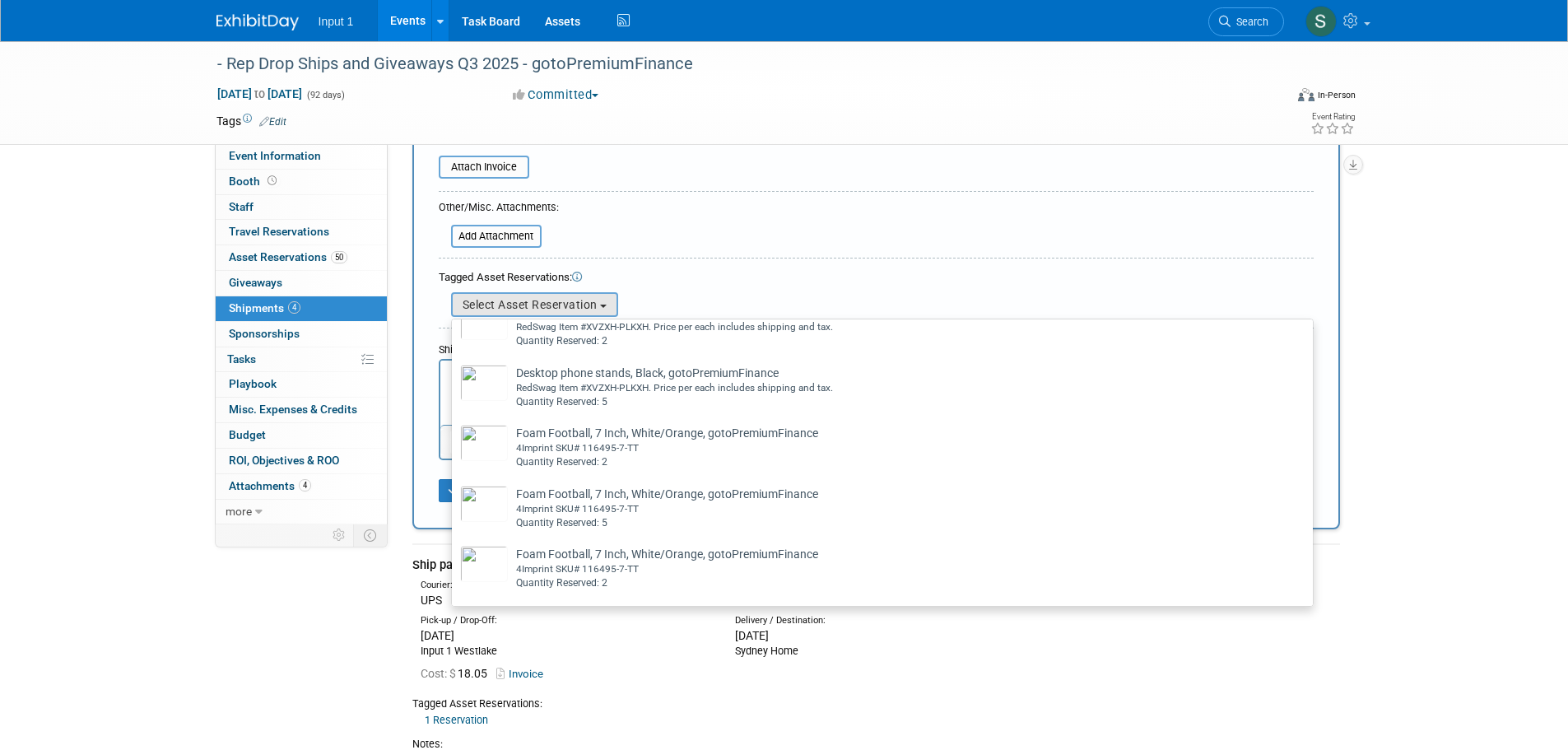
scroll to position [329, 0]
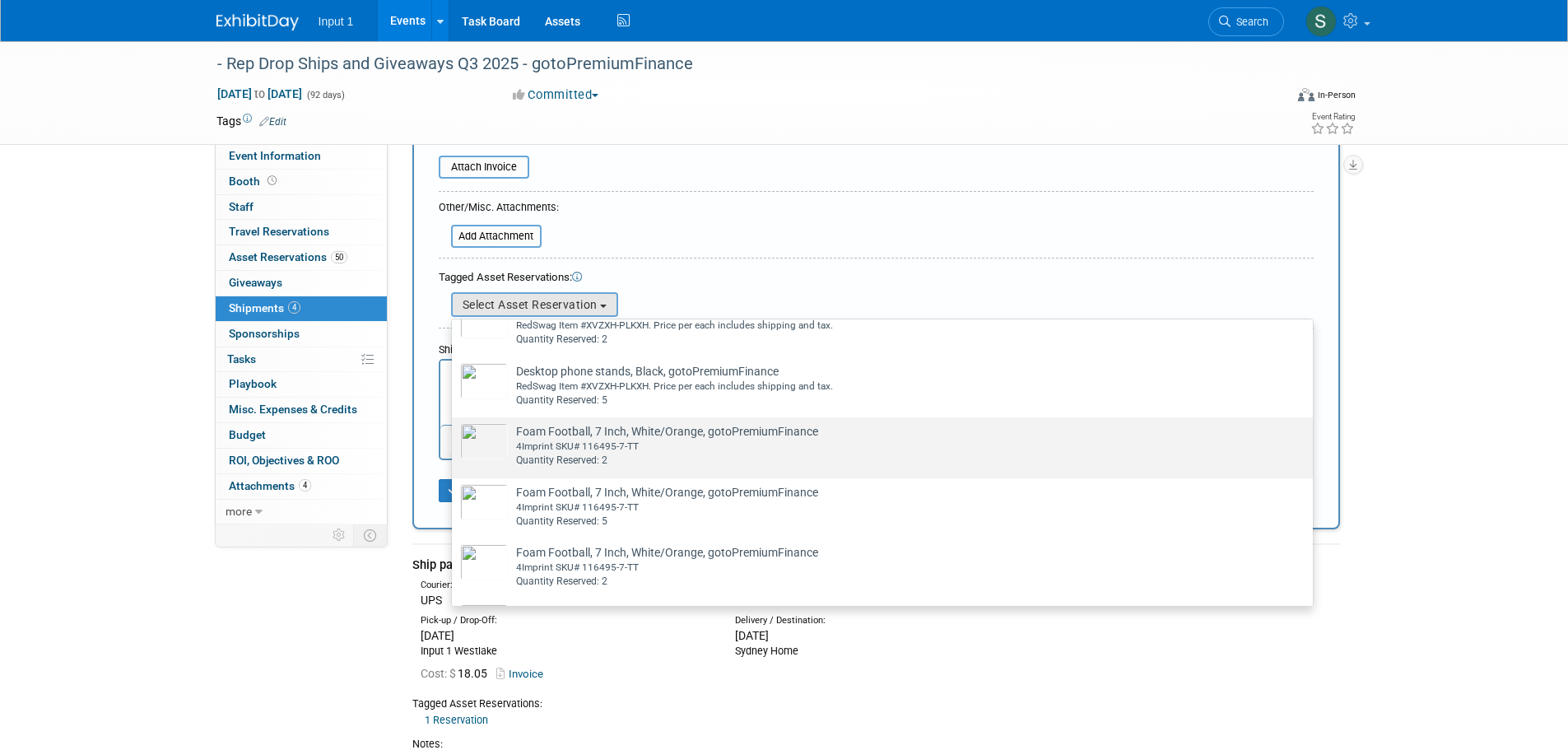
click at [587, 451] on div "4Imprint SKU# 116495-7-TT" at bounding box center [898, 446] width 764 height 14
click at [455, 437] on input "Foam Football, 7 Inch, White/Orange, gotoPremiumFinance Already tagged in this …" at bounding box center [449, 431] width 11 height 11
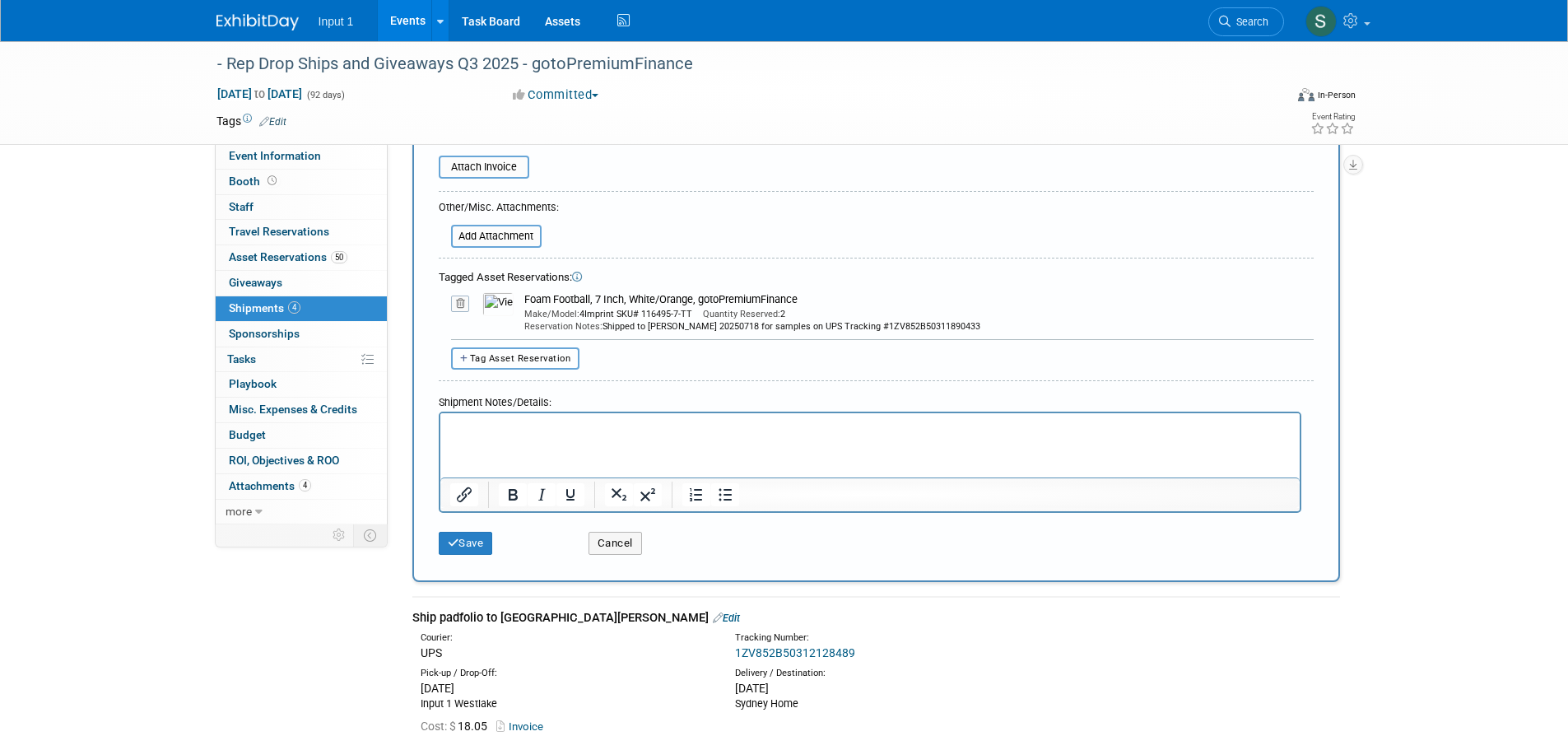
click at [546, 356] on span "Tag Asset Reservation" at bounding box center [521, 358] width 101 height 11
select select
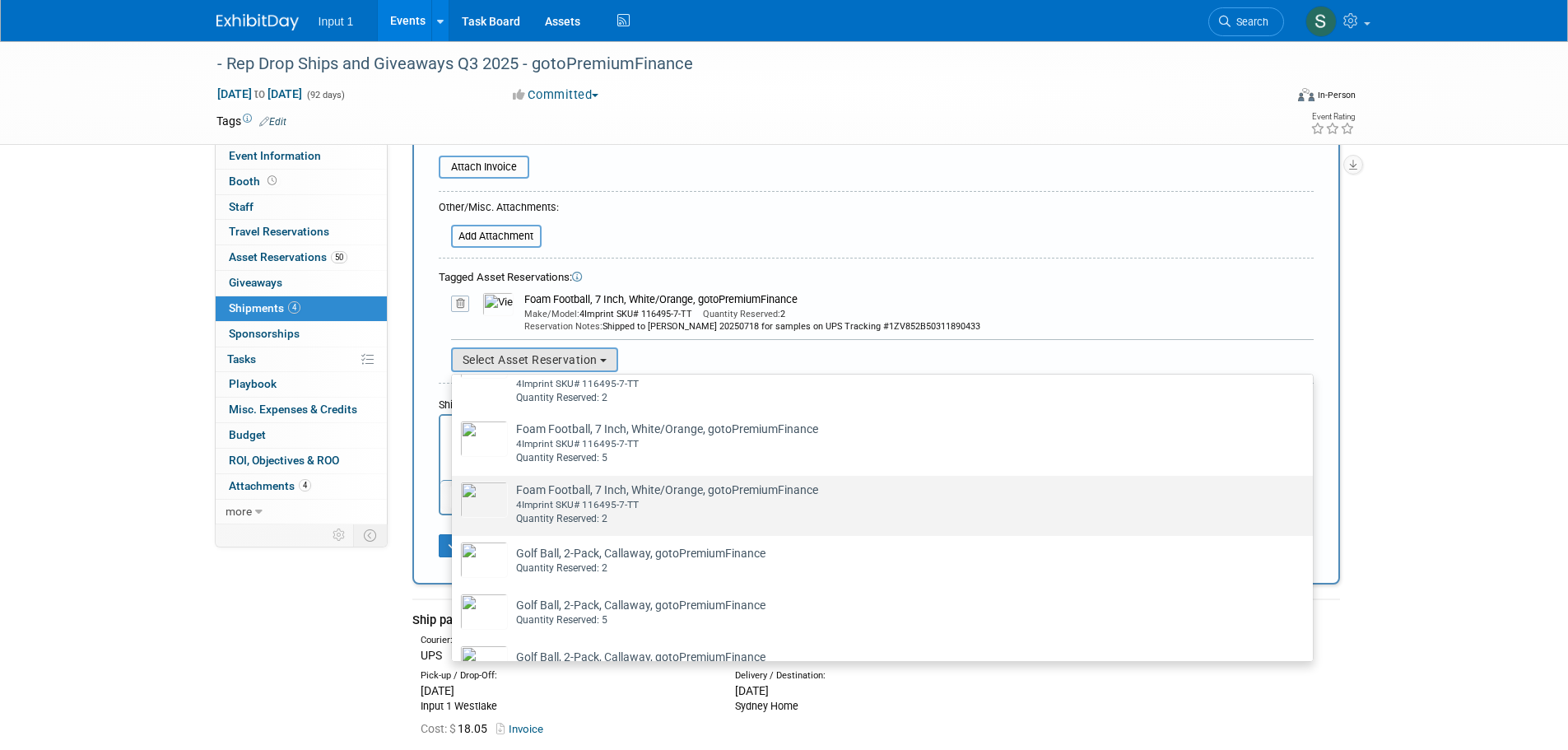
scroll to position [494, 0]
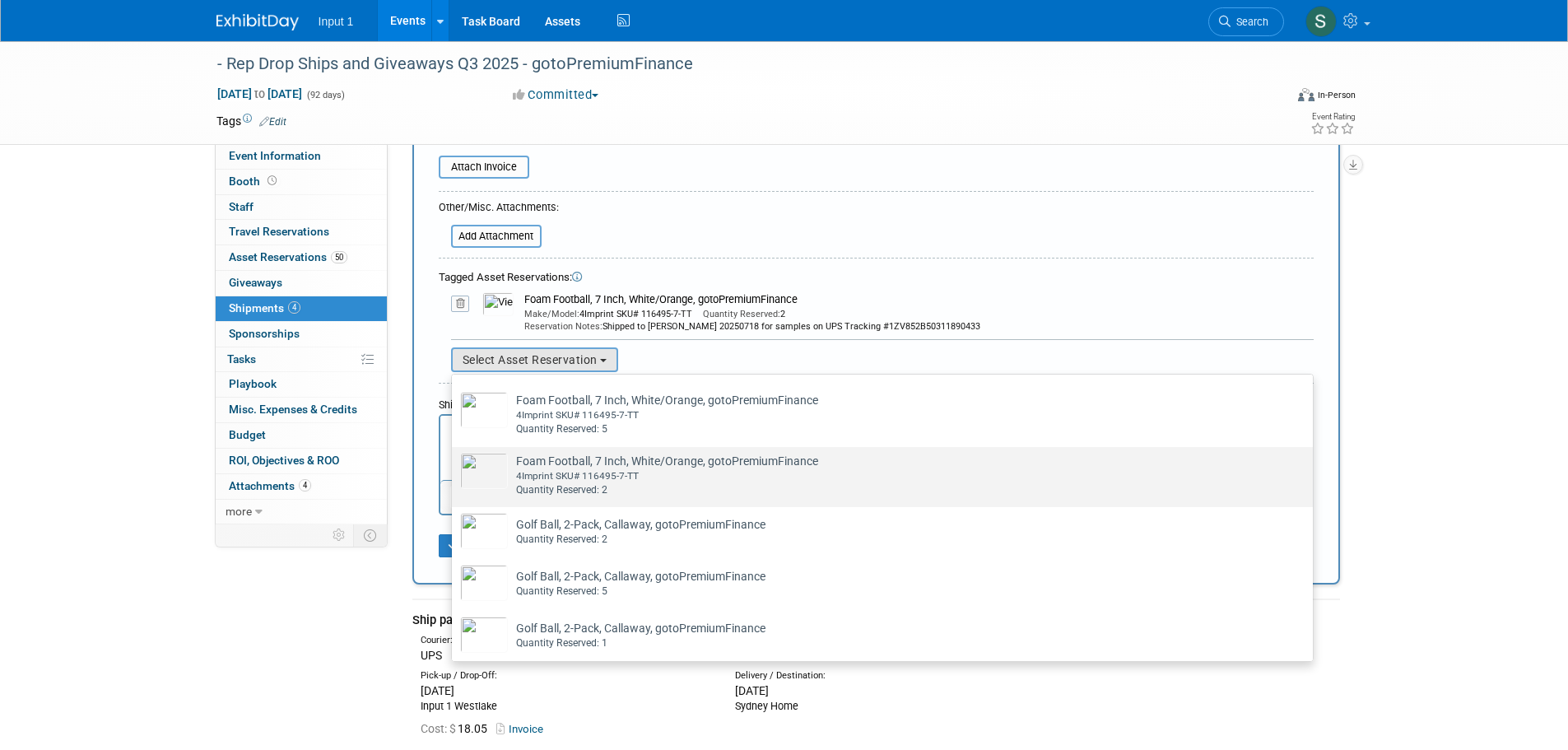
click at [552, 482] on div "4Imprint SKU# 116495-7-TT" at bounding box center [898, 476] width 764 height 14
click at [455, 467] on input "Foam Football, 7 Inch, White/Orange, gotoPremiumFinance Already tagged in this …" at bounding box center [449, 461] width 11 height 11
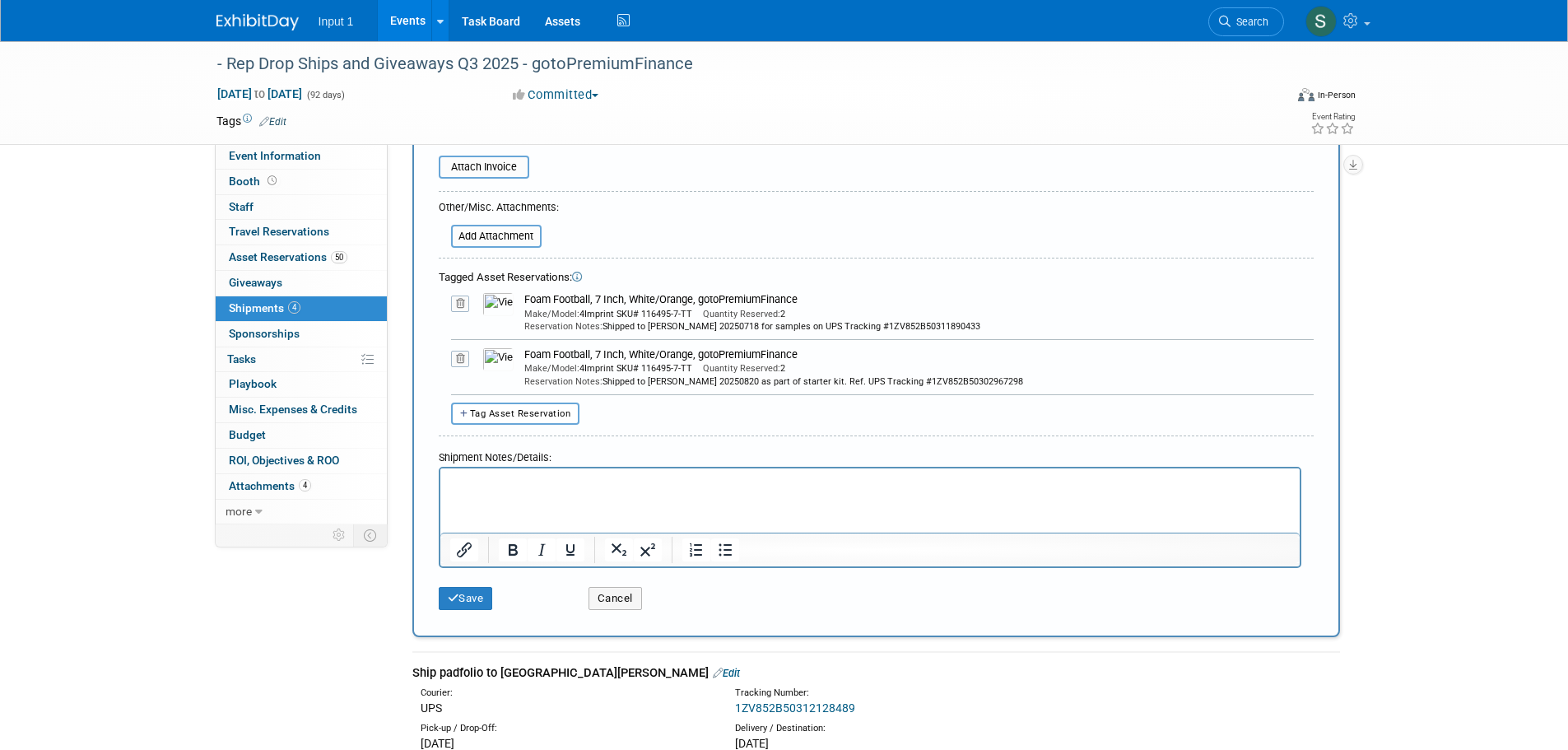
click at [462, 304] on icon at bounding box center [460, 303] width 19 height 17
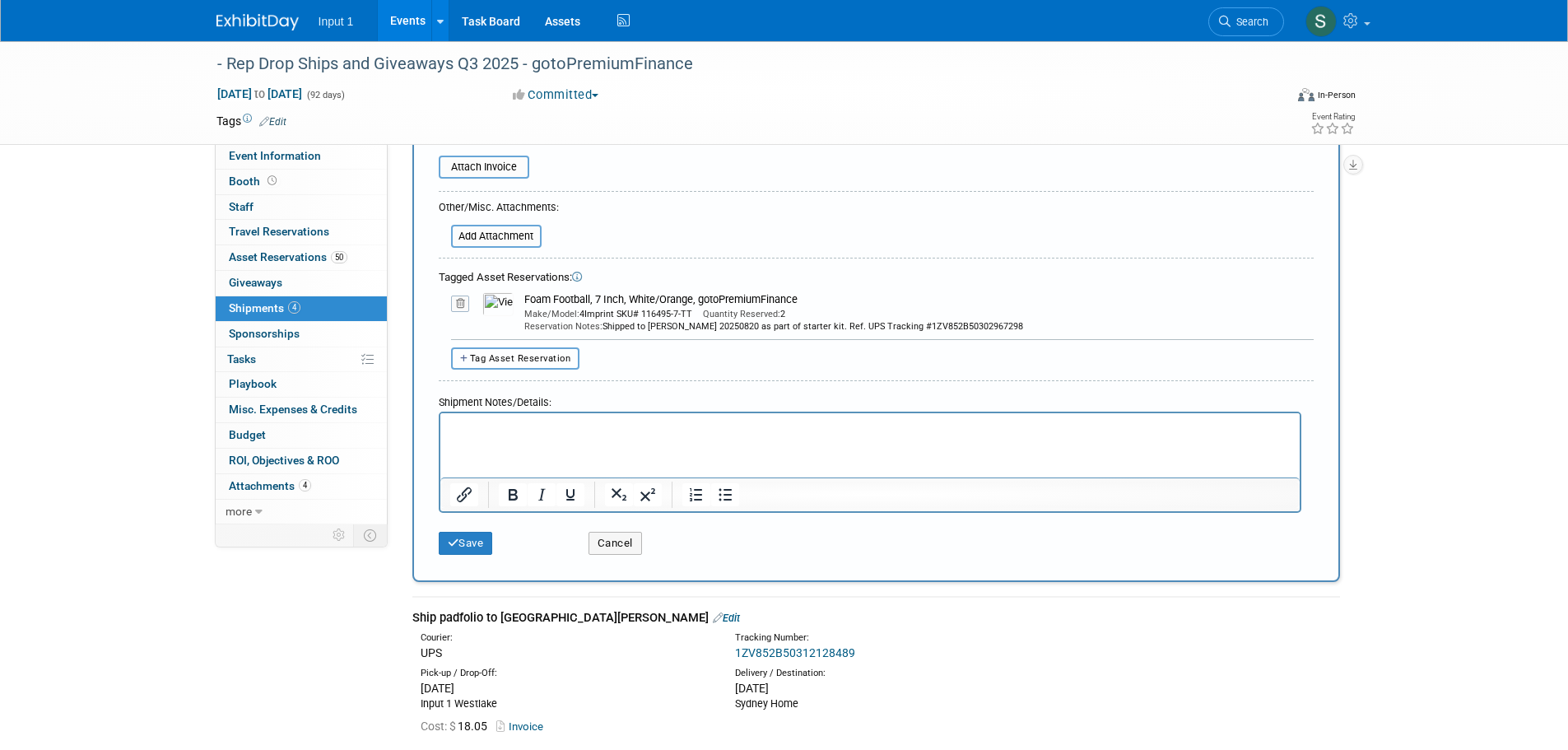
click at [516, 357] on span "Tag Asset Reservation" at bounding box center [521, 358] width 101 height 11
select select
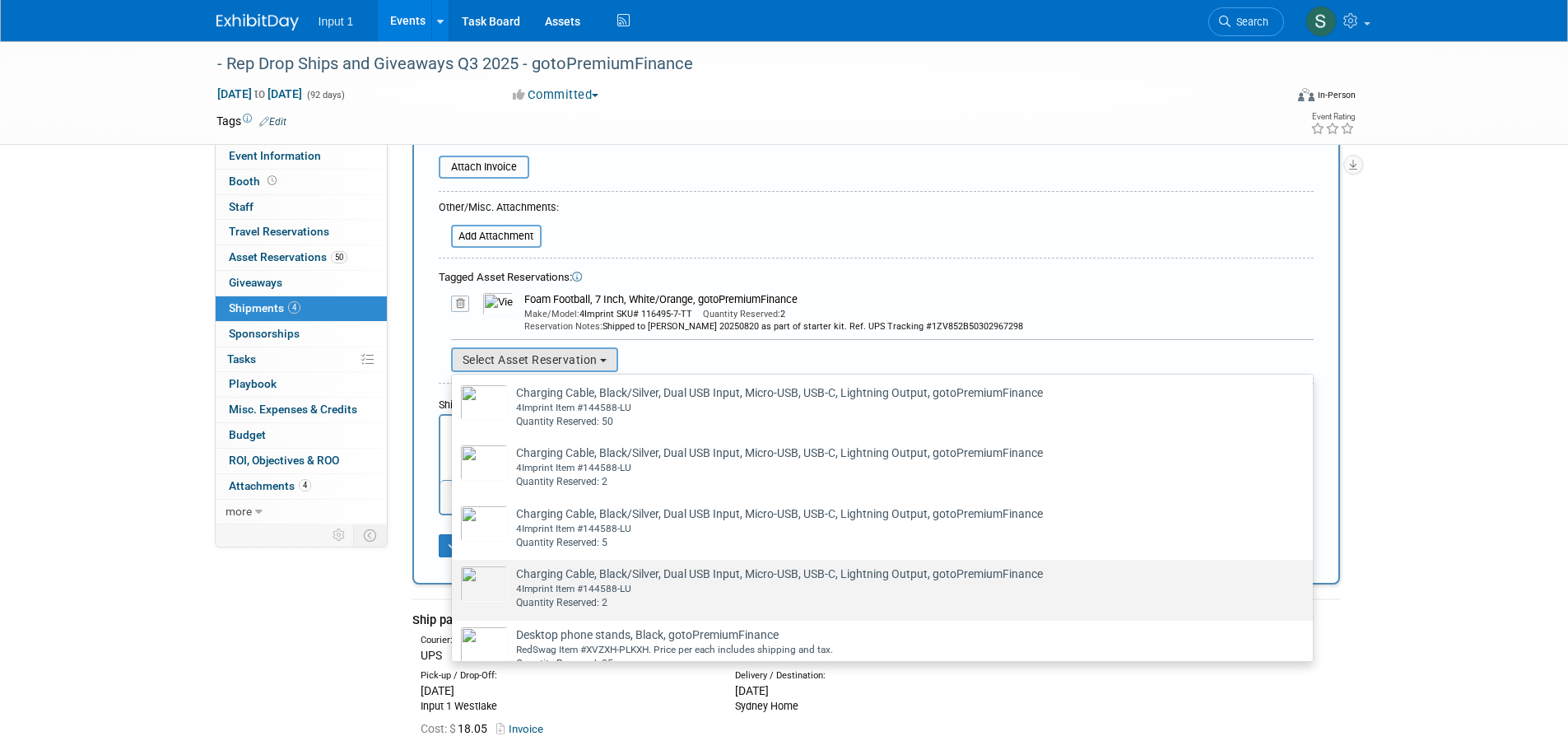
click at [600, 589] on div "4Imprint Item #144588-LU" at bounding box center [898, 589] width 764 height 14
click at [455, 580] on input "Charging Cable, Black/Silver, Dual USB Input, Micro-USB, USB-C, Lightning Outpu…" at bounding box center [449, 574] width 11 height 11
select select "2_11583388"
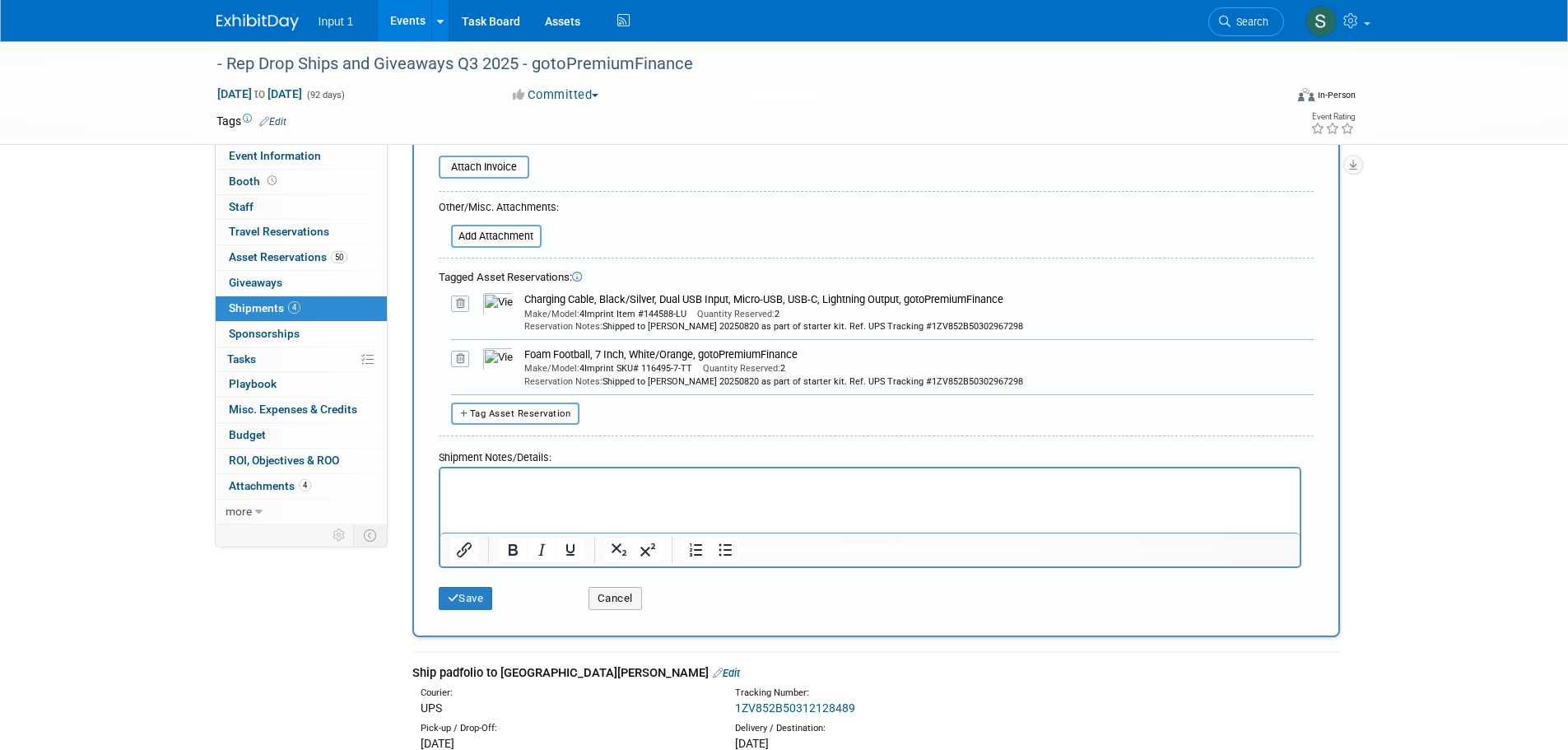
click at [508, 411] on span "Tag Asset Reservation" at bounding box center [521, 413] width 101 height 11
select select
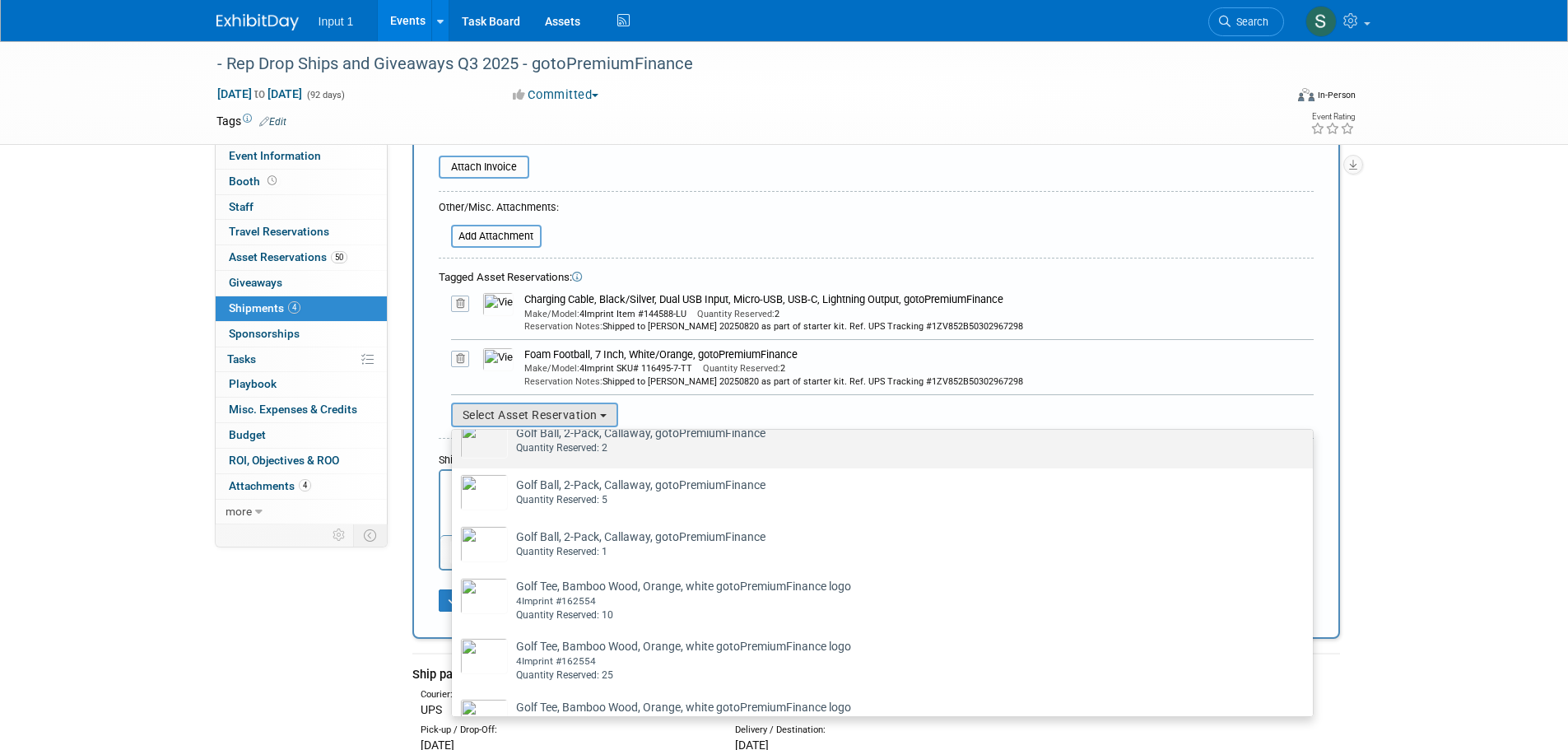
scroll to position [658, 0]
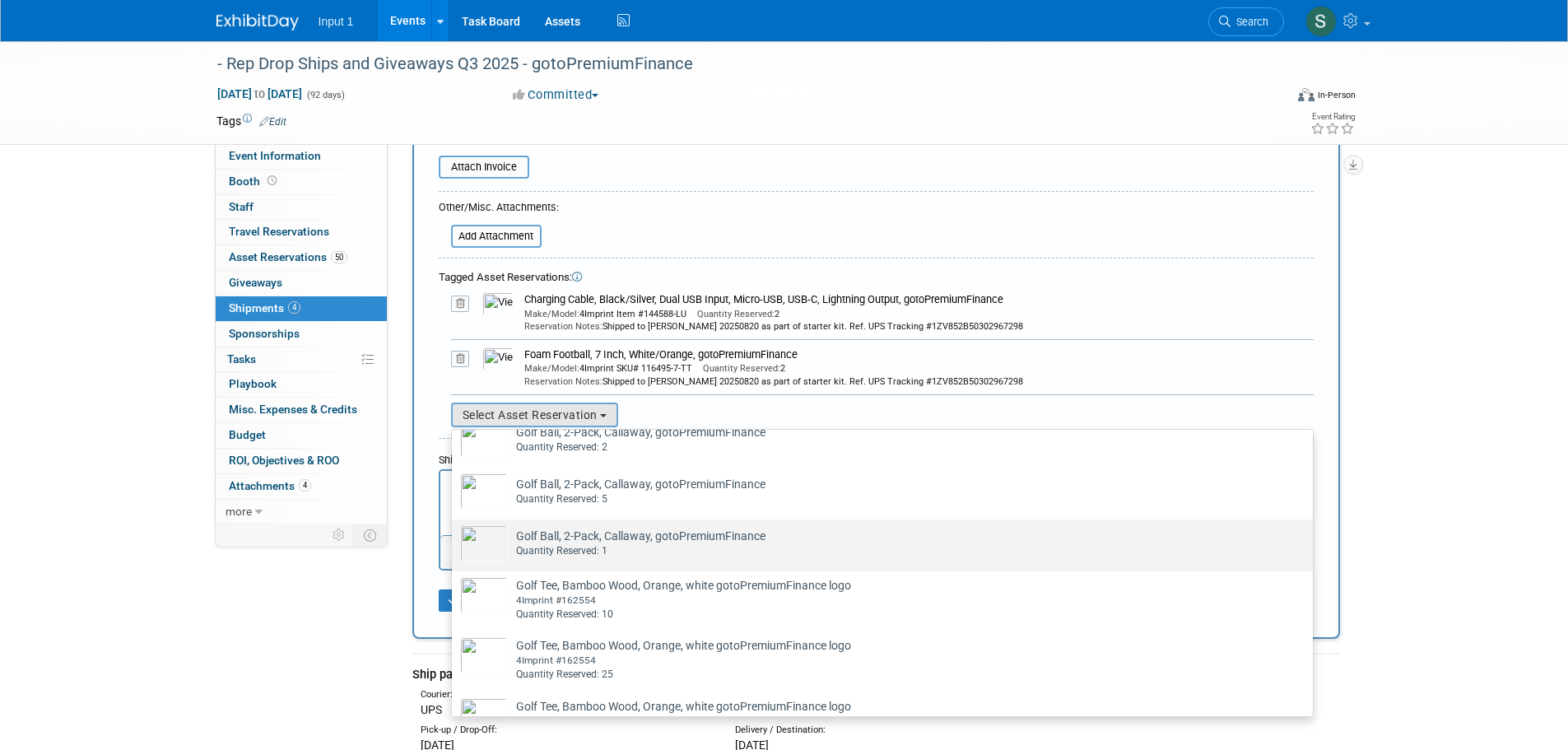
click at [583, 553] on div "Quantity Reserved: 1" at bounding box center [898, 551] width 764 height 14
click at [455, 540] on input "Golf Ball, 2-Pack, Callaway, gotoPremiumFinance Already tagged in this shipment…" at bounding box center [449, 534] width 11 height 11
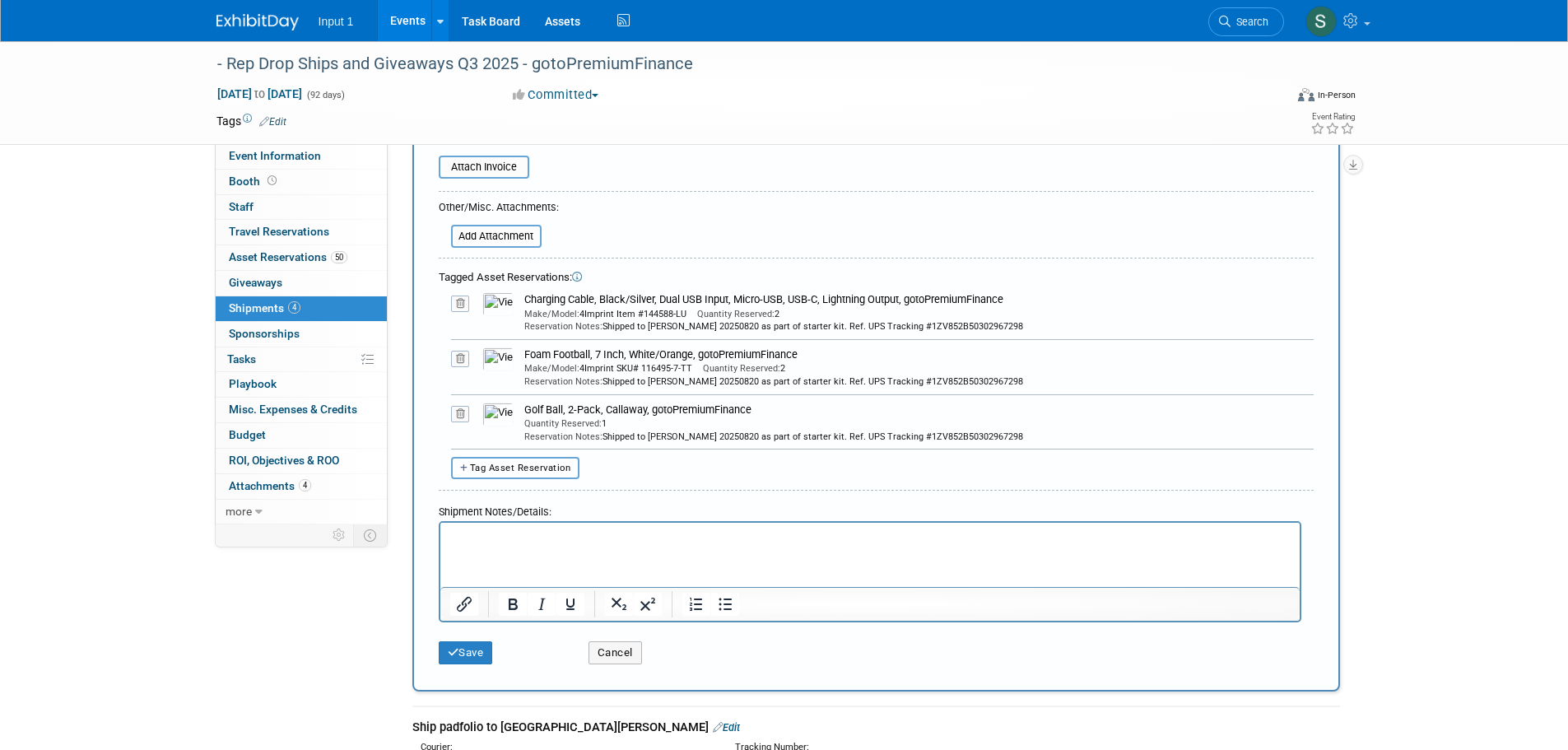
click at [519, 469] on span "Tag Asset Reservation" at bounding box center [521, 468] width 101 height 11
select select
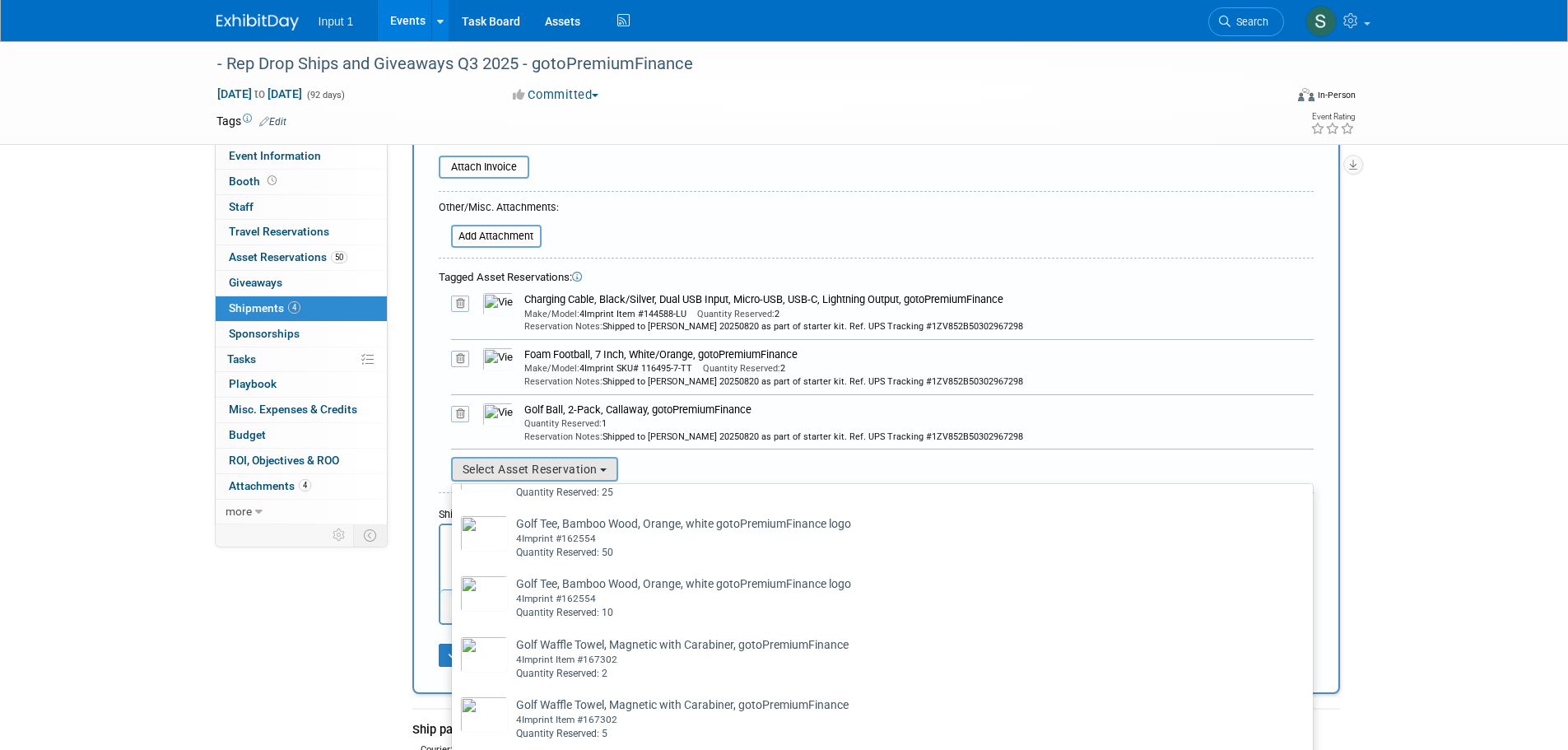
scroll to position [906, 0]
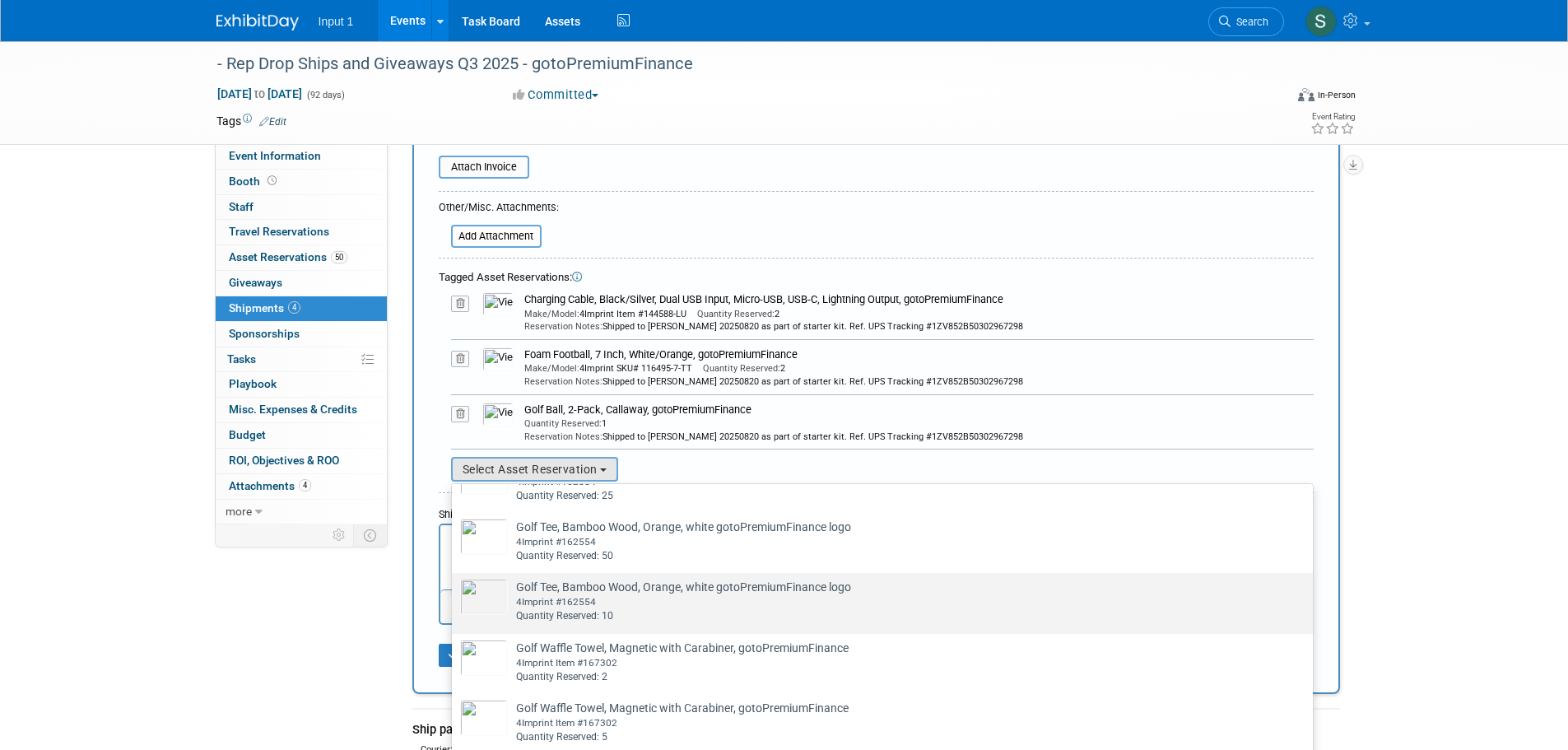
click at [587, 603] on td "Golf Tee, Bamboo Wood, Orange, white gotoPremiumFinance logo Already tagged in …" at bounding box center [893, 601] width 772 height 45
click at [455, 593] on input "Golf Tee, Bamboo Wood, Orange, white gotoPremiumFinance logo Already tagged in …" at bounding box center [449, 587] width 11 height 11
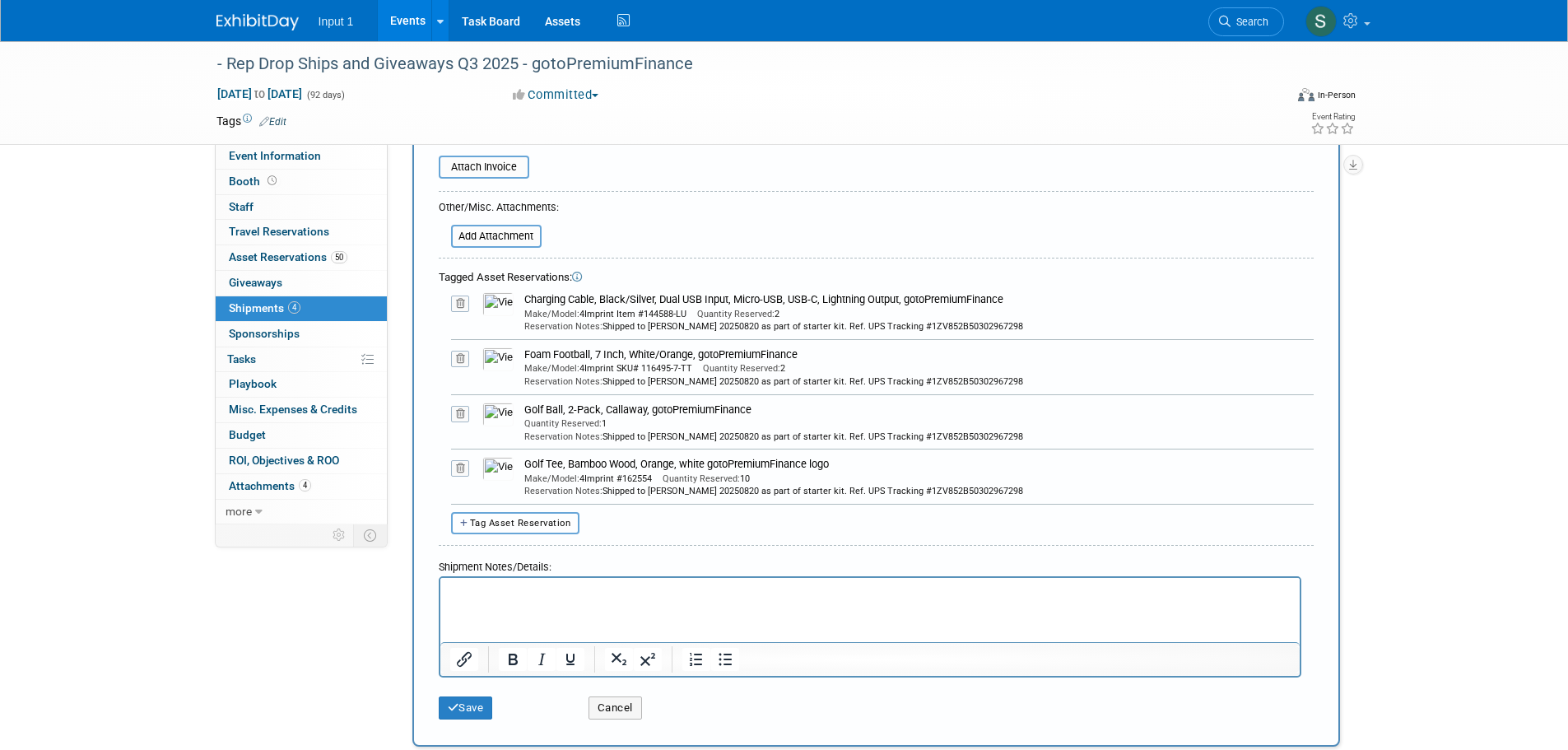
click at [542, 524] on span "Tag Asset Reservation" at bounding box center [521, 523] width 101 height 11
select select
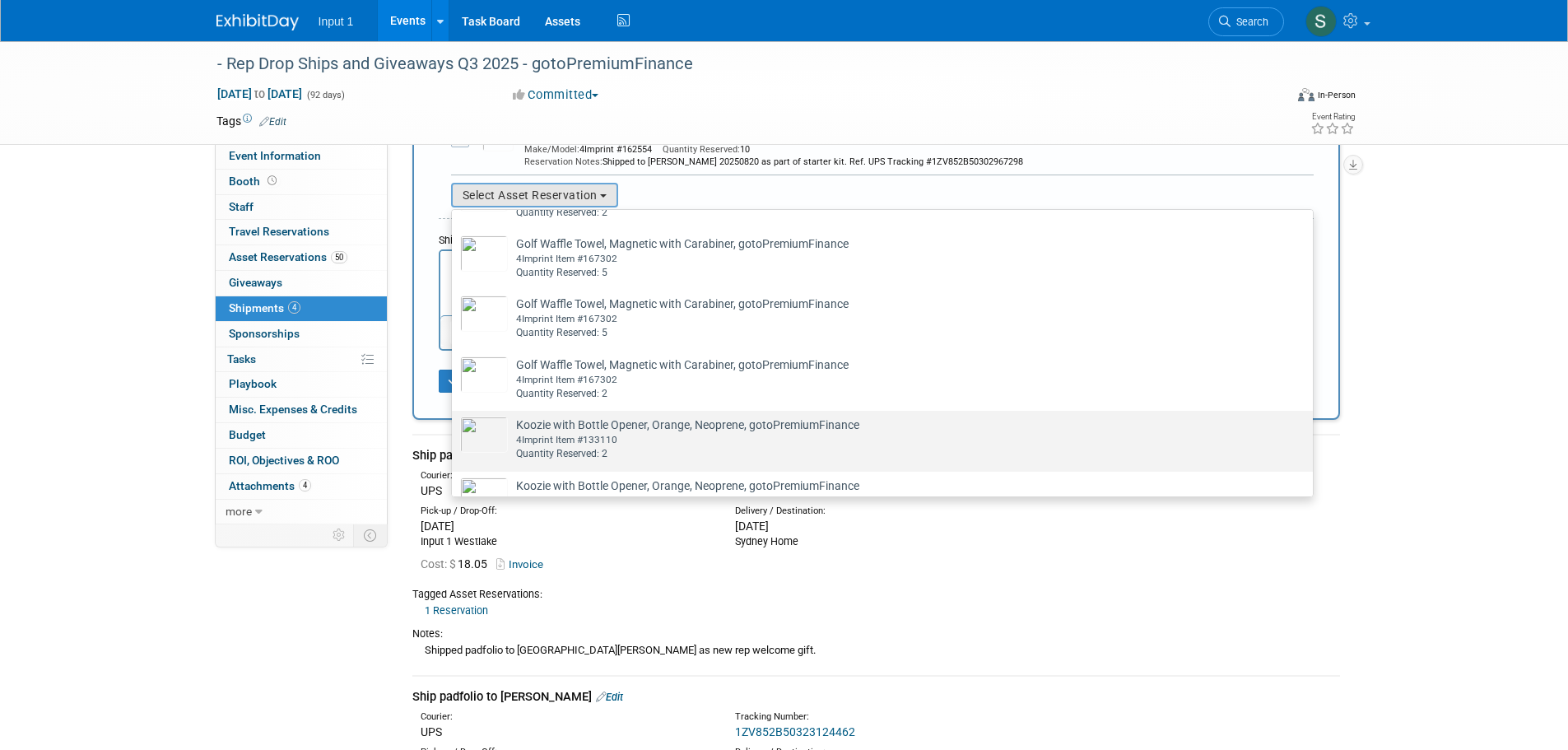
scroll to position [1152, 0]
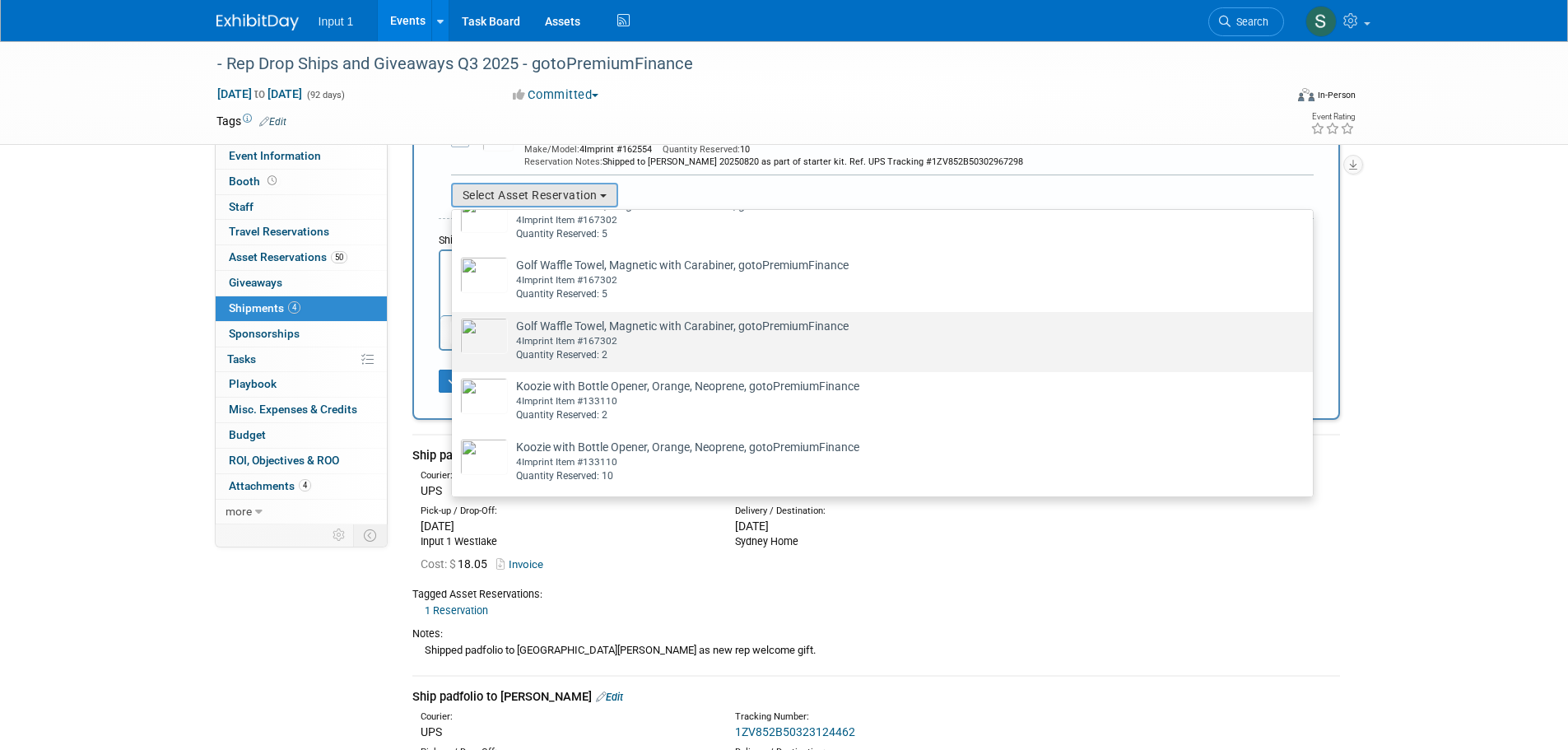
click at [596, 349] on div "4Imprint Item #167302" at bounding box center [898, 341] width 764 height 14
click at [455, 332] on input "Golf Waffle Towel, Magnetic with Carabiner, gotoPremiumFinance Already tagged i…" at bounding box center [449, 326] width 11 height 11
select select "2_11583387"
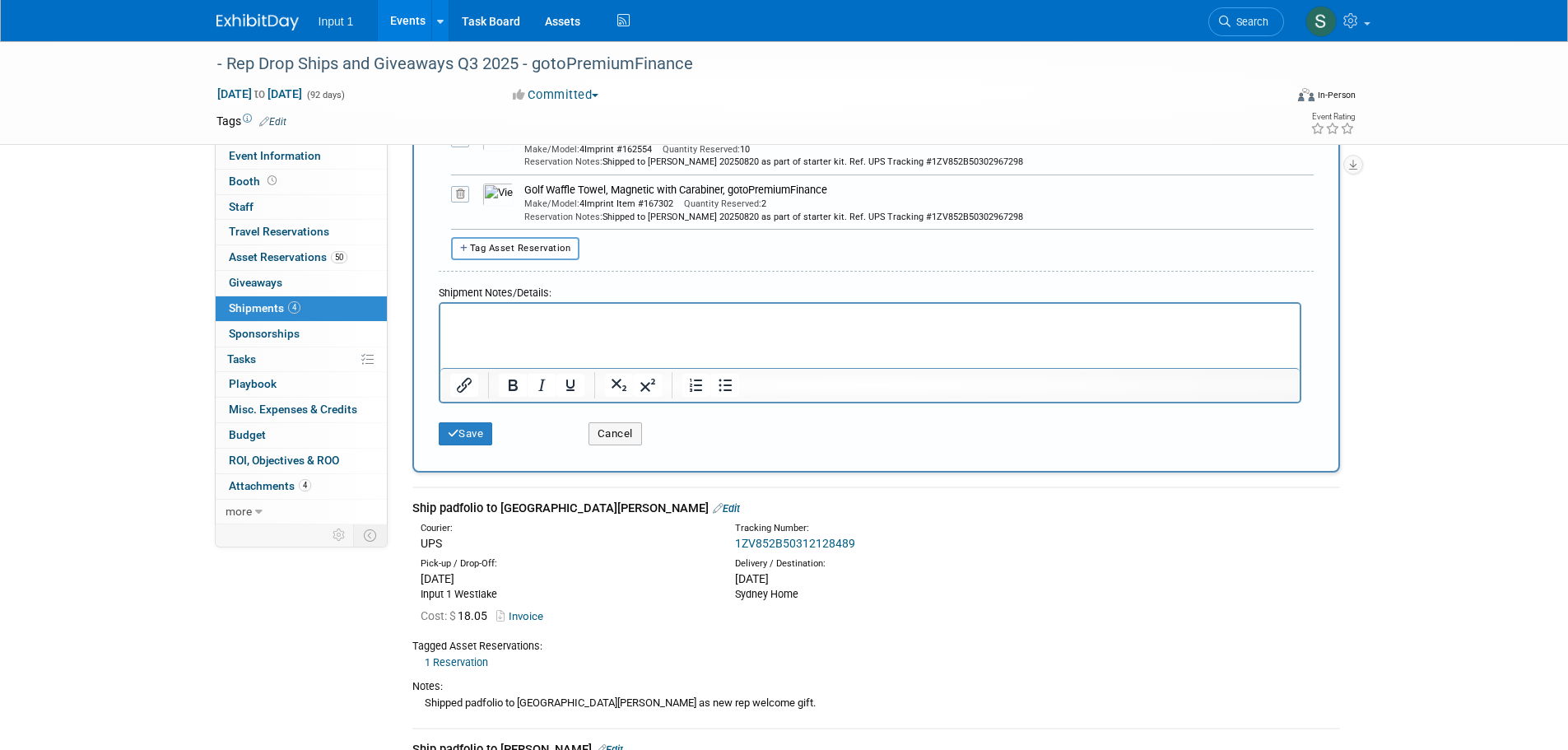
click at [517, 252] on span "Tag Asset Reservation" at bounding box center [521, 247] width 101 height 11
select select
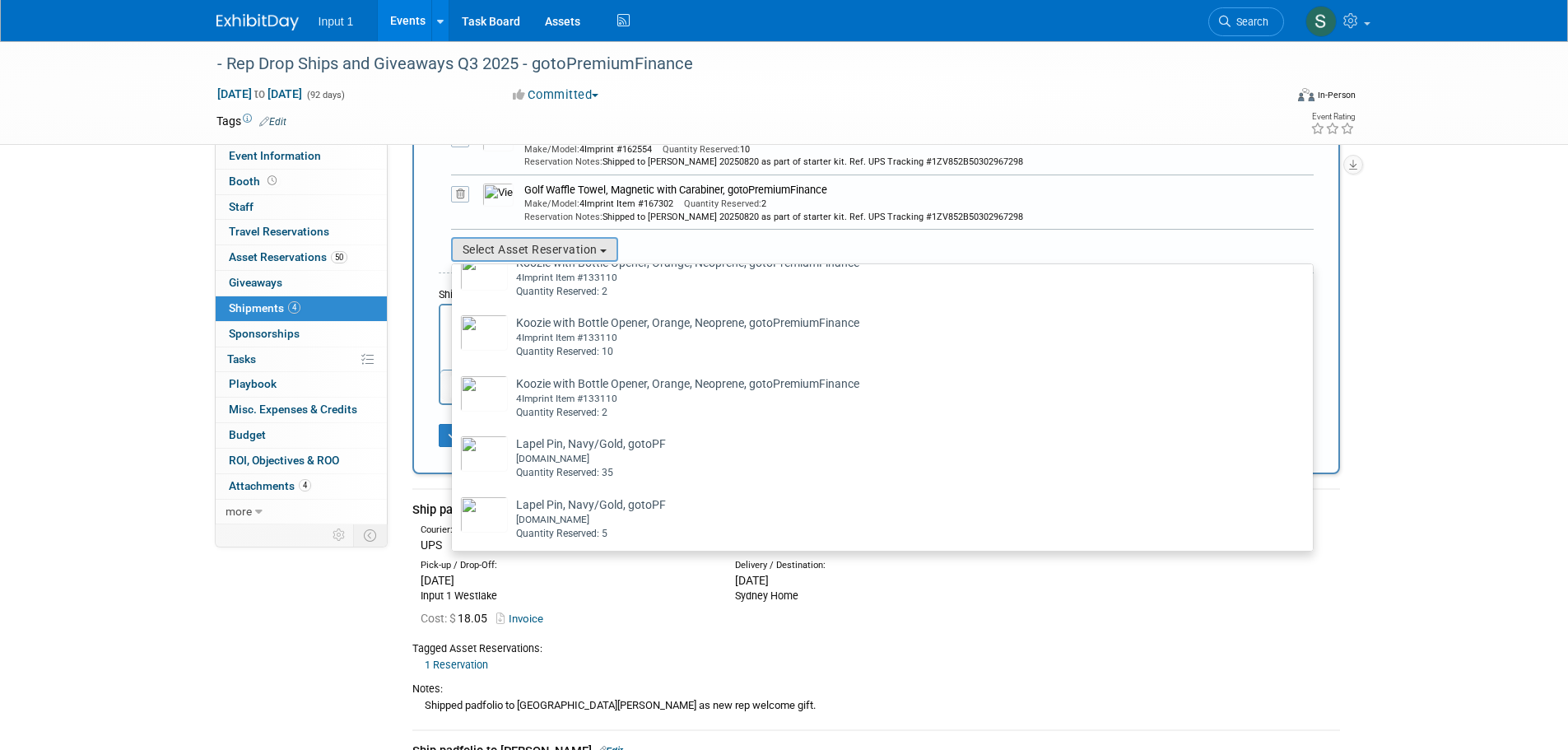
scroll to position [1400, 0]
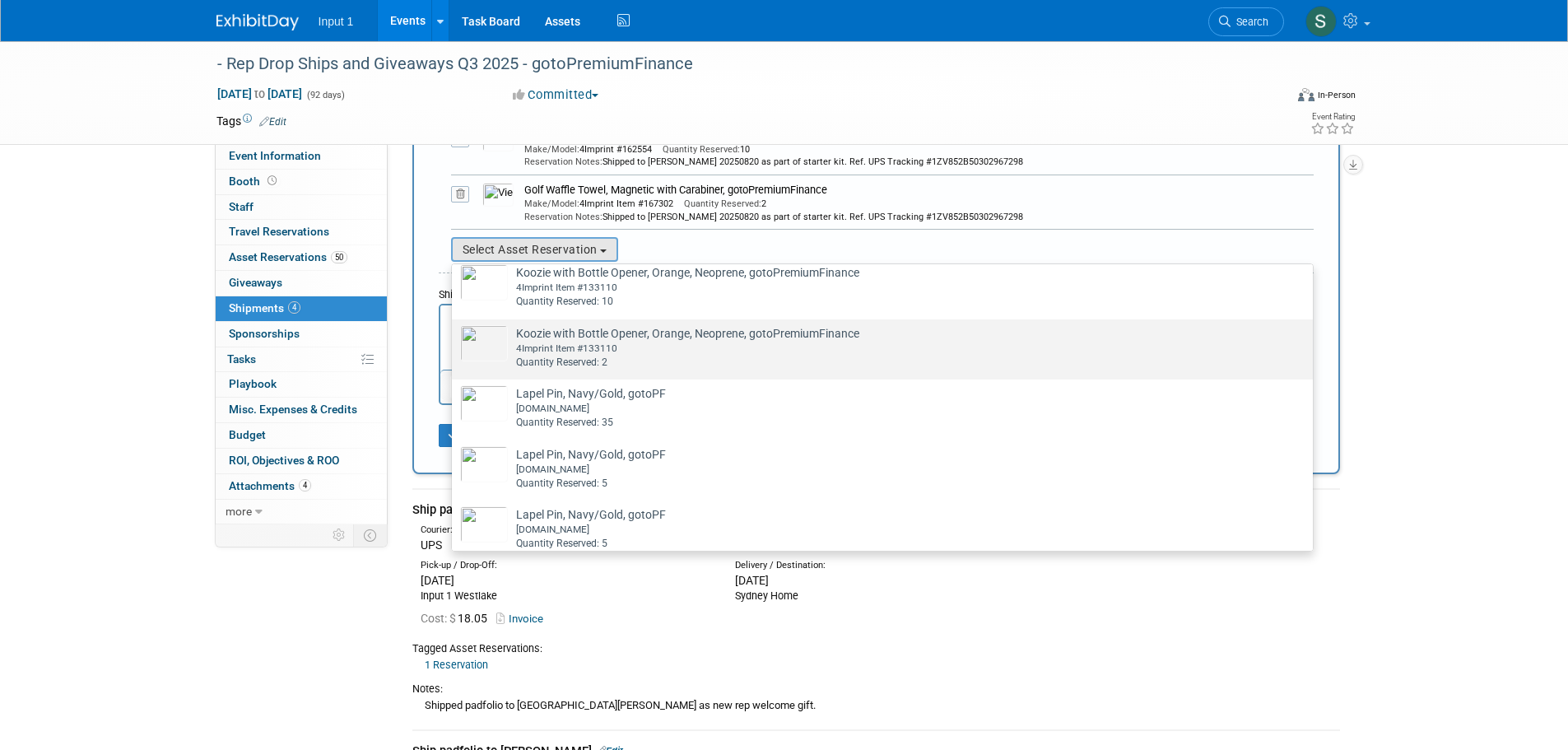
click at [582, 356] on div "4Imprint Item #133110" at bounding box center [898, 349] width 764 height 14
click at [455, 339] on input "Koozie with Bottle Opener, Orange, Neoprene, gotoPremiumFinance Already tagged …" at bounding box center [449, 333] width 11 height 11
select select "2_11583389"
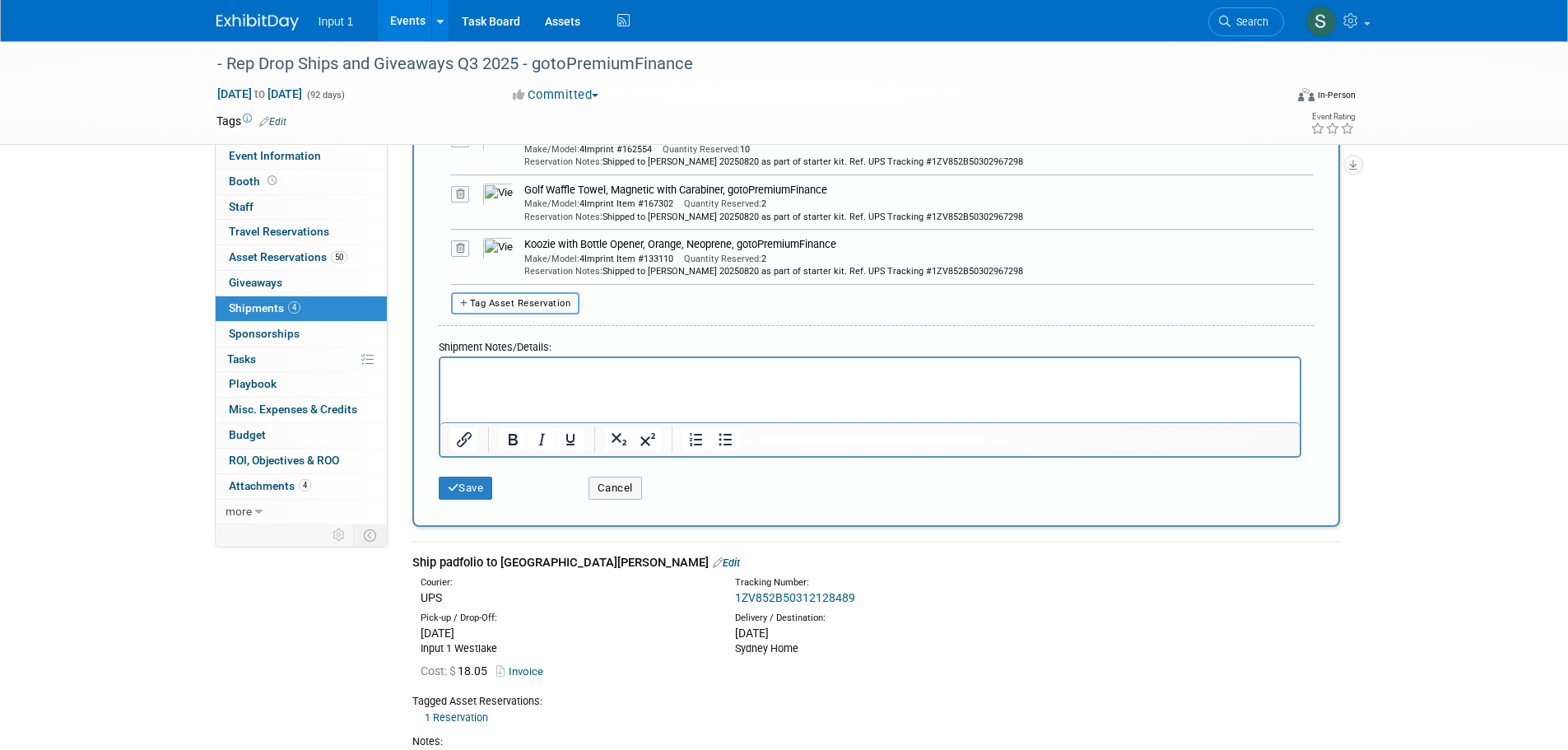
click at [483, 299] on span "Tag Asset Reservation" at bounding box center [521, 303] width 101 height 11
select select
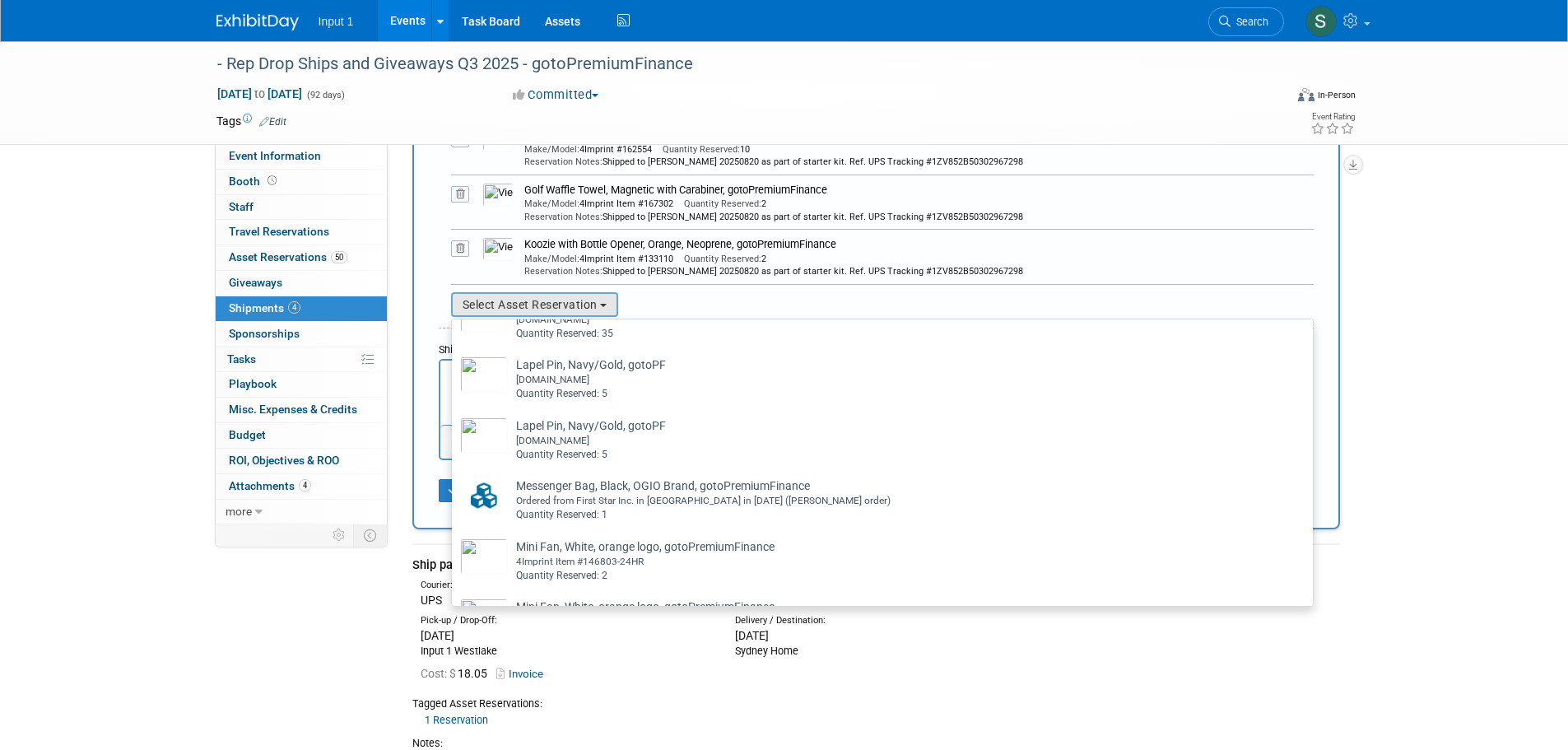
scroll to position [1564, 0]
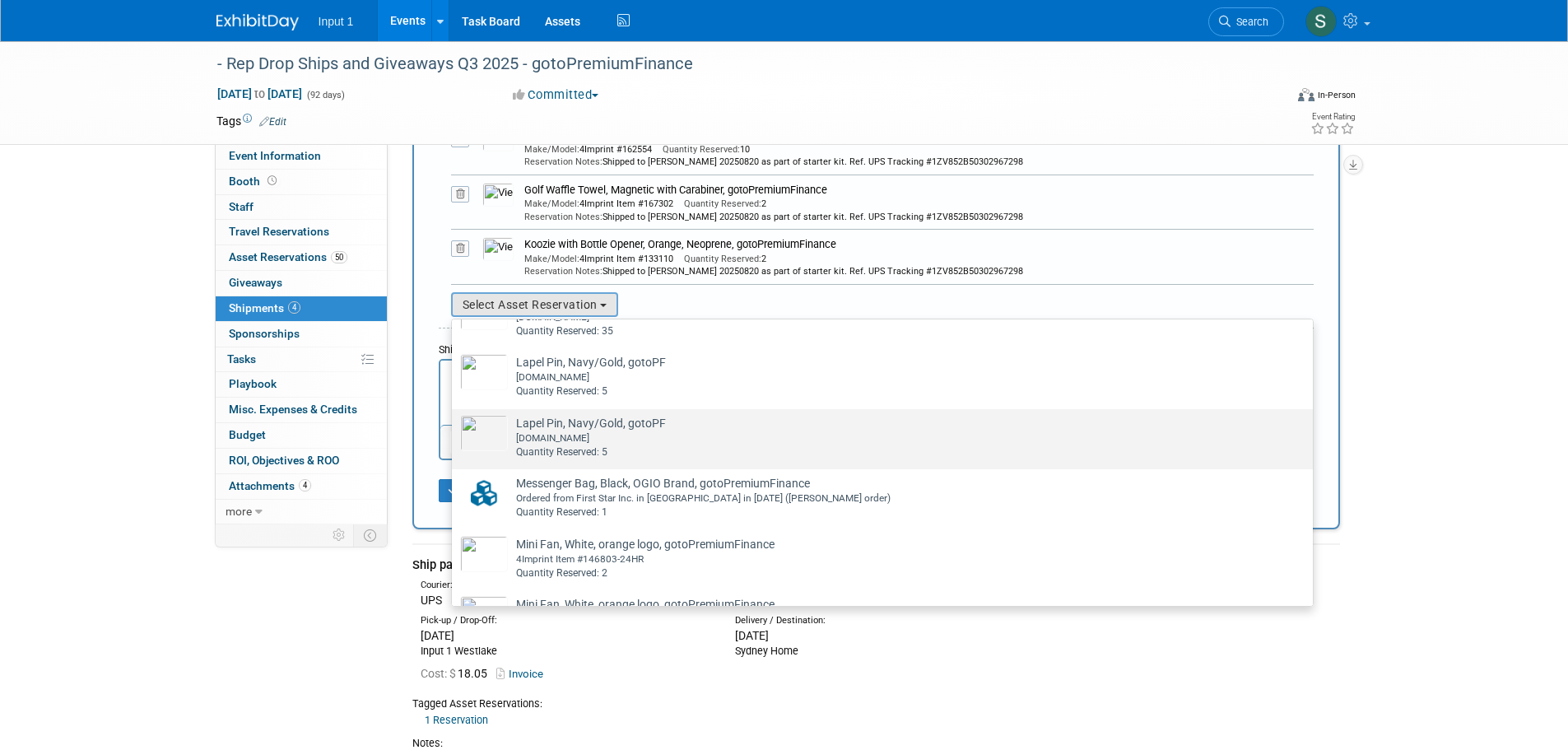
click at [583, 445] on div "LapelPinNow.com" at bounding box center [898, 438] width 764 height 14
click at [455, 429] on input "Lapel Pin, Navy/Gold, gotoPF Already tagged in this shipment LapelPinNow.com Qu…" at bounding box center [449, 423] width 11 height 11
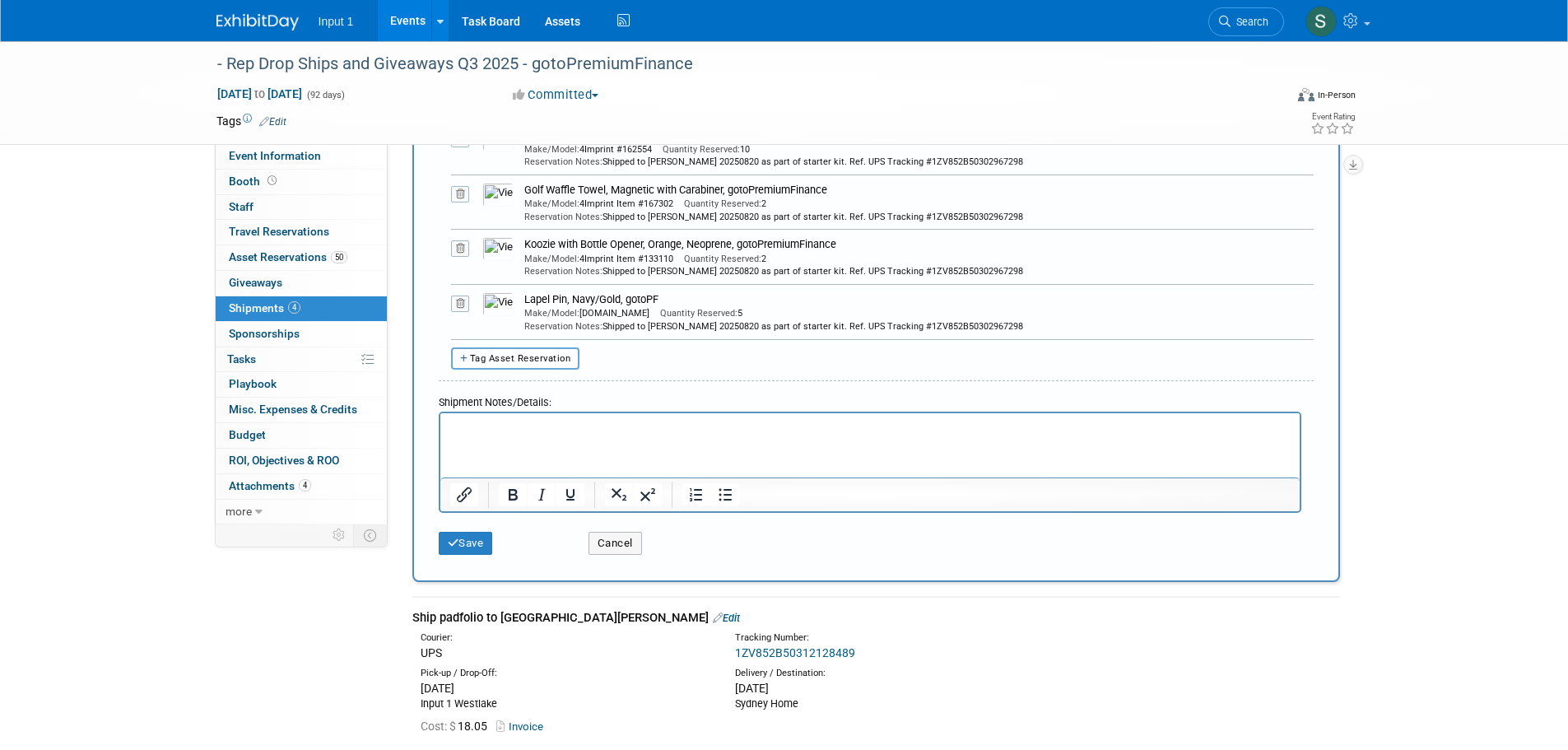
click at [540, 363] on button "Tag Asset Reservation" at bounding box center [515, 358] width 130 height 22
select select
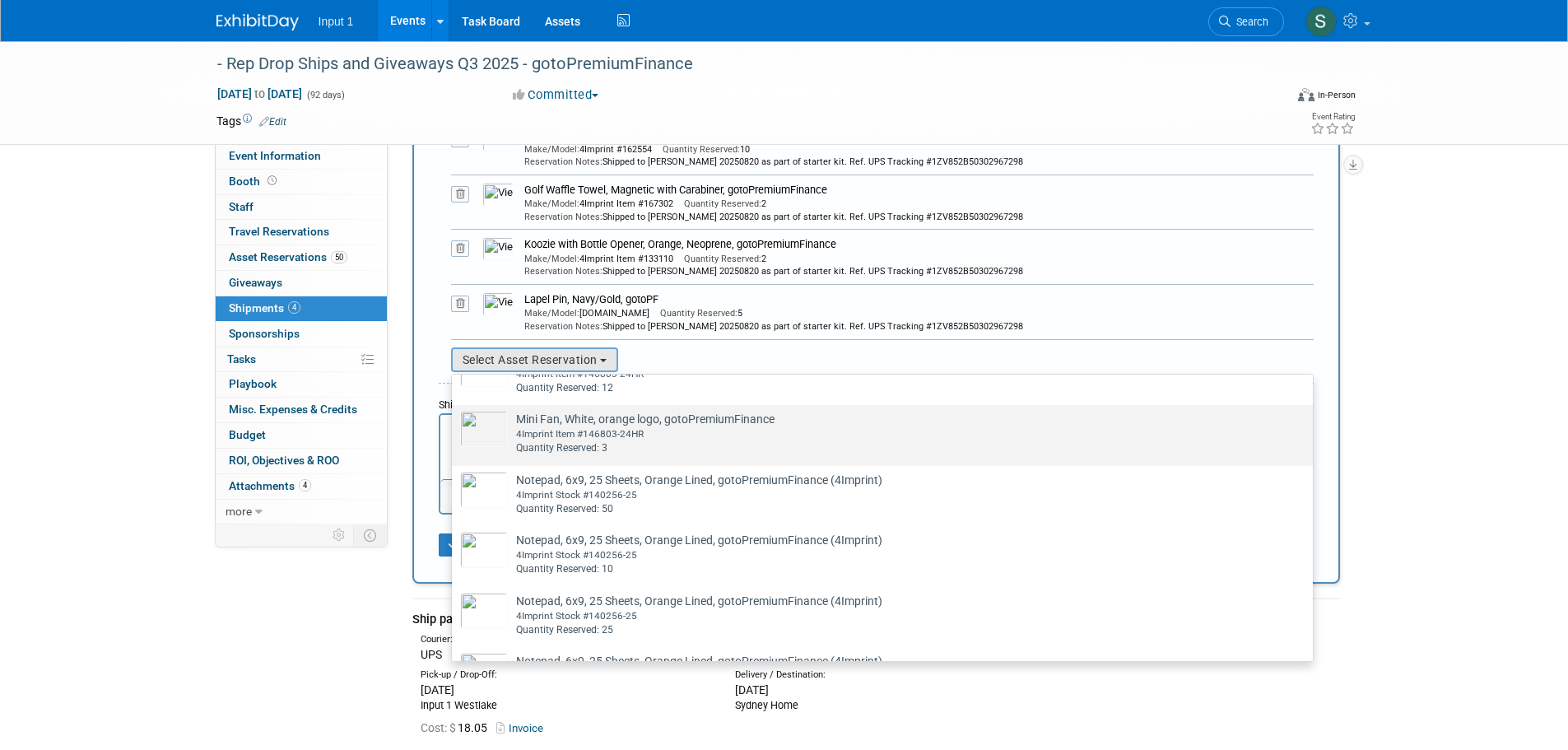
scroll to position [1894, 0]
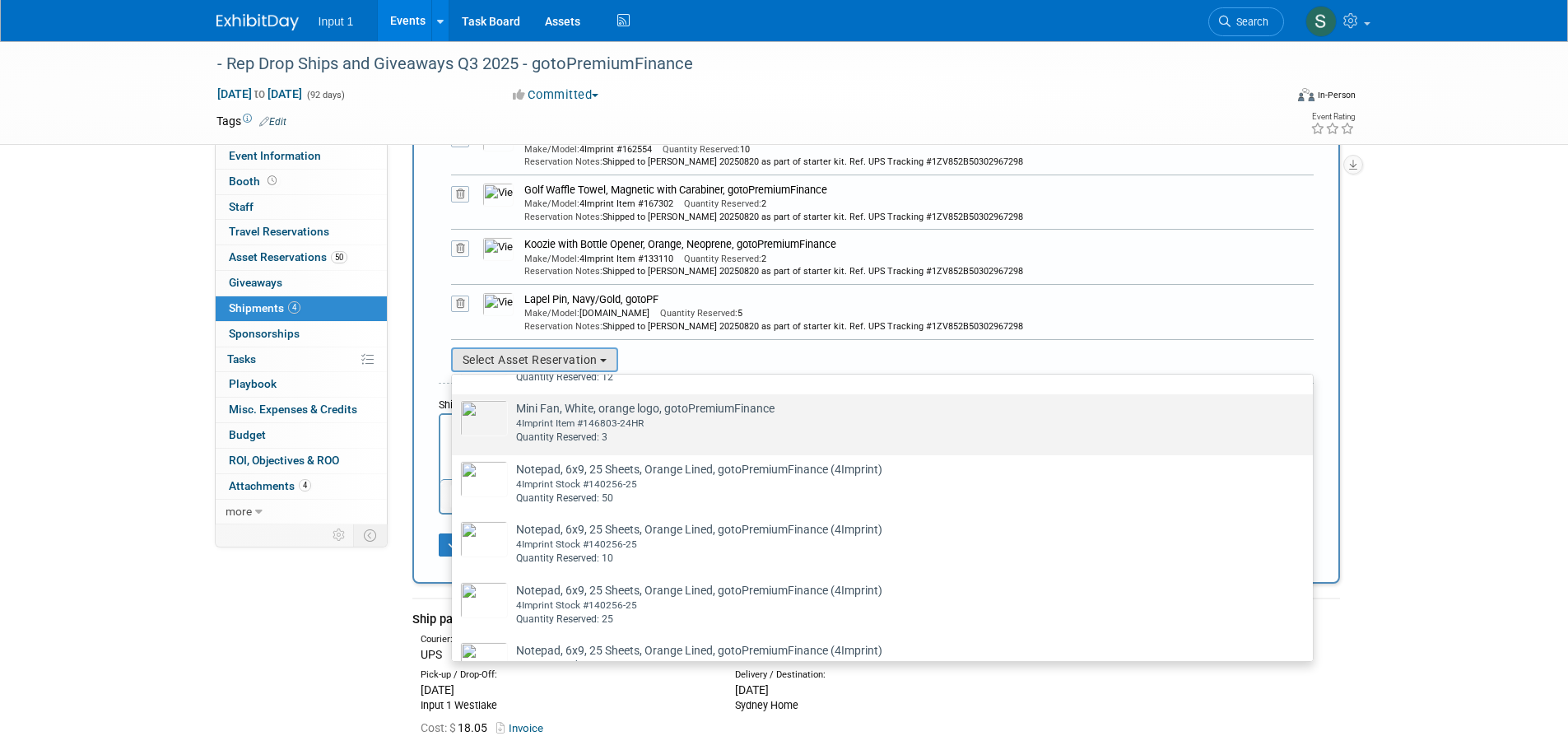
click at [613, 444] on div "Quantity Reserved: 3" at bounding box center [898, 437] width 764 height 14
click at [455, 414] on input "Mini Fan, White, orange logo, gotoPremiumFinance Already tagged in this shipmen…" at bounding box center [449, 408] width 11 height 11
select select "2_11583379"
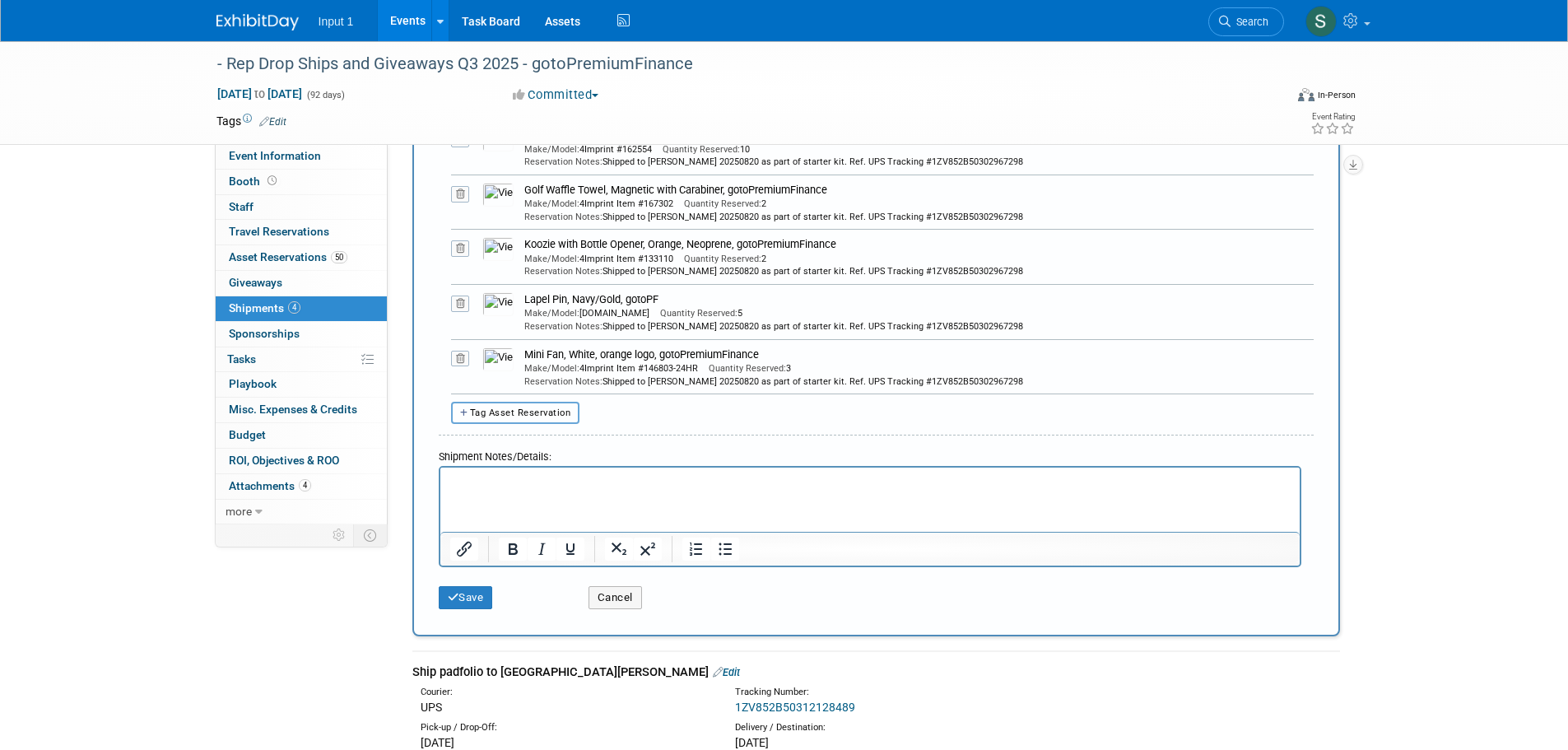
click at [546, 421] on button "Tag Asset Reservation" at bounding box center [515, 412] width 130 height 22
select select
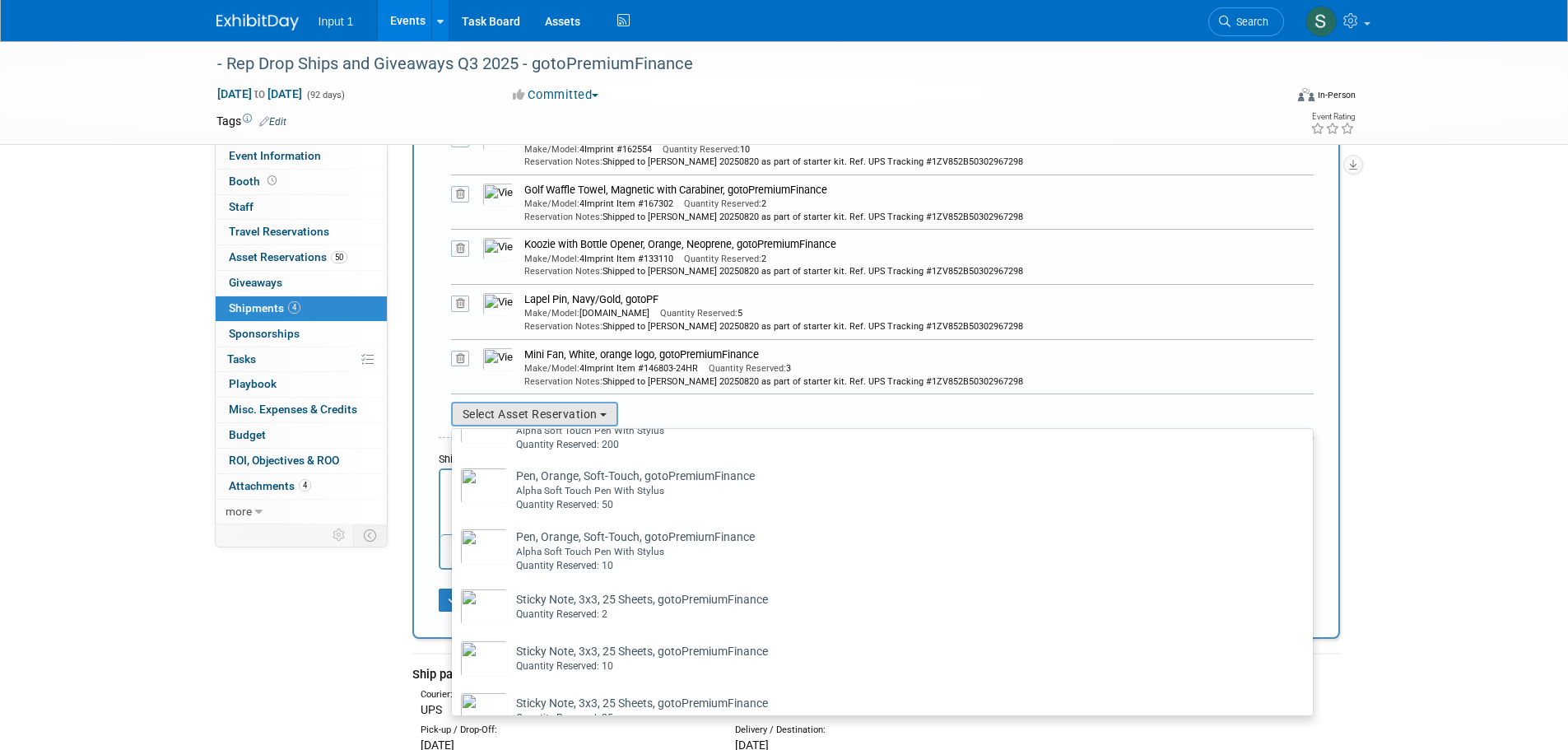
scroll to position [2692, 0]
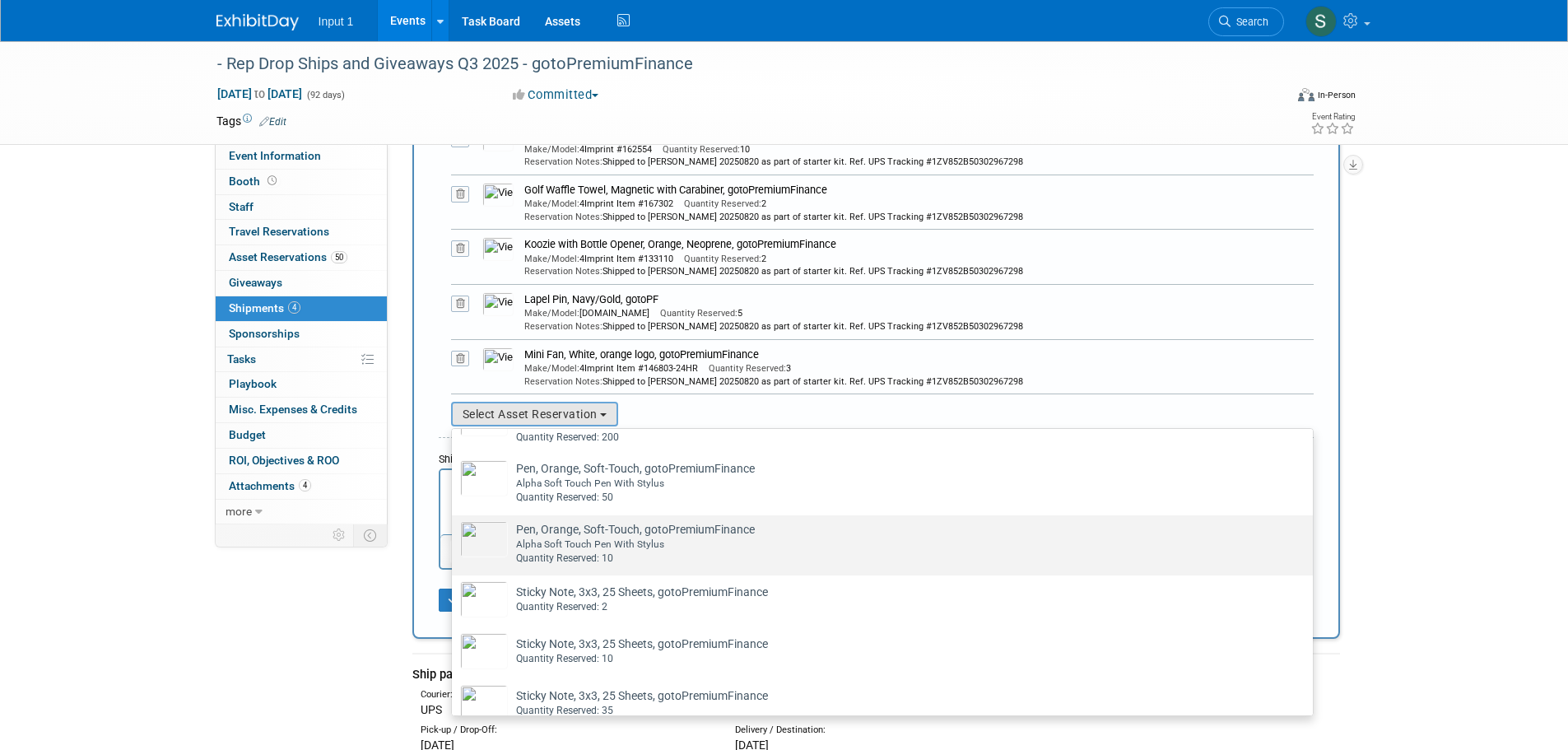
click at [598, 566] on td "Pen, Orange, Soft-Touch, gotoPremiumFinance Already tagged in this shipment Alp…" at bounding box center [893, 544] width 772 height 45
click at [455, 535] on input "Pen, Orange, Soft-Touch, gotoPremiumFinance Already tagged in this shipment Alp…" at bounding box center [449, 529] width 11 height 11
select select "2_11583378"
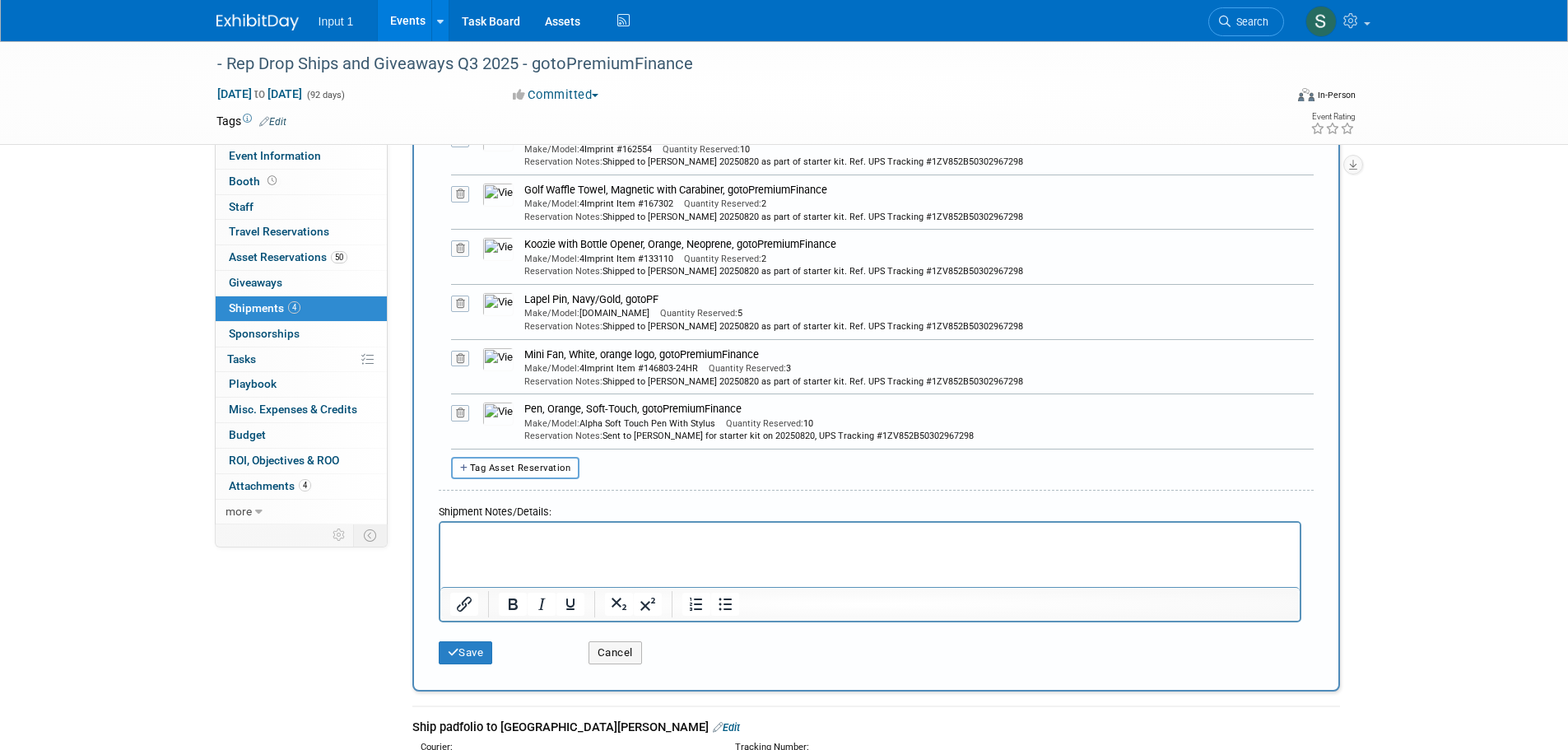
click at [557, 468] on span "Tag Asset Reservation" at bounding box center [521, 468] width 101 height 11
select select
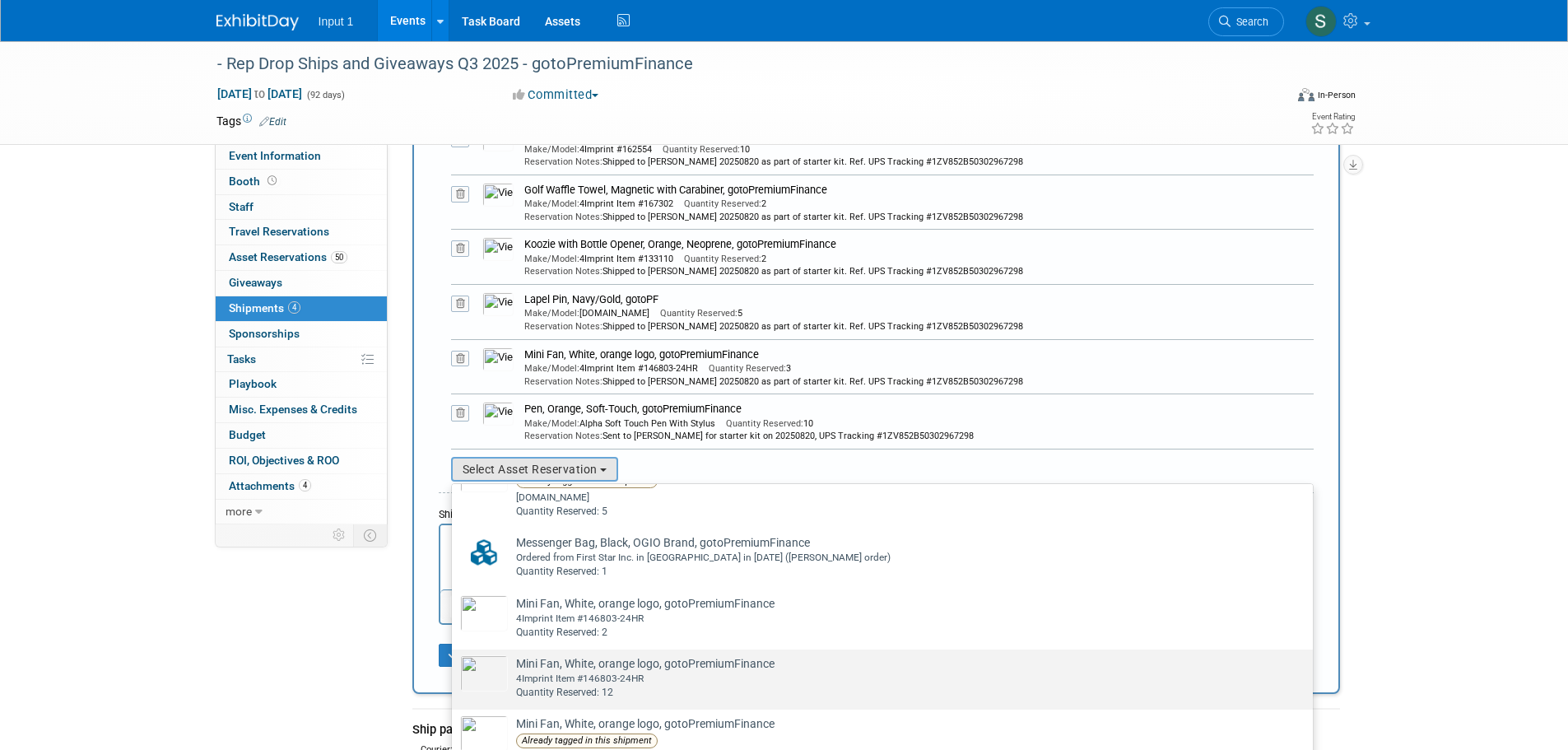
scroll to position [1729, 0]
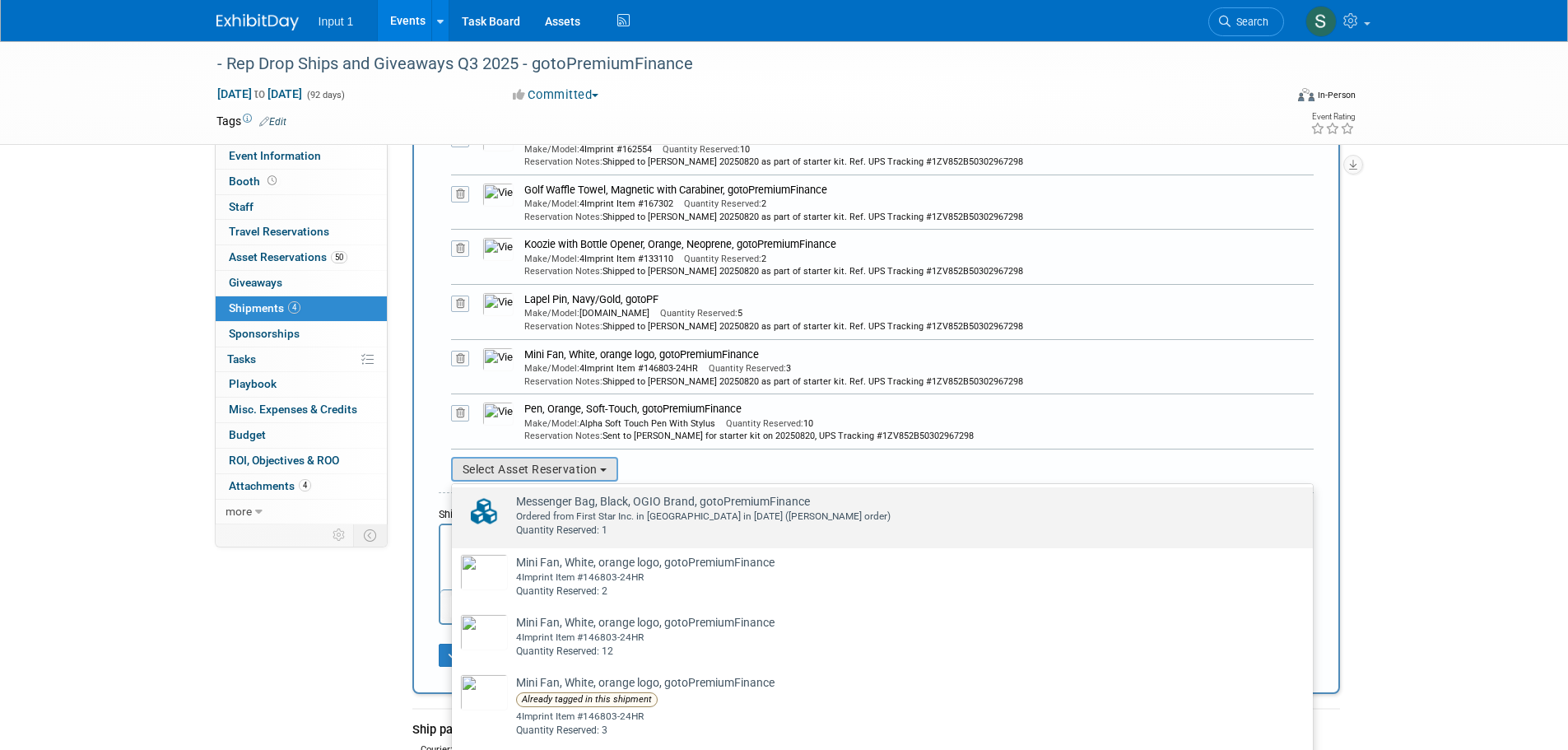
click at [615, 538] on div "Quantity Reserved: 1" at bounding box center [898, 531] width 764 height 14
click at [455, 507] on input "Messenger Bag, Black, OGIO Brand, gotoPremiumFinance Already tagged in this shi…" at bounding box center [449, 502] width 11 height 11
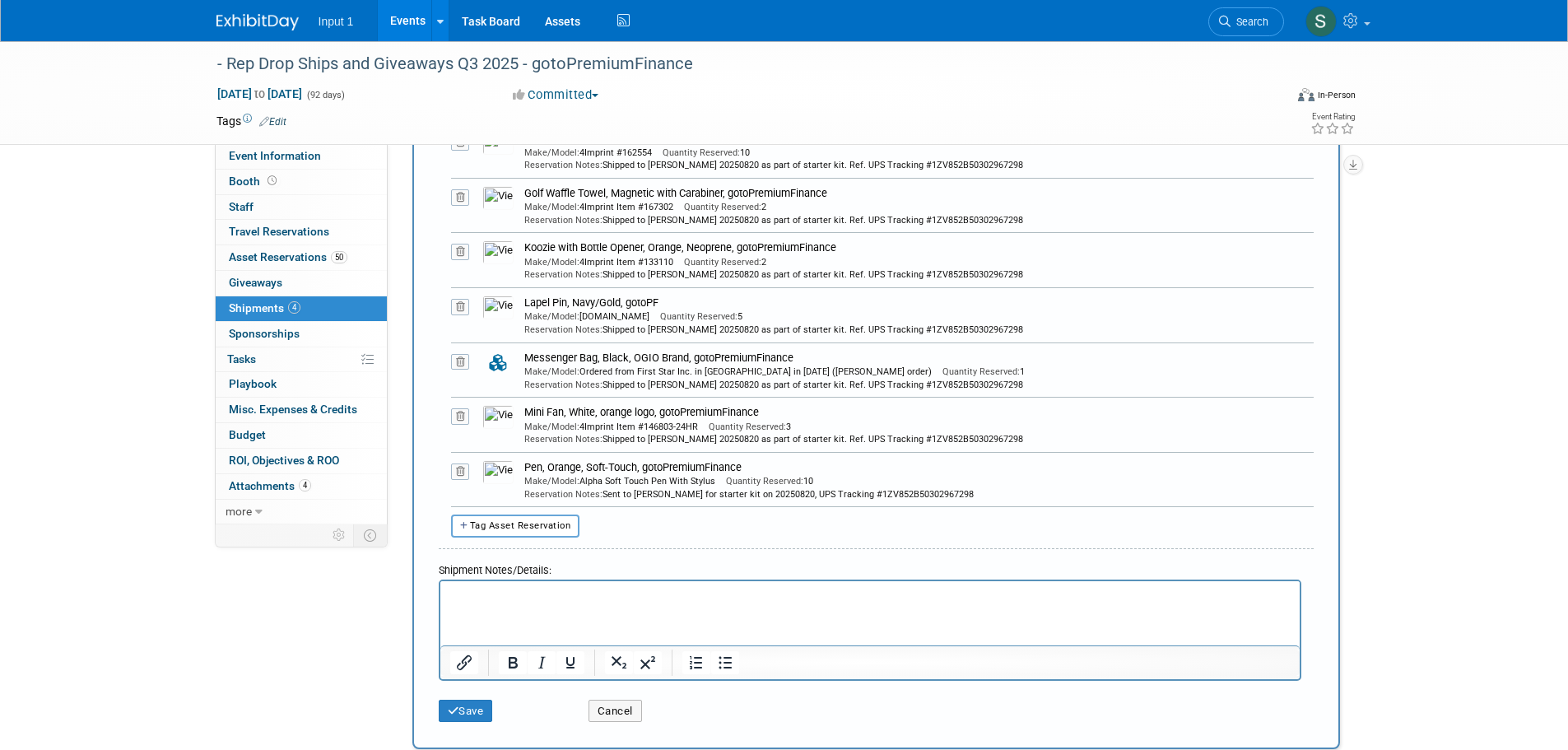
scroll to position [823, 0]
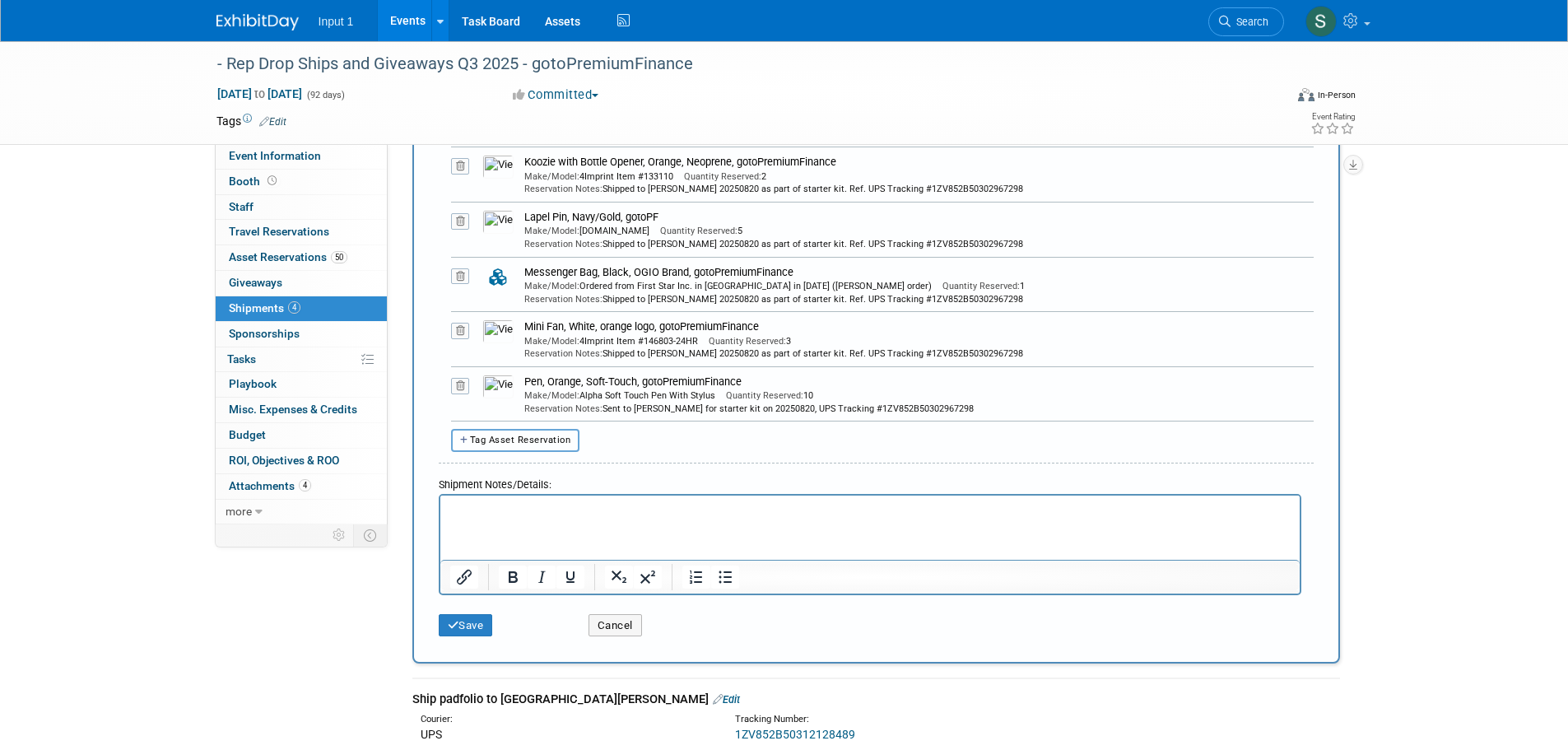
click at [540, 435] on span "Tag Asset Reservation" at bounding box center [521, 439] width 101 height 11
select select
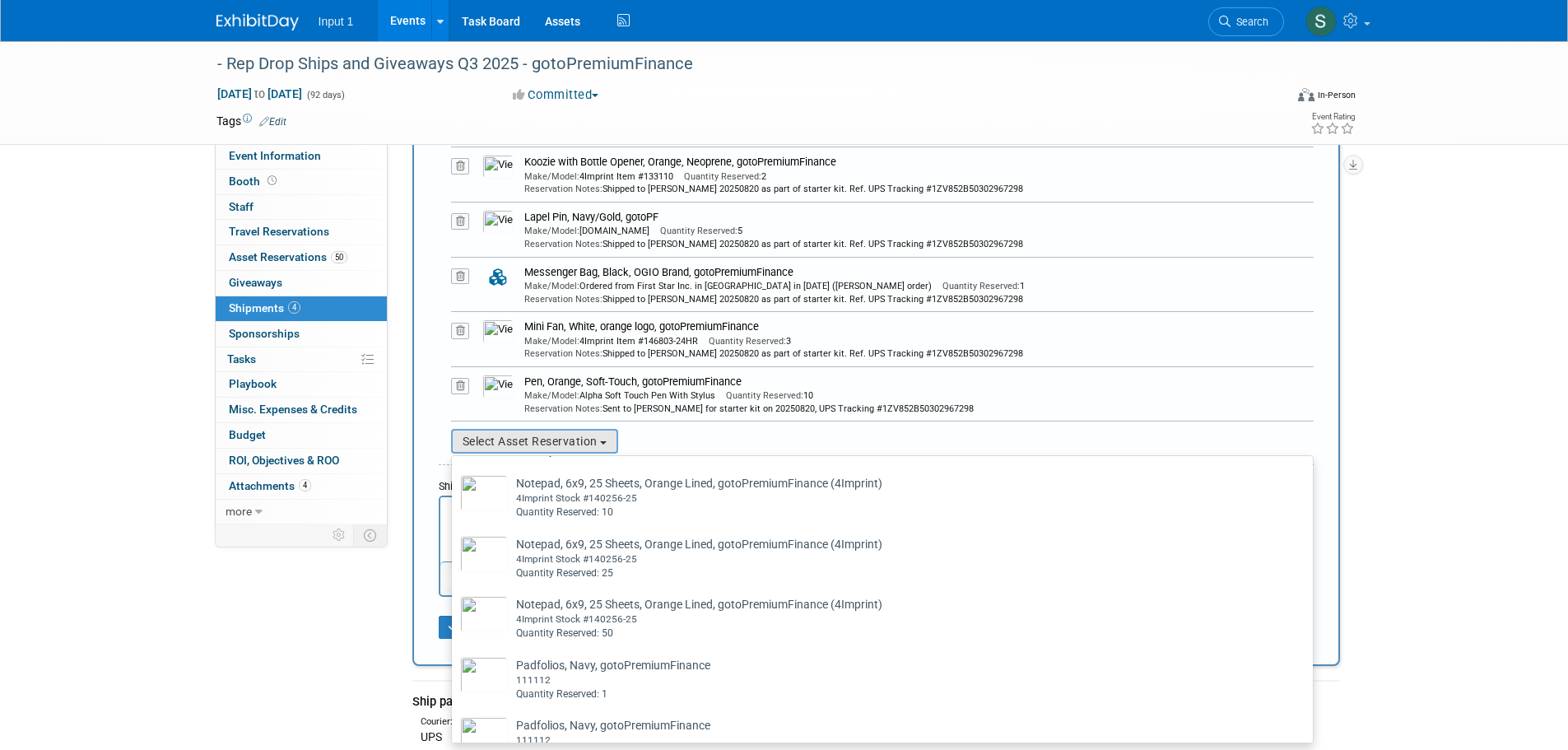
scroll to position [2141, 0]
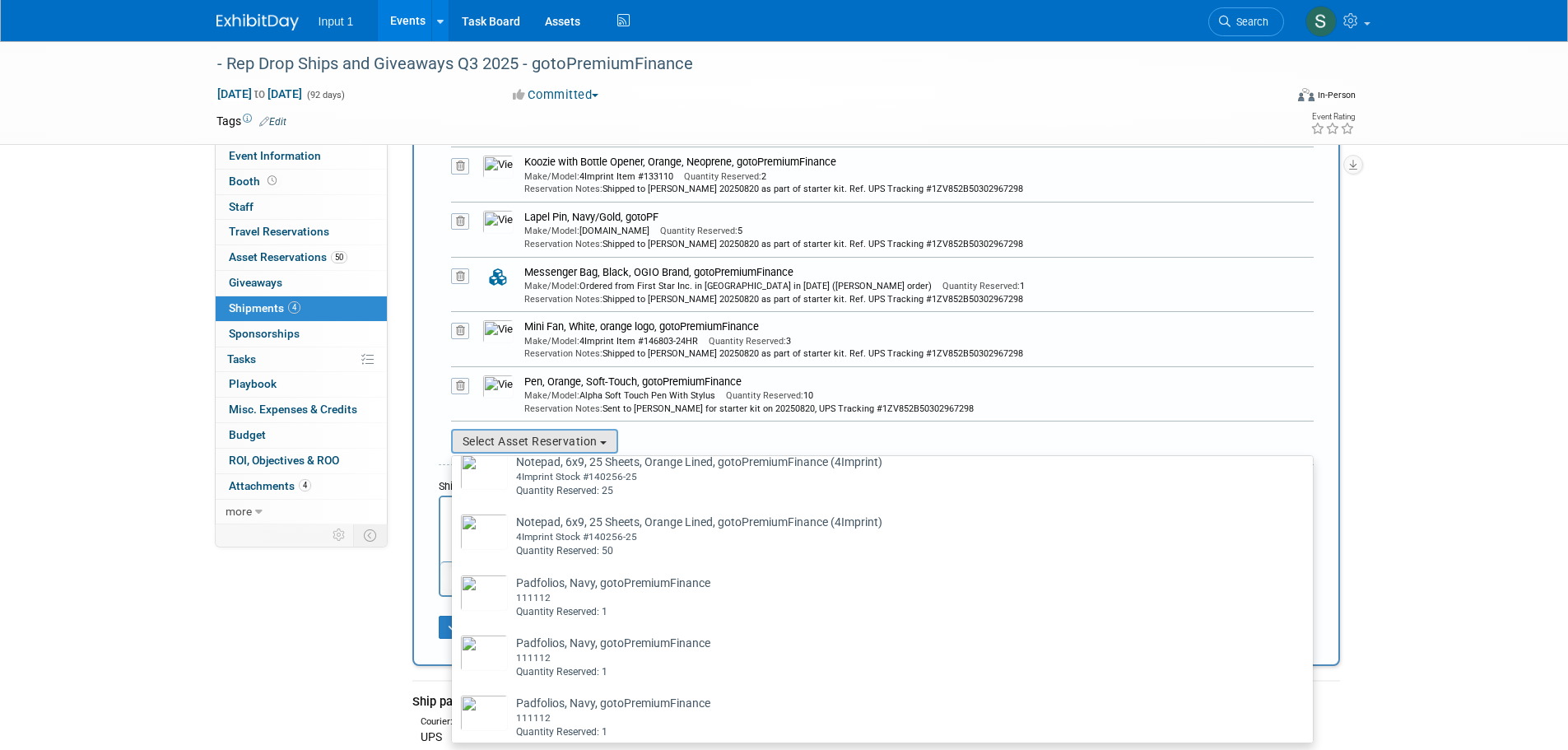
click at [1397, 227] on div "- Rep Drop Ships and Giveaways Q3 2025 - gotoPremiumFinance Jul 1, 2025 to Sep …" at bounding box center [784, 405] width 1568 height 2376
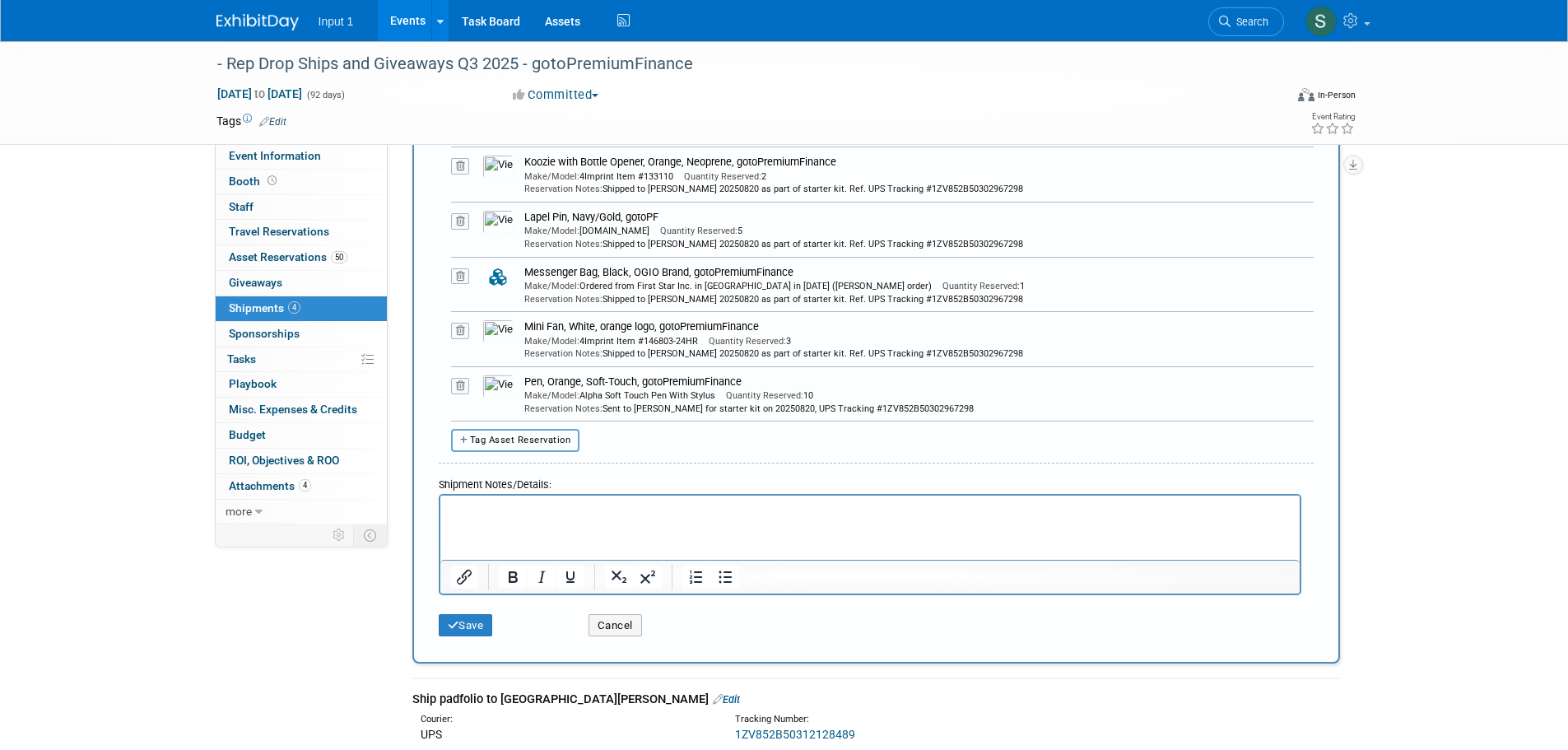
click at [517, 441] on span "Tag Asset Reservation" at bounding box center [521, 439] width 101 height 11
select select
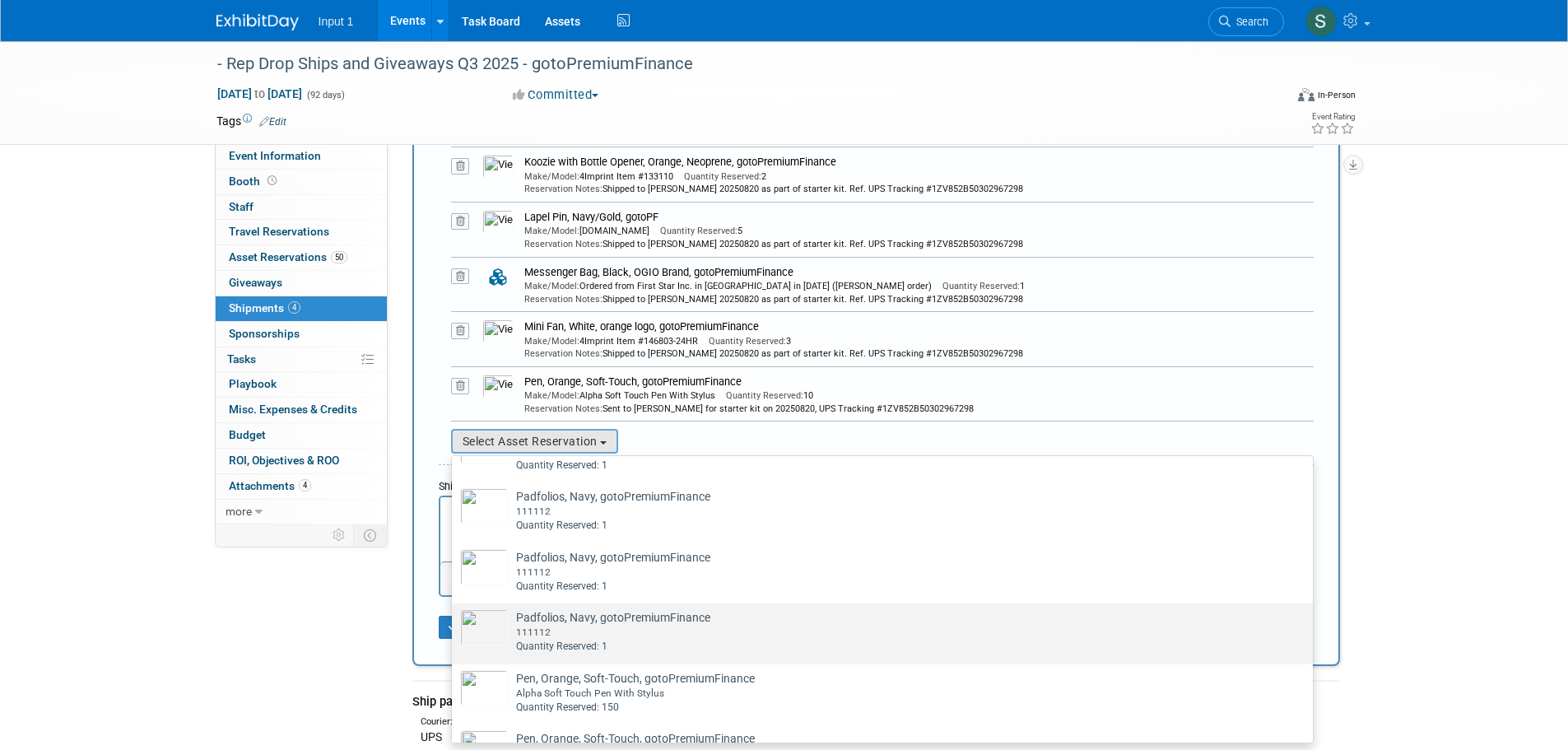
scroll to position [2387, 0]
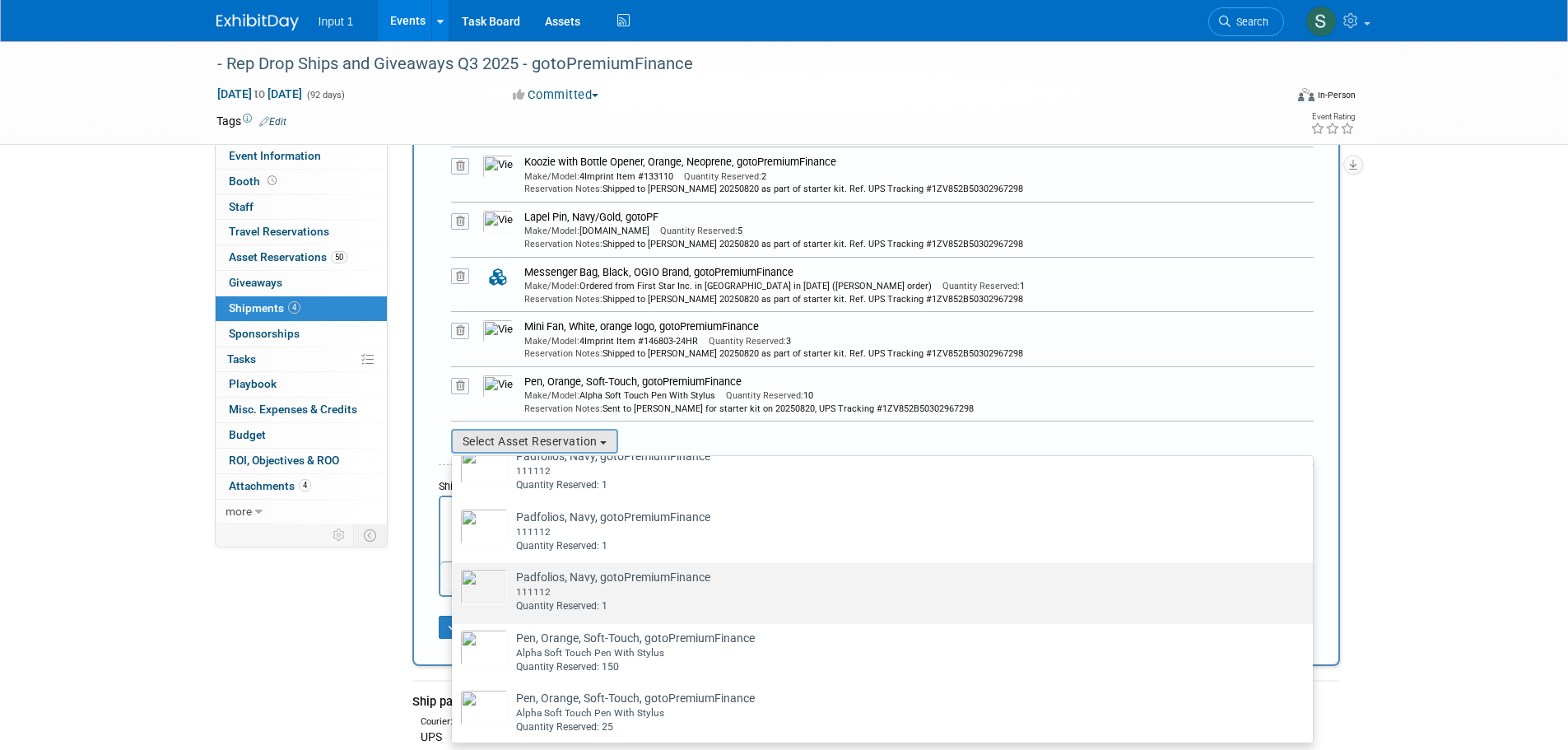
click at [578, 599] on div "111112" at bounding box center [898, 592] width 764 height 14
click at [455, 582] on input "Padfolios, Navy, gotoPremiumFinance Already tagged in this shipment 111112 Quan…" at bounding box center [449, 577] width 11 height 11
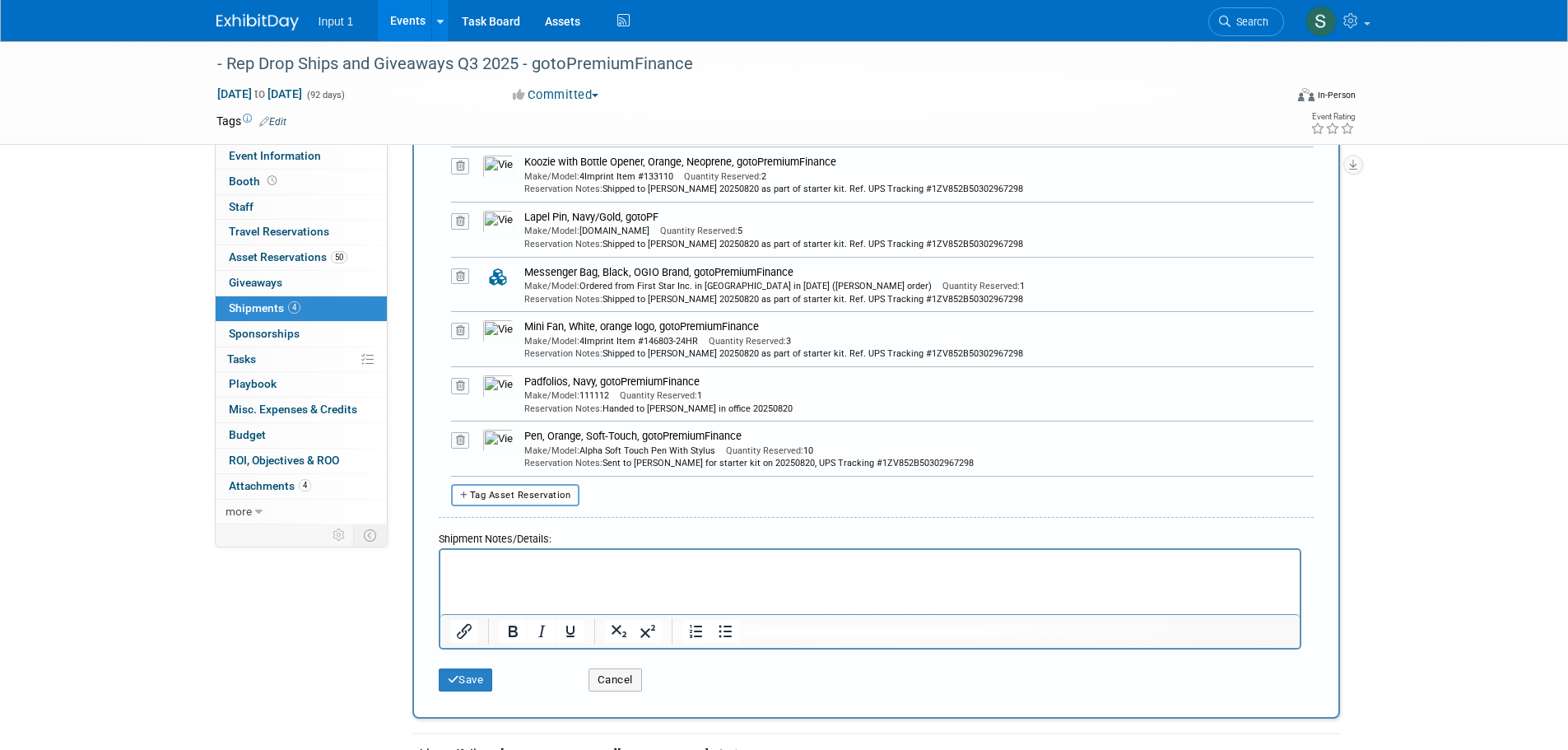
click at [458, 384] on icon at bounding box center [460, 386] width 19 height 17
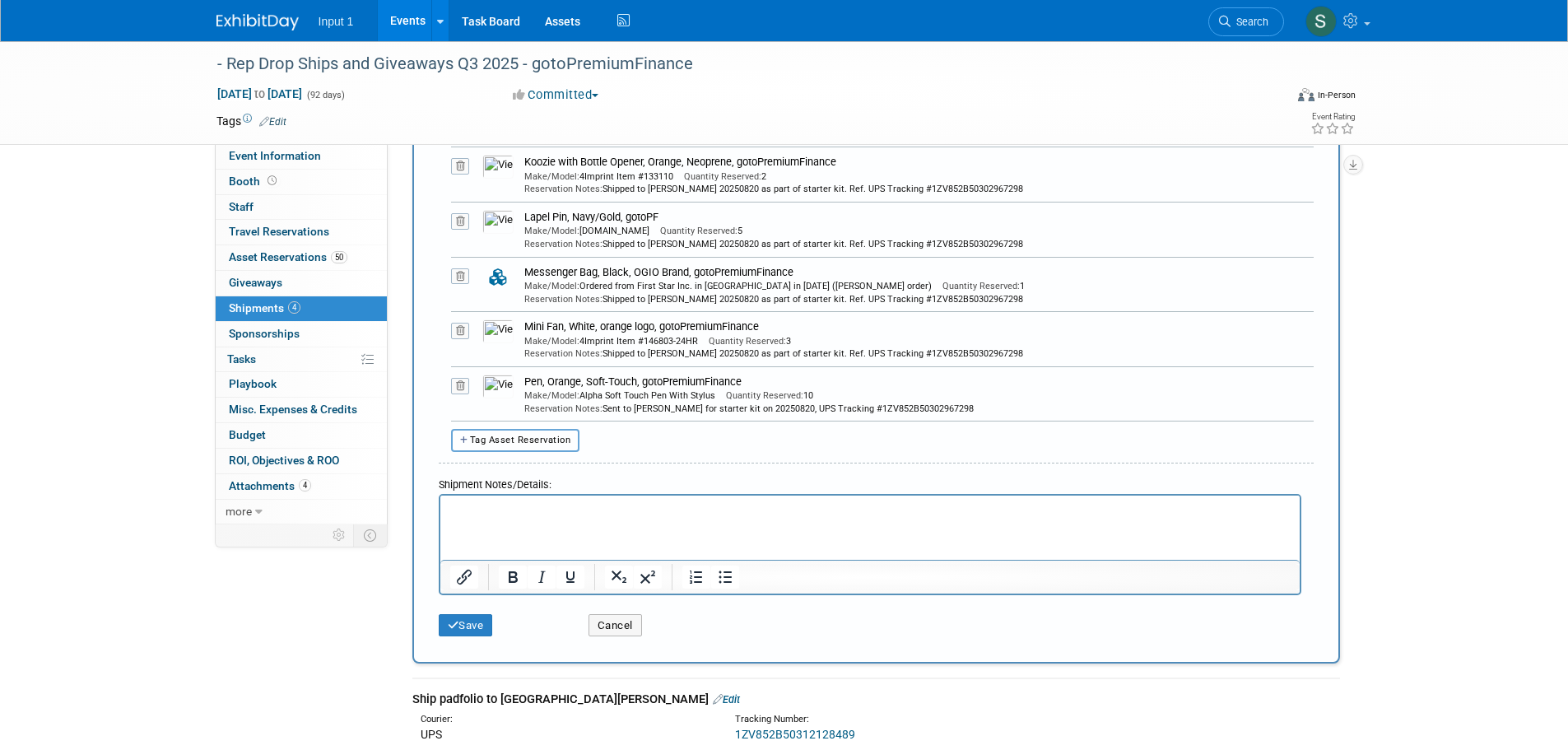
click at [507, 445] on button "Tag Asset Reservation" at bounding box center [515, 439] width 130 height 22
select select
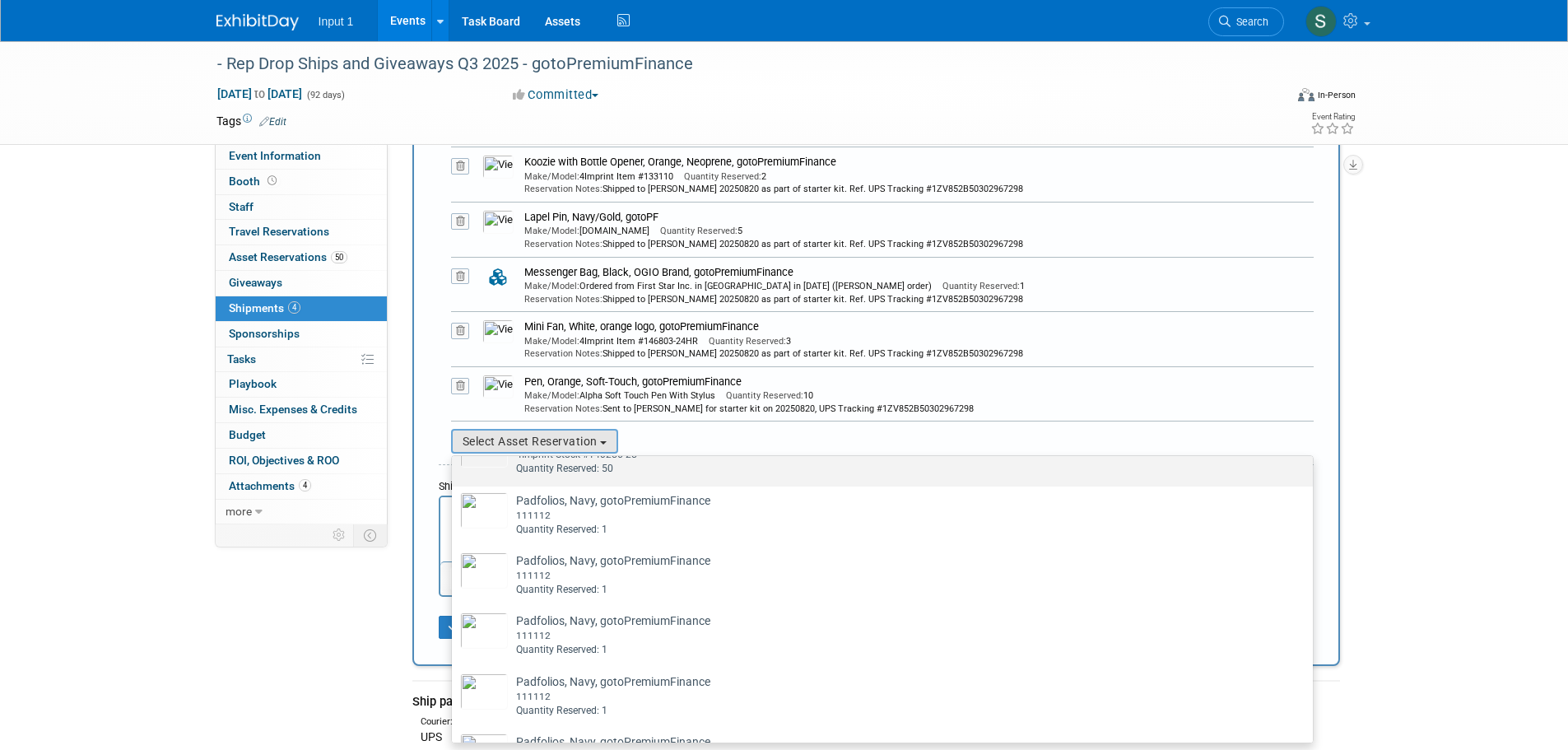
scroll to position [2306, 0]
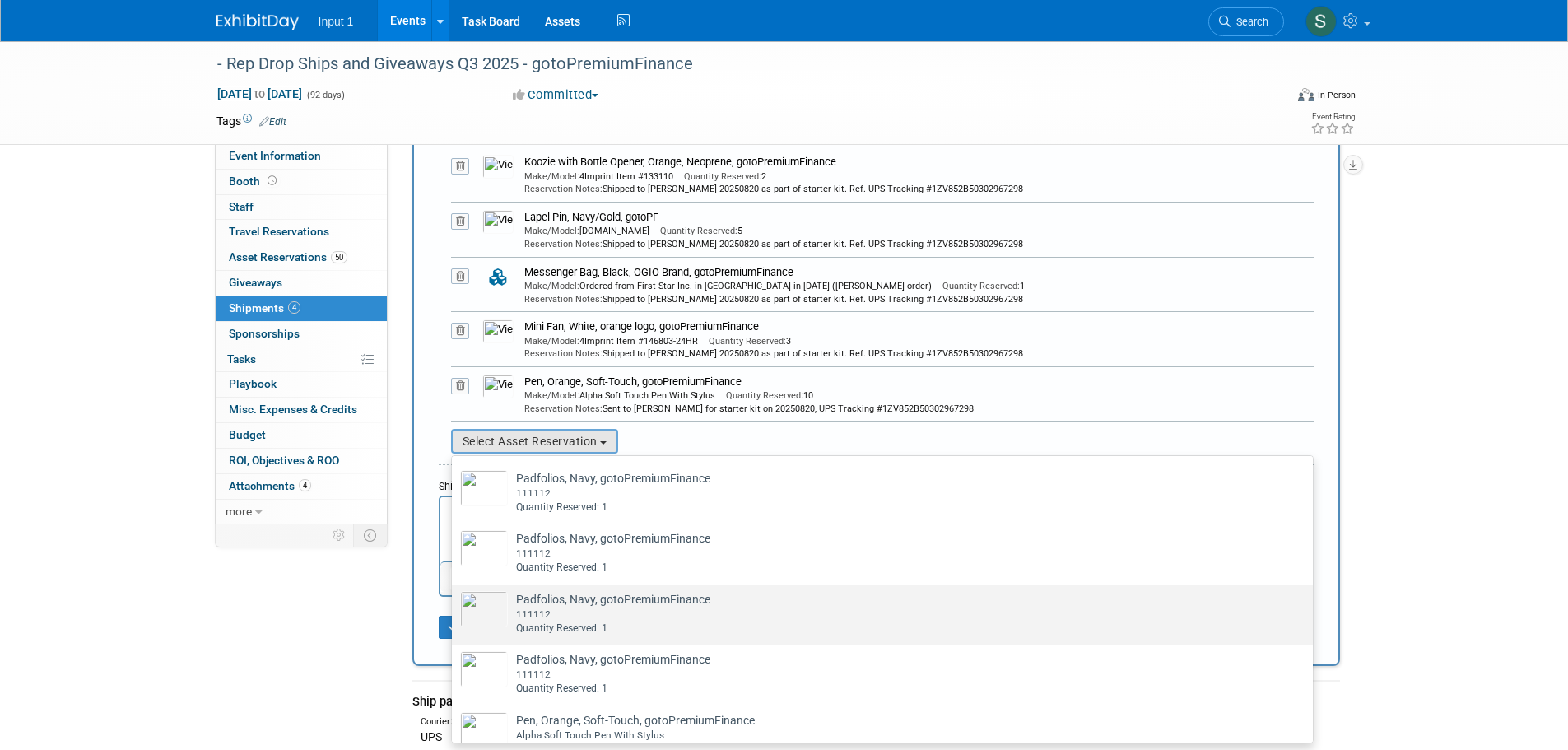
click at [567, 632] on td "Padfolios, Navy, gotoPremiumFinance Already tagged in this shipment 111112 Quan…" at bounding box center [893, 614] width 772 height 45
click at [455, 605] on input "Padfolios, Navy, gotoPremiumFinance Already tagged in this shipment 111112 Quan…" at bounding box center [449, 599] width 11 height 11
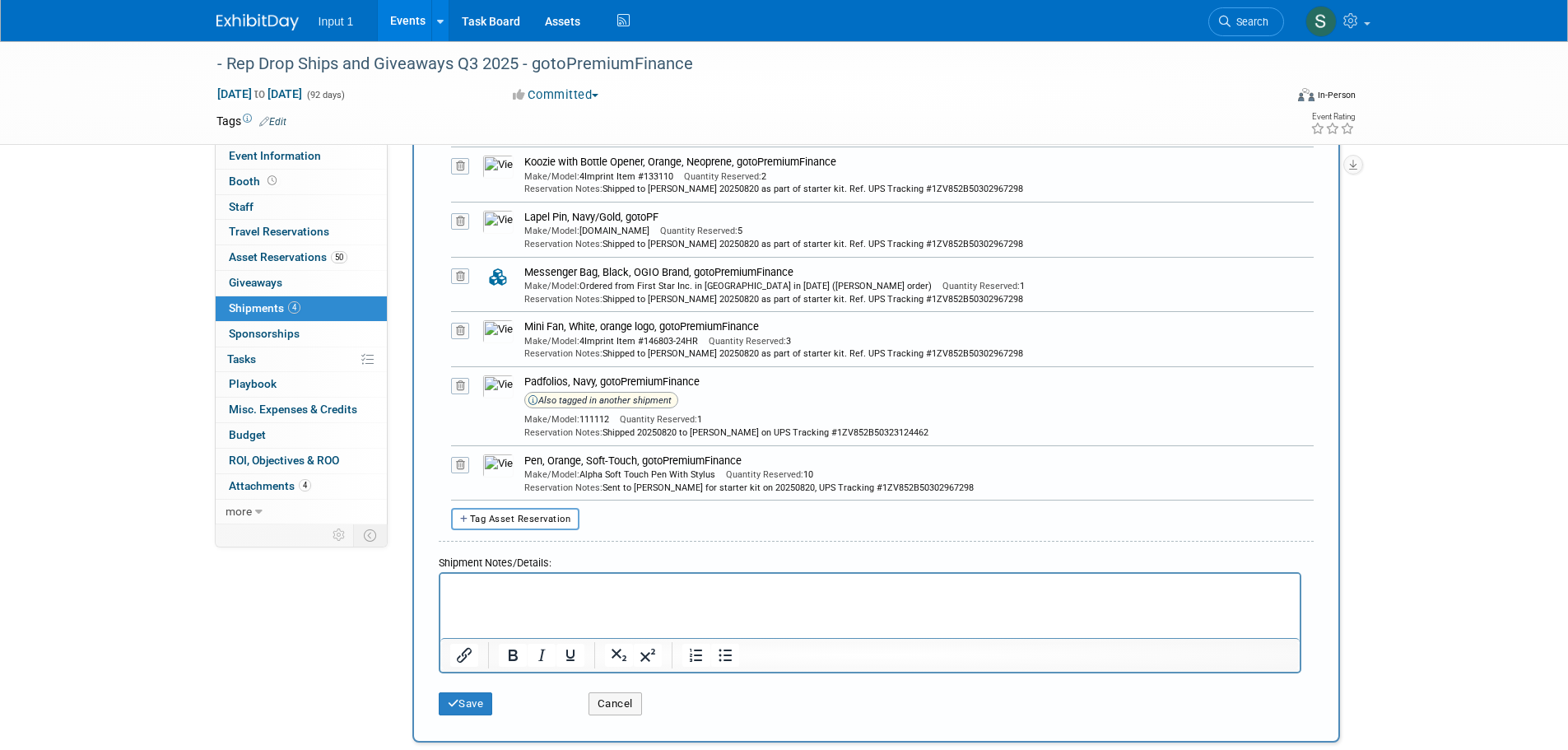
click at [455, 380] on icon at bounding box center [460, 386] width 19 height 17
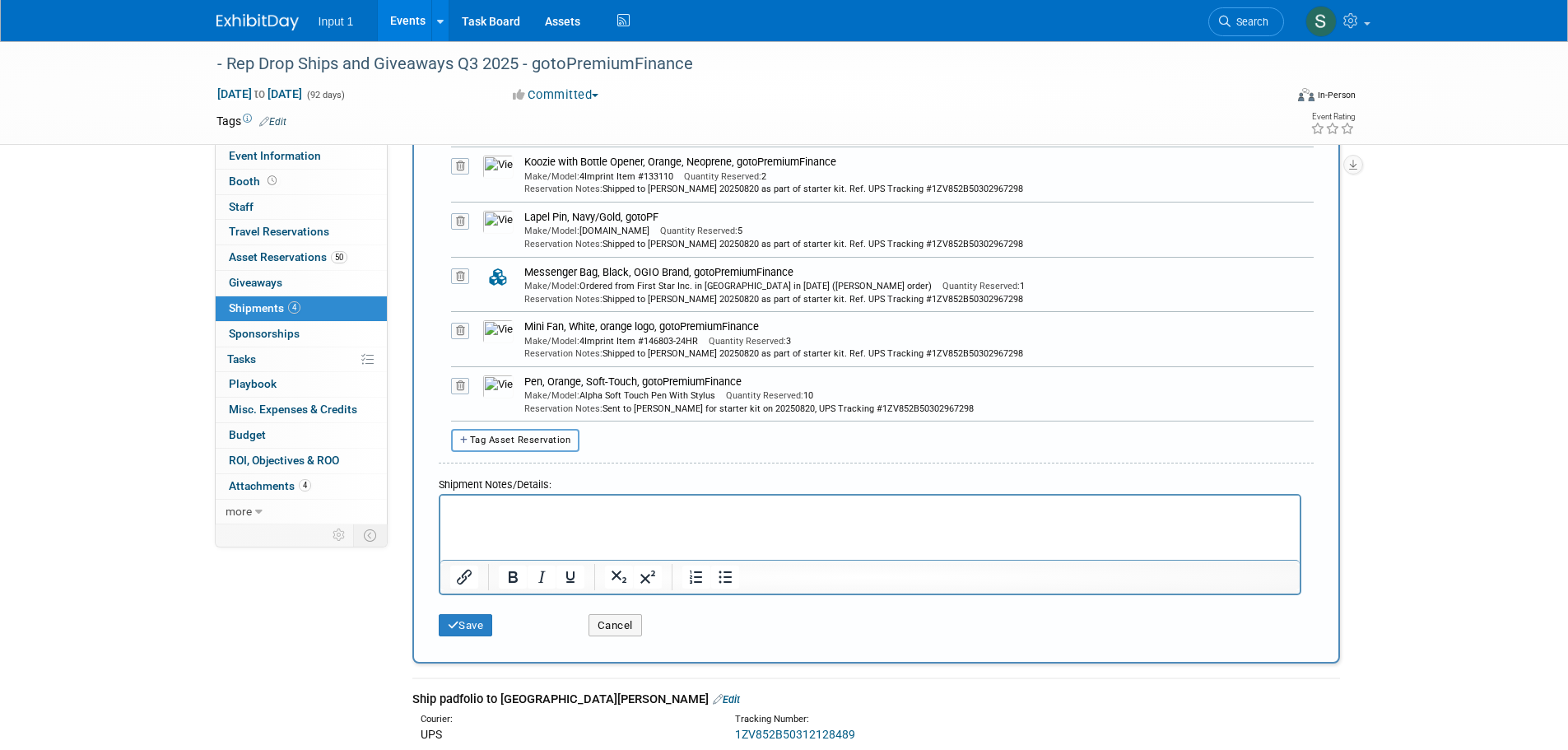
click at [538, 443] on span "Tag Asset Reservation" at bounding box center [521, 439] width 101 height 11
select select
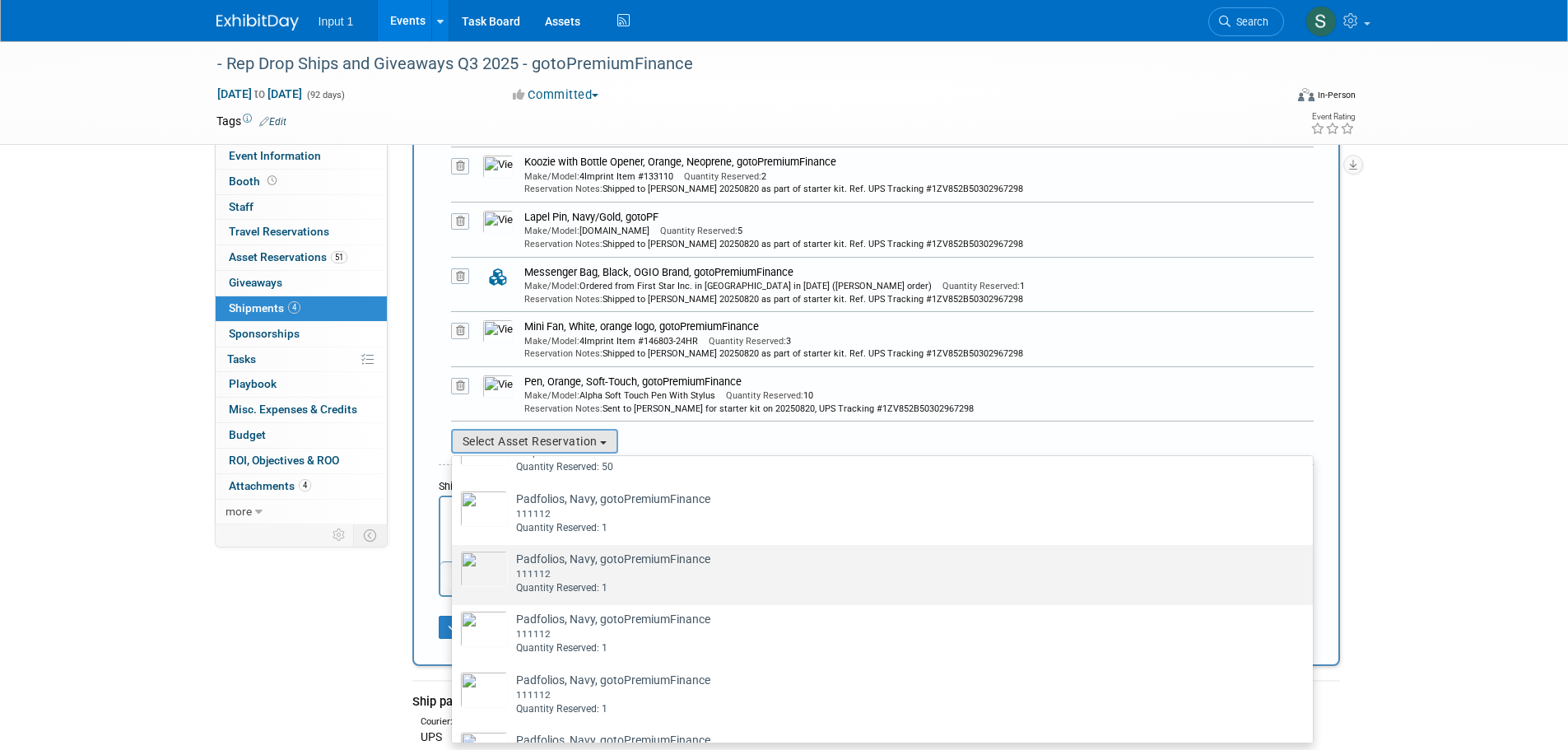
scroll to position [2223, 0]
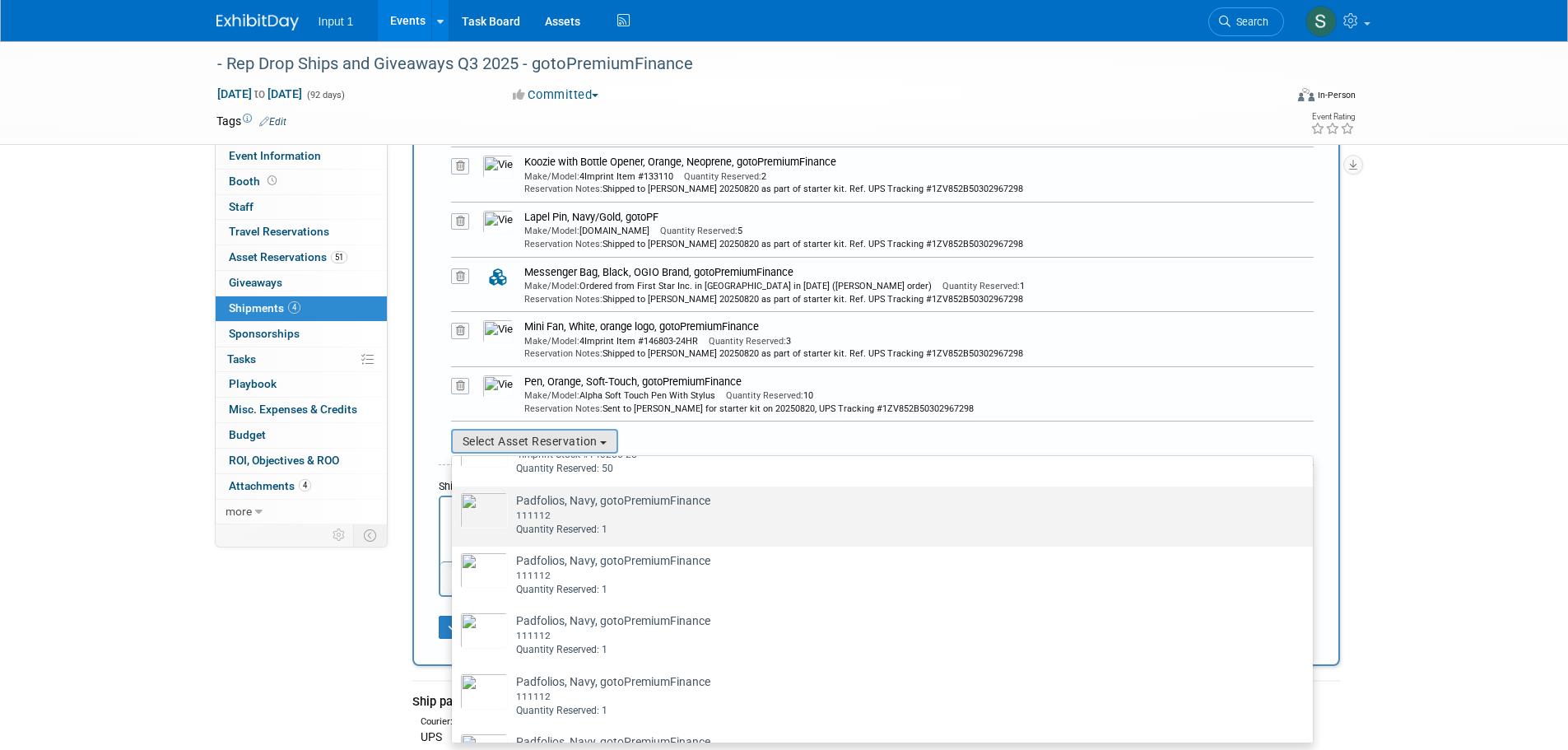
click at [572, 537] on td "Padfolios, Navy, gotoPremiumFinance Already tagged in this shipment 111112 Quan…" at bounding box center [893, 514] width 772 height 45
click at [455, 506] on input "Padfolios, Navy, gotoPremiumFinance Already tagged in this shipment 111112 Quan…" at bounding box center [449, 501] width 11 height 11
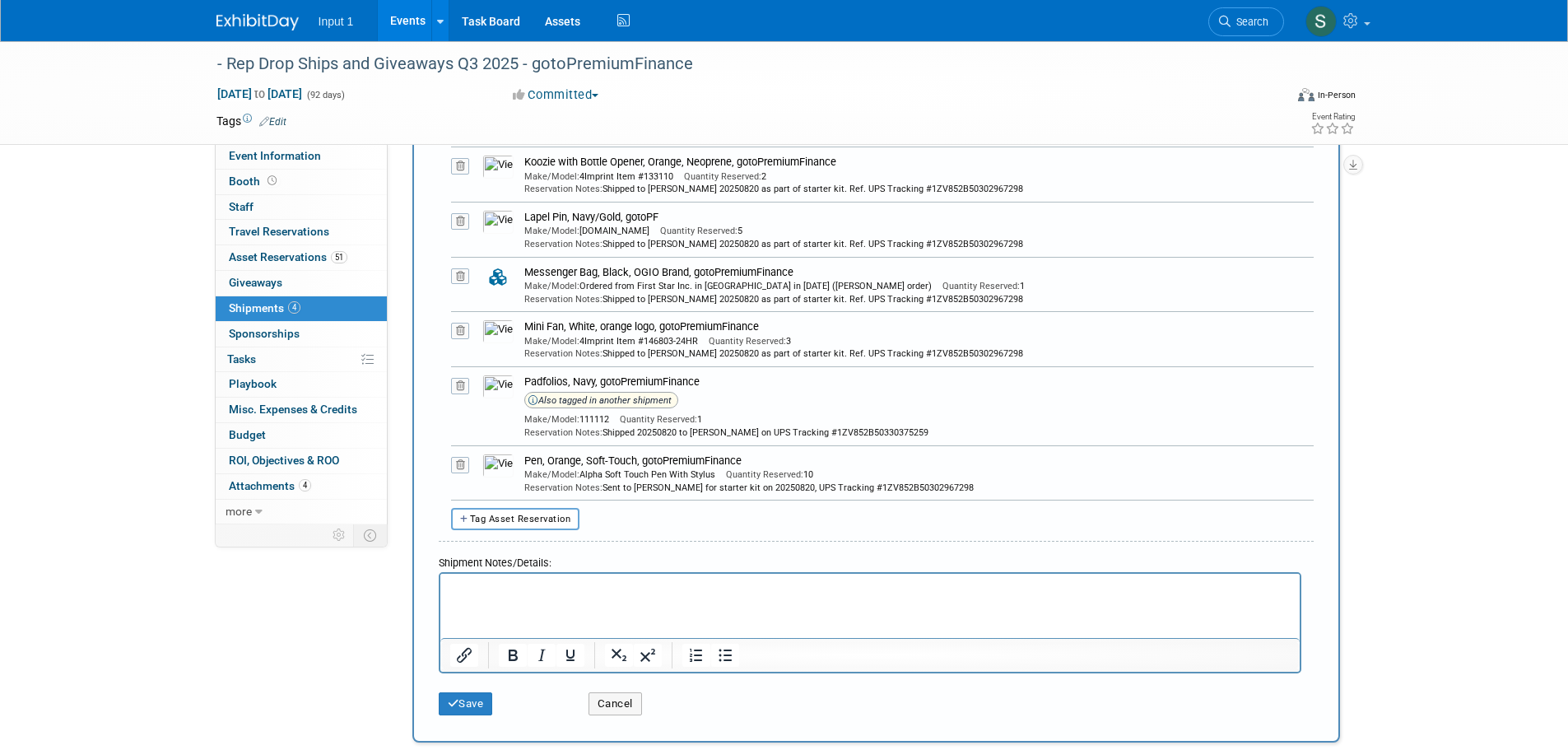
click at [457, 386] on icon at bounding box center [460, 386] width 19 height 17
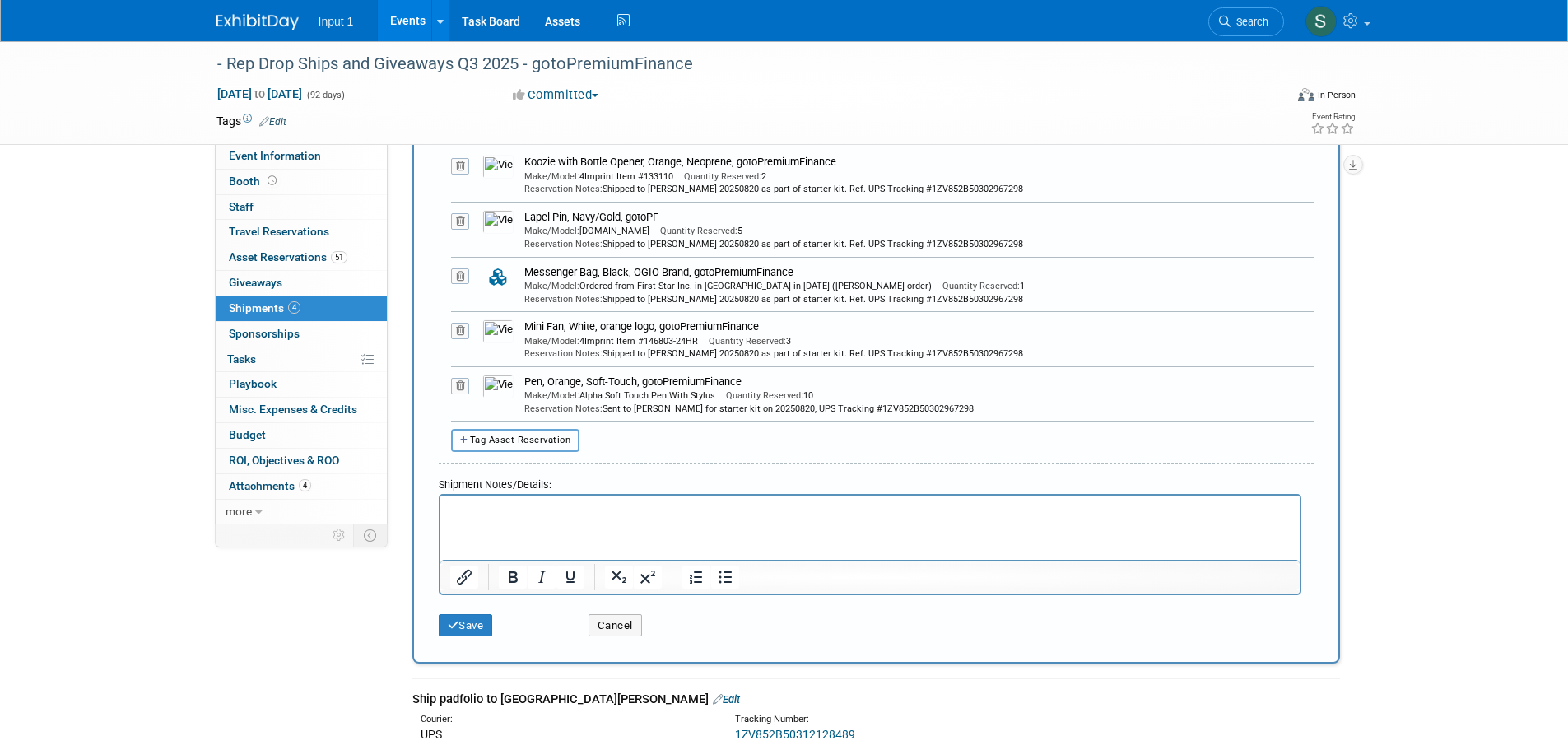
click at [544, 432] on button "Tag Asset Reservation" at bounding box center [515, 439] width 130 height 22
select select
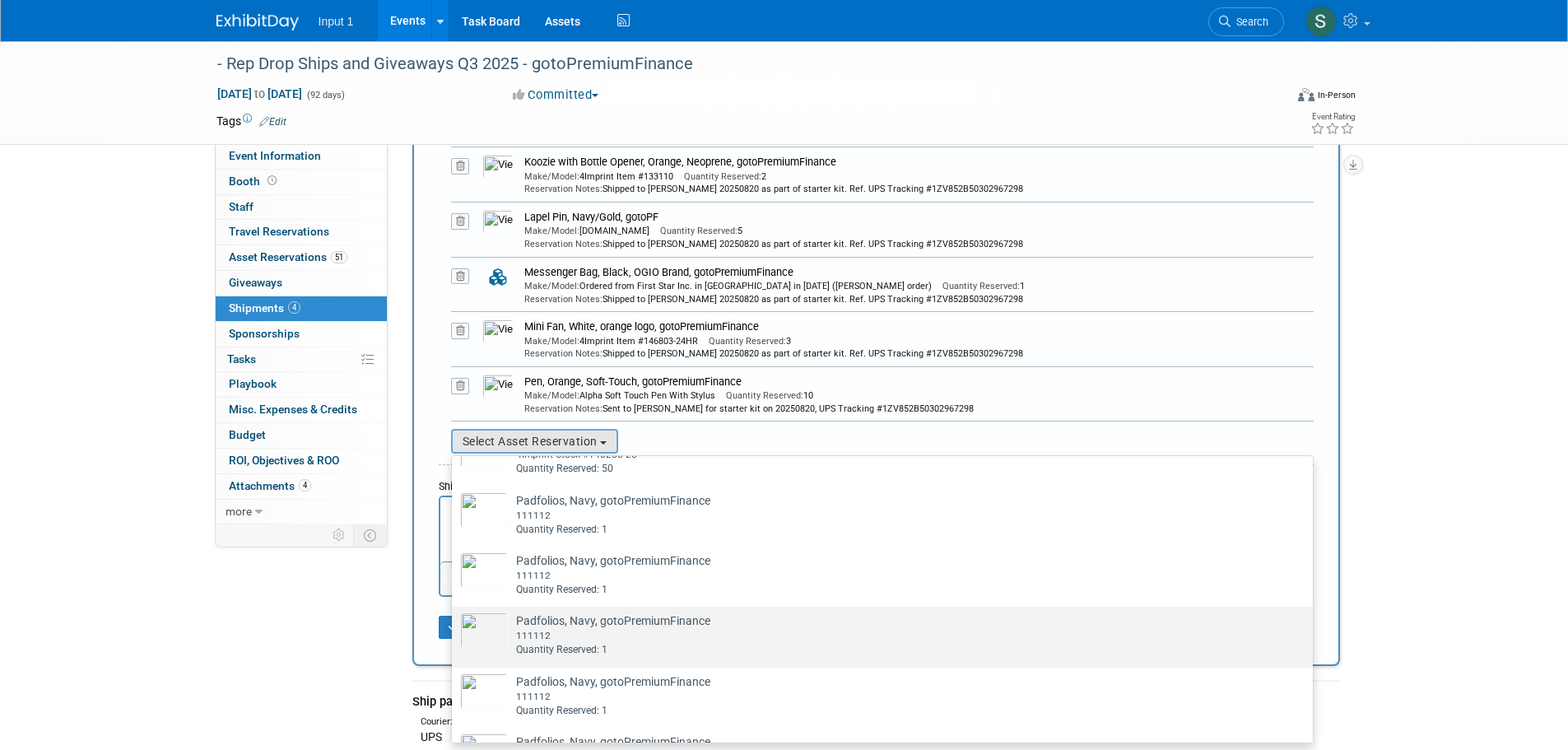
click at [558, 643] on div "111112" at bounding box center [898, 636] width 764 height 14
click at [455, 626] on input "Padfolios, Navy, gotoPremiumFinance Already tagged in this shipment 111112 Quan…" at bounding box center [449, 620] width 11 height 11
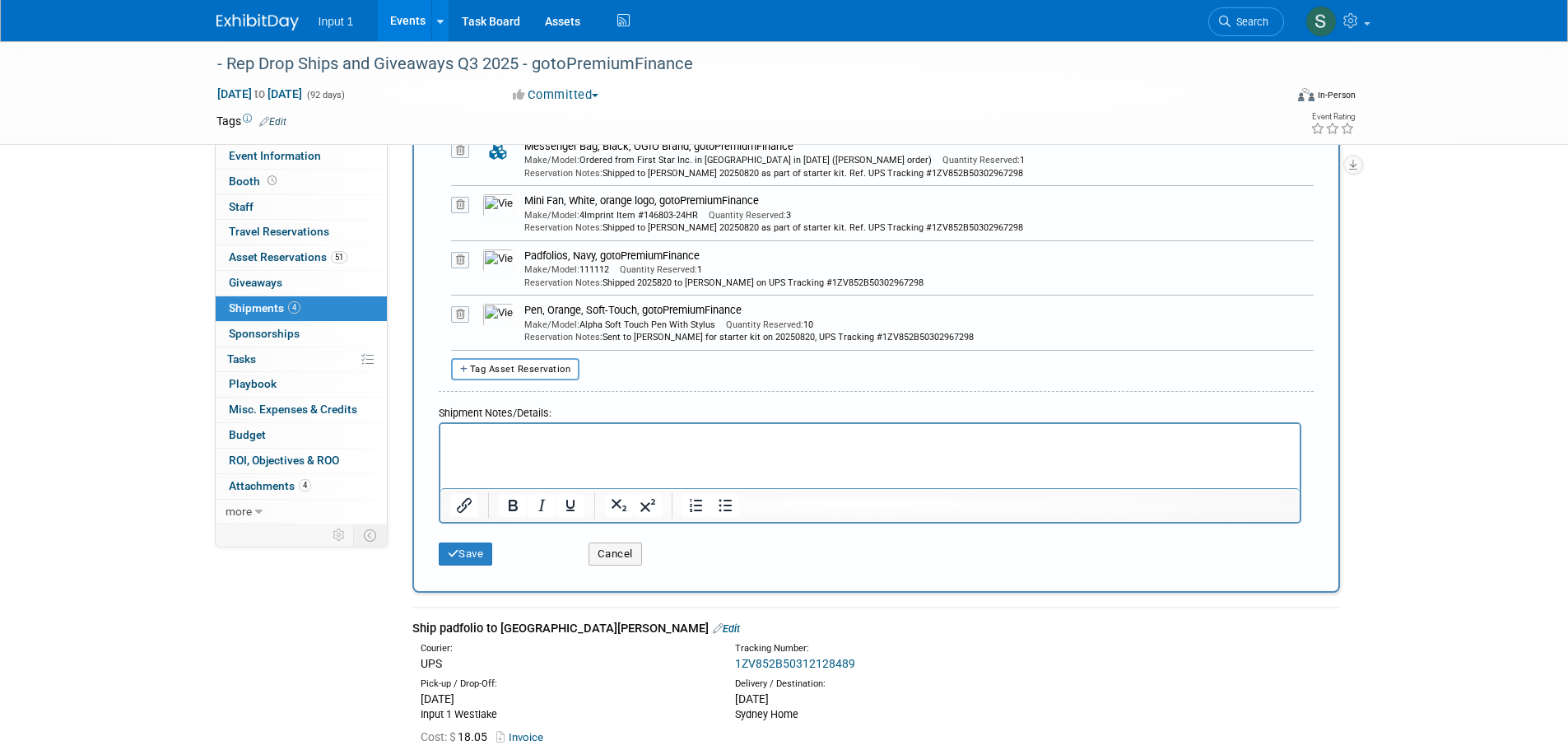
scroll to position [988, 0]
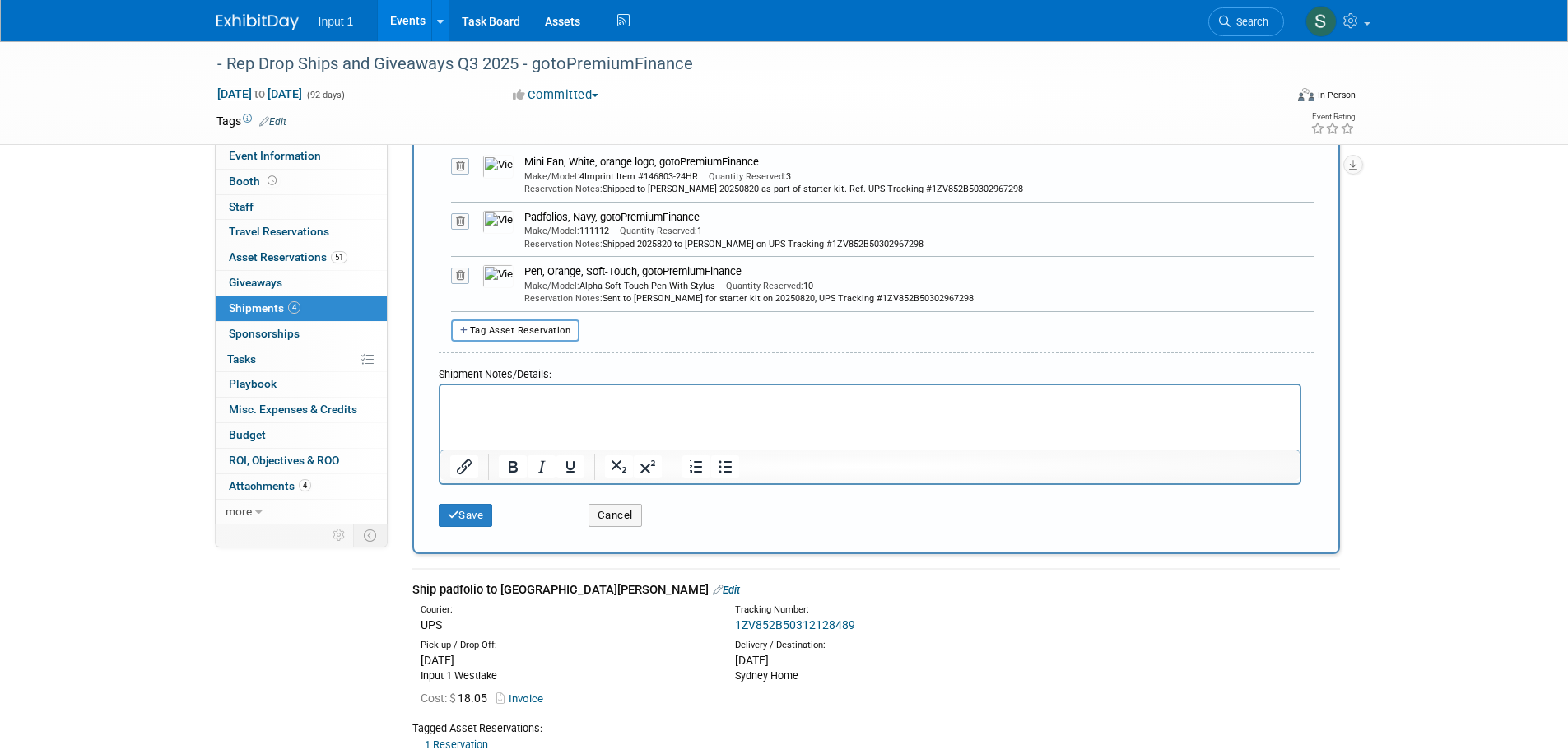
click at [481, 408] on html at bounding box center [869, 397] width 859 height 23
click at [465, 522] on button "Save" at bounding box center [466, 515] width 55 height 23
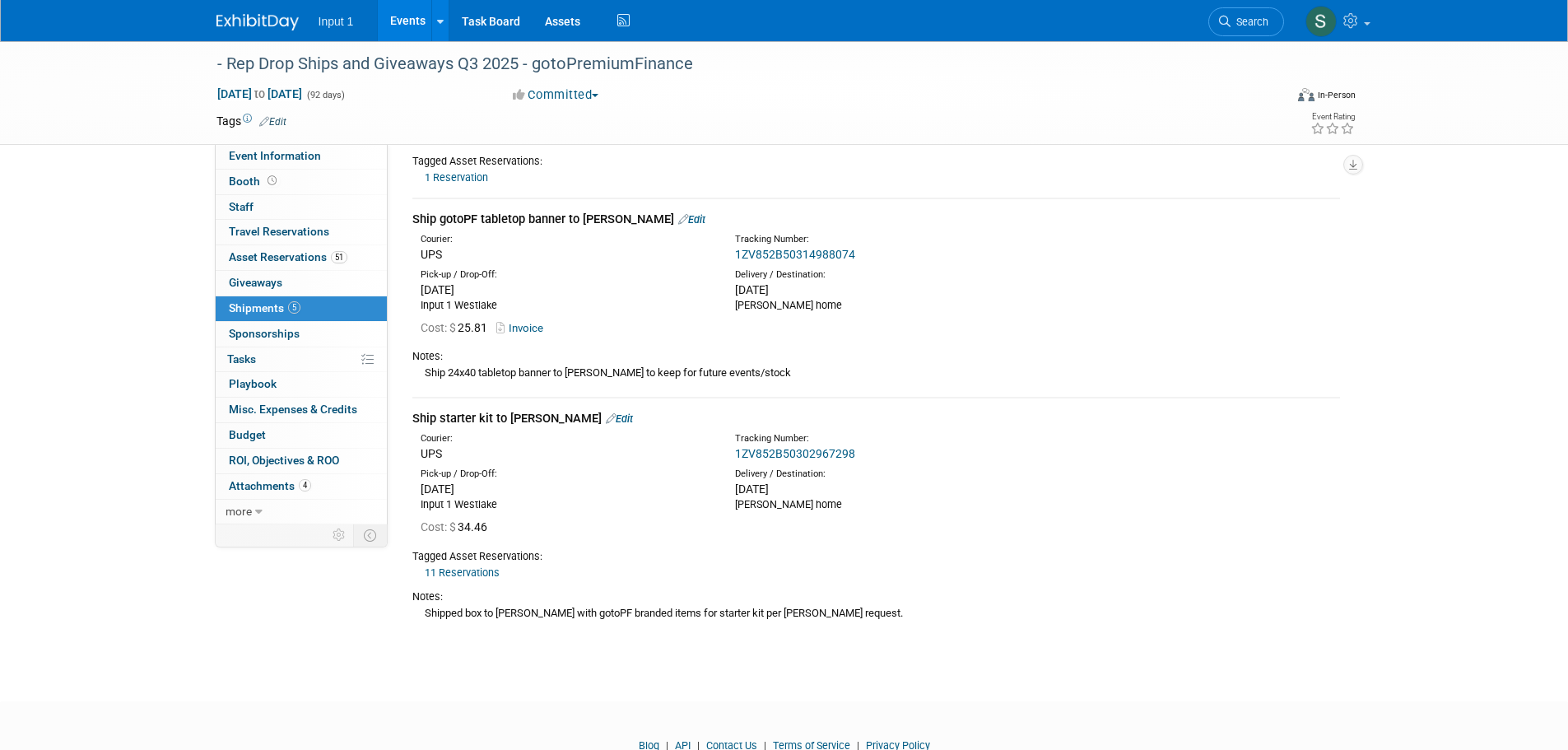
scroll to position [674, 0]
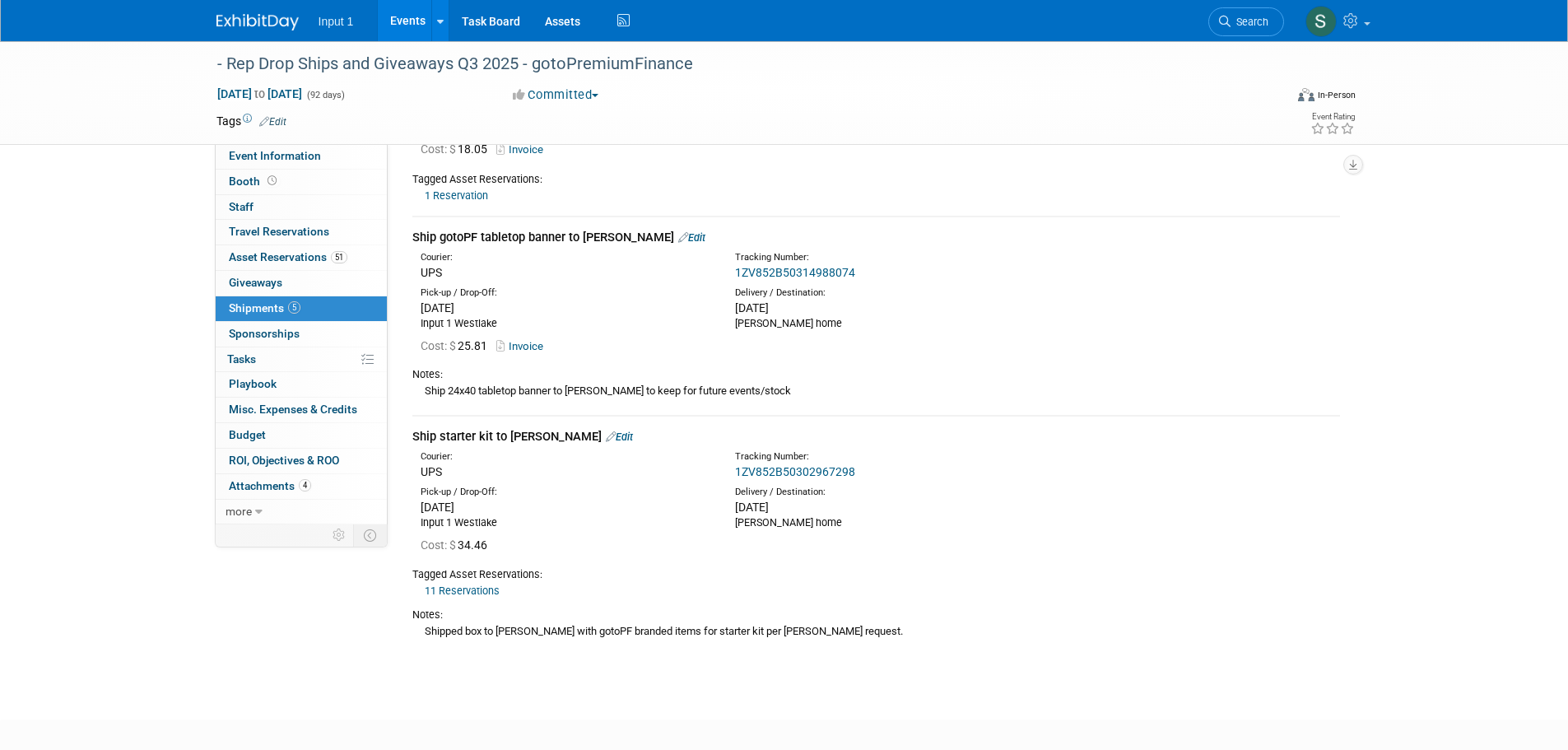
click at [606, 432] on link "Edit" at bounding box center [619, 436] width 27 height 13
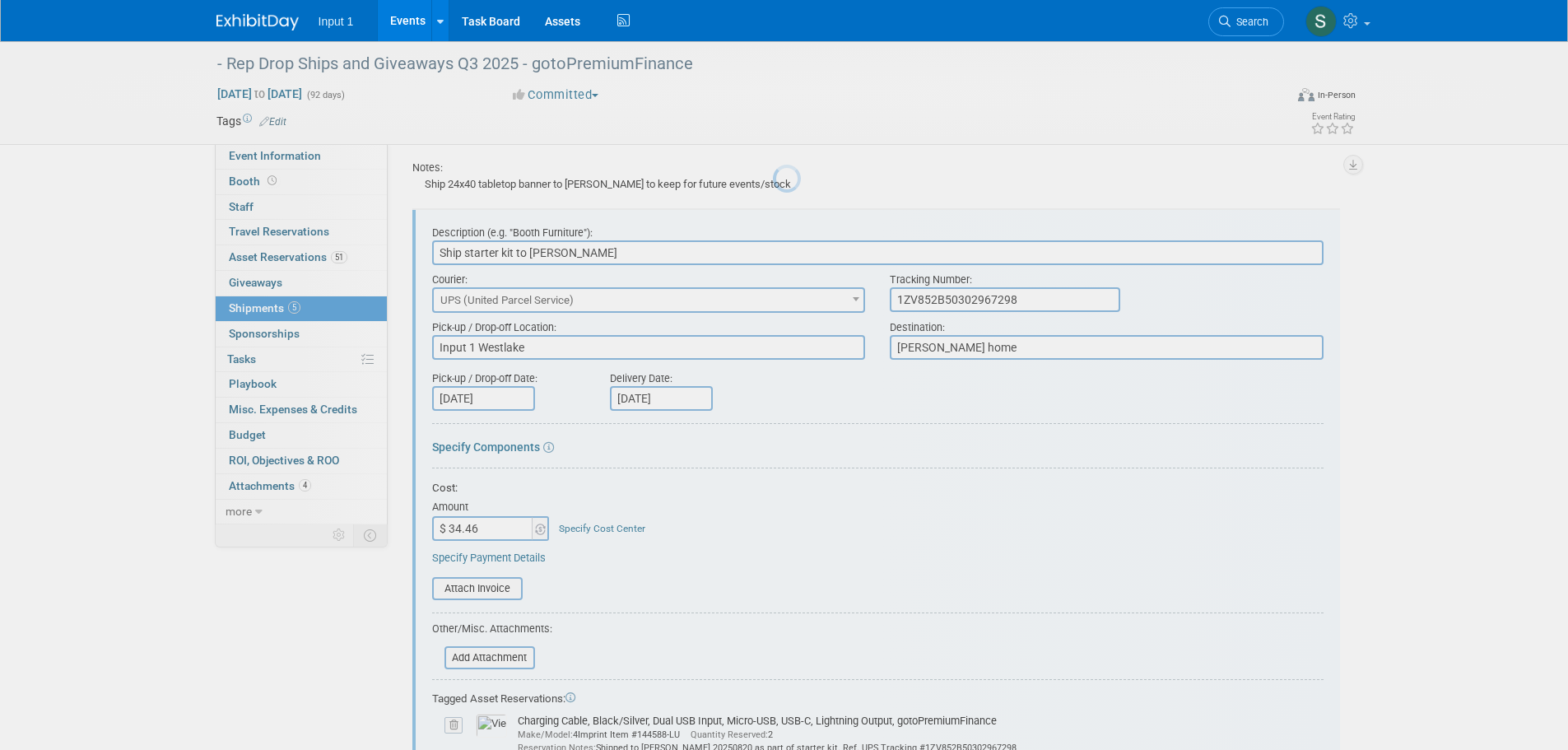
scroll to position [0, 0]
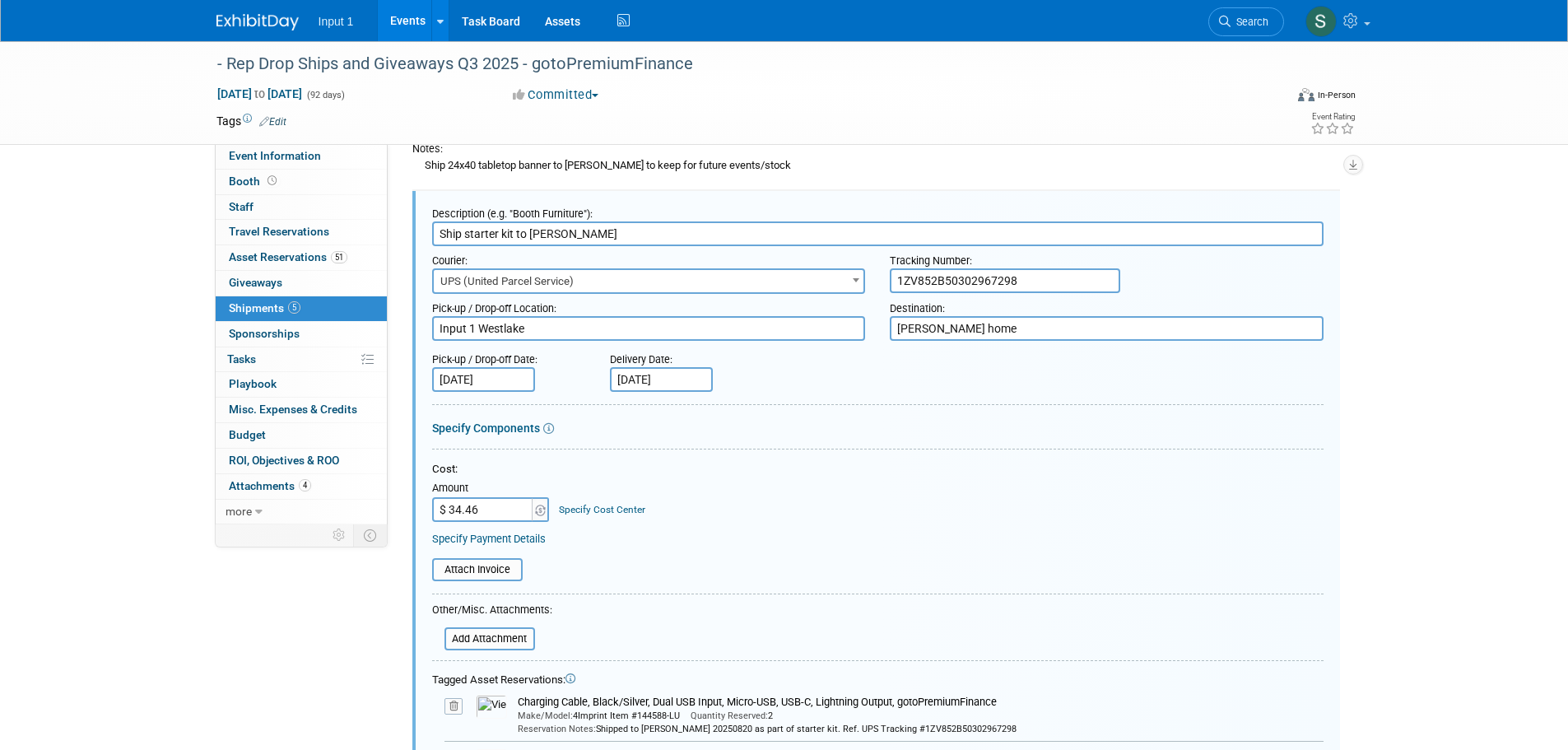
click at [575, 232] on input "Ship starter kit to Troy Ellils" at bounding box center [877, 233] width 891 height 24
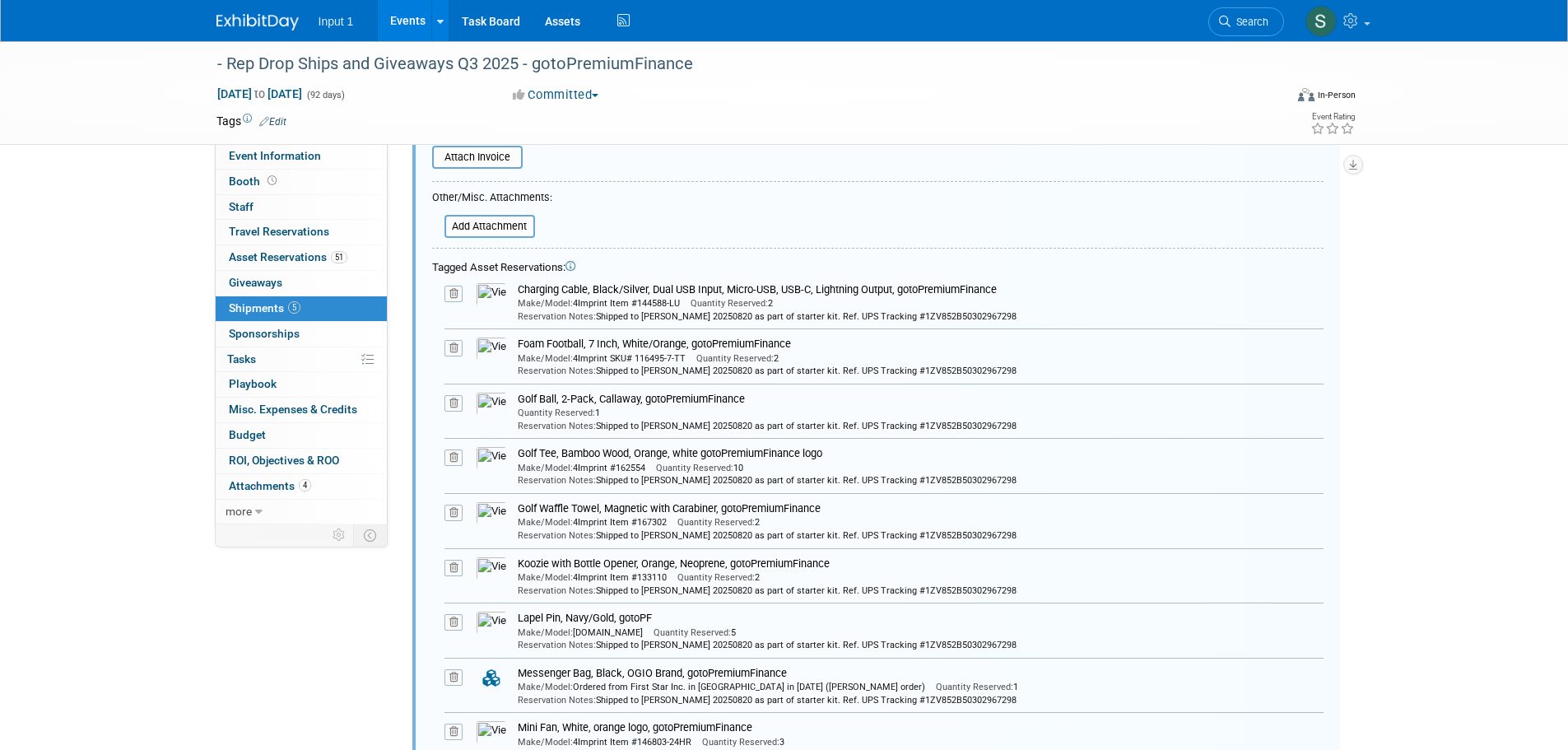
scroll to position [1723, 0]
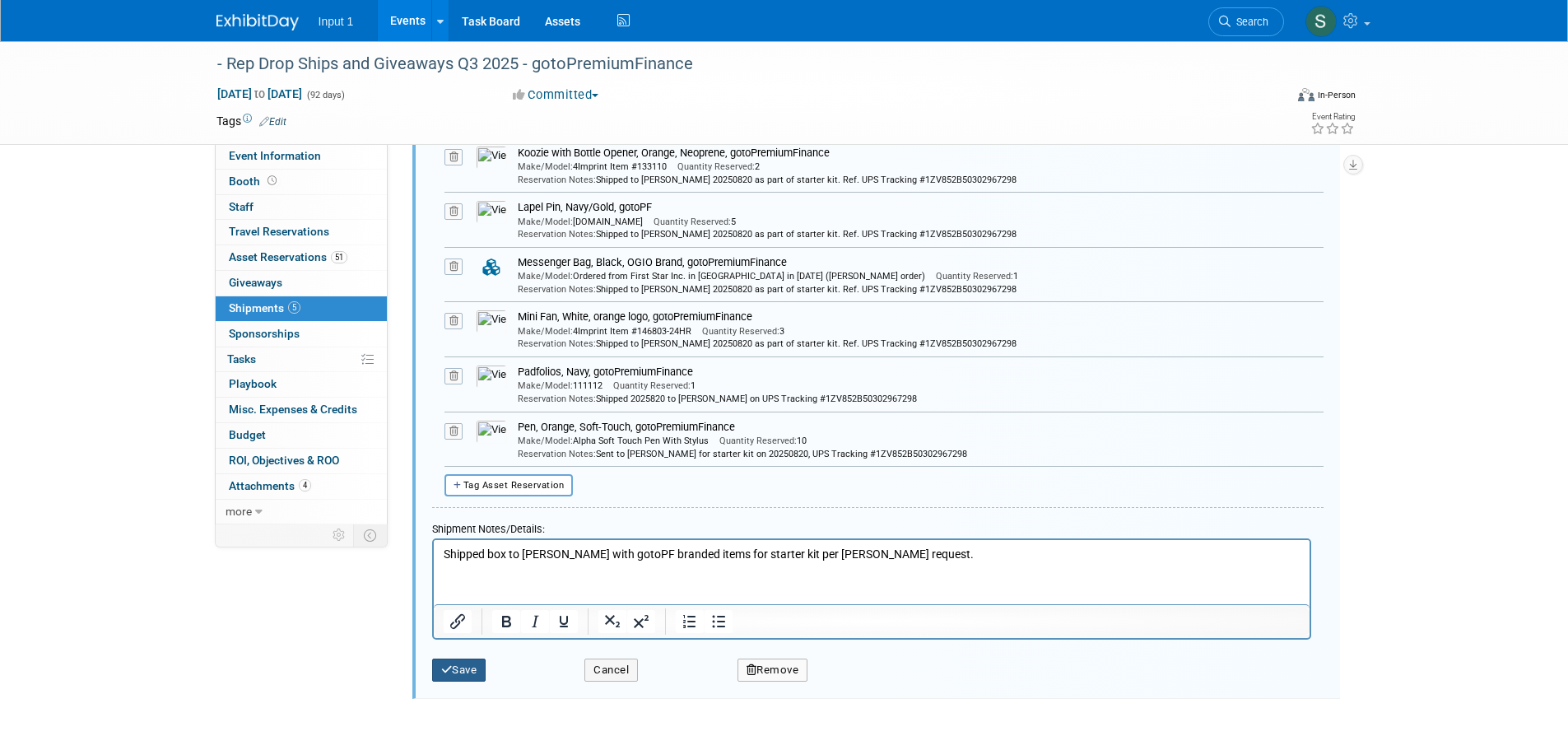
type input "Ship starter kit to Troy Ellis"
drag, startPoint x: 458, startPoint y: 667, endPoint x: 449, endPoint y: 682, distance: 17.5
click at [457, 667] on button "Save" at bounding box center [460, 670] width 55 height 23
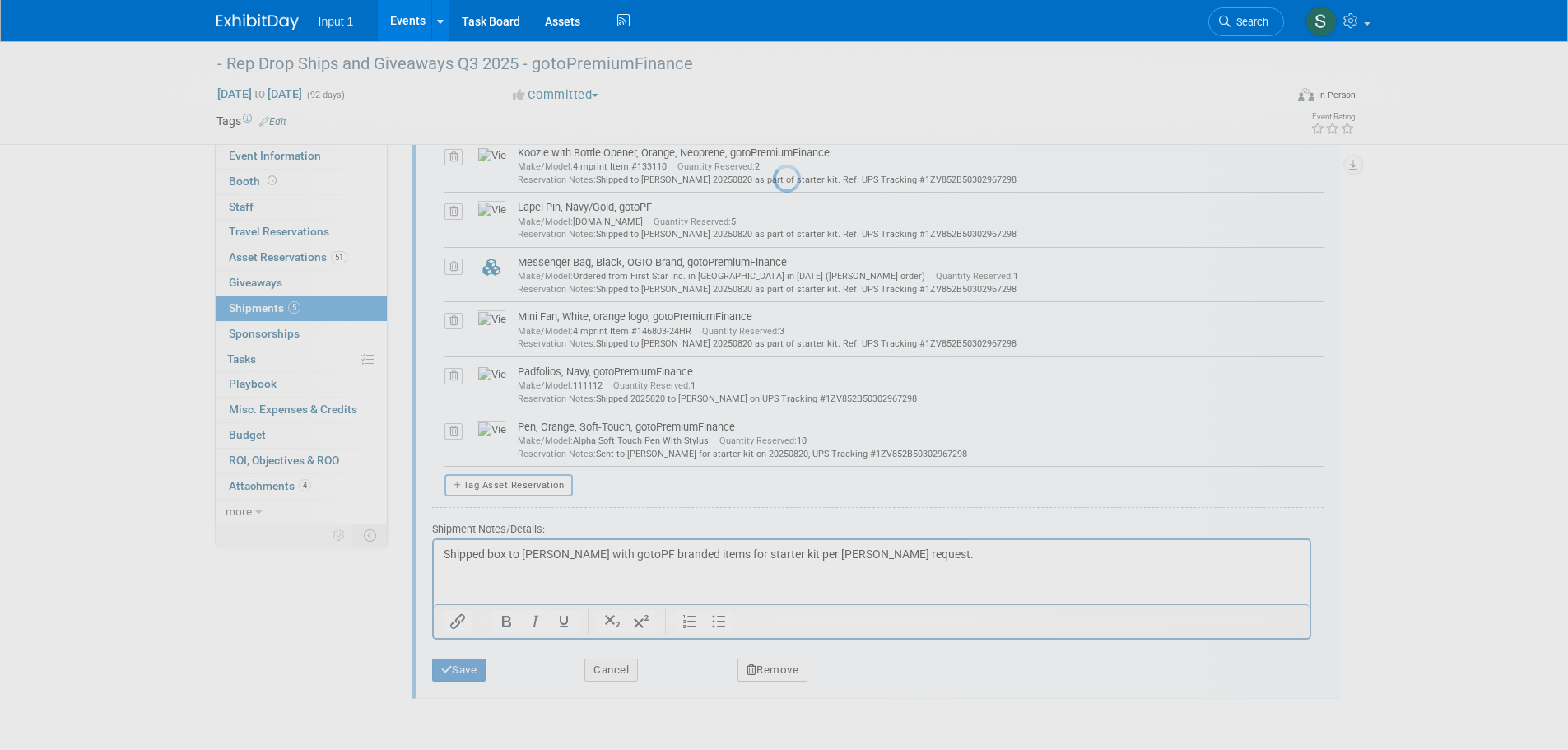
scroll to position [757, 0]
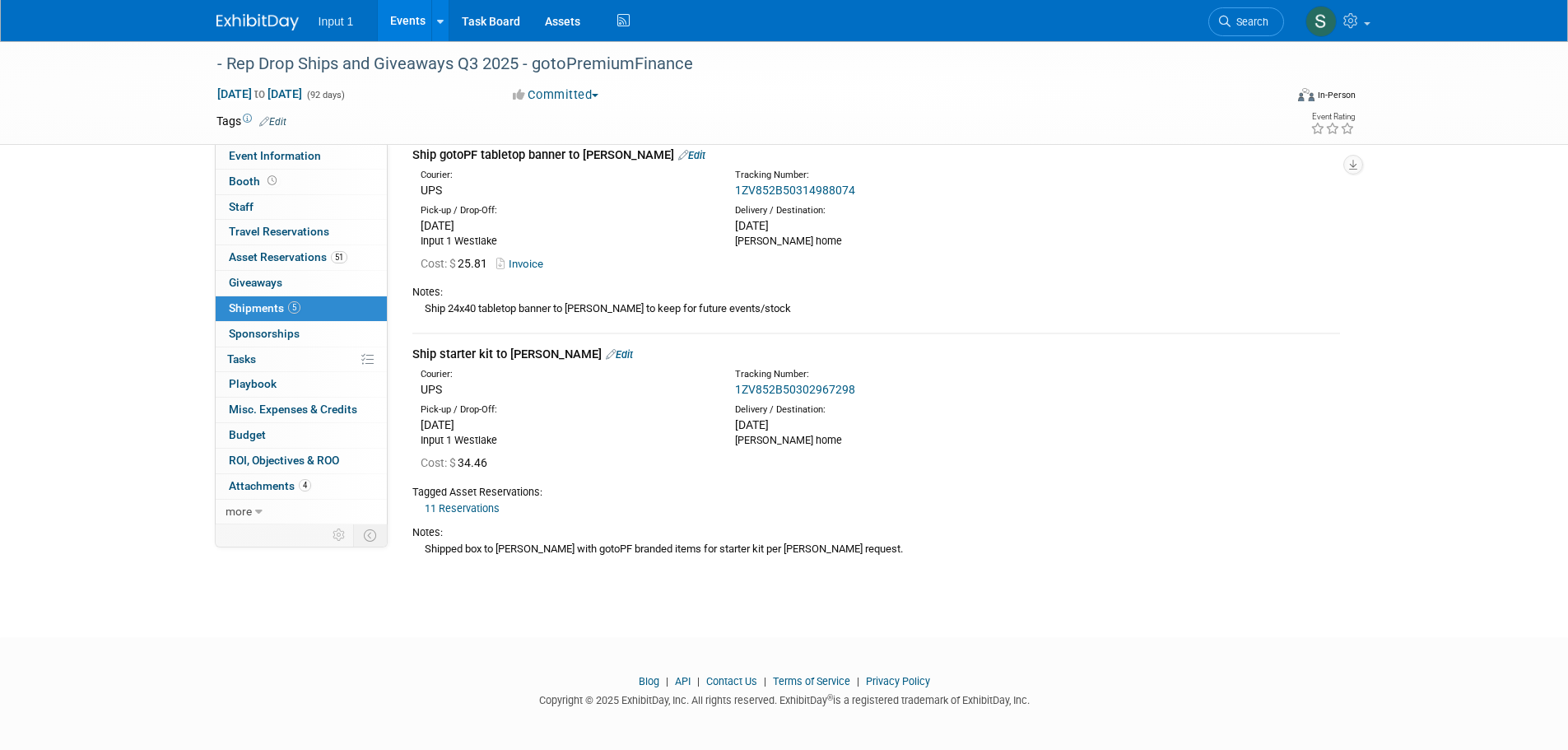
drag, startPoint x: 1071, startPoint y: 558, endPoint x: 1260, endPoint y: 699, distance: 235.8
click at [1072, 558] on div "Notes: Shipped box to Troy Ellis with gotoPF branded items for starter kit per …" at bounding box center [876, 540] width 928 height 45
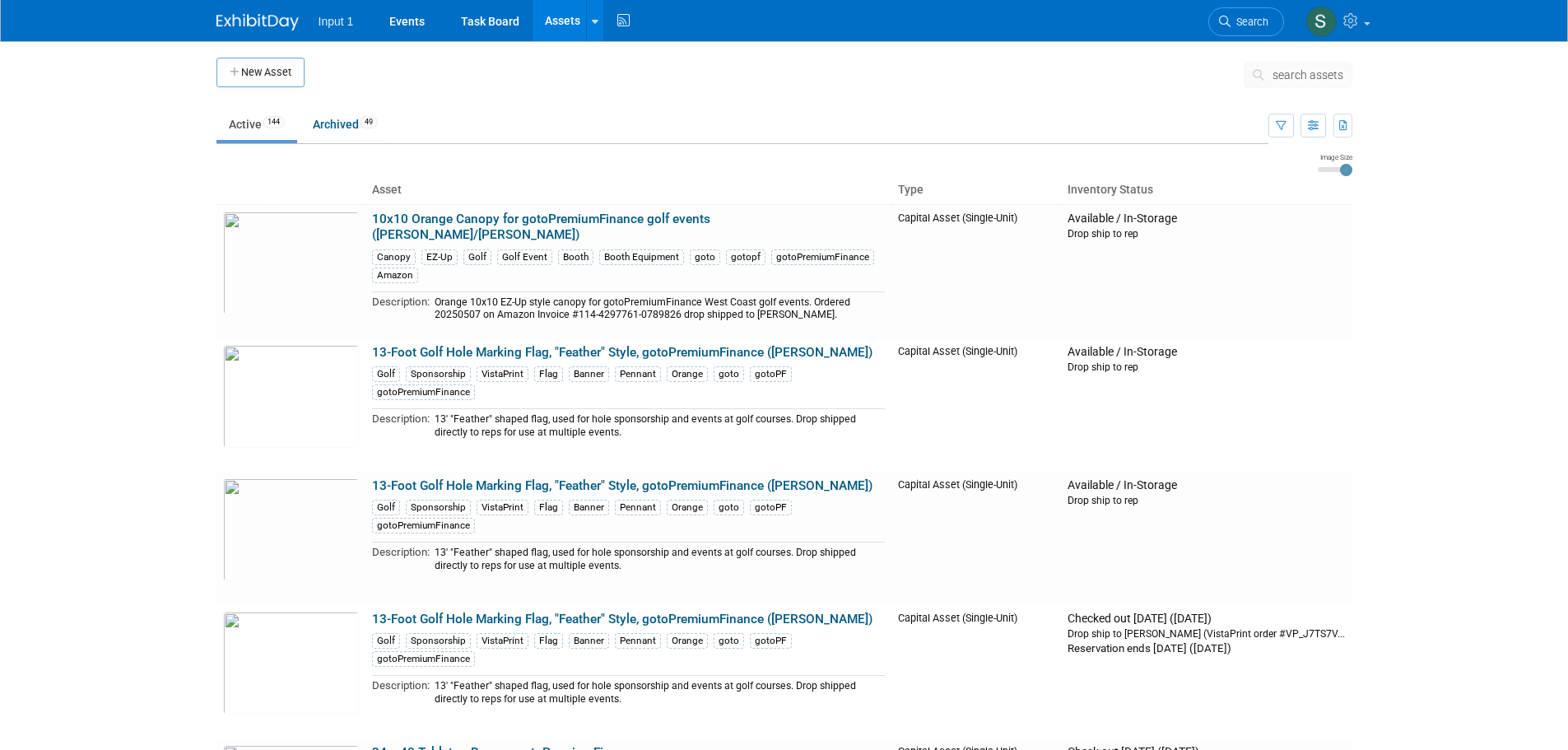
click at [1275, 77] on span "search assets" at bounding box center [1308, 75] width 71 height 14
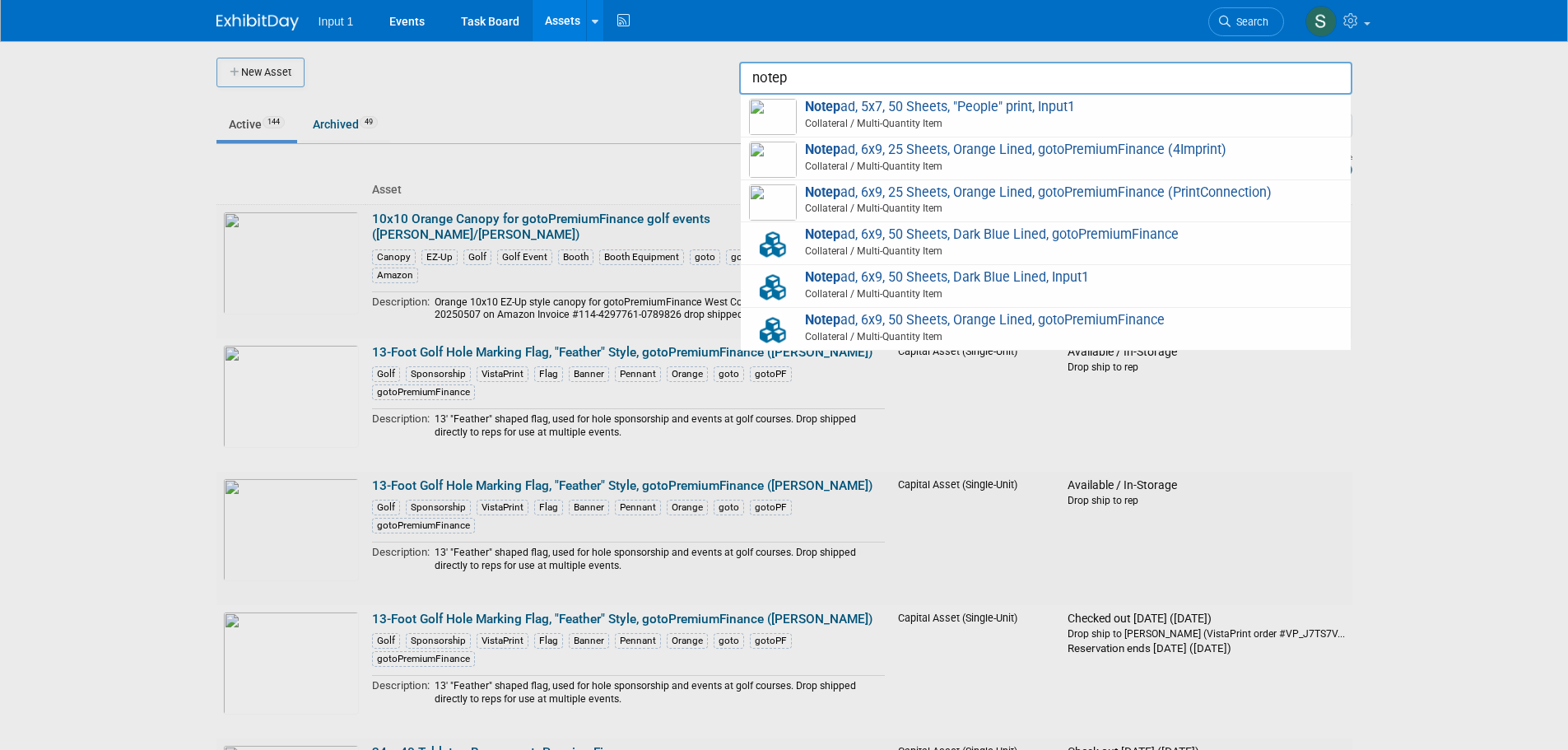
drag, startPoint x: 924, startPoint y: 169, endPoint x: 937, endPoint y: 163, distance: 14.3
click at [925, 169] on span "Collateral / Multi-Quantity Item" at bounding box center [1048, 166] width 588 height 15
type input "Notepad, 6x9, 25 Sheets, Orange Lined, gotoPremiumFinance (4Imprint)"
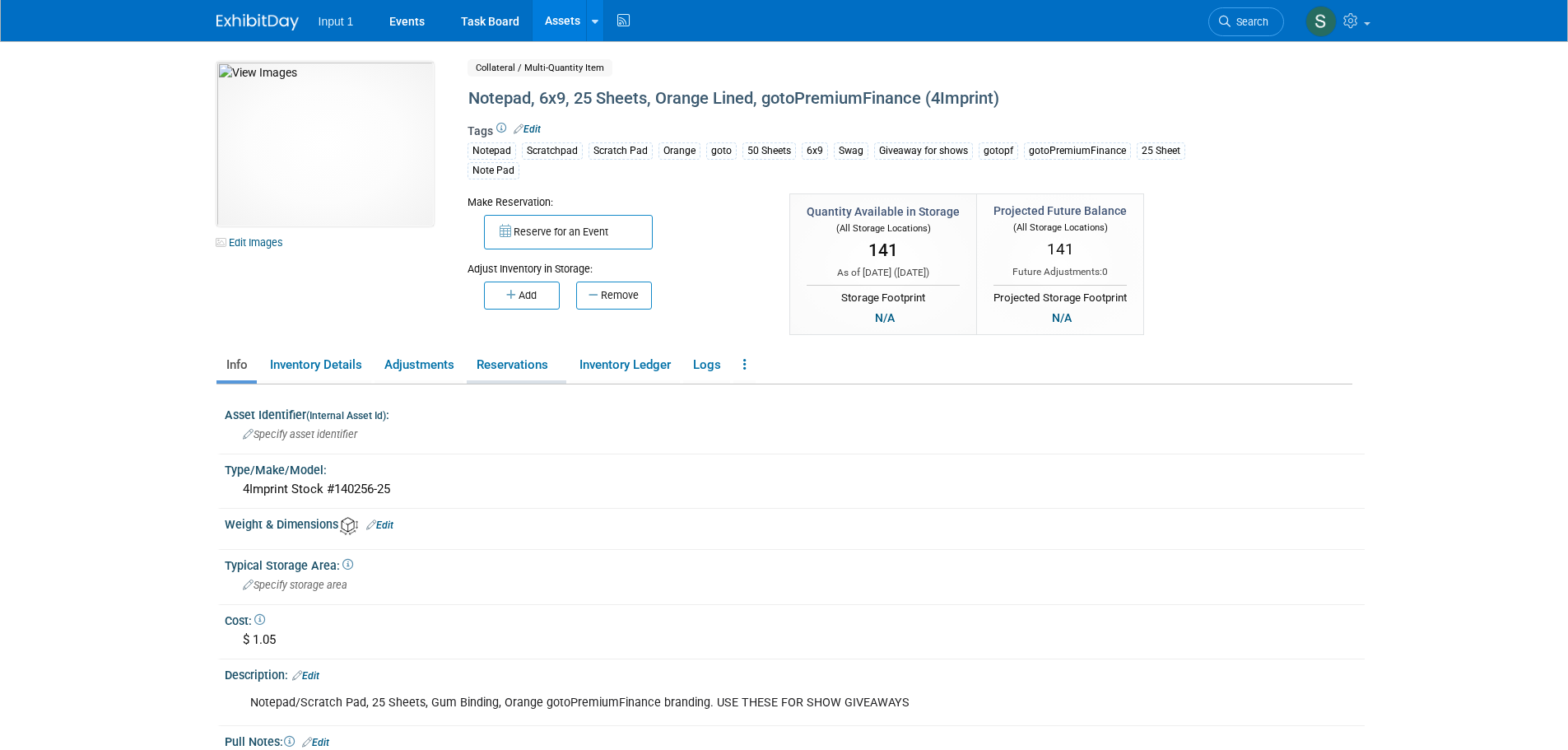
click at [514, 367] on link "Reservations" at bounding box center [516, 365] width 99 height 29
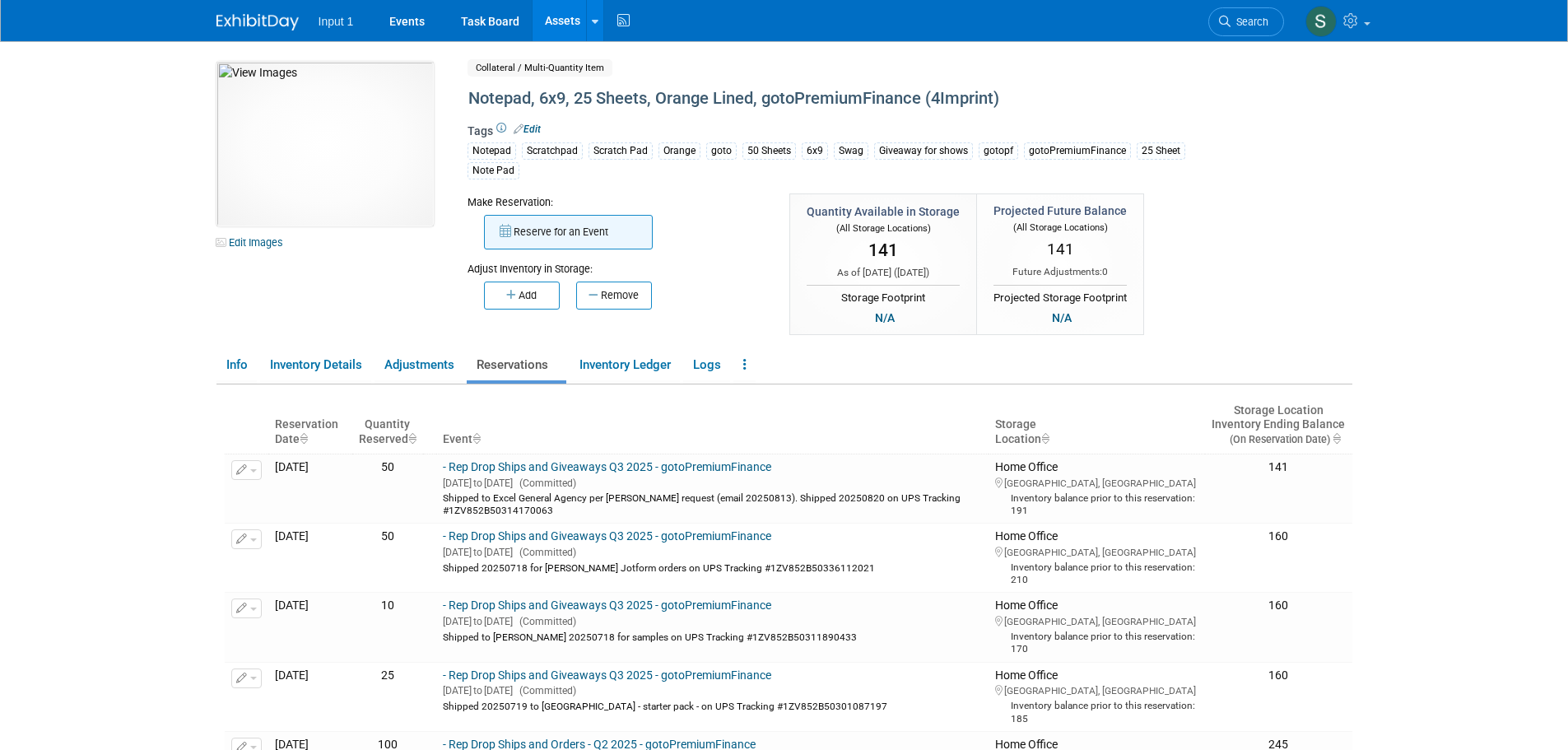
click at [542, 236] on button "Reserve for an Event" at bounding box center [568, 232] width 168 height 34
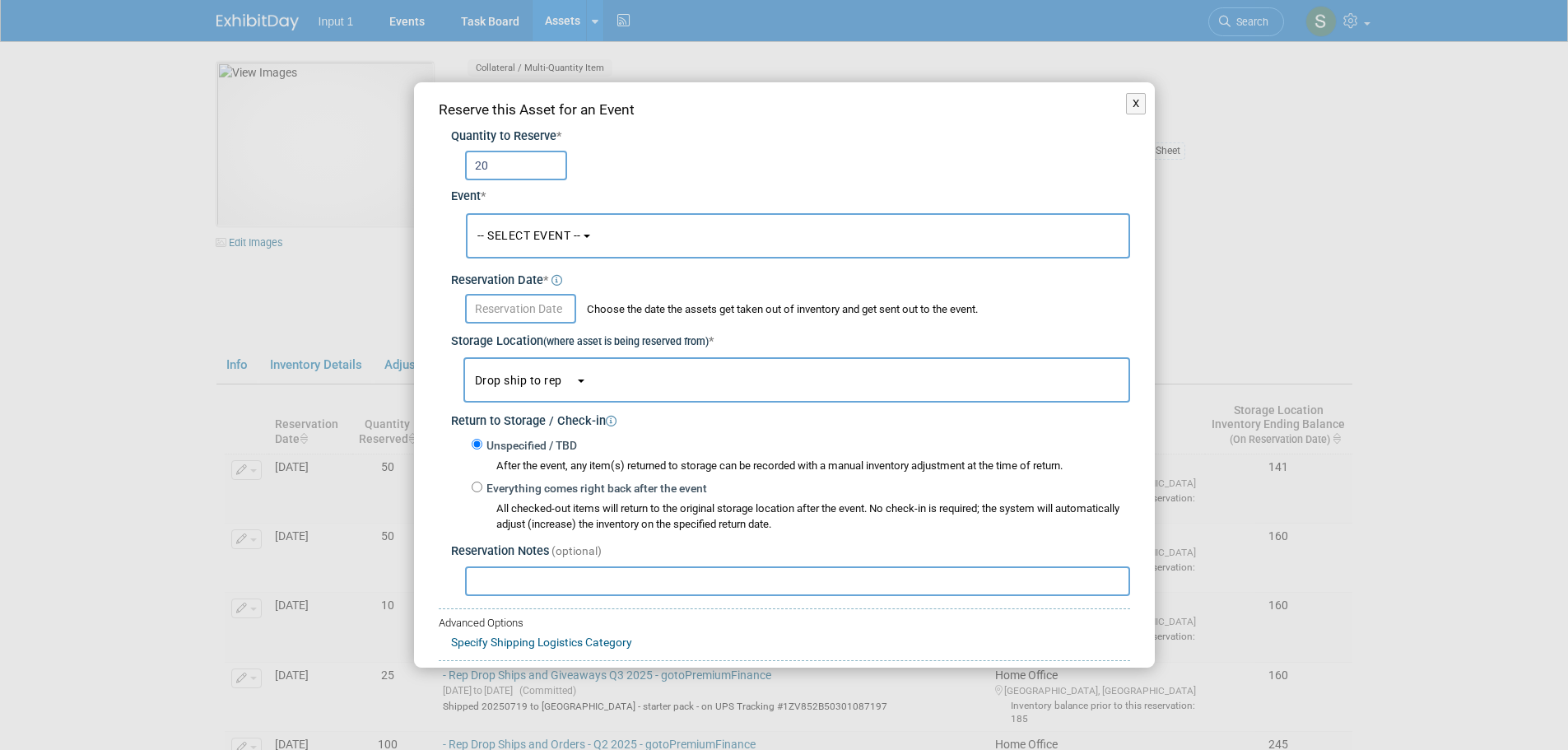
type input "20"
click at [650, 240] on button "-- SELECT EVENT --" at bounding box center [798, 236] width 664 height 45
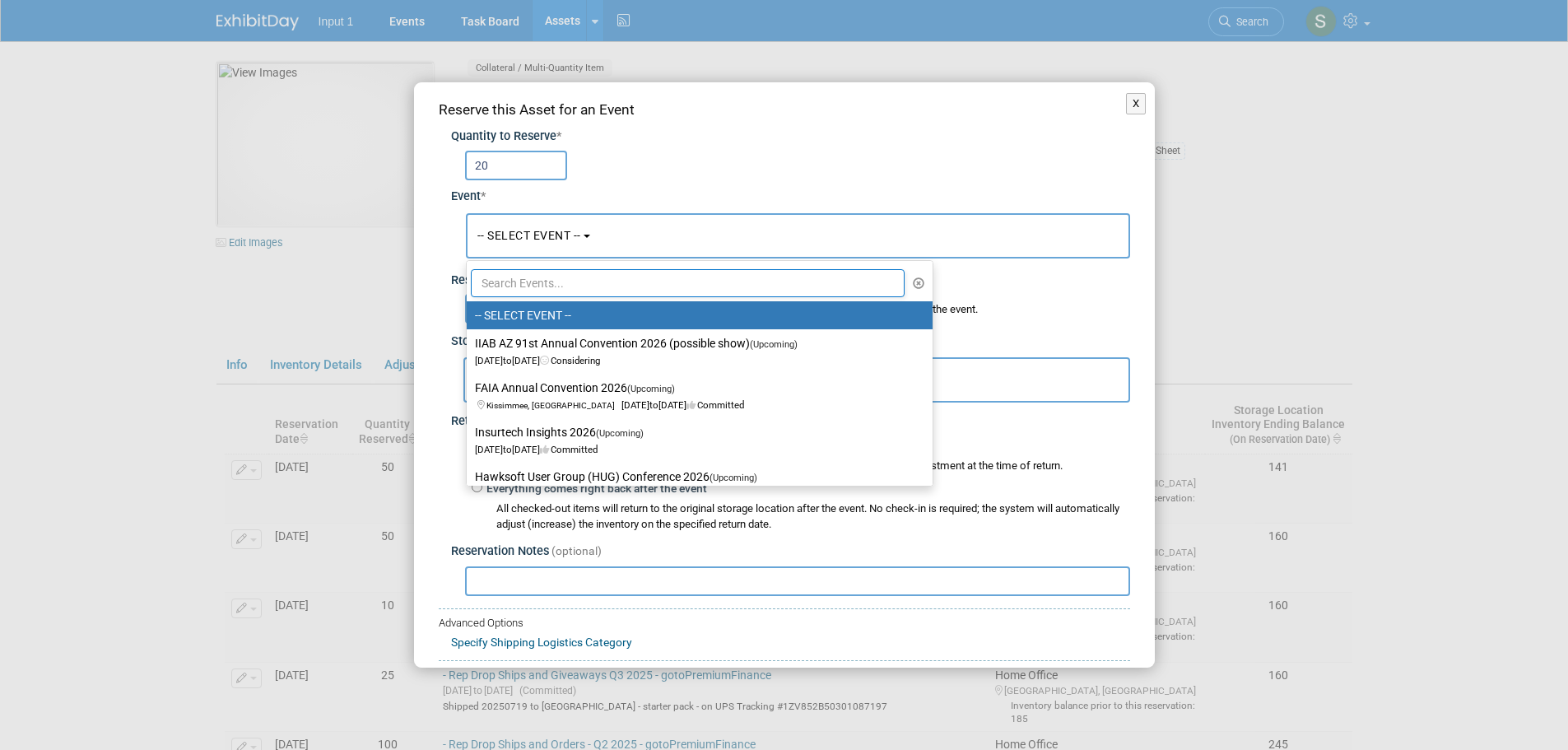
click at [580, 282] on input "text" at bounding box center [688, 282] width 434 height 28
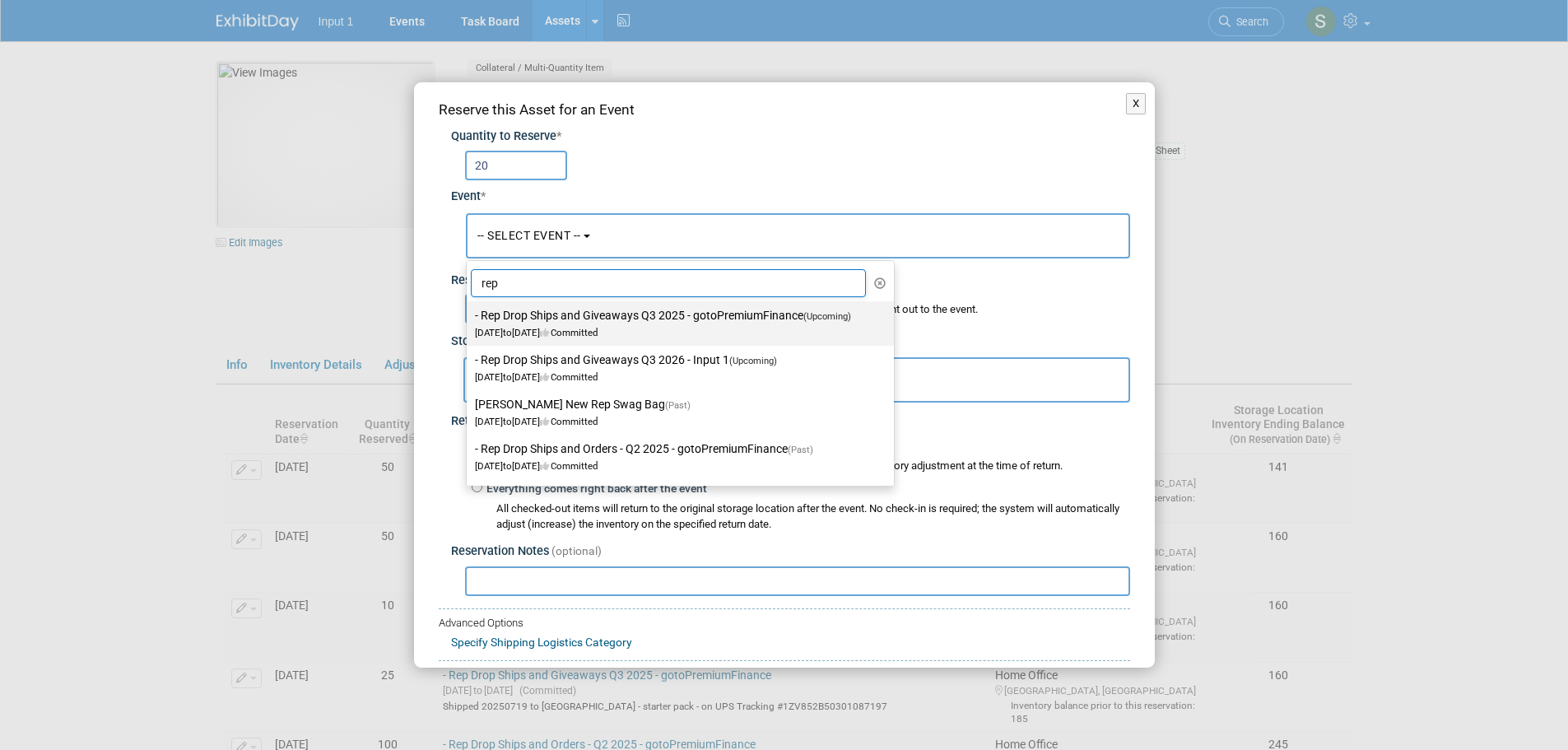
type input "rep"
click at [727, 316] on label "- Rep Drop Ships and Giveaways Q3 2025 - gotoPremiumFinance (Upcoming) [DATE] t…" at bounding box center [676, 323] width 402 height 38
click at [469, 316] on input "- Rep Drop Ships and Giveaways Q3 2025 - gotoPremiumFinance (Upcoming) [DATE] t…" at bounding box center [464, 316] width 11 height 11
select select "11146711"
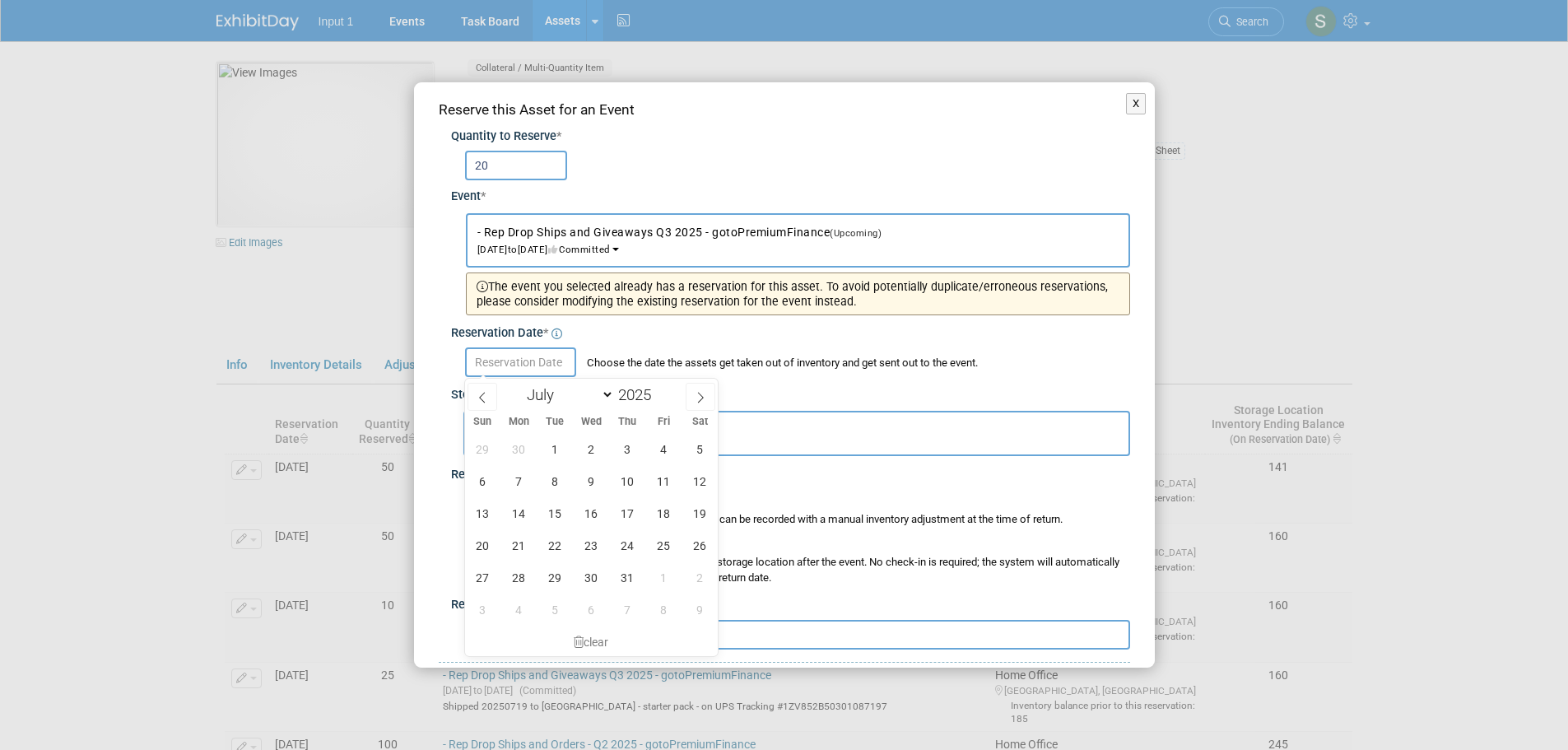
click at [545, 359] on input "text" at bounding box center [521, 362] width 111 height 29
click at [698, 399] on icon at bounding box center [700, 397] width 12 height 12
select select "7"
click at [592, 547] on span "20" at bounding box center [591, 544] width 32 height 32
type input "[DATE]"
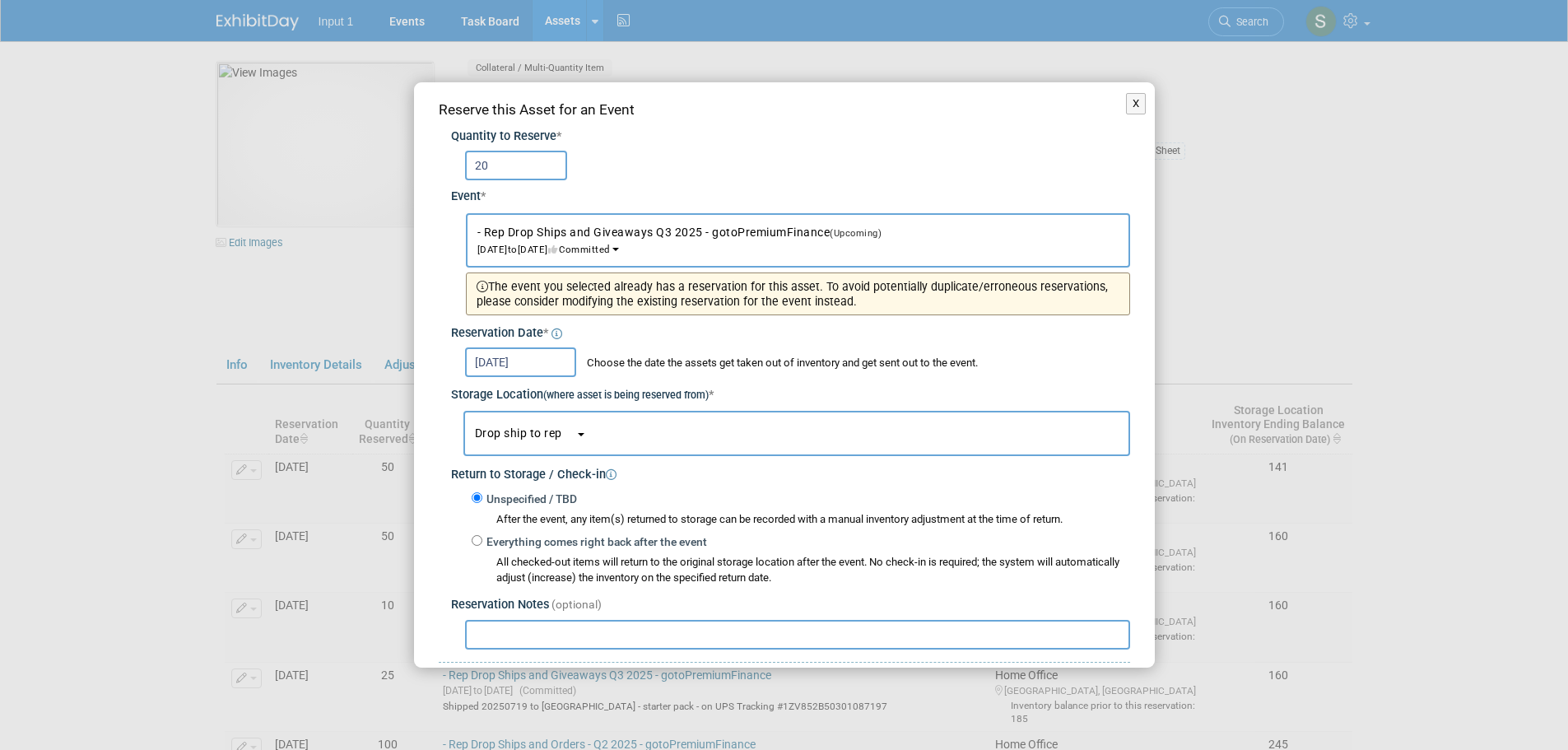
click at [542, 641] on input "text" at bounding box center [798, 634] width 665 height 29
paste input "1ZV852B50302967298"
type input "1ZV852B50302967298"
paste input "1ZV852B50302967298"
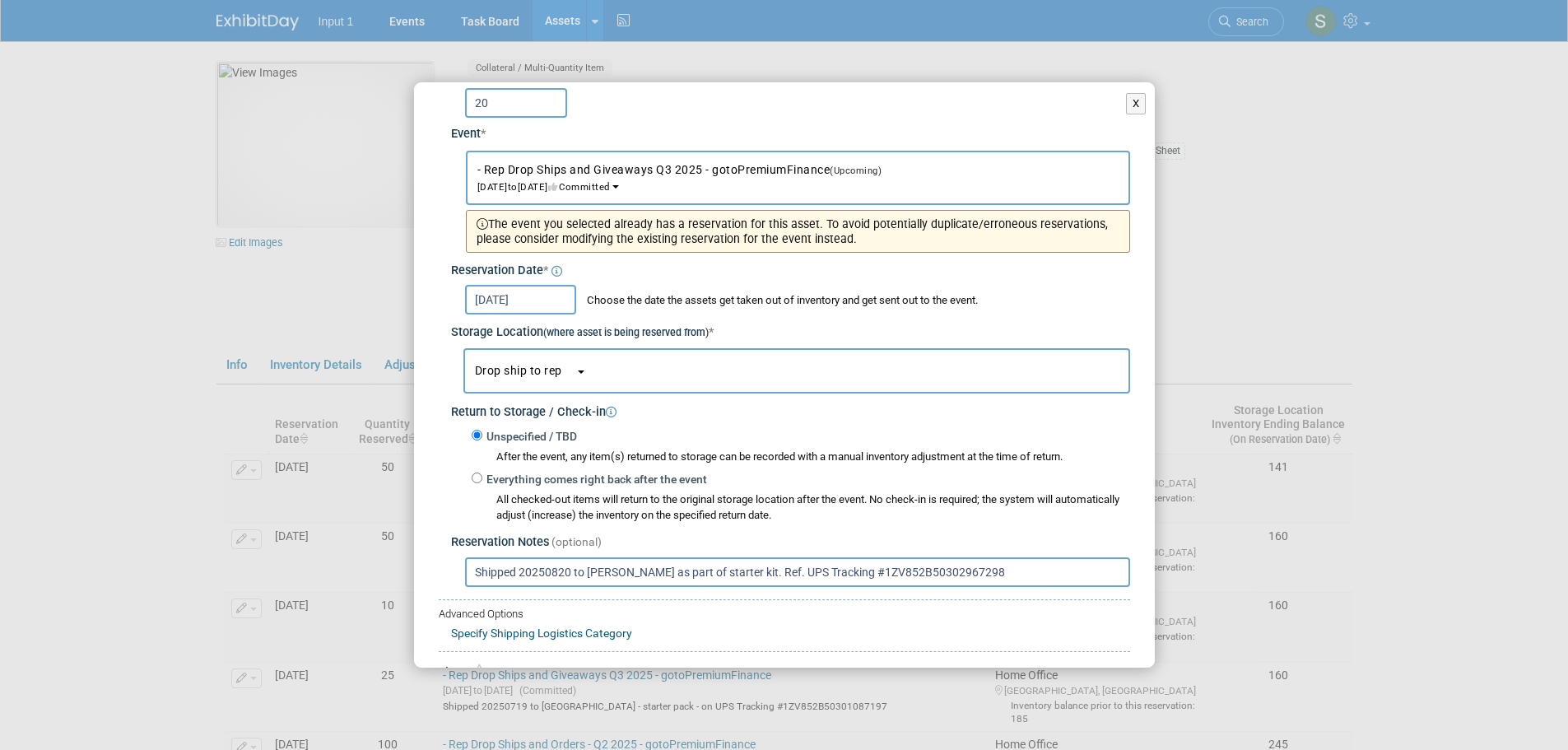
scroll to position [142, 0]
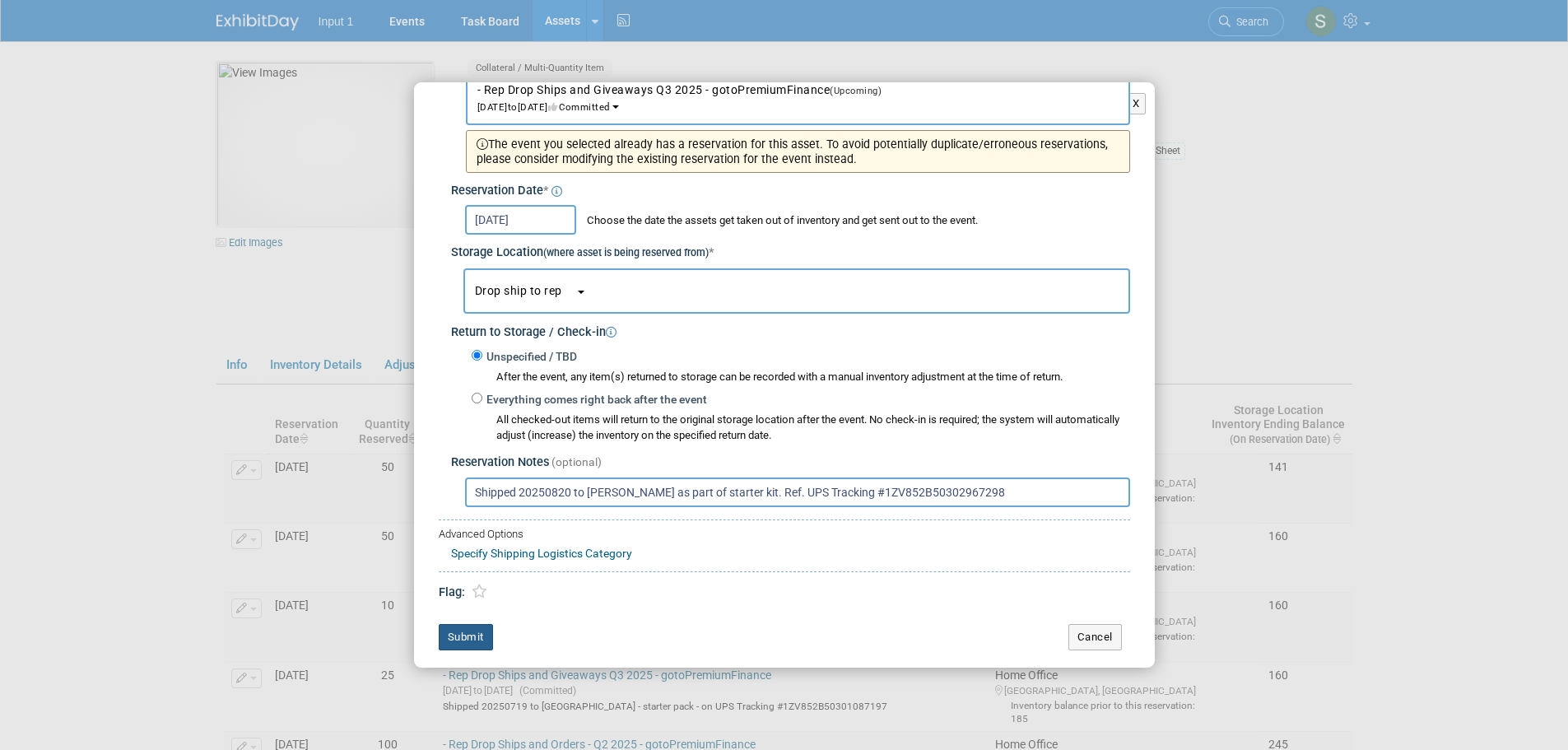
type input "Shipped 20250820 to [PERSON_NAME] as part of starter kit. Ref. UPS Tracking #1Z…"
click at [478, 631] on button "Submit" at bounding box center [466, 637] width 55 height 26
